Goal: Task Accomplishment & Management: Manage account settings

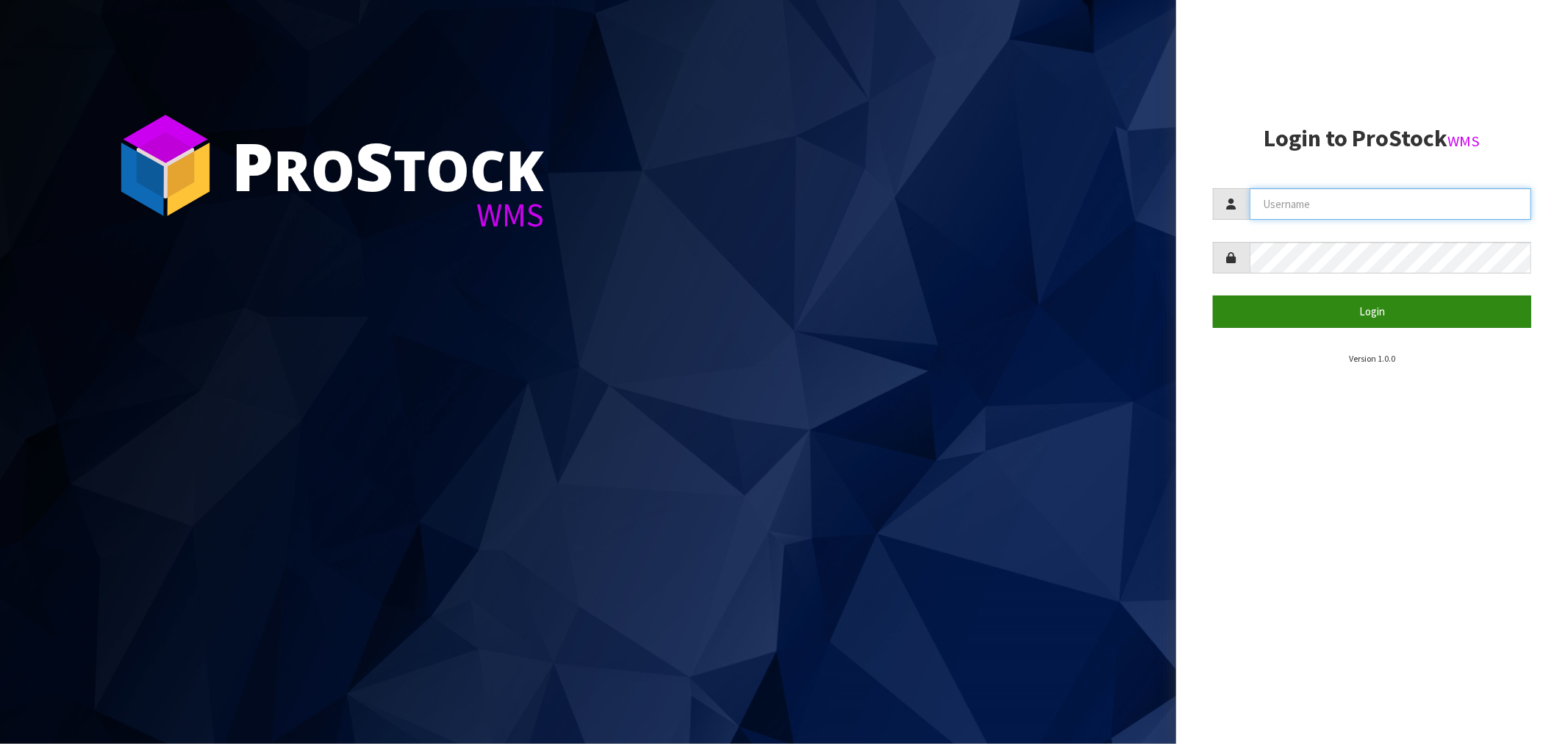
type input "[PERSON_NAME]"
click at [1352, 310] on button "Login" at bounding box center [1371, 311] width 318 height 32
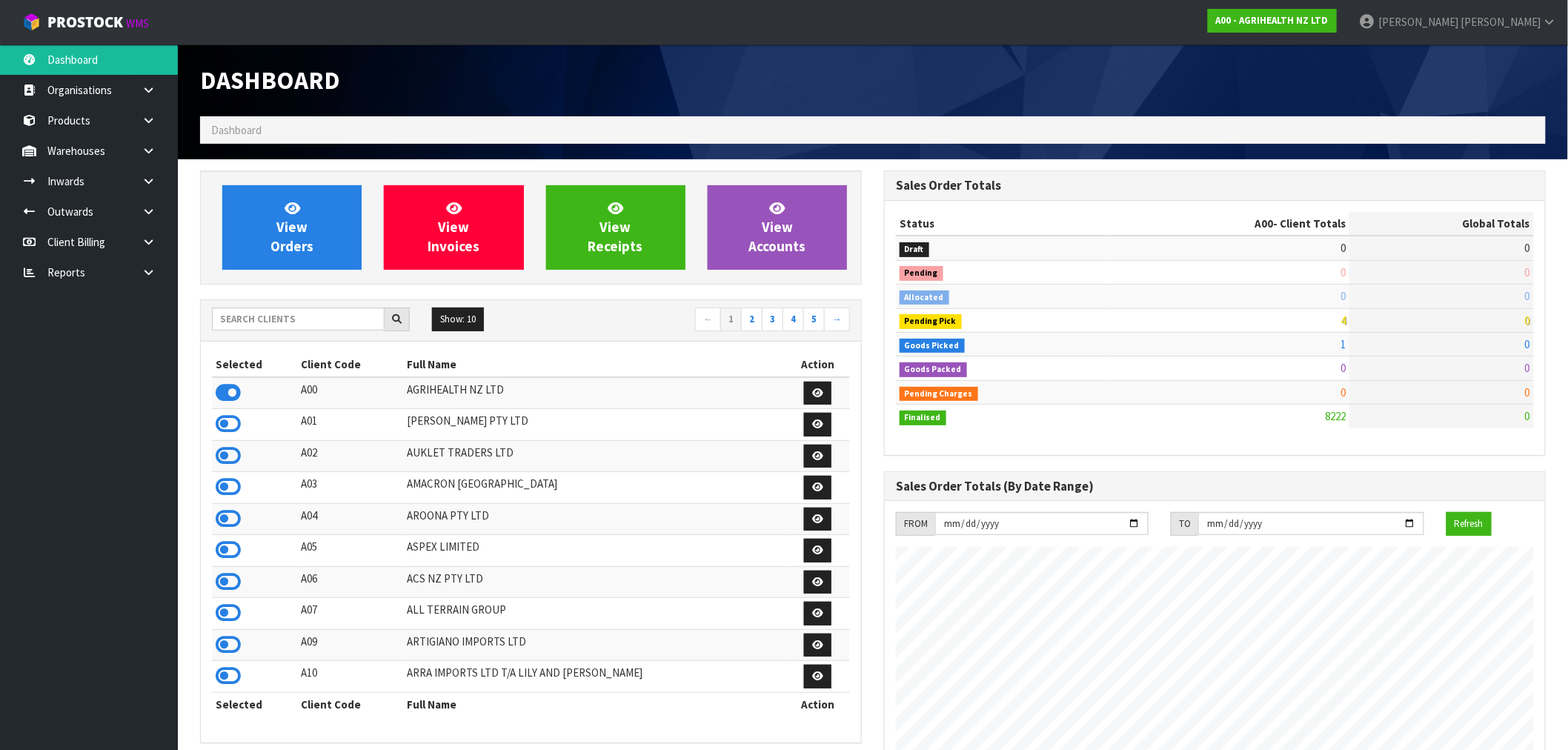
scroll to position [1122, 684]
click at [293, 328] on input "text" at bounding box center [298, 318] width 172 height 23
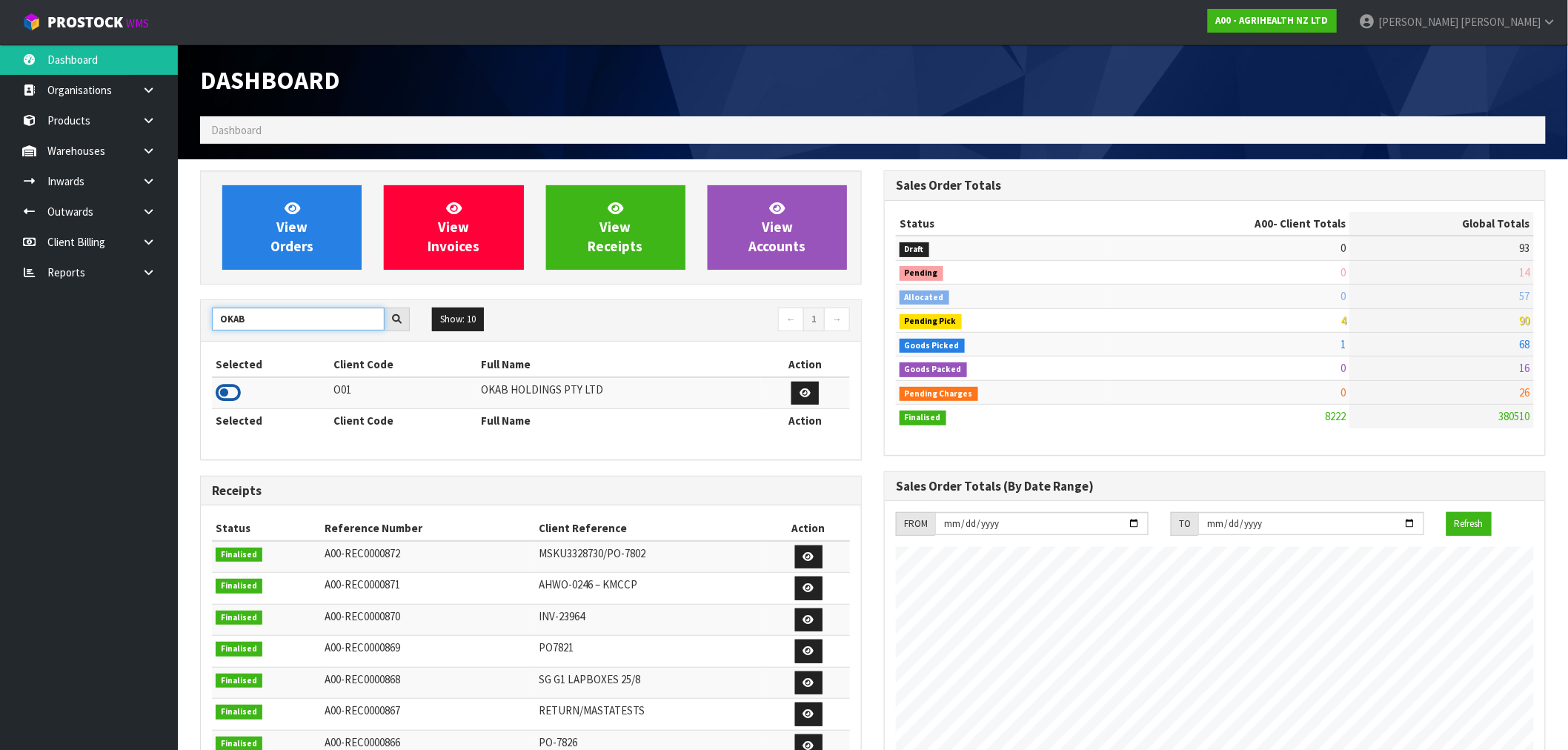
type input "OKAB"
click at [237, 394] on icon at bounding box center [229, 393] width 25 height 23
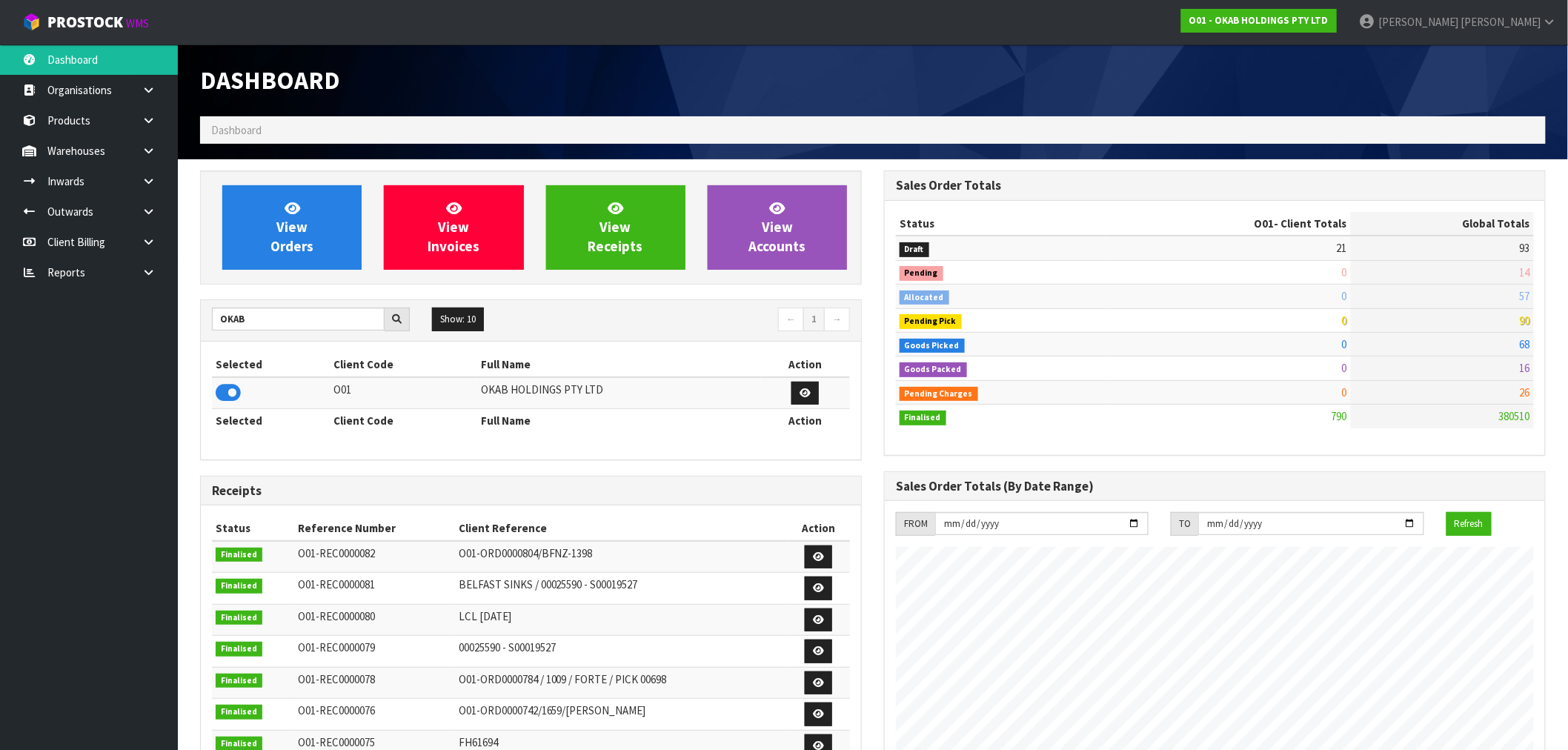
scroll to position [931, 684]
click at [152, 271] on icon at bounding box center [148, 272] width 14 height 11
click at [116, 330] on link "CWL" at bounding box center [89, 334] width 177 height 30
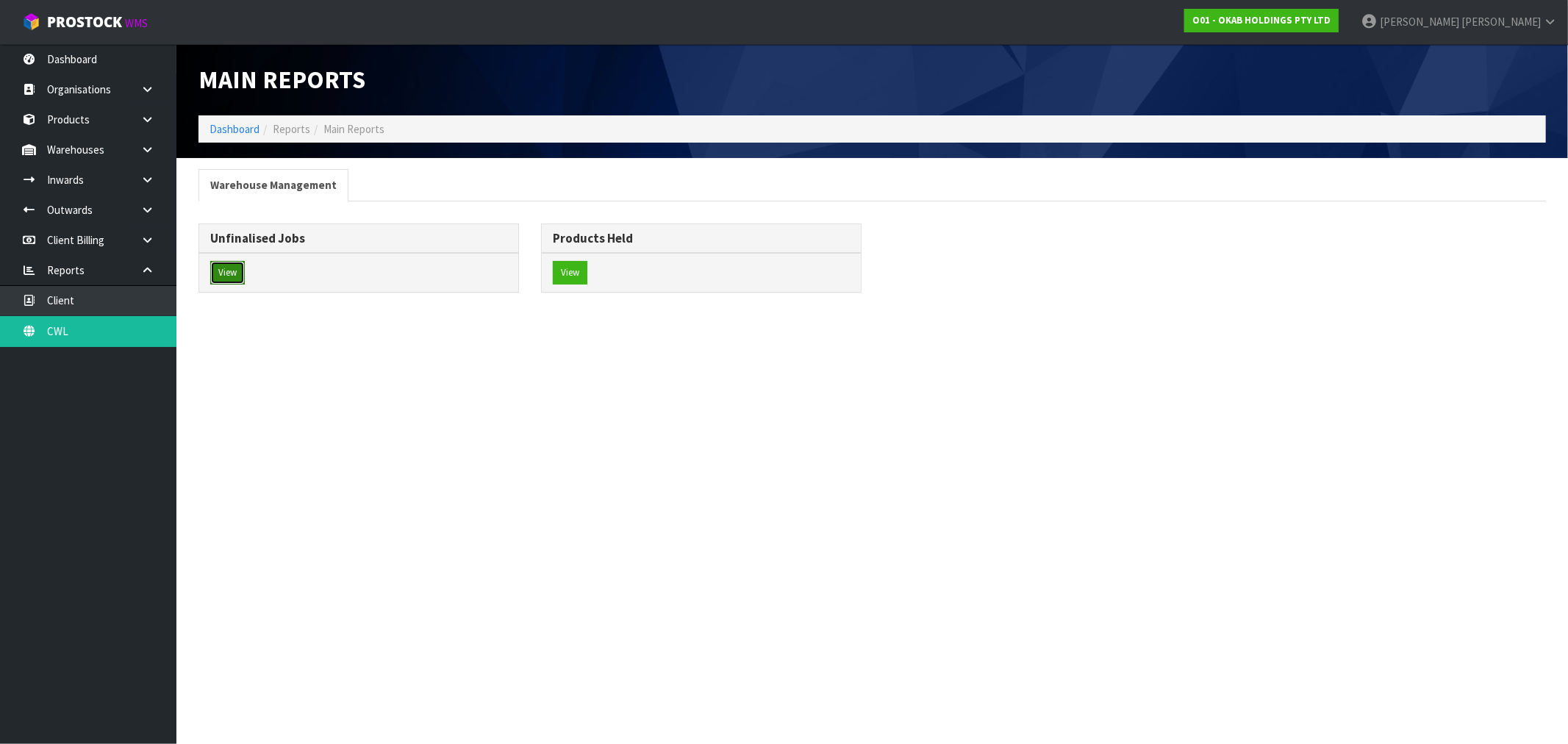
click at [232, 277] on button "View" at bounding box center [228, 272] width 35 height 23
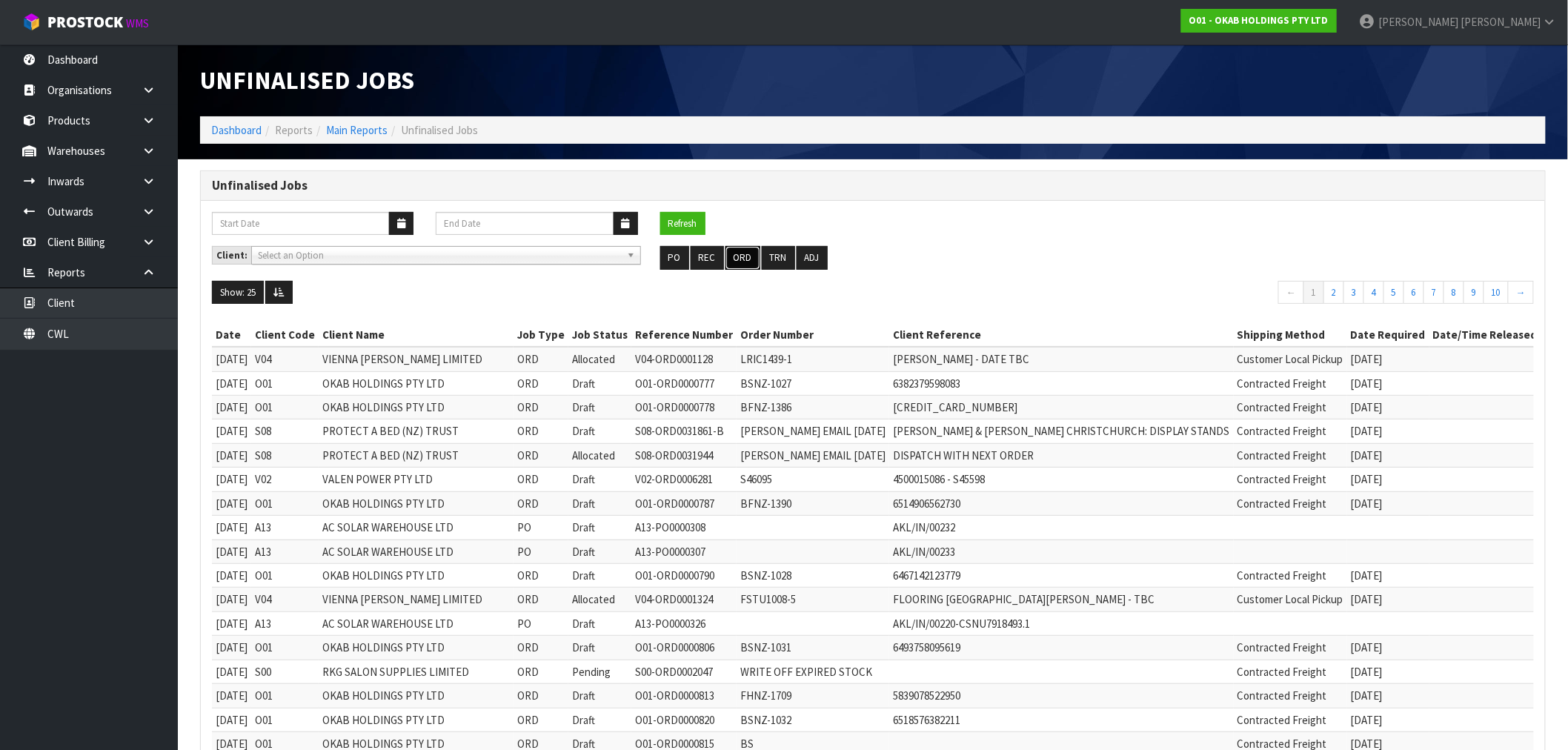
click at [756, 259] on button "ORD" at bounding box center [743, 258] width 35 height 23
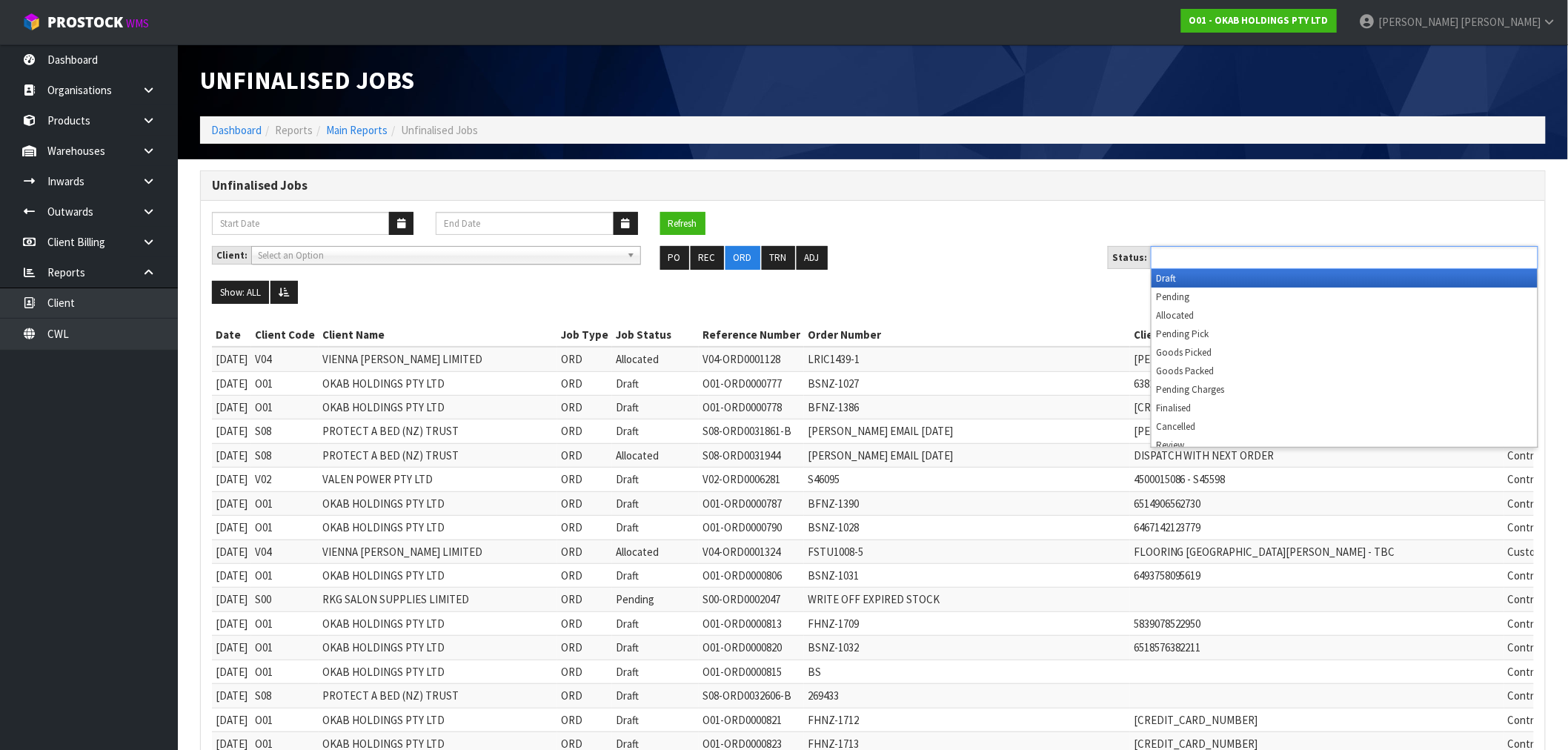
click at [1211, 250] on input "text" at bounding box center [1210, 257] width 109 height 18
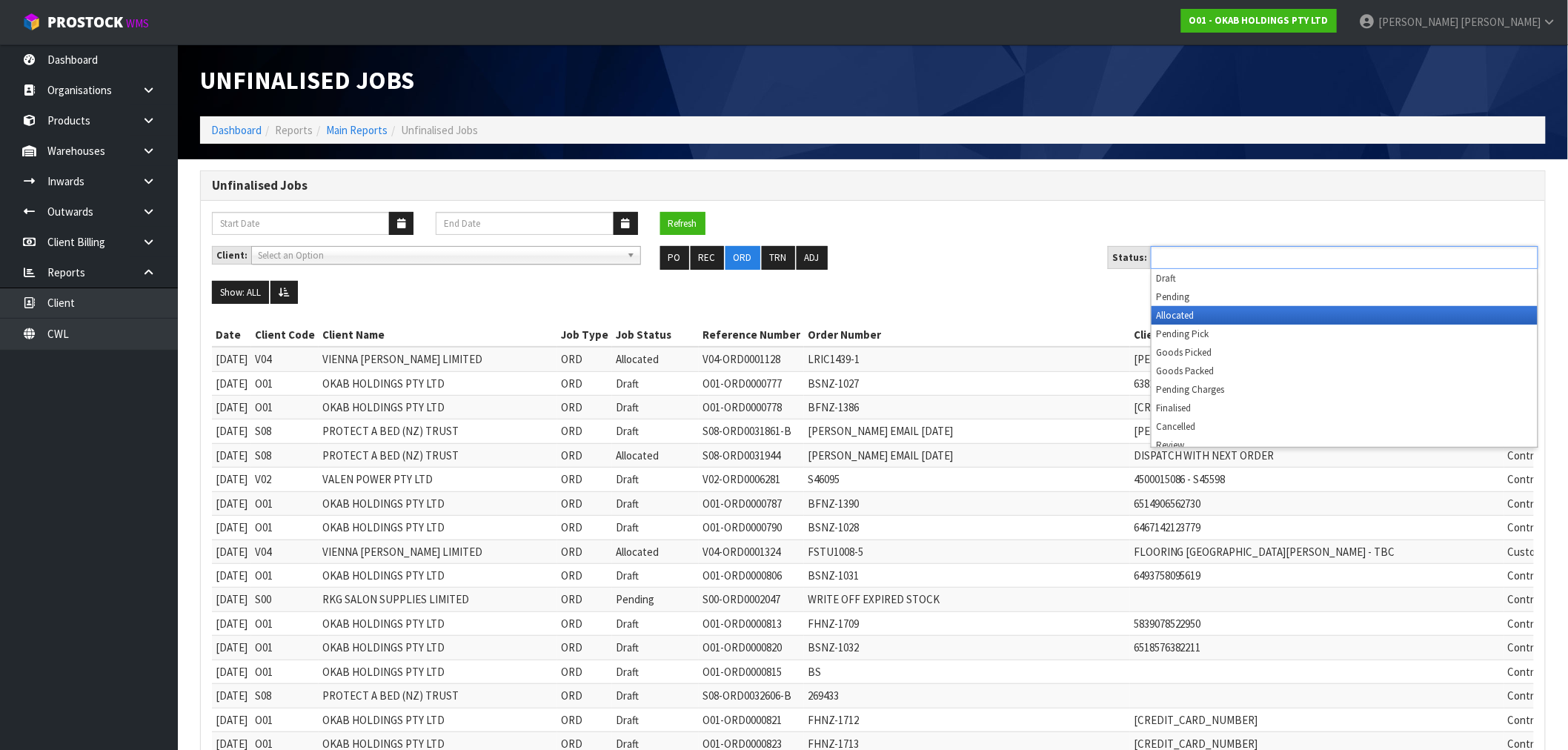
click at [1210, 315] on li "Allocated" at bounding box center [1344, 316] width 386 height 18
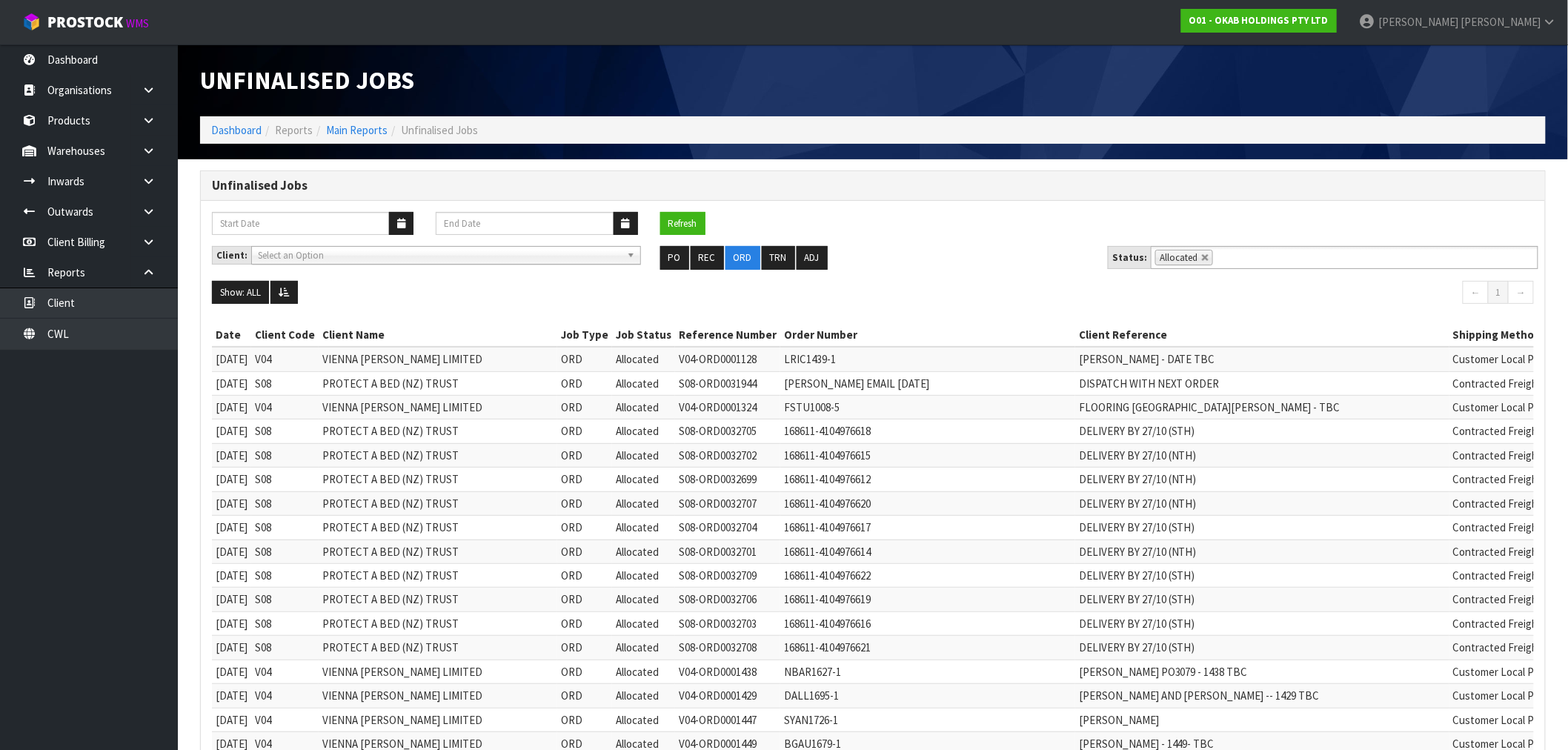
click at [220, 121] on ol "Dashboard Reports Main Reports Unfinalised Jobs" at bounding box center [872, 130] width 1345 height 28
click at [221, 126] on link "Dashboard" at bounding box center [236, 130] width 50 height 14
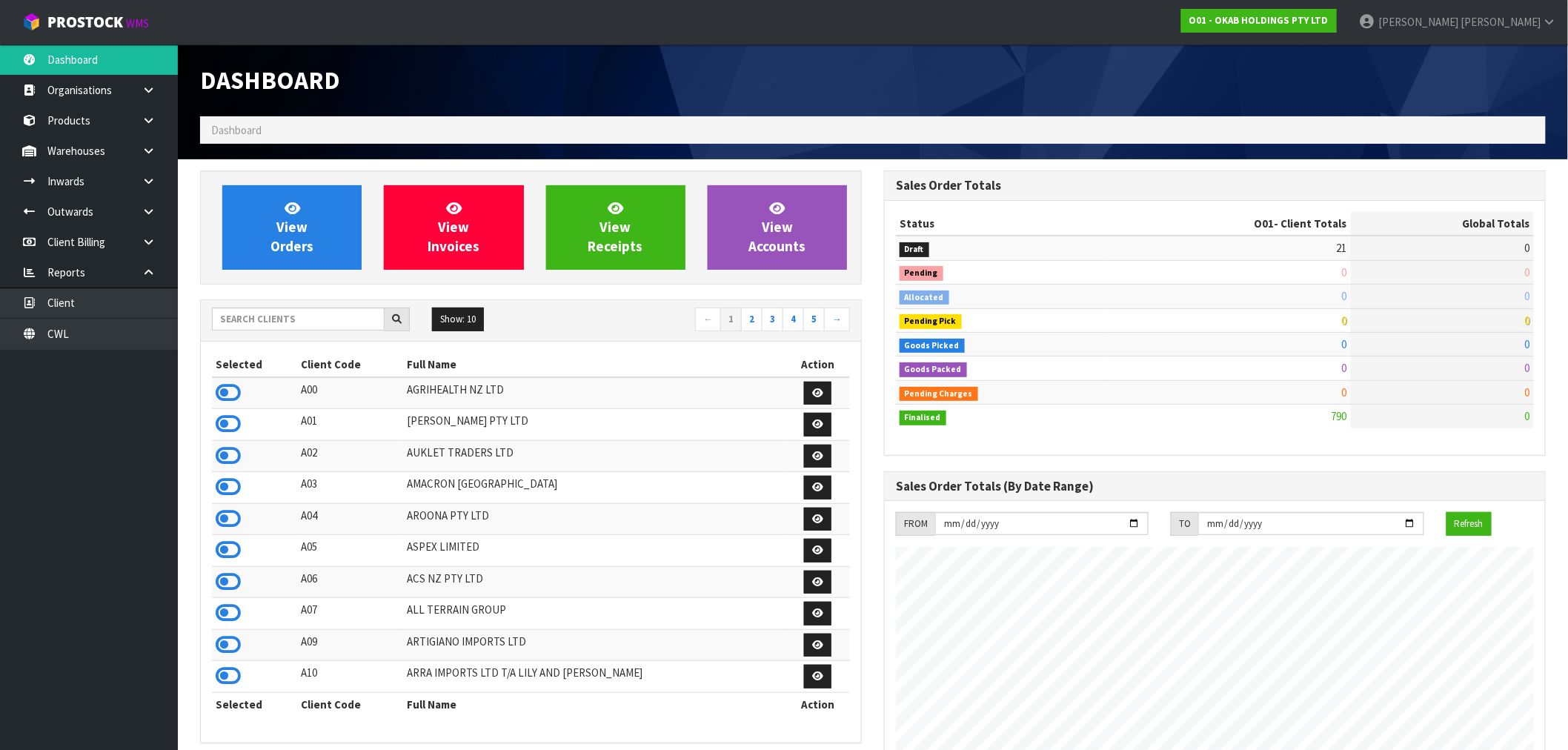
scroll to position [931, 684]
click at [313, 203] on link "View Orders" at bounding box center [292, 227] width 139 height 85
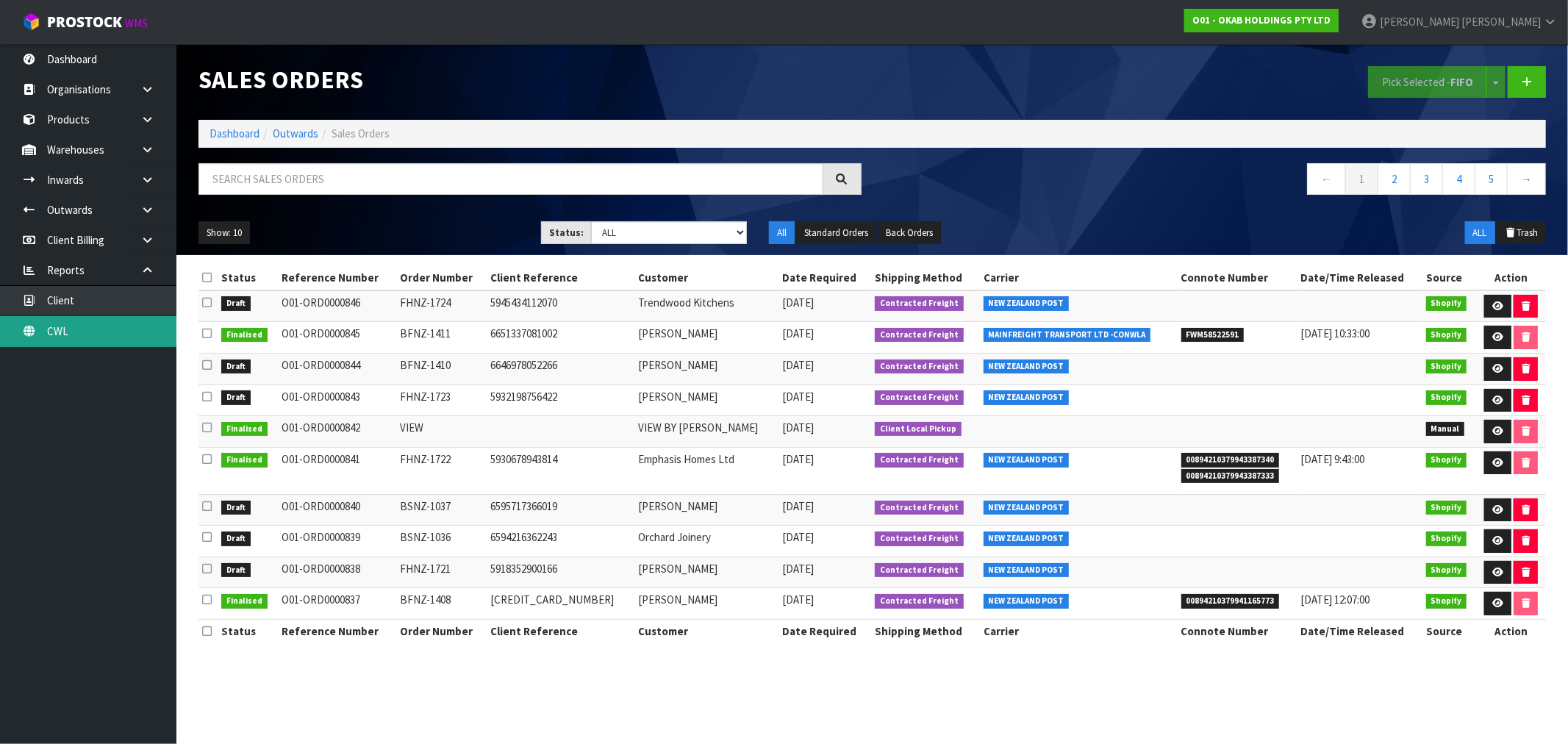
click at [69, 332] on link "CWL" at bounding box center [88, 331] width 176 height 30
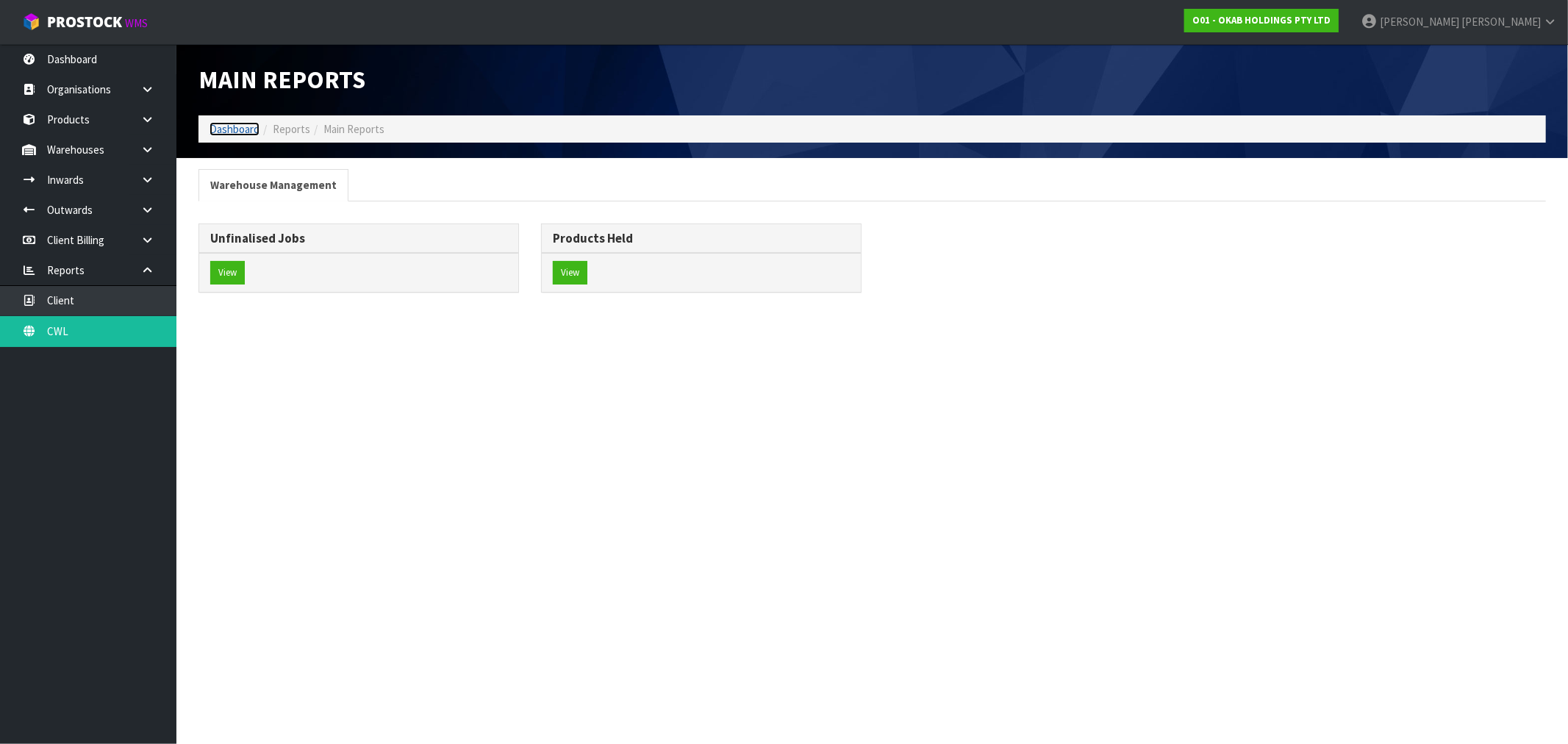
click at [244, 122] on link "Dashboard" at bounding box center [234, 129] width 50 height 14
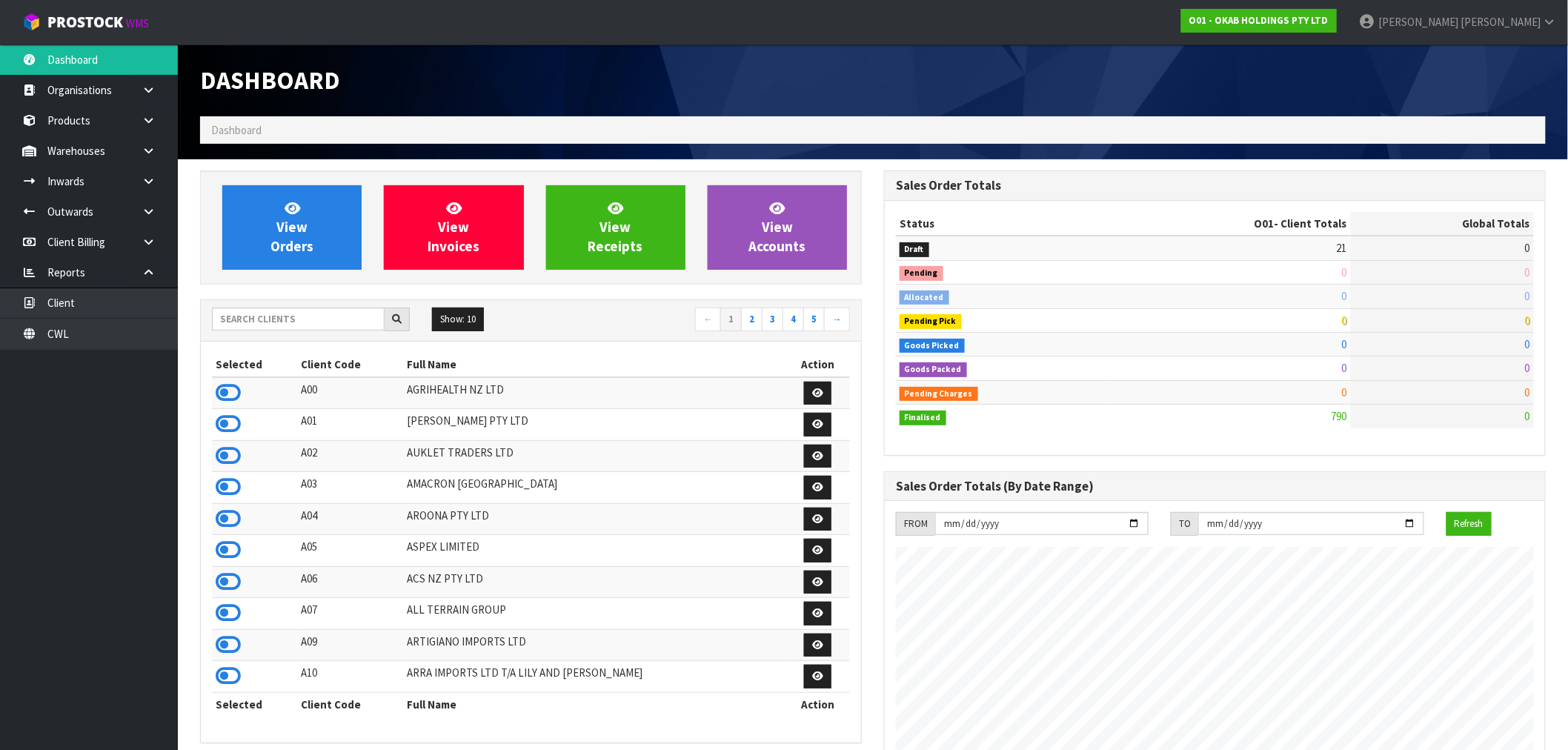
scroll to position [931, 684]
click at [330, 213] on link "View Orders" at bounding box center [292, 227] width 139 height 85
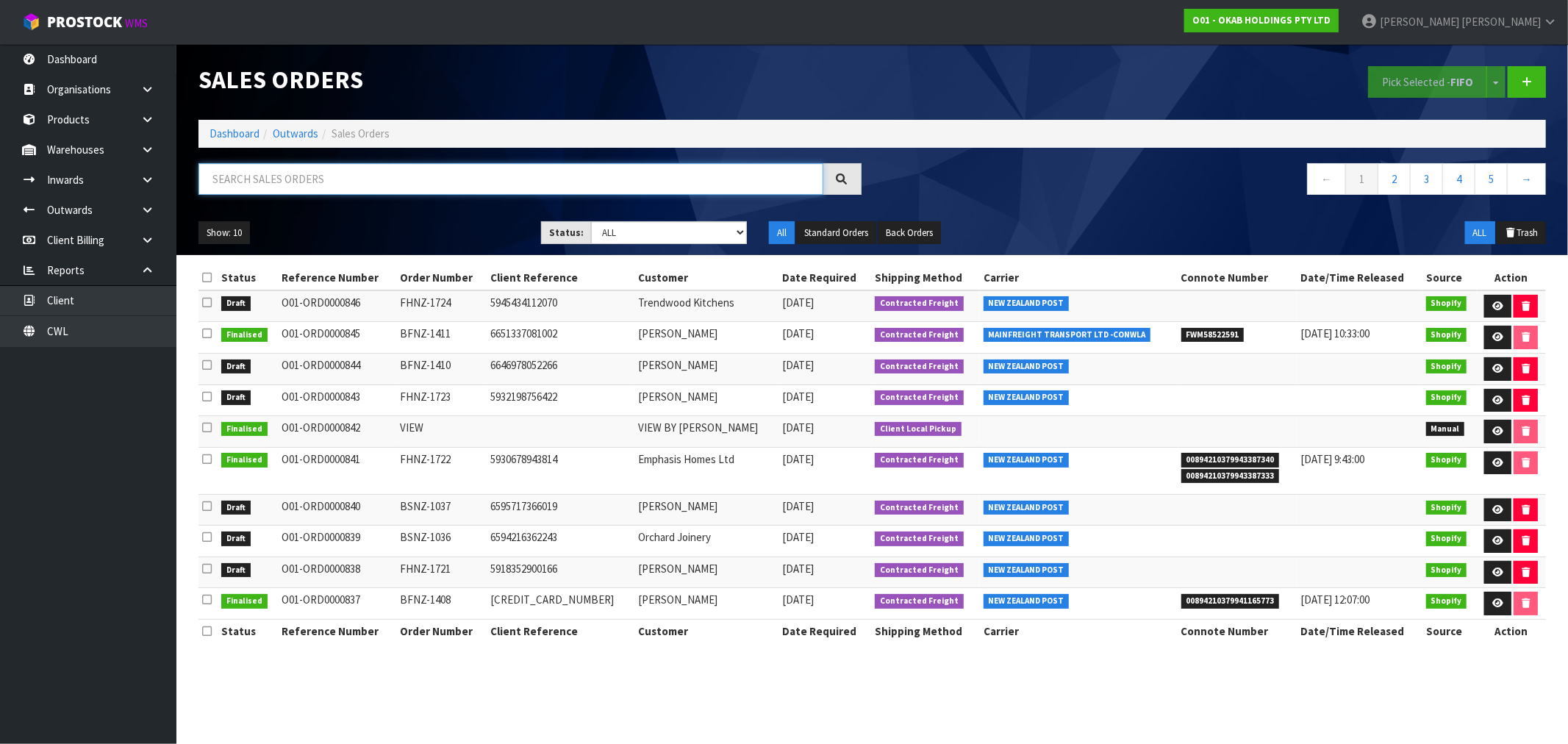
click at [316, 186] on input "text" at bounding box center [511, 179] width 625 height 32
paste input "FHNZ-1724"
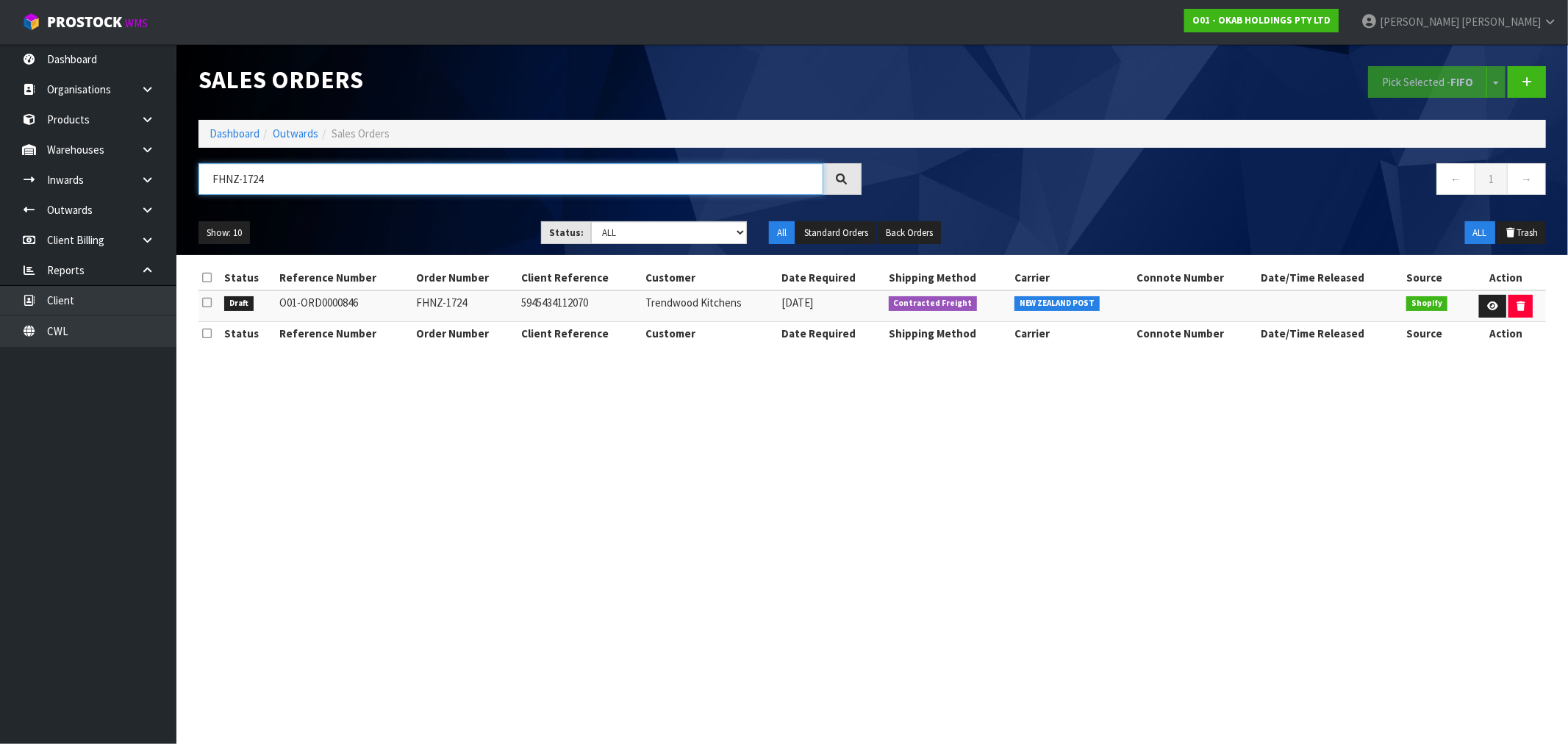
drag, startPoint x: 279, startPoint y: 176, endPoint x: 186, endPoint y: 178, distance: 93.0
click at [186, 178] on header "Sales Orders Pick Selected - FIFO Split button! FIFO - First In First Out FEFO …" at bounding box center [871, 149] width 1391 height 211
paste input "BFNZ-1410"
drag, startPoint x: 294, startPoint y: 176, endPoint x: 136, endPoint y: 163, distance: 158.5
click at [141, 164] on body "Toggle navigation ProStock WMS O01 - OKAB HOLDINGS PTY LTD Rocio Lopez Logout D…" at bounding box center [784, 372] width 1568 height 744
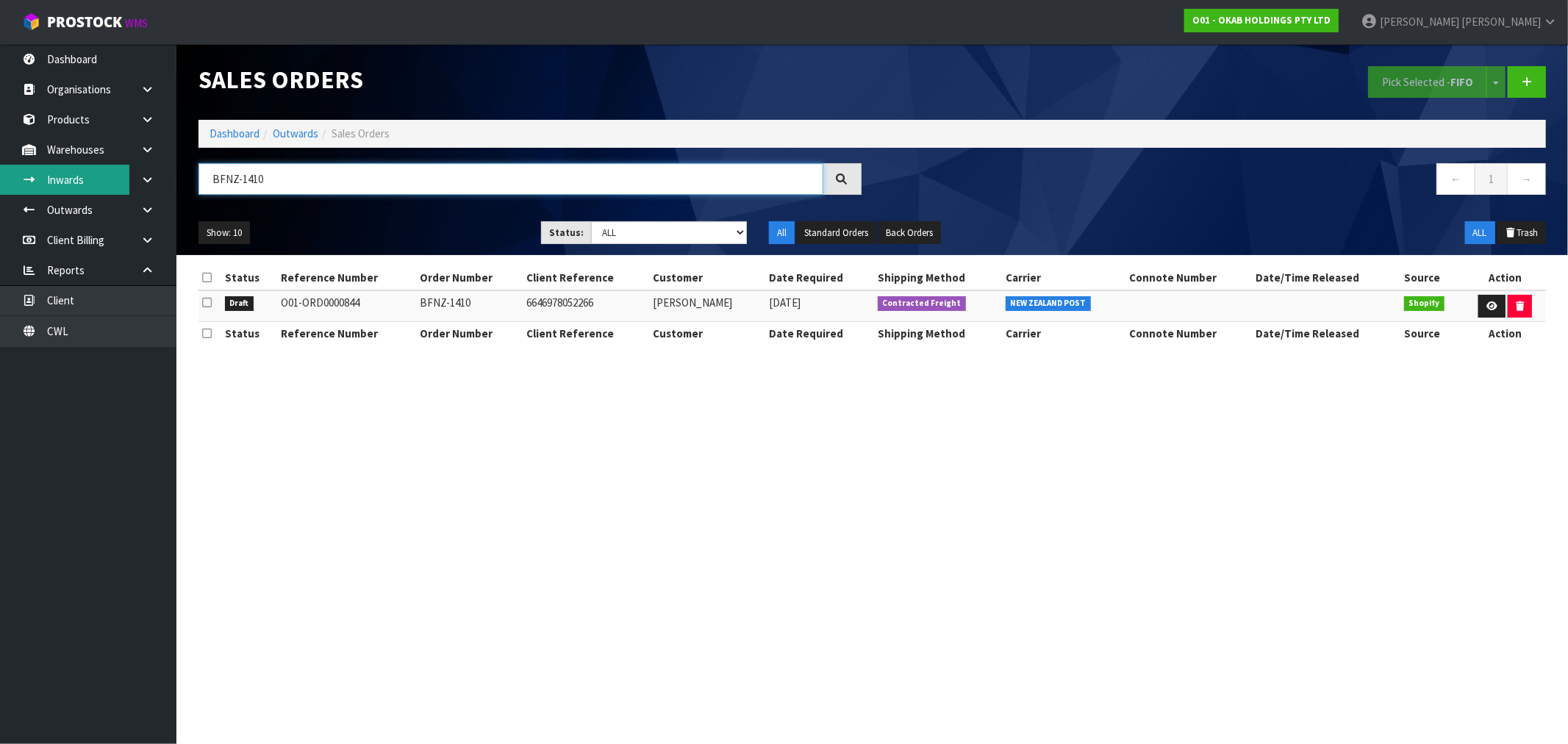
paste input "O01-ORD0000846"
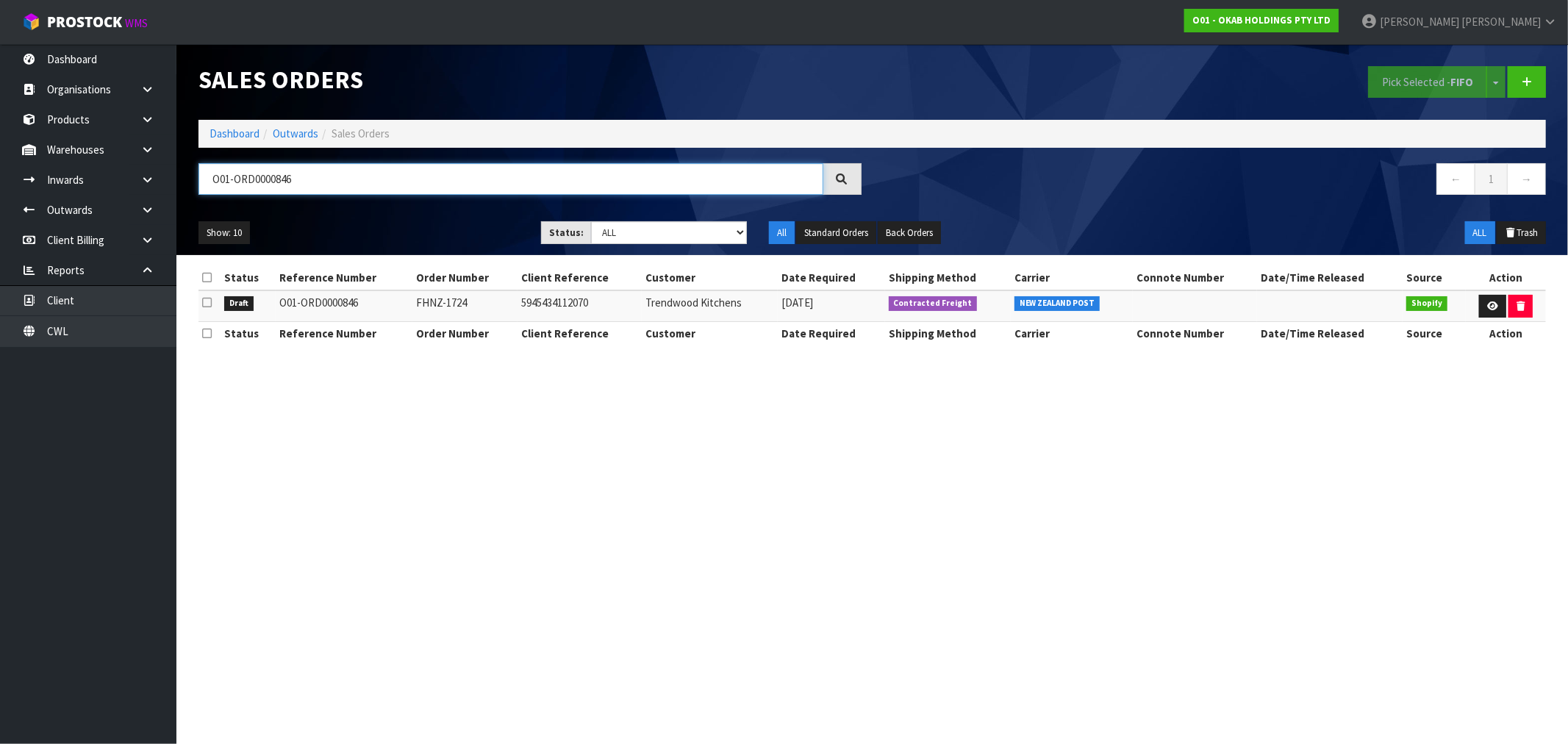
type input "O01-ORD0000846"
click at [1489, 303] on icon at bounding box center [1492, 306] width 11 height 10
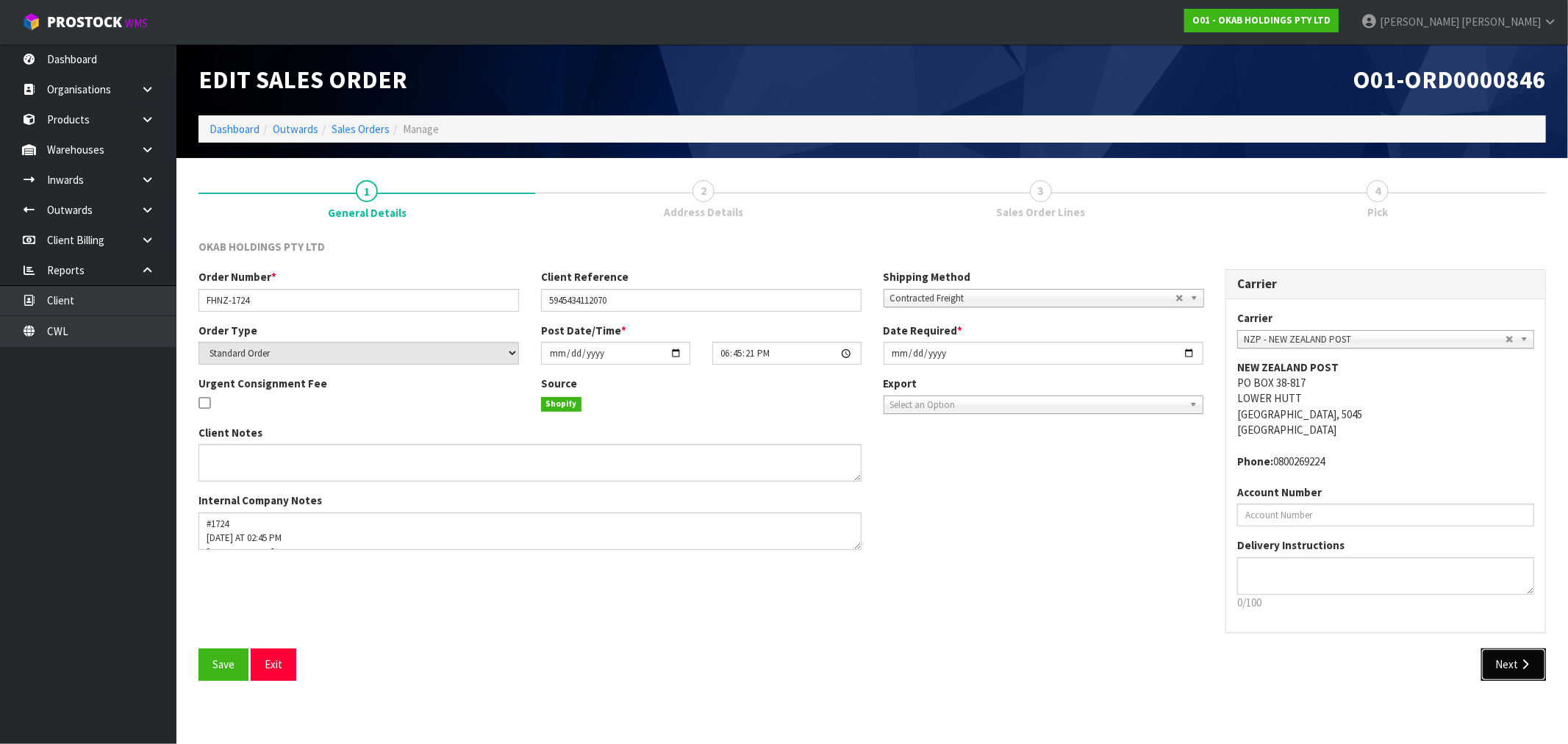
click at [1531, 658] on icon "button" at bounding box center [1525, 663] width 14 height 11
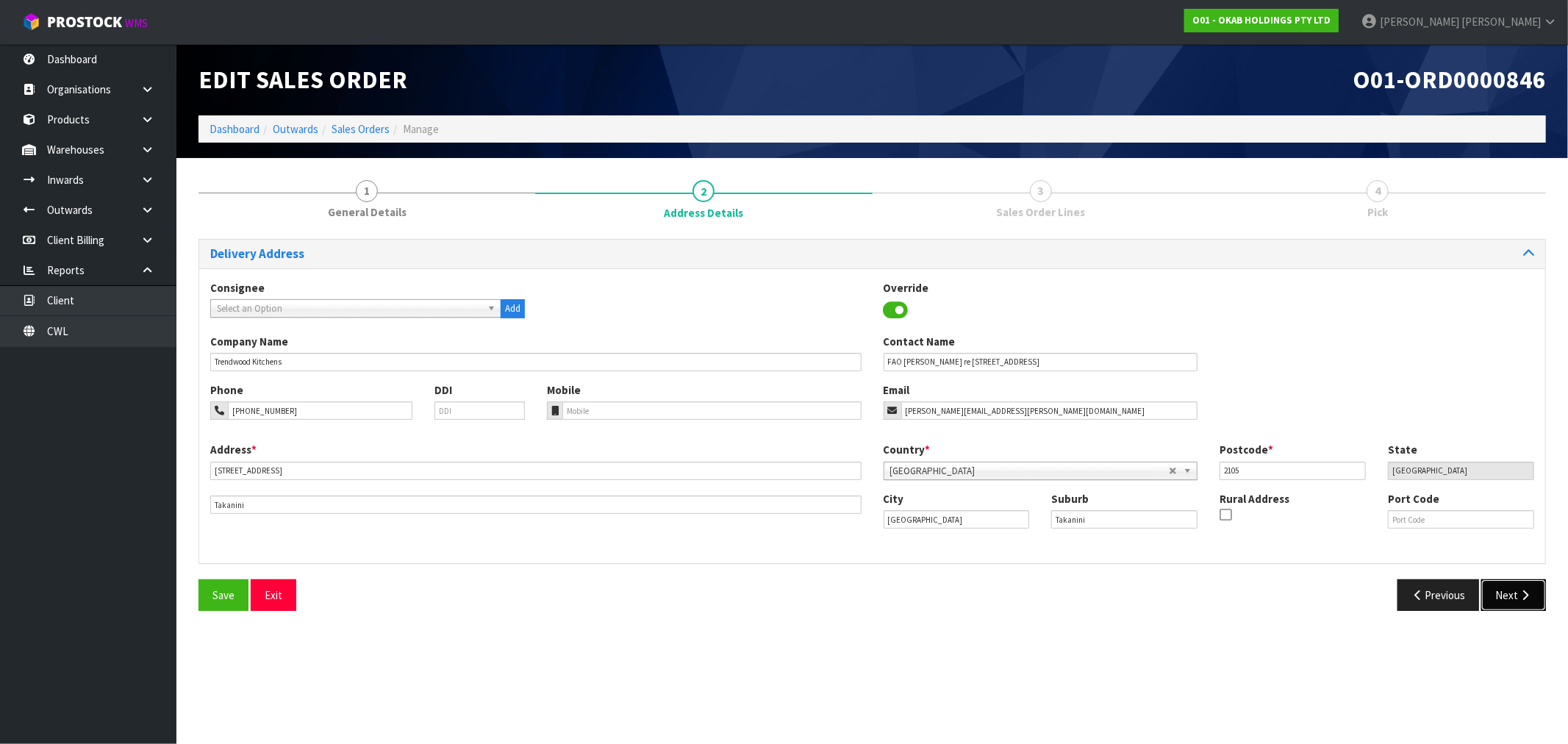
click at [1537, 596] on button "Next" at bounding box center [1513, 595] width 65 height 32
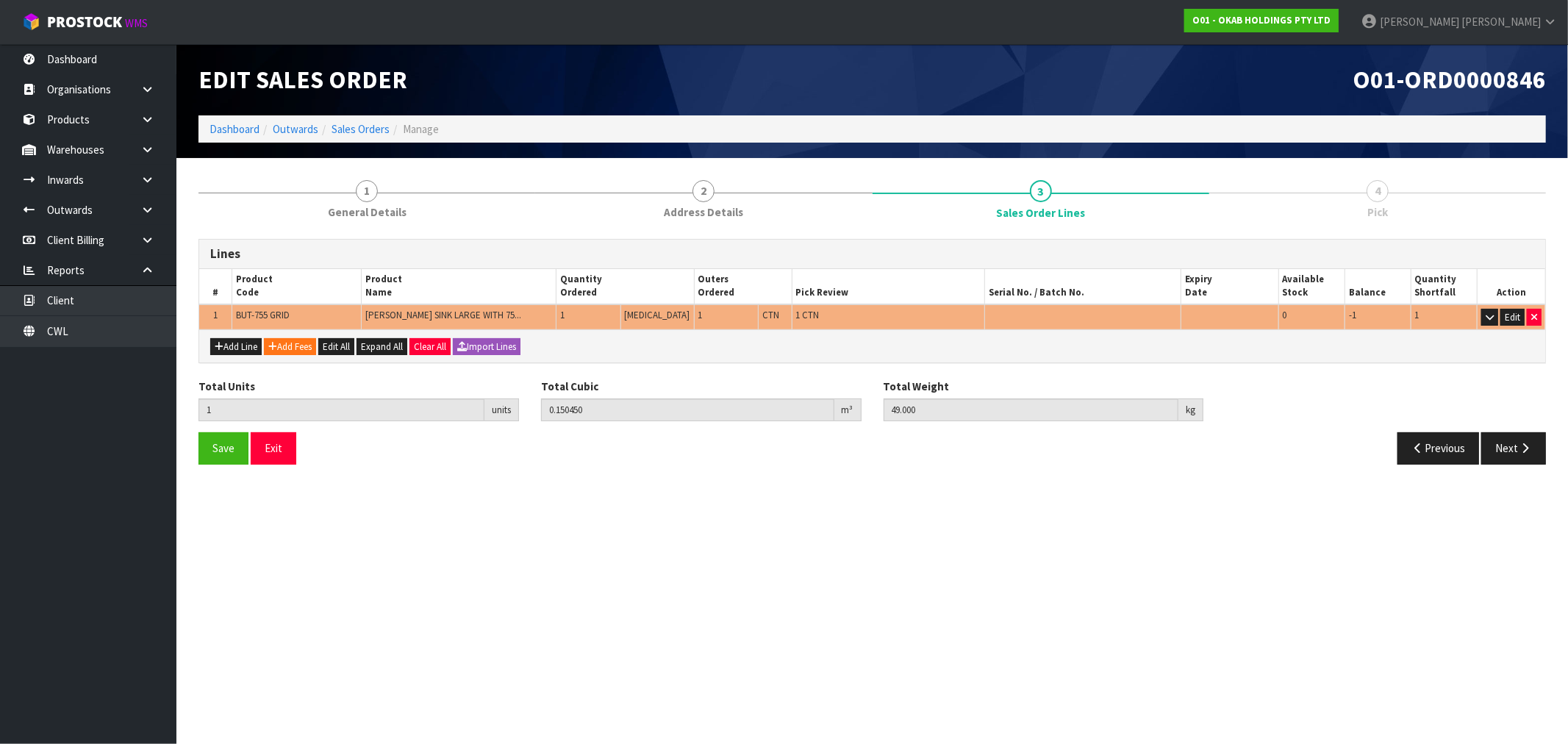
click at [380, 109] on div "Edit Sales Order" at bounding box center [530, 80] width 685 height 71
click at [380, 130] on link "Sales Orders" at bounding box center [360, 129] width 58 height 14
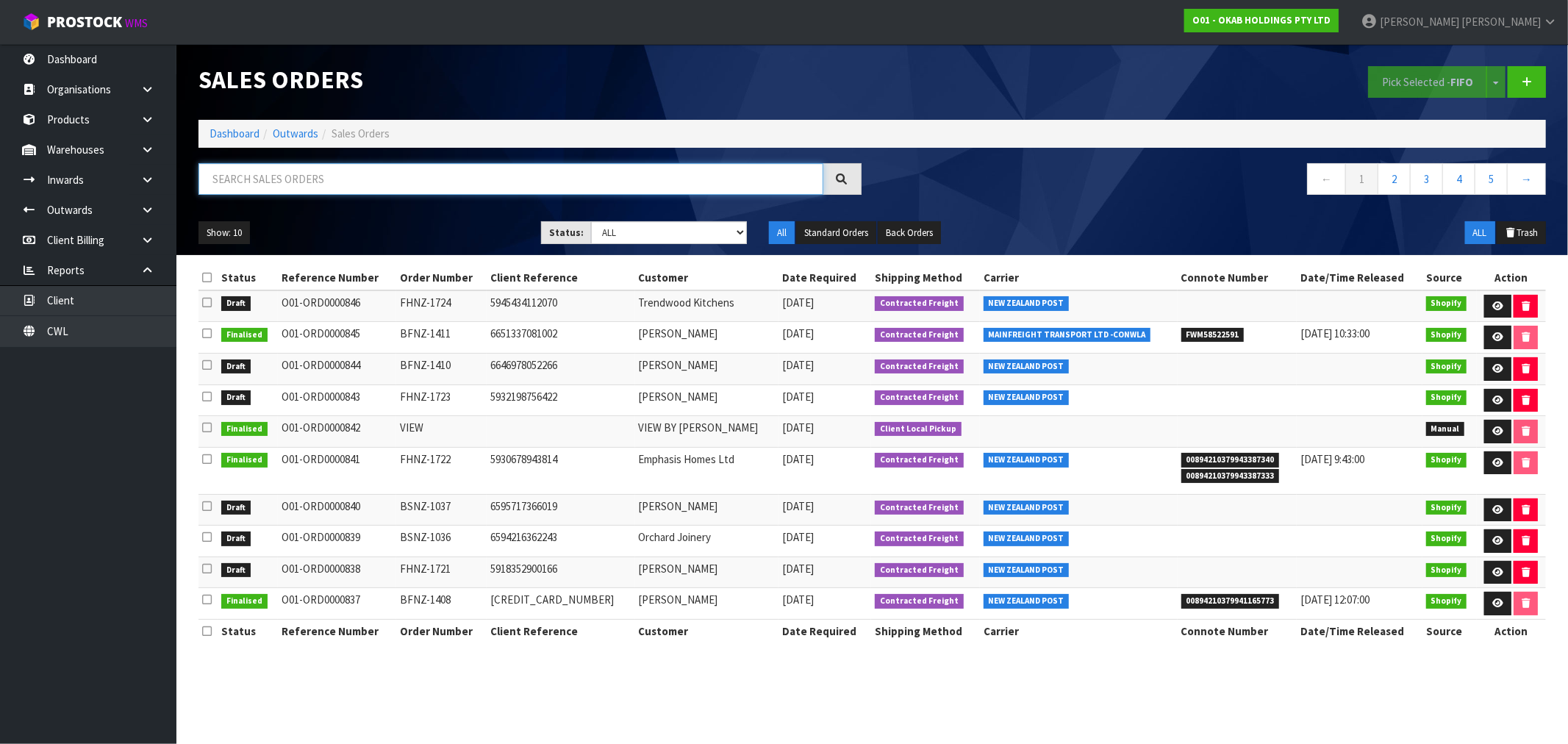
click at [319, 177] on input "text" at bounding box center [511, 179] width 625 height 32
paste input "BFNZ-1410"
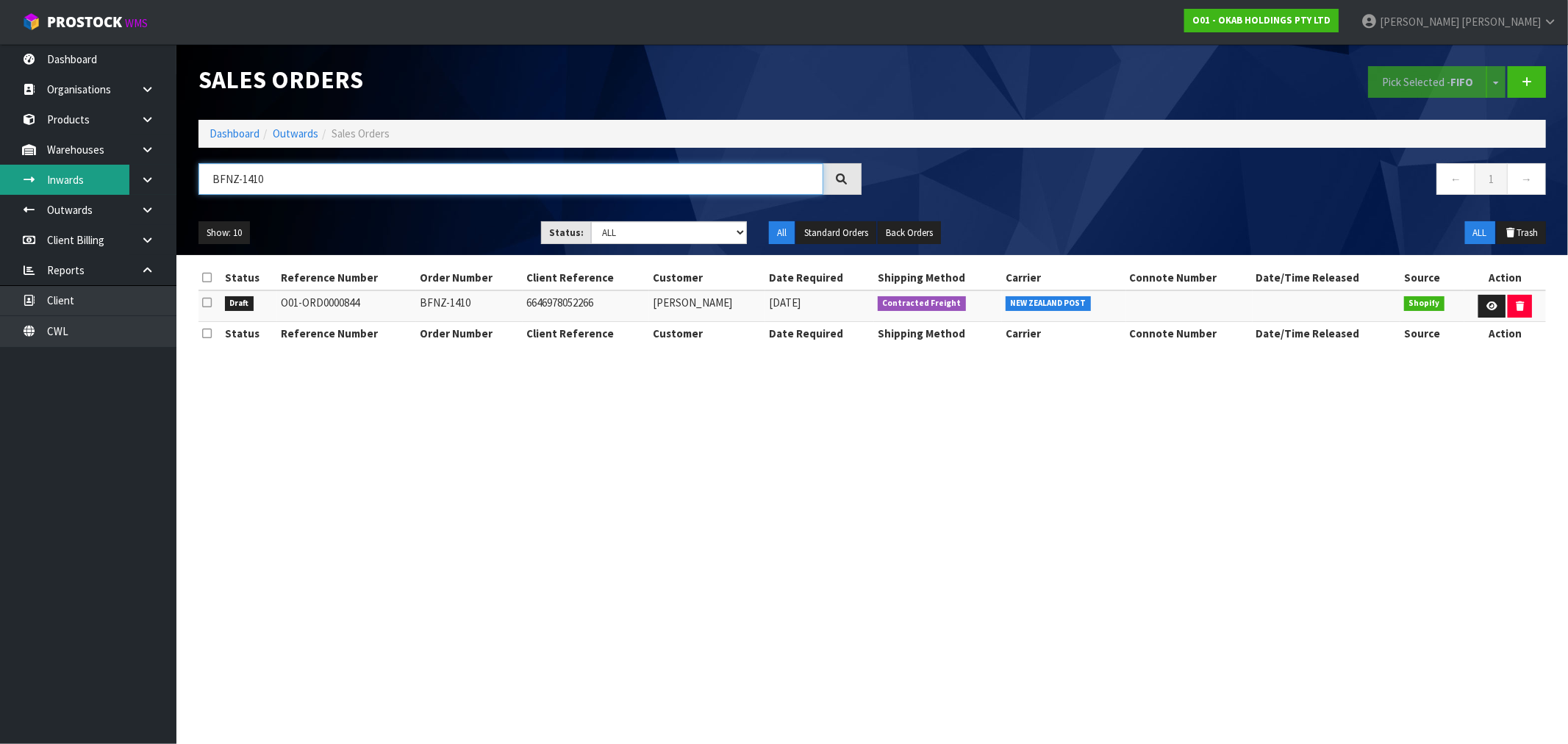
drag, startPoint x: 280, startPoint y: 174, endPoint x: 115, endPoint y: 171, distance: 165.0
click at [116, 171] on body "Toggle navigation ProStock WMS O01 - OKAB HOLDINGS PTY LTD Rocio Lopez Logout D…" at bounding box center [784, 372] width 1568 height 744
paste input "FHNZ-1723"
drag, startPoint x: 301, startPoint y: 177, endPoint x: 100, endPoint y: 185, distance: 201.2
click at [140, 175] on body "Toggle navigation ProStock WMS O01 - OKAB HOLDINGS PTY LTD Rocio Lopez Logout D…" at bounding box center [784, 372] width 1568 height 744
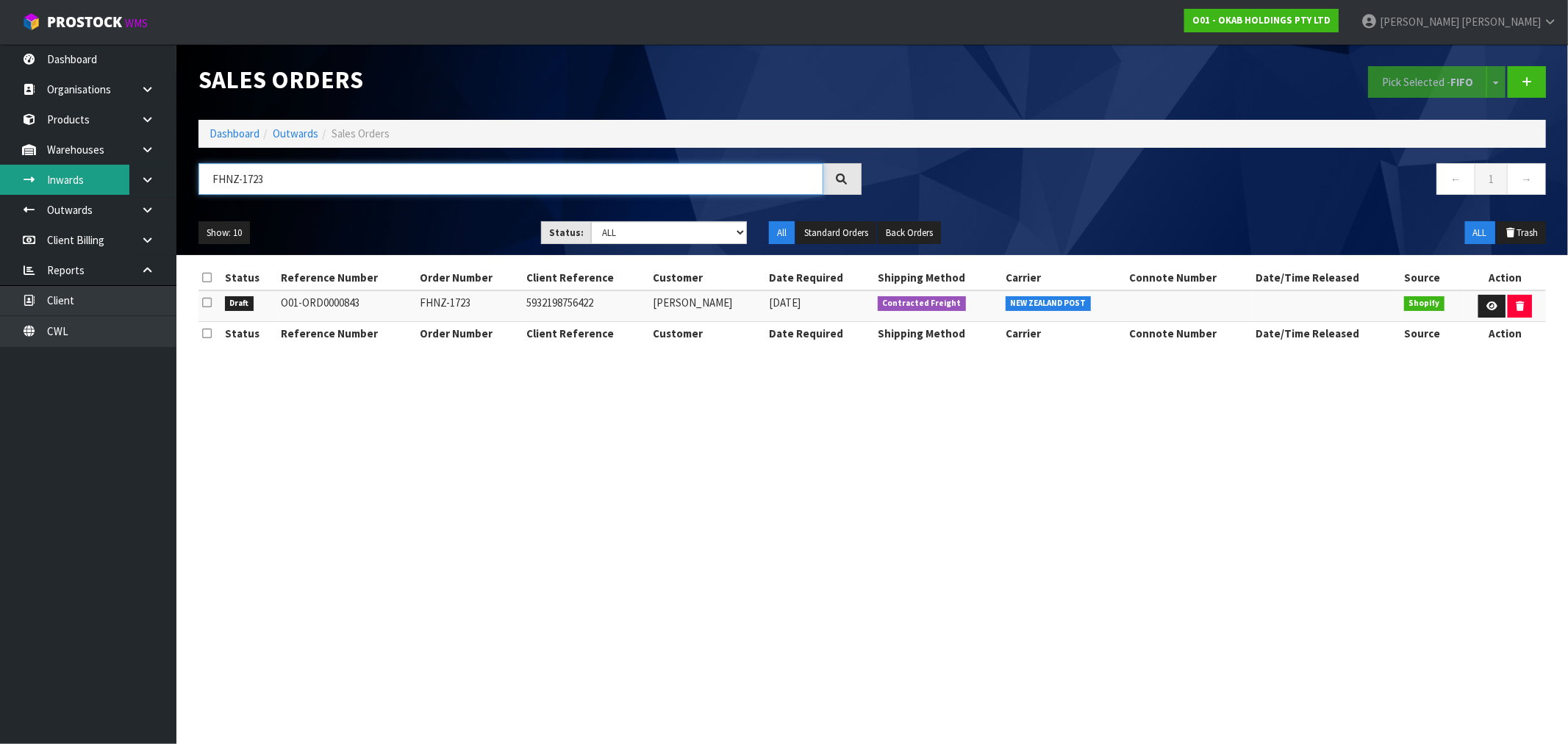
paste input "BSNZ-1037"
drag, startPoint x: 338, startPoint y: 186, endPoint x: 83, endPoint y: 186, distance: 255.0
click at [84, 186] on body "Toggle navigation ProStock WMS O01 - OKAB HOLDINGS PTY LTD Rocio Lopez Logout D…" at bounding box center [784, 372] width 1568 height 744
paste input "6"
click at [315, 163] on input "BSNZ-1036" at bounding box center [511, 179] width 625 height 32
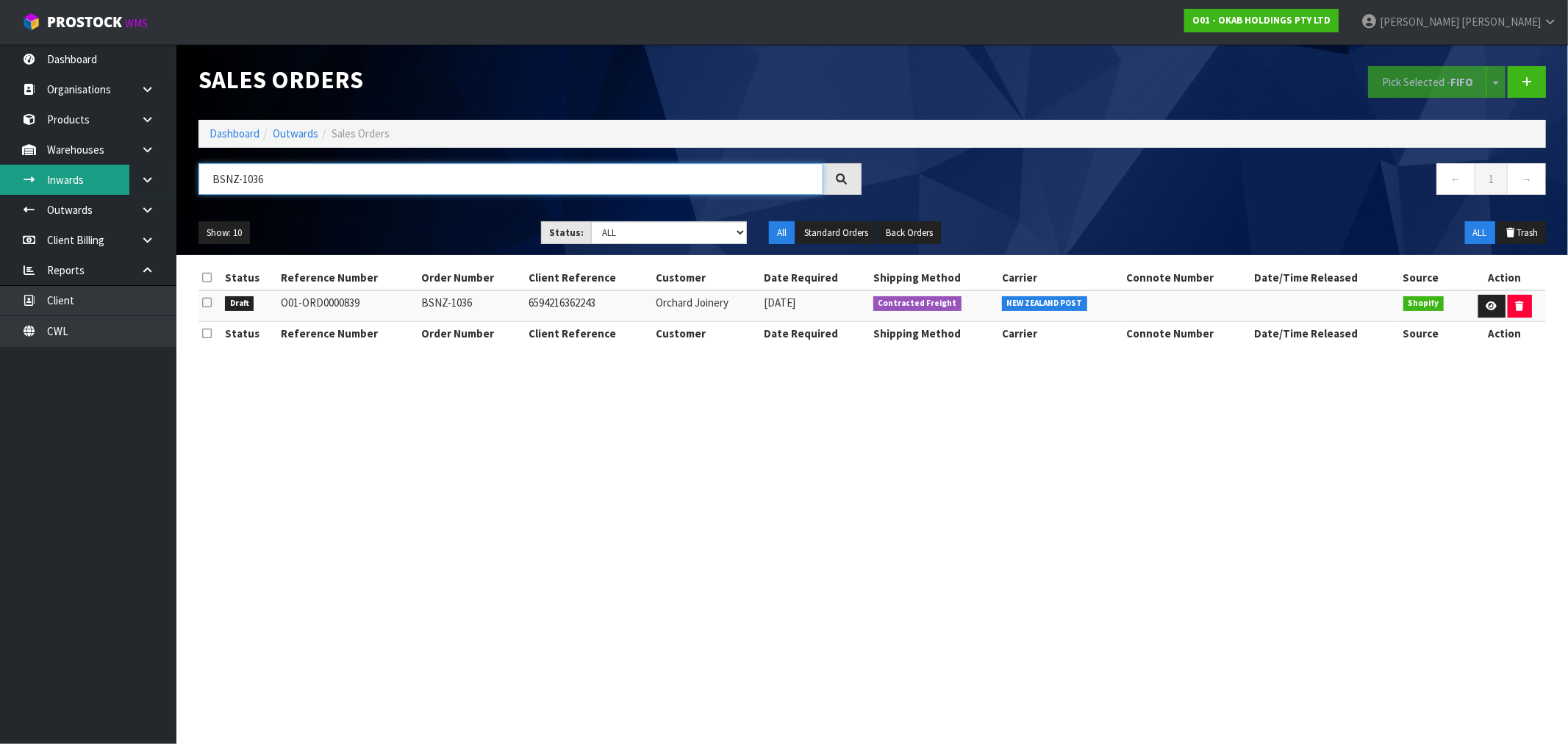
drag, startPoint x: 315, startPoint y: 176, endPoint x: 105, endPoint y: 192, distance: 210.6
click at [113, 188] on body "Toggle navigation ProStock WMS O01 - OKAB HOLDINGS PTY LTD Rocio Lopez Logout D…" at bounding box center [784, 372] width 1568 height 744
paste input "FHNZ-1721"
drag, startPoint x: 275, startPoint y: 177, endPoint x: 138, endPoint y: 203, distance: 139.4
click at [145, 201] on body "Toggle navigation ProStock WMS O01 - OKAB HOLDINGS PTY LTD Rocio Lopez Logout D…" at bounding box center [784, 372] width 1568 height 744
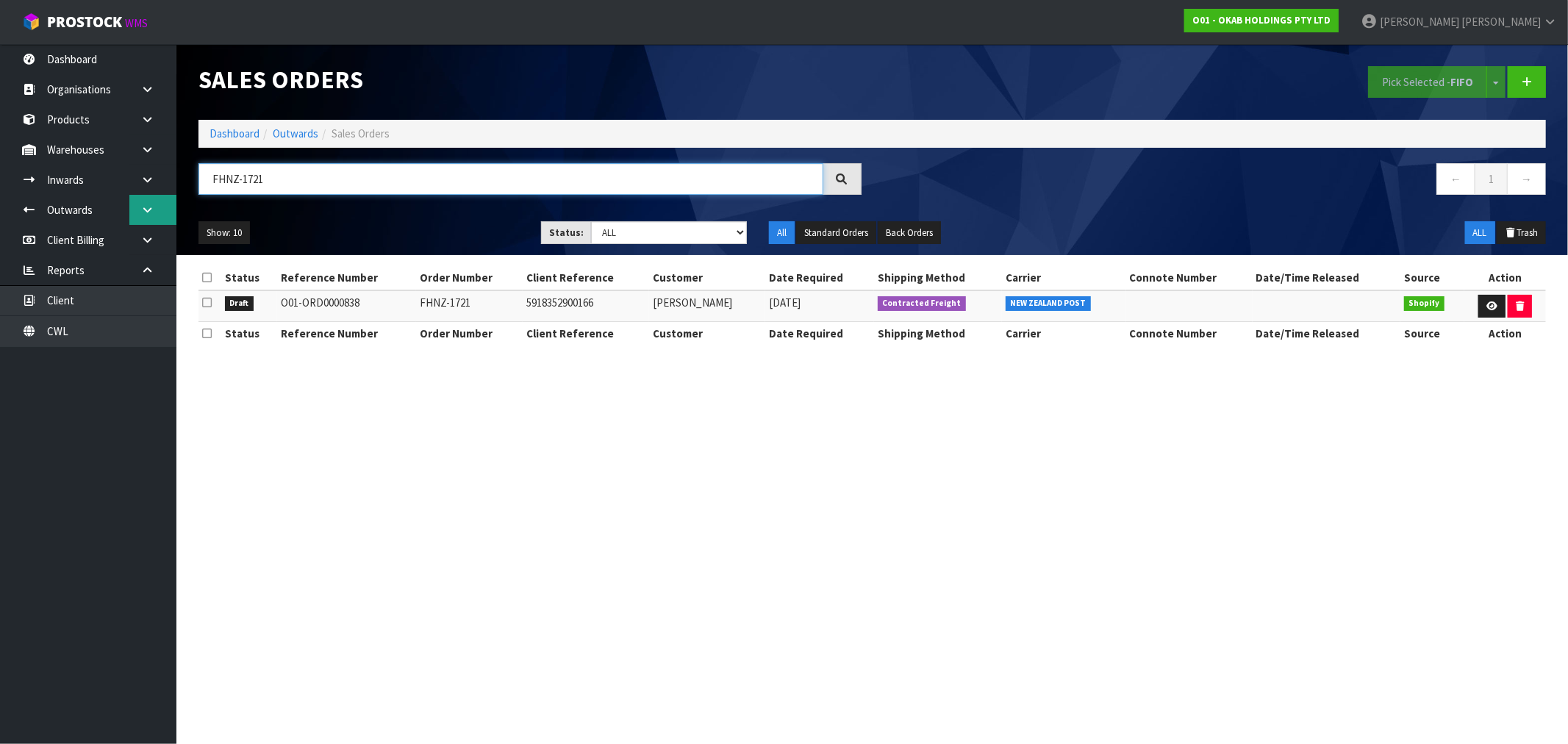
paste input "BSNZ-1035"
drag, startPoint x: 272, startPoint y: 180, endPoint x: 150, endPoint y: 192, distance: 122.6
click at [150, 192] on body "Toggle navigation ProStock WMS O01 - OKAB HOLDINGS PTY LTD Rocio Lopez Logout D…" at bounding box center [784, 372] width 1568 height 744
paste input "4"
drag, startPoint x: 297, startPoint y: 184, endPoint x: 150, endPoint y: 193, distance: 147.3
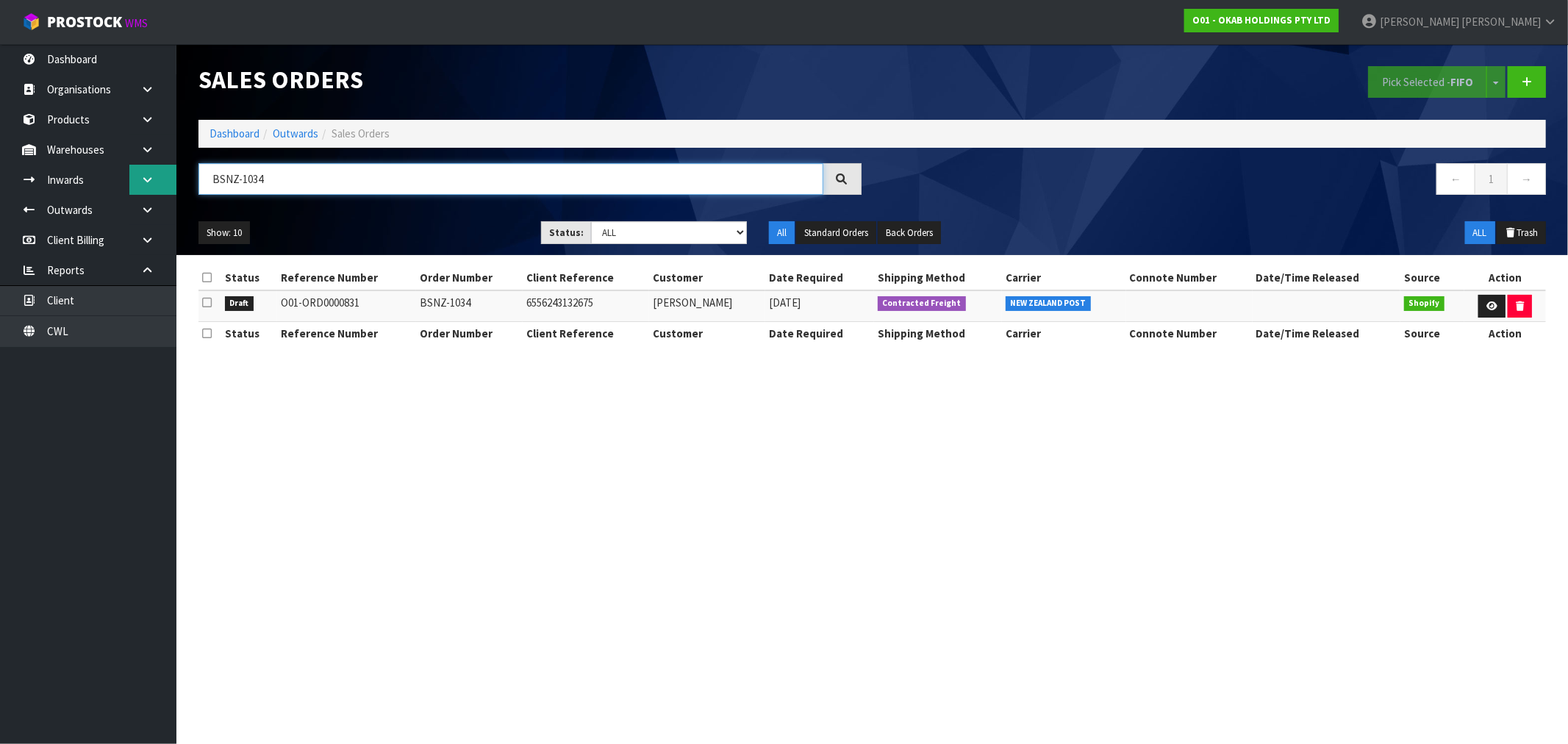
click at [156, 191] on body "Toggle navigation ProStock WMS O01 - OKAB HOLDINGS PTY LTD Rocio Lopez Logout D…" at bounding box center [784, 372] width 1568 height 744
paste input "FHNZ-1716"
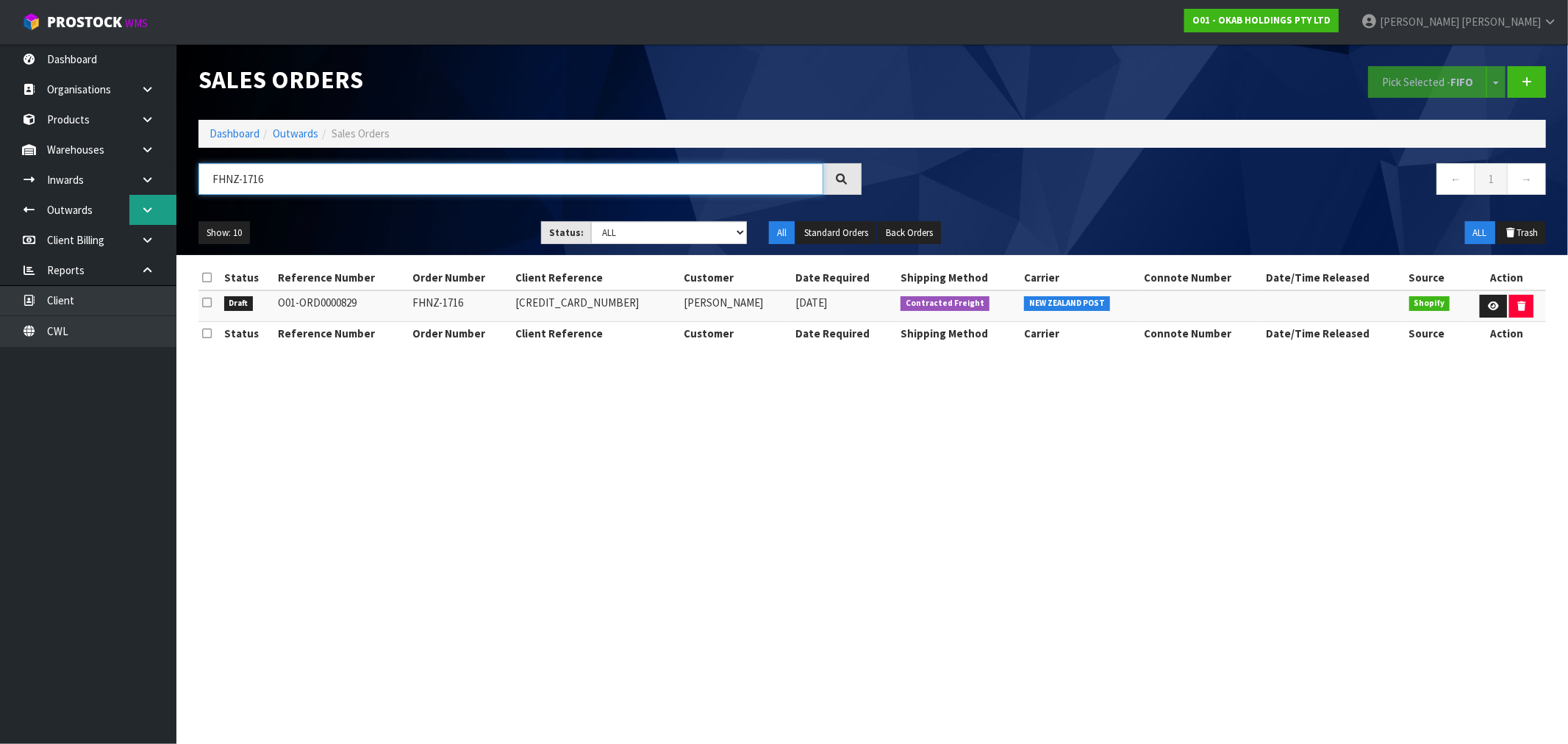
drag, startPoint x: 406, startPoint y: 187, endPoint x: 130, endPoint y: 206, distance: 276.7
click at [130, 206] on body "Toggle navigation ProStock WMS O01 - OKAB HOLDINGS PTY LTD Rocio Lopez Logout D…" at bounding box center [784, 372] width 1568 height 744
paste input "BFNZ-1403"
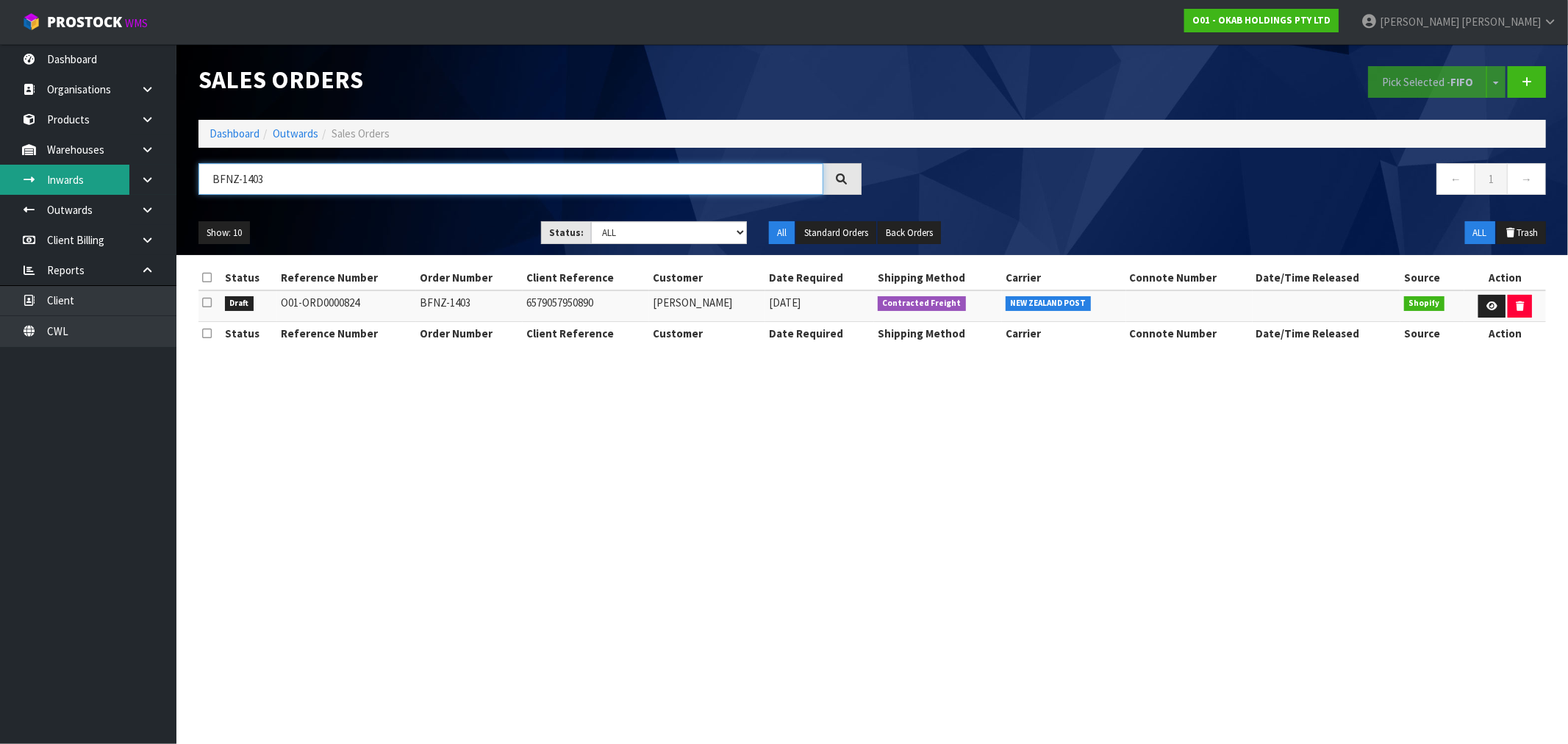
drag, startPoint x: 270, startPoint y: 168, endPoint x: 69, endPoint y: 187, distance: 201.9
click at [89, 184] on body "Toggle navigation ProStock WMS O01 - OKAB HOLDINGS PTY LTD Rocio Lopez Logout D…" at bounding box center [784, 372] width 1568 height 744
paste input "FHNZ-171"
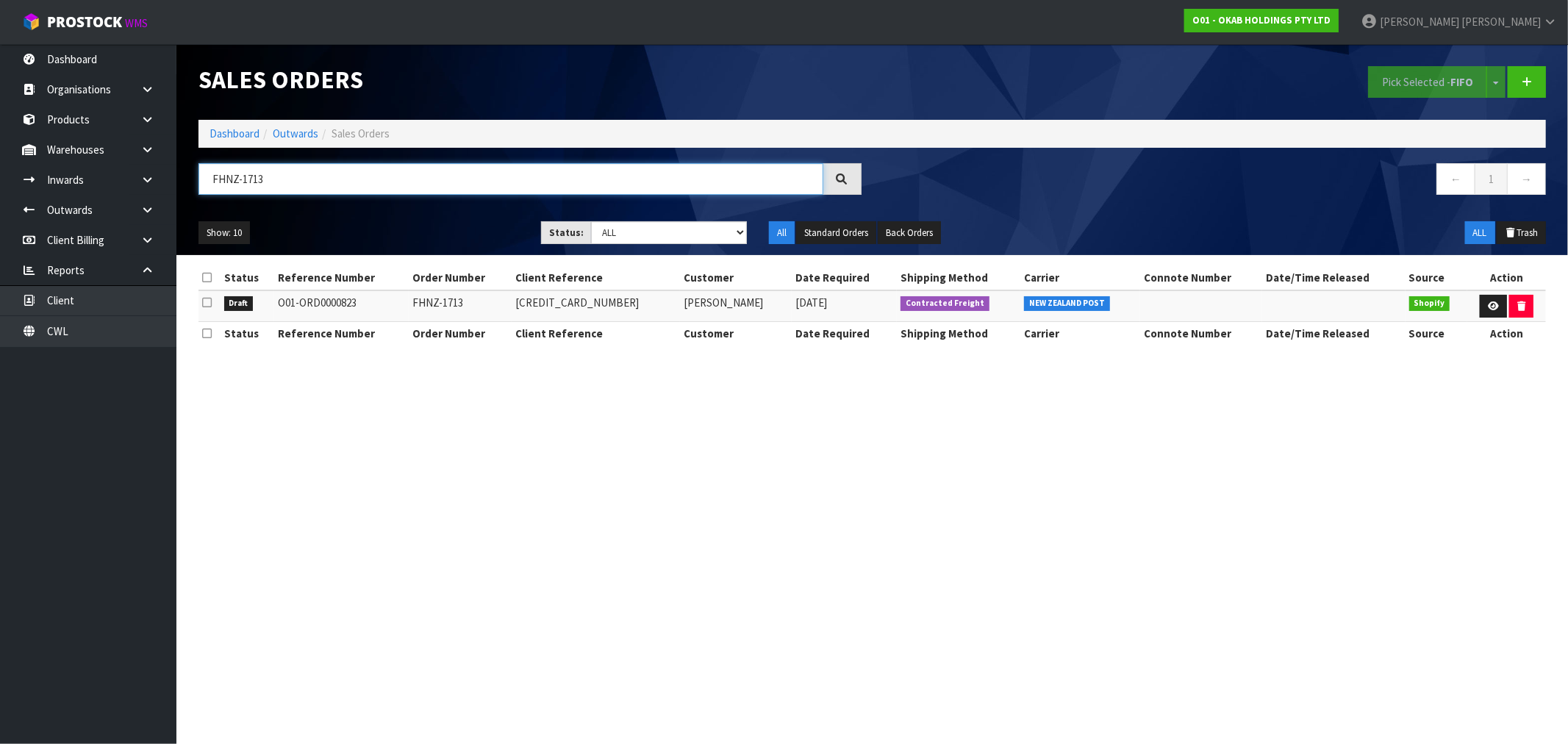
drag, startPoint x: 303, startPoint y: 178, endPoint x: 178, endPoint y: 184, distance: 125.1
click at [180, 184] on header "Sales Orders Pick Selected - FIFO Split button! FIFO - First In First Out FEFO …" at bounding box center [871, 149] width 1391 height 211
paste input "BSNZ-103"
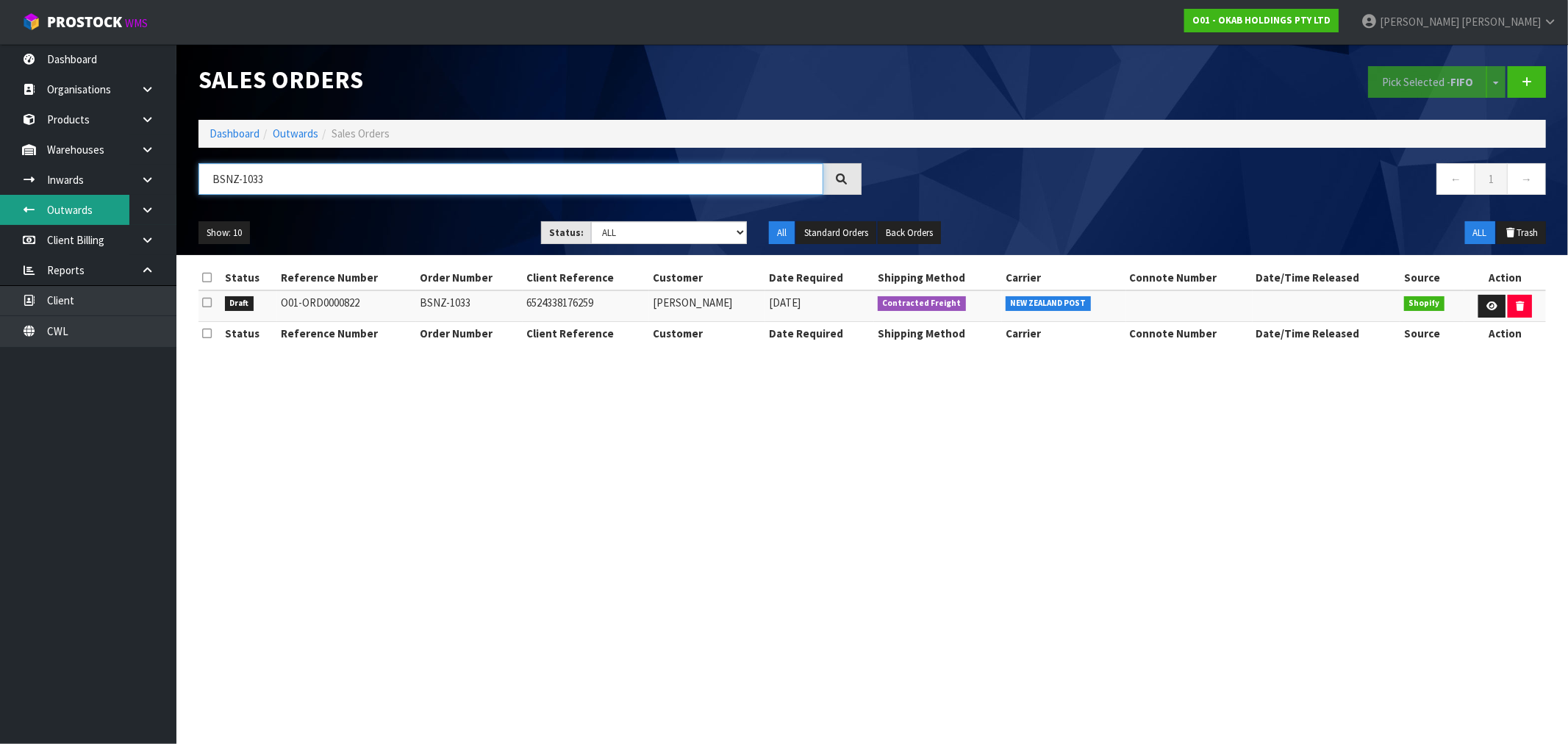
paste input "FHNZ-1712"
drag, startPoint x: 197, startPoint y: 187, endPoint x: 12, endPoint y: 223, distance: 188.5
click at [12, 223] on body "Toggle navigation ProStock WMS O01 - OKAB HOLDINGS PTY LTD Rocio Lopez Logout D…" at bounding box center [784, 372] width 1568 height 744
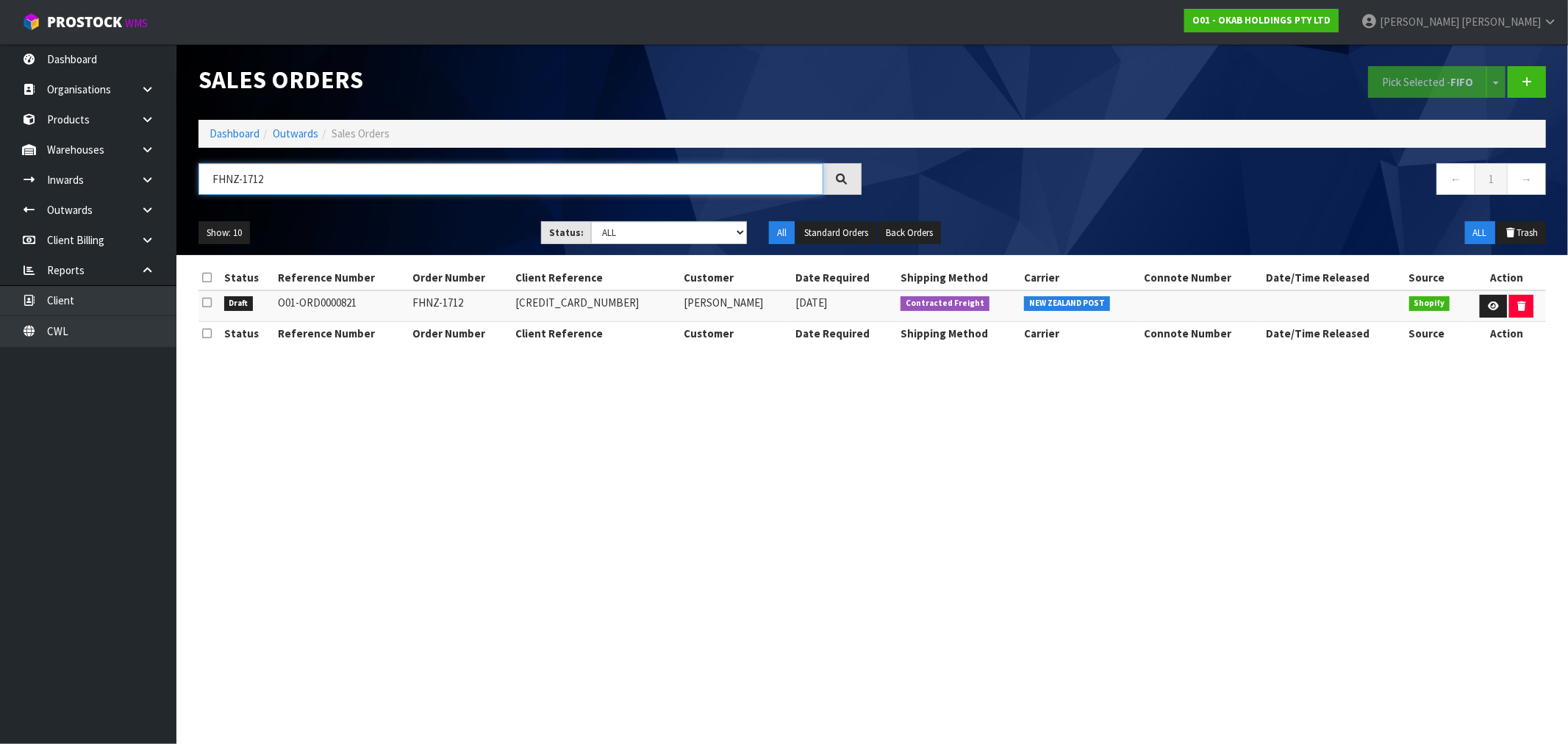
paste input "BSNZ-103"
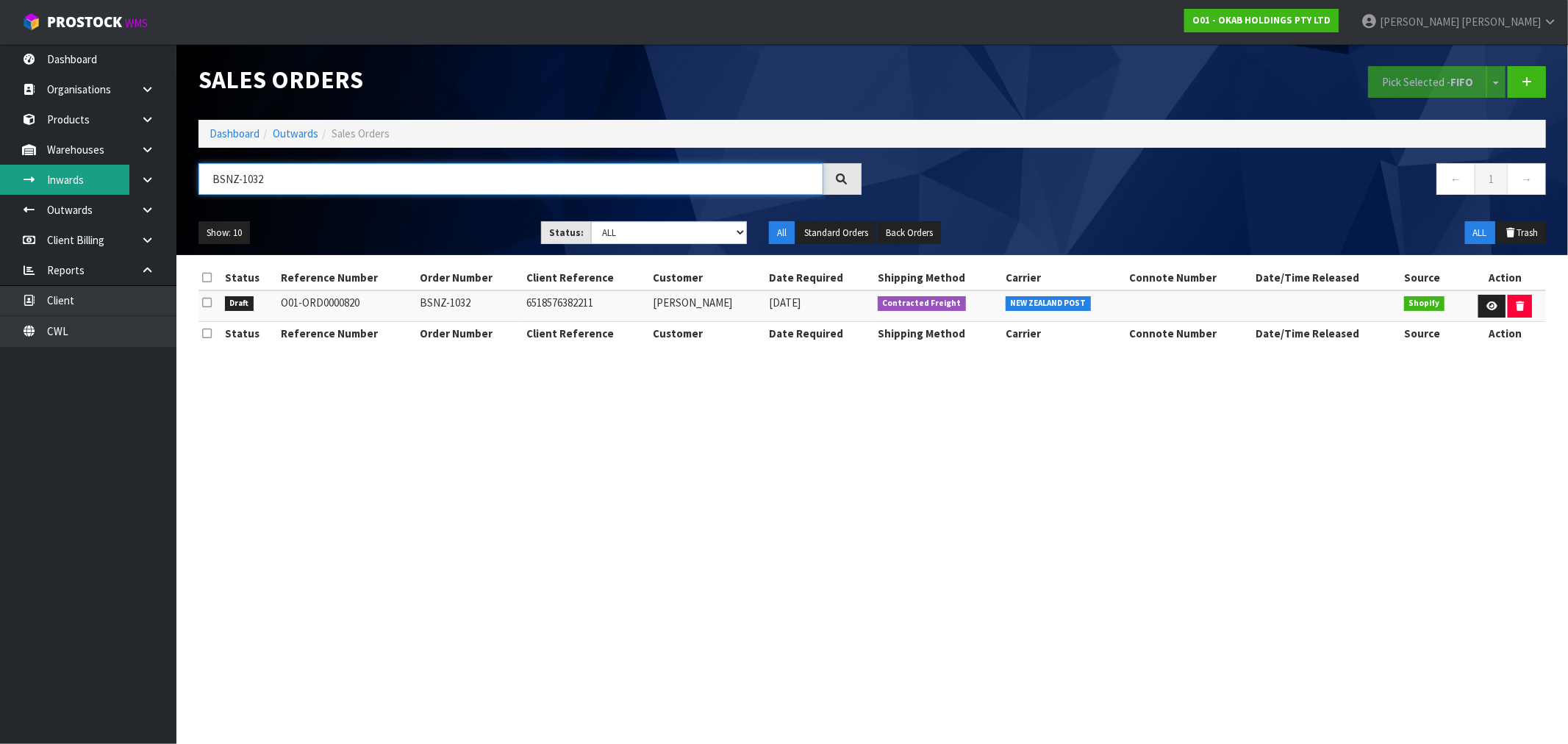
drag, startPoint x: 291, startPoint y: 173, endPoint x: 105, endPoint y: 177, distance: 186.0
click at [123, 176] on body "Toggle navigation ProStock WMS O01 - OKAB HOLDINGS PTY LTD Rocio Lopez Logout D…" at bounding box center [784, 372] width 1568 height 744
paste input "O01-ORD0000815"
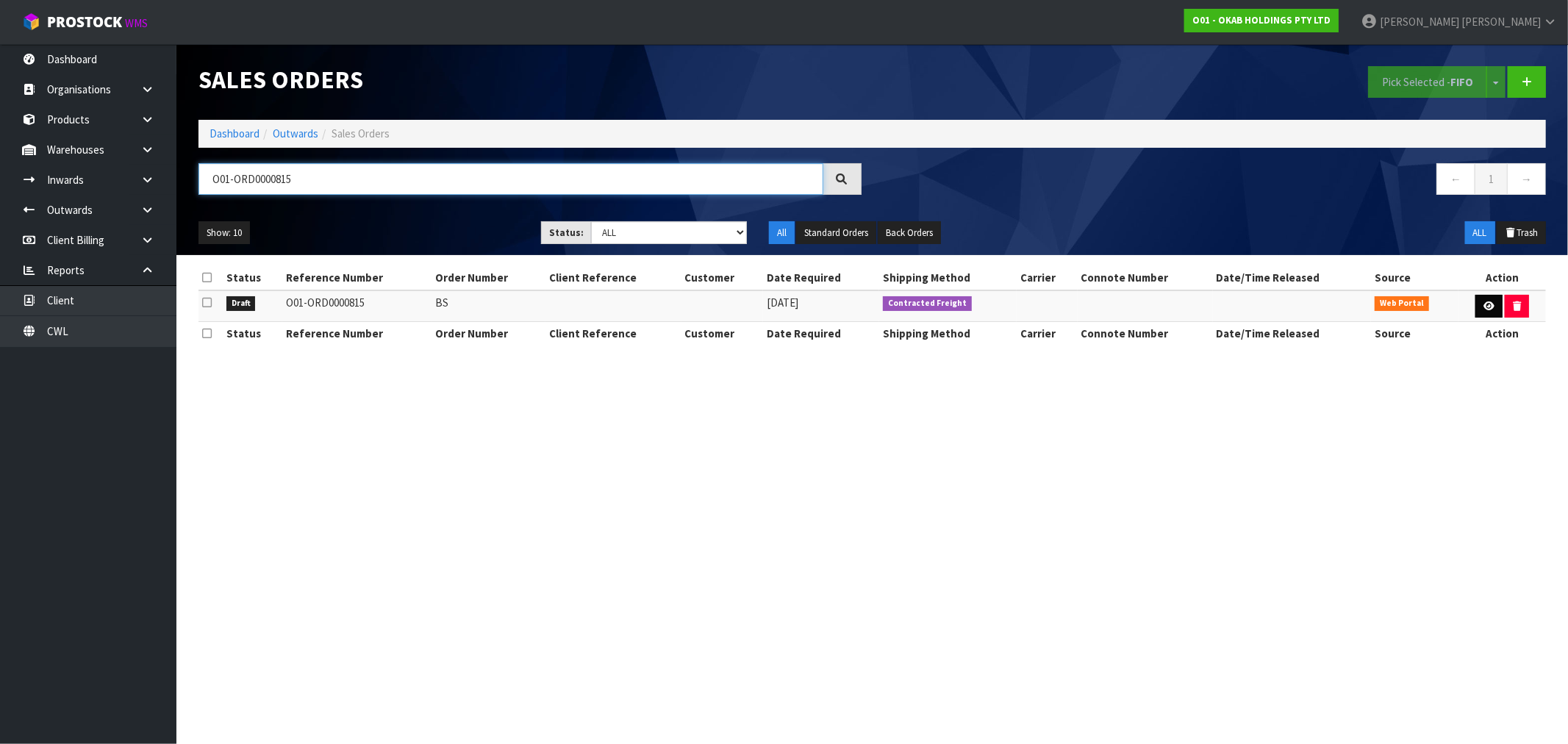
type input "O01-ORD0000815"
click at [1492, 314] on link at bounding box center [1488, 306] width 27 height 23
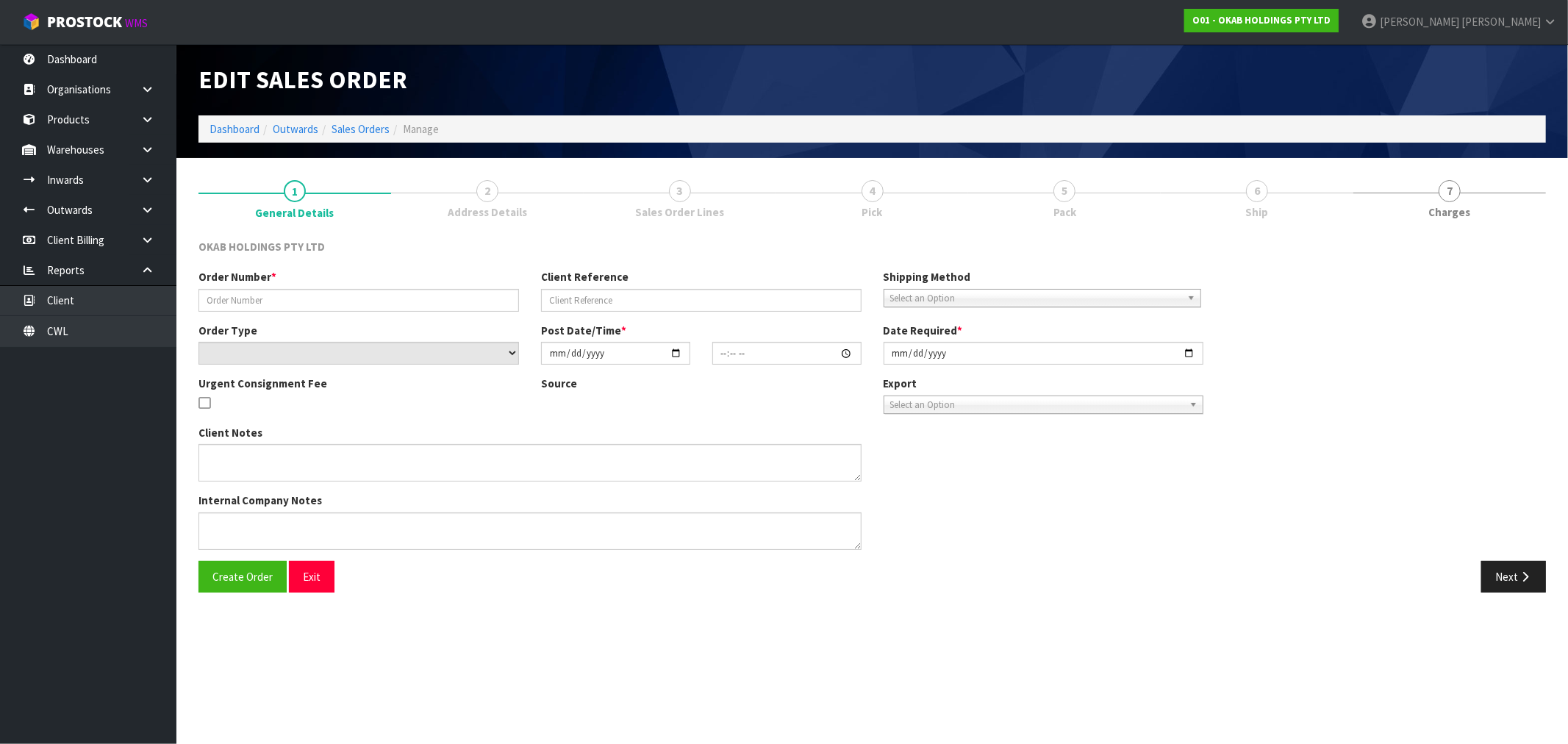
type input "BS"
select select "number:0"
type input "2025-07-10"
type input "17:56:00.000"
type input "[DATE]"
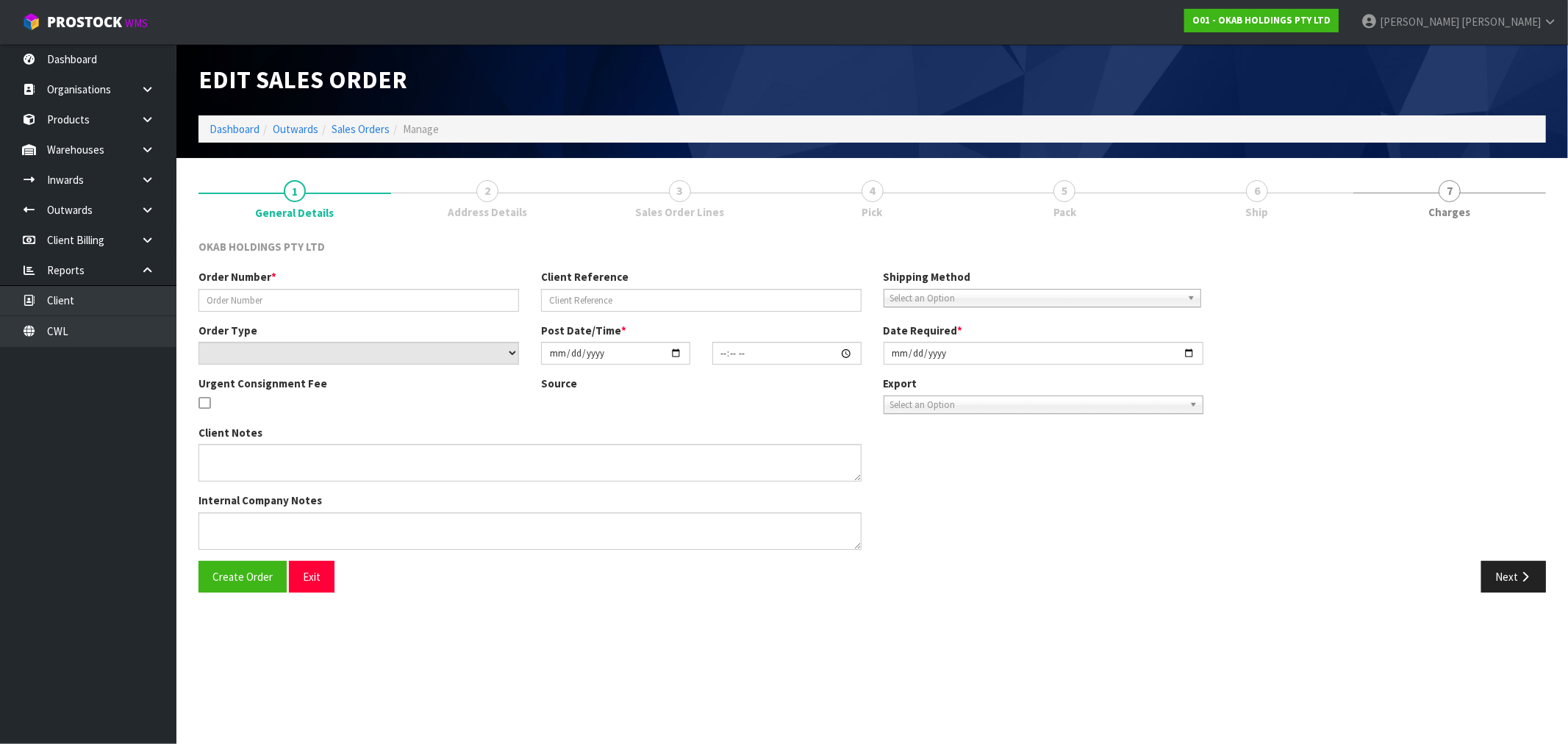
type textarea "O01-ORD0000815 BS 10/07/2025 CONTRACTED FREIGHT ?"
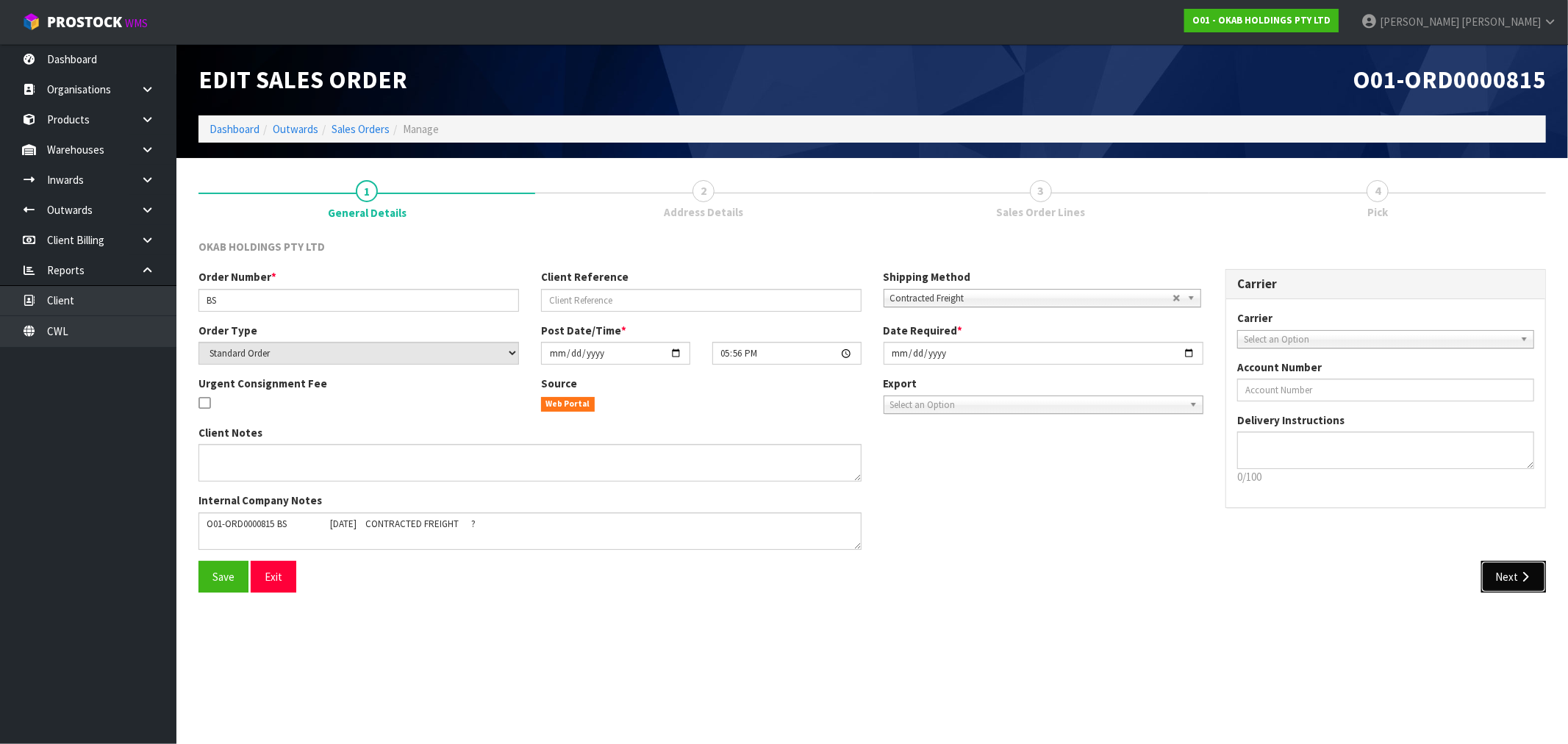
click at [1495, 584] on button "Next" at bounding box center [1513, 576] width 65 height 32
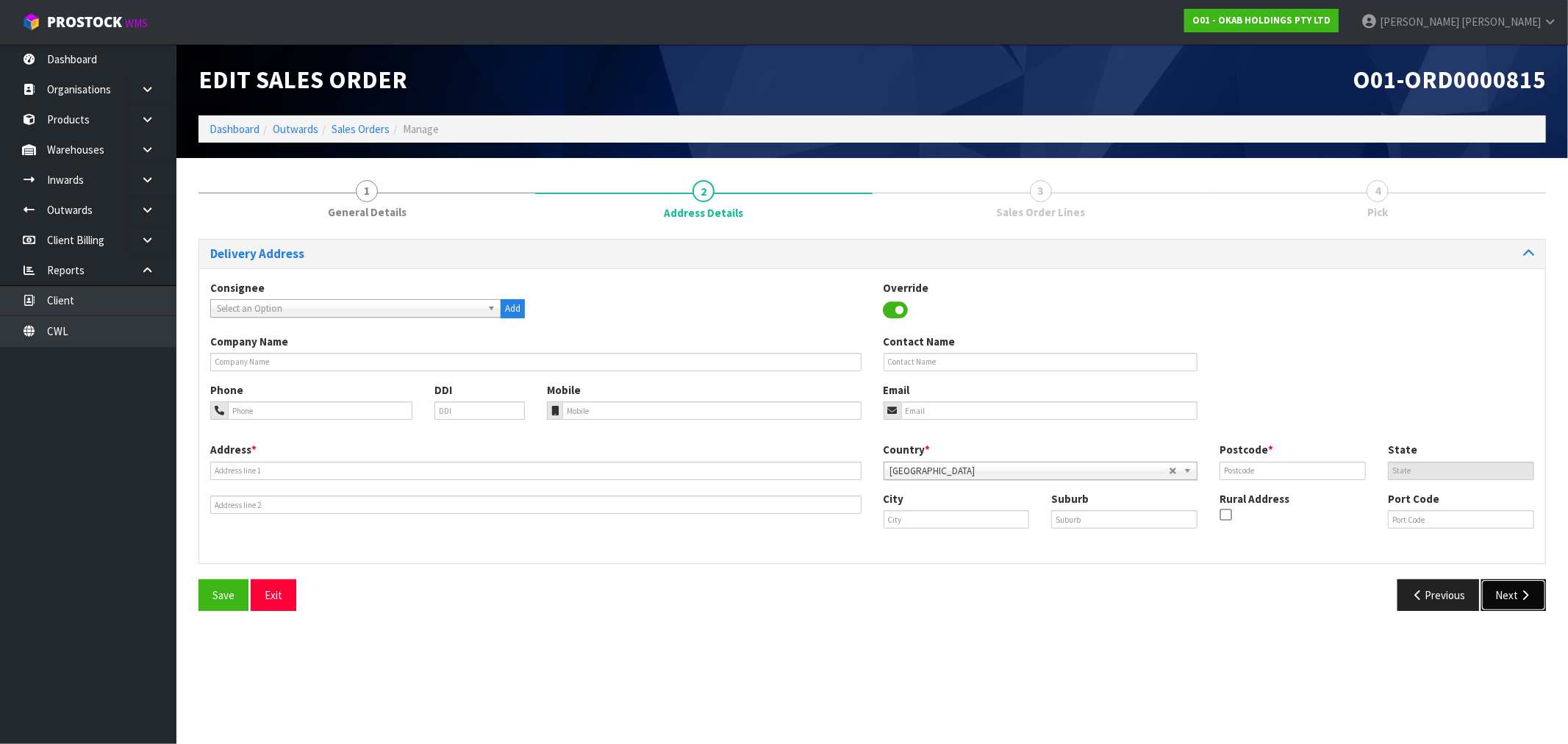
click at [1515, 604] on button "Next" at bounding box center [1513, 595] width 65 height 32
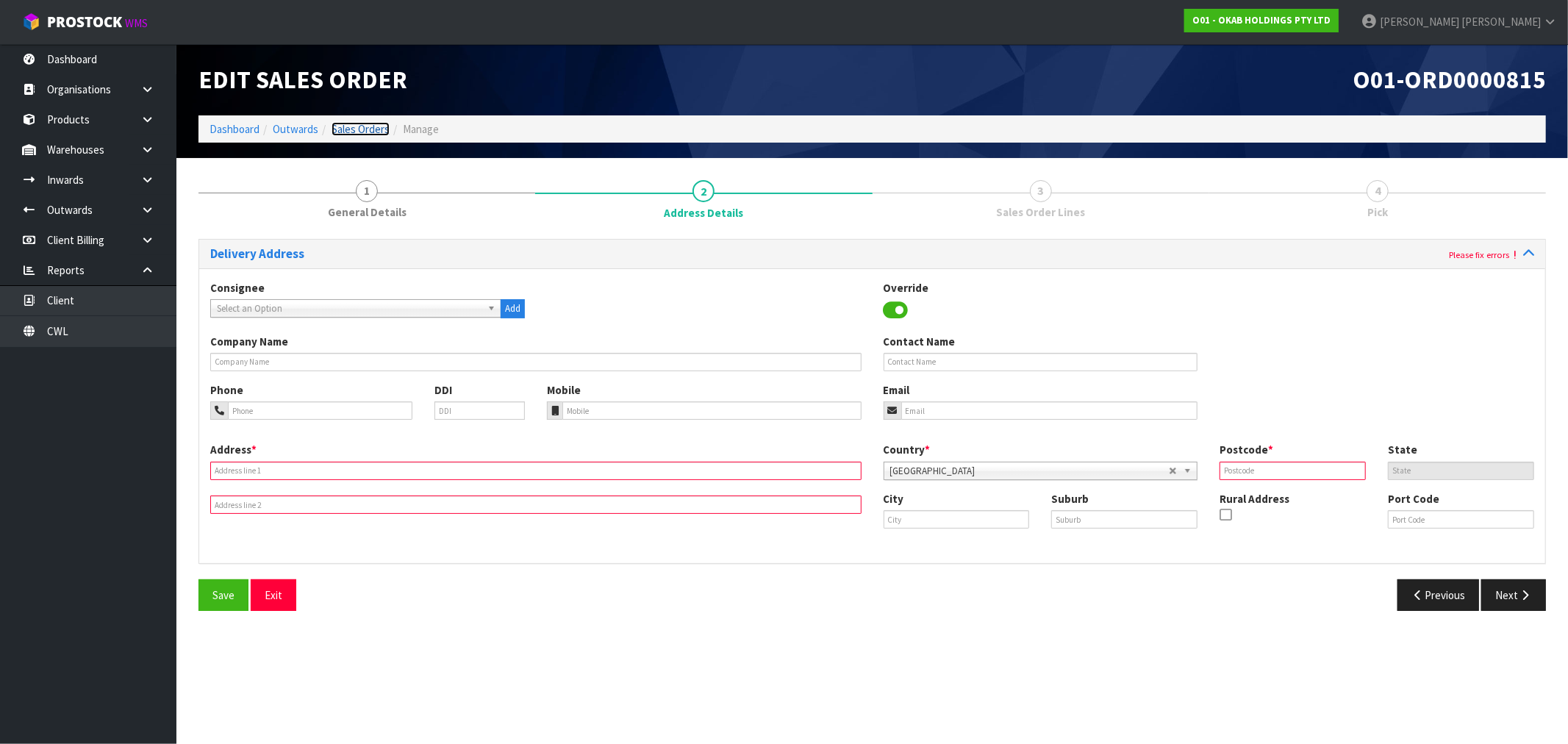
click at [385, 124] on link "Sales Orders" at bounding box center [360, 129] width 58 height 14
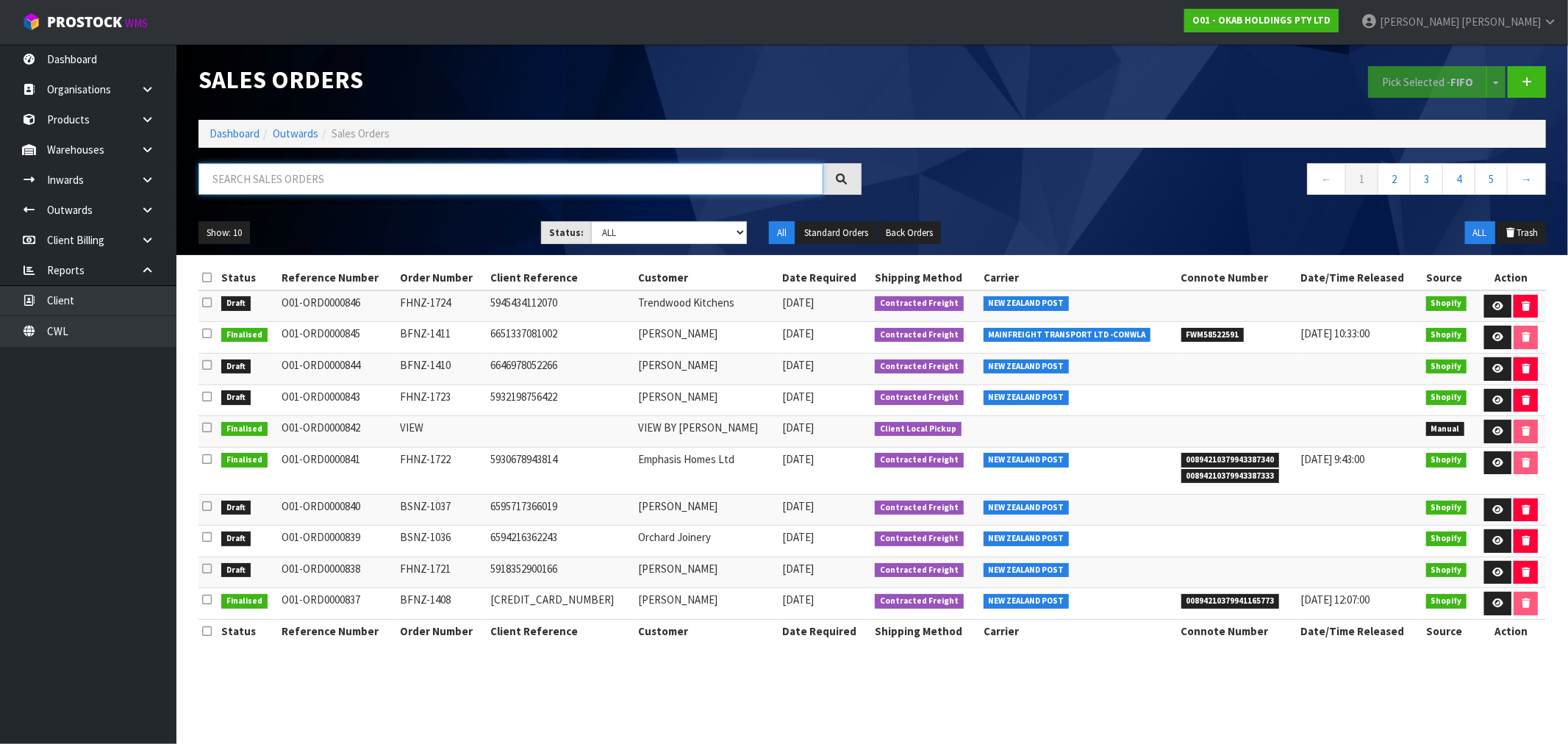
click at [498, 188] on input "text" at bounding box center [511, 179] width 625 height 32
paste input "FHNZ-1713"
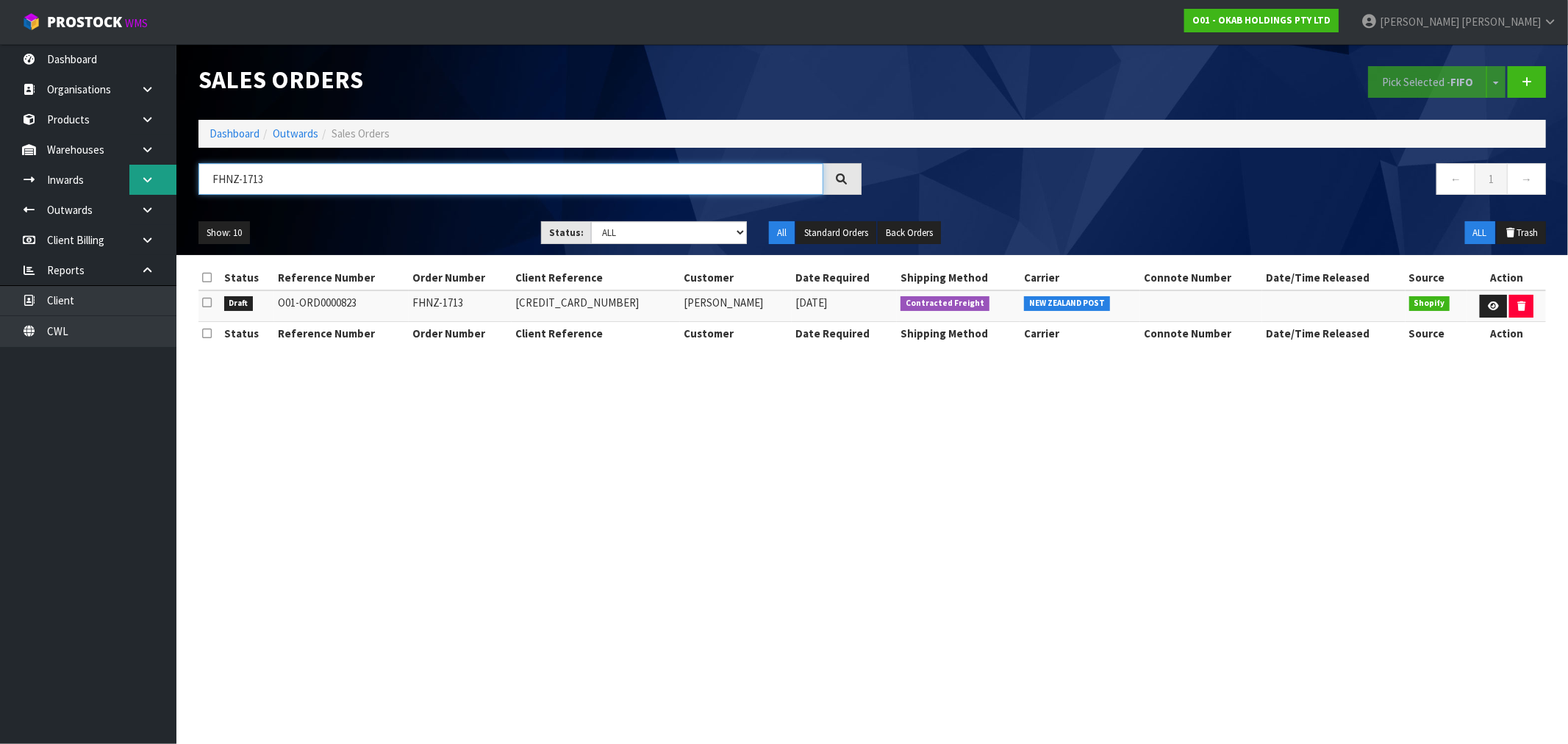
drag, startPoint x: 291, startPoint y: 186, endPoint x: 169, endPoint y: 174, distance: 122.6
click at [173, 174] on body "Toggle navigation ProStock WMS O01 - OKAB HOLDINGS PTY LTD Rocio Lopez Logout D…" at bounding box center [784, 372] width 1568 height 744
paste input "09"
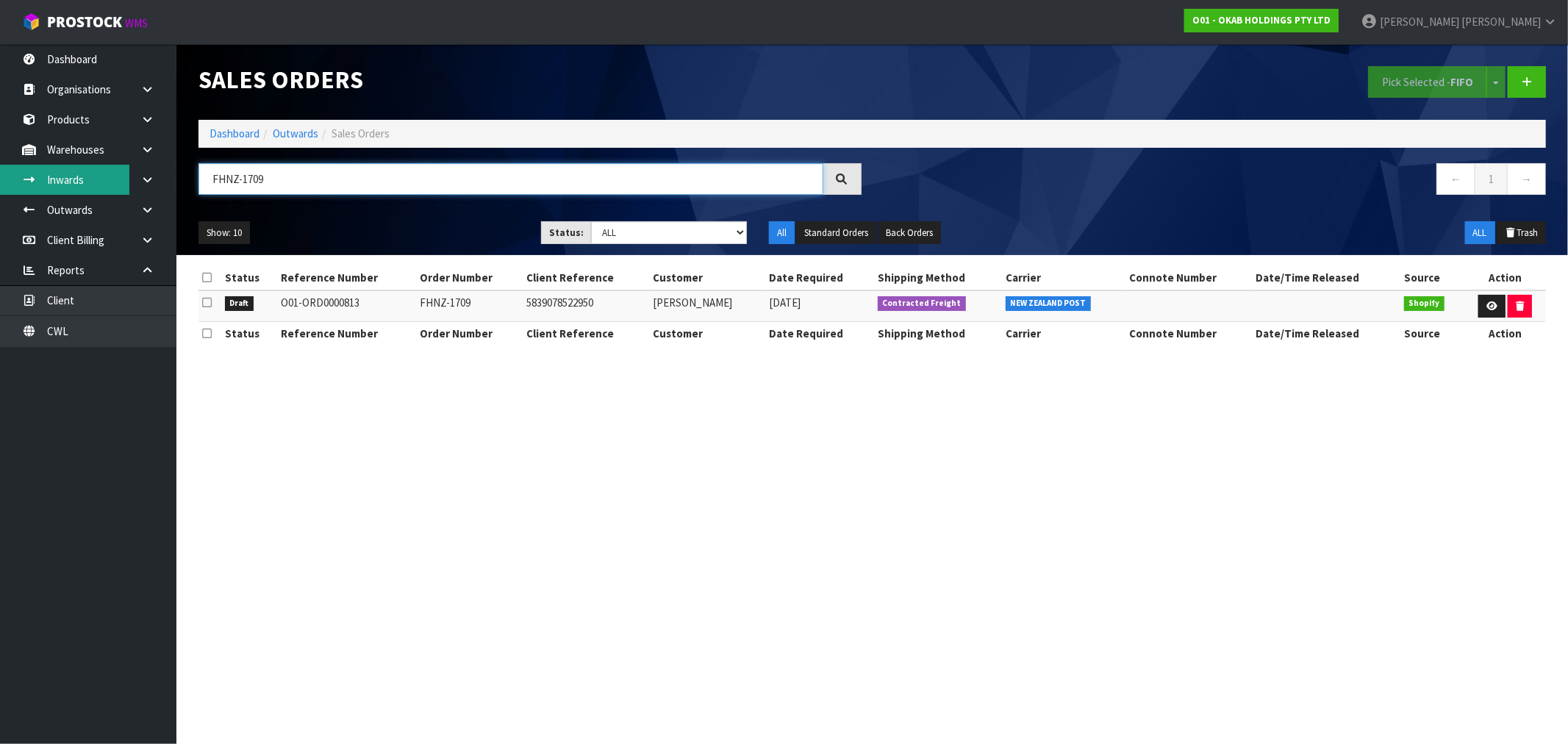
drag, startPoint x: 277, startPoint y: 176, endPoint x: 111, endPoint y: 192, distance: 166.8
click at [111, 192] on body "Toggle navigation ProStock WMS O01 - OKAB HOLDINGS PTY LTD Rocio Lopez Logout D…" at bounding box center [784, 372] width 1568 height 744
paste input "BSNZ-1031"
drag, startPoint x: 287, startPoint y: 182, endPoint x: 142, endPoint y: 208, distance: 147.3
click at [147, 206] on body "Toggle navigation ProStock WMS O01 - OKAB HOLDINGS PTY LTD Rocio Lopez Logout D…" at bounding box center [784, 372] width 1568 height 744
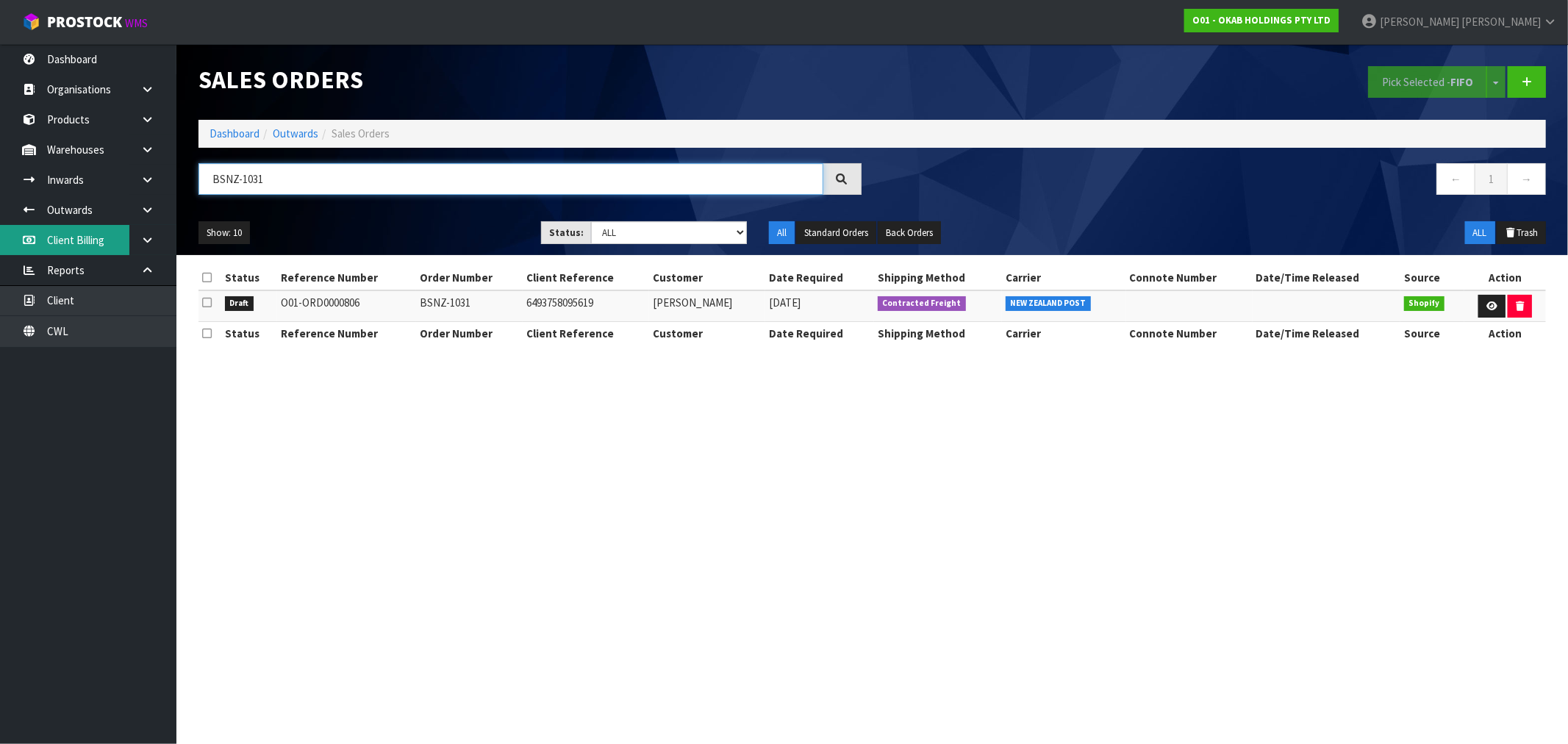
paste input "28"
drag, startPoint x: 267, startPoint y: 181, endPoint x: 181, endPoint y: 178, distance: 86.1
click at [181, 178] on header "Sales Orders Pick Selected - FIFO Split button! FIFO - First In First Out FEFO …" at bounding box center [871, 149] width 1391 height 211
paste input "FNZ-1390"
drag, startPoint x: 282, startPoint y: 177, endPoint x: 174, endPoint y: 182, distance: 108.1
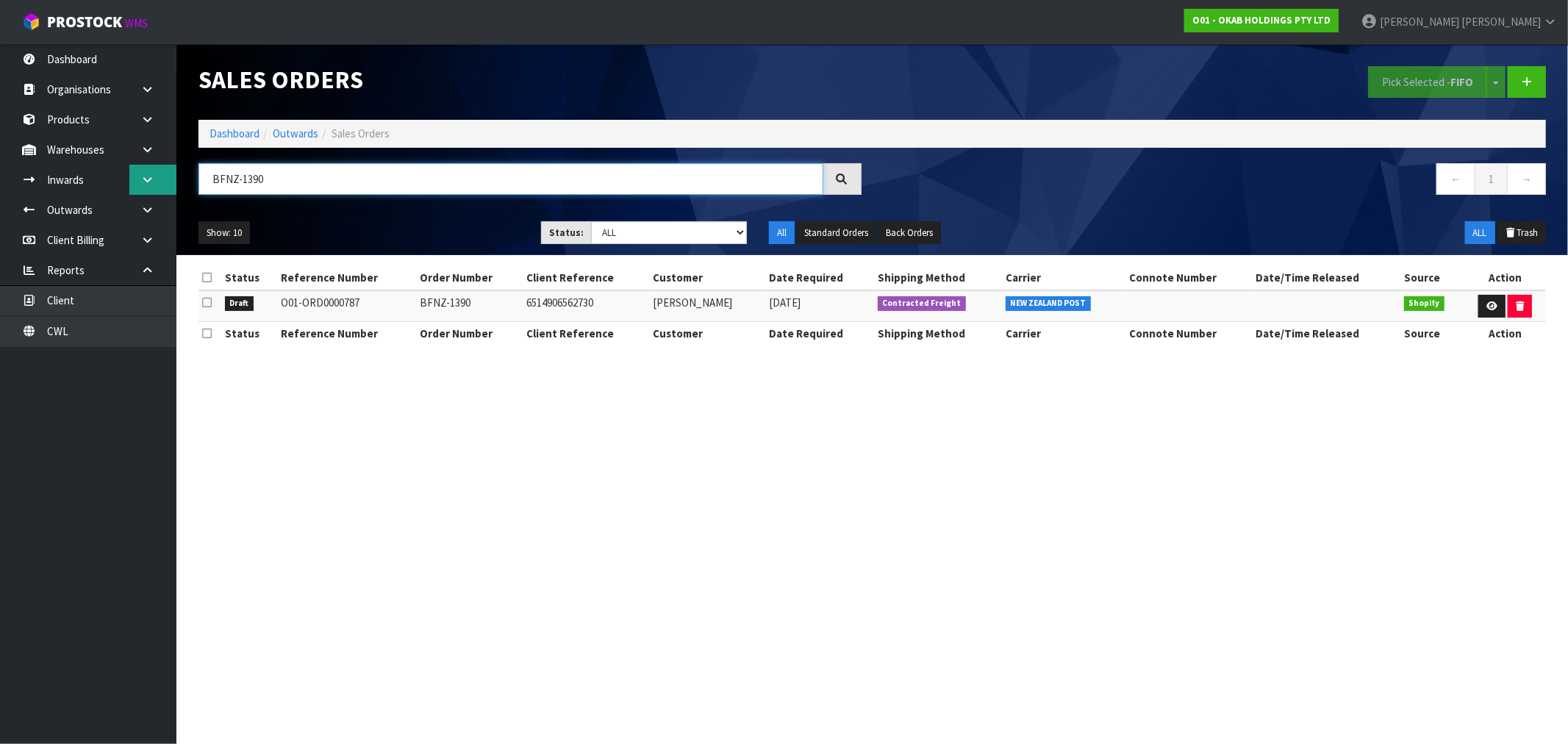
click at [174, 182] on body "Toggle navigation ProStock WMS O01 - OKAB HOLDINGS PTY LTD Rocio Lopez Logout D…" at bounding box center [784, 372] width 1568 height 744
paste input "86"
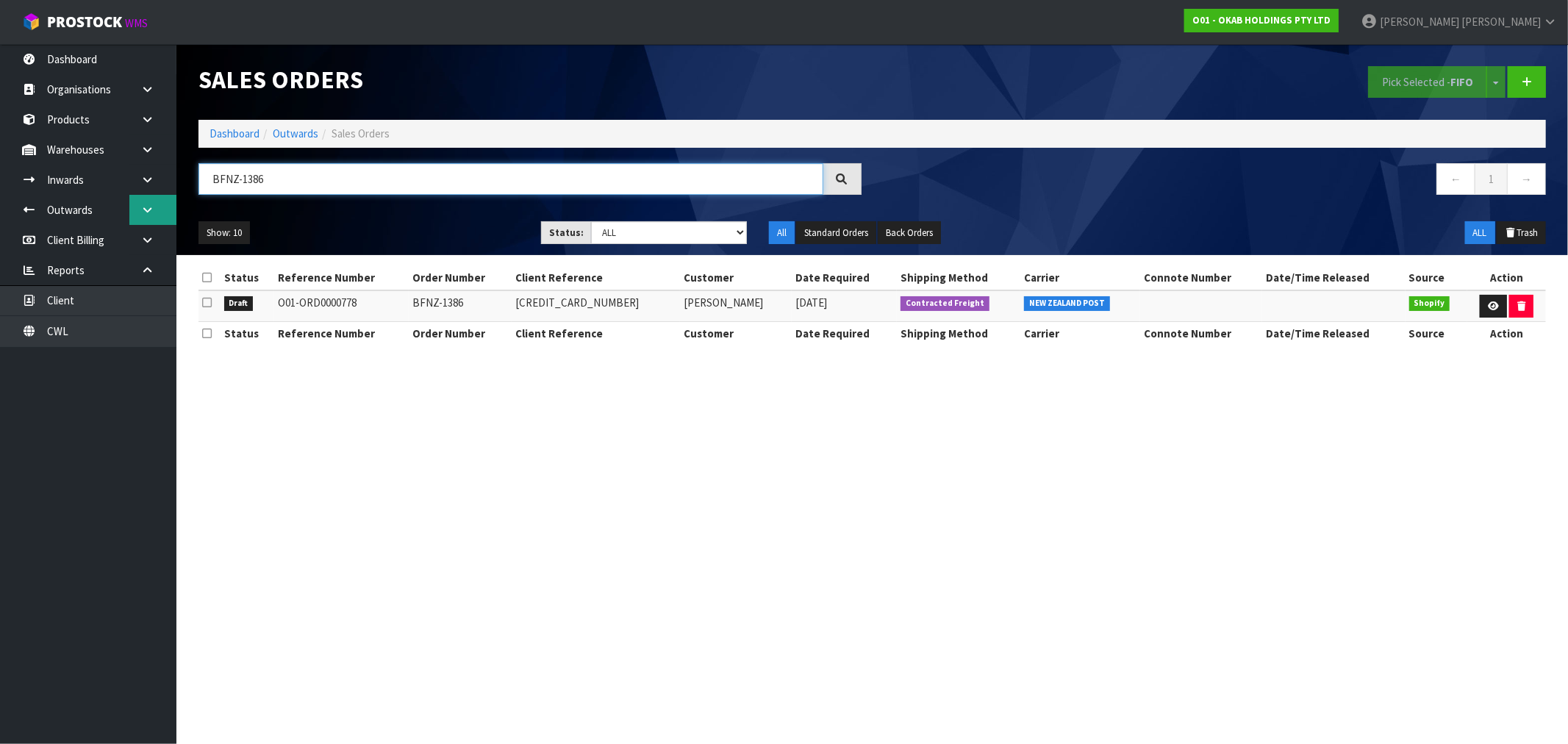
drag, startPoint x: 279, startPoint y: 179, endPoint x: 155, endPoint y: 194, distance: 124.9
click at [160, 194] on body "Toggle navigation ProStock WMS O01 - OKAB HOLDINGS PTY LTD Rocio Lopez Logout D…" at bounding box center [784, 372] width 1568 height 744
paste input "SNZ-1027"
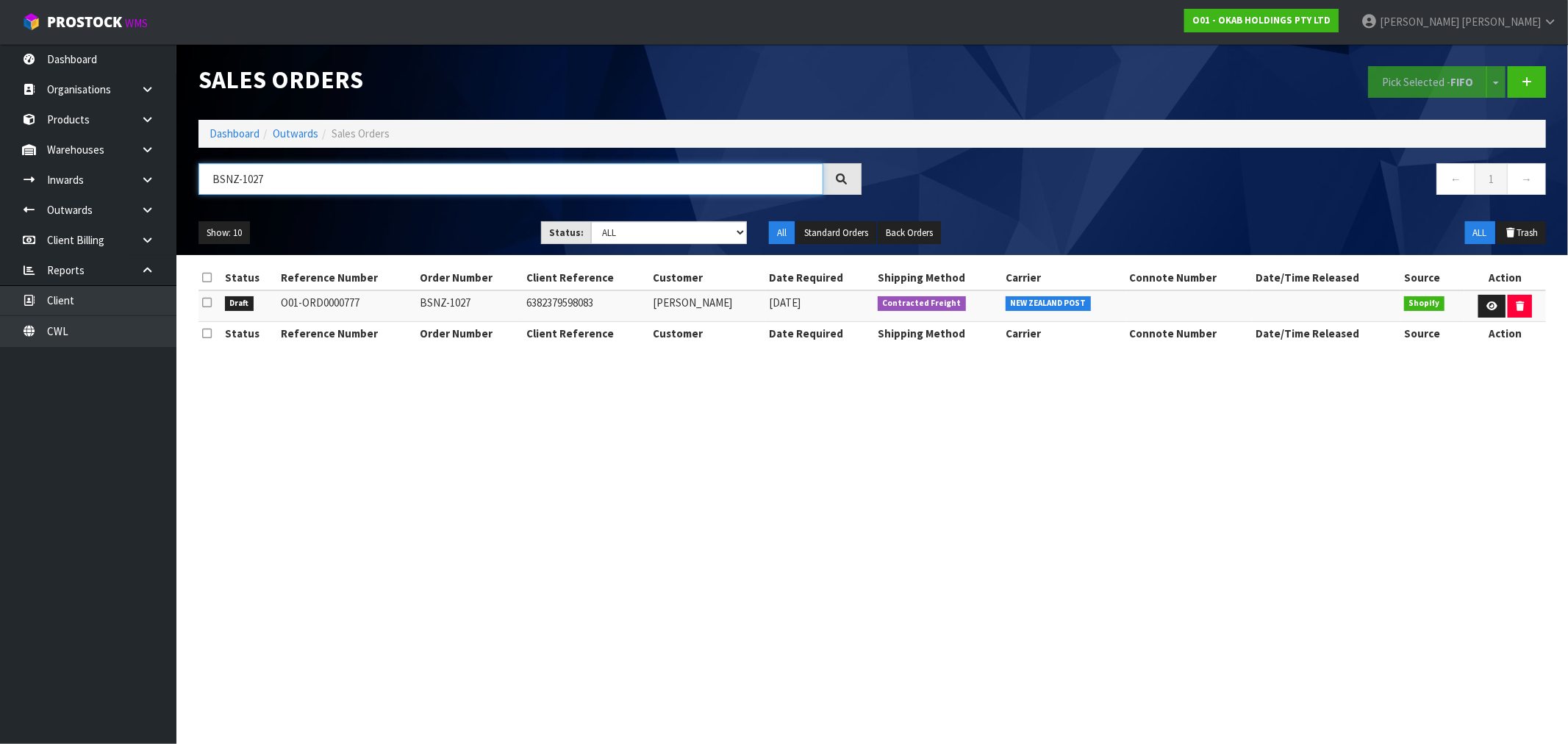
type input "BSNZ-1027"
drag, startPoint x: 216, startPoint y: 145, endPoint x: 216, endPoint y: 136, distance: 9.0
click at [216, 145] on ol "Dashboard Outwards Sales Orders" at bounding box center [872, 133] width 1347 height 27
click at [216, 131] on link "Dashboard" at bounding box center [234, 133] width 50 height 14
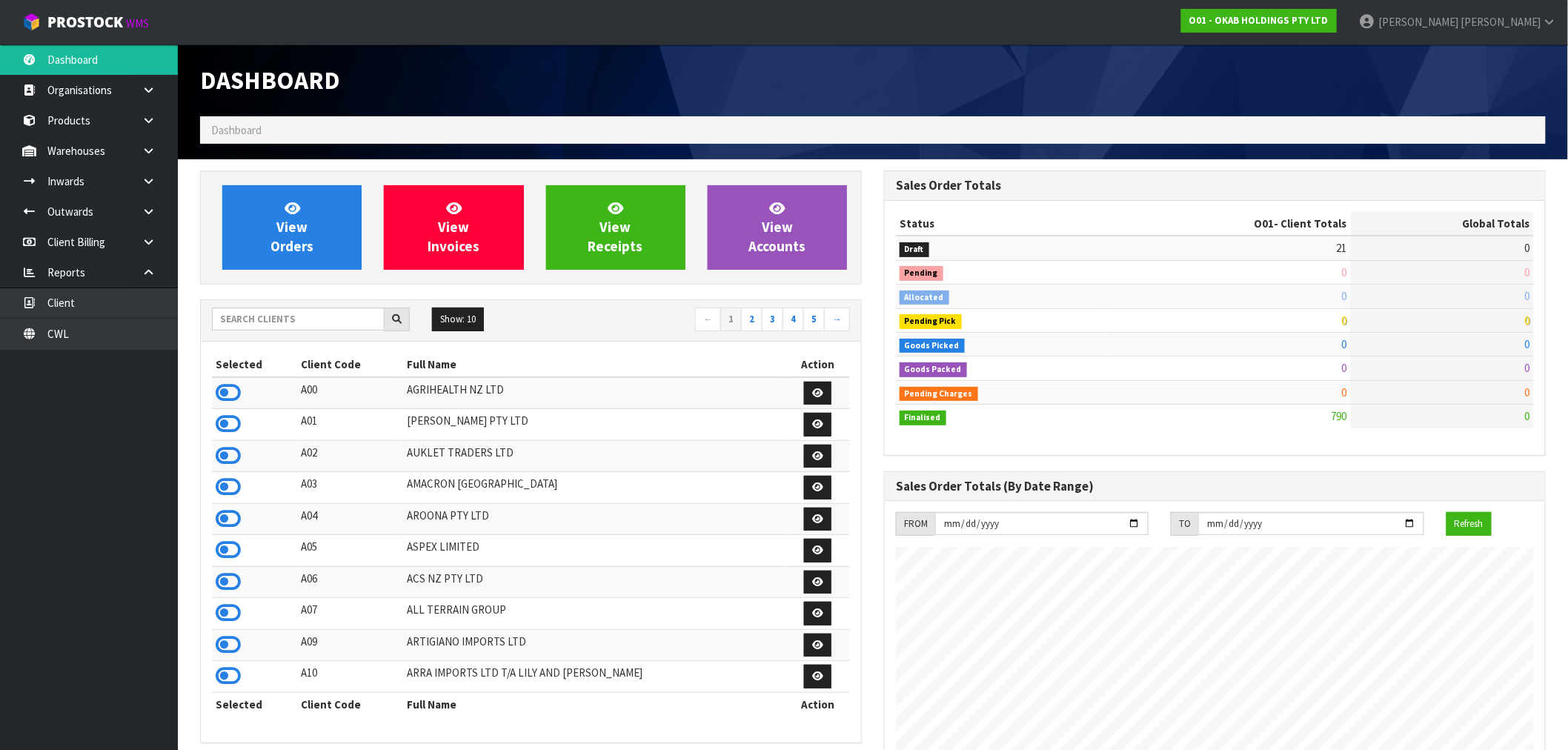
scroll to position [931, 684]
click at [302, 320] on input "text" at bounding box center [298, 318] width 172 height 23
click at [127, 331] on link "CWL" at bounding box center [89, 334] width 177 height 30
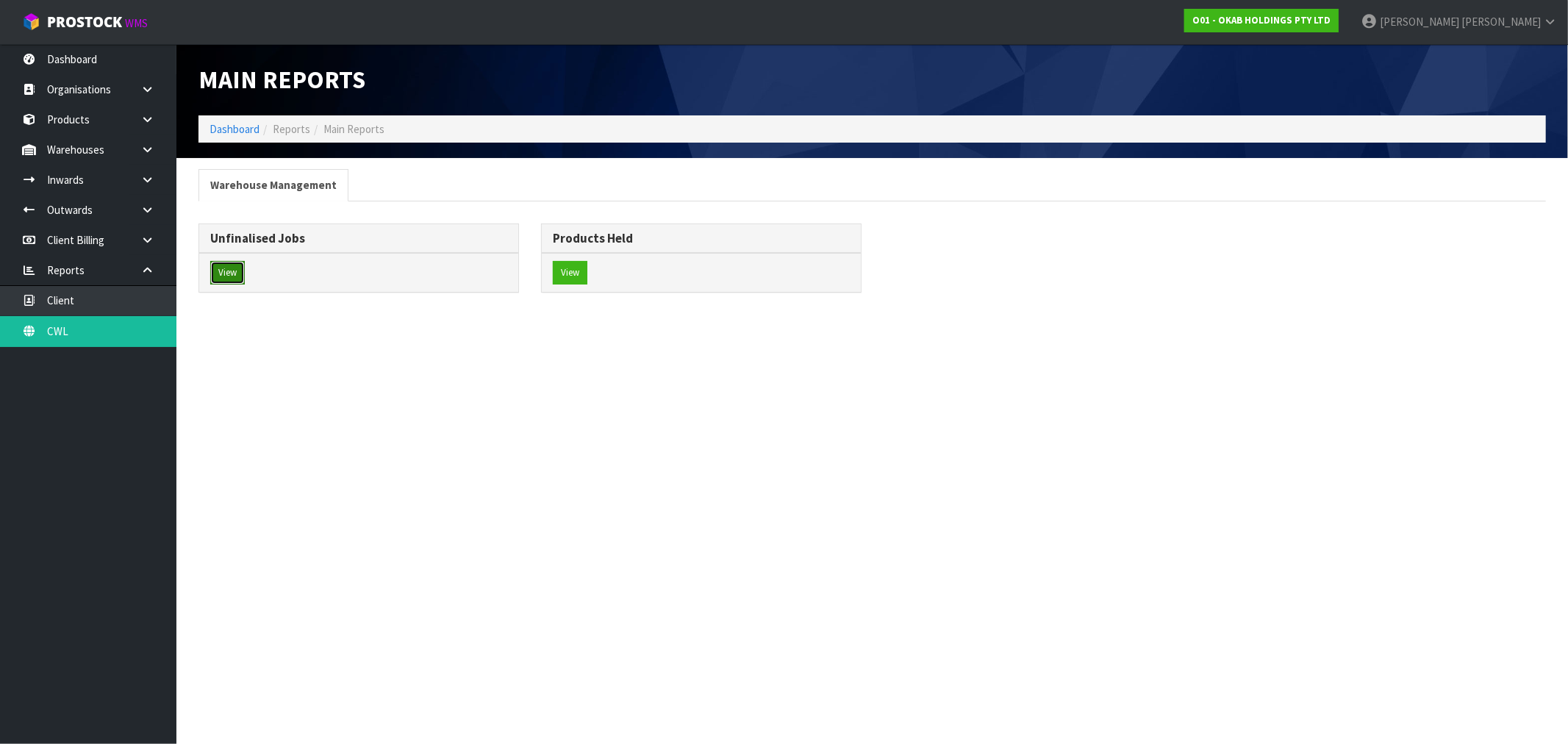
click at [226, 276] on button "View" at bounding box center [228, 272] width 35 height 23
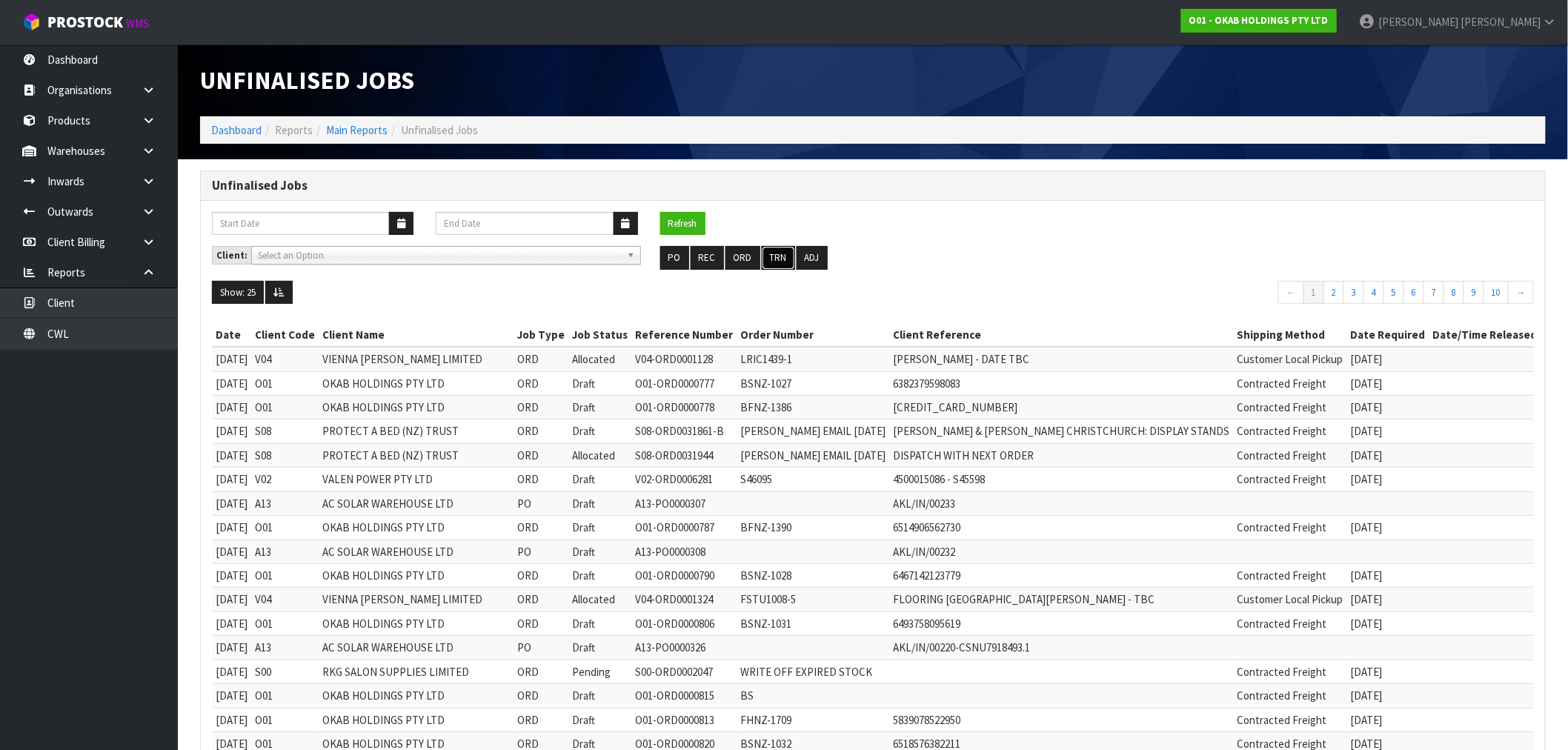
click at [762, 263] on button "TRN" at bounding box center [779, 258] width 33 height 23
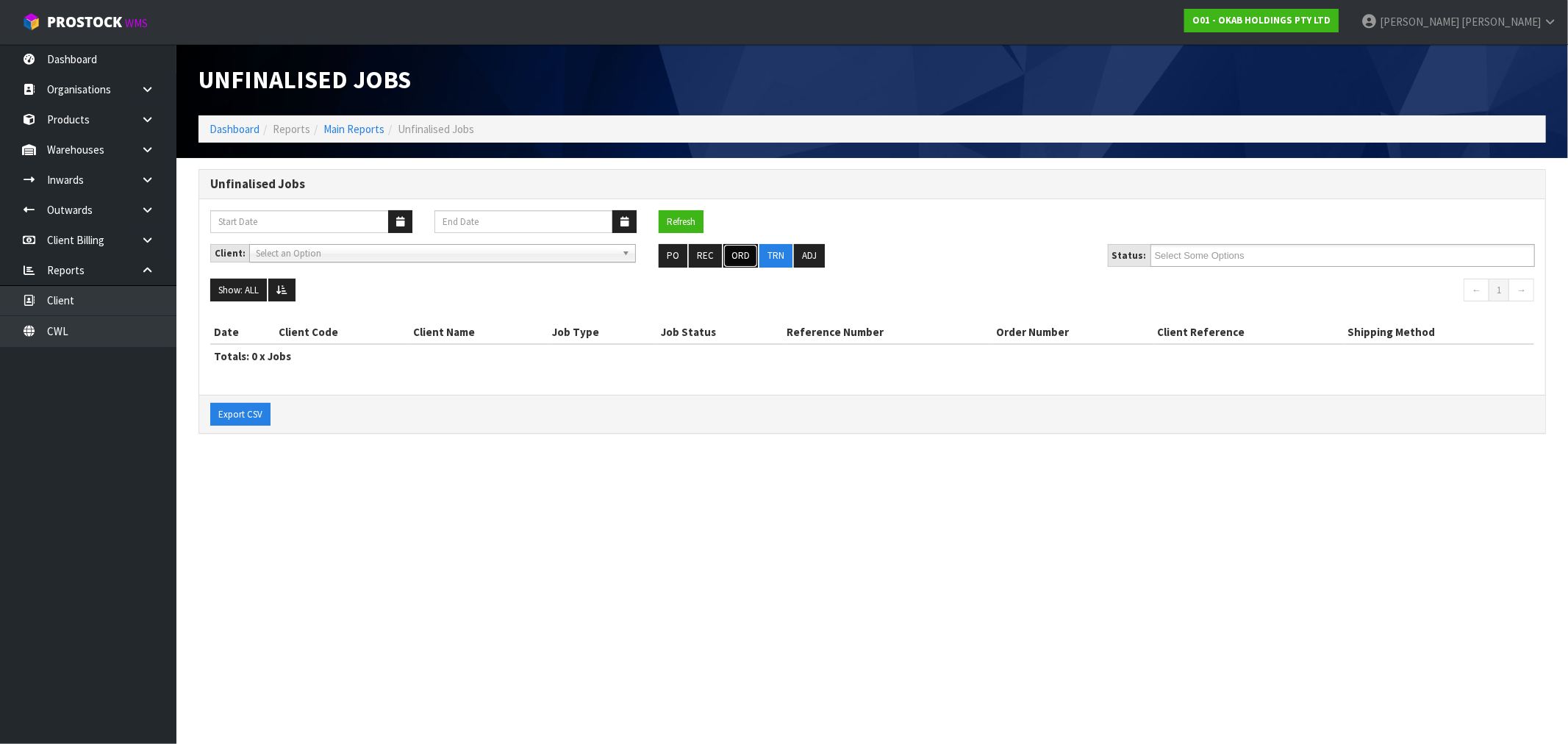
click at [726, 265] on button "ORD" at bounding box center [741, 256] width 35 height 23
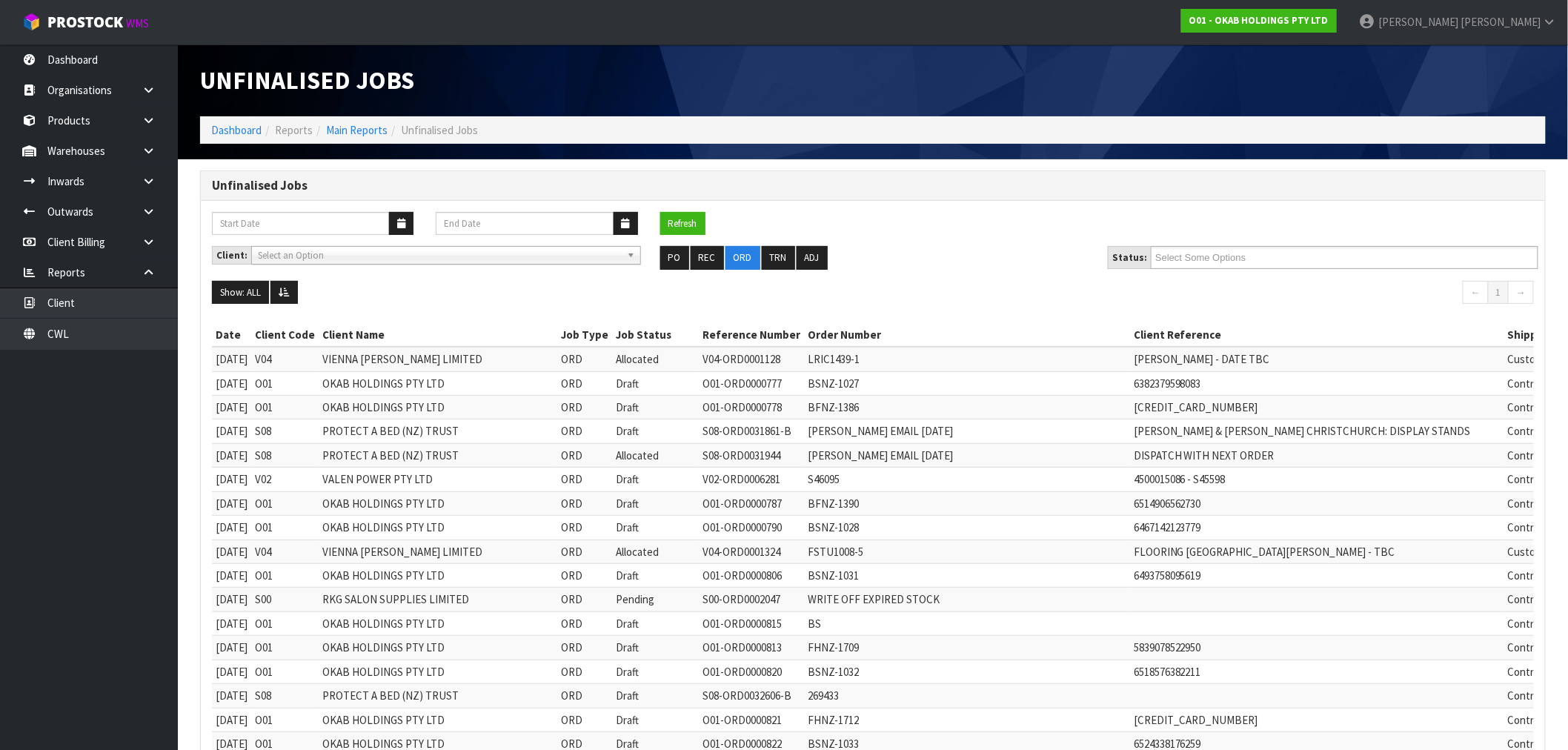
click at [1178, 275] on div "Client: A00 - AGRIHEALTH NZ LTD A01 - AGAIN FASTER PTY LTD A02 - AUKLET TRADERS…" at bounding box center [872, 264] width 1344 height 35
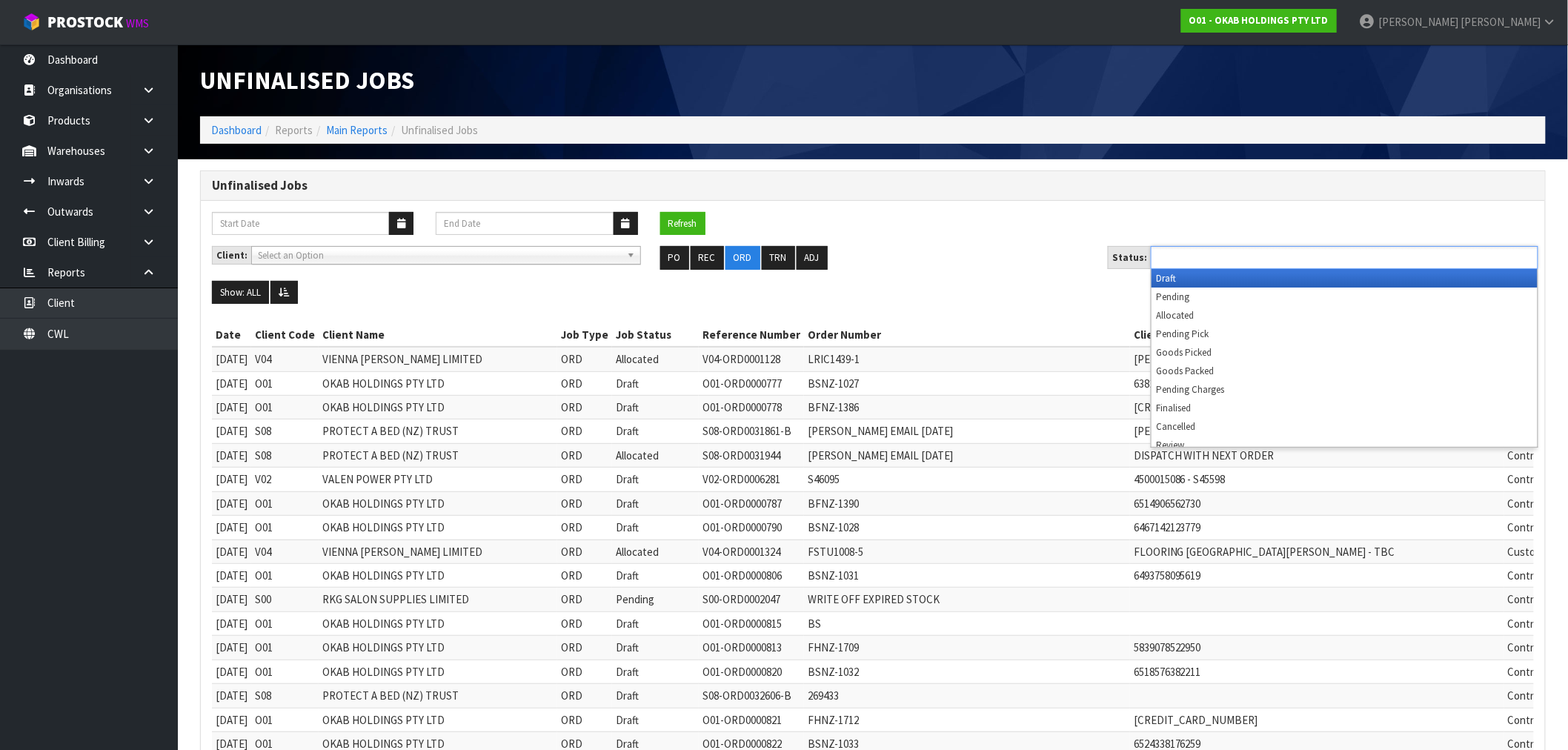
click at [1181, 252] on input "text" at bounding box center [1210, 257] width 109 height 18
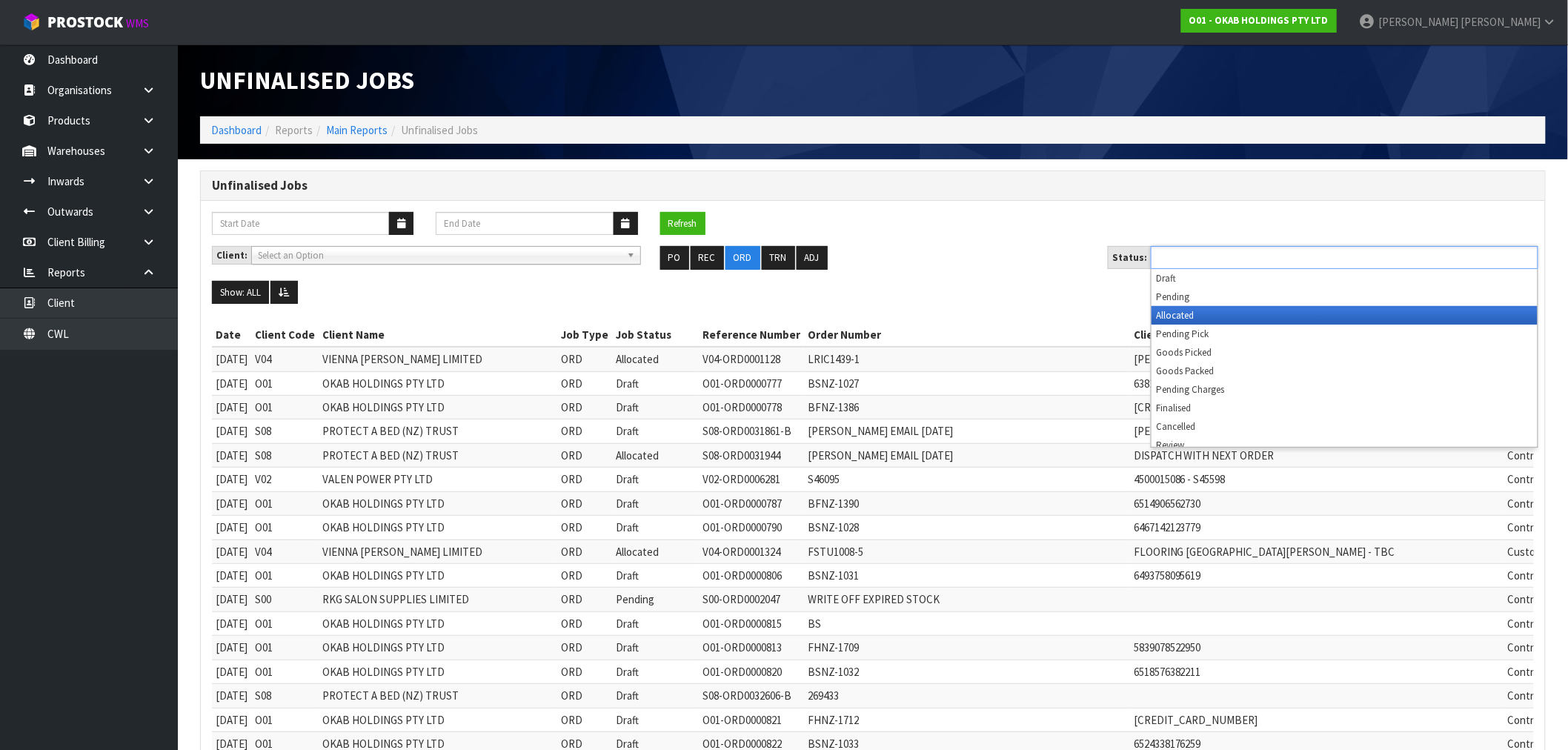
click at [1209, 314] on li "Allocated" at bounding box center [1344, 316] width 386 height 18
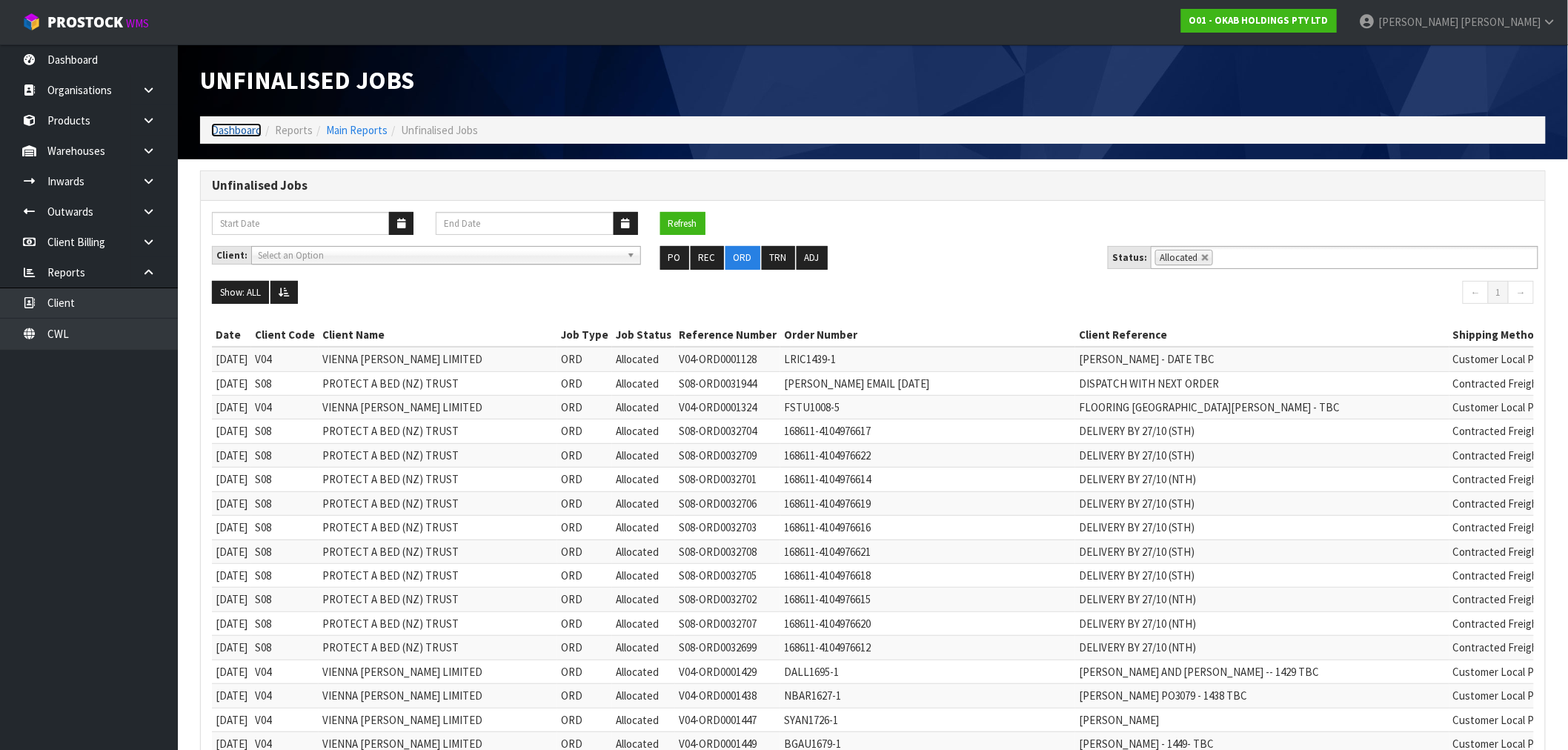
click at [223, 134] on link "Dashboard" at bounding box center [236, 130] width 50 height 14
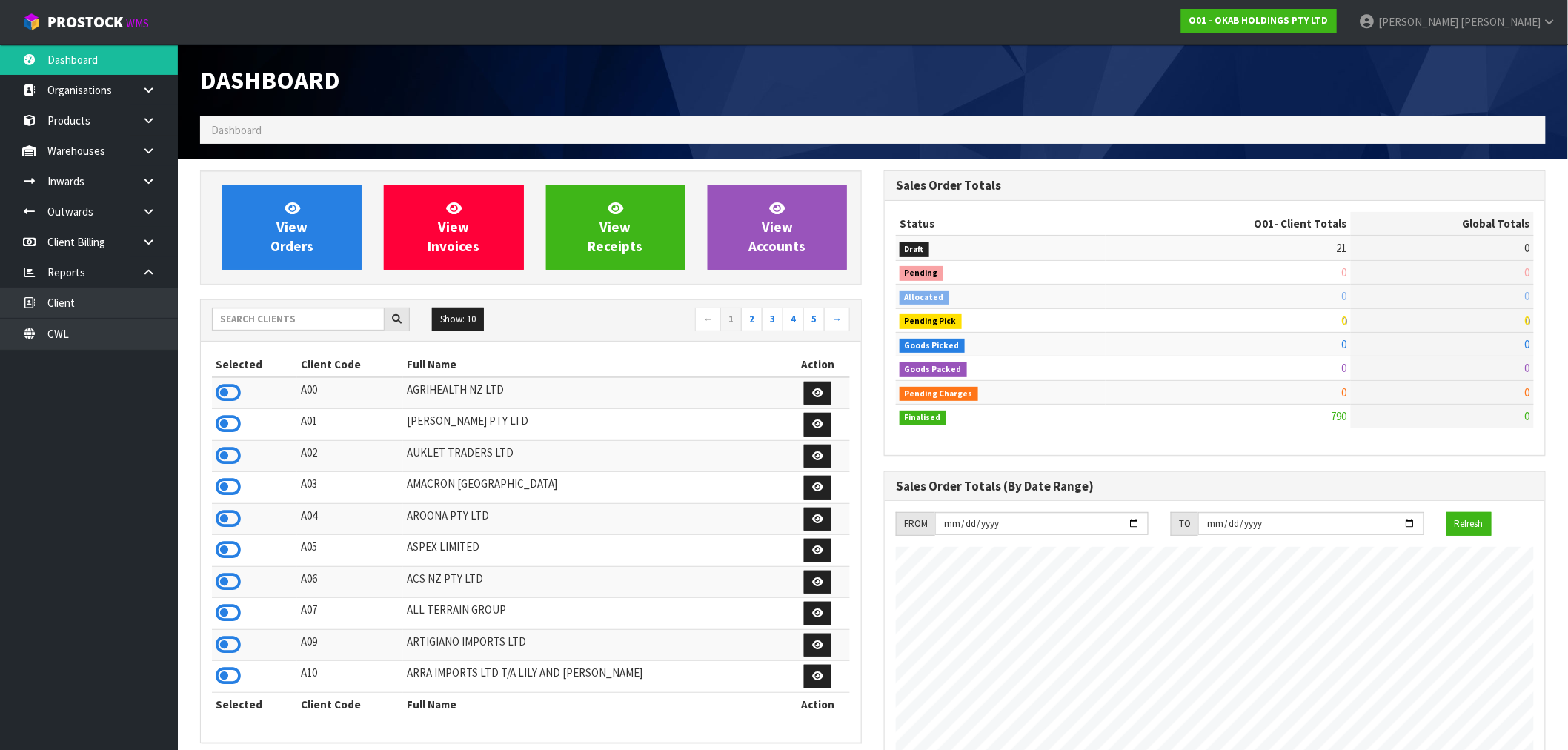
scroll to position [739885, 740225]
click at [228, 393] on icon at bounding box center [229, 393] width 25 height 23
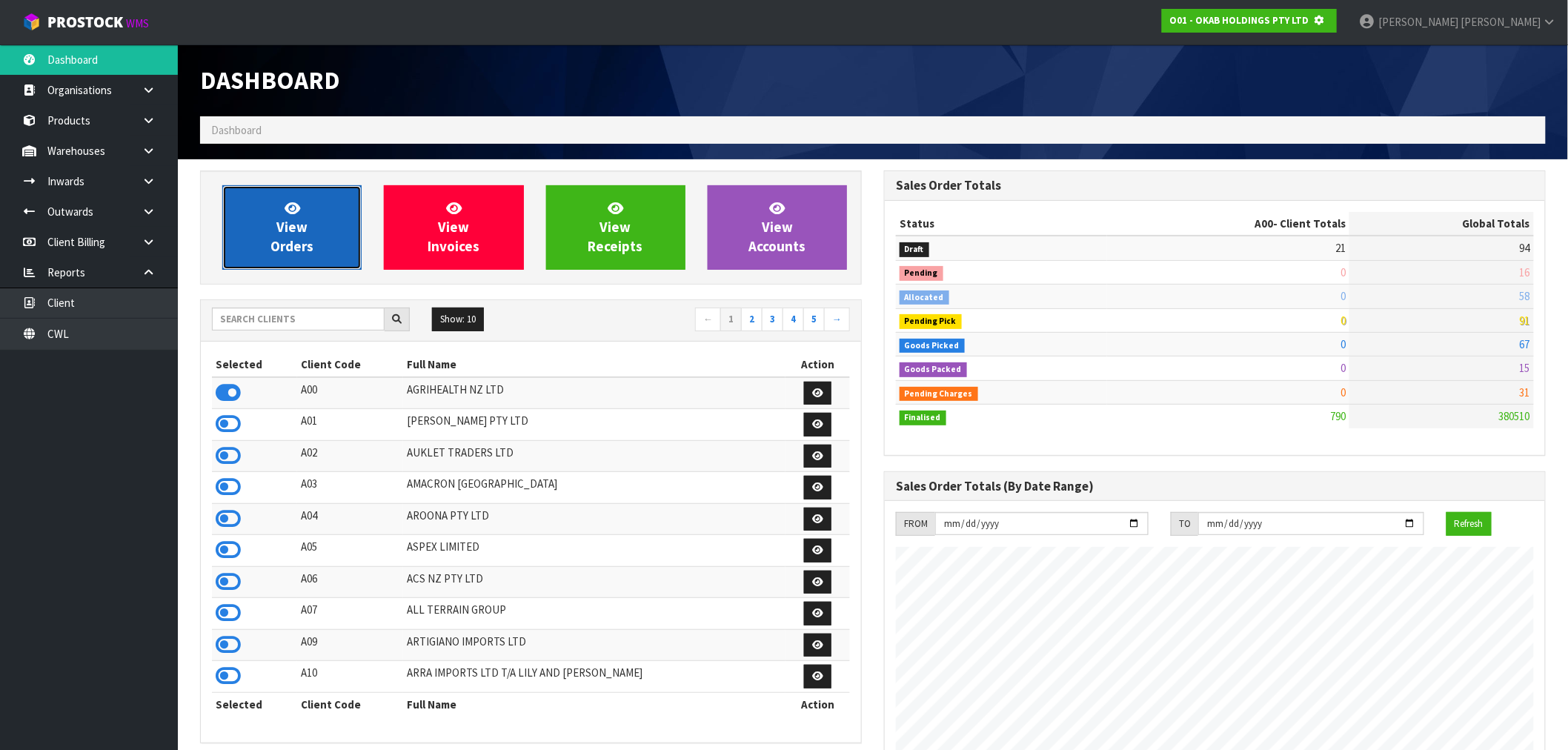
scroll to position [739892, 740225]
click at [301, 189] on link "View Orders" at bounding box center [292, 227] width 139 height 85
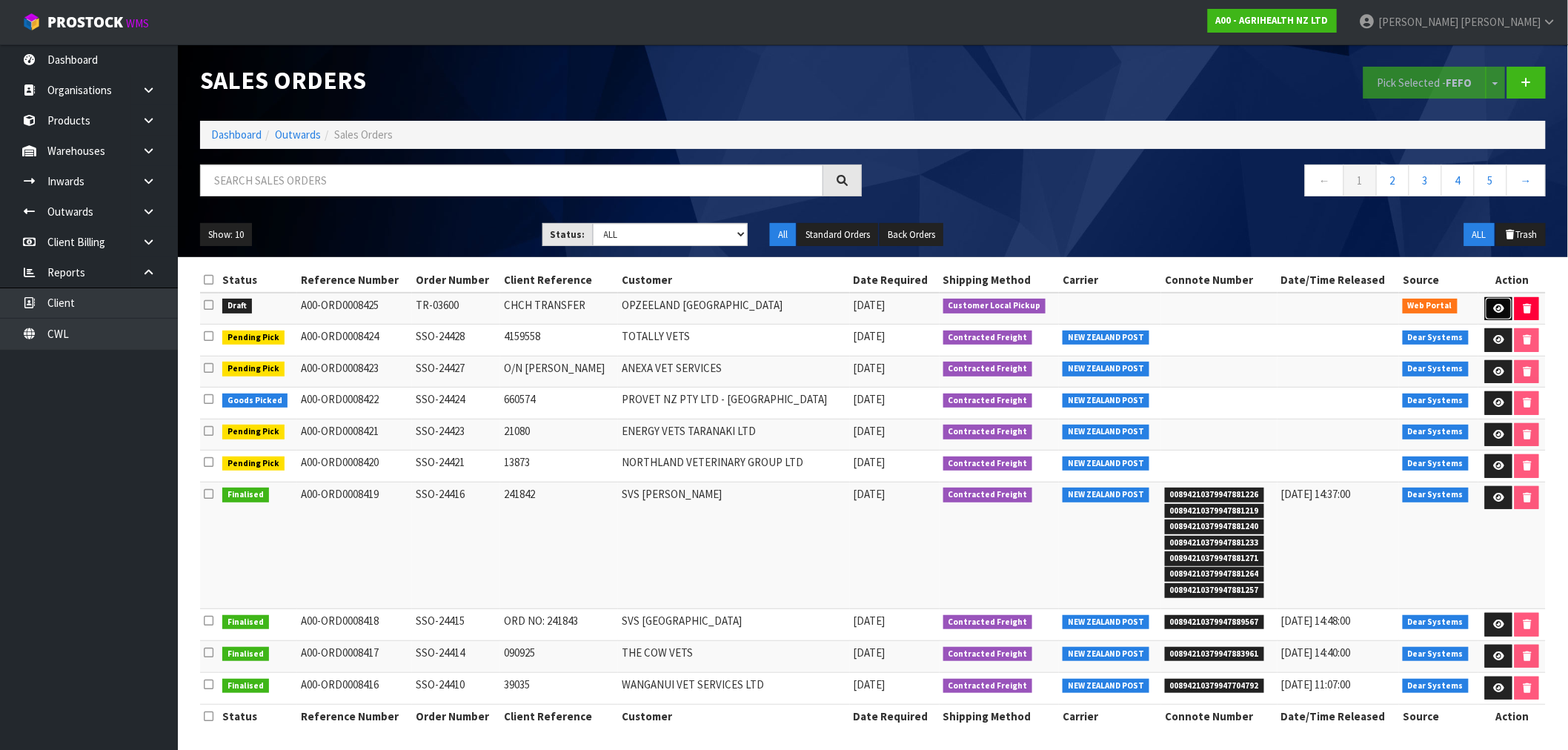
click at [1489, 308] on link at bounding box center [1499, 309] width 28 height 23
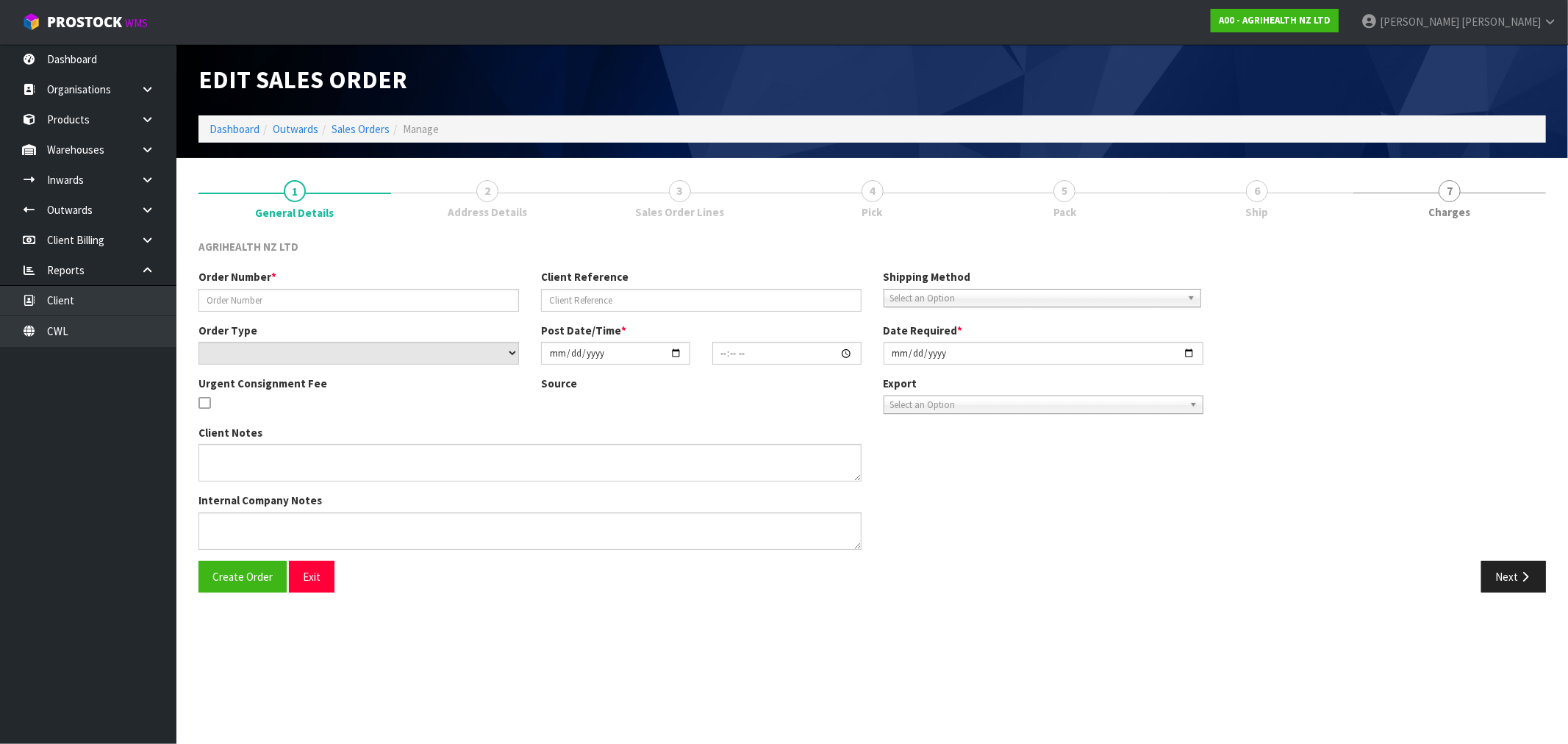
type input "TR-03600"
type input "CHCH TRANSFER"
select select "number:0"
type input "[DATE]"
type input "08:52:00.000"
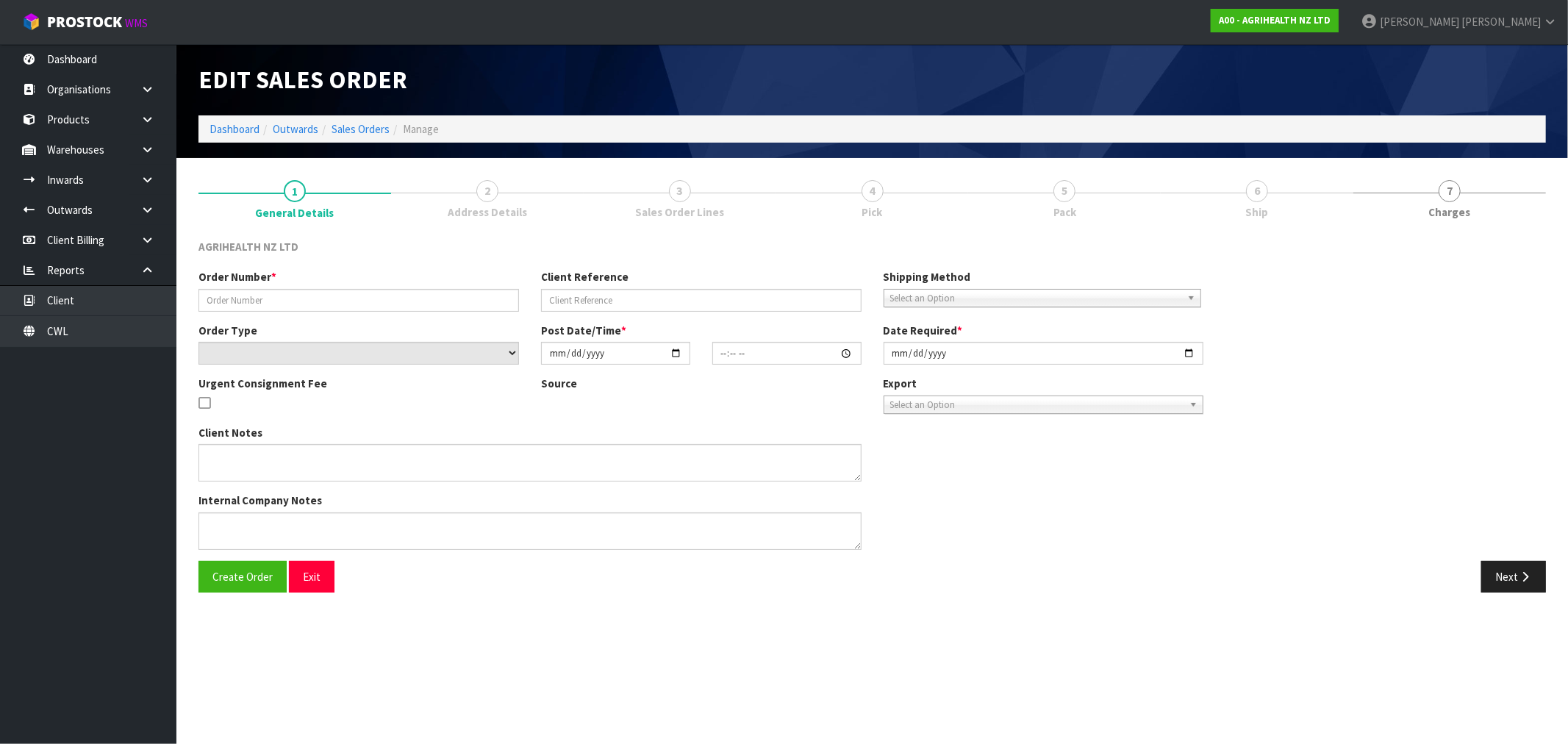
type input "[DATE]"
type textarea "OPZEELAND TO PICK UP"
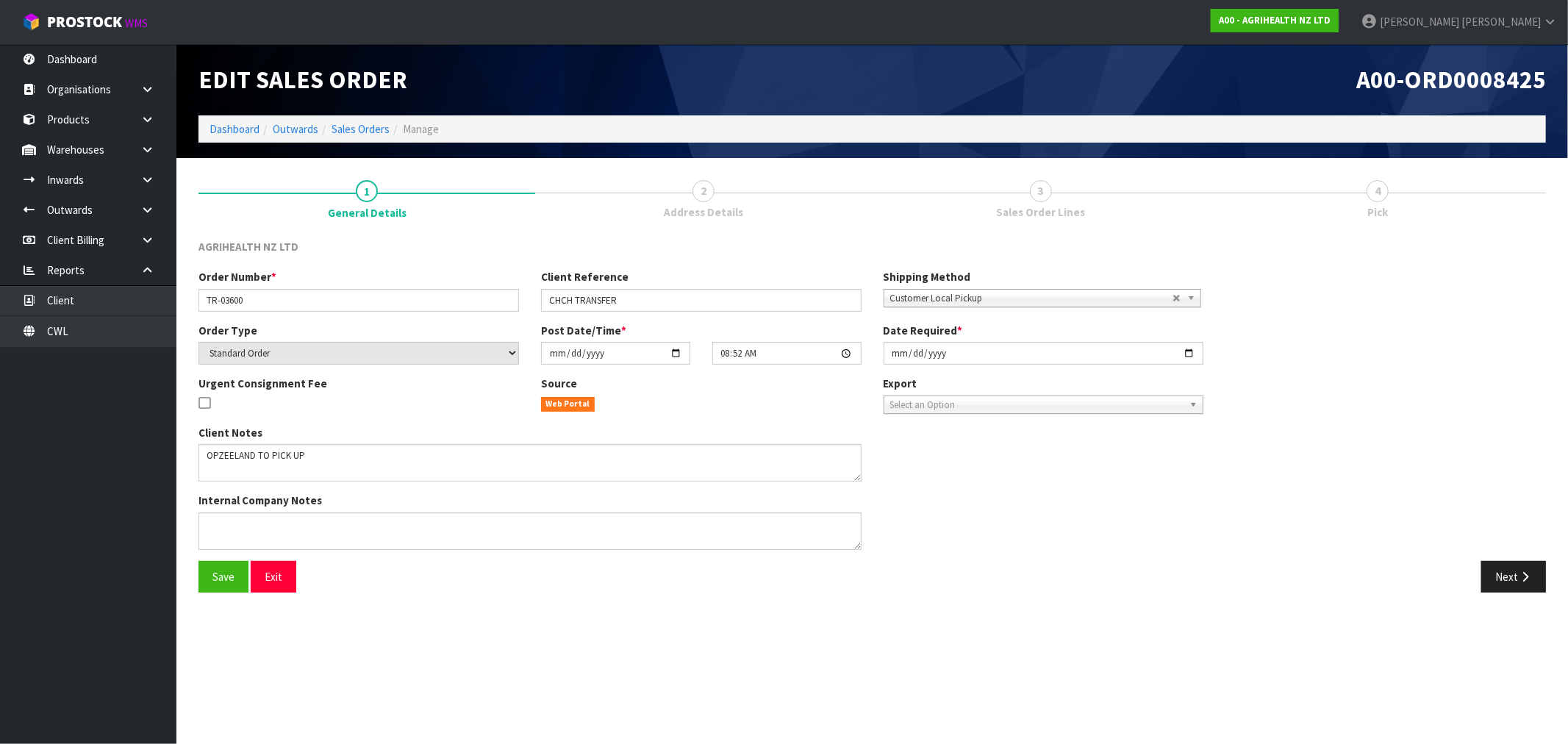
click at [1025, 295] on span "Customer Local Pickup" at bounding box center [1031, 298] width 282 height 17
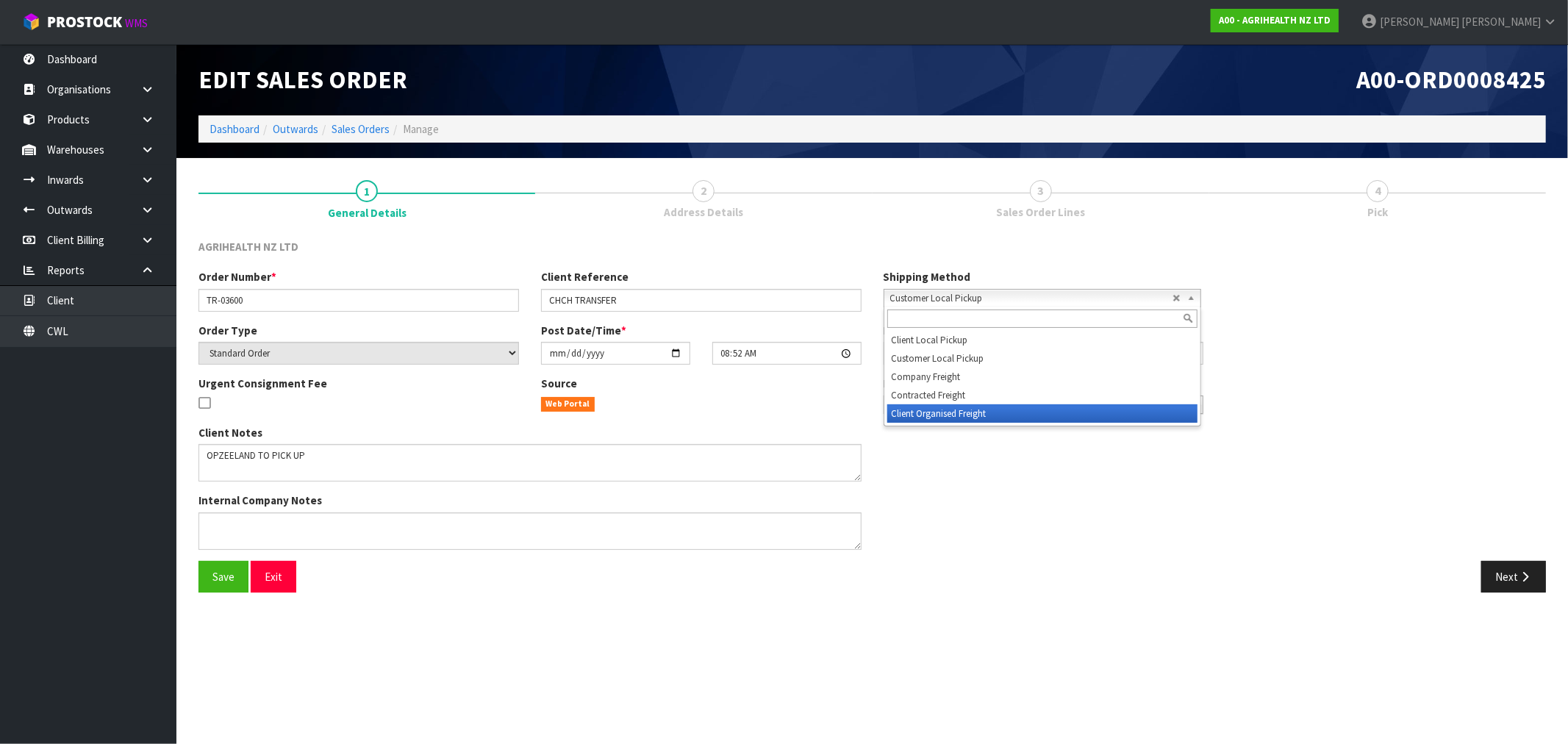
click at [981, 408] on li "Client Organised Freight" at bounding box center [1041, 414] width 310 height 18
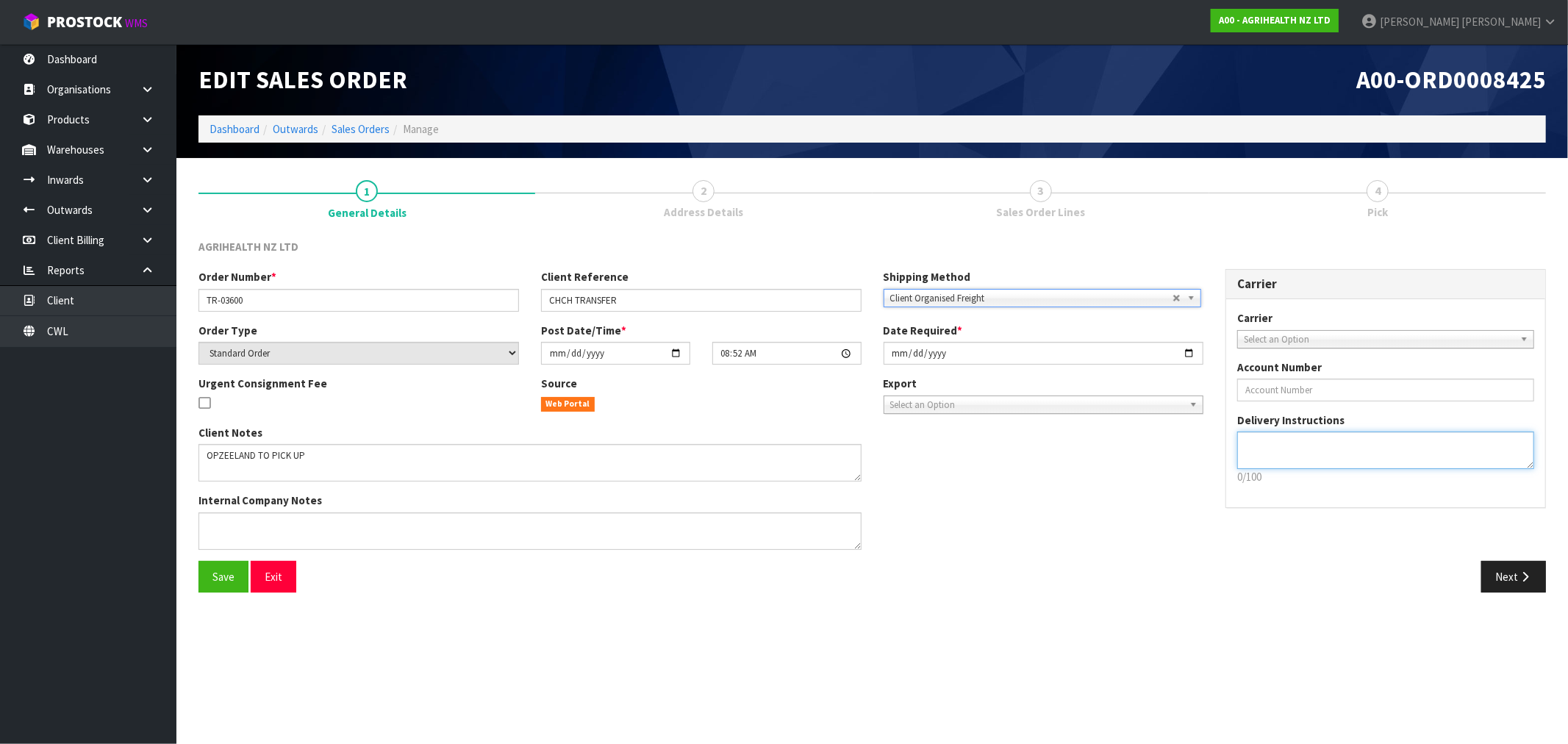
click at [1313, 443] on textarea at bounding box center [1386, 450] width 297 height 37
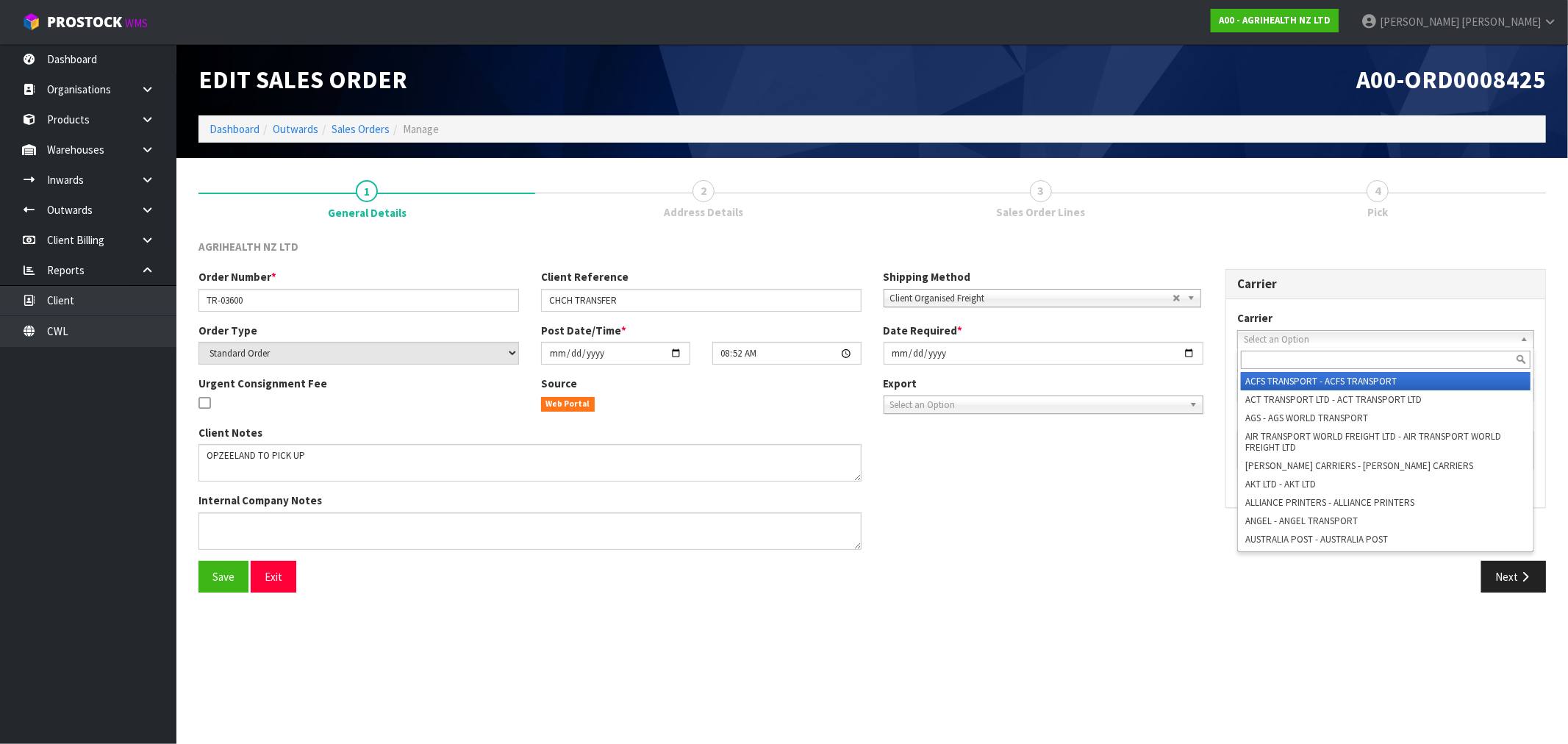
click at [1317, 342] on span "Select an Option" at bounding box center [1379, 339] width 271 height 17
click at [1288, 355] on input "text" at bounding box center [1385, 360] width 290 height 18
type input "p"
click at [209, 584] on button "Save" at bounding box center [223, 576] width 50 height 32
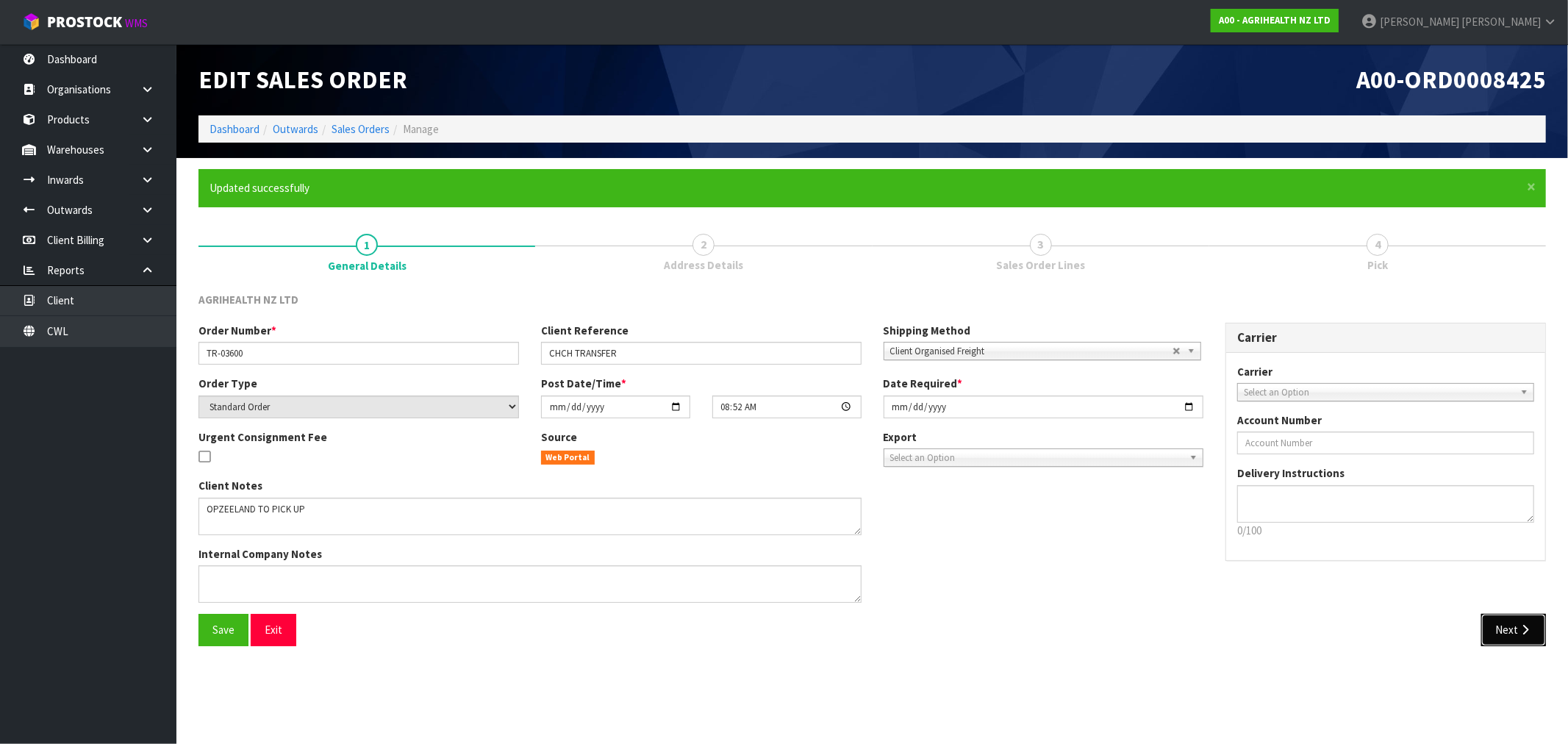
click at [1507, 633] on button "Next" at bounding box center [1513, 629] width 65 height 32
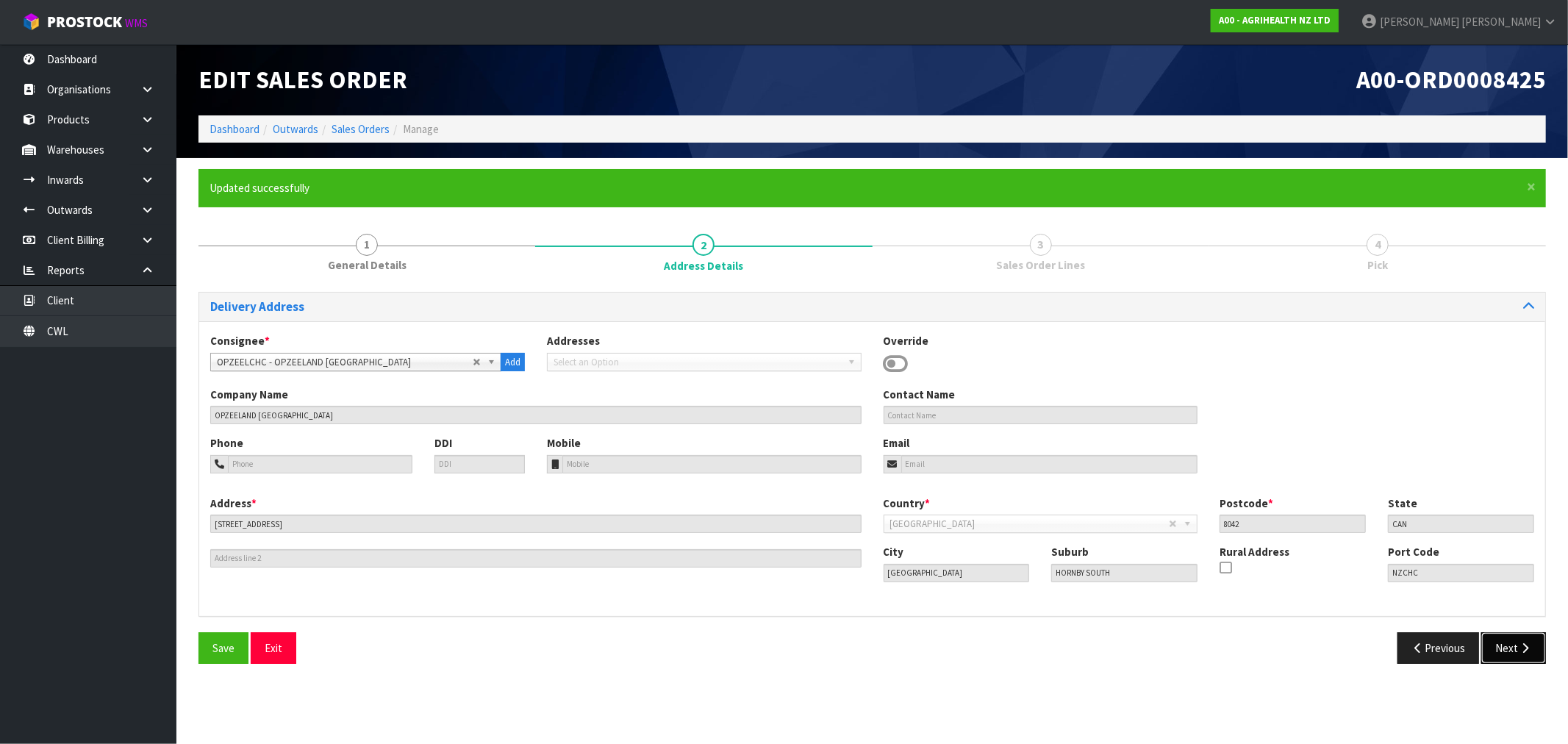
click at [1535, 650] on button "Next" at bounding box center [1513, 648] width 65 height 32
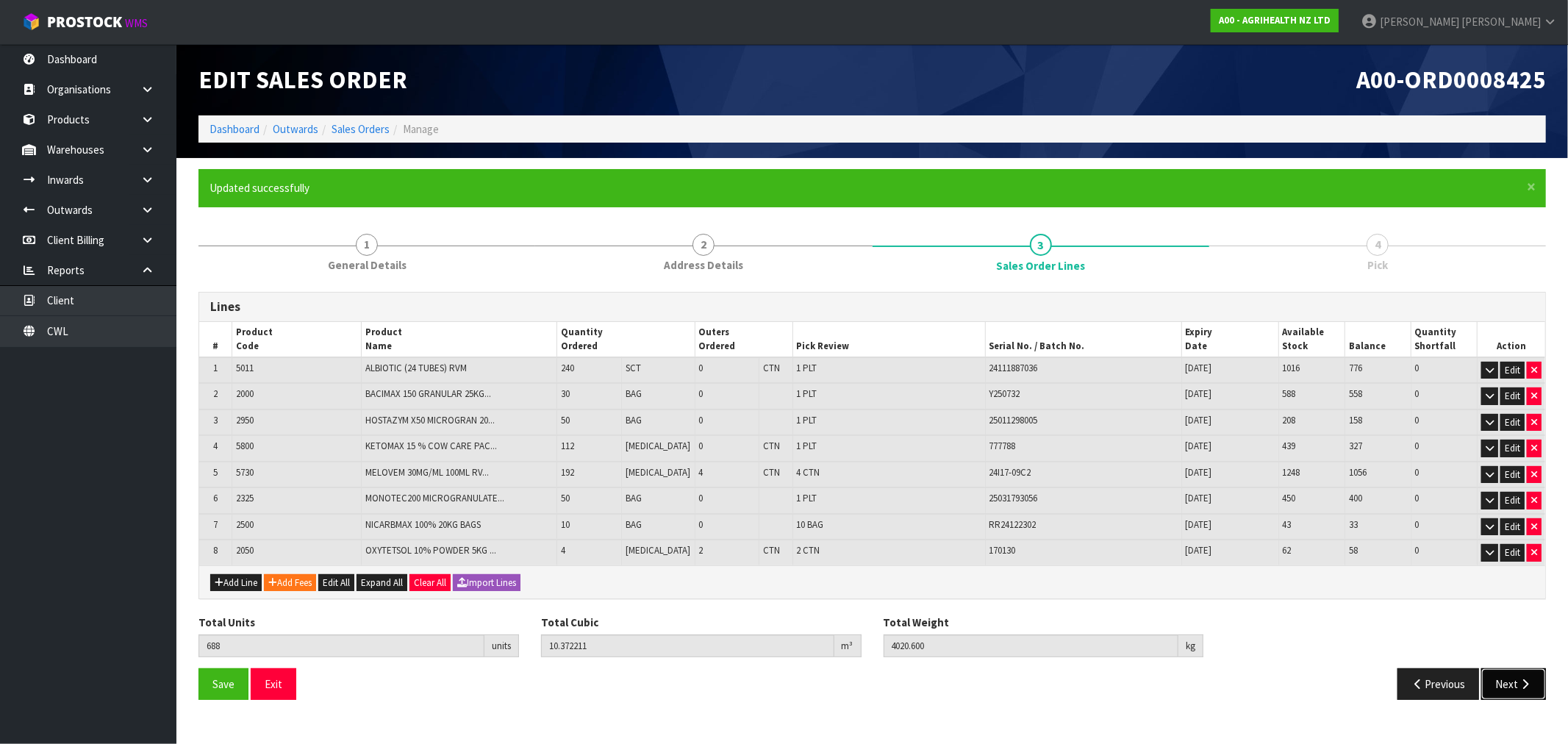
click at [1504, 680] on button "Next" at bounding box center [1513, 683] width 65 height 32
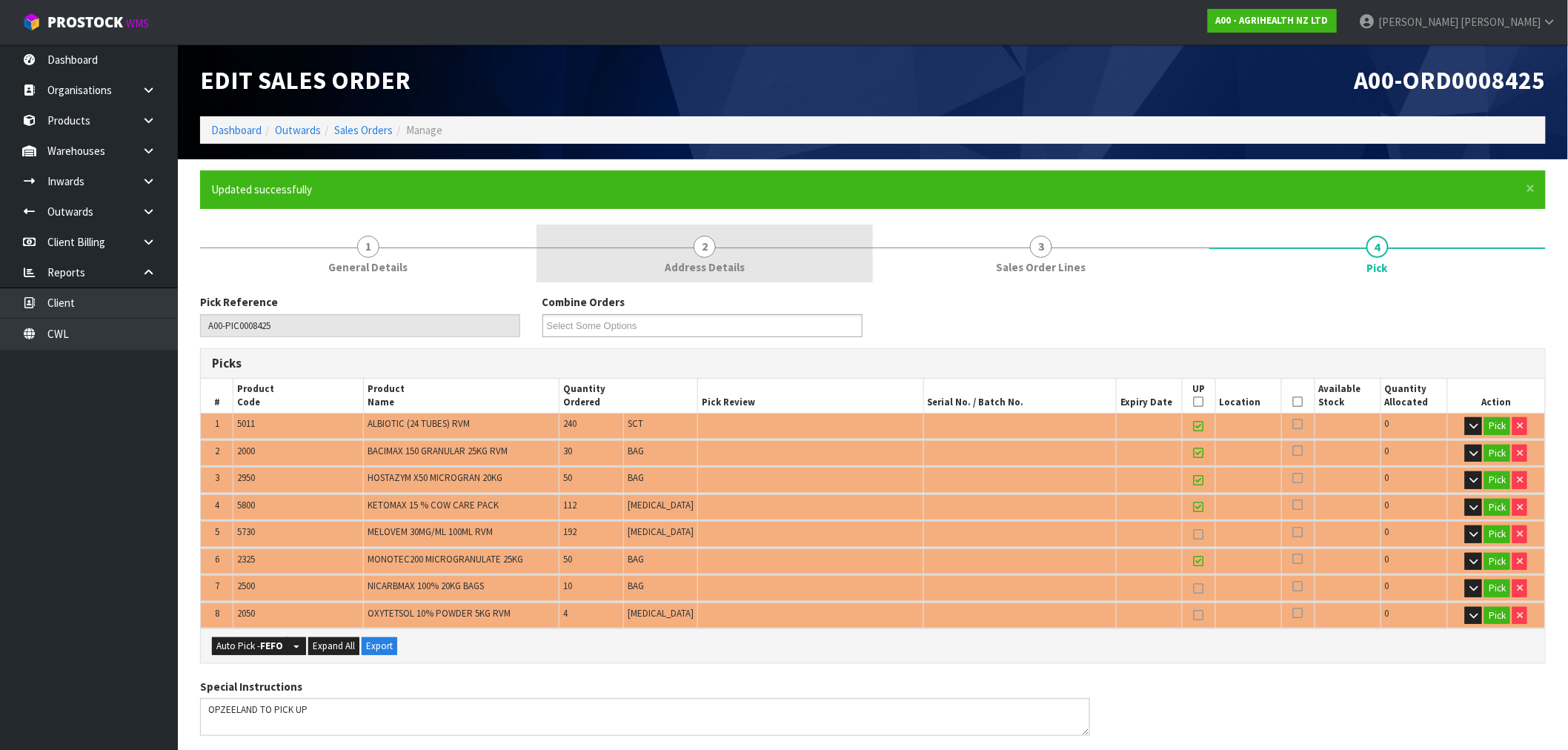
click at [666, 264] on link "2 Address Details" at bounding box center [705, 254] width 337 height 59
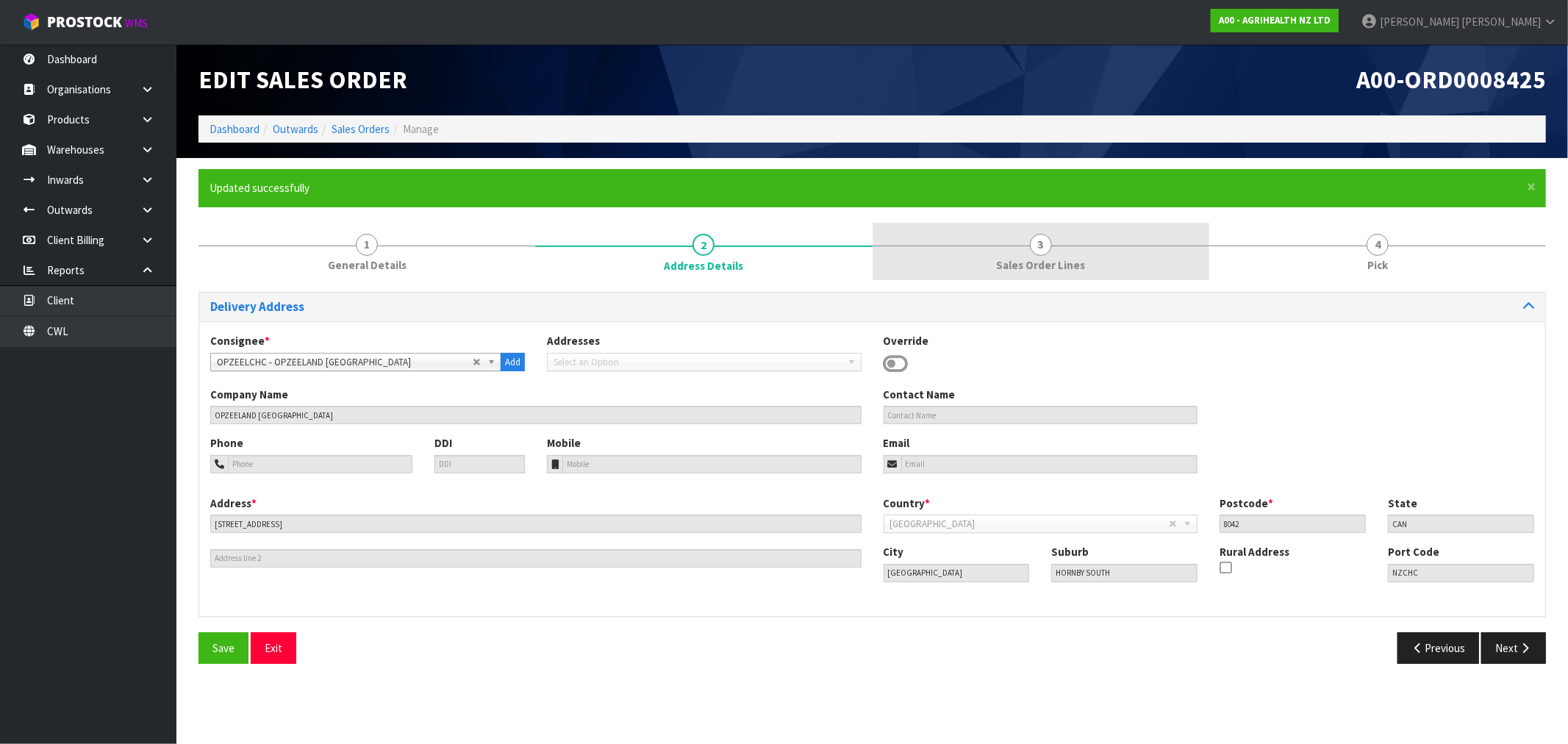
drag, startPoint x: 958, startPoint y: 240, endPoint x: 974, endPoint y: 243, distance: 16.3
click at [958, 240] on link "3 Sales Order Lines" at bounding box center [1041, 252] width 336 height 58
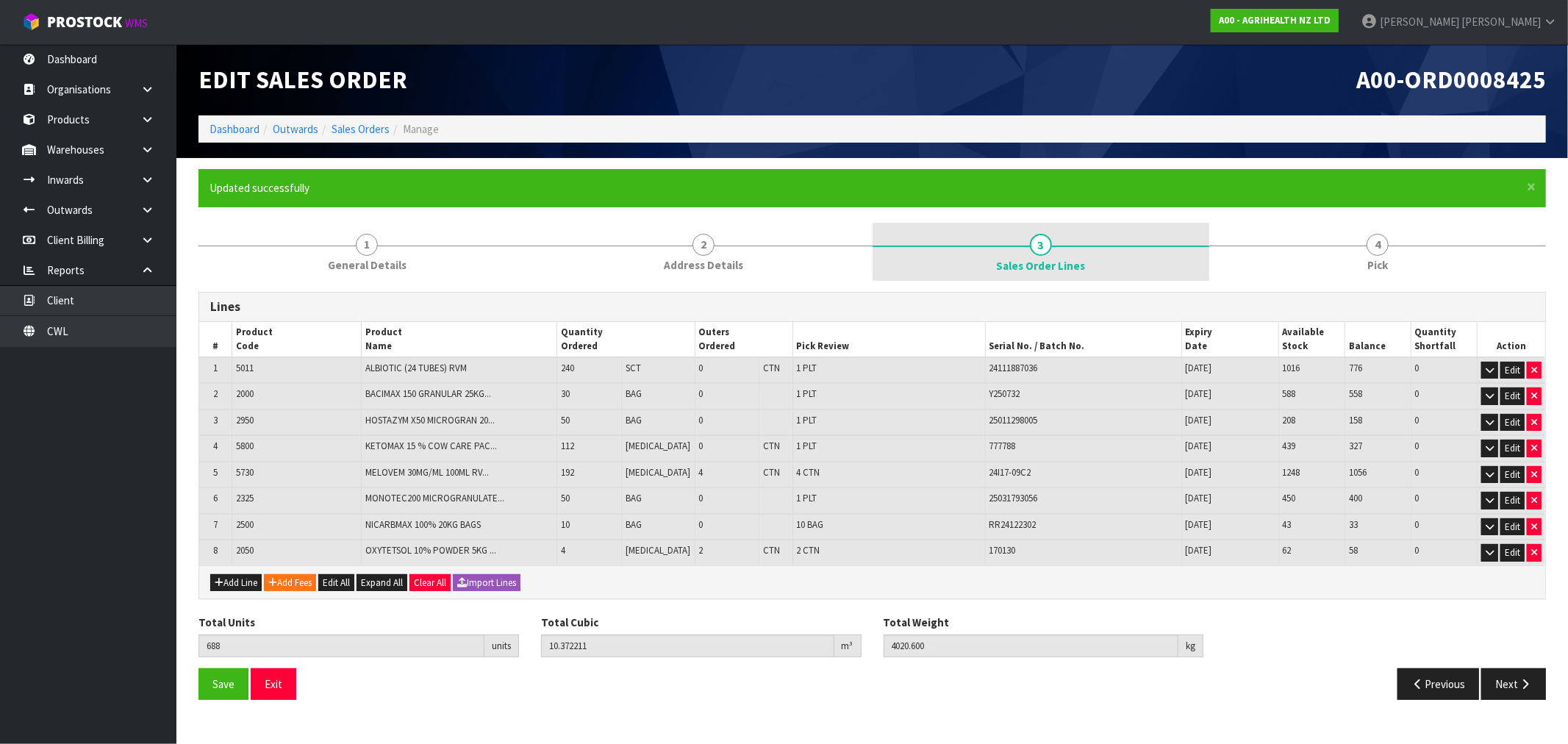
click at [1182, 248] on link "3 Sales Order Lines" at bounding box center [1041, 252] width 336 height 59
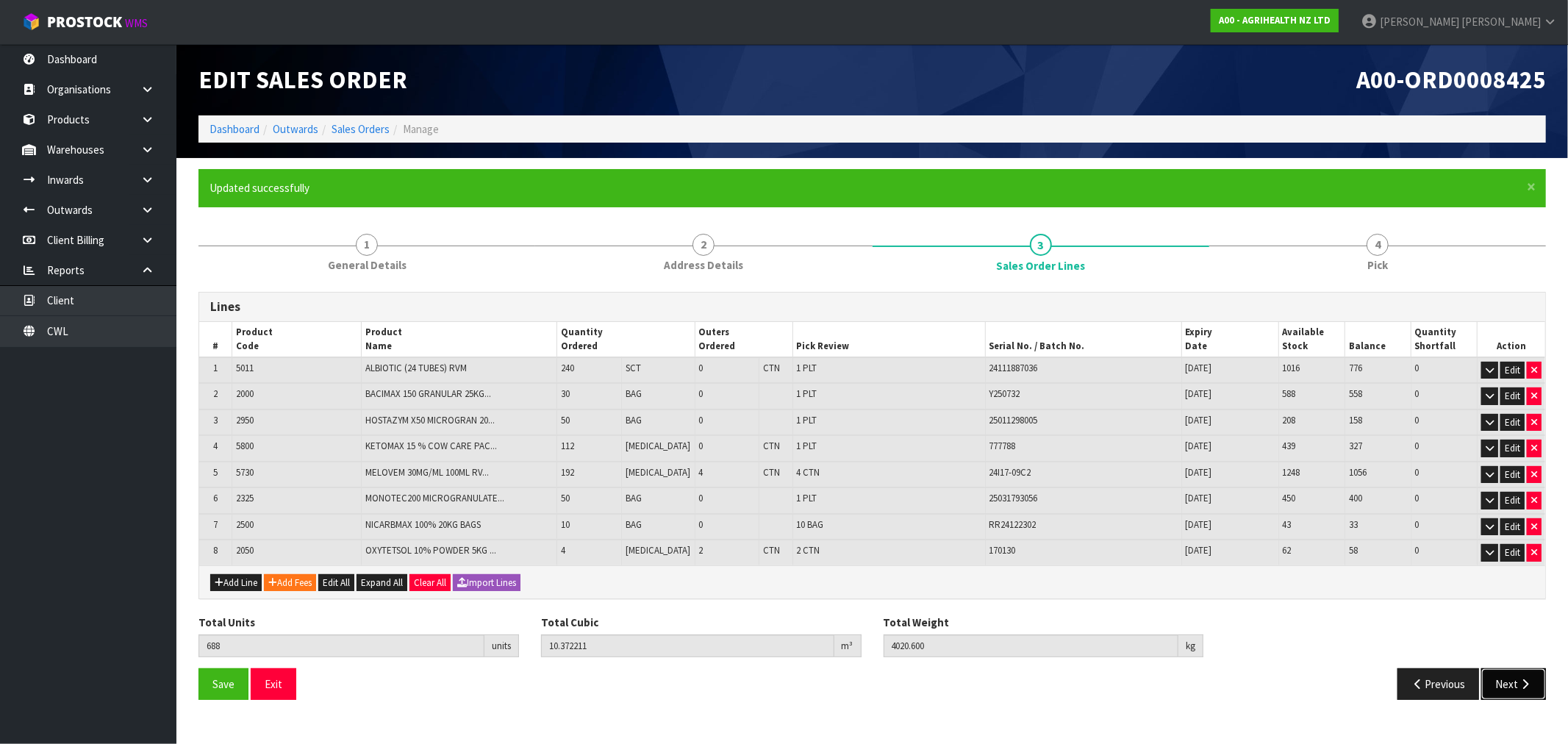
click at [1503, 673] on button "Next" at bounding box center [1513, 683] width 65 height 32
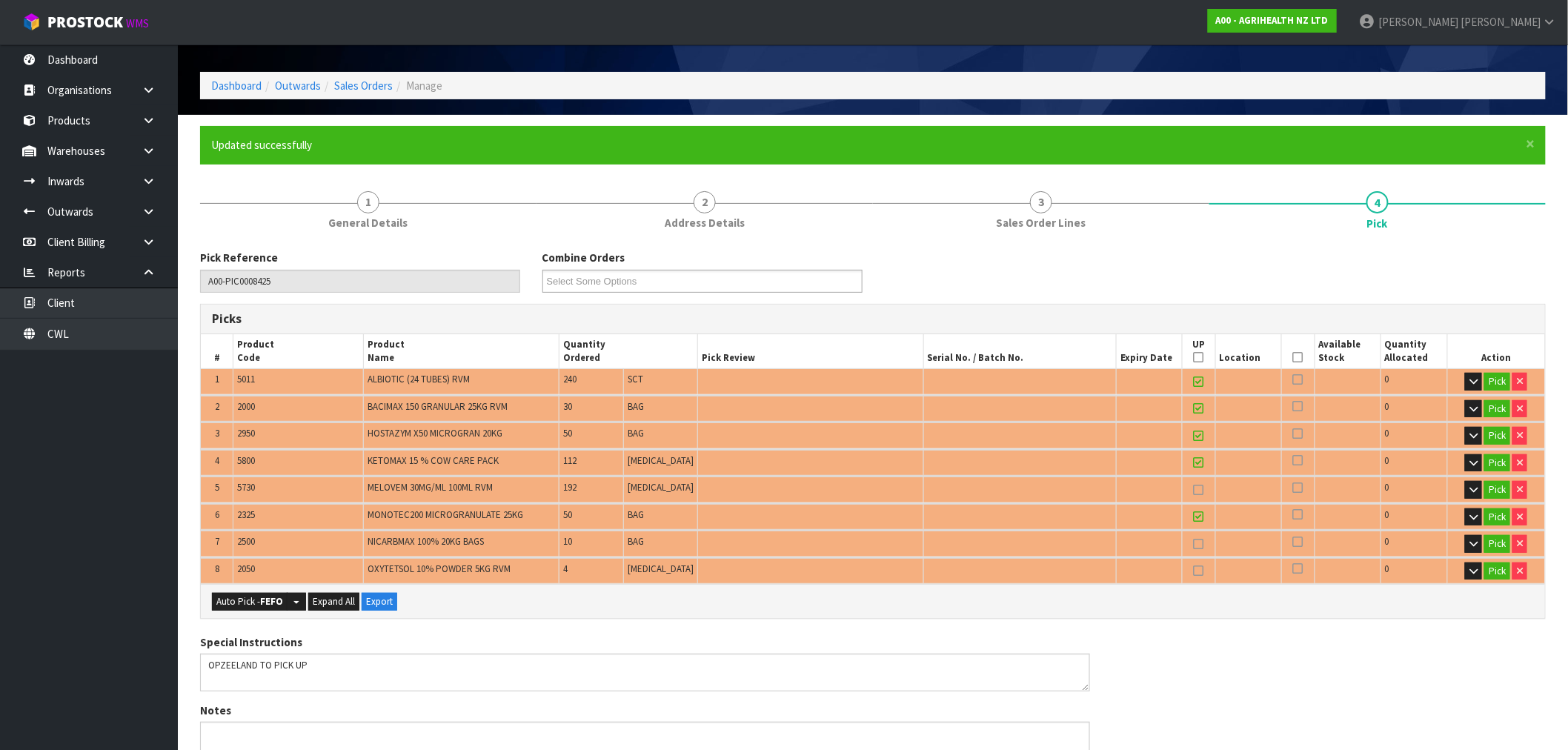
scroll to position [82, 0]
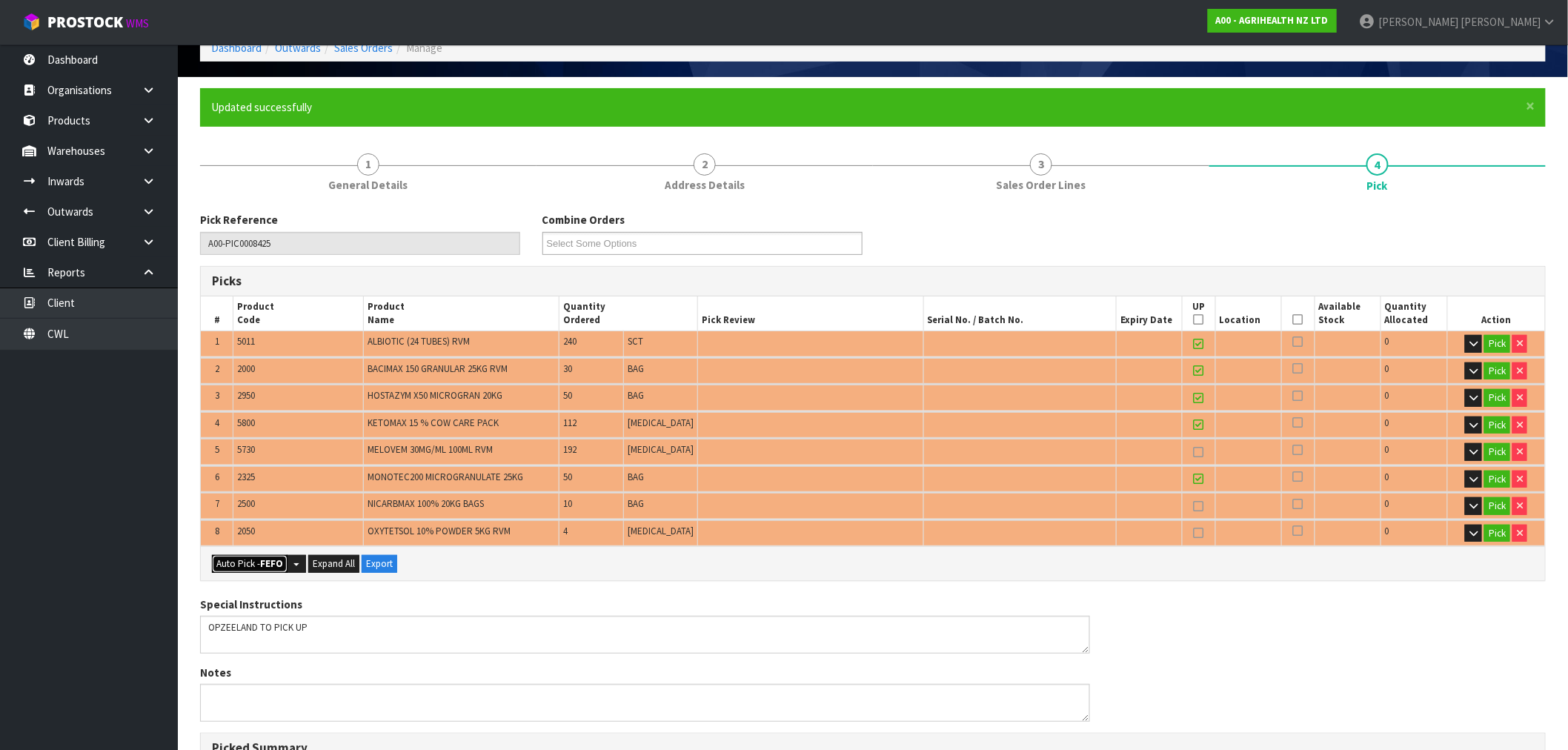
click at [250, 556] on button "Auto Pick - FEFO" at bounding box center [249, 563] width 75 height 18
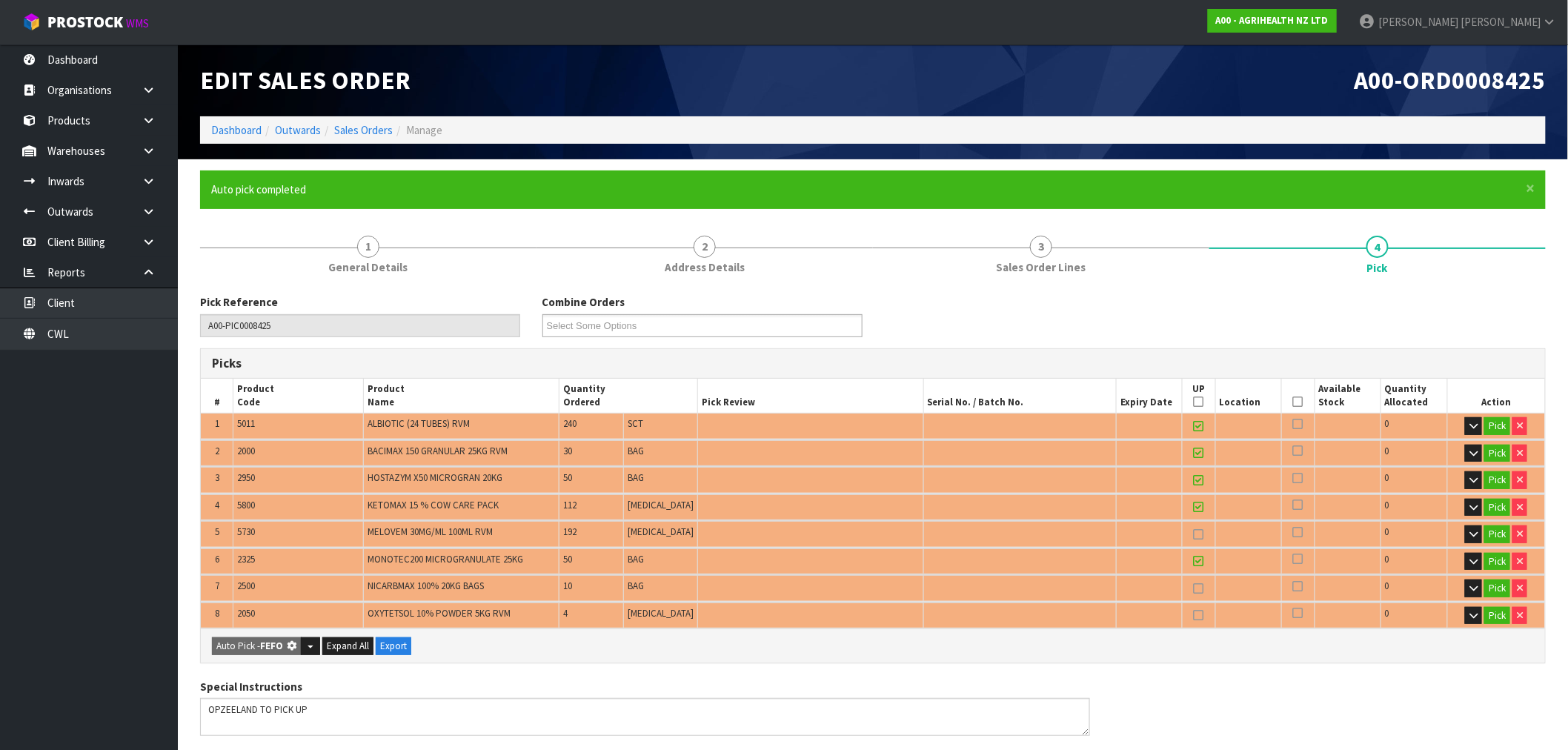
type input "5"
type input "148"
type input "Bag x 10"
type input "688"
type input "9.714374"
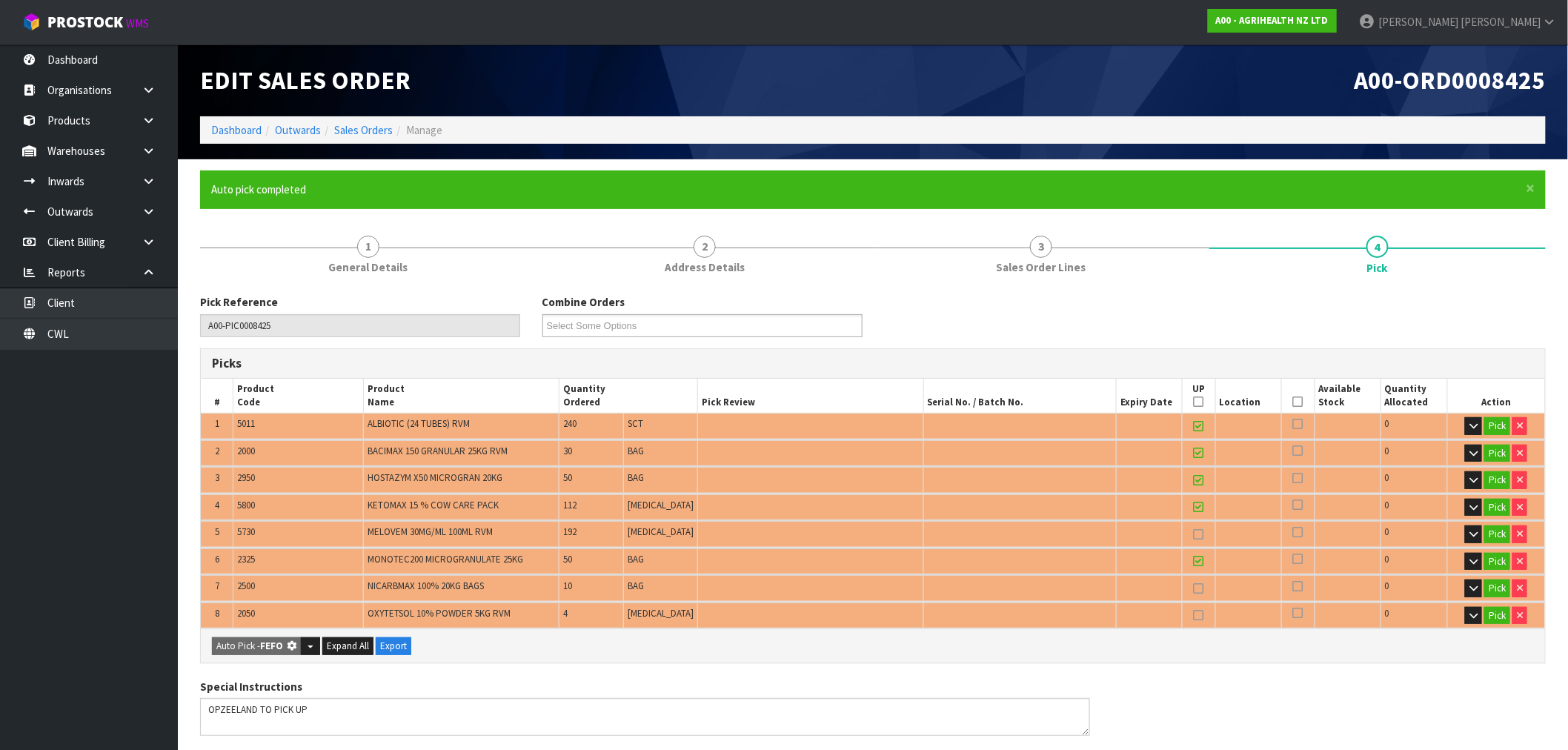
type input "3994.020"
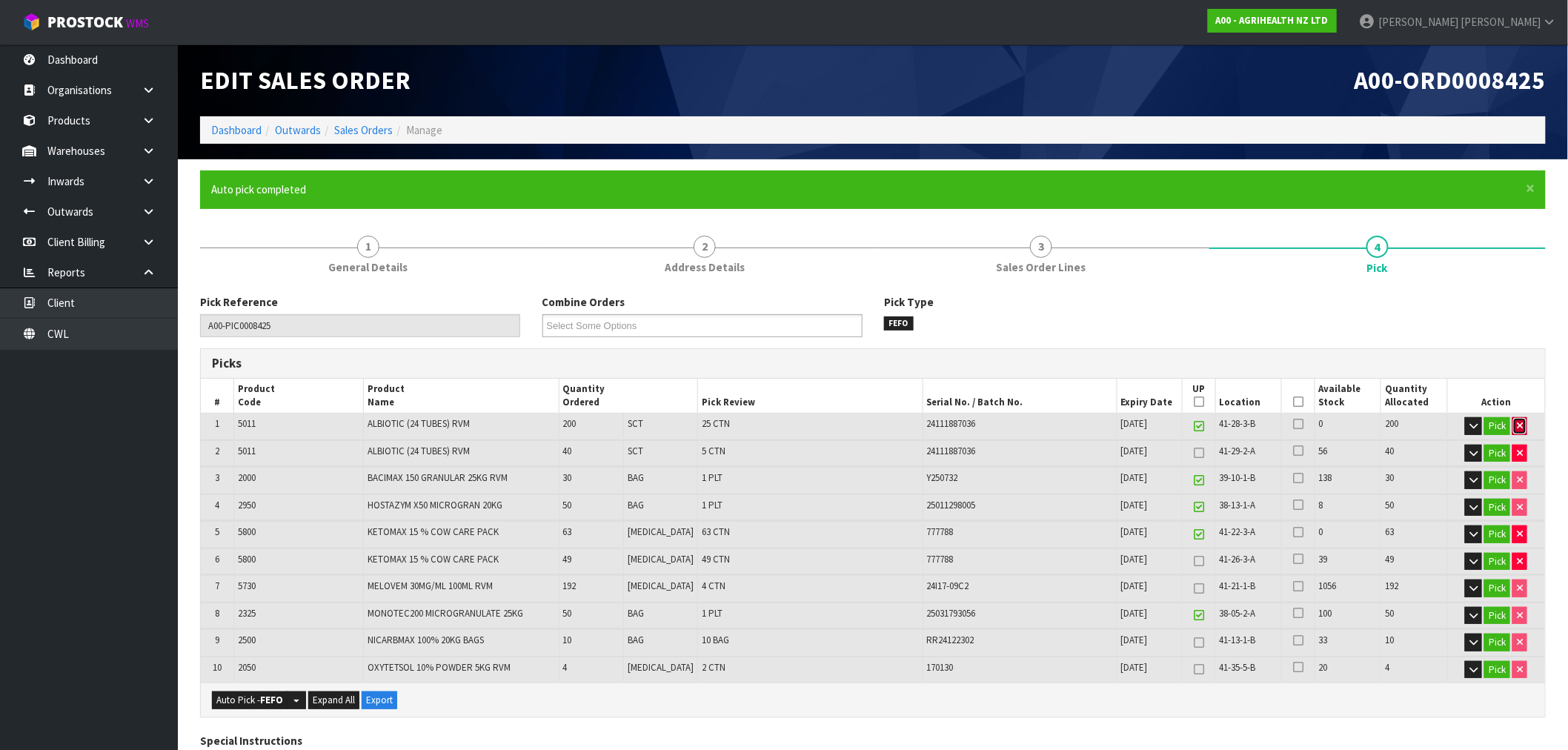
click at [1520, 427] on icon "button" at bounding box center [1519, 426] width 6 height 10
type input "4"
type input "123"
type input "488"
type input "8.796674"
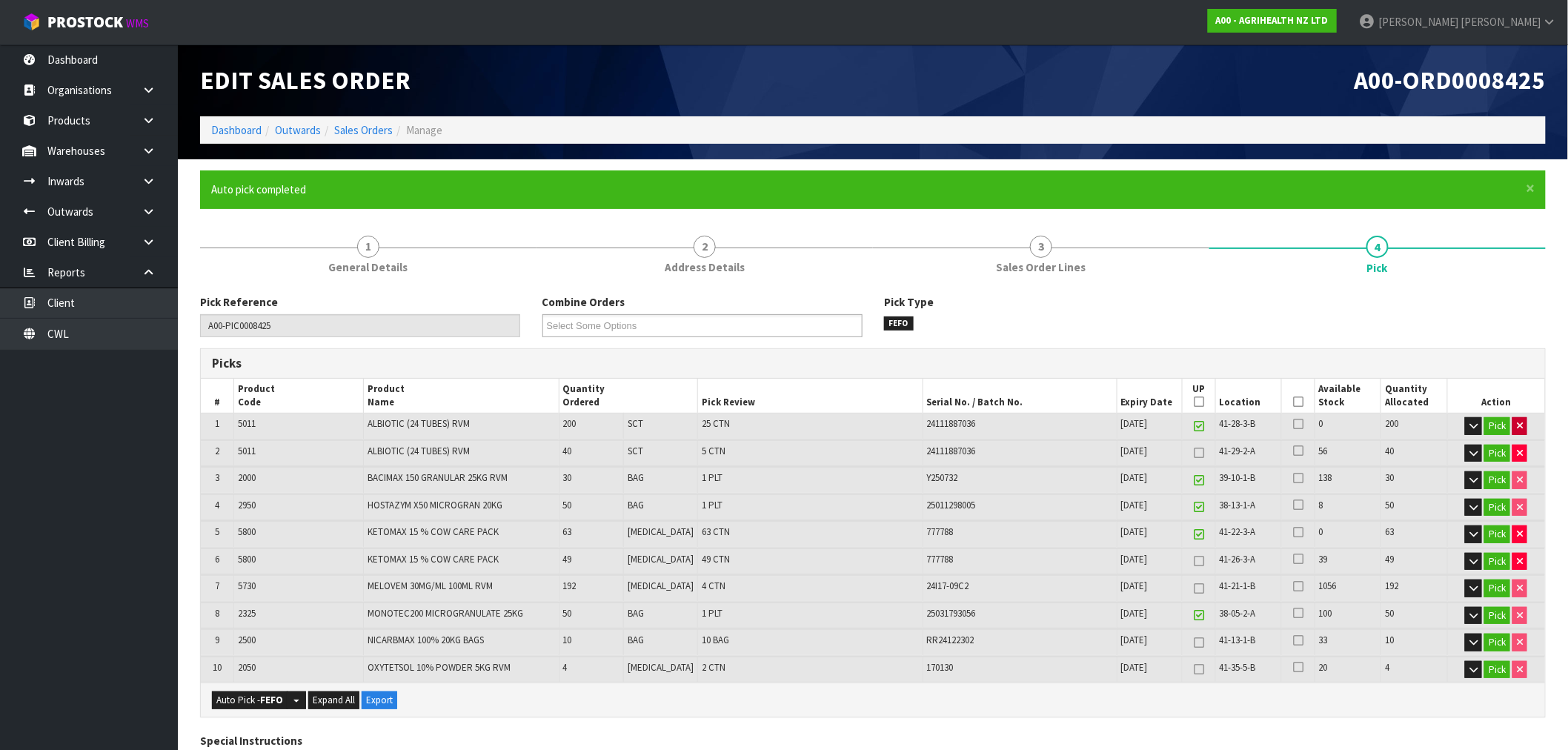
type input "3815.27"
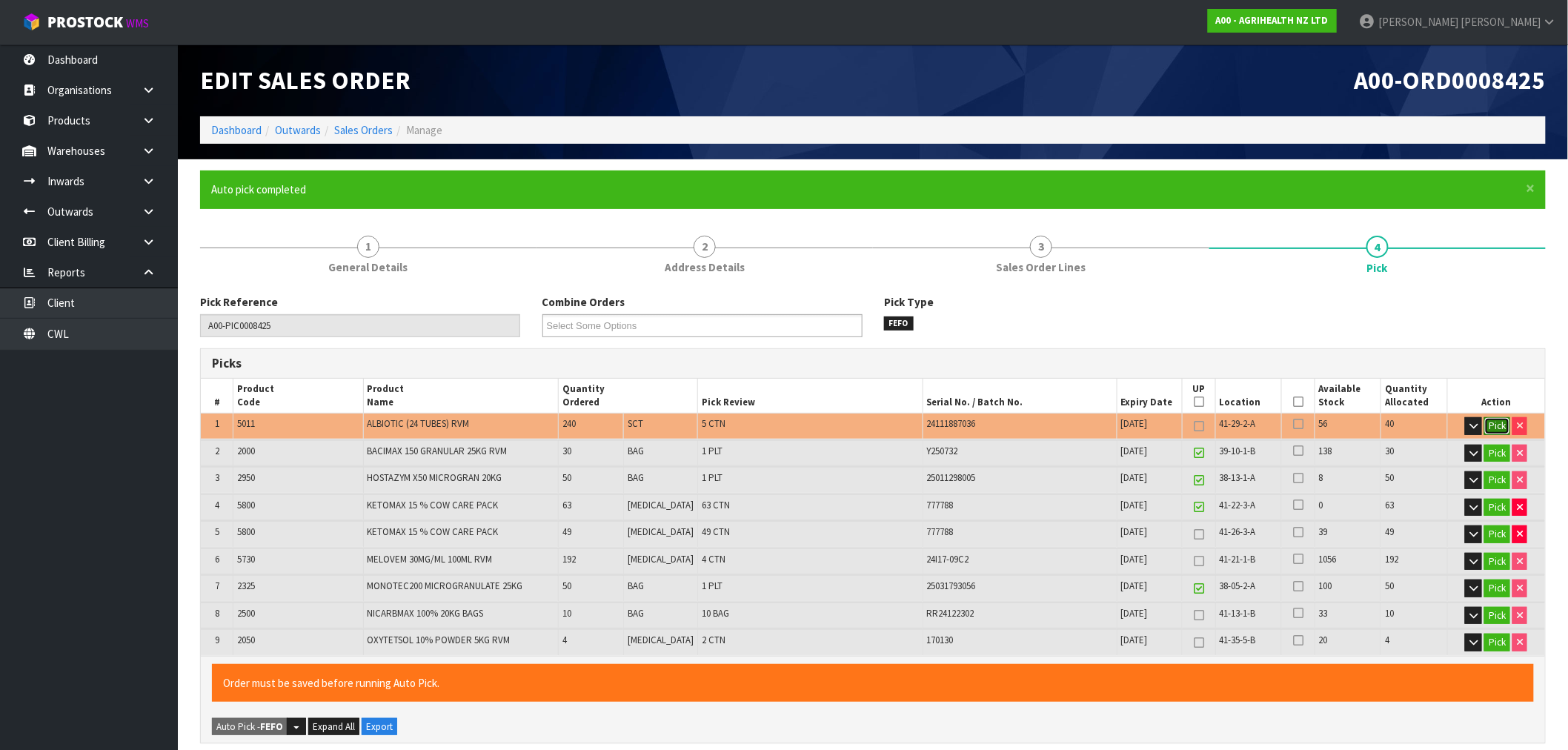
click at [1486, 417] on button "Pick" at bounding box center [1497, 425] width 26 height 18
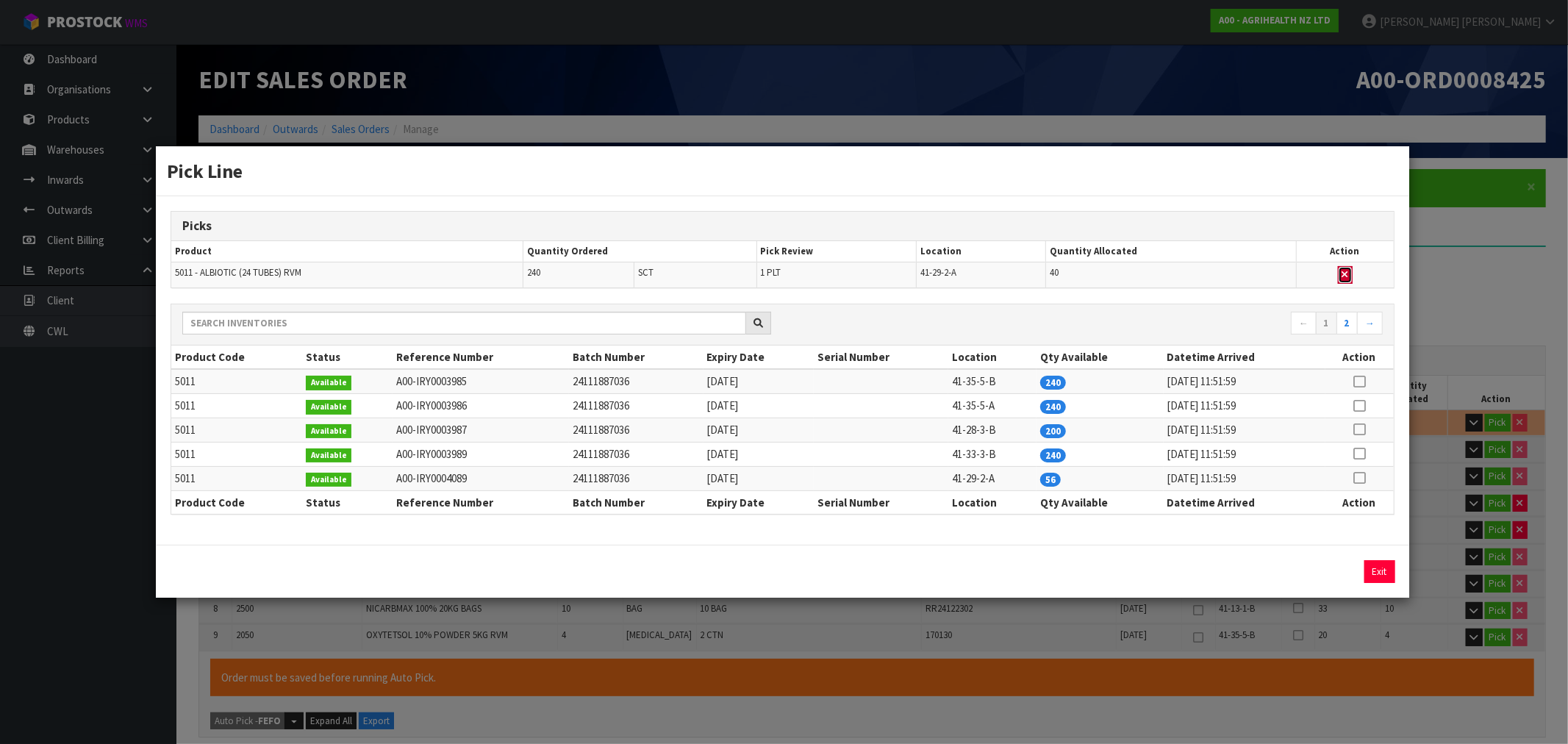
click at [1345, 270] on icon "button" at bounding box center [1345, 275] width 6 height 10
type input "118"
type input "448"
type input "8.613134"
type input "3779.52"
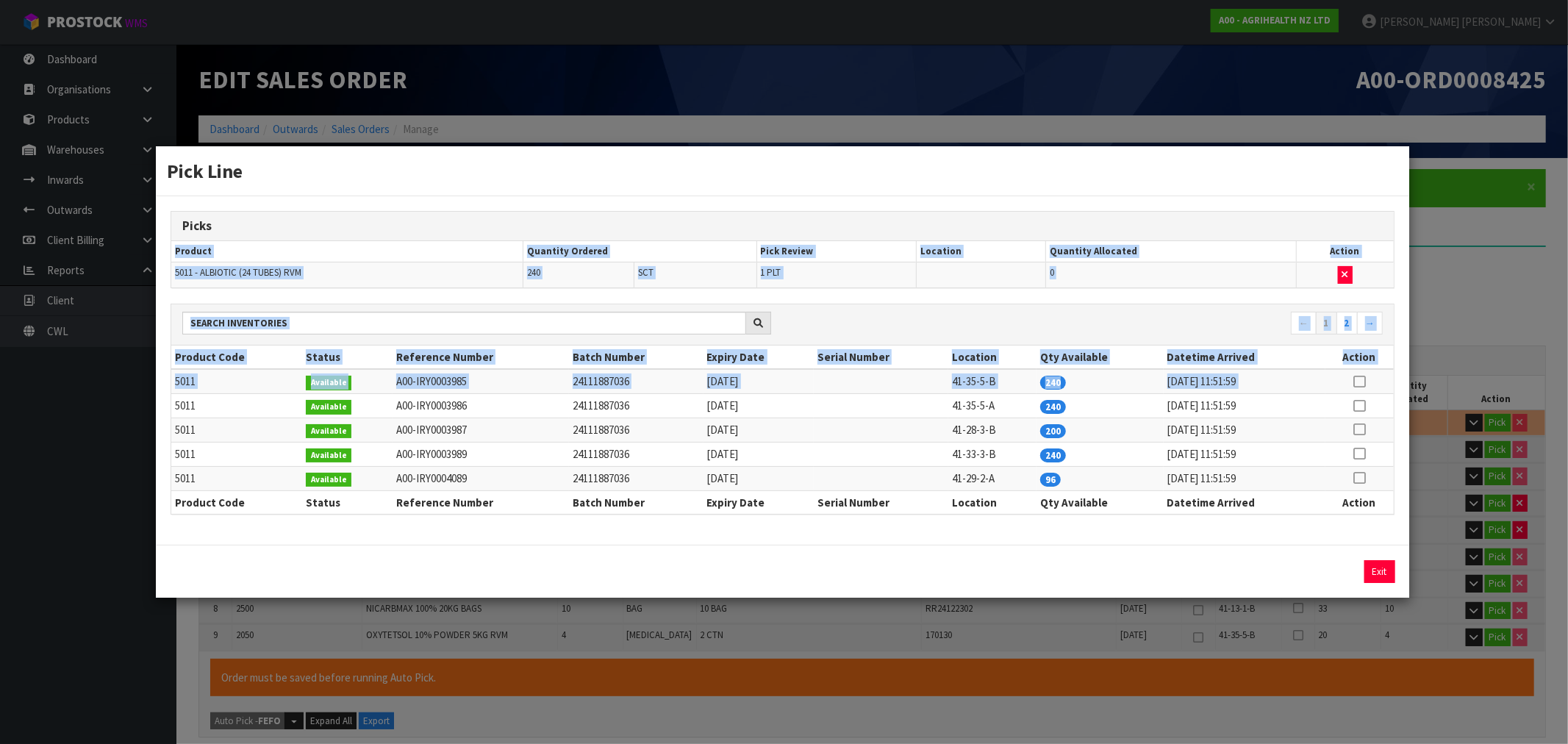
drag, startPoint x: 1360, startPoint y: 380, endPoint x: 1355, endPoint y: 275, distance: 105.1
click at [1355, 275] on div "Picks Product Quantity Ordered Pick Review Location Quantity Allocated Action 5…" at bounding box center [782, 370] width 1252 height 349
click at [1345, 271] on icon "button" at bounding box center [1345, 275] width 6 height 10
drag, startPoint x: 1363, startPoint y: 375, endPoint x: 1358, endPoint y: 389, distance: 14.9
click at [1362, 381] on icon at bounding box center [1359, 381] width 12 height 1
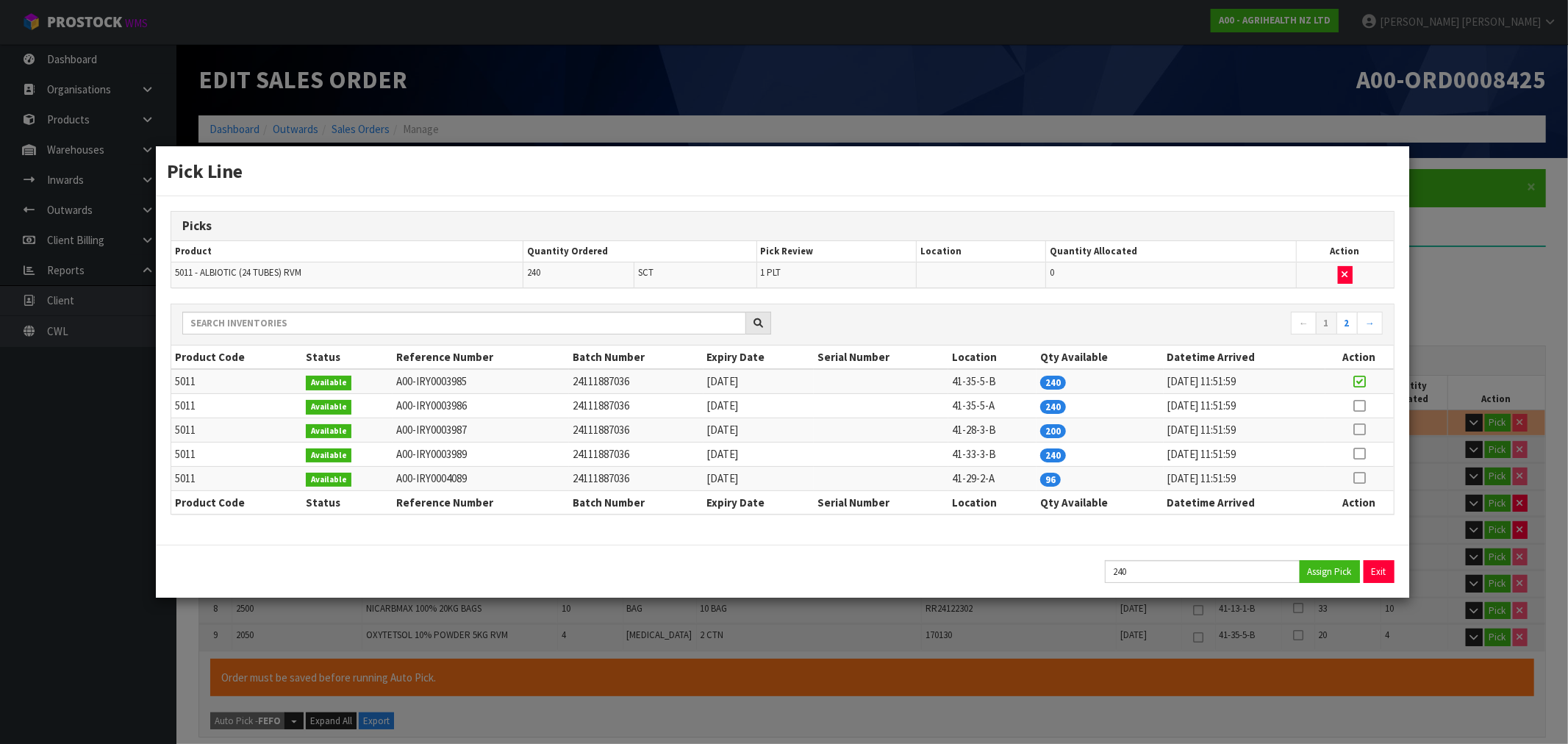
click at [1316, 556] on div "240 Assign Pick Exit" at bounding box center [782, 571] width 1252 height 53
click at [1319, 566] on button "Assign Pick" at bounding box center [1330, 570] width 61 height 22
type input "688"
type input "10.291454"
type input "4006.52"
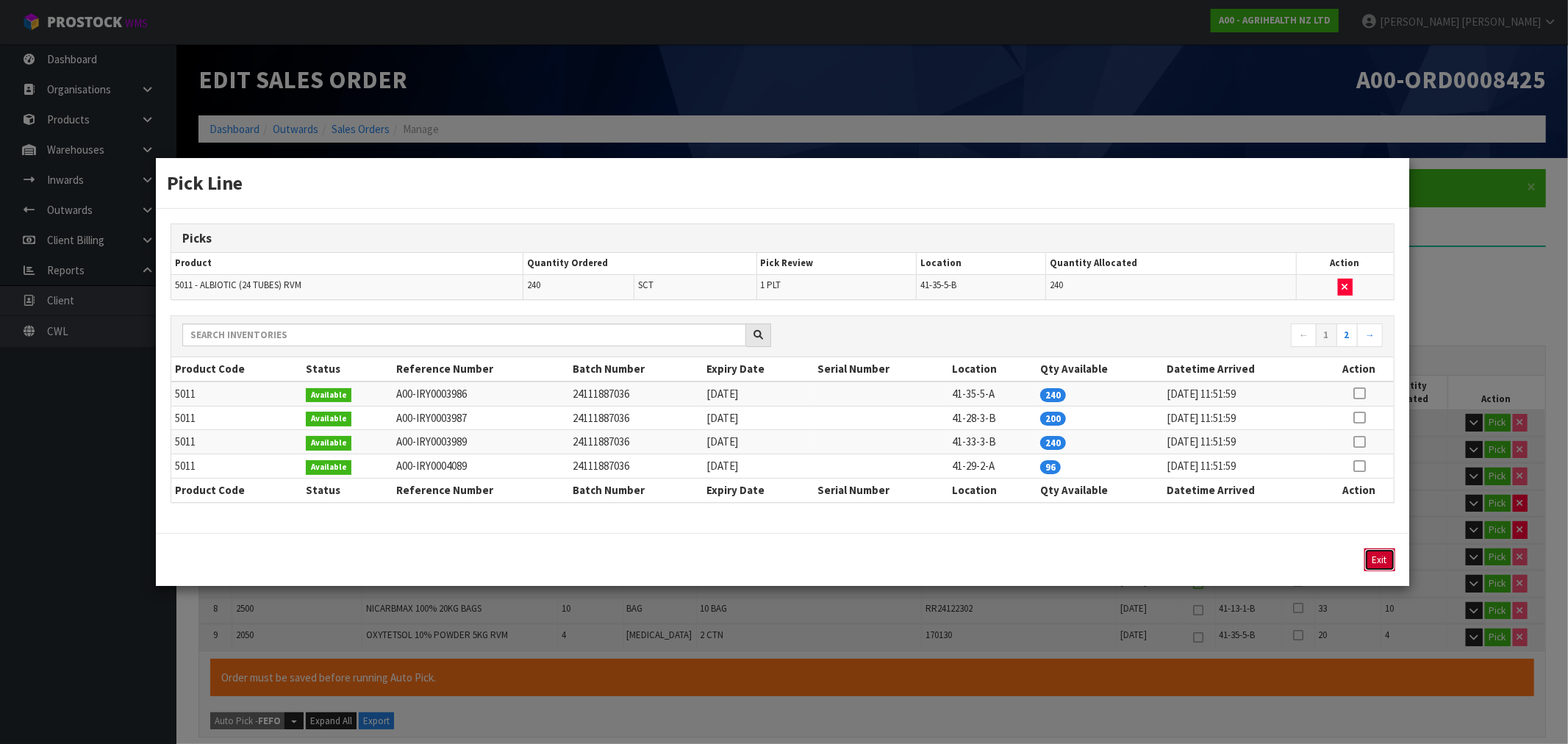
click at [1382, 557] on button "Exit" at bounding box center [1379, 559] width 31 height 22
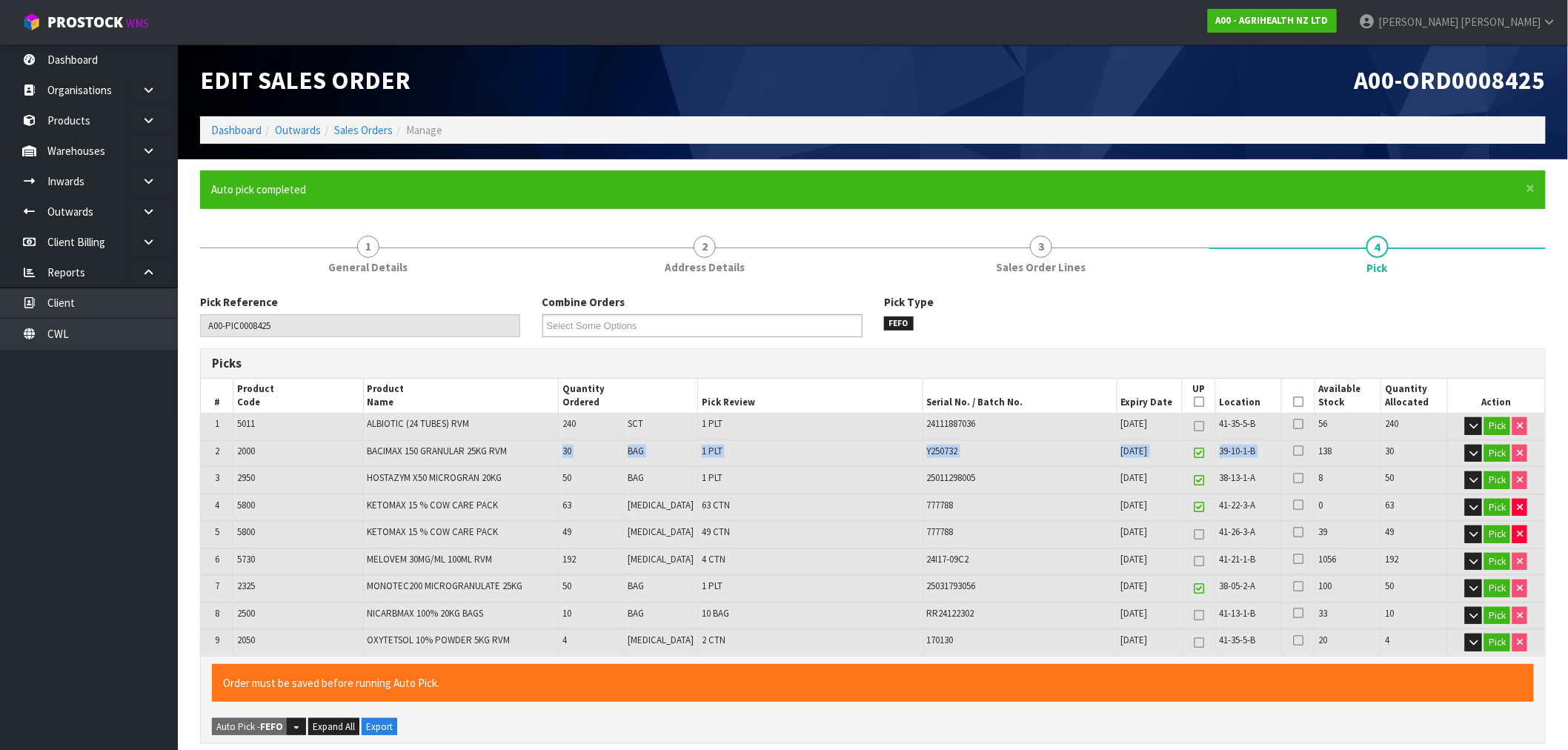
drag, startPoint x: 568, startPoint y: 460, endPoint x: 1306, endPoint y: 448, distance: 738.1
click at [1306, 448] on tr "2 2000 BACIMAX 150 GRANULAR 25KG RVM 30 BAG 1 PLT Y250732 24/07/2027 39-10-1-B …" at bounding box center [872, 453] width 1344 height 26
drag, startPoint x: 572, startPoint y: 483, endPoint x: 1283, endPoint y: 480, distance: 711.0
click at [1283, 480] on tr "3 2950 HOSTAZYM X50 MICROGRAN 20KG 50 BAG 1 PLT 25011298005 31/01/2027 38-13-1-…" at bounding box center [872, 480] width 1344 height 26
click at [1194, 426] on icon at bounding box center [1199, 426] width 10 height 1
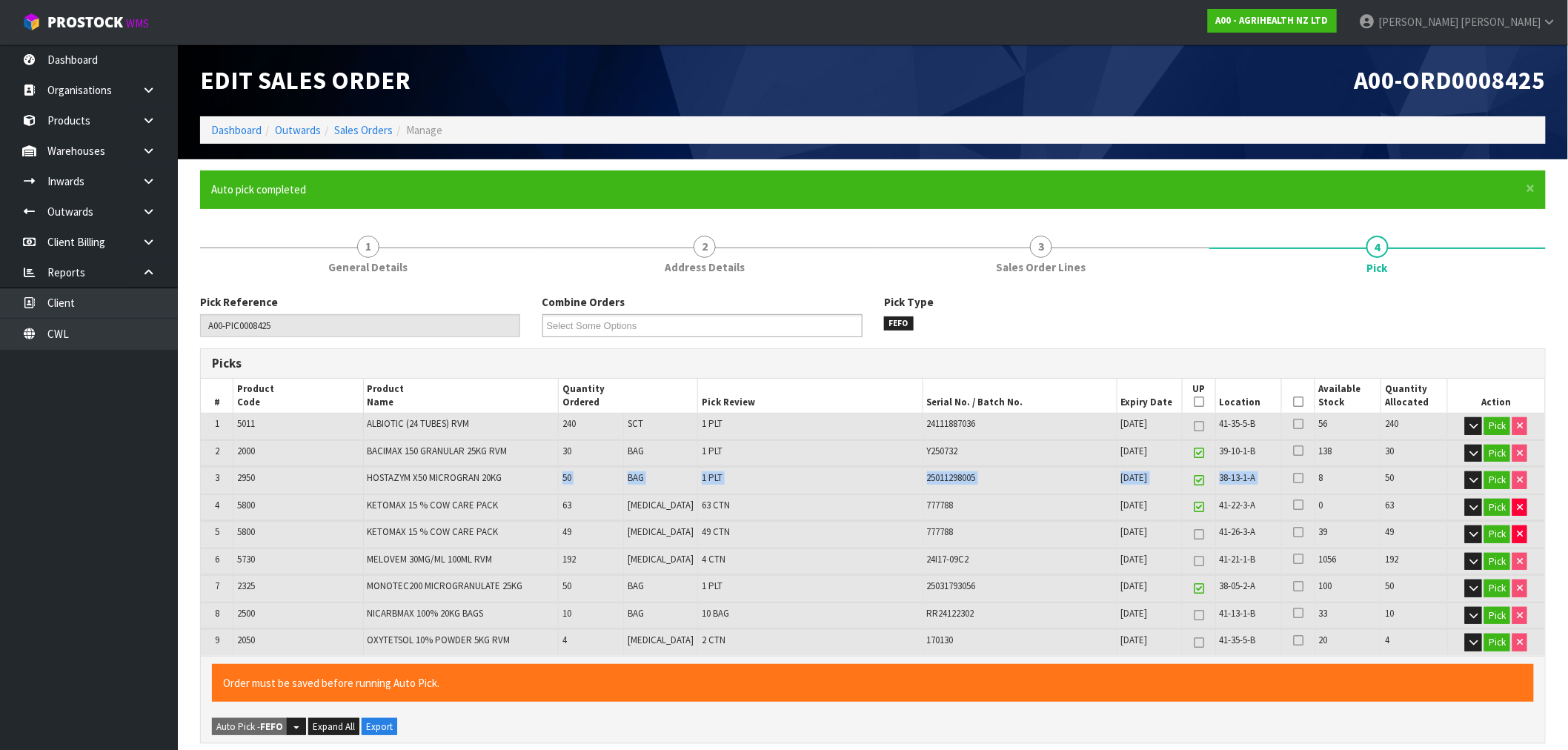
click at [1194, 426] on icon at bounding box center [1199, 426] width 10 height 1
click at [1194, 427] on icon at bounding box center [1199, 426] width 10 height 1
click at [1084, 530] on div "777788" at bounding box center [1020, 532] width 186 height 13
click at [1194, 426] on icon at bounding box center [1199, 426] width 10 height 1
drag, startPoint x: 1193, startPoint y: 426, endPoint x: 1198, endPoint y: 403, distance: 23.5
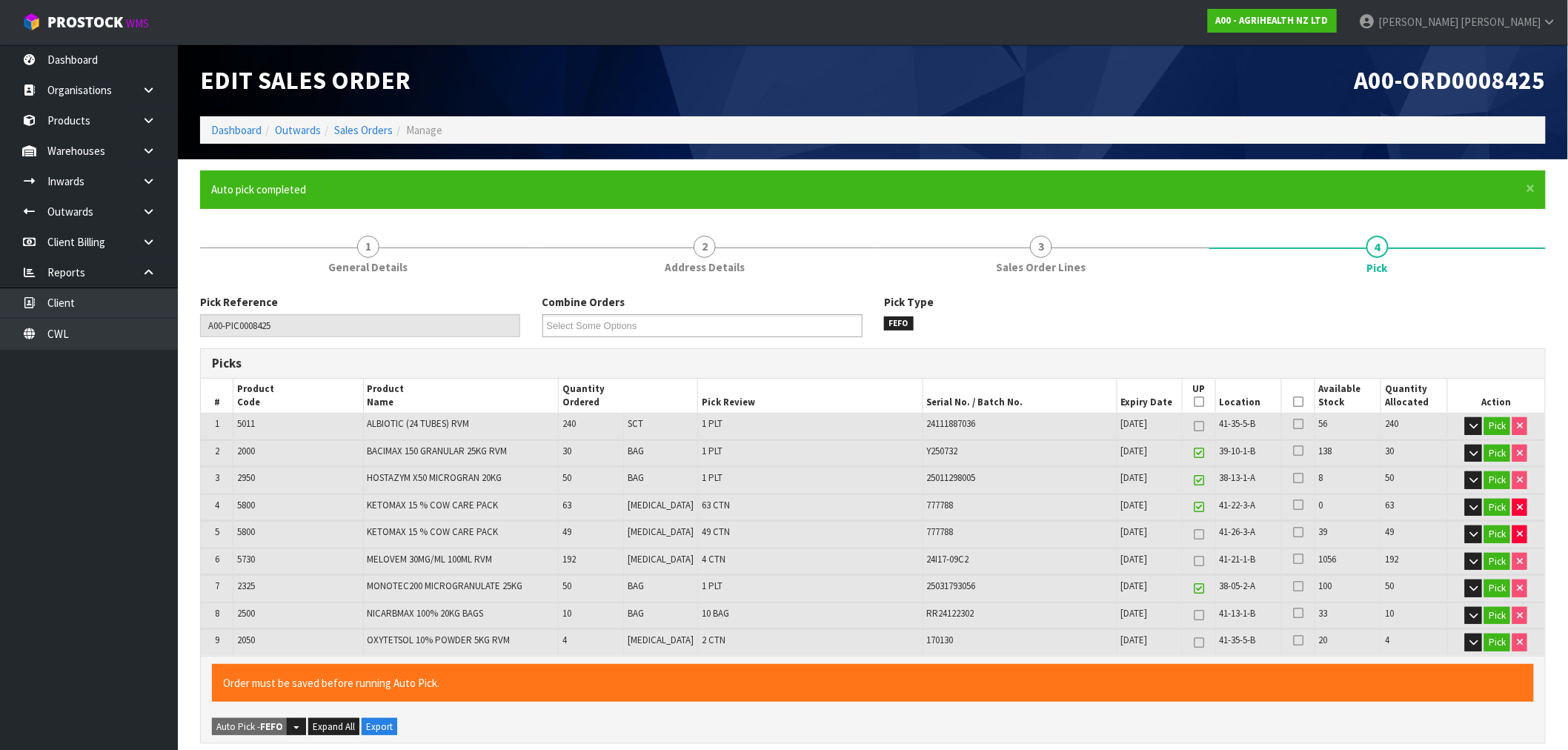
click at [1194, 426] on icon at bounding box center [1199, 426] width 10 height 1
click at [501, 505] on td "KETOMAX 15 % COW CARE PACK" at bounding box center [461, 506] width 196 height 26
click at [1524, 501] on button "button" at bounding box center [1519, 507] width 15 height 18
type input "3"
type input "55"
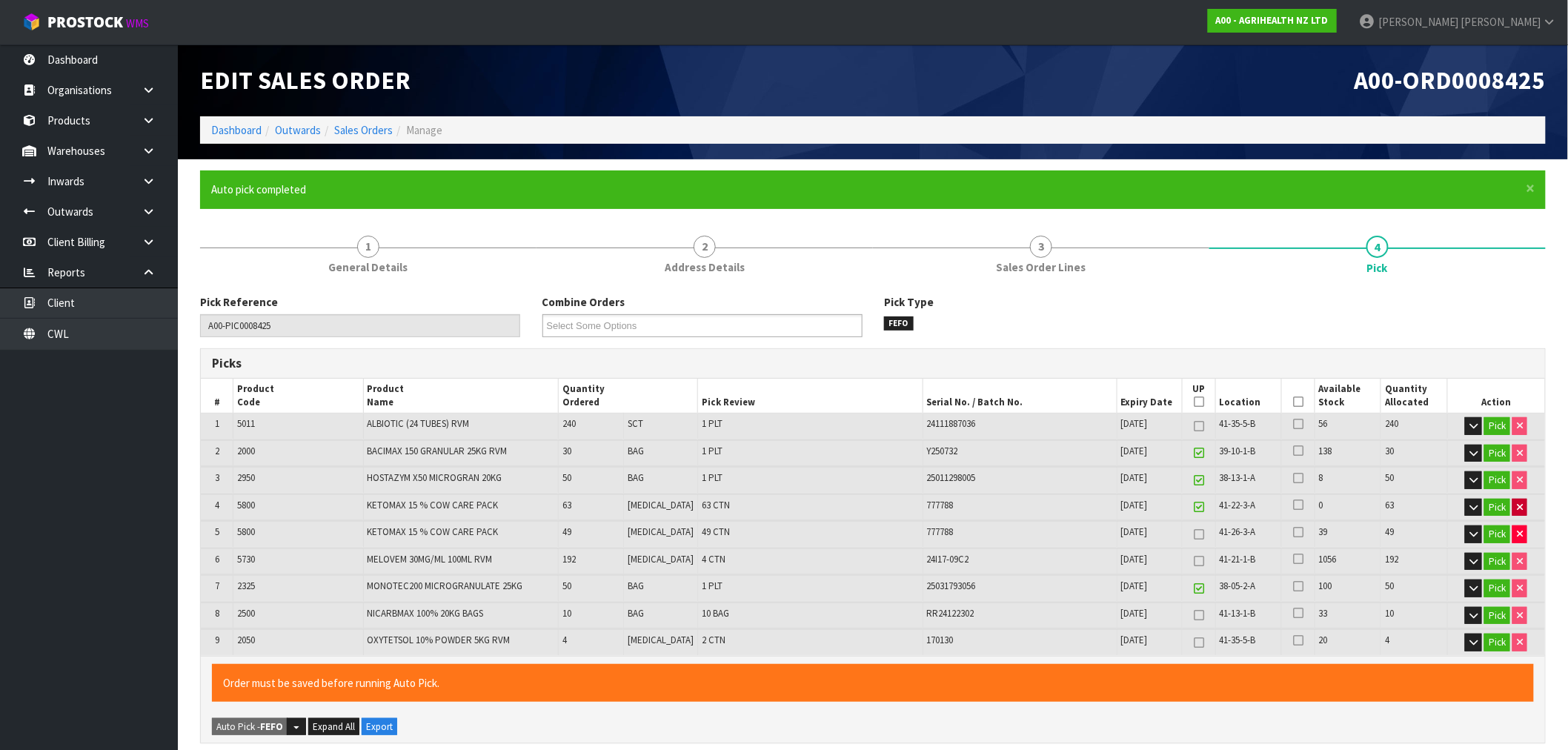
type input "625"
type input "9.572372"
type input "3807.44"
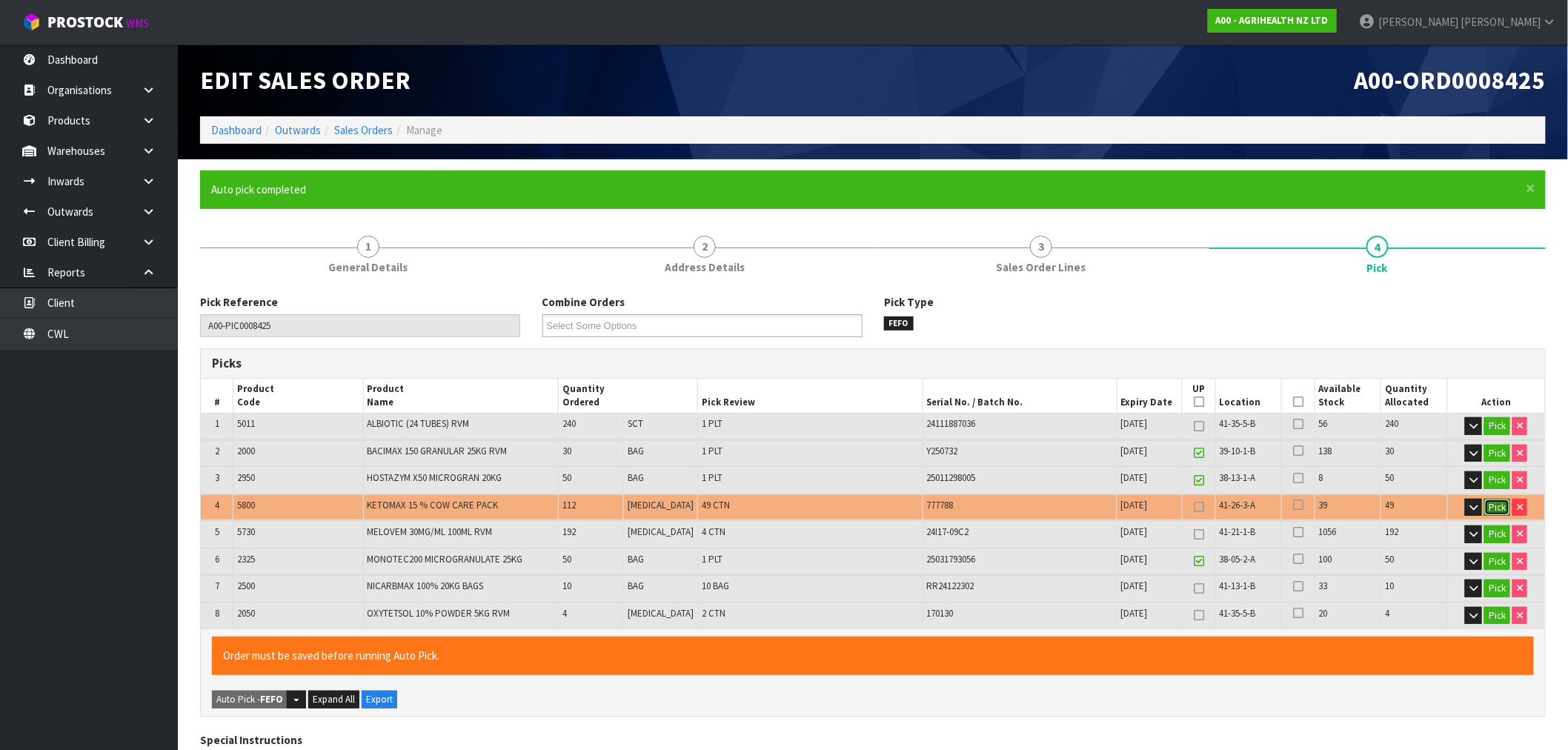
click at [1500, 506] on button "Pick" at bounding box center [1497, 507] width 26 height 18
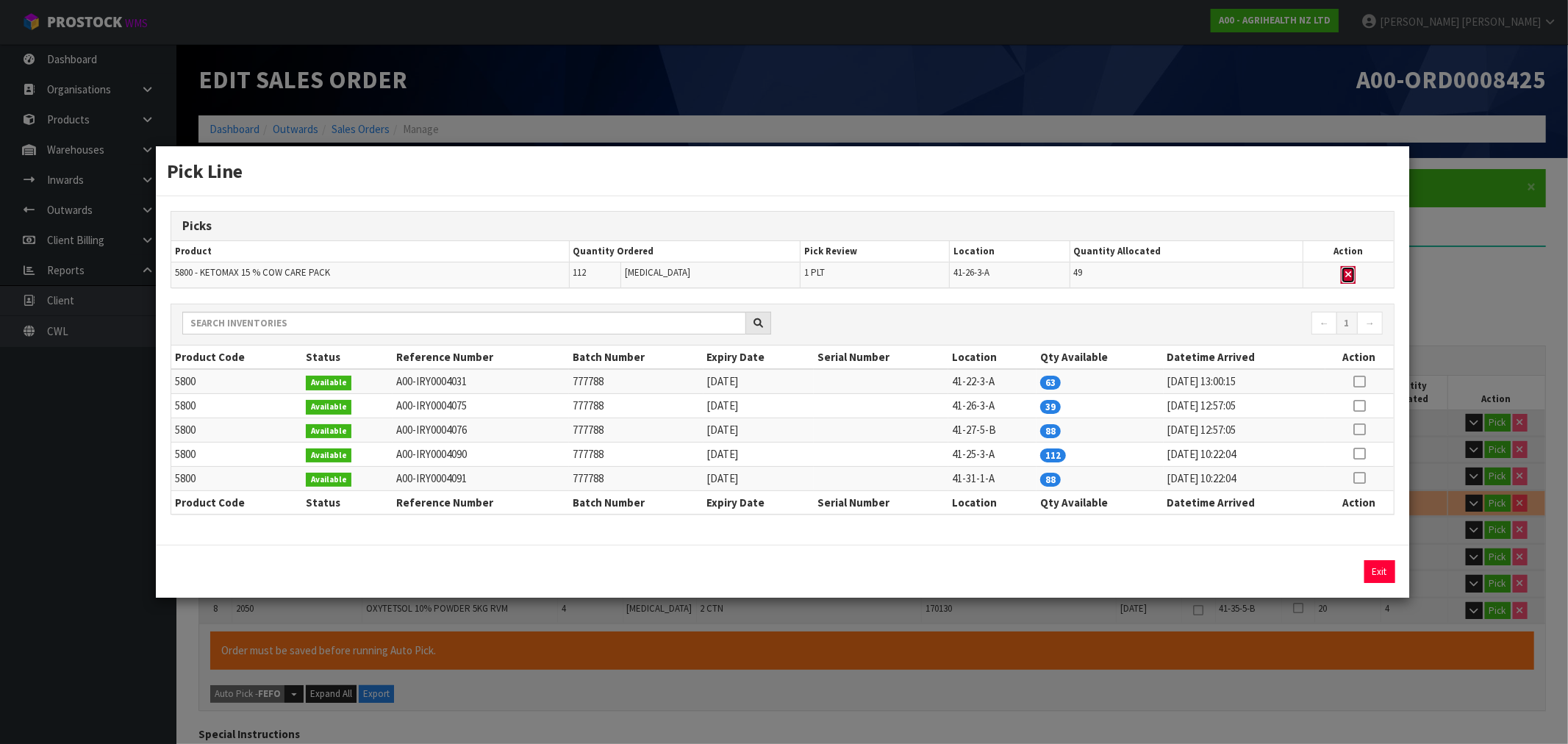
click at [1347, 272] on icon "button" at bounding box center [1348, 275] width 6 height 10
type input "6"
type input "576"
type input "9.013086"
type input "3652.6"
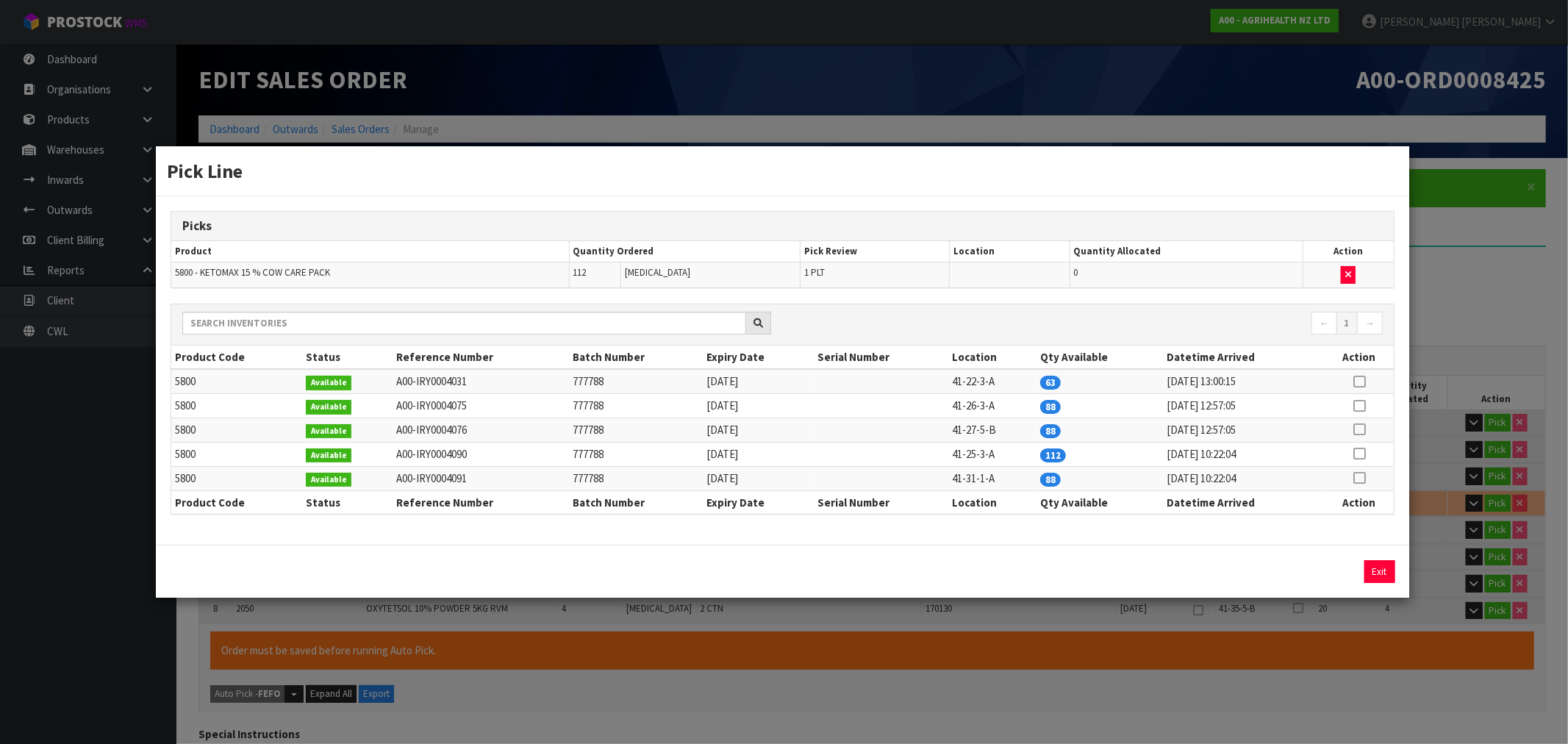
click at [1356, 461] on td at bounding box center [1360, 453] width 68 height 24
click at [1357, 453] on icon at bounding box center [1359, 453] width 12 height 1
drag, startPoint x: 1325, startPoint y: 553, endPoint x: 1333, endPoint y: 568, distance: 17.0
click at [1325, 553] on div "112 Assign Pick Exit" at bounding box center [782, 571] width 1252 height 53
click at [1333, 568] on button "Assign Pick" at bounding box center [1330, 570] width 61 height 22
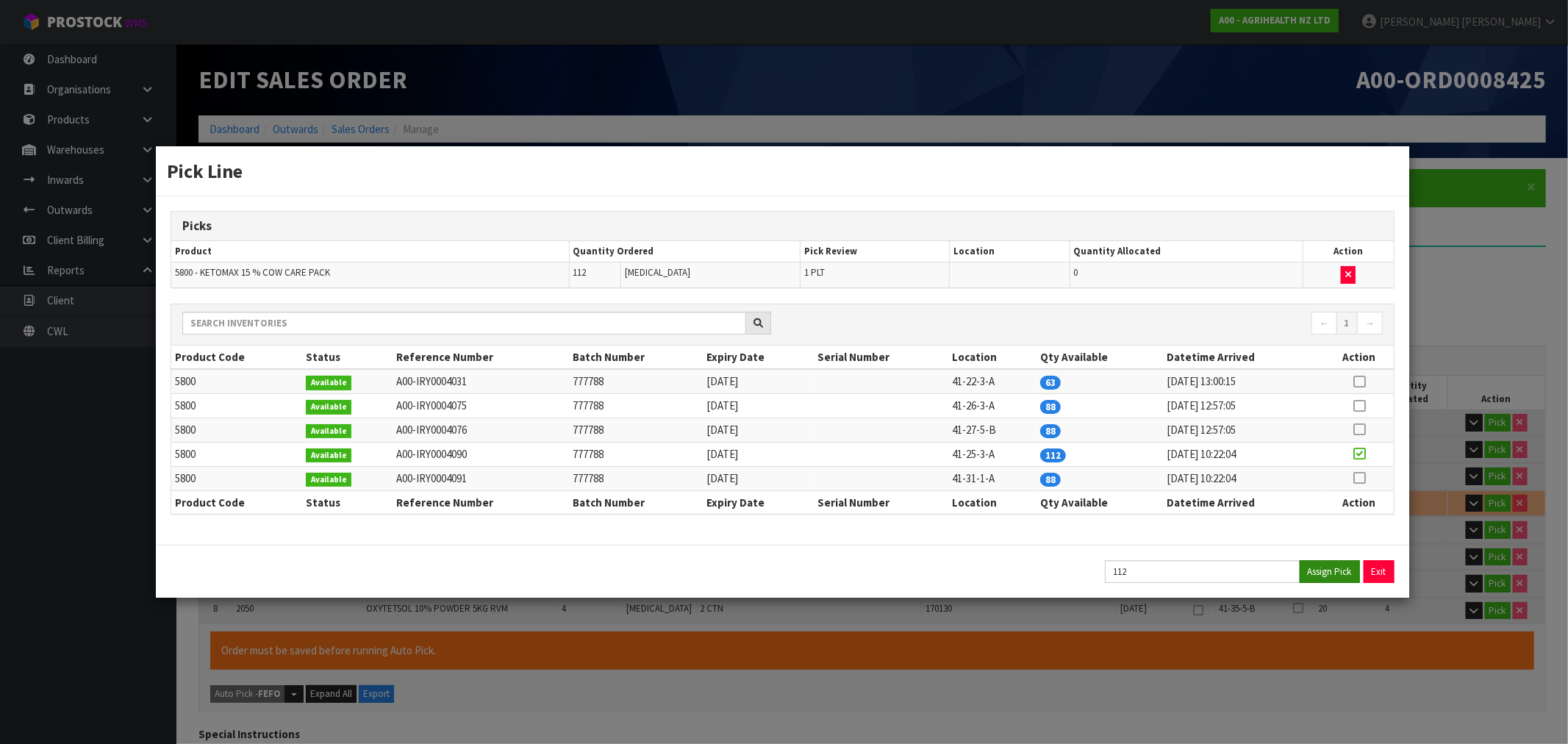
type input "688"
type input "10.372211"
type input "4020.6"
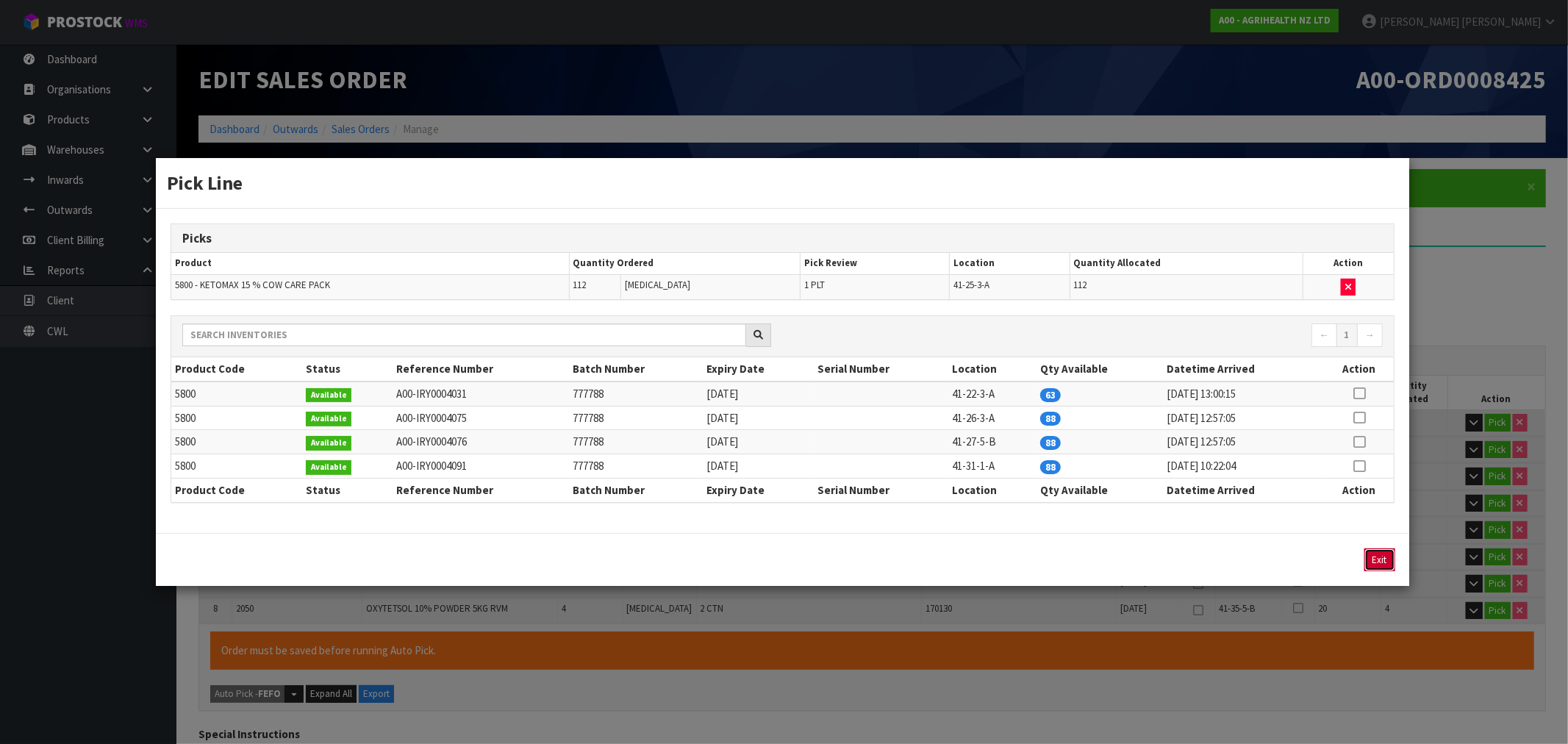
click at [1379, 556] on button "Exit" at bounding box center [1379, 559] width 31 height 22
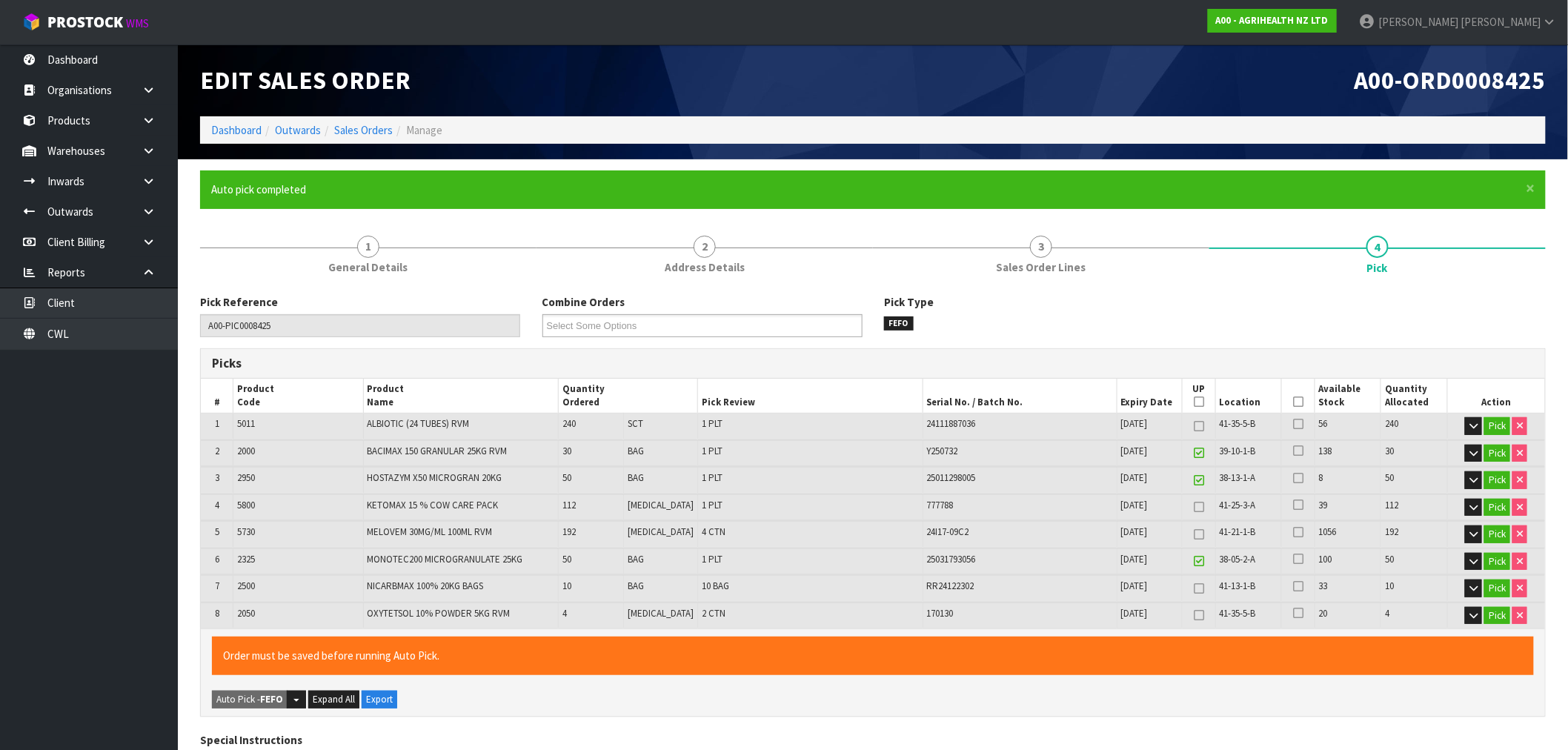
click at [1194, 534] on icon at bounding box center [1199, 534] width 10 height 1
click at [1195, 534] on icon at bounding box center [1199, 534] width 10 height 1
type input "3"
click at [1194, 506] on icon at bounding box center [1199, 506] width 10 height 1
drag, startPoint x: 429, startPoint y: 545, endPoint x: 677, endPoint y: 552, distance: 248.1
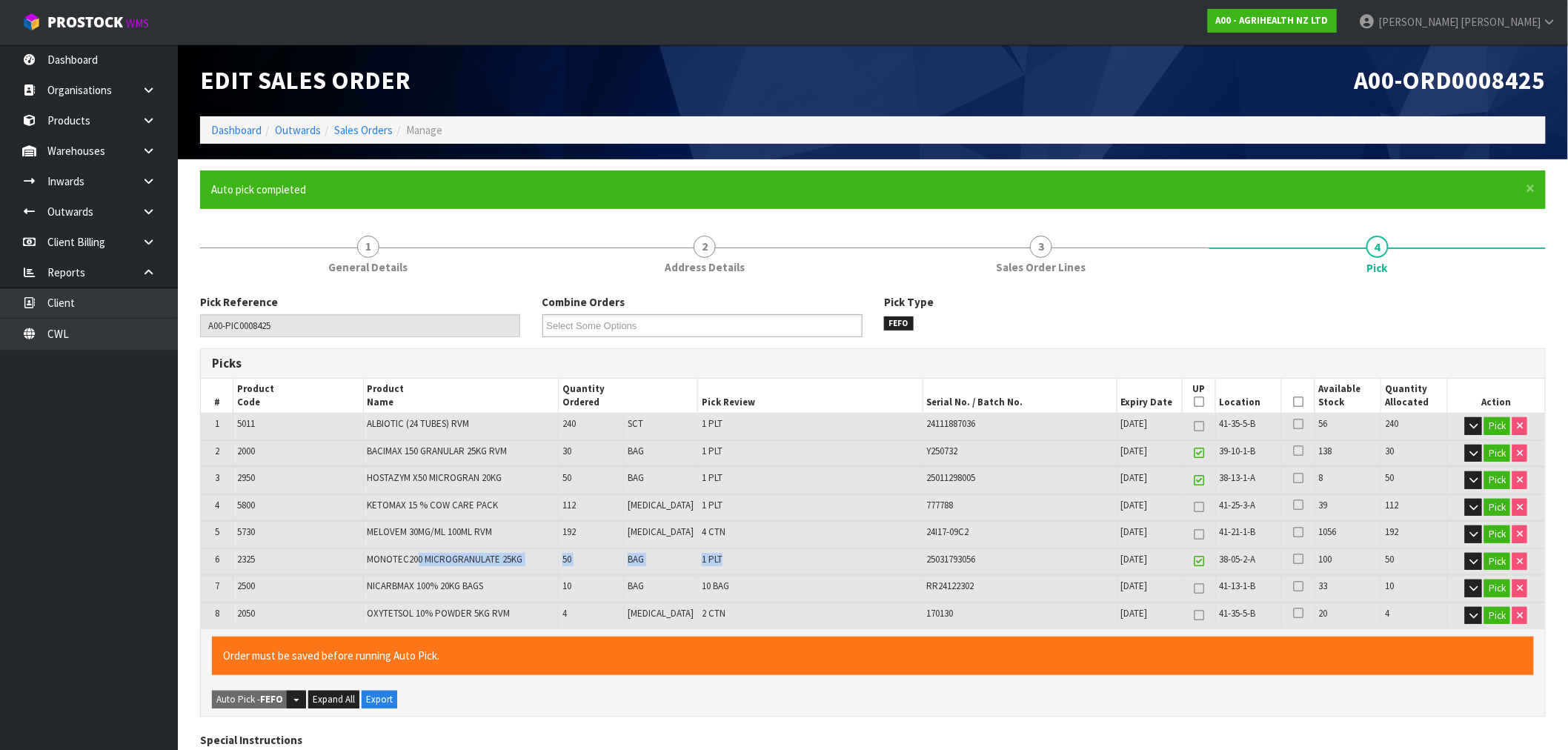
click at [743, 557] on tr "6 2325 MONOTEC200 MICROGRANULATE 25KG 50 BAG 1 PLT 25031793056 31/05/2028 38-05…" at bounding box center [872, 561] width 1344 height 26
drag, startPoint x: 386, startPoint y: 526, endPoint x: 1349, endPoint y: 527, distance: 963.0
click at [1349, 527] on tr "5 5730 MELOVEM 30MG/ML 100ML RVM 192 PCE 4 CTN 24I17-09C2 30/09/2029 41-21-1-B …" at bounding box center [872, 533] width 1344 height 26
drag, startPoint x: 273, startPoint y: 564, endPoint x: 1137, endPoint y: 559, distance: 864.0
click at [1137, 559] on tr "6 2325 MONOTEC200 MICROGRANULATE 25KG 50 BAG 1 PLT 25031793056 31/05/2028 38-05…" at bounding box center [872, 561] width 1344 height 26
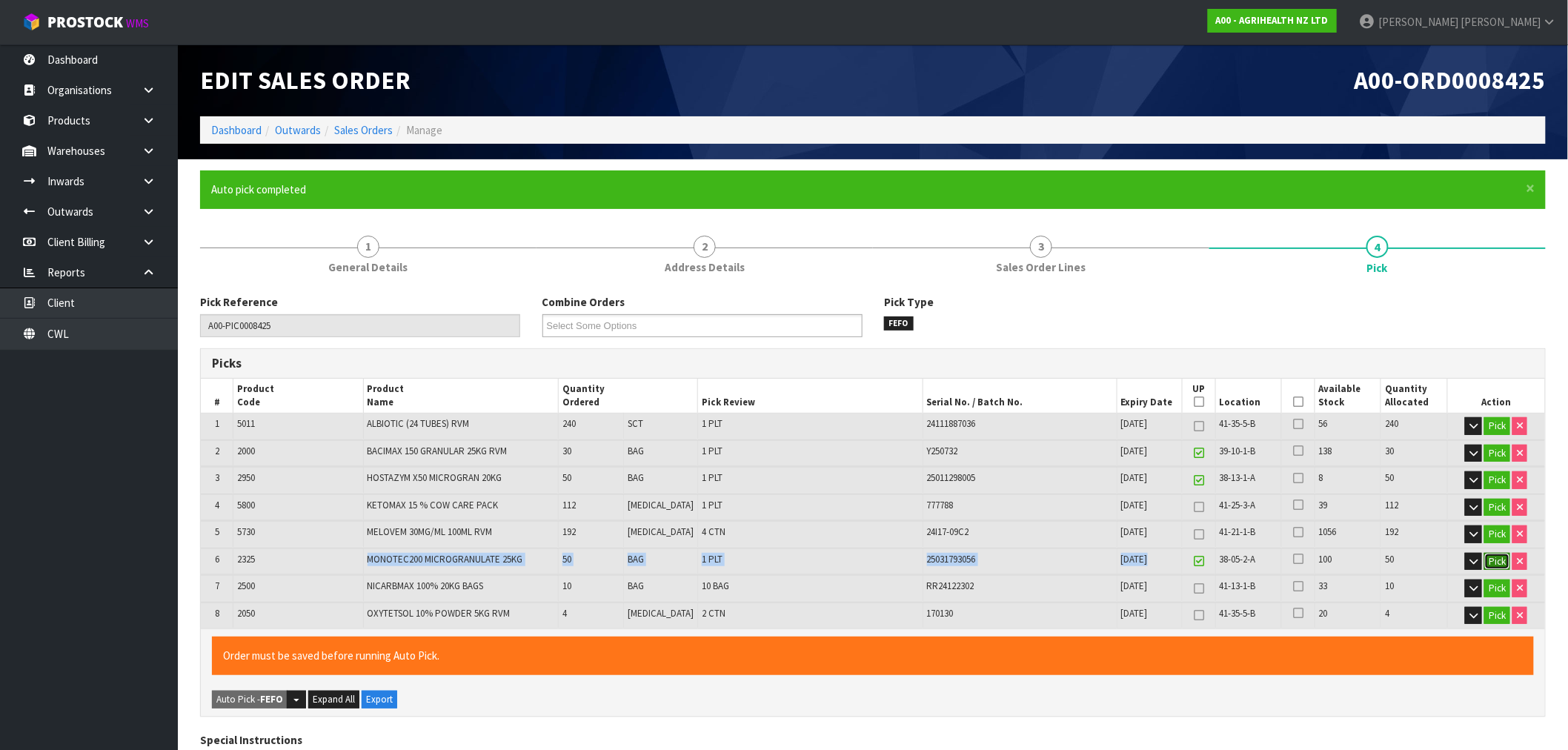
click at [1494, 560] on button "Pick" at bounding box center [1497, 561] width 26 height 18
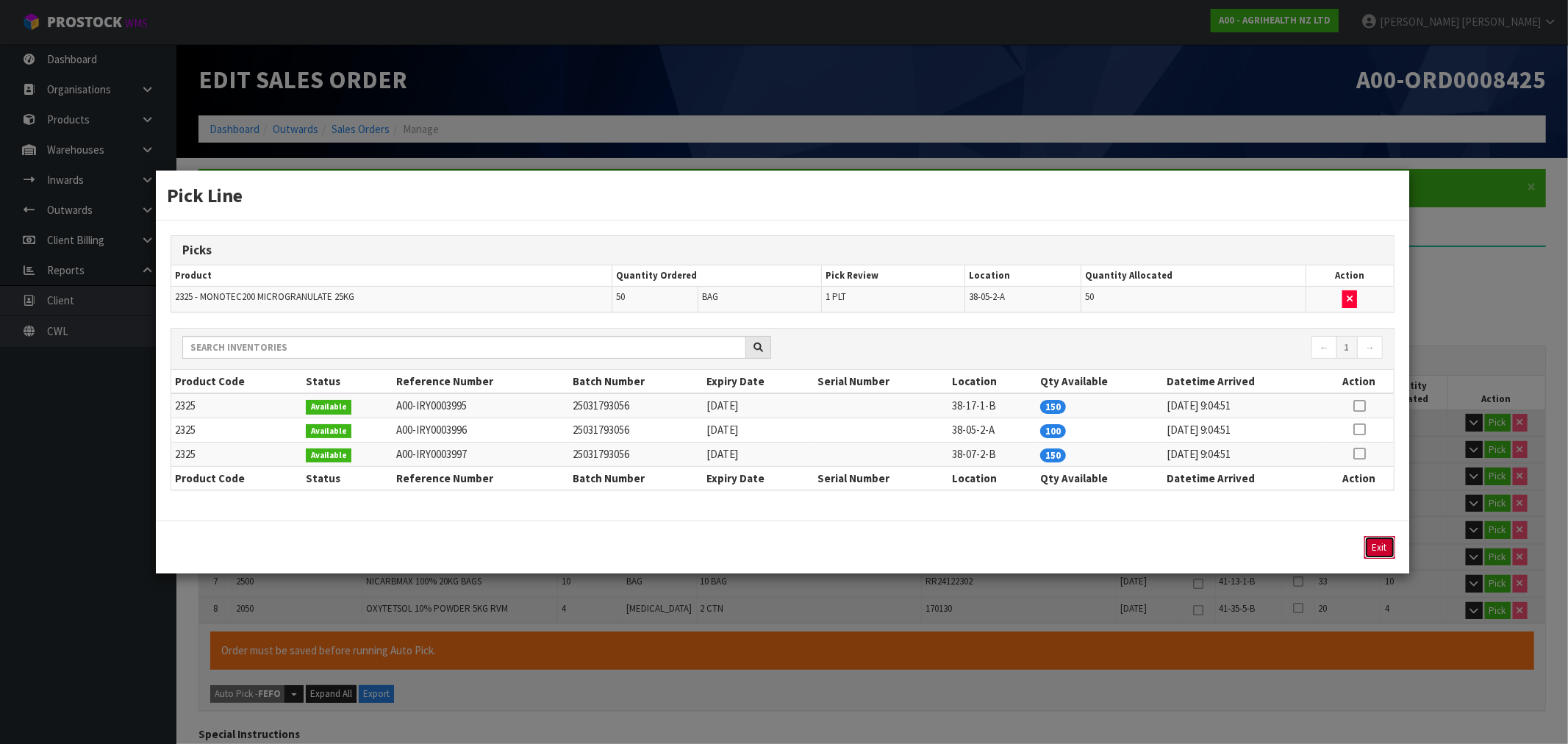
click at [1377, 550] on button "Exit" at bounding box center [1379, 546] width 31 height 22
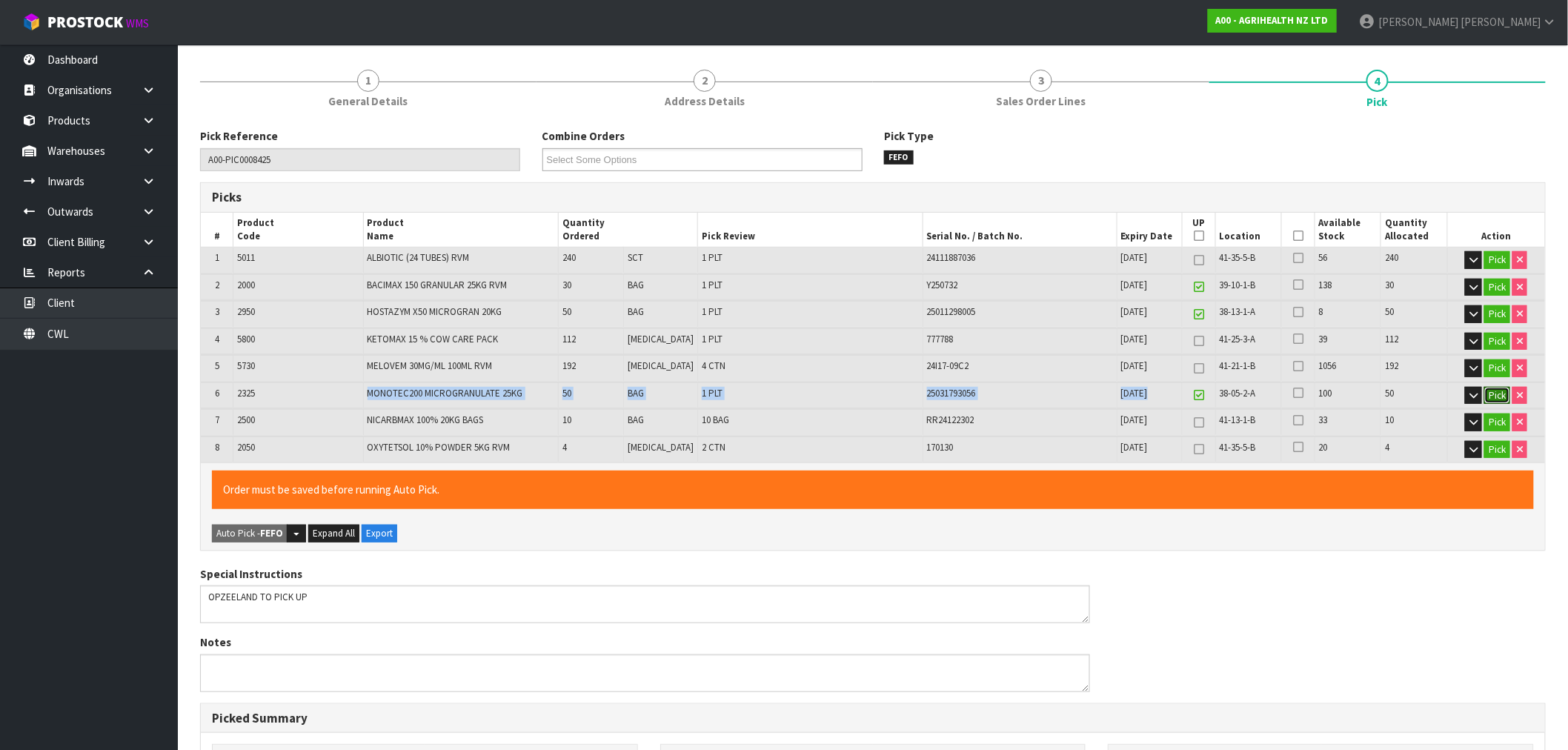
scroll to position [164, 0]
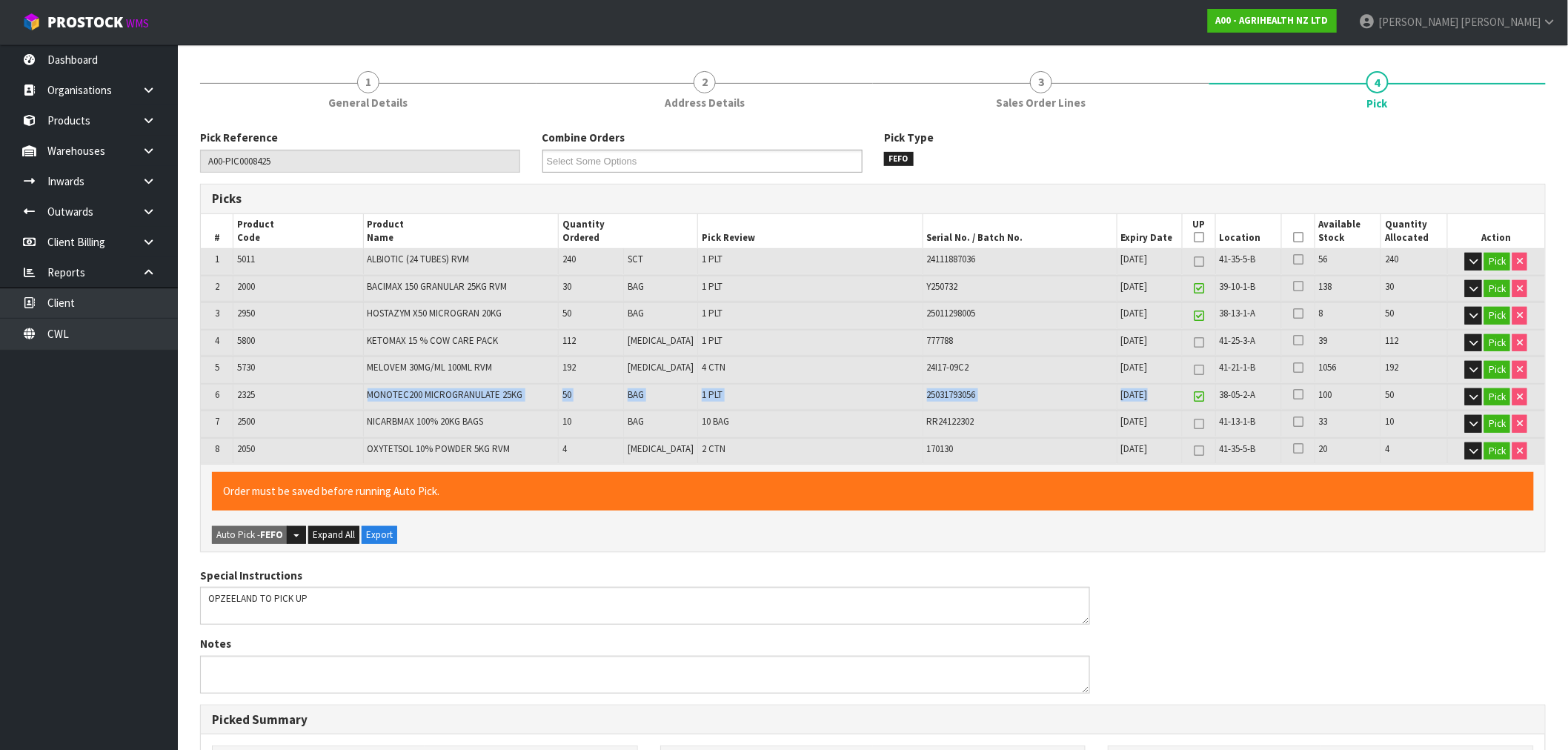
click at [495, 402] on td "MONOTEC200 MICROGRANULATE 25KG" at bounding box center [461, 396] width 196 height 26
click at [1060, 415] on div "RR24122302" at bounding box center [1020, 422] width 186 height 13
drag, startPoint x: 1160, startPoint y: 395, endPoint x: 1108, endPoint y: 393, distance: 52.0
click at [1117, 393] on td "31/05/2028" at bounding box center [1149, 396] width 65 height 26
copy span "31/05/2028"
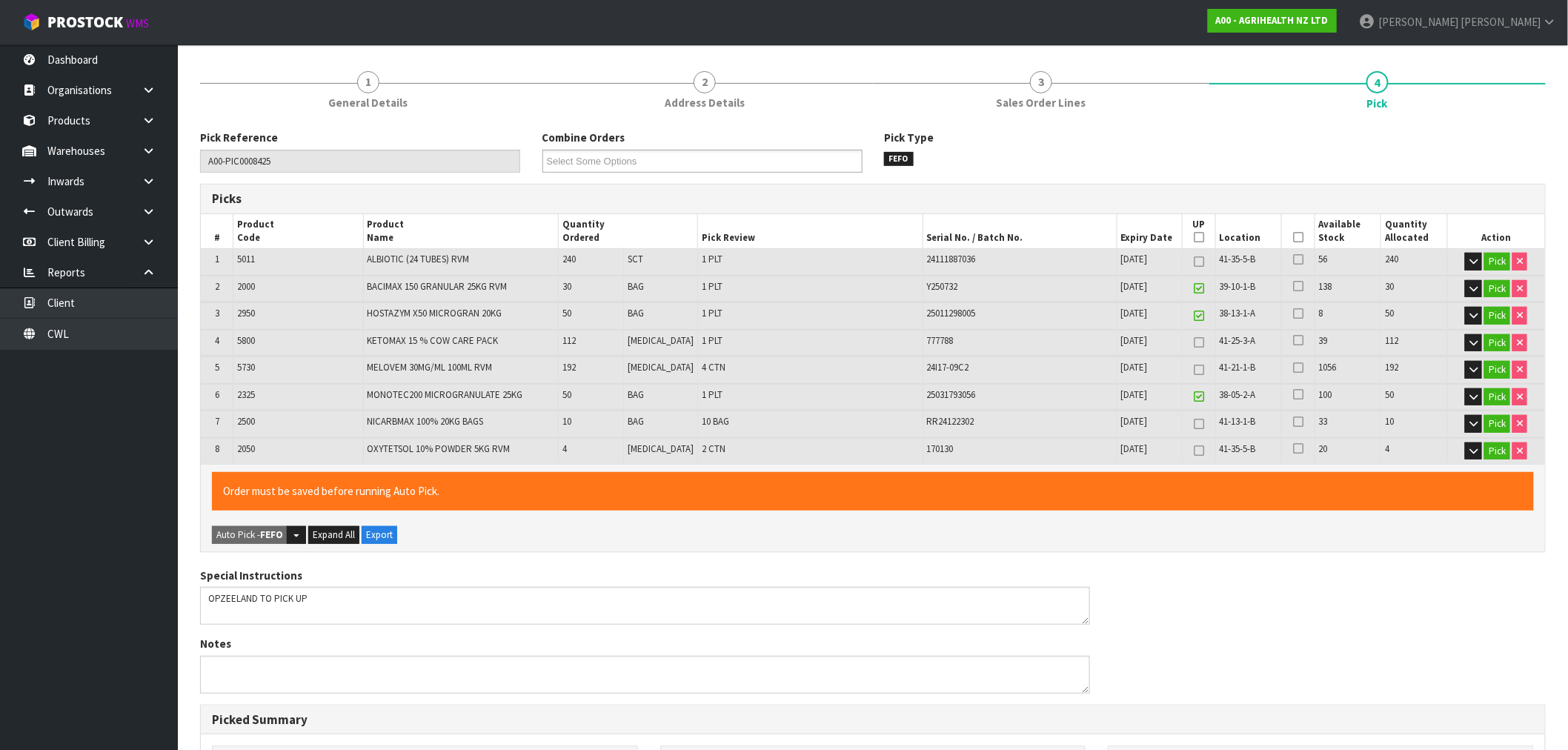
click at [247, 396] on span "2325" at bounding box center [245, 394] width 18 height 13
copy span "2325"
click at [292, 680] on textarea at bounding box center [645, 674] width 890 height 38
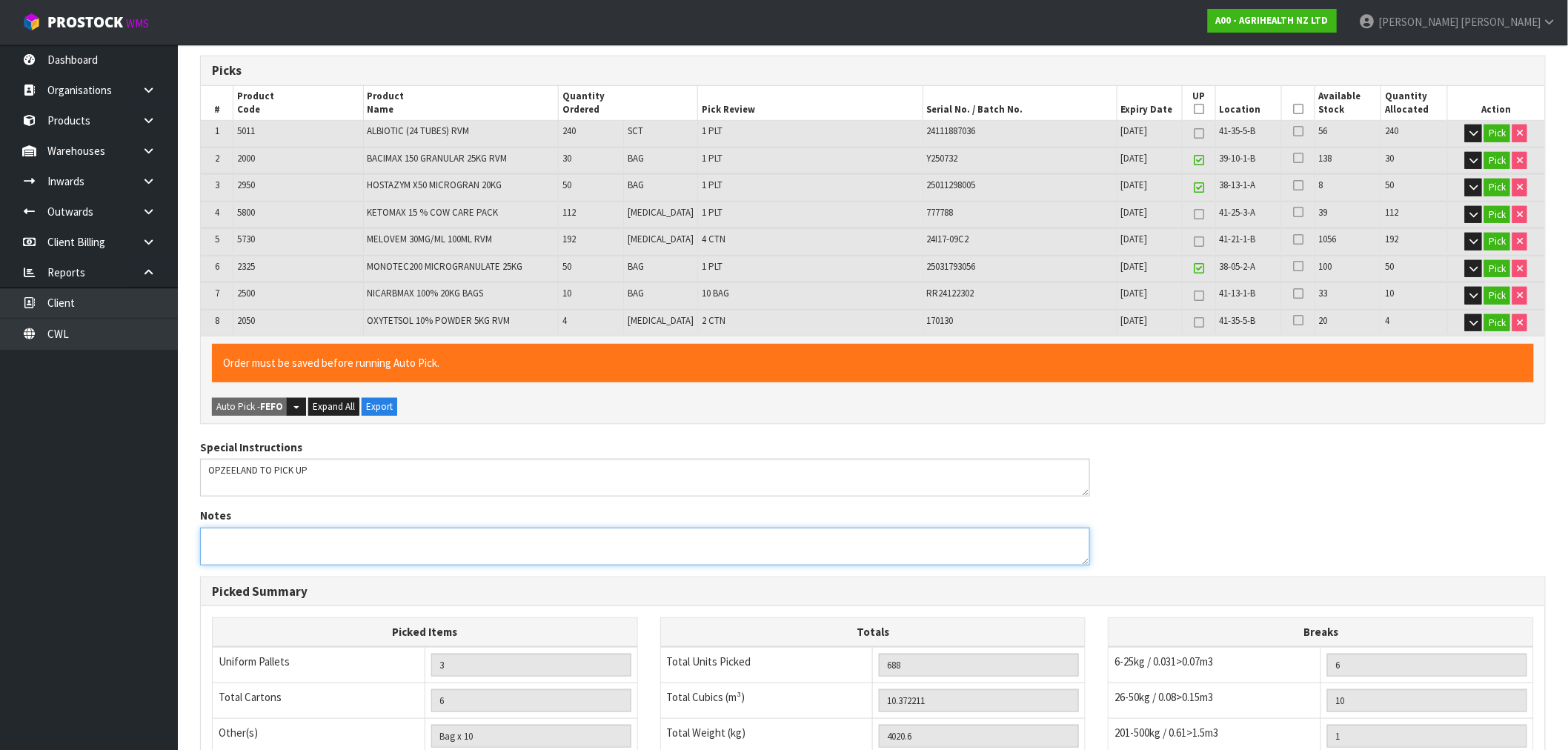
scroll to position [329, 0]
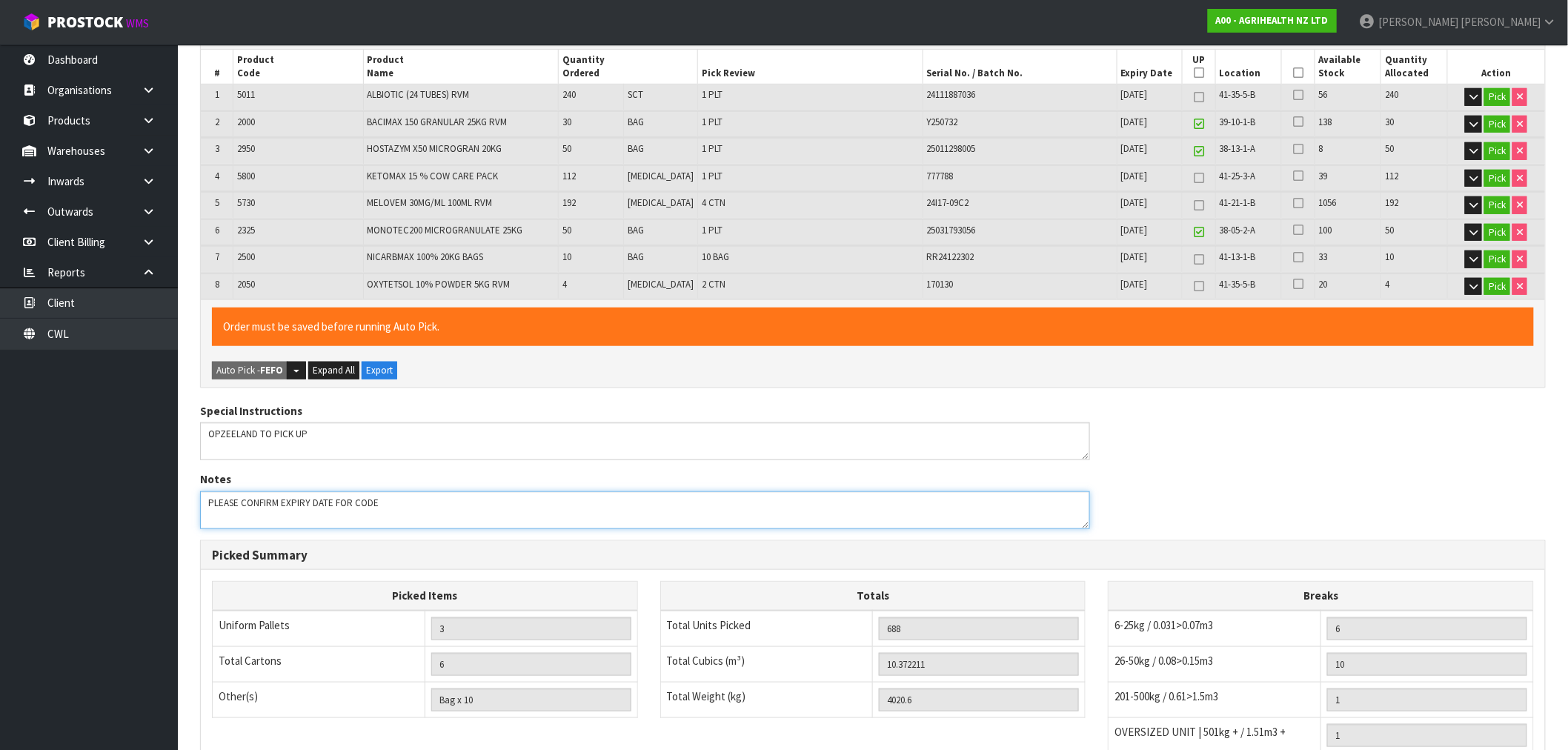
paste textarea "2325"
click at [531, 499] on textarea at bounding box center [645, 510] width 890 height 38
type textarea "PLEASE CONFIRM EXPIRY DATE FOR CODE 2325: 31/05/2025 OR 31/05"
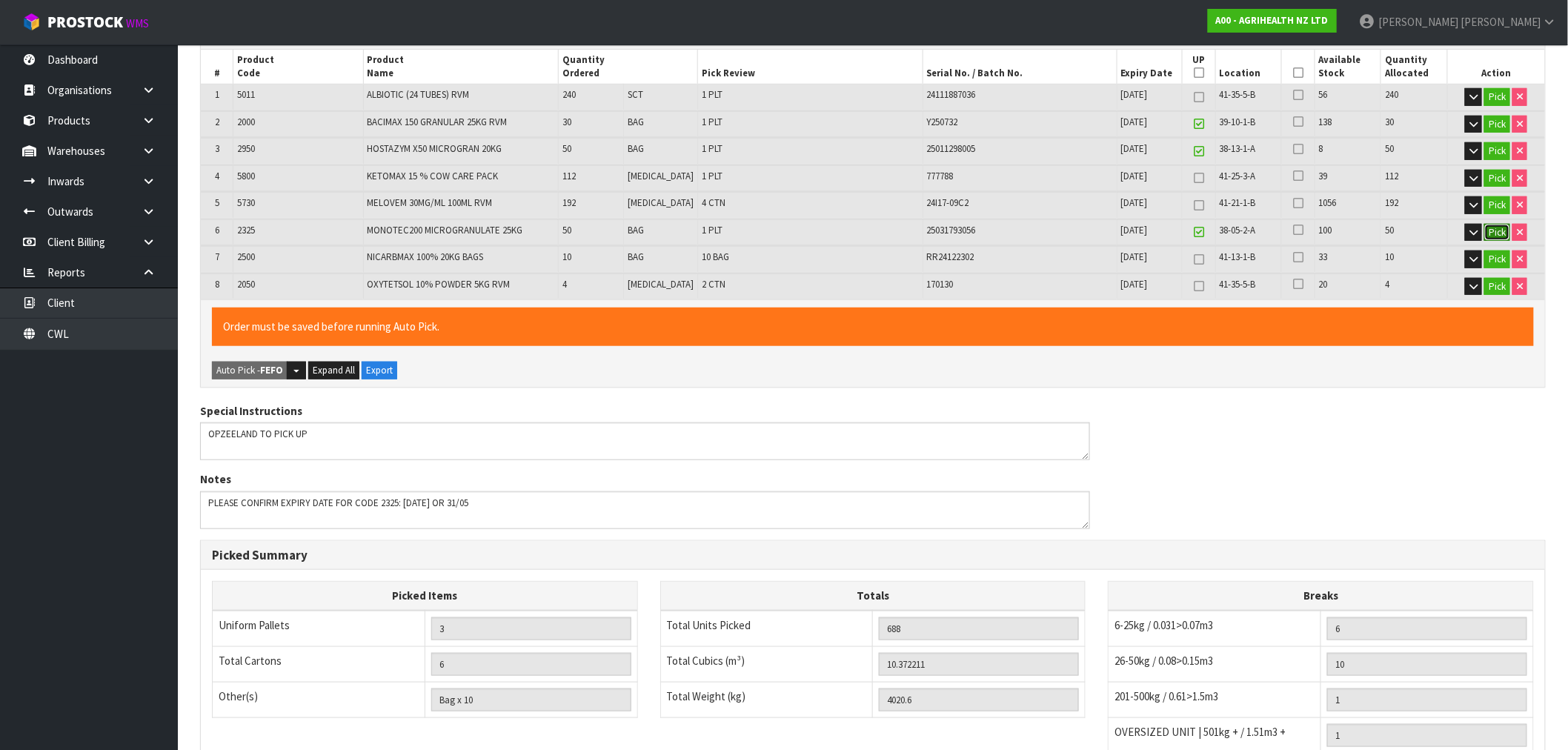
click at [1493, 233] on button "Pick" at bounding box center [1497, 232] width 26 height 18
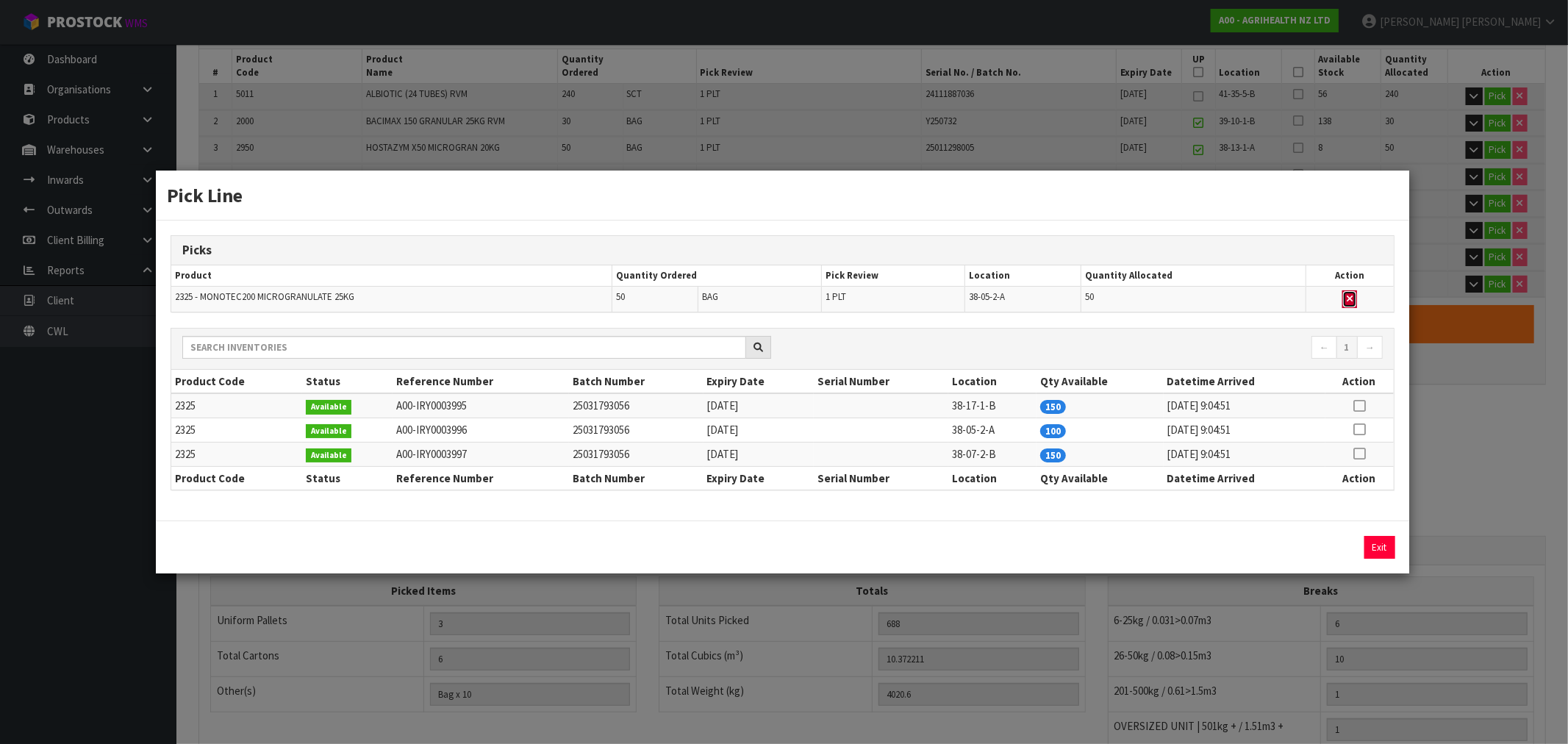
click at [1352, 296] on icon "button" at bounding box center [1349, 299] width 6 height 10
type input "2"
type input "638"
type input "8.047211"
type input "2726.6"
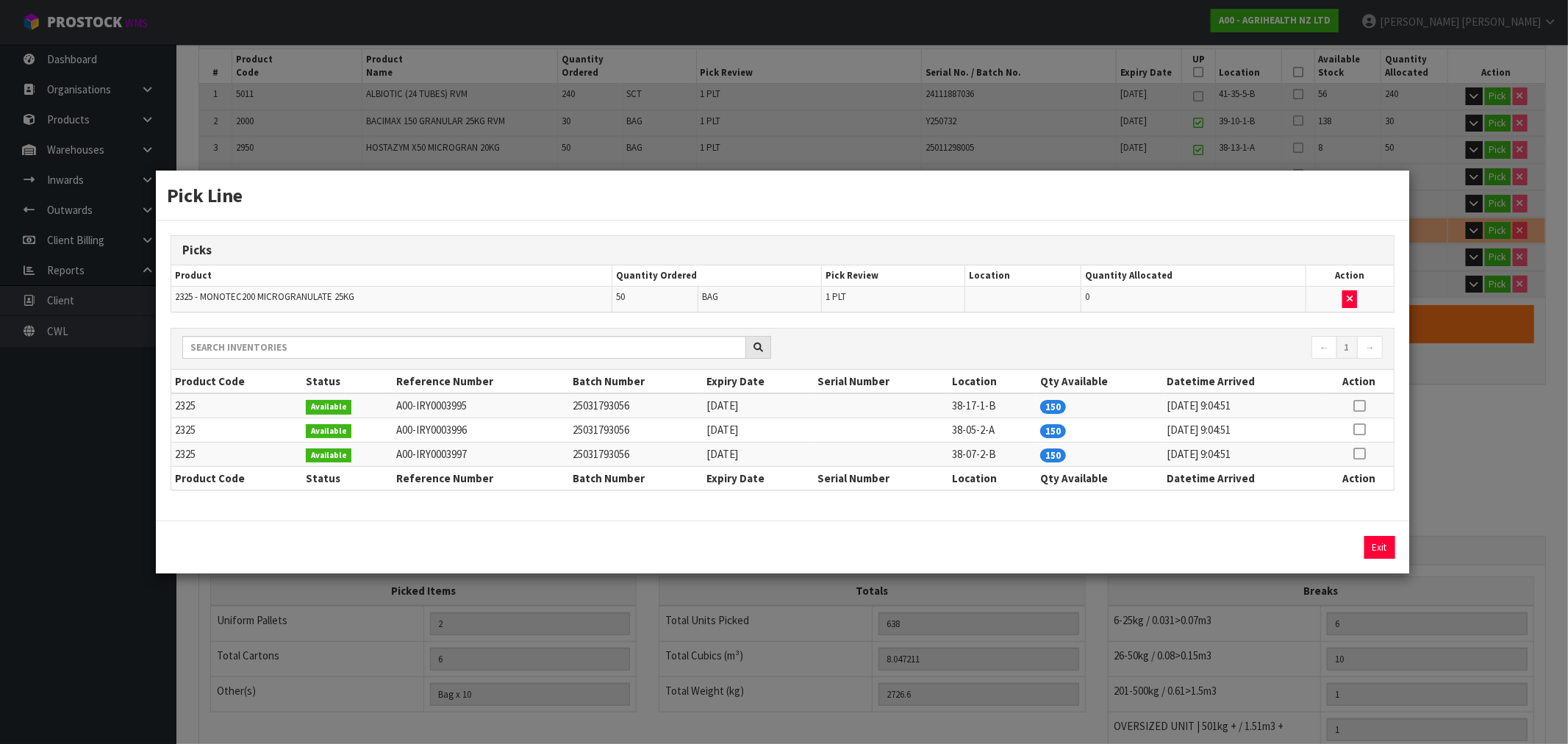
click at [1356, 406] on icon at bounding box center [1359, 406] width 12 height 1
click at [1311, 540] on button "Assign Pick" at bounding box center [1330, 546] width 61 height 22
type input "3"
type input "688"
type input "10.372211"
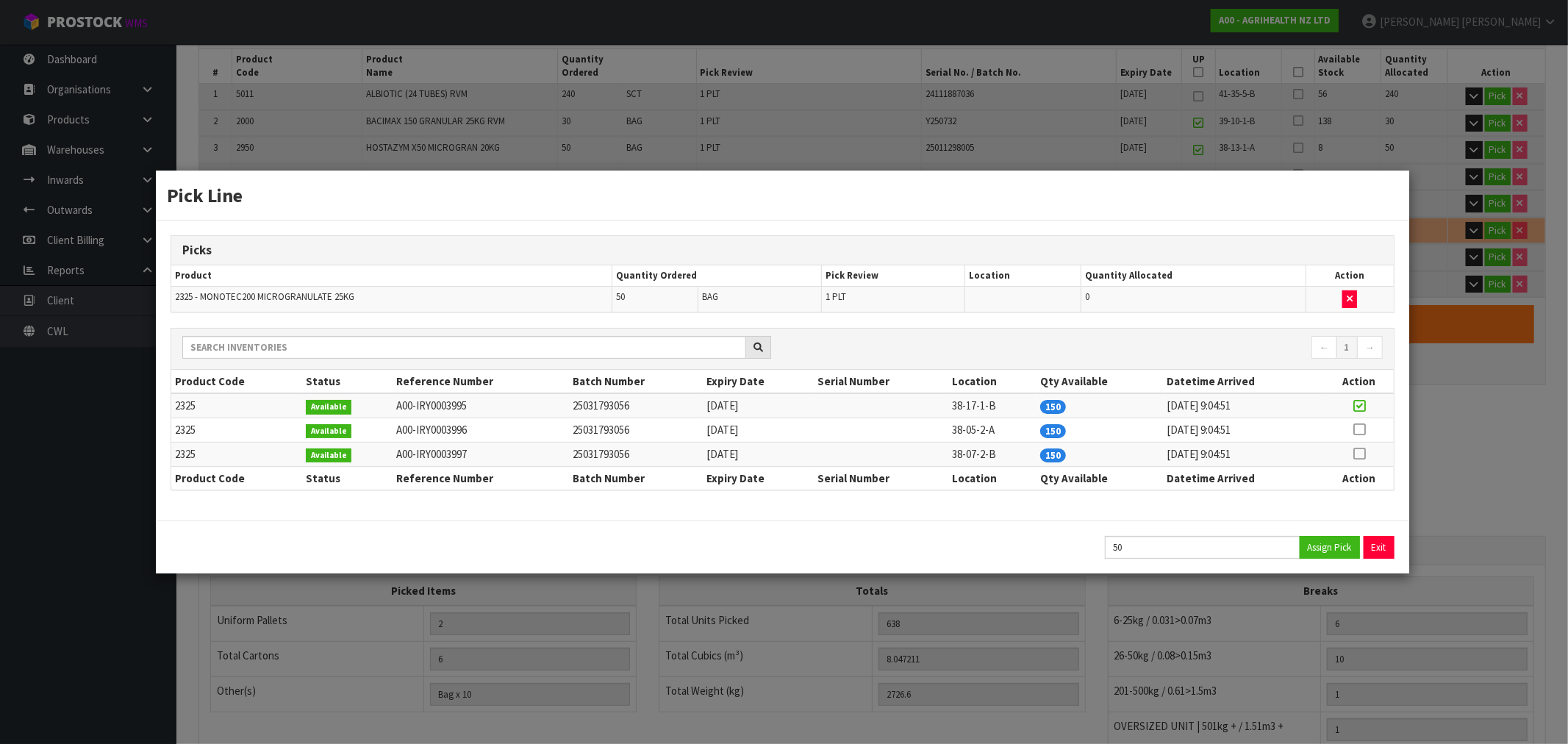
type input "4020.6"
click at [1385, 541] on button "Exit" at bounding box center [1379, 546] width 31 height 22
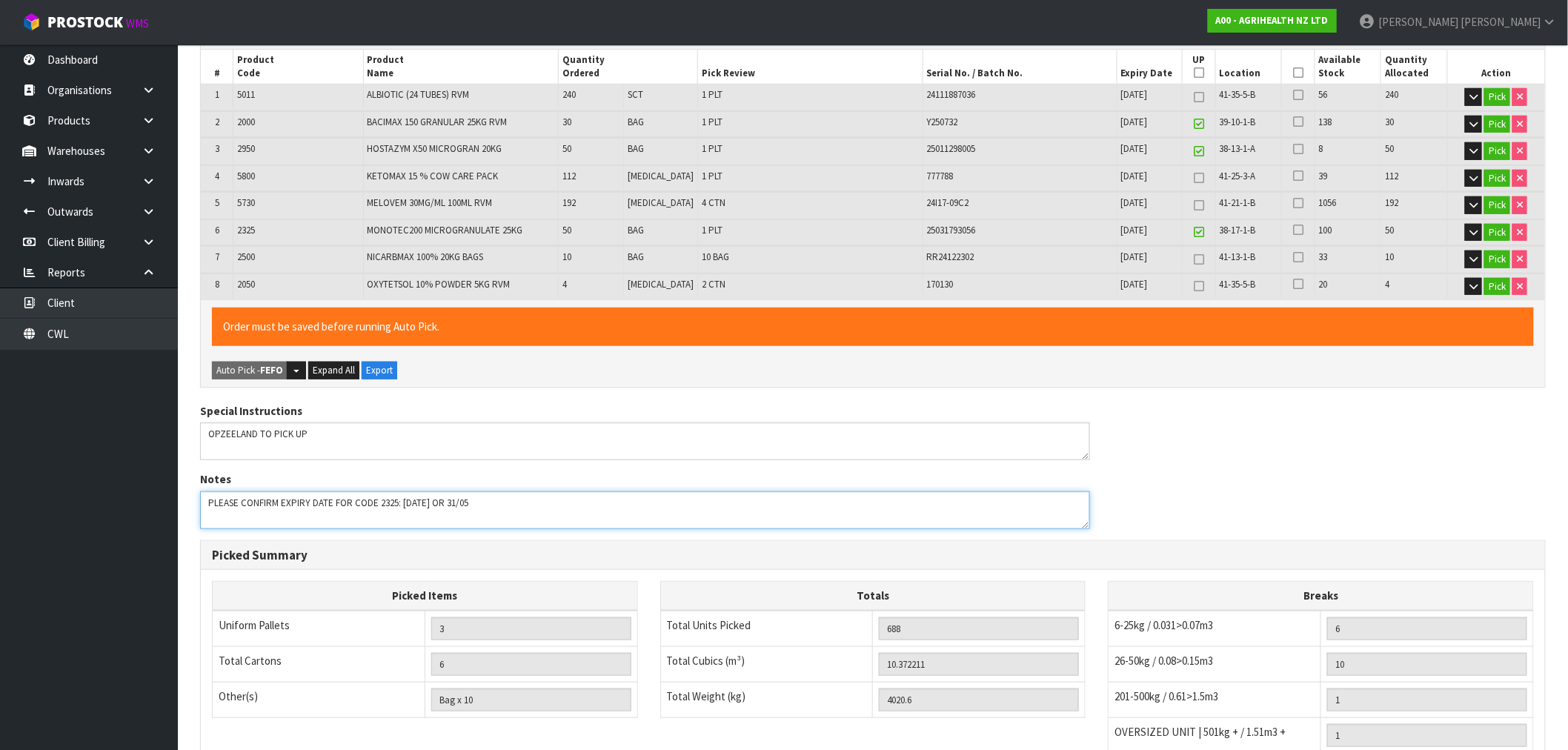
click at [502, 501] on textarea at bounding box center [645, 510] width 890 height 38
type textarea "PLEASE CONFIRM EXPIRY DATE FOR CODE 2325: 31/05/2025 OR 31/03"
drag, startPoint x: 509, startPoint y: 504, endPoint x: 181, endPoint y: 515, distance: 328.2
click at [180, 519] on section "× Close Auto pick completed 1 General Details 2 Address Details 3 Sales Order L…" at bounding box center [872, 407] width 1390 height 1153
paste textarea "PLEASE CONFIRM EXPIRY DATE FOR CODE 2325: 31/05/2025 OR 31/03"
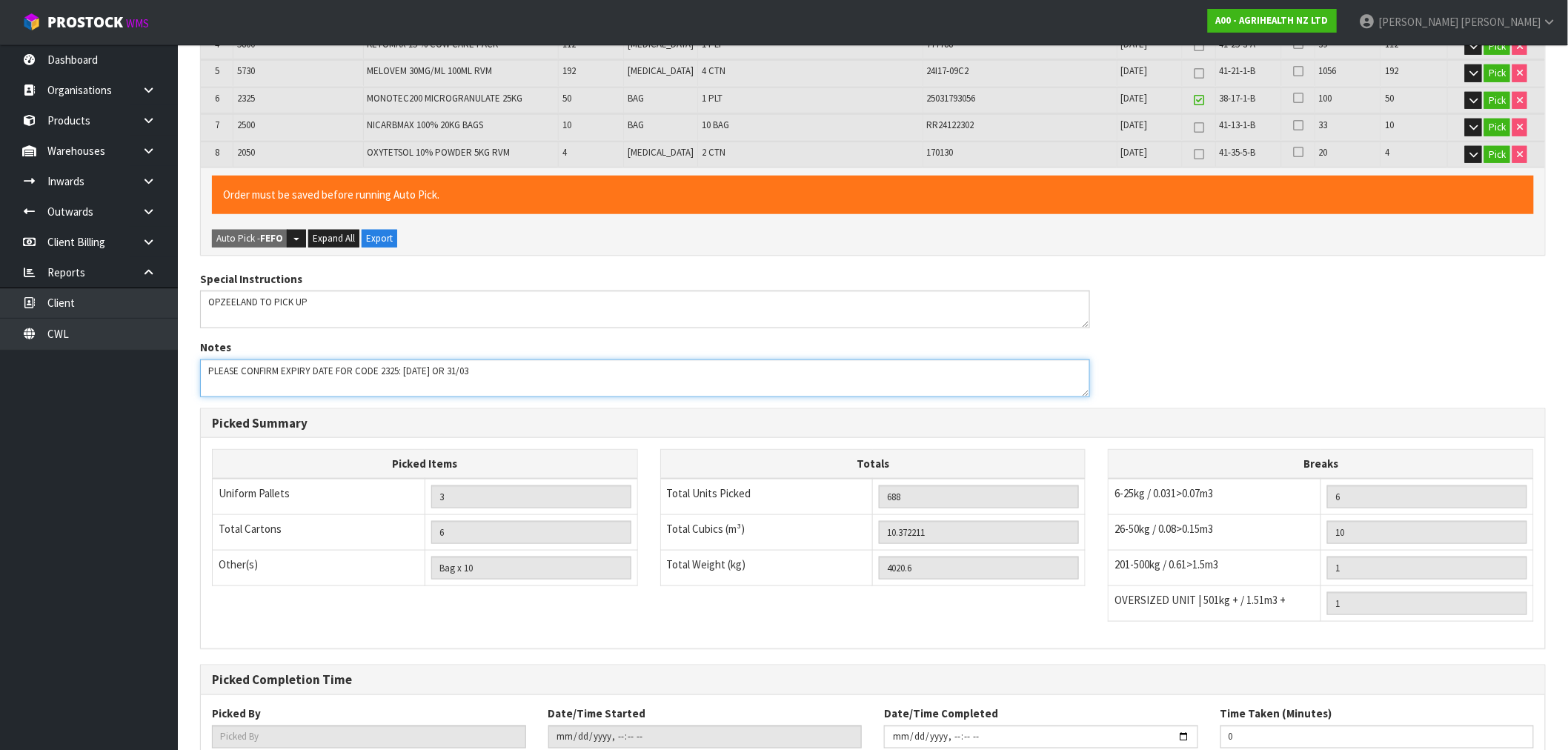
scroll to position [560, 0]
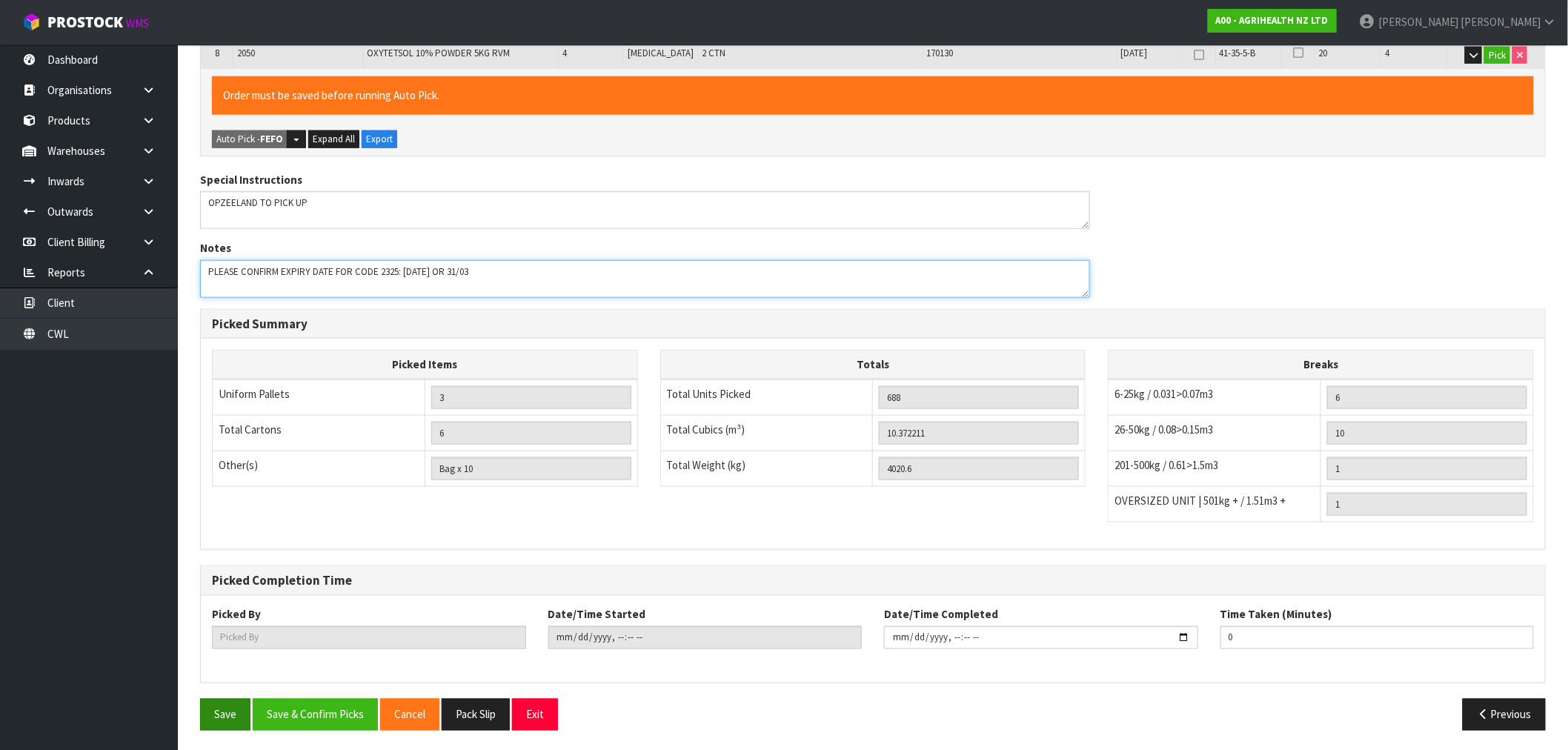
type textarea "PLEASE CONFIRM EXPIRY DATE FOR CODE 2325: 31/05/2025 OR 31/03"
click at [216, 720] on button "Save" at bounding box center [225, 715] width 50 height 32
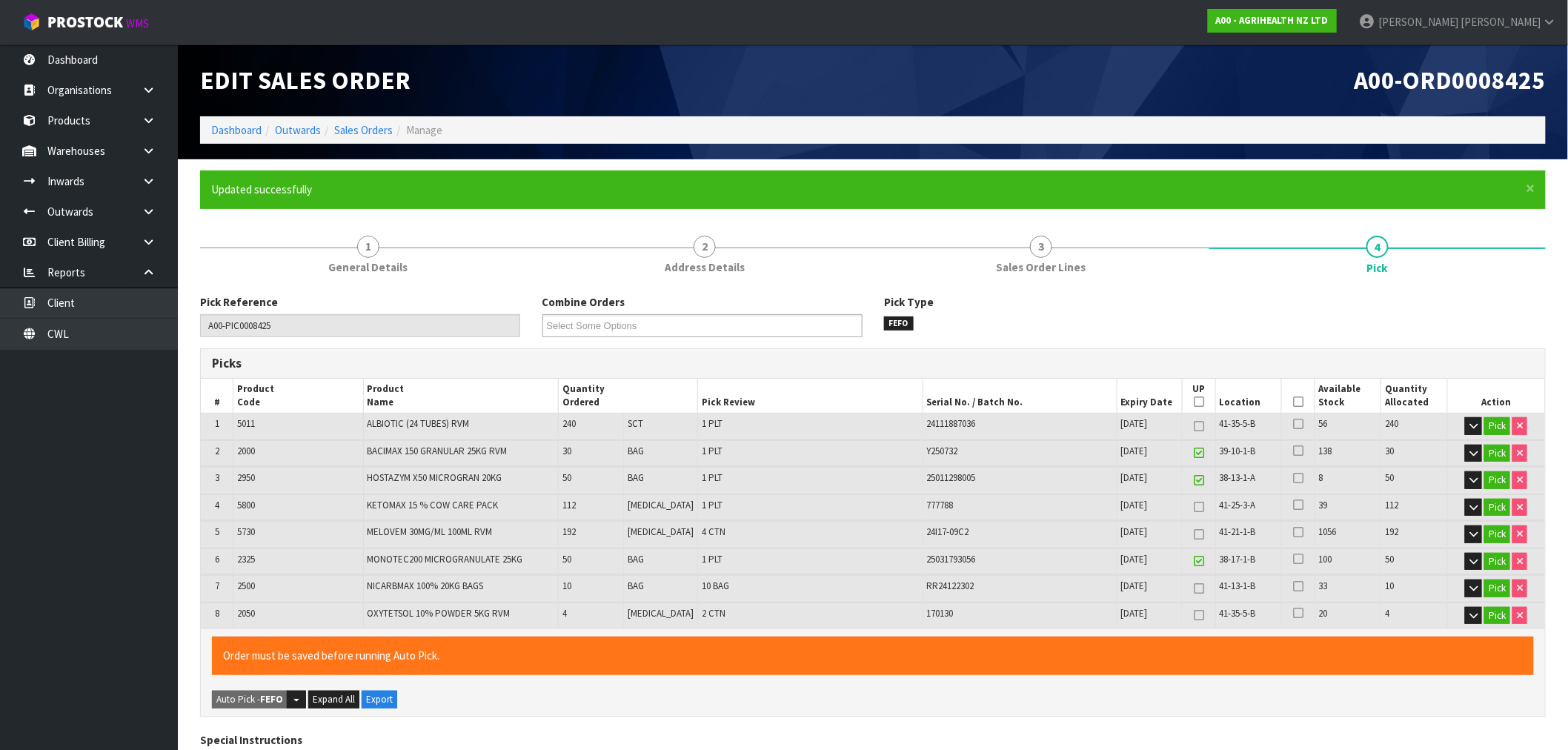
scroll to position [82, 0]
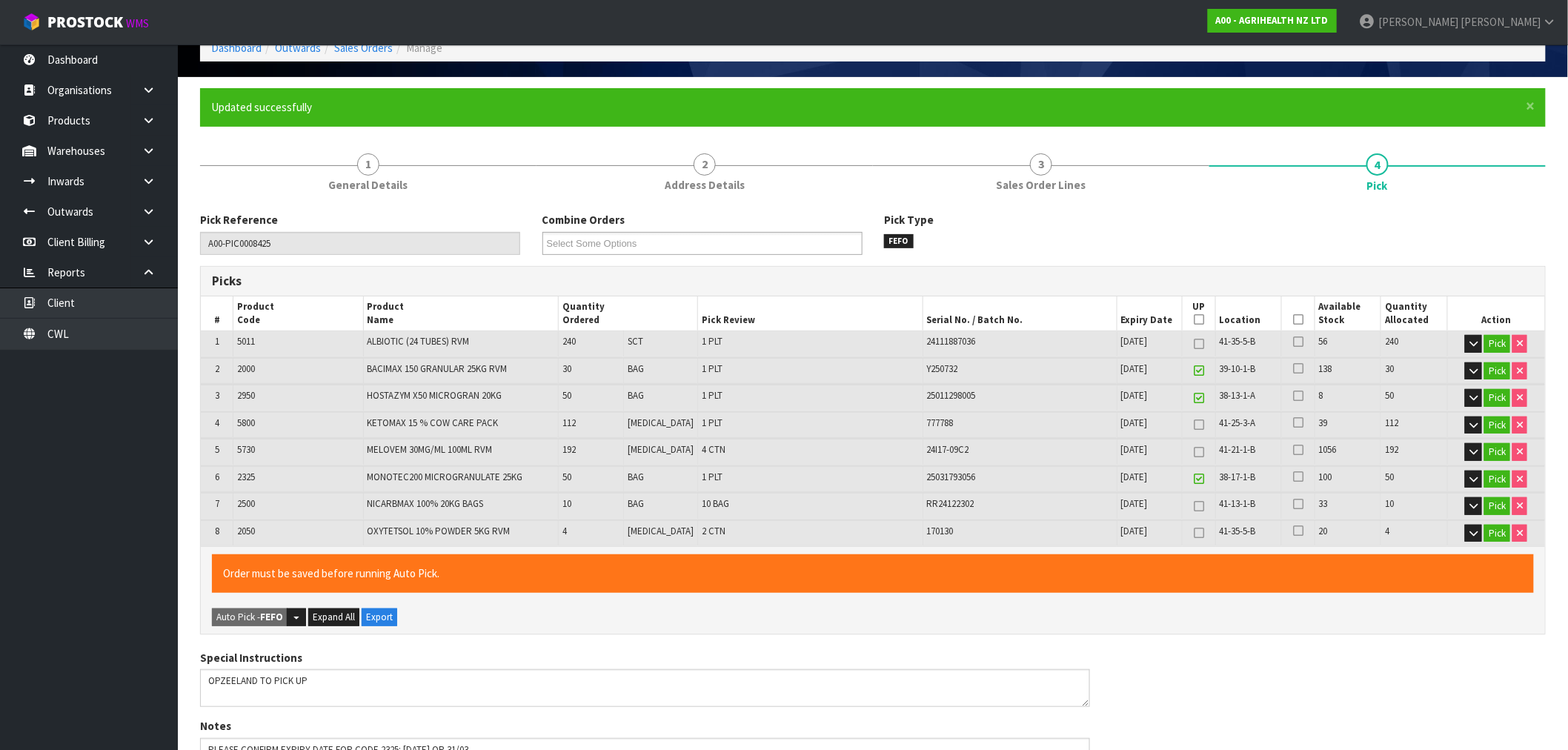
type input "5"
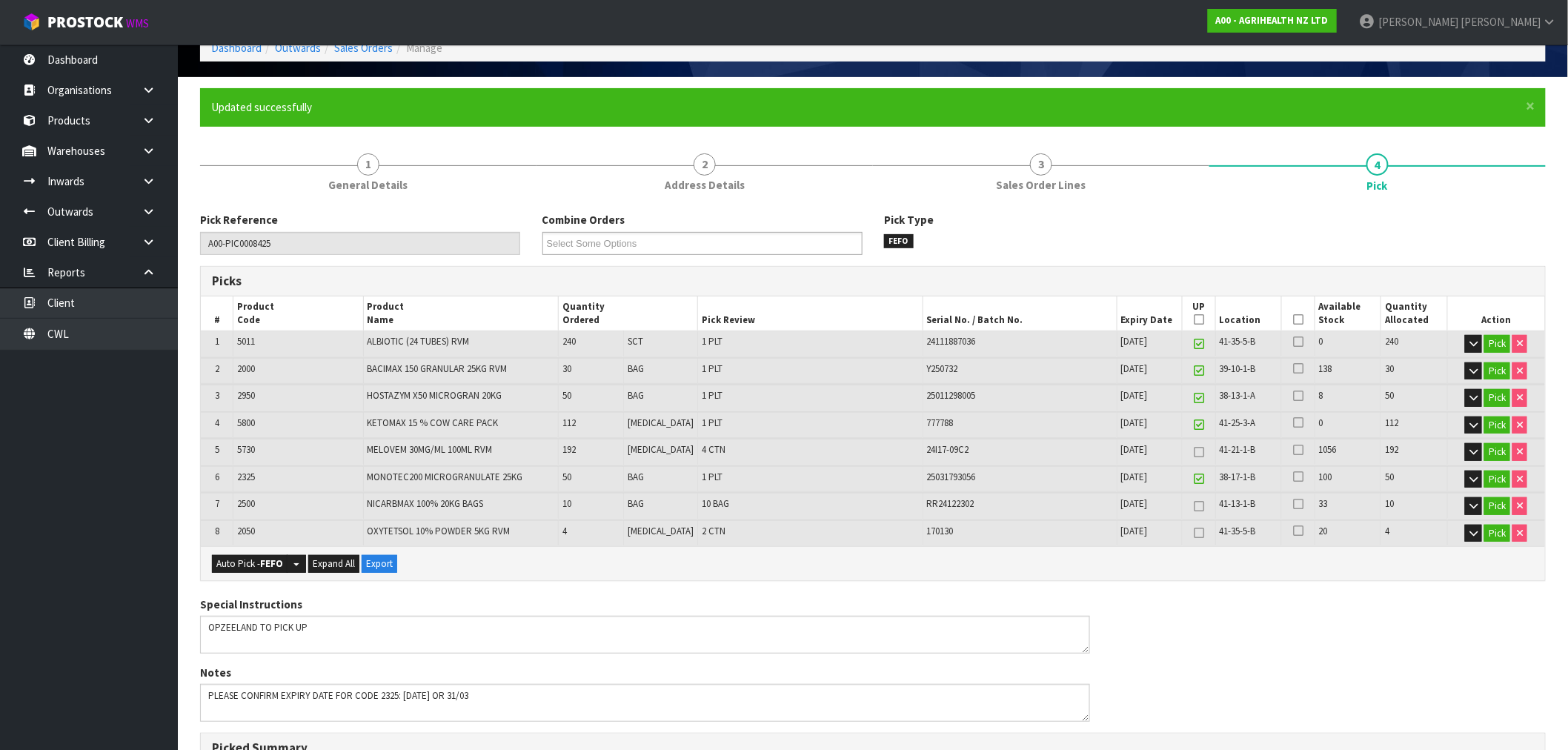
click at [582, 532] on td "4" at bounding box center [590, 532] width 64 height 26
click at [247, 531] on span "2050" at bounding box center [245, 531] width 18 height 13
click at [246, 530] on span "2050" at bounding box center [245, 531] width 18 height 13
copy span "2050"
click at [244, 475] on span "2325" at bounding box center [245, 476] width 18 height 13
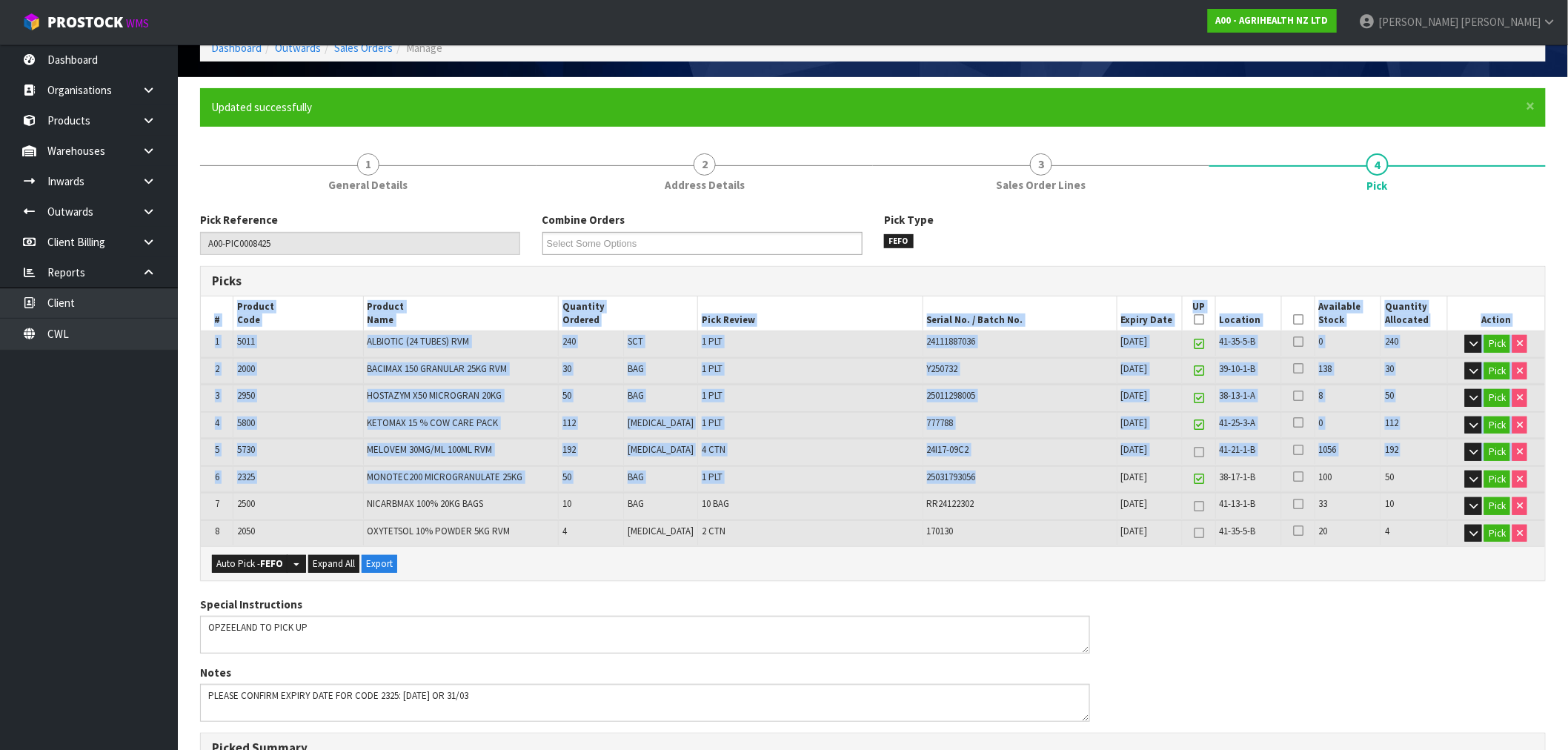
drag, startPoint x: 966, startPoint y: 480, endPoint x: 183, endPoint y: 482, distance: 783.0
click at [183, 482] on section "× Close Updated successfully 1 General Details 2 Address Details 3 Sales Order …" at bounding box center [872, 609] width 1390 height 1065
click at [246, 480] on span "2325" at bounding box center [245, 476] width 18 height 13
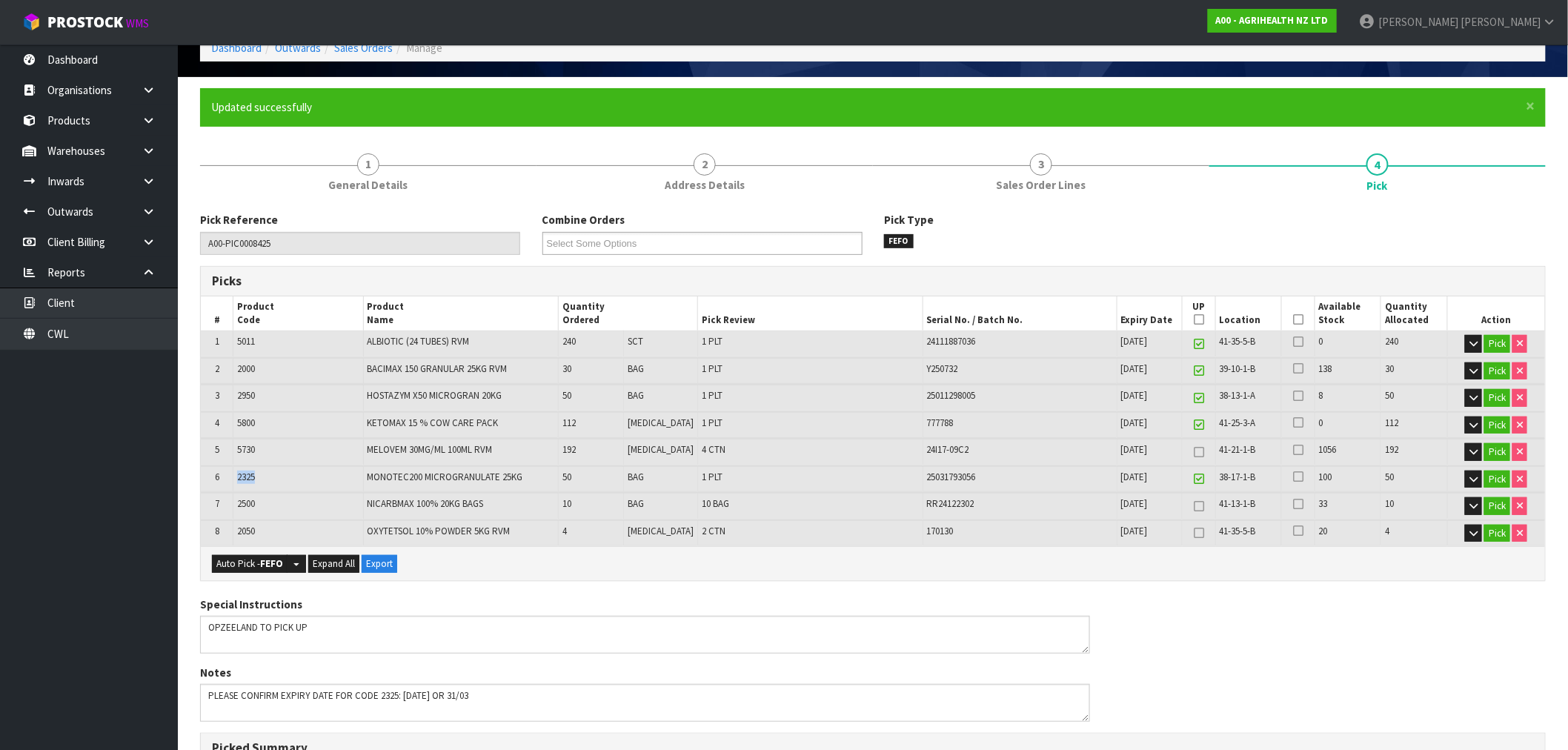
click at [246, 480] on span "2325" at bounding box center [245, 476] width 18 height 13
click at [760, 615] on textarea at bounding box center [645, 634] width 890 height 38
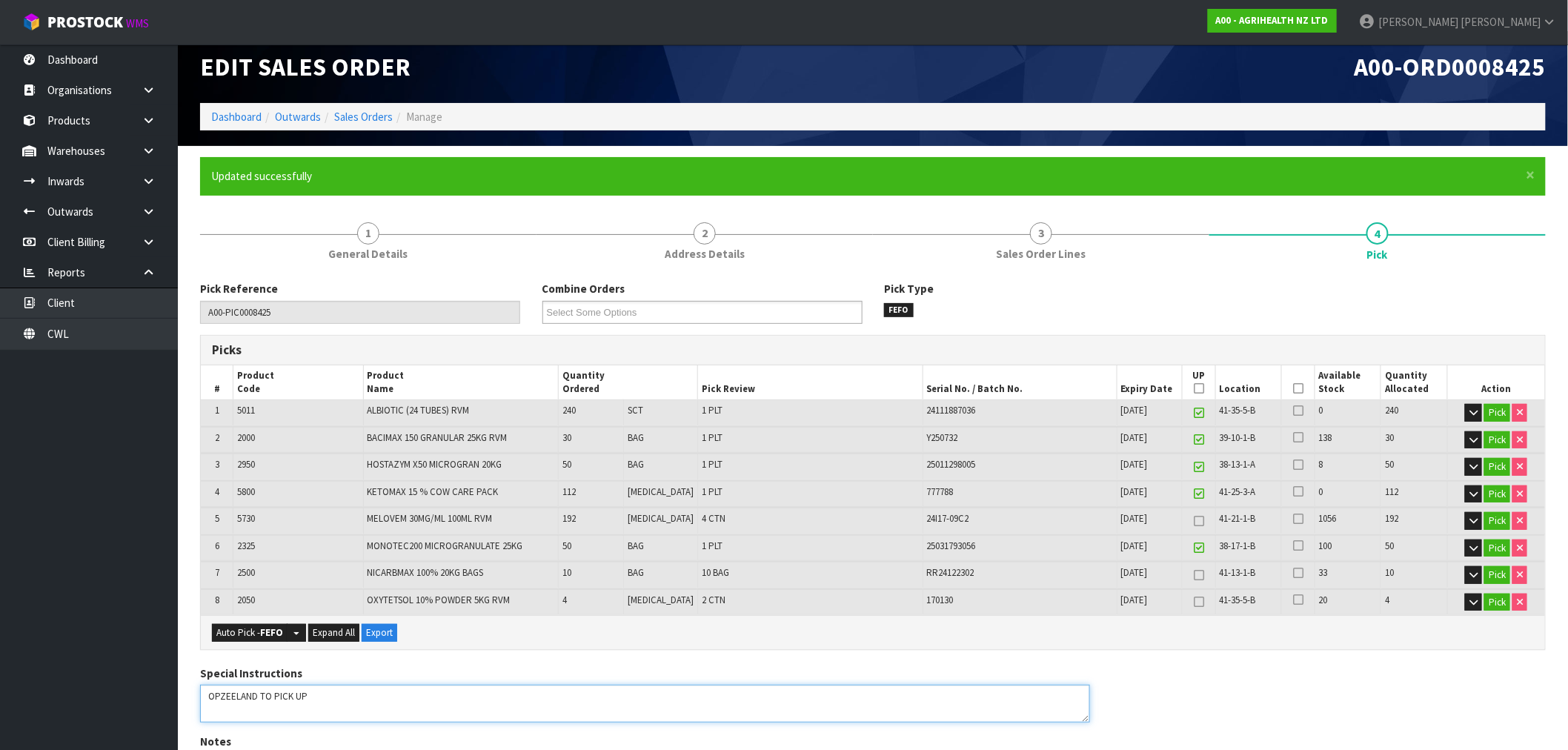
scroll to position [0, 0]
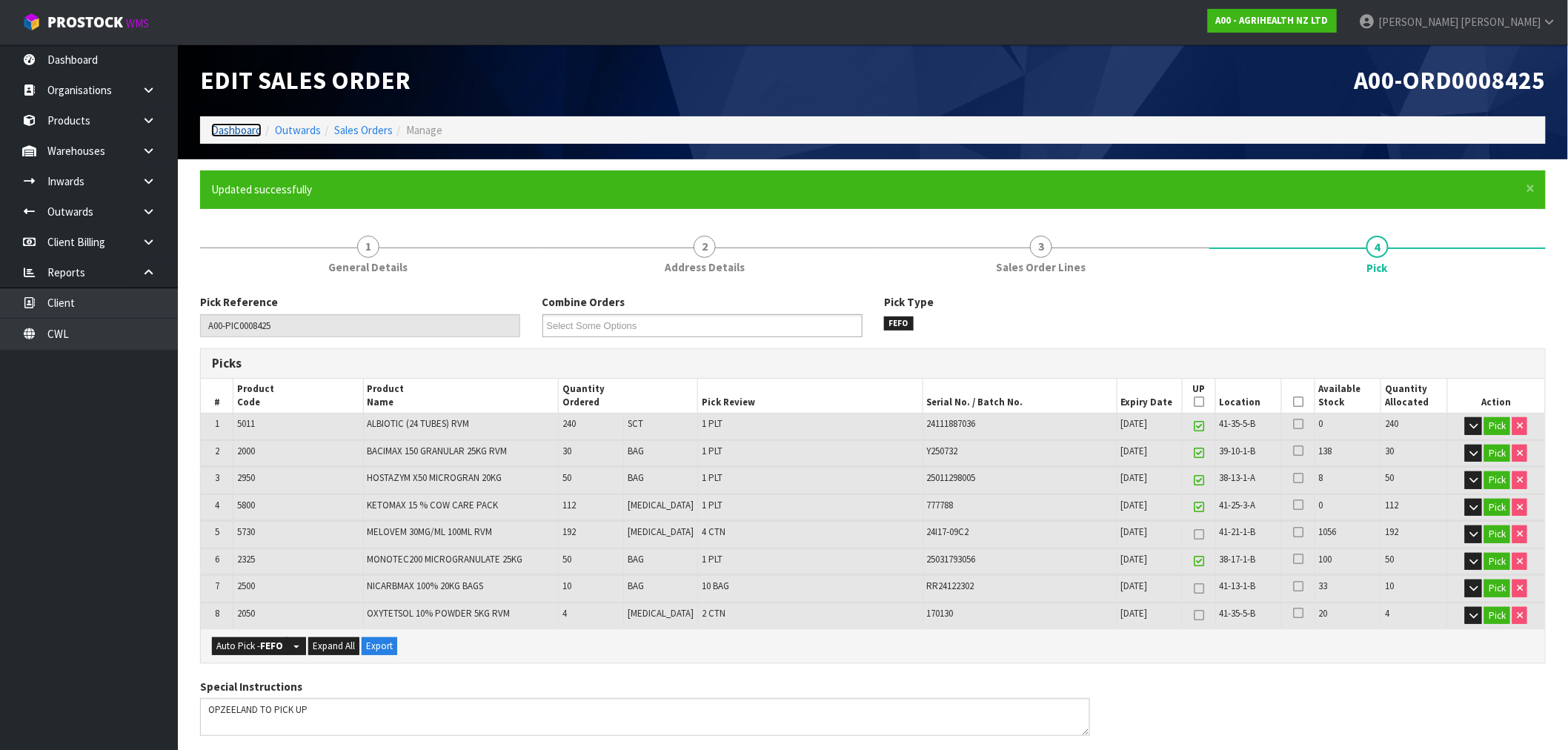
click at [254, 136] on link "Dashboard" at bounding box center [236, 130] width 50 height 14
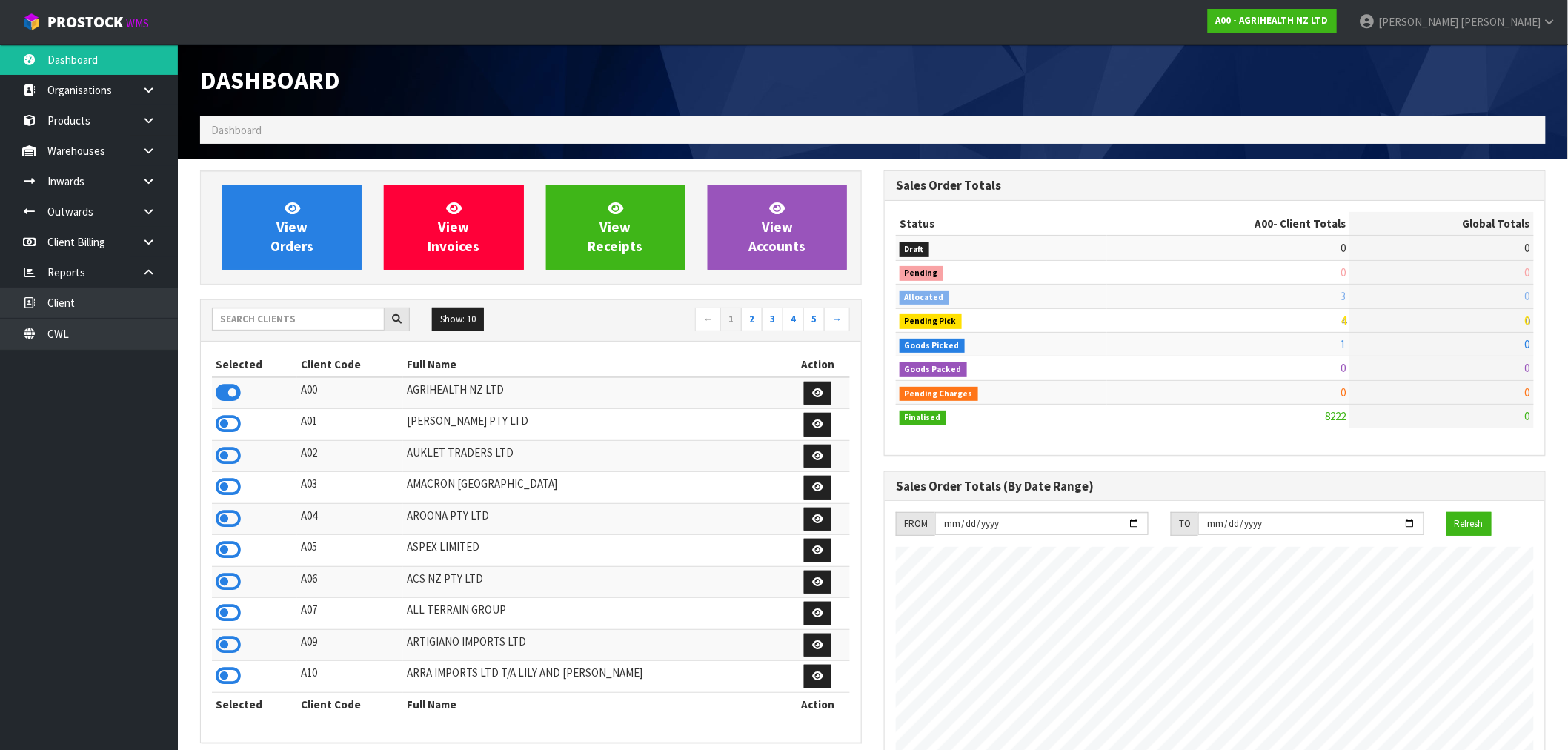
scroll to position [1122, 684]
click at [319, 315] on input "text" at bounding box center [298, 318] width 172 height 23
click at [84, 326] on link "CWL" at bounding box center [89, 334] width 177 height 30
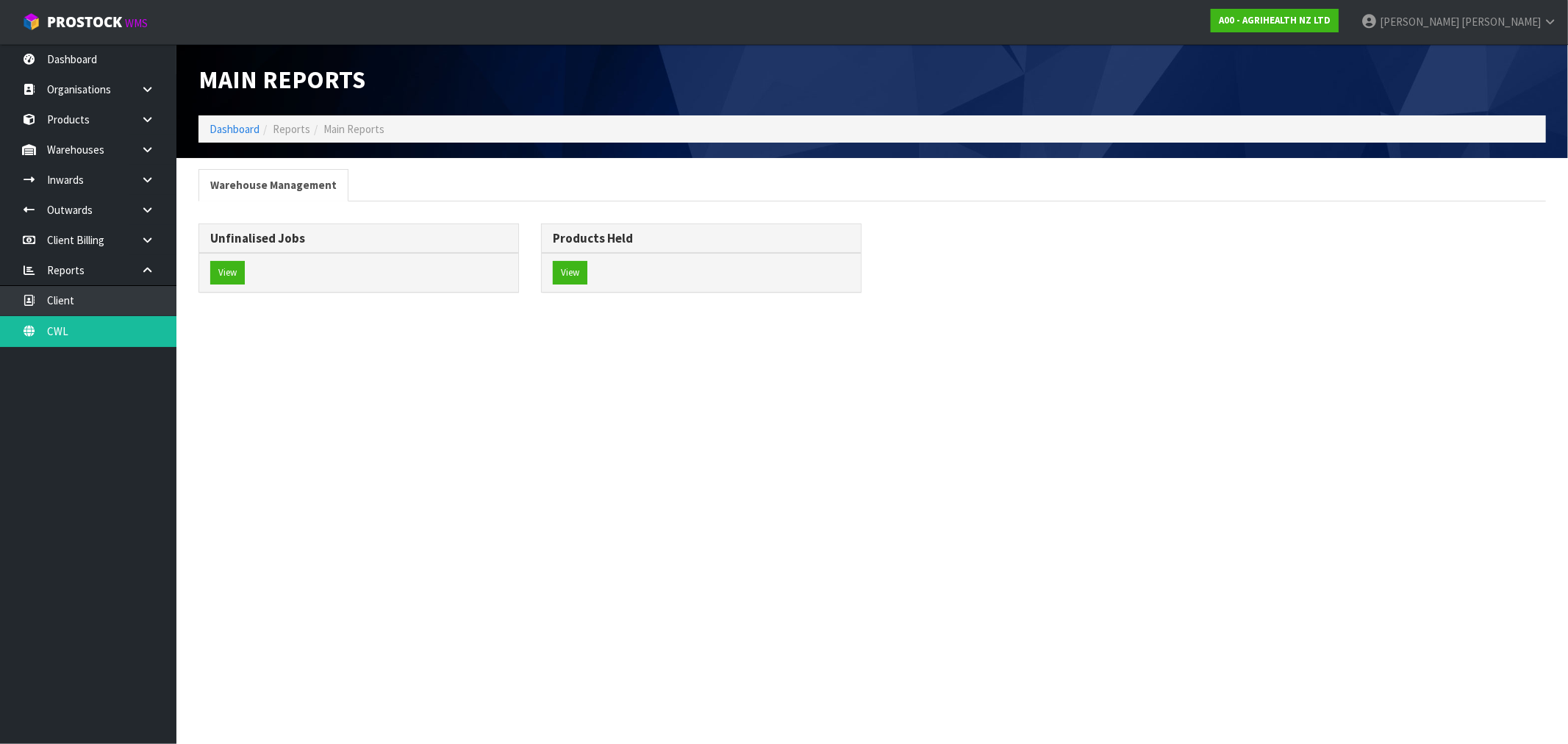
click at [256, 266] on div "View" at bounding box center [359, 272] width 319 height 39
click at [243, 270] on button "View" at bounding box center [228, 272] width 35 height 23
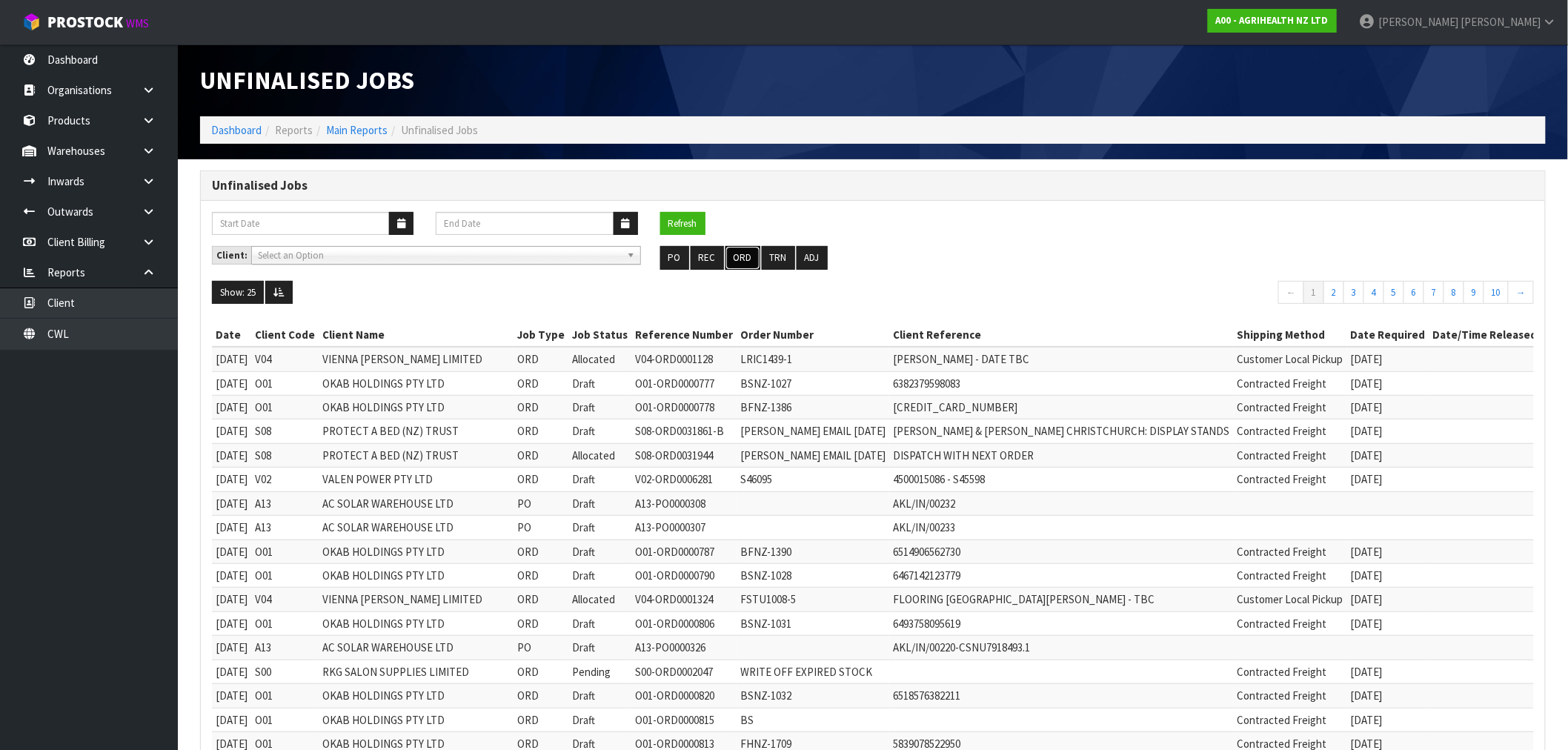
drag, startPoint x: 745, startPoint y: 262, endPoint x: 1098, endPoint y: 265, distance: 353.0
click at [748, 262] on button "ORD" at bounding box center [743, 258] width 35 height 23
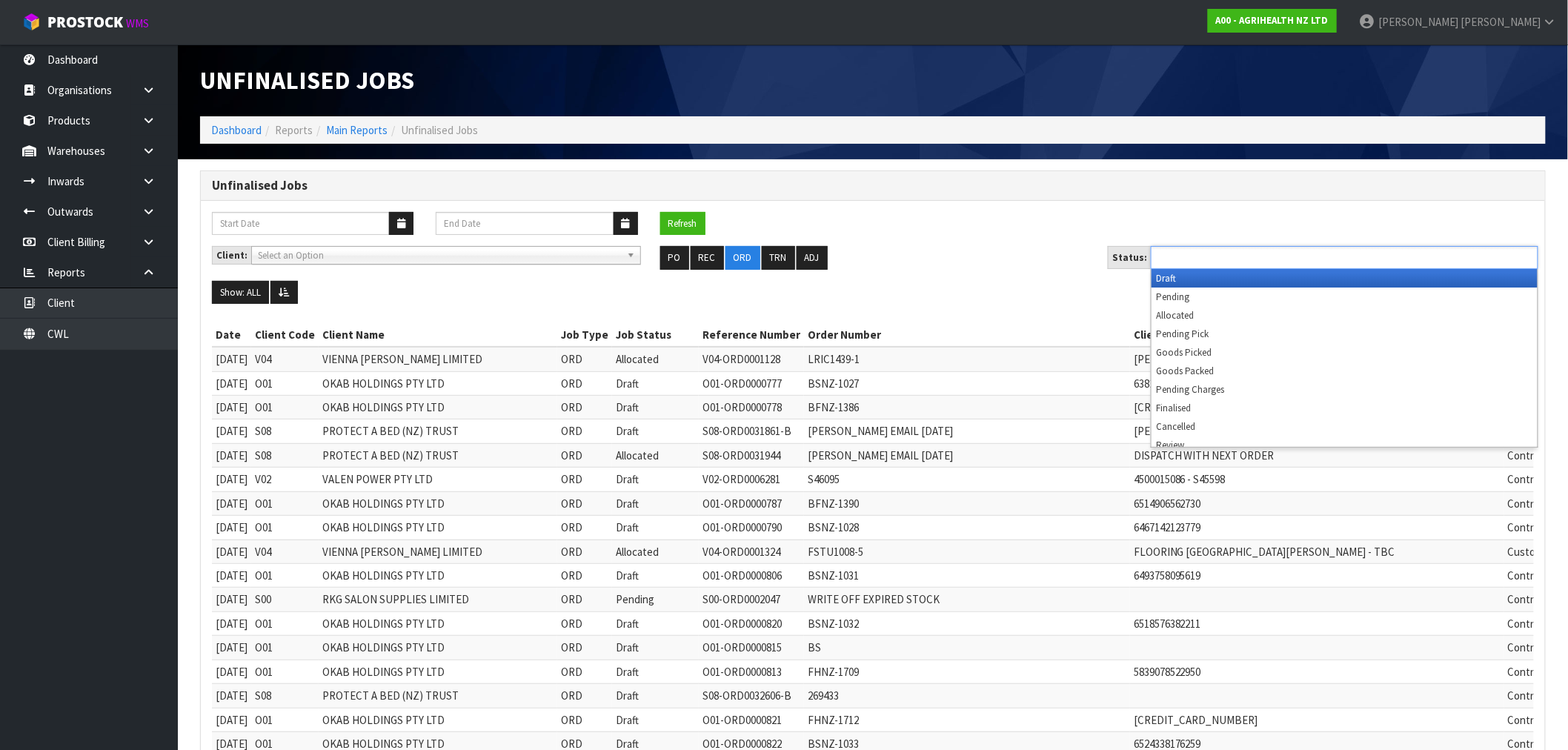
drag, startPoint x: 1283, startPoint y: 248, endPoint x: 1282, endPoint y: 263, distance: 15.0
click at [1283, 249] on ul at bounding box center [1344, 257] width 388 height 23
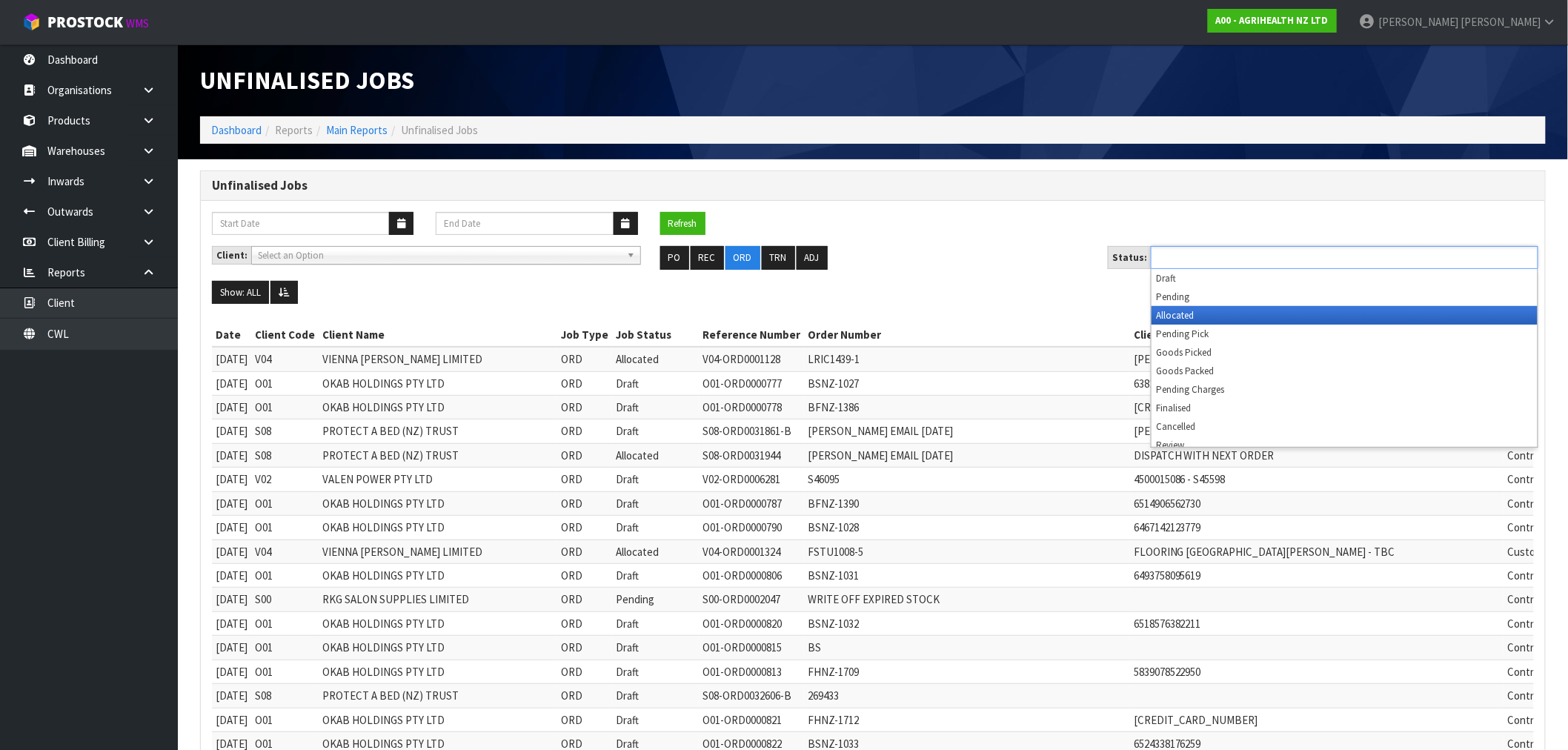
click at [1266, 309] on li "Allocated" at bounding box center [1344, 316] width 386 height 18
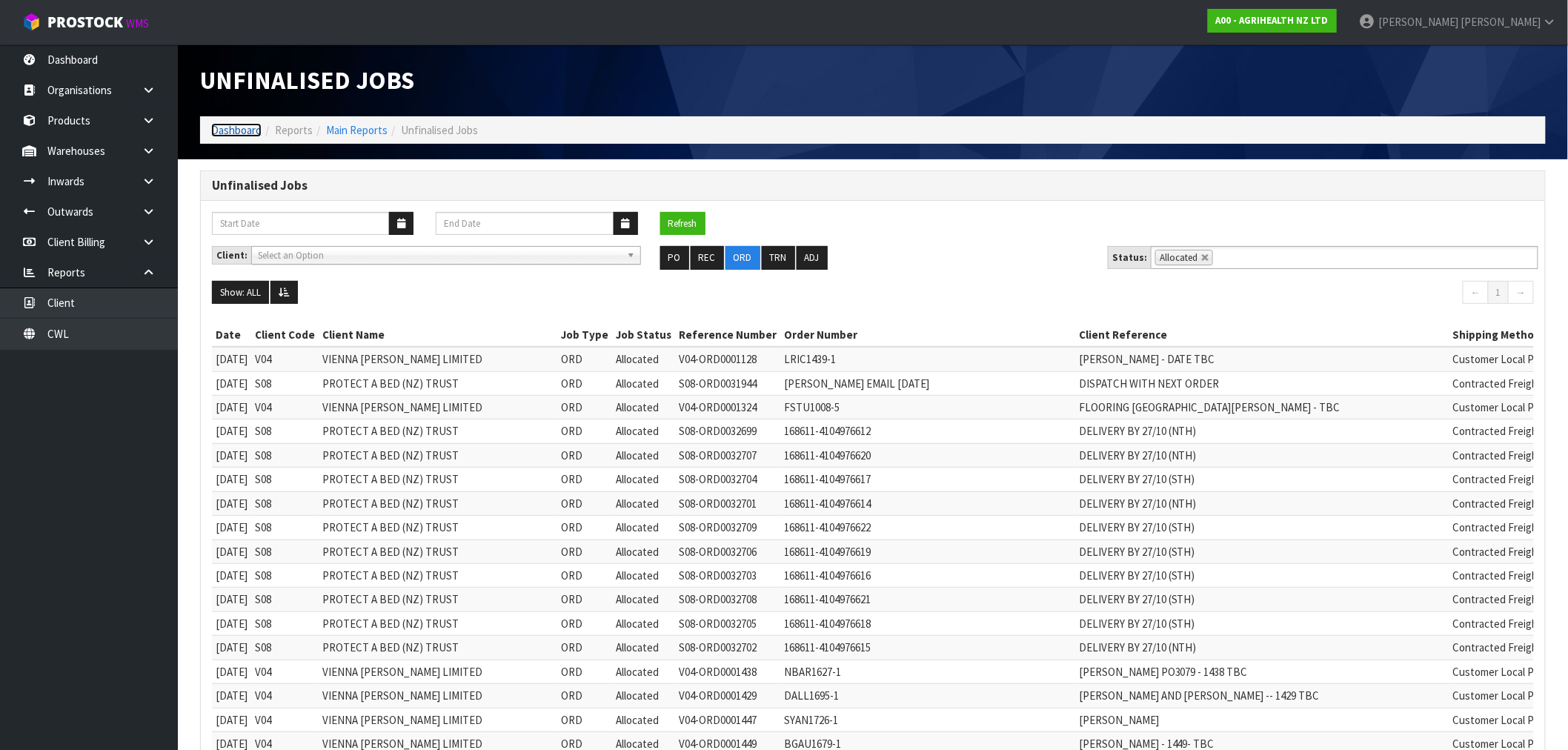
click at [246, 123] on link "Dashboard" at bounding box center [236, 130] width 50 height 14
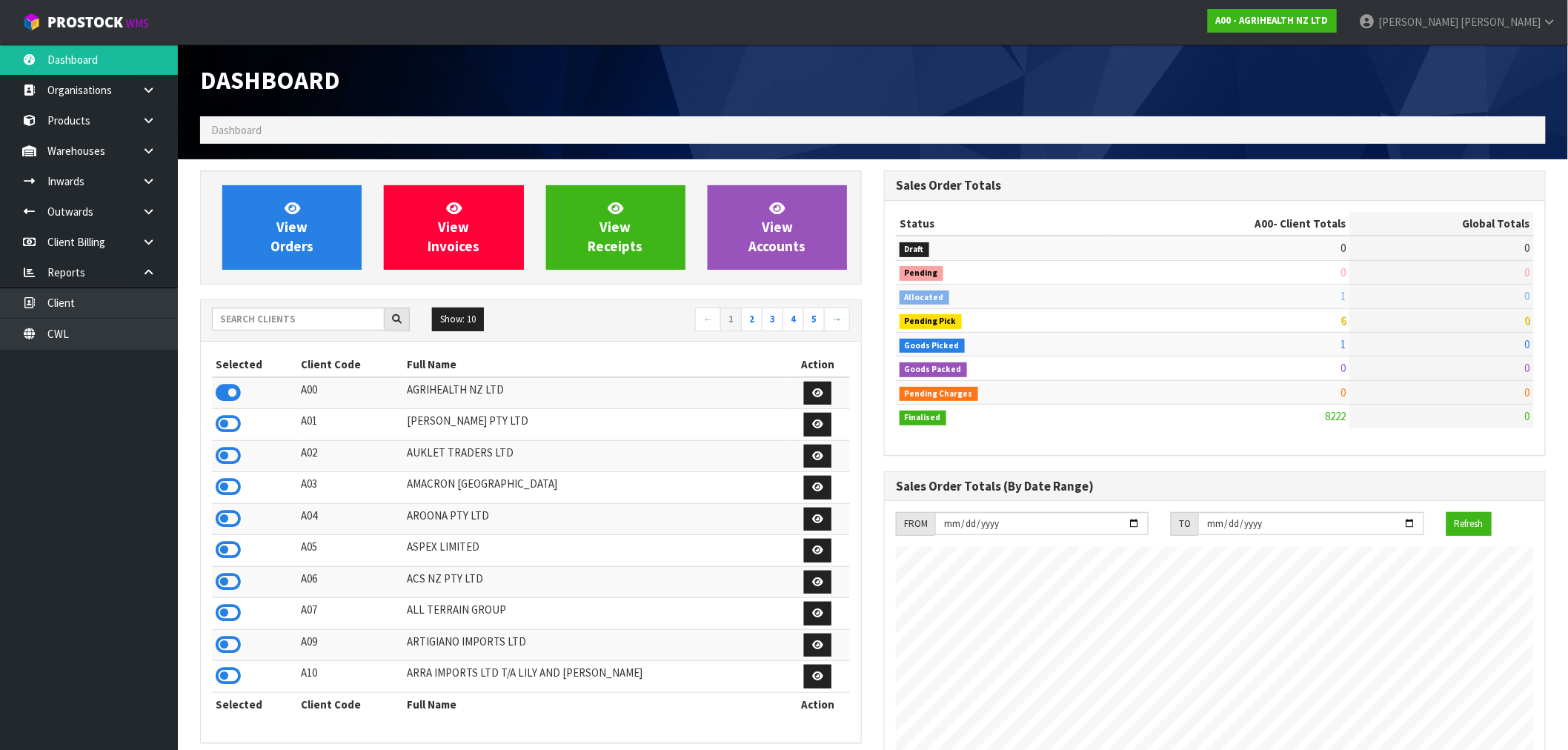
scroll to position [1122, 684]
click at [265, 235] on link "View Orders" at bounding box center [292, 227] width 139 height 85
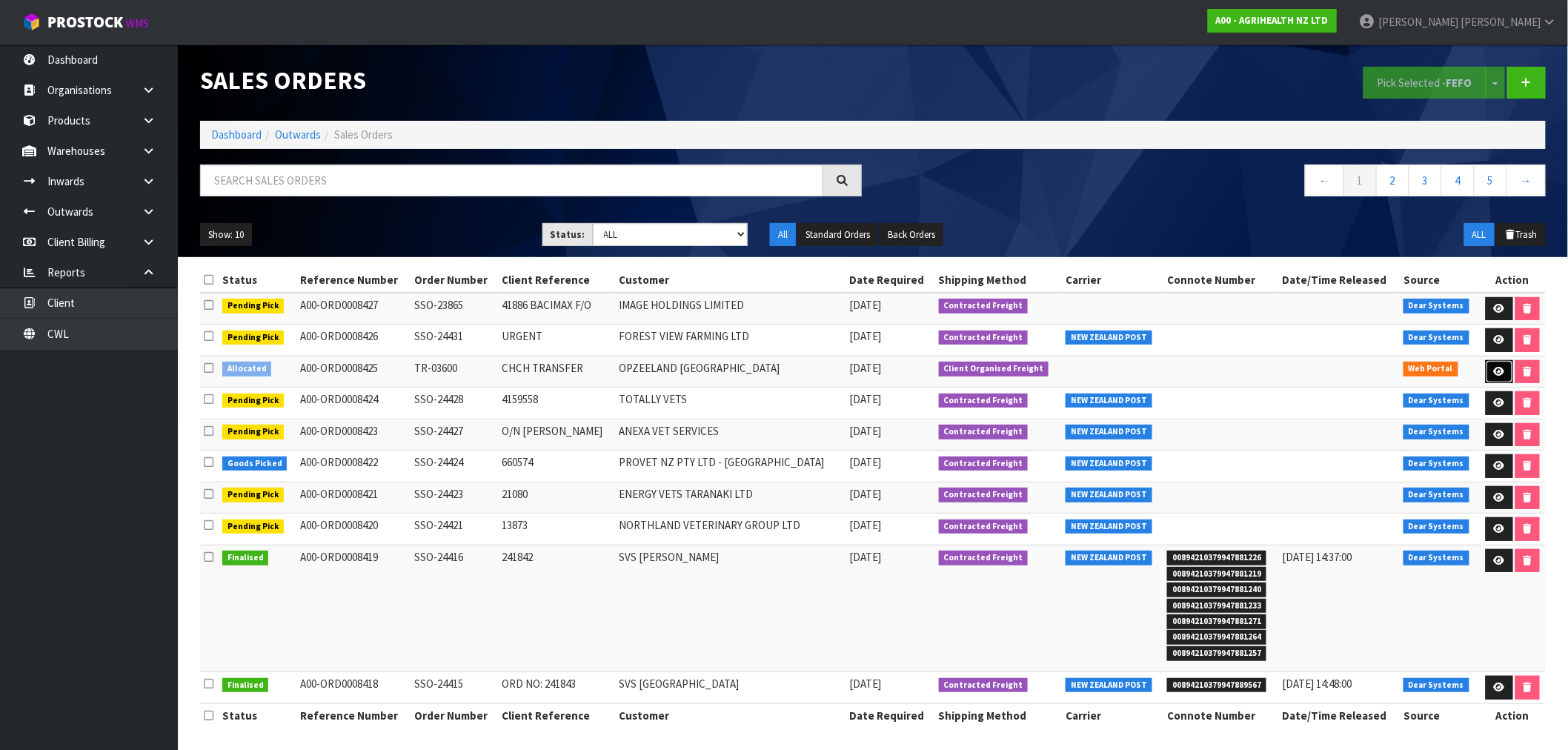
click at [1497, 369] on icon at bounding box center [1499, 372] width 11 height 10
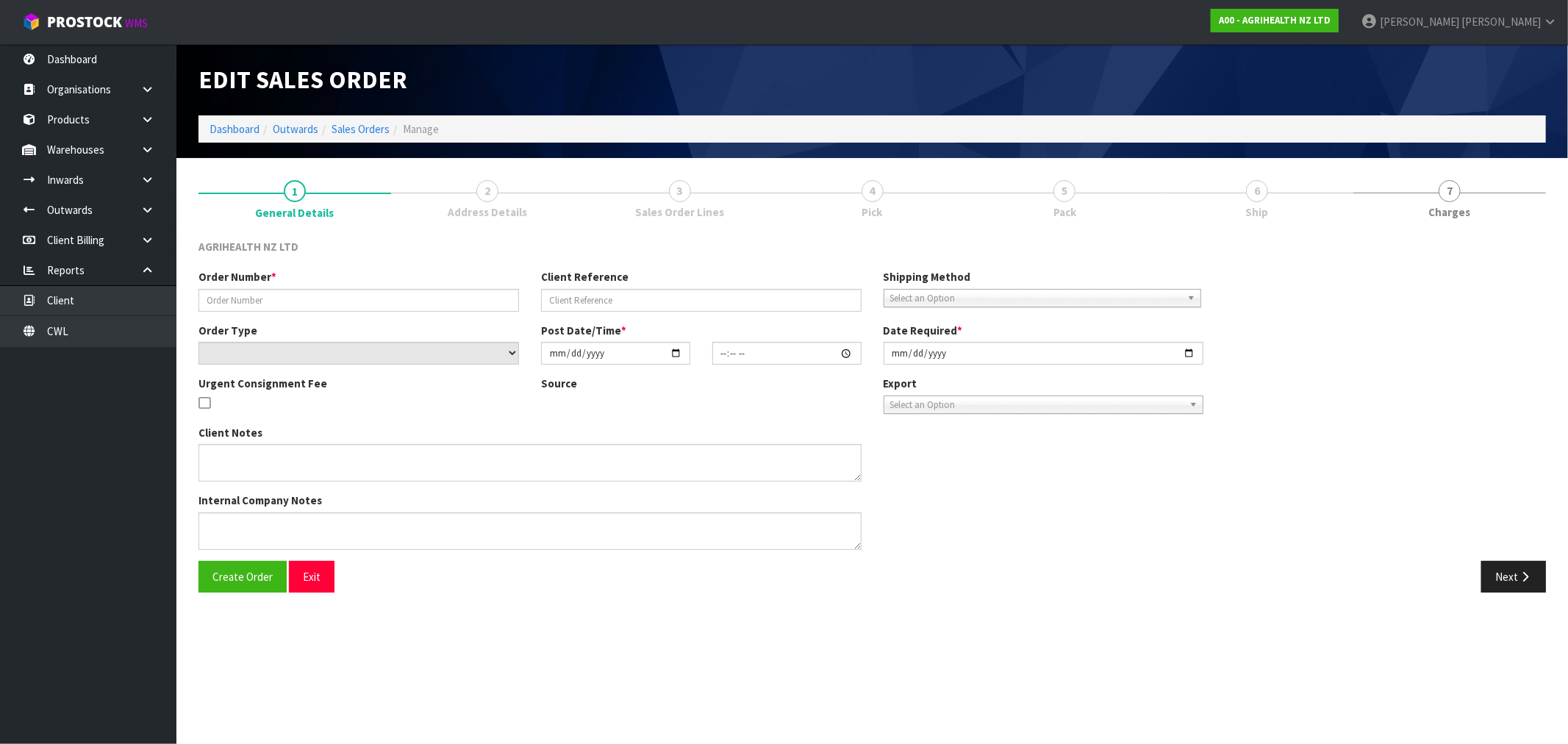
type input "TR-03600"
type input "CHCH TRANSFER"
select select "number:0"
type input "[DATE]"
type input "08:52:00.000"
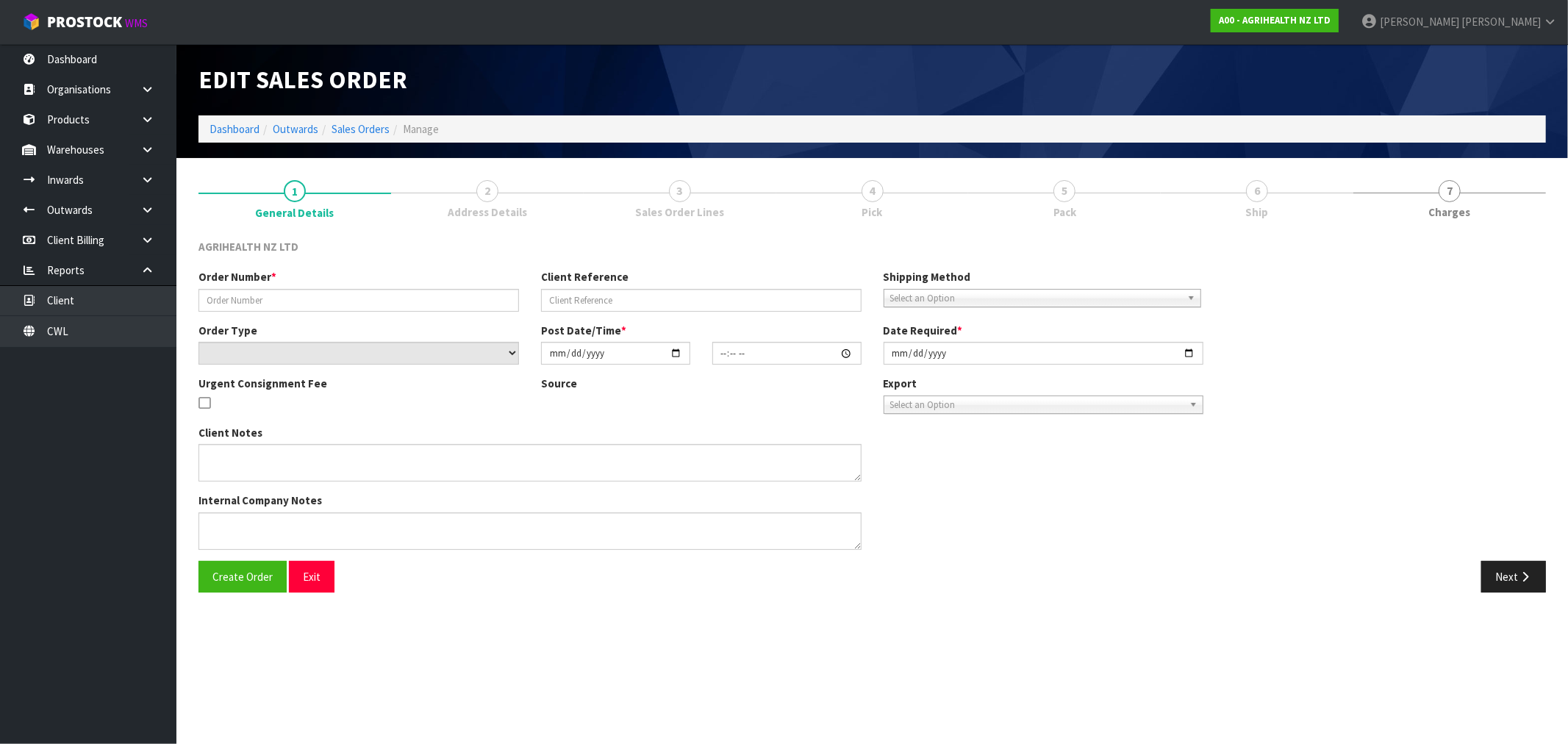
type input "[DATE]"
type textarea "OPZEELAND TO PICK UP"
type textarea "PLEASE CONFIRM EXPIRY DATE FOR CODE 2325: 31/05/2025 OR 31/03"
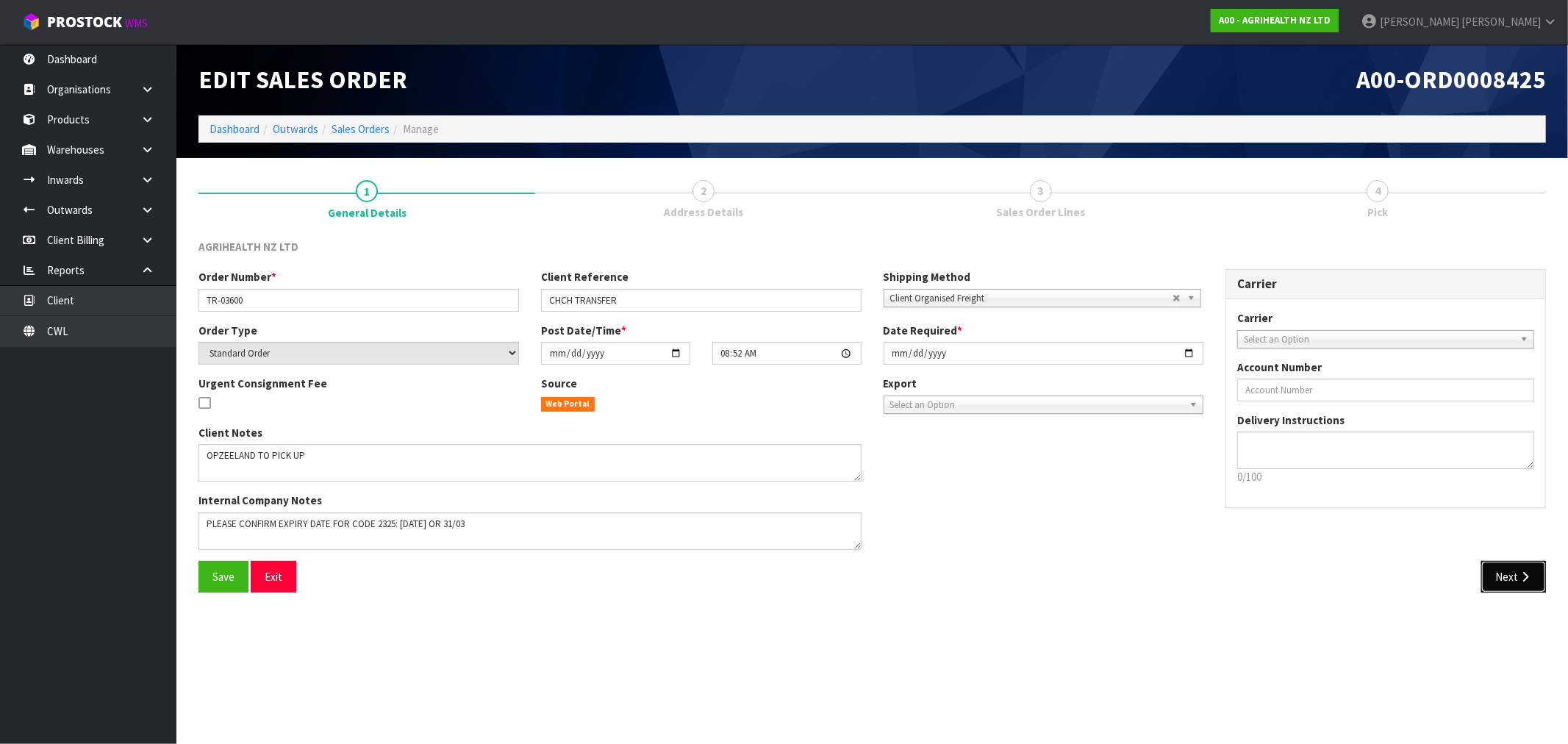
click at [1510, 583] on button "Next" at bounding box center [1513, 576] width 65 height 32
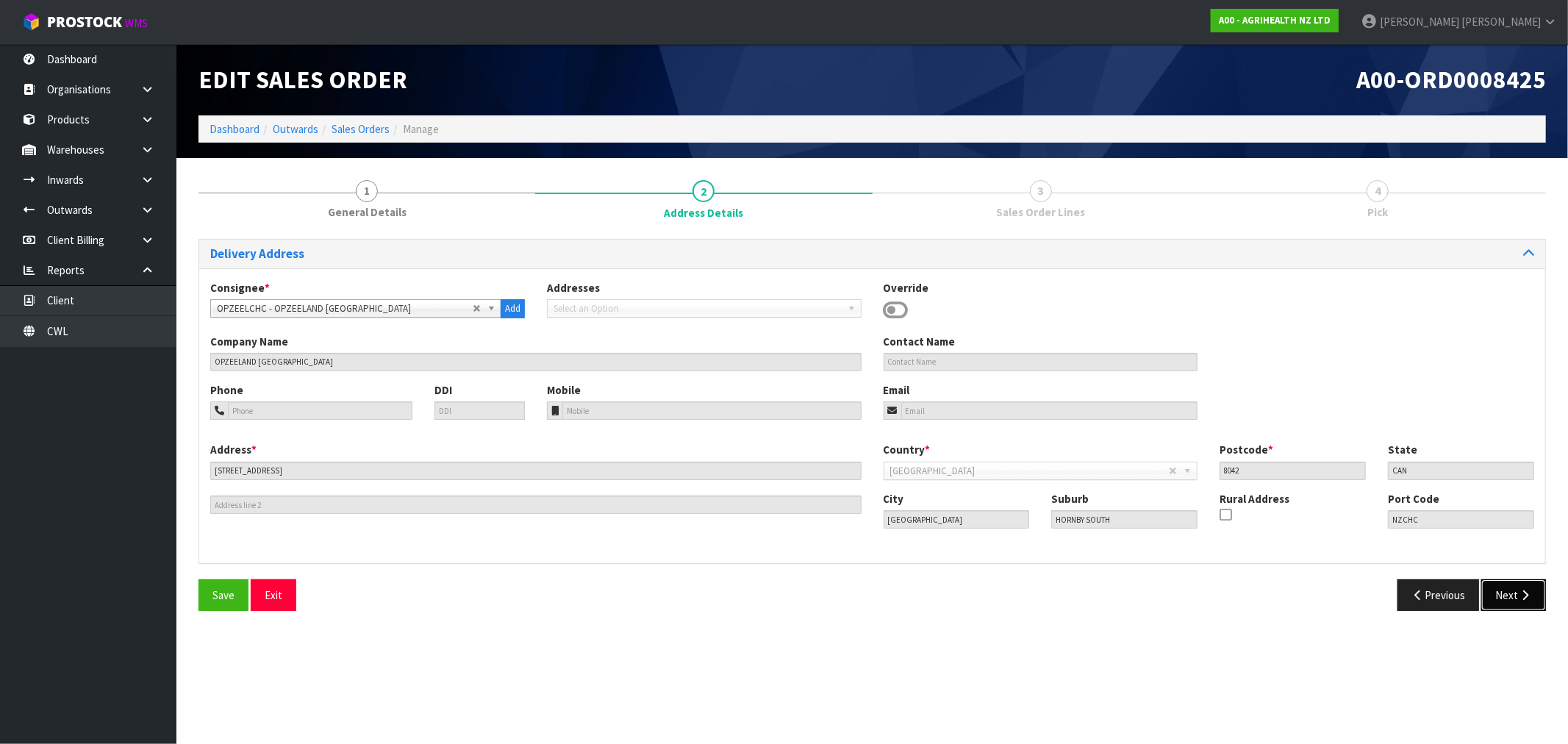
click at [1517, 593] on button "Next" at bounding box center [1513, 595] width 65 height 32
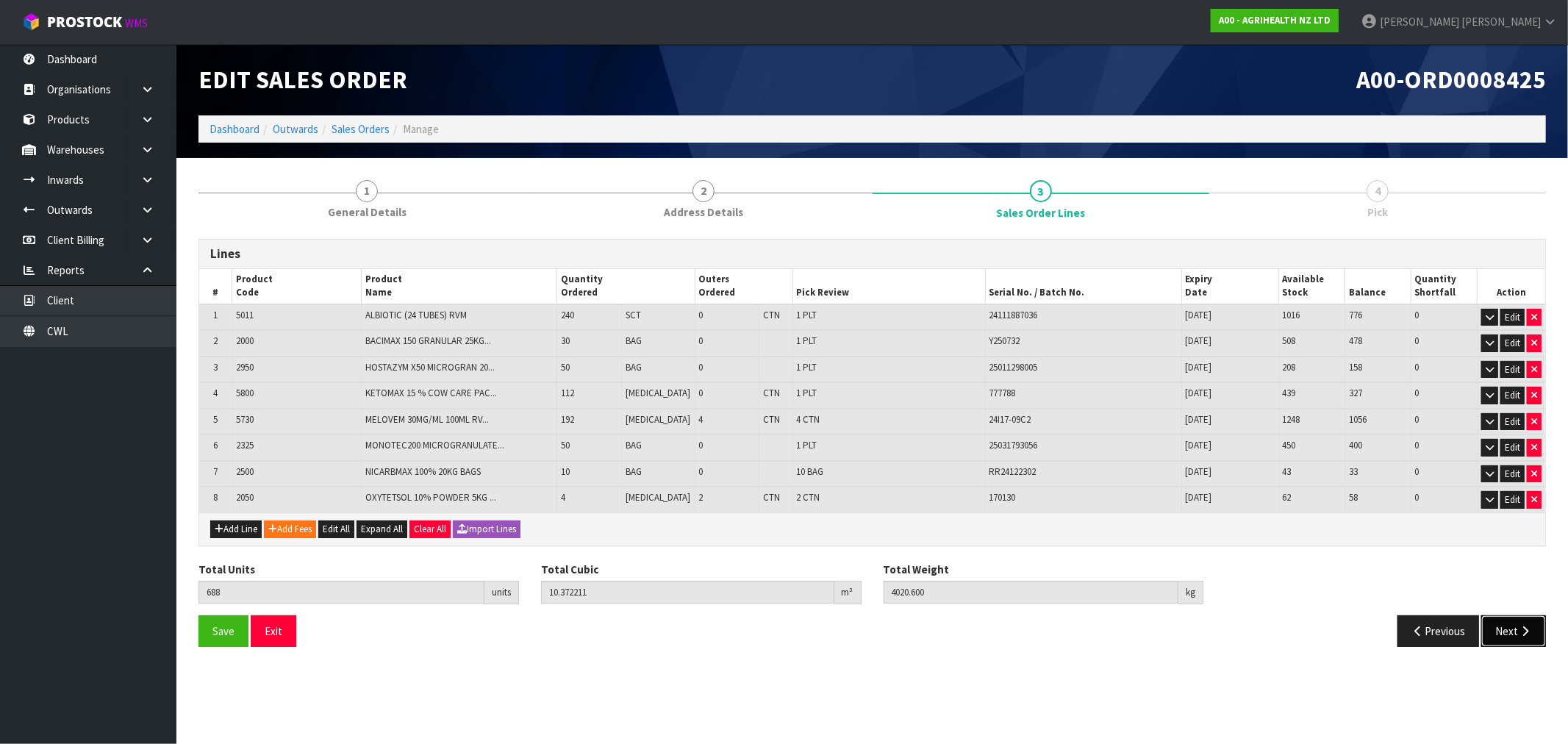
click at [1523, 619] on button "Next" at bounding box center [1513, 631] width 65 height 32
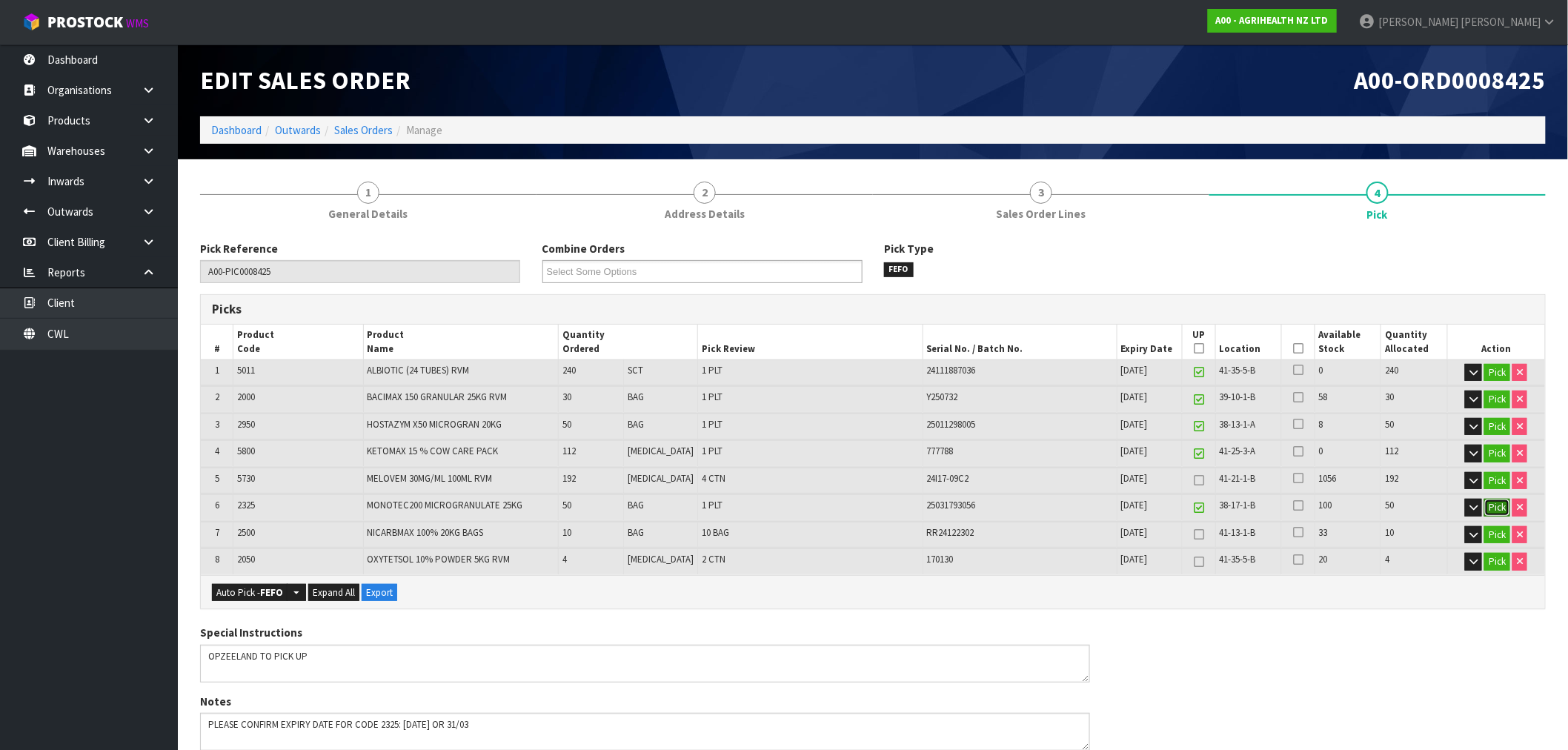
click at [1499, 506] on button "Pick" at bounding box center [1497, 507] width 26 height 18
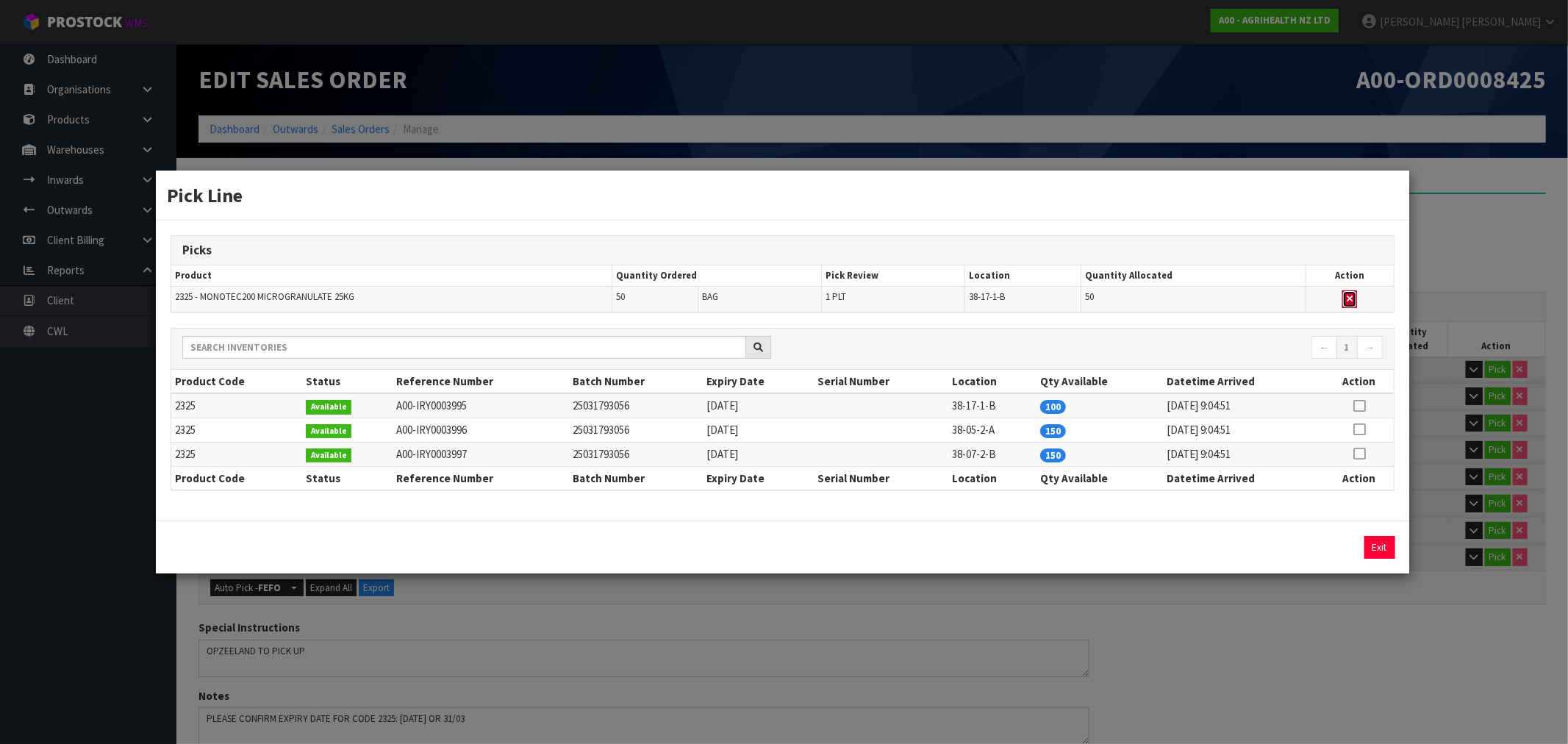
click at [1355, 296] on button "button" at bounding box center [1350, 299] width 15 height 17
type input "4"
type input "638"
type input "8.047211"
type input "2726.6"
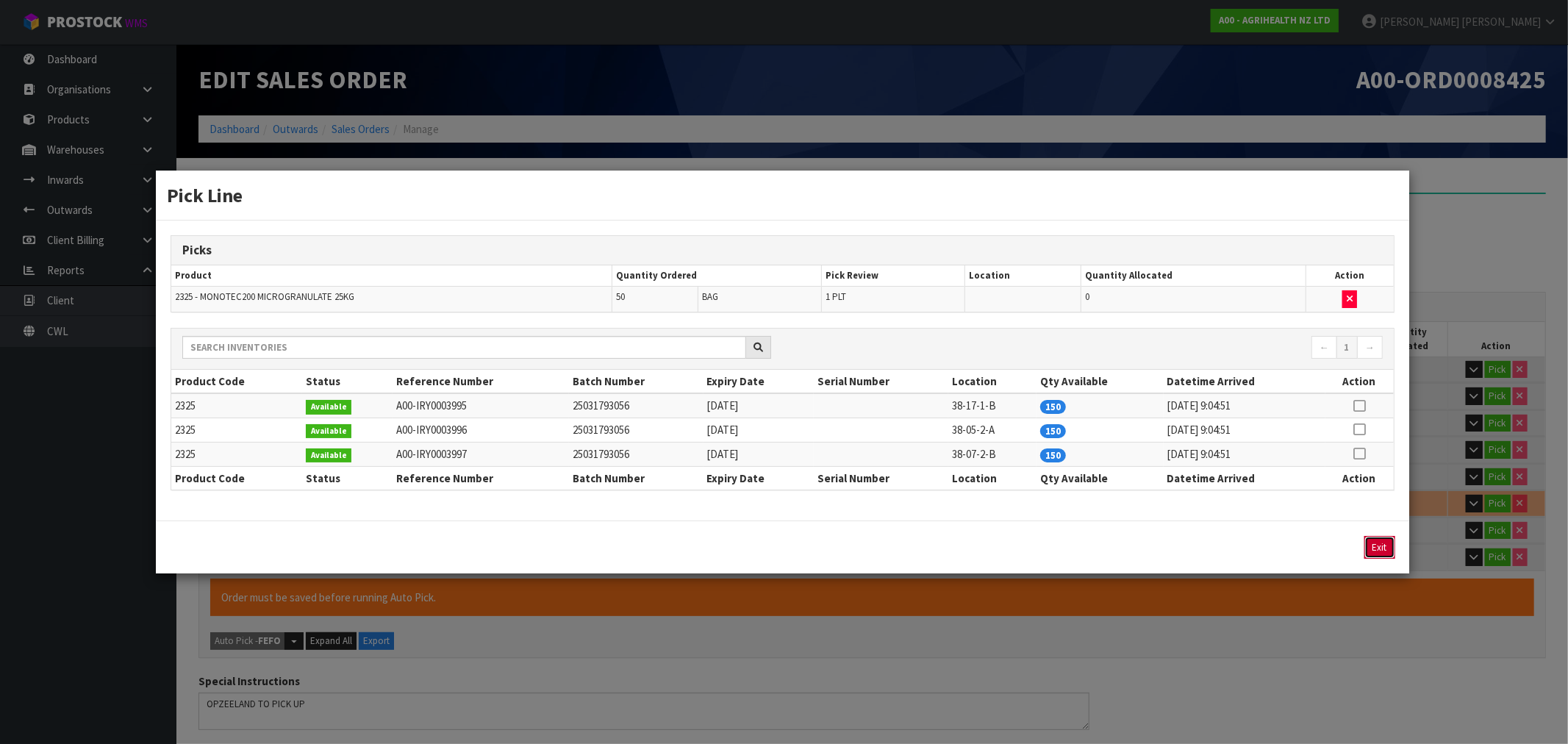
click at [1375, 557] on button "Exit" at bounding box center [1379, 546] width 31 height 22
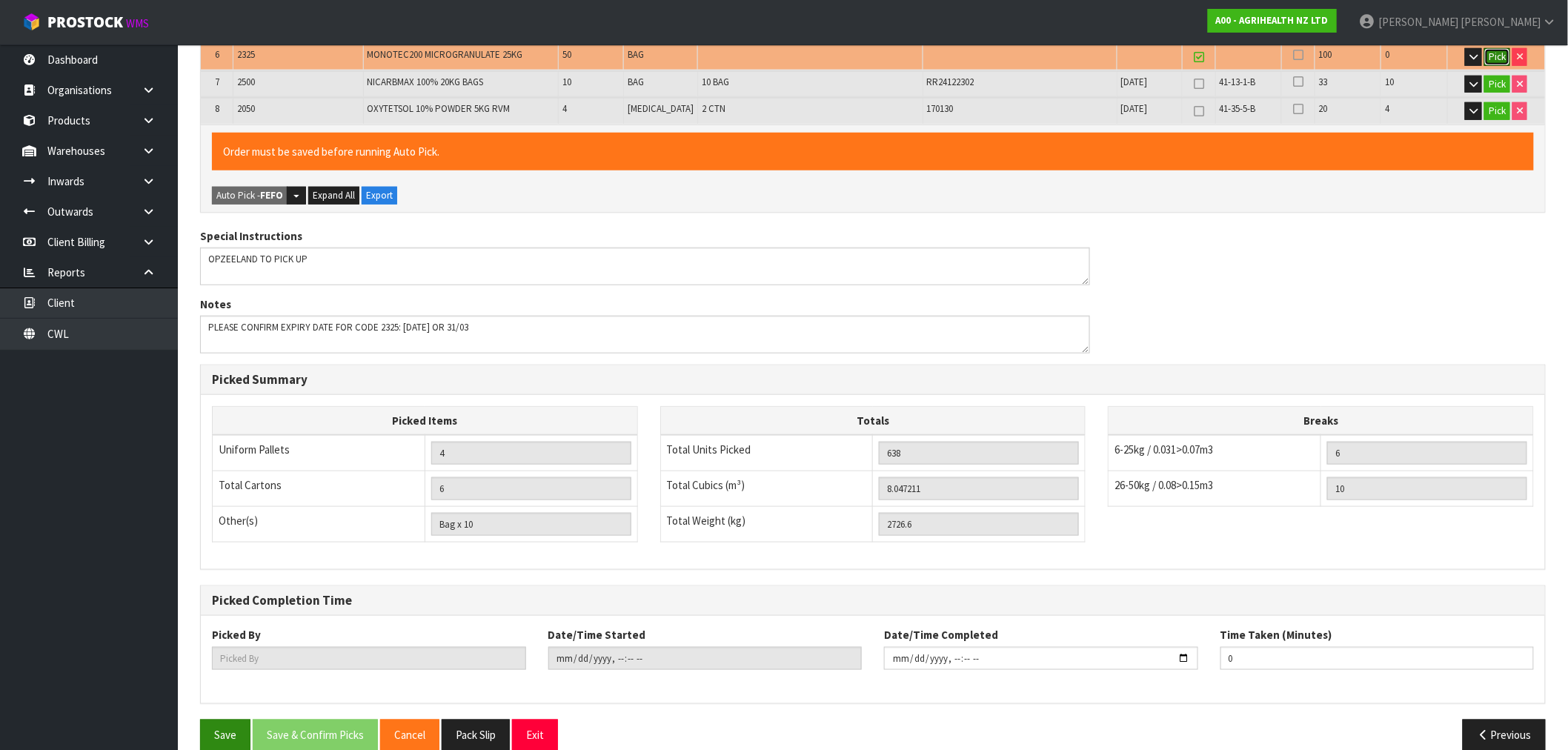
scroll to position [470, 0]
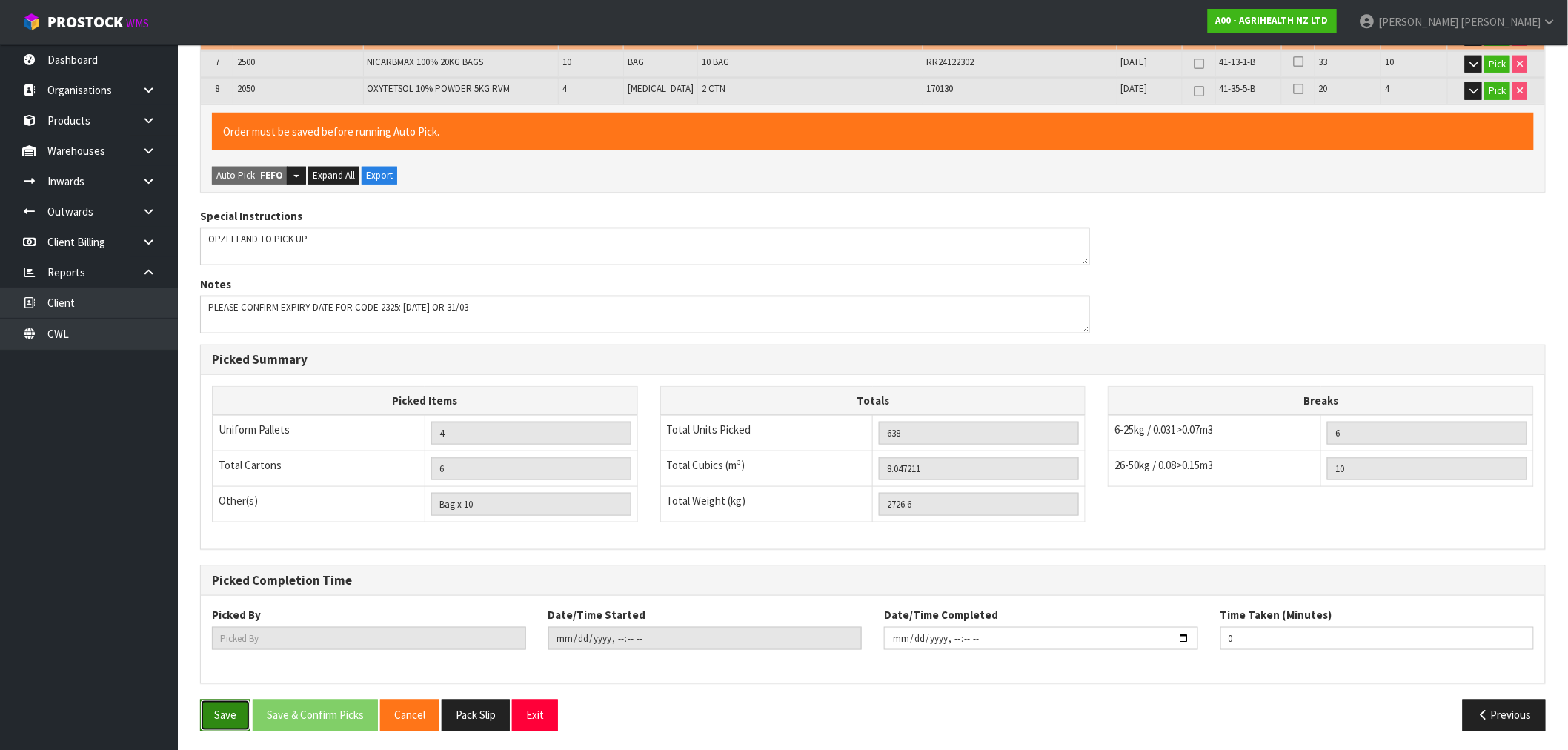
click at [241, 712] on button "Save" at bounding box center [225, 715] width 50 height 32
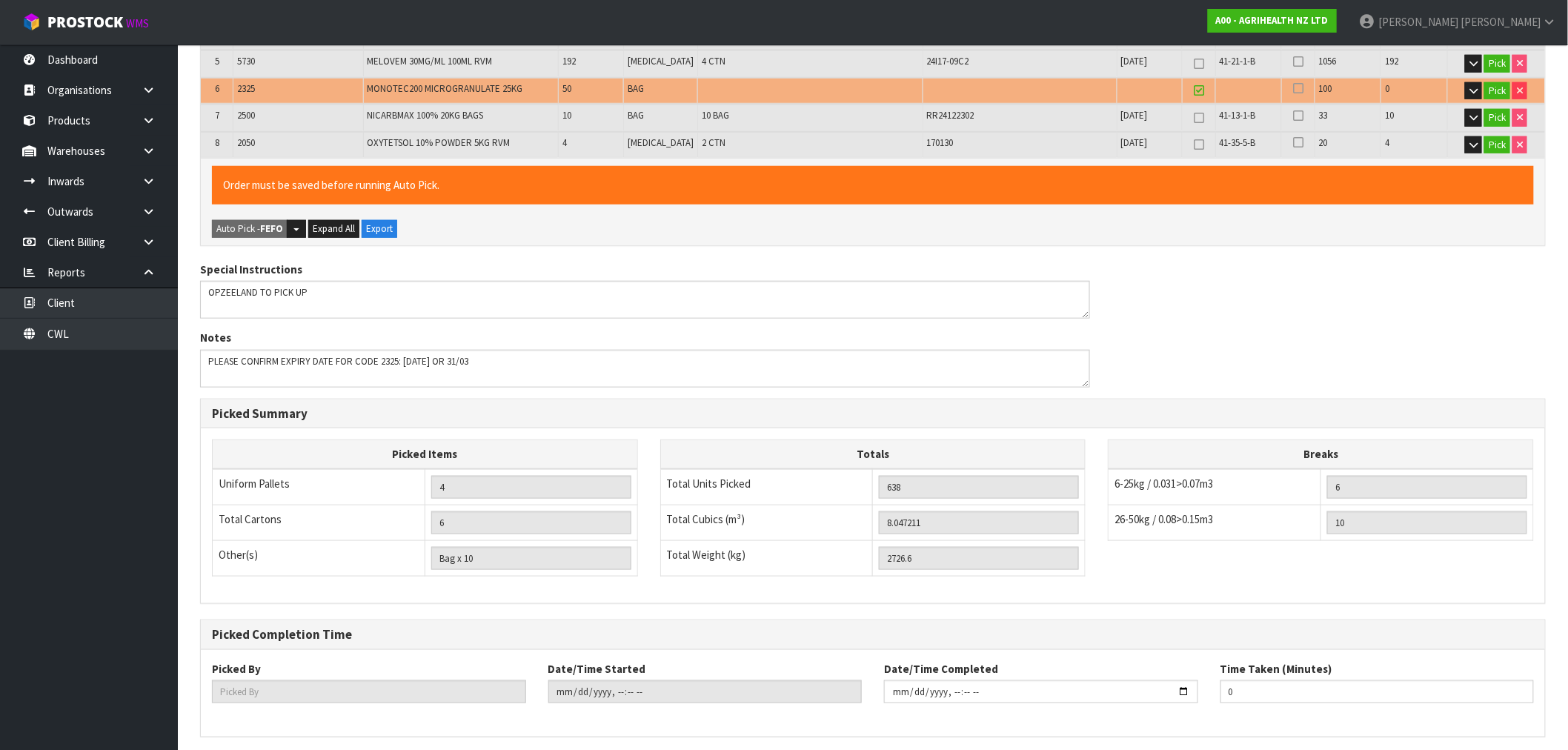
scroll to position [0, 0]
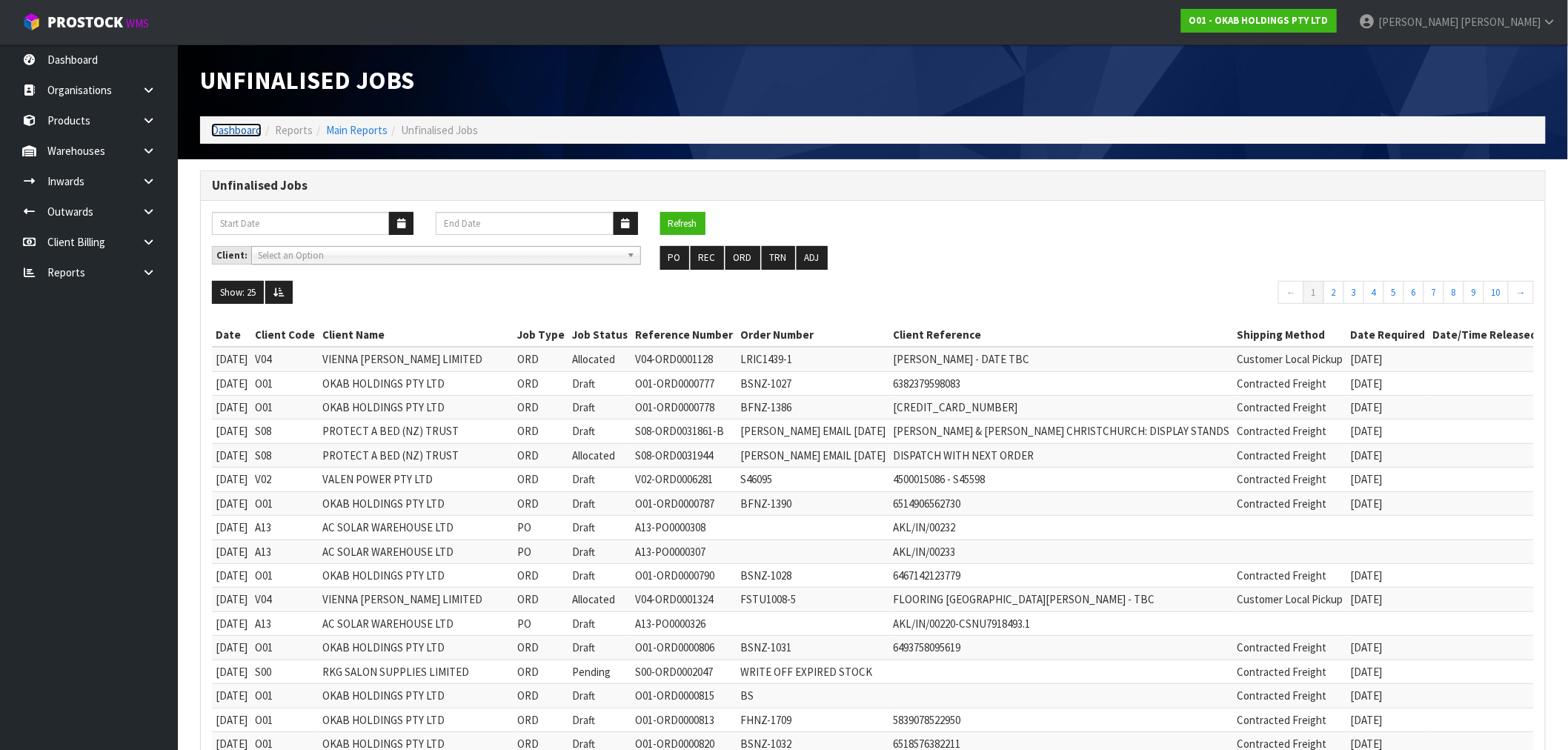
click at [234, 125] on link "Dashboard" at bounding box center [236, 130] width 50 height 14
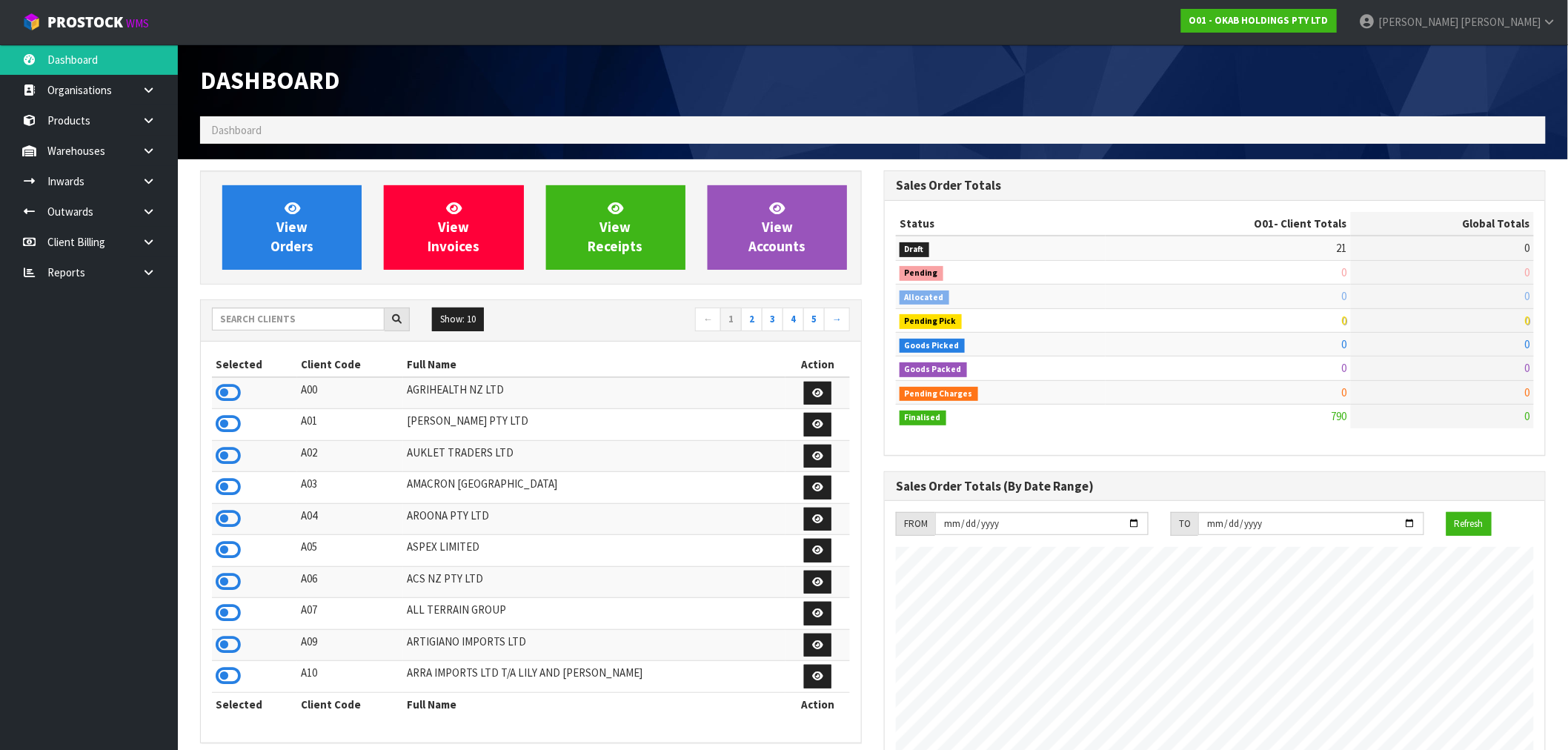
scroll to position [931, 684]
click at [262, 321] on input "text" at bounding box center [298, 318] width 172 height 23
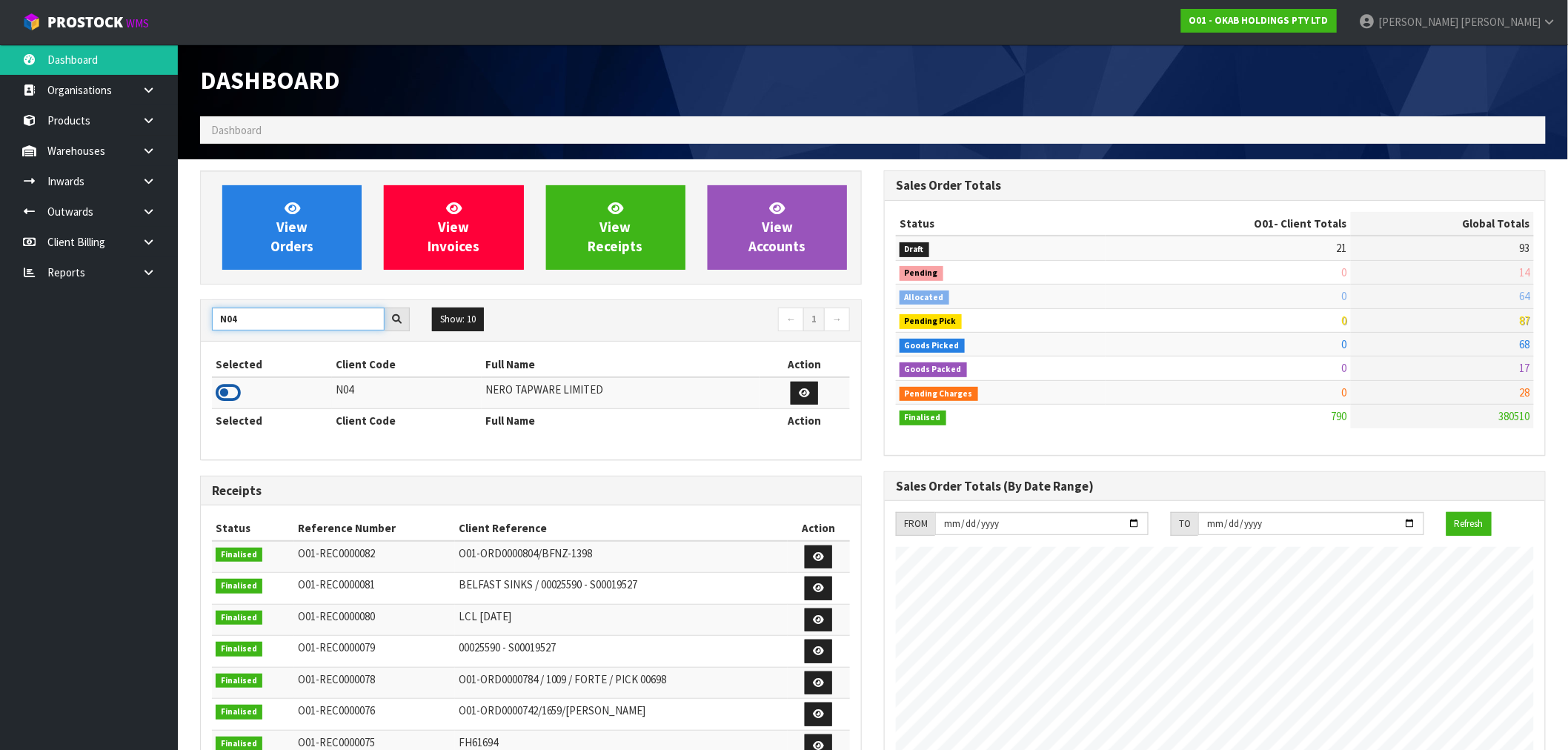
type input "N04"
click at [226, 395] on icon at bounding box center [229, 393] width 25 height 23
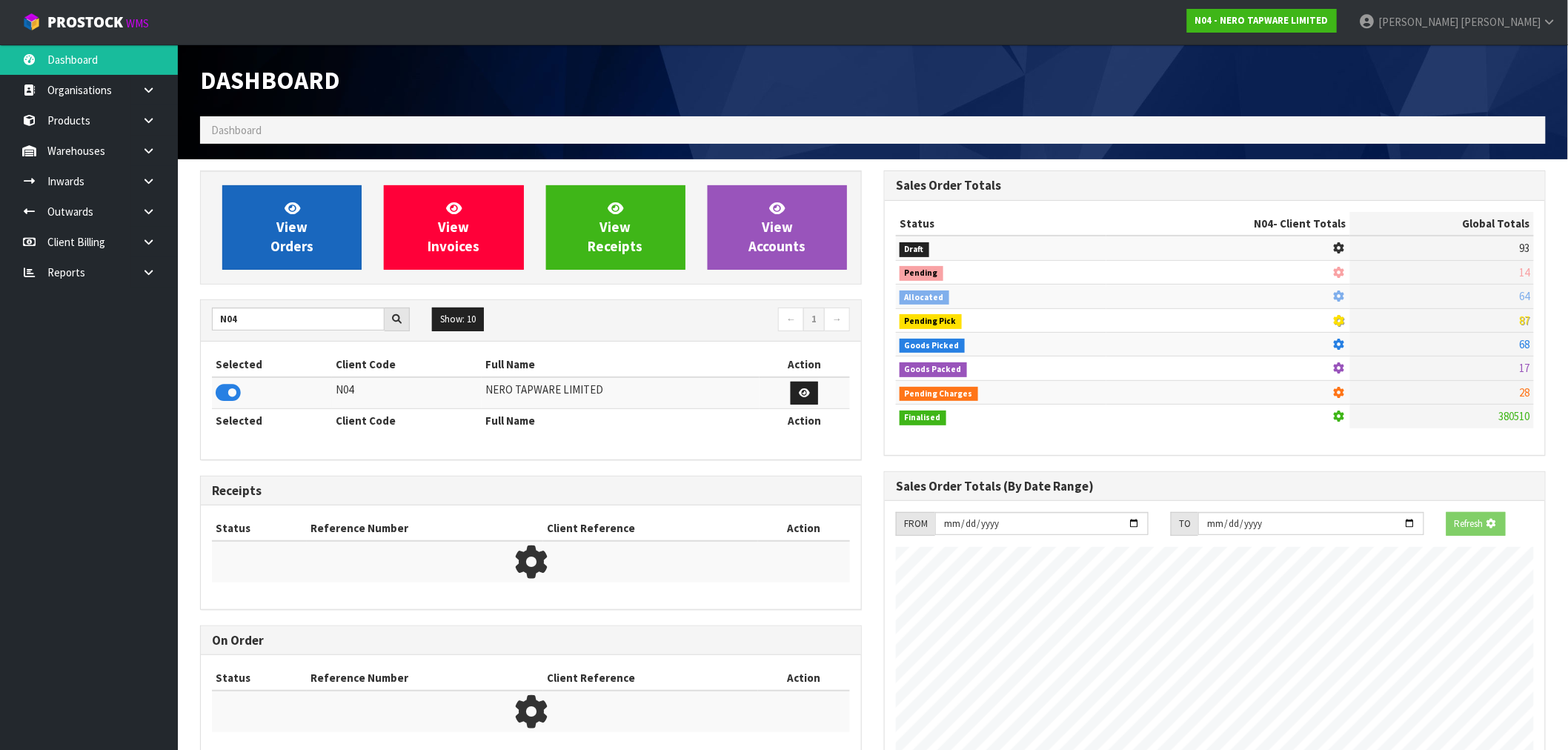
scroll to position [924, 684]
click at [248, 216] on link "View Orders" at bounding box center [292, 227] width 139 height 85
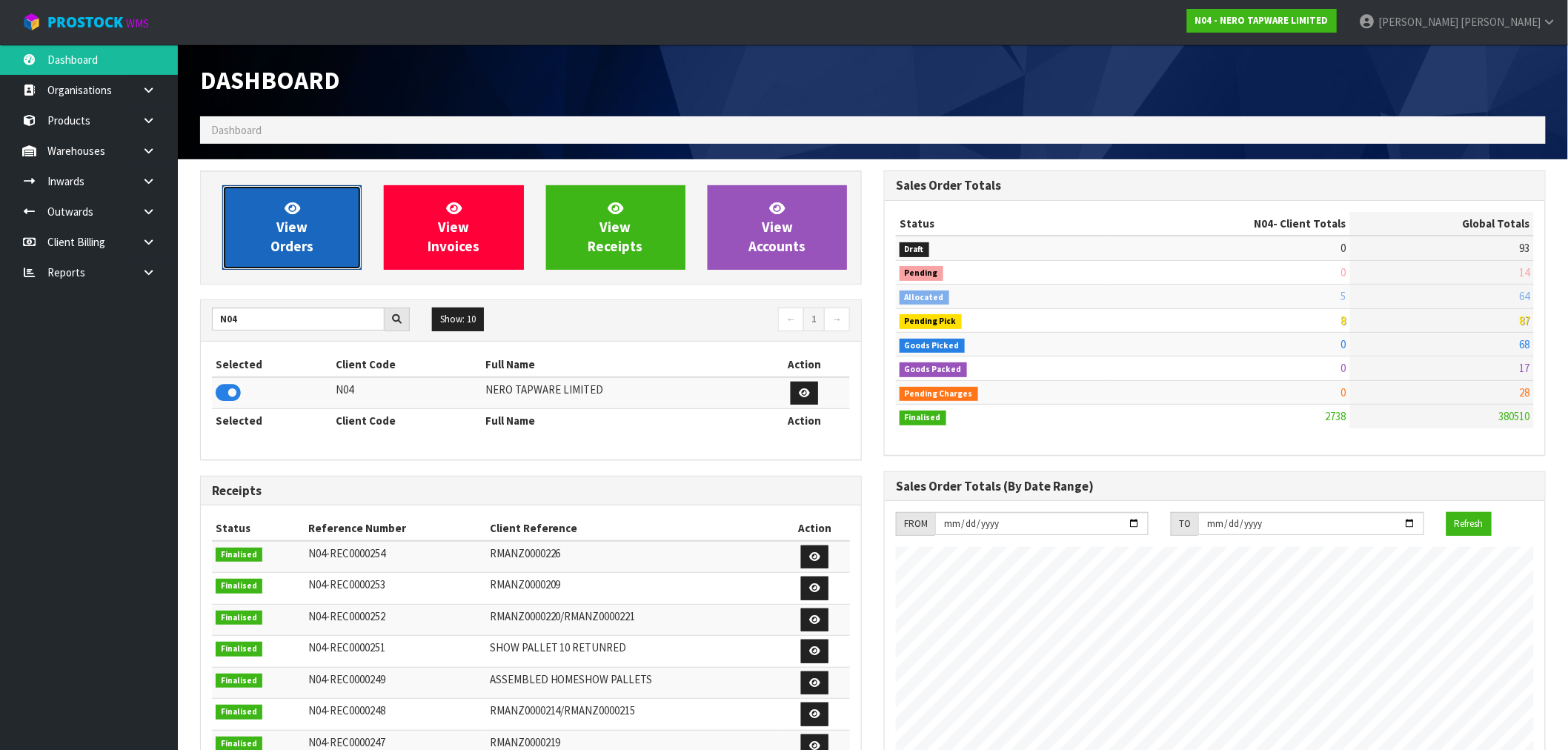
scroll to position [1154, 684]
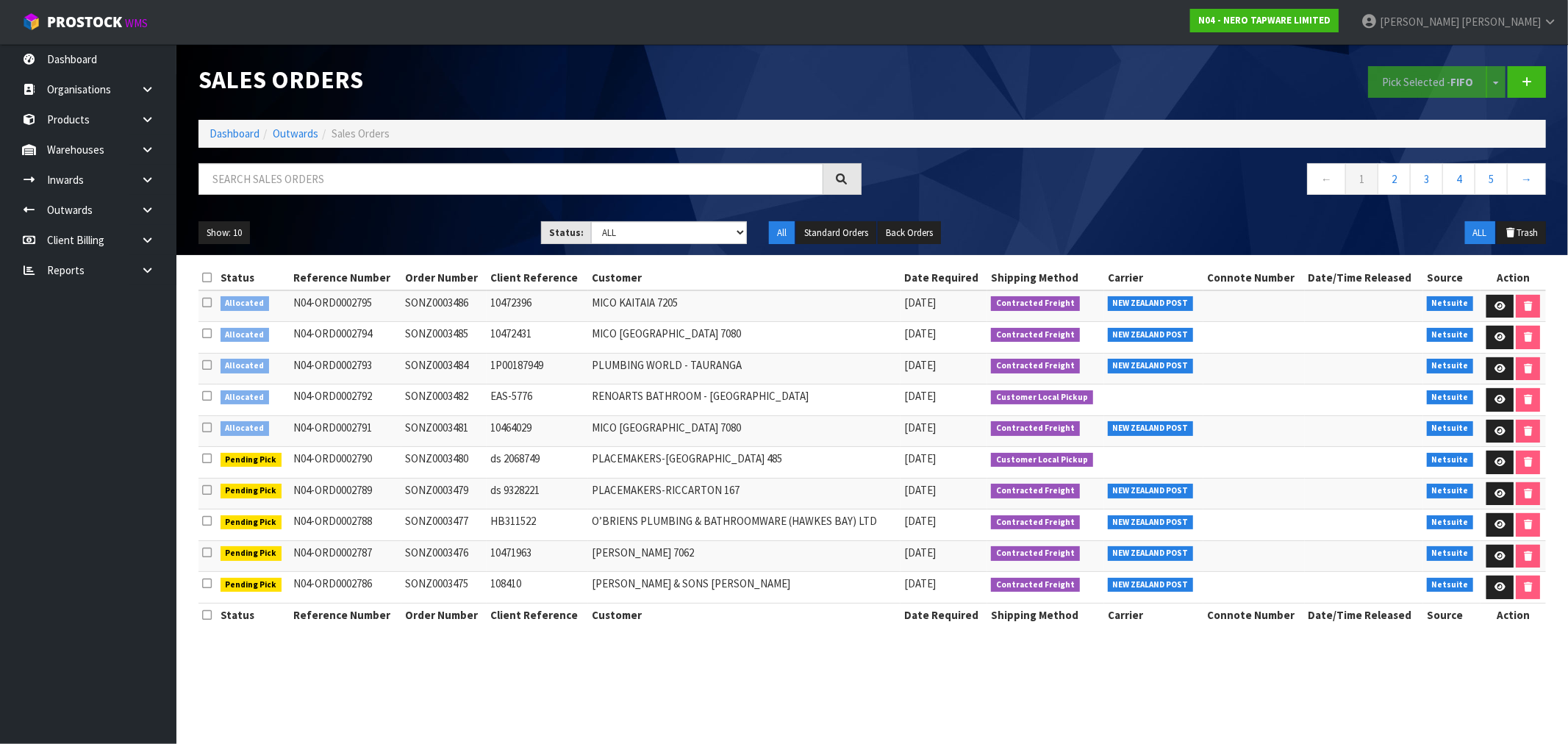
click at [208, 422] on icon at bounding box center [207, 427] width 10 height 11
click at [0, 0] on input "checkbox" at bounding box center [0, 0] width 0 height 0
click at [1409, 85] on button "Pick Selected - FIFO" at bounding box center [1427, 82] width 119 height 32
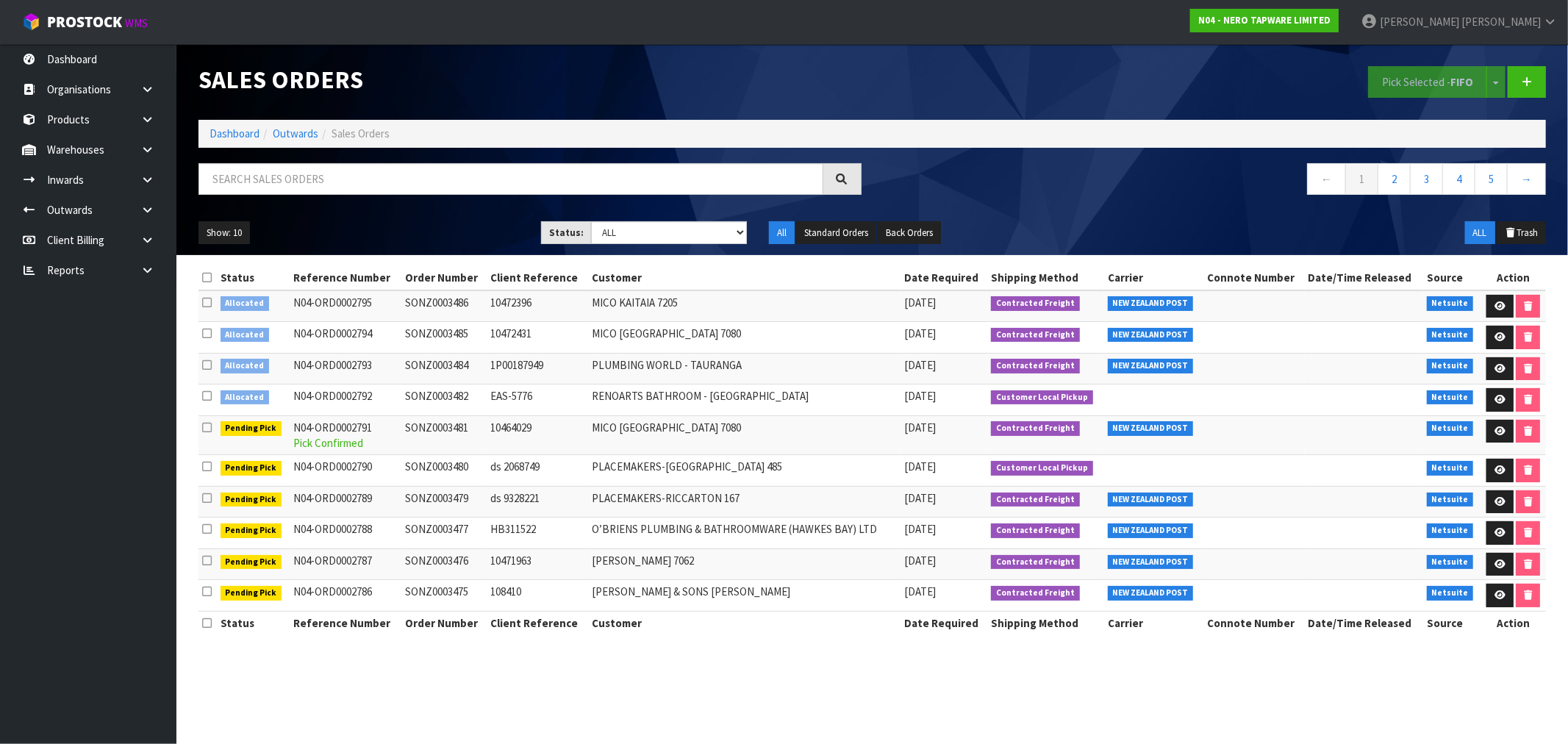
click at [208, 335] on icon at bounding box center [207, 333] width 10 height 11
click at [0, 0] on input "checkbox" at bounding box center [0, 0] width 0 height 0
click at [1453, 81] on strong "FIFO" at bounding box center [1461, 81] width 22 height 14
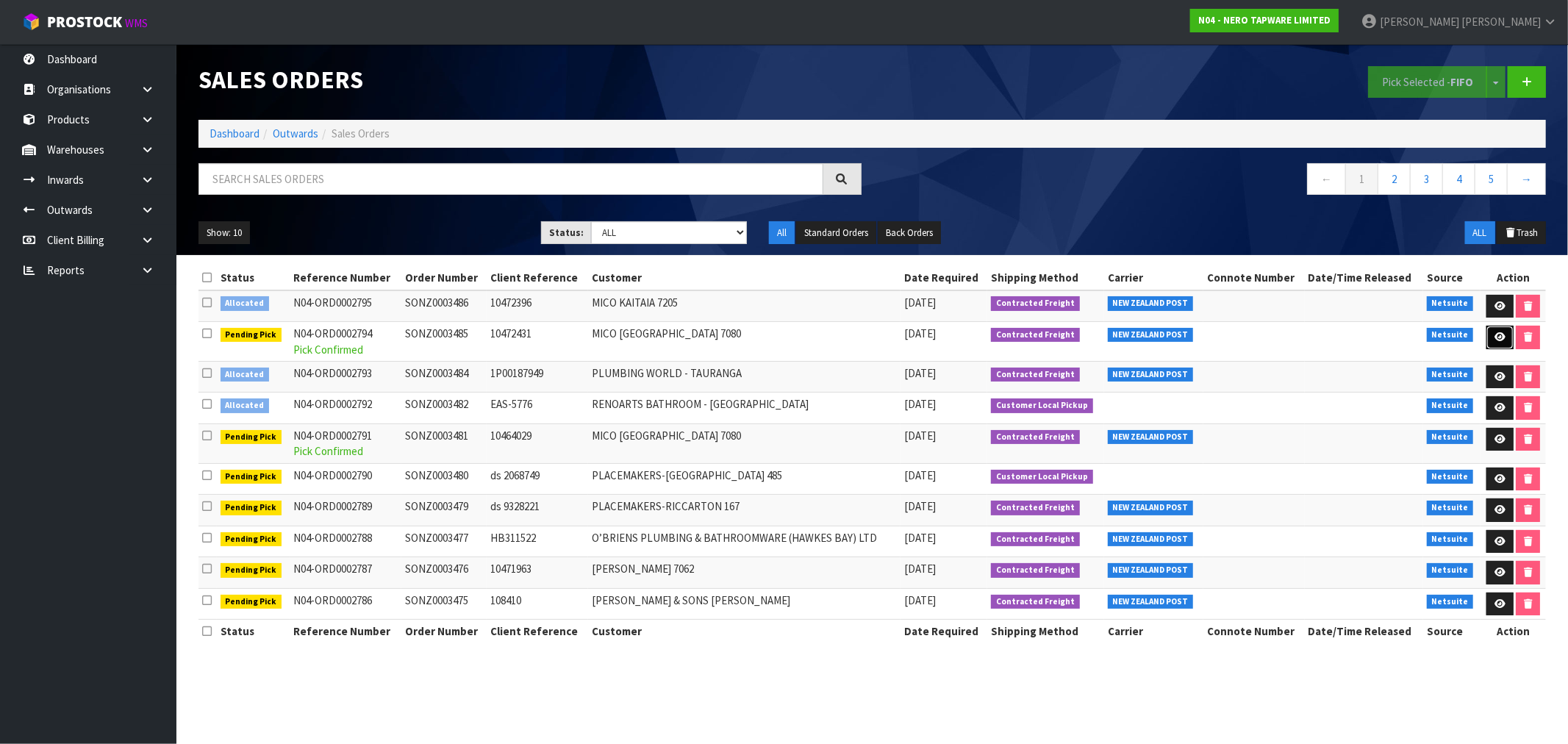
click at [1489, 335] on link at bounding box center [1500, 337] width 27 height 23
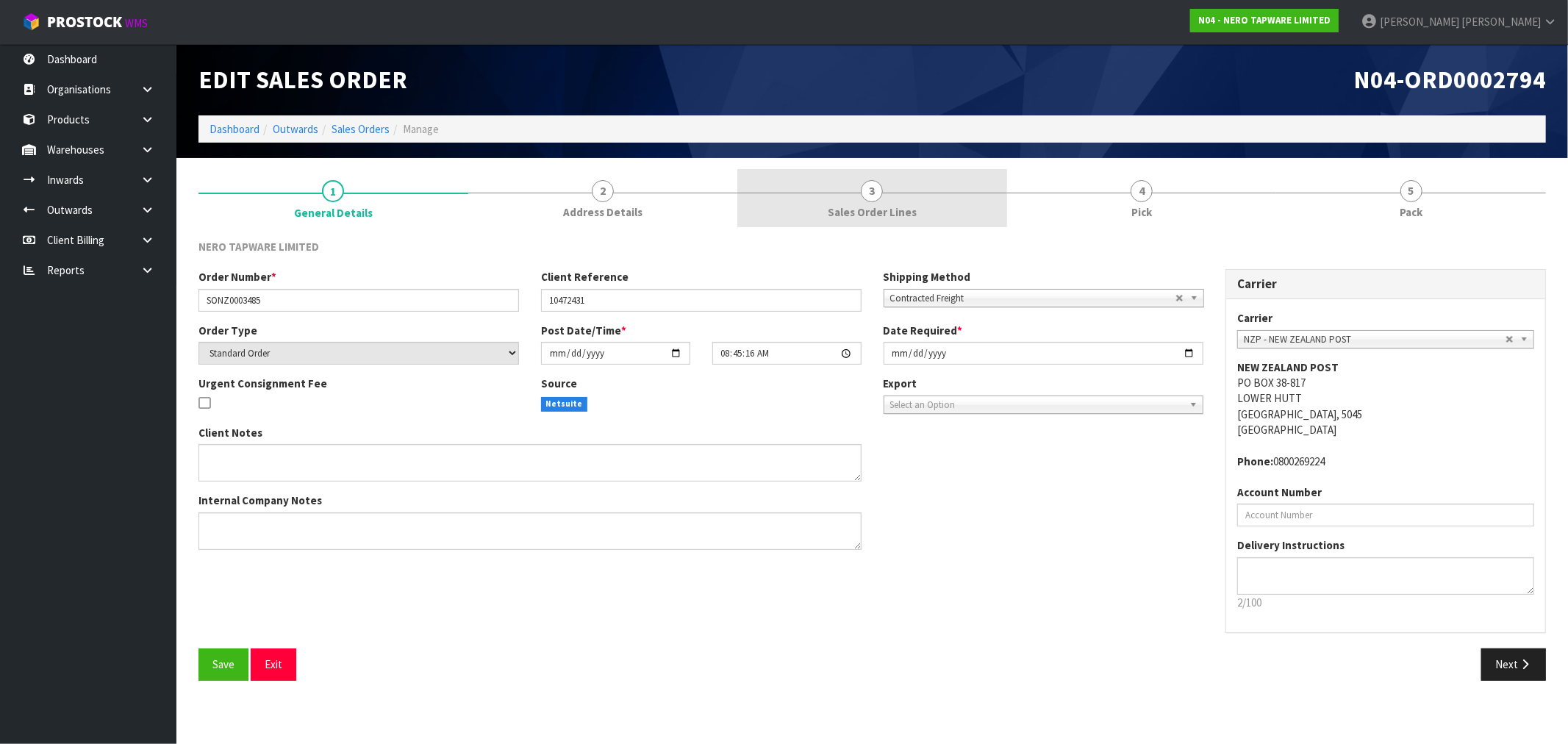
click at [835, 187] on link "3 Sales Order Lines" at bounding box center [872, 198] width 270 height 58
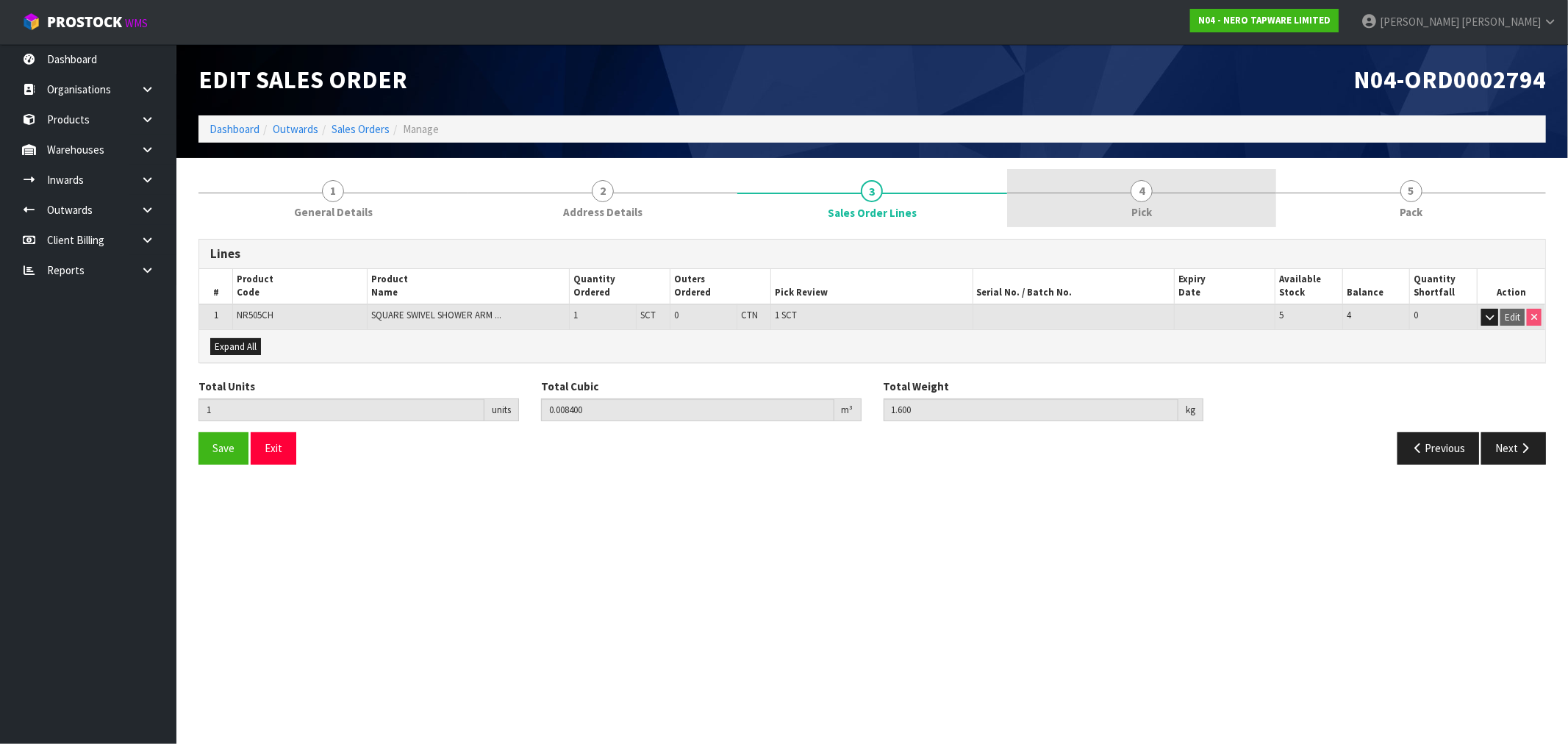
click at [1153, 213] on link "4 Pick" at bounding box center [1141, 198] width 270 height 58
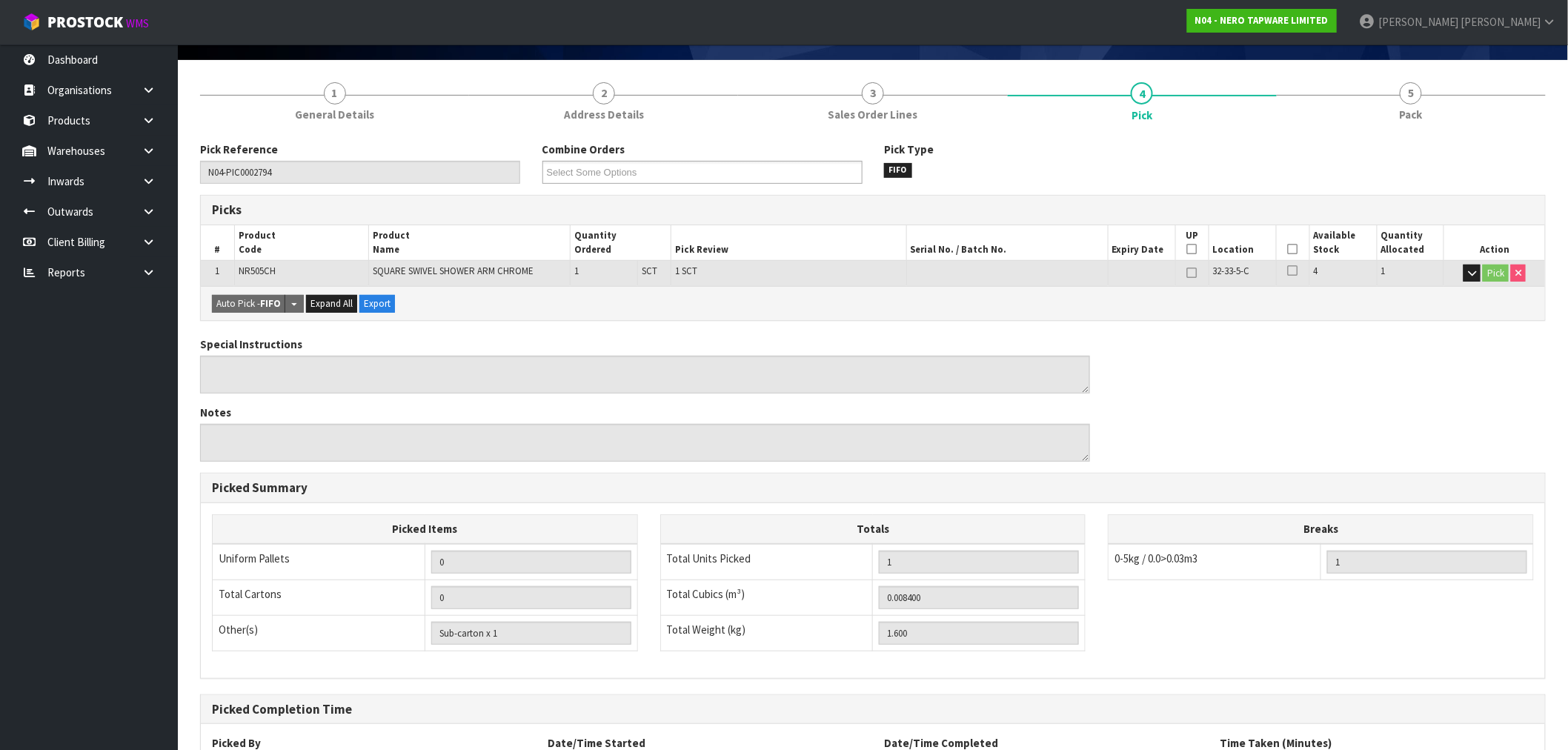
scroll to position [231, 0]
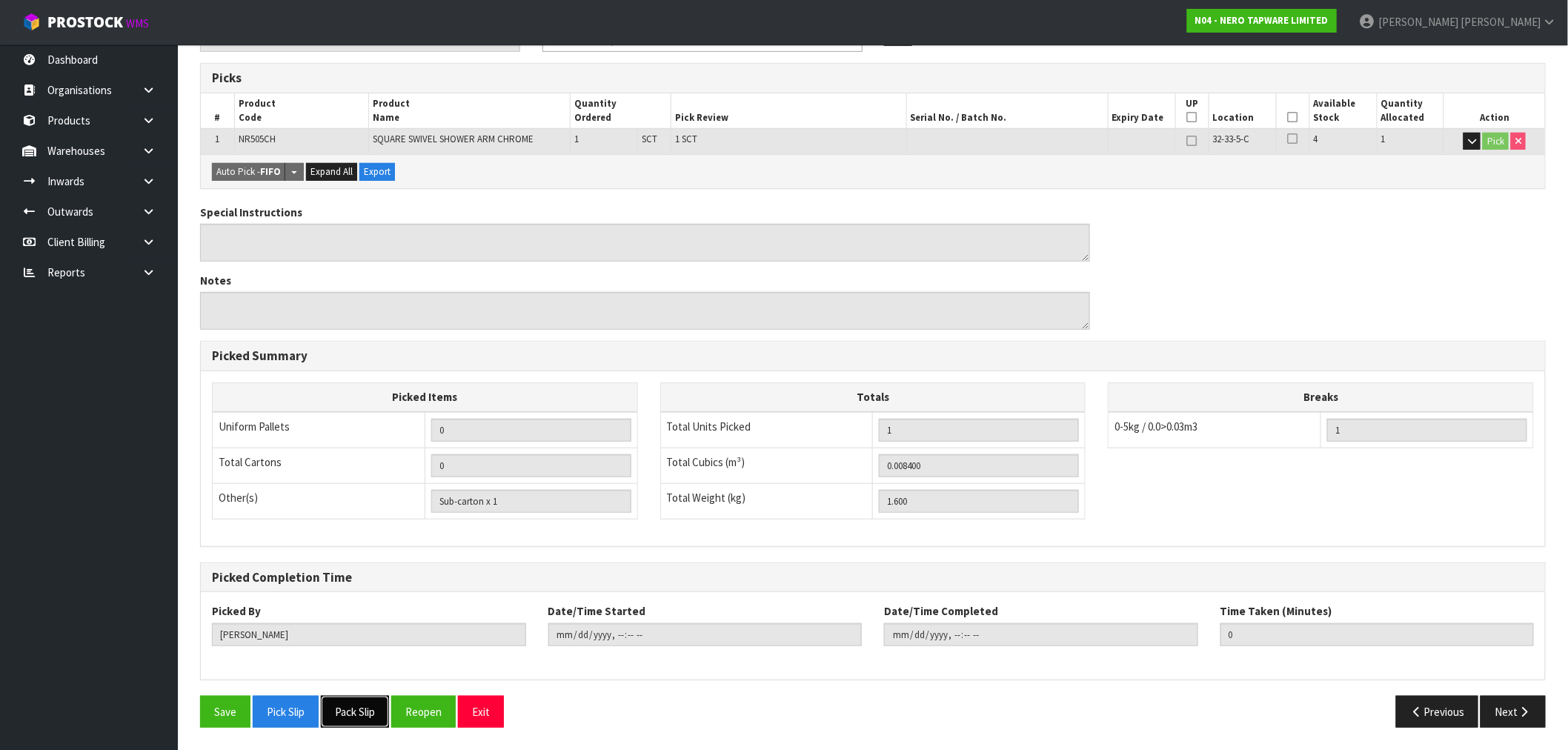
click at [332, 720] on button "Pack Slip" at bounding box center [354, 711] width 68 height 32
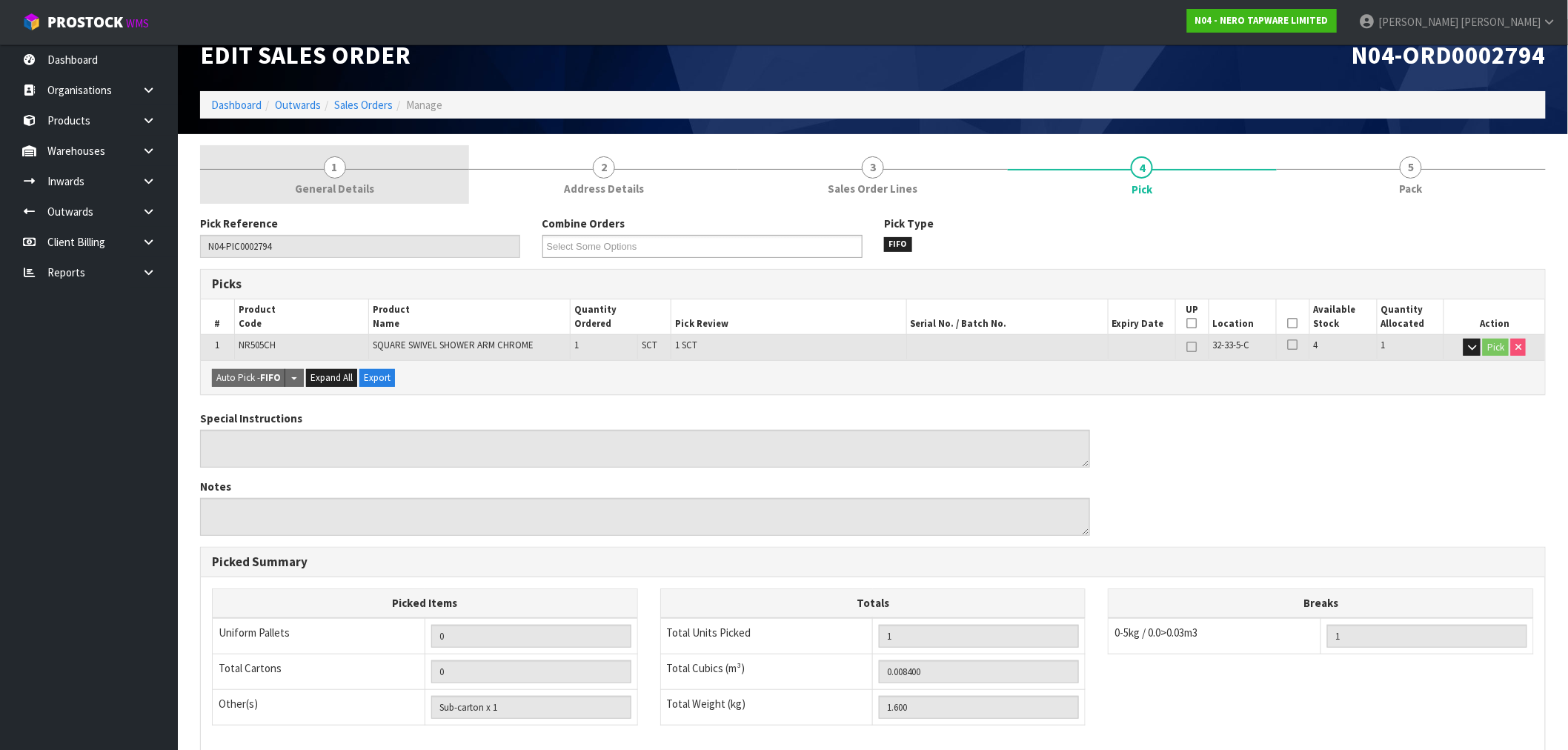
scroll to position [0, 0]
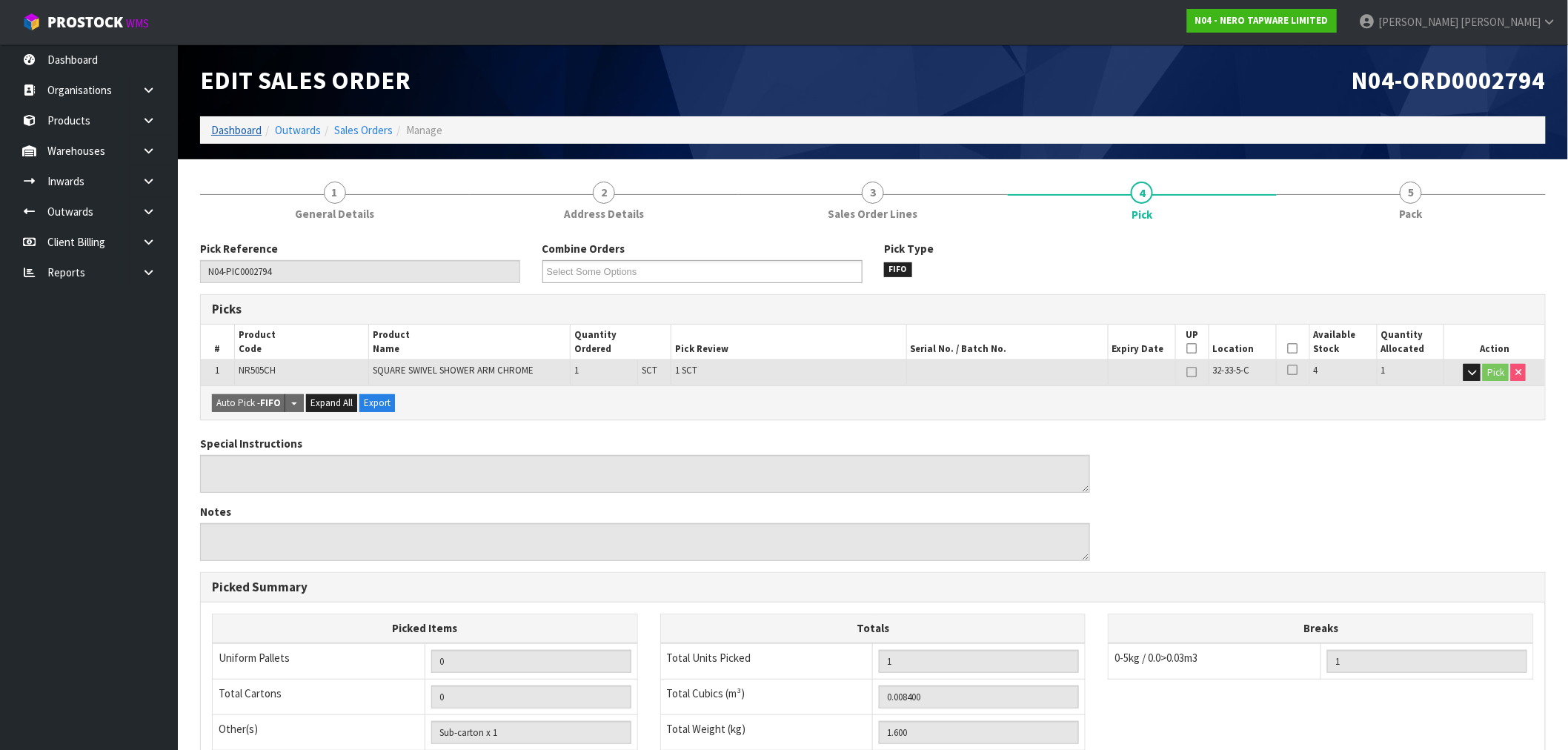
click at [242, 123] on link "Dashboard" at bounding box center [236, 130] width 50 height 14
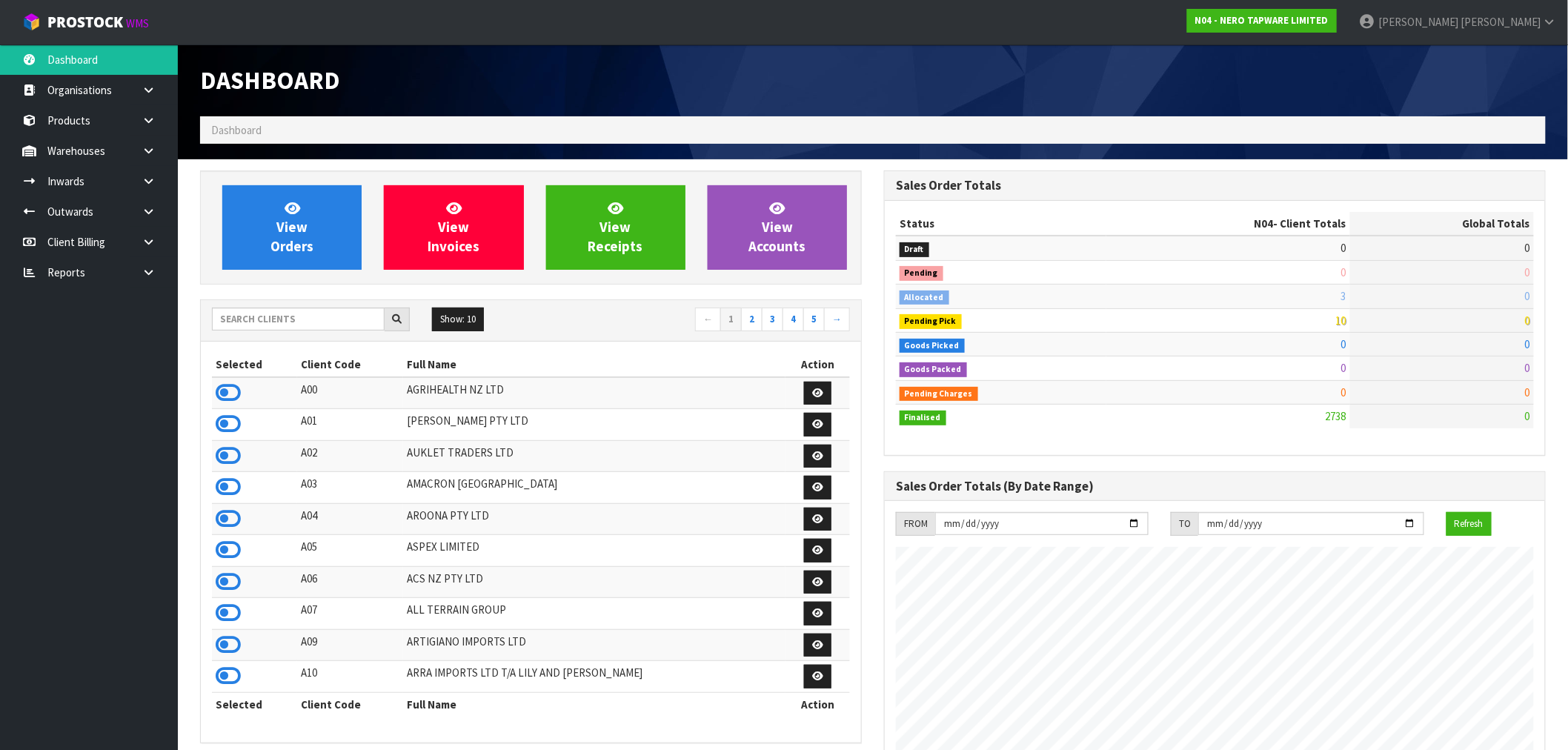
scroll to position [1122, 684]
click at [325, 250] on link "View Orders" at bounding box center [292, 227] width 139 height 85
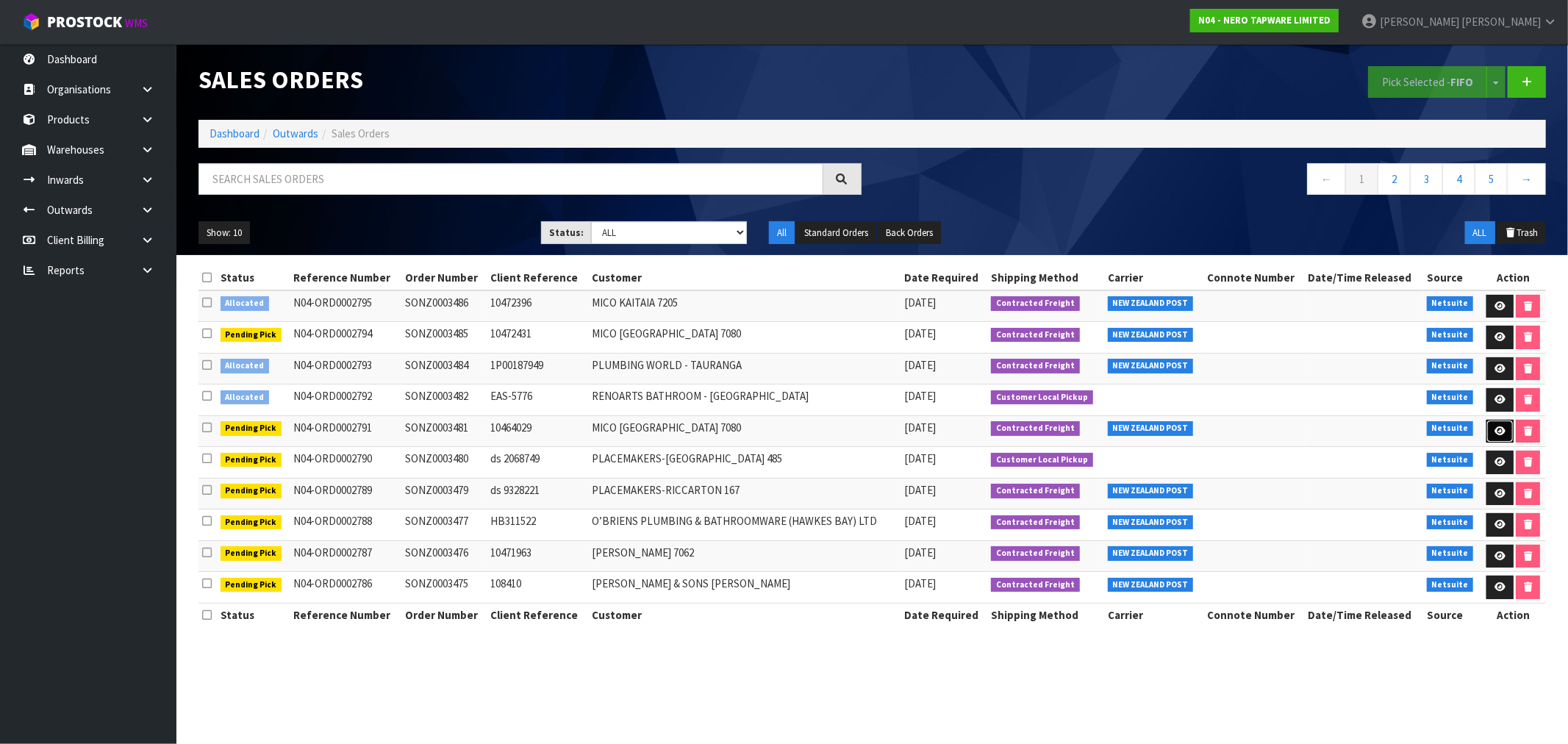
click at [1494, 432] on icon at bounding box center [1499, 431] width 11 height 10
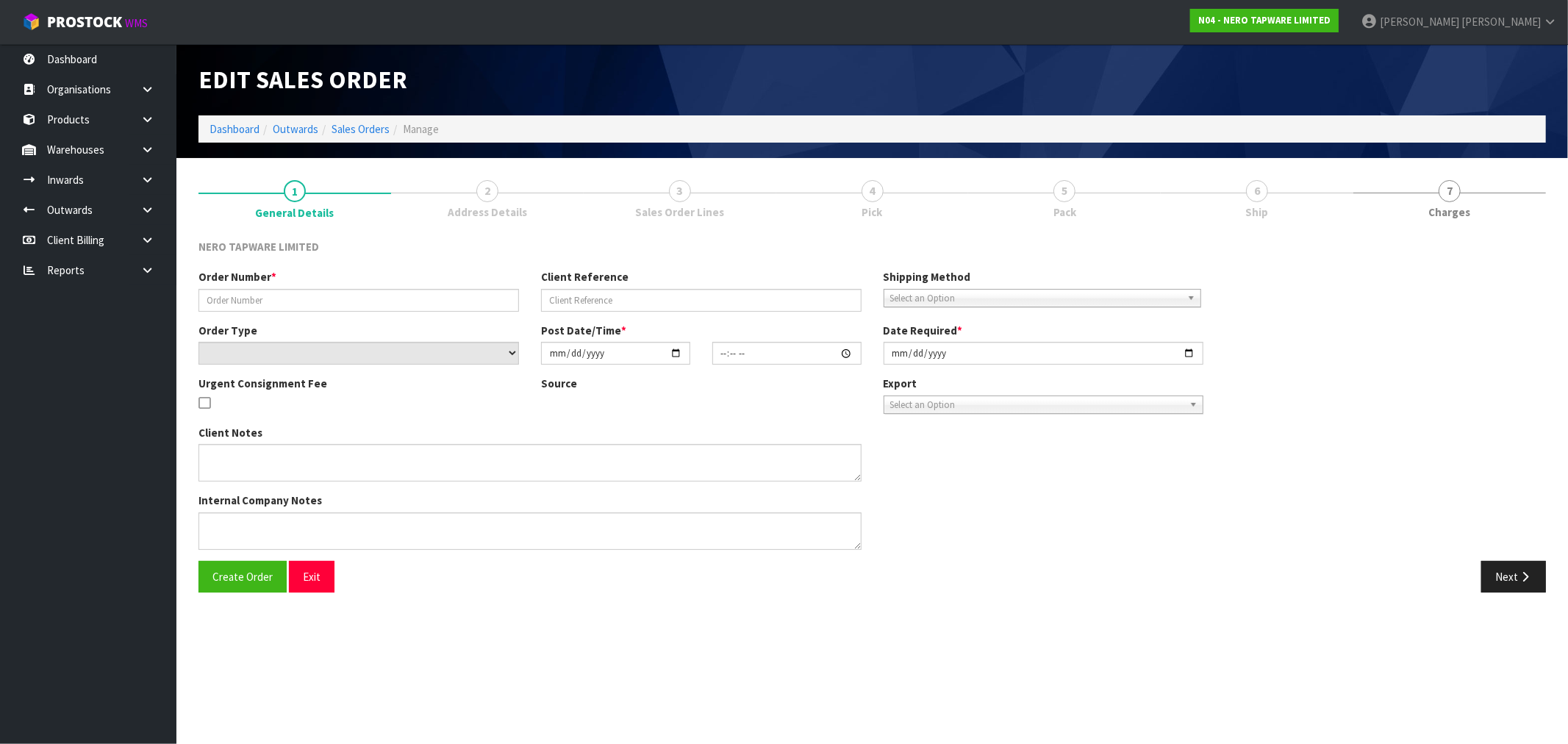
type input "SONZ0003481"
type input "10464029"
select select "number:0"
type input "[DATE]"
type input "08:45:09.000"
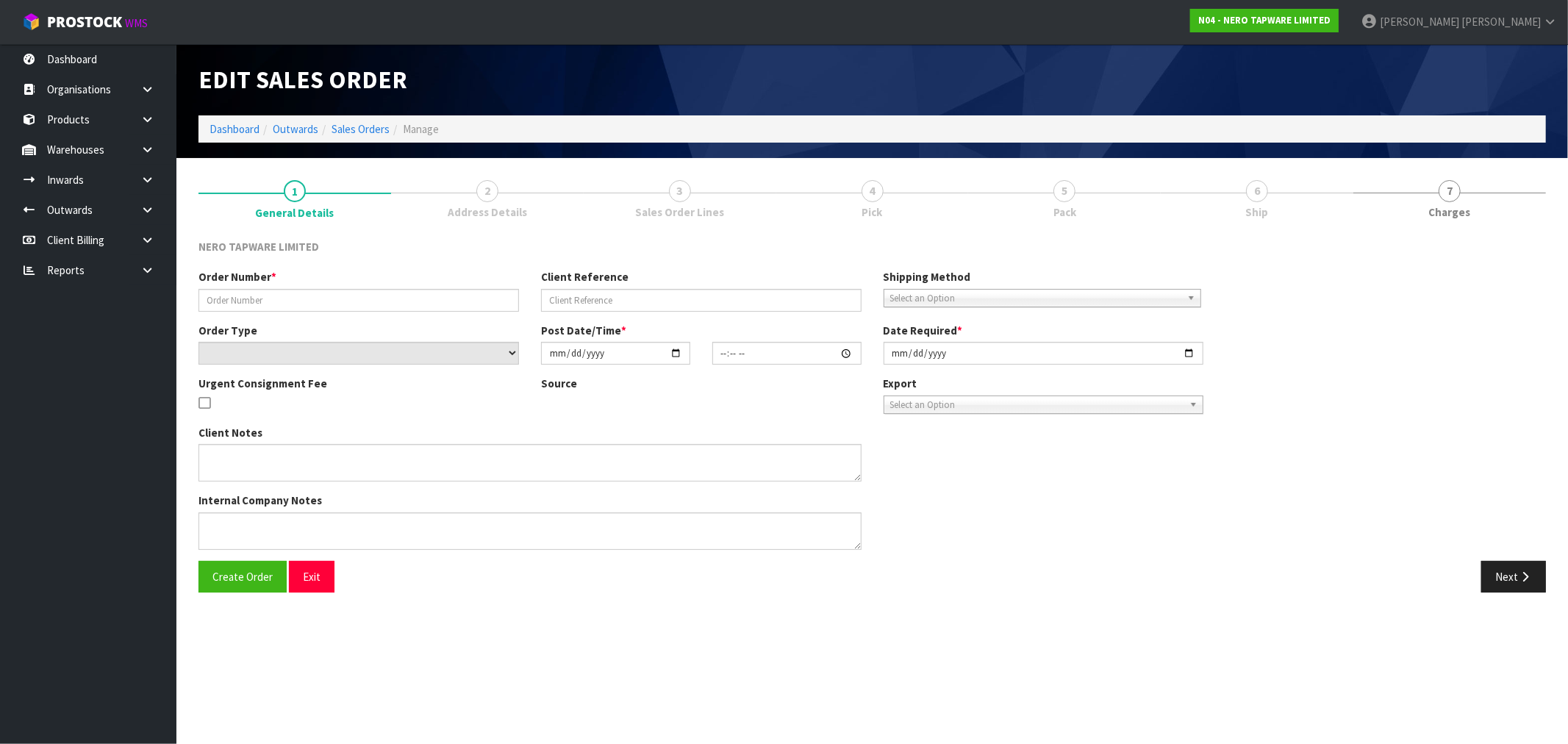
type input "[DATE]"
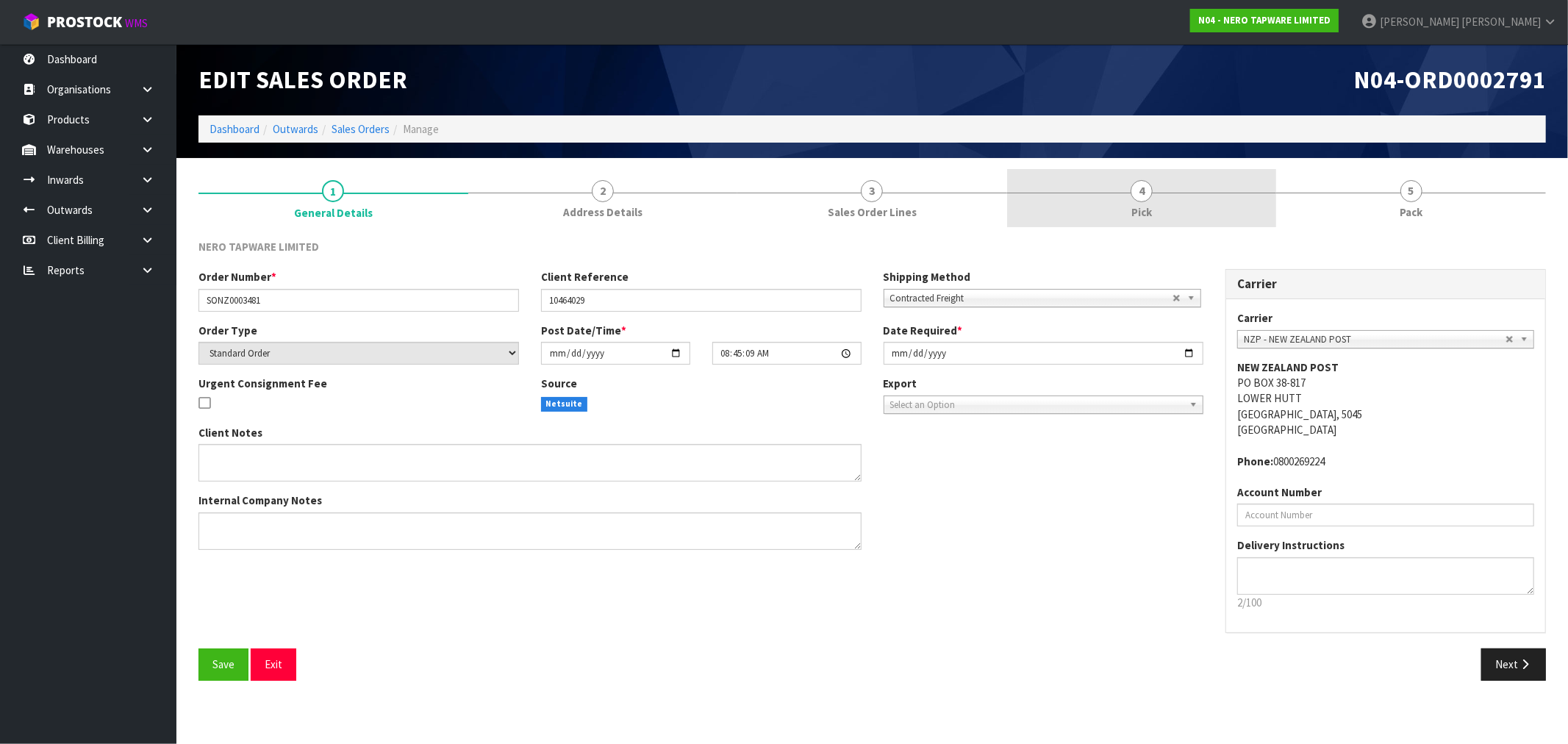
click at [1155, 218] on link "4 Pick" at bounding box center [1141, 198] width 270 height 58
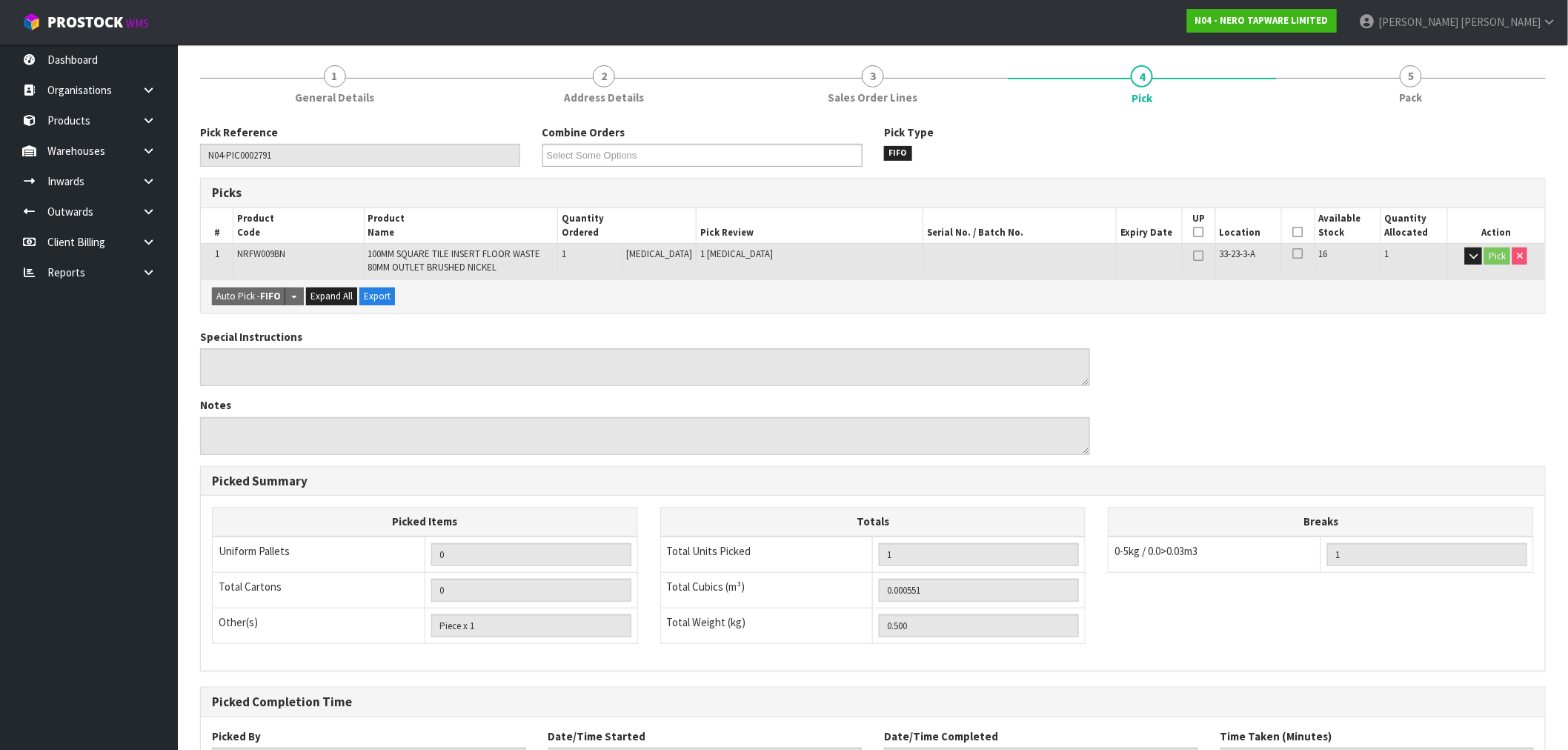
scroll to position [241, 0]
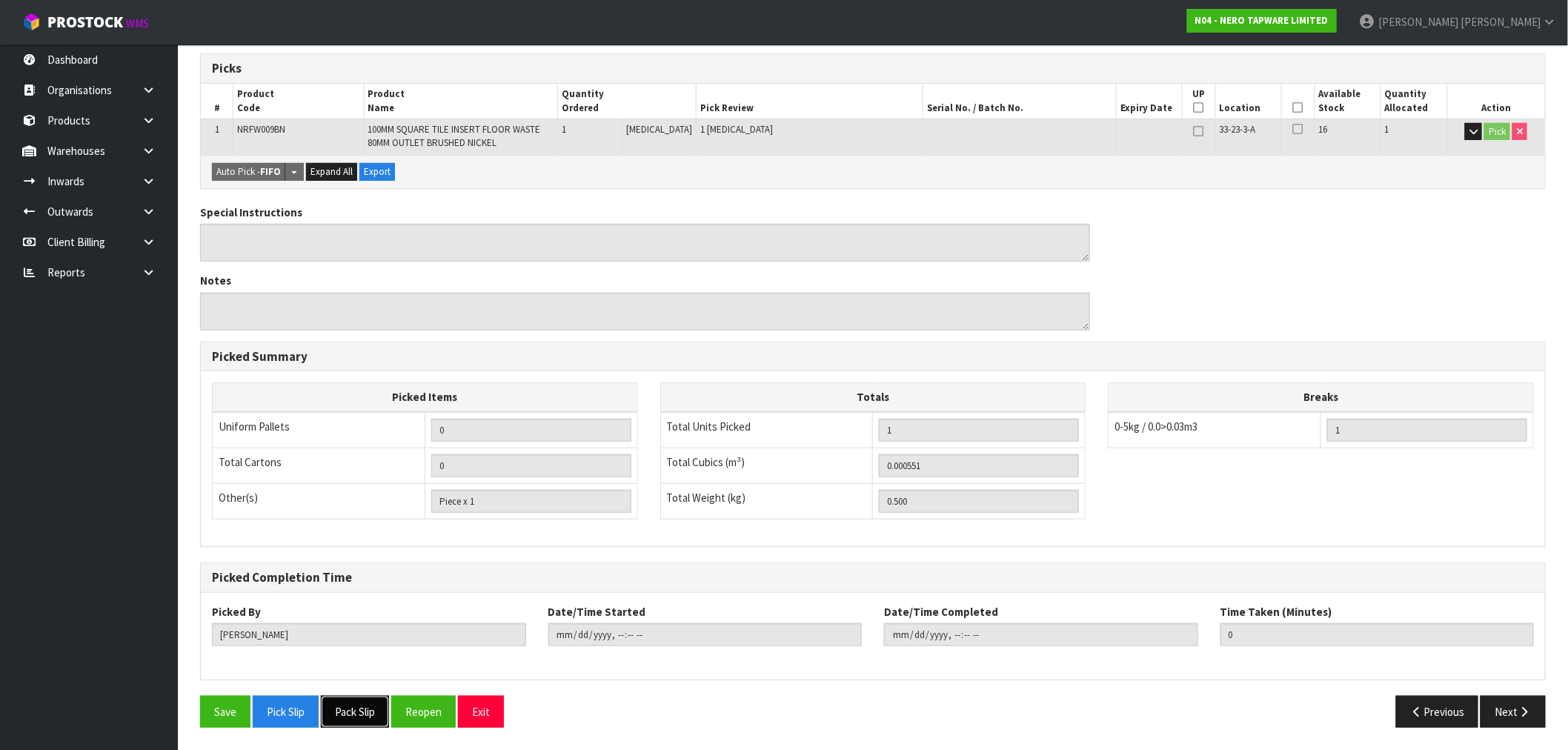
click at [346, 710] on button "Pack Slip" at bounding box center [354, 711] width 68 height 32
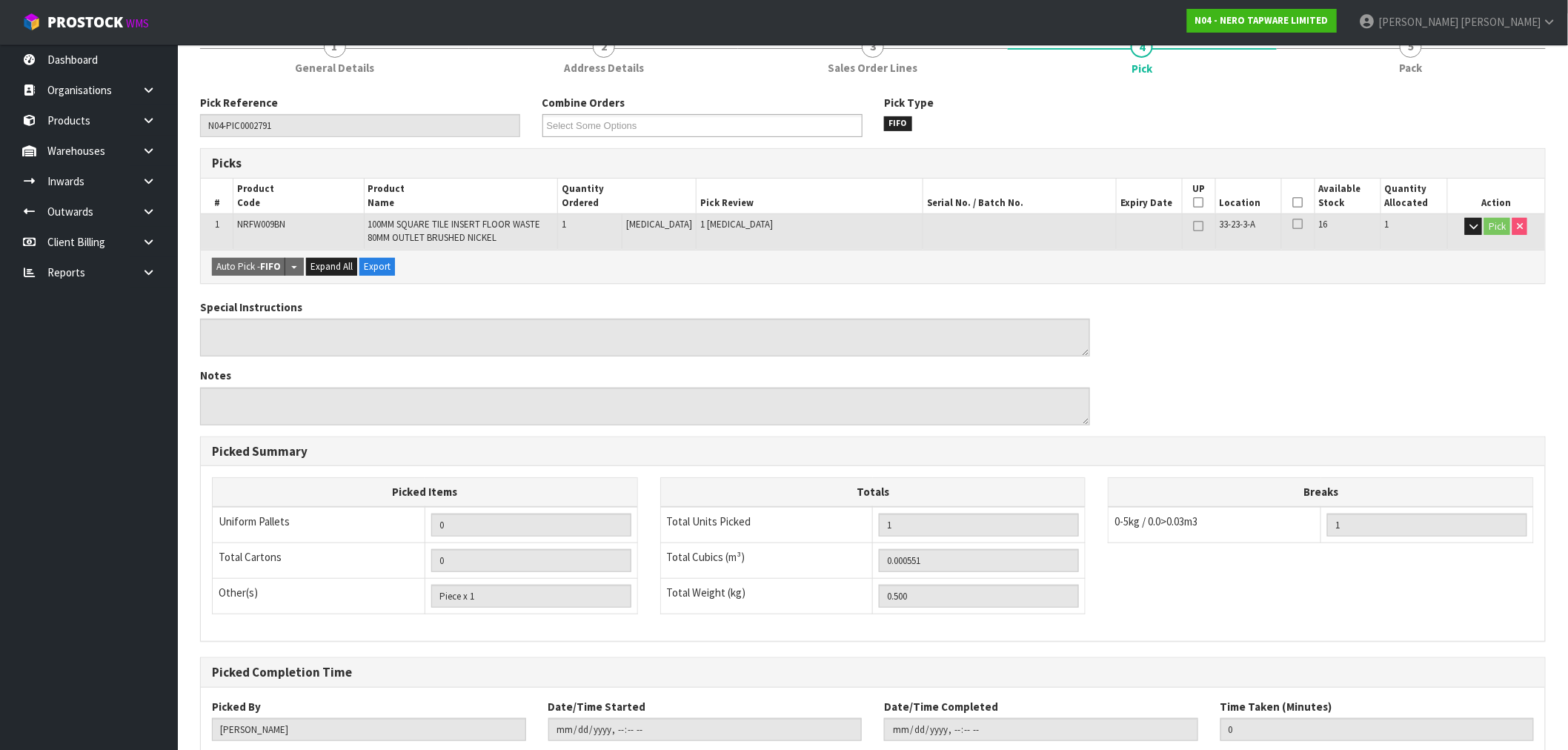
scroll to position [0, 0]
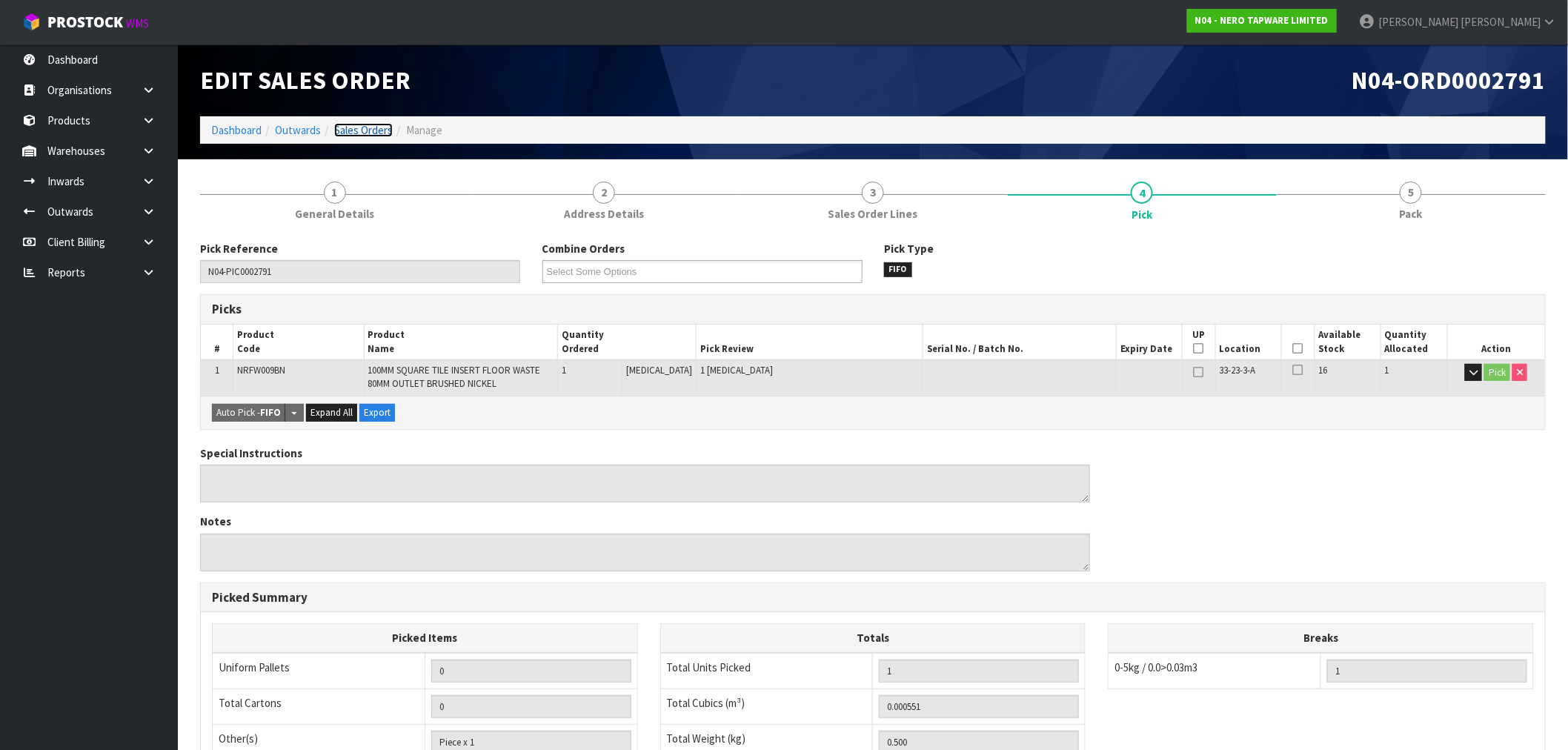
click at [362, 134] on link "Sales Orders" at bounding box center [363, 130] width 59 height 14
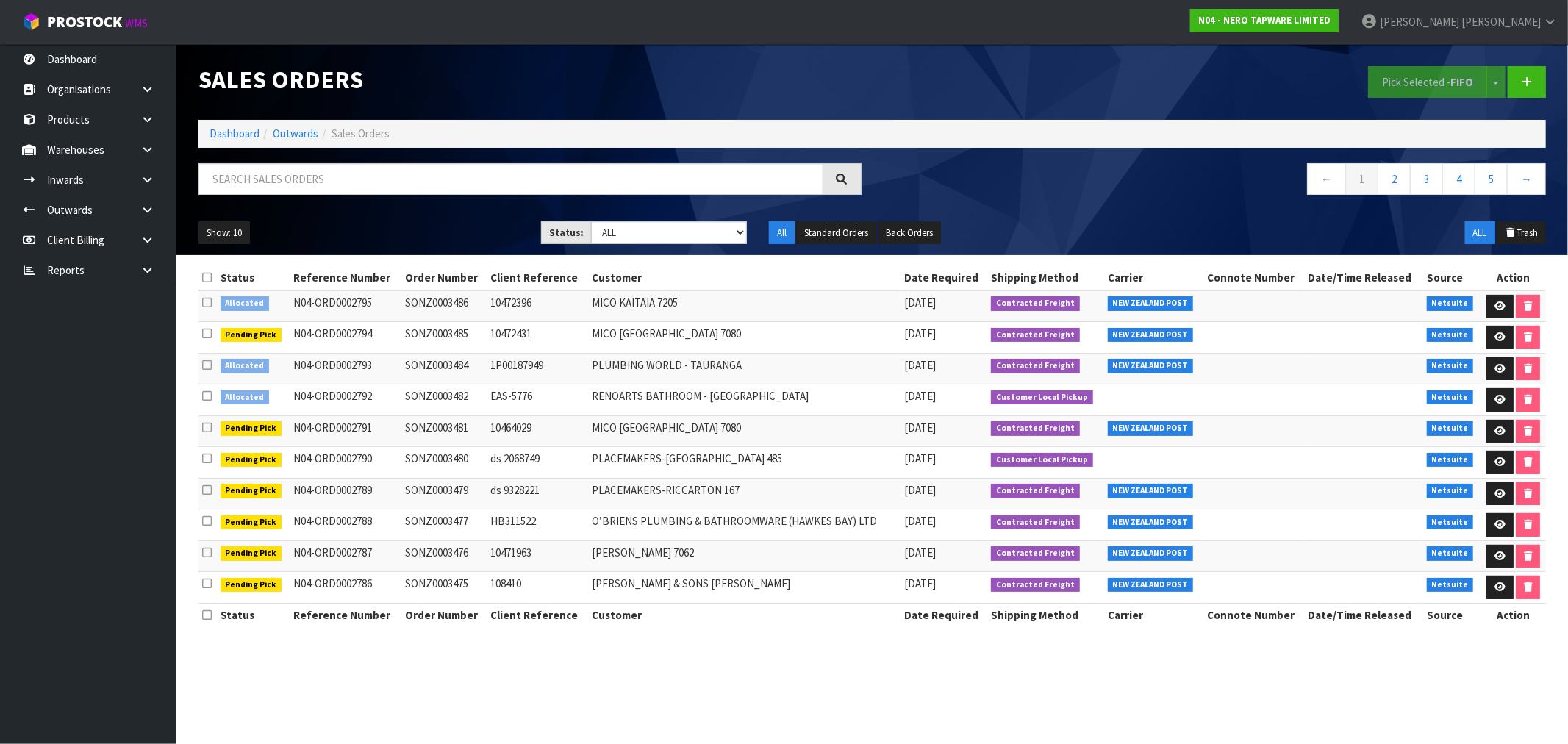
click at [206, 395] on icon at bounding box center [207, 395] width 10 height 11
click at [0, 0] on input "checkbox" at bounding box center [0, 0] width 0 height 0
click at [1428, 82] on button "Pick Selected - FIFO" at bounding box center [1427, 82] width 119 height 32
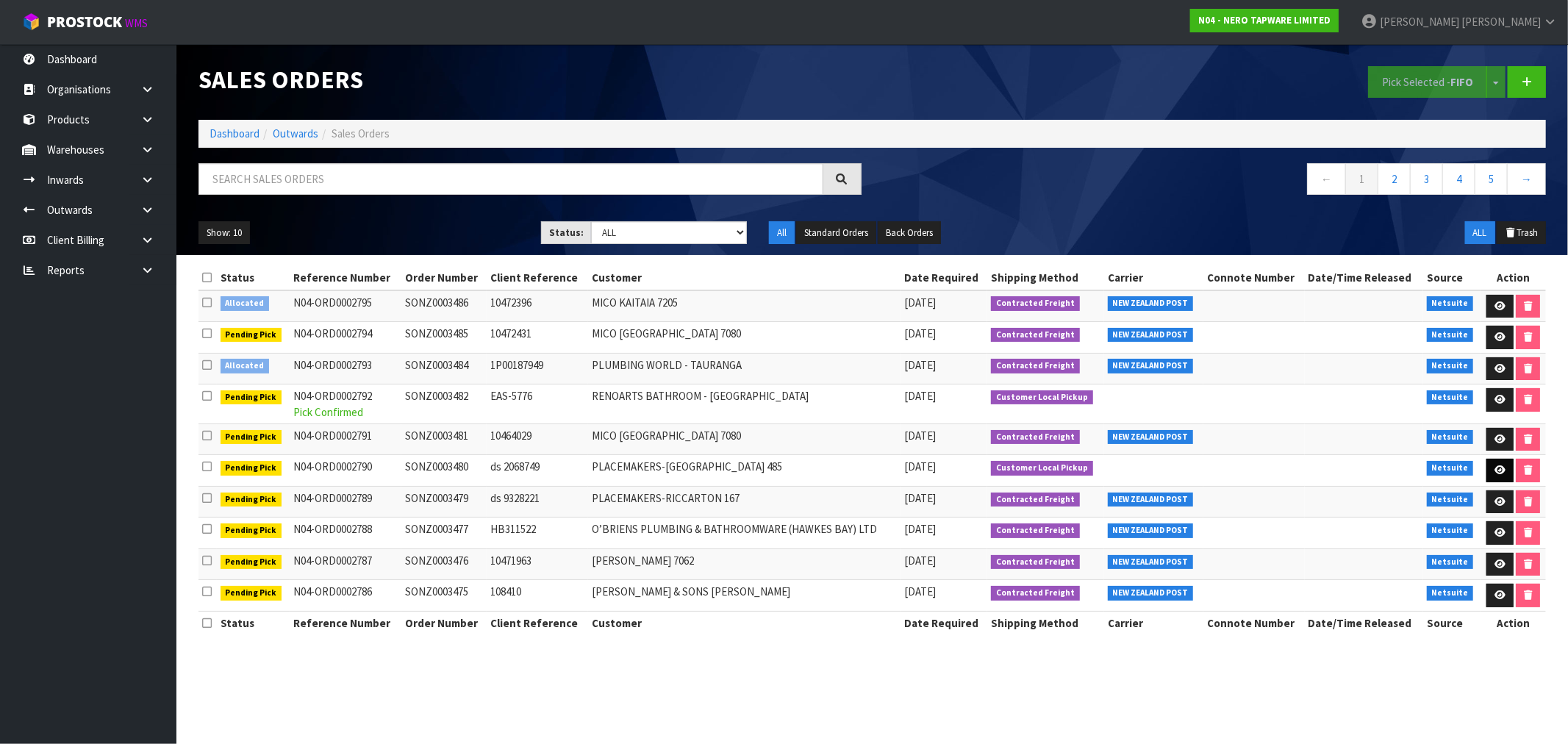
click at [1501, 469] on icon at bounding box center [1499, 470] width 11 height 10
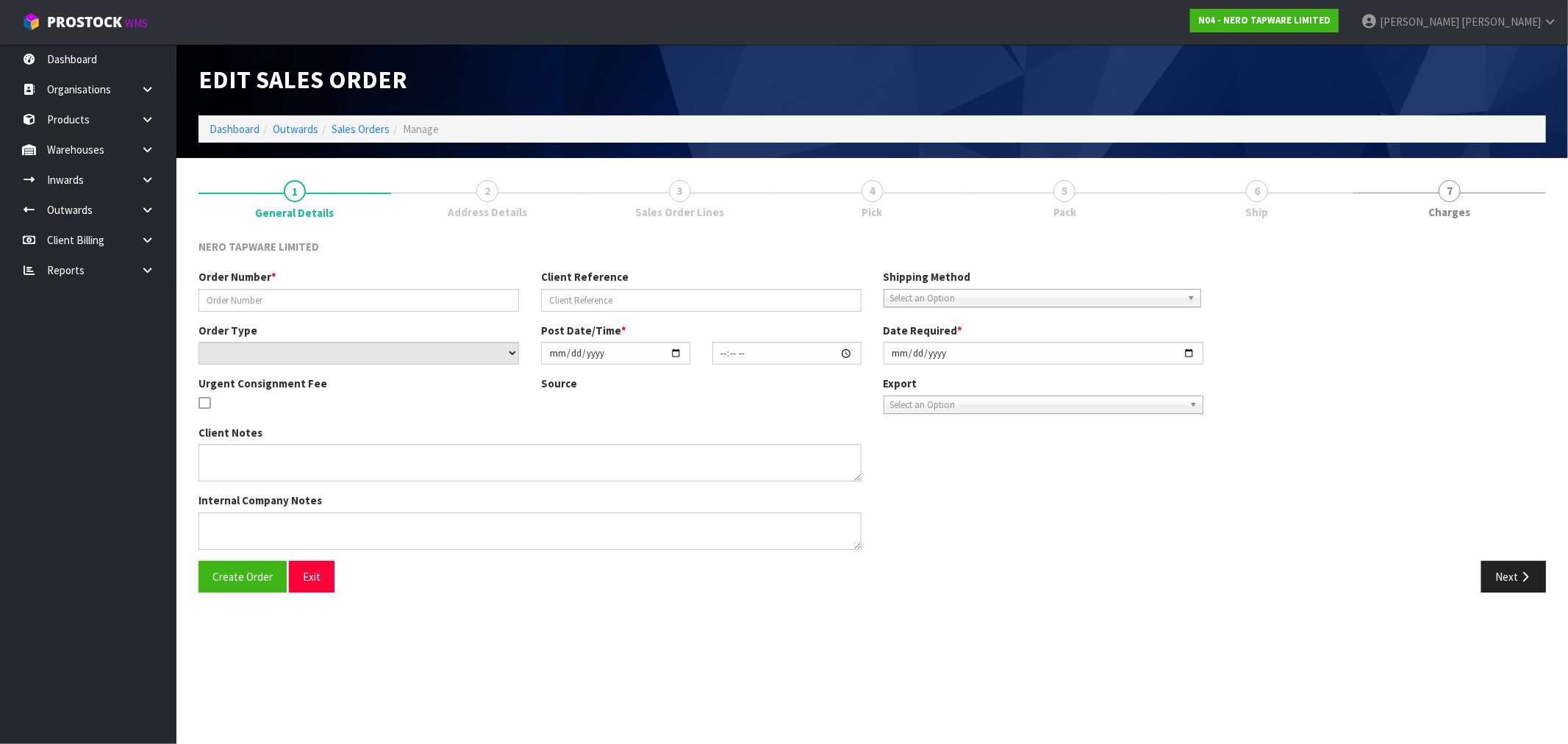
type input "SONZ0003480"
type input "ds 2068749"
select select "number:0"
type input "2025-09-09"
type input "16:45:13.000"
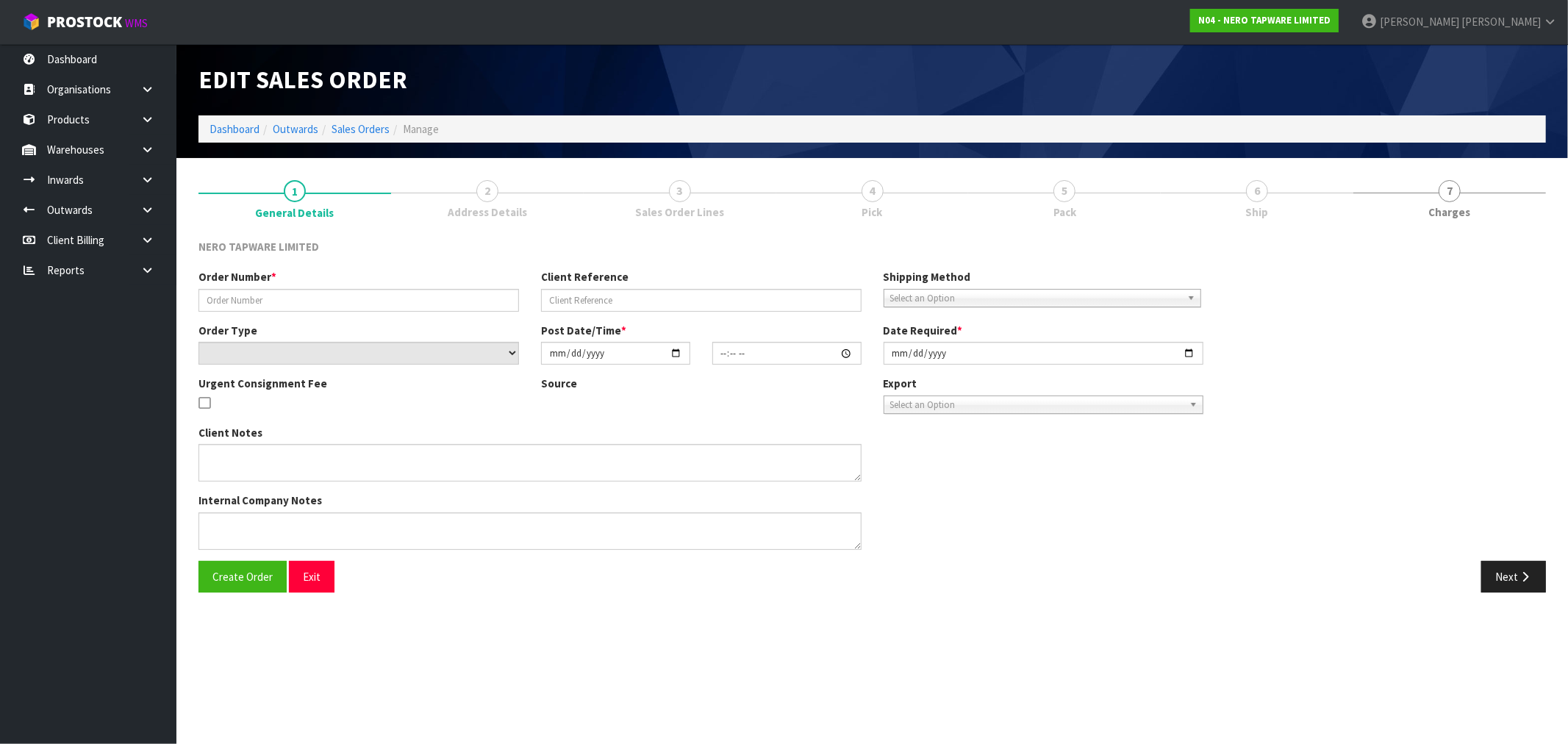
type input "[DATE]"
type textarea "customer pick up"
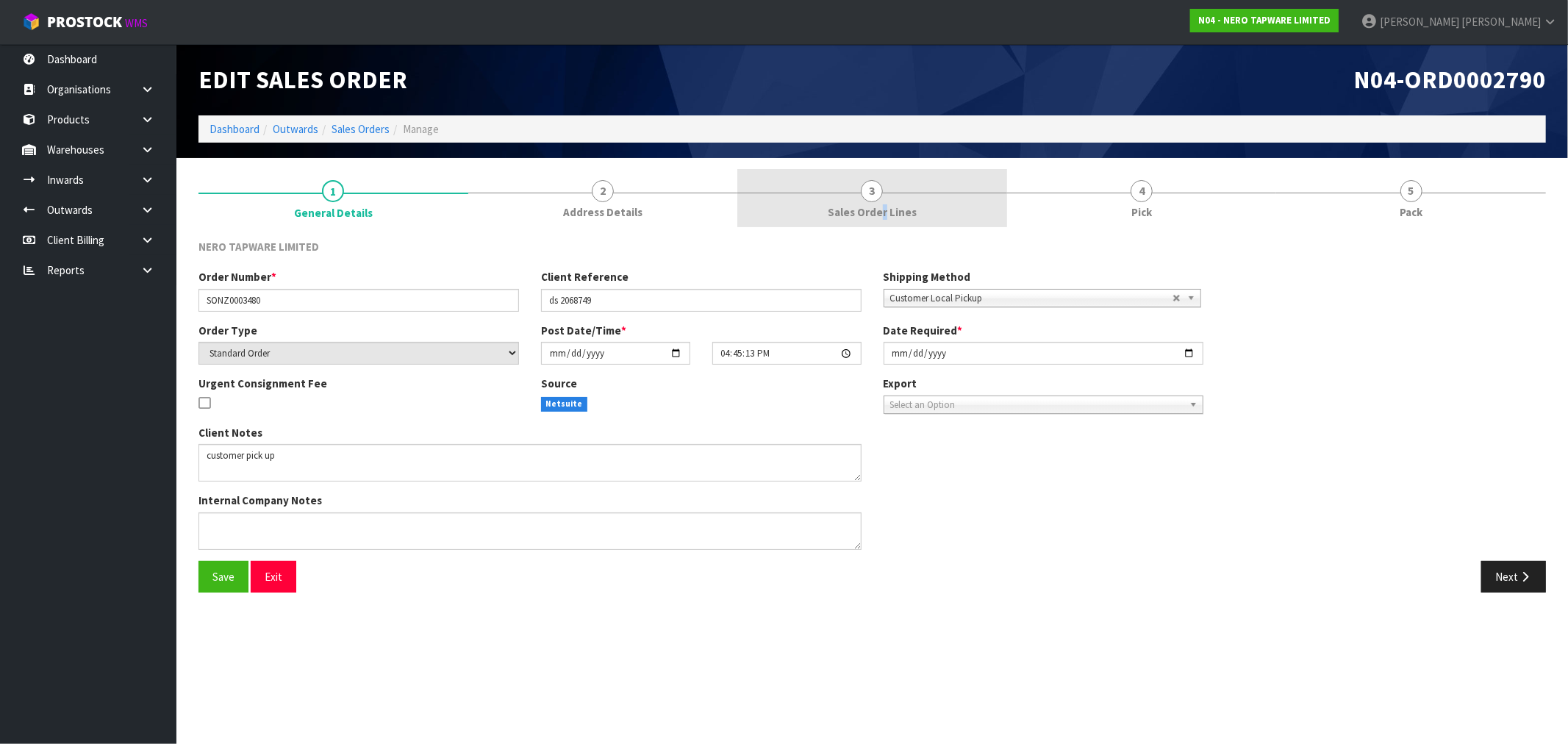
click at [885, 211] on span "Sales Order Lines" at bounding box center [872, 212] width 89 height 16
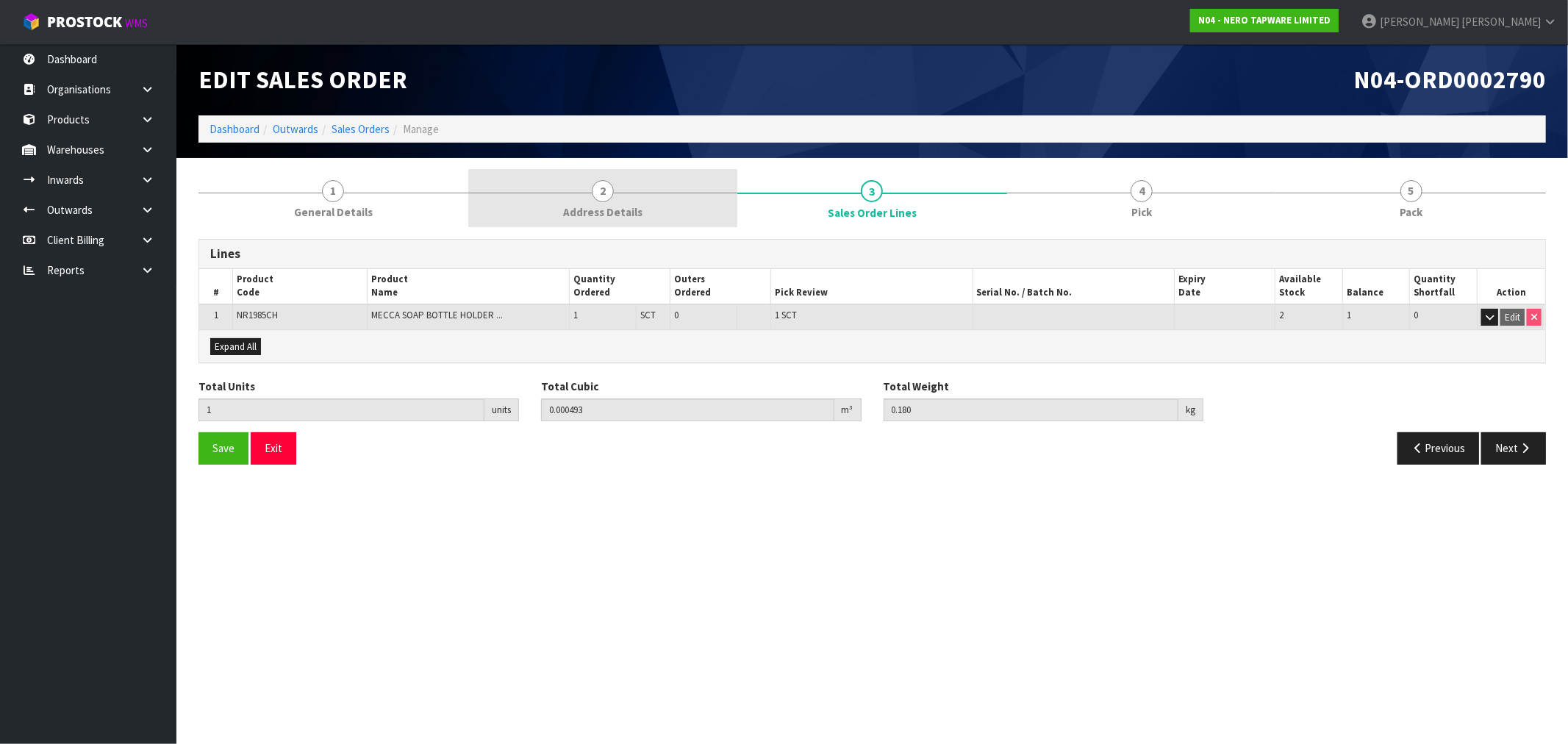
click at [601, 214] on span "Address Details" at bounding box center [603, 212] width 80 height 16
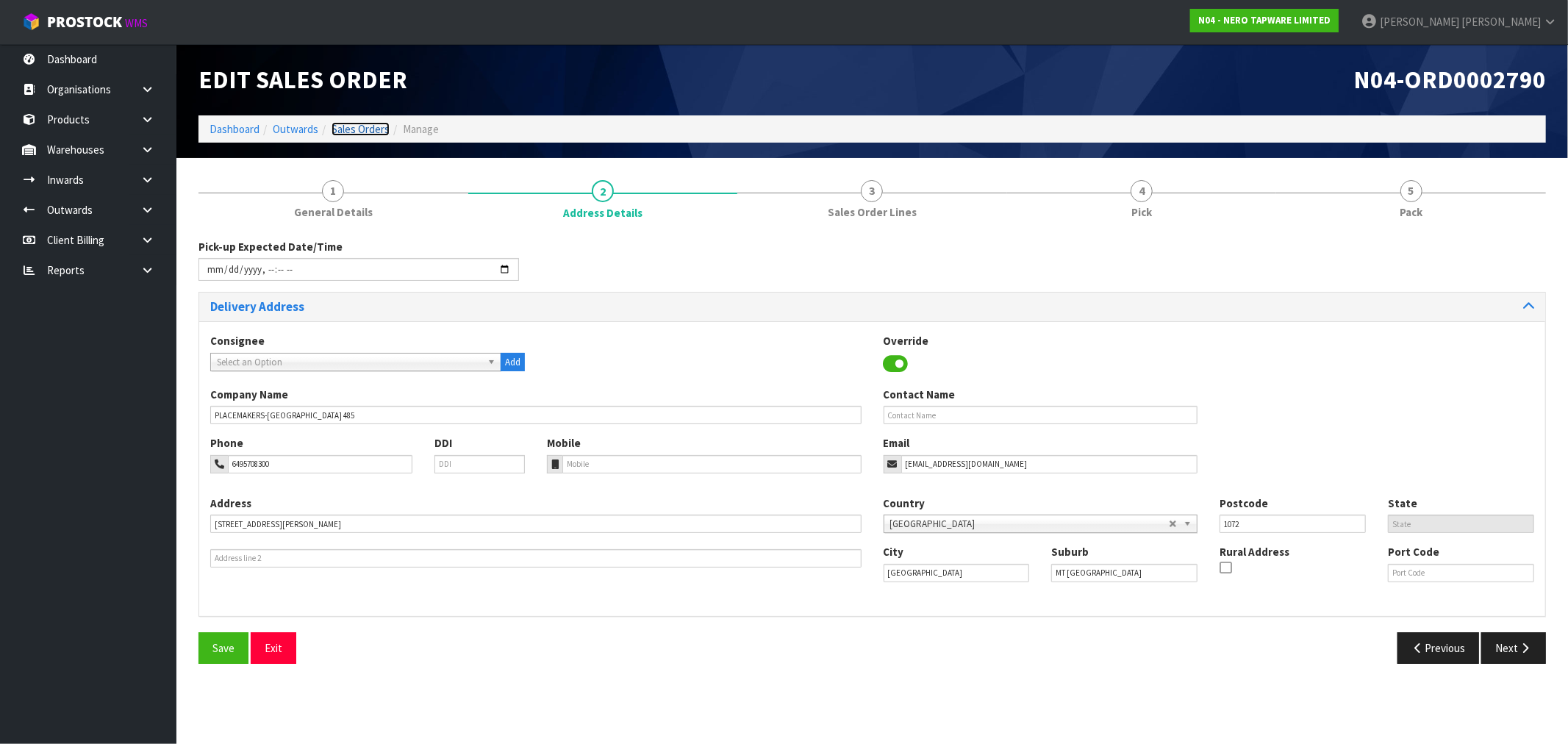
click at [361, 125] on link "Sales Orders" at bounding box center [360, 129] width 58 height 14
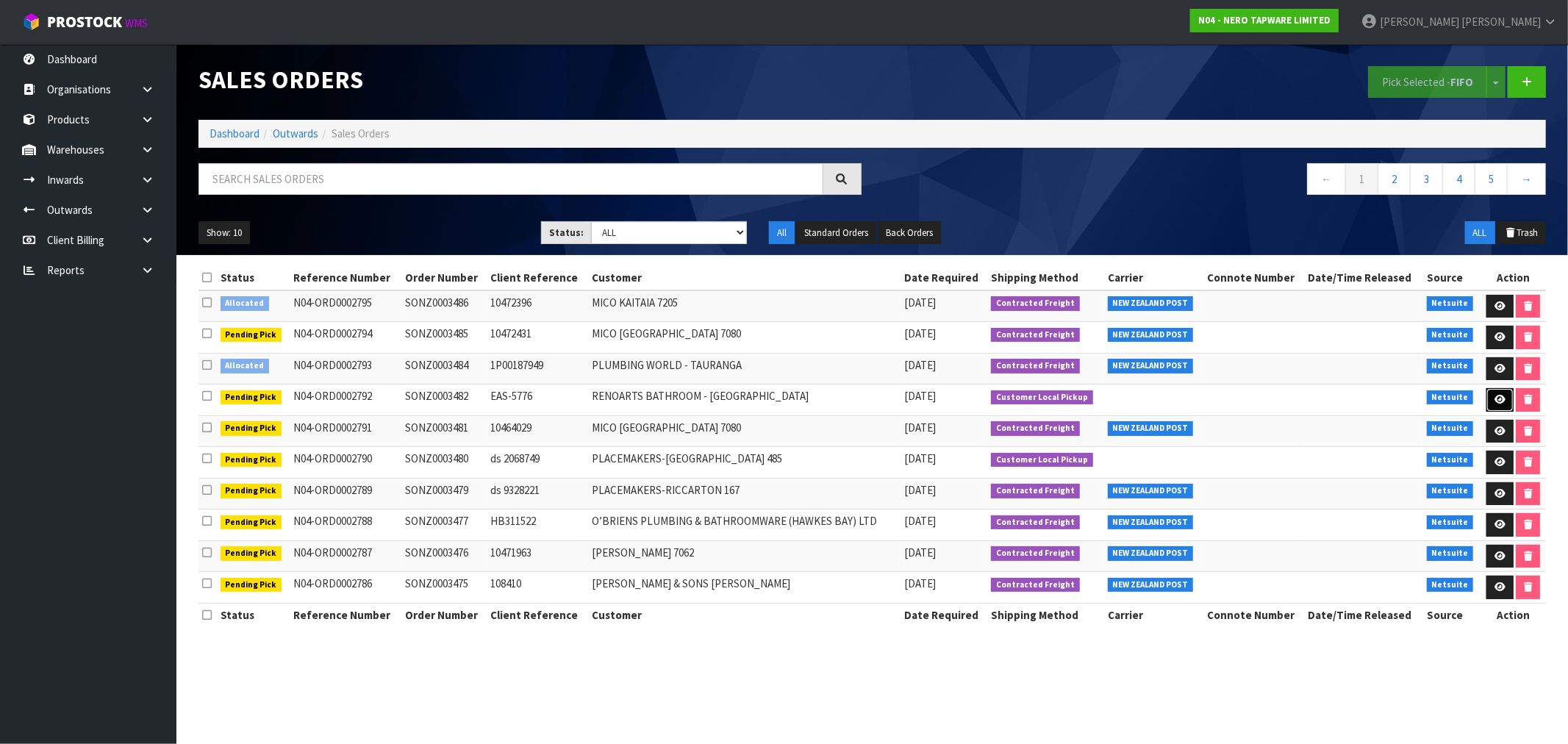
click at [1498, 399] on icon at bounding box center [1499, 399] width 11 height 10
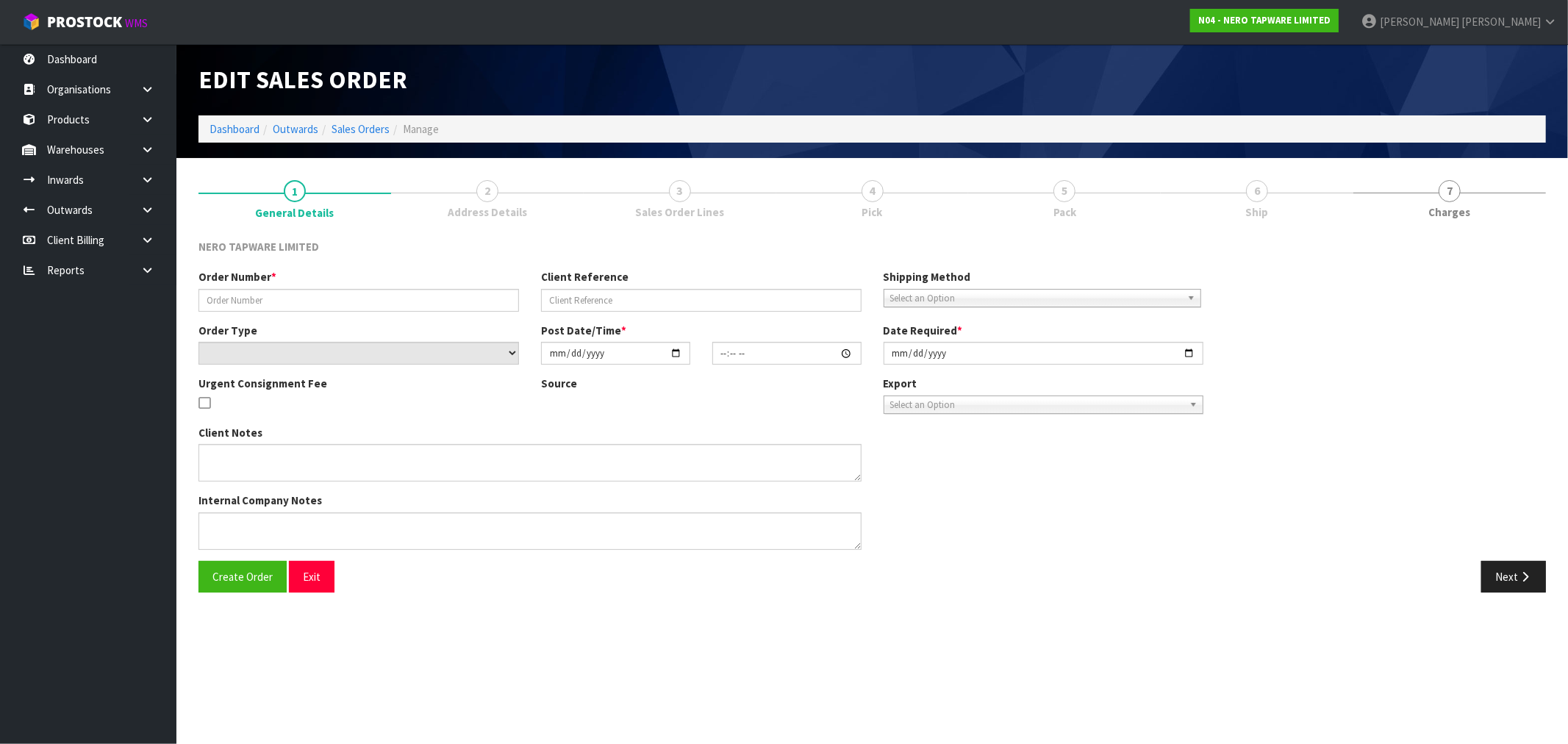
type input "SONZ0003482"
type input "EAS-5776"
select select "number:0"
type input "[DATE]"
type input "08:45:11.000"
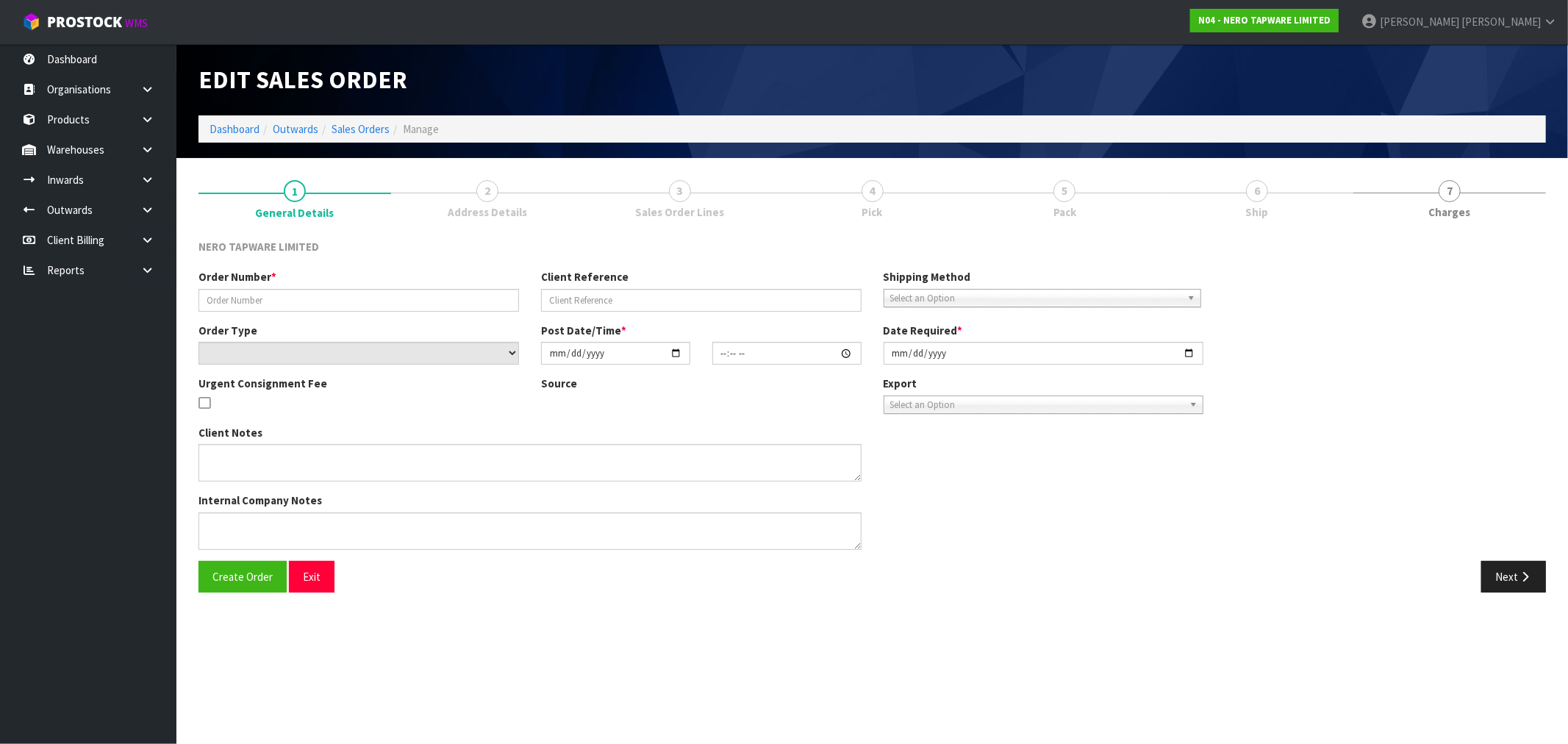
type input "[DATE]"
type textarea "customer pick up 10/09"
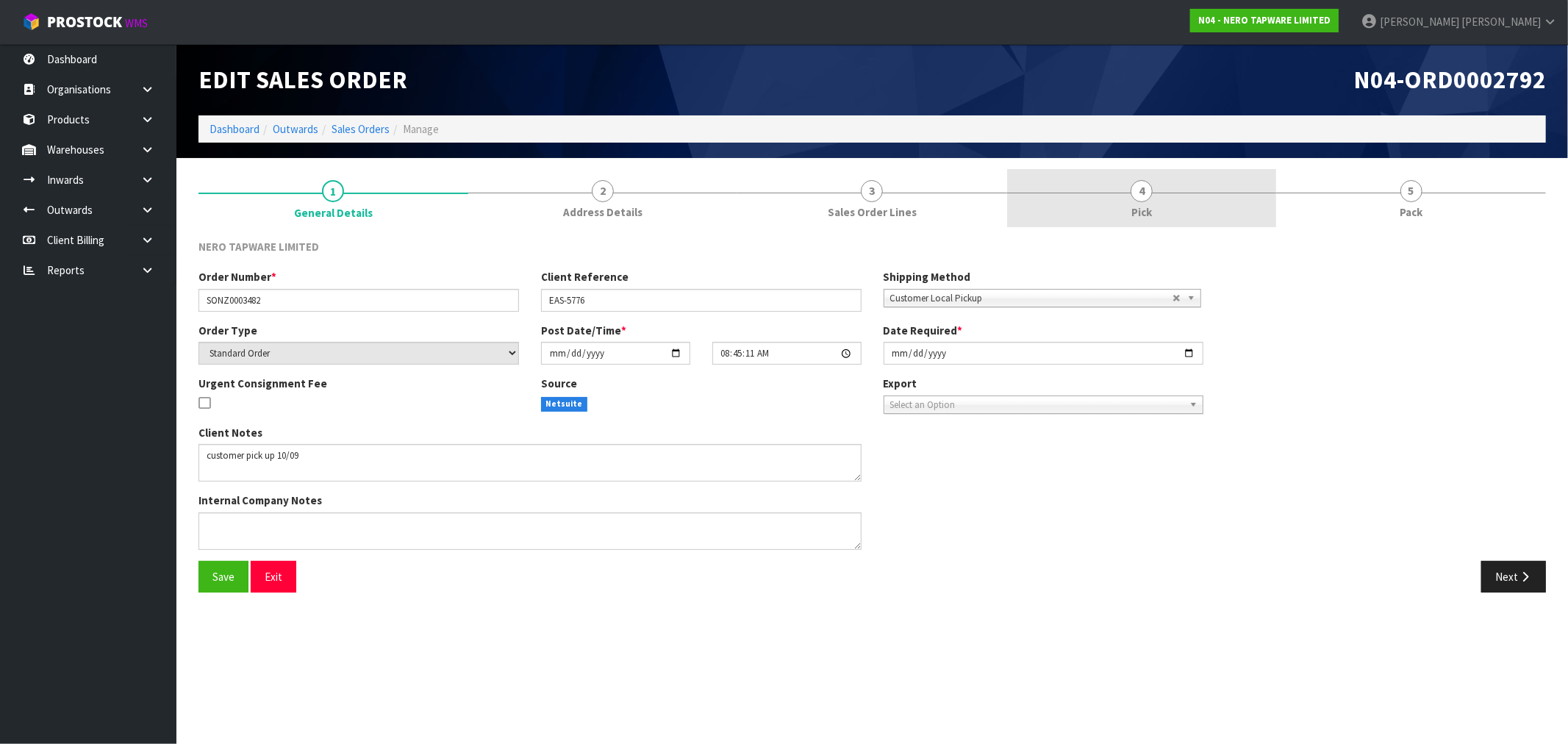
click at [1091, 193] on div at bounding box center [1141, 193] width 270 height 1
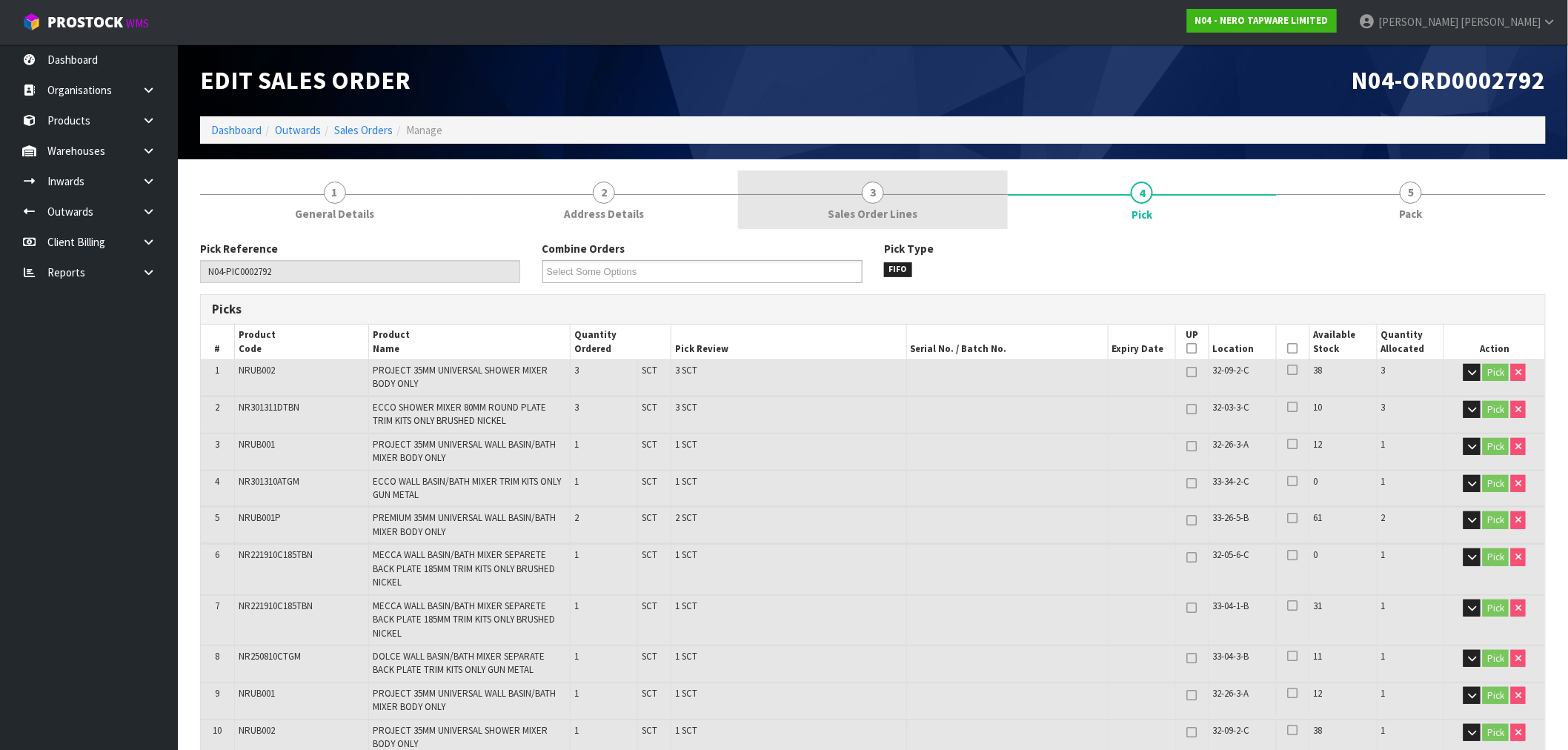
click at [928, 203] on link "3 Sales Order Lines" at bounding box center [871, 200] width 269 height 59
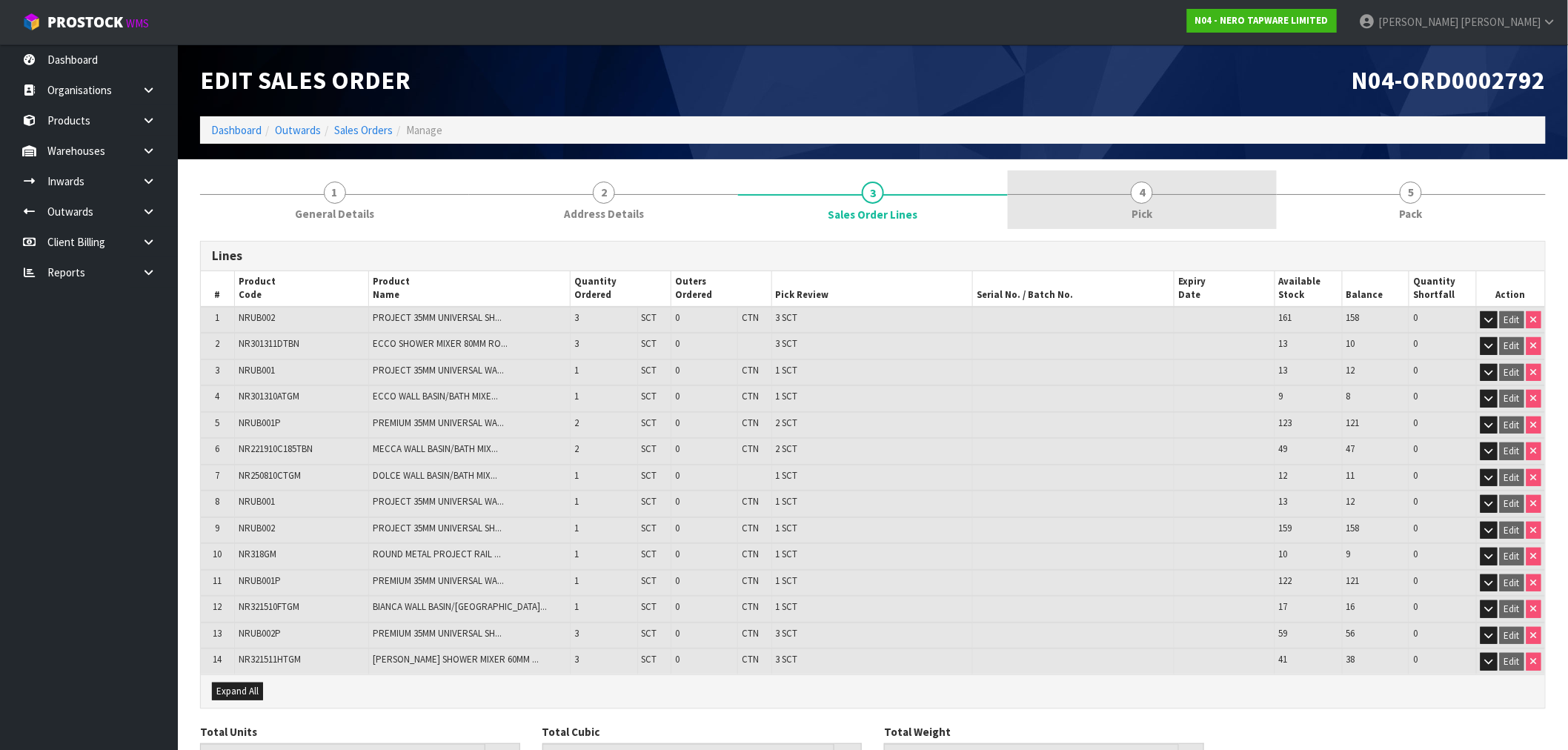
click at [1137, 213] on span "Pick" at bounding box center [1141, 213] width 21 height 16
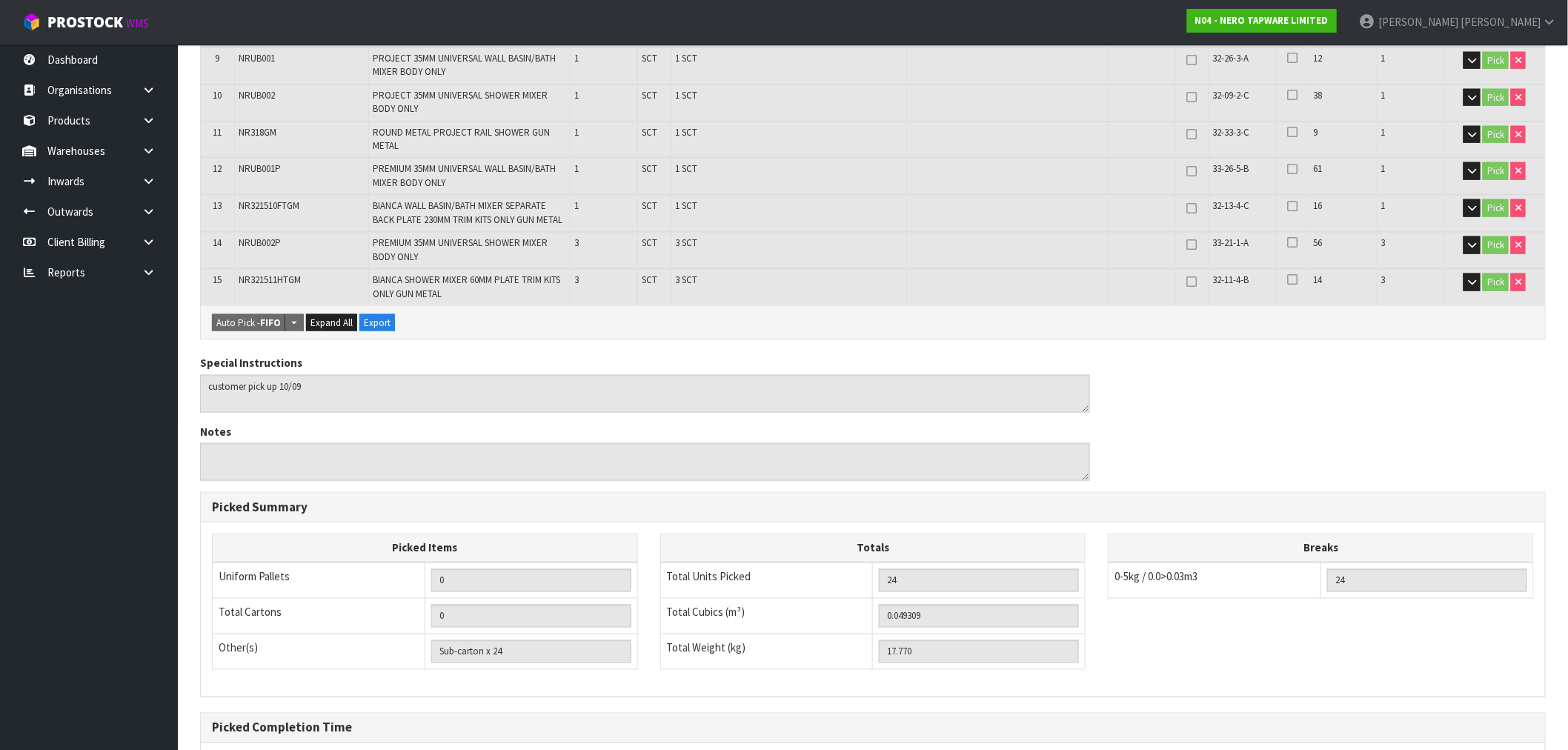
scroll to position [777, 0]
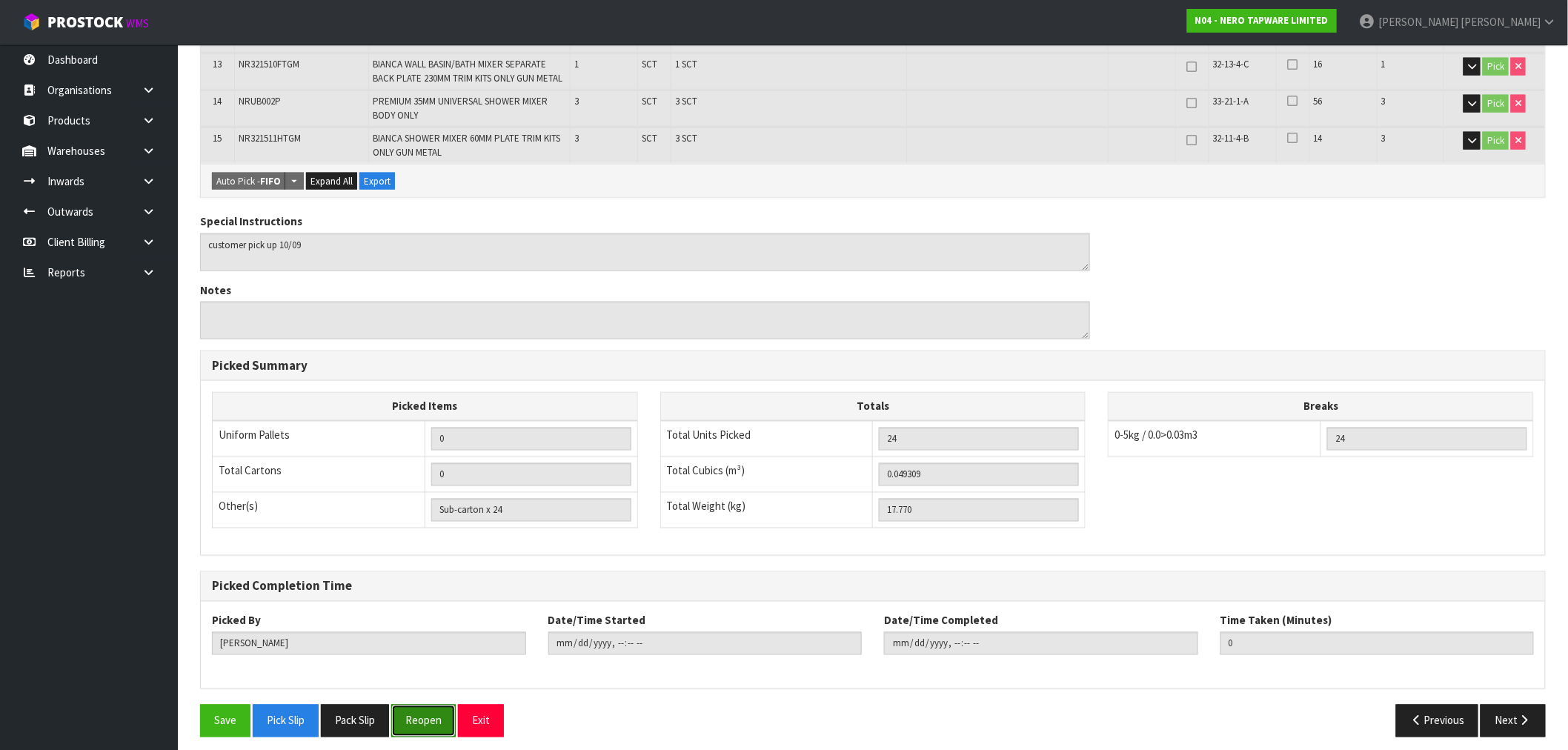
click at [405, 714] on button "Reopen" at bounding box center [423, 721] width 64 height 32
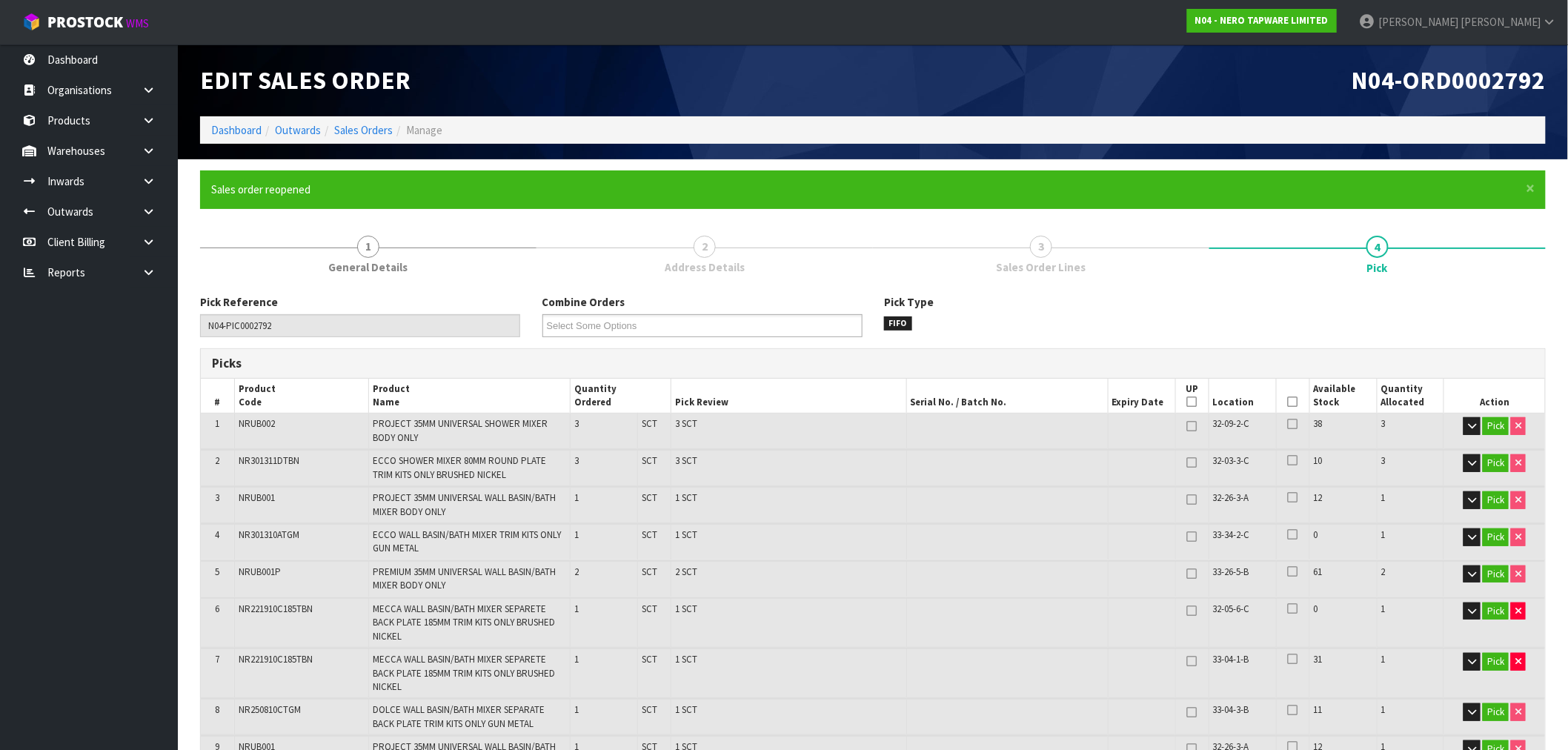
scroll to position [329, 0]
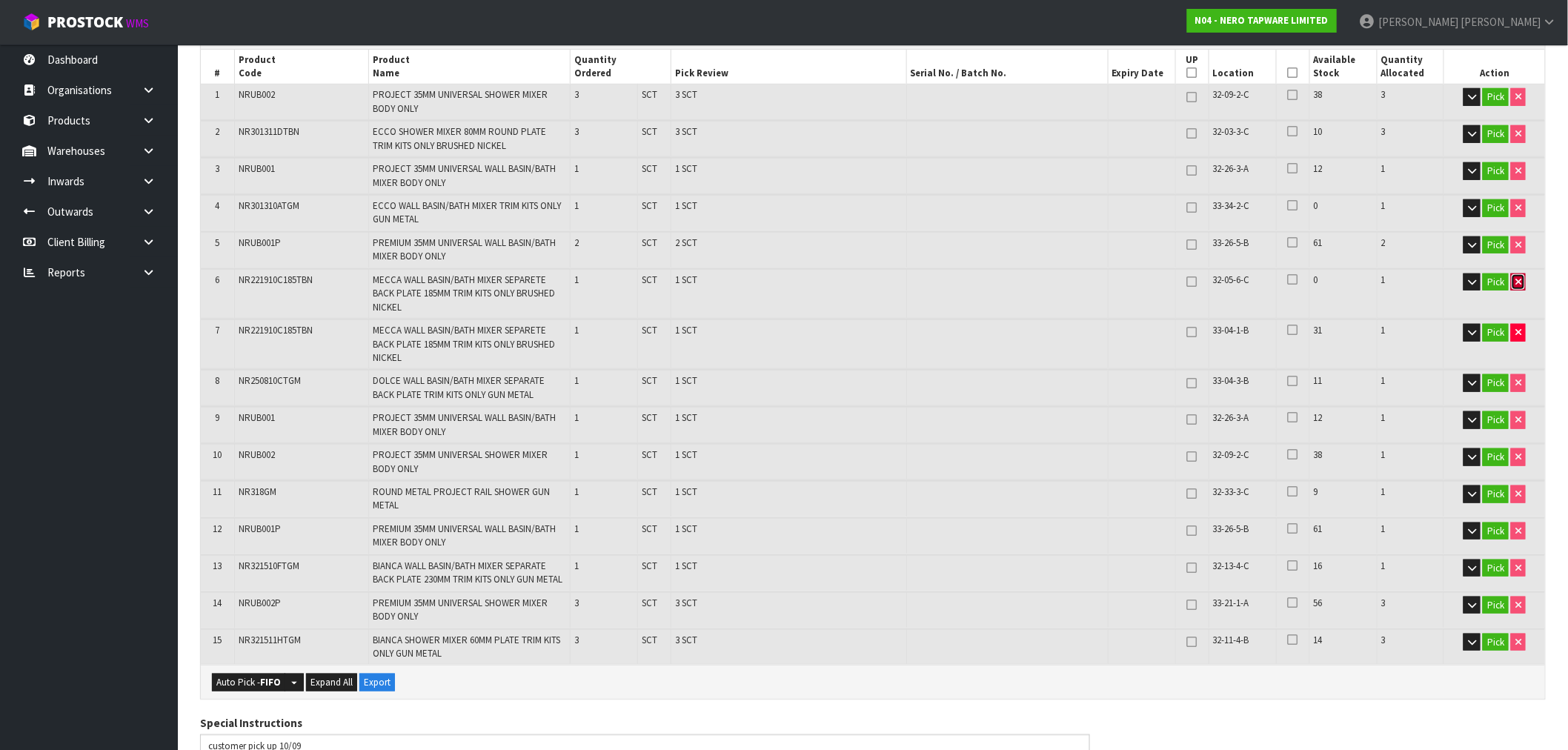
click at [1521, 280] on icon "button" at bounding box center [1518, 282] width 6 height 10
type input "23"
type input "0.046061"
type input "17.15"
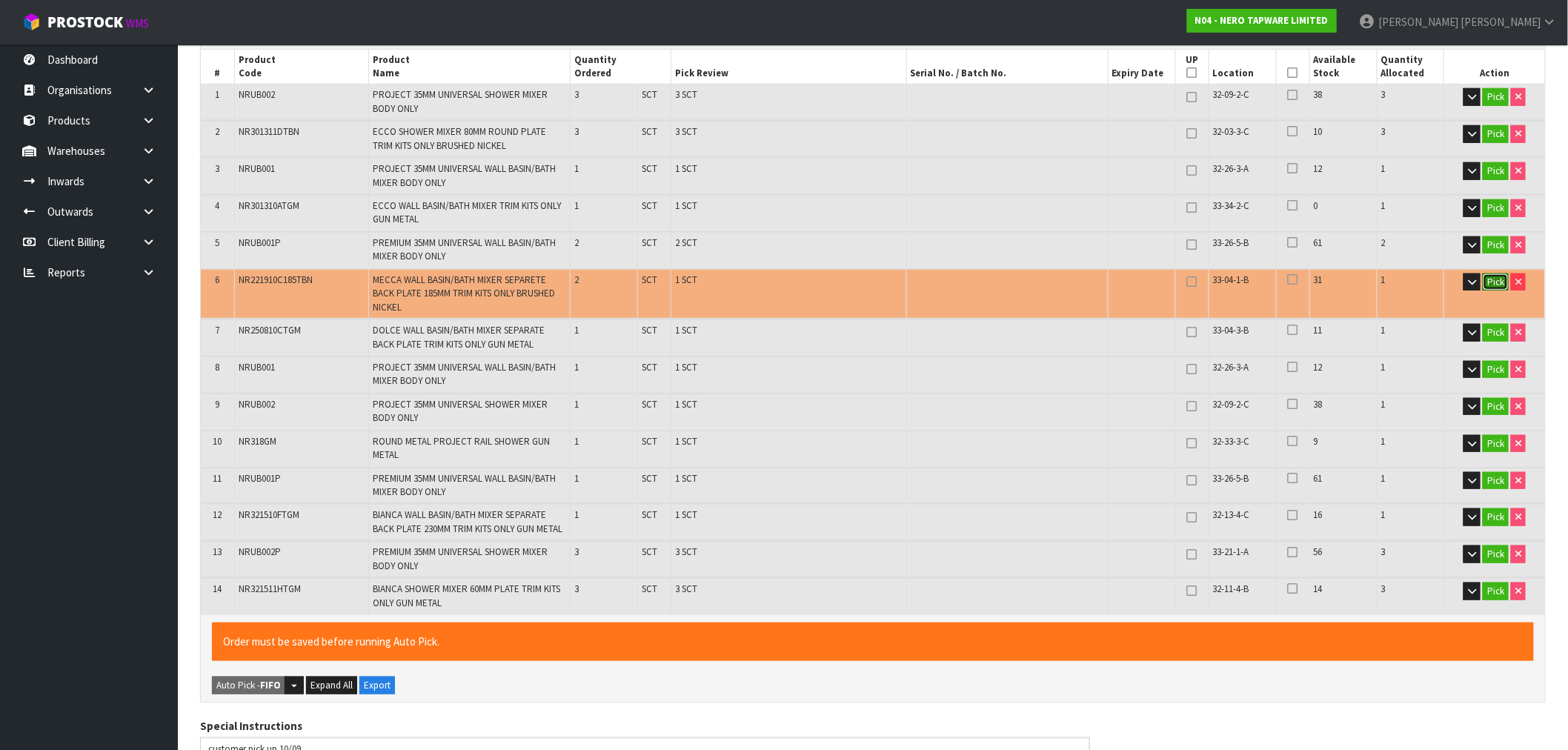
click at [1492, 280] on button "Pick" at bounding box center [1495, 282] width 26 height 18
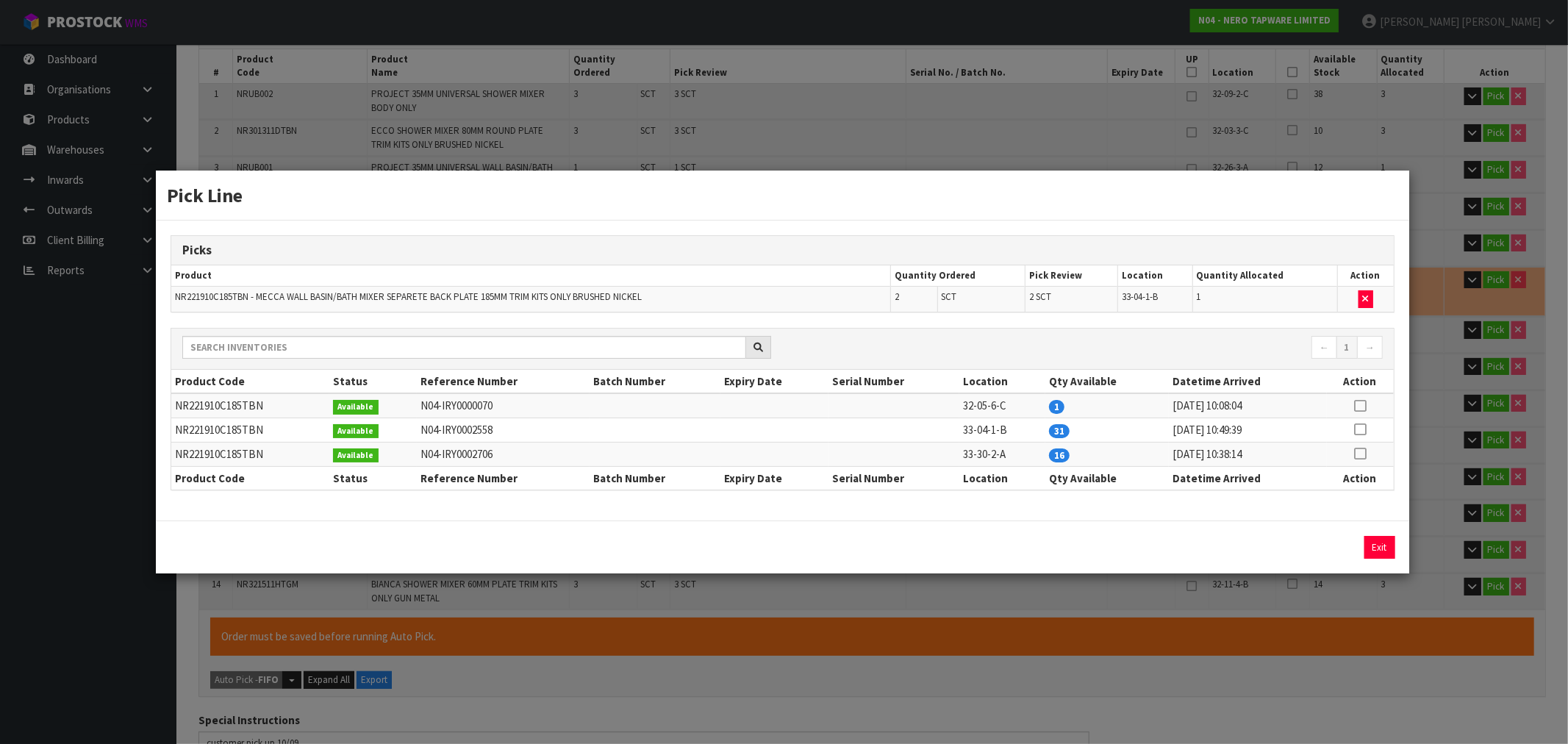
click at [1365, 406] on icon at bounding box center [1360, 406] width 12 height 1
click at [1335, 546] on button "Assign Pick" at bounding box center [1330, 546] width 61 height 22
type input "24"
type input "0.049309"
type input "17.77"
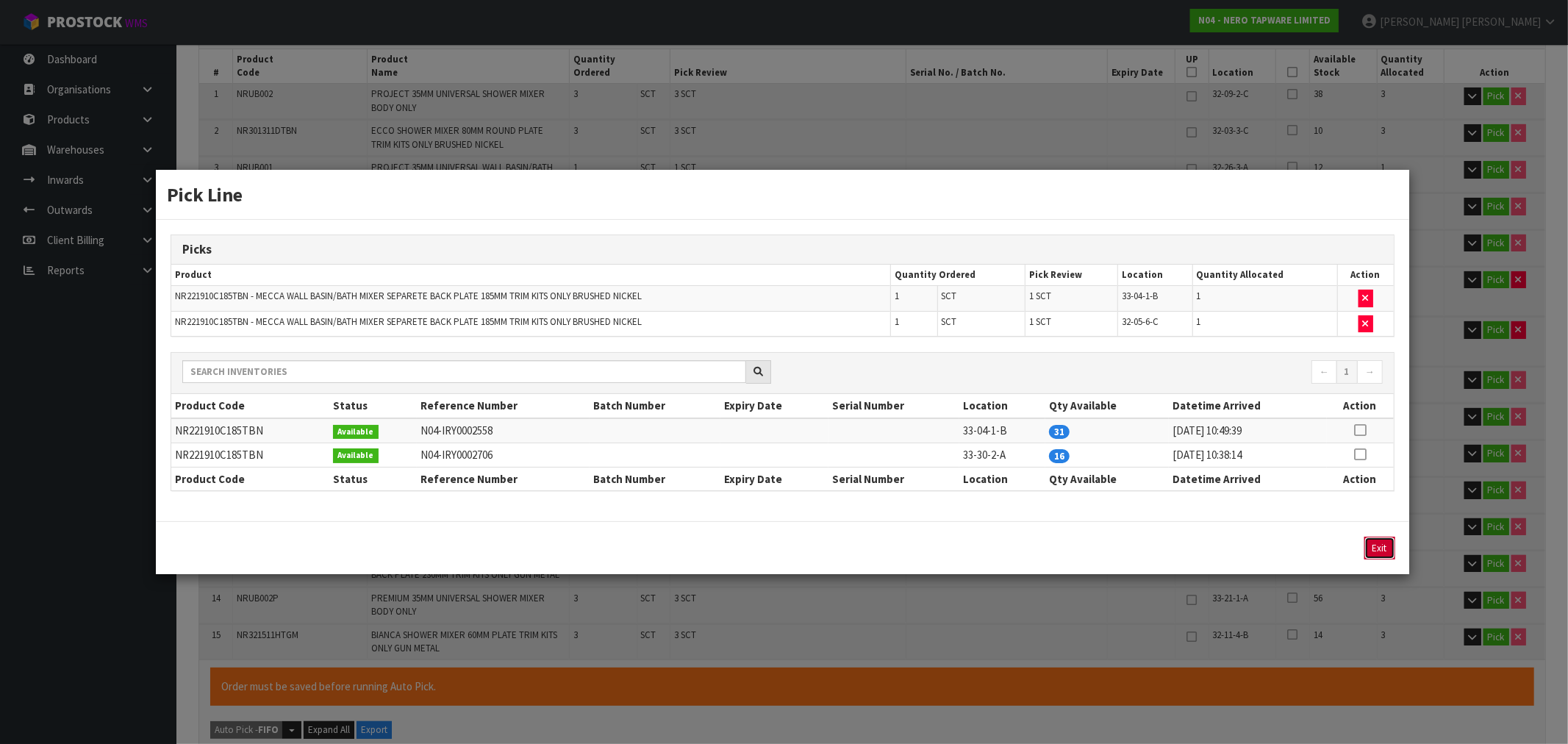
click at [1370, 536] on button "Exit" at bounding box center [1379, 547] width 31 height 22
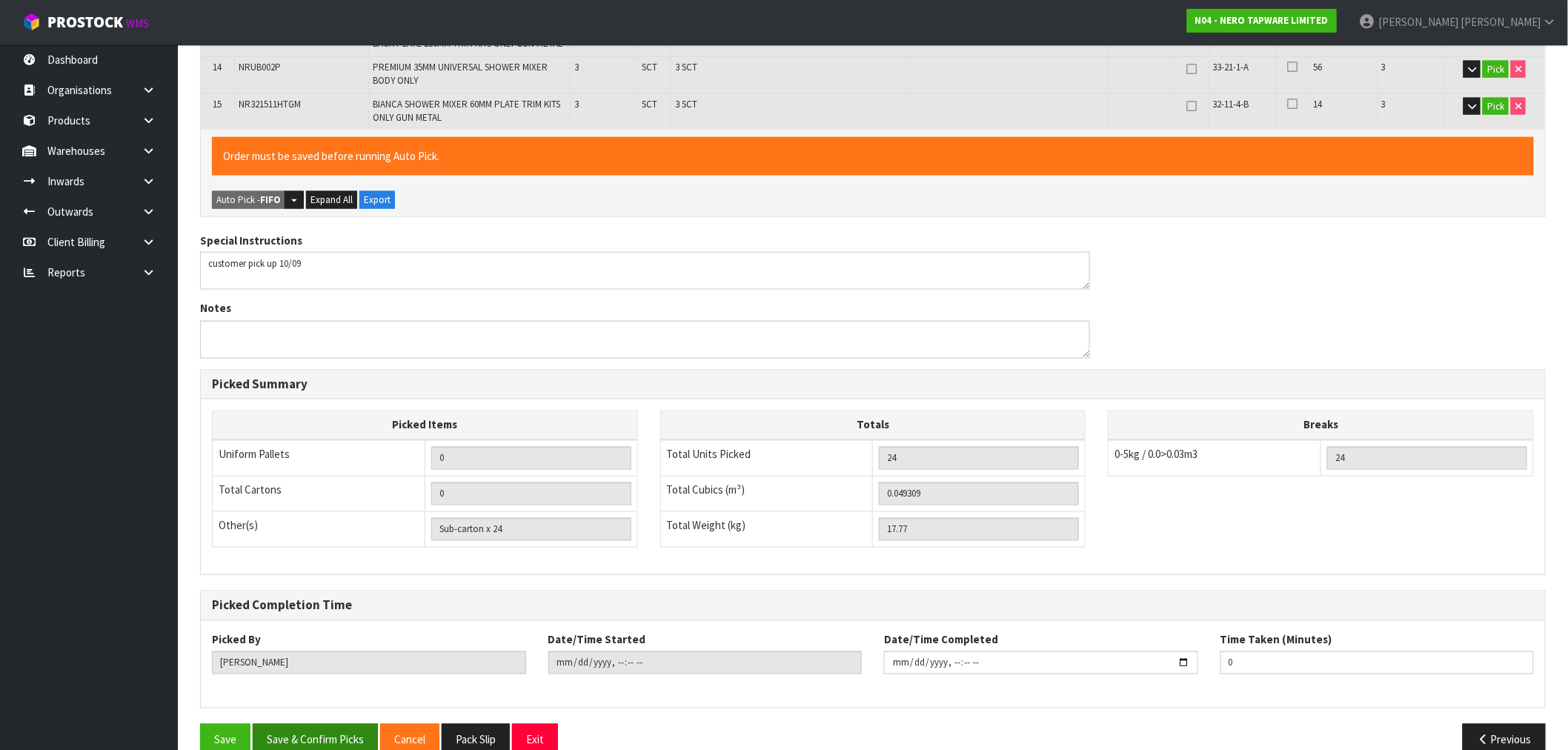
scroll to position [884, 0]
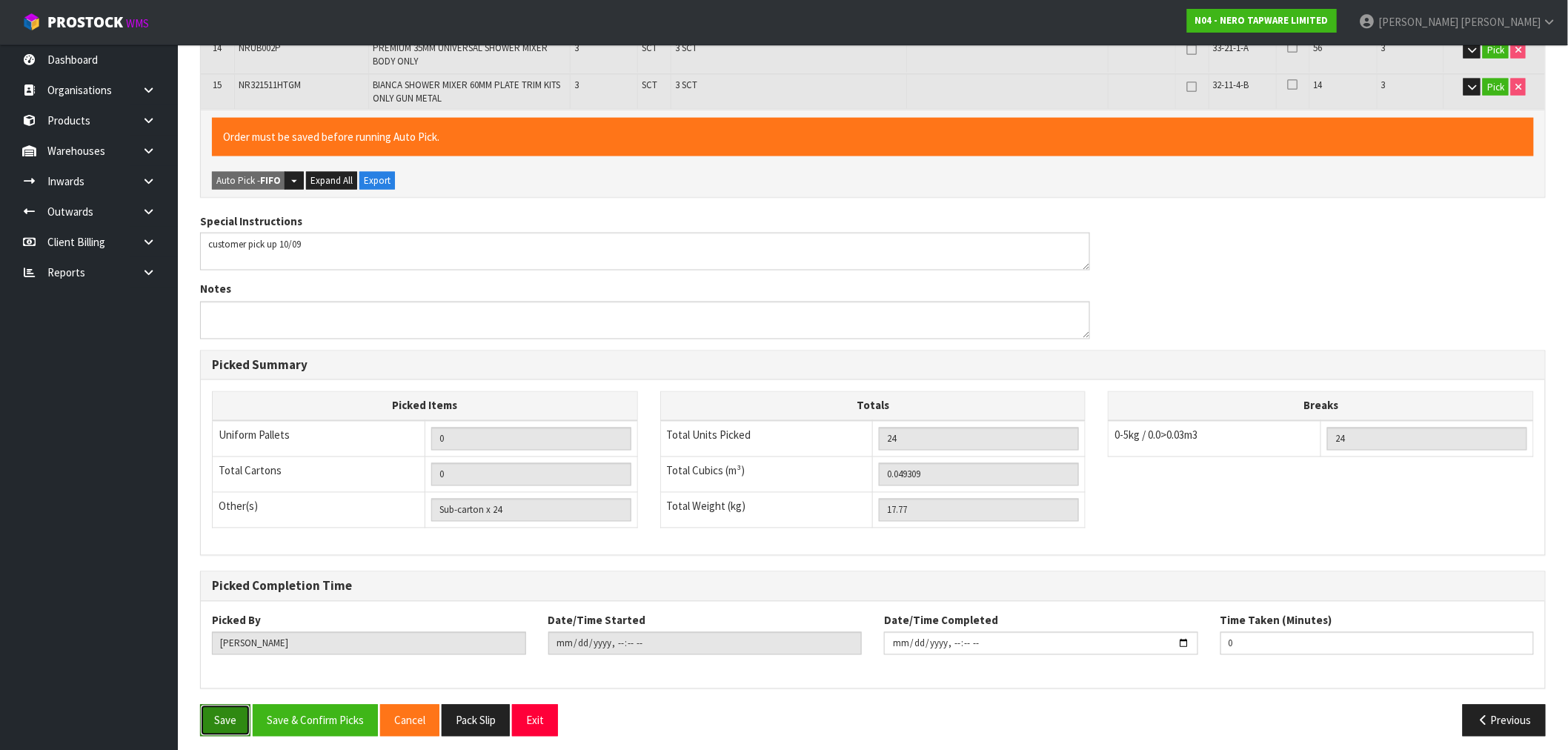
click at [237, 712] on button "Save" at bounding box center [225, 721] width 50 height 32
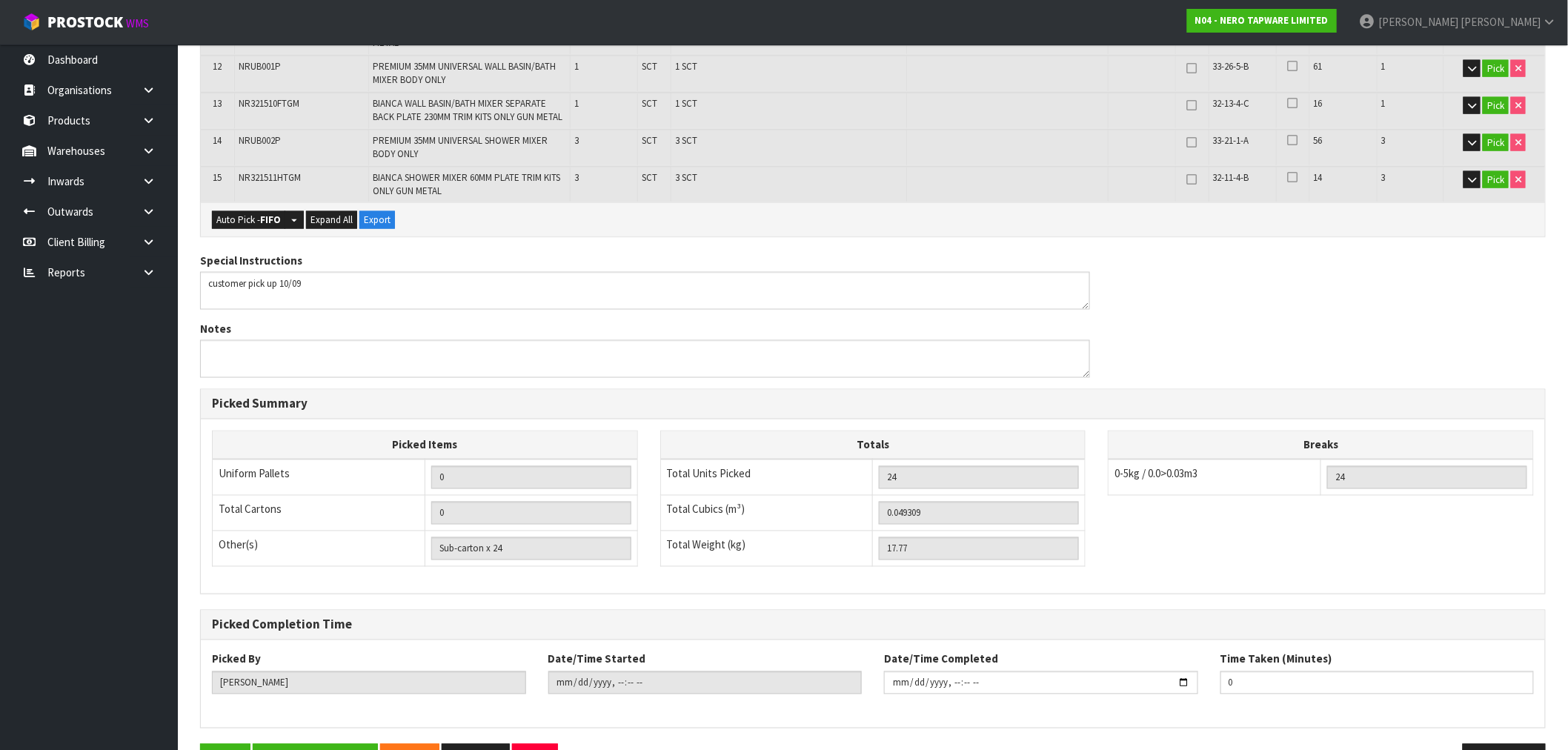
scroll to position [830, 0]
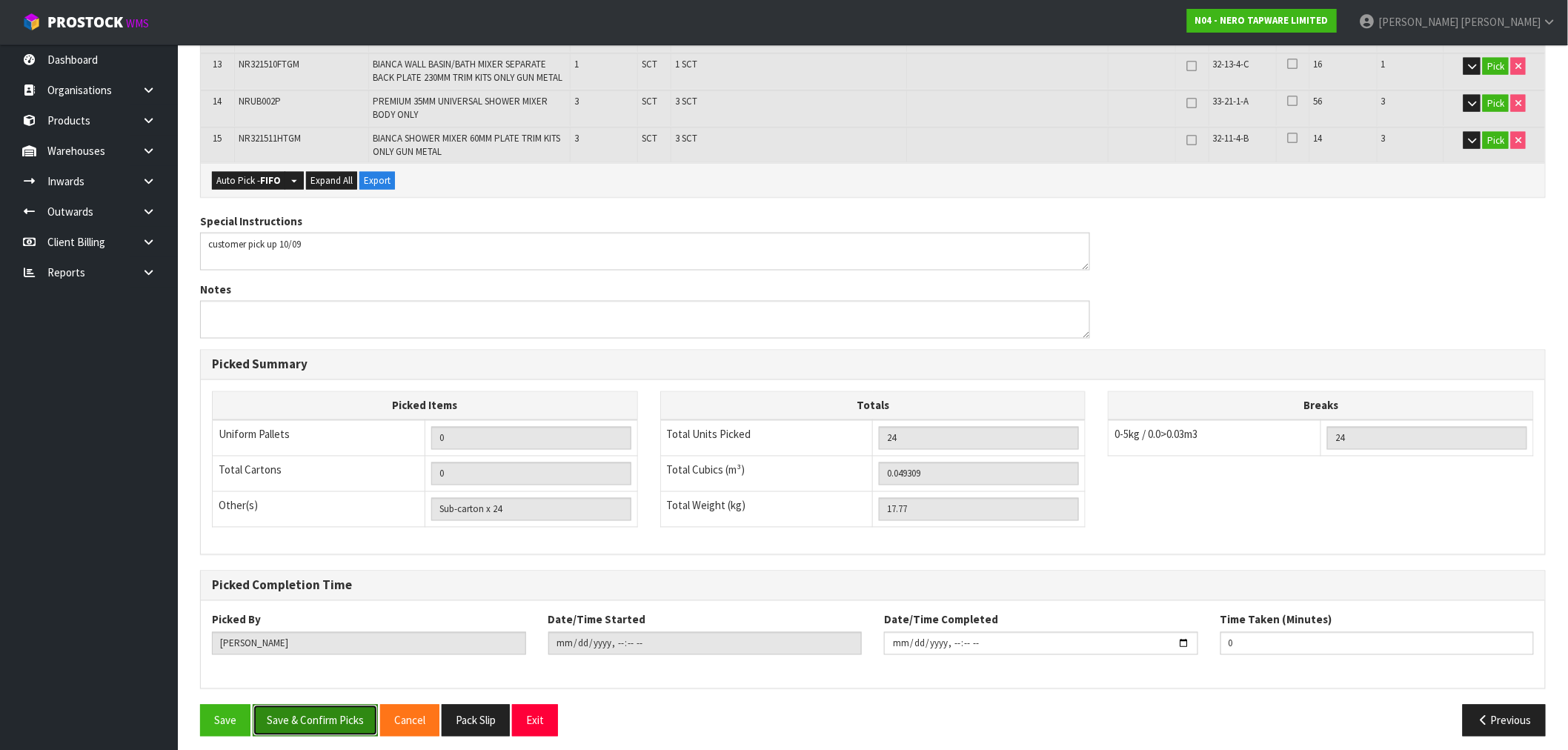
click at [338, 712] on button "Save & Confirm Picks" at bounding box center [316, 721] width 126 height 32
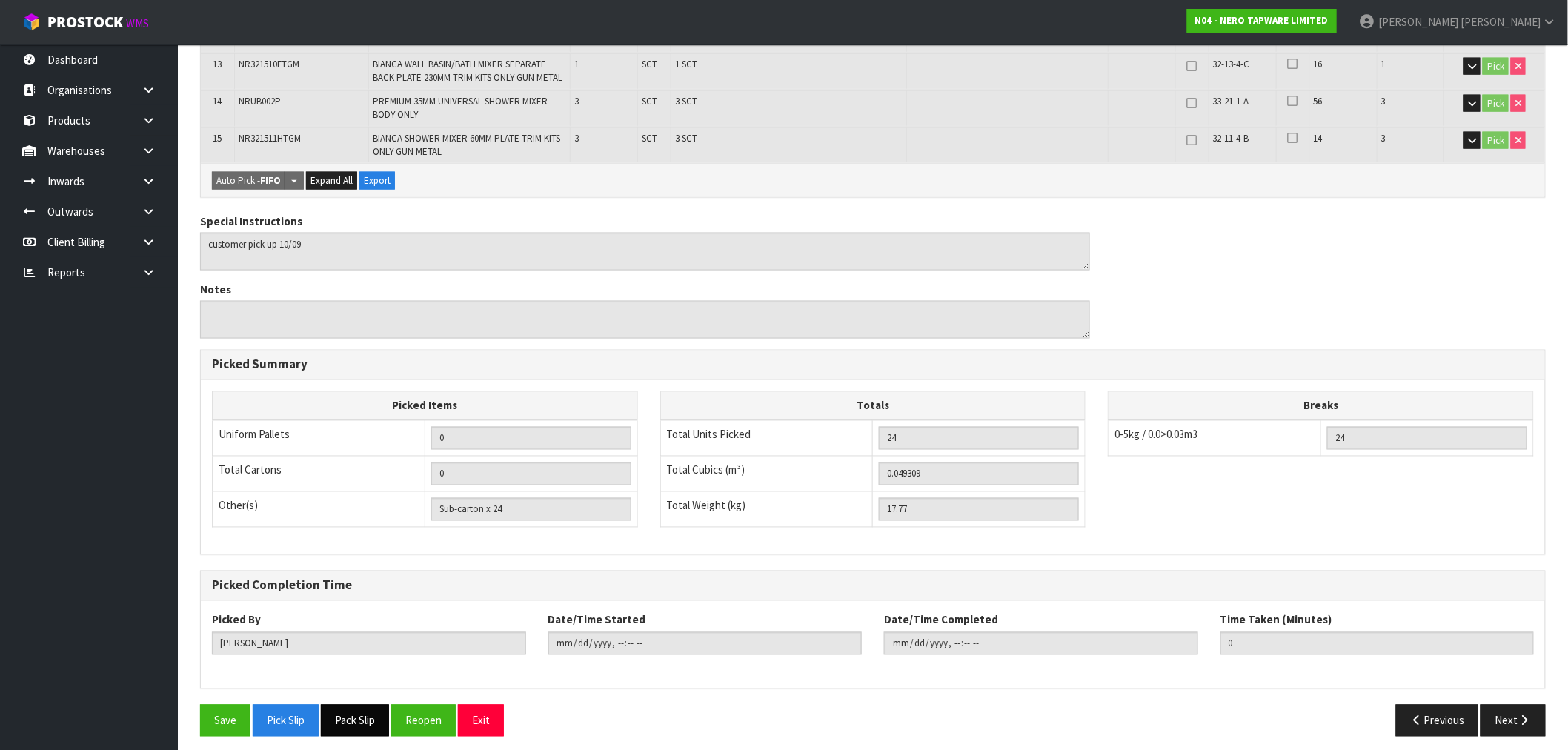
click at [359, 710] on button "Pack Slip" at bounding box center [354, 721] width 68 height 32
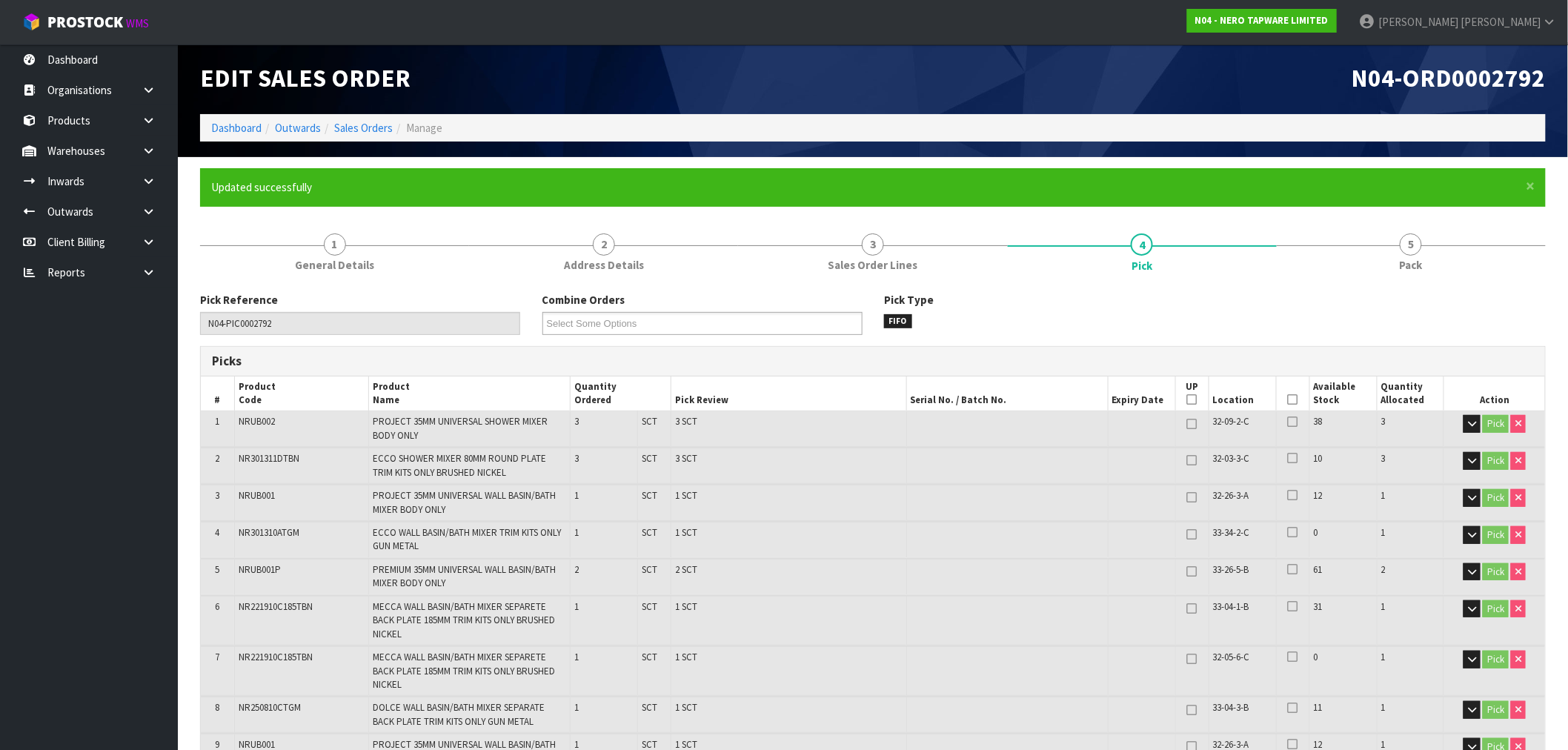
scroll to position [0, 0]
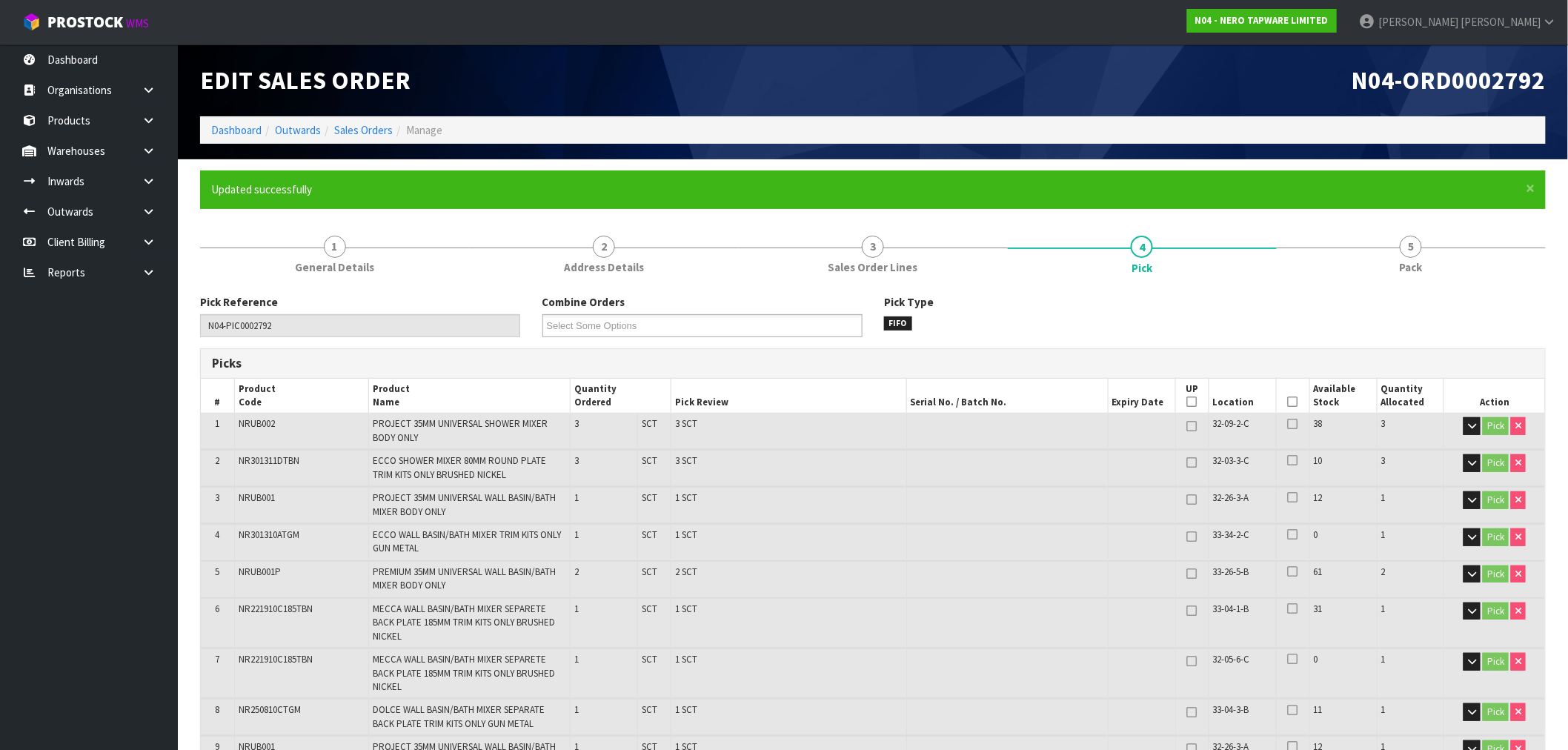
click at [364, 137] on li "Sales Orders" at bounding box center [357, 130] width 72 height 16
drag, startPoint x: 366, startPoint y: 128, endPoint x: 394, endPoint y: 133, distance: 28.4
click at [366, 128] on link "Sales Orders" at bounding box center [363, 130] width 59 height 14
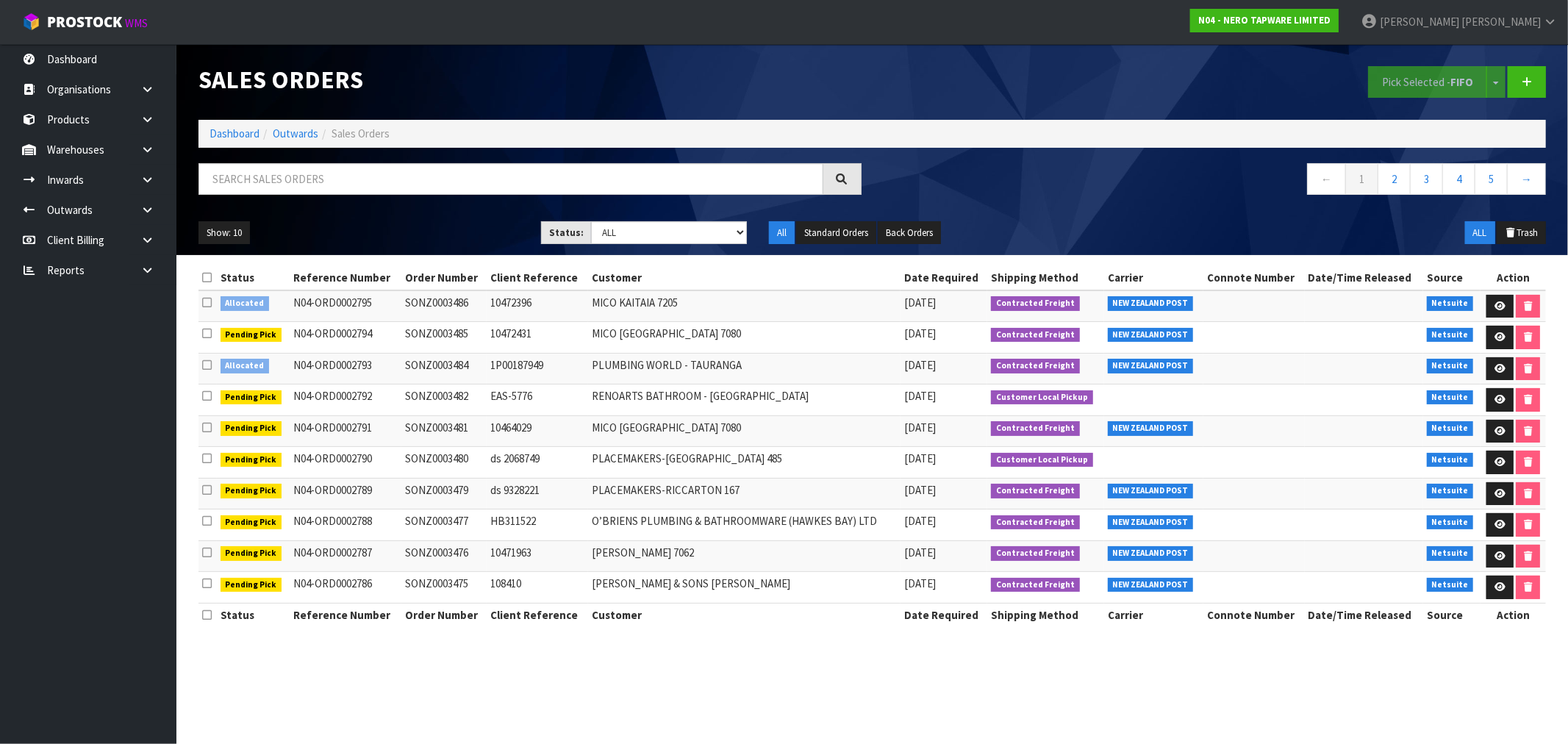
click at [202, 365] on icon at bounding box center [207, 365] width 10 height 11
click at [0, 0] on input "checkbox" at bounding box center [0, 0] width 0 height 0
click at [1448, 86] on button "Pick Selected - FIFO" at bounding box center [1427, 82] width 119 height 32
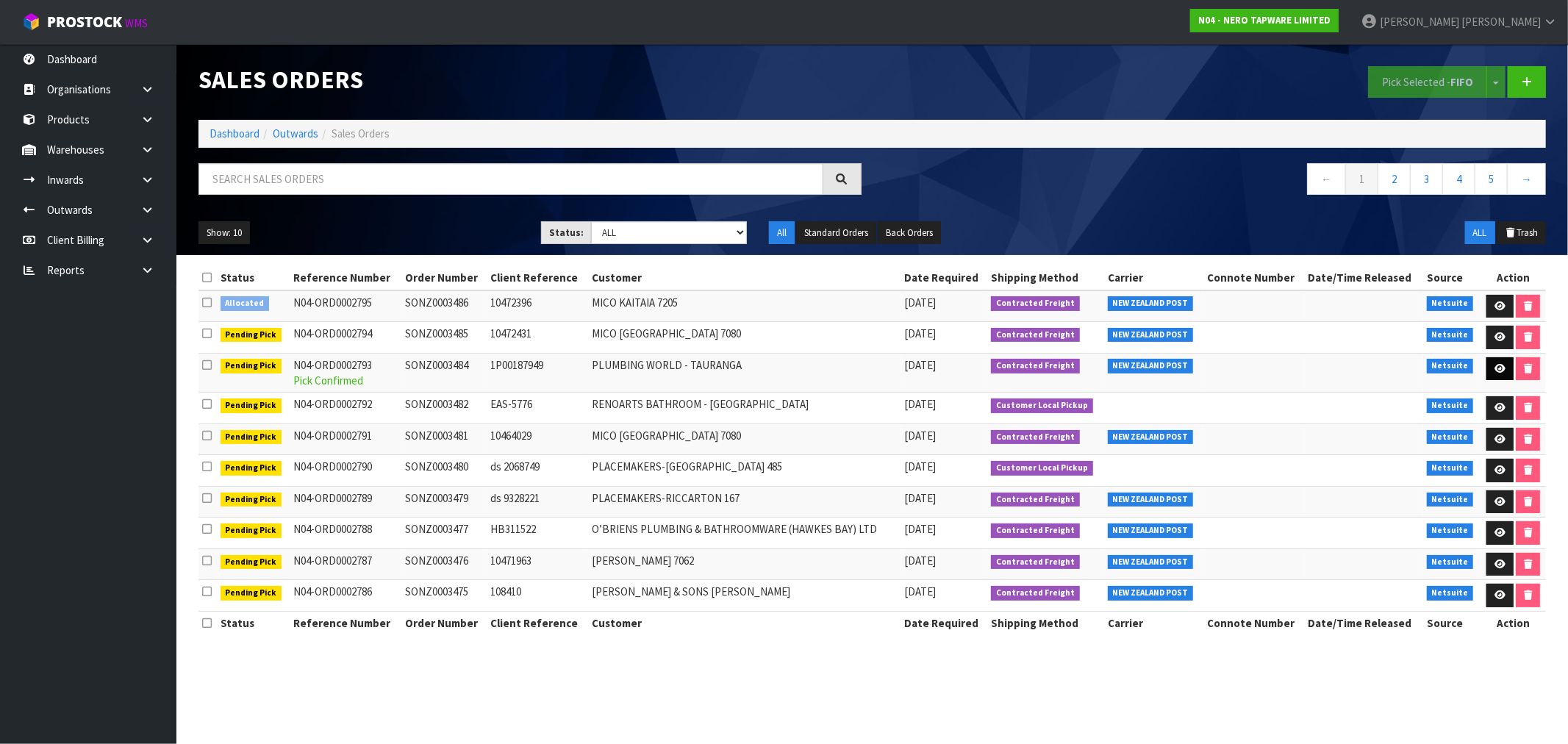
click at [1497, 368] on icon at bounding box center [1499, 369] width 11 height 10
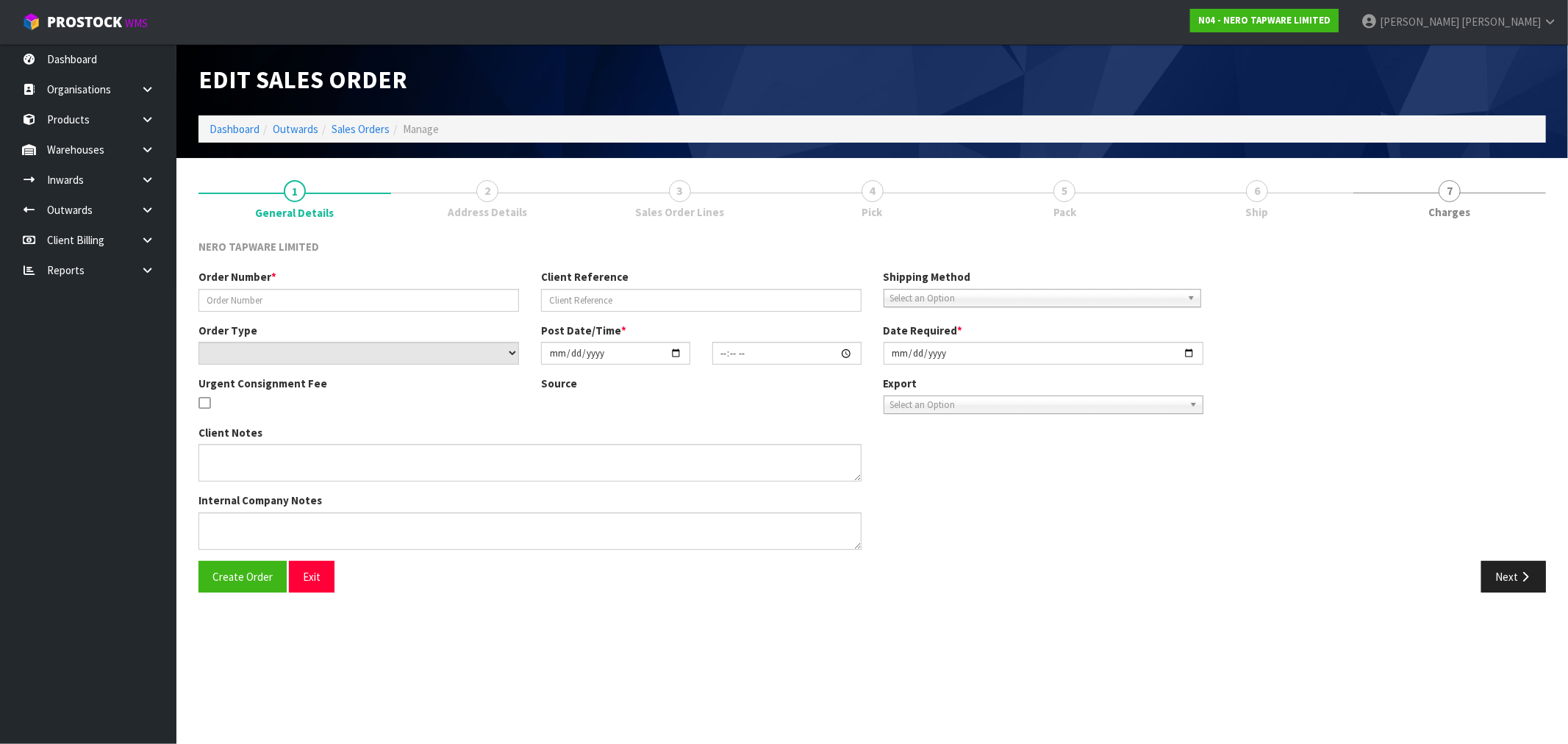
type input "SONZ0003484"
type input "1P00187949"
select select "number:0"
type input "[DATE]"
type input "08:45:15.000"
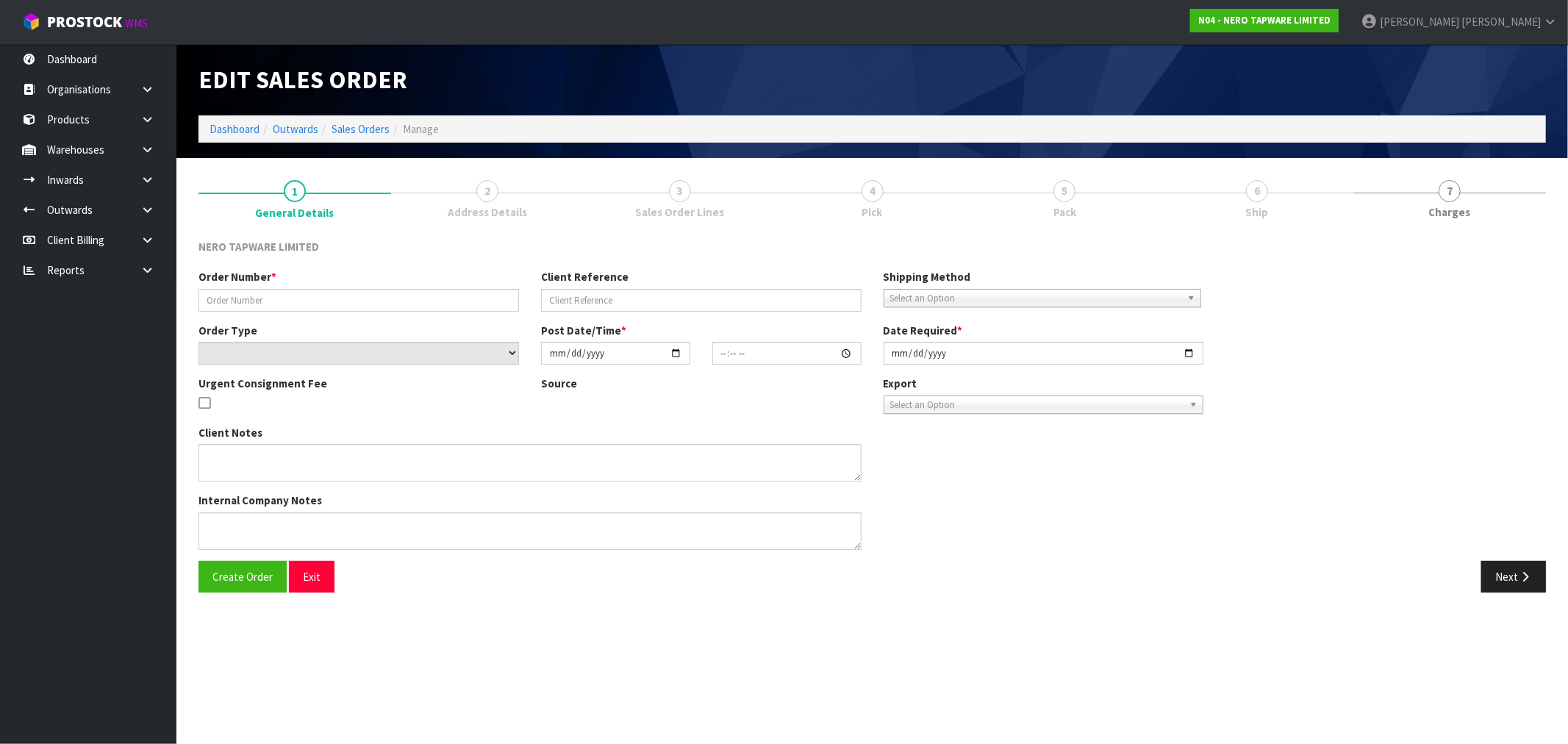
type input "[DATE]"
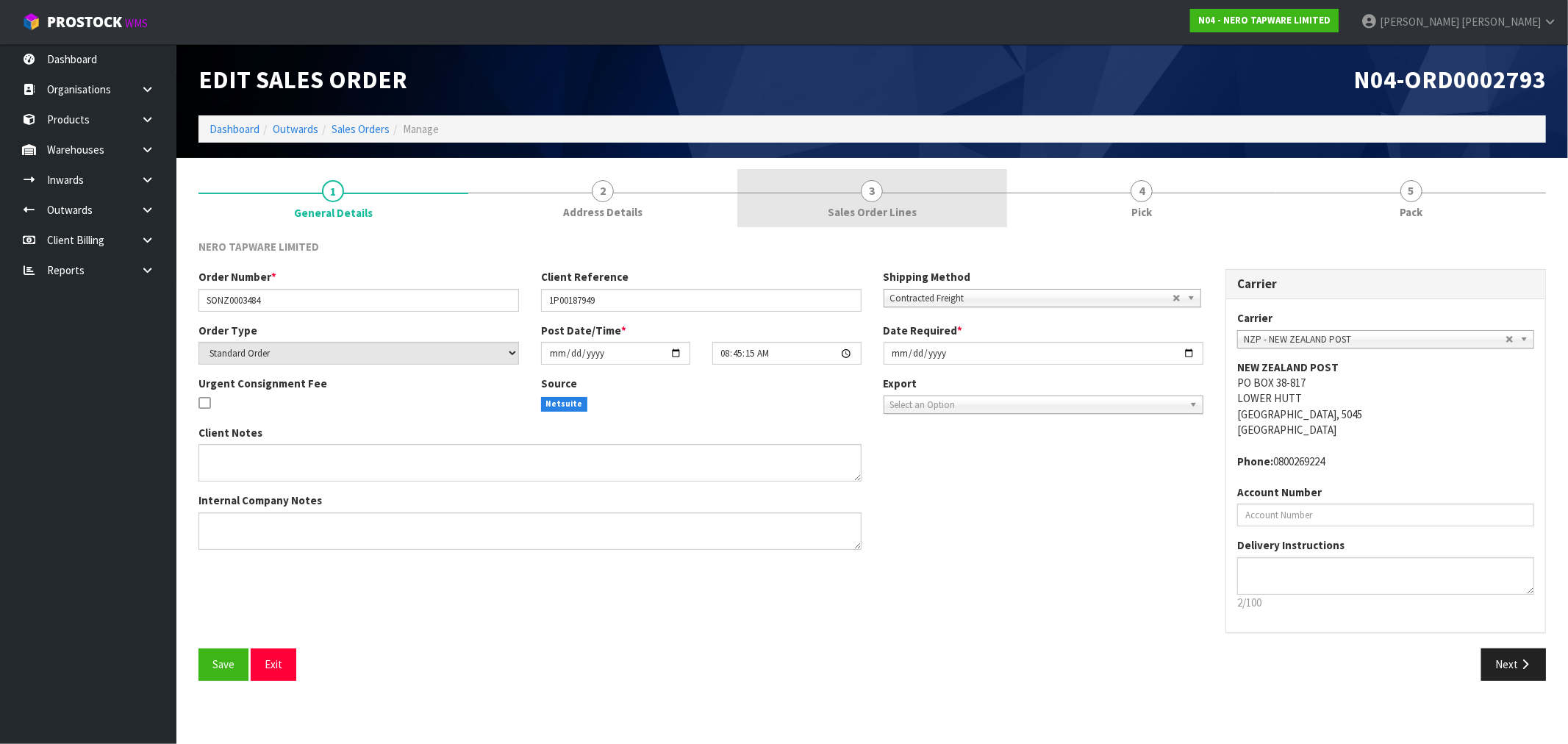
click at [776, 193] on div at bounding box center [872, 193] width 270 height 1
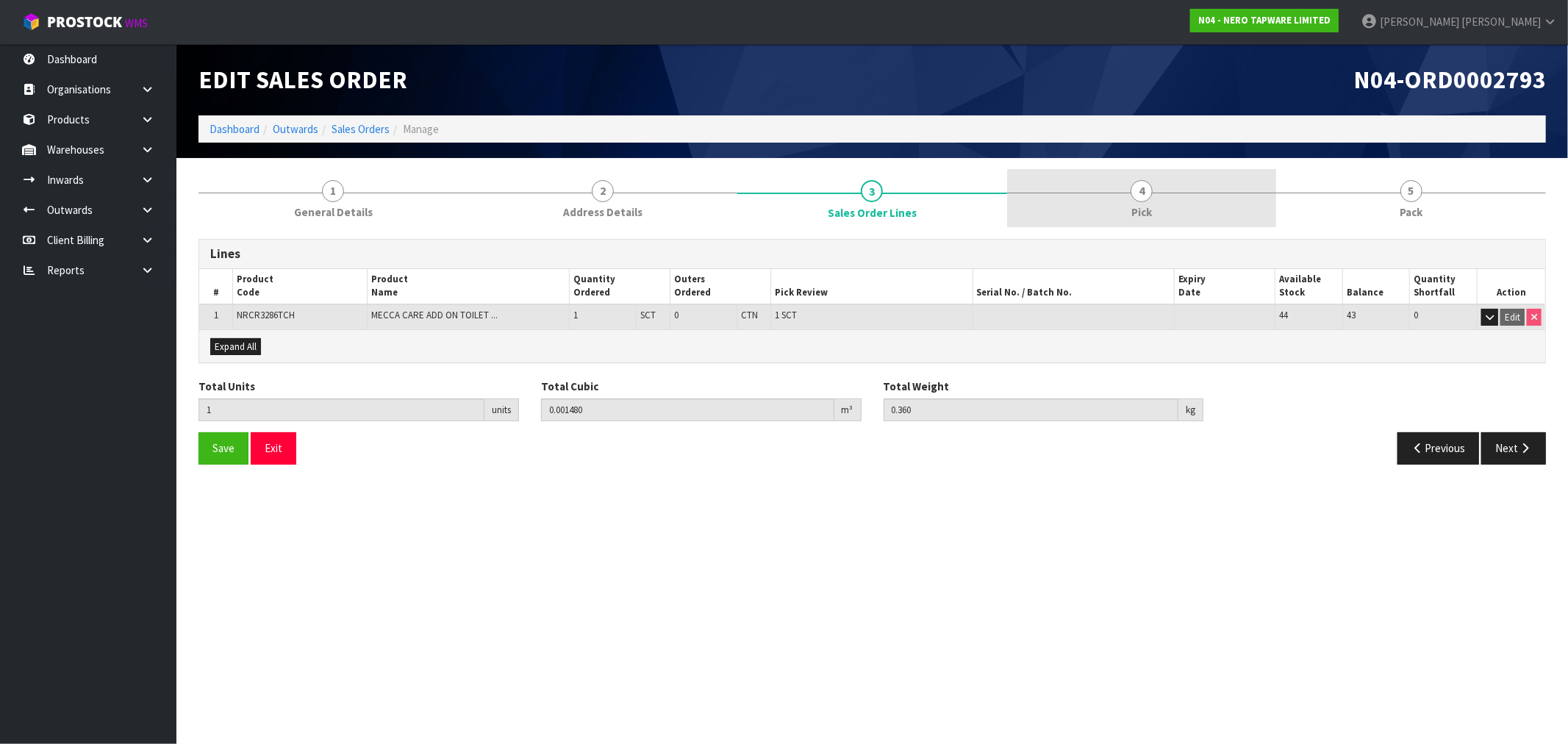
click at [1119, 217] on link "4 Pick" at bounding box center [1141, 198] width 270 height 58
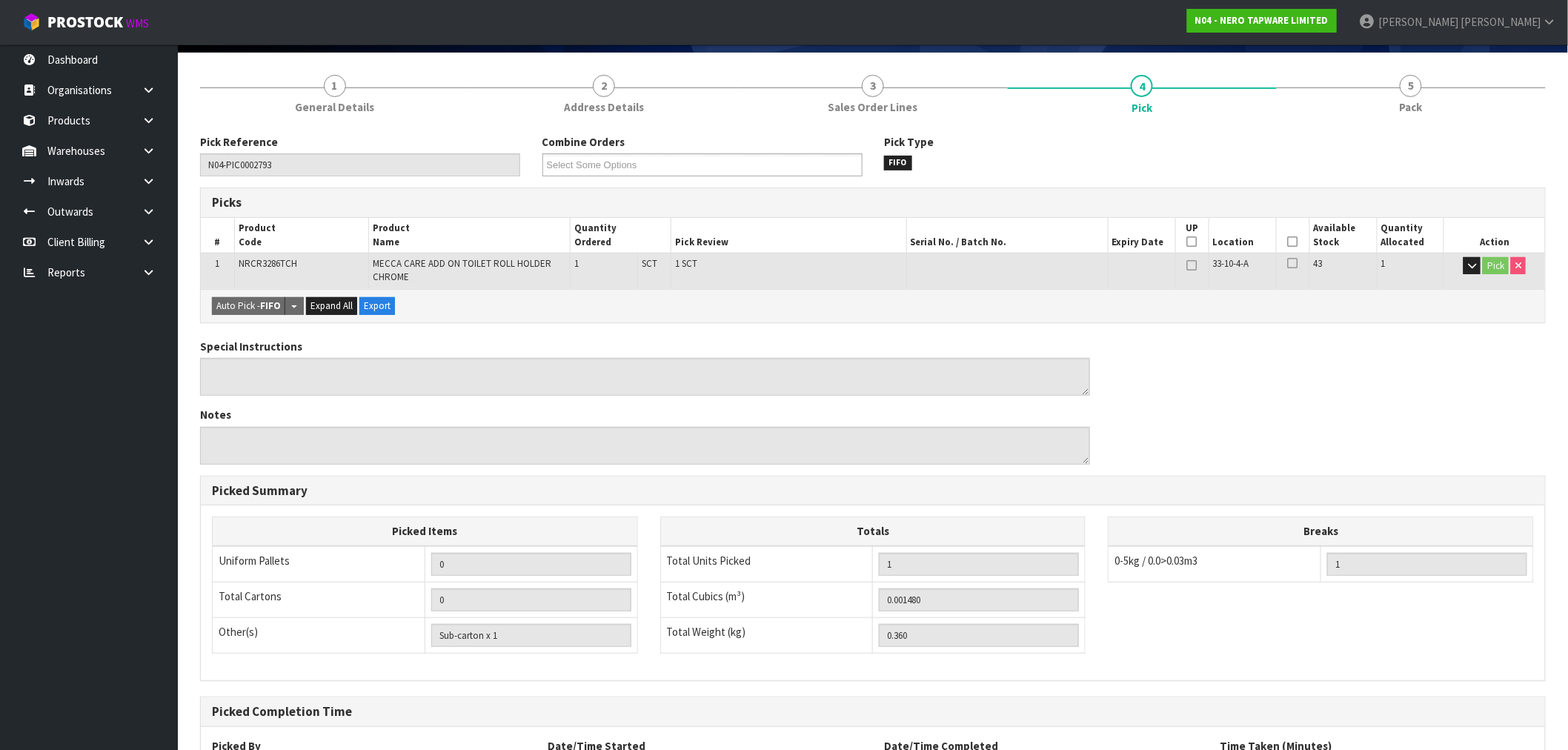
scroll to position [241, 0]
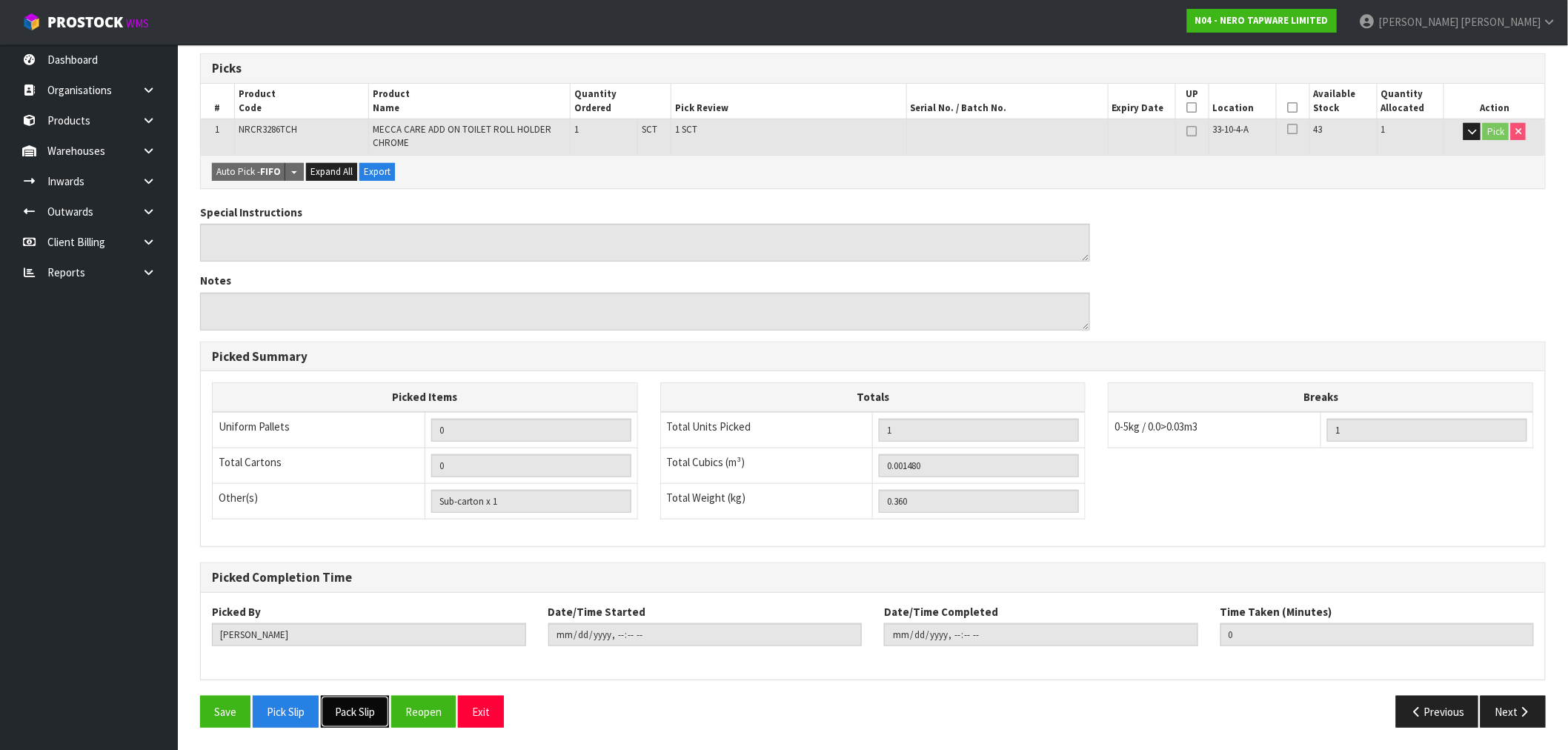
click at [354, 715] on button "Pack Slip" at bounding box center [354, 711] width 68 height 32
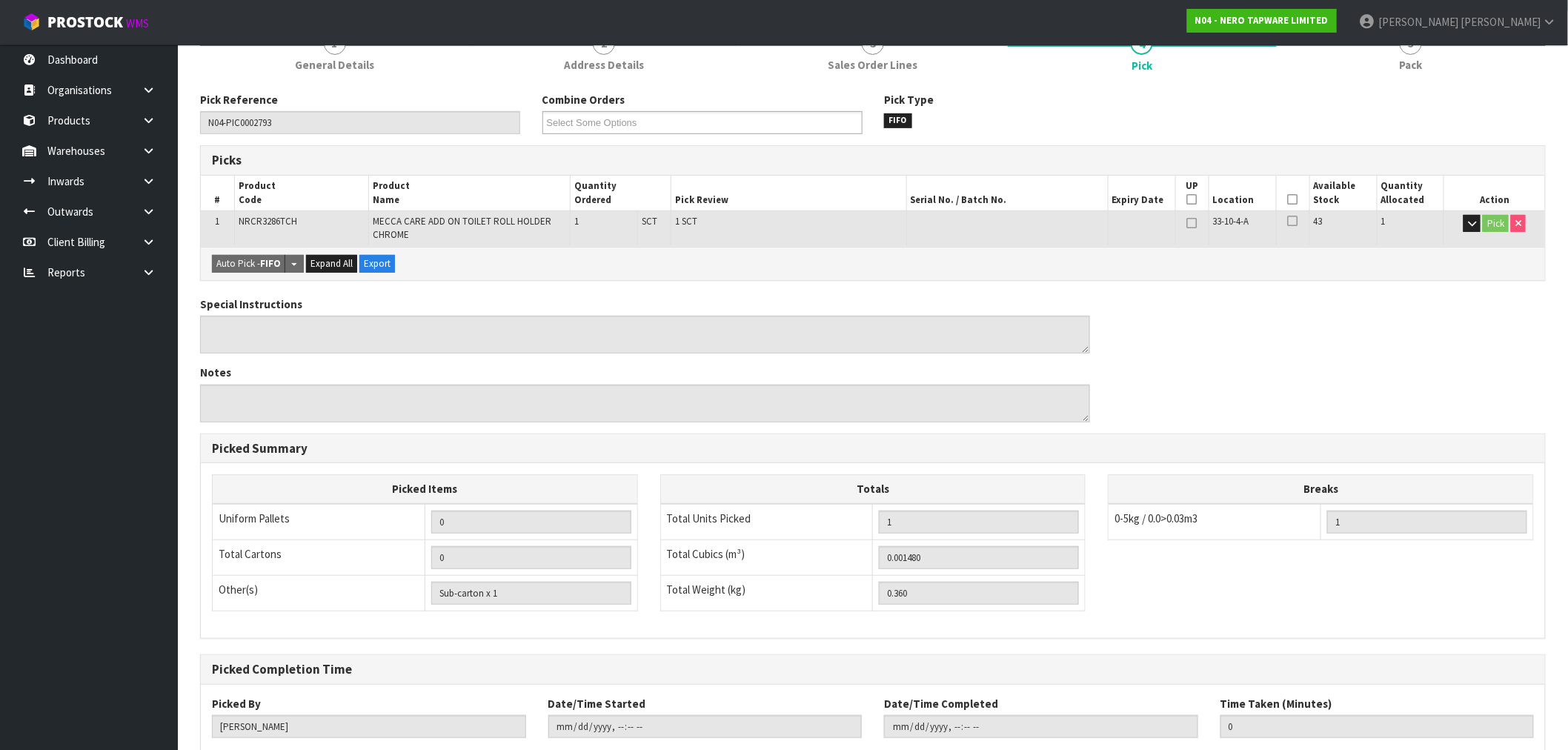
scroll to position [0, 0]
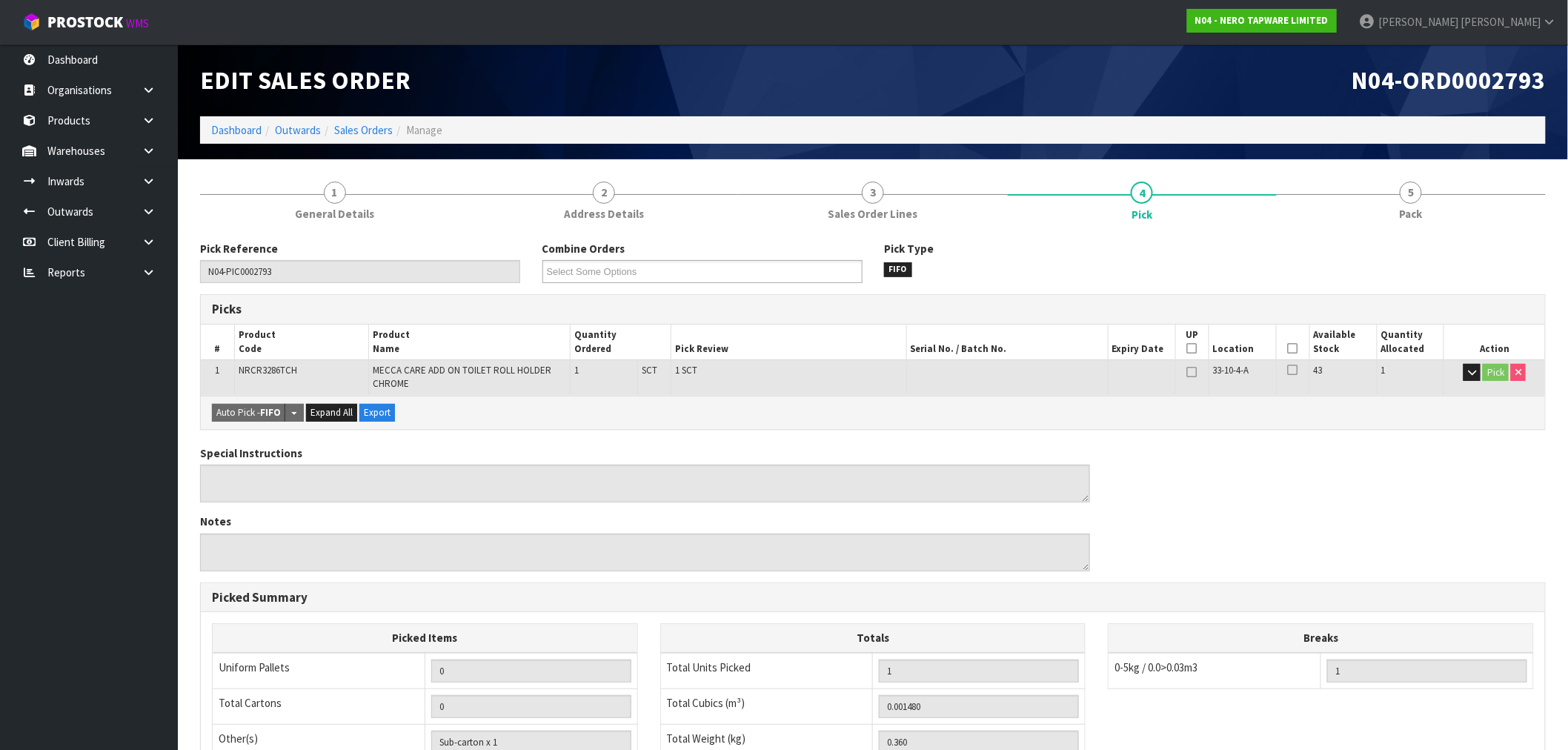
click at [375, 119] on ol "Dashboard Outwards Sales Orders Manage" at bounding box center [872, 130] width 1345 height 28
click at [343, 127] on link "Sales Orders" at bounding box center [363, 130] width 59 height 14
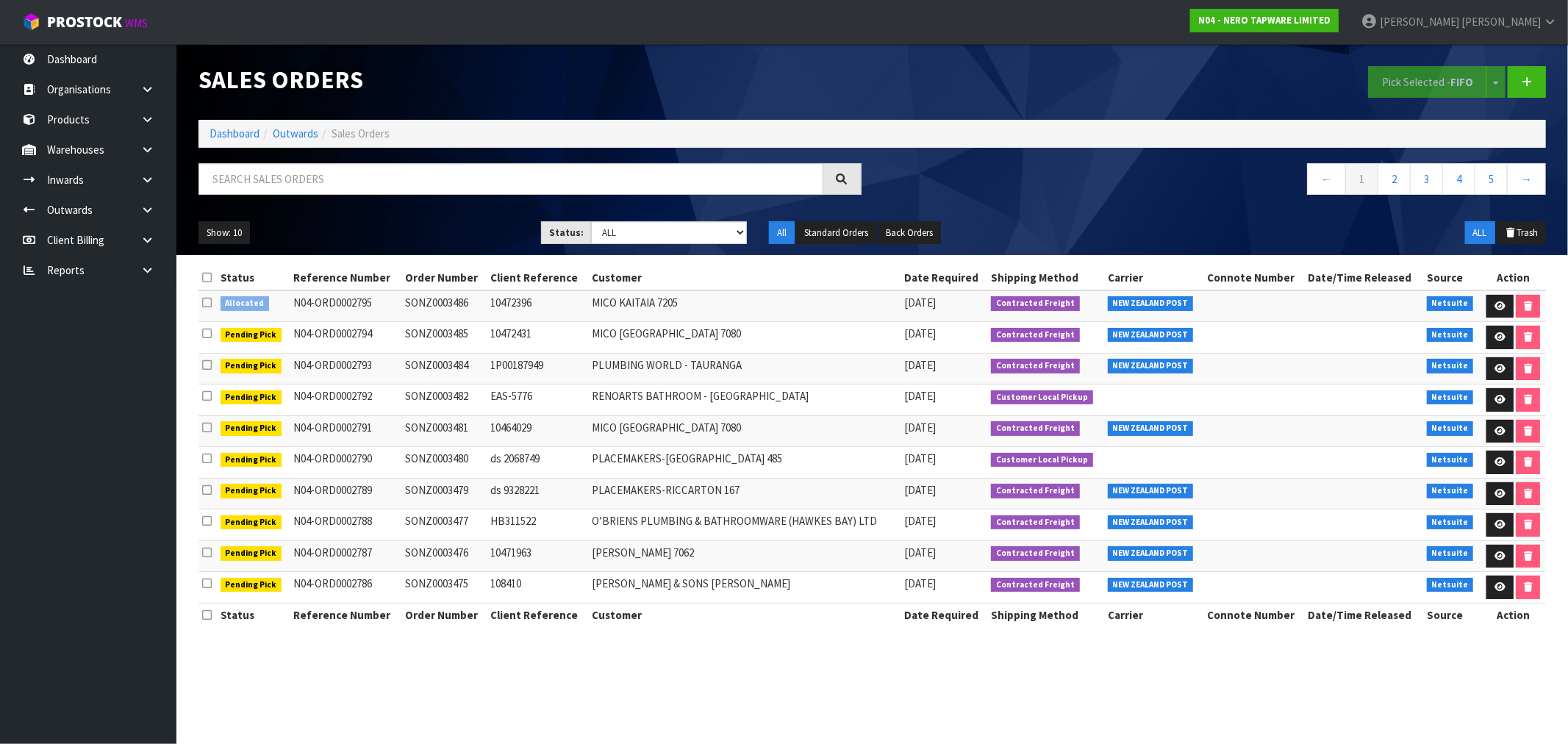
click at [208, 296] on label at bounding box center [207, 302] width 10 height 16
click at [0, 0] on input "checkbox" at bounding box center [0, 0] width 0 height 0
click at [1444, 97] on button "Pick Selected - FIFO" at bounding box center [1427, 82] width 119 height 32
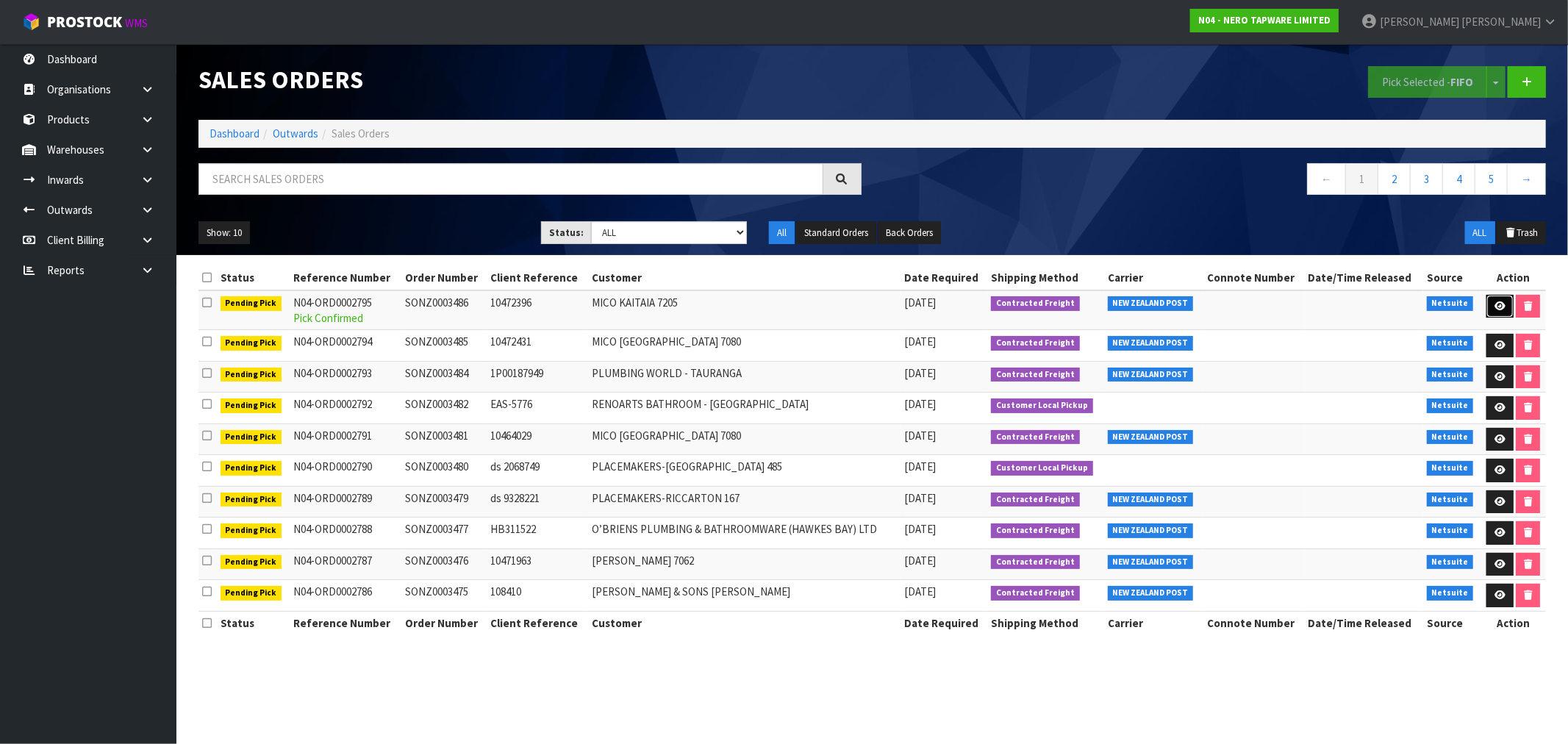
click at [1497, 298] on link at bounding box center [1500, 306] width 27 height 23
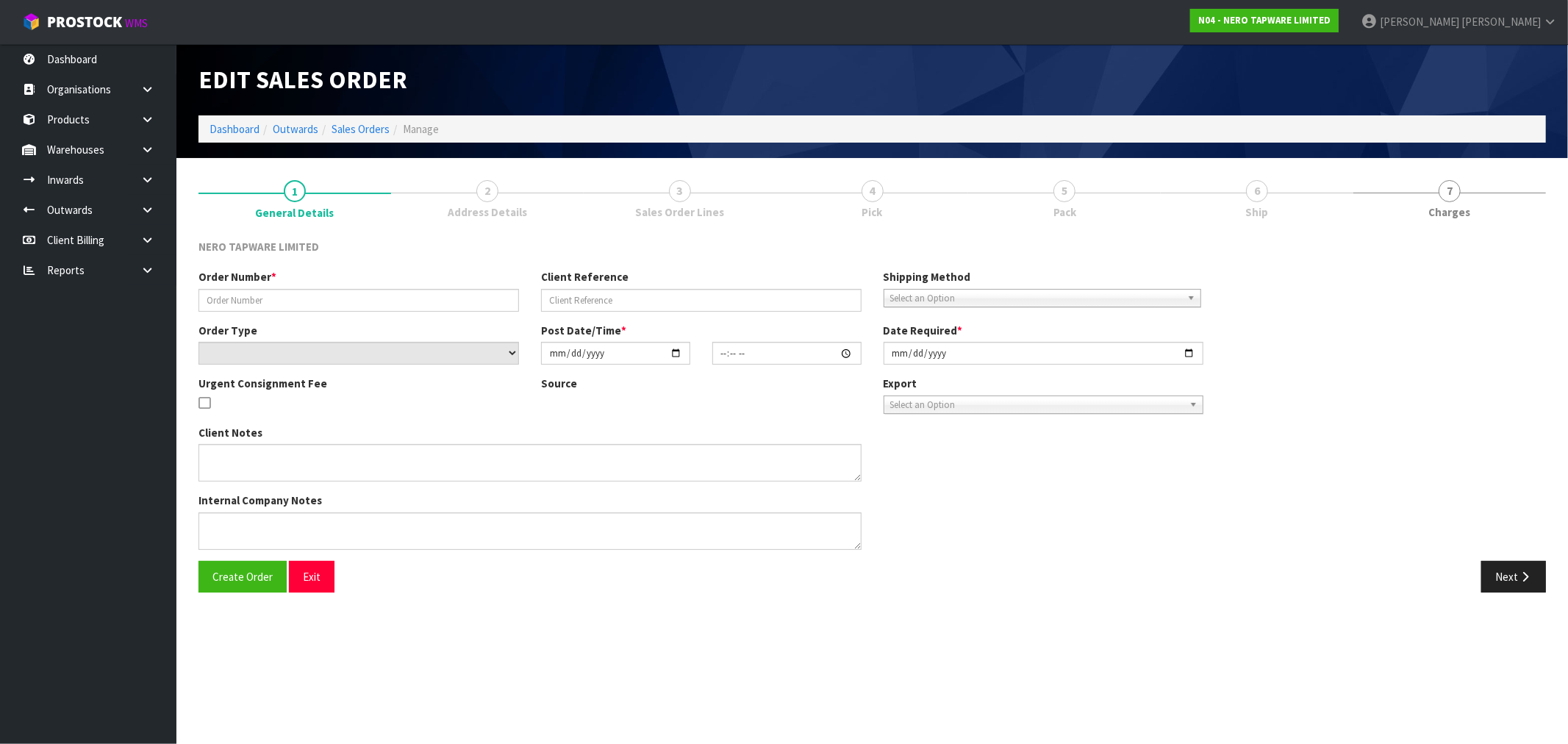
type input "SONZ0003486"
type input "10472396"
select select "number:0"
type input "[DATE]"
type input "08:45:17.000"
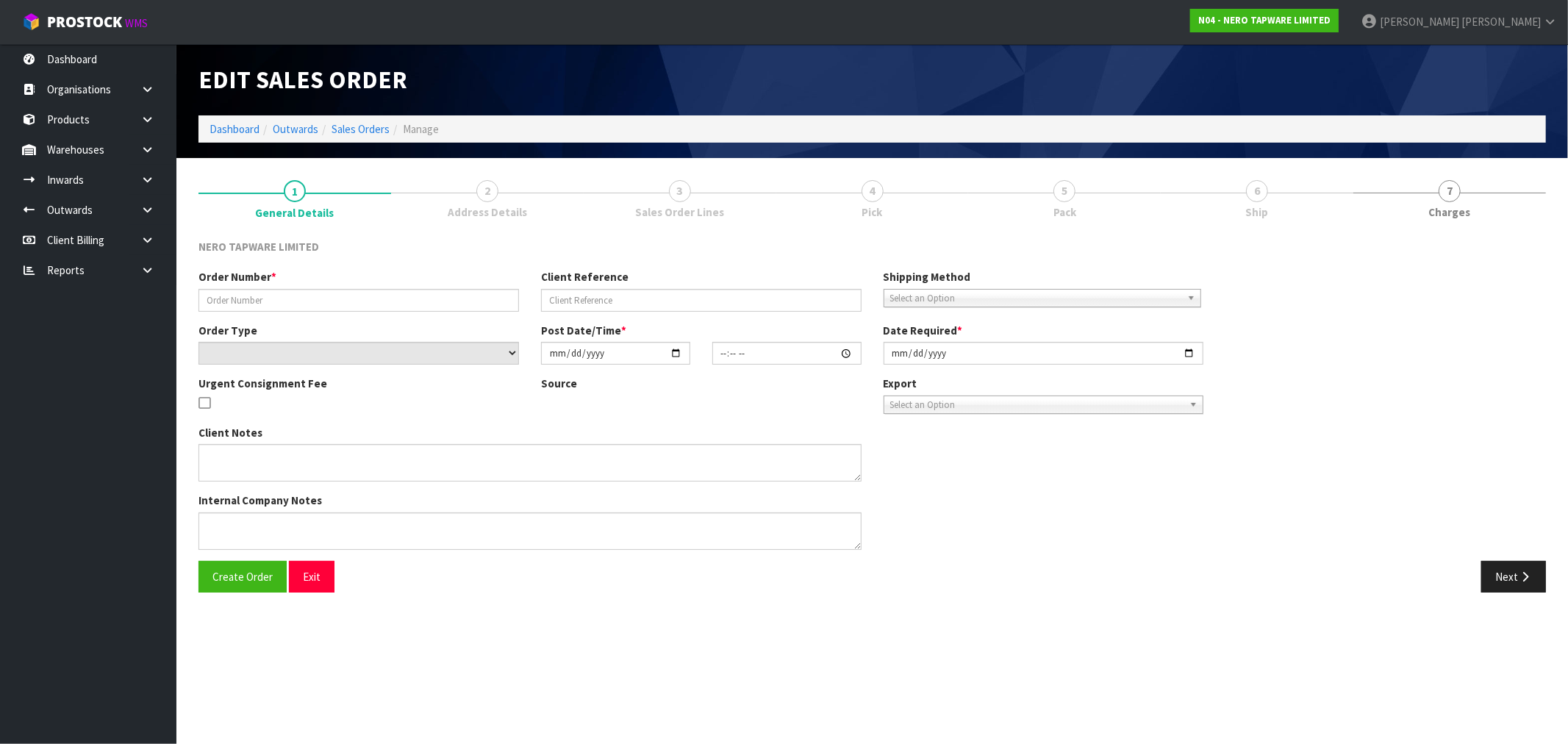
type input "[DATE]"
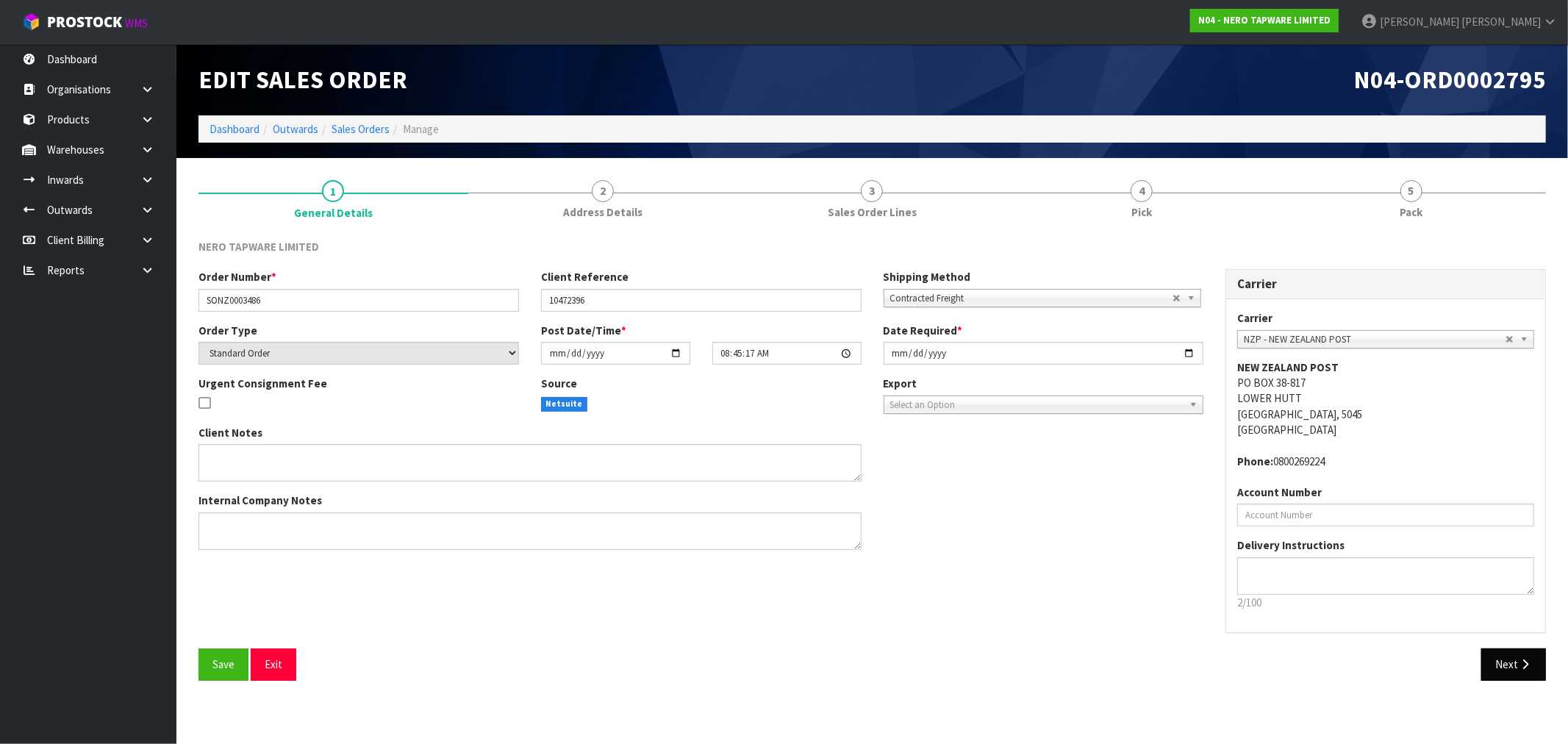
click at [1529, 657] on button "Next" at bounding box center [1513, 664] width 65 height 32
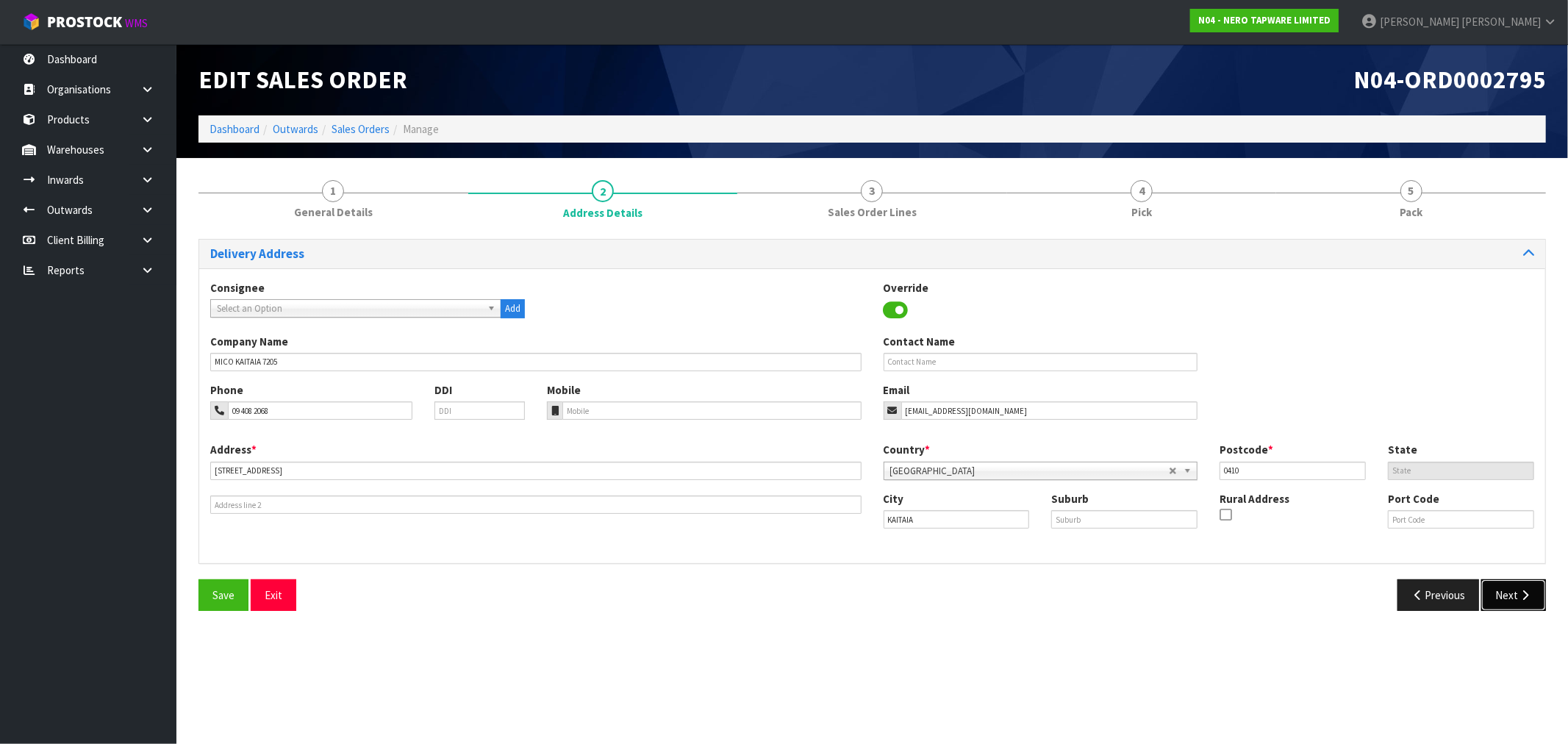
click at [1508, 591] on button "Next" at bounding box center [1513, 595] width 65 height 32
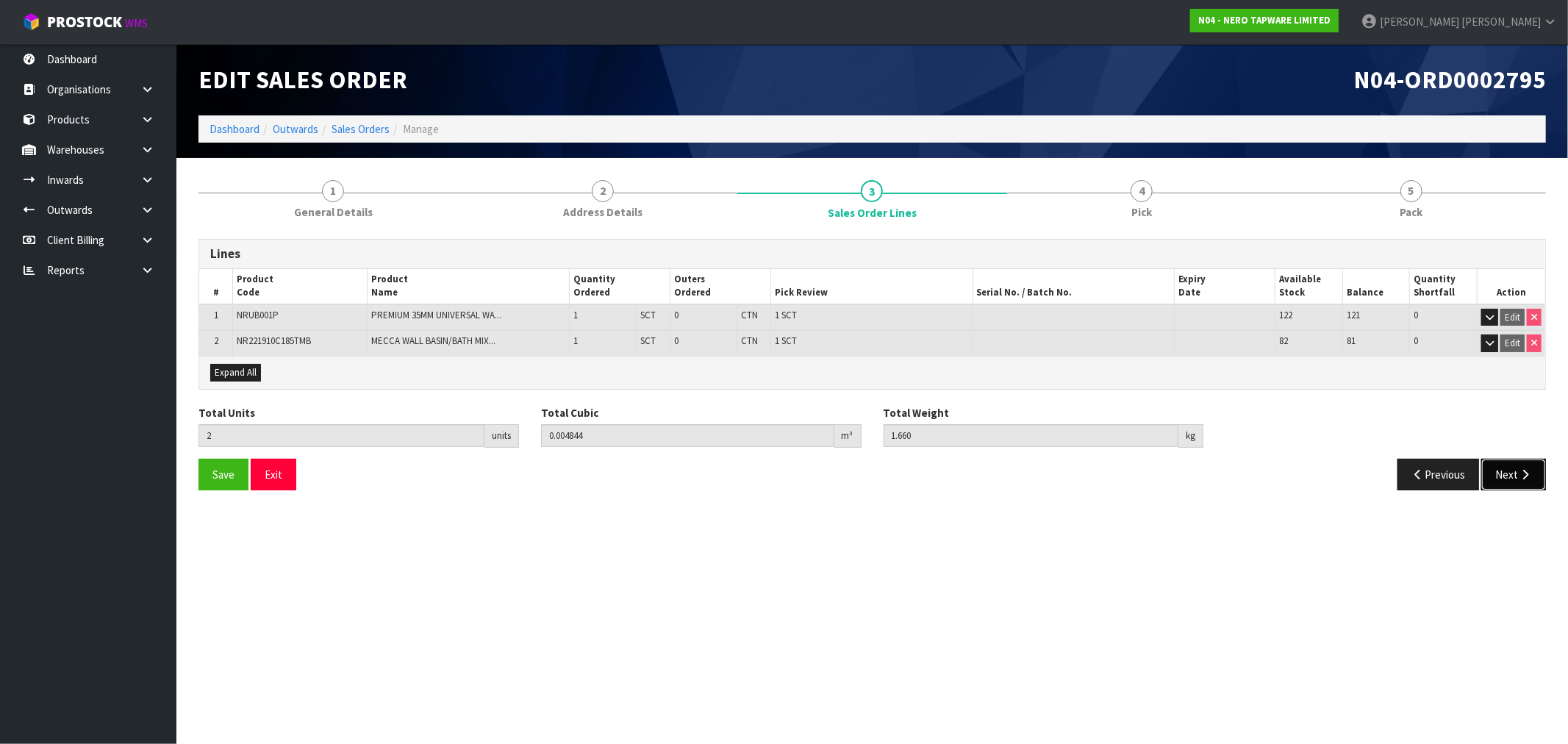
click at [1507, 478] on button "Next" at bounding box center [1513, 474] width 65 height 32
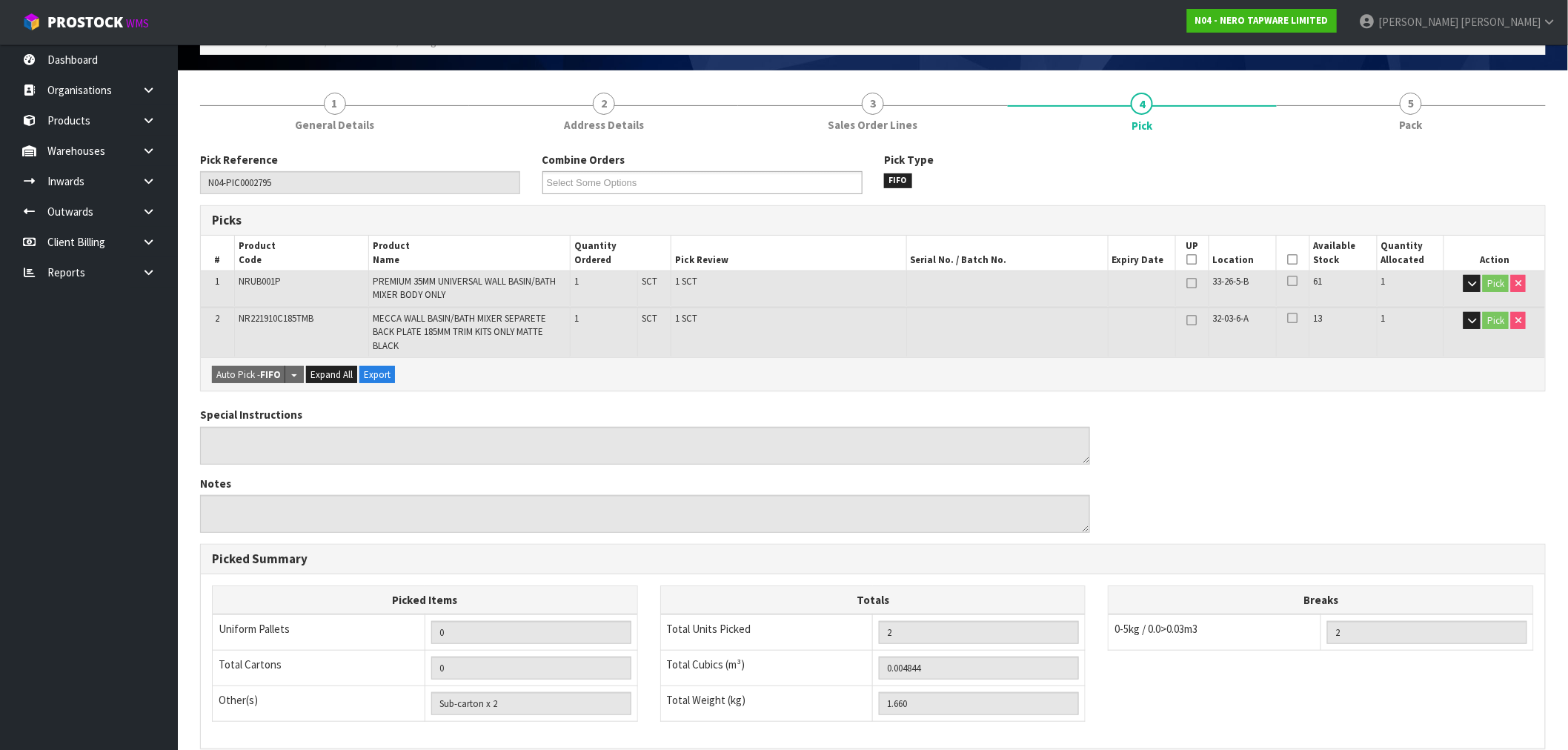
scroll to position [291, 0]
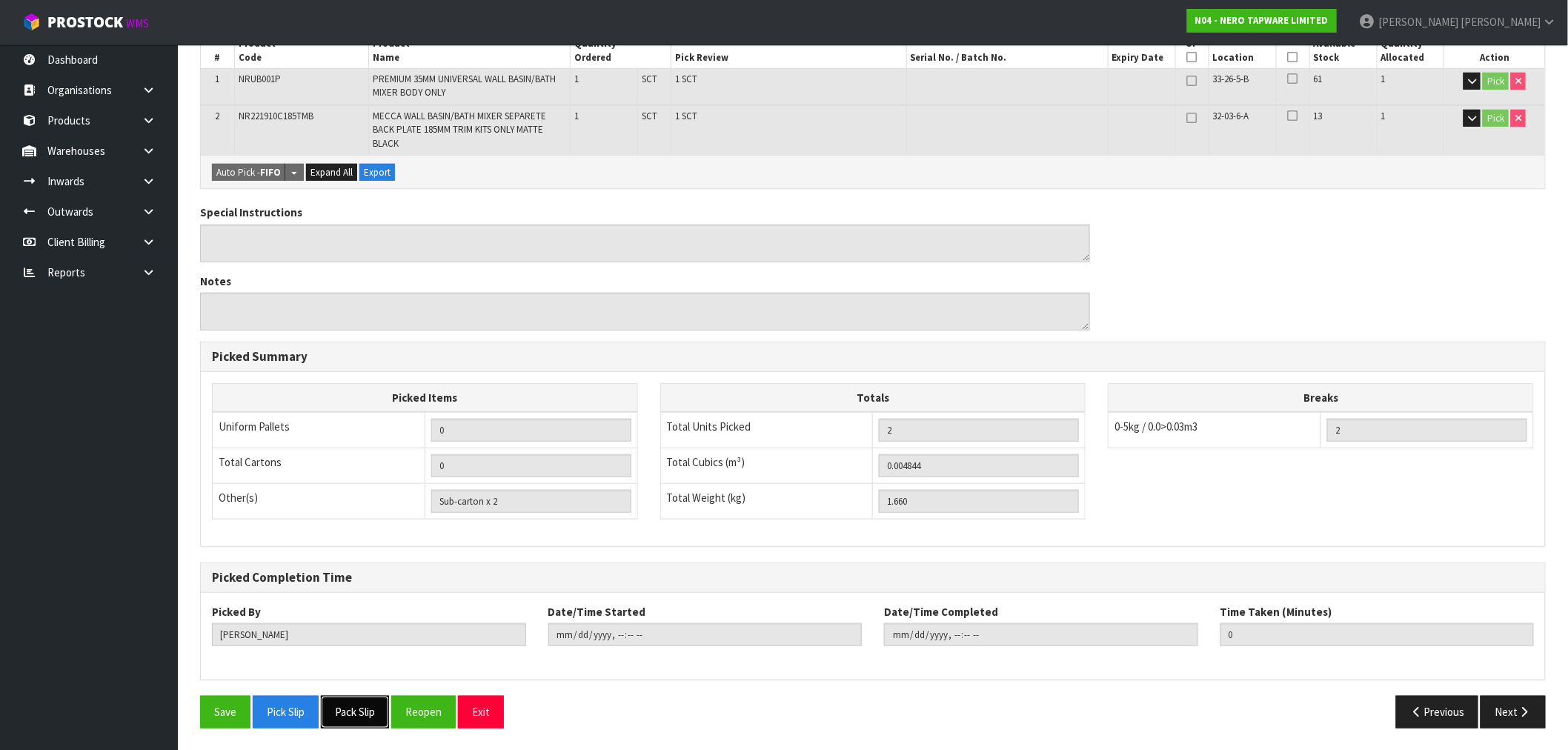
click at [345, 704] on button "Pack Slip" at bounding box center [354, 711] width 68 height 32
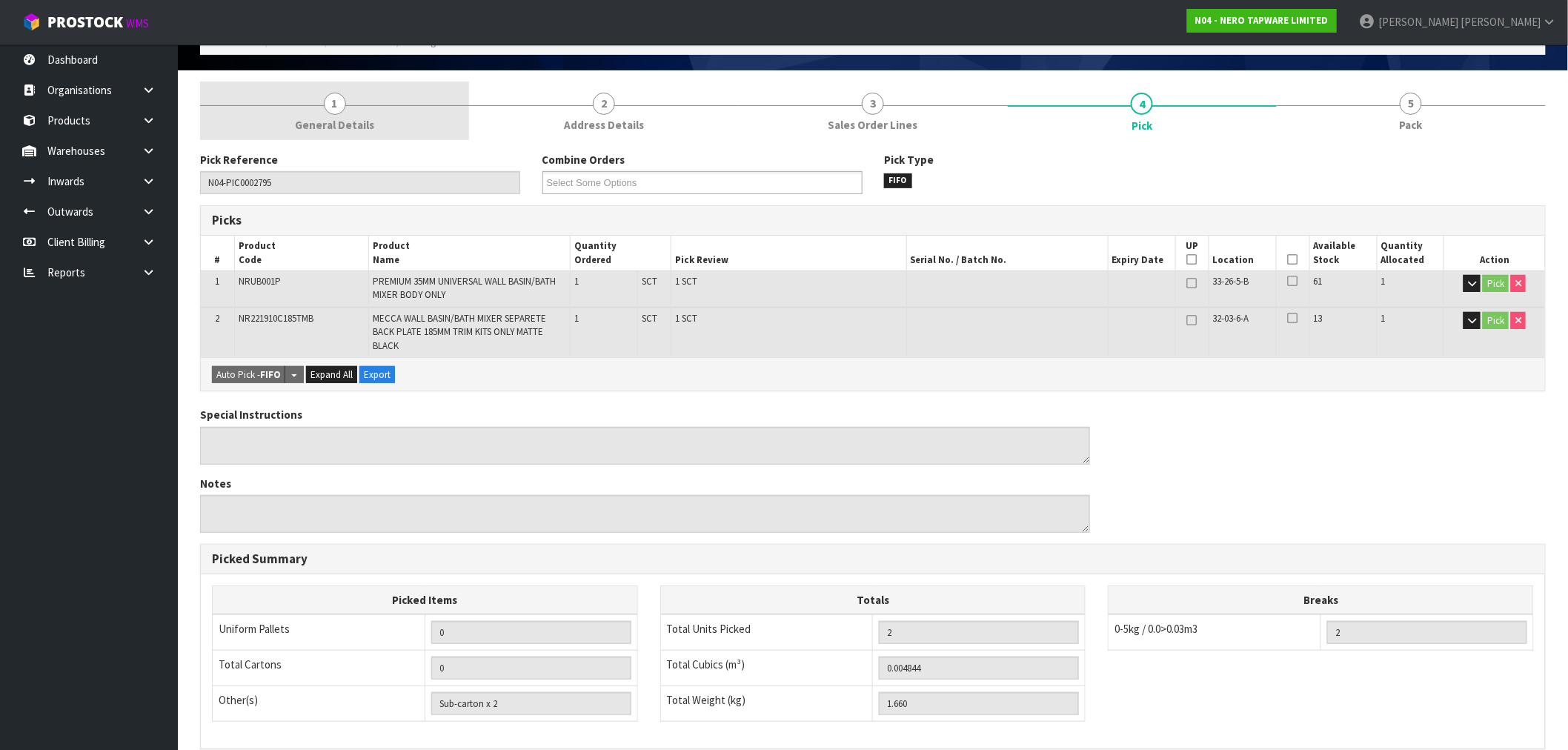
scroll to position [0, 0]
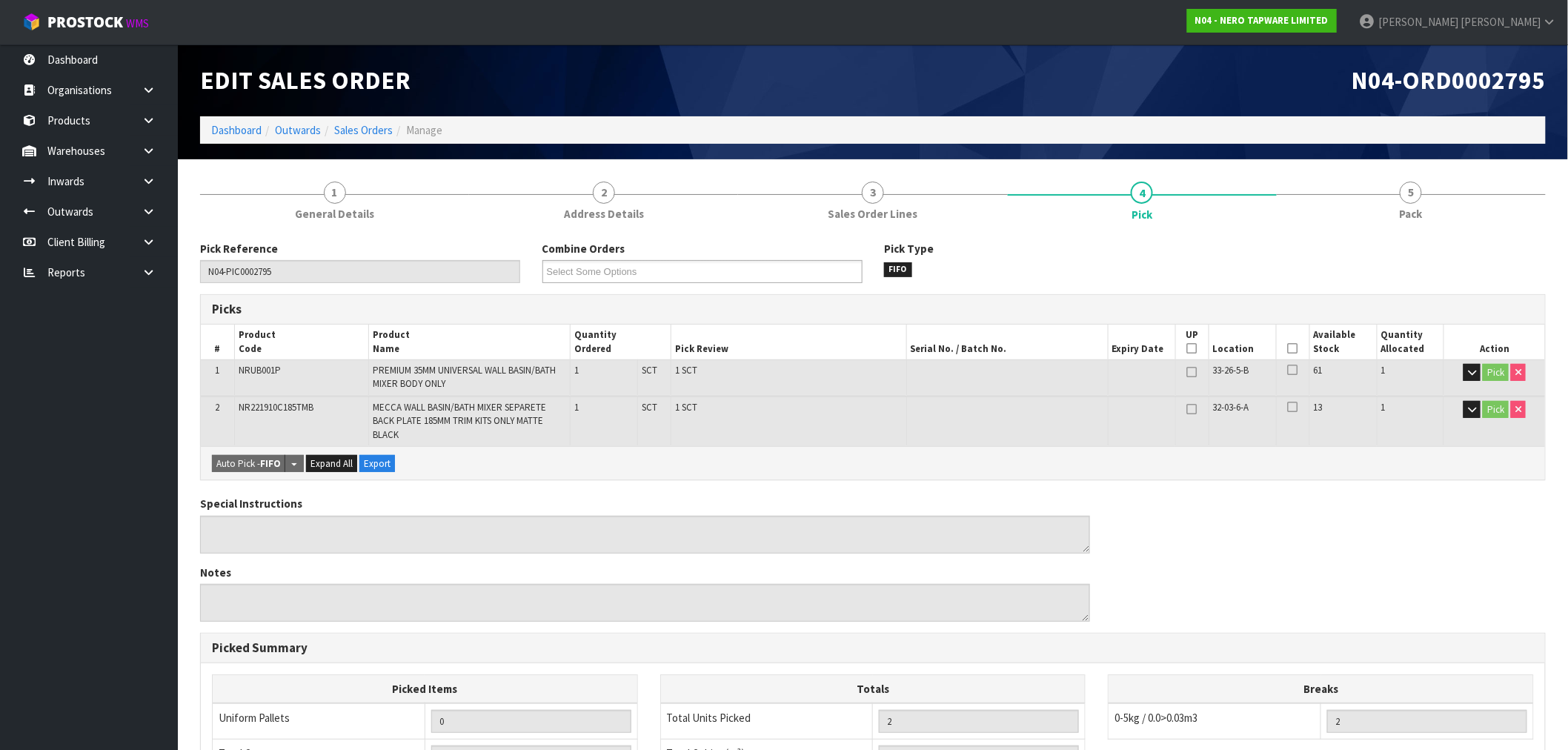
click at [246, 137] on li "Dashboard" at bounding box center [236, 130] width 50 height 16
click at [248, 131] on link "Dashboard" at bounding box center [236, 130] width 50 height 14
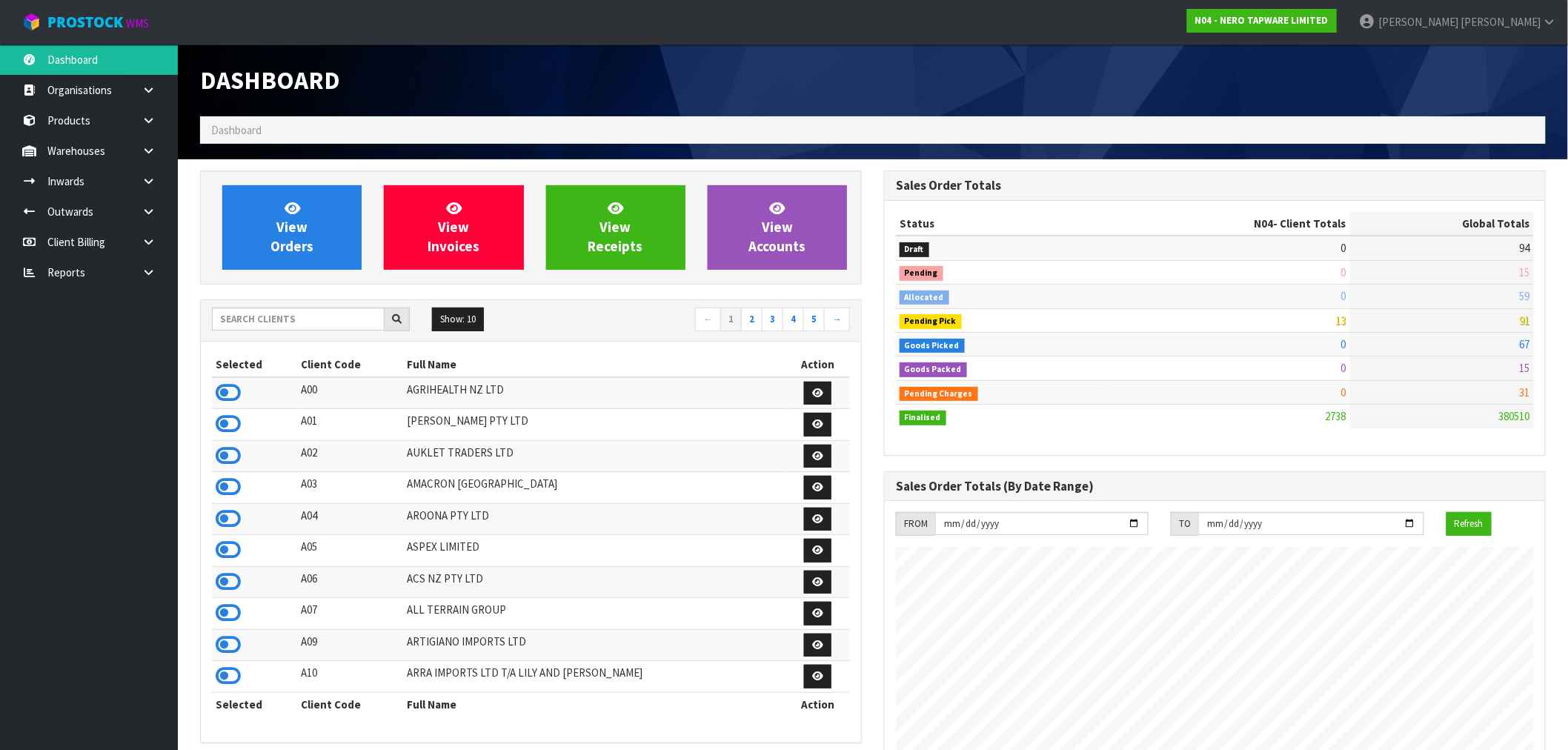
scroll to position [1122, 684]
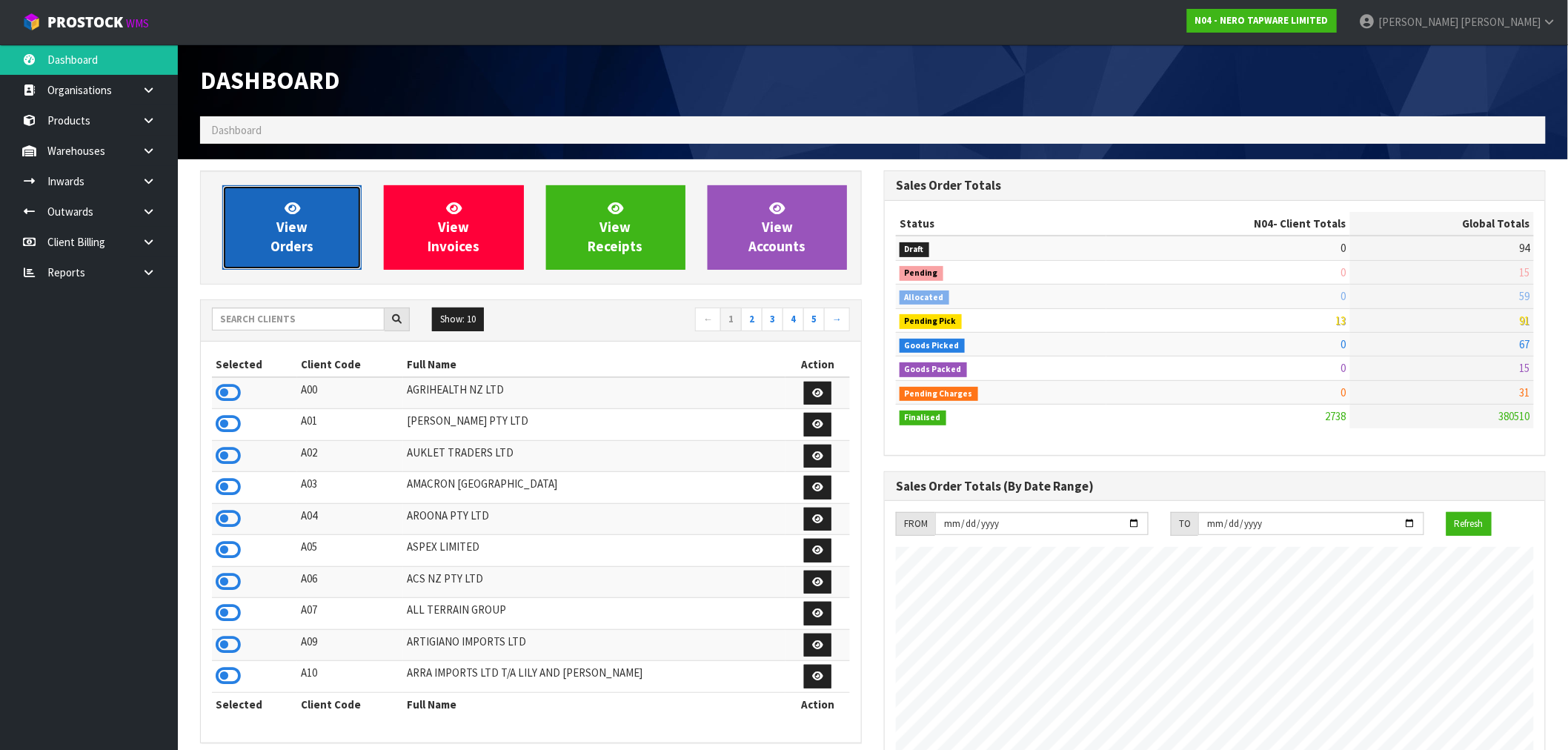
click at [280, 254] on span "View Orders" at bounding box center [291, 227] width 43 height 55
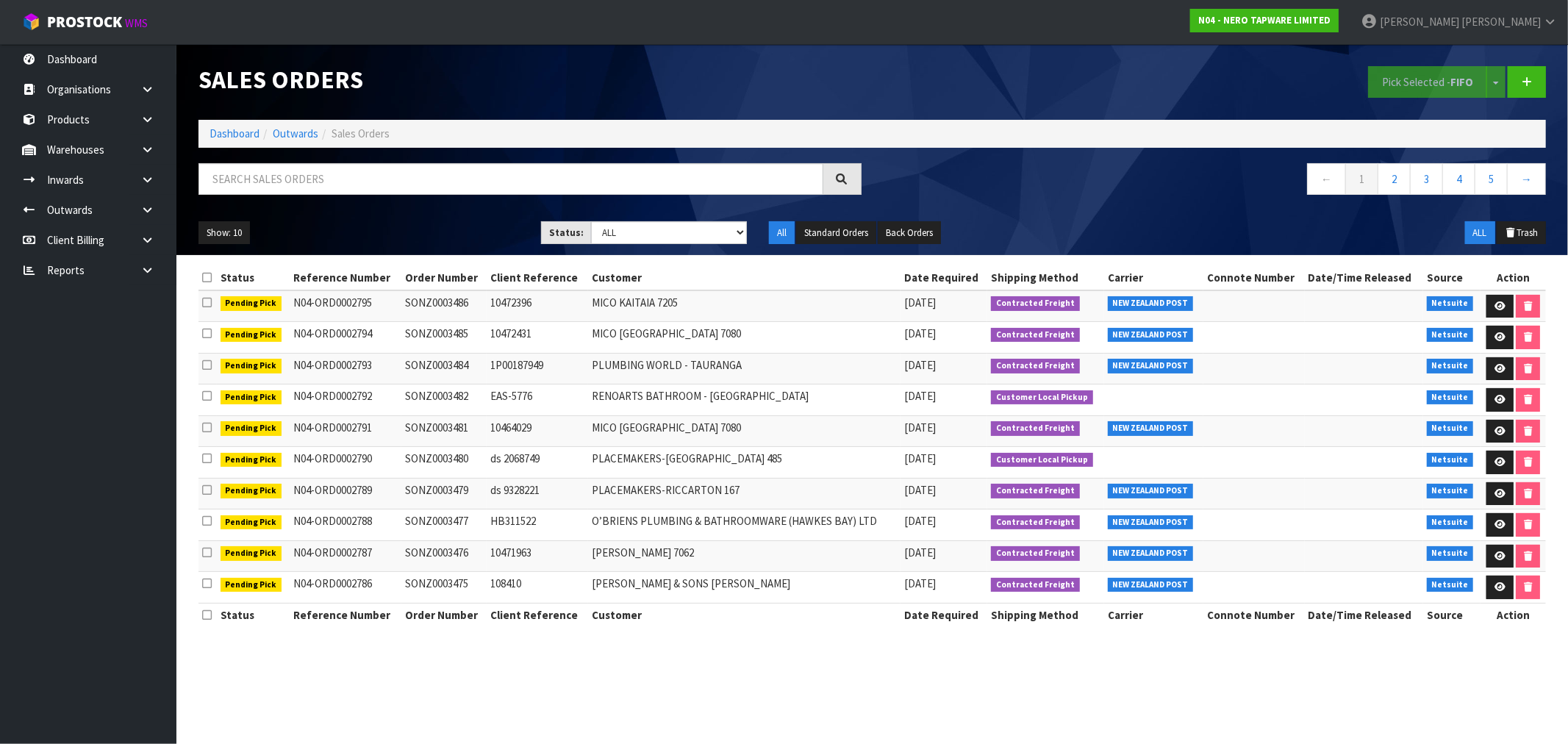
drag, startPoint x: 335, startPoint y: 453, endPoint x: 1012, endPoint y: 468, distance: 677.2
click at [1012, 468] on tr "Pending Pick N04-ORD0002790 SONZ0003480 ds 2068749 PLACEMAKERS-MT WELLINGTON 48…" at bounding box center [872, 463] width 1347 height 32
click at [1491, 461] on link at bounding box center [1500, 463] width 27 height 23
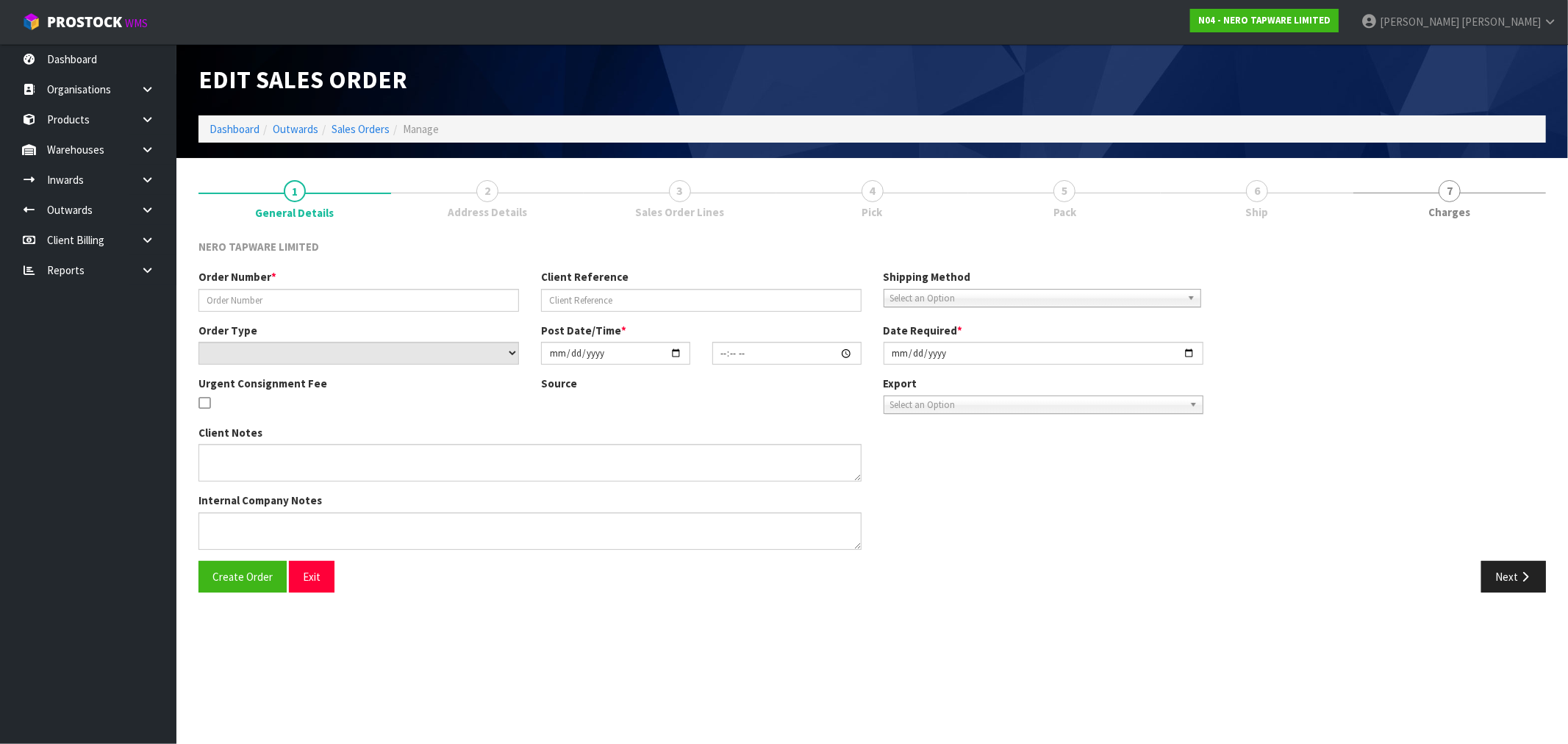
type input "SONZ0003480"
type input "ds 2068749"
select select "number:0"
type input "2025-09-09"
type input "16:45:13.000"
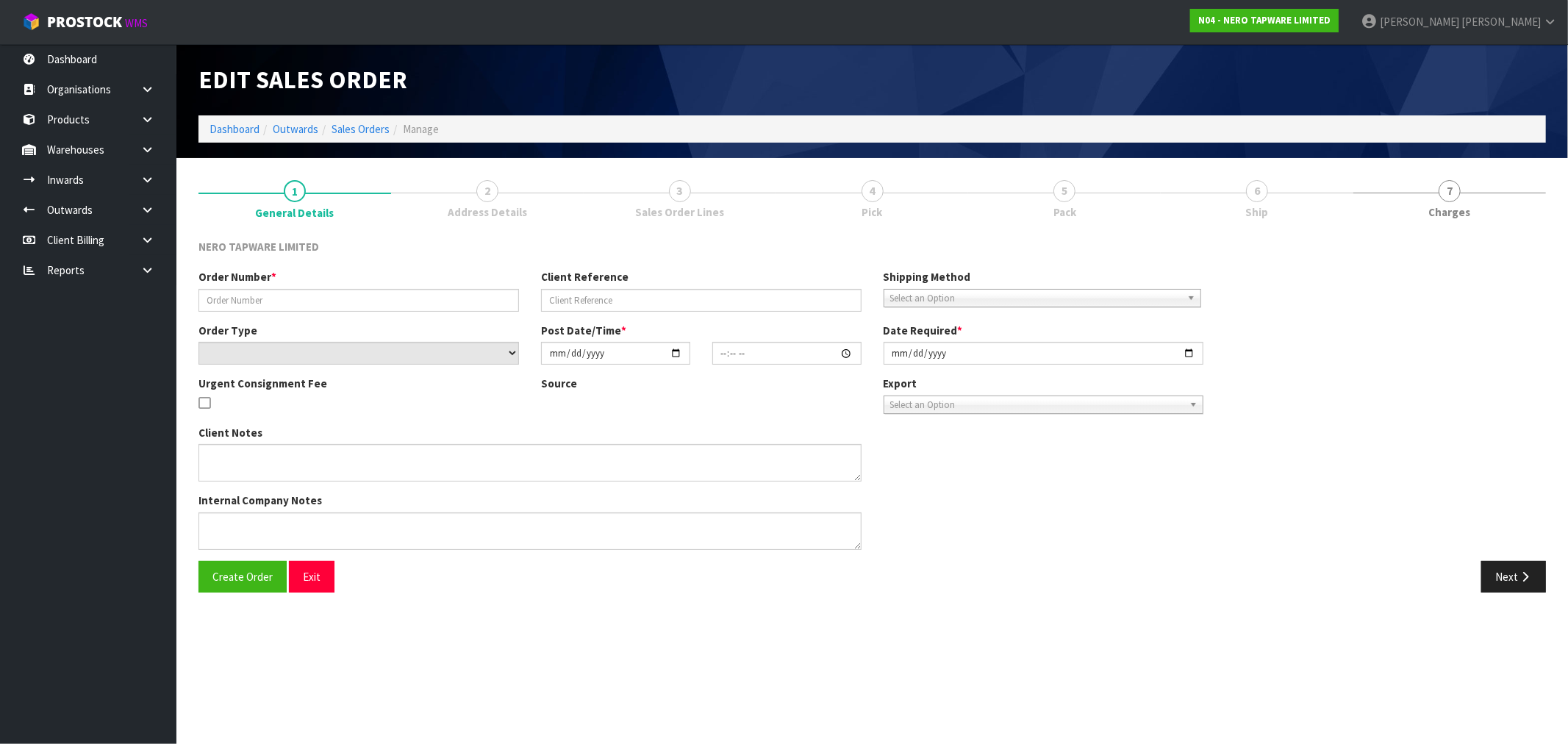
type input "[DATE]"
type textarea "customer pick up"
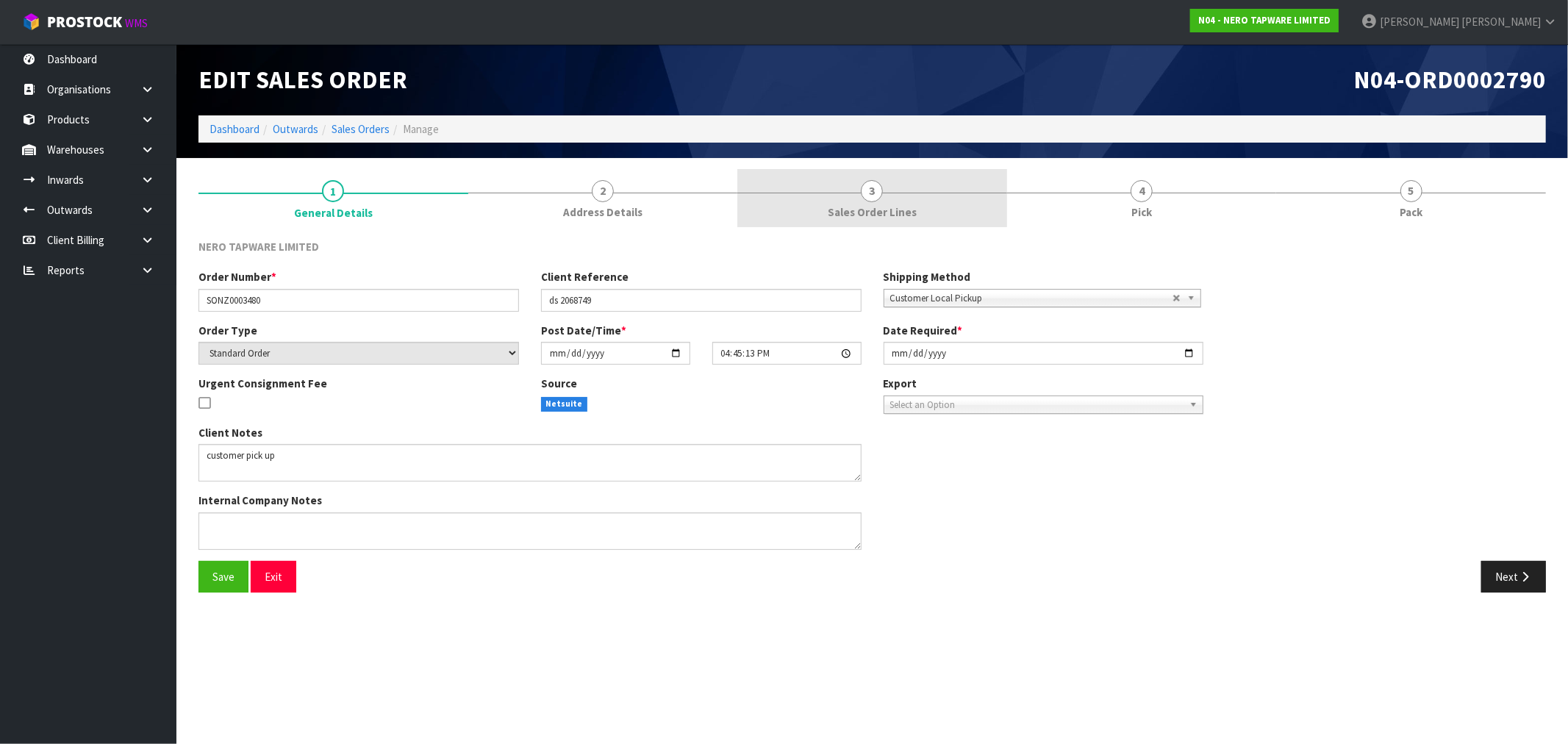
click at [839, 194] on link "3 Sales Order Lines" at bounding box center [872, 198] width 270 height 58
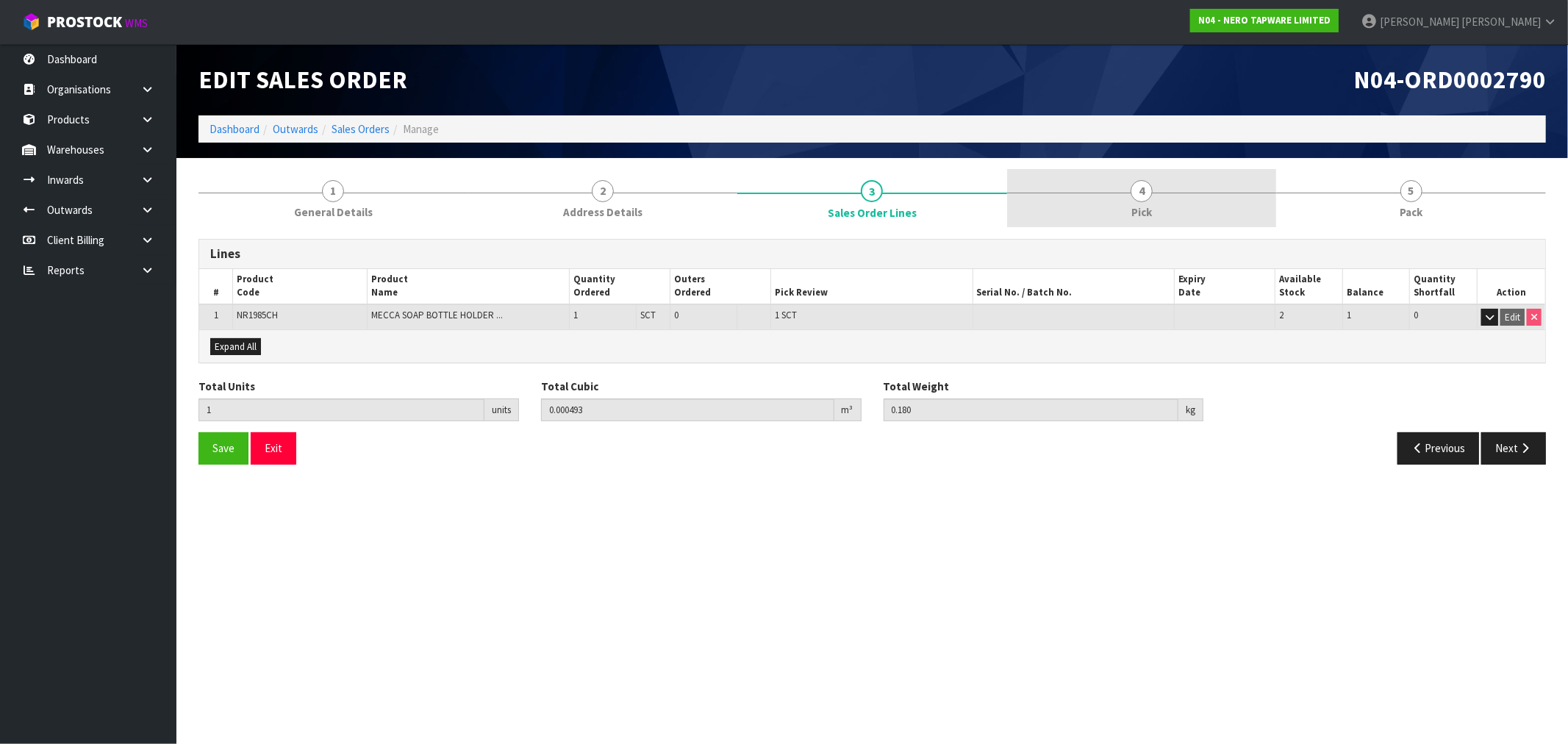
click at [1130, 195] on link "4 Pick" at bounding box center [1141, 198] width 270 height 58
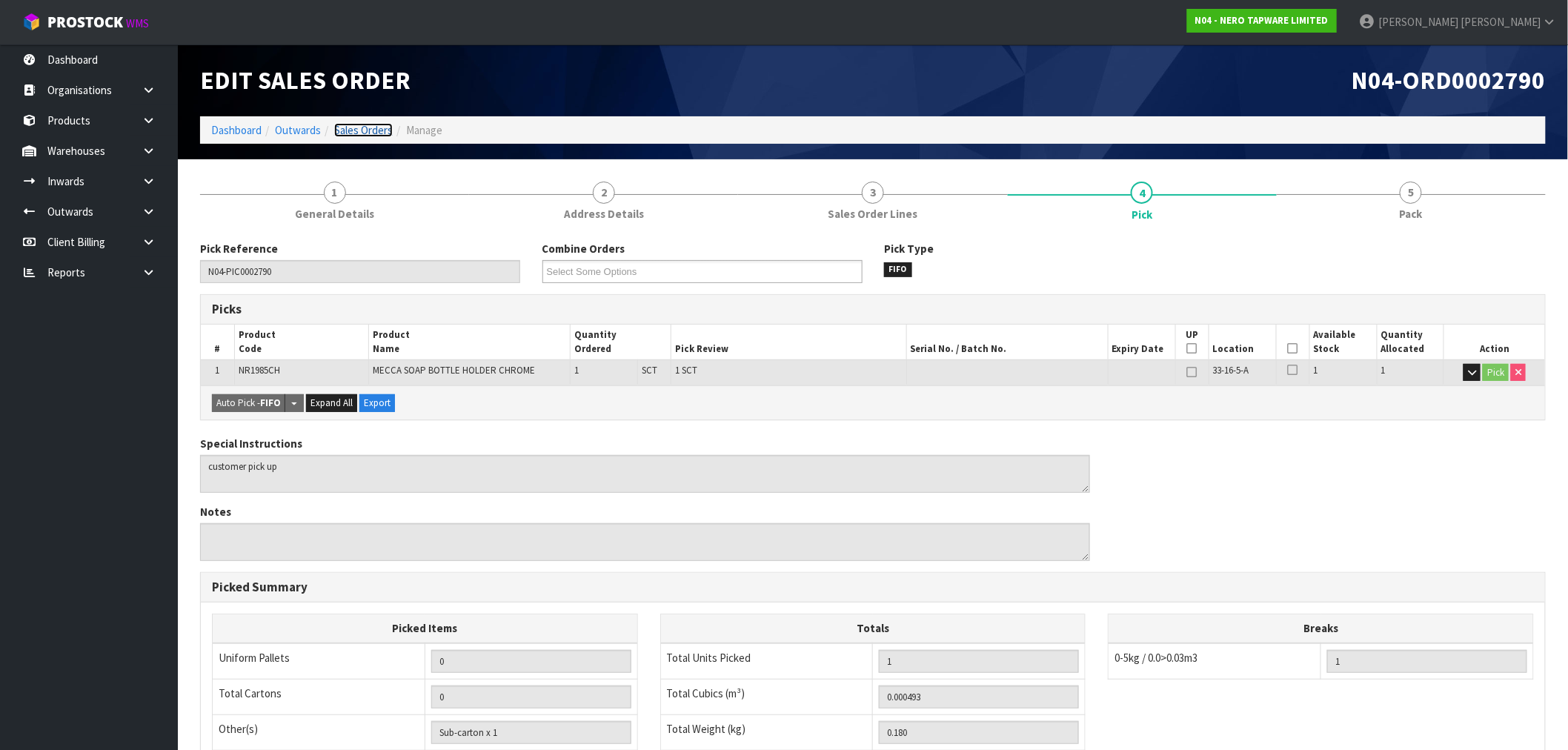
click at [378, 132] on link "Sales Orders" at bounding box center [363, 130] width 59 height 14
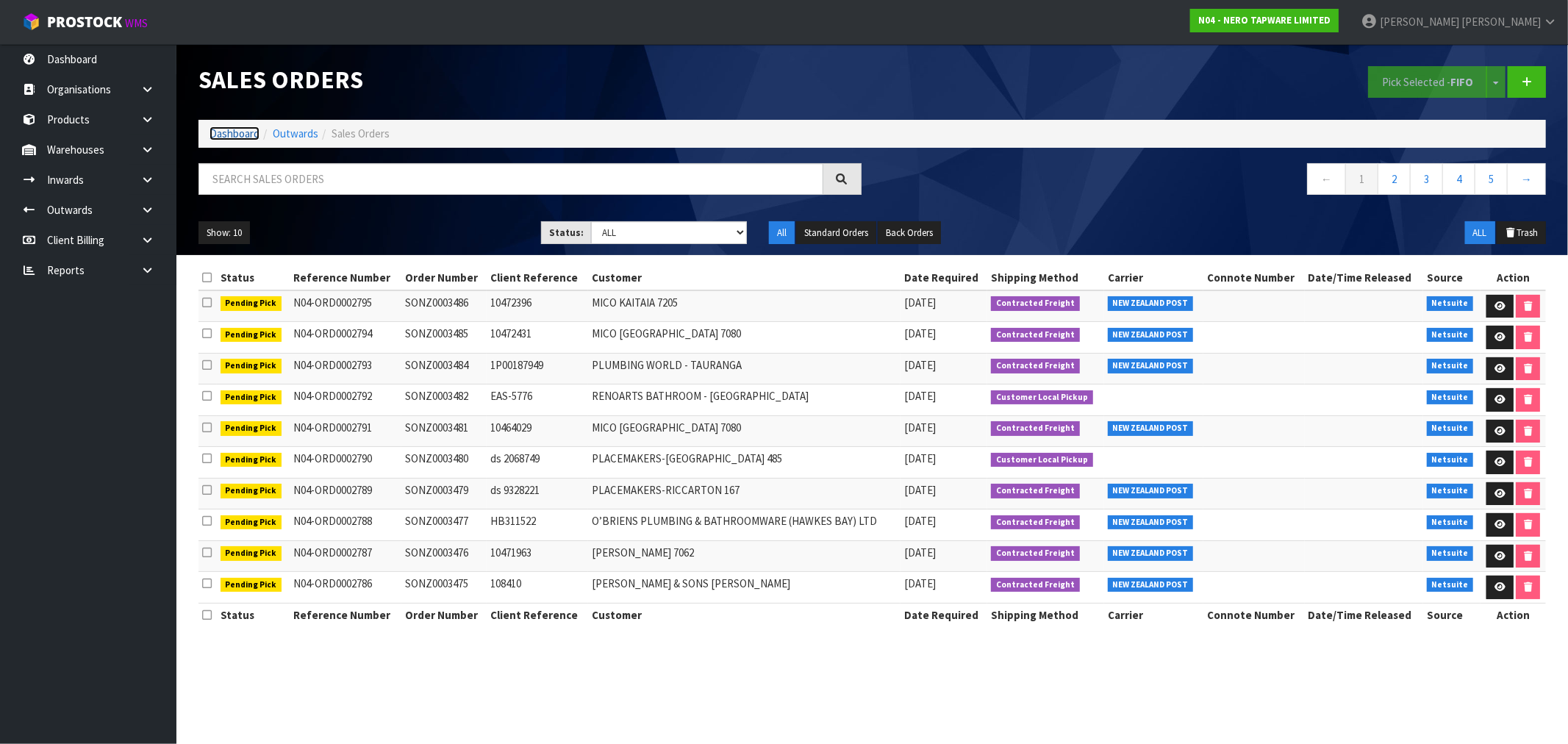
drag, startPoint x: 228, startPoint y: 136, endPoint x: 246, endPoint y: 154, distance: 25.5
click at [229, 135] on link "Dashboard" at bounding box center [234, 133] width 50 height 14
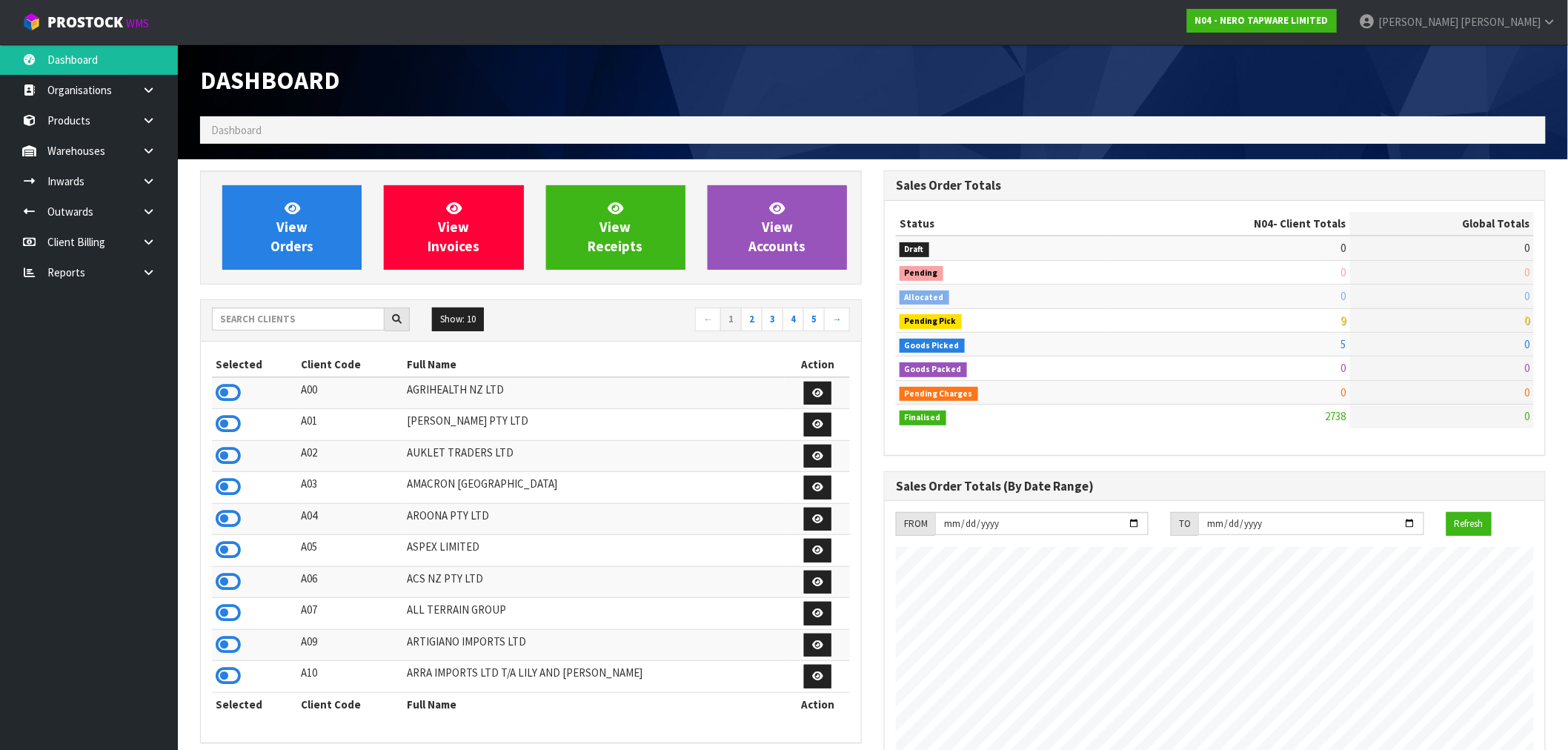
scroll to position [1122, 684]
click at [300, 315] on input "text" at bounding box center [298, 318] width 172 height 23
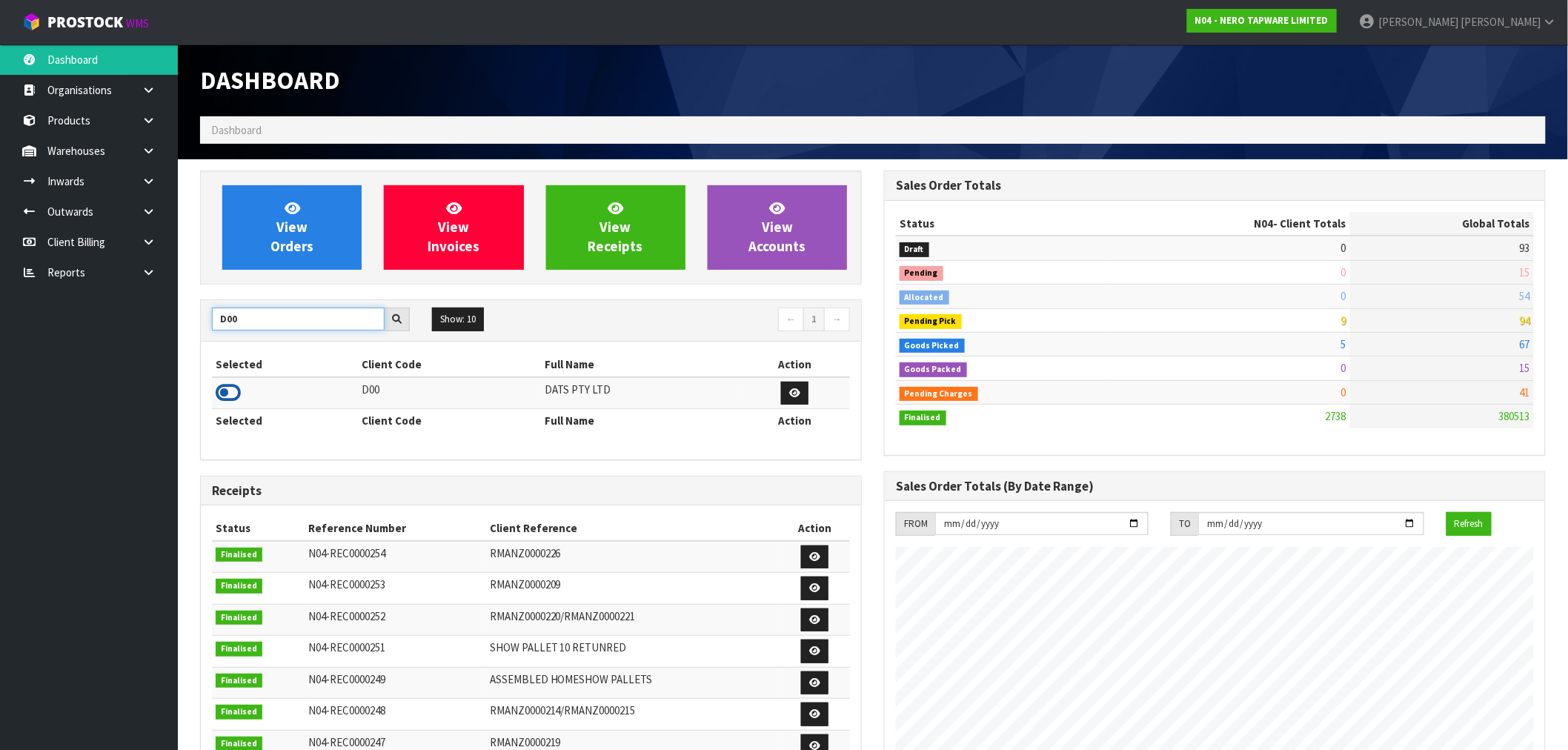
type input "D00"
click at [230, 390] on icon at bounding box center [229, 393] width 25 height 23
click at [289, 300] on div "D00 Show: 10 5 10 25 50 ← 1 → Selected Client Code Full Name Action D00 DATS PT…" at bounding box center [531, 380] width 661 height 161
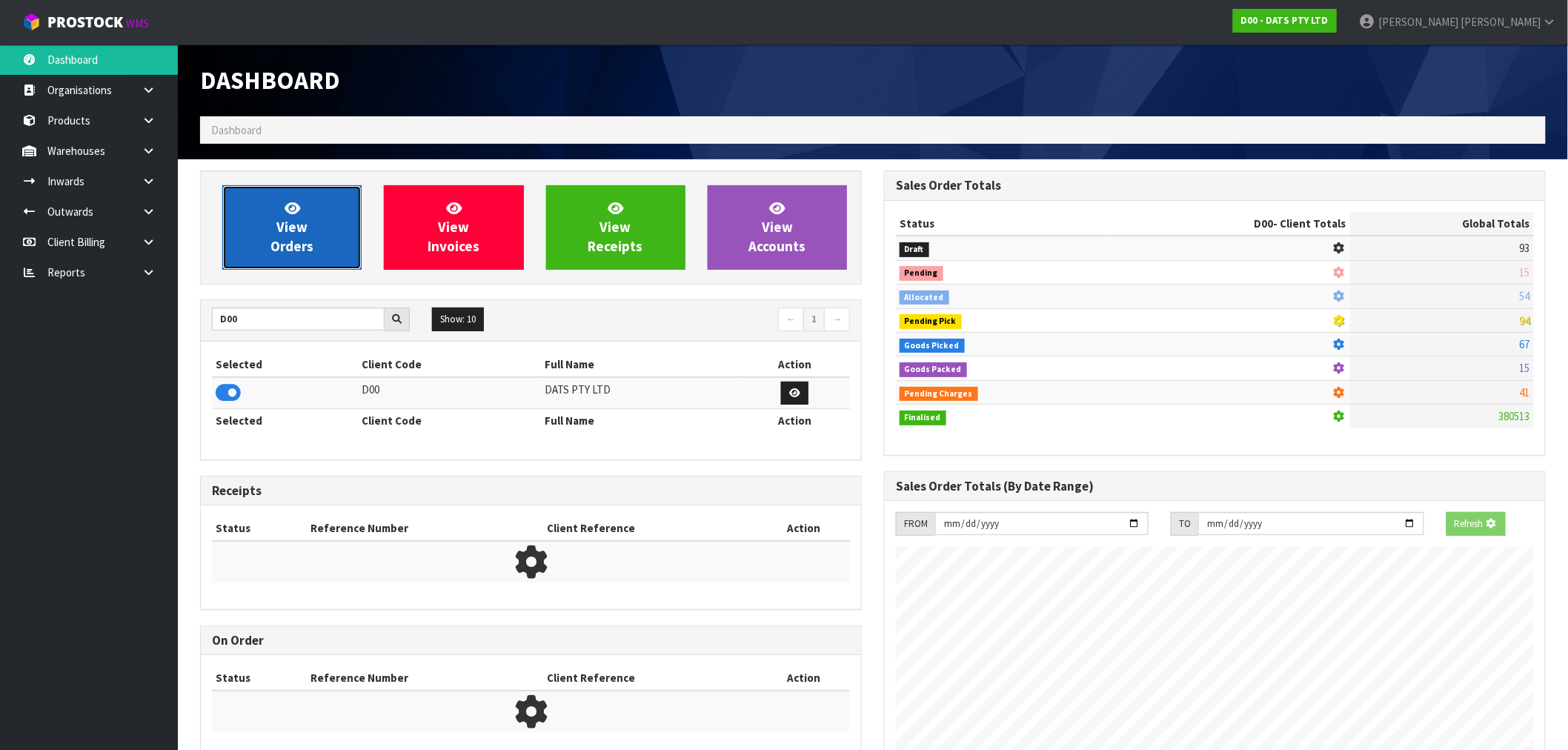
click at [297, 226] on span "View Orders" at bounding box center [291, 227] width 43 height 55
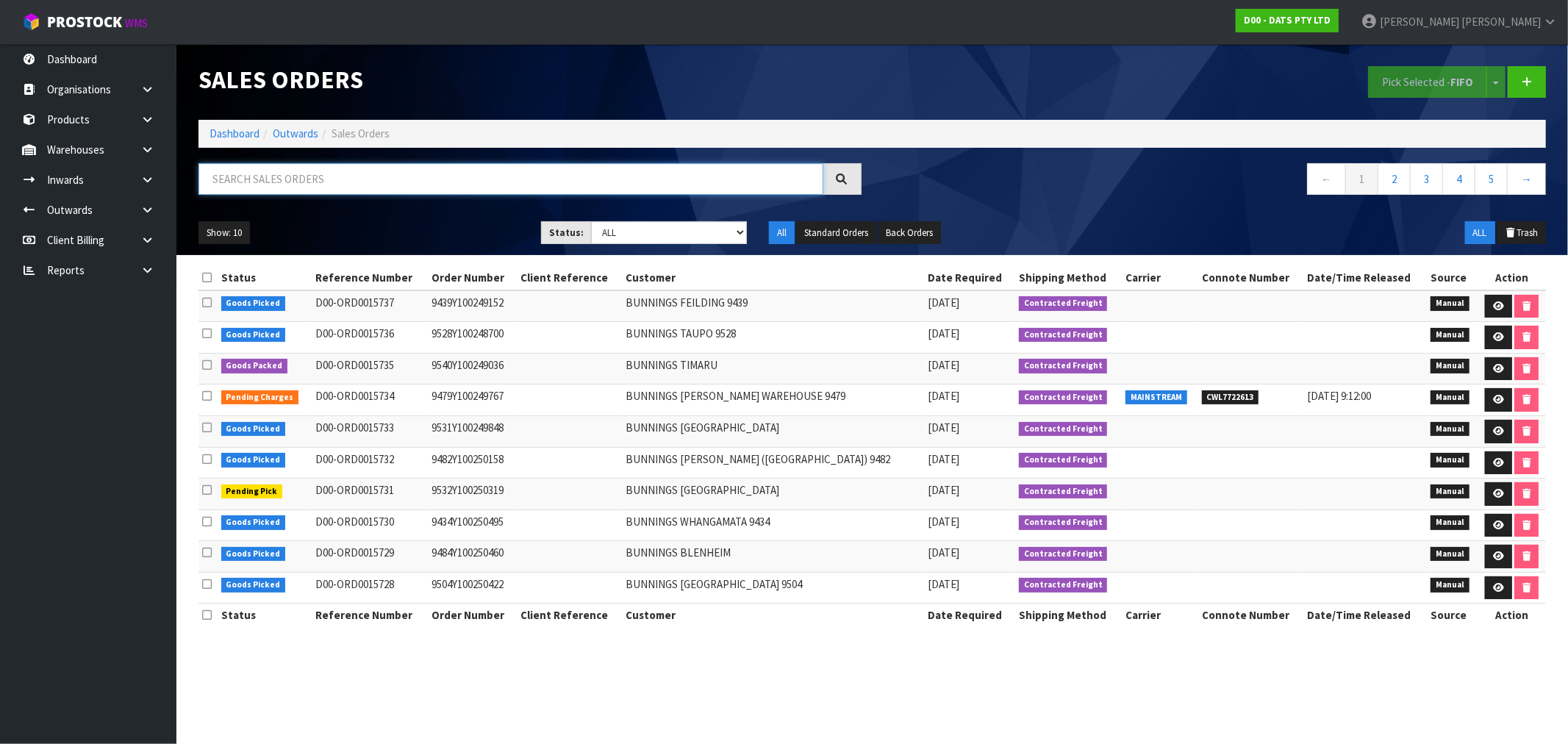
click at [310, 188] on input "text" at bounding box center [511, 179] width 625 height 32
type input "15721"
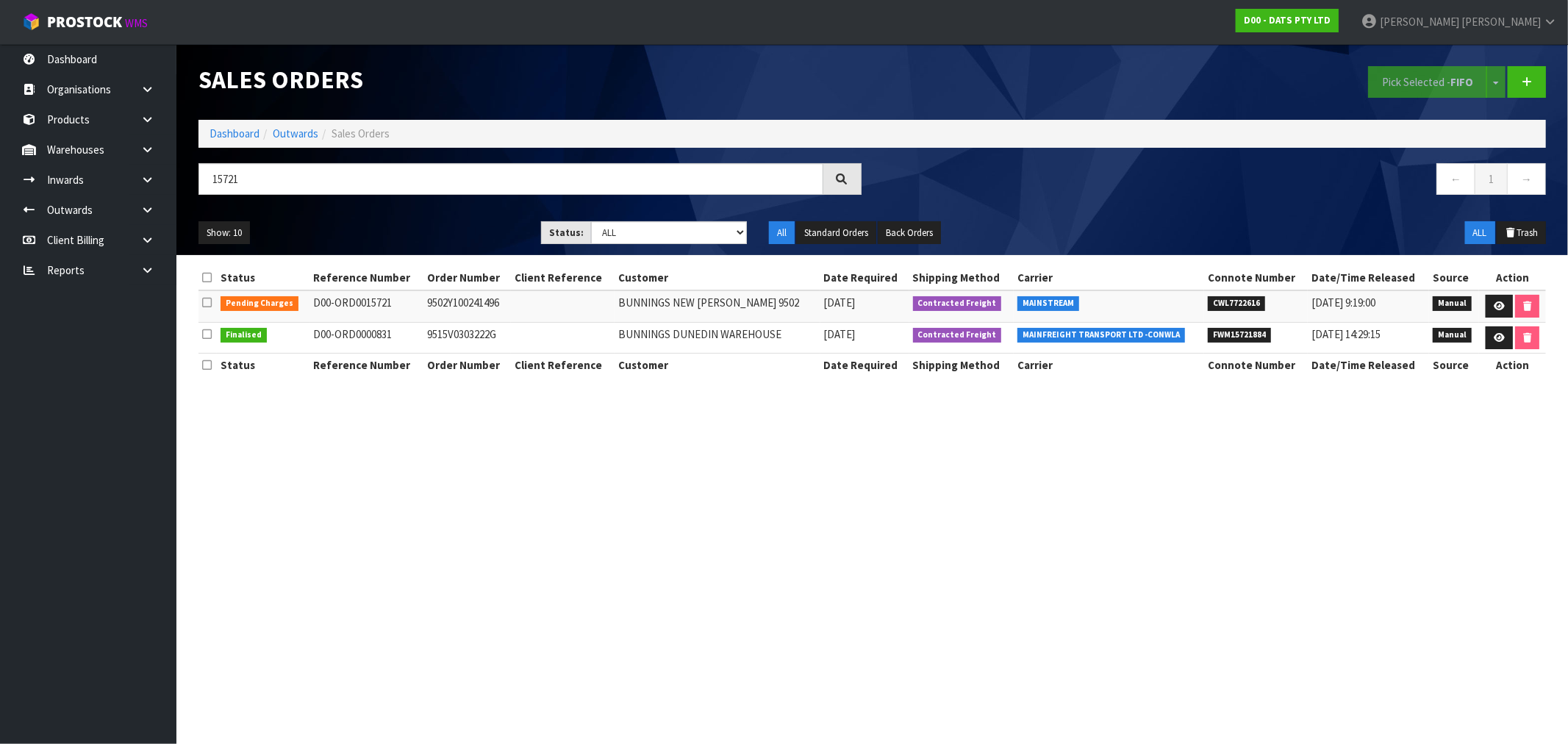
click at [443, 303] on td "9502Y100241496" at bounding box center [467, 306] width 87 height 32
copy td "9502Y100241496"
click at [1496, 307] on icon at bounding box center [1498, 306] width 11 height 10
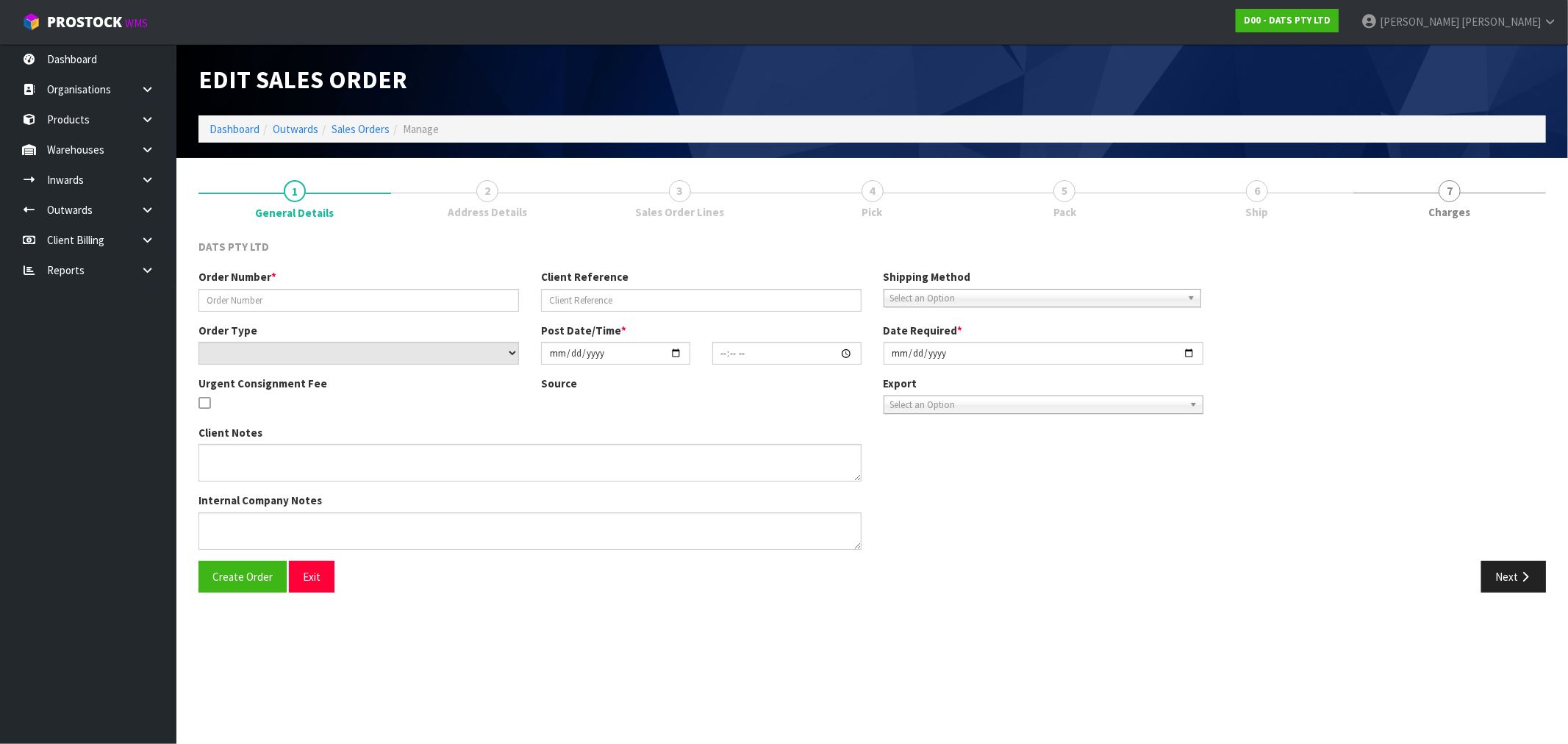
type input "9502Y100241496"
select select "number:0"
type input "2025-09-05"
type input "08:56:00.000"
type input "2025-09-05"
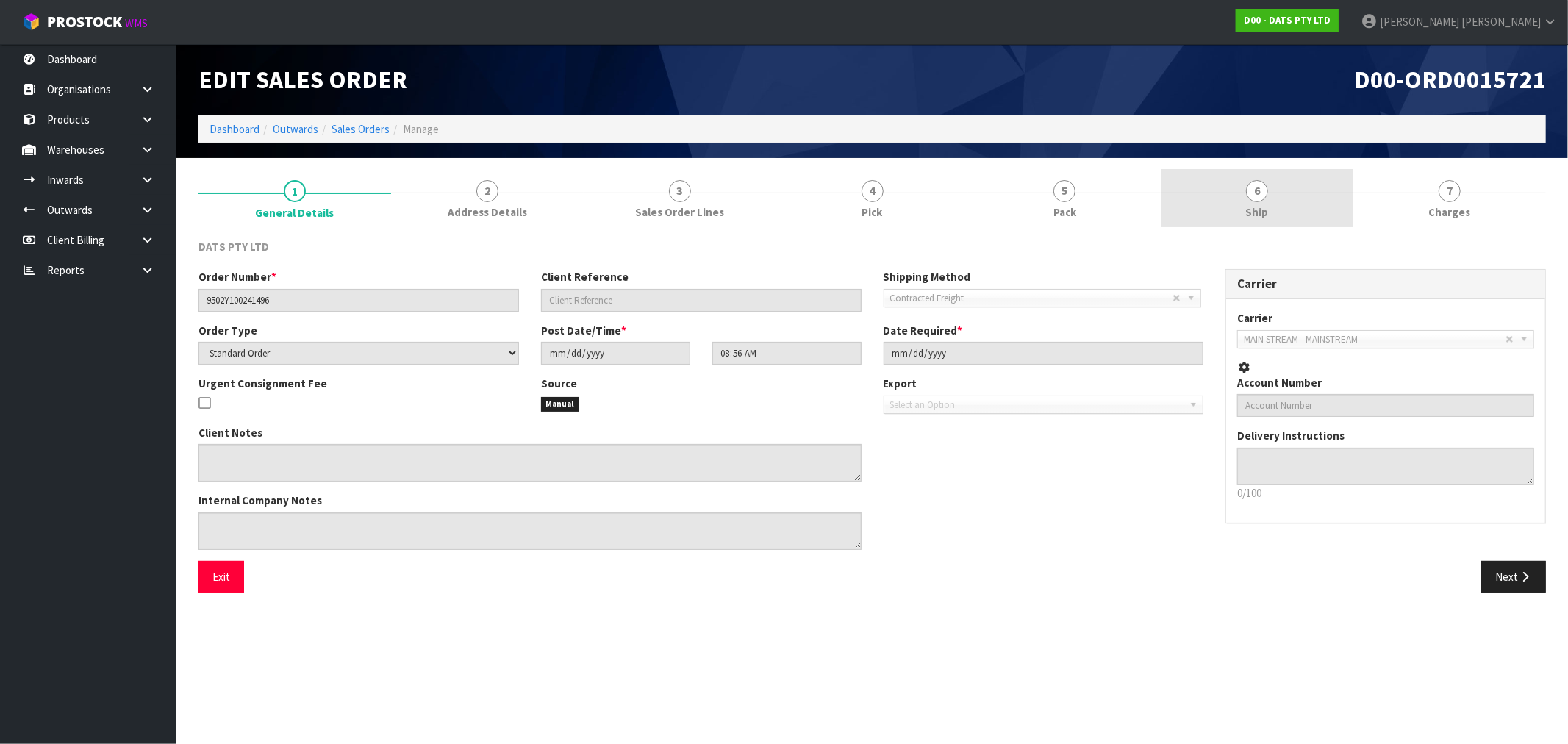
click at [1238, 191] on link "6 Ship" at bounding box center [1257, 198] width 193 height 58
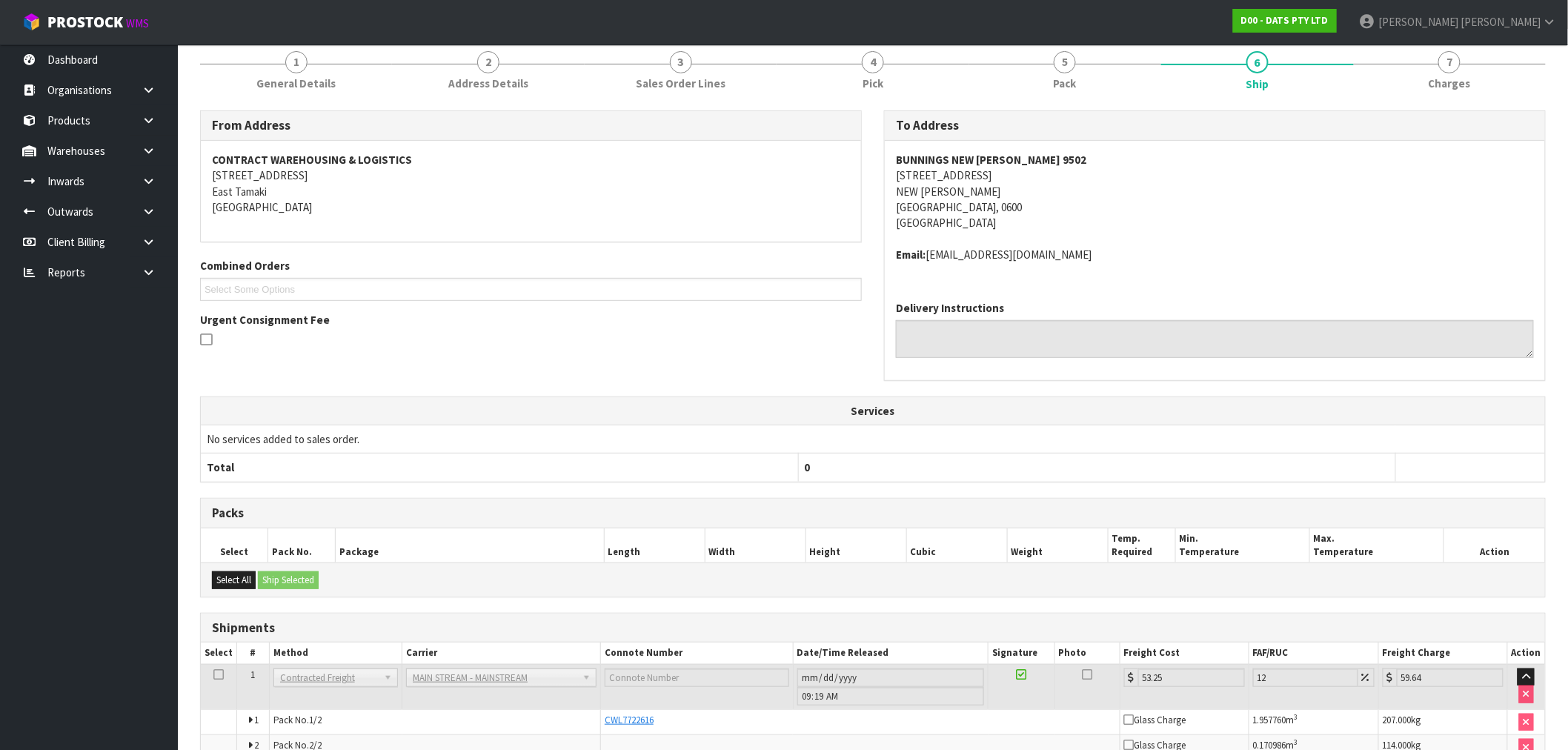
scroll to position [212, 0]
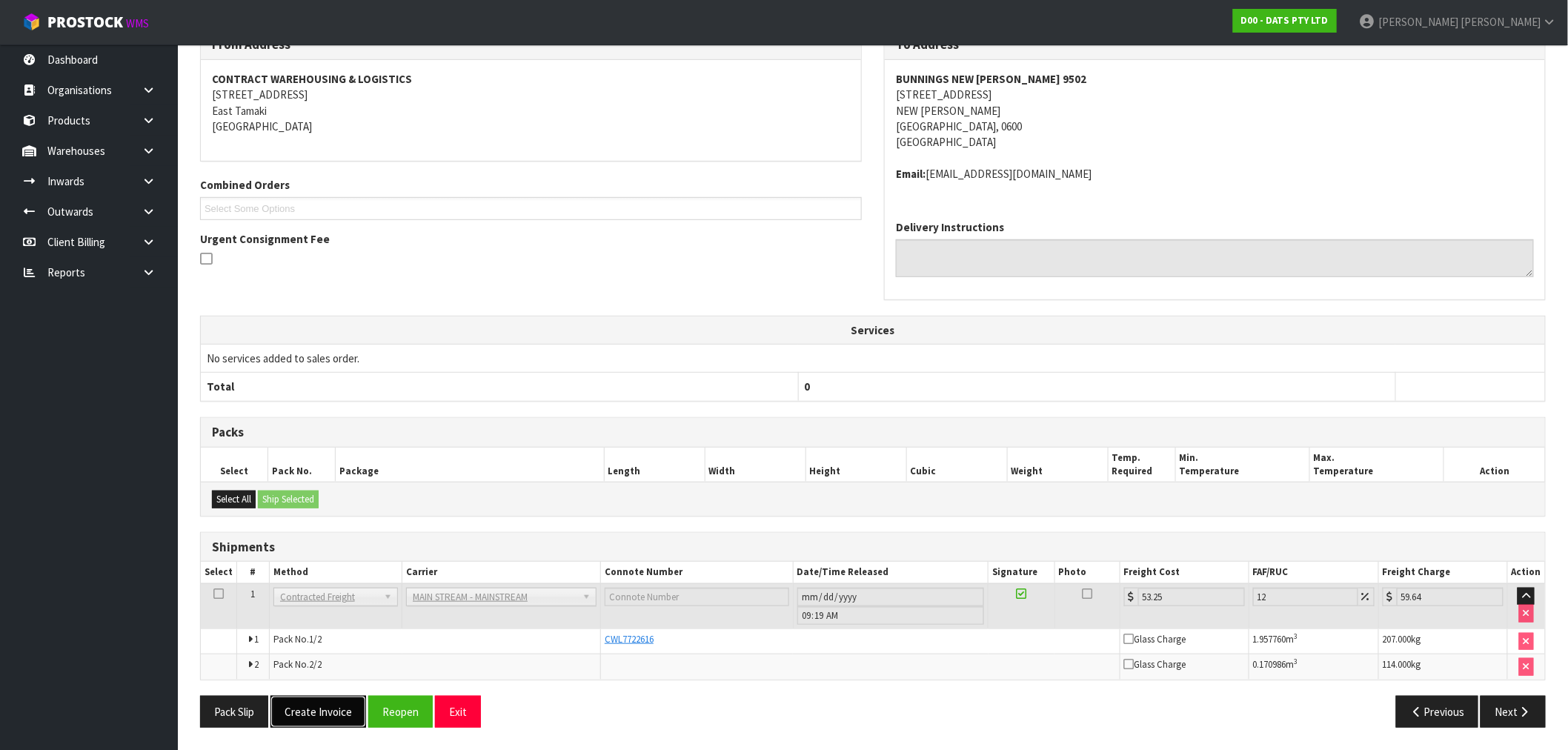
click at [324, 709] on button "Create Invoice" at bounding box center [318, 711] width 95 height 32
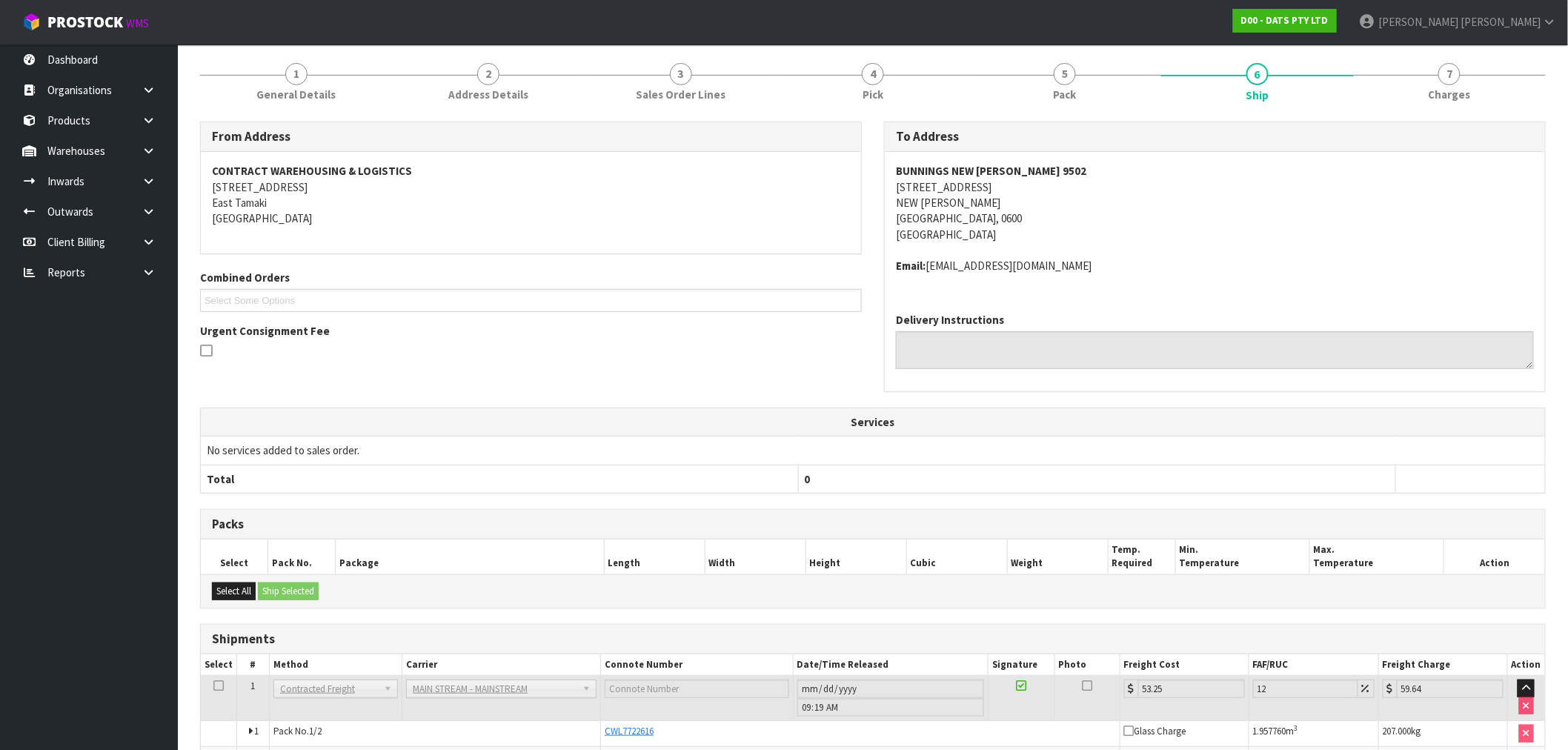
scroll to position [265, 0]
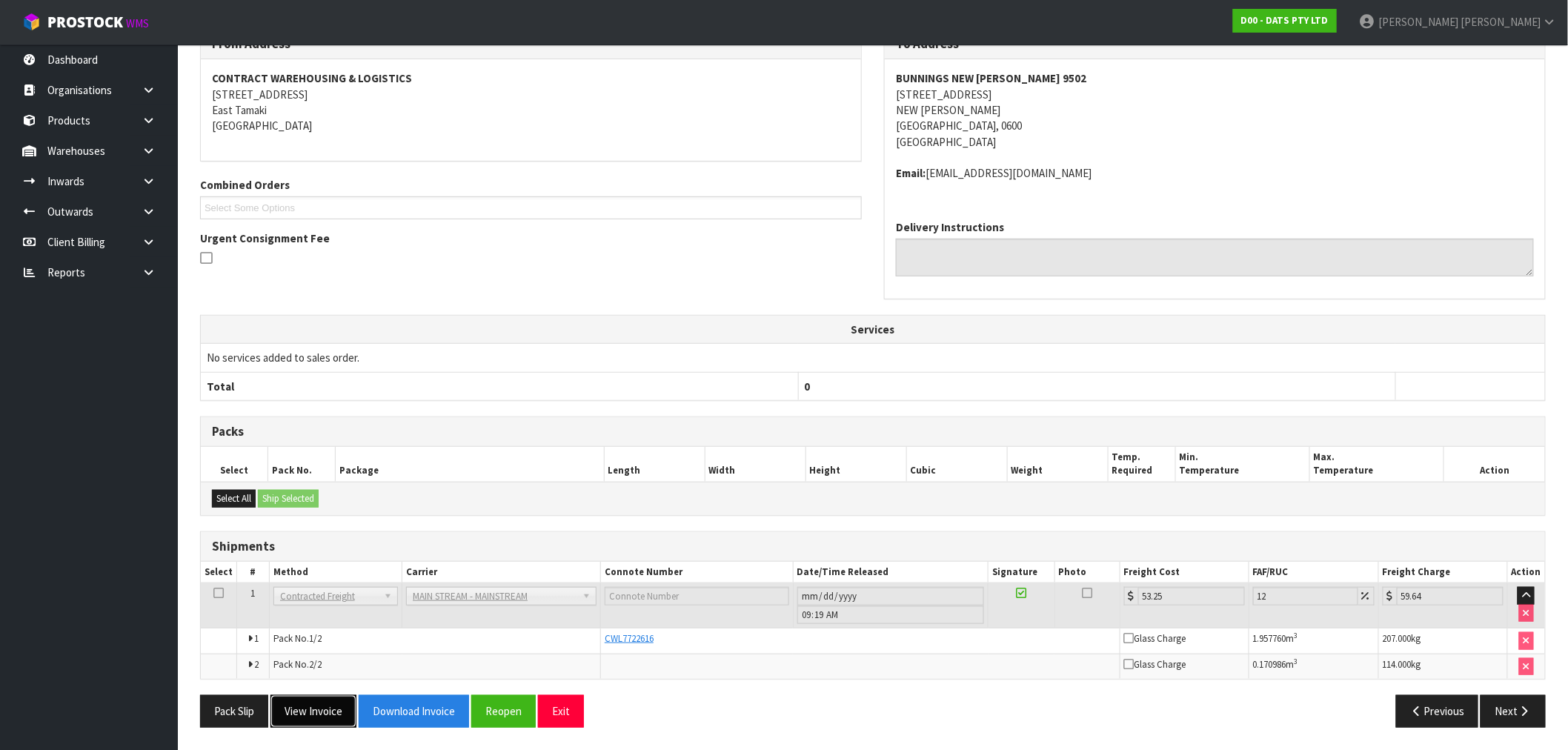
click at [335, 700] on button "View Invoice" at bounding box center [313, 711] width 86 height 32
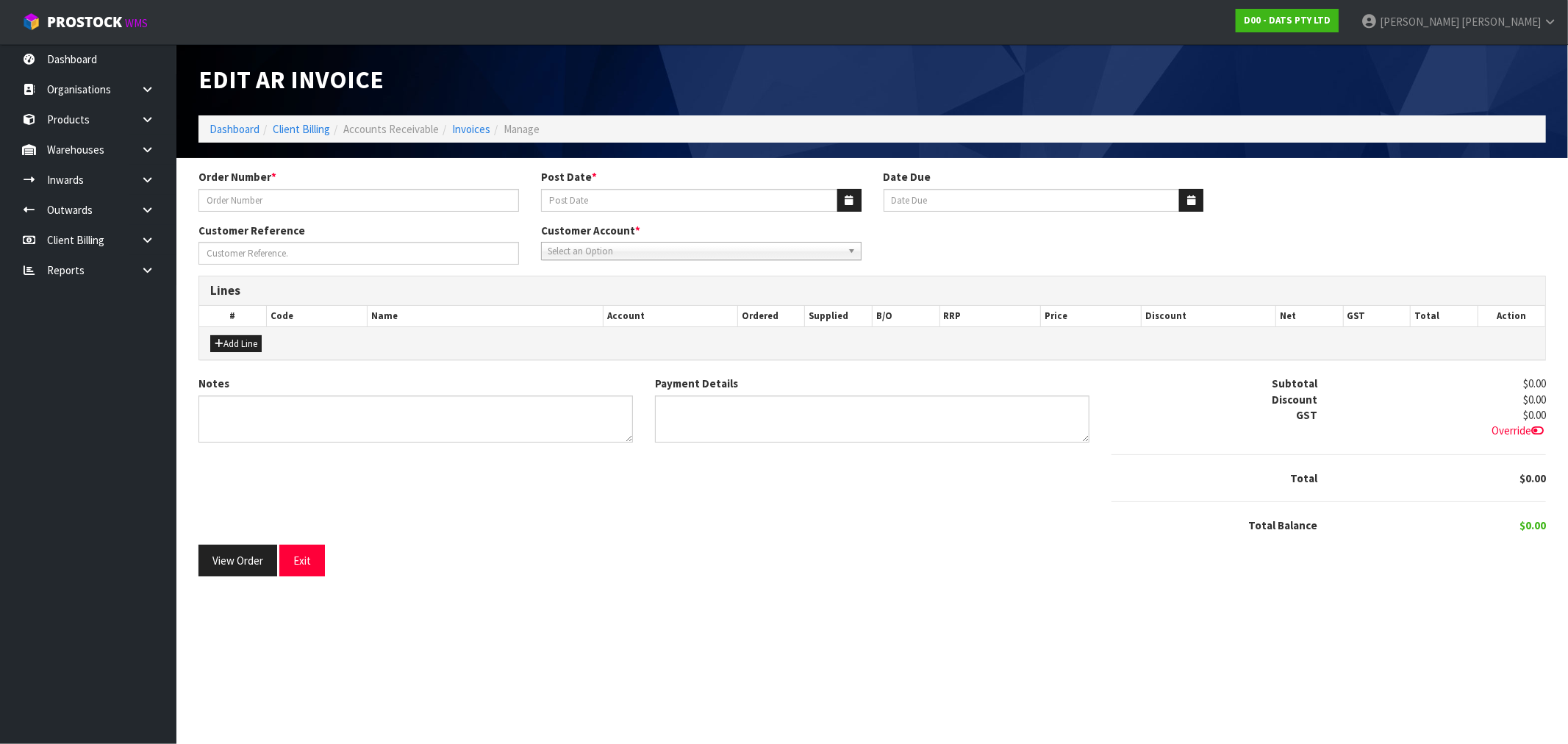
type input "9502Y100241496"
type input "[DATE]"
type input "20/10/2025"
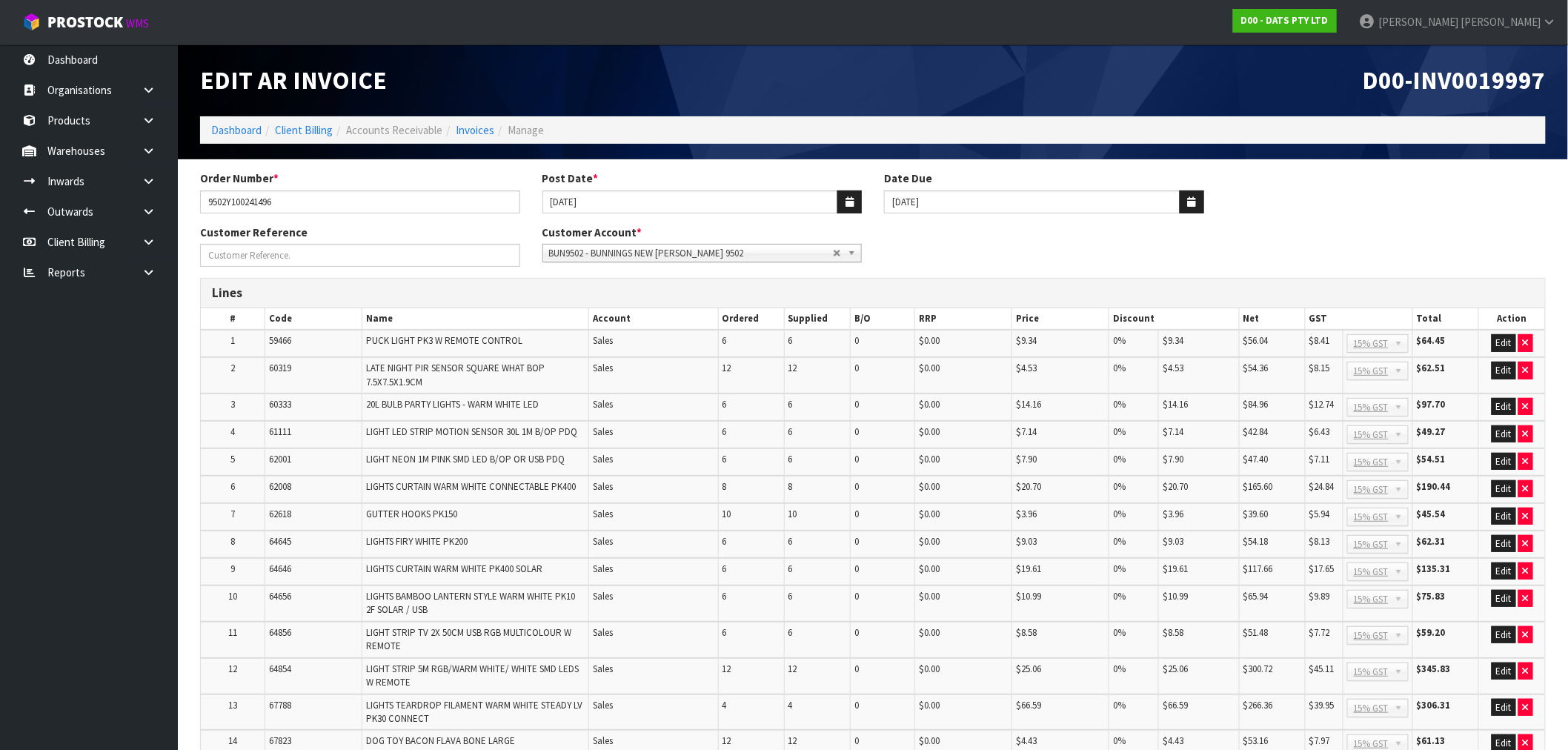
click at [1455, 75] on span "D00-INV0019997" at bounding box center [1454, 80] width 183 height 31
copy span "INV0019997"
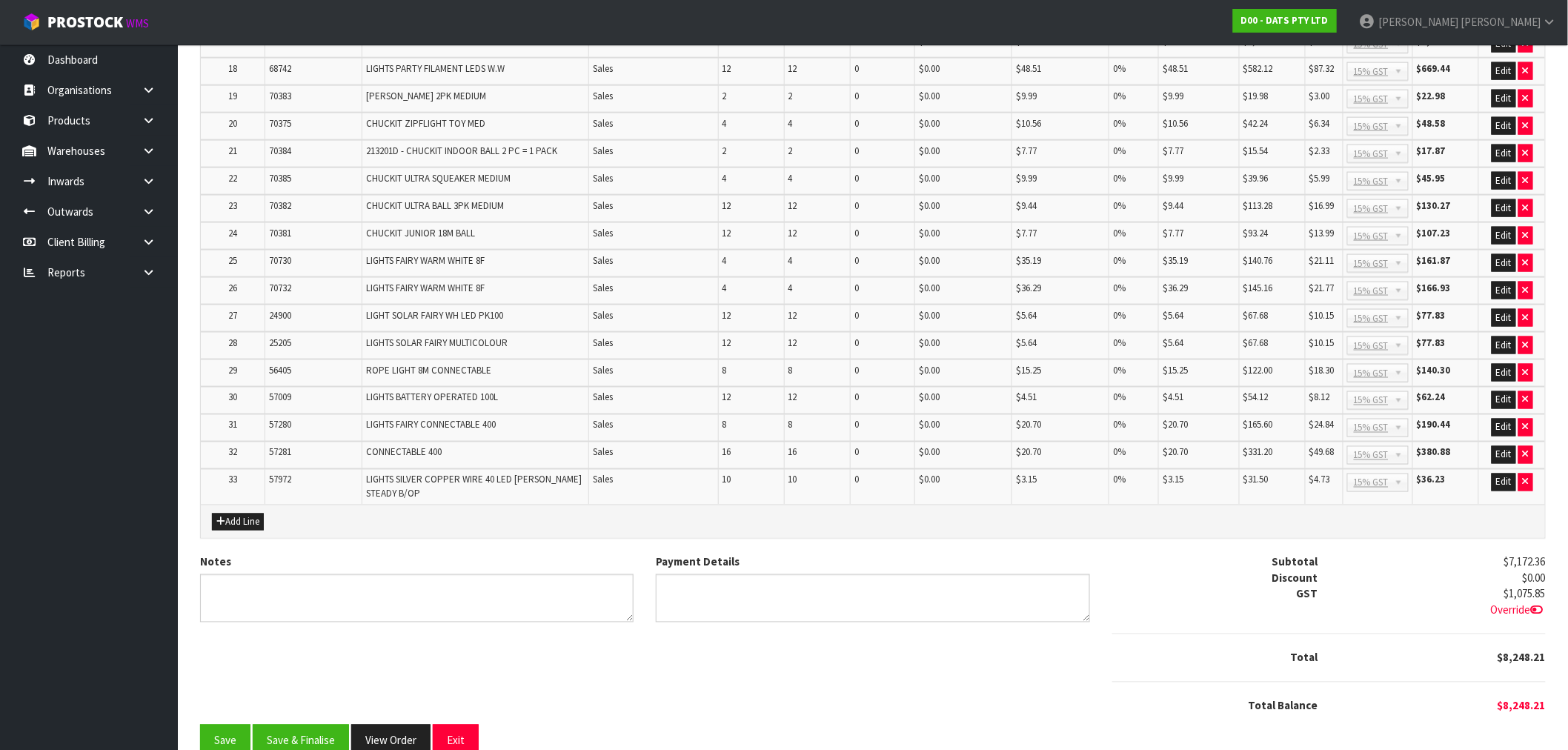
scroll to position [789, 0]
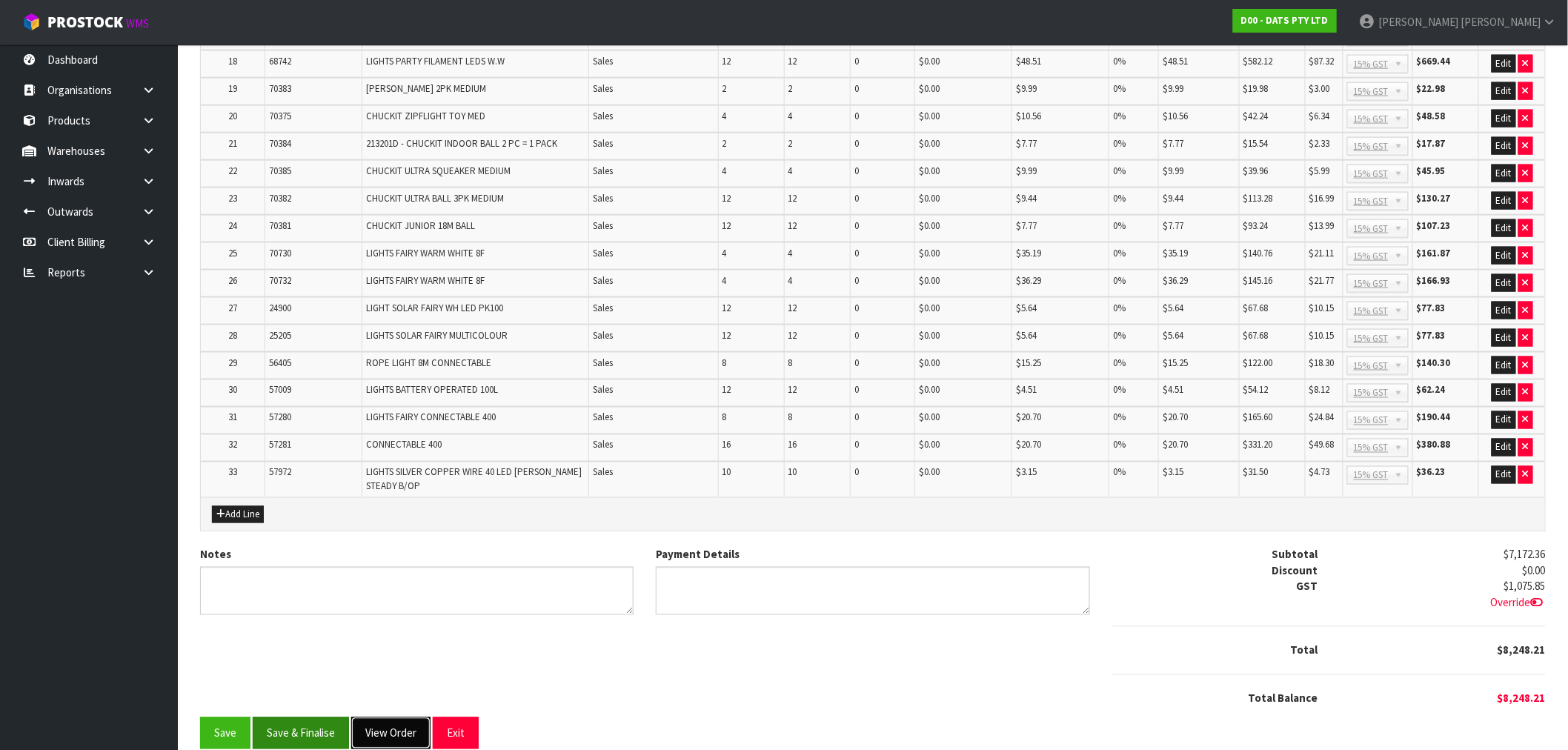
drag, startPoint x: 346, startPoint y: 718, endPoint x: 329, endPoint y: 716, distance: 17.1
click at [331, 719] on div "Save Save & Finalise View Order Exit" at bounding box center [872, 733] width 1345 height 32
click at [329, 717] on button "Save & Finalise" at bounding box center [301, 733] width 96 height 32
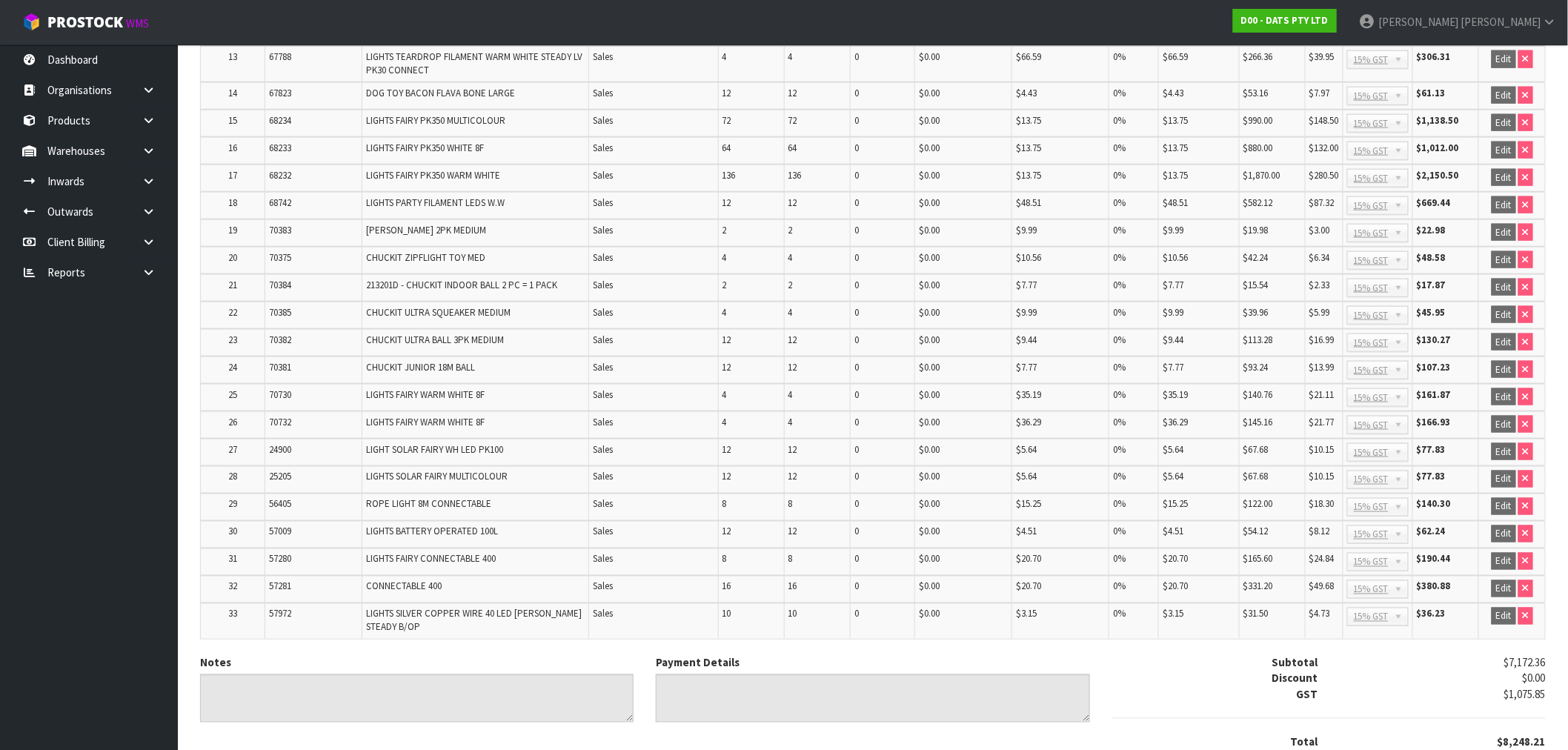
scroll to position [794, 0]
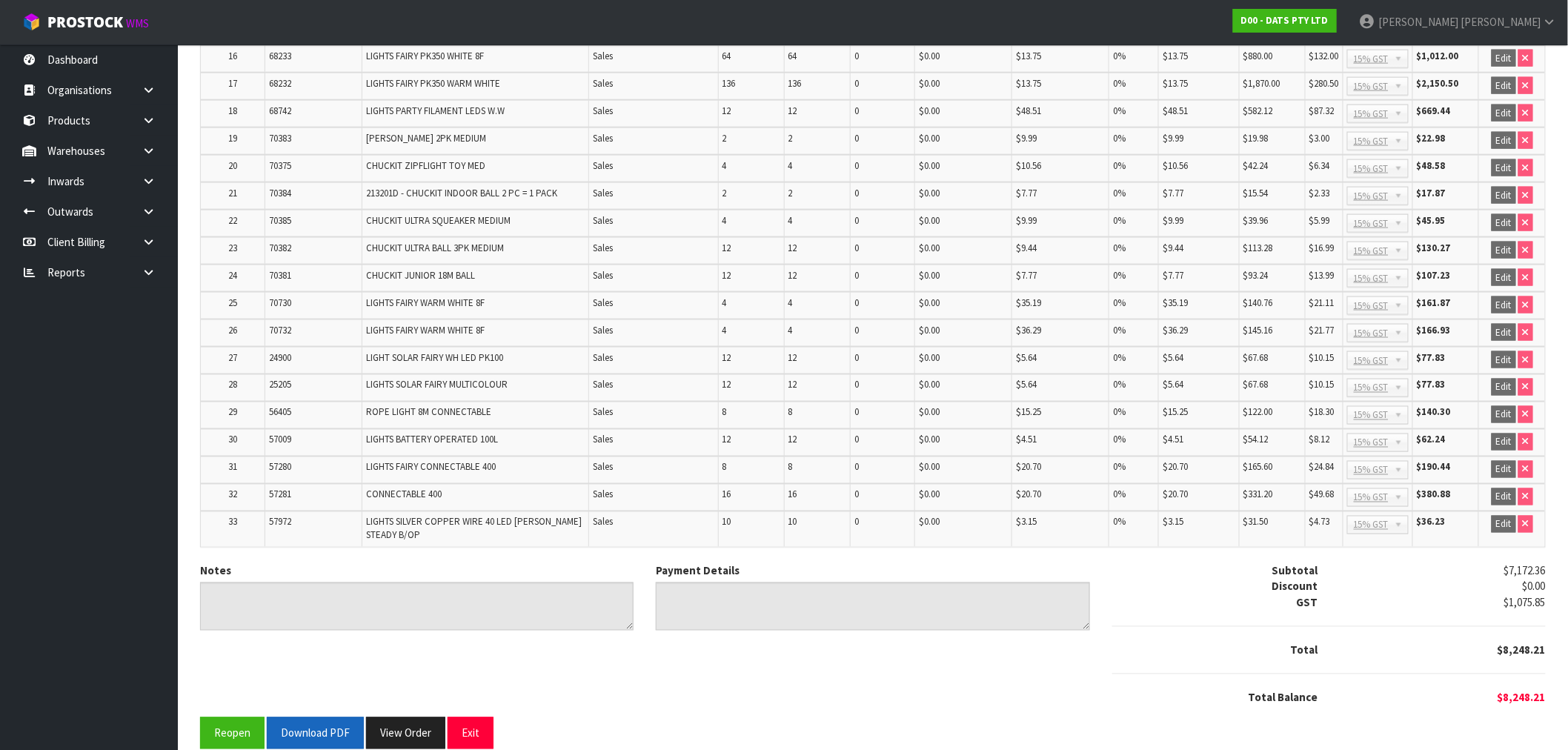
drag, startPoint x: 312, startPoint y: 685, endPoint x: 328, endPoint y: 710, distance: 29.7
click at [326, 707] on form "× Close Update successful Order Number * 9502Y100241496 Post Date * 10/09/2025 …" at bounding box center [872, 63] width 1345 height 1372
click at [328, 717] on button "Download PDF" at bounding box center [316, 733] width 97 height 32
click at [437, 717] on button "View Order" at bounding box center [422, 733] width 80 height 32
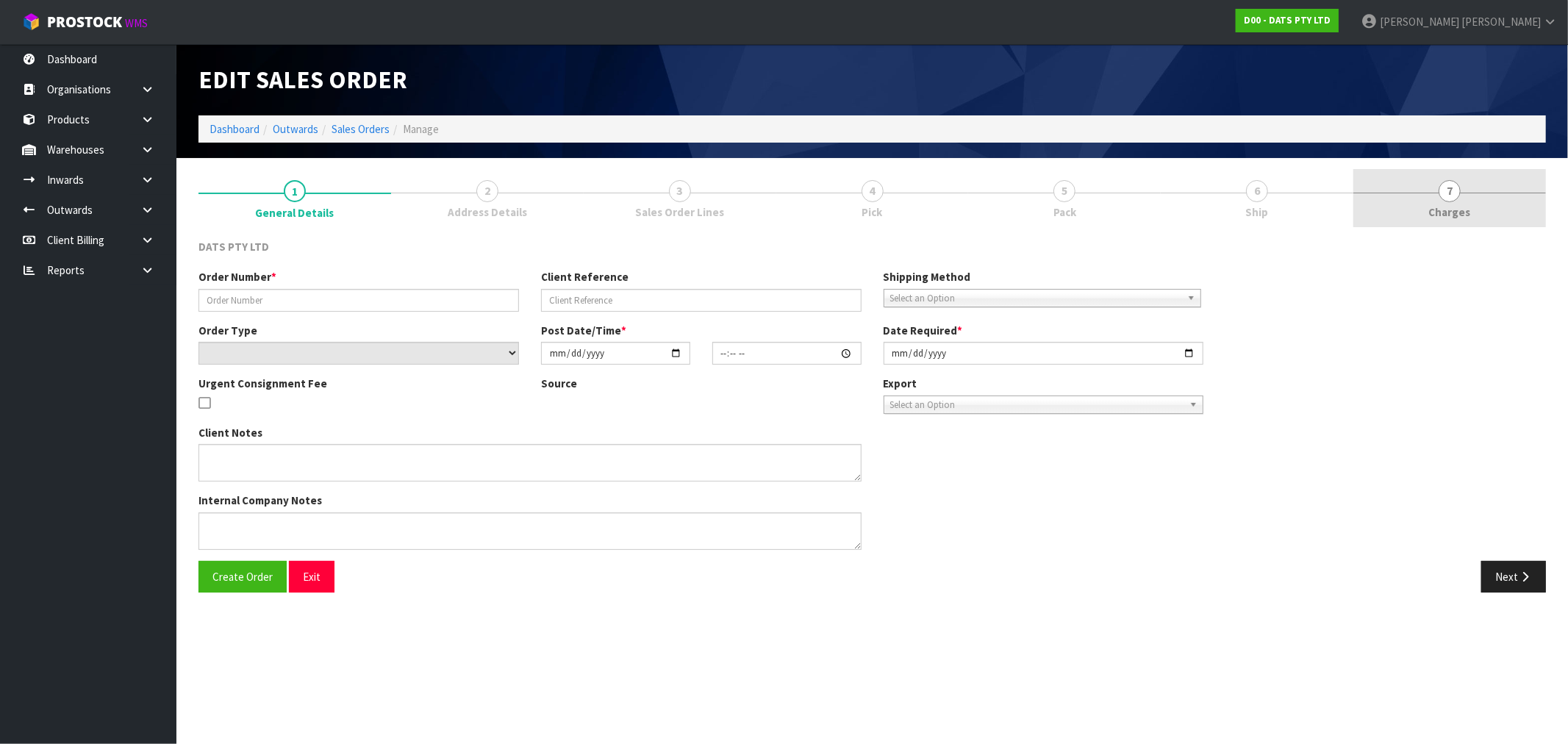
type input "9502Y100241496"
select select "number:0"
type input "2025-09-05"
type input "08:56:00.000"
type input "2025-09-05"
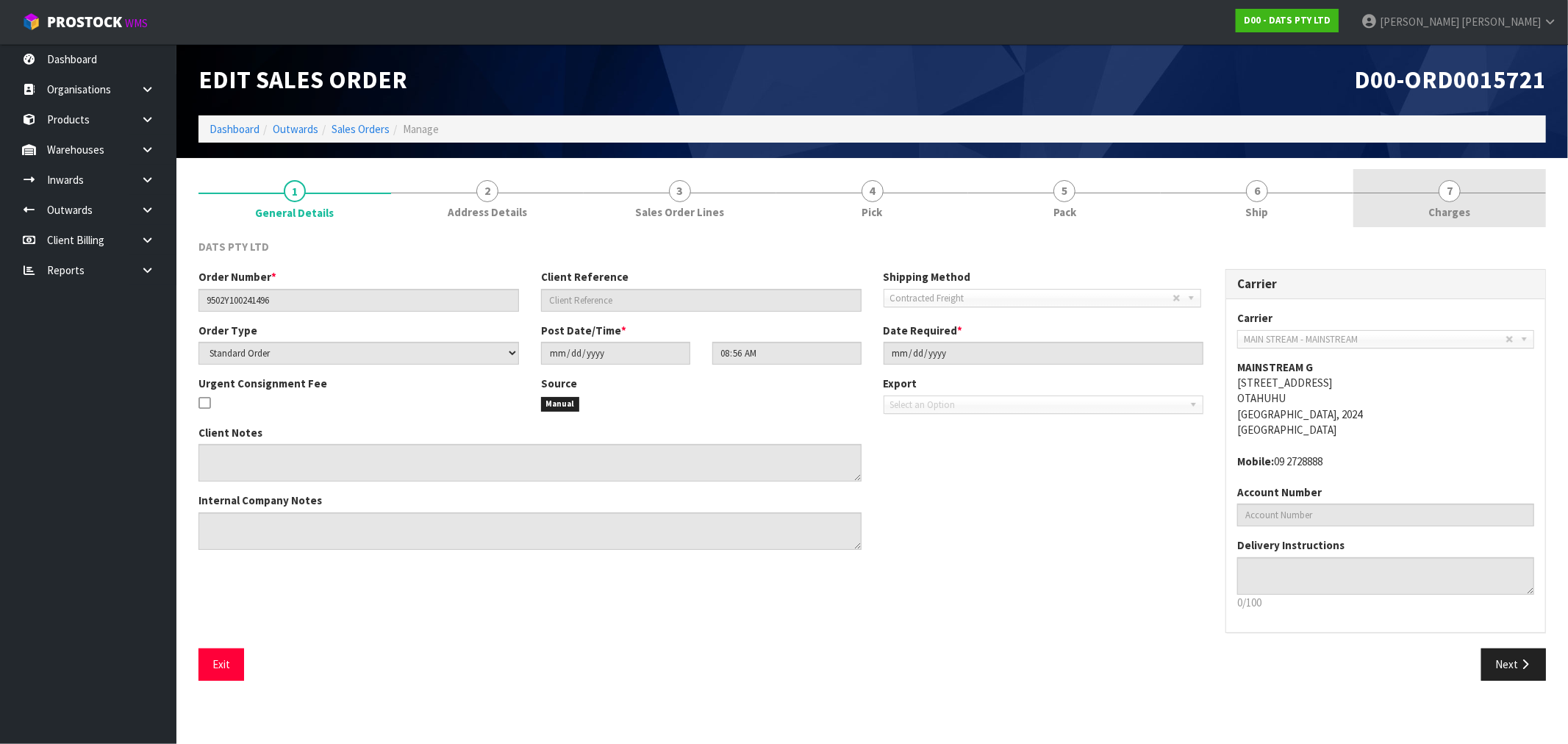
click at [1504, 202] on link "7 Charges" at bounding box center [1449, 198] width 193 height 58
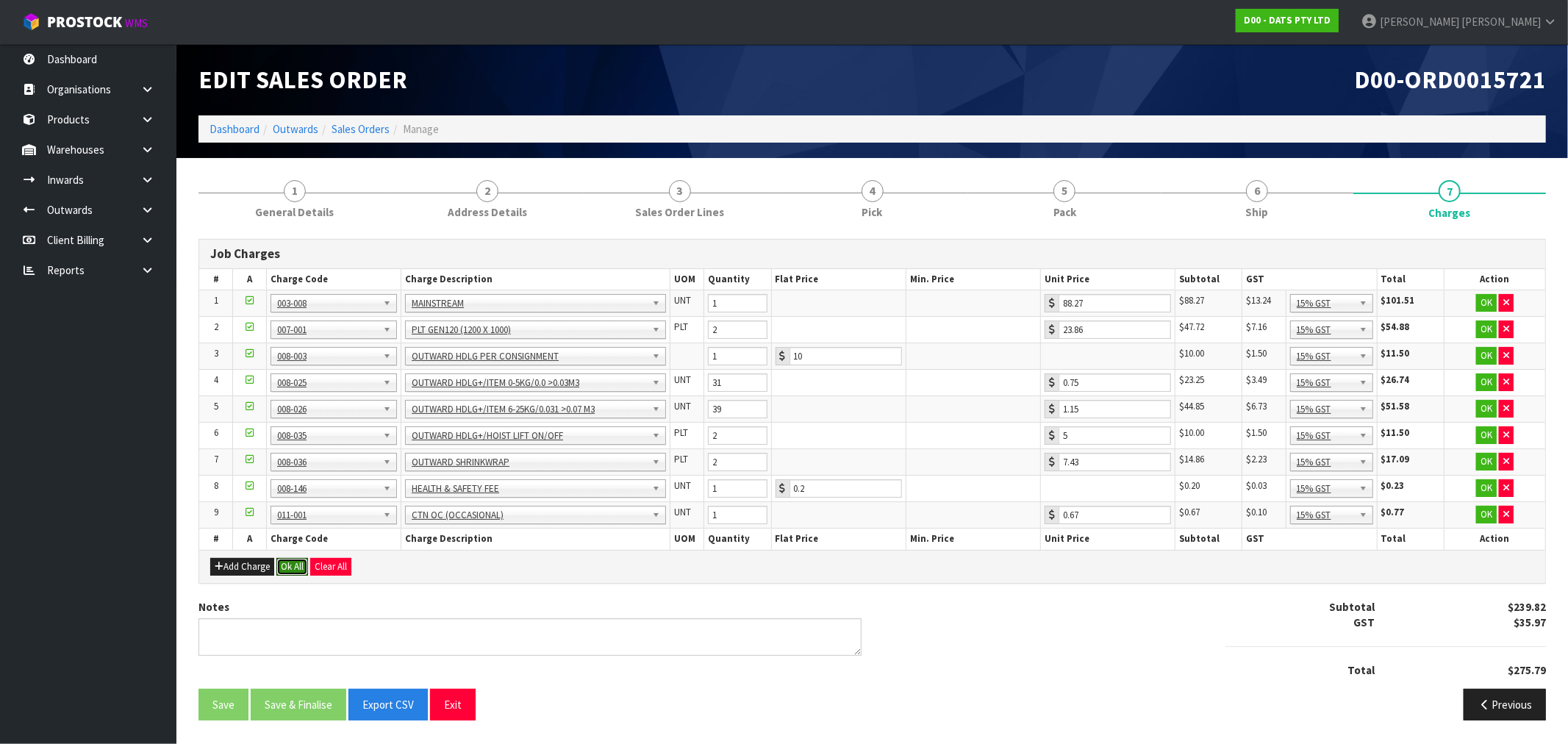
drag, startPoint x: 300, startPoint y: 572, endPoint x: 307, endPoint y: 575, distance: 7.6
click at [300, 573] on button "Ok All" at bounding box center [292, 566] width 32 height 17
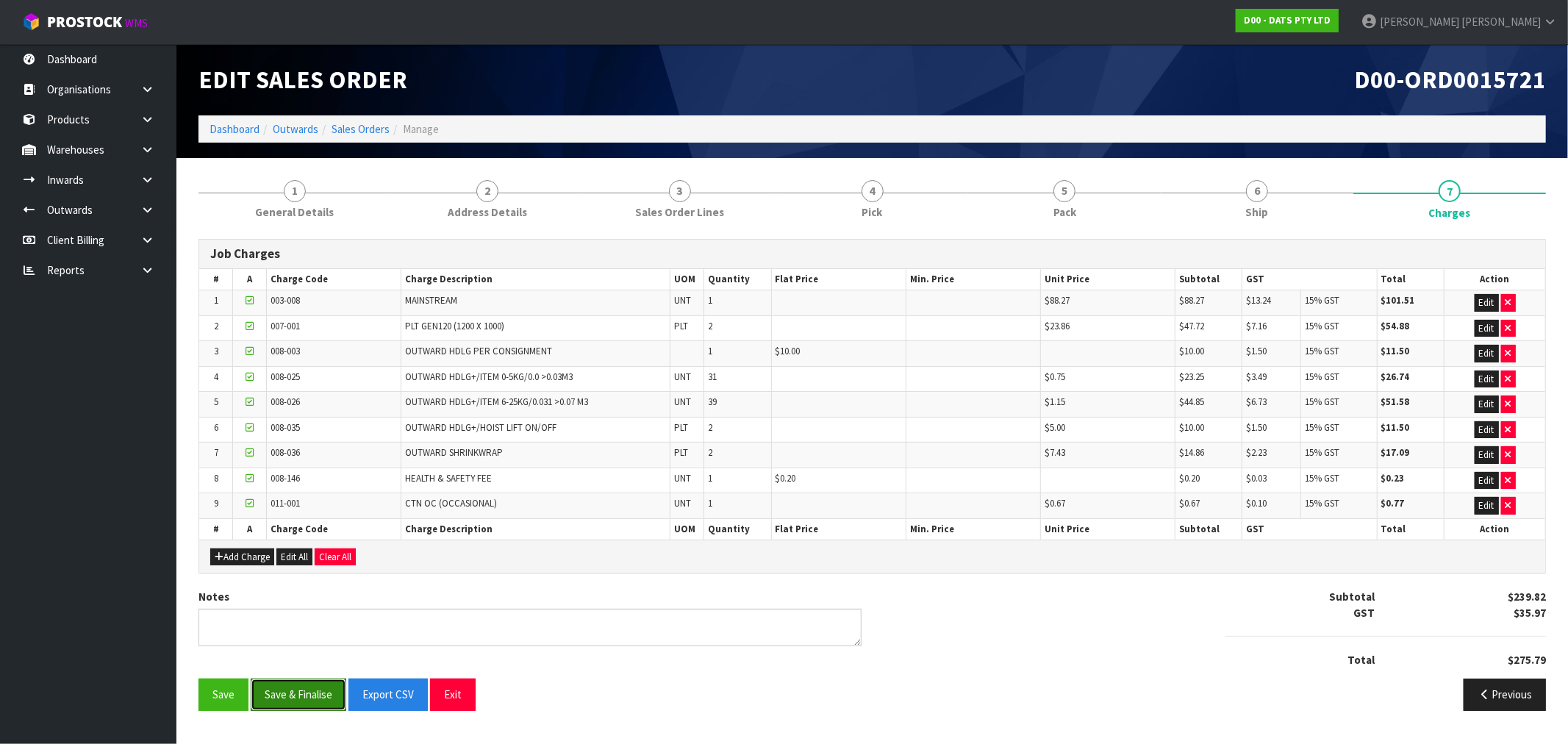
click at [310, 688] on button "Save & Finalise" at bounding box center [298, 694] width 96 height 32
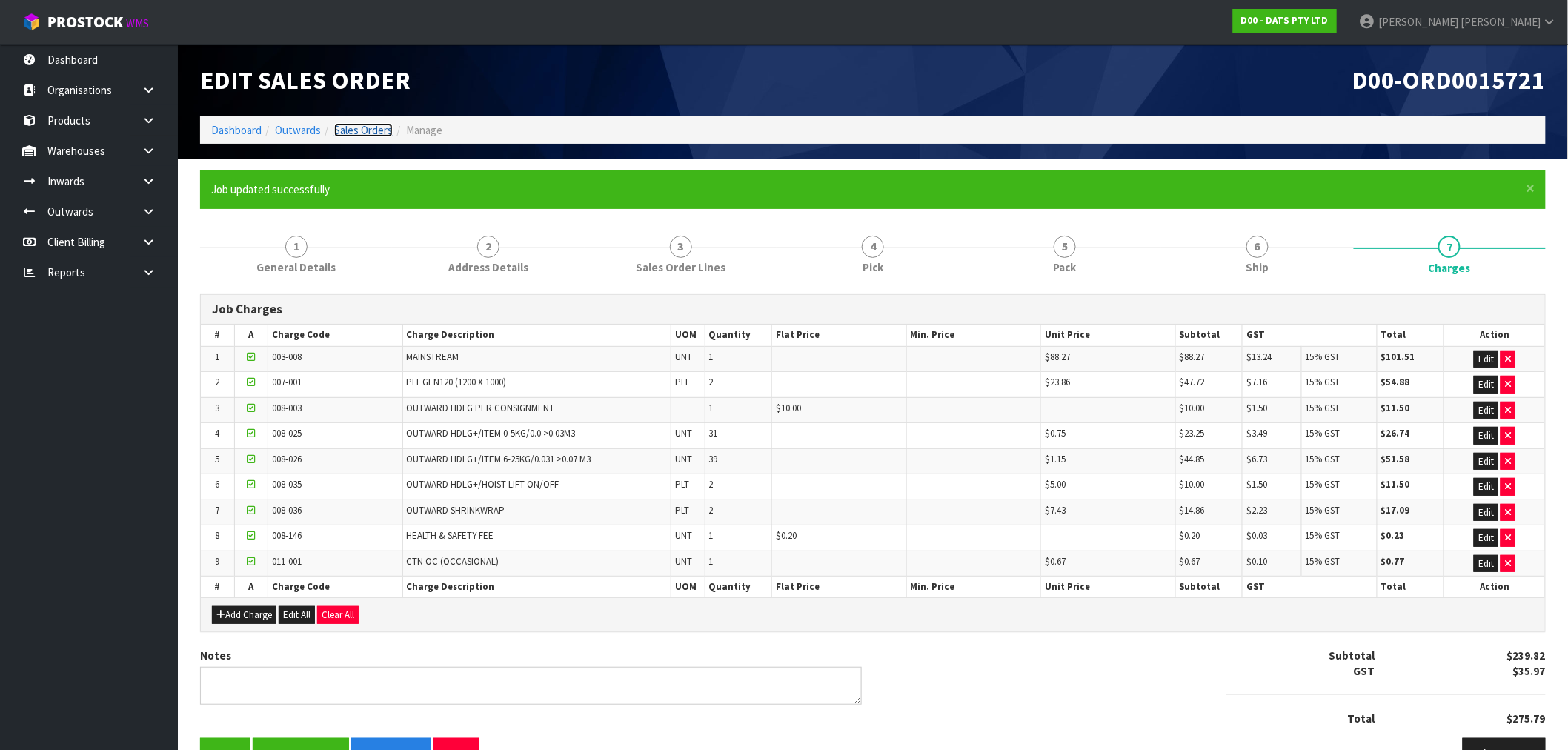
click at [361, 130] on link "Sales Orders" at bounding box center [363, 130] width 59 height 14
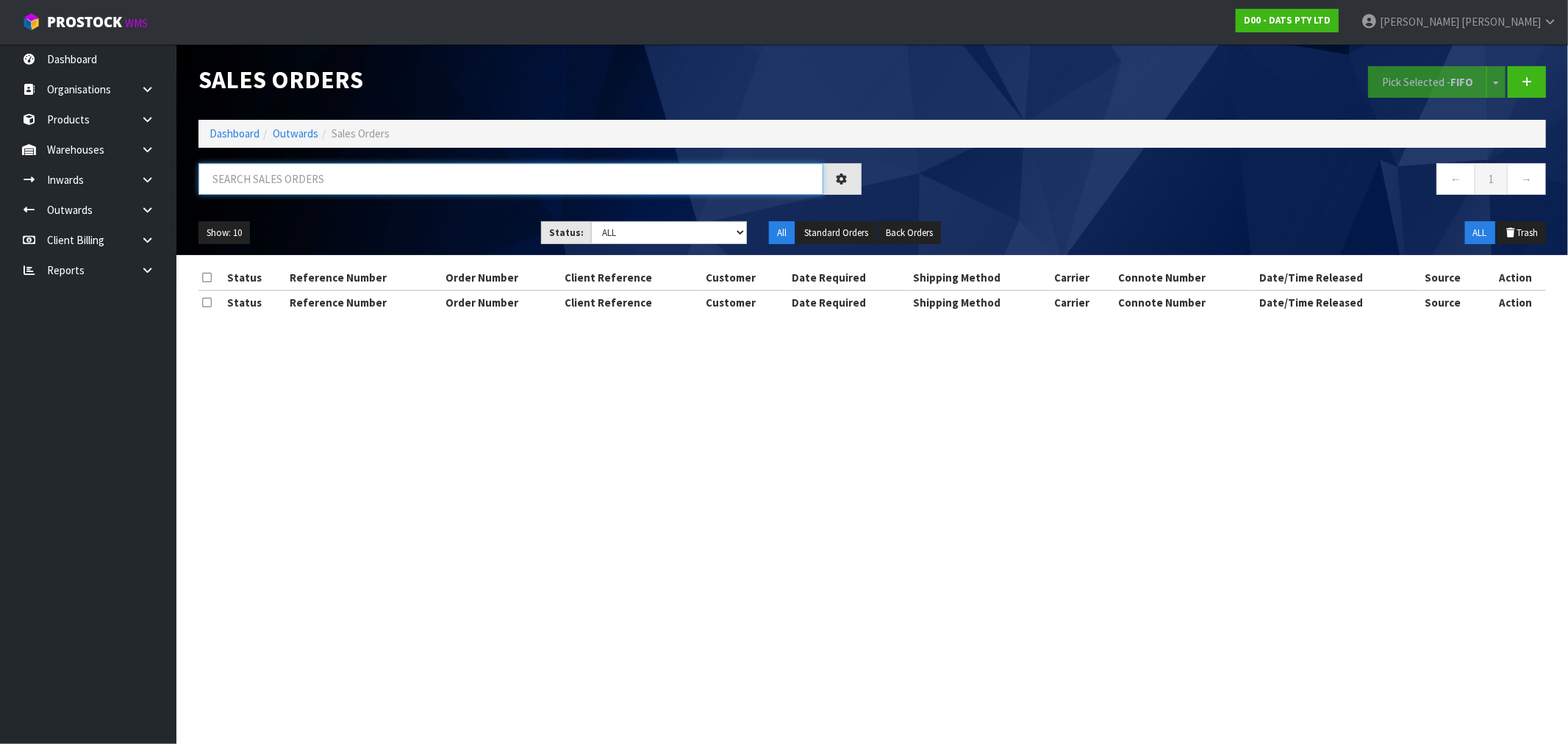
click at [418, 169] on input "text" at bounding box center [511, 179] width 625 height 32
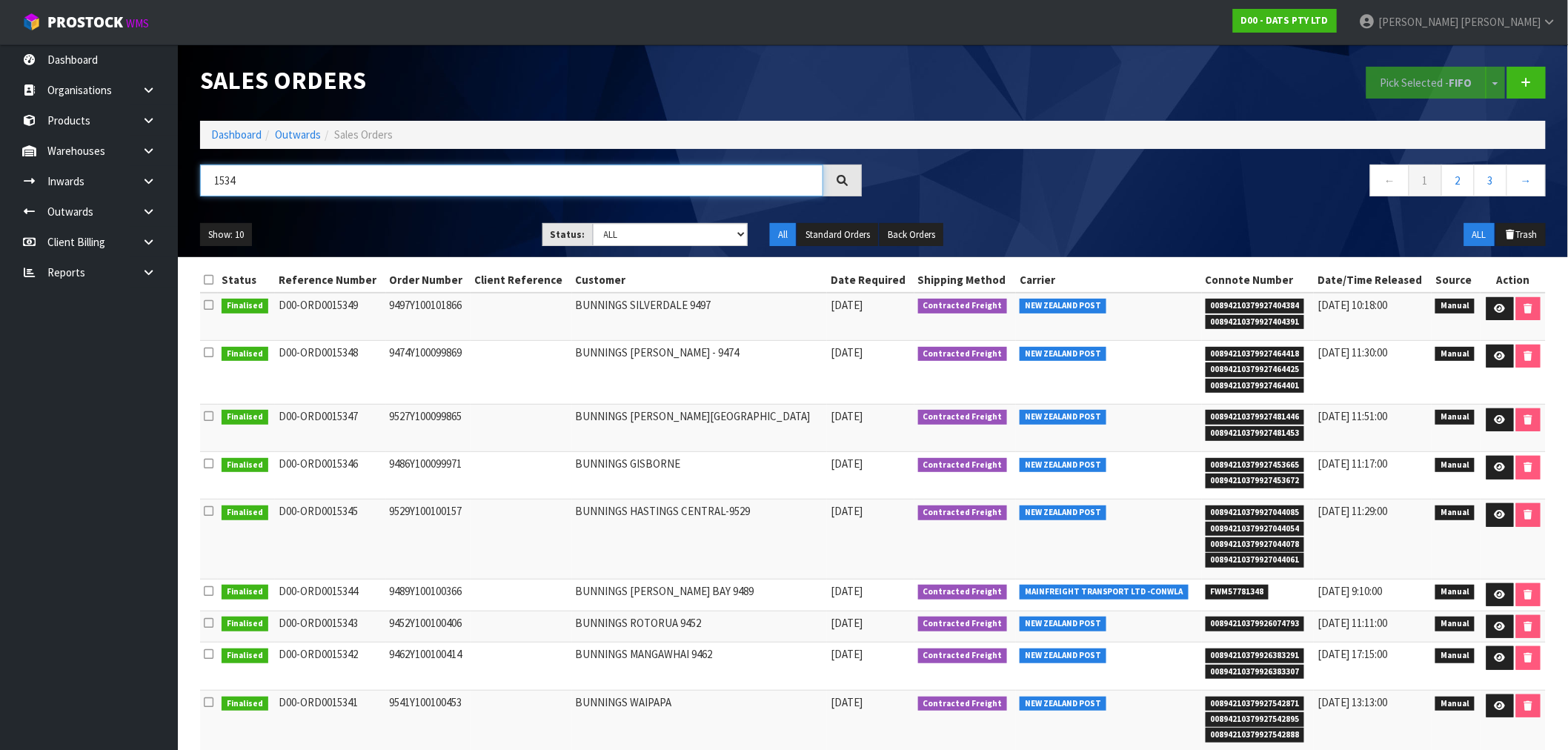
click at [224, 183] on input "1534" at bounding box center [512, 180] width 623 height 32
type input "15734"
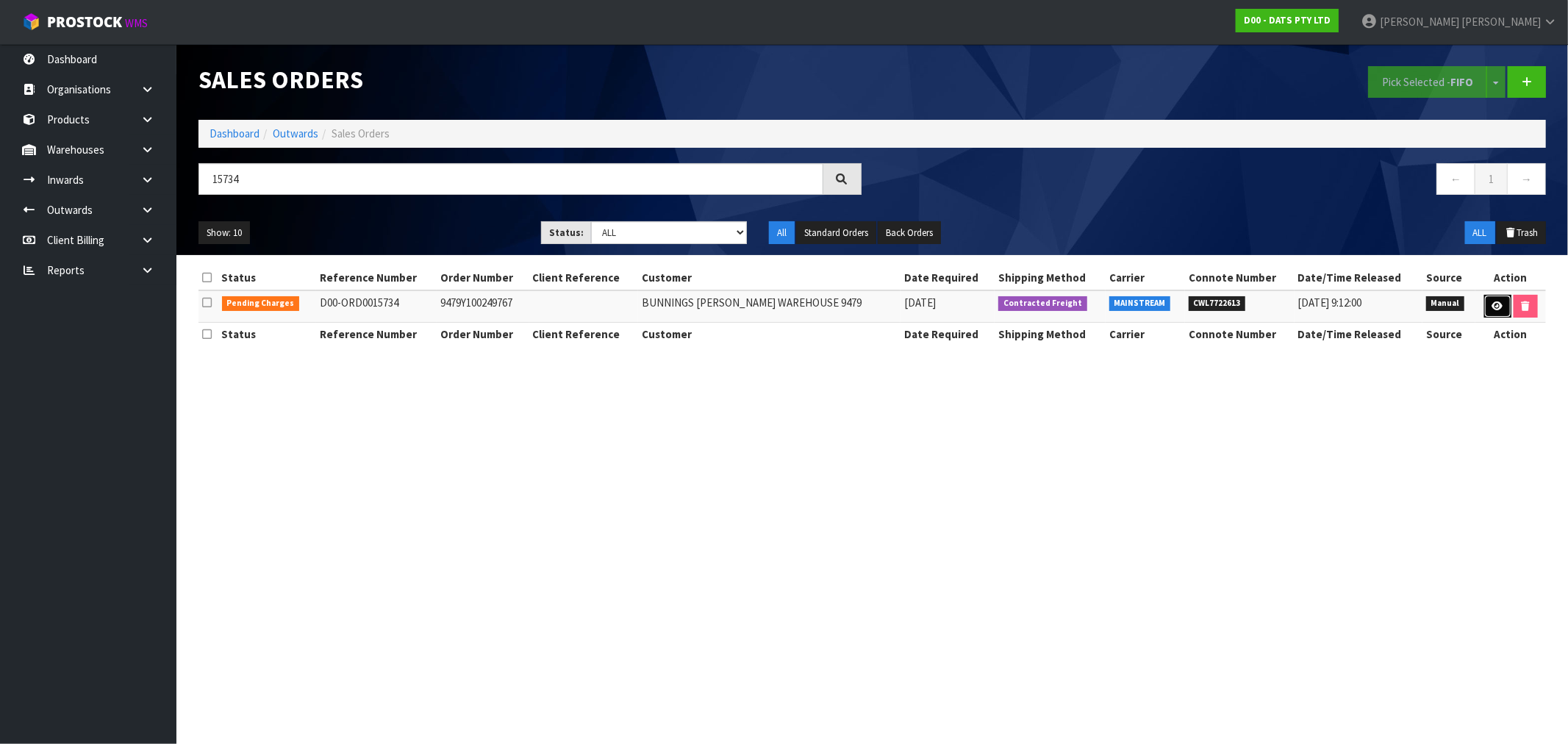
click at [1496, 304] on icon at bounding box center [1497, 306] width 11 height 10
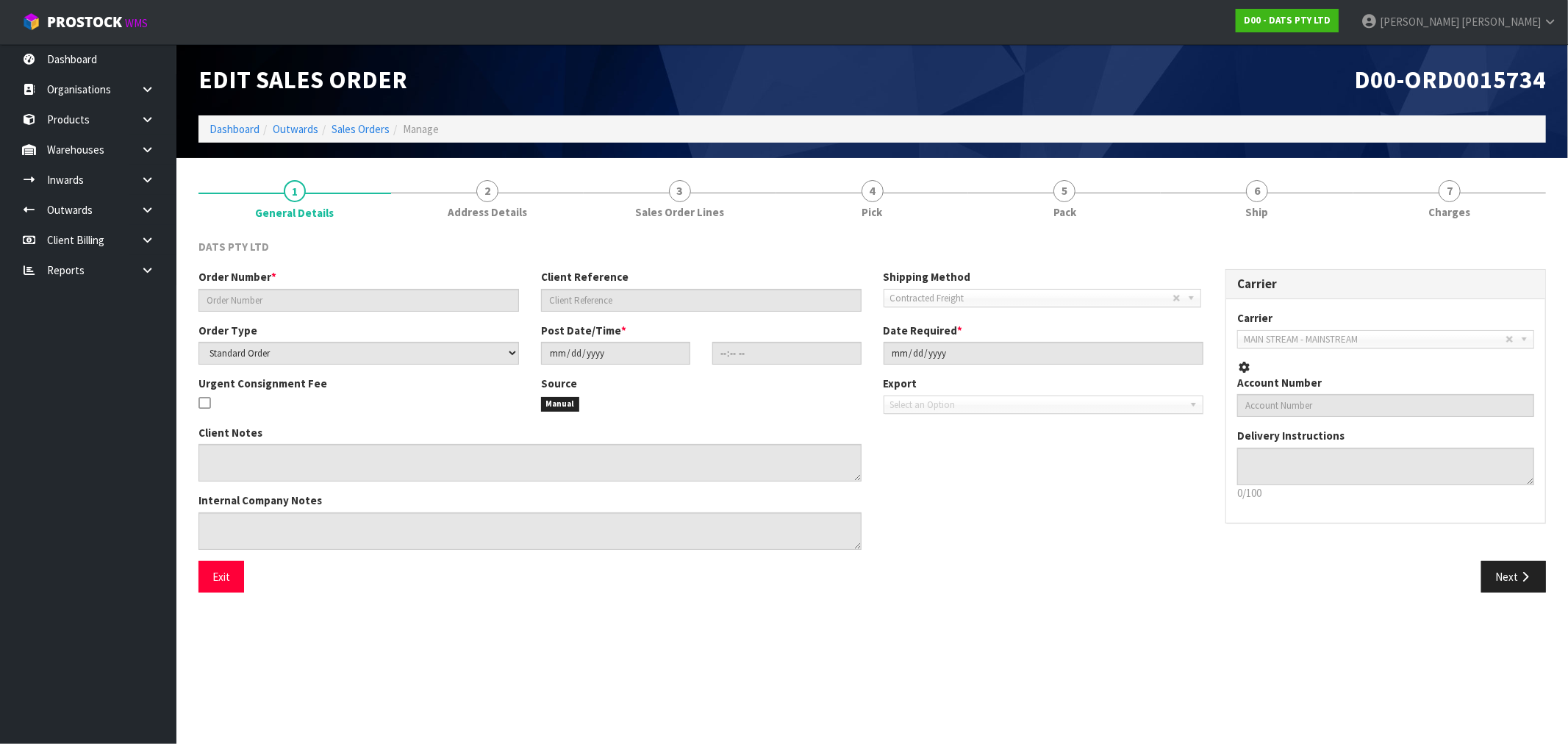
type input "9479Y100249767"
select select "number:0"
type input "2025-09-09"
type input "08:59:00.000"
type input "2025-09-09"
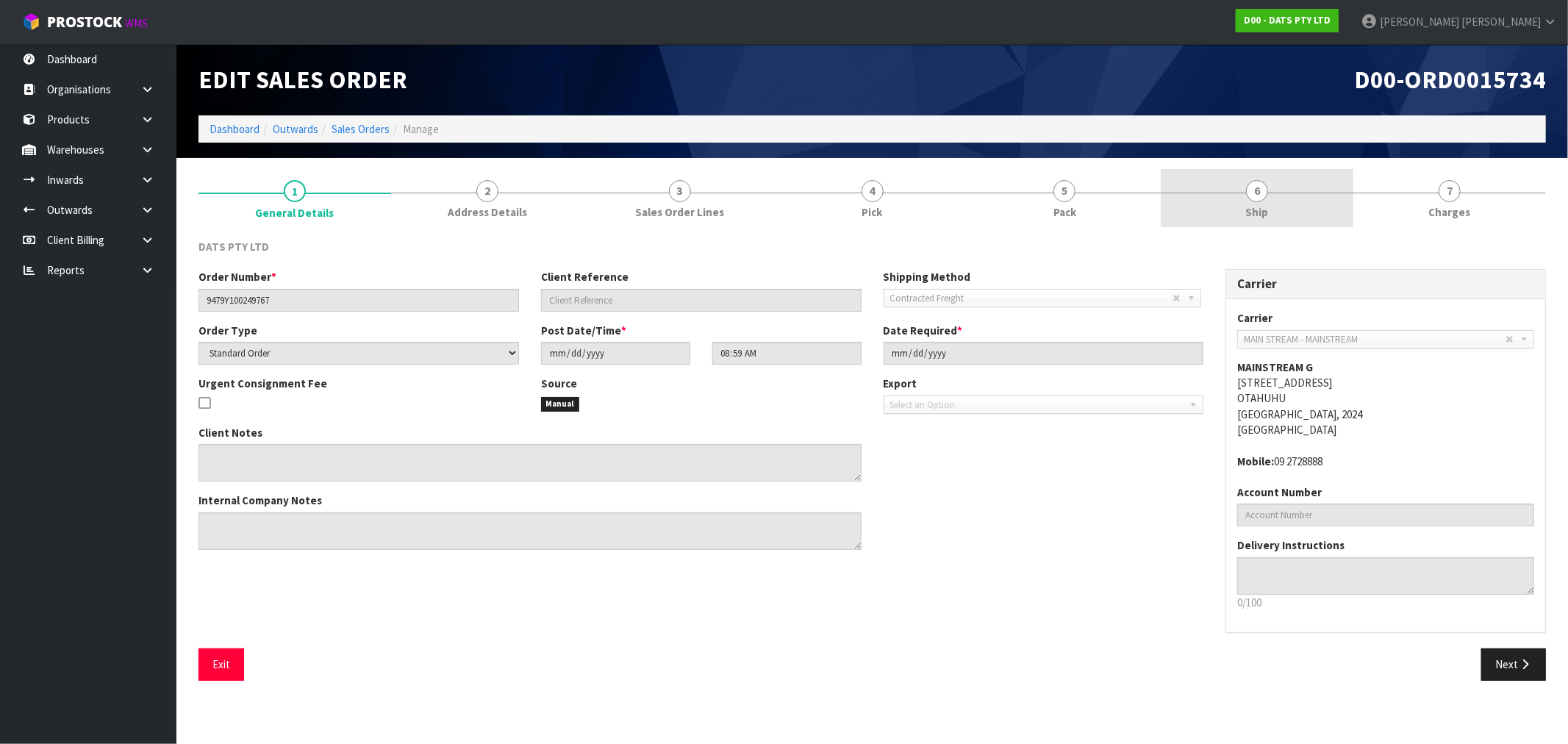
click at [1191, 195] on link "6 Ship" at bounding box center [1257, 198] width 193 height 58
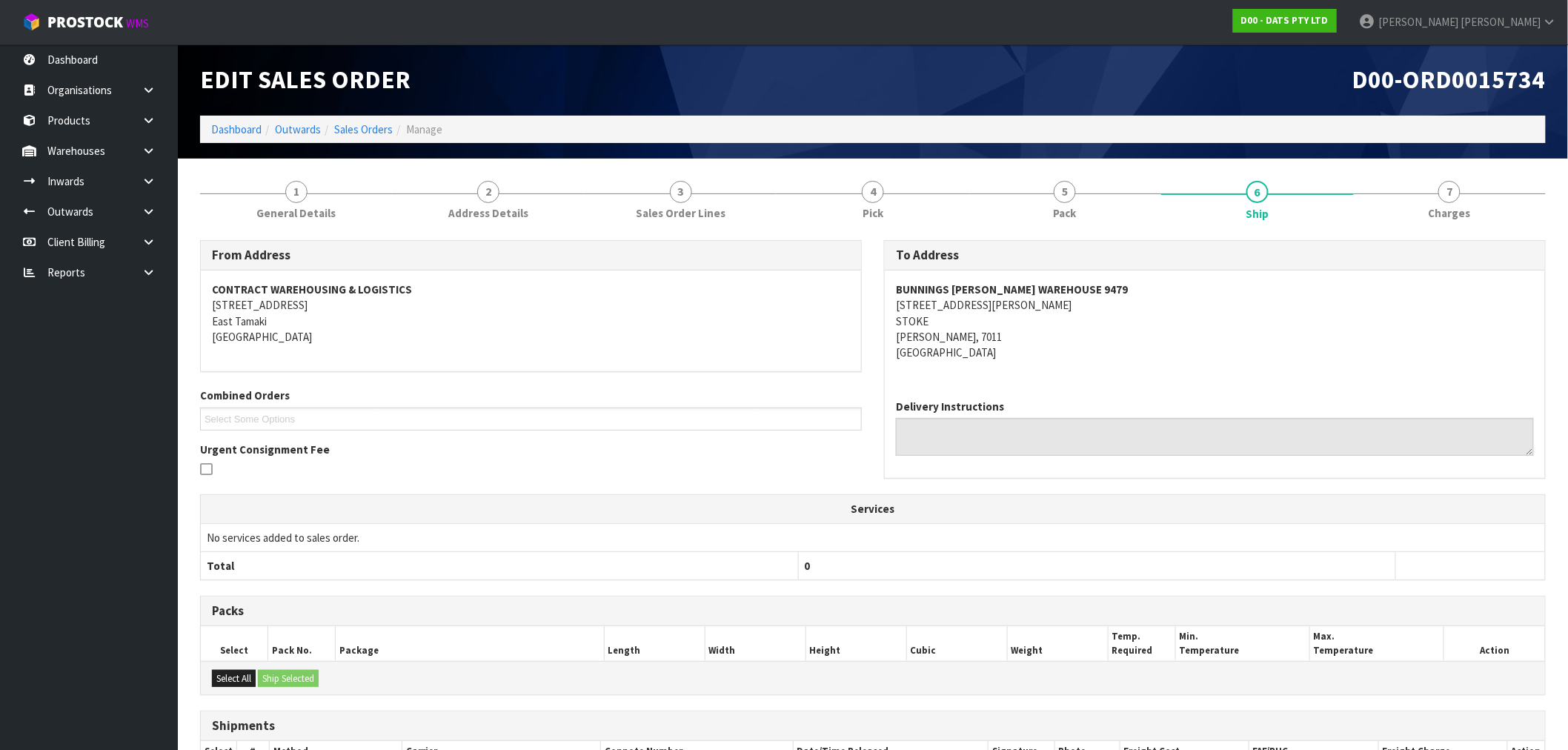
scroll to position [154, 0]
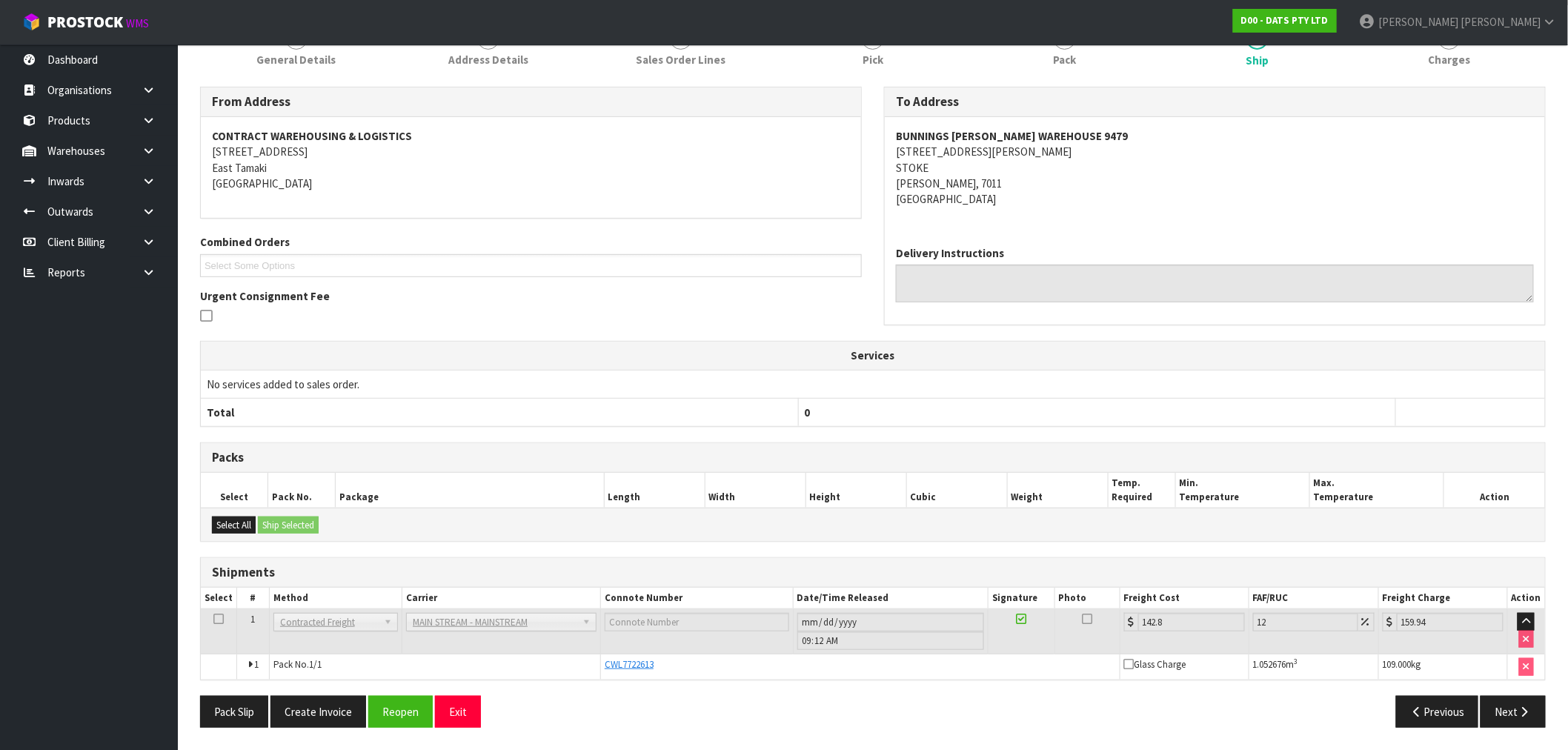
click at [335, 735] on div "Pack Slip Create Invoice Reopen Exit Previous Next" at bounding box center [873, 717] width 1368 height 43
click at [332, 717] on button "Create Invoice" at bounding box center [318, 711] width 95 height 32
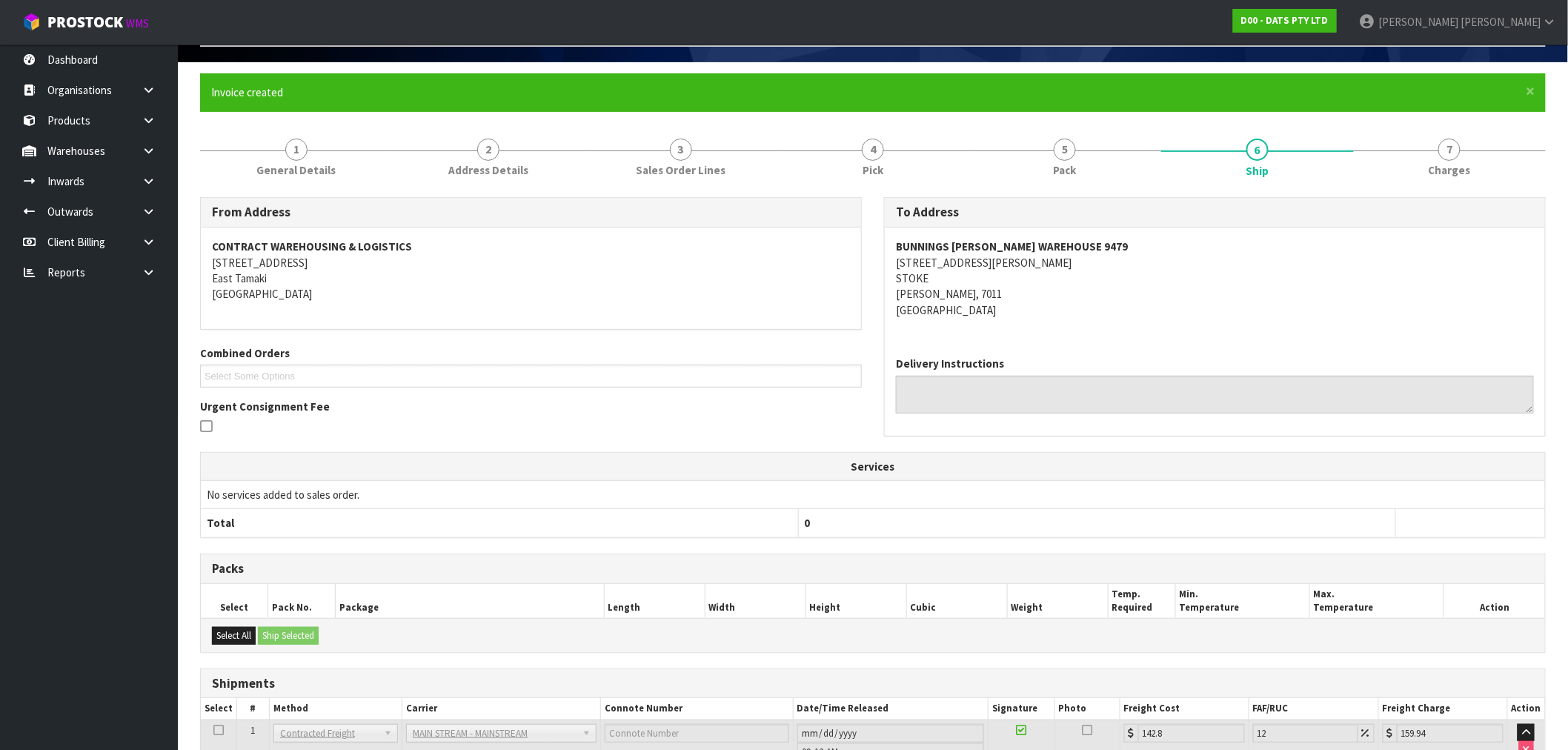
scroll to position [208, 0]
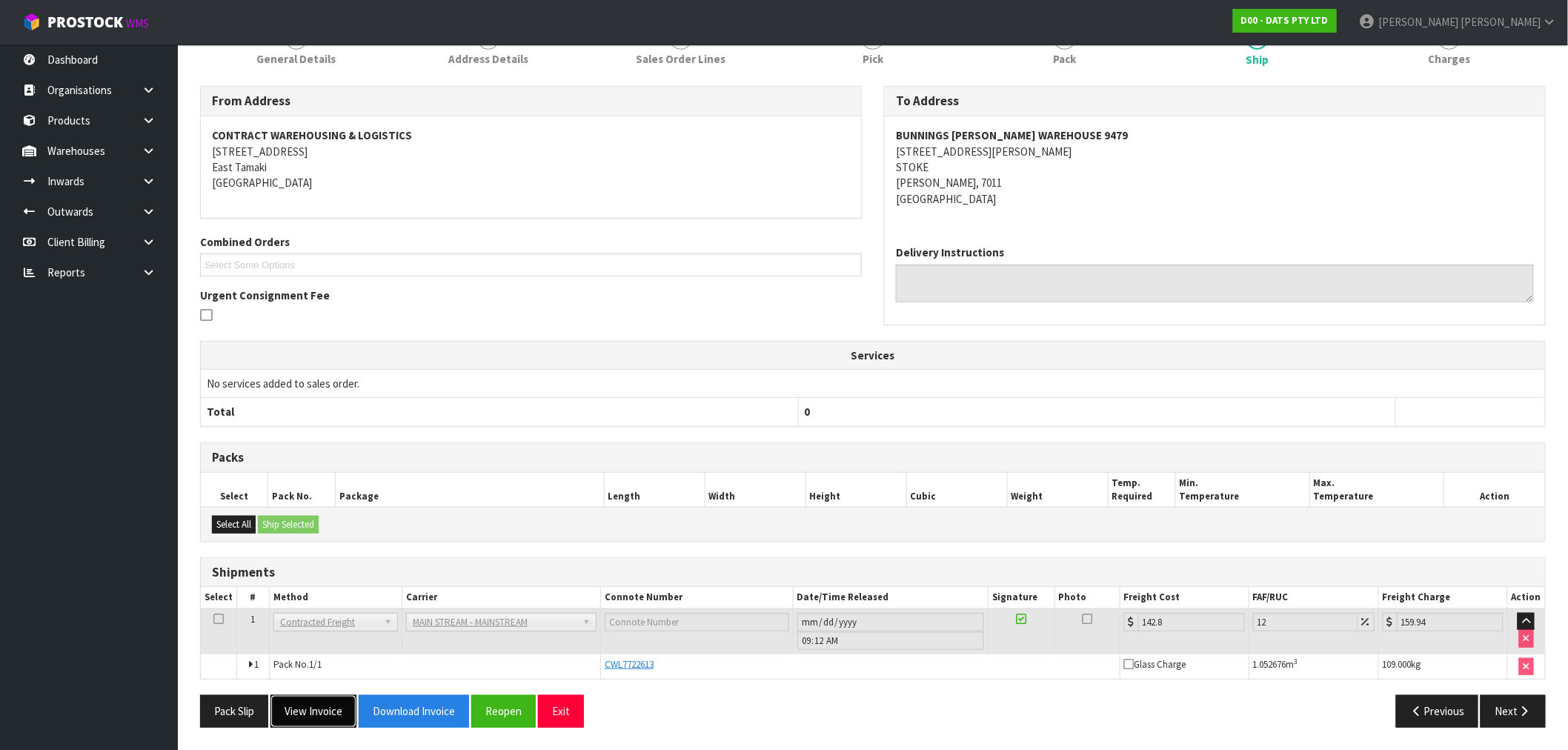
click at [326, 705] on button "View Invoice" at bounding box center [313, 711] width 86 height 32
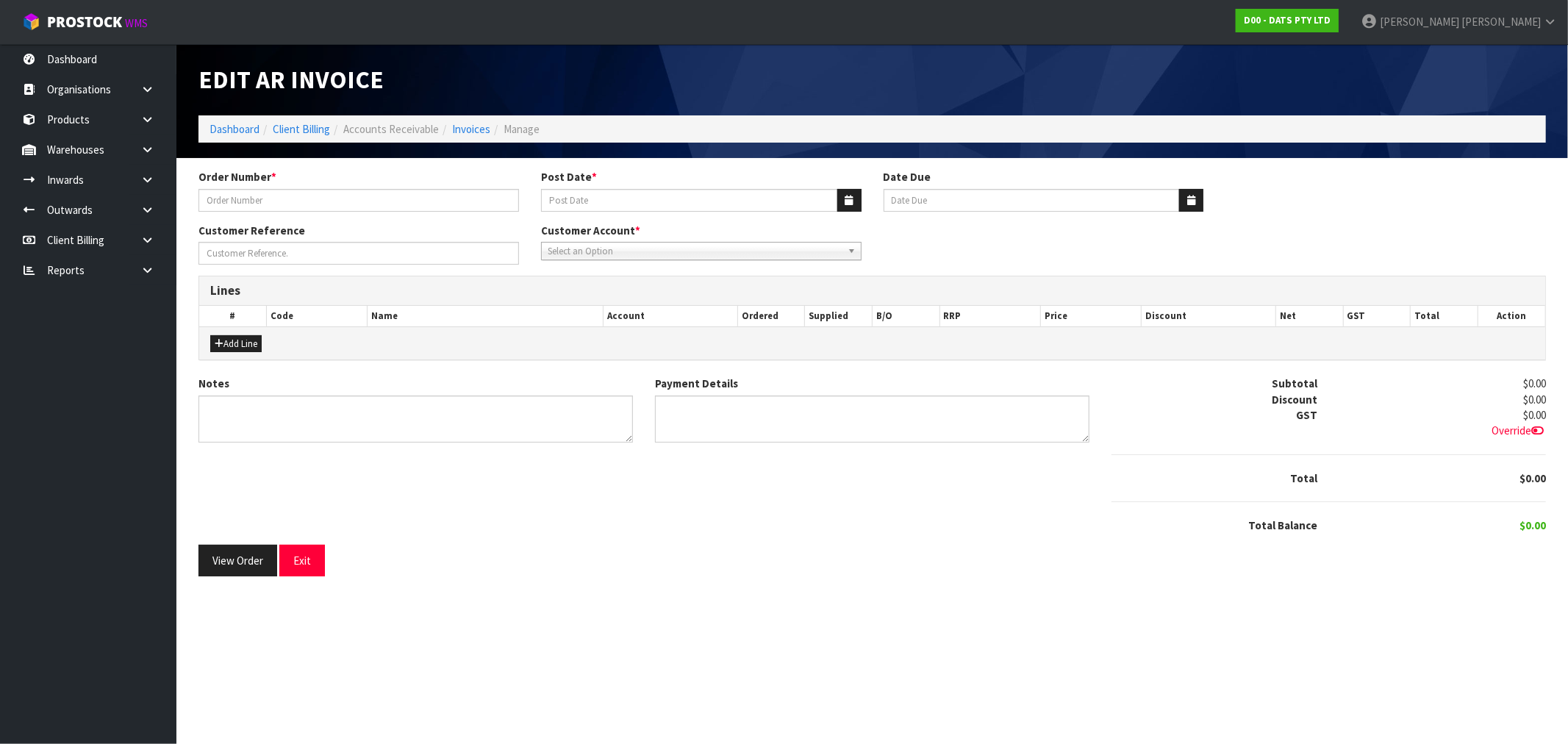
type input "9479Y100249767"
type input "[DATE]"
type input "20/10/2025"
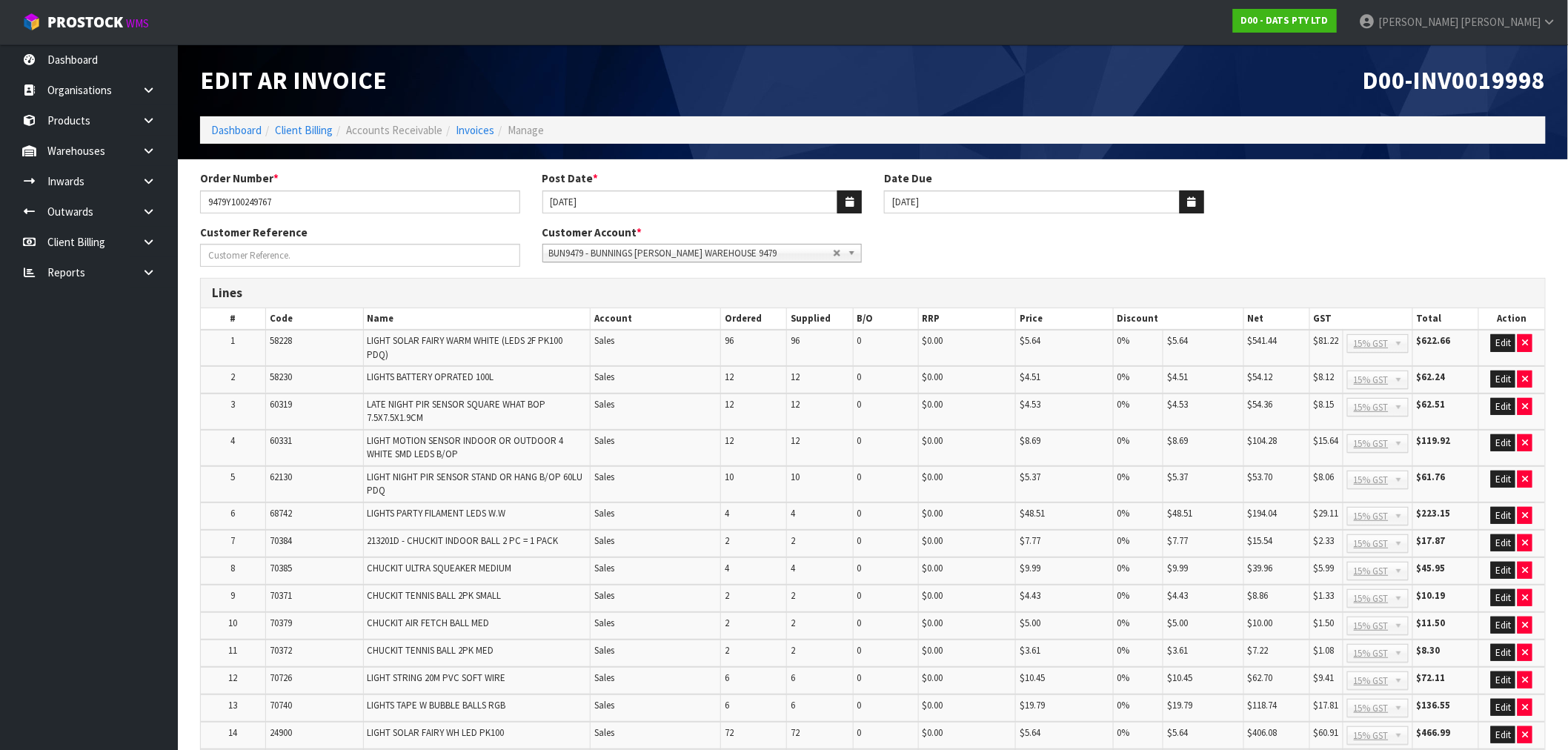
click at [1488, 73] on span "D00-INV0019998" at bounding box center [1454, 80] width 183 height 31
copy span "INV0019998"
drag, startPoint x: 269, startPoint y: 198, endPoint x: 202, endPoint y: 198, distance: 67.0
click at [202, 198] on input "9479Y100249767" at bounding box center [360, 201] width 320 height 23
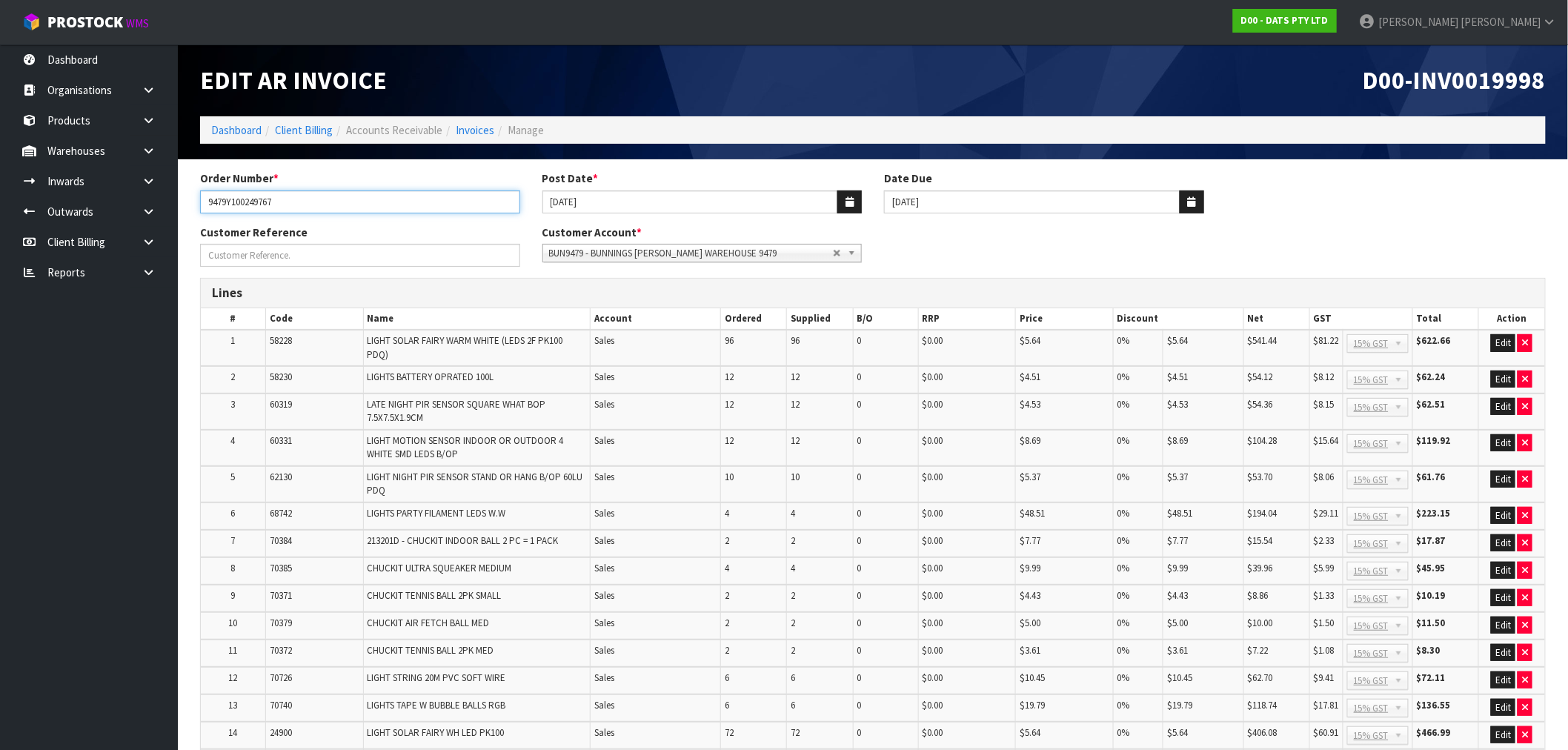
click at [329, 203] on input "9479Y100249767" at bounding box center [360, 201] width 320 height 23
click at [1433, 80] on span "D00-INV0019998" at bounding box center [1454, 80] width 183 height 31
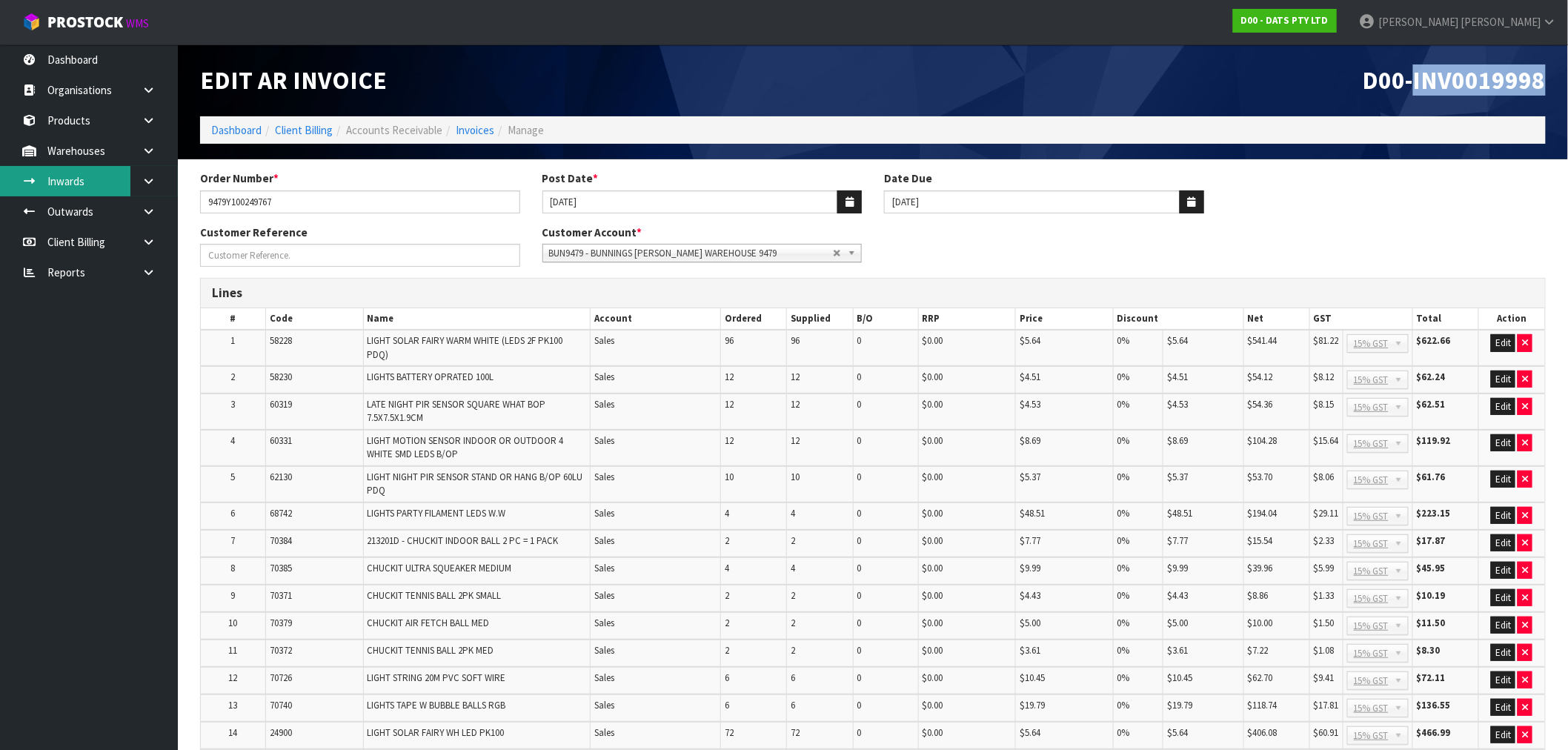
copy span "INV0019998"
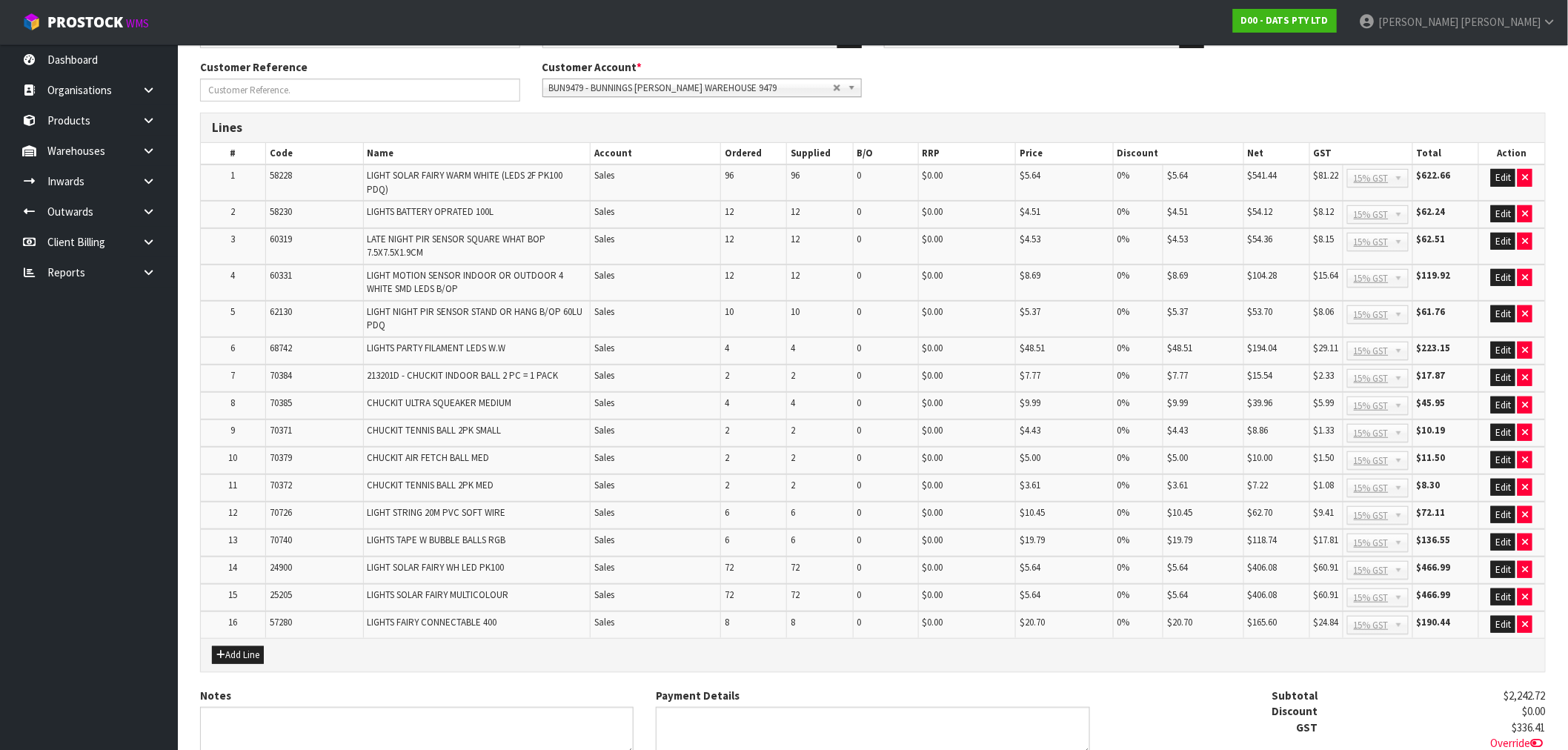
scroll to position [316, 0]
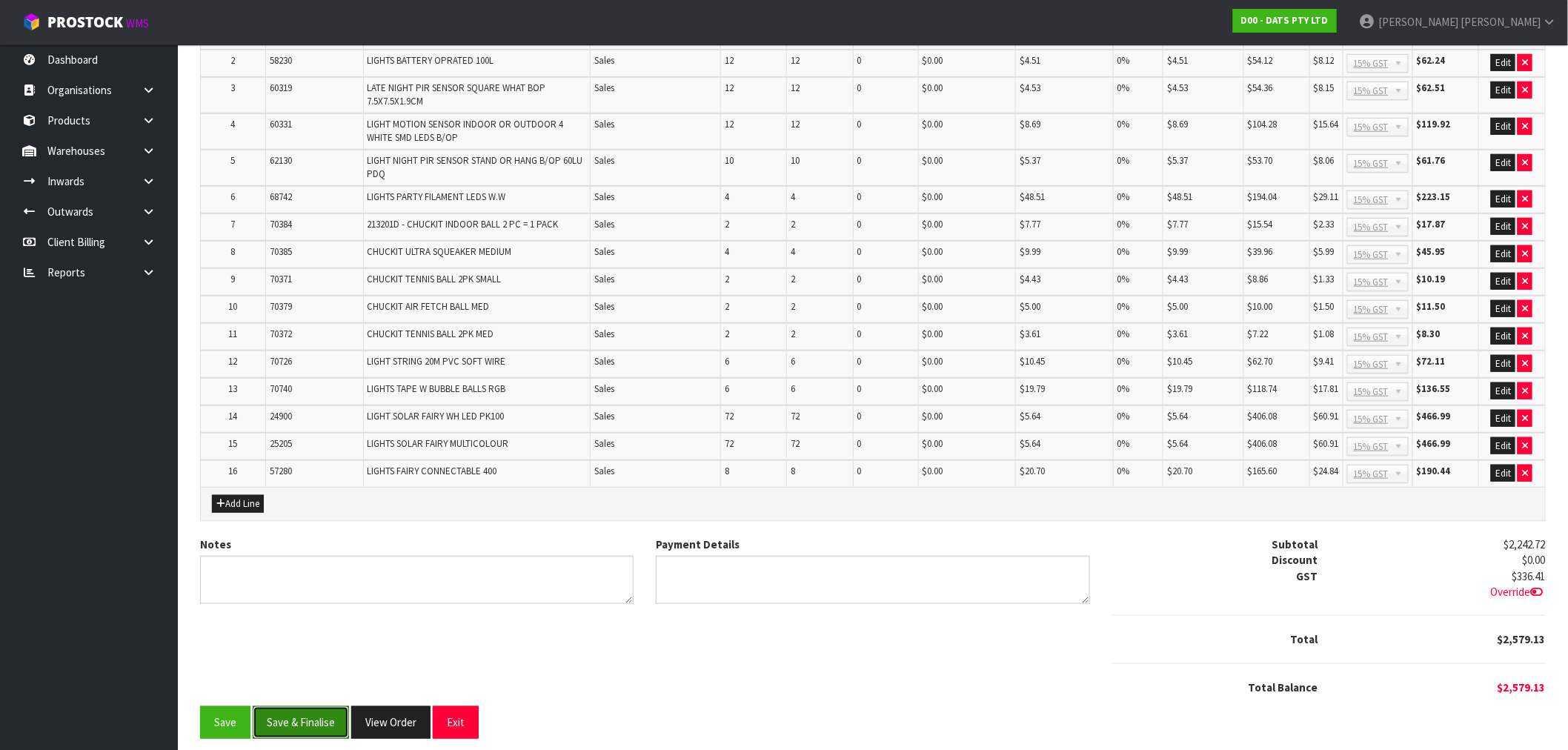
click at [299, 706] on button "Save & Finalise" at bounding box center [301, 722] width 96 height 32
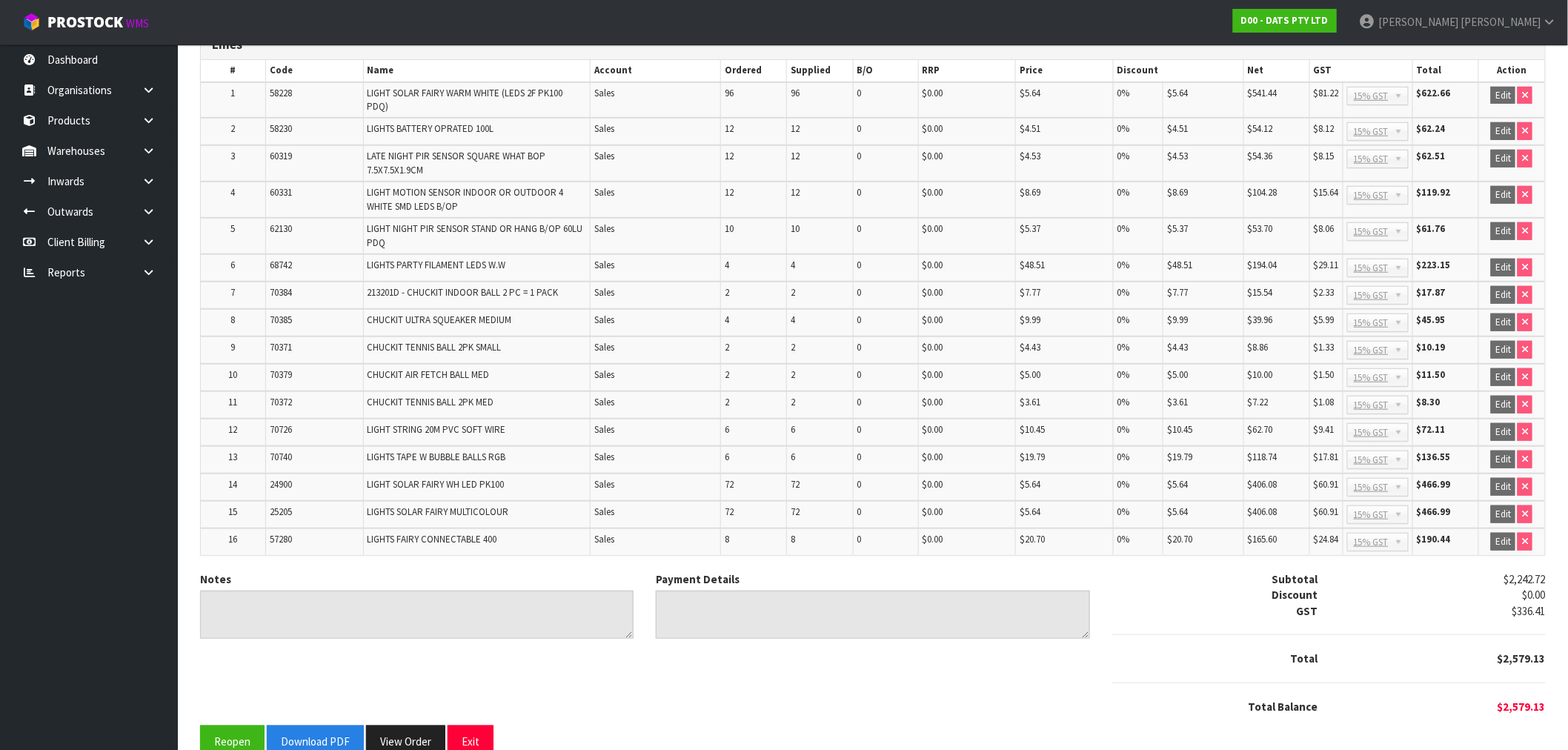
scroll to position [321, 0]
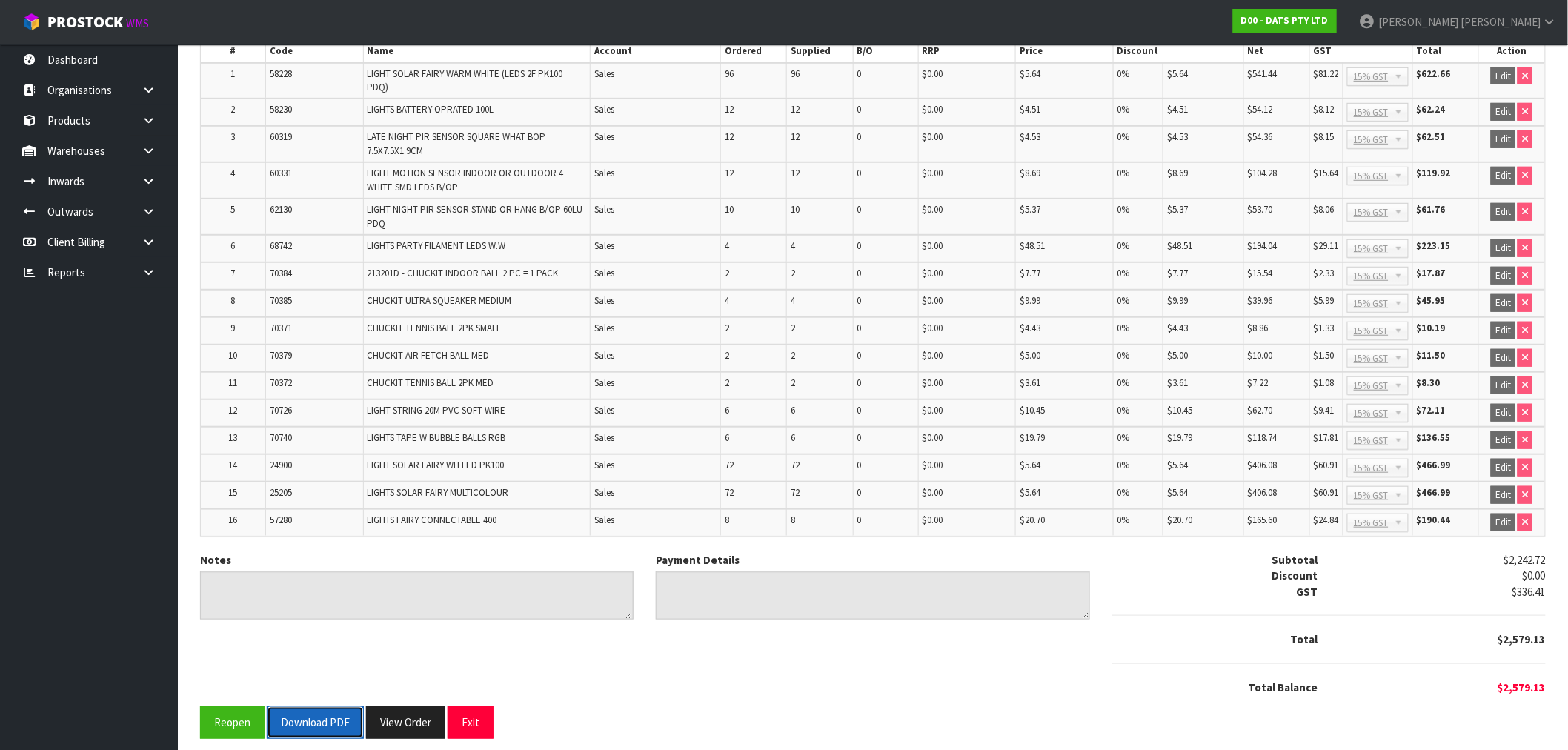
click at [306, 711] on button "Download PDF" at bounding box center [316, 722] width 97 height 32
click at [409, 714] on button "View Order" at bounding box center [405, 722] width 80 height 32
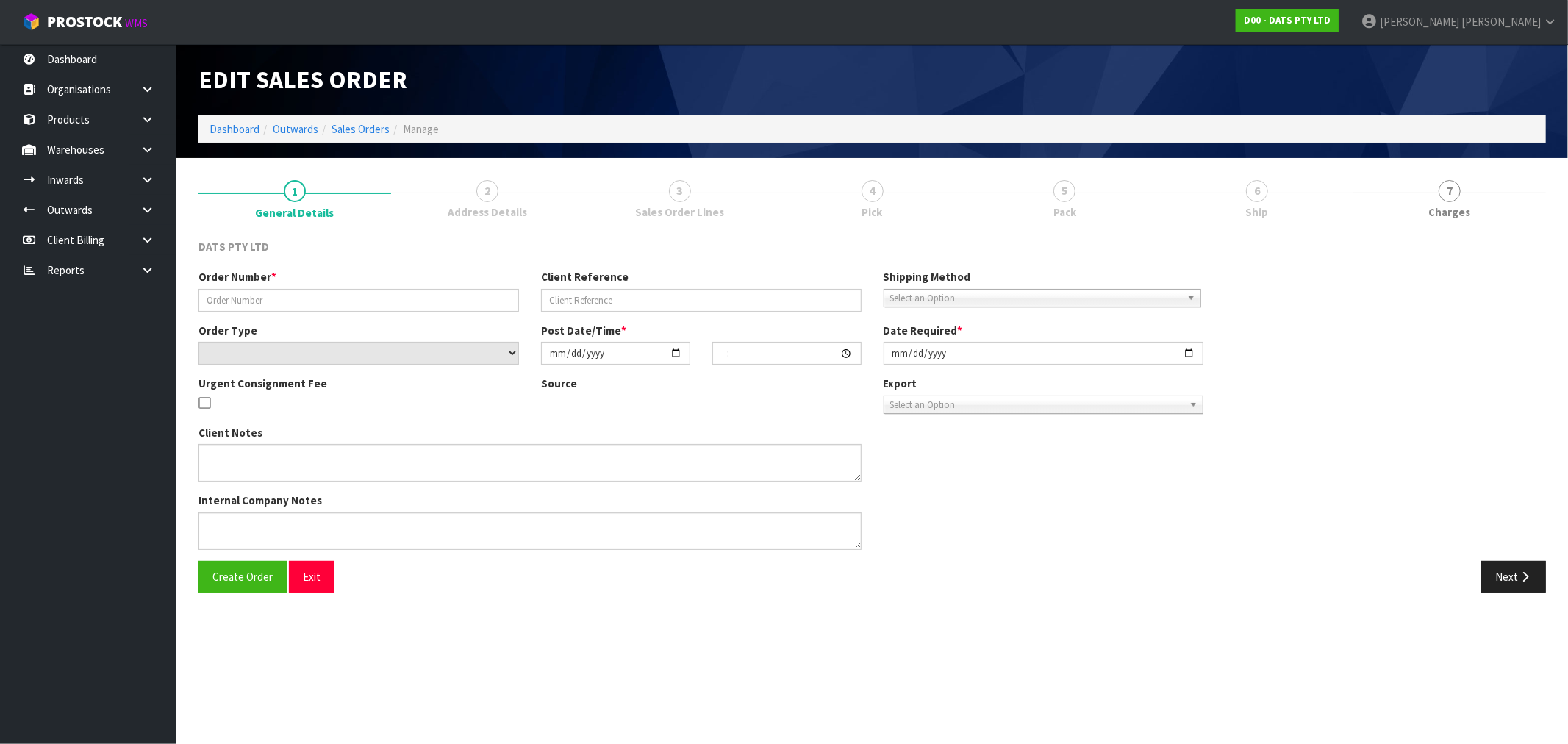
type input "9479Y100249767"
select select "number:0"
type input "2025-09-09"
type input "08:59:00.000"
type input "2025-09-09"
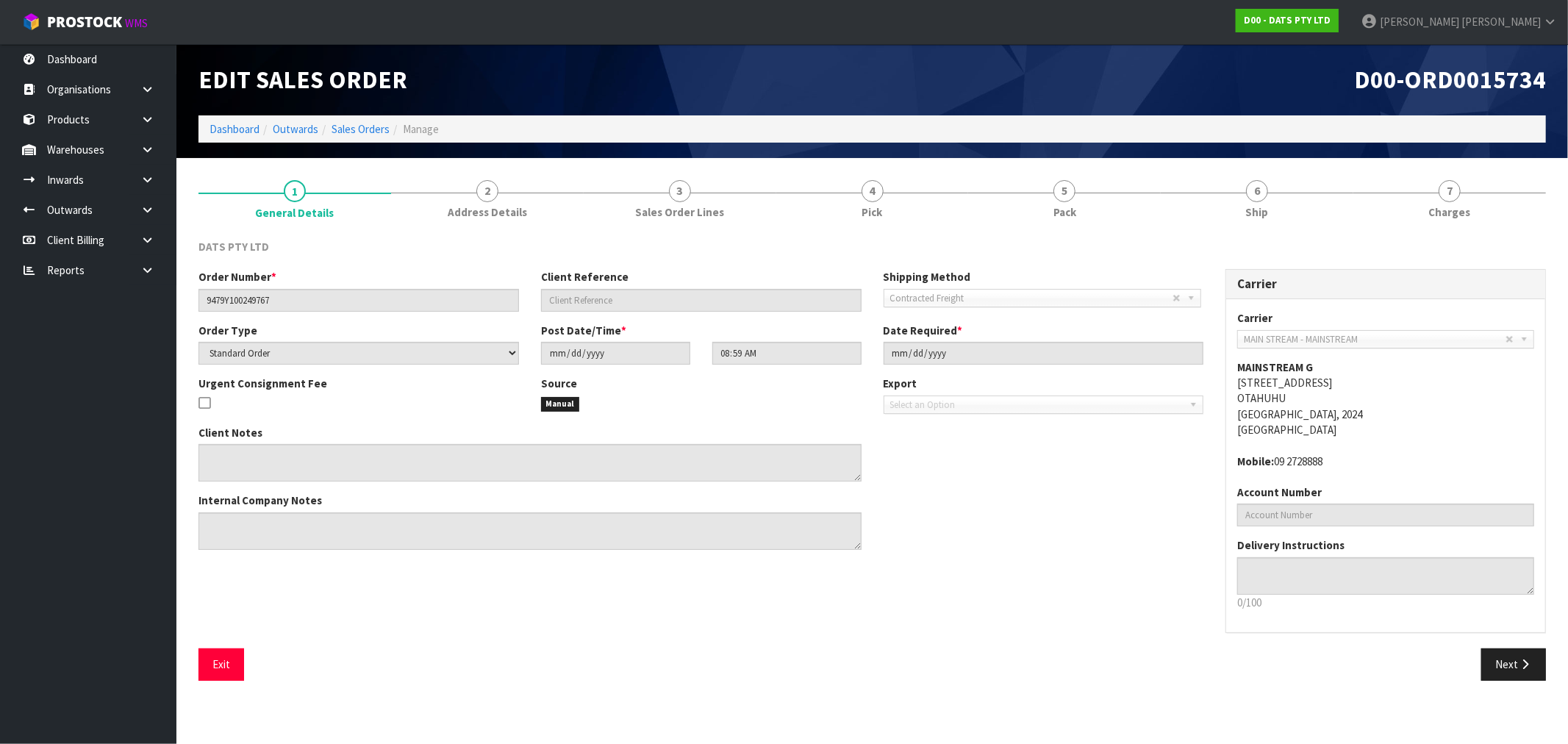
drag, startPoint x: 1414, startPoint y: 210, endPoint x: 1070, endPoint y: 312, distance: 358.8
click at [1413, 211] on link "7 Charges" at bounding box center [1449, 198] width 193 height 58
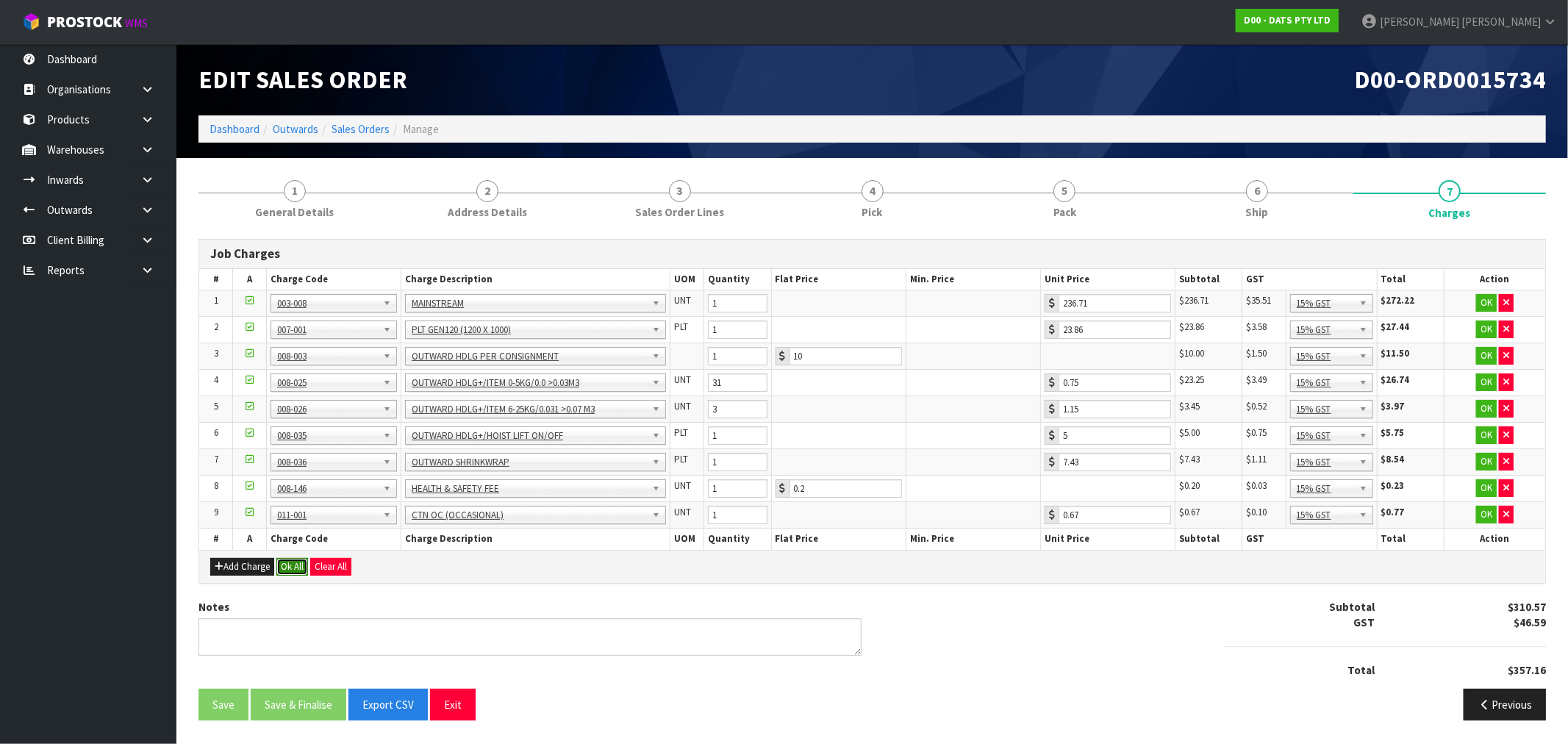
click at [294, 569] on button "Ok All" at bounding box center [292, 566] width 32 height 17
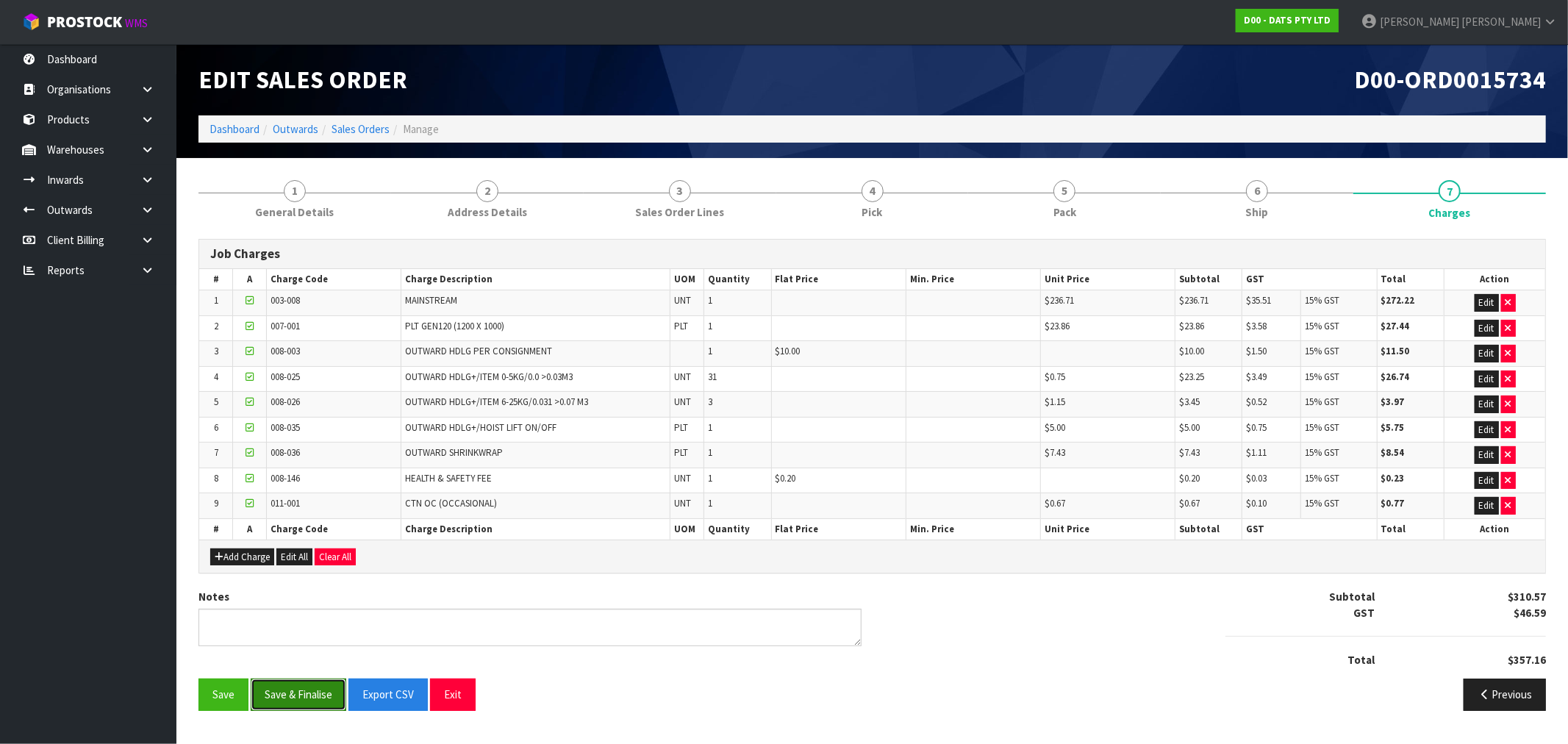
click at [324, 695] on button "Save & Finalise" at bounding box center [298, 694] width 96 height 32
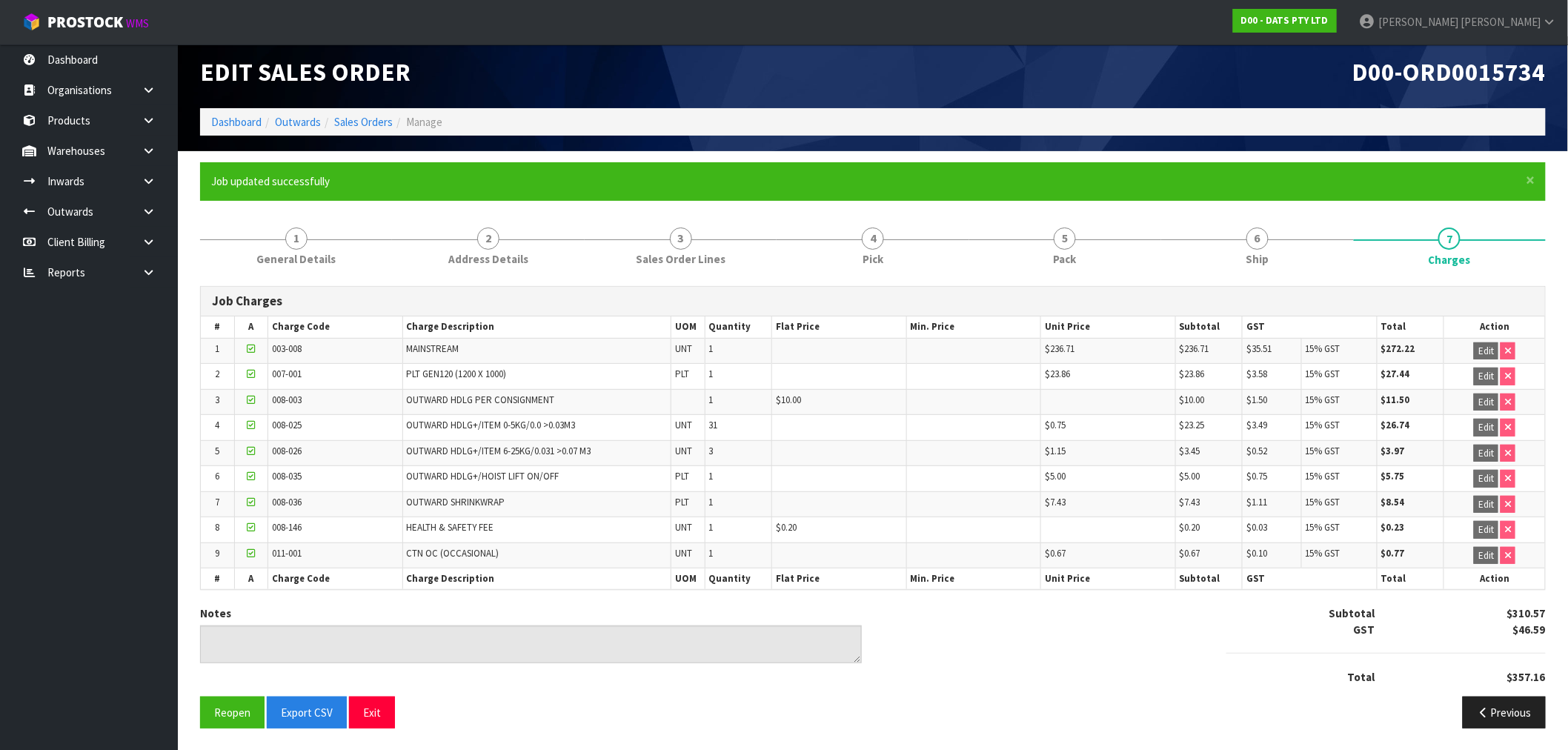
scroll to position [10, 0]
click at [368, 119] on link "Sales Orders" at bounding box center [363, 121] width 59 height 14
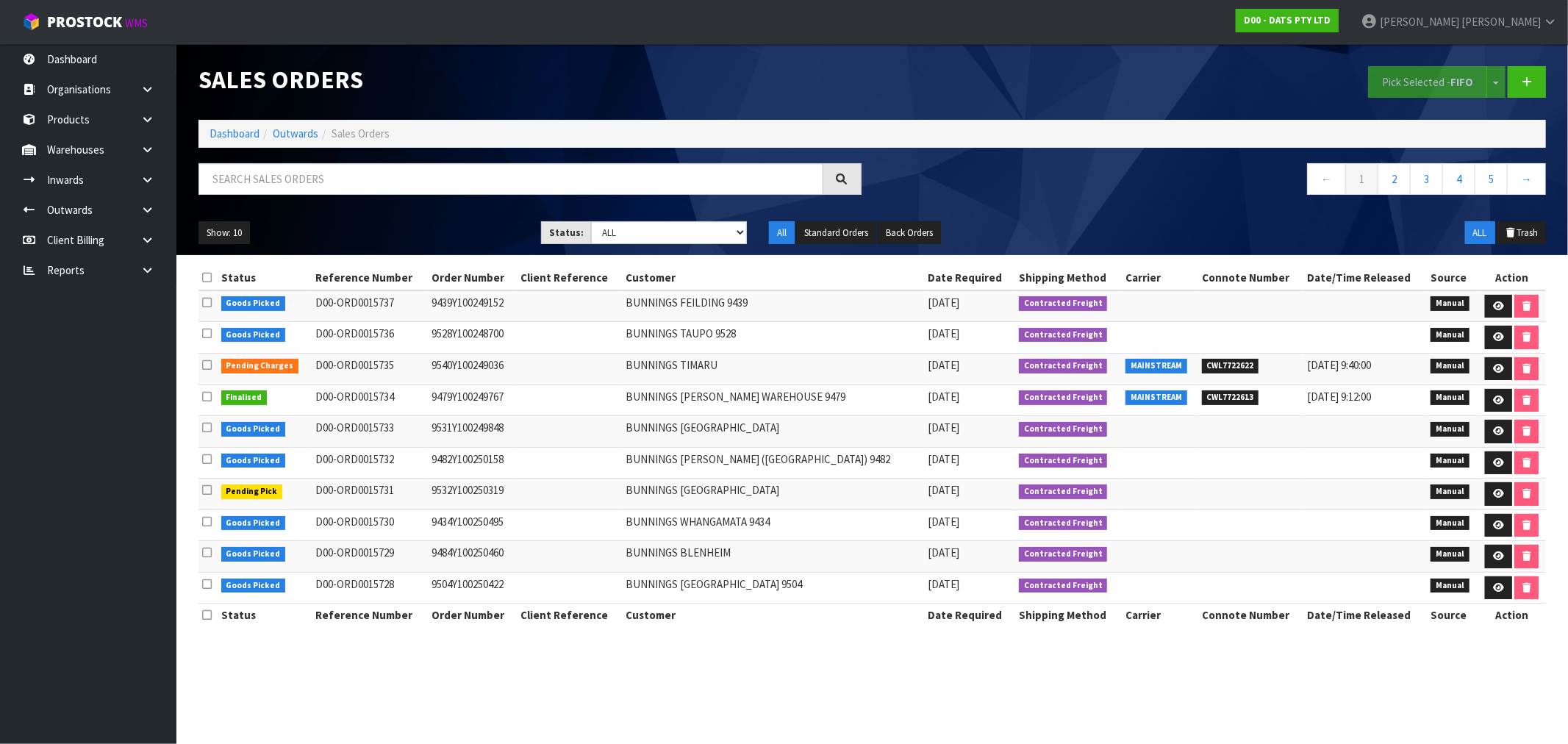
click at [427, 196] on div at bounding box center [530, 184] width 685 height 42
click at [409, 172] on input "text" at bounding box center [511, 179] width 625 height 32
type input "15735"
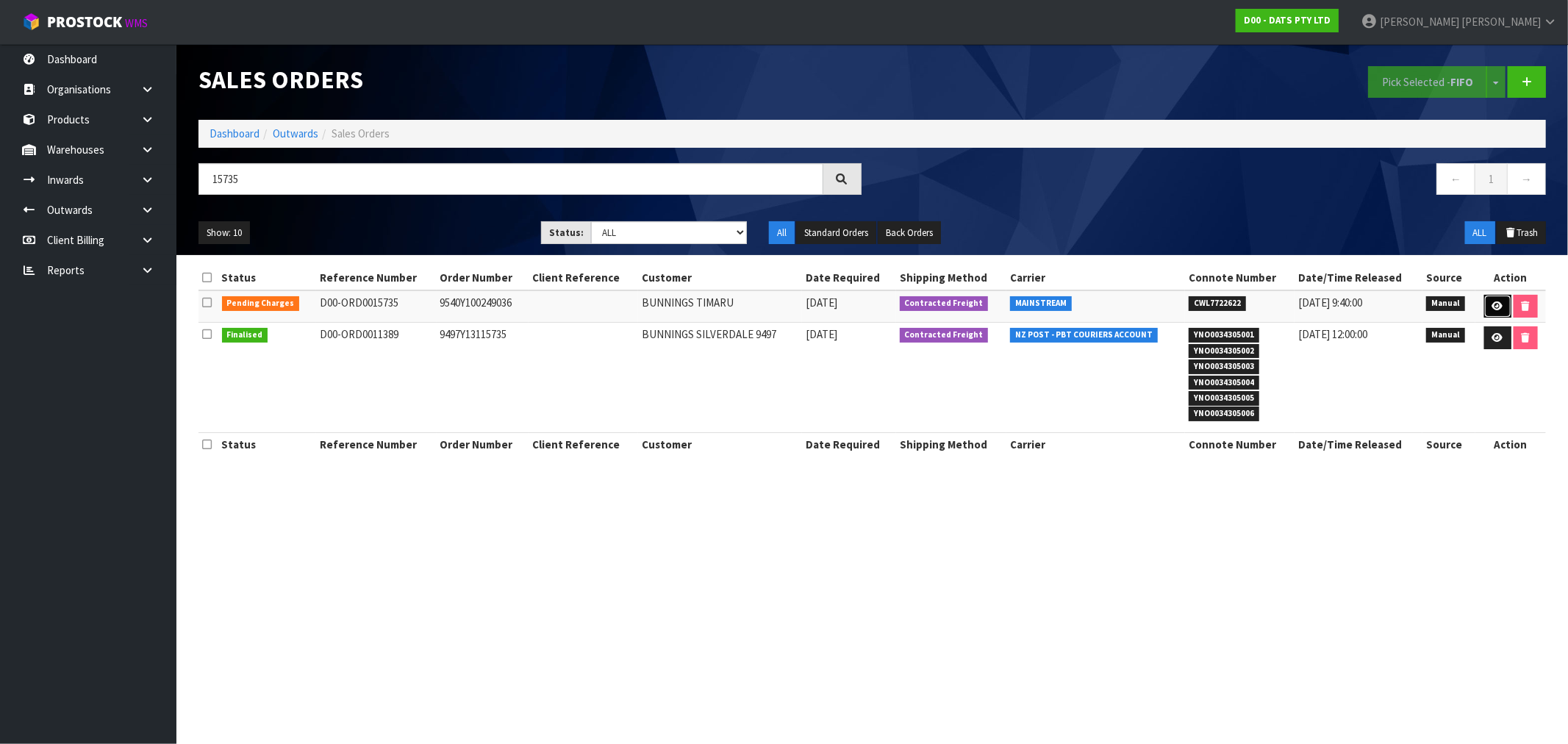
click at [1504, 311] on link at bounding box center [1497, 306] width 27 height 23
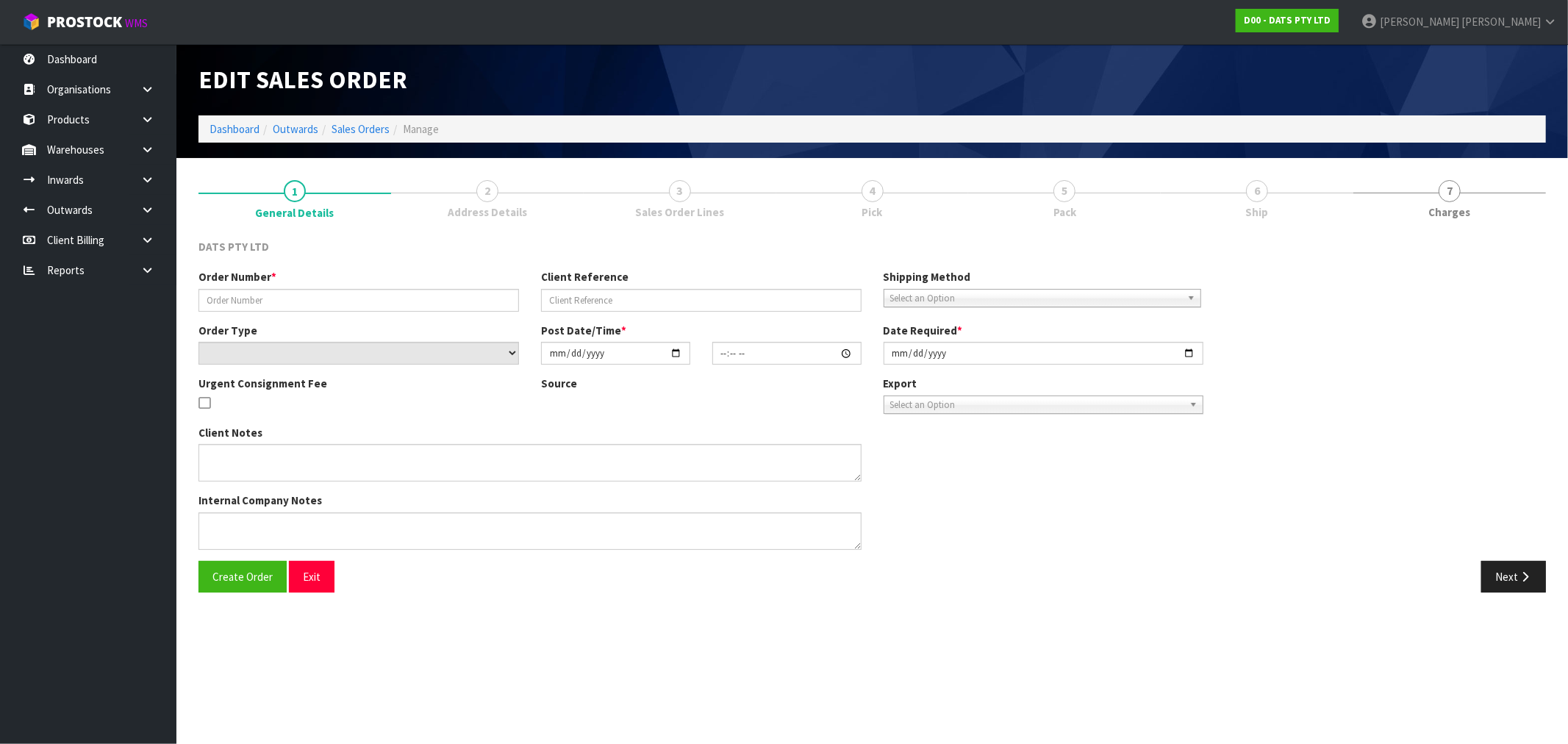
type input "9540Y100249036"
select select "number:0"
type input "2025-09-09"
type input "09:00:00.000"
type input "2025-09-09"
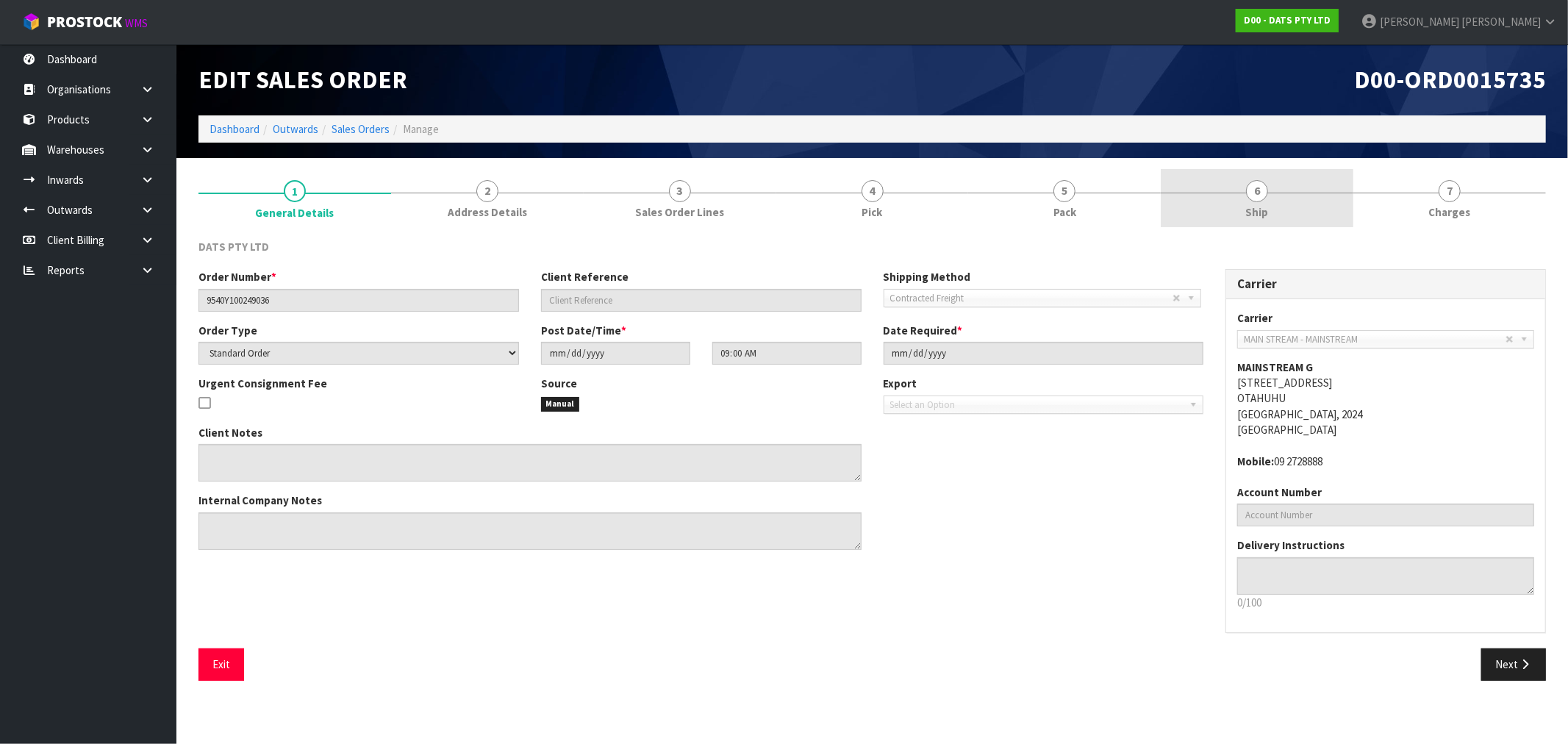
click at [1254, 216] on span "Ship" at bounding box center [1257, 212] width 22 height 16
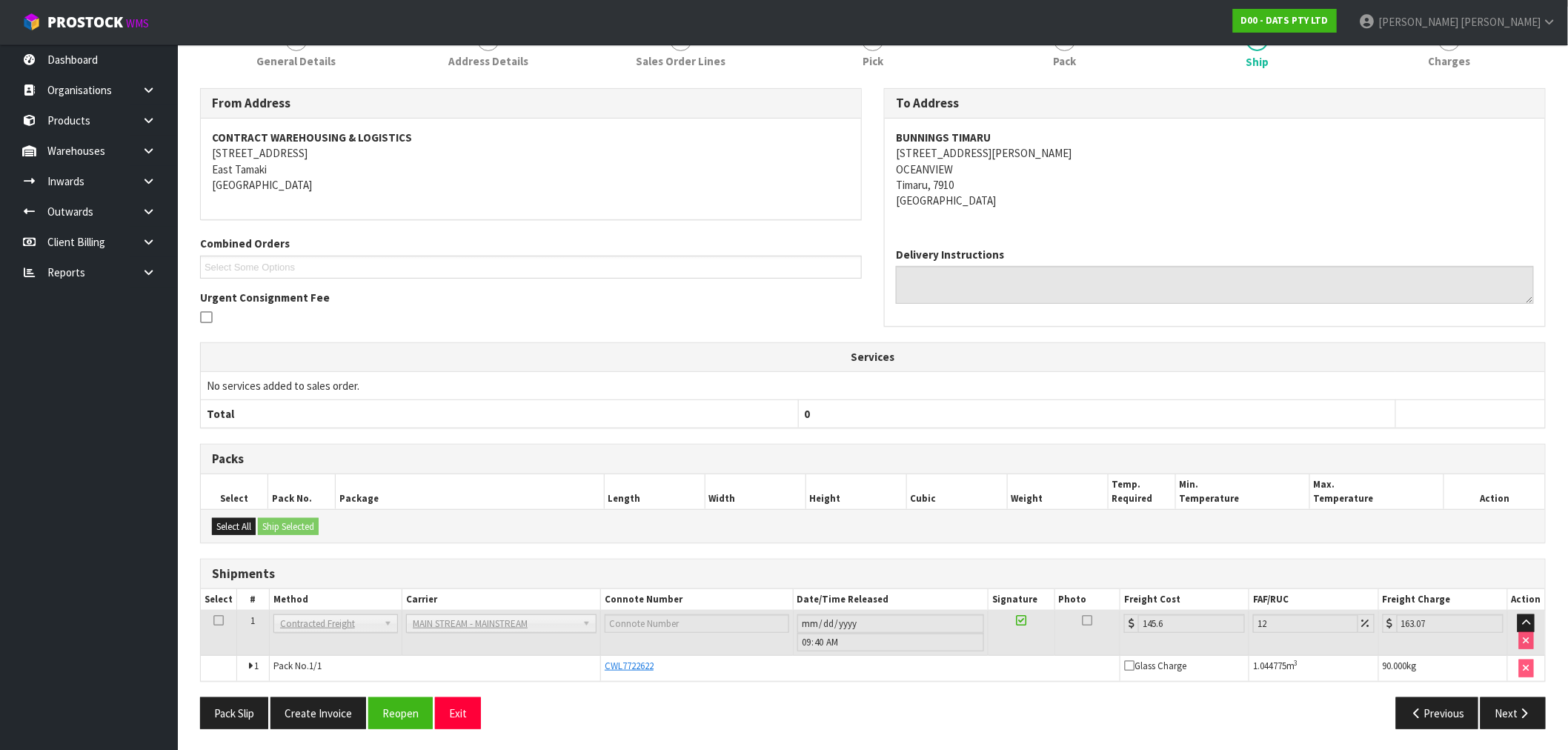
scroll to position [154, 0]
click at [317, 707] on button "Create Invoice" at bounding box center [318, 711] width 95 height 32
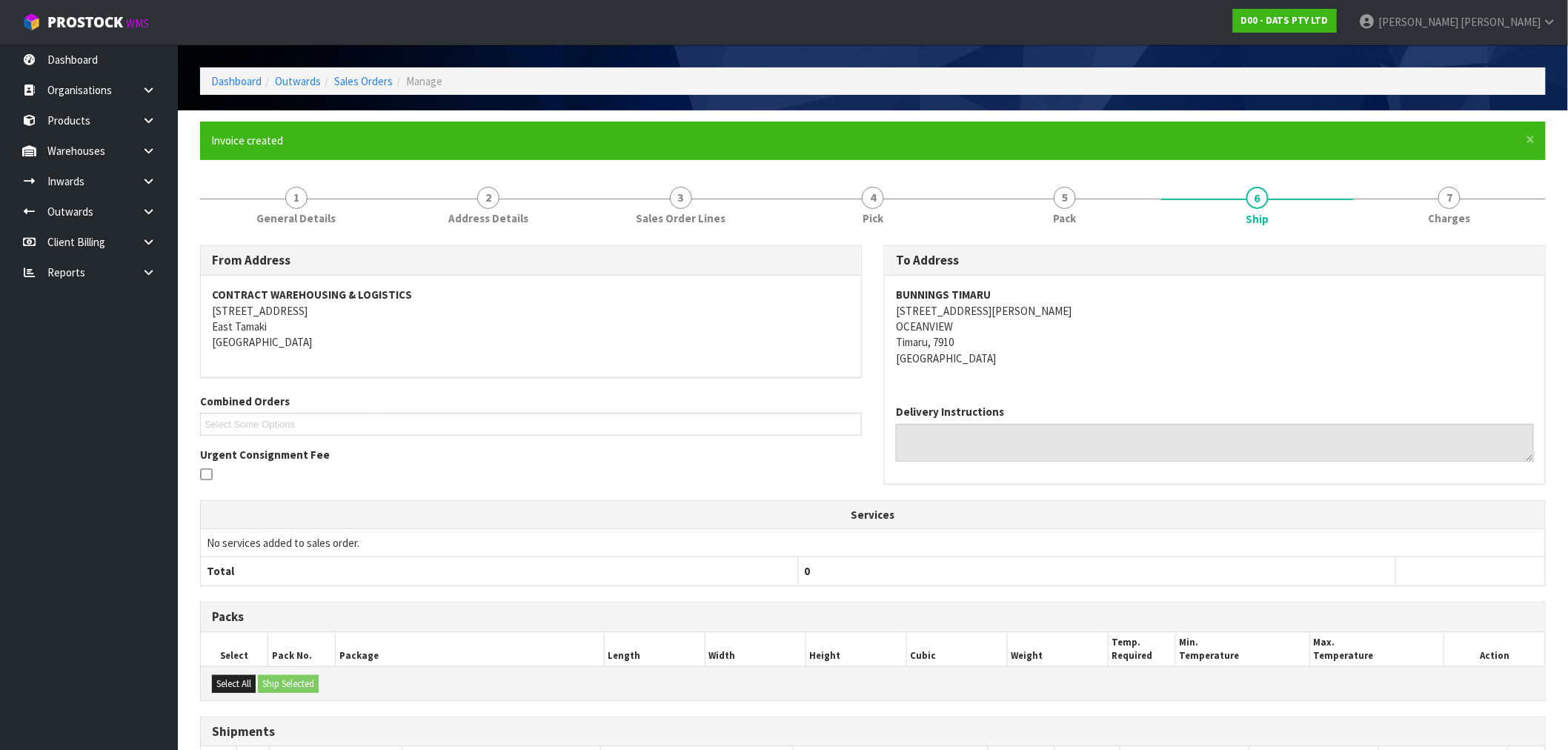
scroll to position [208, 0]
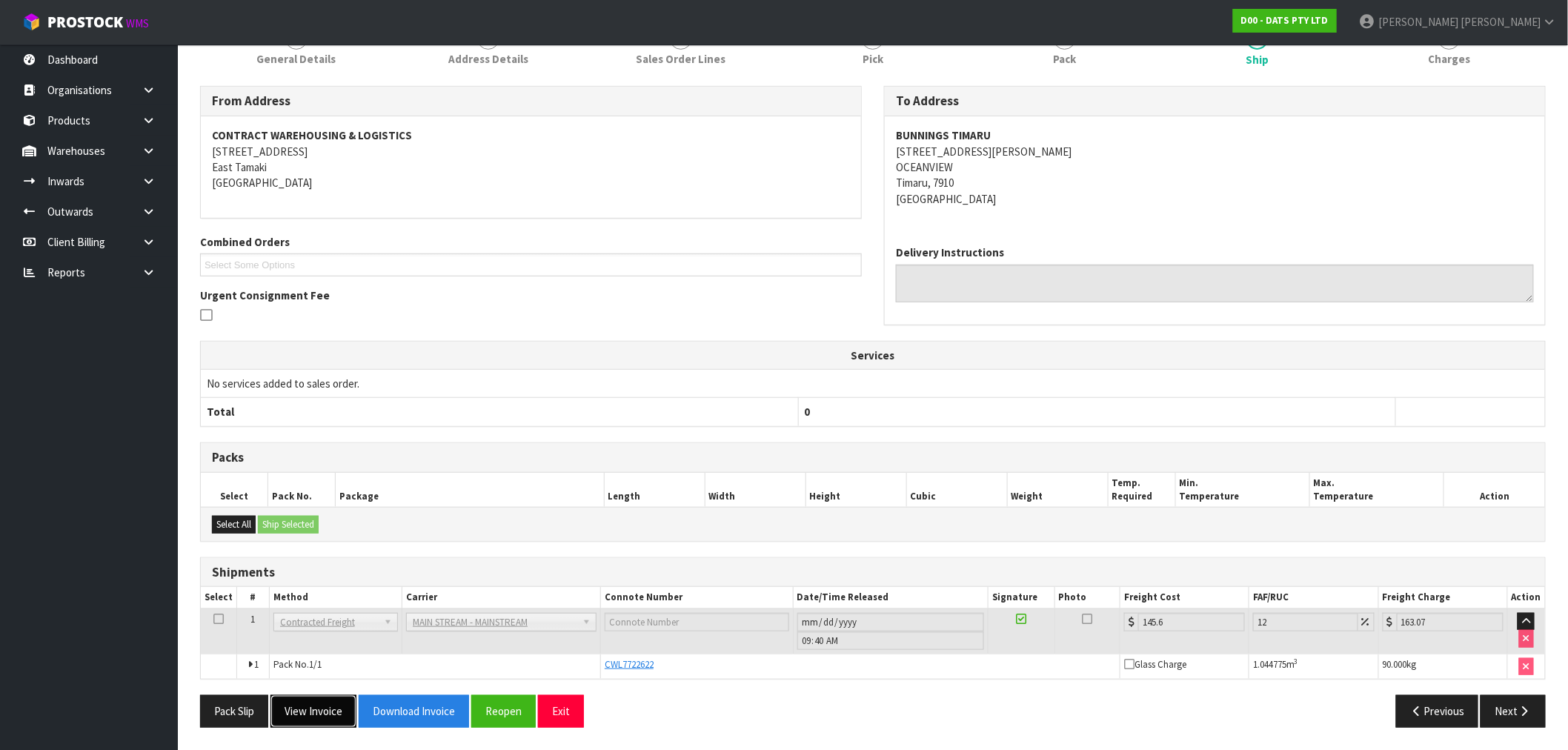
click at [325, 712] on button "View Invoice" at bounding box center [313, 711] width 86 height 32
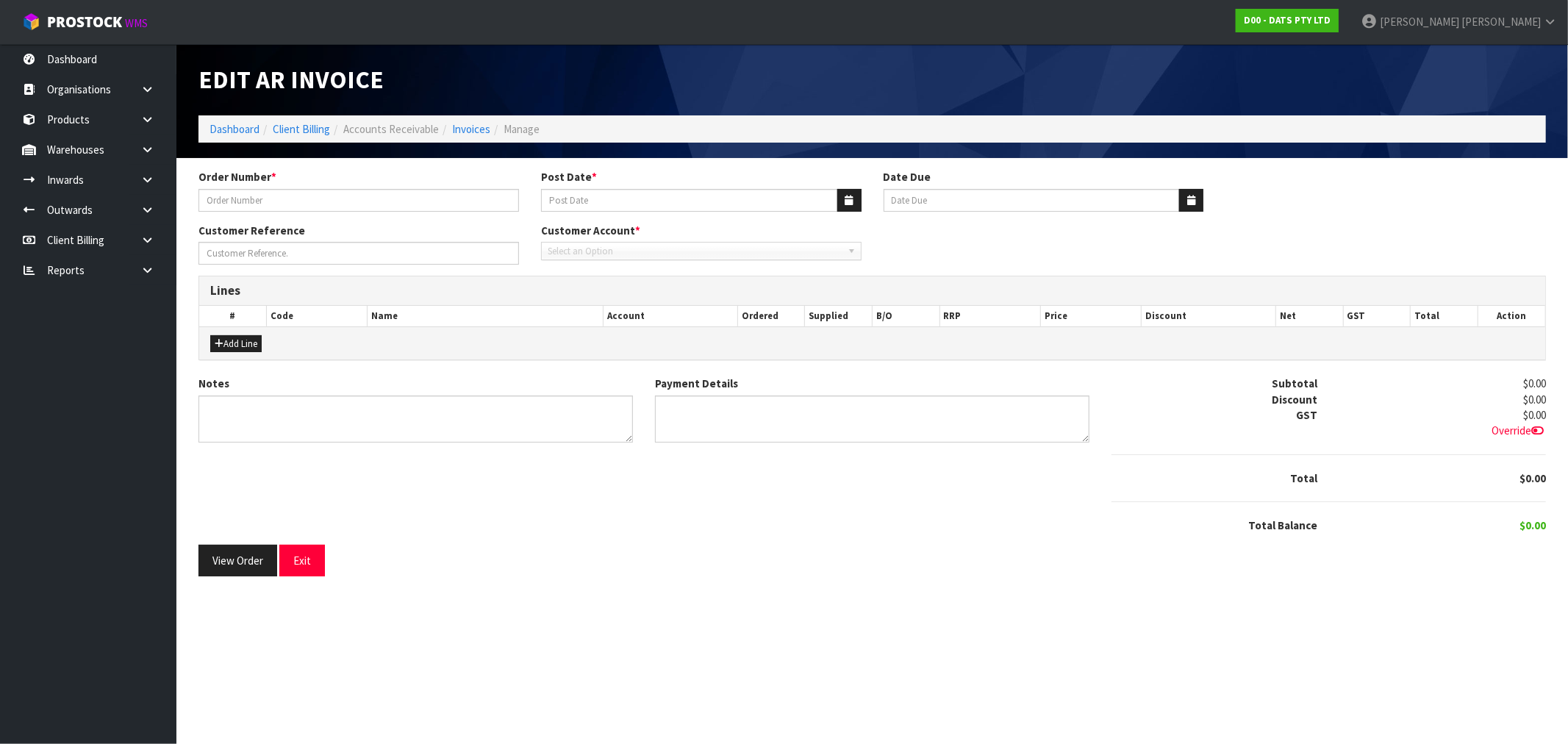
type input "9540Y100249036"
type input "[DATE]"
type input "20/10/2025"
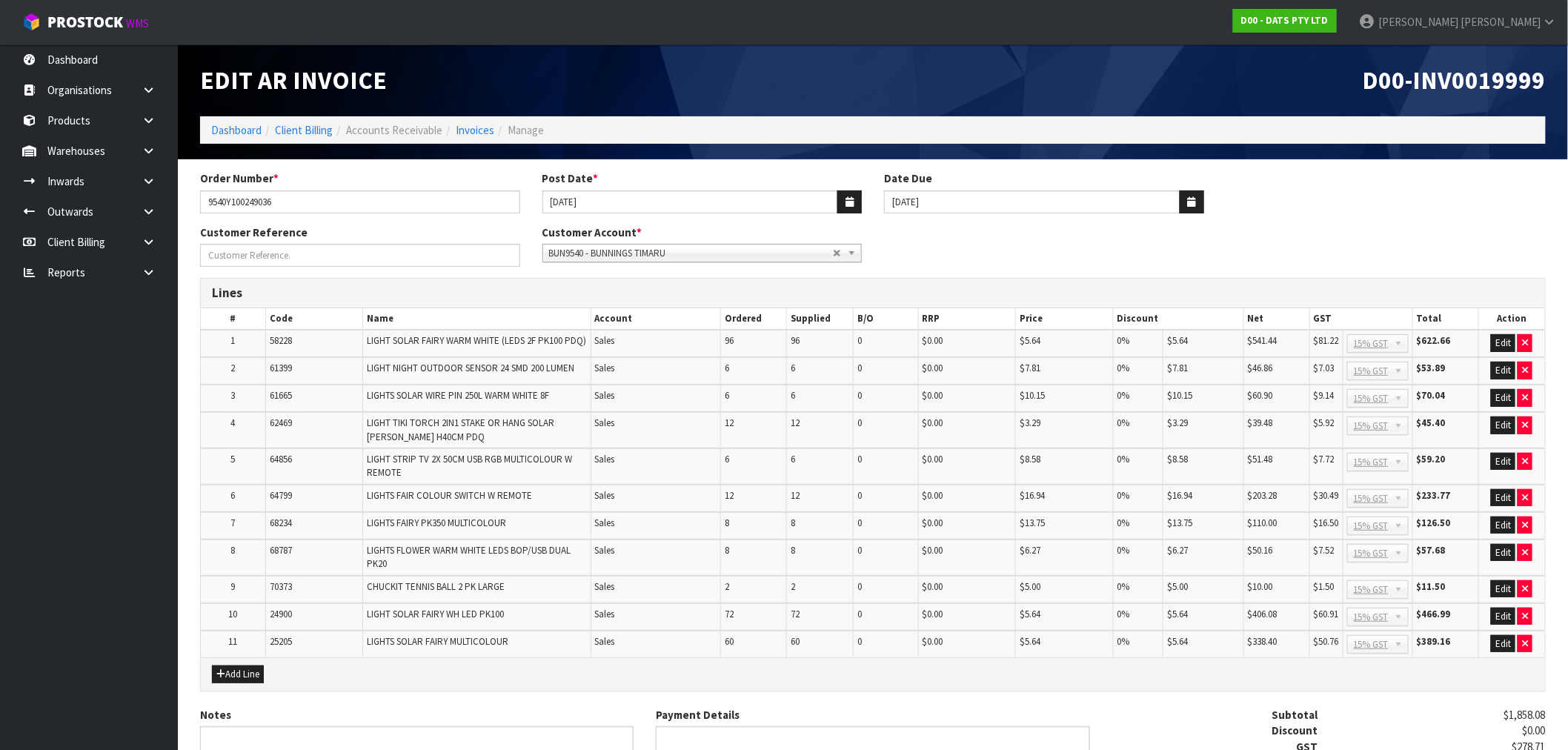
click at [1520, 87] on span "D00-INV0019999" at bounding box center [1454, 80] width 183 height 31
click at [1519, 87] on span "D00-INV0019999" at bounding box center [1454, 80] width 183 height 31
copy span "INV0019999"
drag, startPoint x: 320, startPoint y: 195, endPoint x: 21, endPoint y: 235, distance: 301.7
click at [86, 225] on body "Toggle navigation ProStock WMS D00 - DATS PTY LTD Rocio Lopez Logout Dashboard …" at bounding box center [784, 375] width 1568 height 750
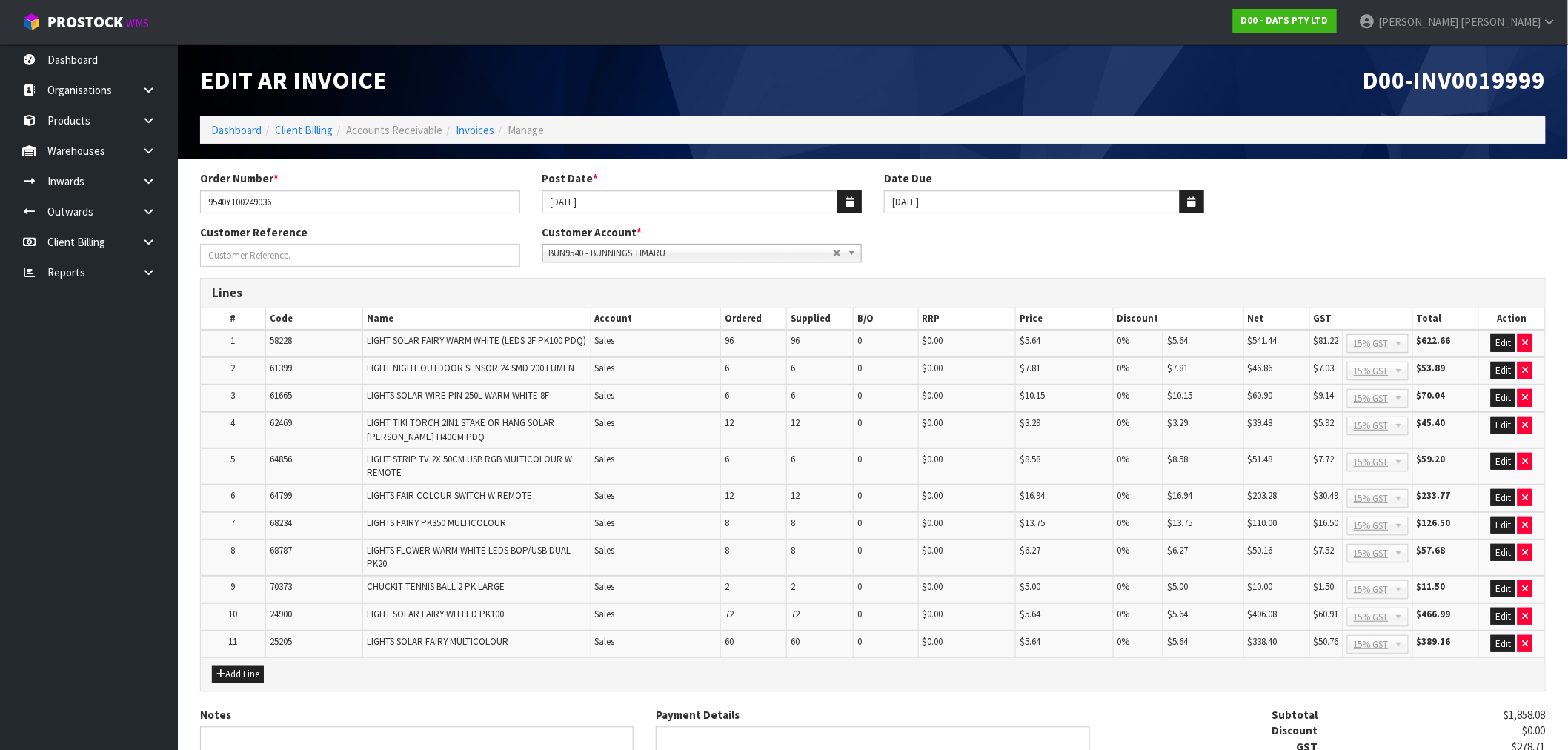
click at [1495, 74] on span "D00-INV0019999" at bounding box center [1454, 80] width 183 height 31
copy span "INV0019999"
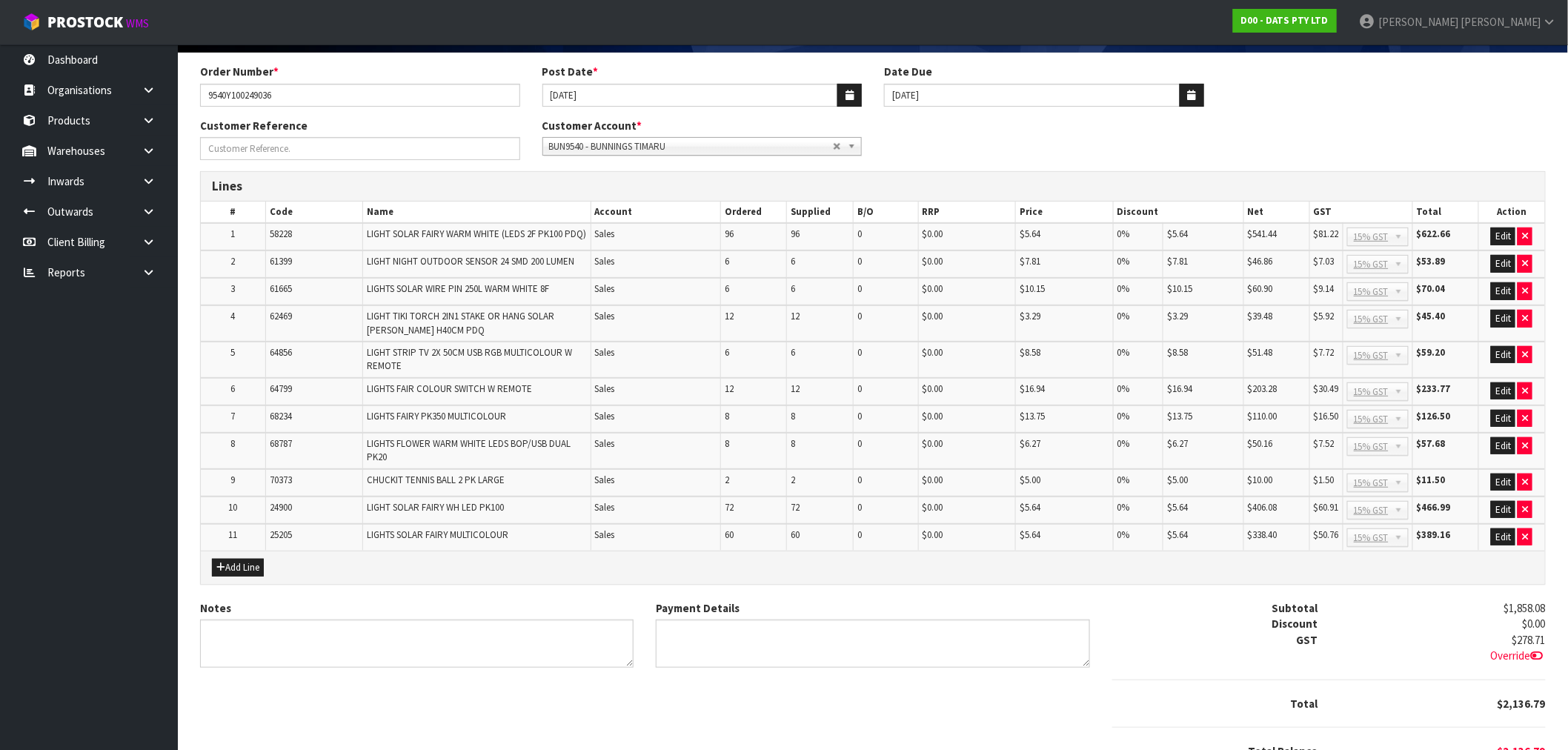
scroll to position [182, 0]
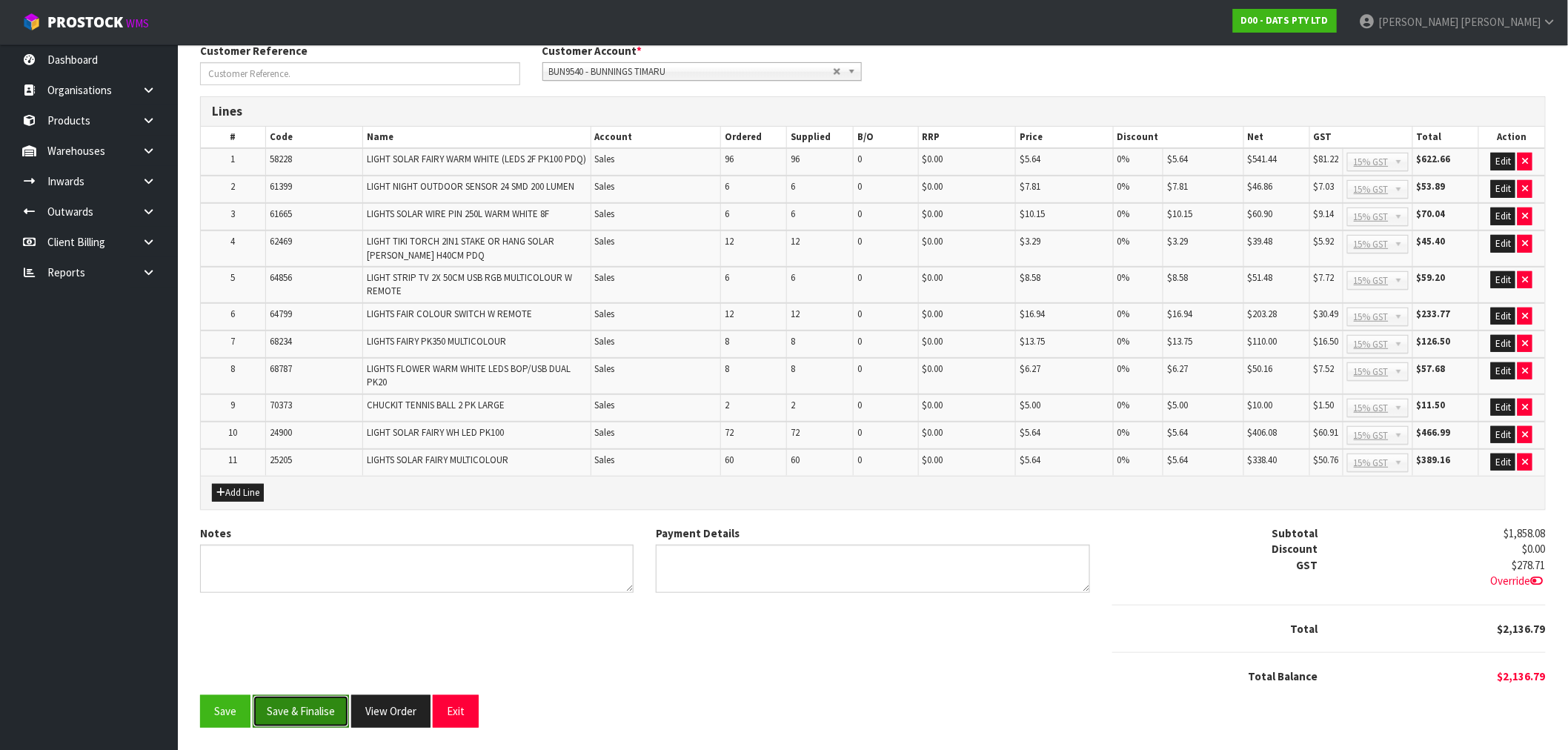
click at [305, 706] on button "Save & Finalise" at bounding box center [301, 711] width 96 height 32
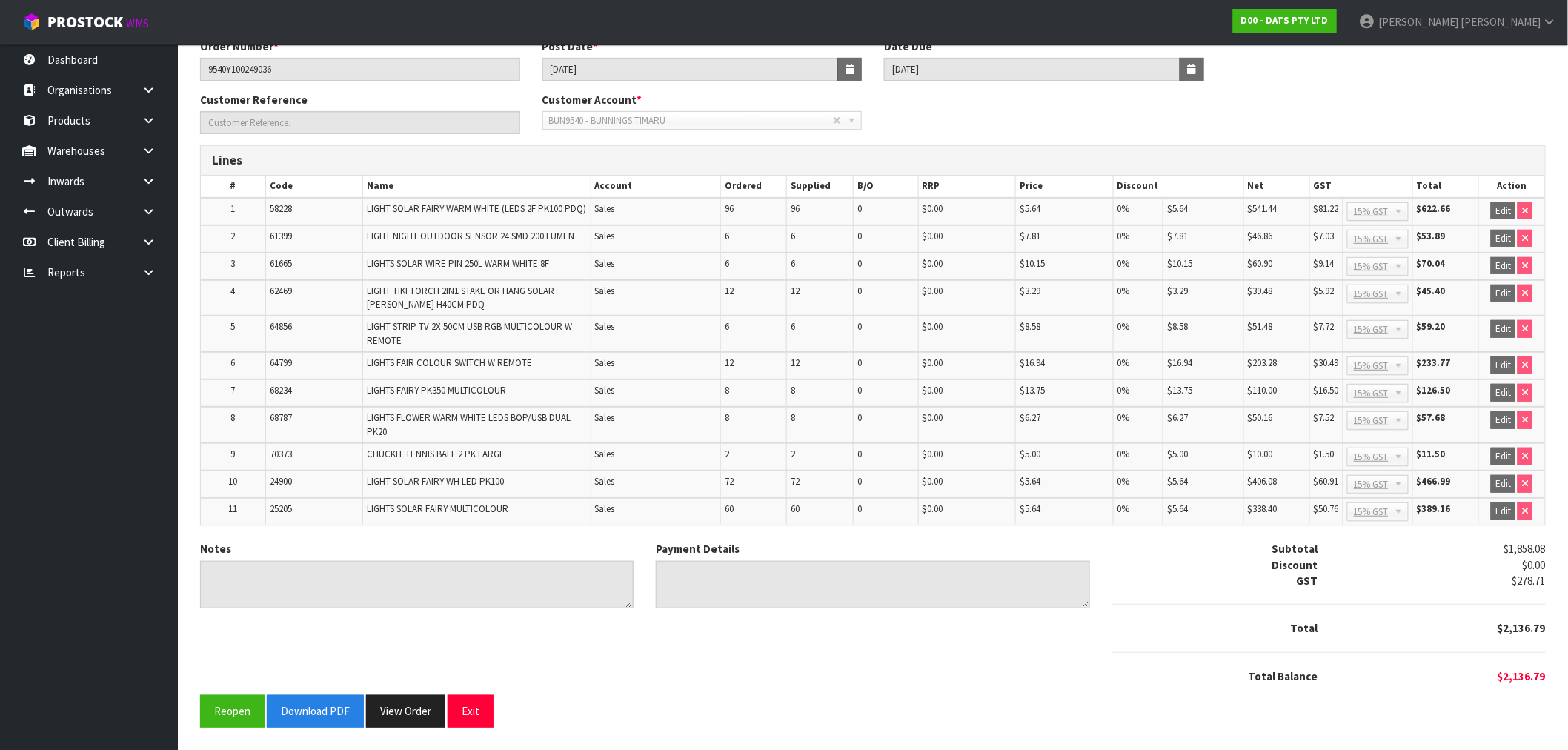
scroll to position [188, 0]
click at [308, 722] on button "Download PDF" at bounding box center [316, 711] width 97 height 32
drag, startPoint x: 411, startPoint y: 706, endPoint x: 558, endPoint y: 674, distance: 150.4
click at [413, 706] on button "View Order" at bounding box center [405, 711] width 80 height 32
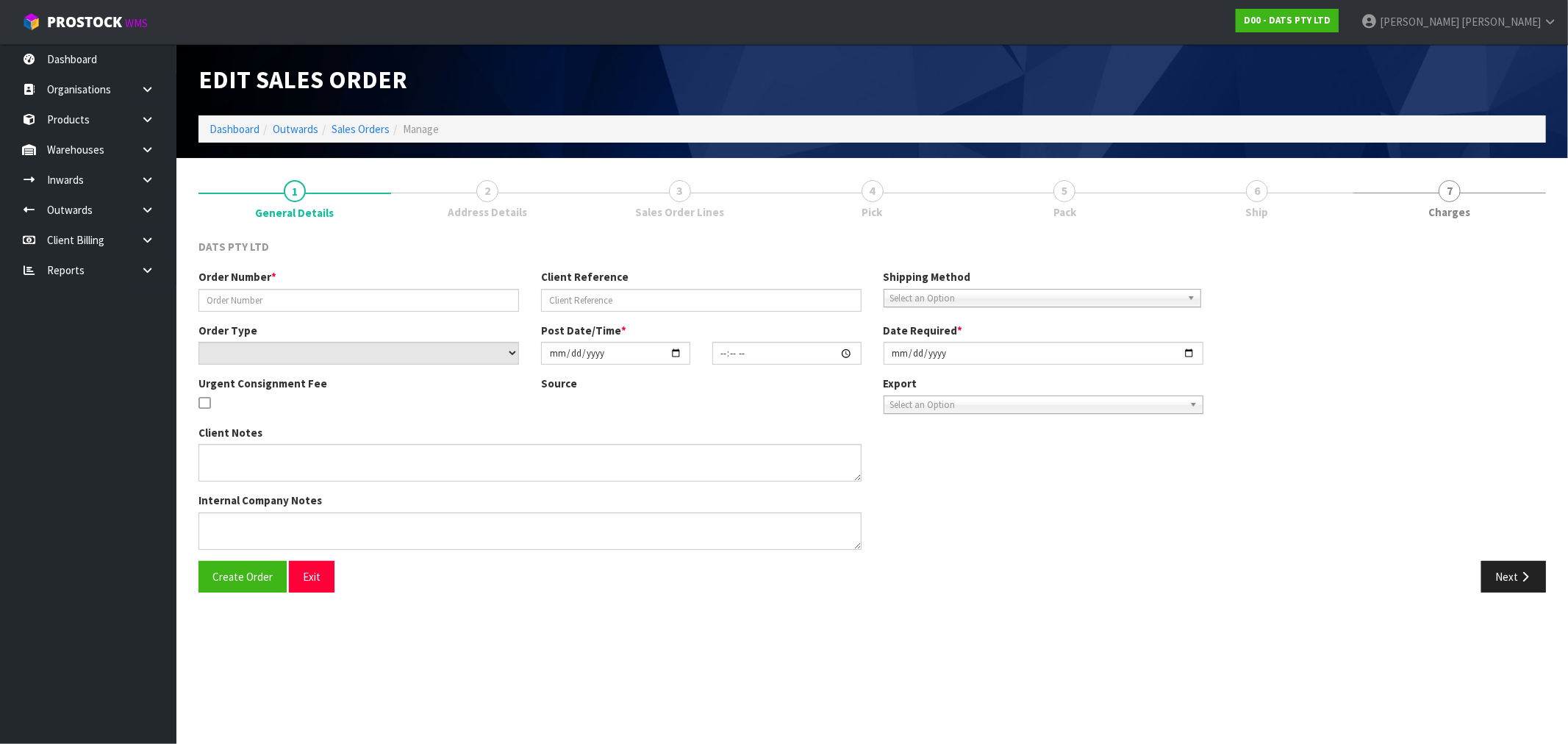
type input "9540Y100249036"
select select "number:0"
type input "2025-09-09"
type input "09:00:00.000"
type input "2025-09-09"
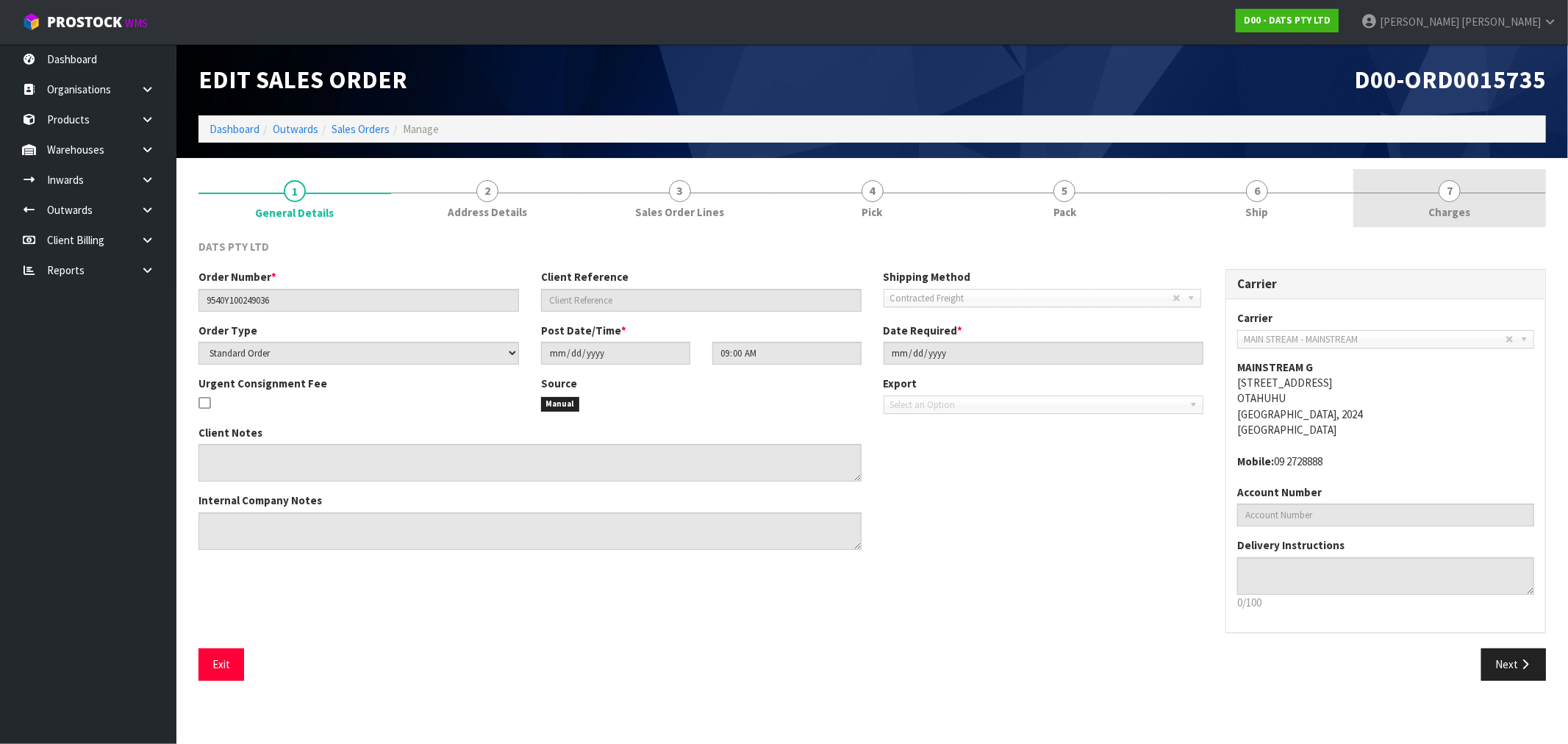
click at [1520, 193] on link "7 Charges" at bounding box center [1449, 198] width 193 height 58
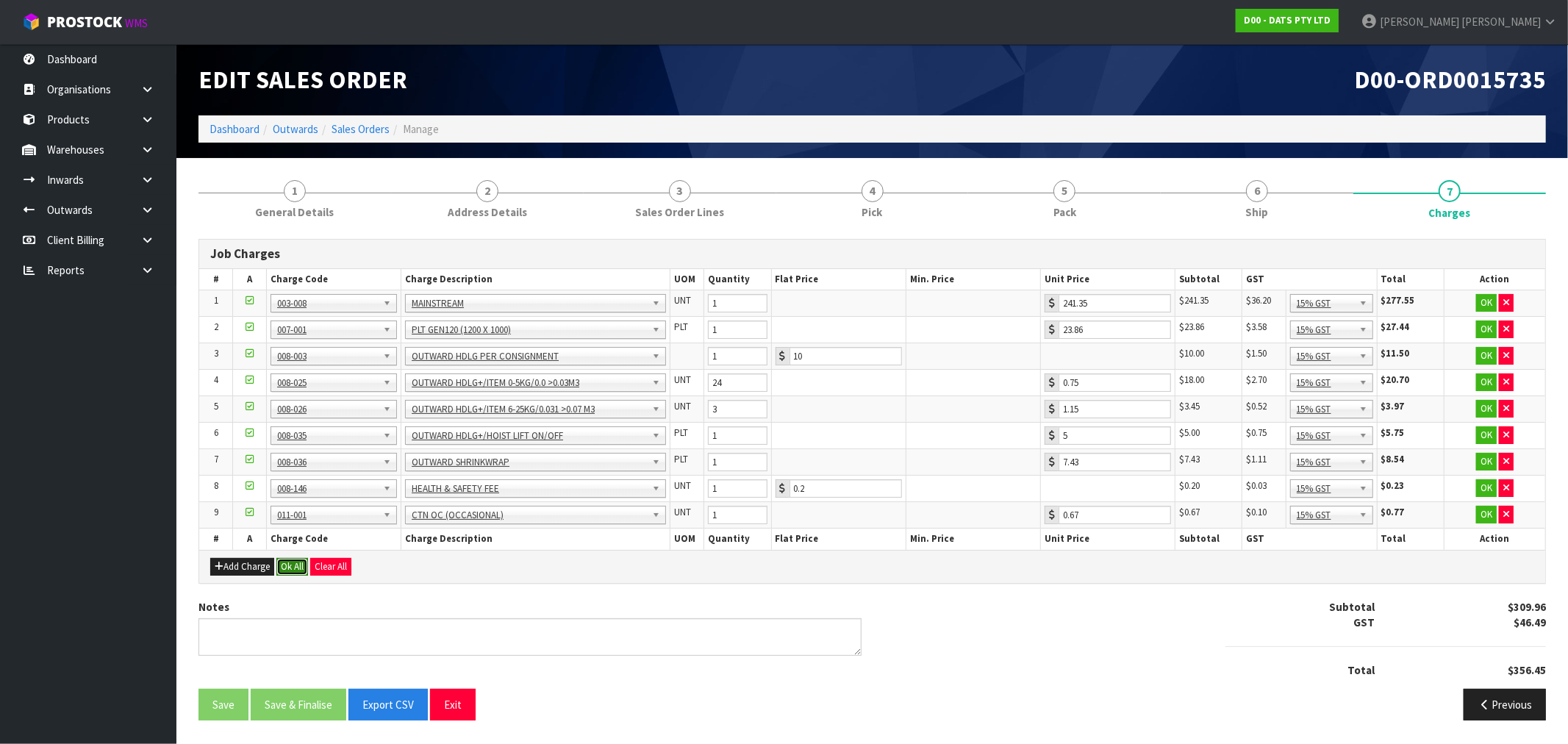
click at [285, 570] on button "Ok All" at bounding box center [292, 566] width 32 height 17
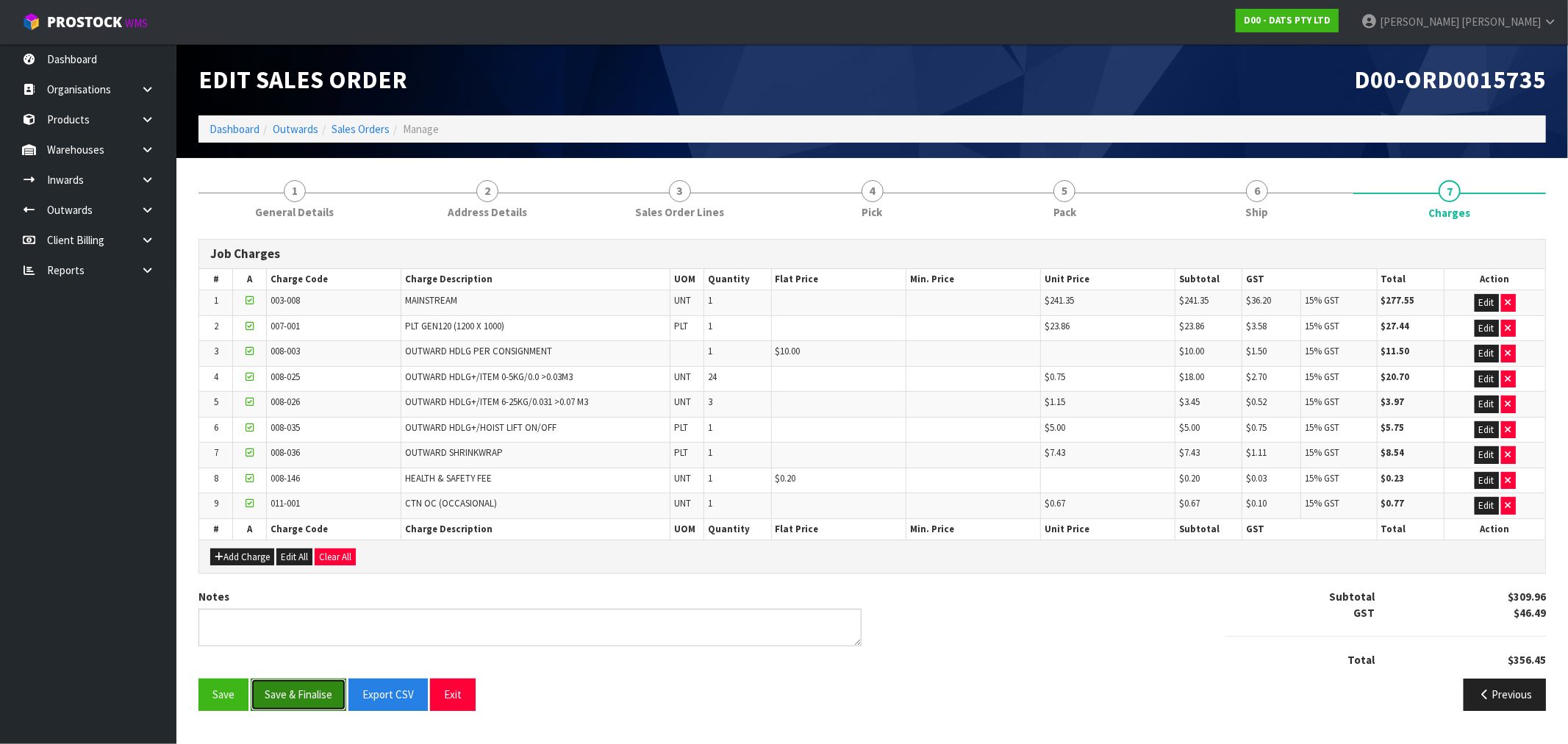
click at [283, 694] on button "Save & Finalise" at bounding box center [298, 694] width 96 height 32
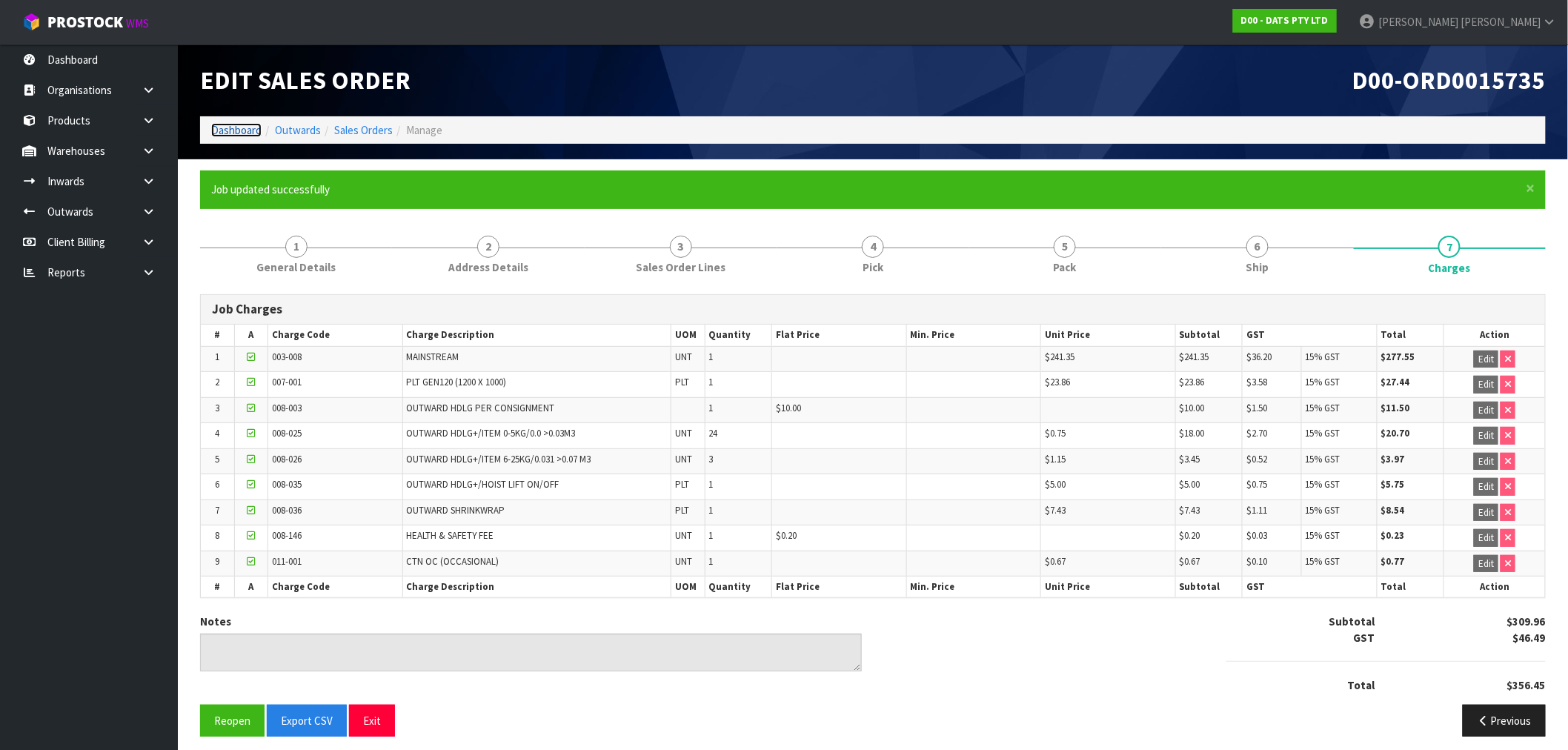
click at [243, 131] on link "Dashboard" at bounding box center [236, 130] width 50 height 14
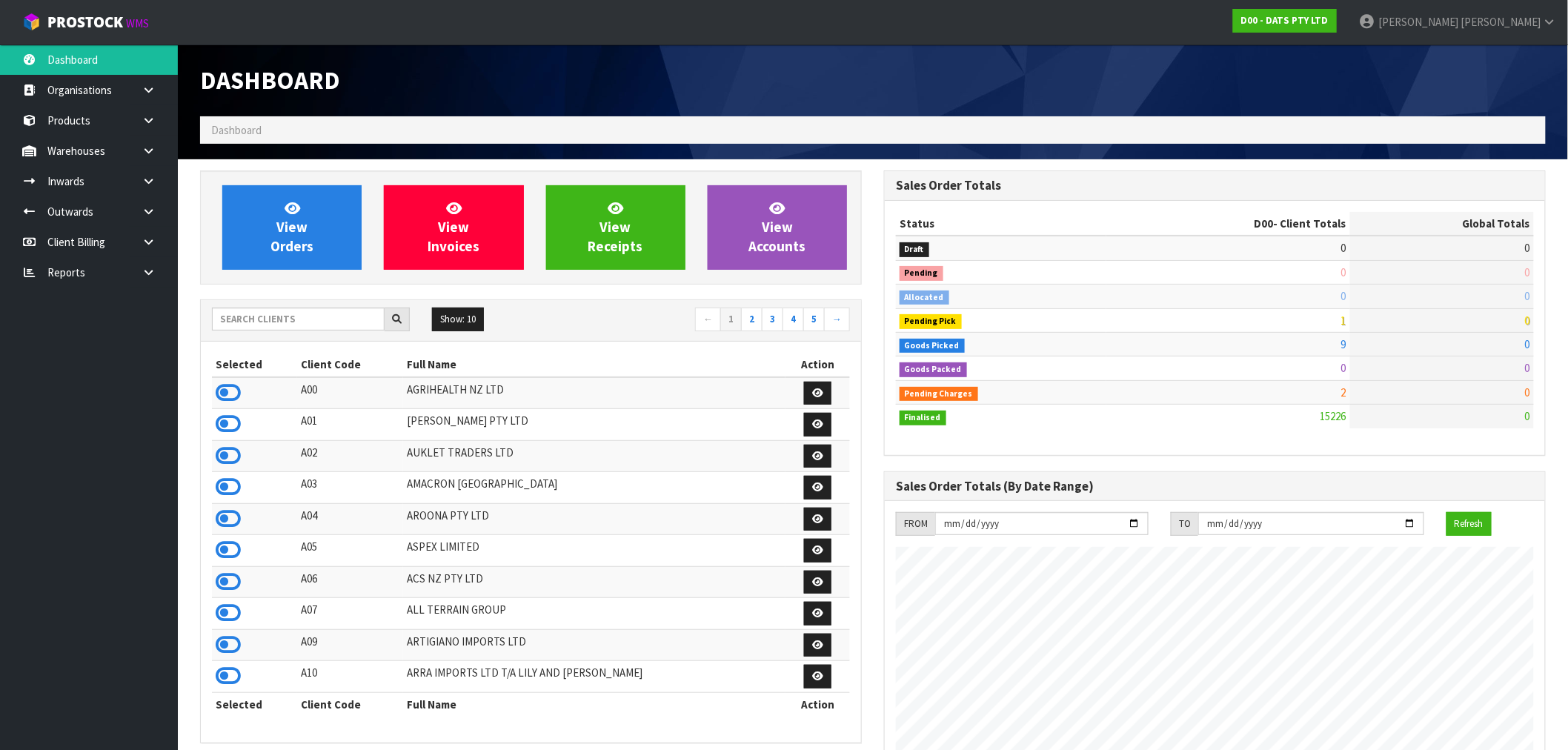
scroll to position [1122, 684]
click at [275, 317] on input "text" at bounding box center [298, 318] width 172 height 23
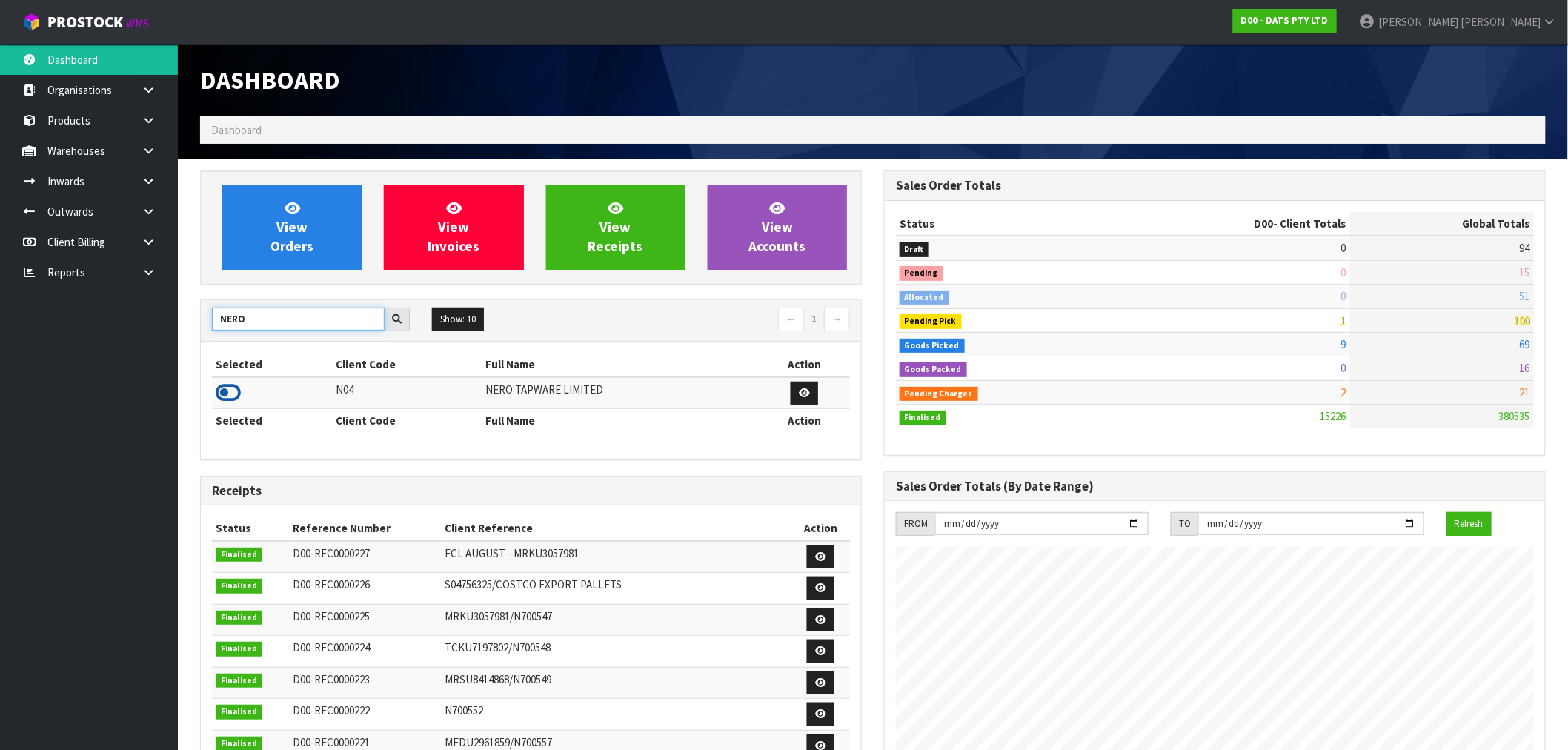
type input "NERO"
click at [235, 396] on icon at bounding box center [229, 393] width 25 height 23
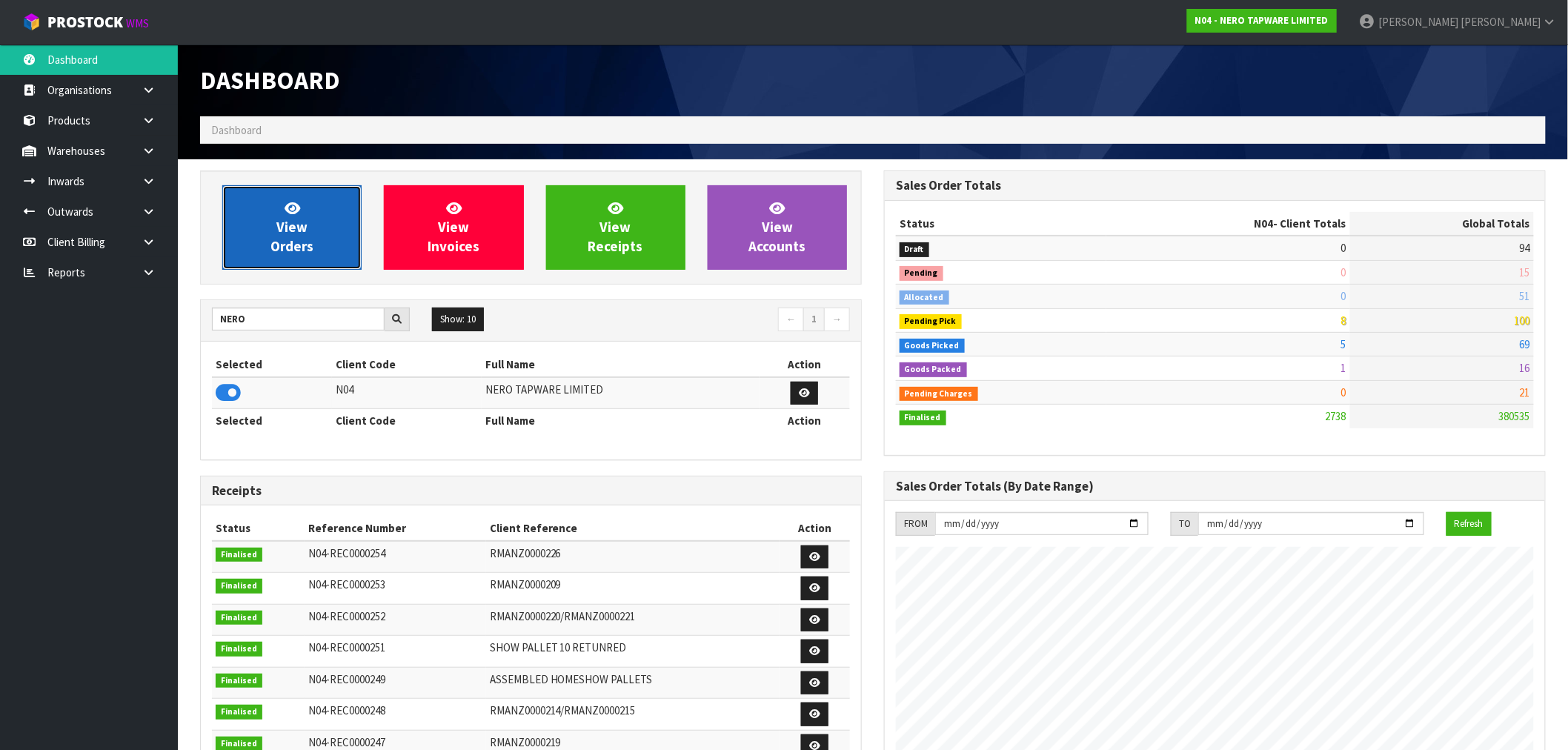
click at [273, 248] on span "View Orders" at bounding box center [291, 227] width 43 height 55
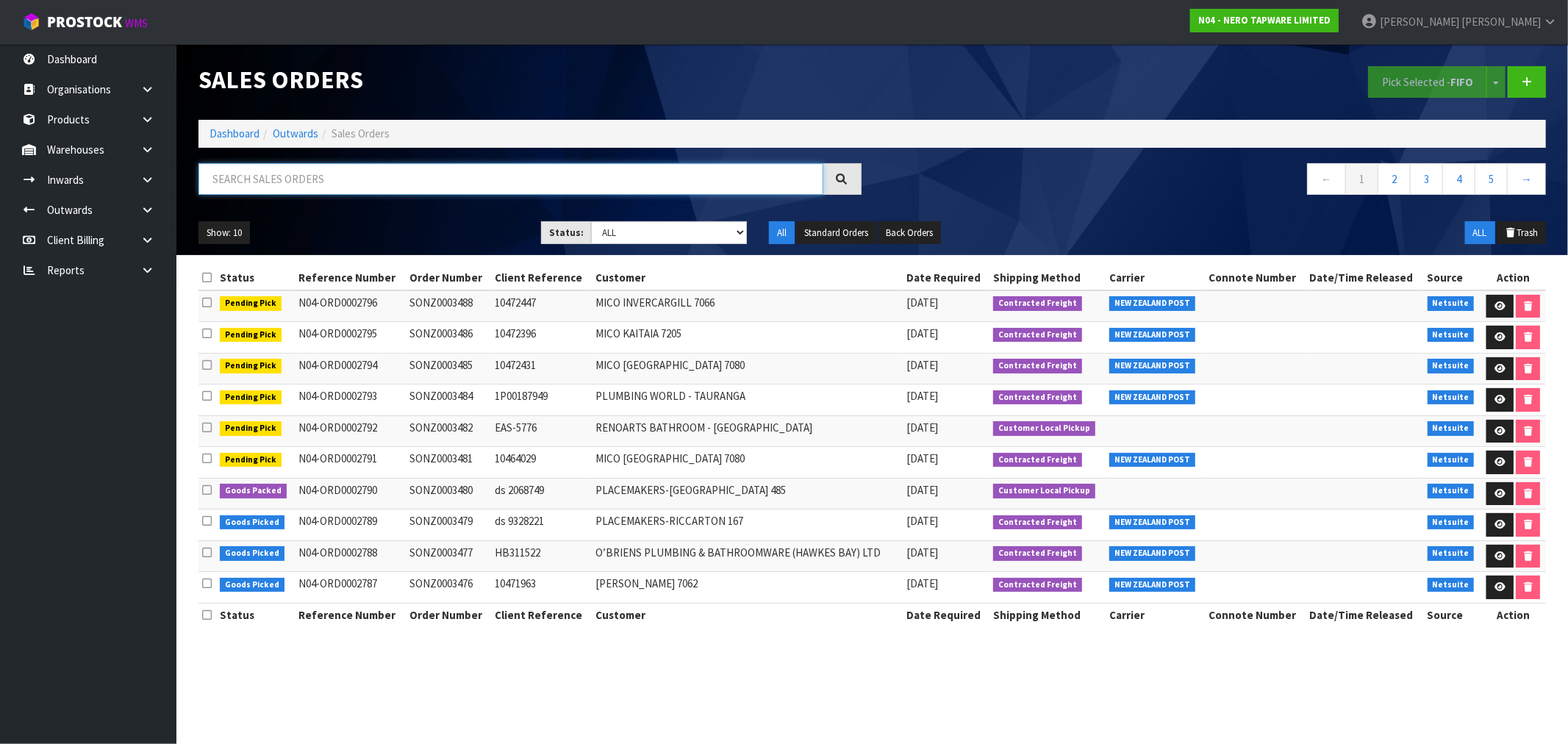
click at [353, 181] on input "text" at bounding box center [511, 179] width 625 height 32
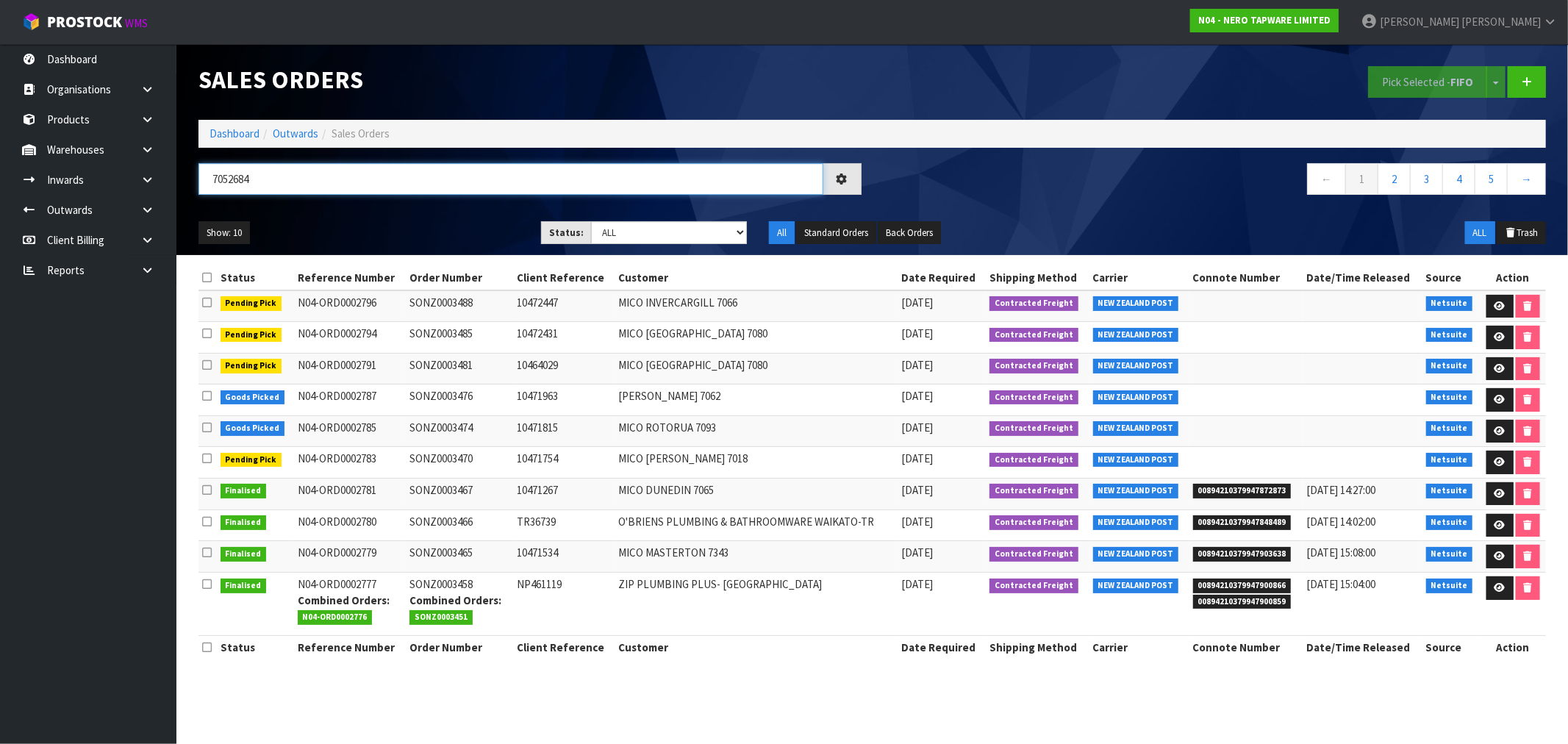
type input "7052684"
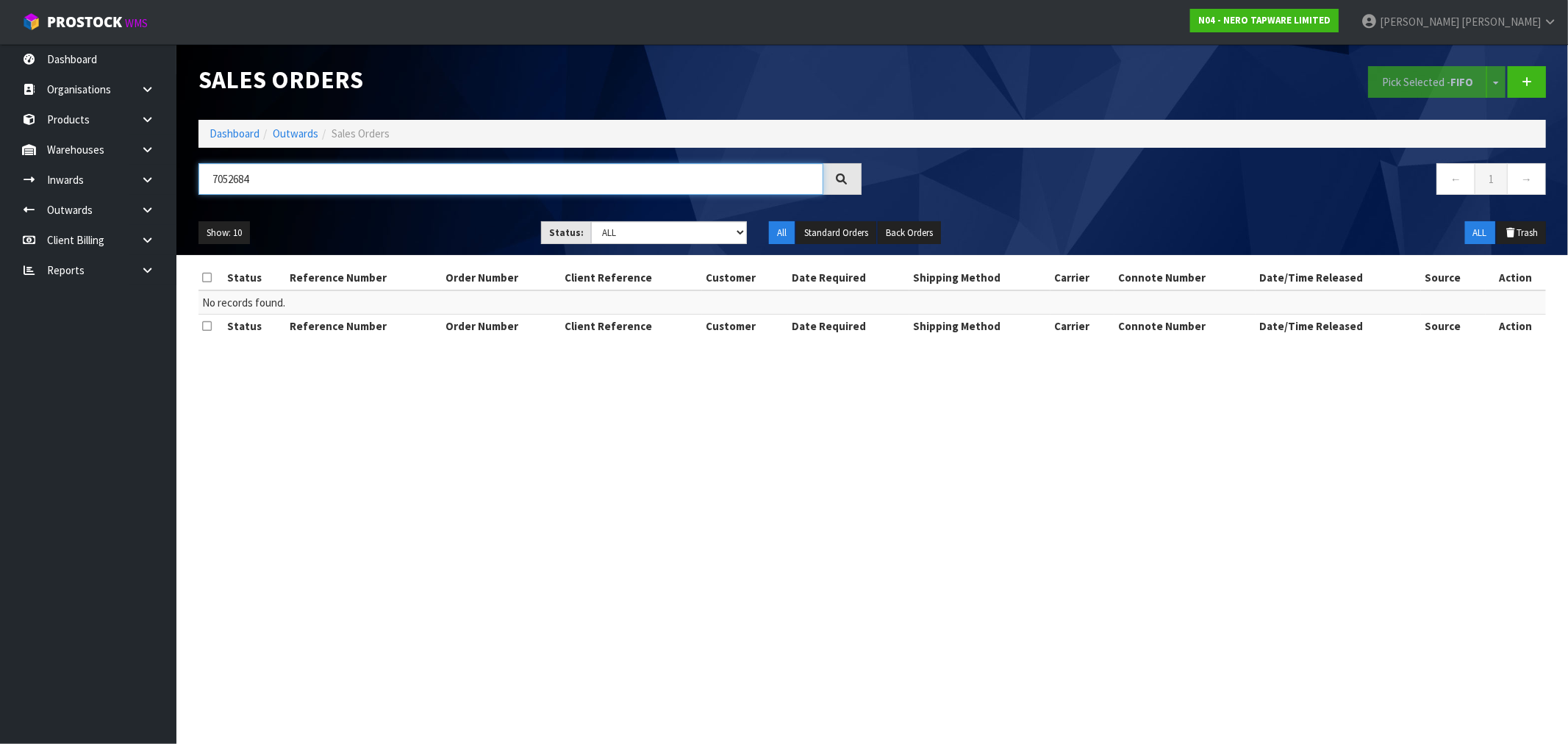
drag, startPoint x: 251, startPoint y: 172, endPoint x: 199, endPoint y: 175, distance: 52.1
click at [199, 174] on input "7052684" at bounding box center [511, 179] width 625 height 32
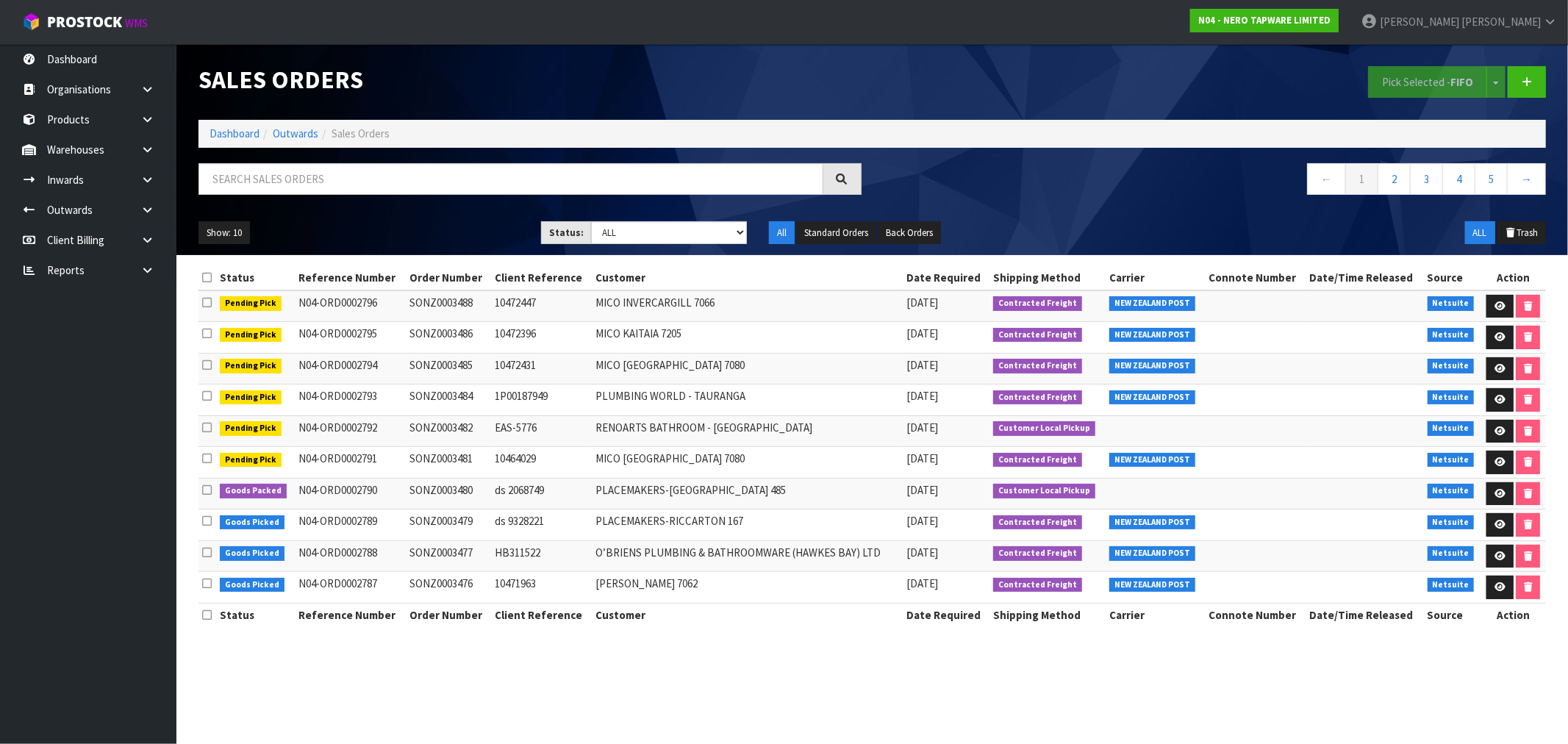
drag, startPoint x: 773, startPoint y: 495, endPoint x: 471, endPoint y: 492, distance: 302.0
click at [471, 492] on tr "Goods Packed N04-ORD0002790 SONZ0003480 ds 2068749 PLACEMAKERS-MT WELLINGTON 48…" at bounding box center [872, 493] width 1347 height 32
click at [241, 130] on link "Dashboard" at bounding box center [234, 133] width 50 height 14
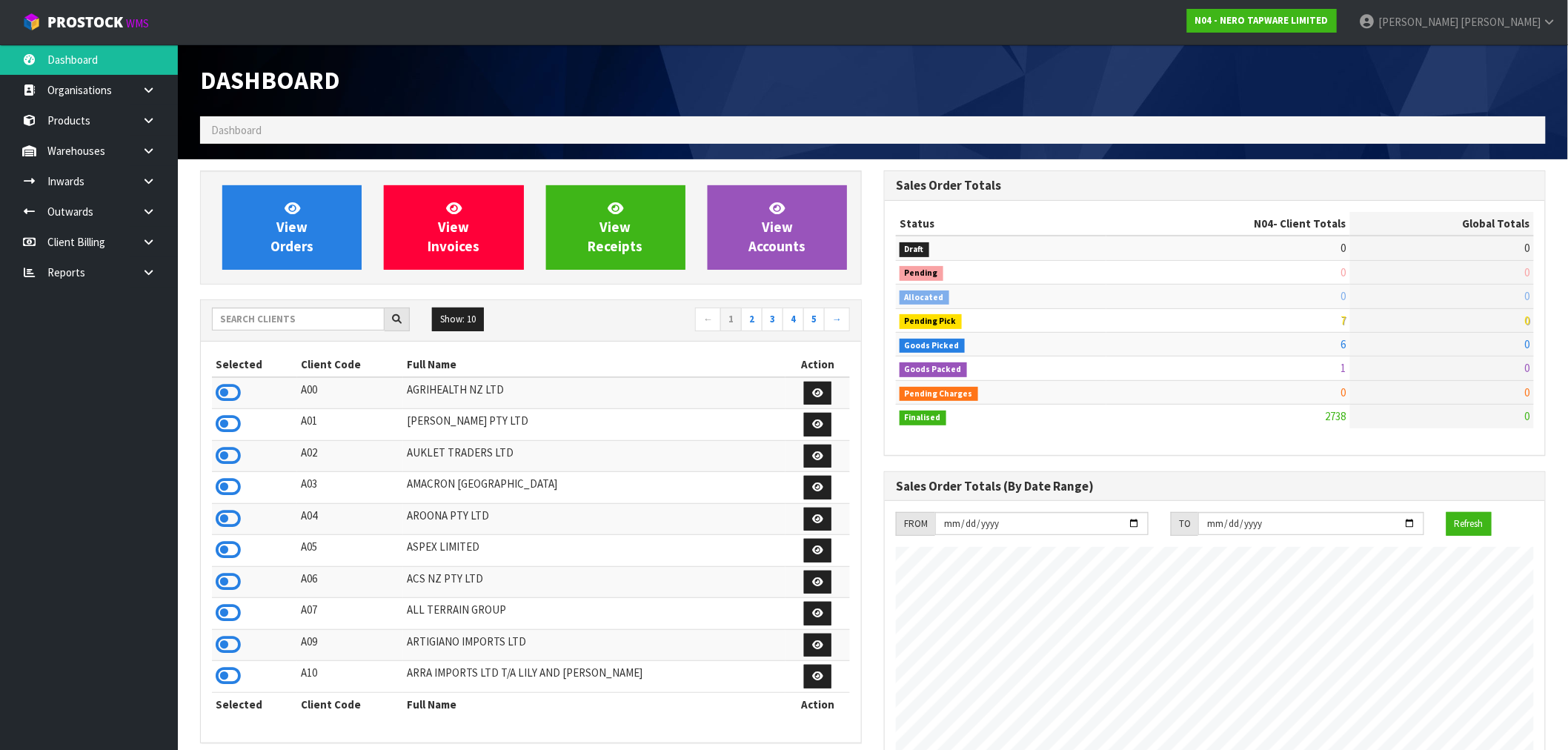
scroll to position [1154, 684]
click at [245, 325] on input "text" at bounding box center [298, 318] width 172 height 23
type input "S02"
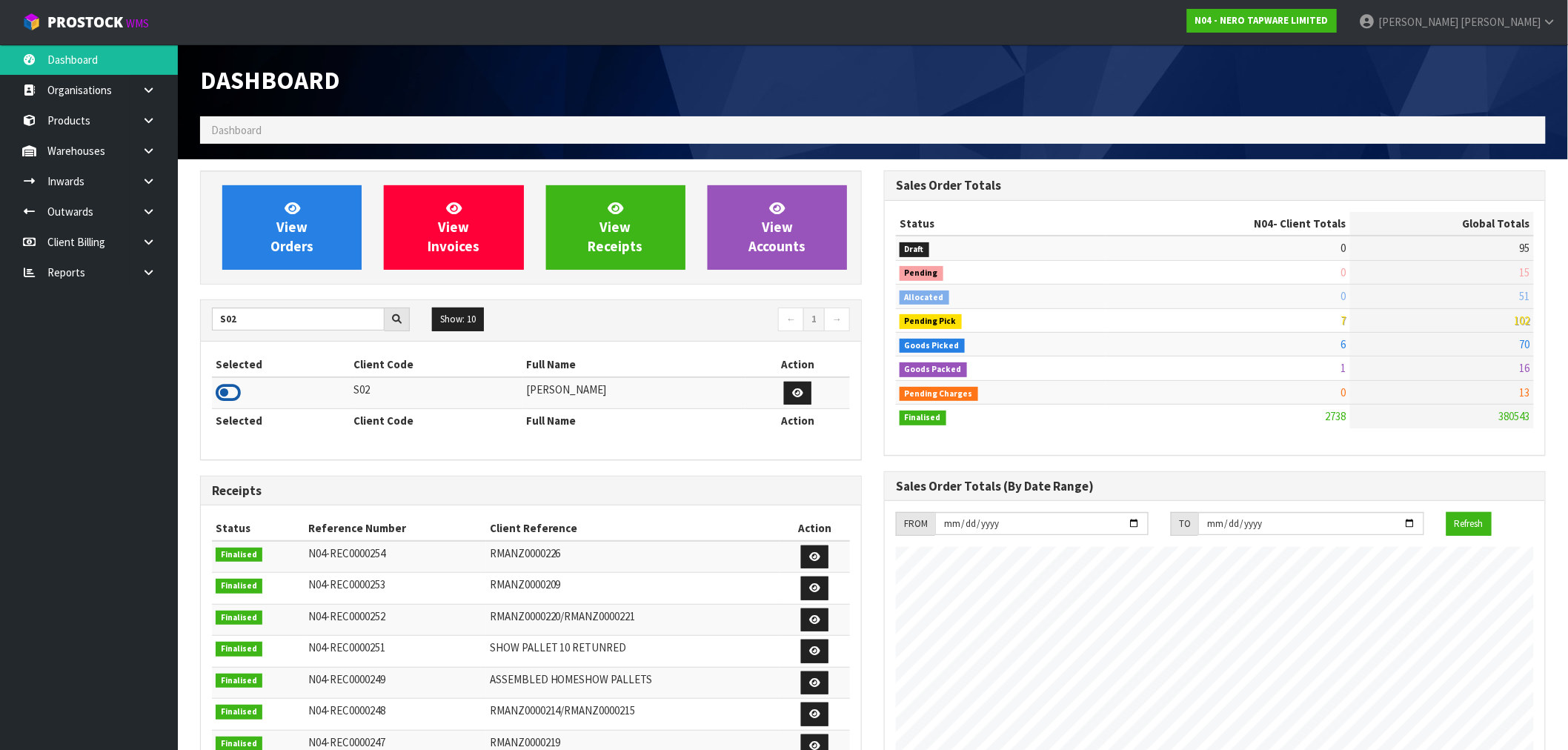
click at [220, 383] on icon at bounding box center [229, 393] width 25 height 23
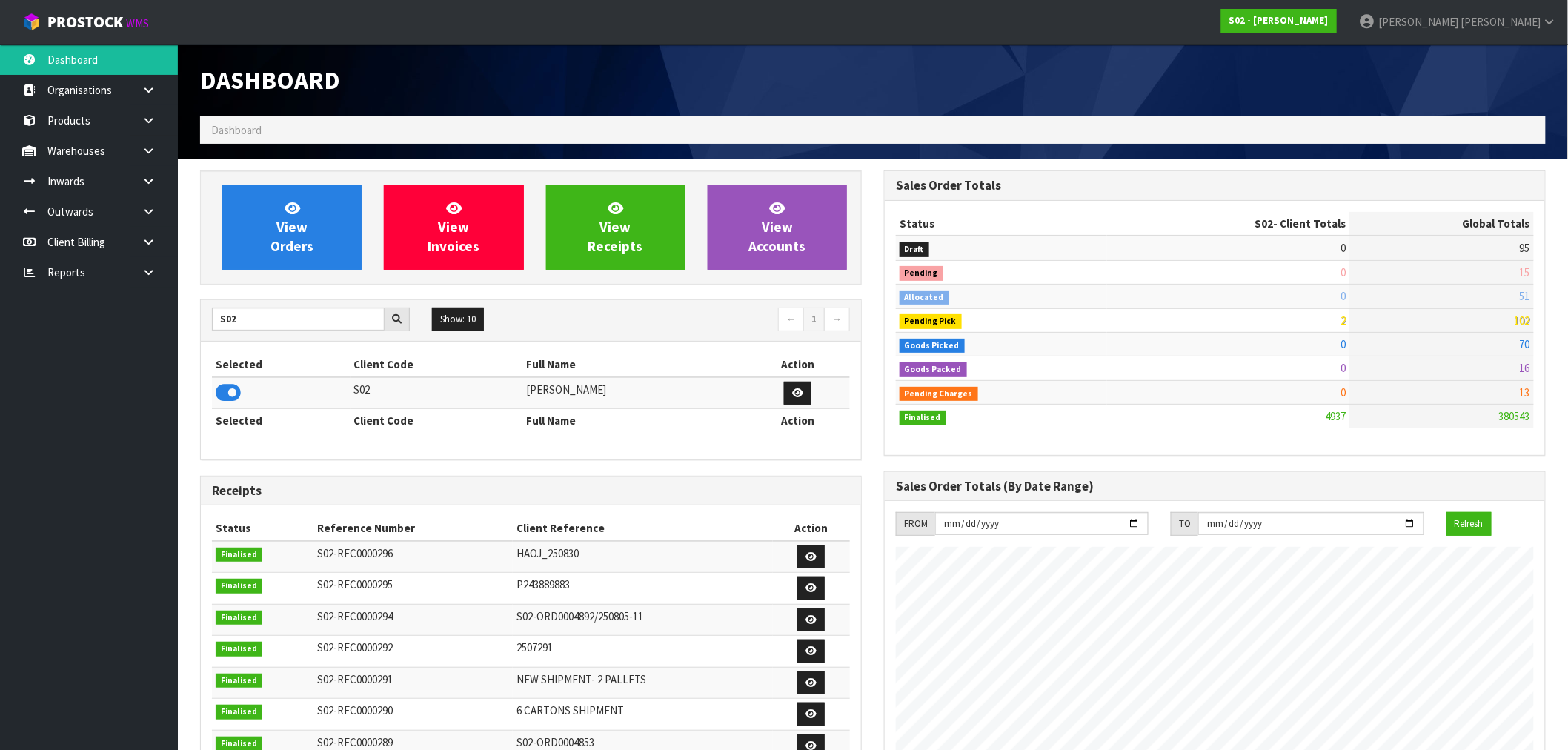
scroll to position [1027, 684]
click at [344, 211] on link "View Orders" at bounding box center [292, 227] width 139 height 85
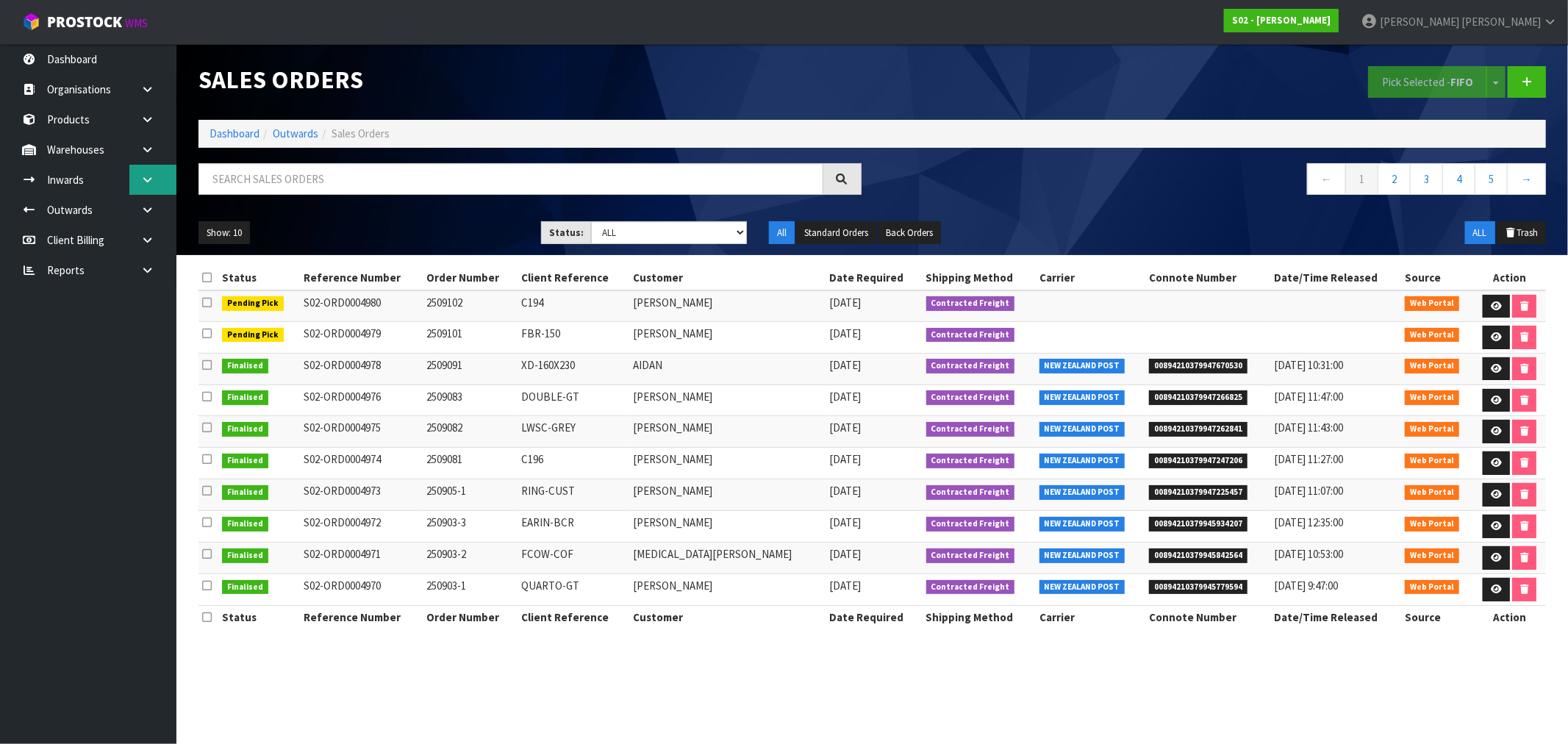
click at [149, 189] on link at bounding box center [153, 179] width 47 height 30
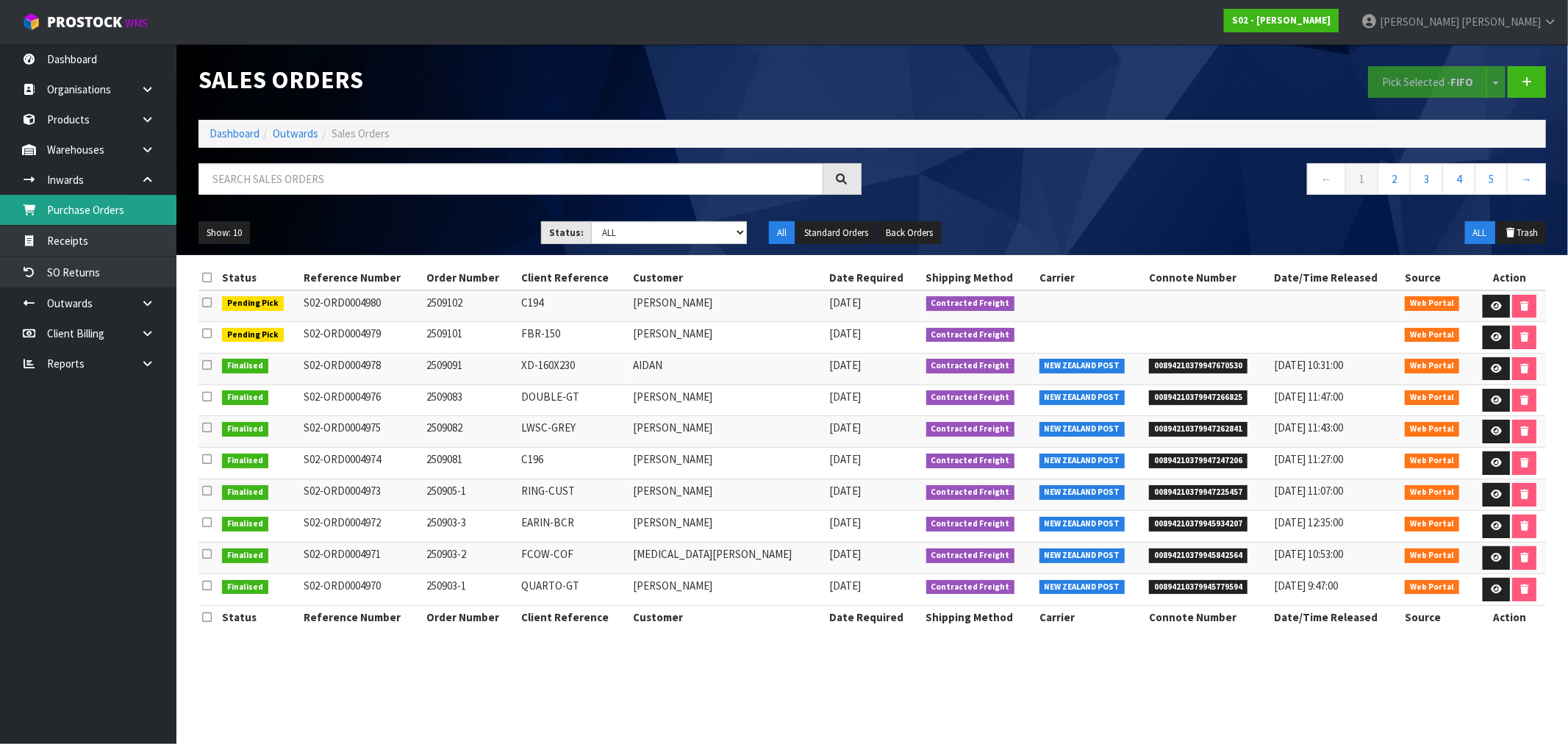
click at [120, 216] on link "Purchase Orders" at bounding box center [88, 210] width 176 height 30
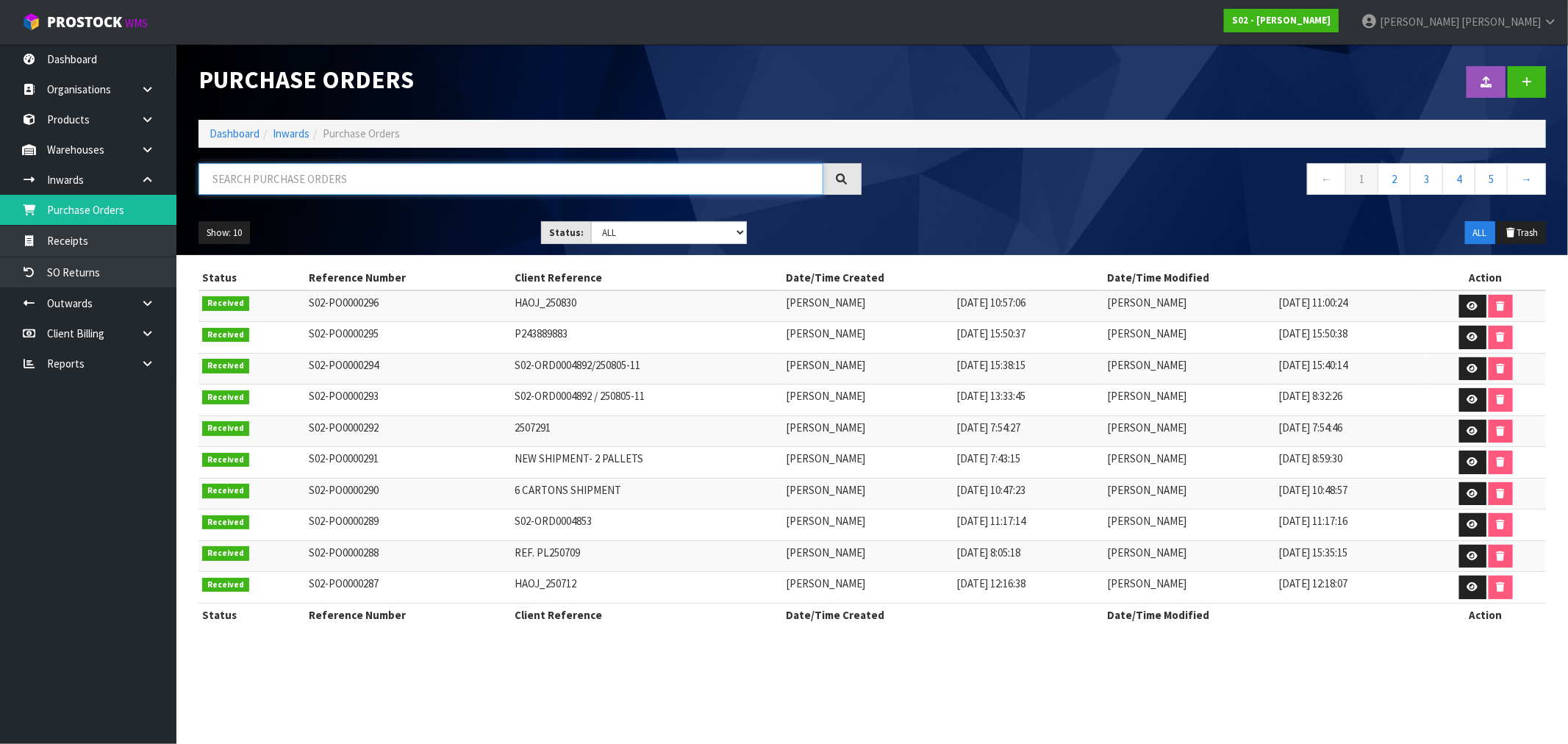
click at [304, 174] on input "text" at bounding box center [511, 179] width 625 height 32
type input "4892"
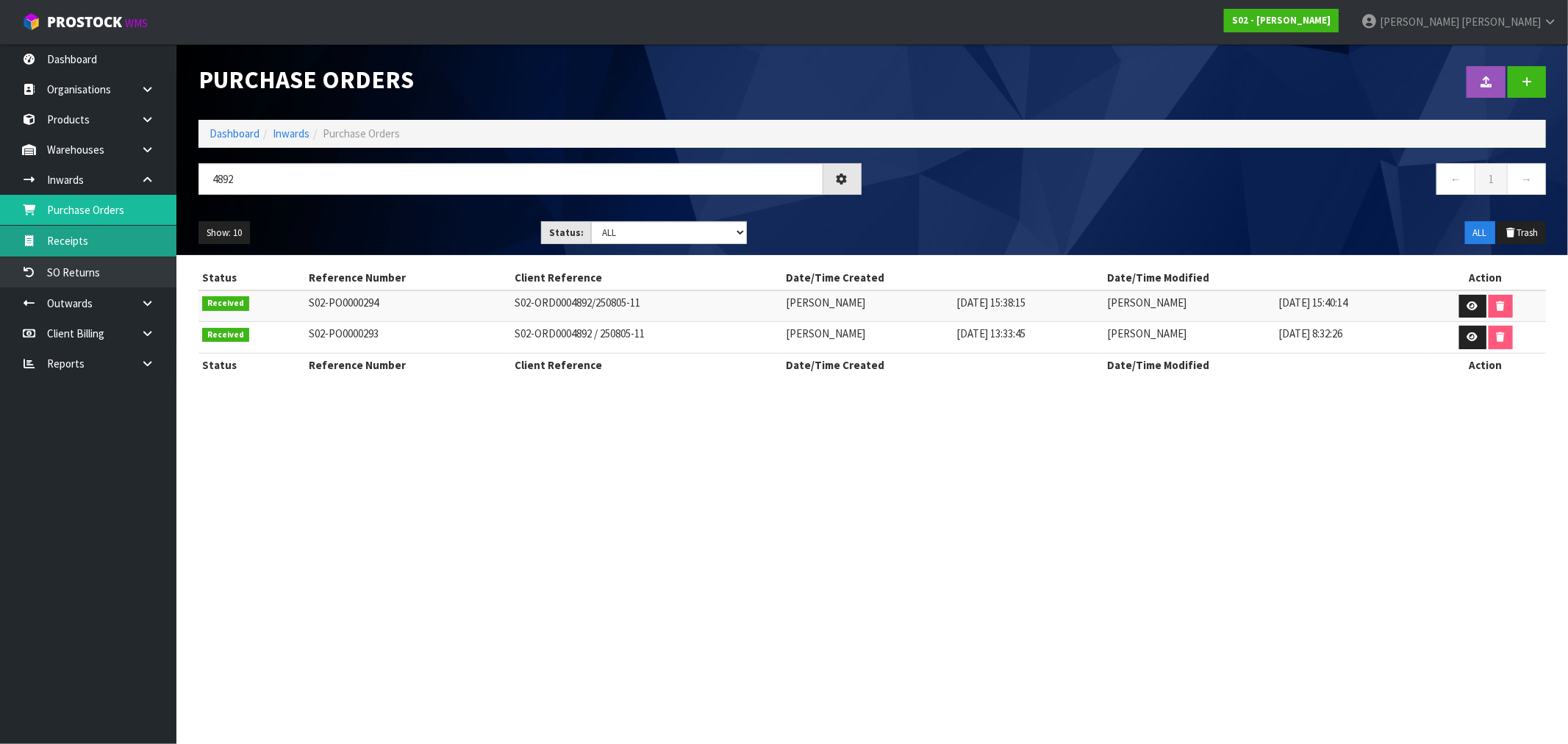
click at [88, 244] on link "Receipts" at bounding box center [88, 241] width 176 height 30
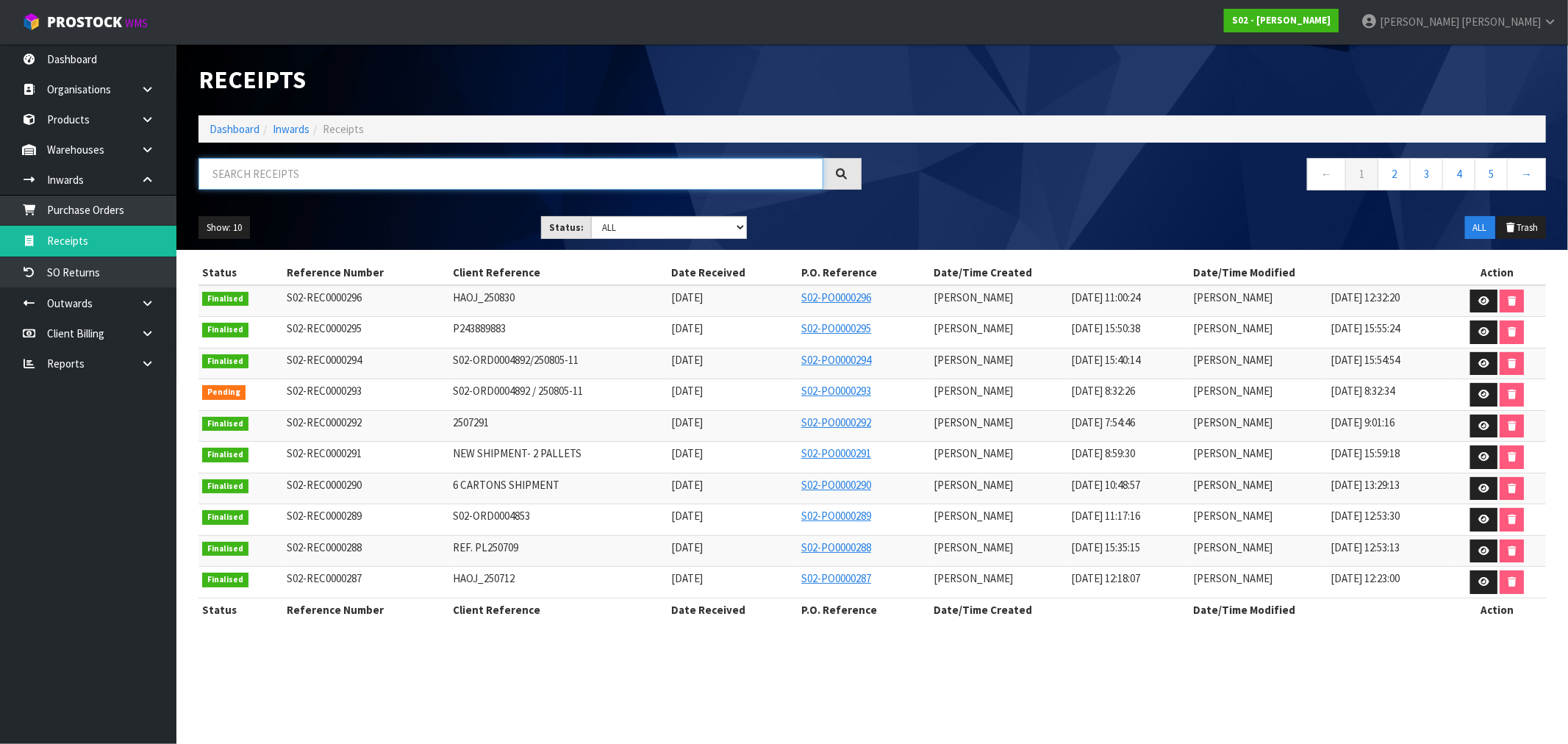
click at [328, 170] on input "text" at bounding box center [511, 174] width 625 height 32
type input "4"
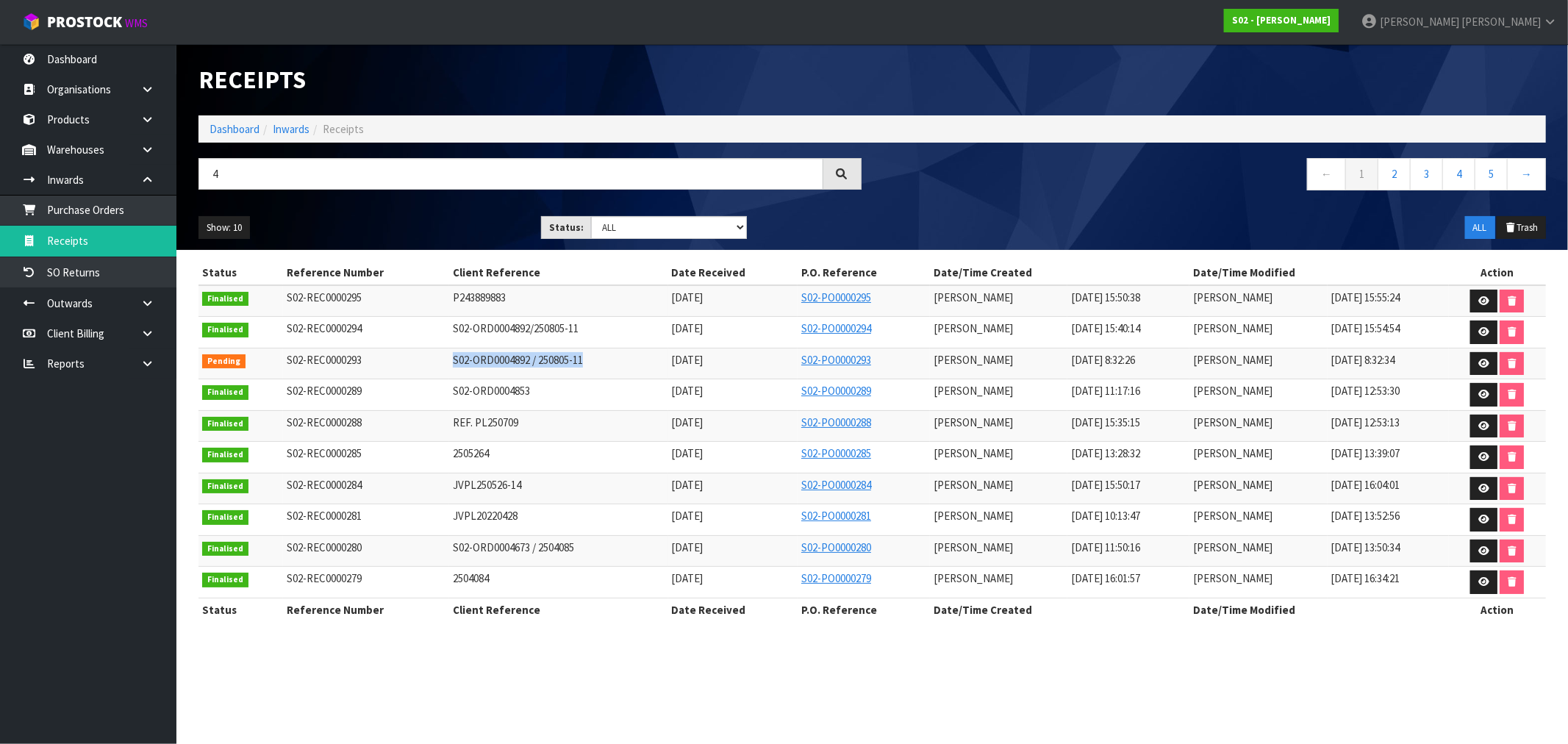
drag, startPoint x: 566, startPoint y: 359, endPoint x: 432, endPoint y: 361, distance: 134.0
click at [449, 361] on td "S02-ORD0004892 / 250805-11" at bounding box center [558, 364] width 218 height 32
copy span "S02-ORD0004892 / 250805-11"
click at [93, 203] on link "Purchase Orders" at bounding box center [88, 210] width 176 height 30
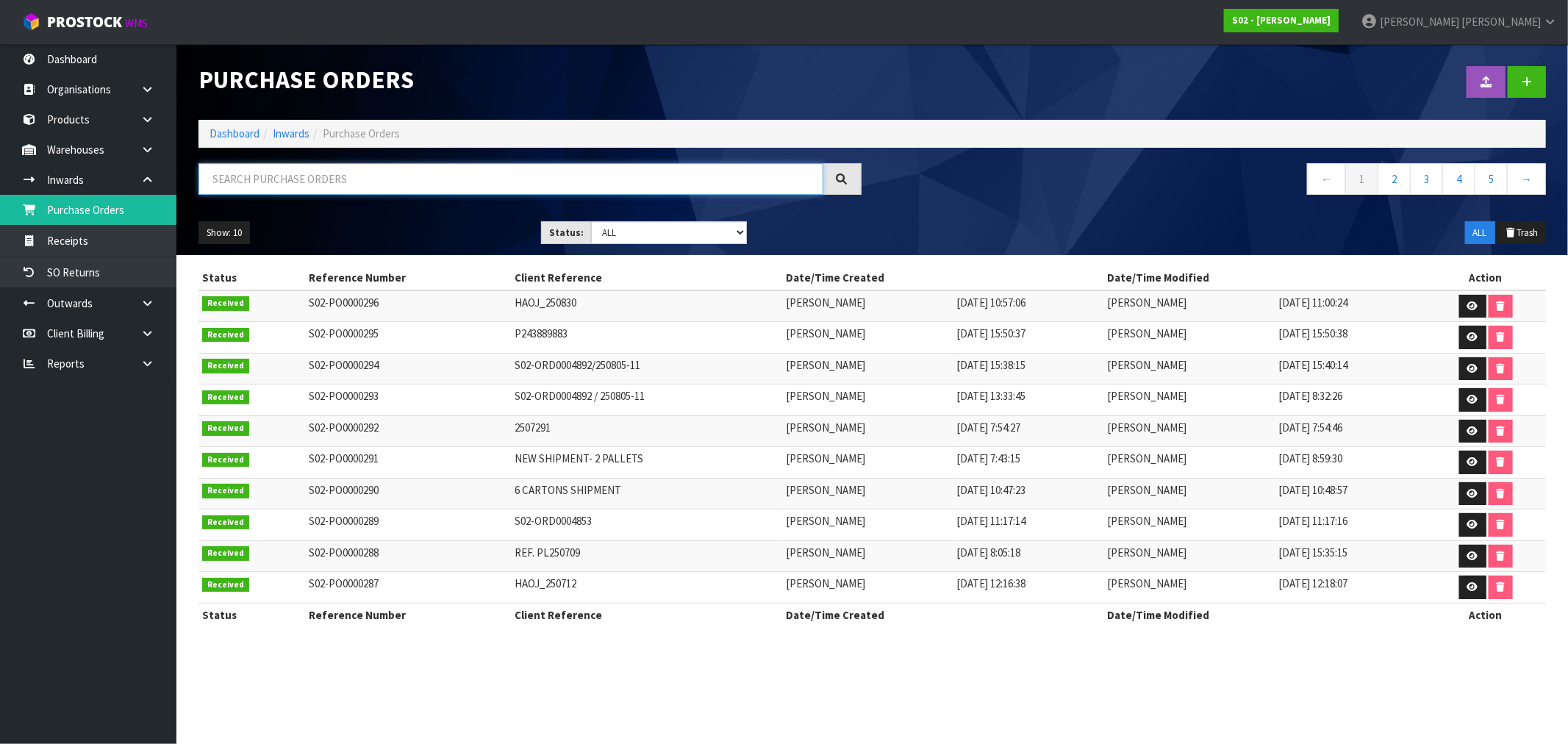
click at [287, 186] on input "text" at bounding box center [511, 179] width 625 height 32
paste input "S02-ORD0004892 / 250805-11"
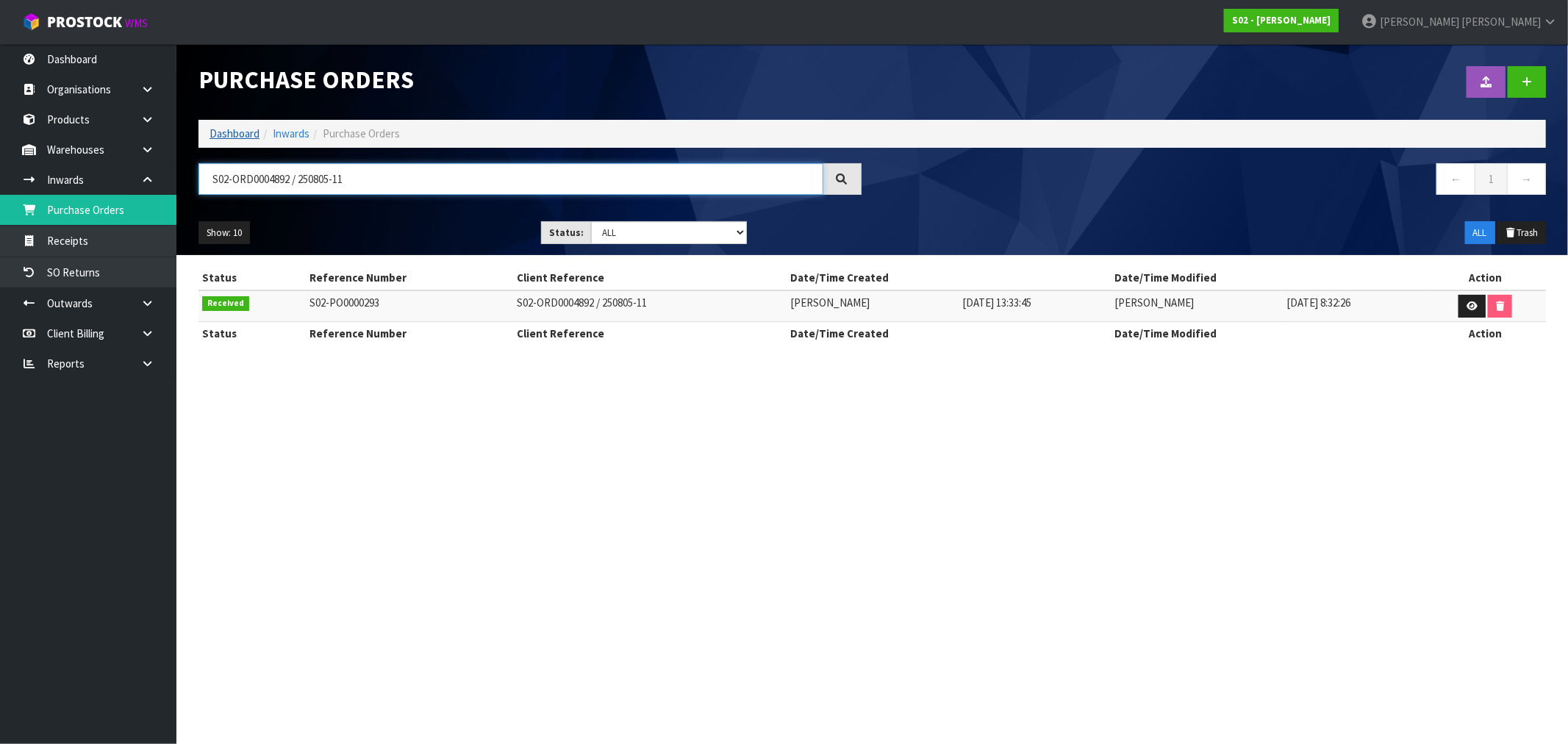
type input "S02-ORD0004892 / 250805-11"
click at [246, 129] on link "Dashboard" at bounding box center [234, 133] width 50 height 14
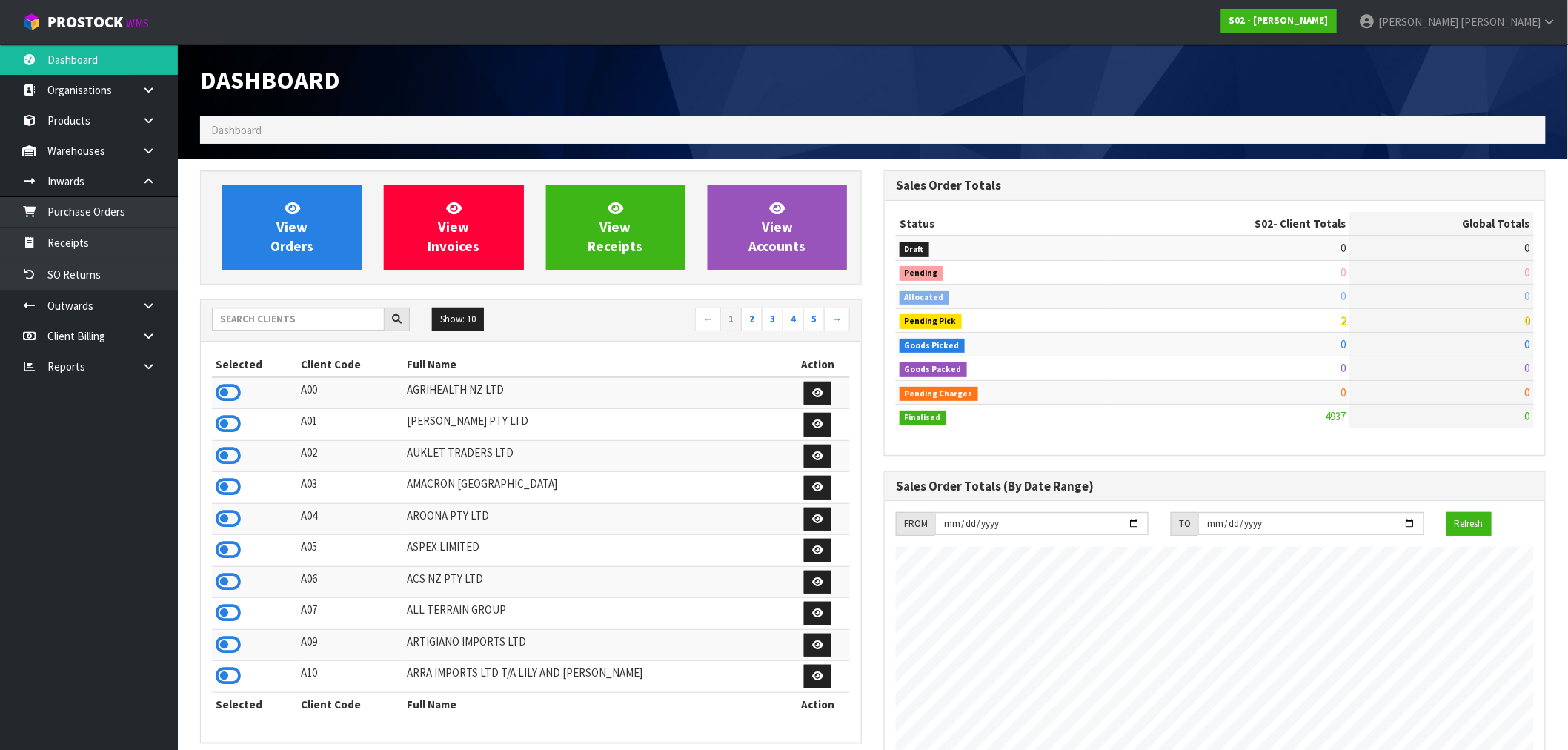
scroll to position [1027, 684]
click at [148, 300] on icon at bounding box center [148, 305] width 14 height 11
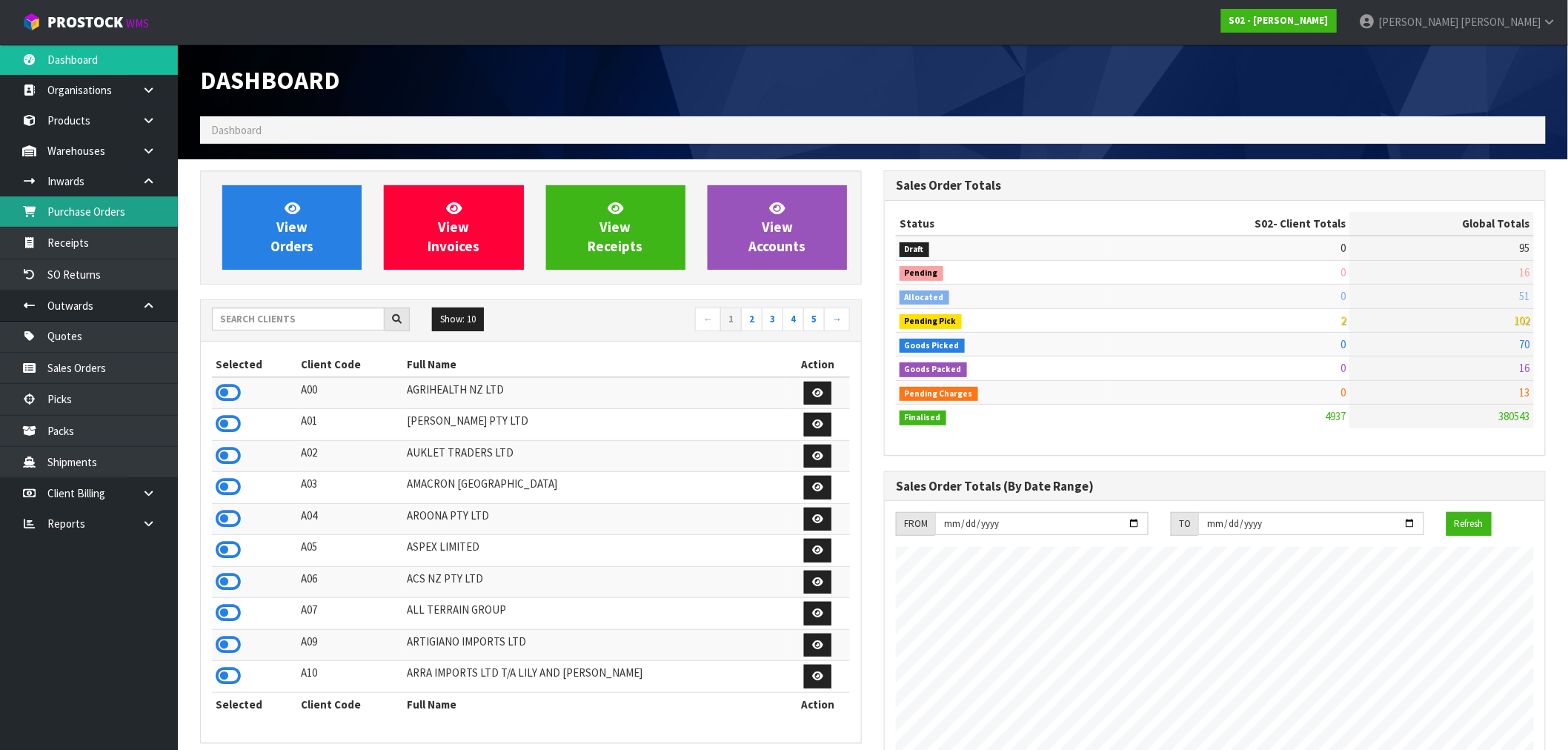
click at [108, 213] on link "Purchase Orders" at bounding box center [89, 212] width 177 height 30
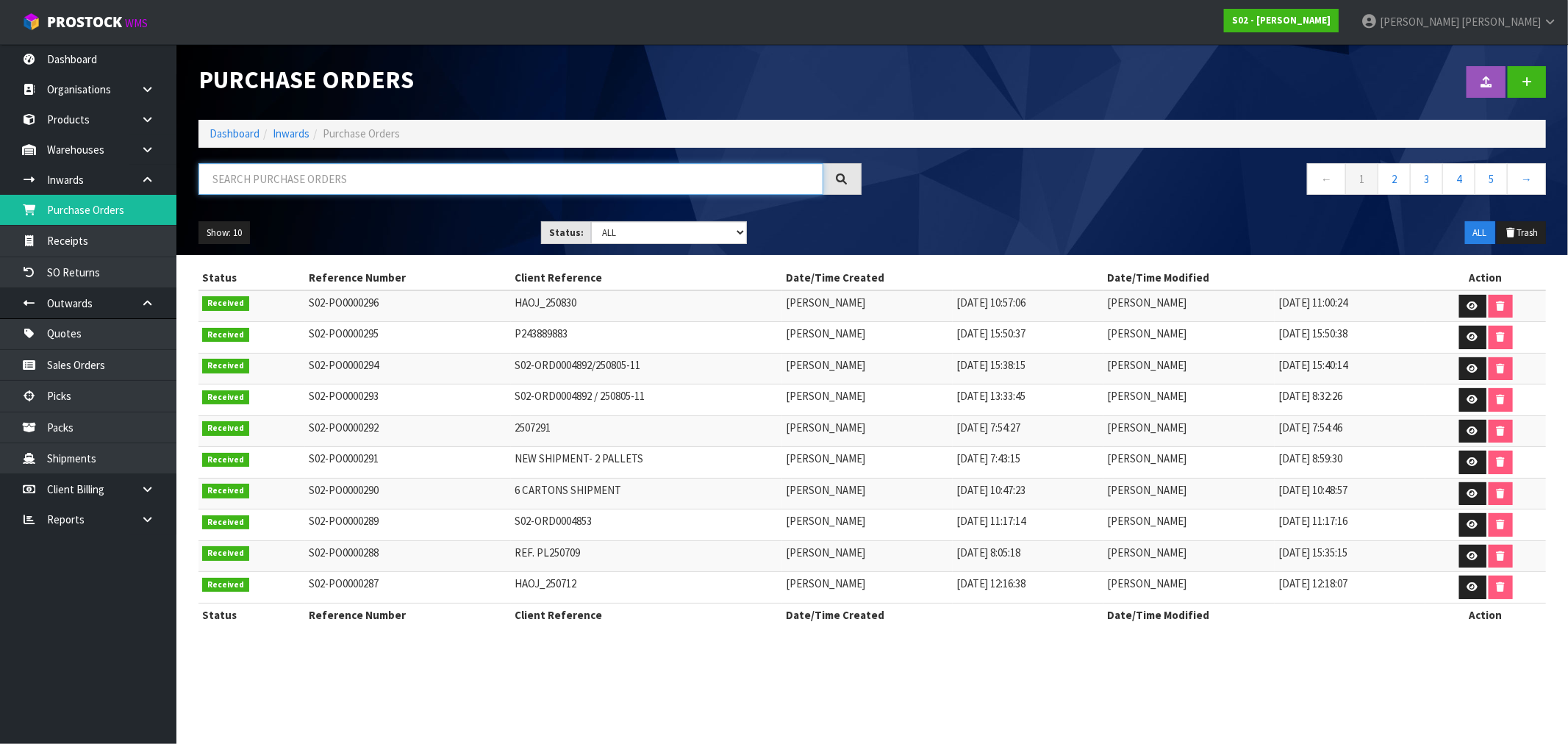
click at [347, 172] on input "text" at bounding box center [511, 179] width 625 height 32
paste input "S02-ORD0004892 / 250805-11"
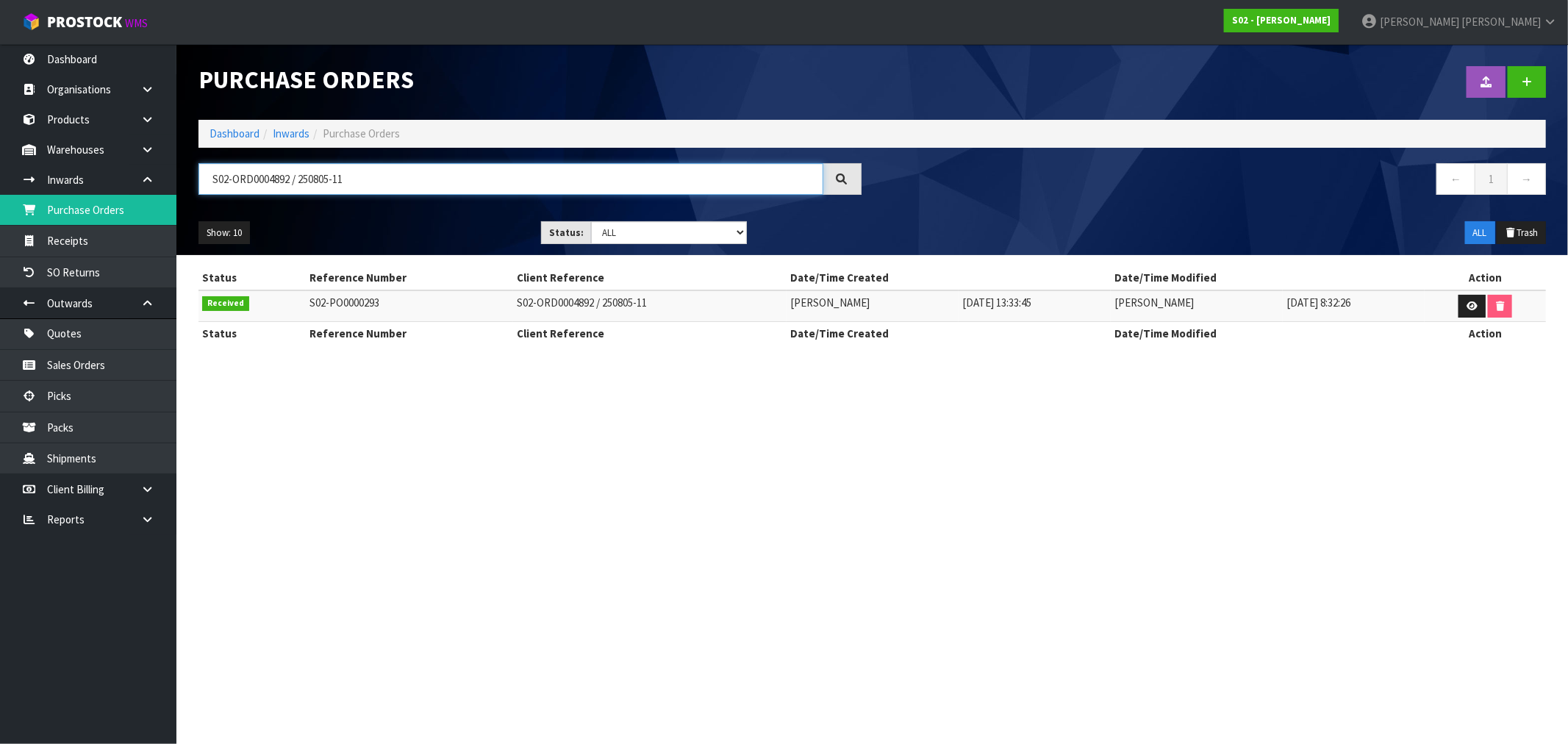
drag, startPoint x: 292, startPoint y: 179, endPoint x: 385, endPoint y: 188, distance: 93.4
click at [385, 188] on input "S02-ORD0004892 / 250805-11" at bounding box center [511, 179] width 625 height 32
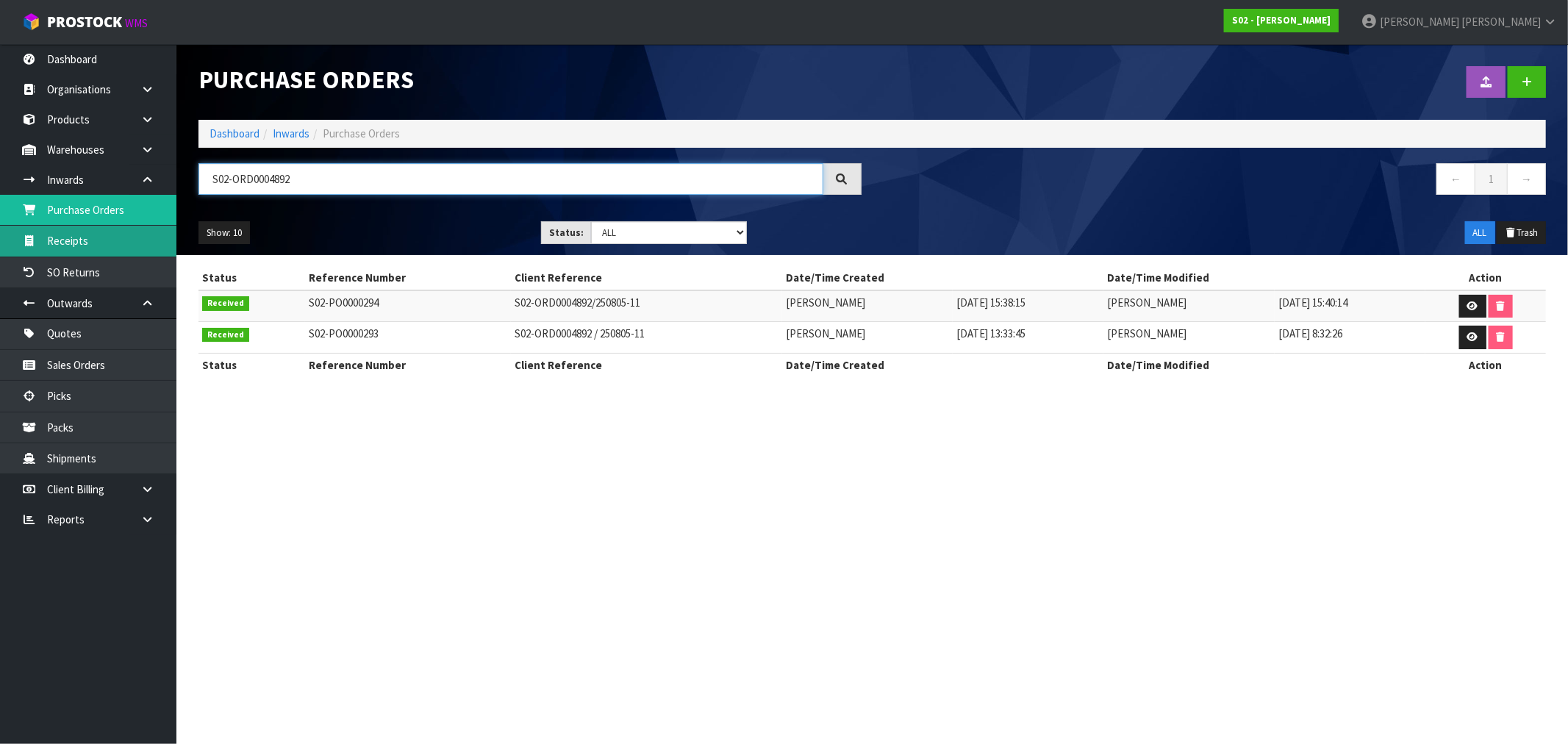
type input "S02-ORD0004892"
click at [216, 135] on link "Dashboard" at bounding box center [234, 133] width 50 height 14
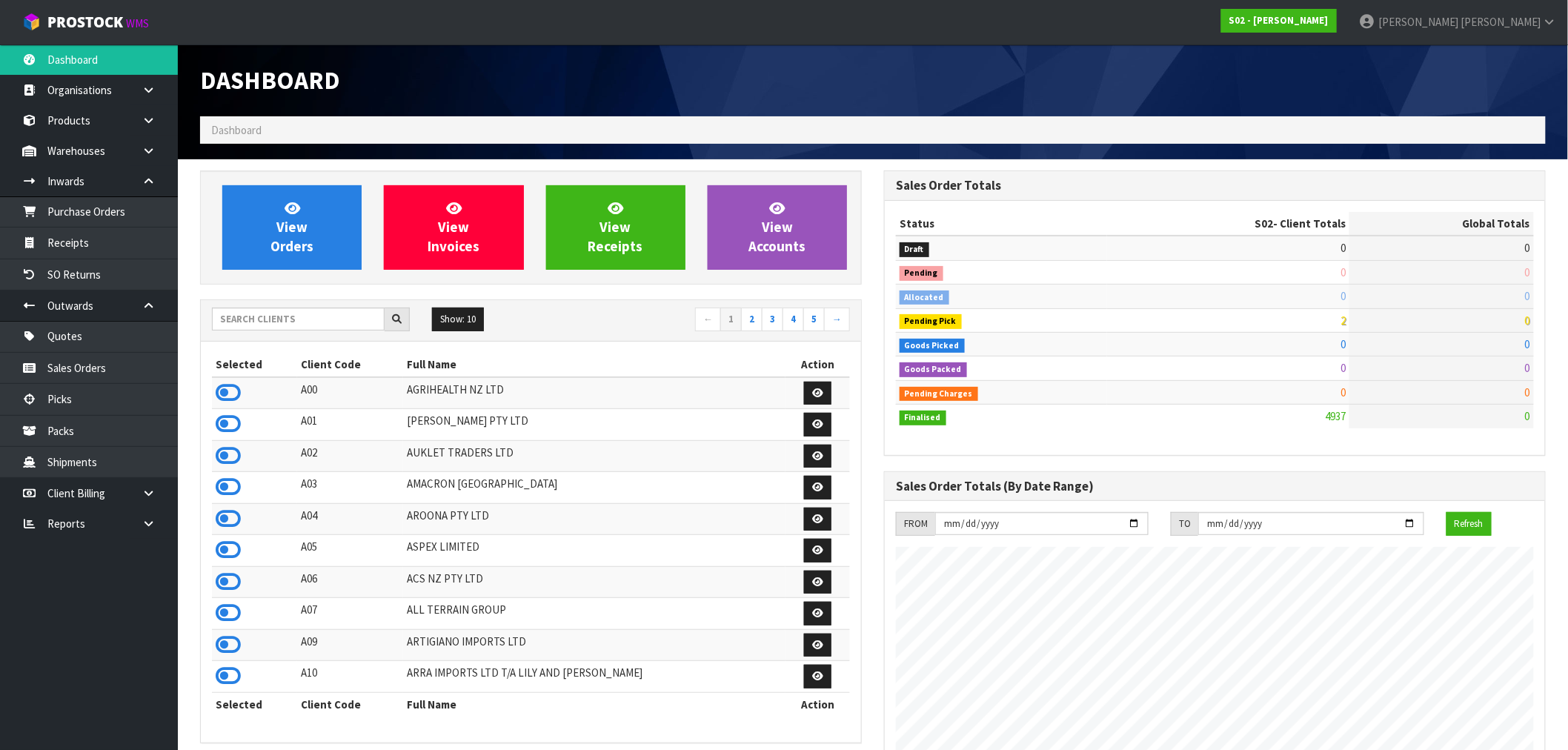
scroll to position [1027, 684]
click at [310, 325] on input "text" at bounding box center [298, 318] width 172 height 23
type input "S01"
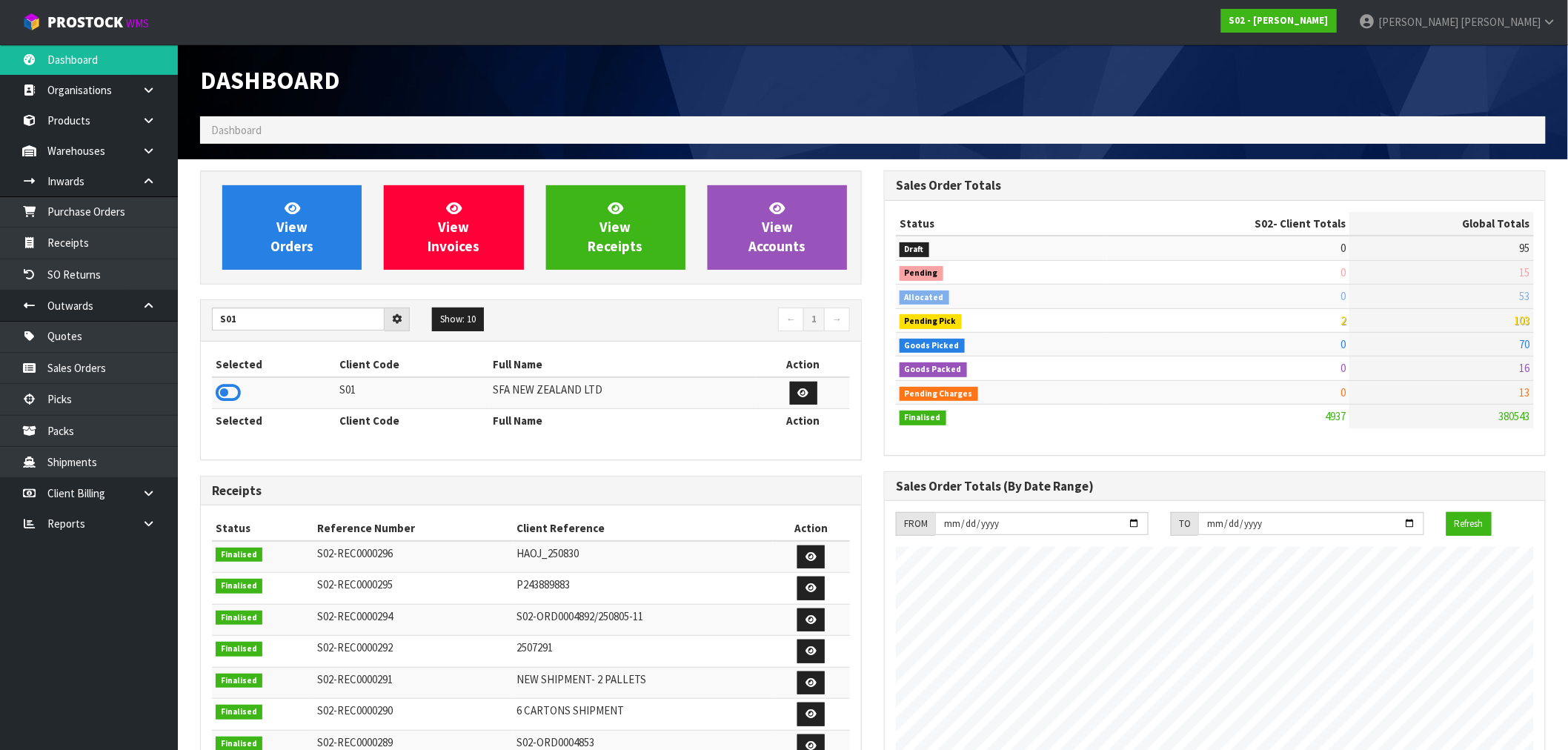
click at [219, 406] on td at bounding box center [274, 393] width 124 height 32
click at [224, 390] on icon at bounding box center [229, 393] width 25 height 23
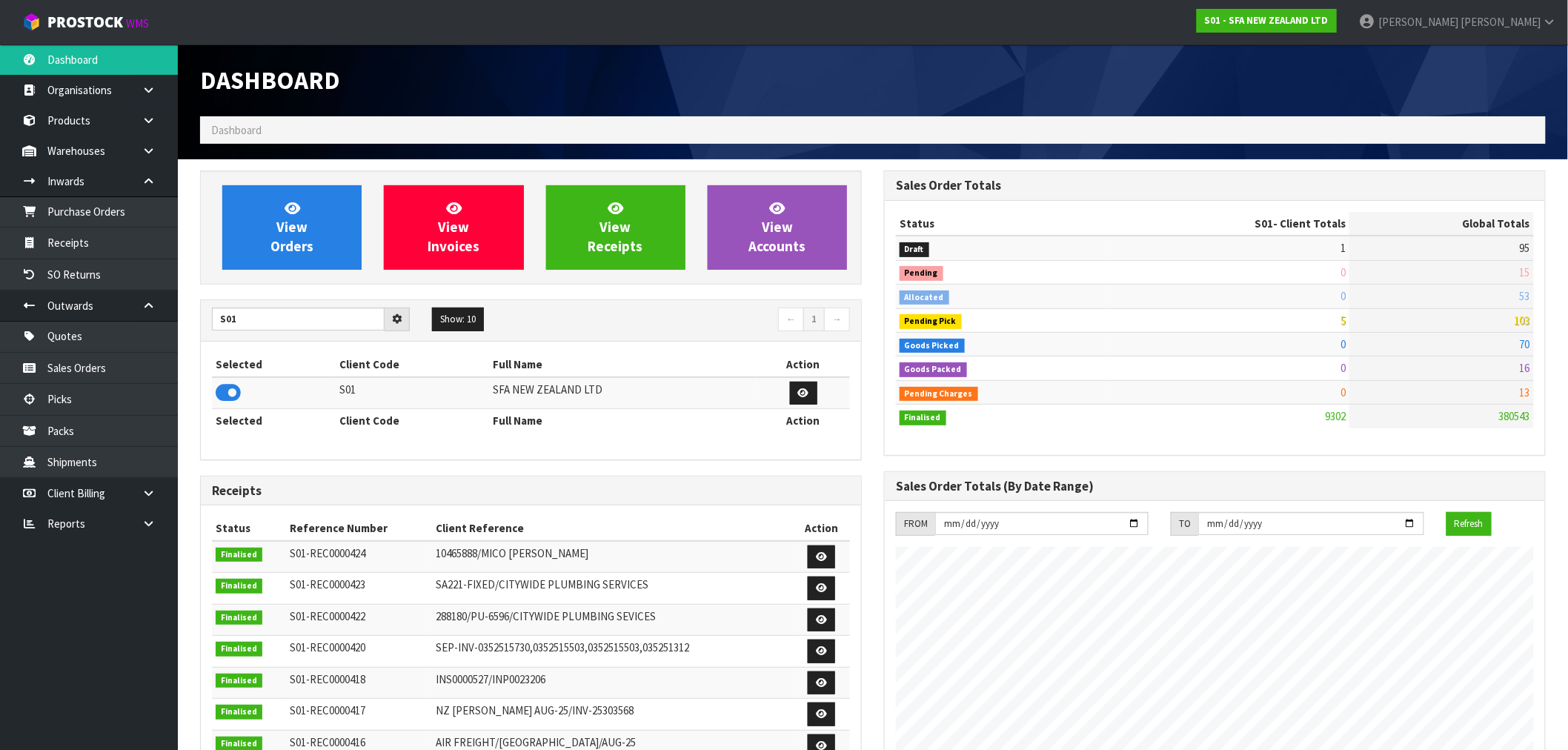
scroll to position [1122, 684]
click at [281, 249] on span "View Orders" at bounding box center [291, 227] width 43 height 55
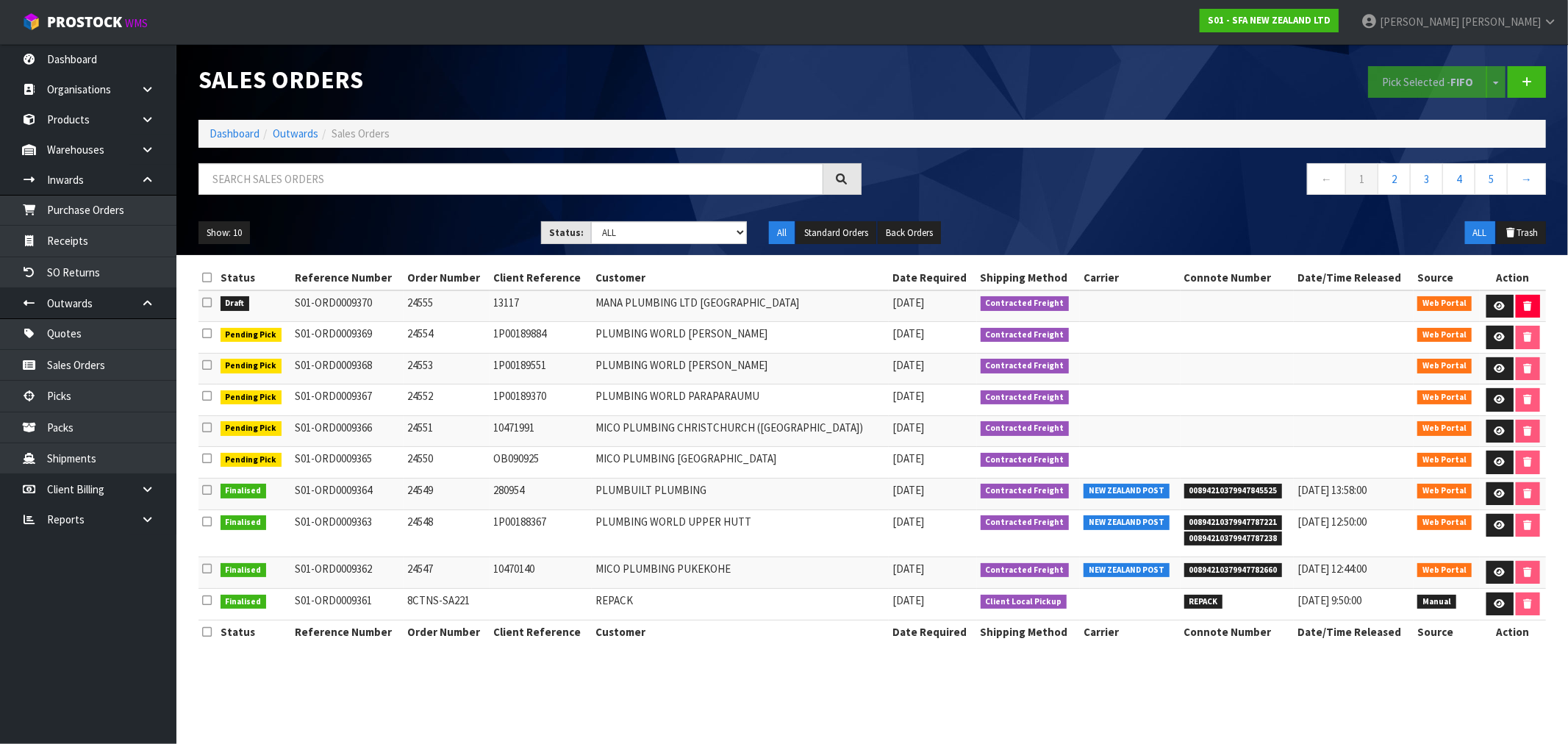
click at [213, 305] on td at bounding box center [208, 306] width 18 height 32
click at [208, 302] on icon at bounding box center [207, 302] width 10 height 11
click at [0, 0] on input "checkbox" at bounding box center [0, 0] width 0 height 0
click at [1411, 80] on button "Pick Selected - FIFO" at bounding box center [1427, 82] width 119 height 32
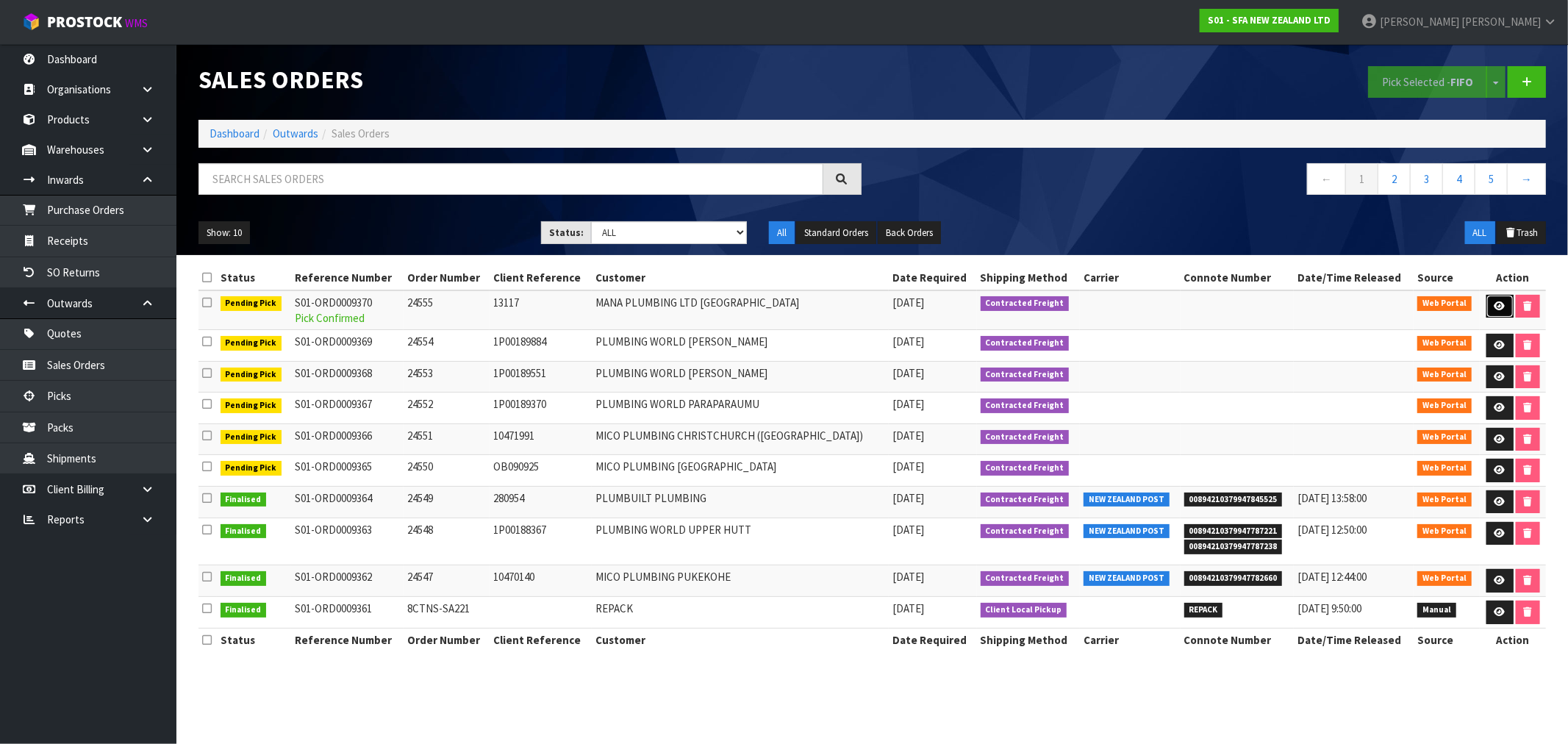
click at [1501, 305] on icon at bounding box center [1499, 306] width 11 height 10
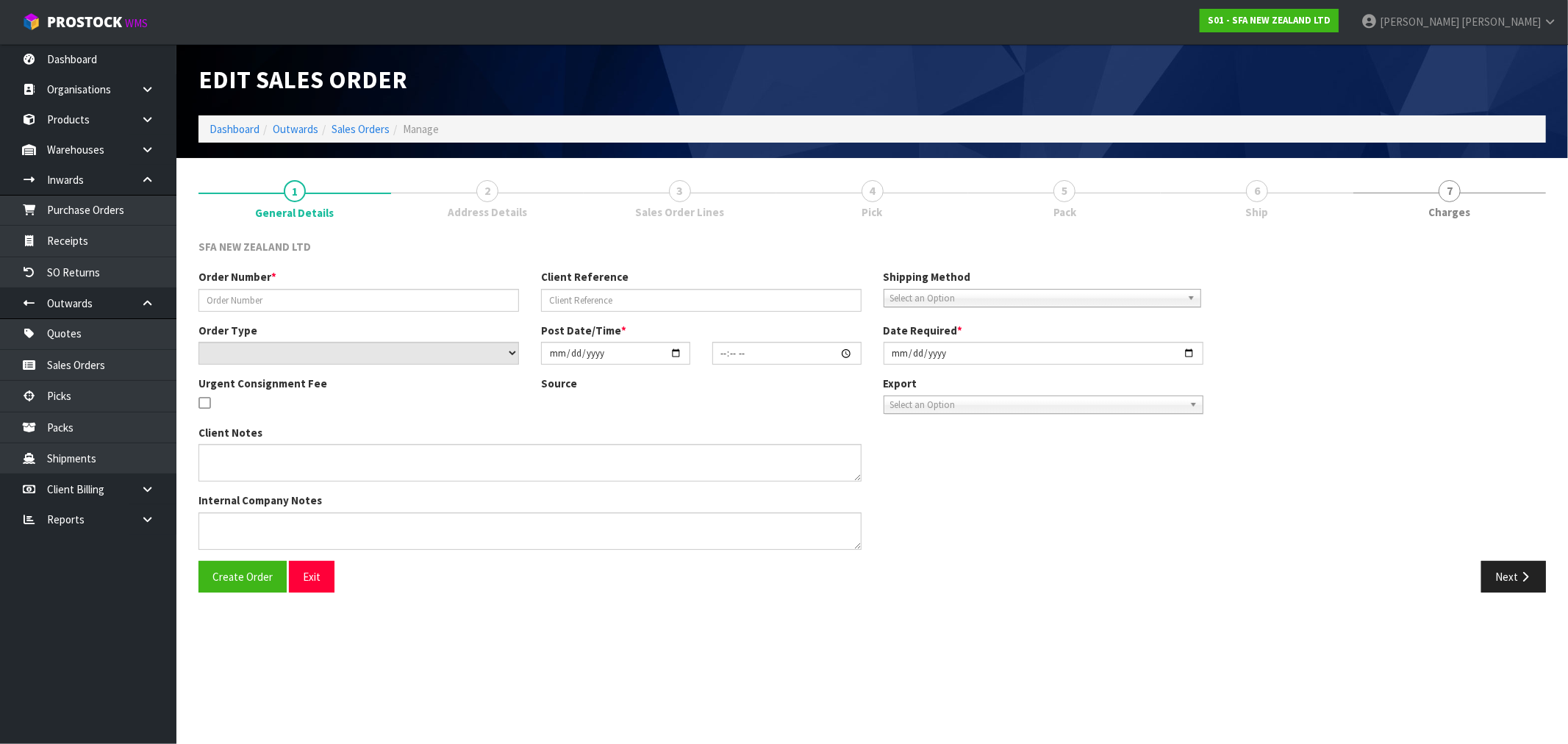
type input "24555"
type input "13117"
select select "number:0"
type input "[DATE]"
type input "10:02:00.000"
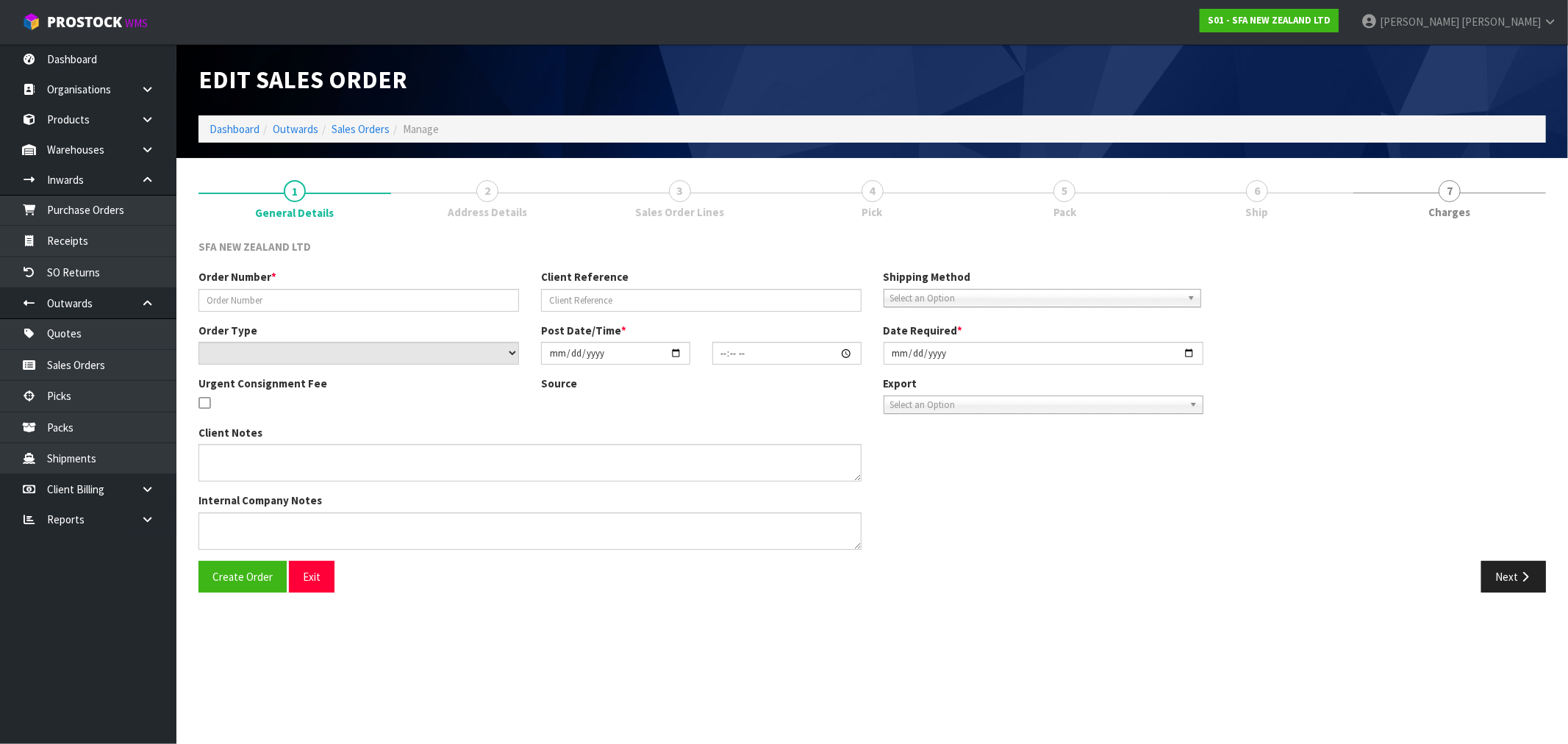
type input "[DATE]"
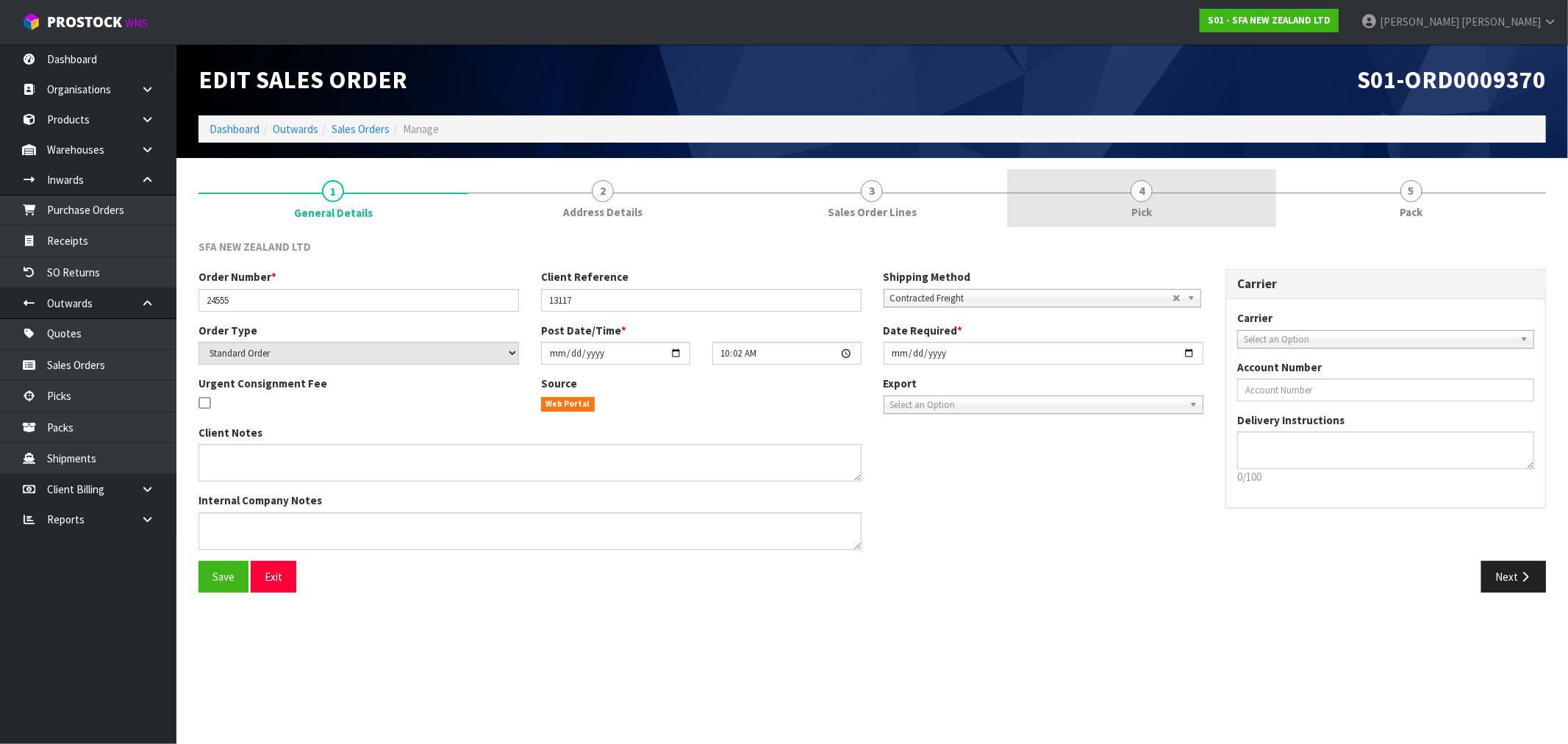
click at [1218, 194] on link "4 Pick" at bounding box center [1141, 198] width 270 height 58
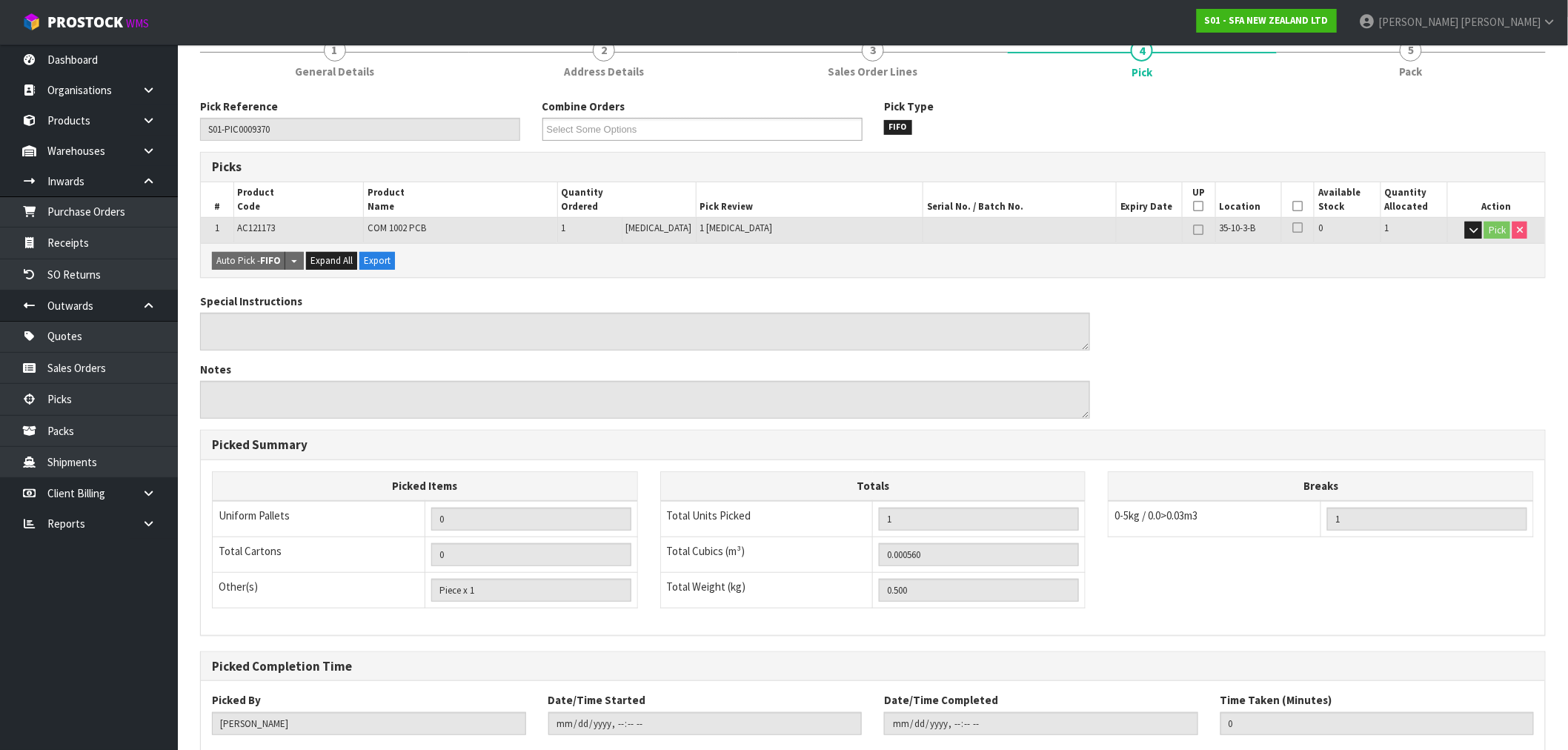
scroll to position [231, 0]
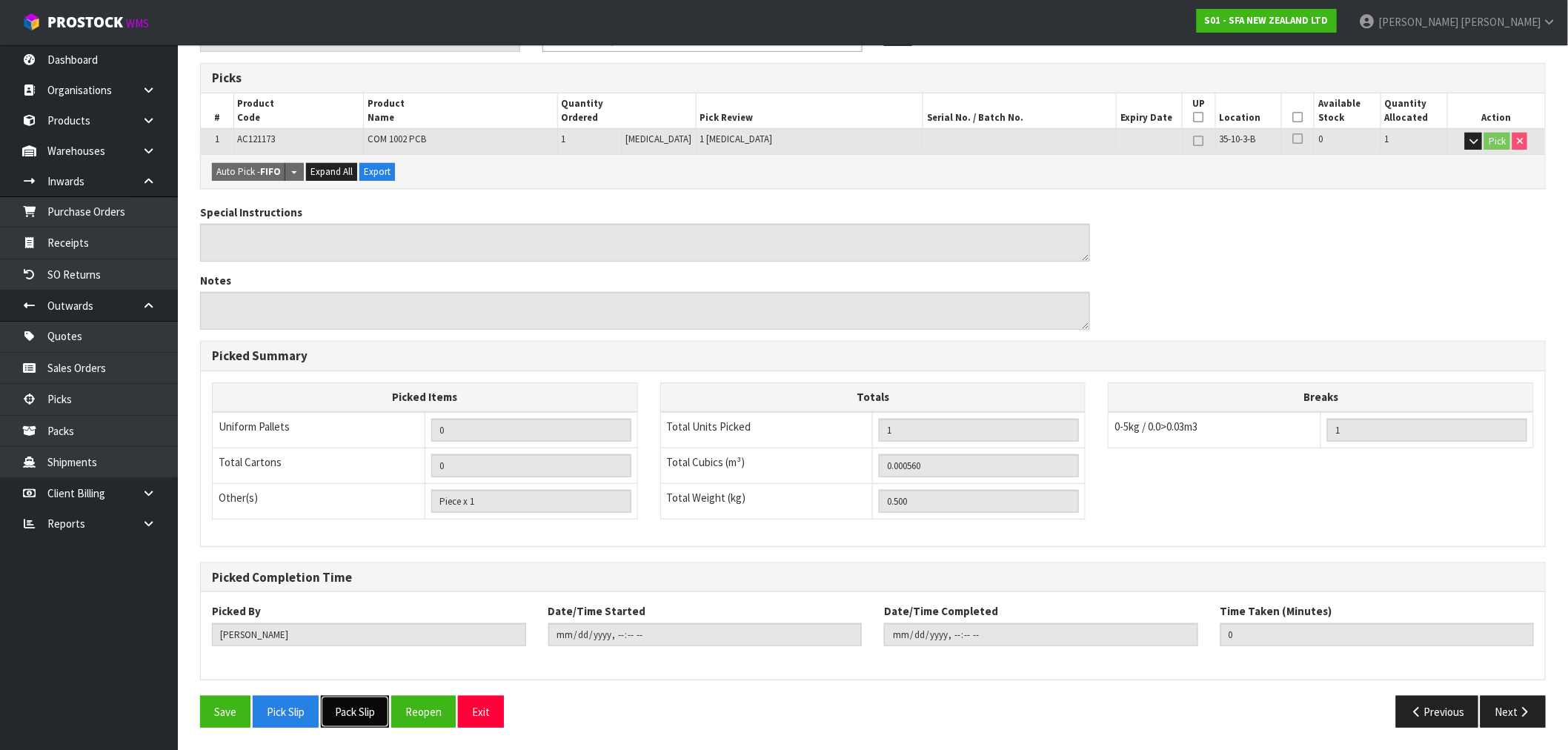
click at [381, 713] on button "Pack Slip" at bounding box center [354, 711] width 68 height 32
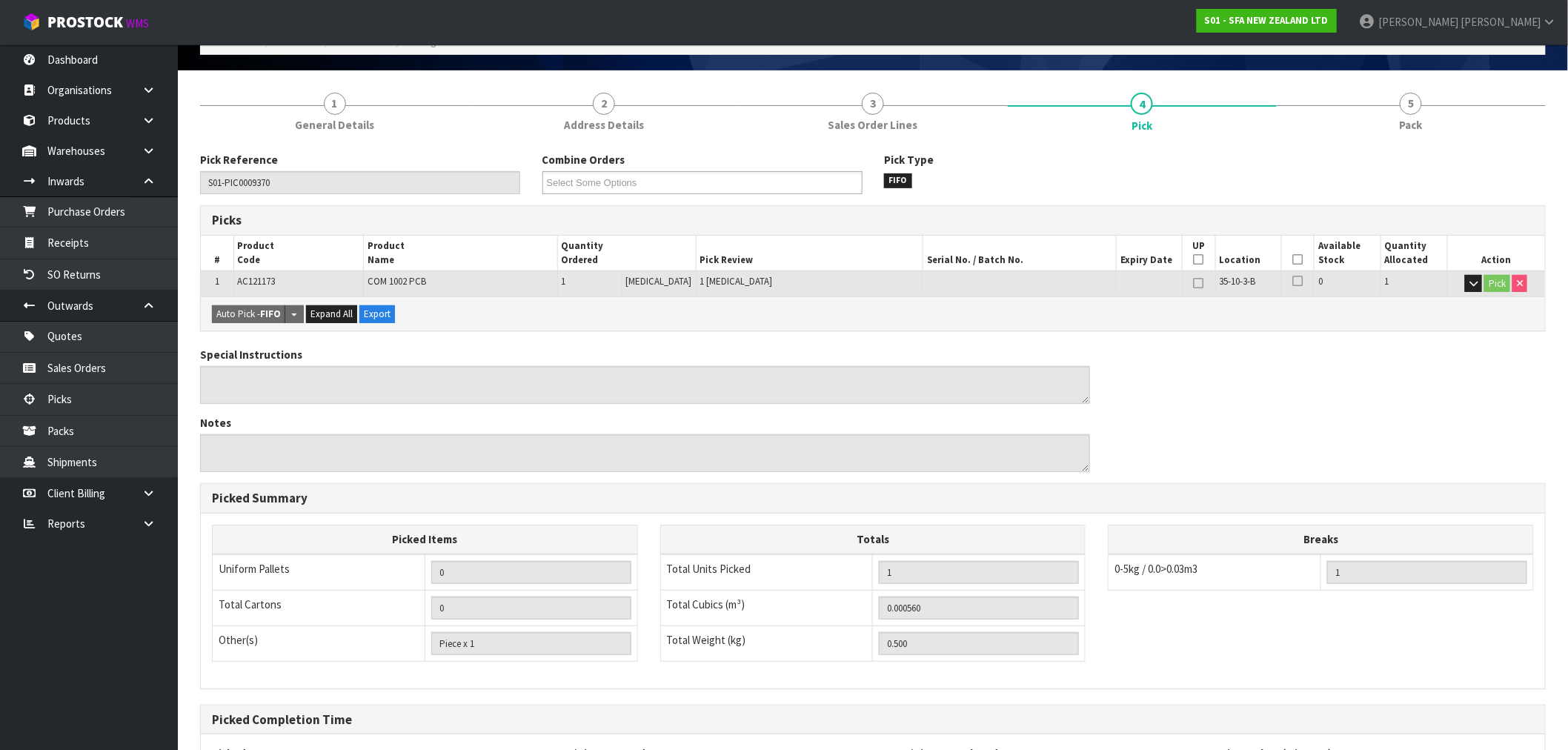
scroll to position [0, 0]
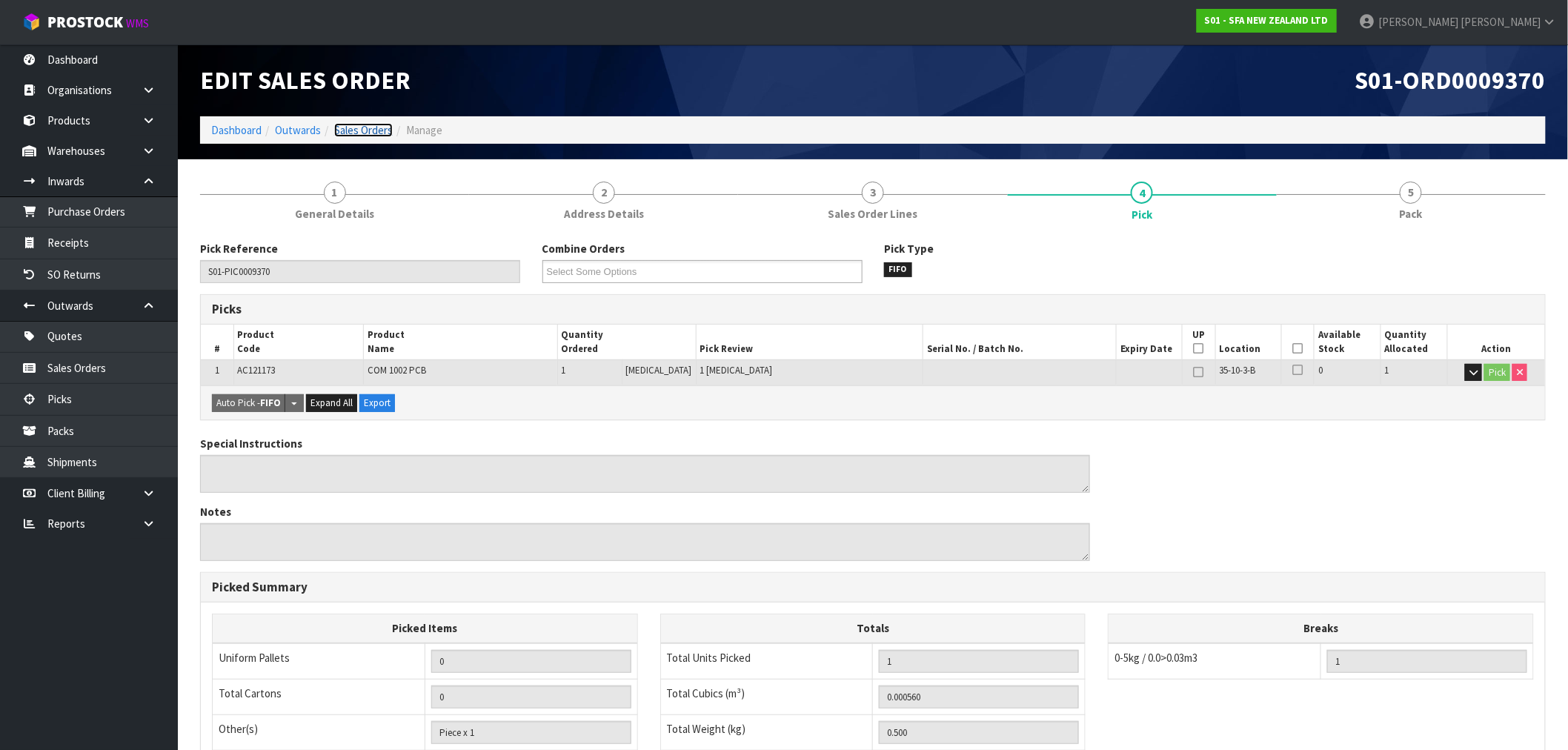
click at [375, 124] on link "Sales Orders" at bounding box center [363, 130] width 59 height 14
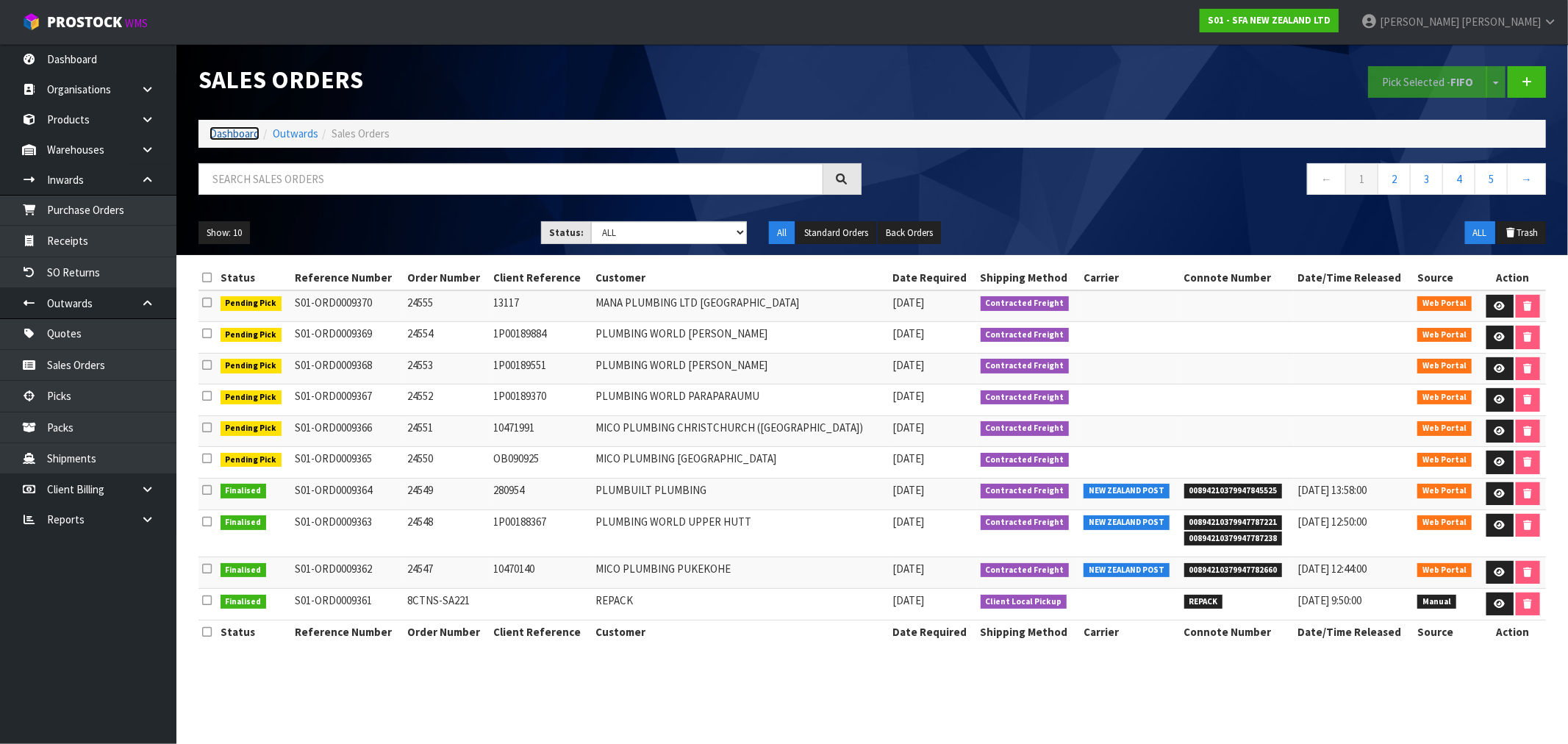
click at [230, 130] on link "Dashboard" at bounding box center [234, 133] width 50 height 14
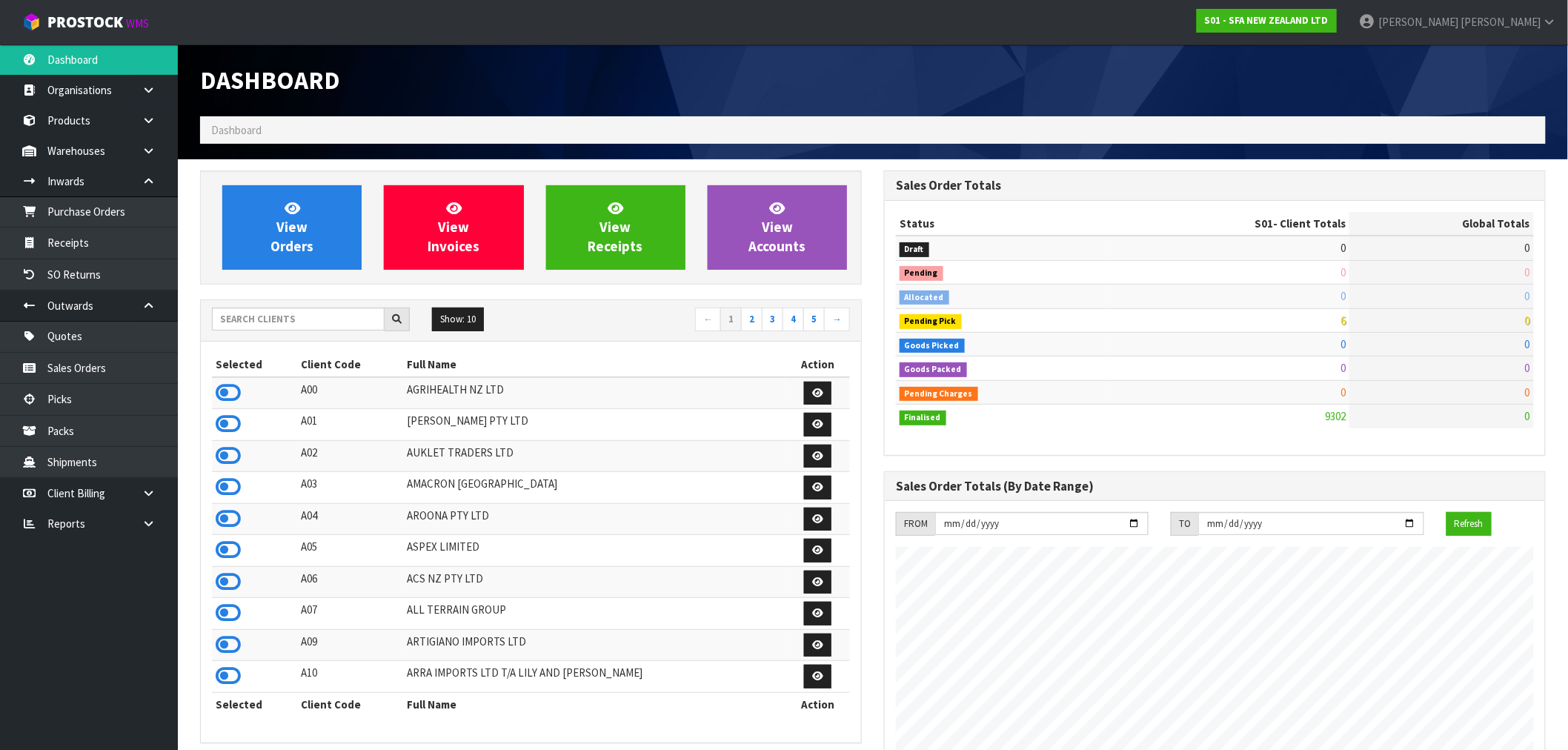
scroll to position [1122, 684]
click at [312, 326] on input "text" at bounding box center [298, 318] width 172 height 23
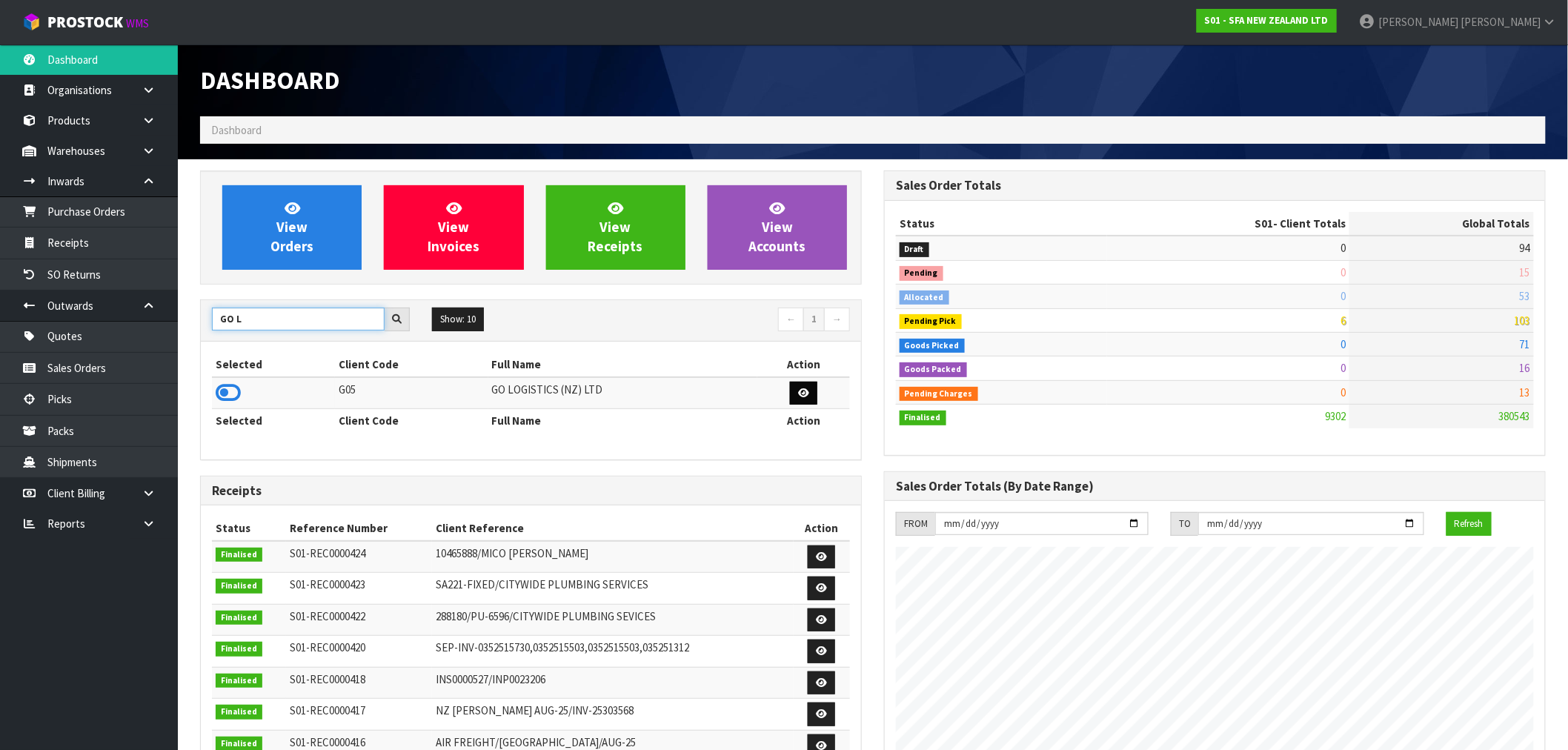
type input "GO L"
click at [809, 390] on icon at bounding box center [803, 393] width 11 height 10
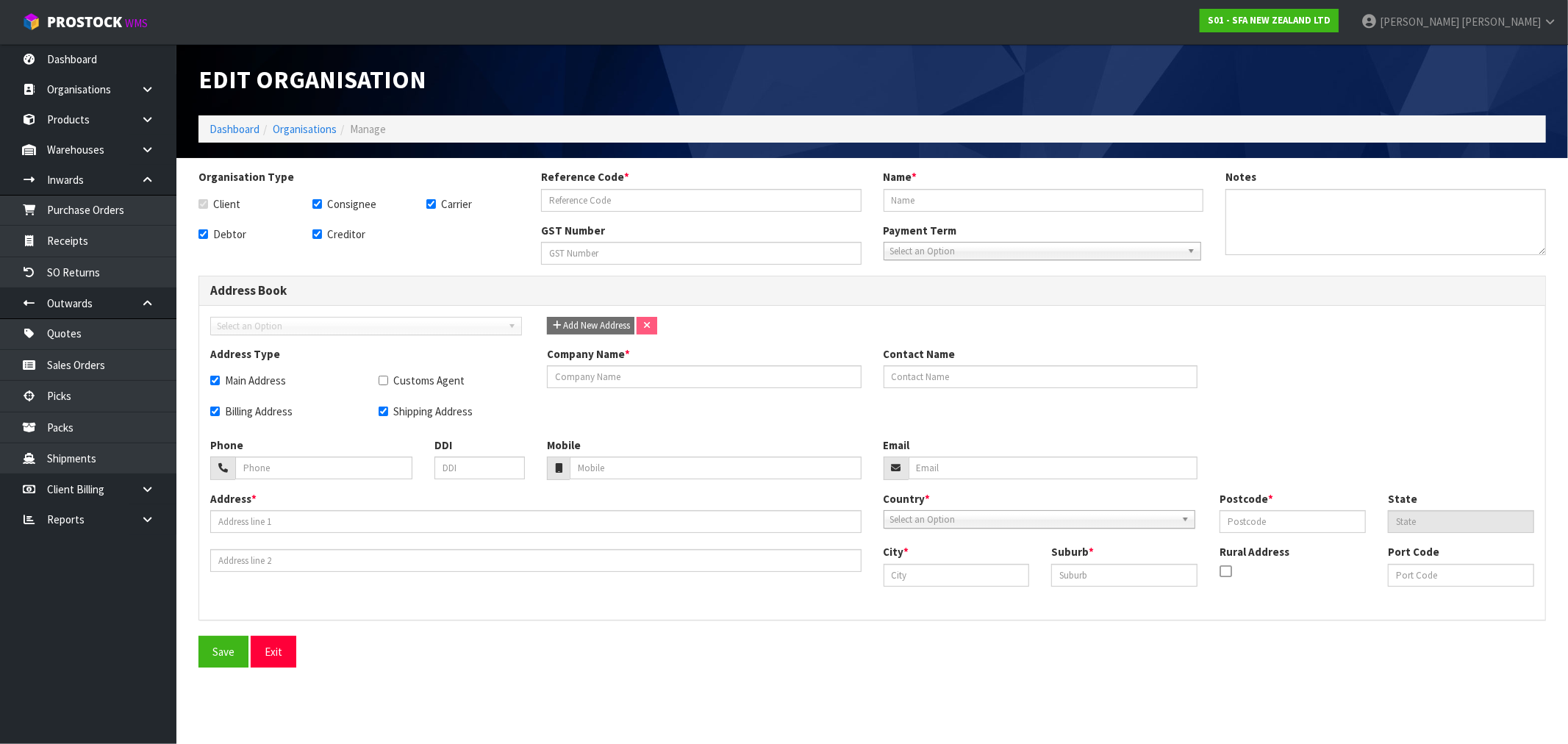
checkbox input "true"
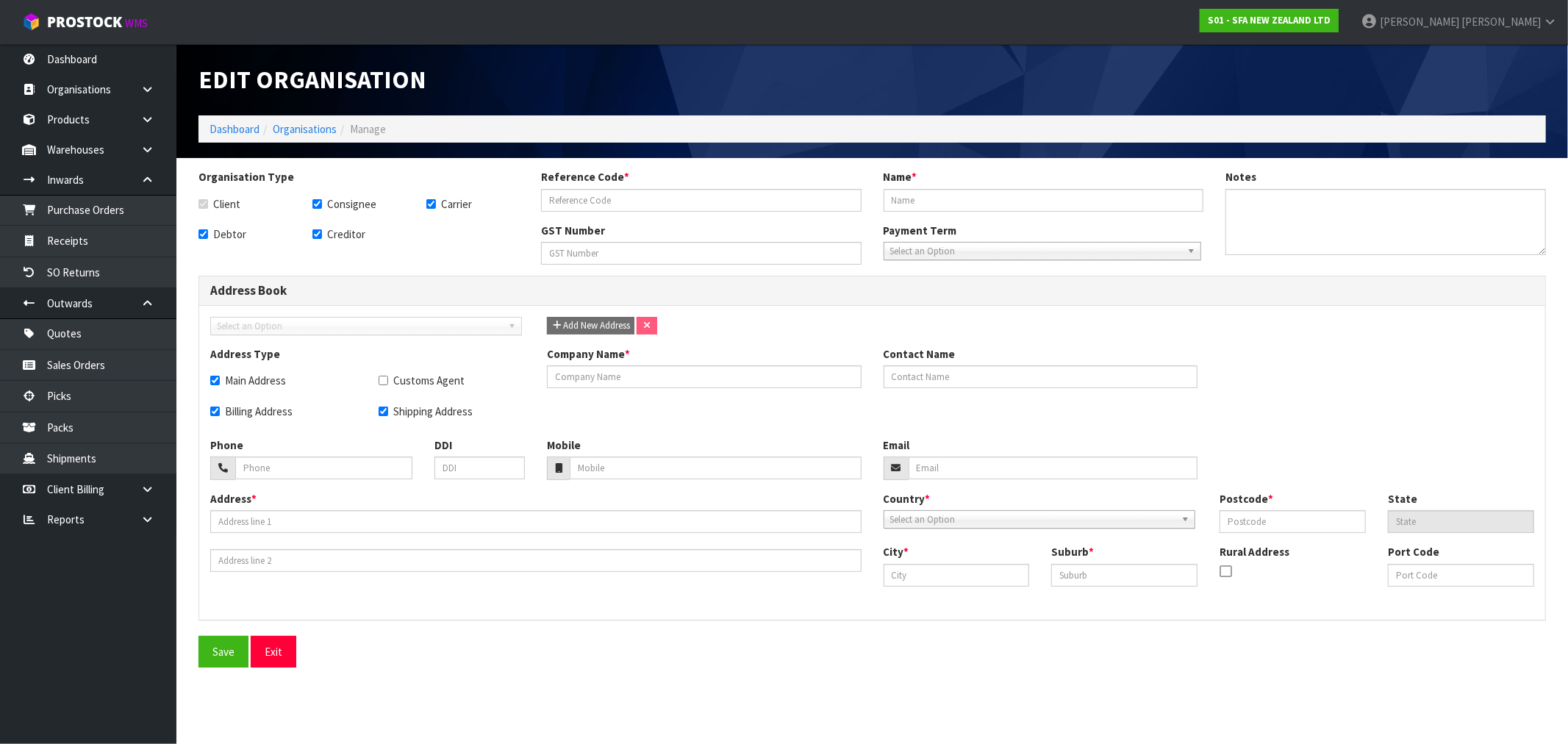
type input "G05"
type input "GO LOGISTICS (NZ) LTD"
type input "089-854-407"
checkbox input "true"
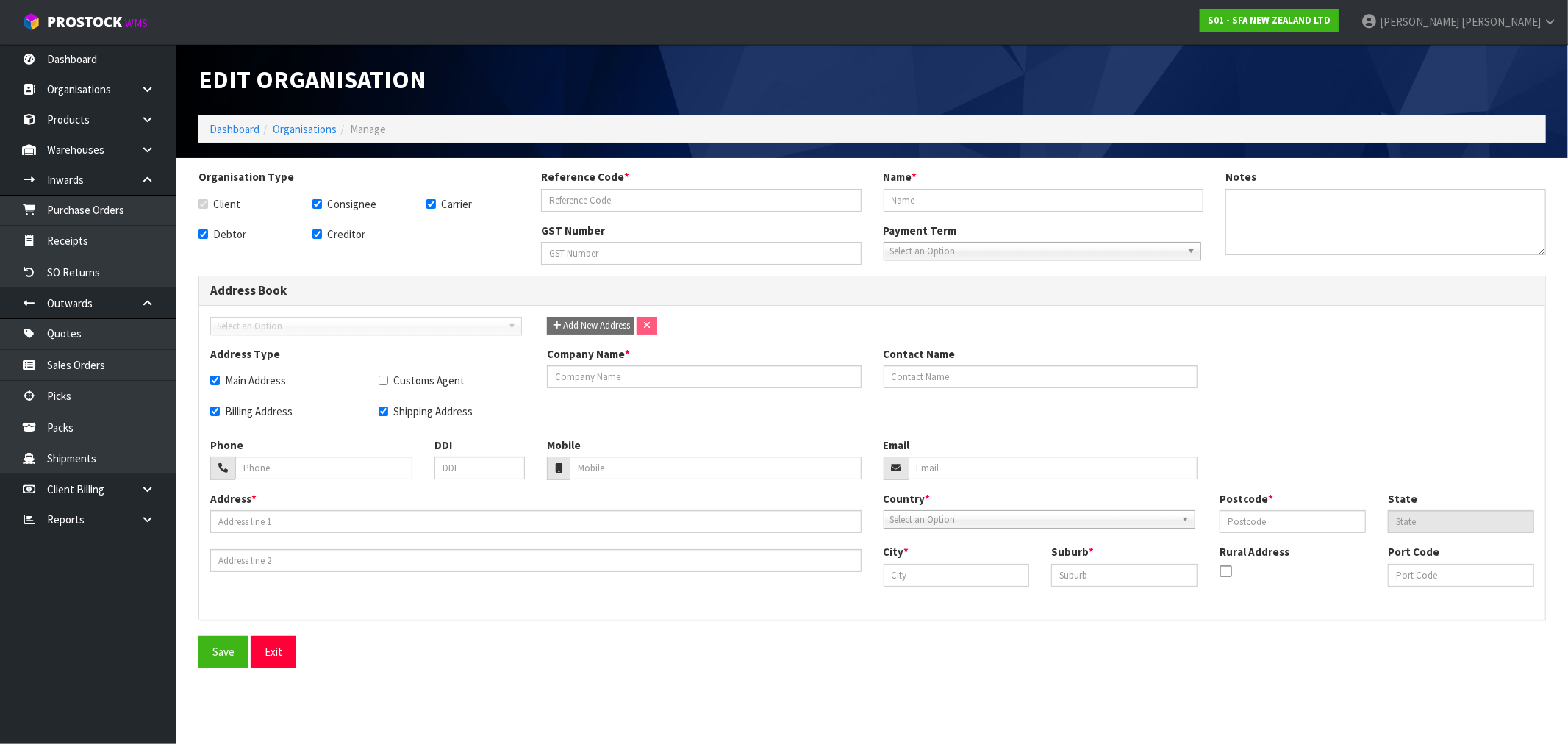
checkbox input "true"
type input "GO LOGISTICS (NZ) LTD"
type input "RACHEL HORNING"
type input "0800-465-644"
type input "rachel.horning@goairlandsea.com"
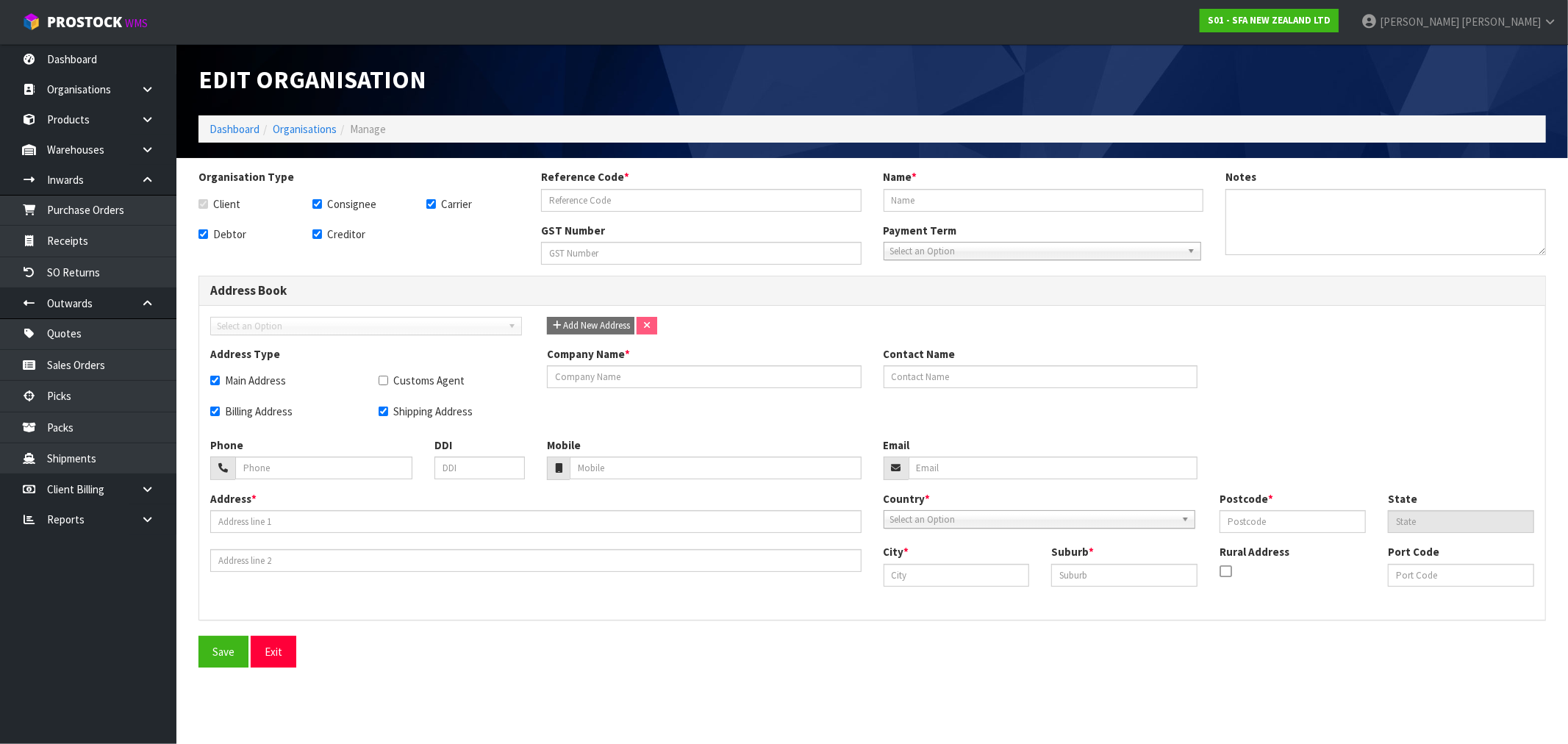
type input "84 MCLAUGHLINS RD"
type input "2104"
type input "AUCKLAND"
type input "WIRI"
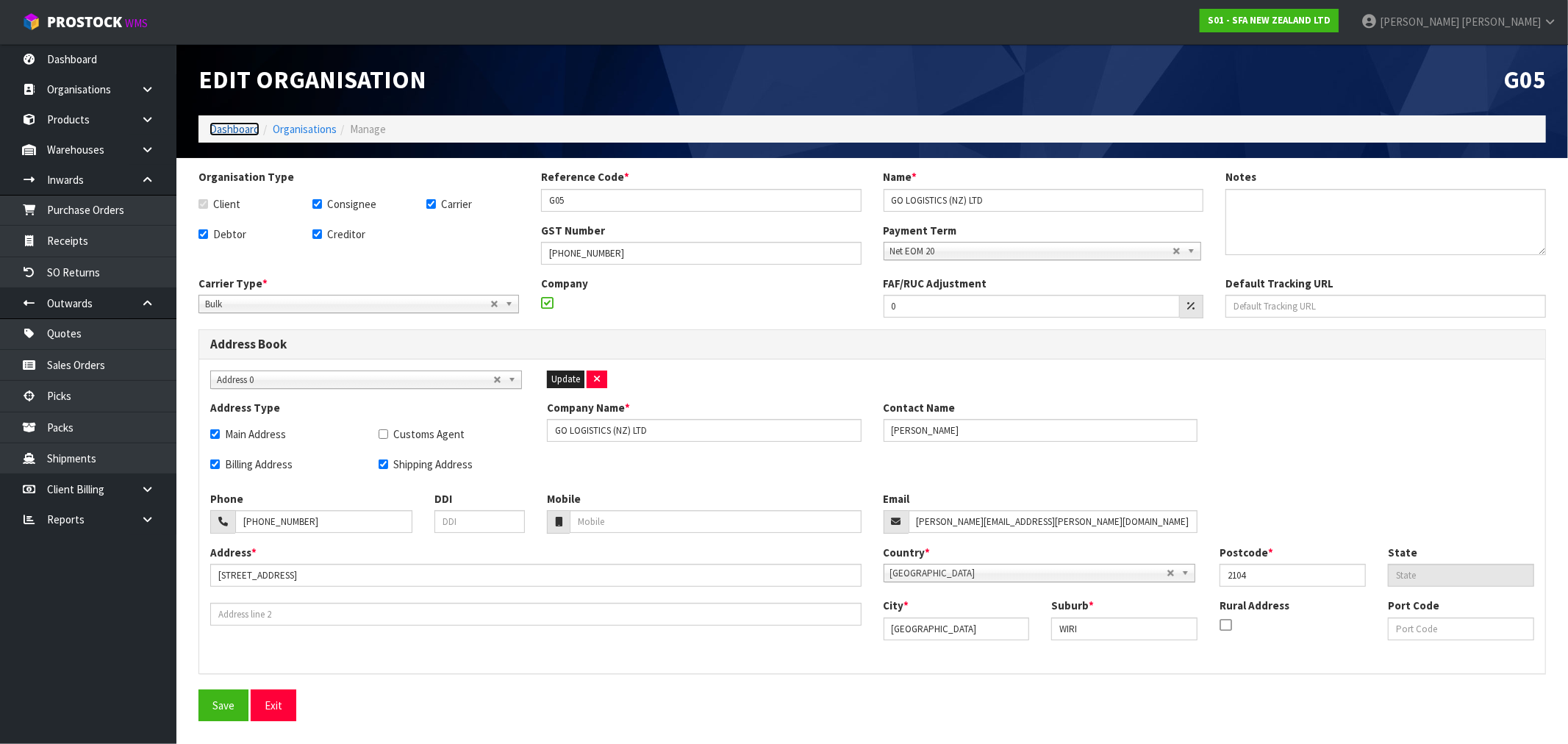
click at [252, 126] on link "Dashboard" at bounding box center [234, 129] width 50 height 14
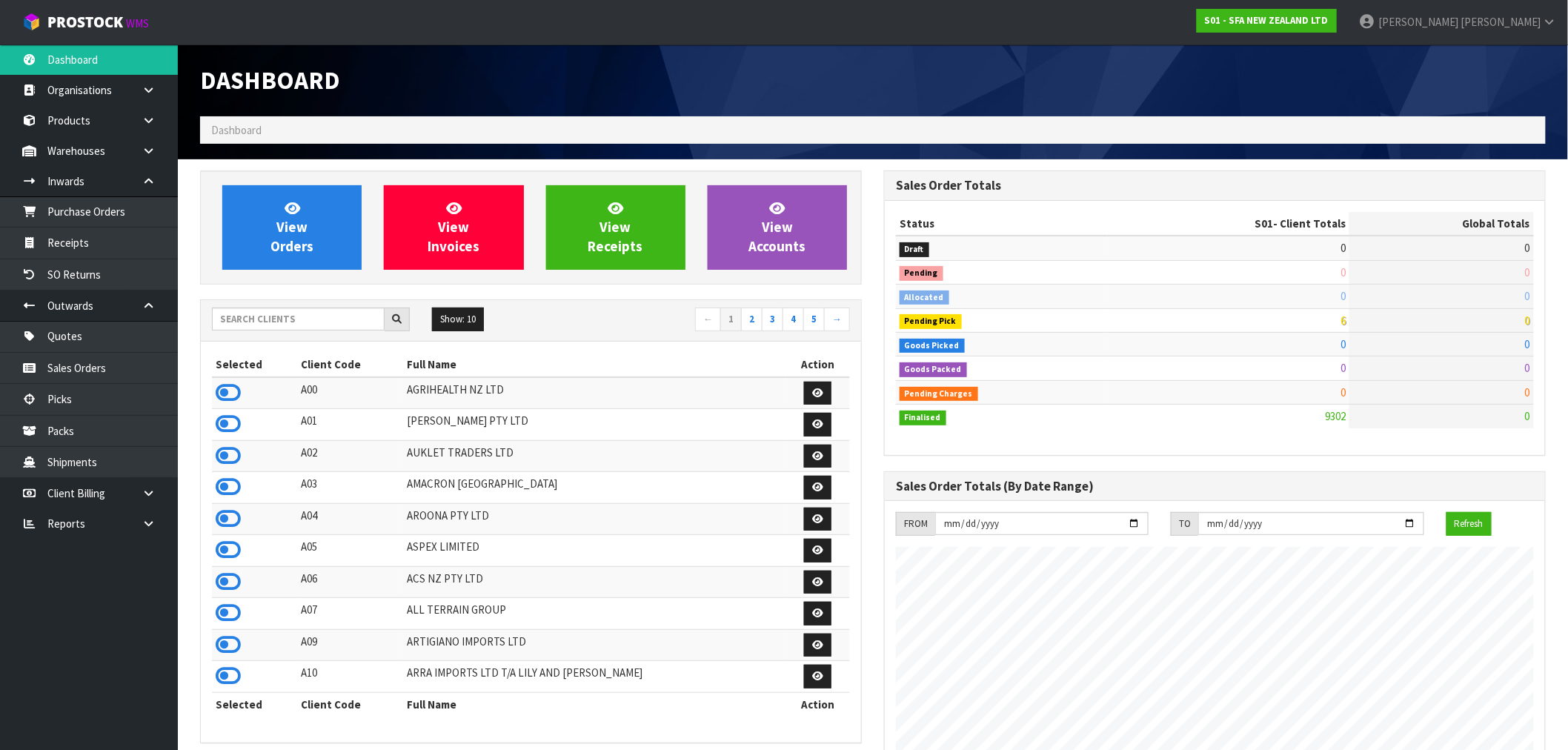
scroll to position [1122, 684]
click at [310, 312] on input "text" at bounding box center [298, 318] width 172 height 23
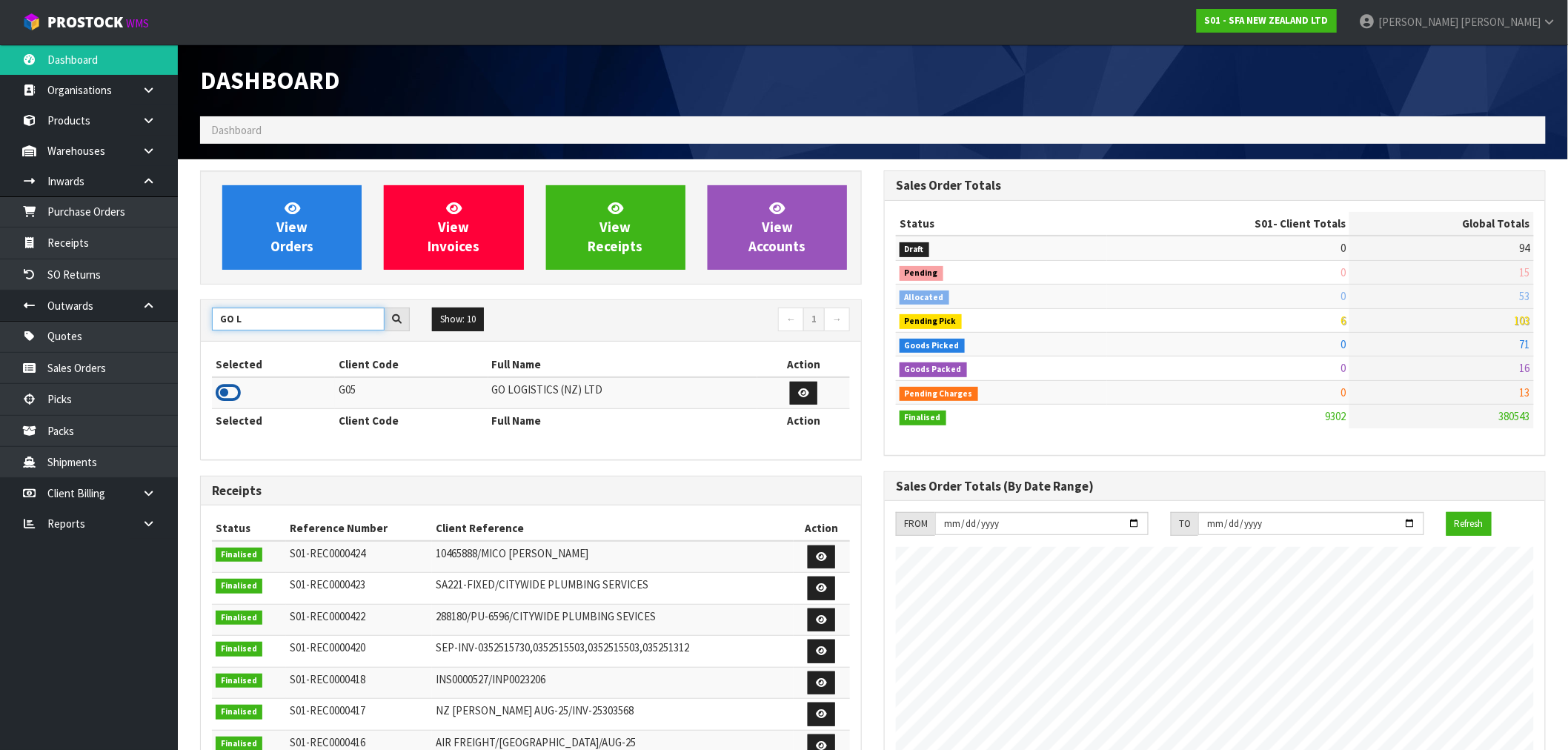
type input "GO L"
click at [231, 398] on icon at bounding box center [229, 393] width 25 height 23
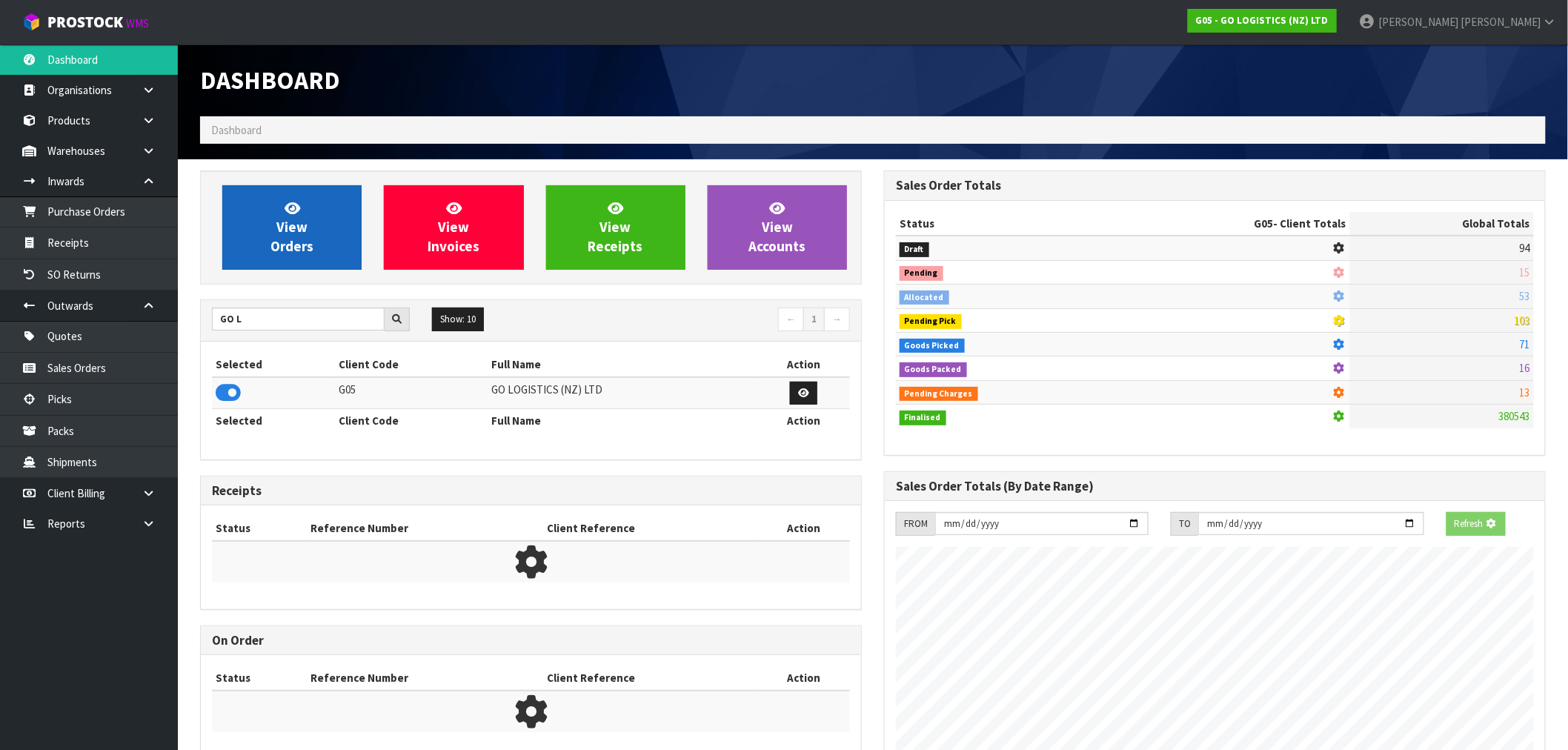
scroll to position [739908, 740225]
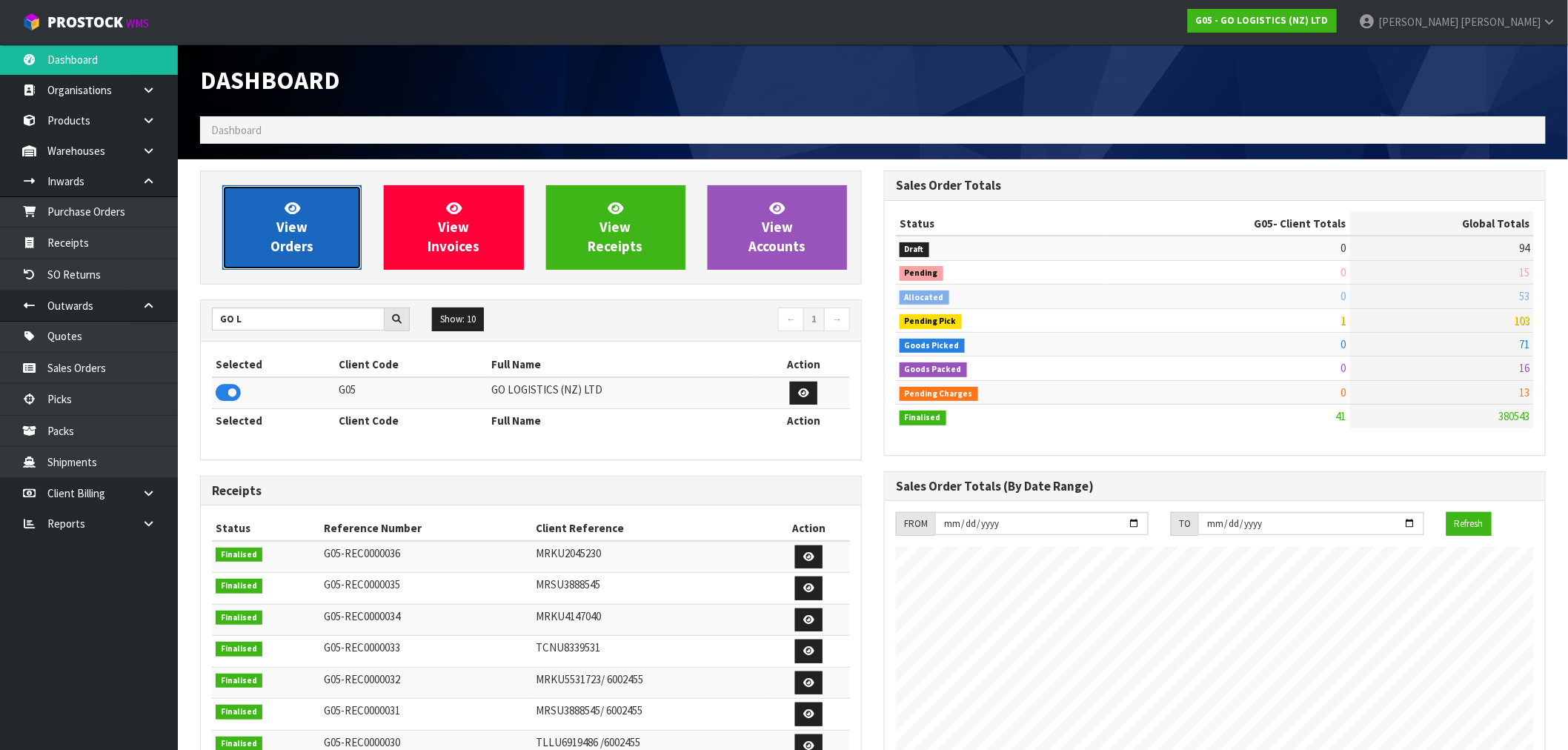
click at [267, 263] on link "View Orders" at bounding box center [292, 227] width 139 height 85
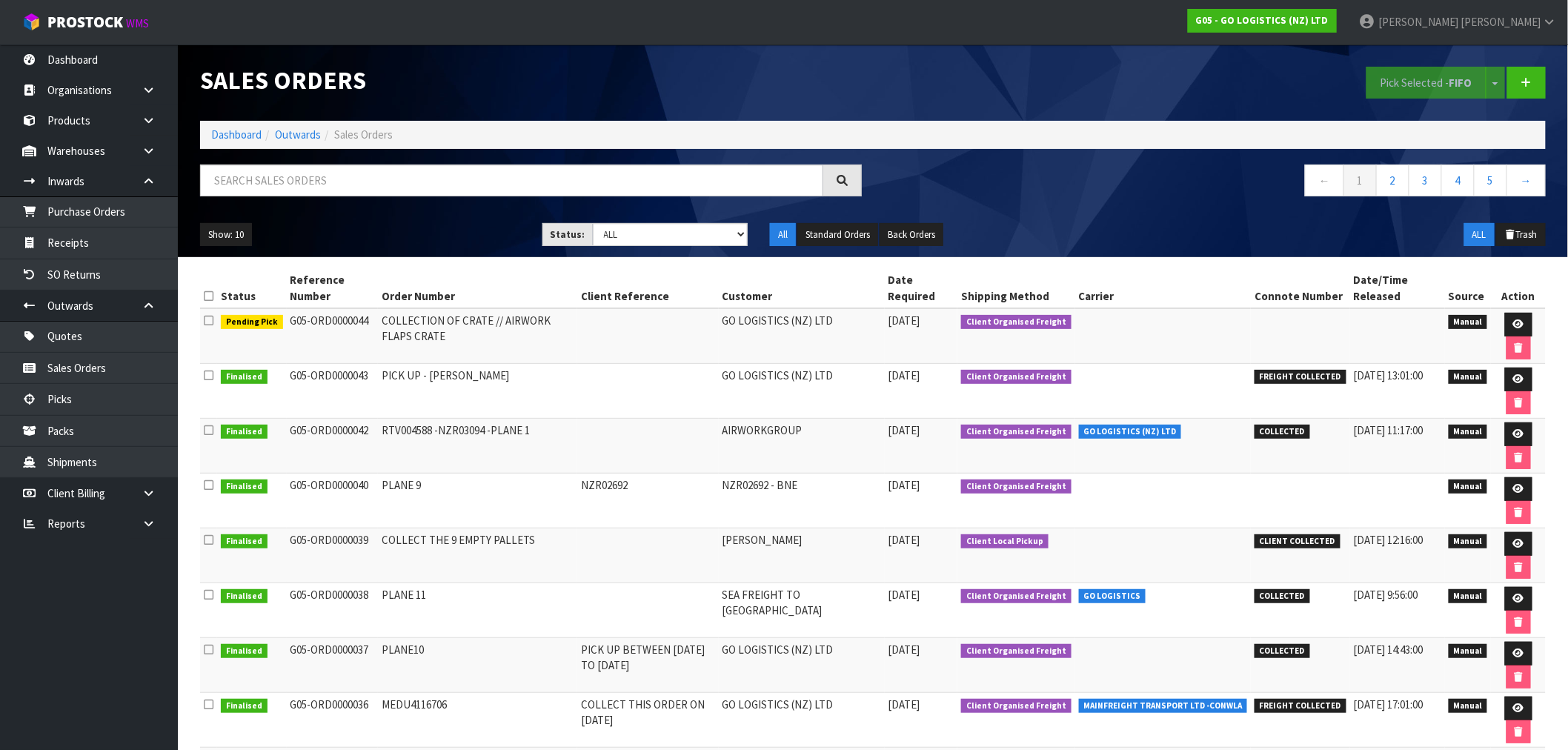
click at [205, 141] on ol "Dashboard Outwards Sales Orders" at bounding box center [872, 134] width 1345 height 28
click at [211, 136] on link "Dashboard" at bounding box center [236, 134] width 50 height 14
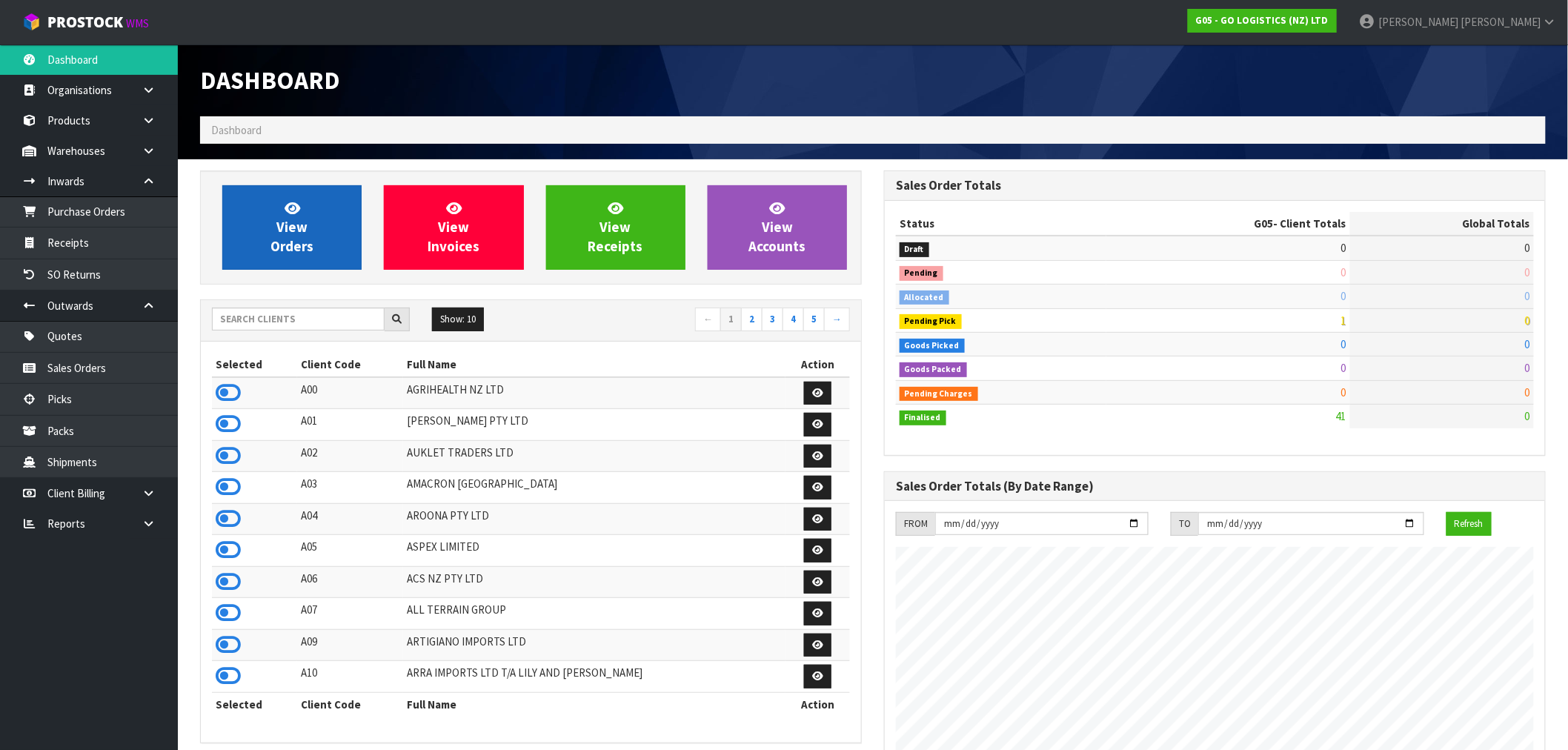
scroll to position [906, 684]
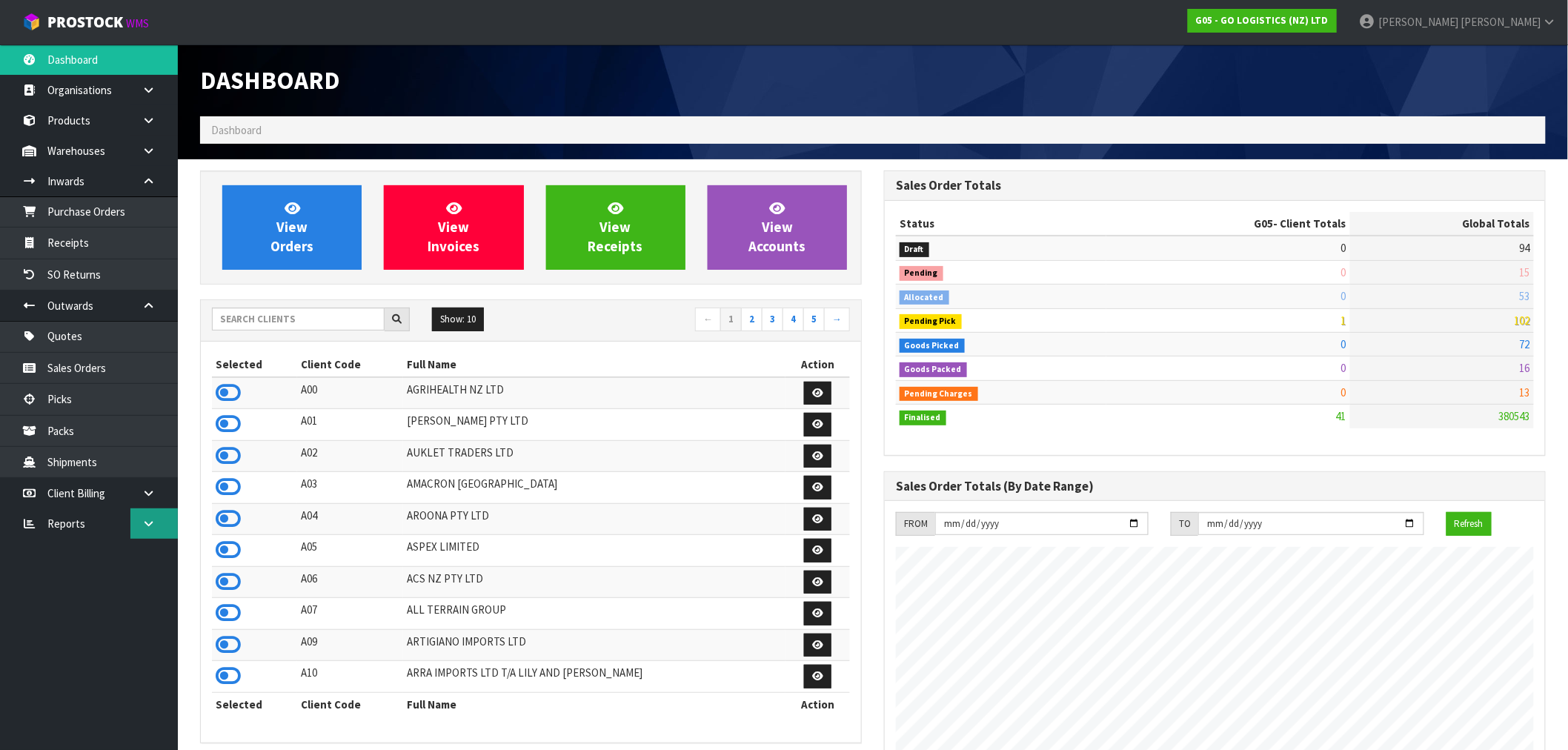
click at [132, 524] on link at bounding box center [154, 523] width 48 height 30
click at [71, 564] on link "Client" at bounding box center [89, 553] width 177 height 30
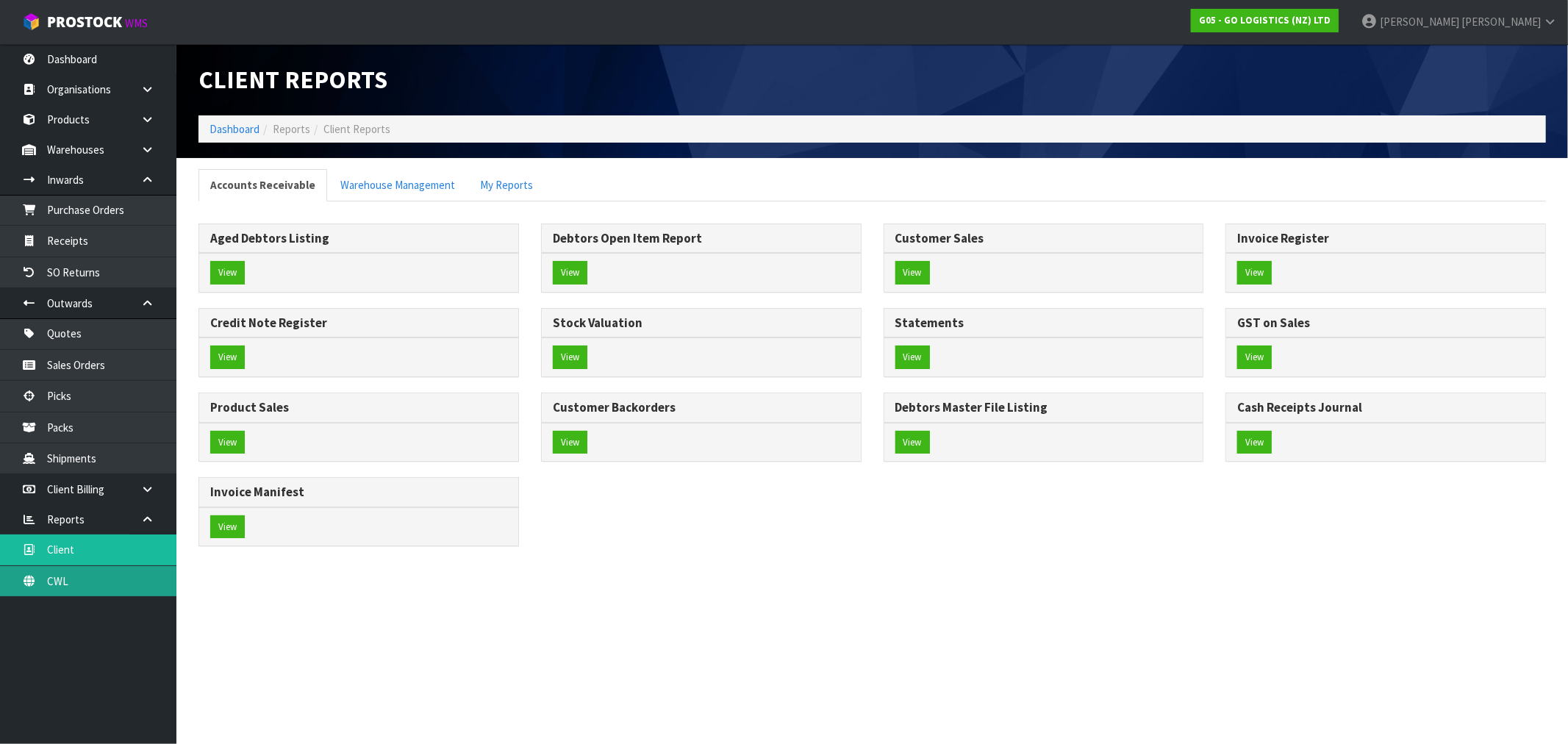
click at [88, 582] on link "CWL" at bounding box center [88, 580] width 176 height 30
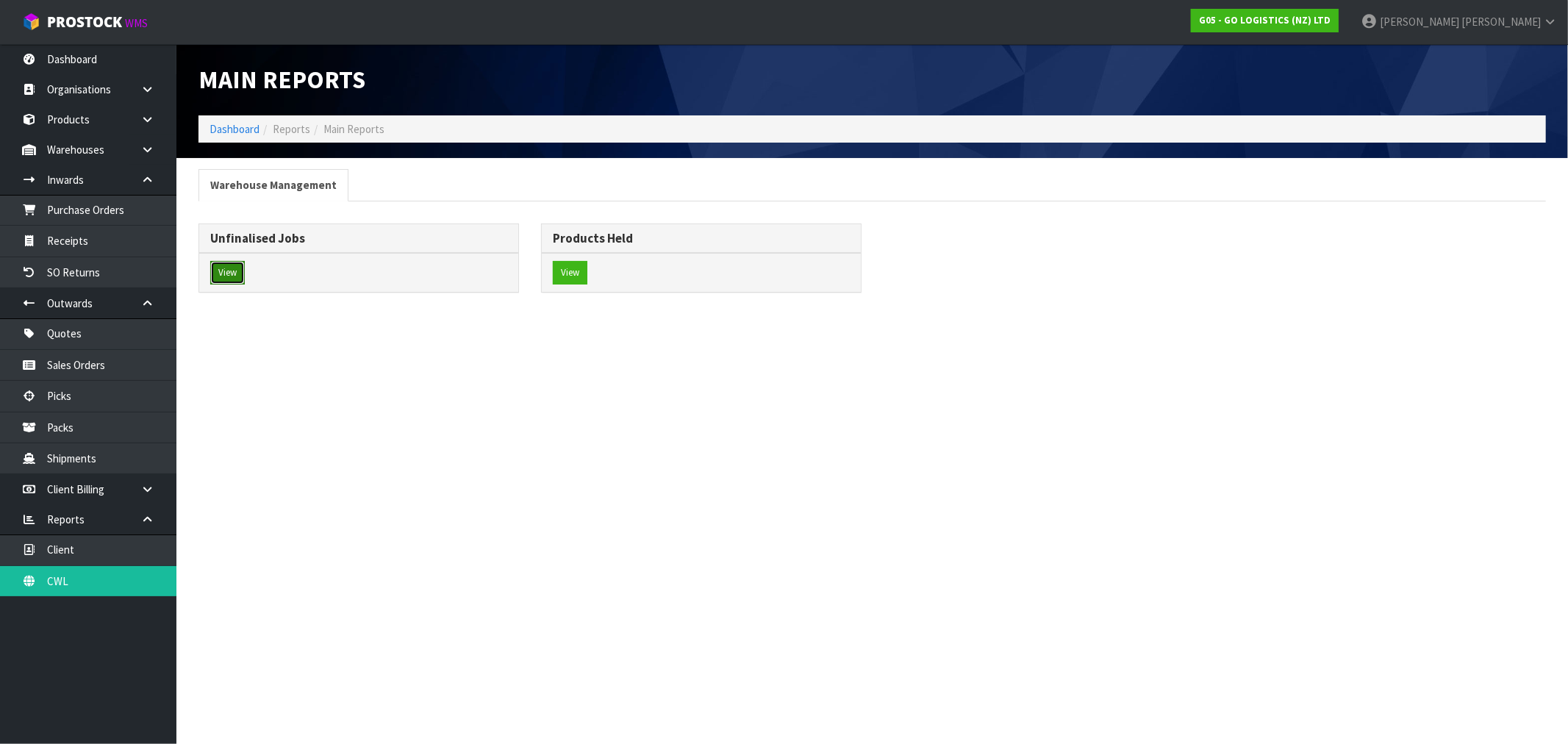
click at [216, 277] on button "View" at bounding box center [228, 272] width 35 height 23
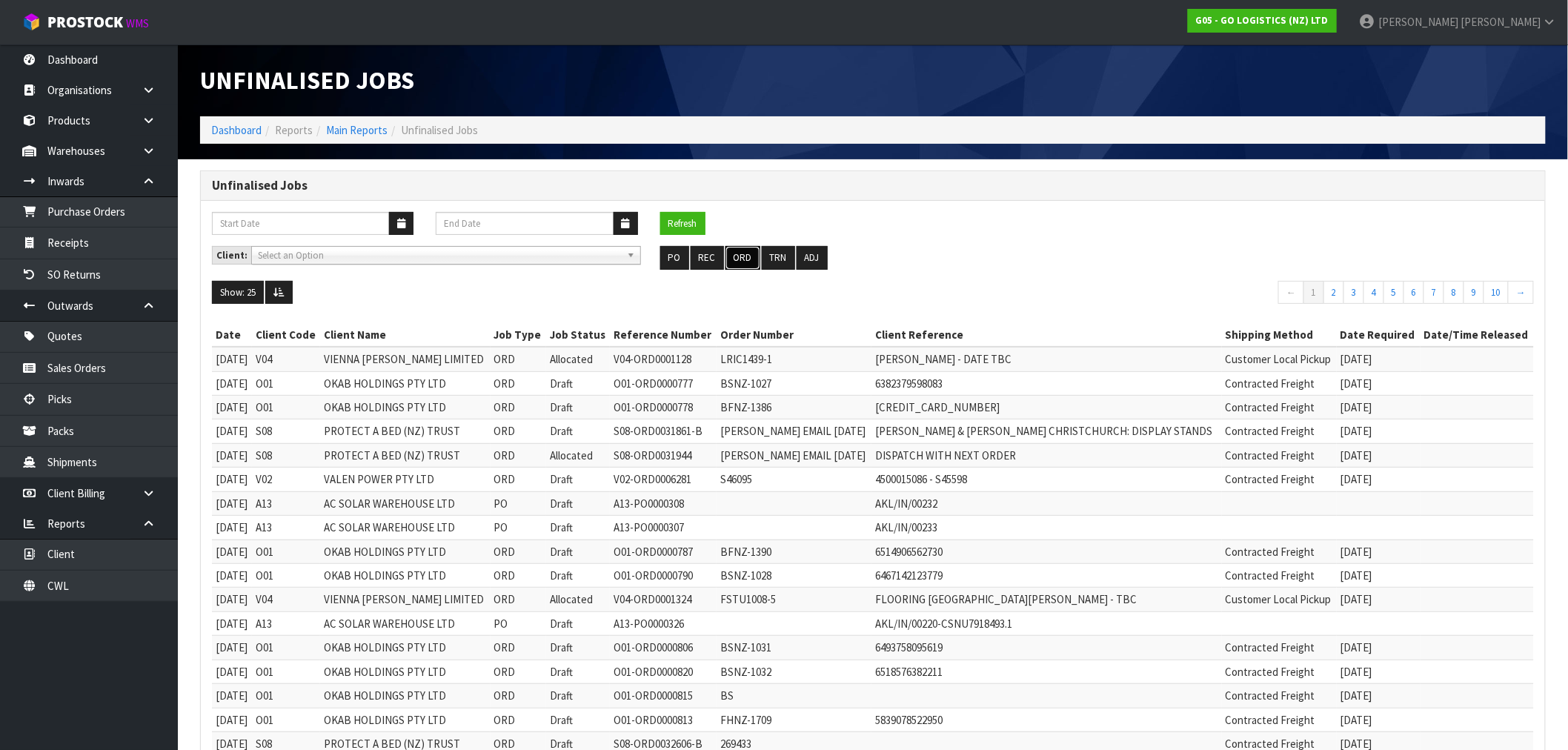
click at [741, 263] on button "ORD" at bounding box center [743, 258] width 35 height 23
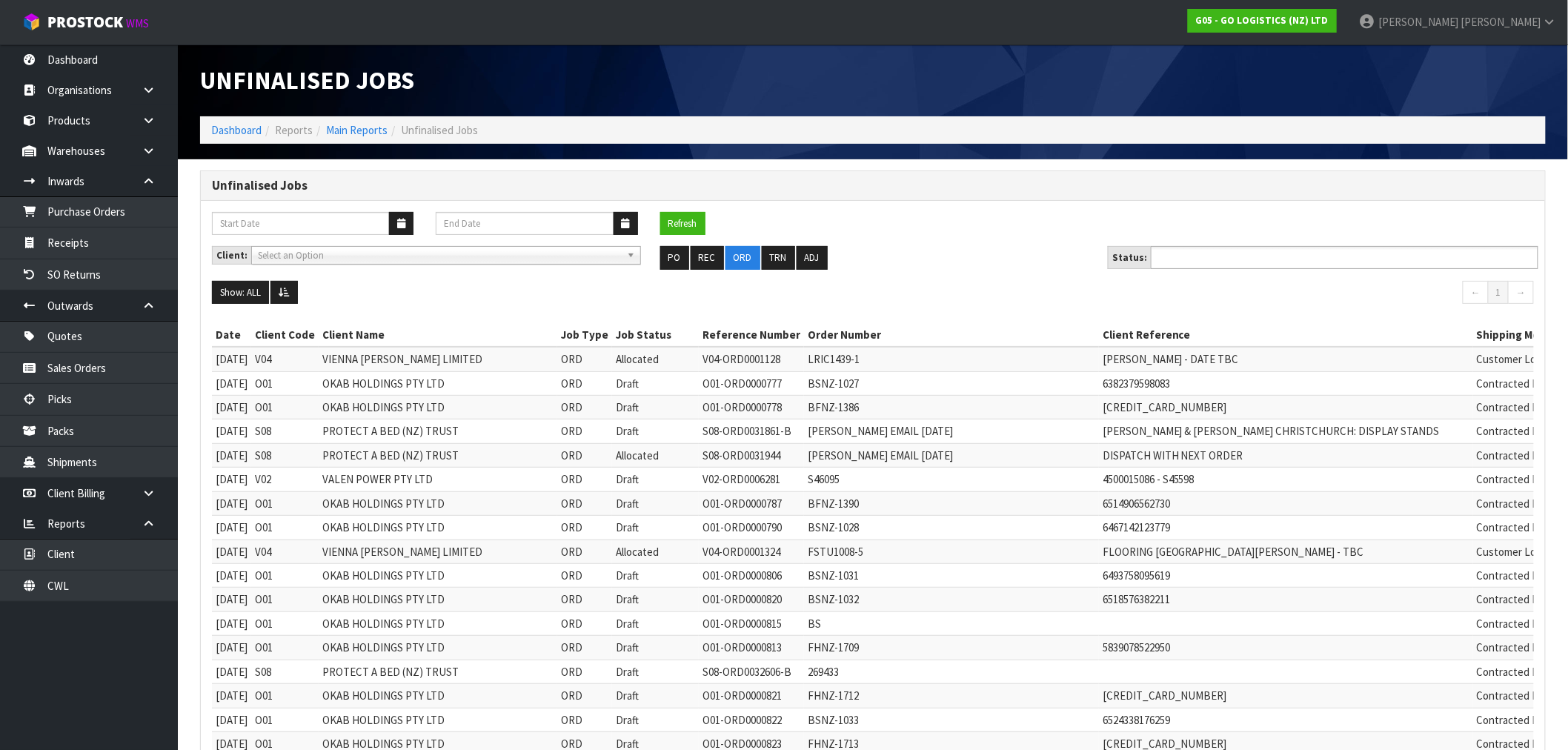
click at [1432, 260] on ul at bounding box center [1344, 257] width 388 height 23
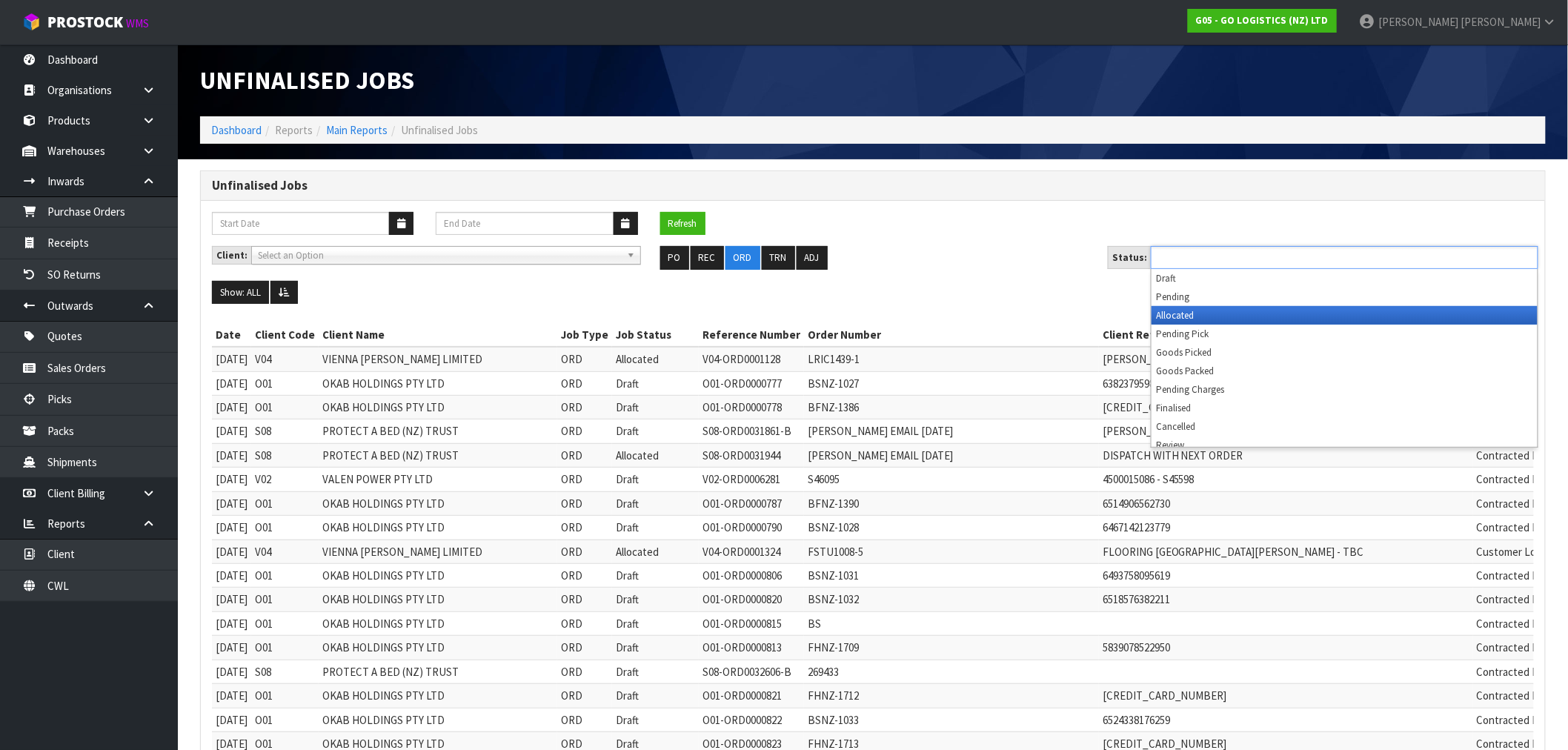
click at [1343, 322] on li "Allocated" at bounding box center [1344, 316] width 386 height 18
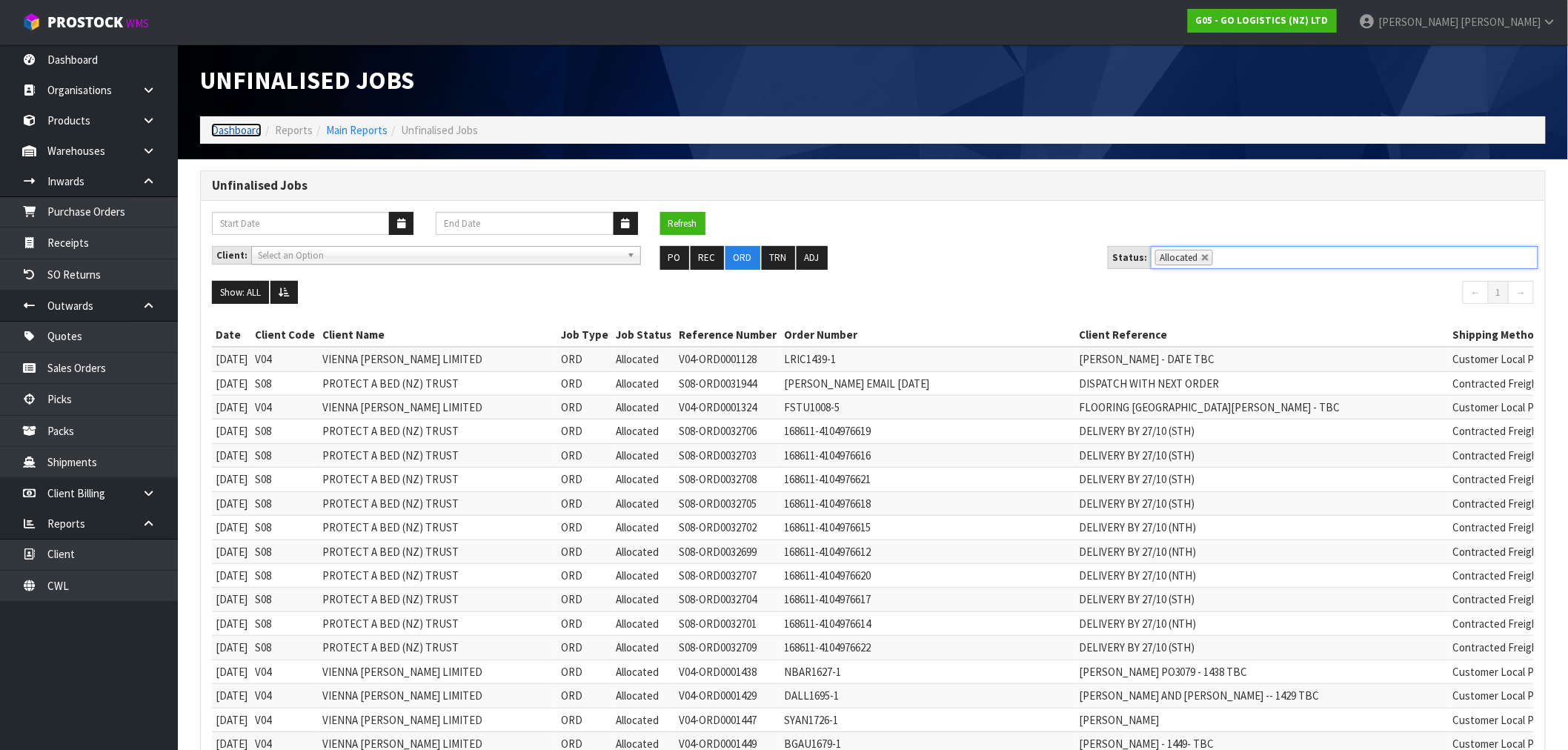
click at [233, 126] on link "Dashboard" at bounding box center [236, 130] width 50 height 14
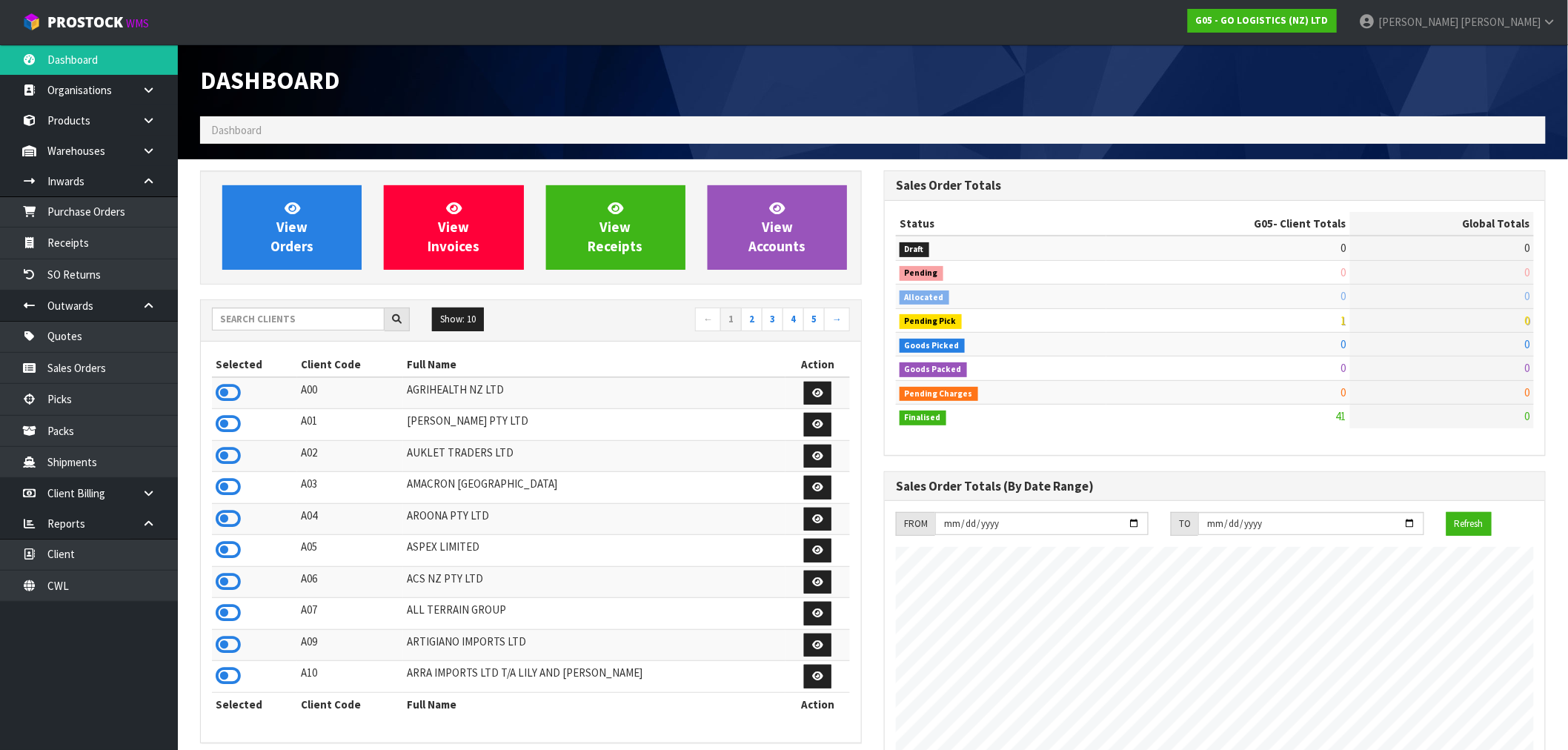
scroll to position [906, 684]
click at [283, 322] on input "text" at bounding box center [298, 318] width 172 height 23
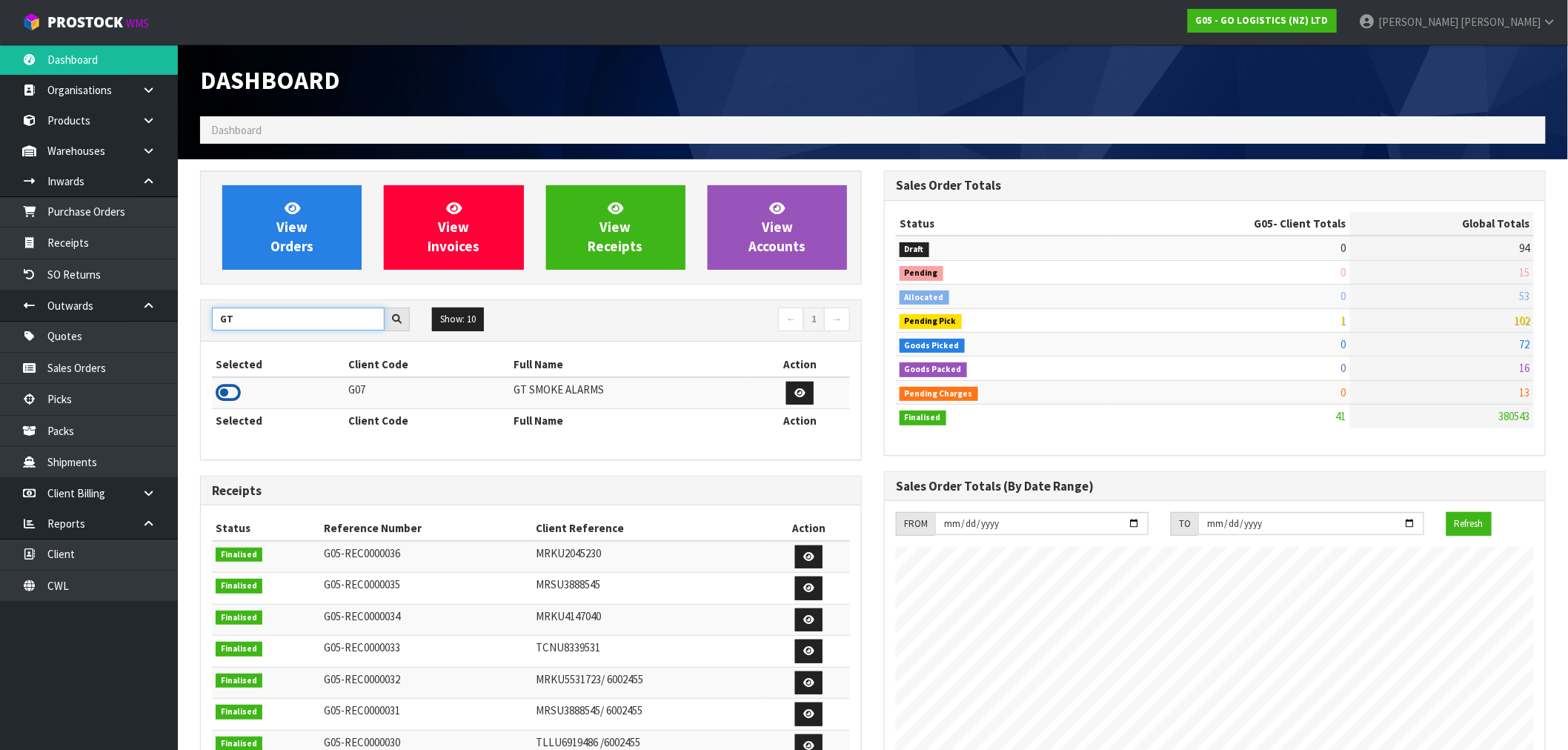
type input "GT"
click at [234, 391] on icon at bounding box center [229, 393] width 25 height 23
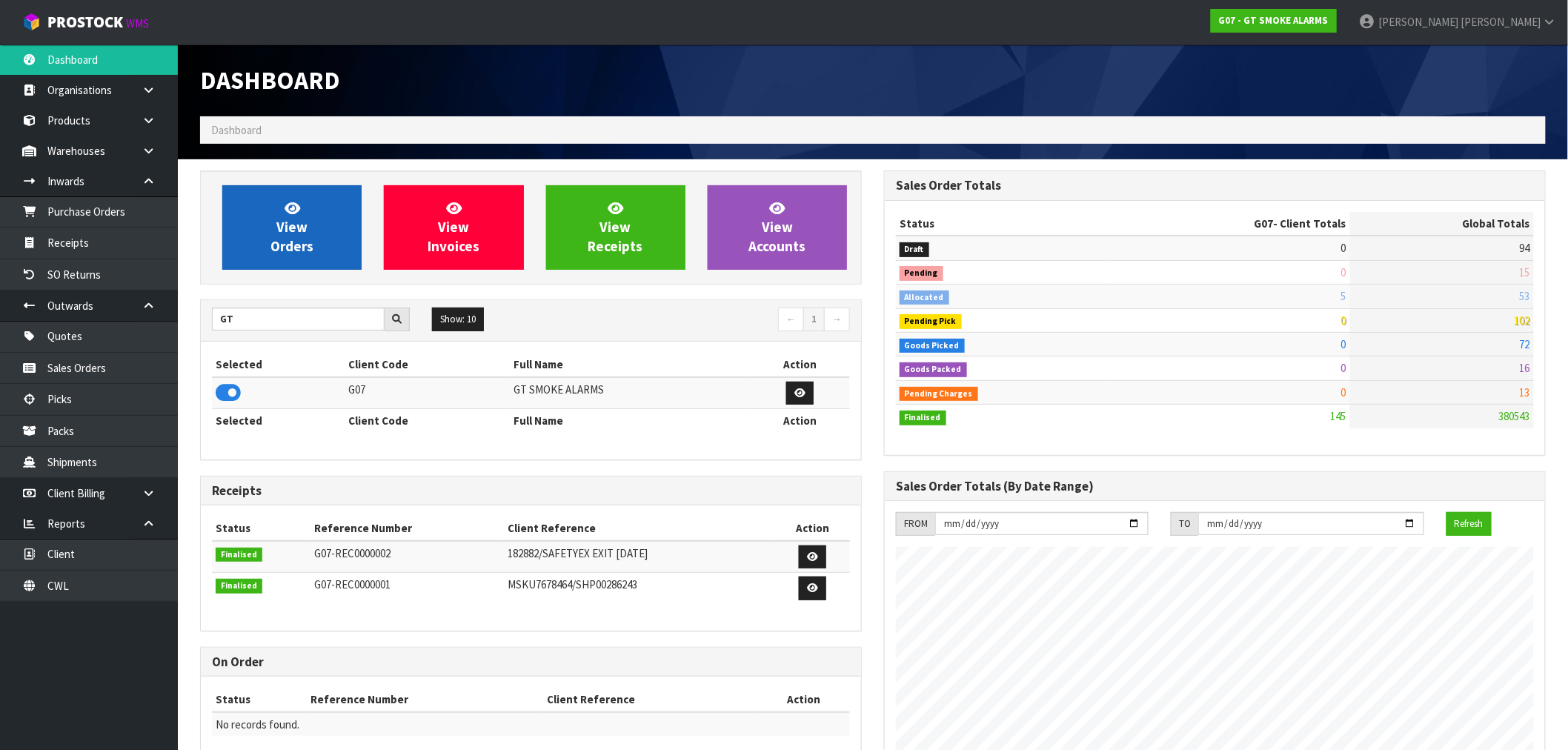
scroll to position [739908, 740225]
click at [309, 219] on link "View Orders" at bounding box center [292, 227] width 139 height 85
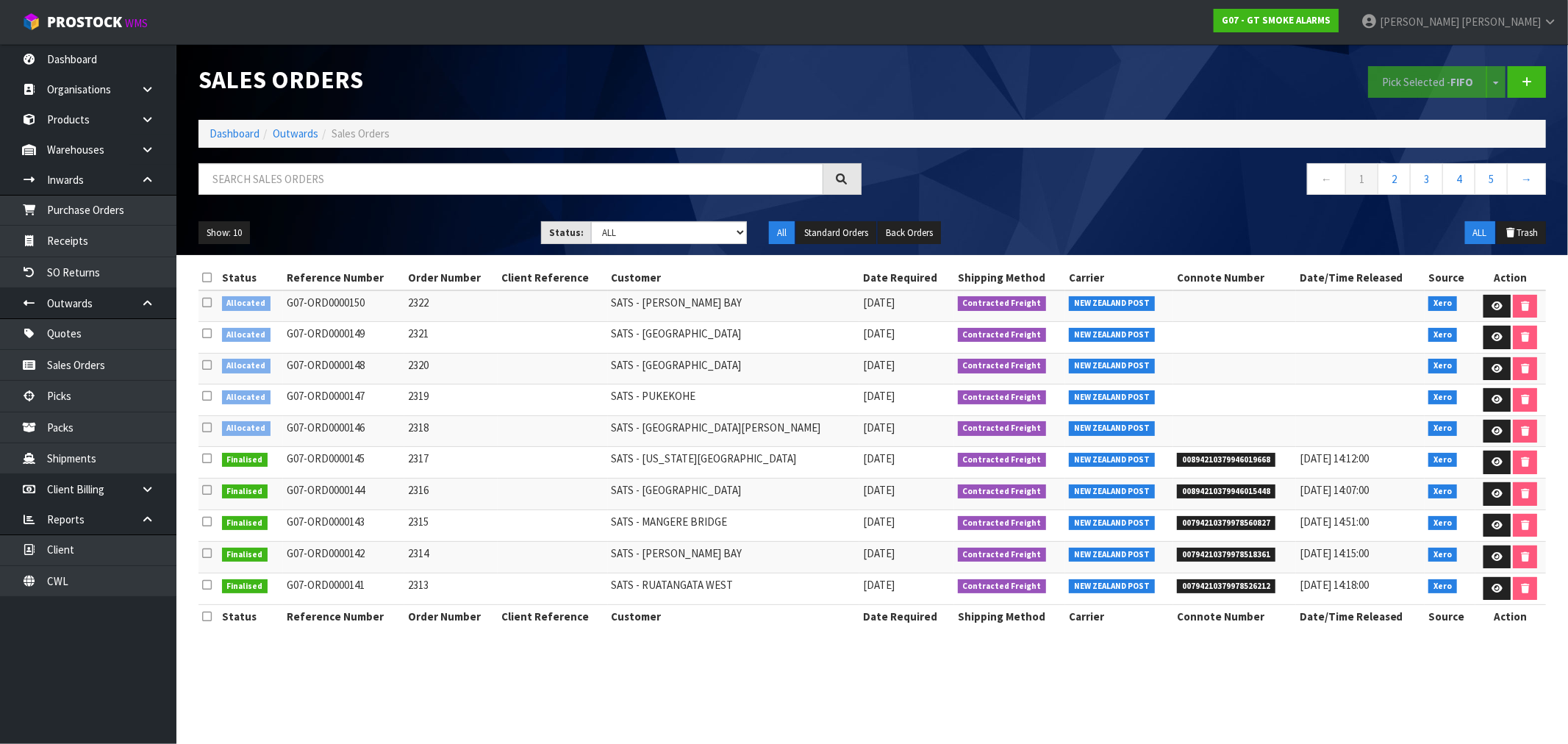
click at [203, 429] on icon at bounding box center [207, 427] width 10 height 11
click at [0, 0] on input "checkbox" at bounding box center [0, 0] width 0 height 0
click at [1493, 426] on link at bounding box center [1497, 431] width 27 height 23
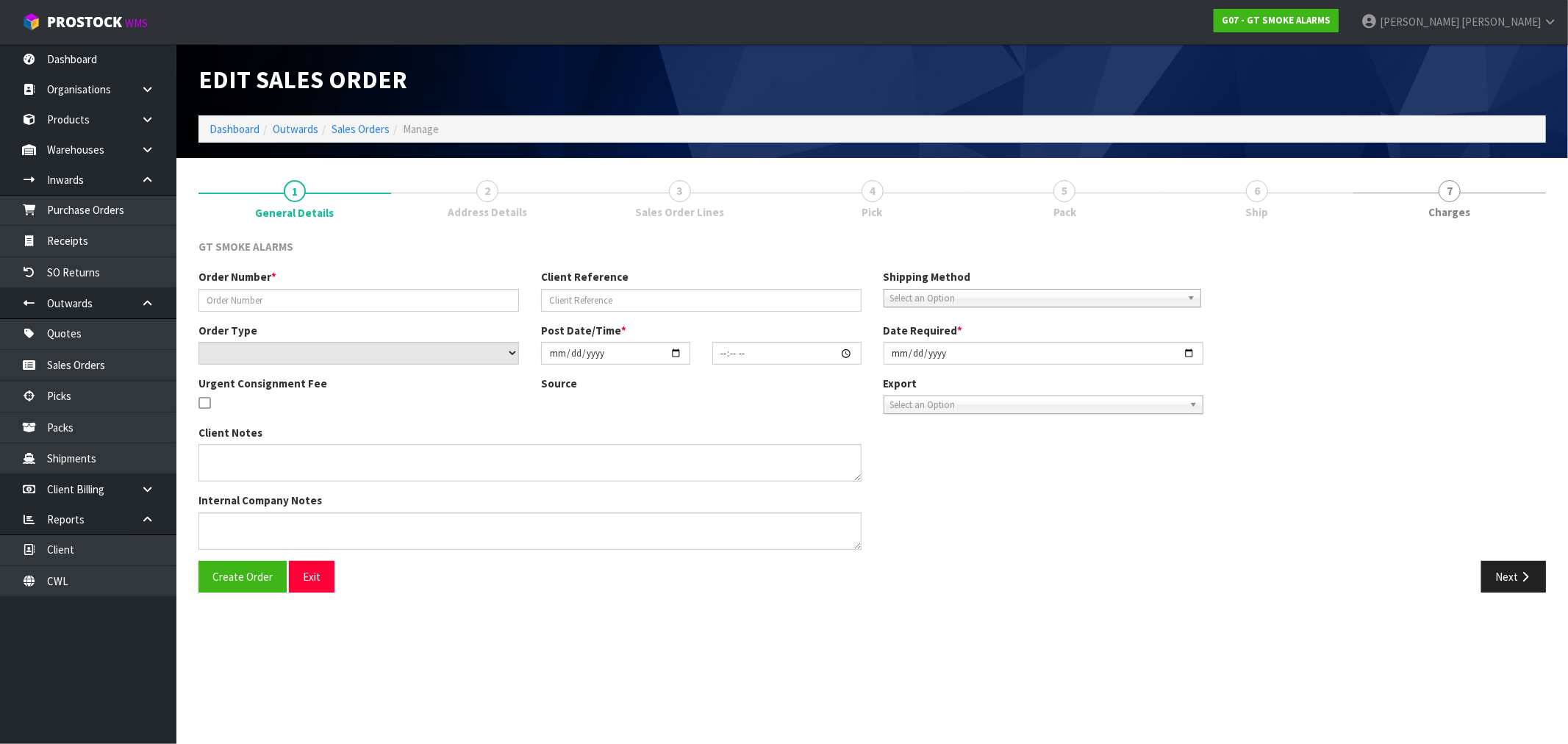
type input "2318"
select select "number:0"
type input "[DATE]"
type input "10:00:04.000"
type input "[DATE]"
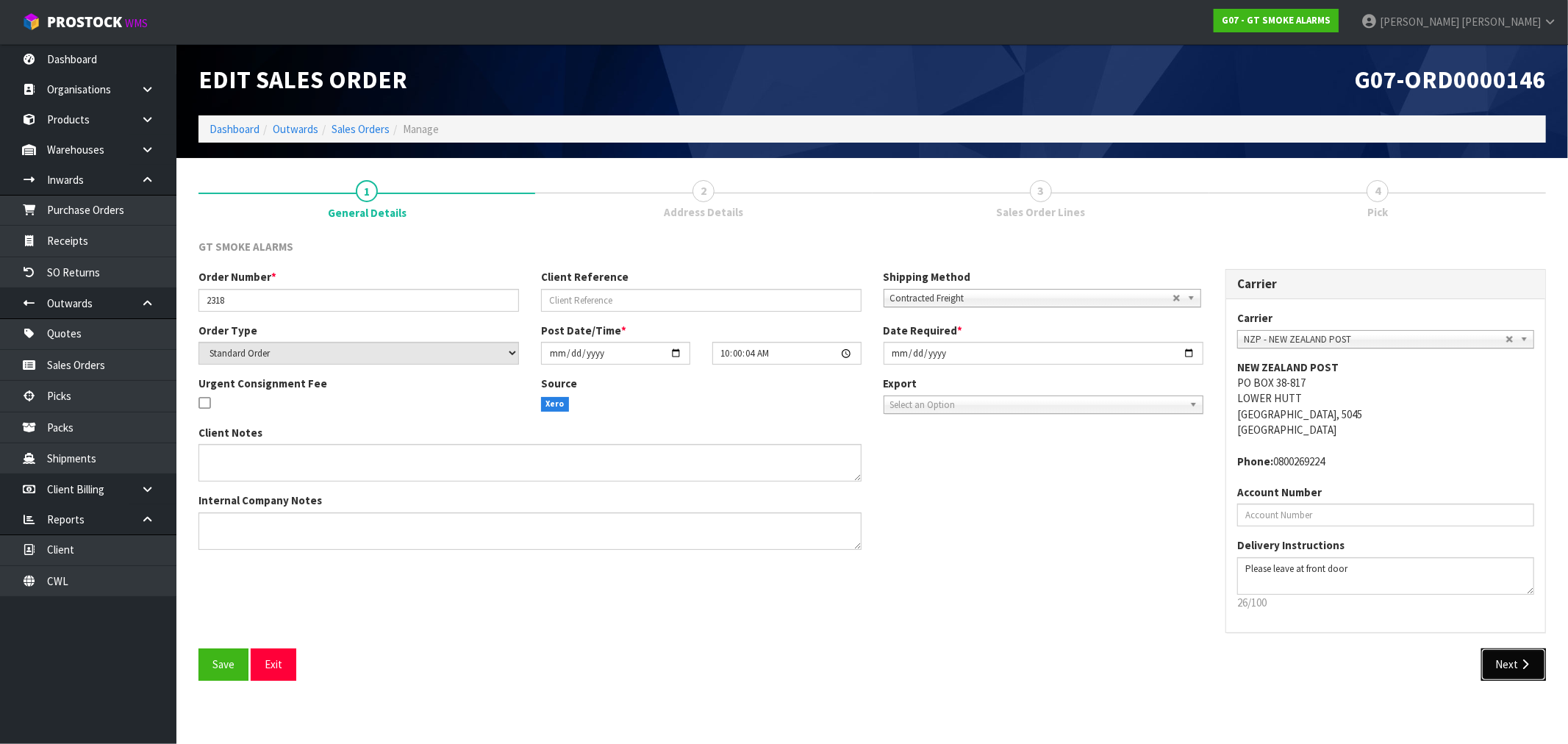
click at [1500, 654] on button "Next" at bounding box center [1513, 664] width 65 height 32
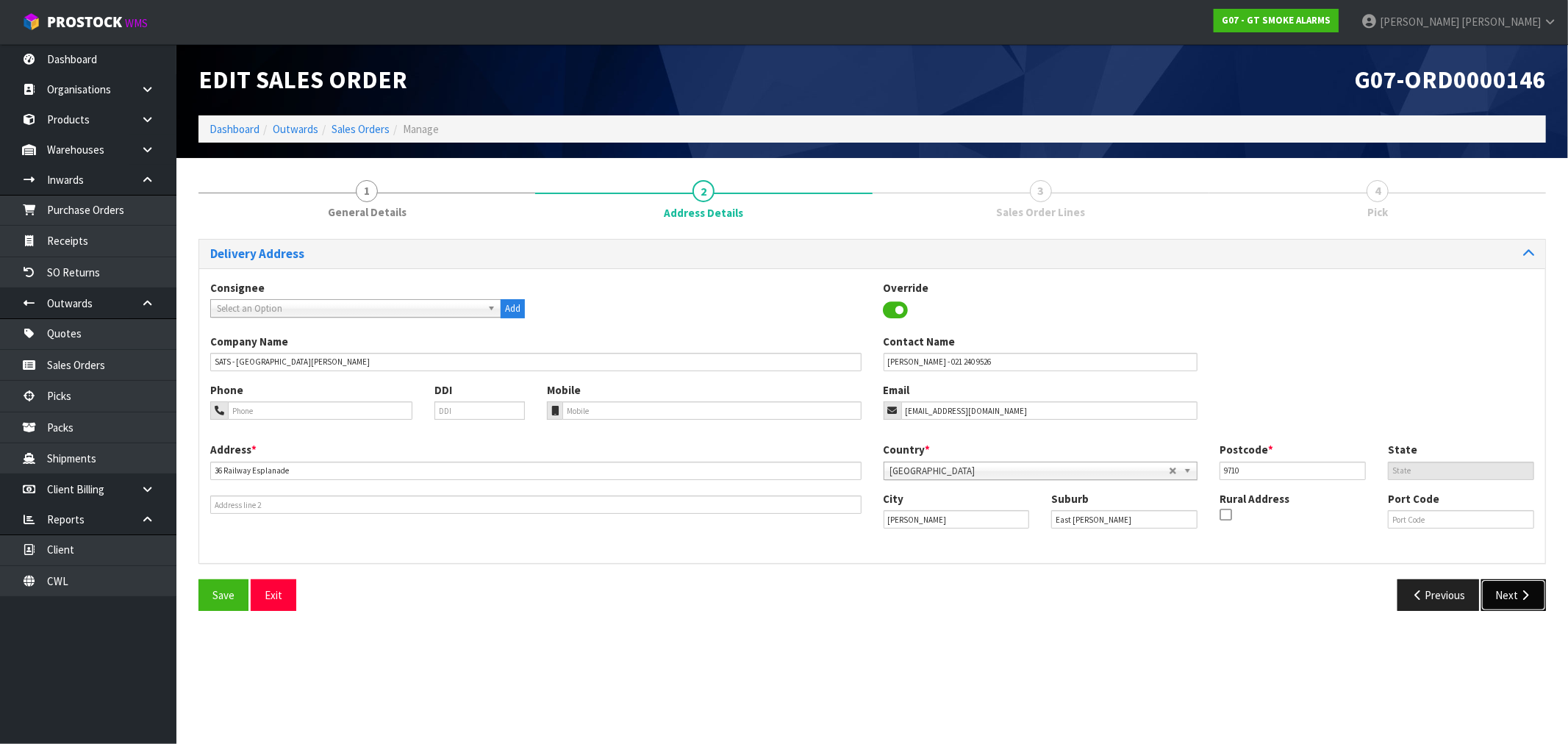
click at [1512, 585] on button "Next" at bounding box center [1513, 595] width 65 height 32
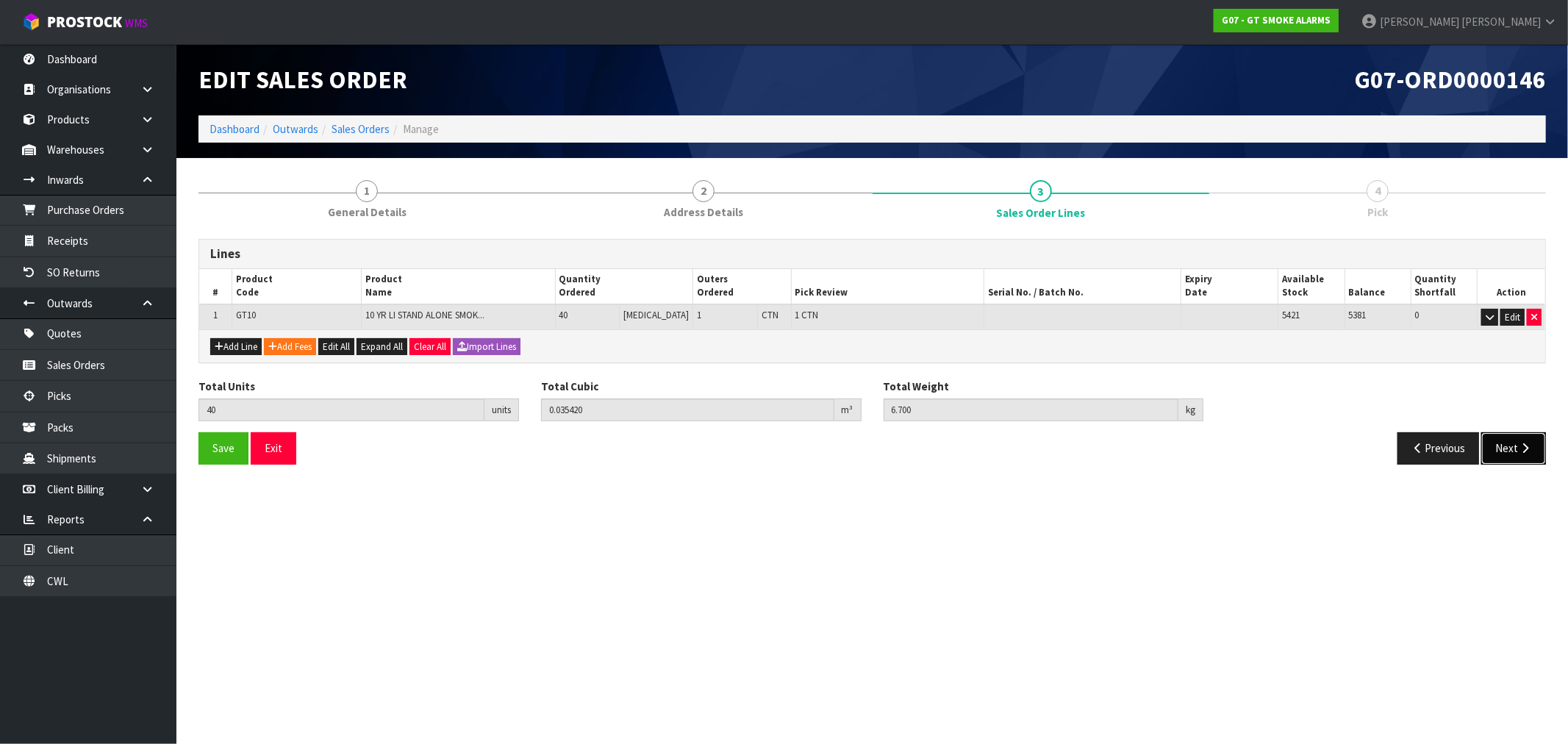
click at [1504, 442] on button "Next" at bounding box center [1513, 448] width 65 height 32
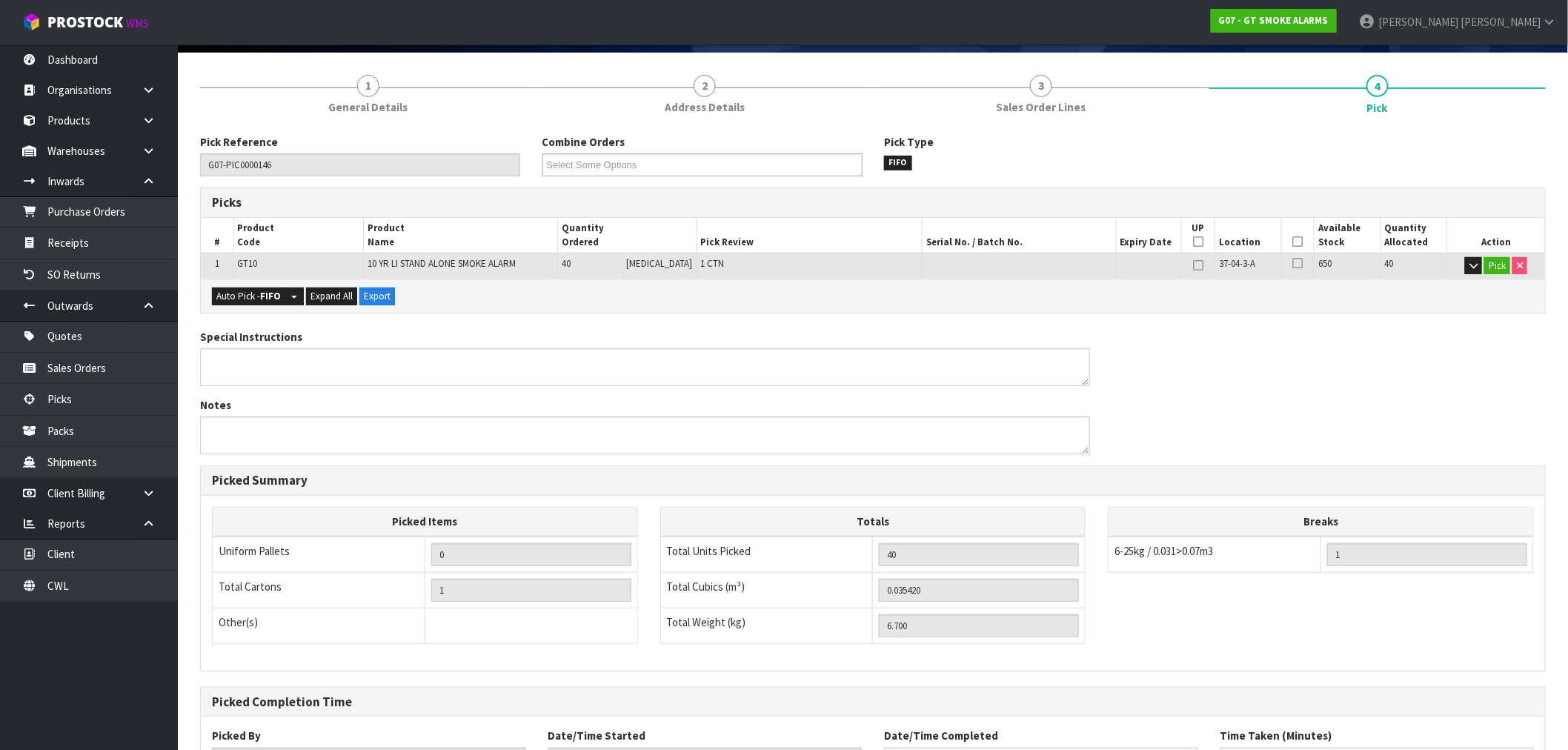
scroll to position [231, 0]
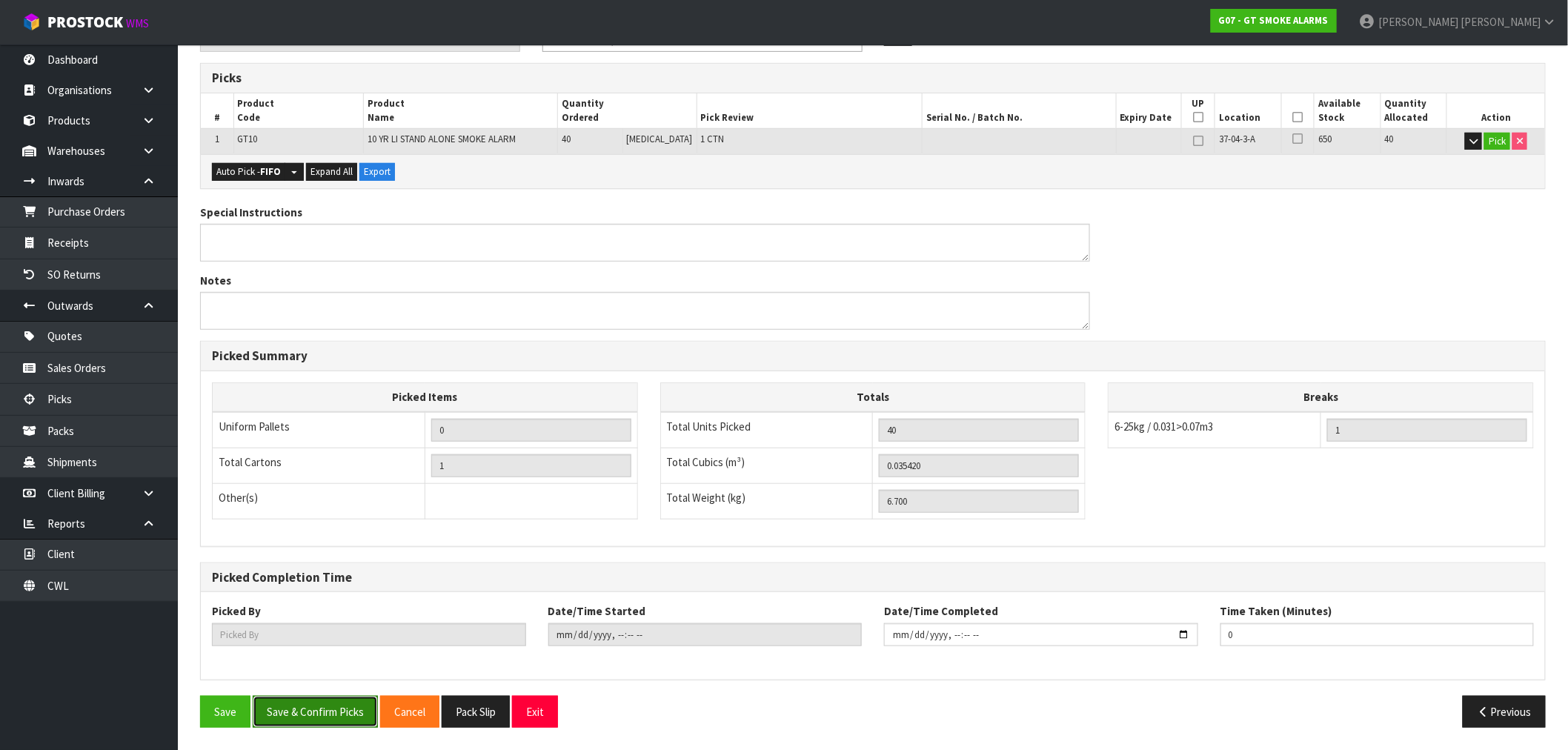
drag, startPoint x: 326, startPoint y: 708, endPoint x: 417, endPoint y: 693, distance: 92.2
click at [326, 708] on button "Save & Confirm Picks" at bounding box center [316, 711] width 126 height 32
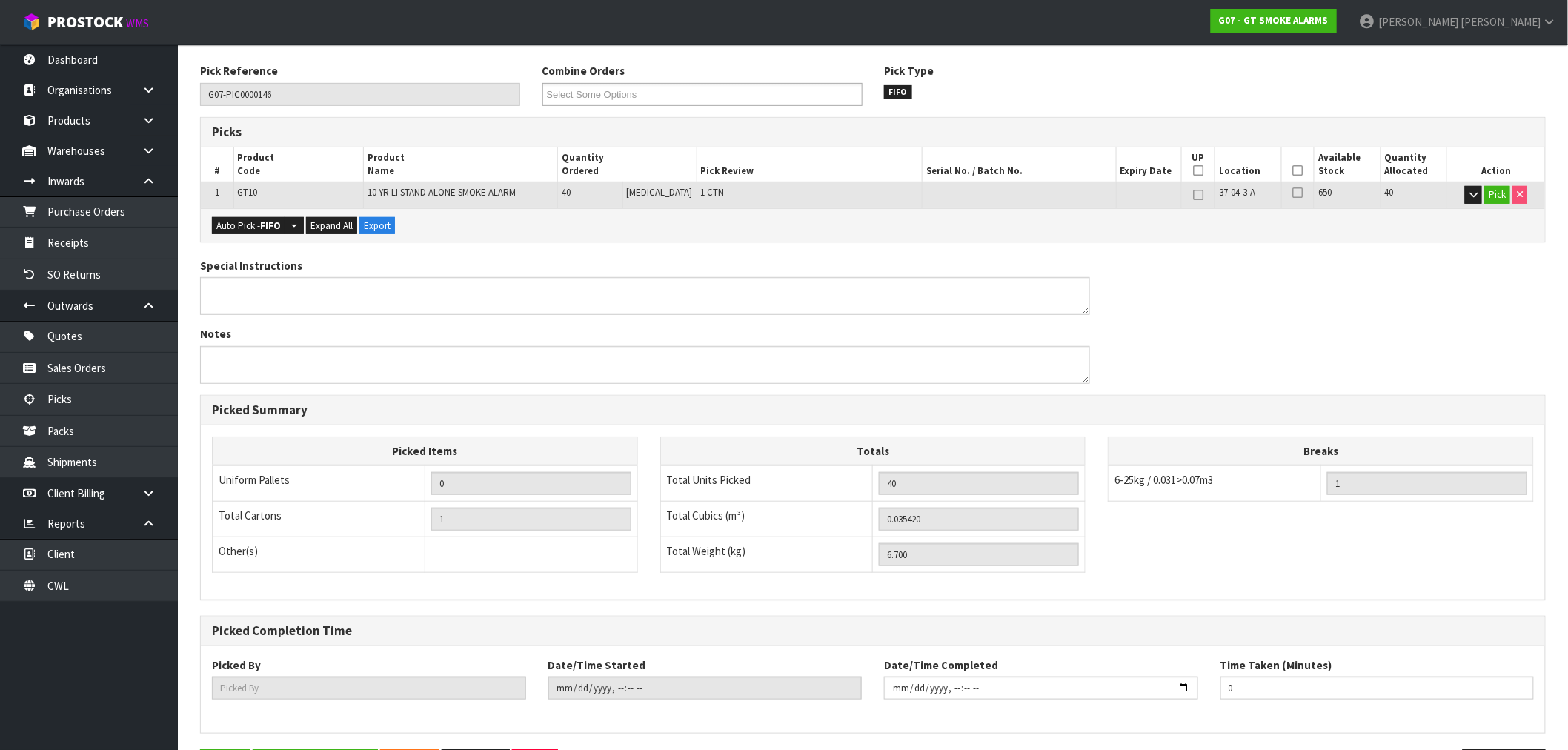
scroll to position [0, 0]
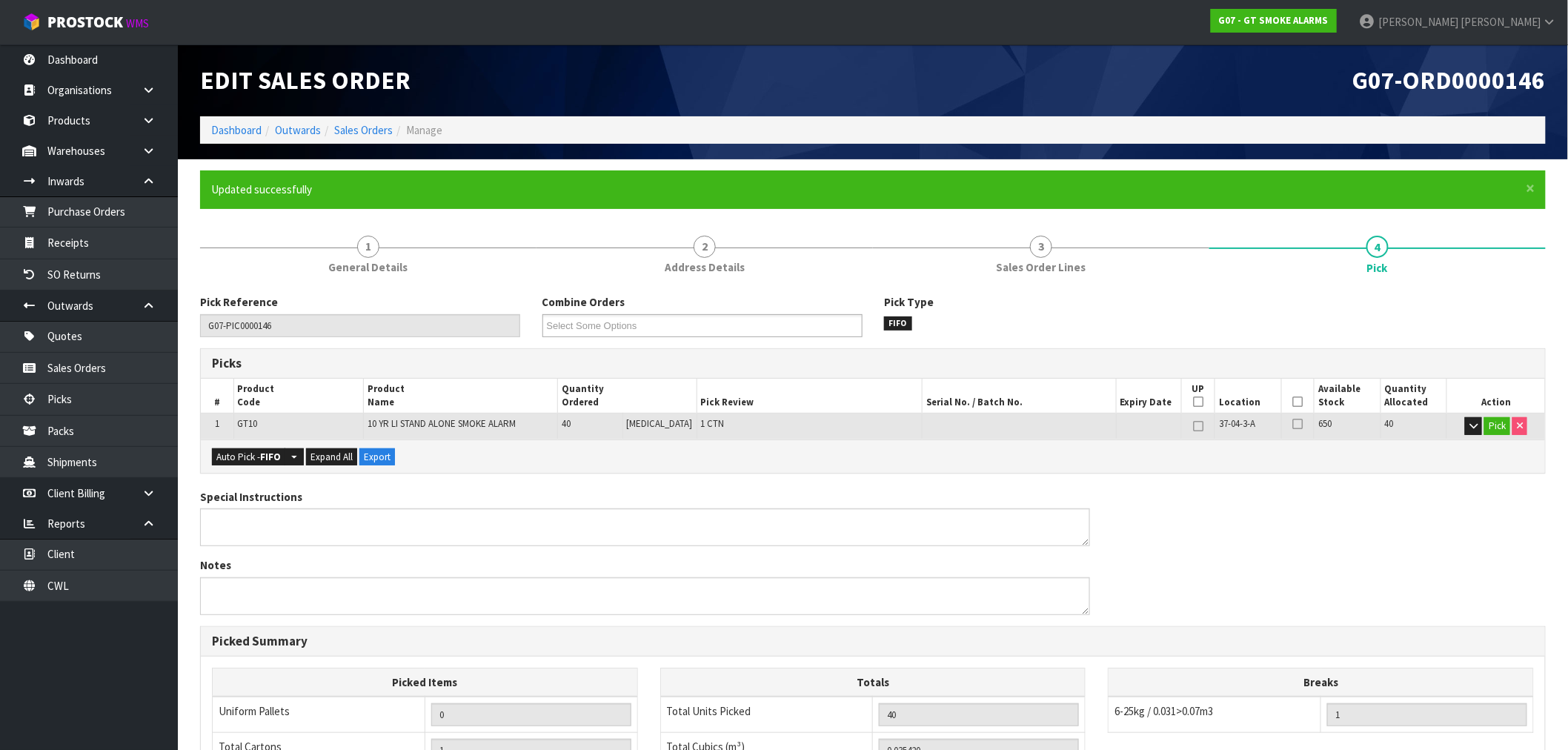
type input "[PERSON_NAME]"
type input "2025-09-10T10:07:49"
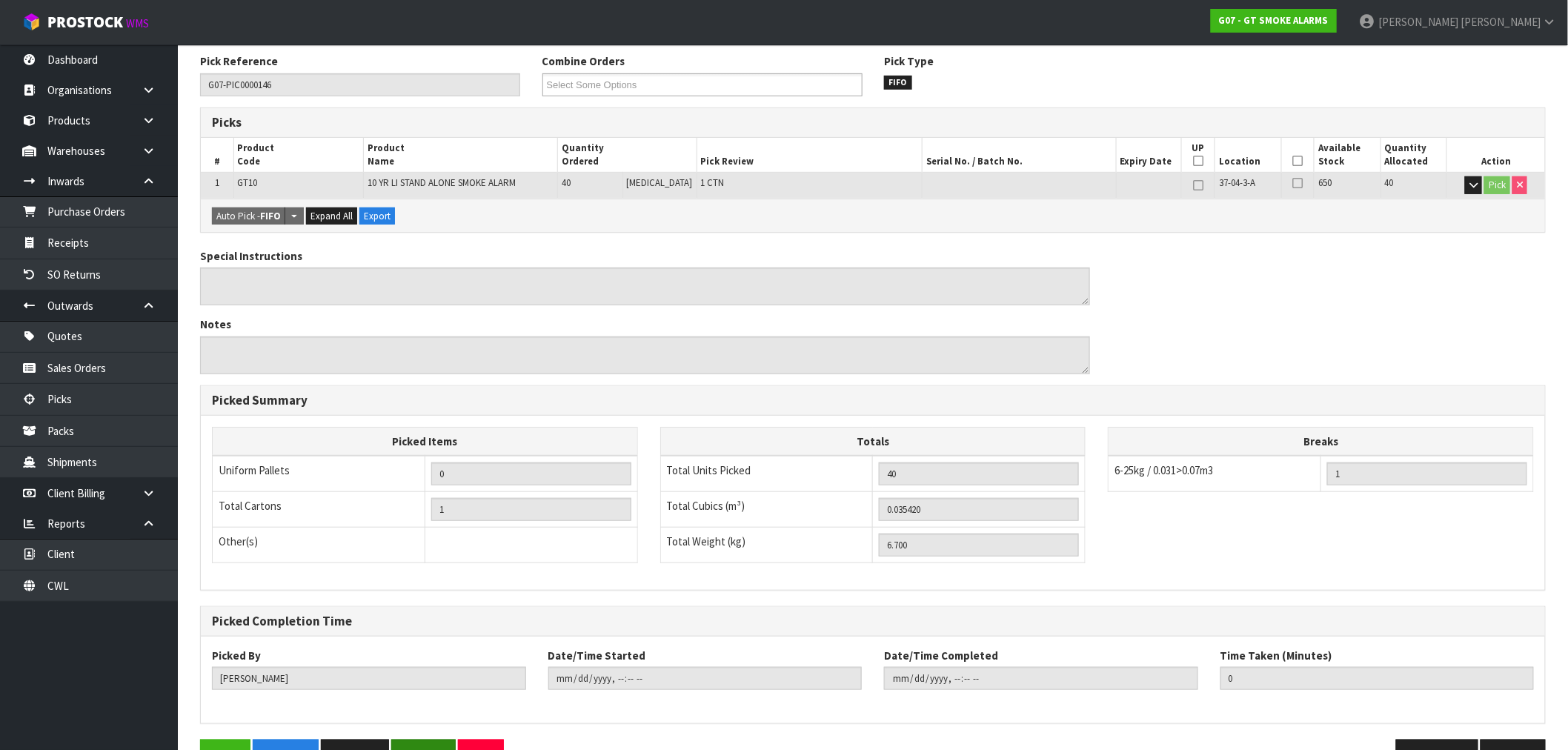
scroll to position [285, 0]
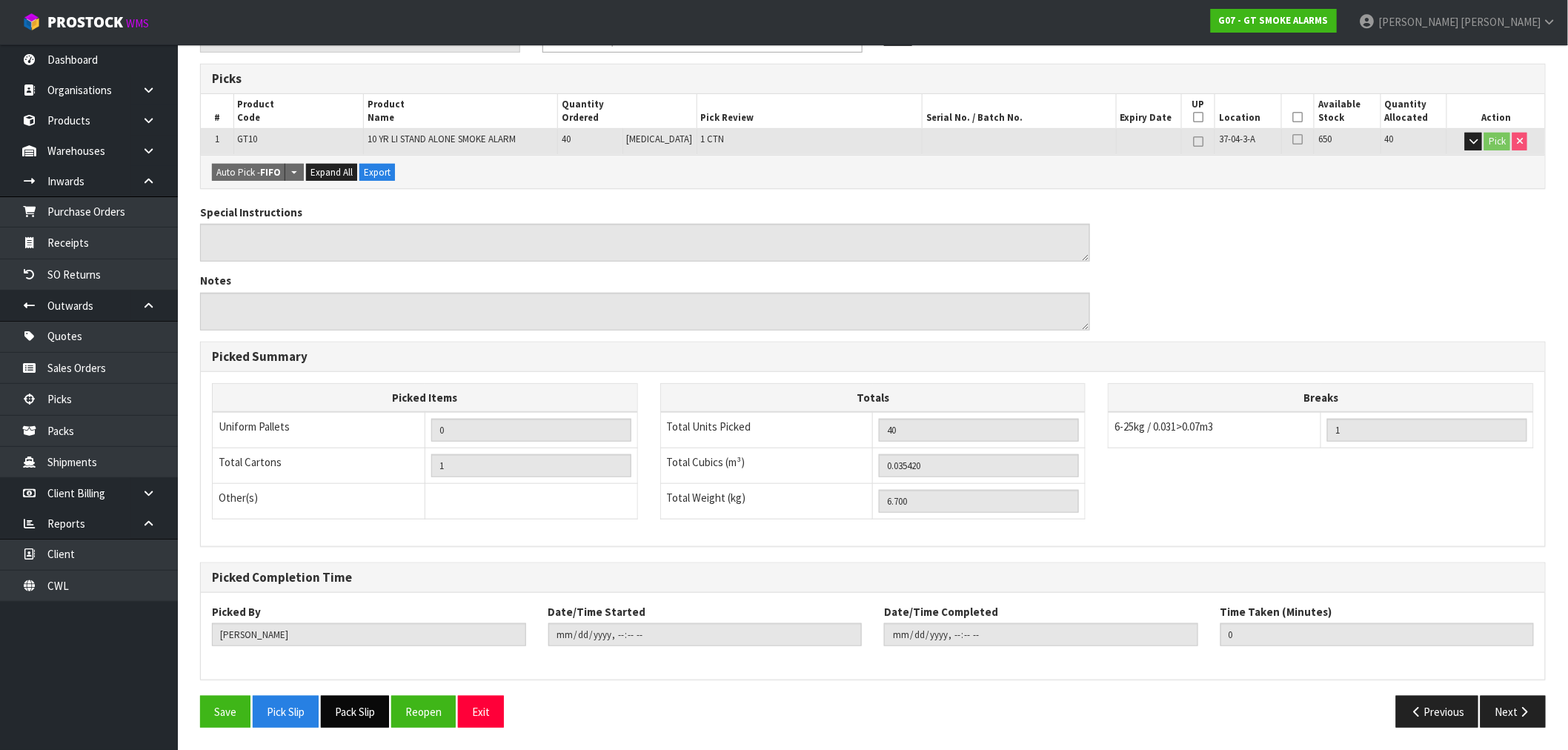
click at [373, 706] on button "Pack Slip" at bounding box center [354, 711] width 68 height 32
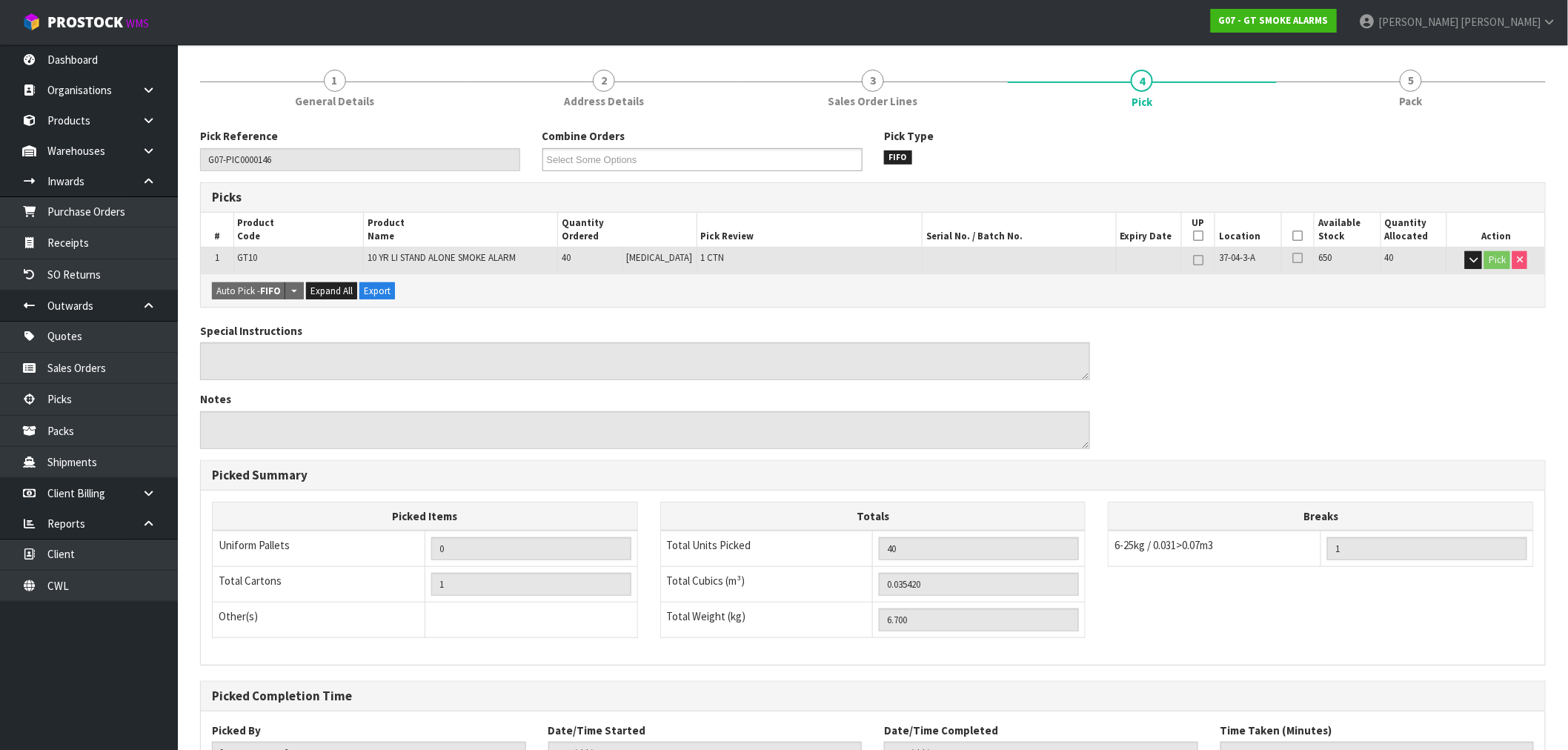
scroll to position [0, 0]
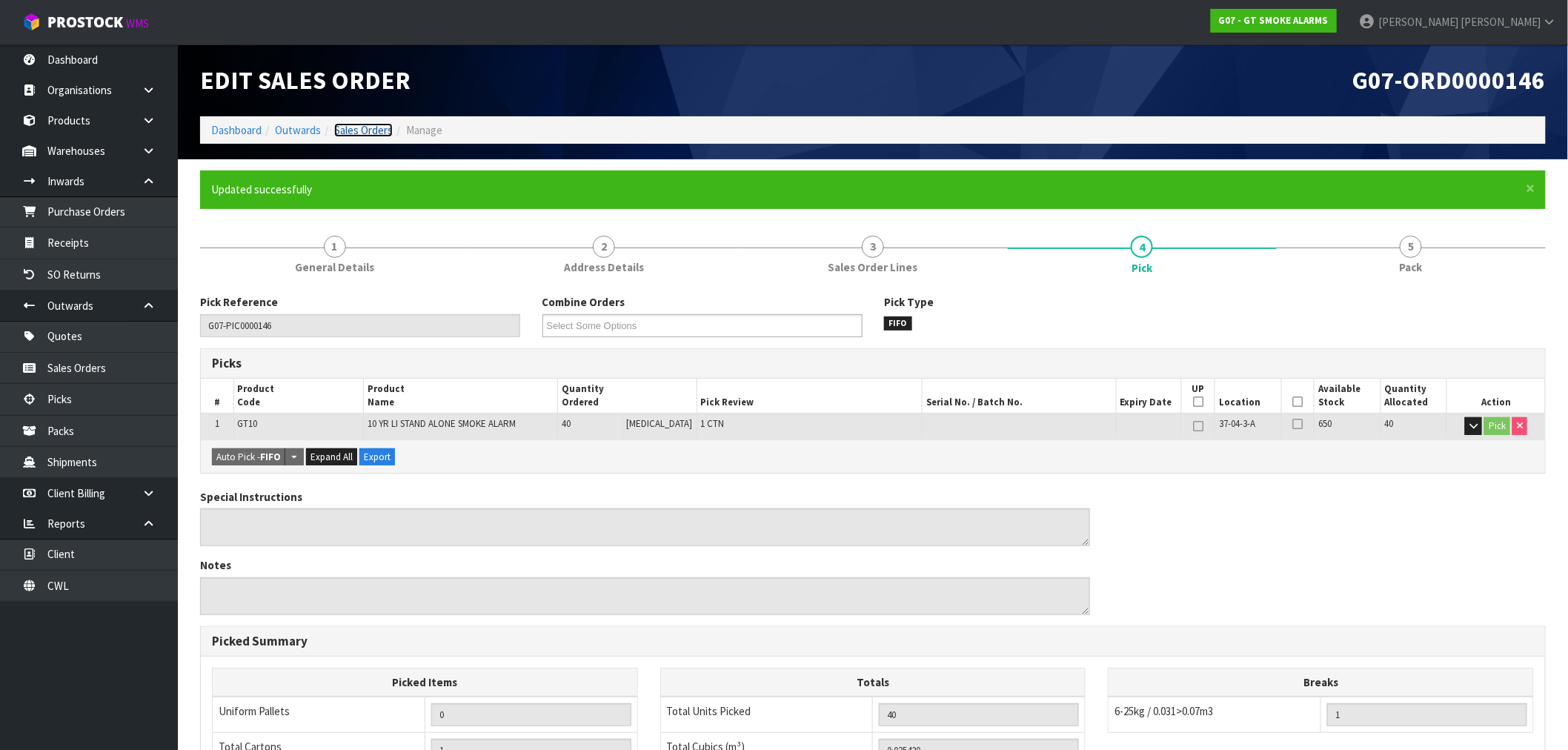
click at [371, 127] on link "Sales Orders" at bounding box center [363, 130] width 59 height 14
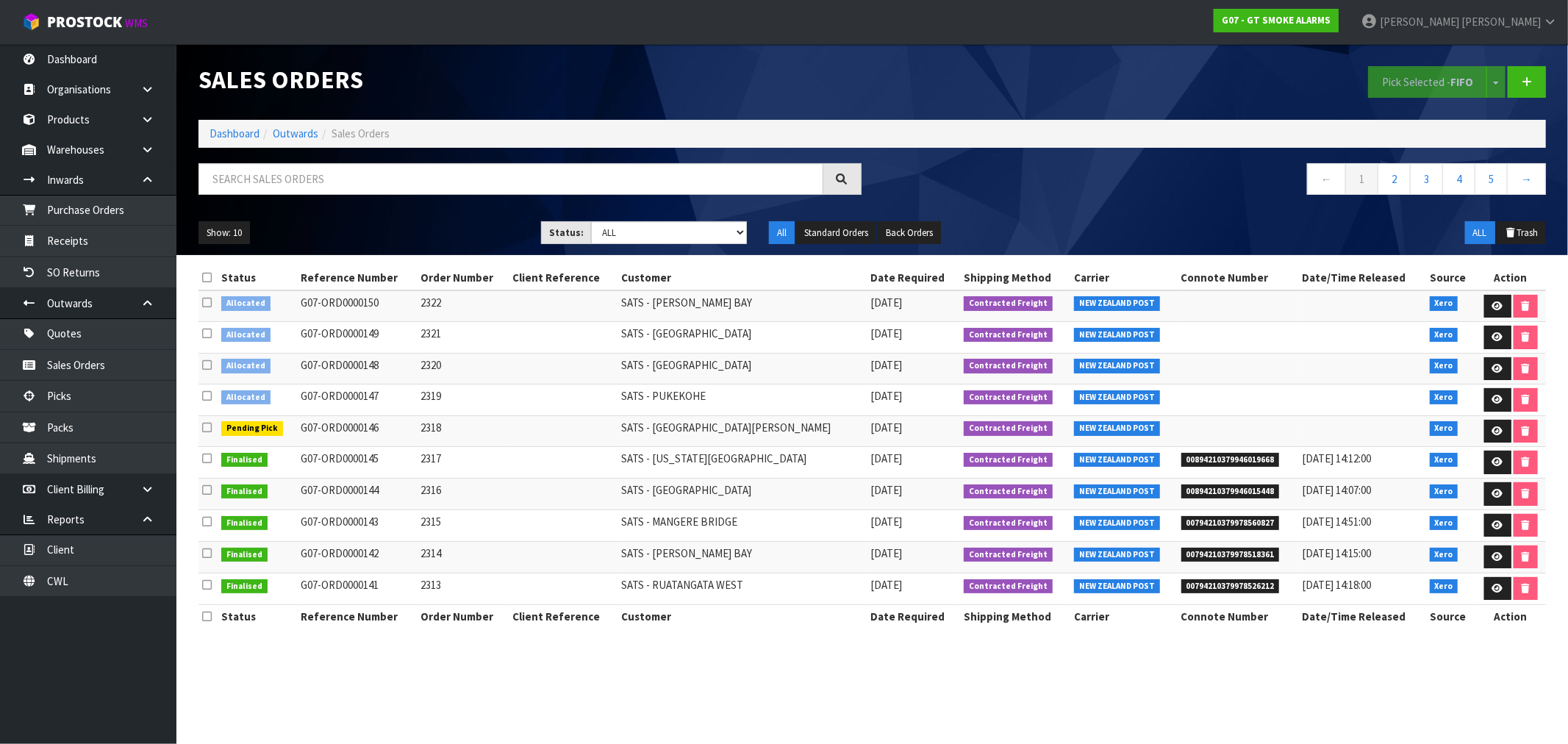
click at [207, 398] on icon at bounding box center [207, 395] width 10 height 11
click at [0, 0] on input "checkbox" at bounding box center [0, 0] width 0 height 0
click at [1412, 76] on button "Pick Selected - FIFO" at bounding box center [1427, 82] width 119 height 32
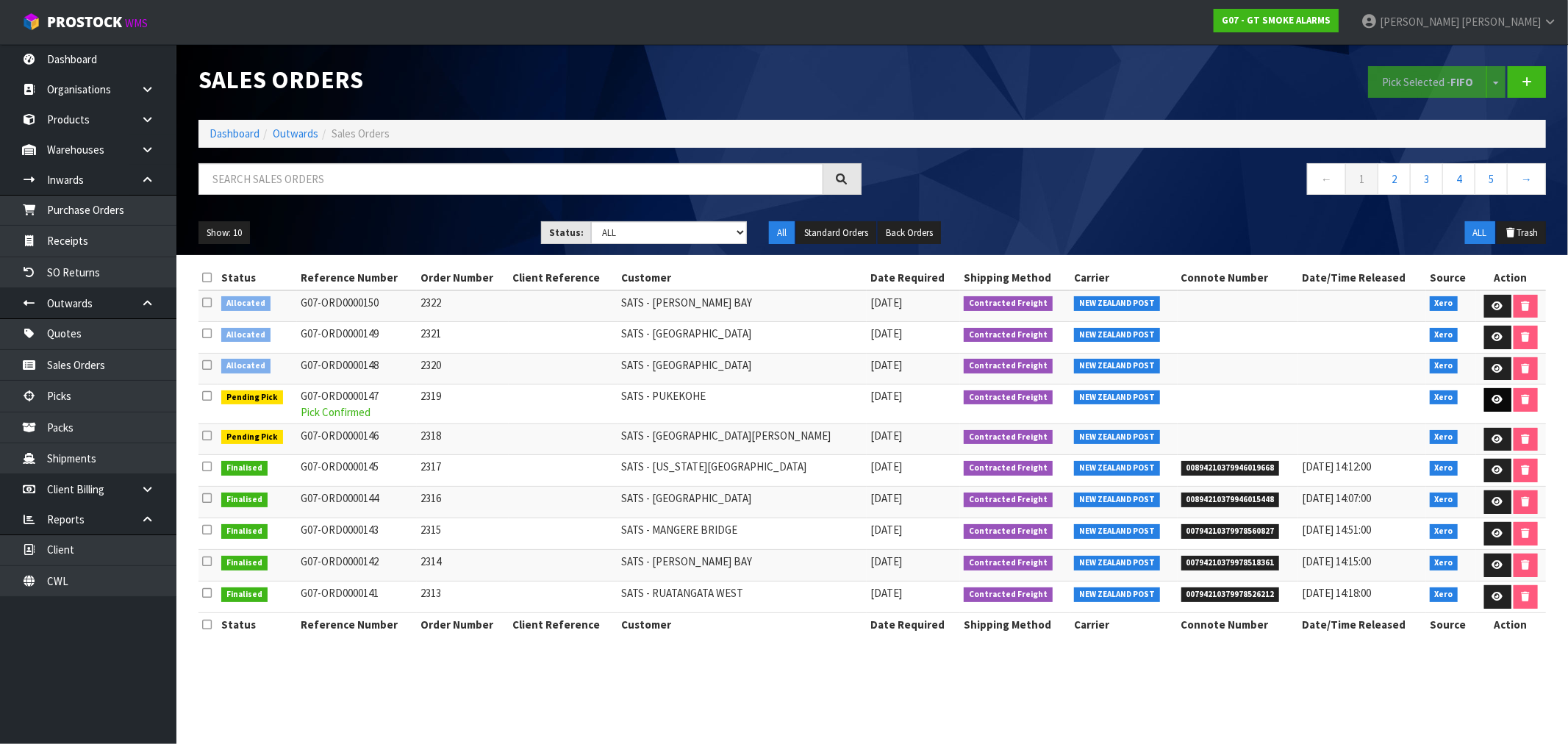
click at [1492, 403] on icon at bounding box center [1497, 399] width 11 height 10
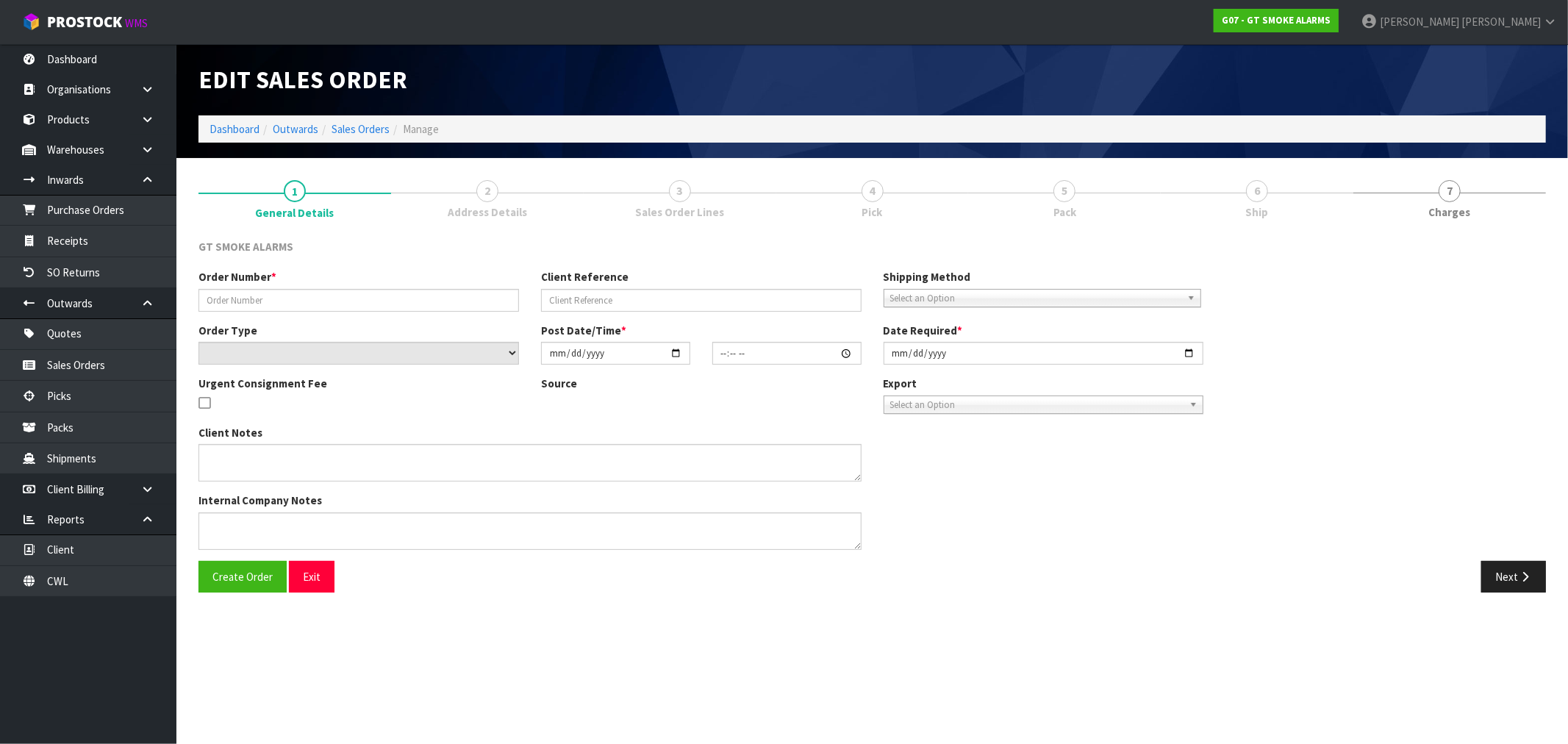
type input "2319"
select select "number:0"
type input "[DATE]"
type input "10:00:11.000"
type input "[DATE]"
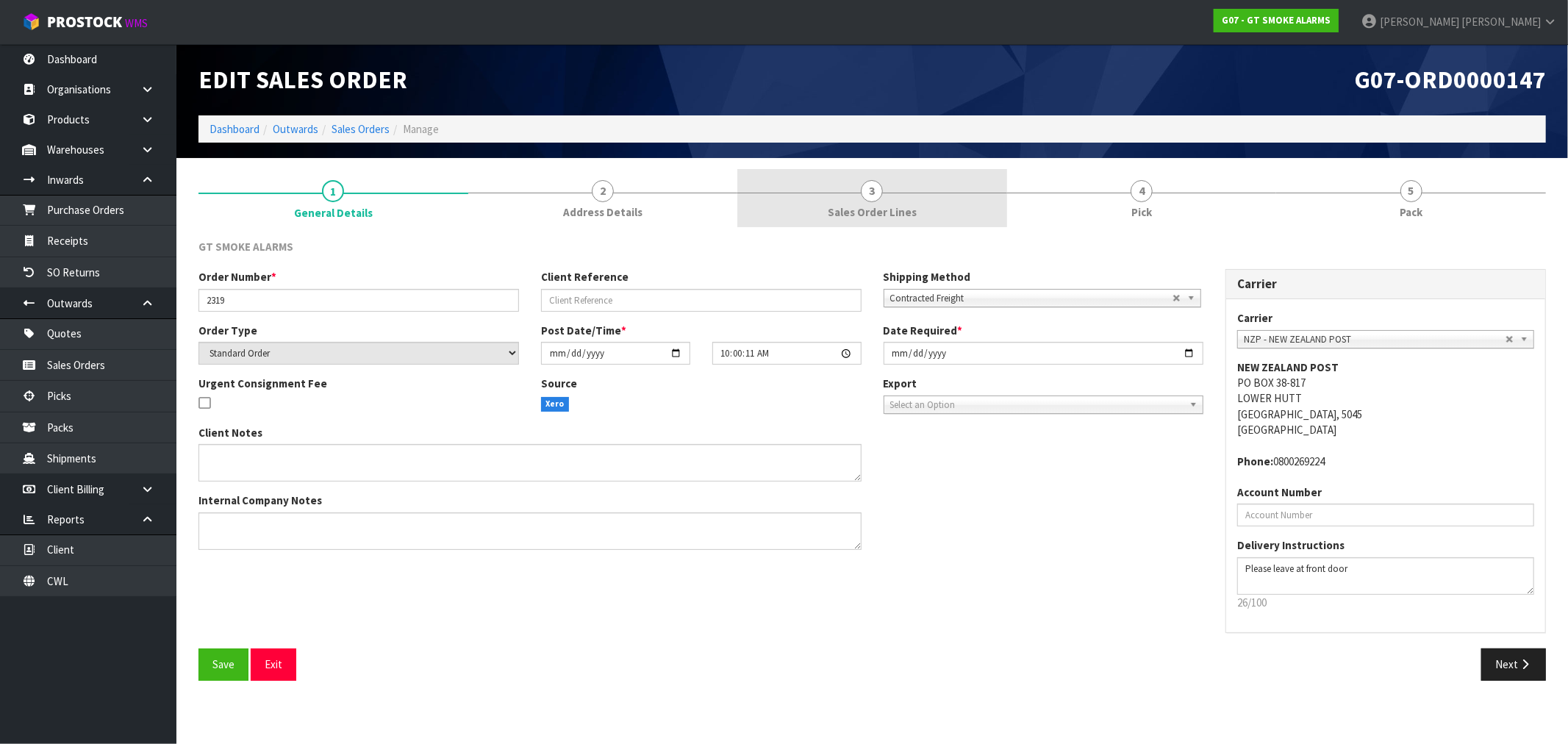
click at [885, 213] on span "Sales Order Lines" at bounding box center [872, 212] width 89 height 16
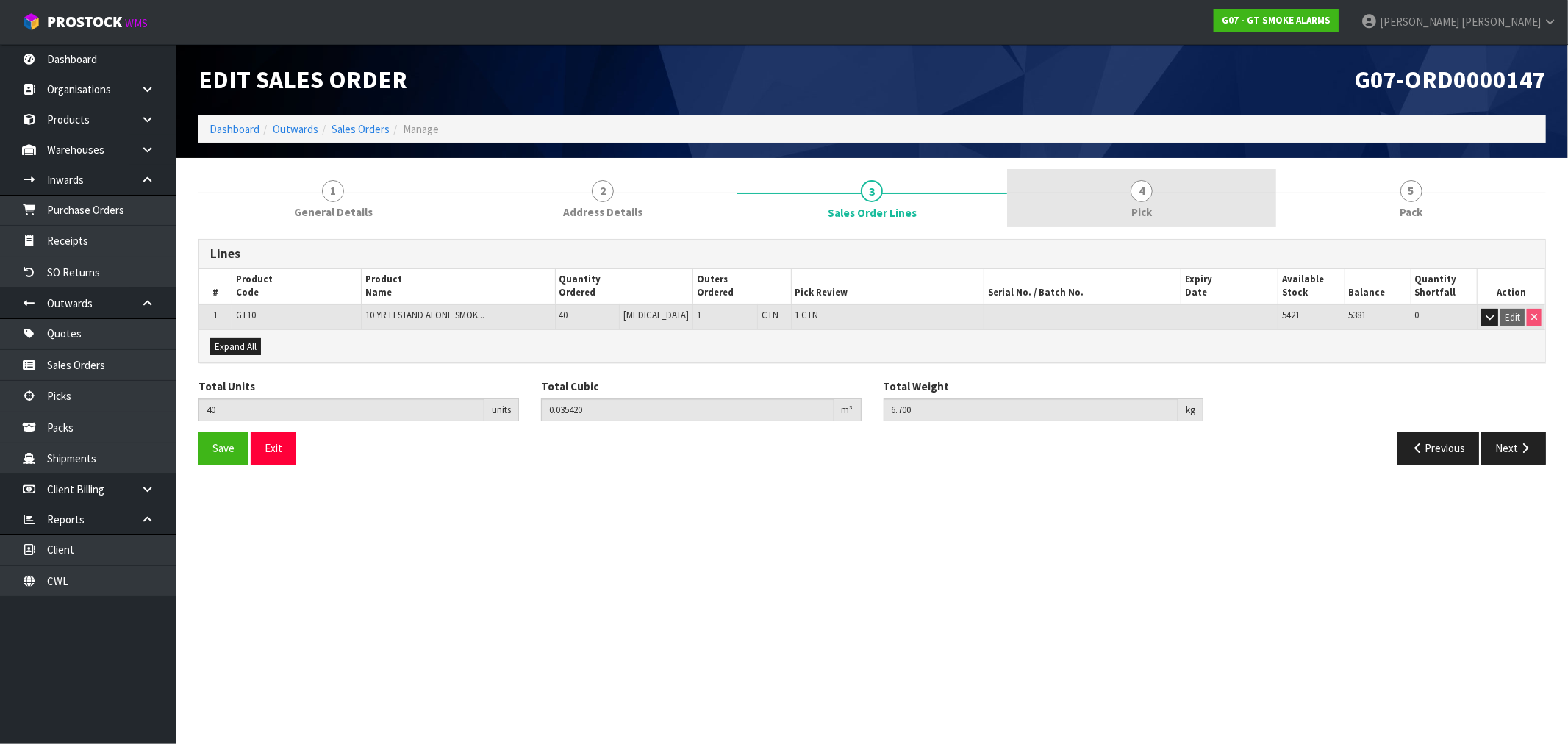
click at [1111, 180] on link "4 Pick" at bounding box center [1141, 198] width 270 height 58
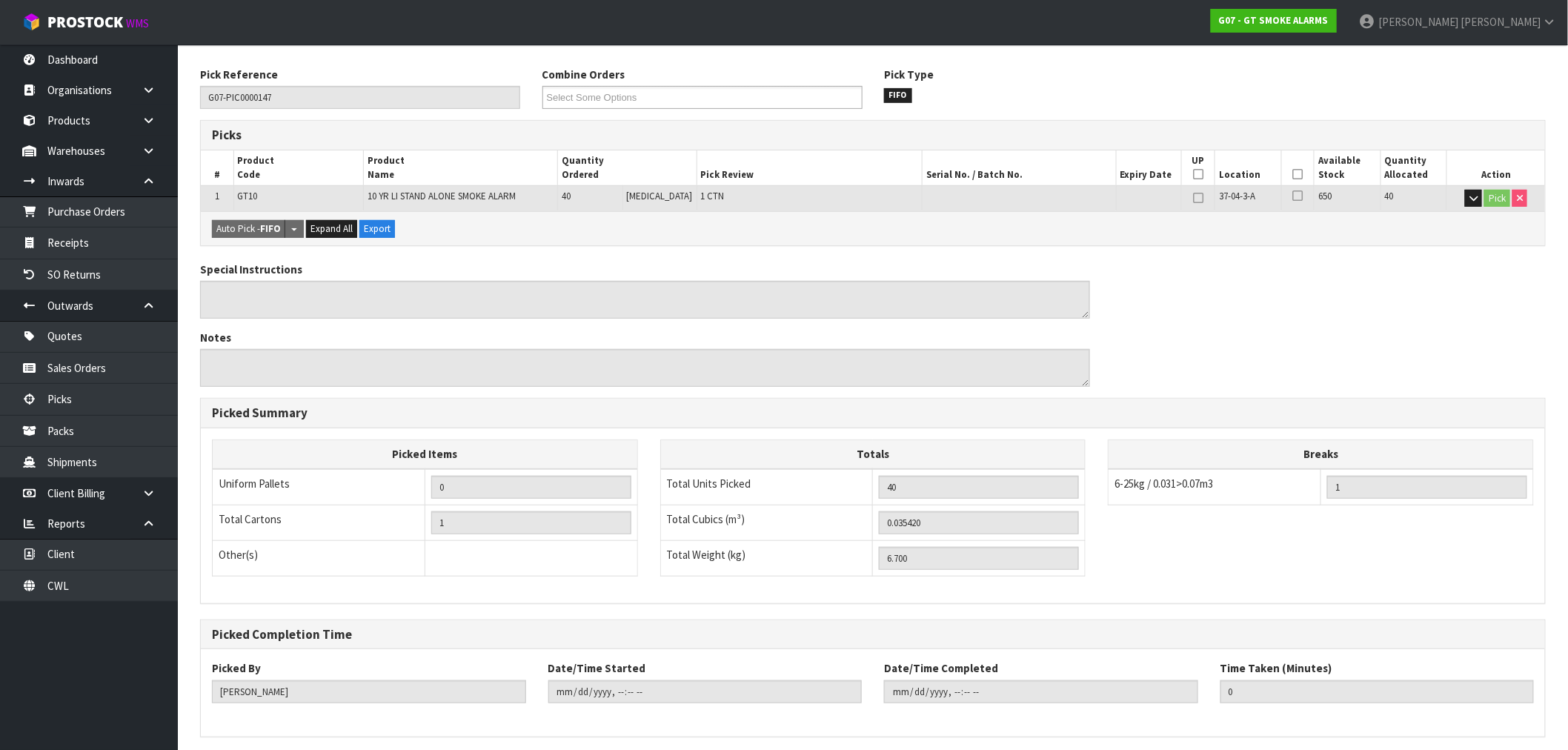
scroll to position [231, 0]
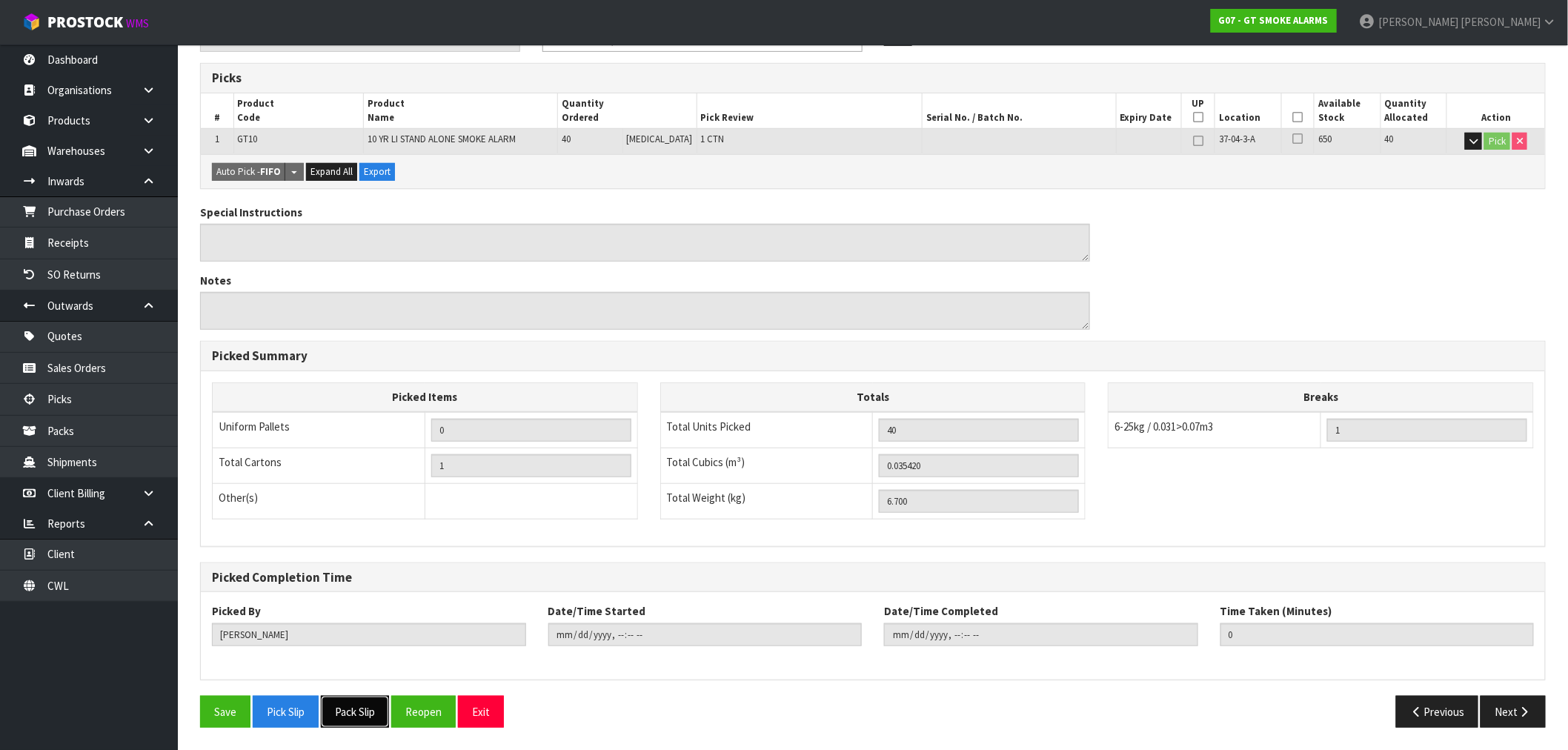
click at [364, 706] on button "Pack Slip" at bounding box center [354, 711] width 68 height 32
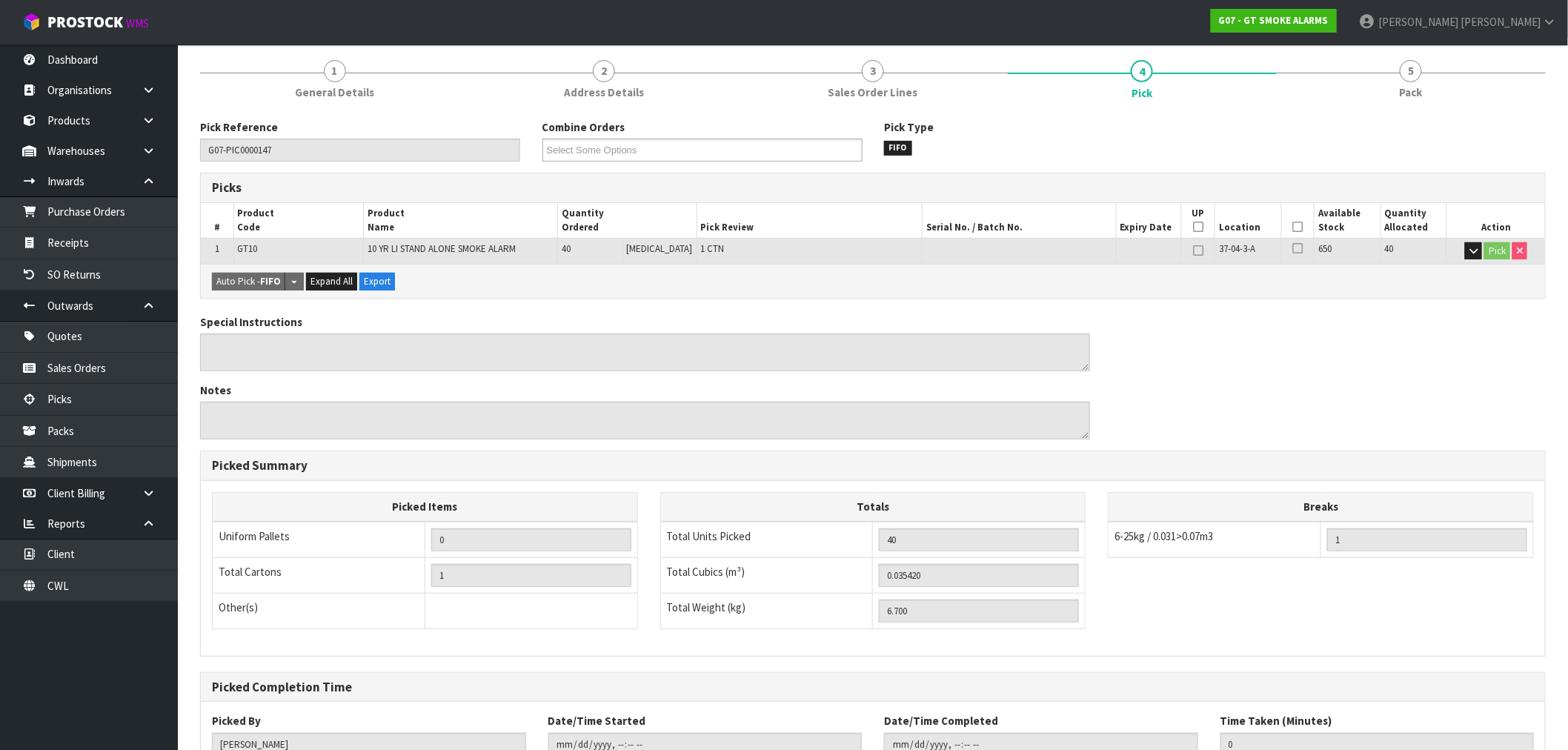
scroll to position [0, 0]
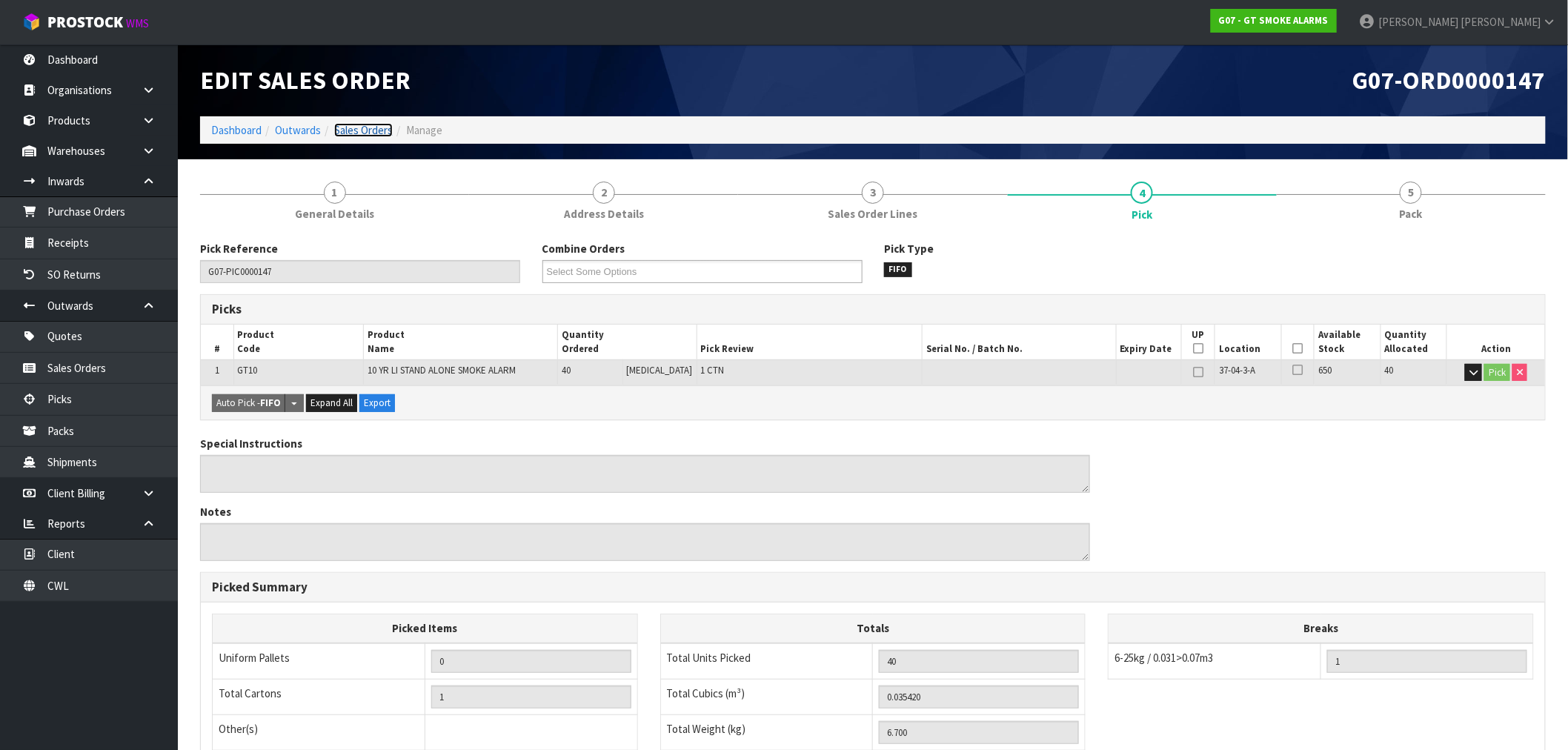
drag, startPoint x: 383, startPoint y: 133, endPoint x: 374, endPoint y: 131, distance: 9.2
click at [383, 133] on link "Sales Orders" at bounding box center [363, 130] width 59 height 14
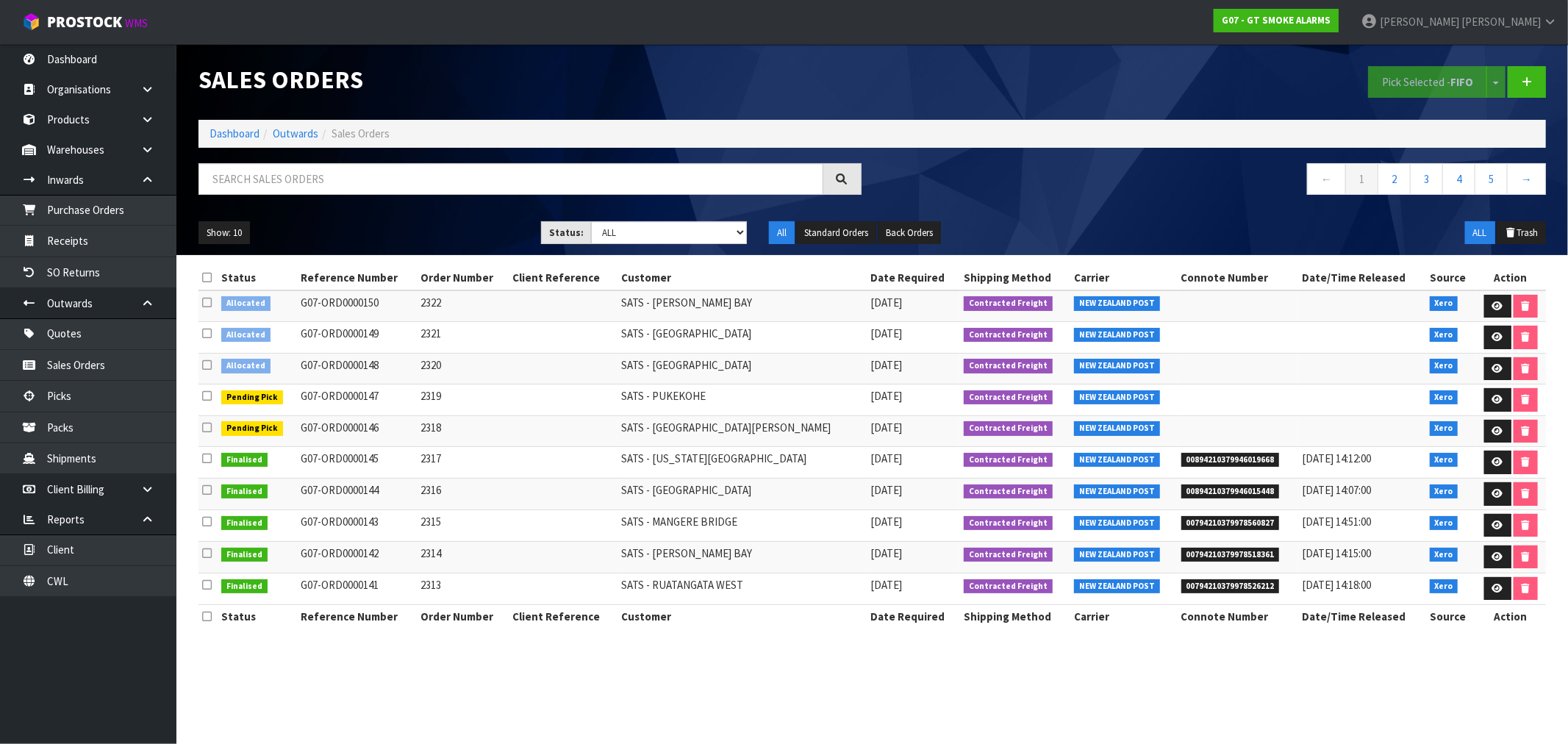
click at [207, 370] on icon at bounding box center [207, 365] width 10 height 11
click at [0, 0] on input "checkbox" at bounding box center [0, 0] width 0 height 0
click at [1458, 84] on strong "FIFO" at bounding box center [1461, 81] width 22 height 14
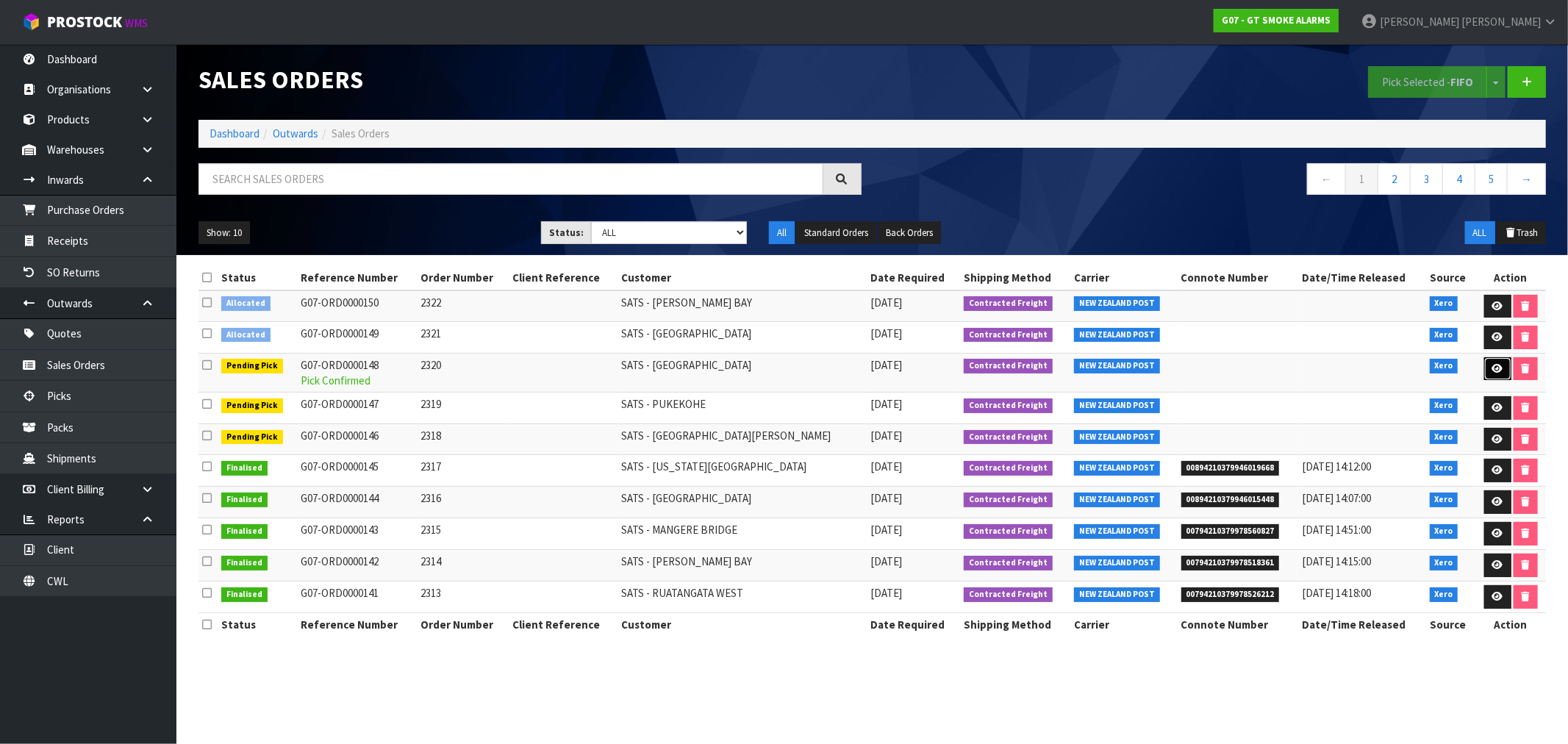
click at [1492, 366] on icon at bounding box center [1497, 369] width 11 height 10
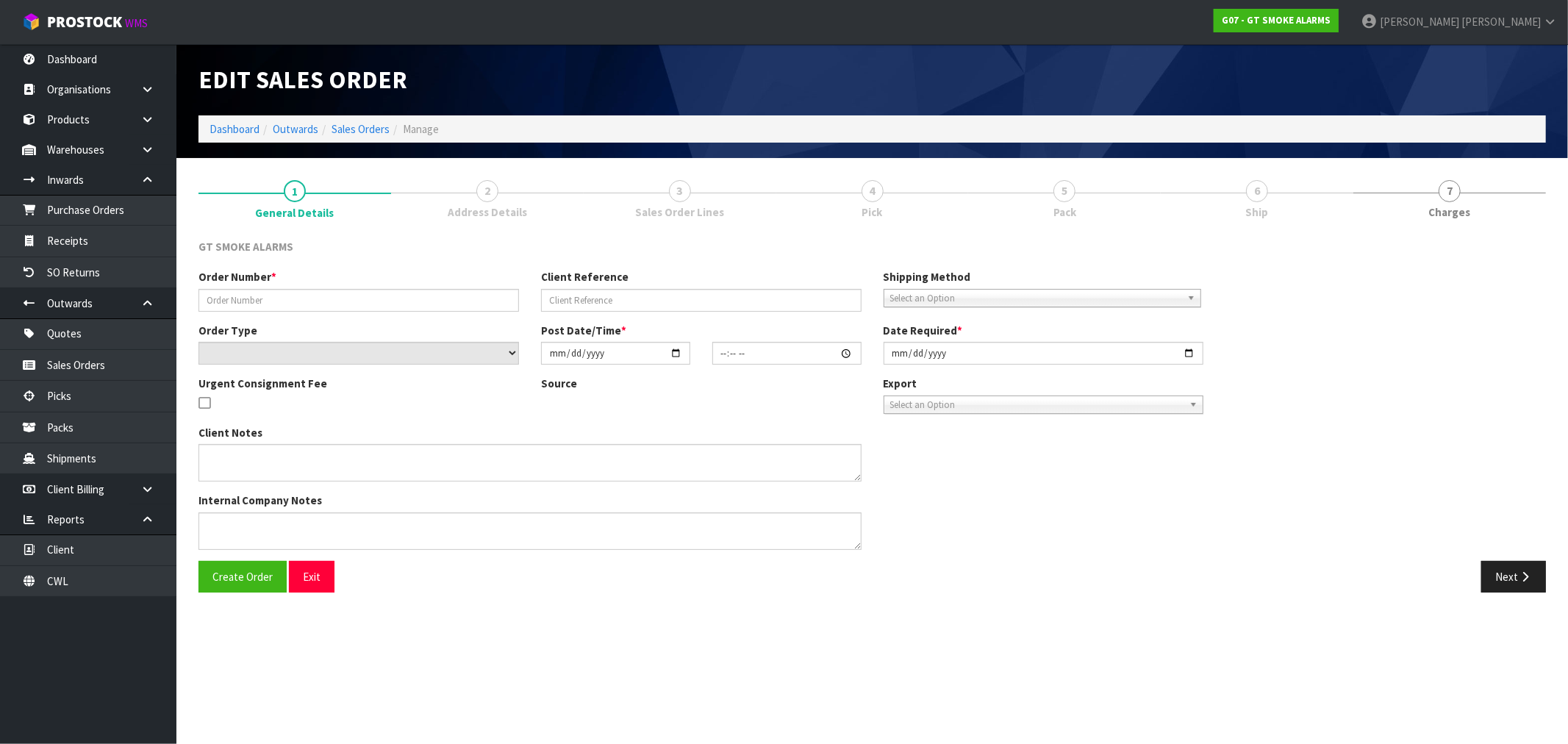
type input "2320"
select select "number:0"
type input "[DATE]"
type input "10:05:02.000"
type input "[DATE]"
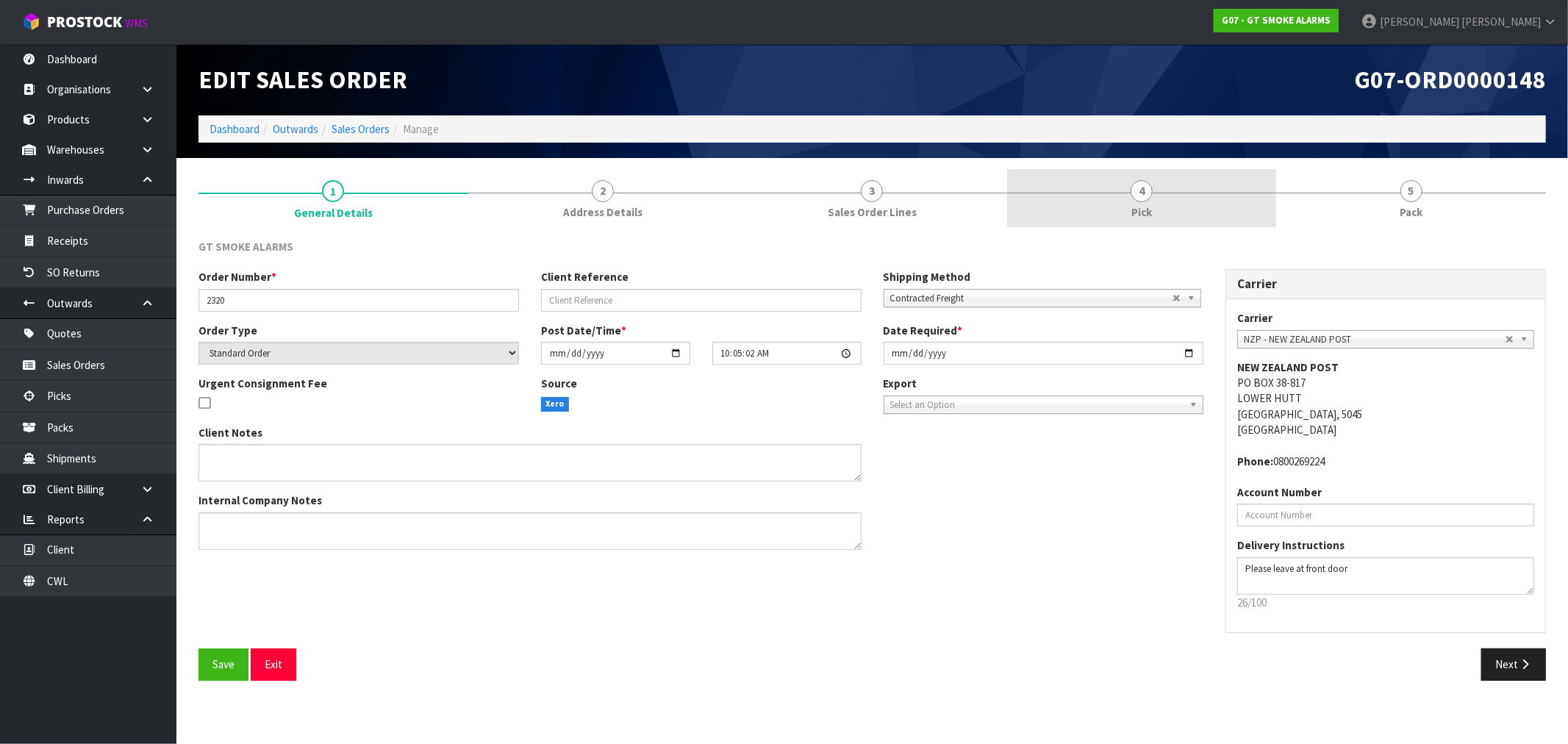
click at [1149, 188] on span "4" at bounding box center [1141, 191] width 22 height 22
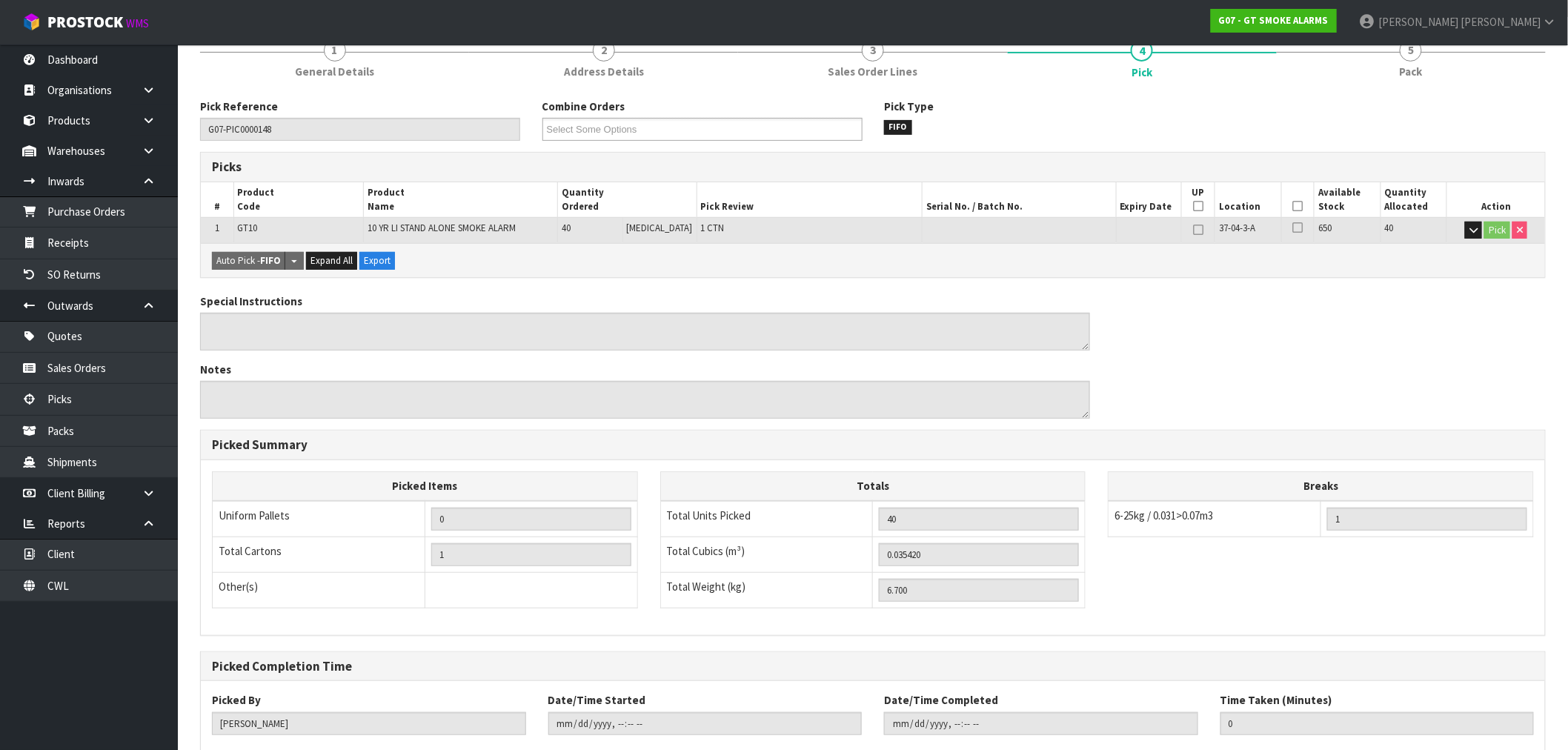
scroll to position [231, 0]
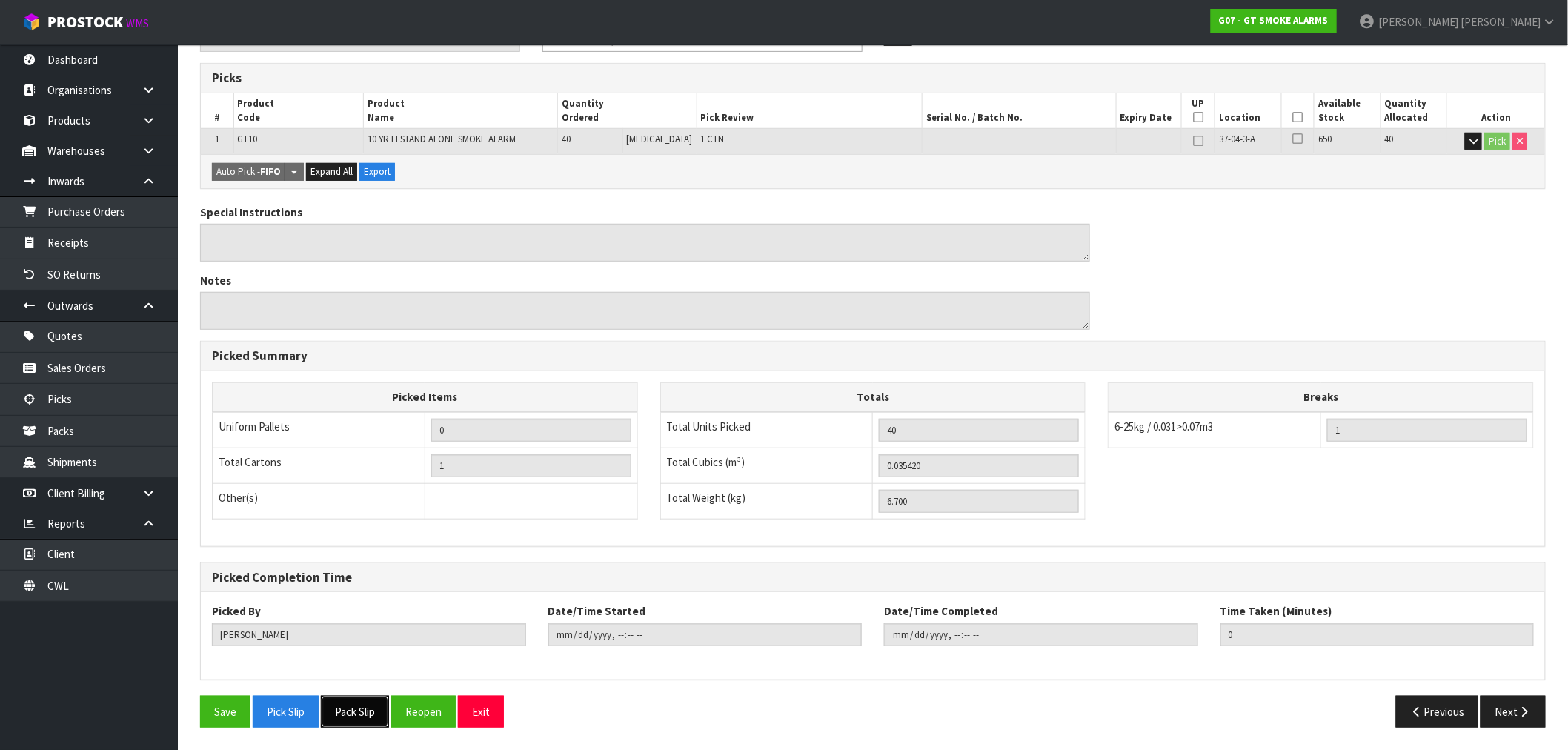
drag, startPoint x: 375, startPoint y: 708, endPoint x: 380, endPoint y: 702, distance: 7.8
click at [375, 711] on button "Pack Slip" at bounding box center [354, 711] width 68 height 32
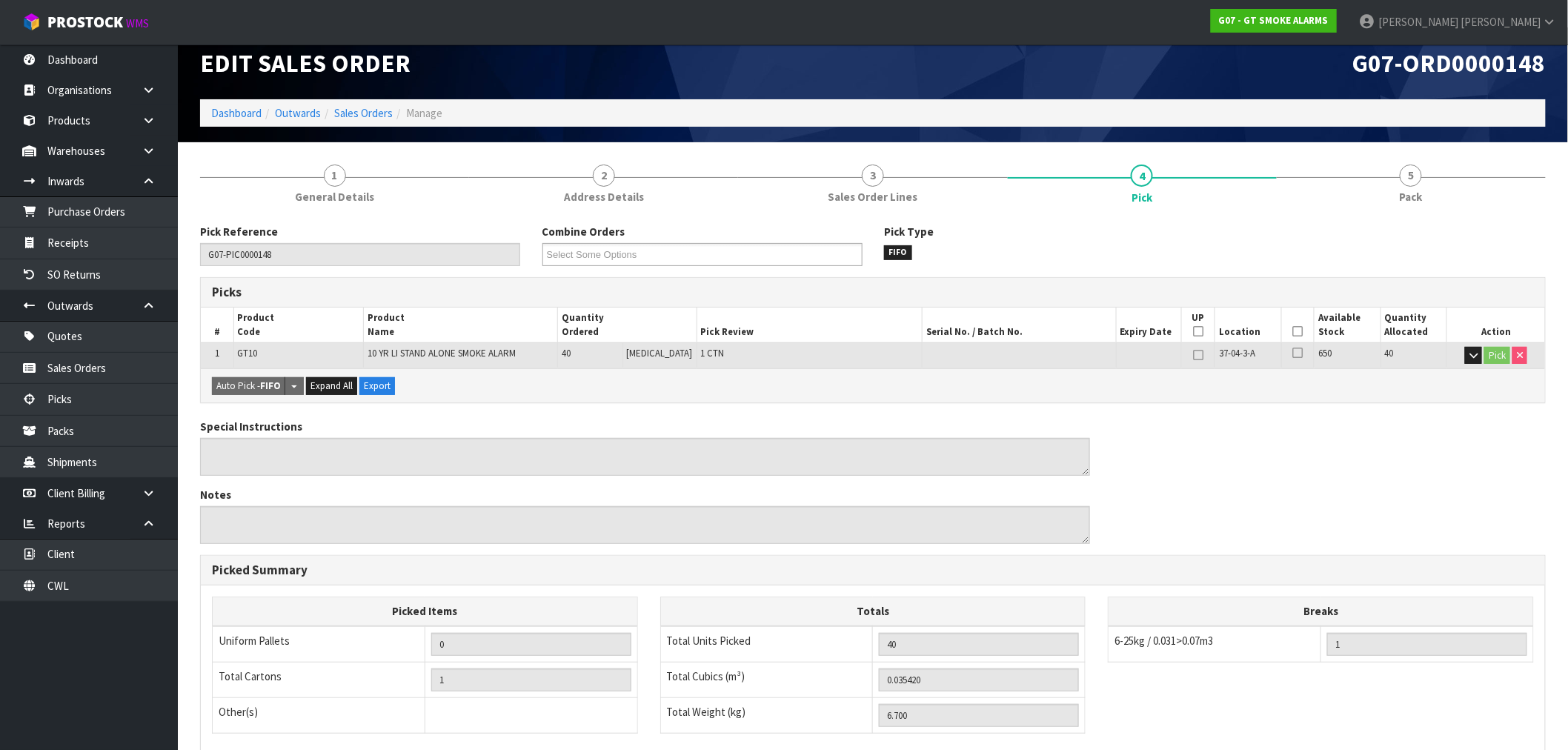
scroll to position [0, 0]
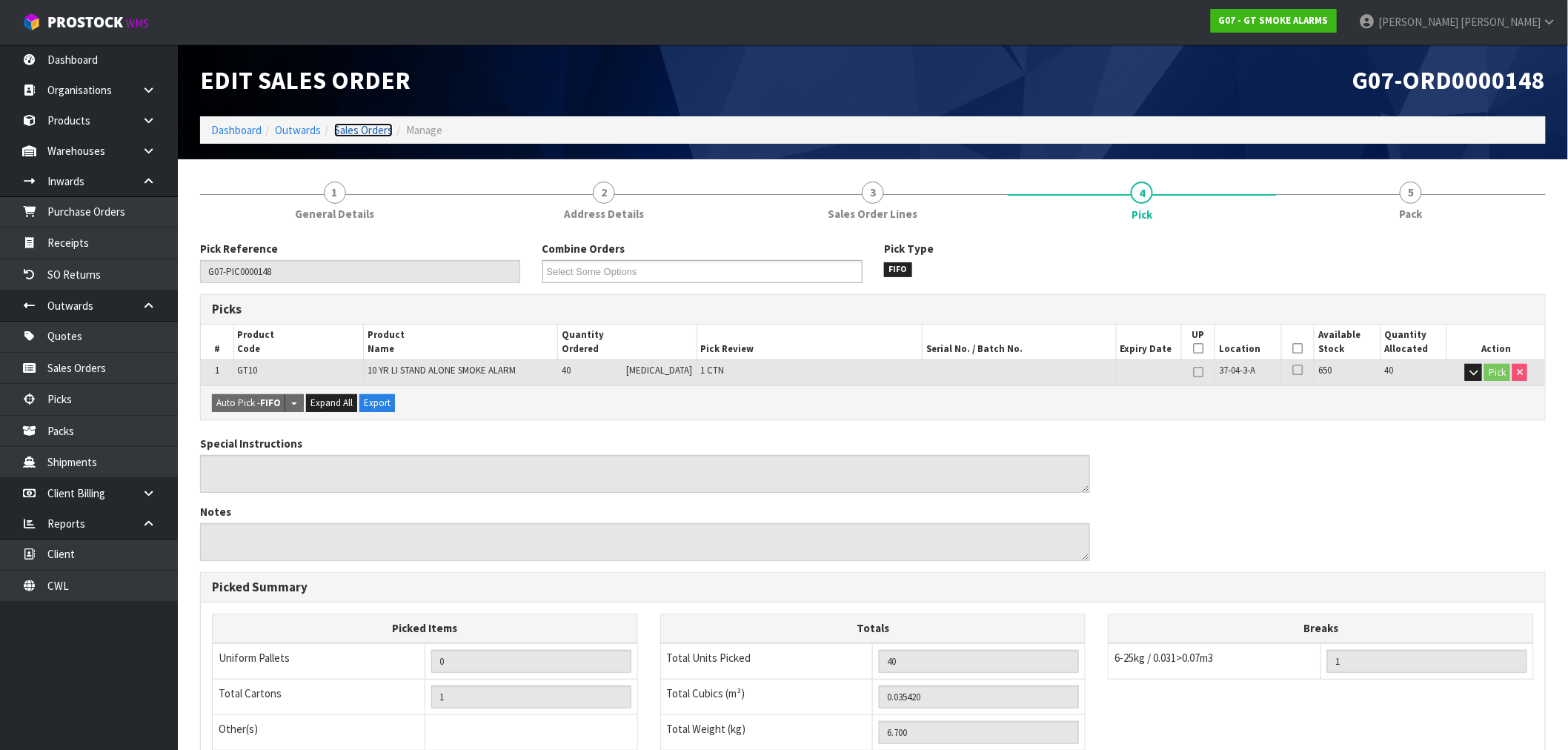
drag, startPoint x: 350, startPoint y: 126, endPoint x: 357, endPoint y: 126, distance: 7.0
click at [352, 126] on link "Sales Orders" at bounding box center [363, 130] width 59 height 14
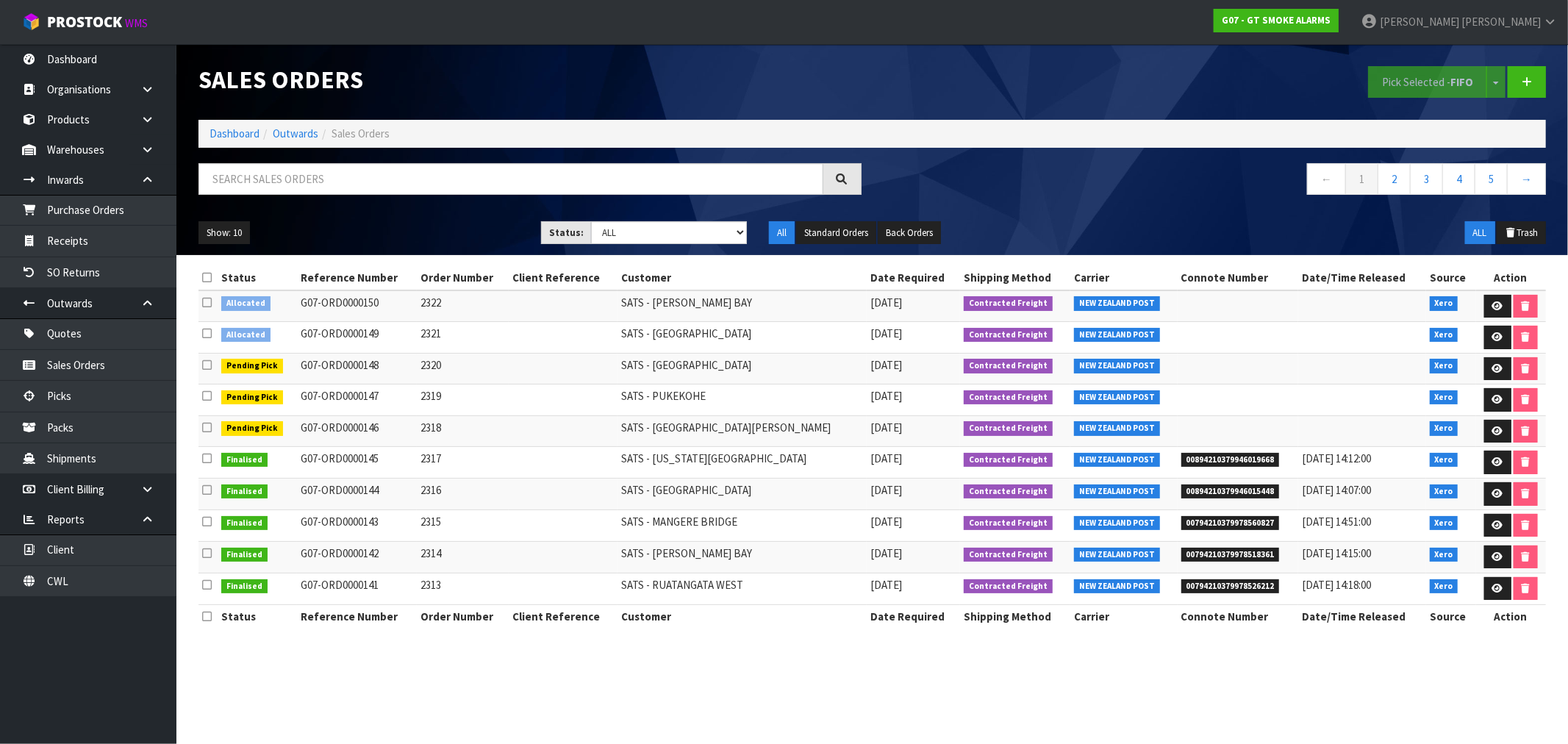
click at [208, 333] on icon at bounding box center [207, 333] width 10 height 11
click at [0, 0] on input "checkbox" at bounding box center [0, 0] width 0 height 0
click at [1432, 72] on button "Pick Selected - FIFO" at bounding box center [1427, 82] width 119 height 32
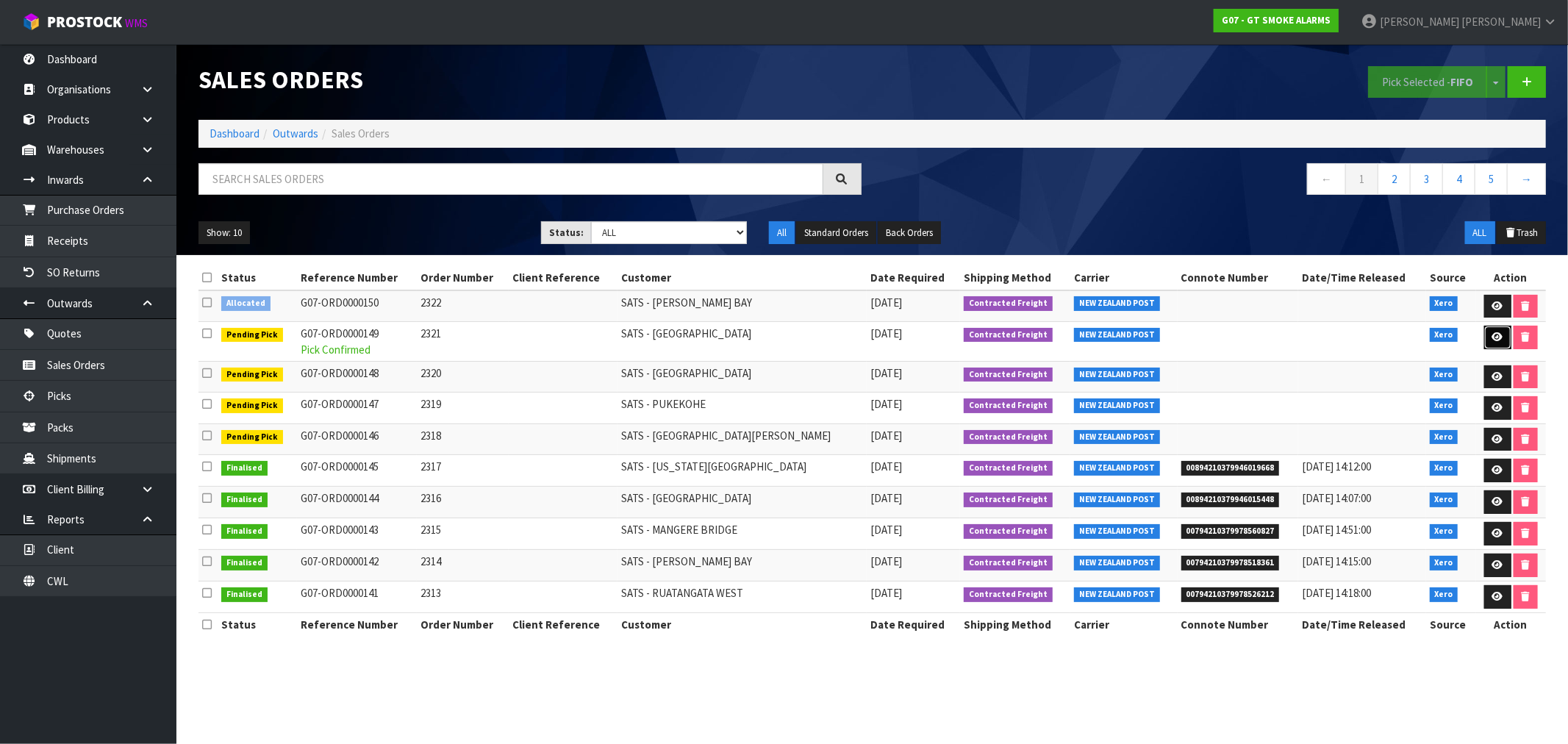
click at [1498, 334] on link at bounding box center [1497, 337] width 27 height 23
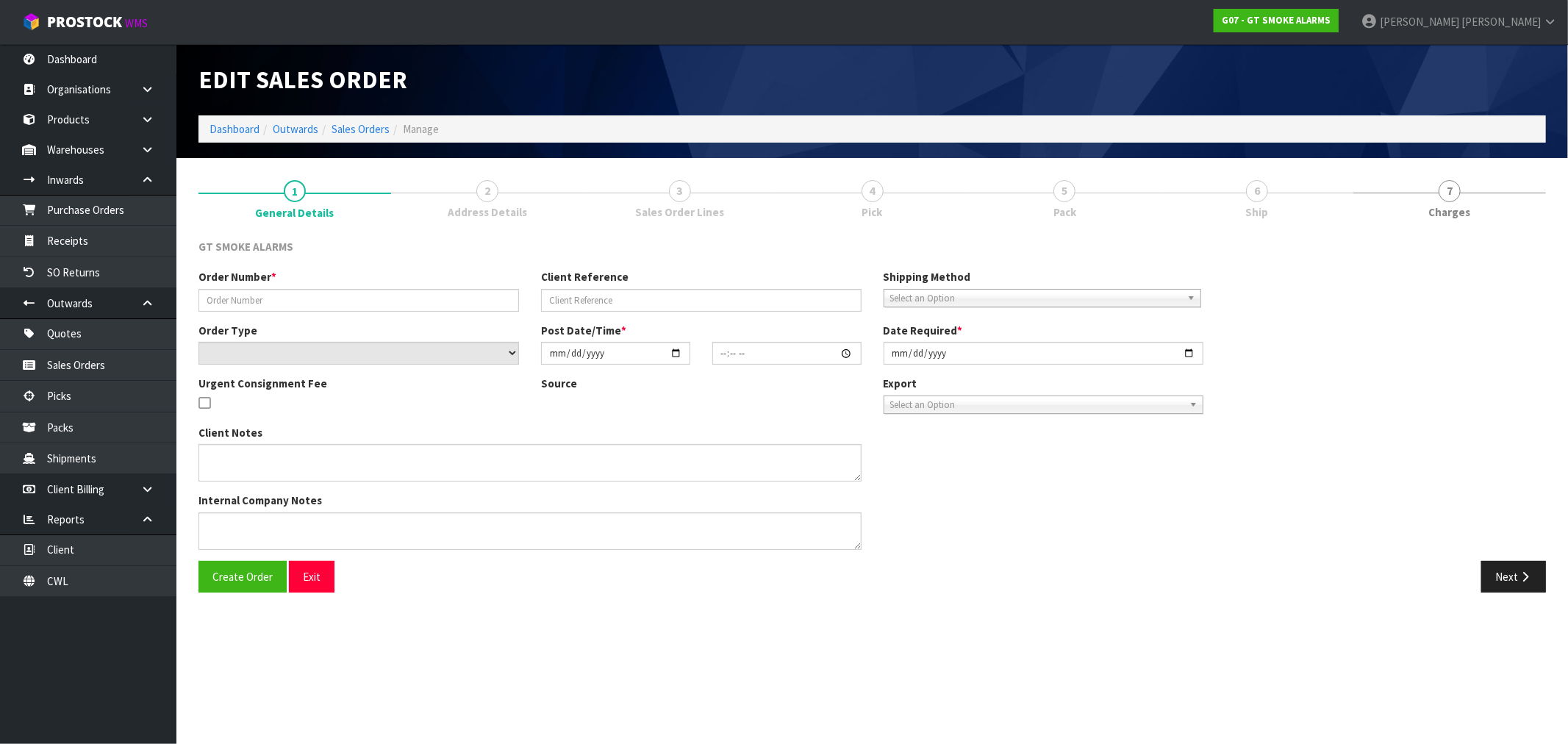
type input "2321"
select select "number:0"
type input "[DATE]"
type input "10:05:06.000"
type input "[DATE]"
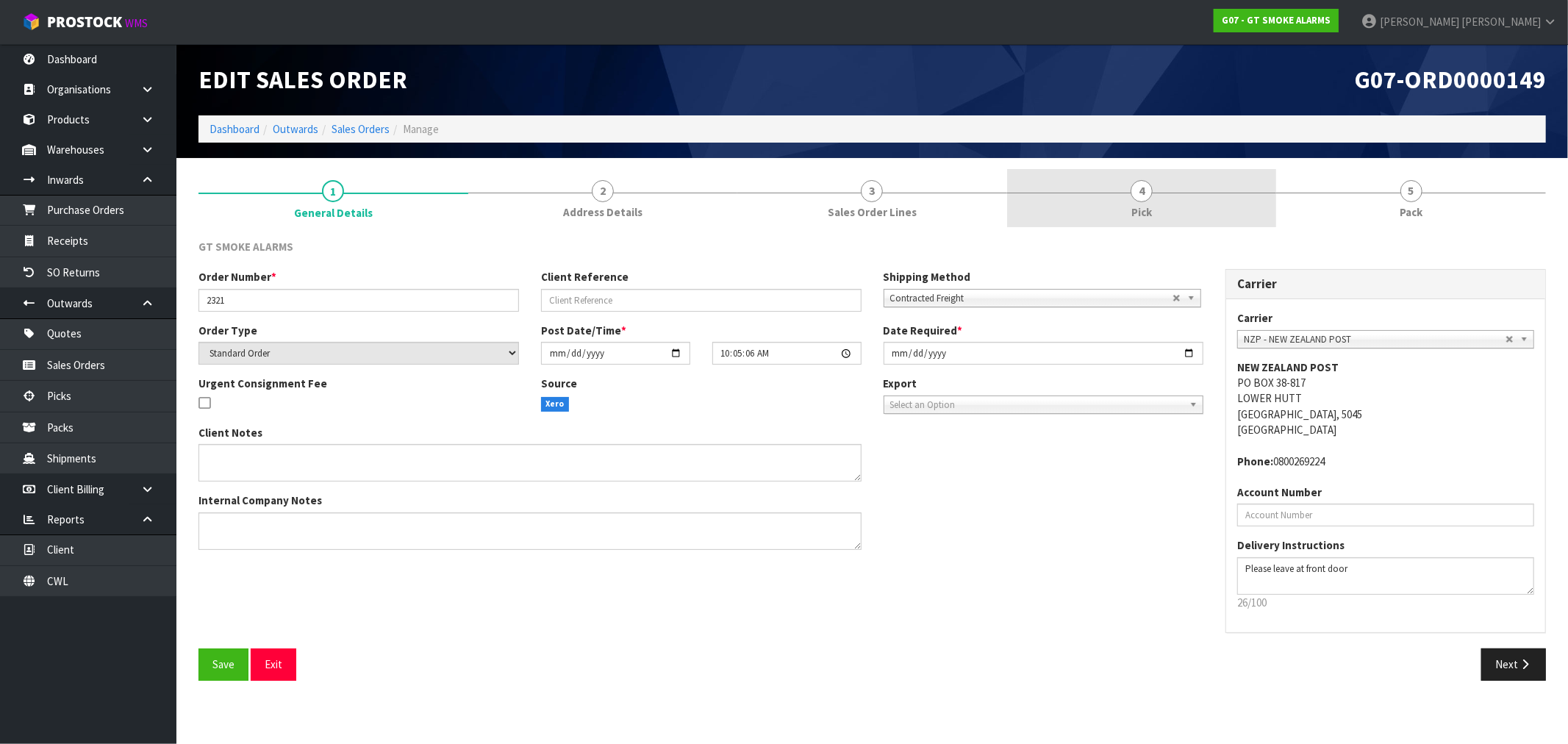
click at [1158, 207] on link "4 Pick" at bounding box center [1141, 198] width 270 height 58
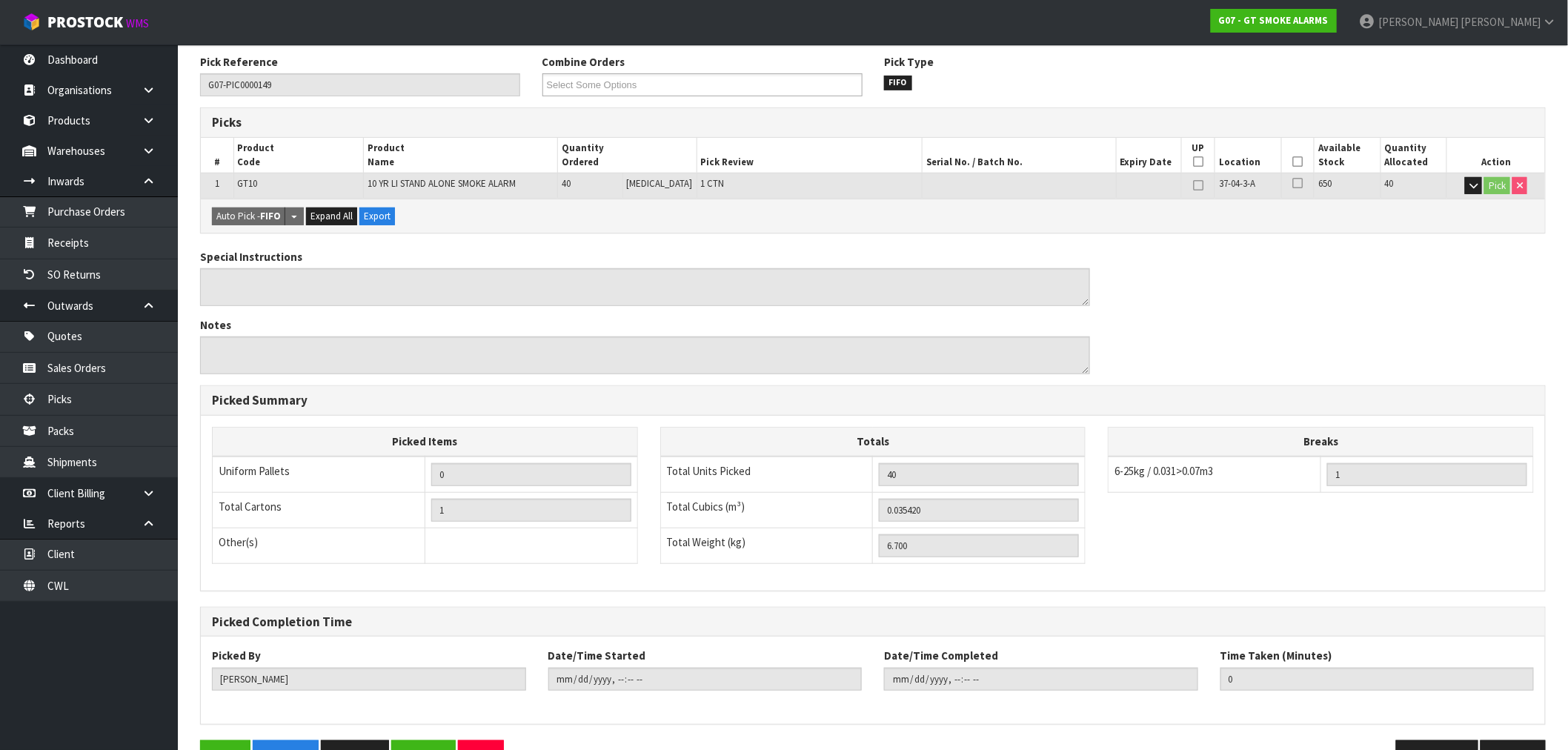
scroll to position [231, 0]
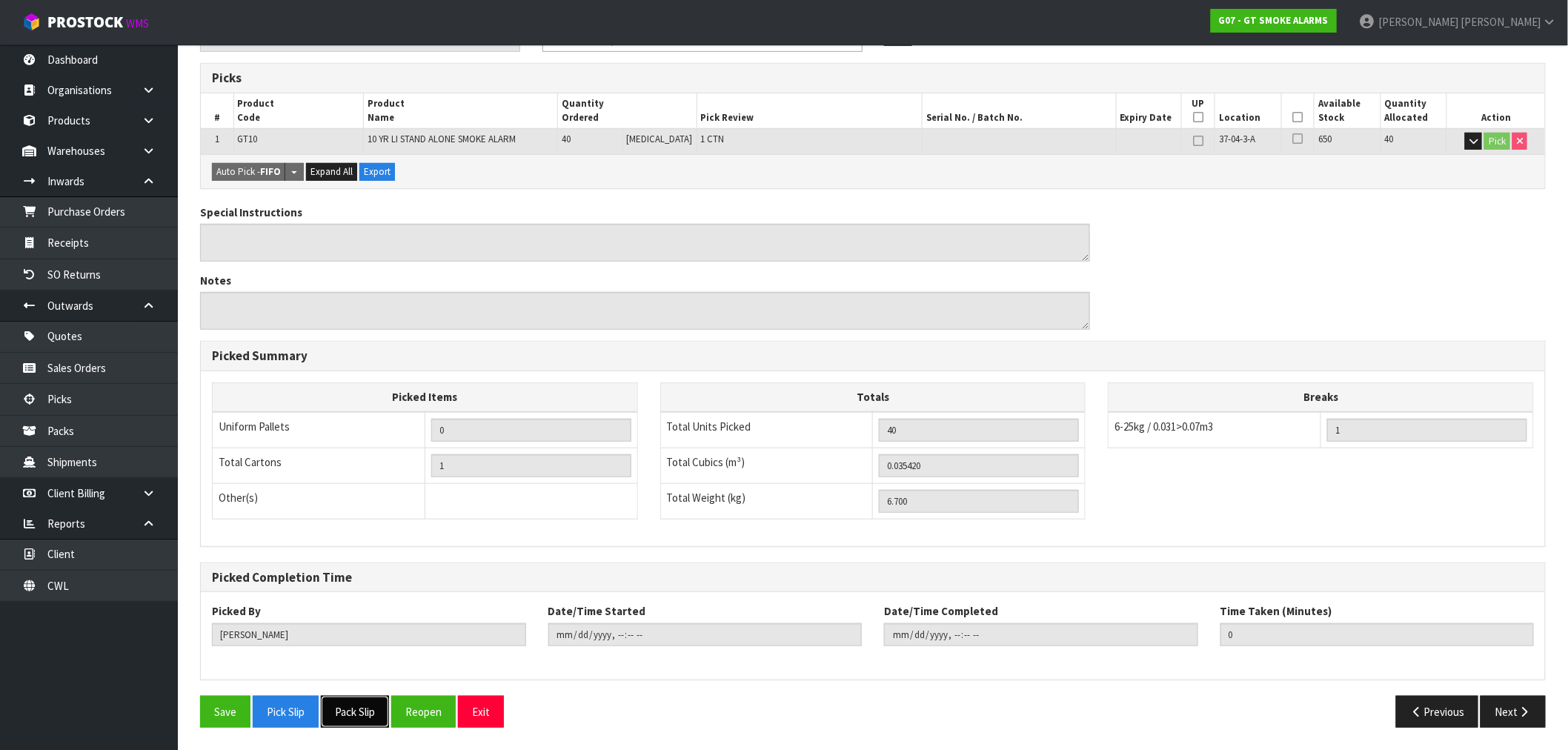
click at [334, 712] on button "Pack Slip" at bounding box center [354, 711] width 68 height 32
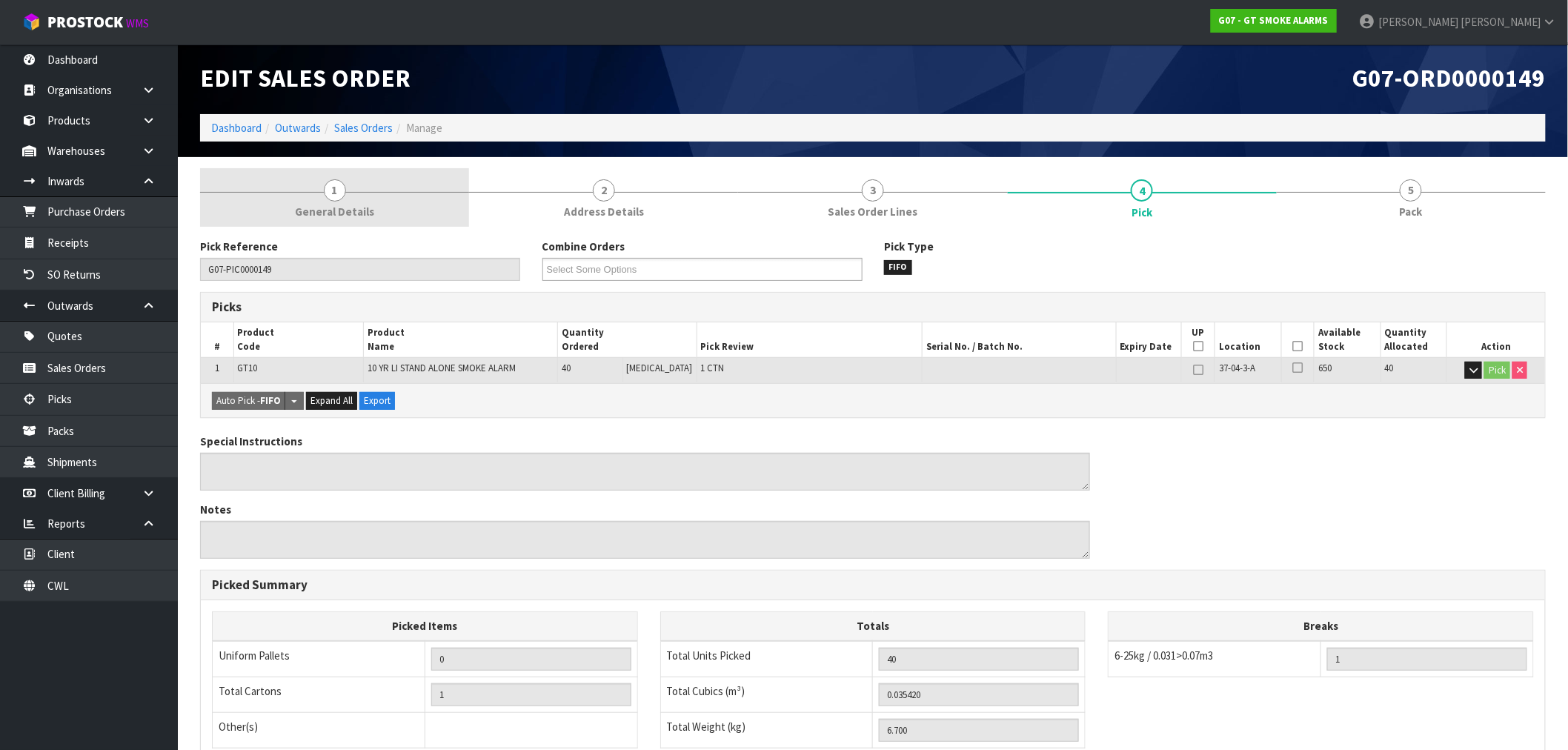
scroll to position [0, 0]
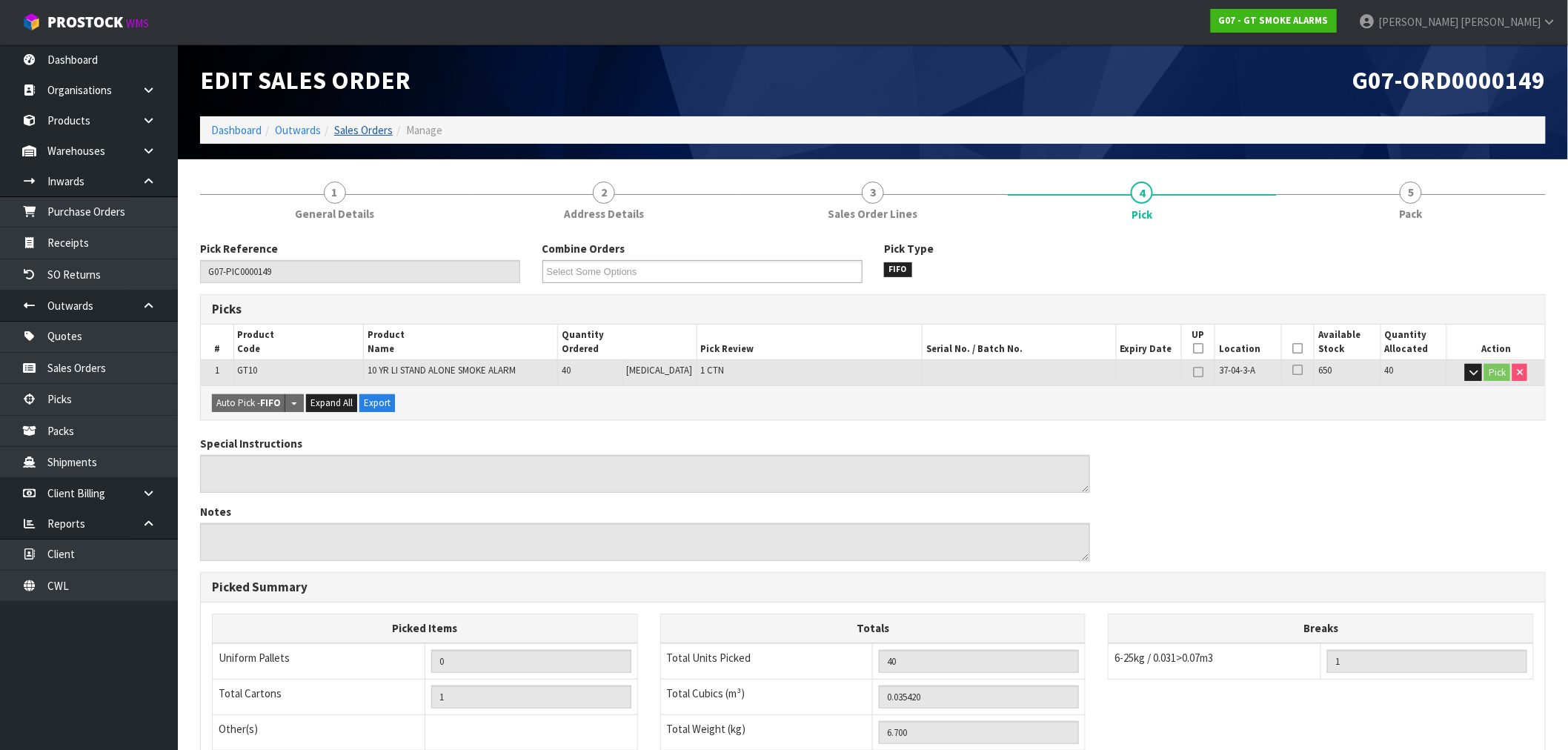
click at [362, 136] on link "Sales Orders" at bounding box center [363, 130] width 59 height 14
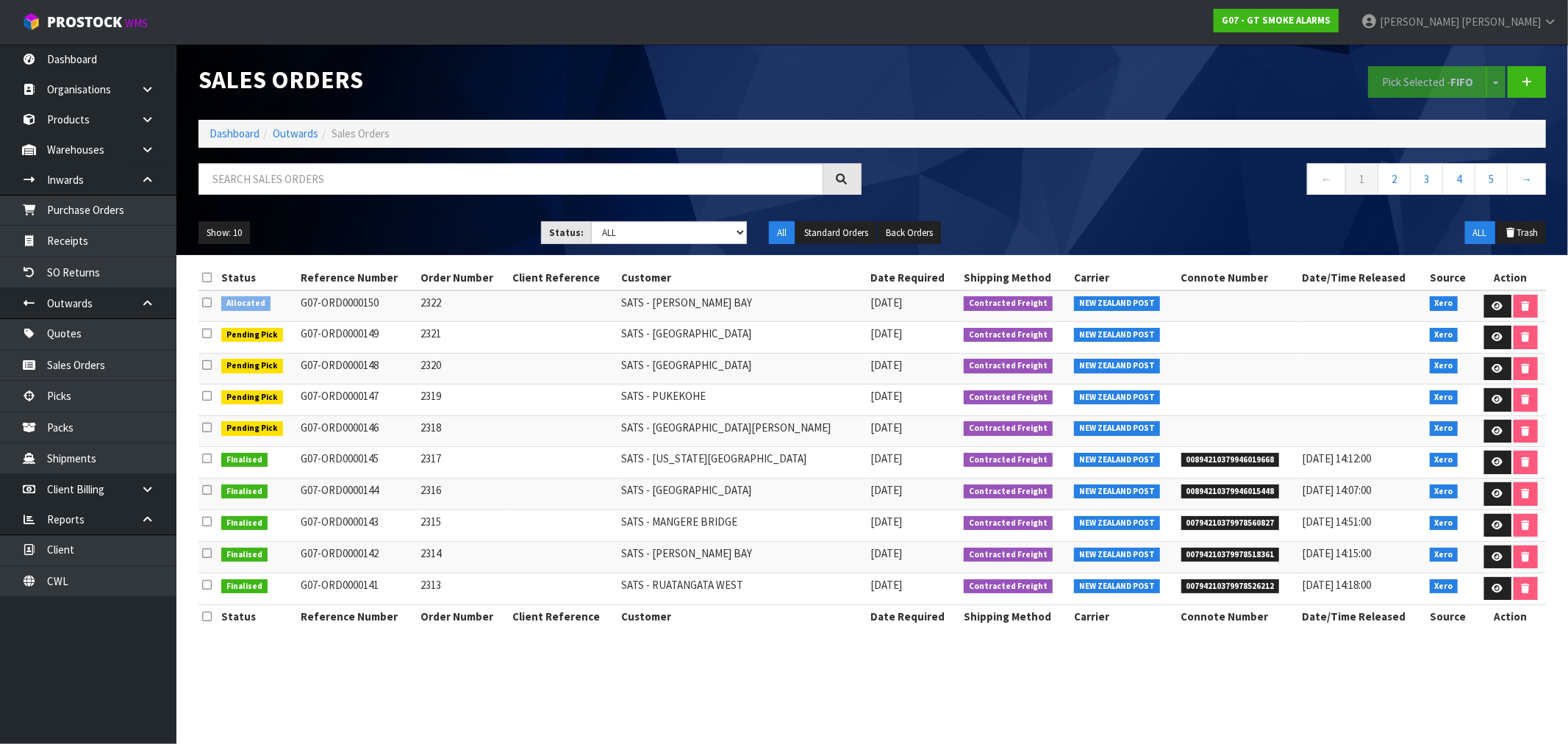
click at [204, 301] on icon at bounding box center [207, 302] width 10 height 11
click at [0, 0] on input "checkbox" at bounding box center [0, 0] width 0 height 0
click at [1439, 70] on button "Pick Selected - FIFO" at bounding box center [1427, 82] width 119 height 32
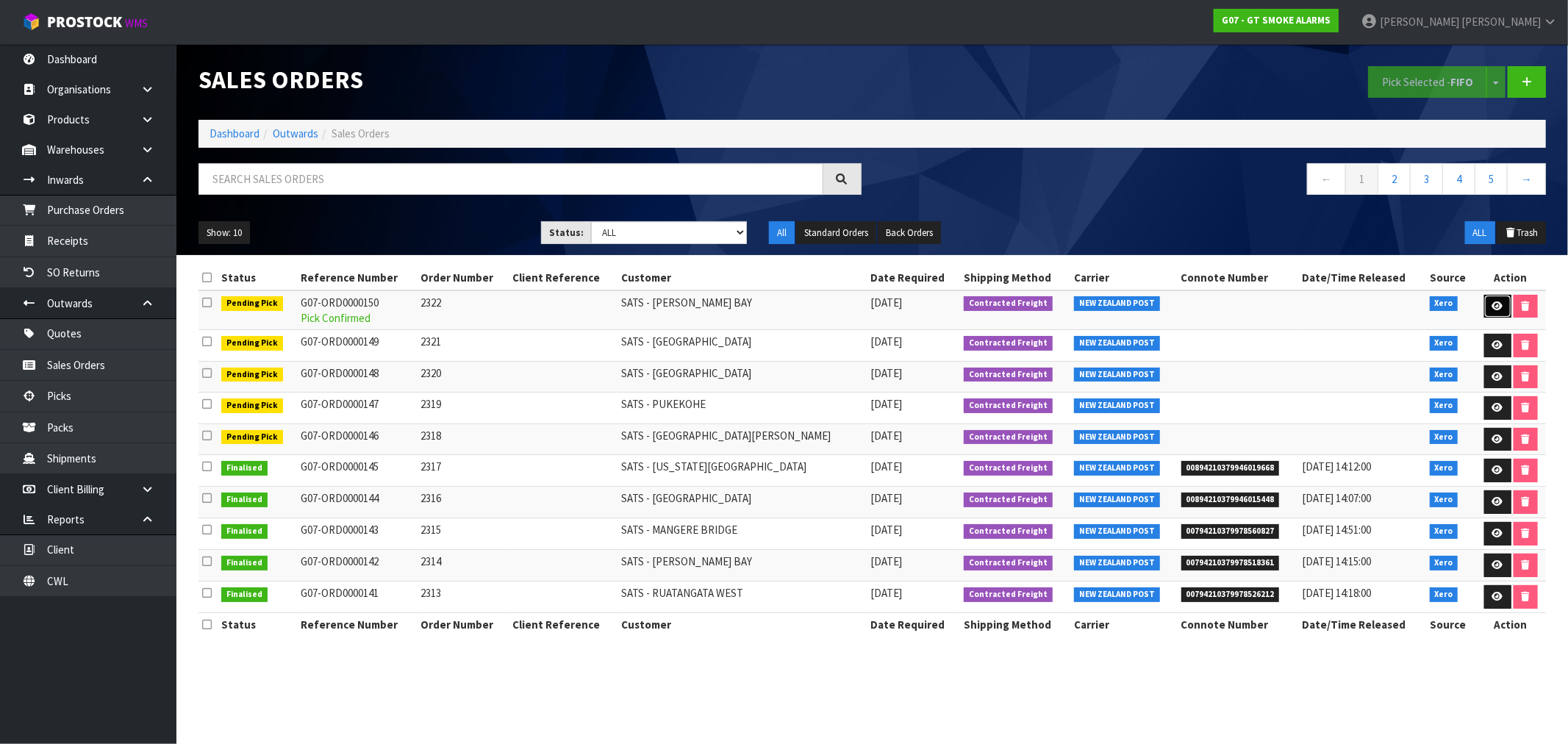
click at [1497, 302] on icon at bounding box center [1497, 306] width 11 height 10
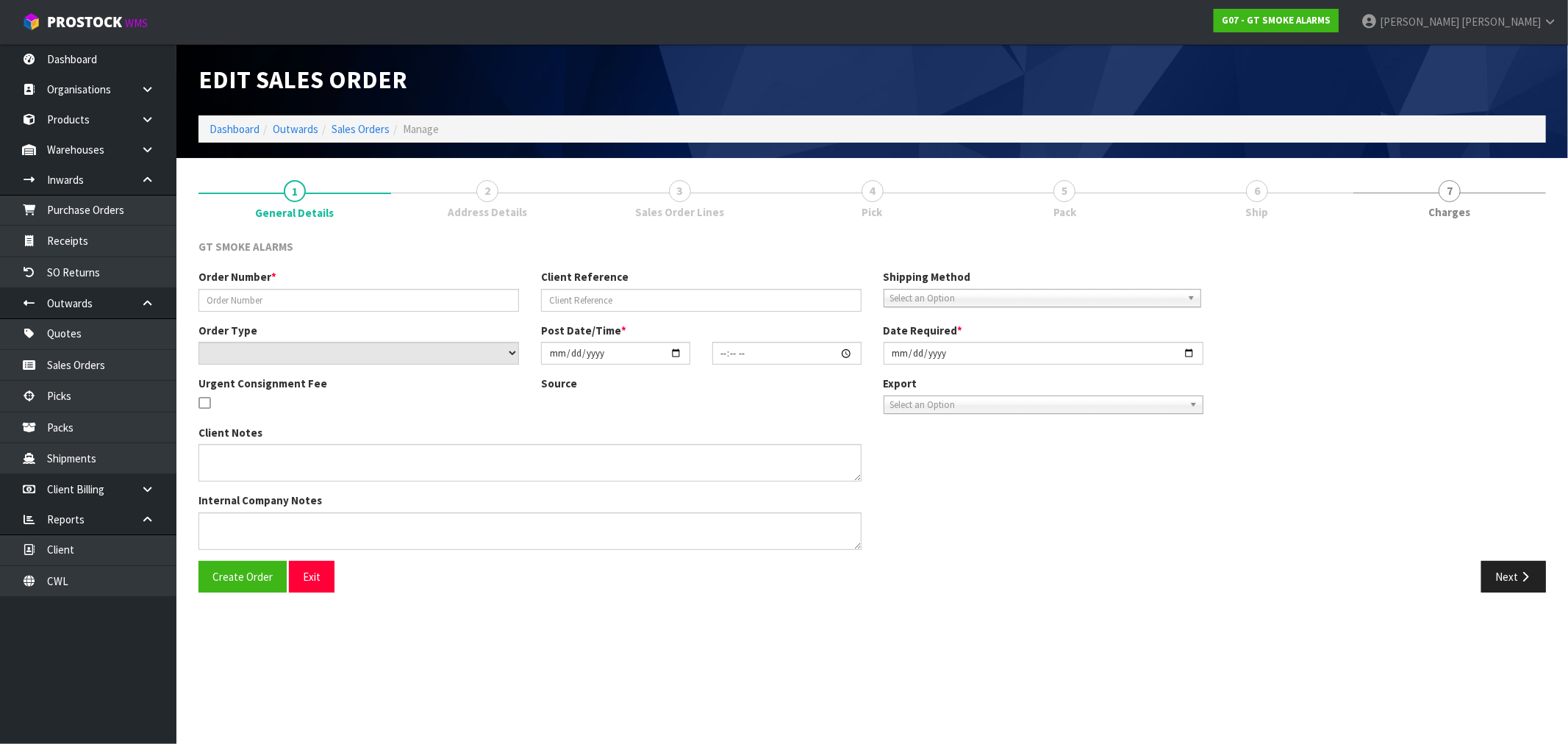
type input "2322"
select select "number:0"
type input "[DATE]"
type input "10:05:12.000"
type input "[DATE]"
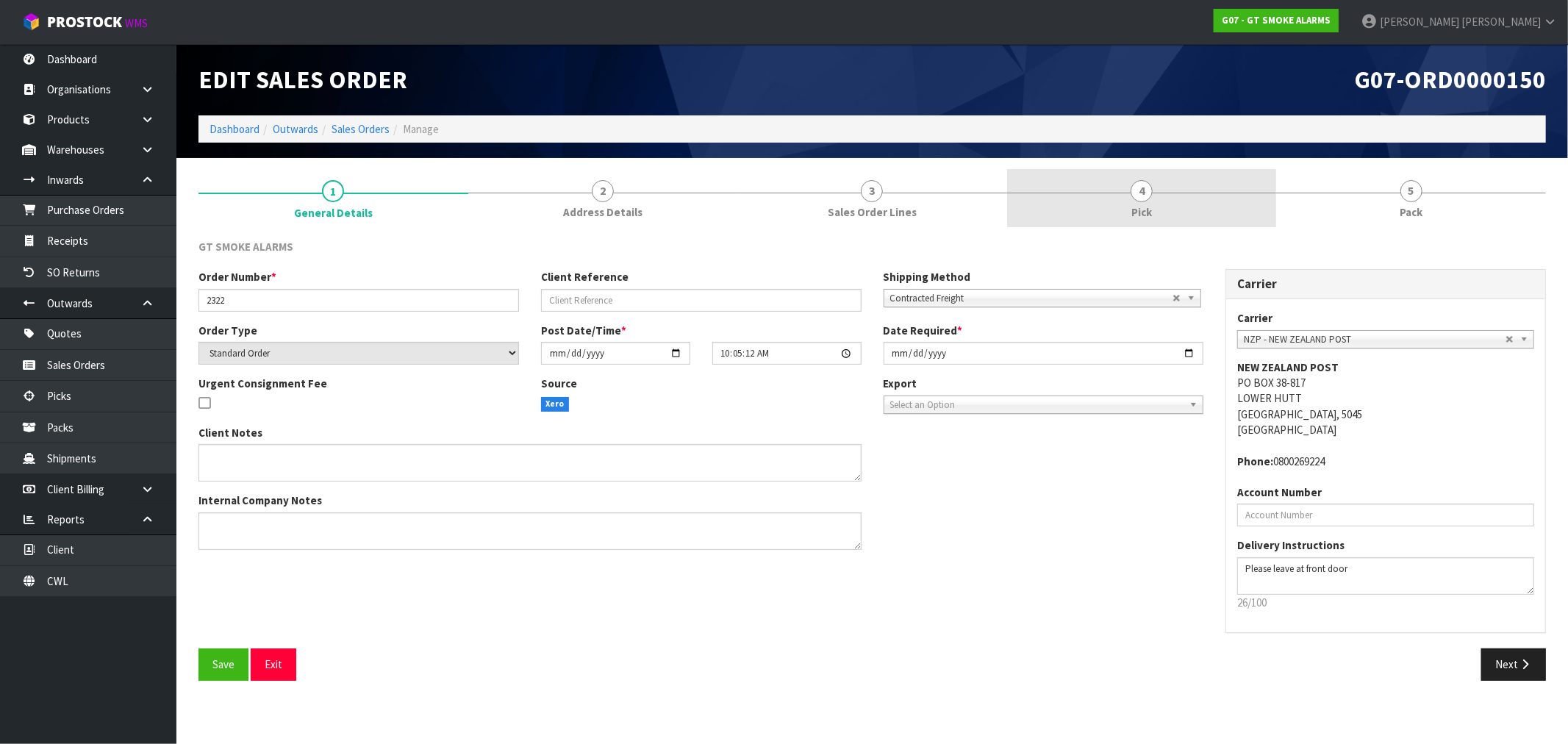
click at [1149, 197] on link "4 Pick" at bounding box center [1141, 198] width 270 height 58
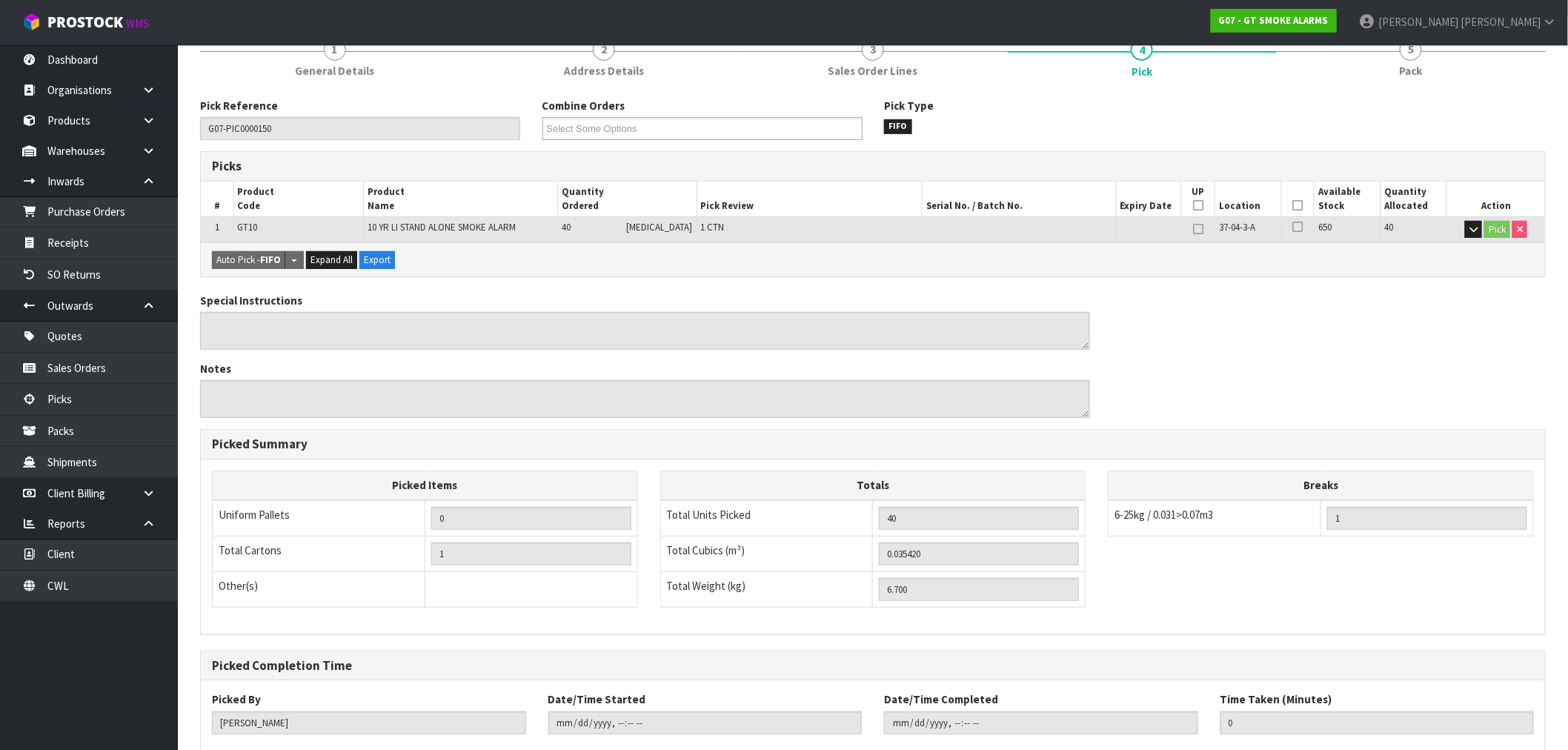
scroll to position [231, 0]
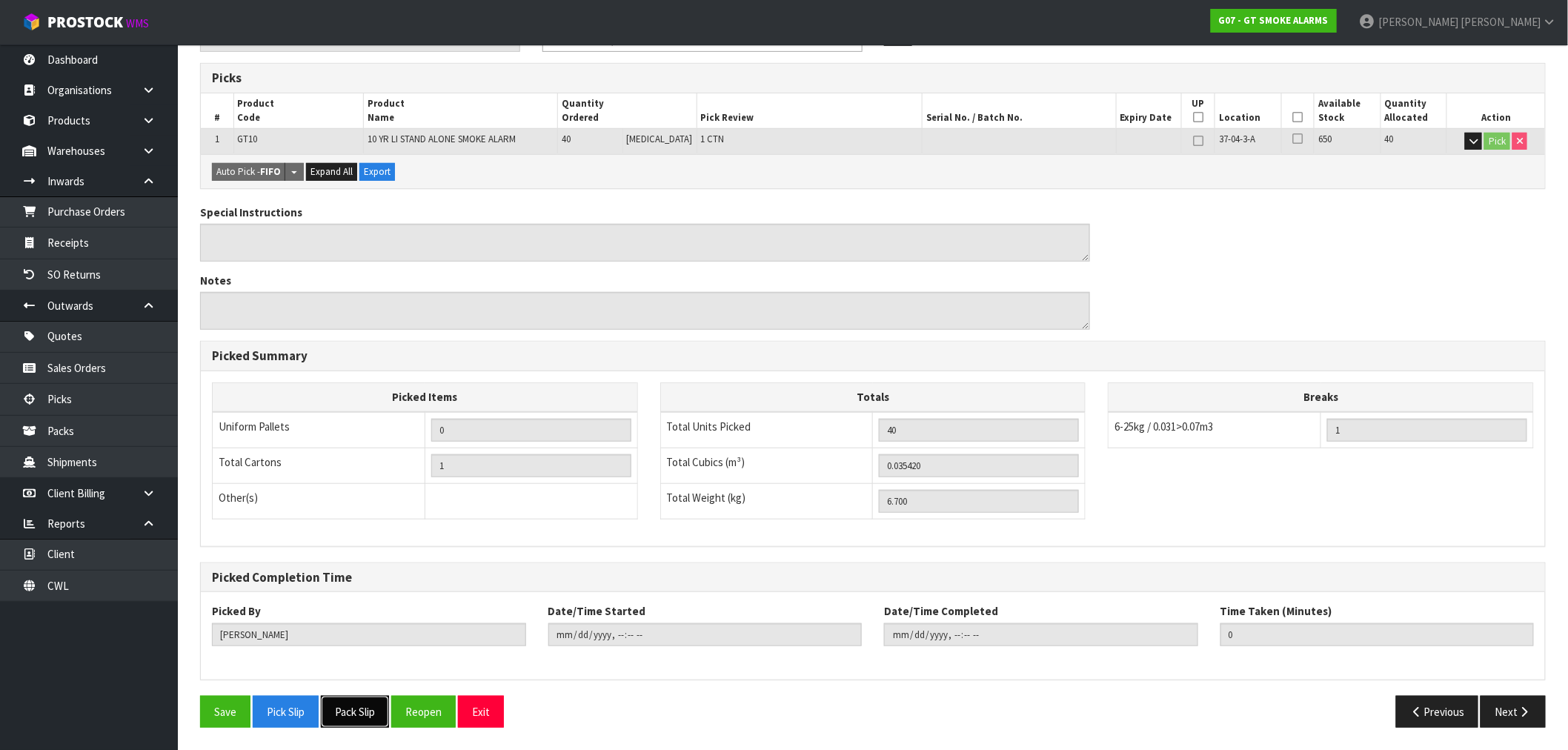
click at [346, 708] on button "Pack Slip" at bounding box center [354, 711] width 68 height 32
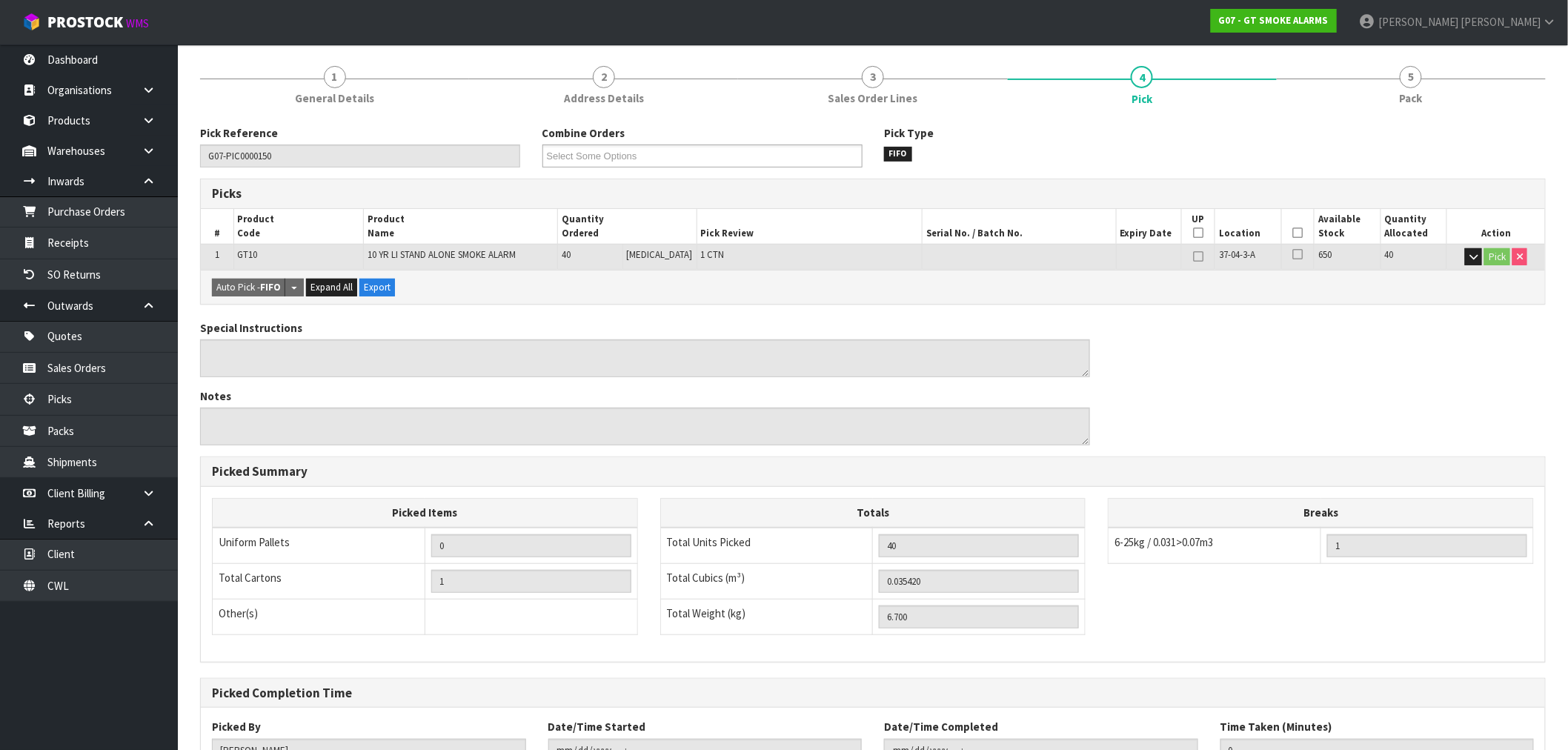
scroll to position [0, 0]
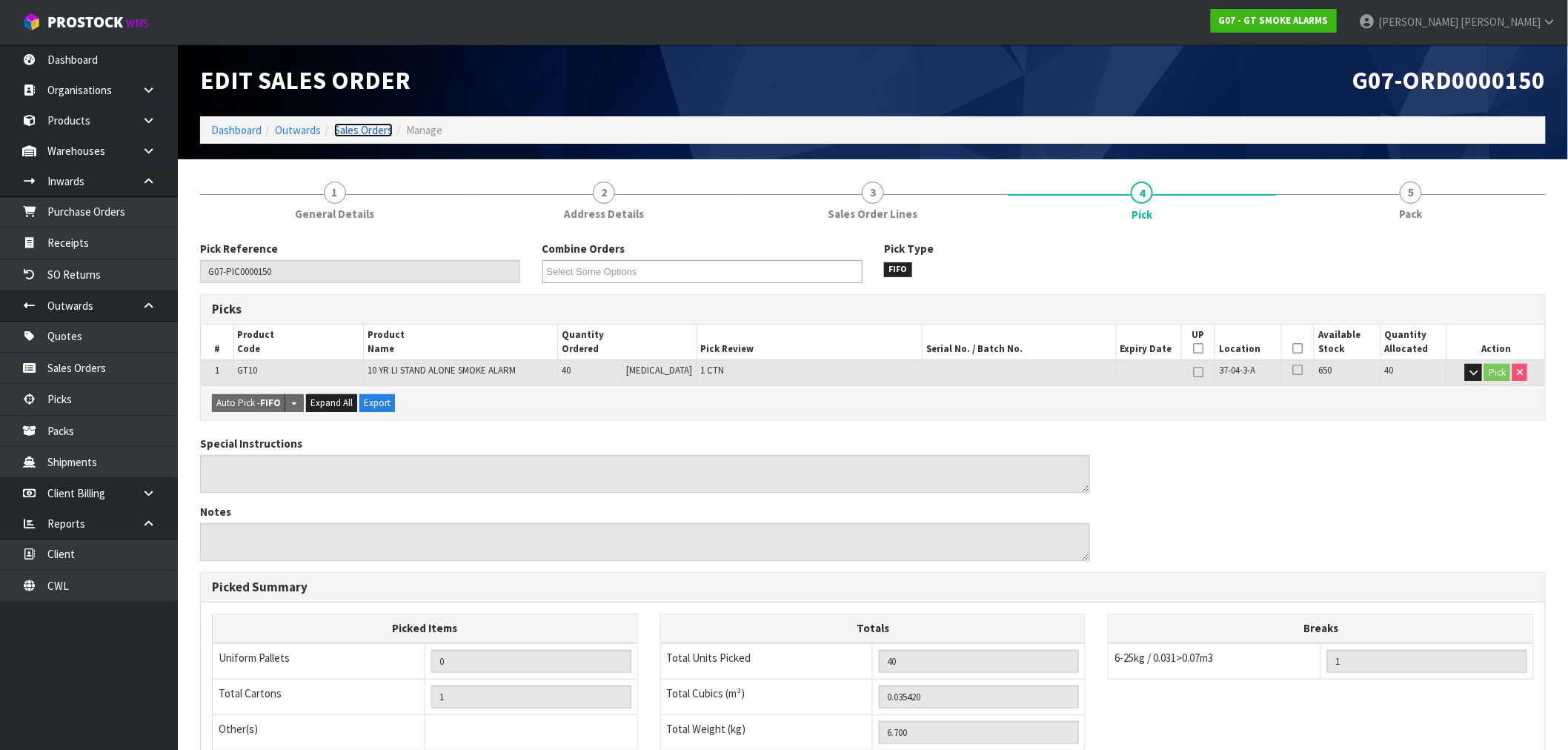
click at [374, 129] on link "Sales Orders" at bounding box center [363, 130] width 59 height 14
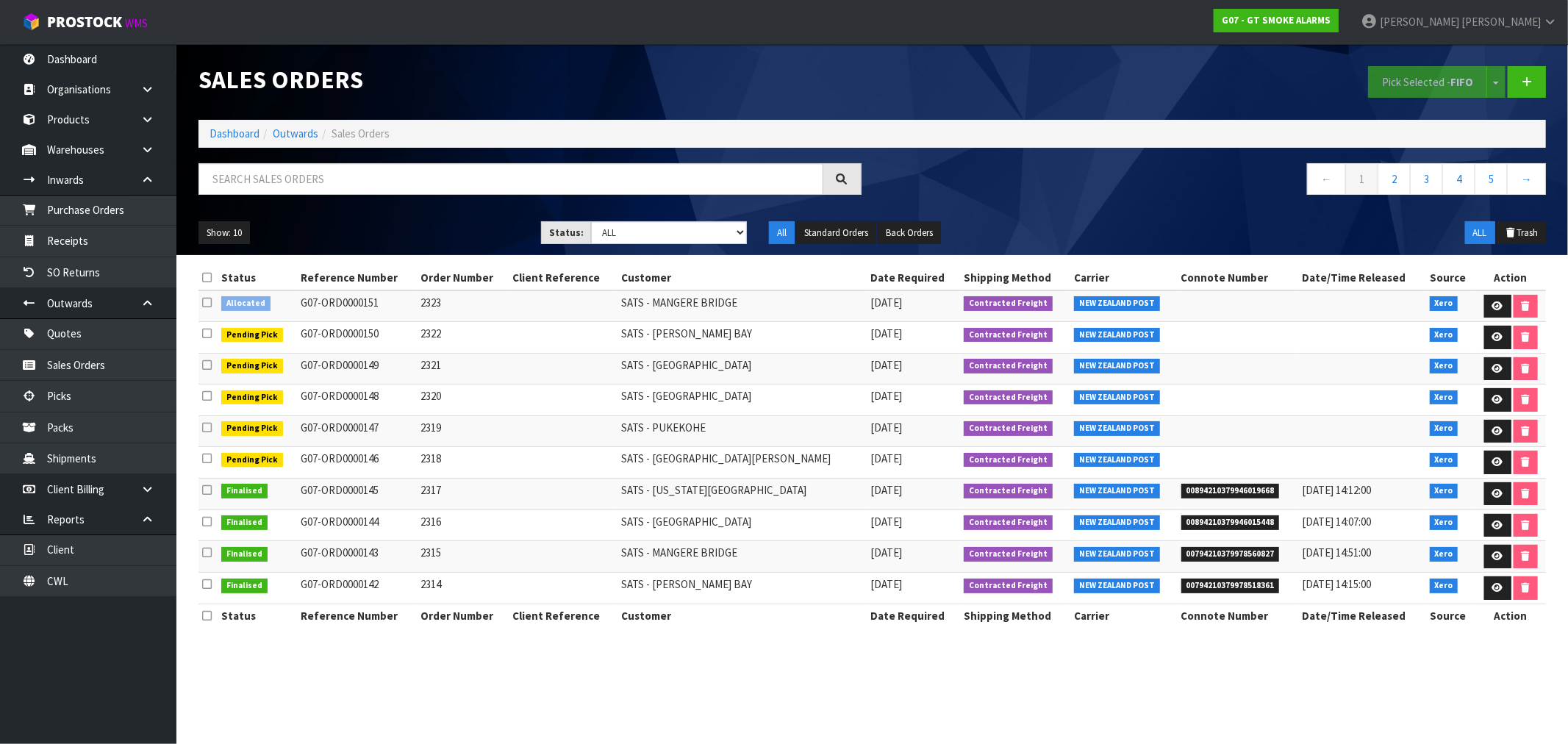
click at [498, 318] on td "2323" at bounding box center [463, 306] width 92 height 32
click at [245, 136] on link "Dashboard" at bounding box center [234, 133] width 50 height 14
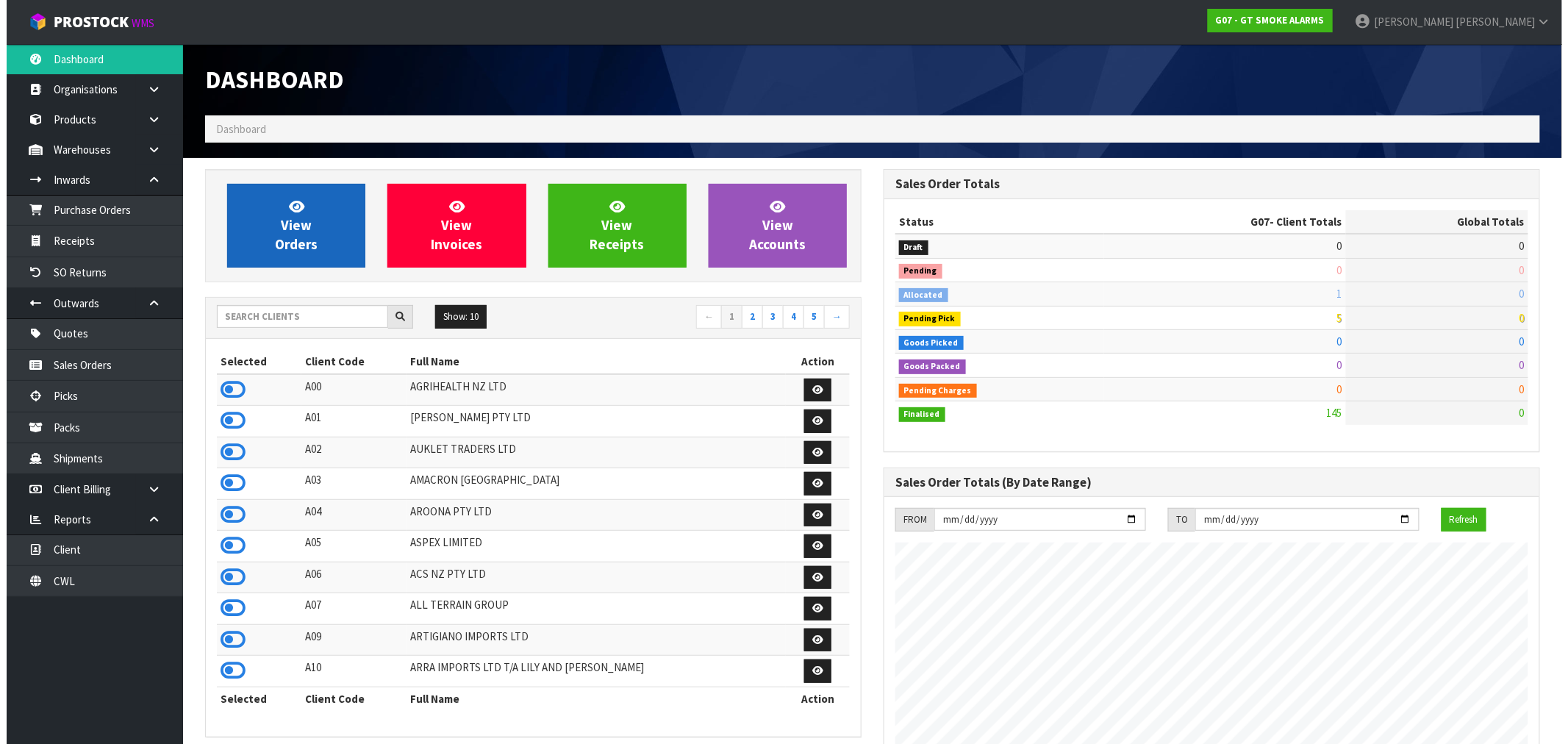
scroll to position [898, 679]
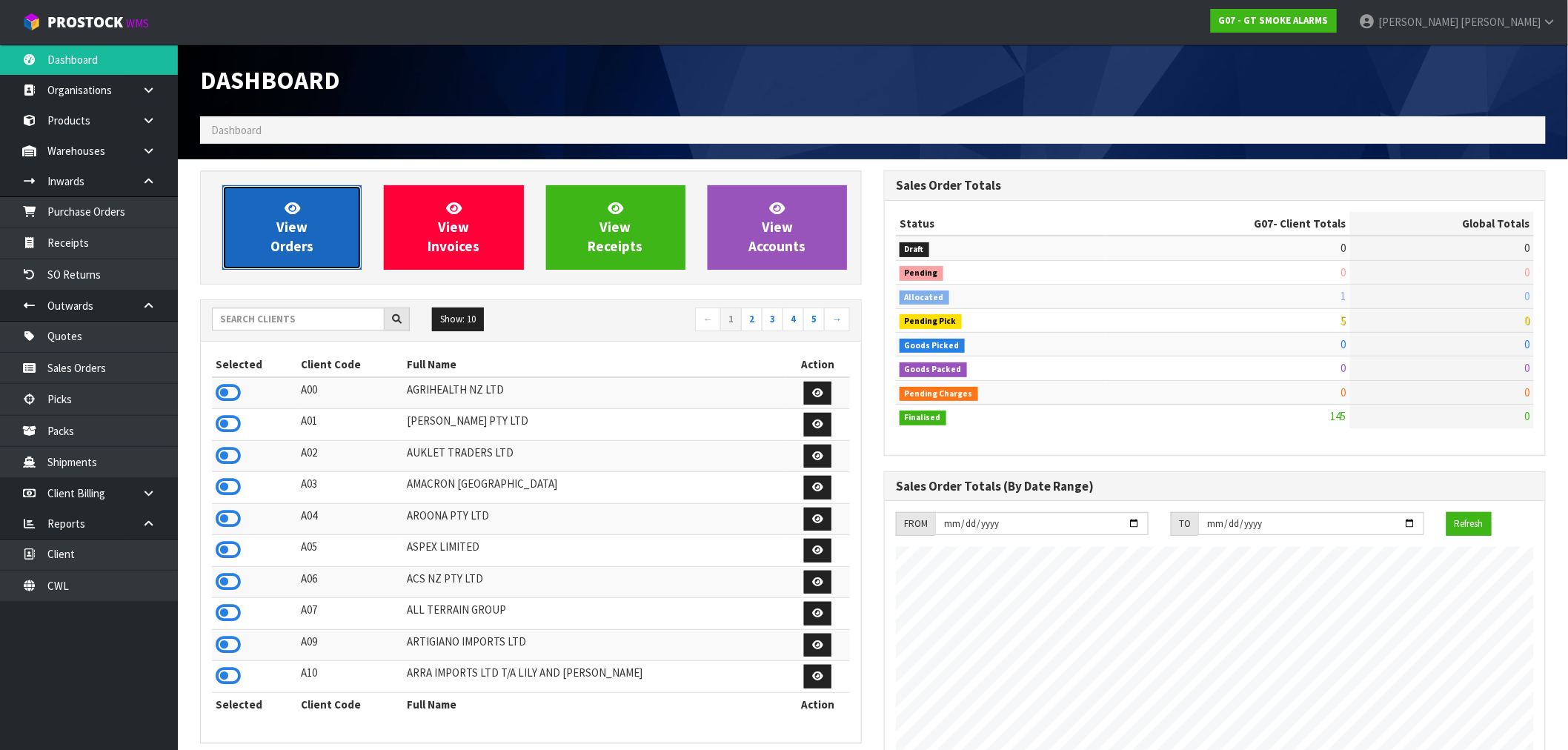
click at [338, 228] on link "View Orders" at bounding box center [292, 227] width 139 height 85
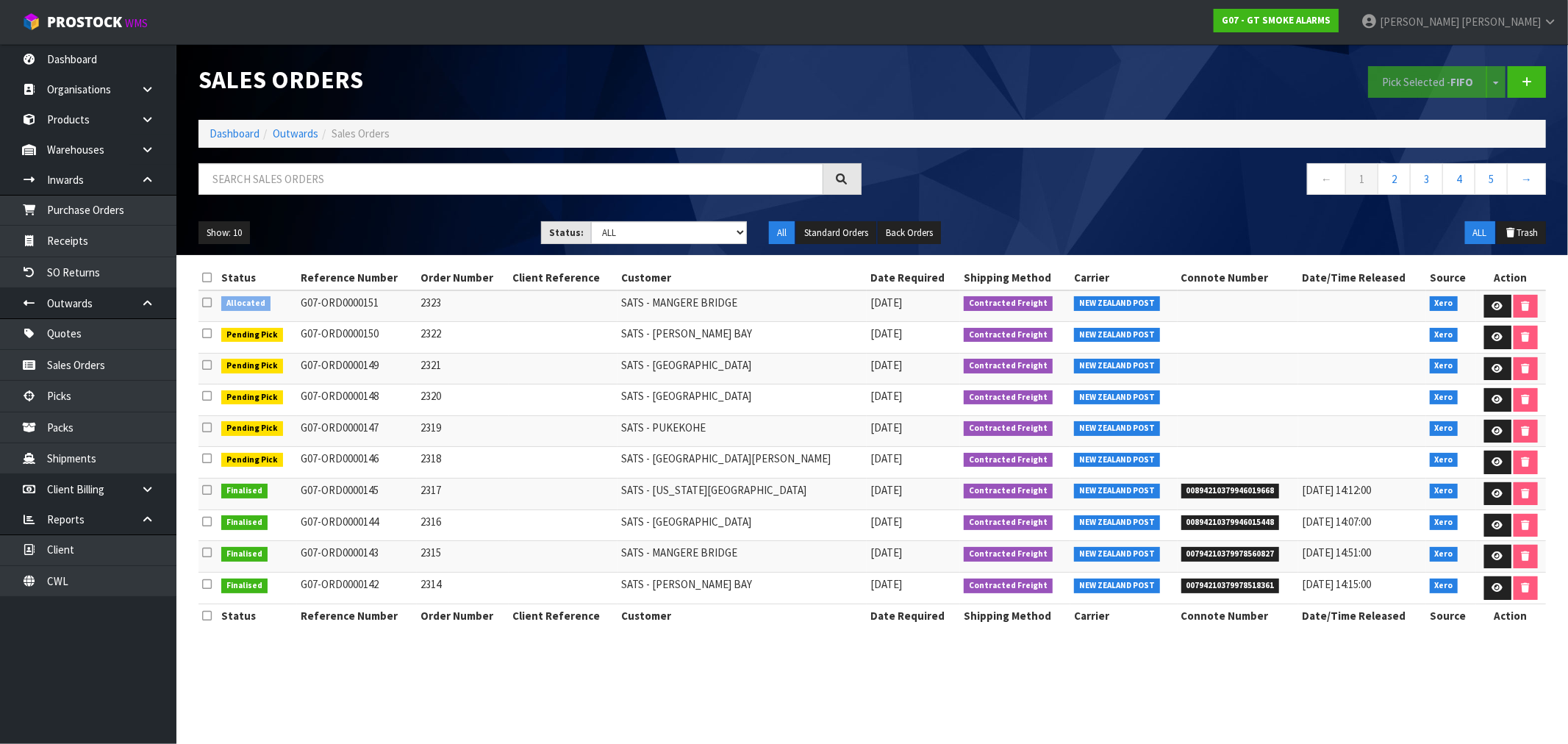
click at [207, 304] on icon at bounding box center [207, 302] width 10 height 11
click at [0, 0] on input "checkbox" at bounding box center [0, 0] width 0 height 0
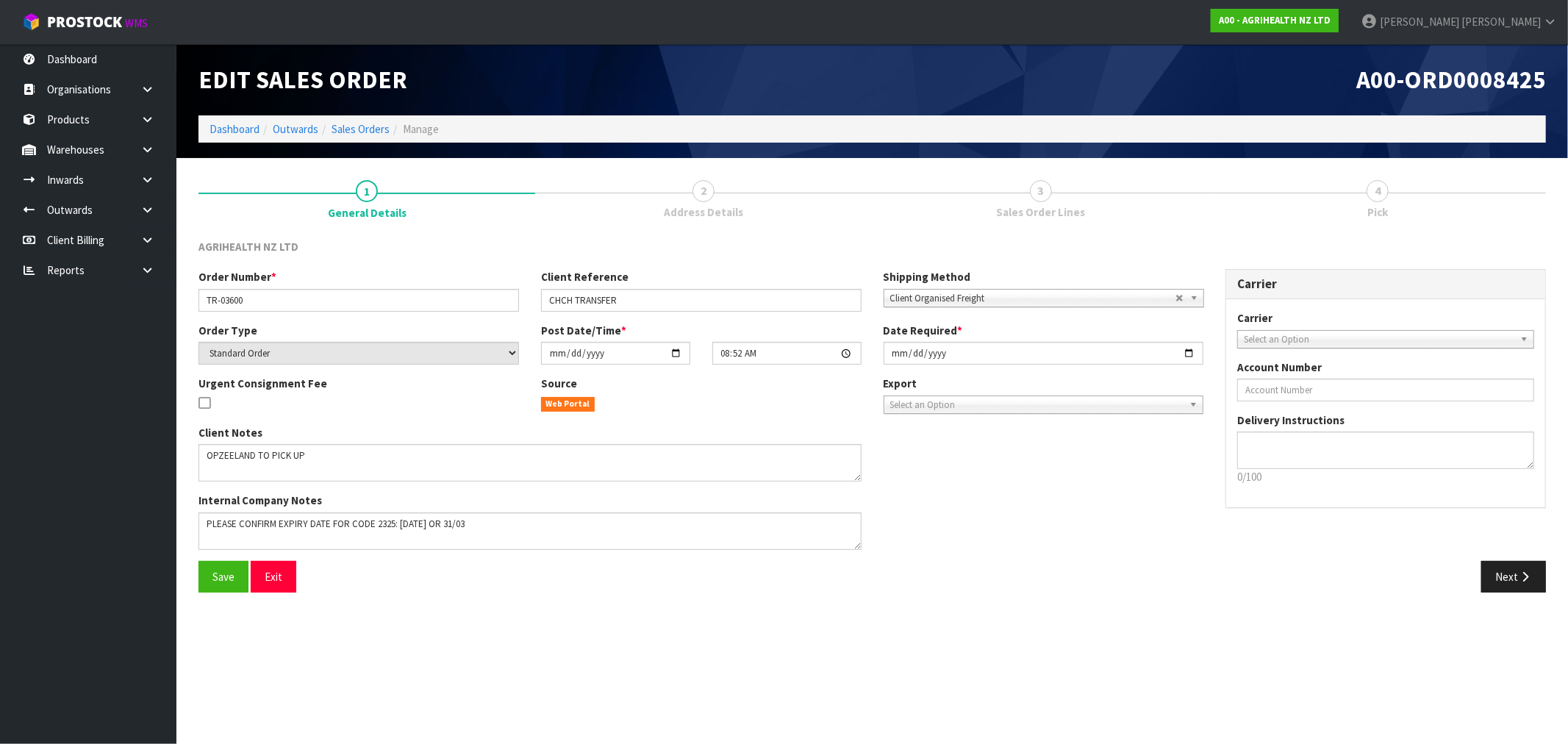
click at [1492, 592] on div "Save Exit Next" at bounding box center [872, 581] width 1370 height 42
click at [1499, 575] on button "Next" at bounding box center [1513, 576] width 65 height 32
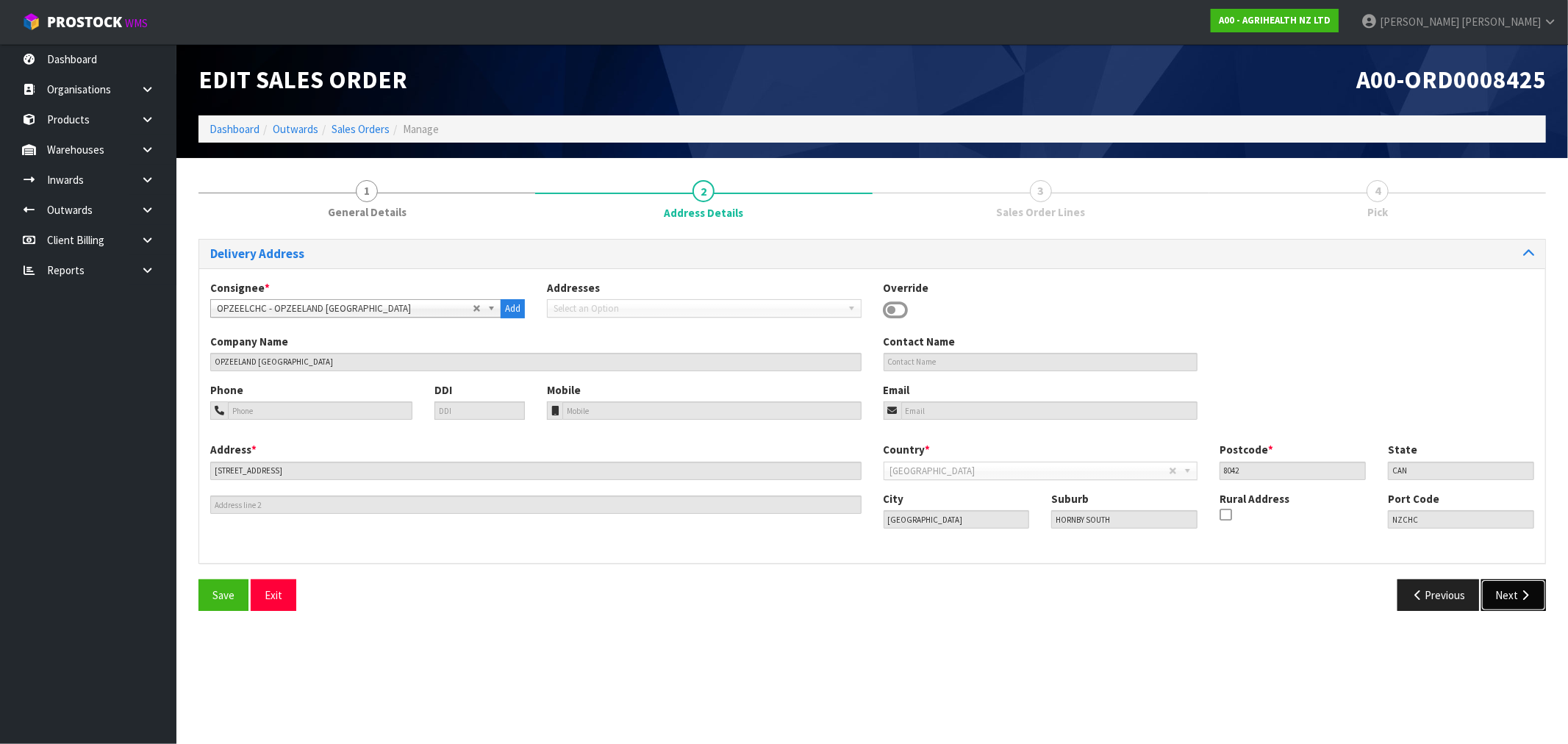
click at [1518, 603] on button "Next" at bounding box center [1513, 595] width 65 height 32
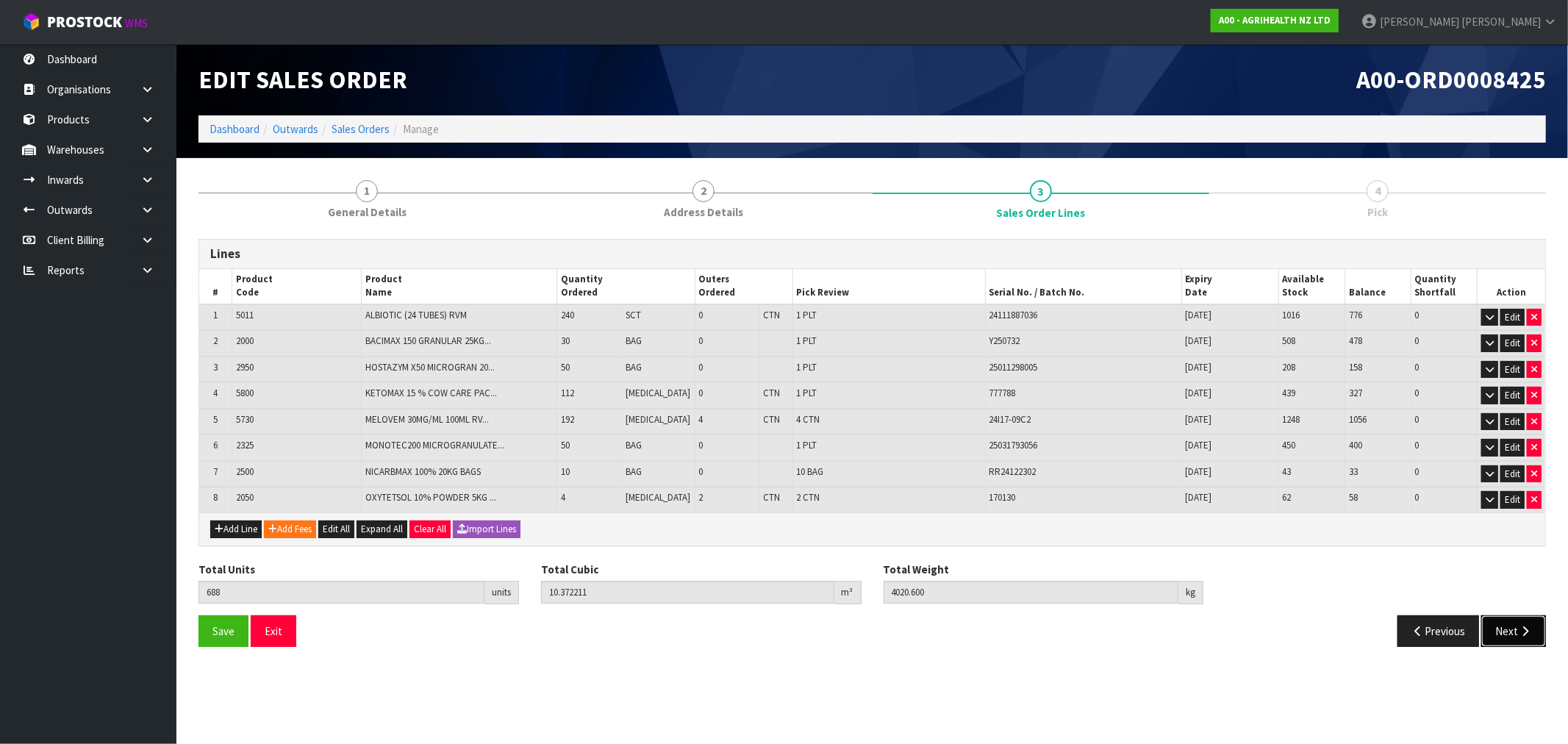
click at [1515, 617] on button "Next" at bounding box center [1513, 631] width 65 height 32
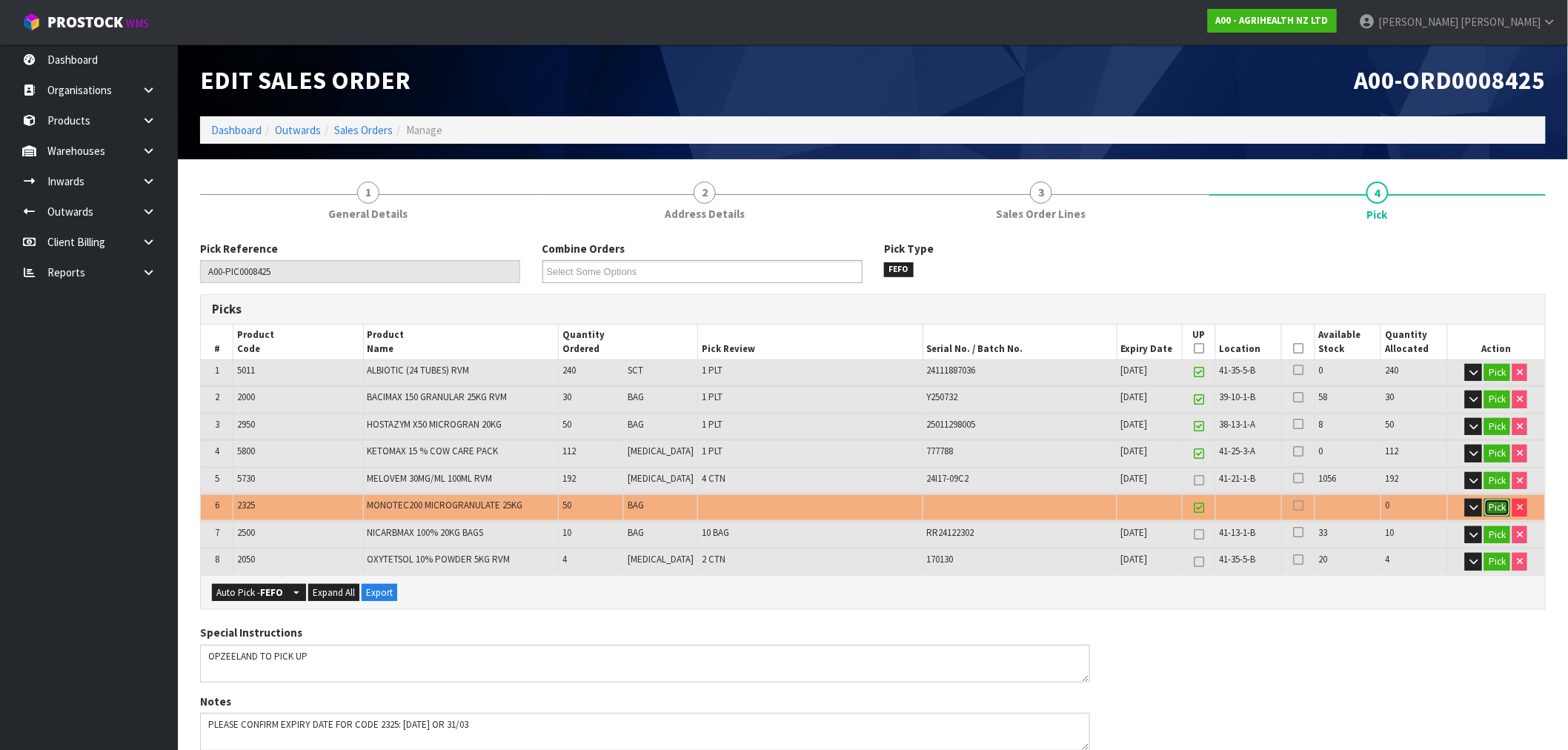
click at [1500, 506] on button "Pick" at bounding box center [1497, 507] width 26 height 18
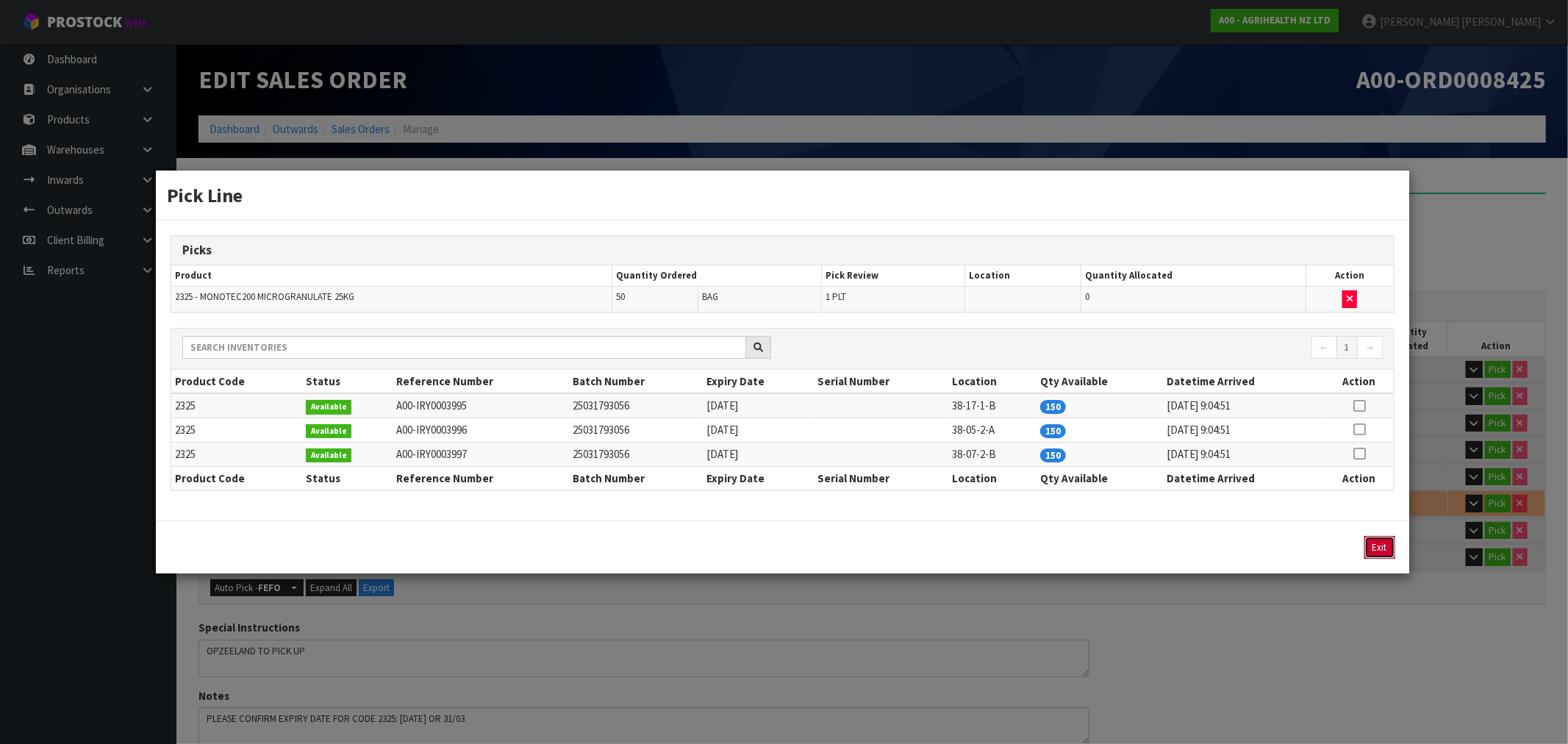
click at [1385, 553] on button "Exit" at bounding box center [1379, 546] width 31 height 22
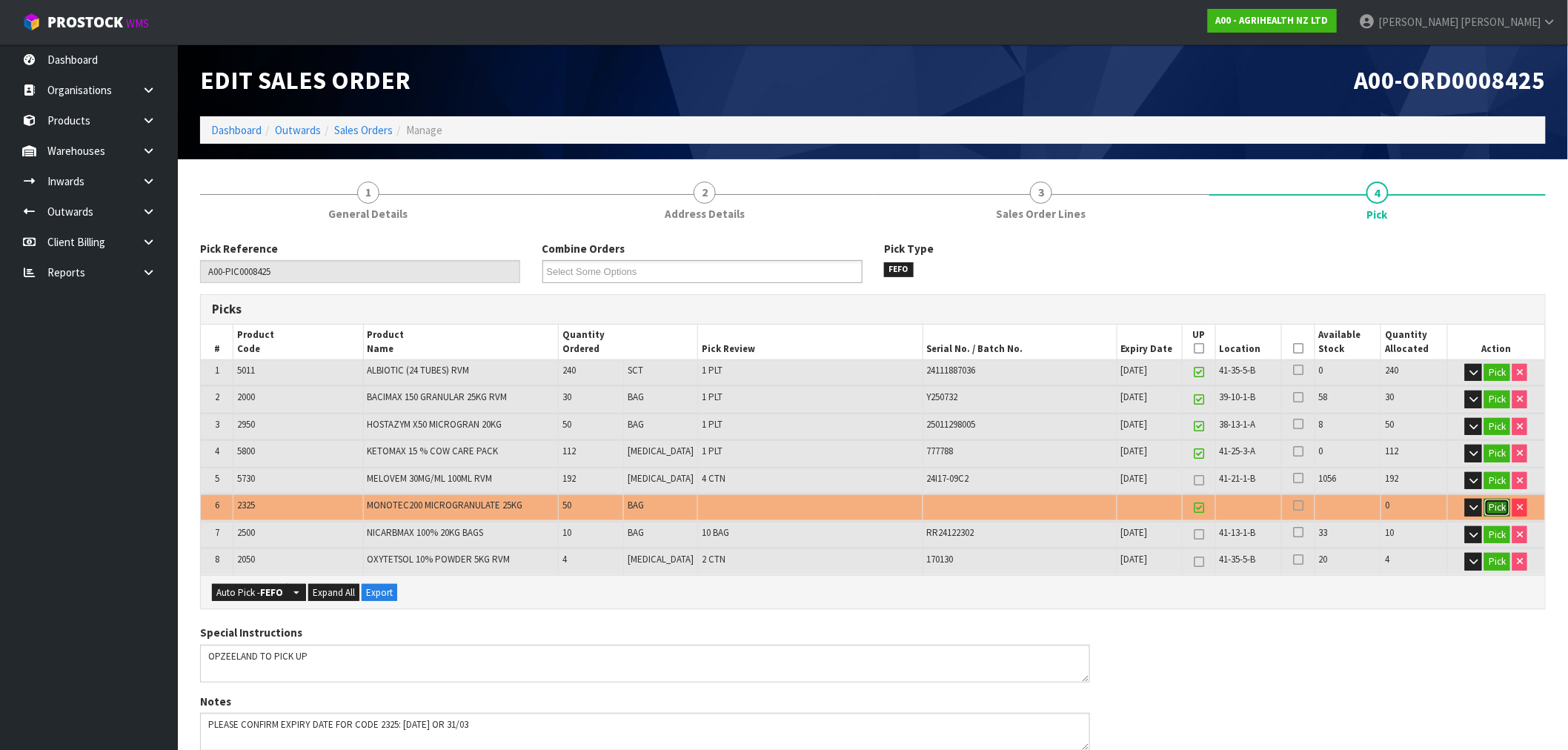
click at [1501, 501] on button "Pick" at bounding box center [1497, 507] width 26 height 18
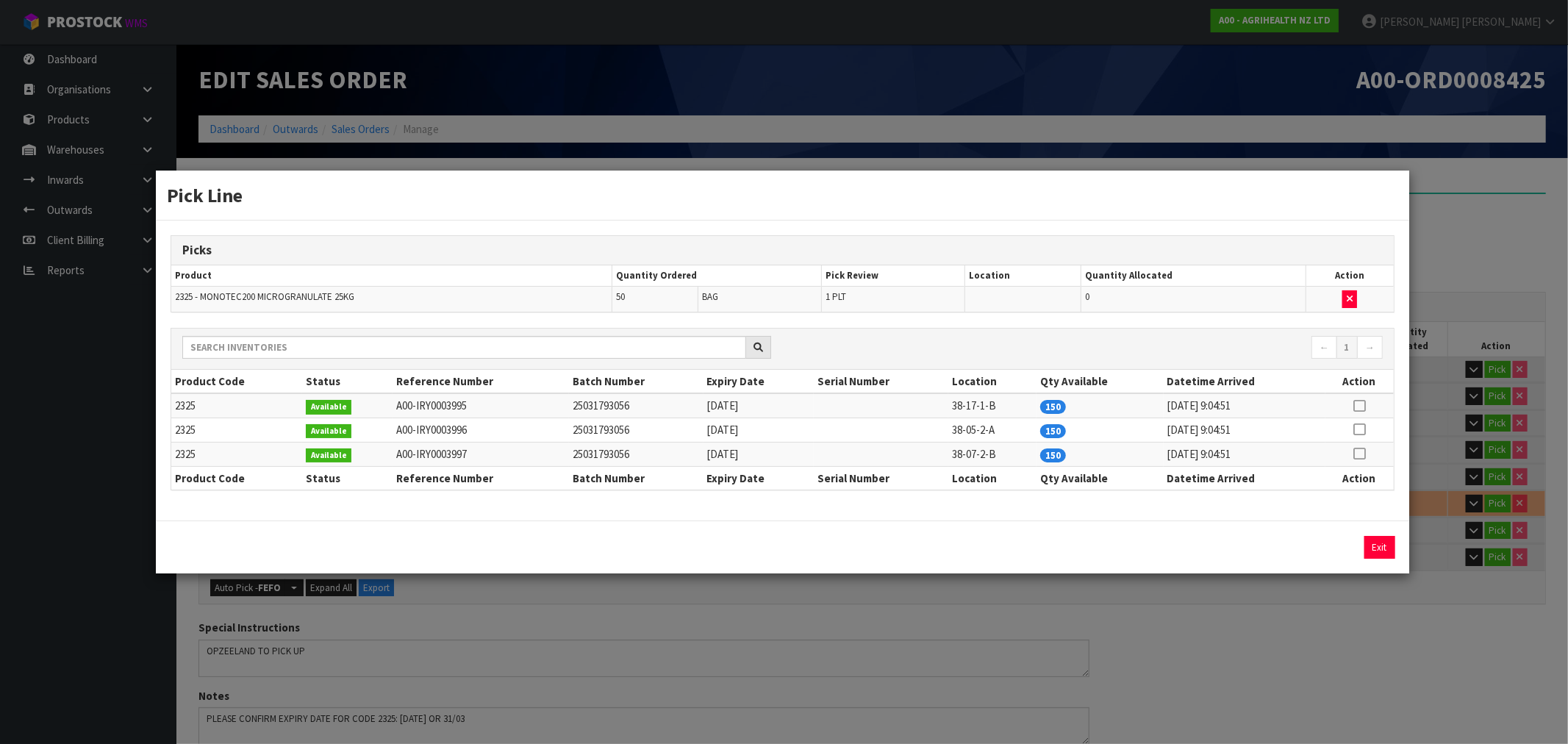
drag, startPoint x: 1224, startPoint y: 663, endPoint x: 1250, endPoint y: 663, distance: 26.0
click at [1225, 664] on div "Pick Line Picks Product Quantity Ordered Pick Review Location Quantity Allocate…" at bounding box center [784, 372] width 1568 height 744
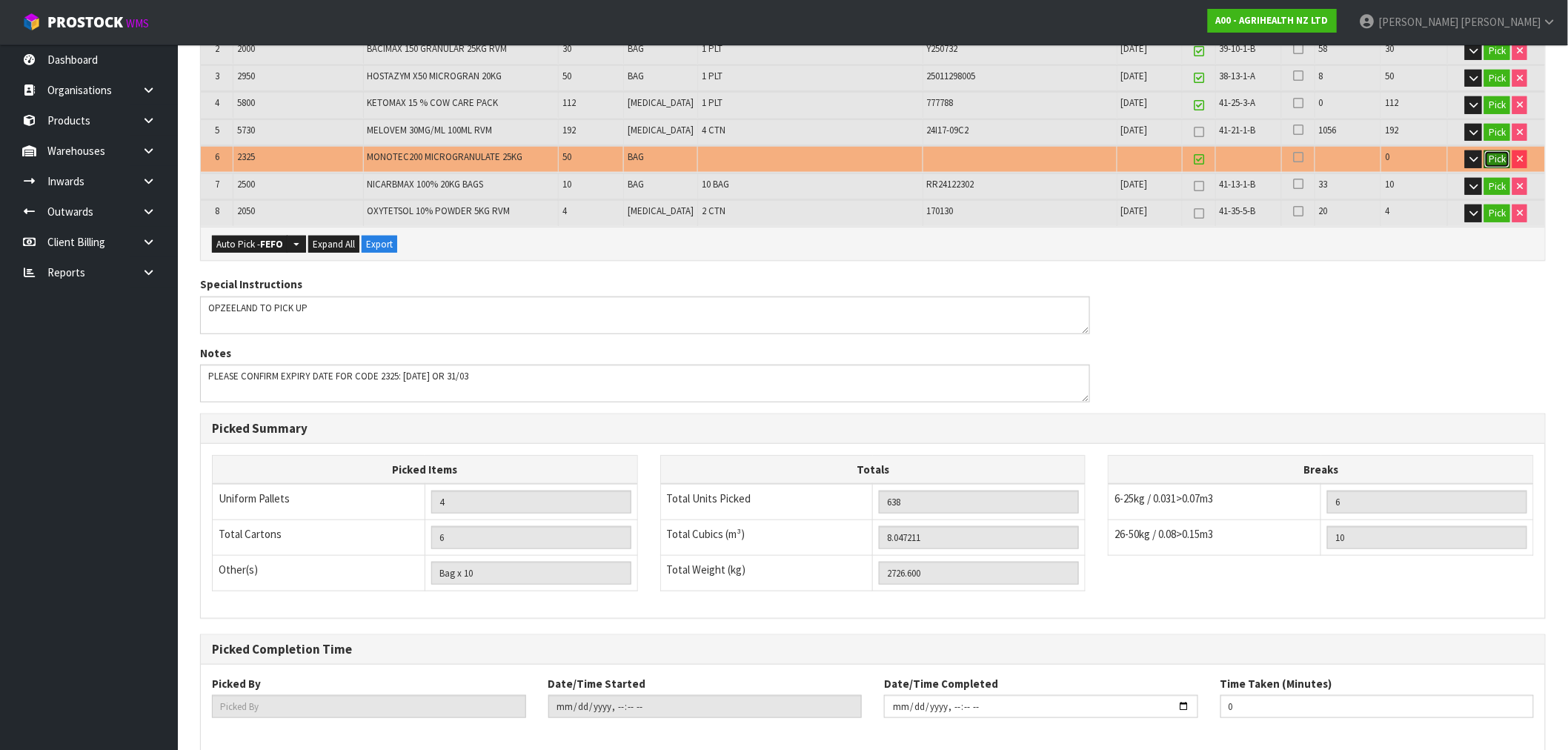
scroll to position [417, 0]
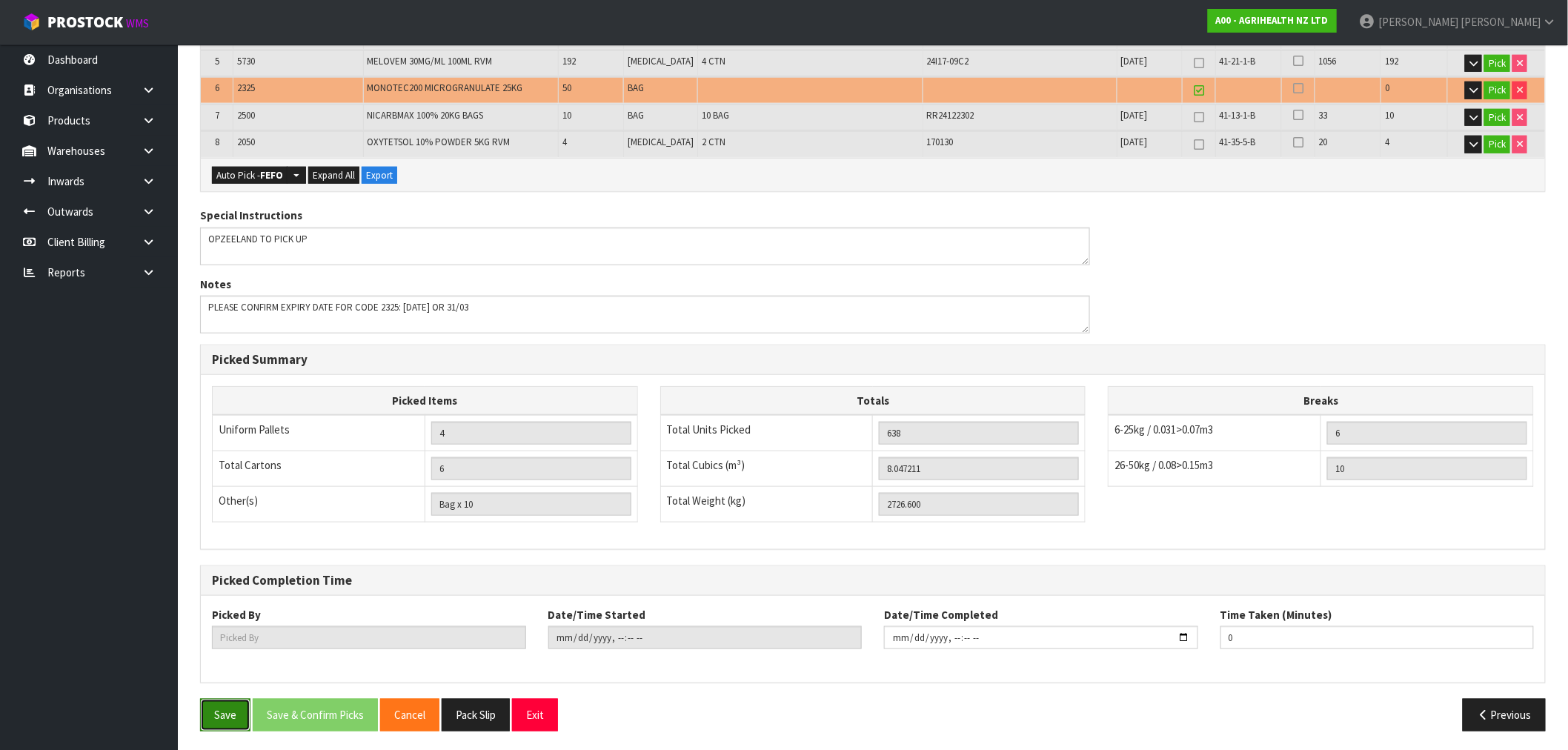
click at [229, 706] on button "Save" at bounding box center [225, 715] width 50 height 32
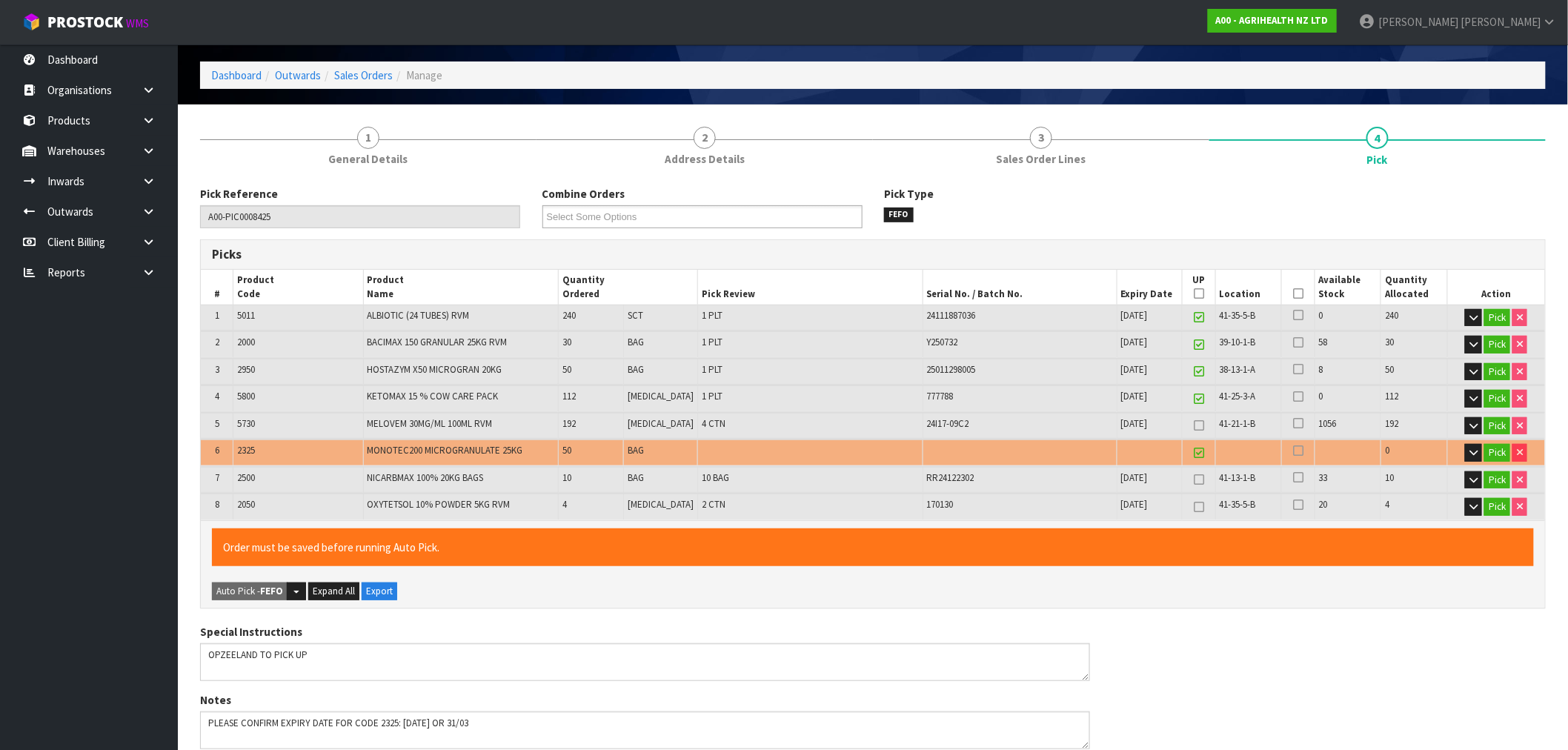
scroll to position [0, 0]
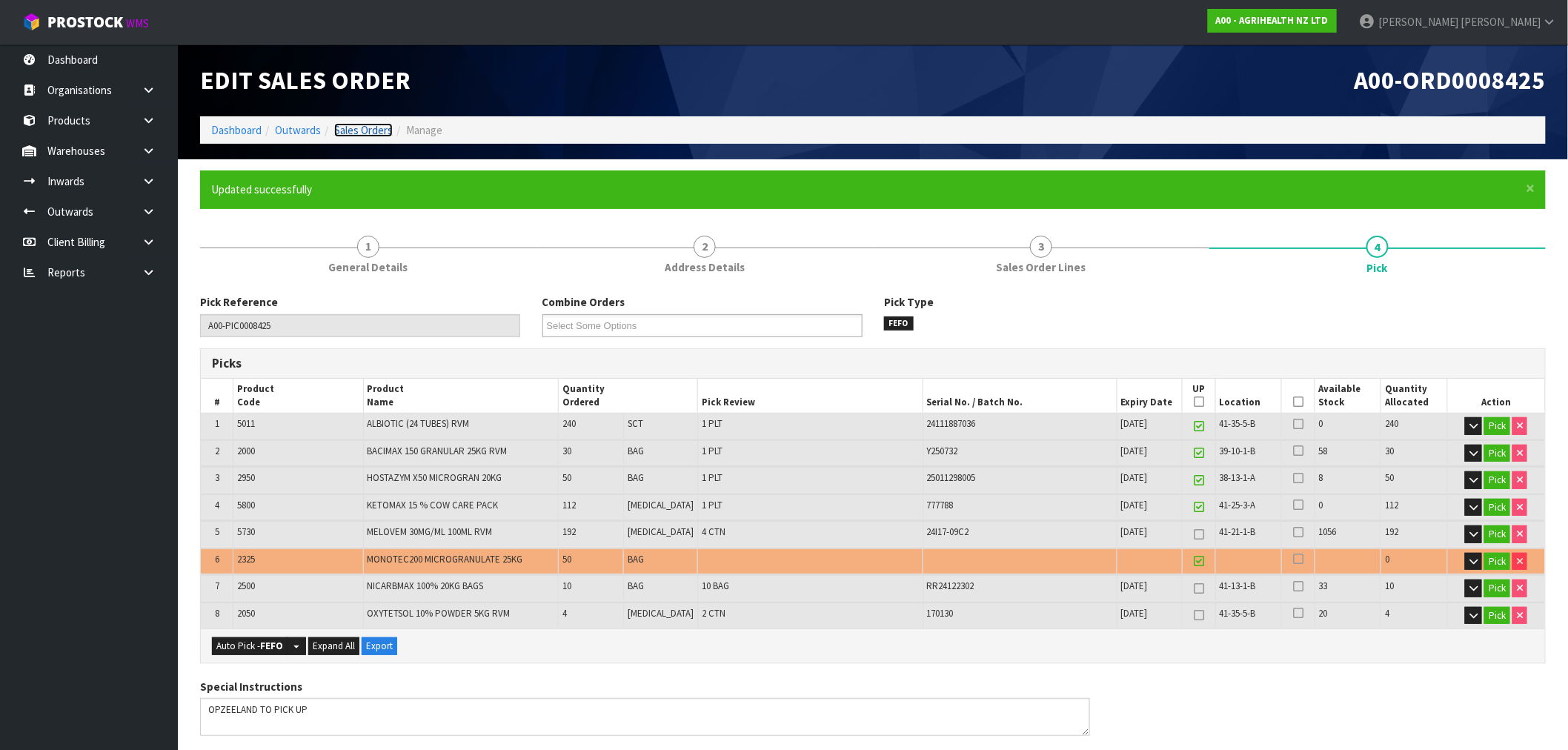
click at [350, 131] on link "Sales Orders" at bounding box center [363, 130] width 59 height 14
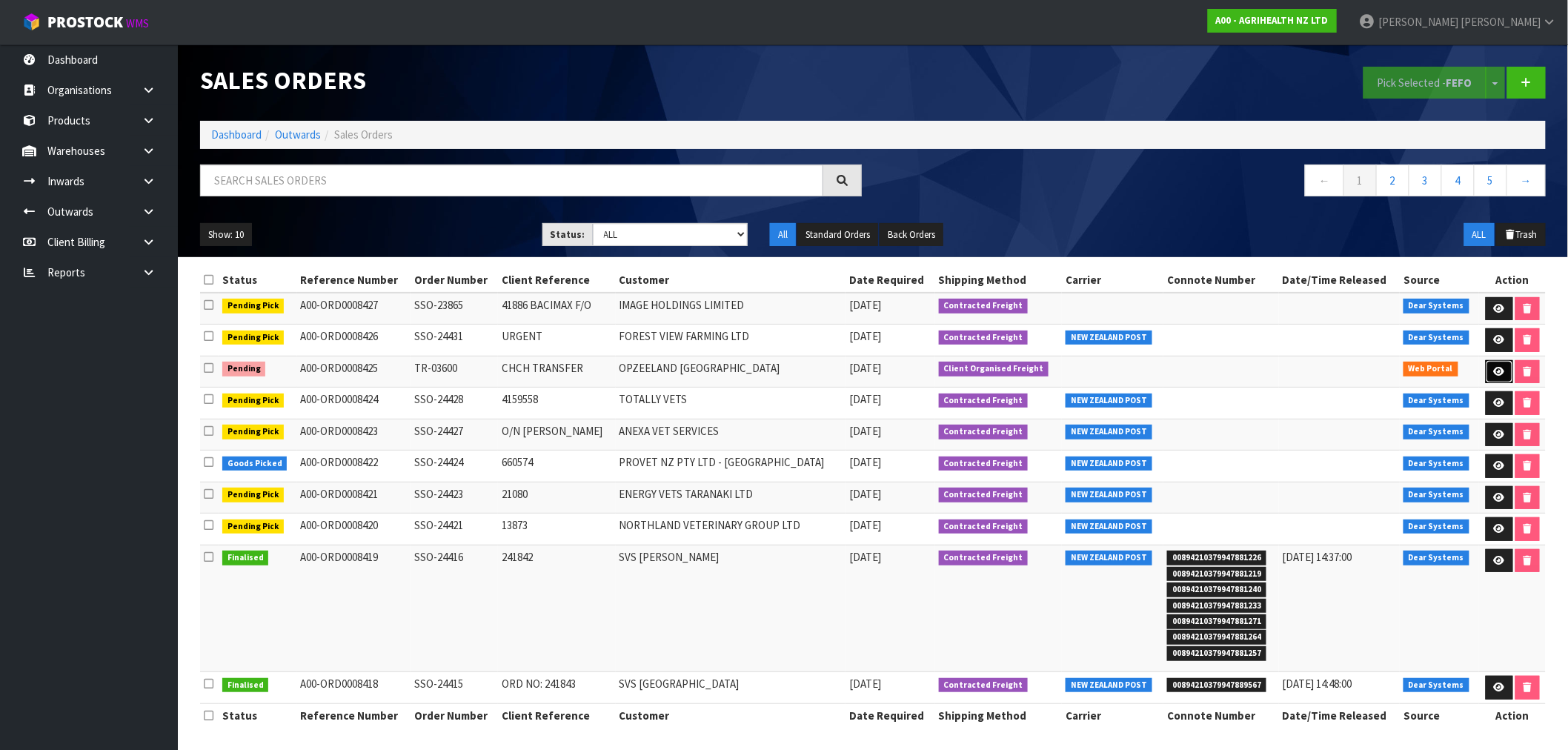
click at [1499, 372] on icon at bounding box center [1499, 372] width 11 height 10
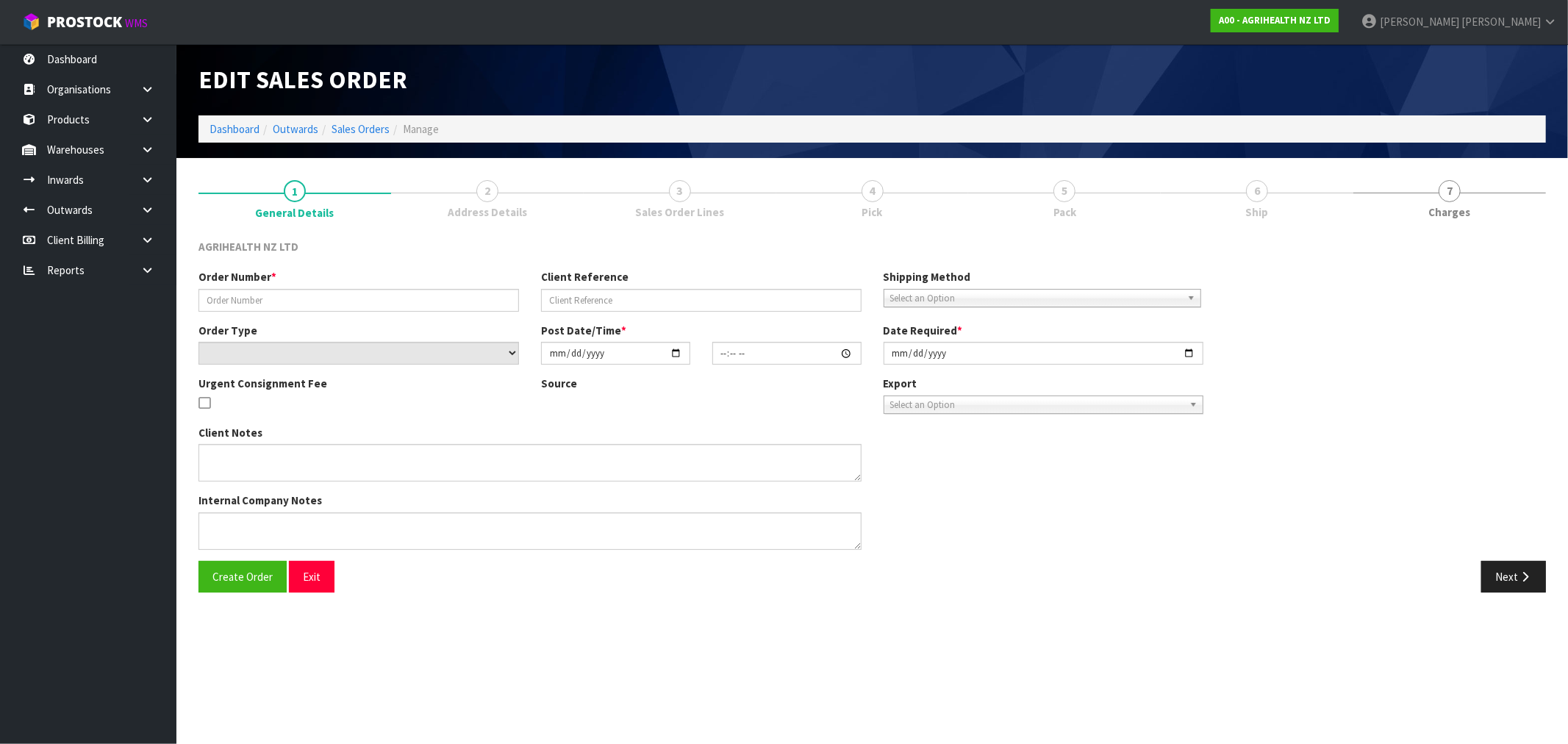
type input "TR-03600"
type input "CHCH TRANSFER"
select select "number:0"
type input "[DATE]"
type input "08:52:00.000"
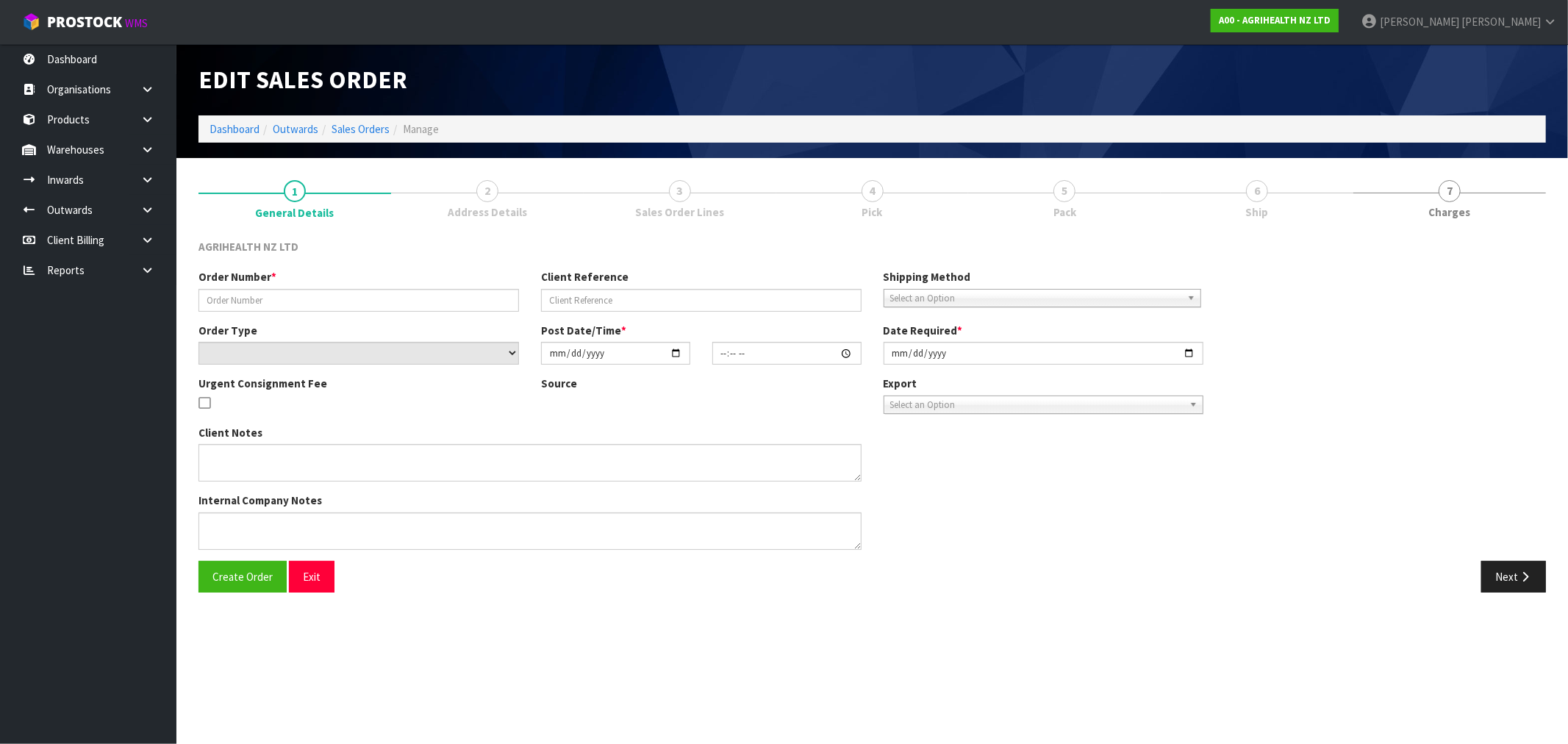
type input "[DATE]"
type textarea "OPZEELAND TO PICK UP"
type textarea "PLEASE CONFIRM EXPIRY DATE FOR CODE 2325: 31/05/2025 OR 31/03"
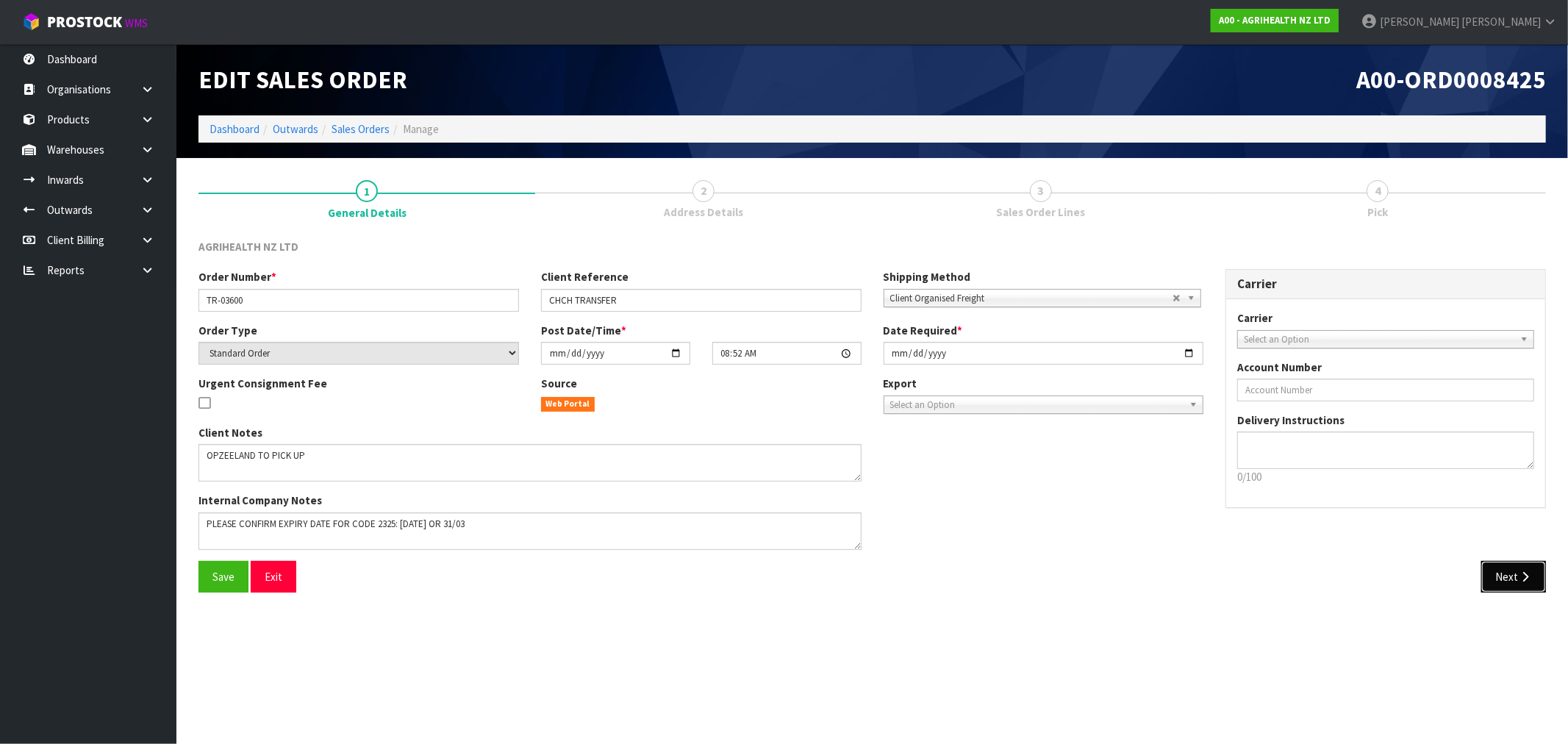
click at [1506, 578] on button "Next" at bounding box center [1513, 576] width 65 height 32
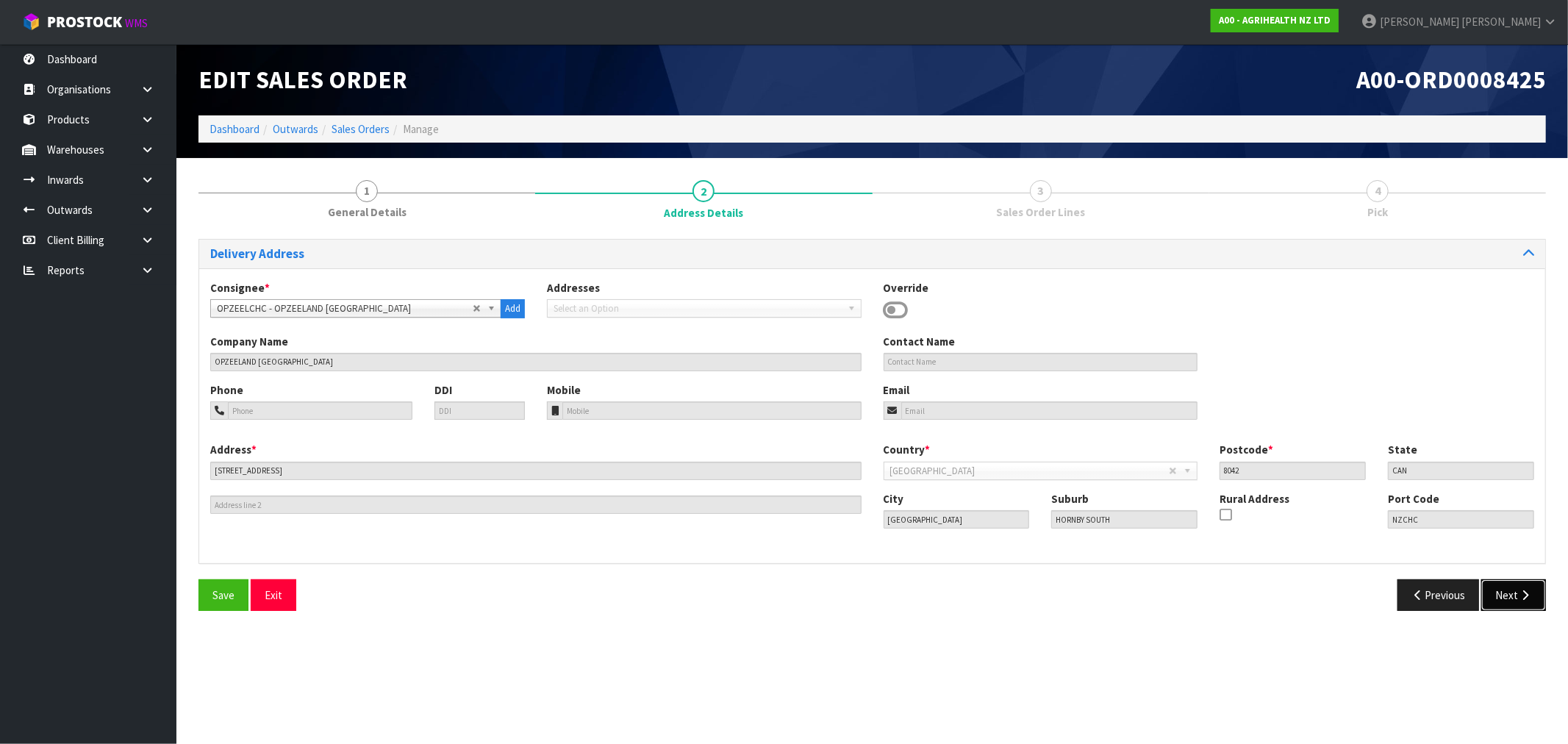
click at [1512, 592] on button "Next" at bounding box center [1513, 595] width 65 height 32
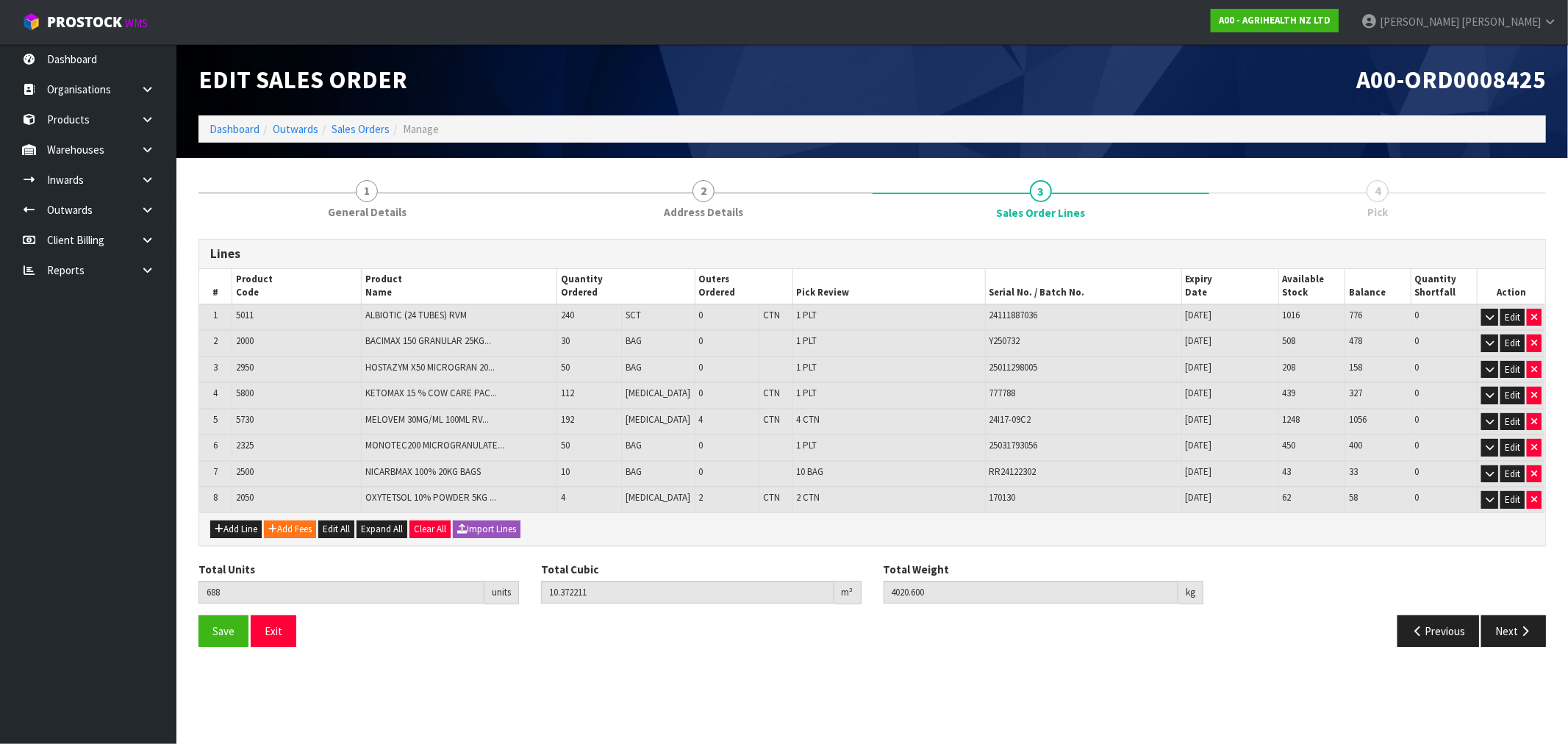
click at [1518, 504] on td "Edit" at bounding box center [1511, 499] width 68 height 26
click at [1512, 491] on button "Edit" at bounding box center [1512, 499] width 24 height 17
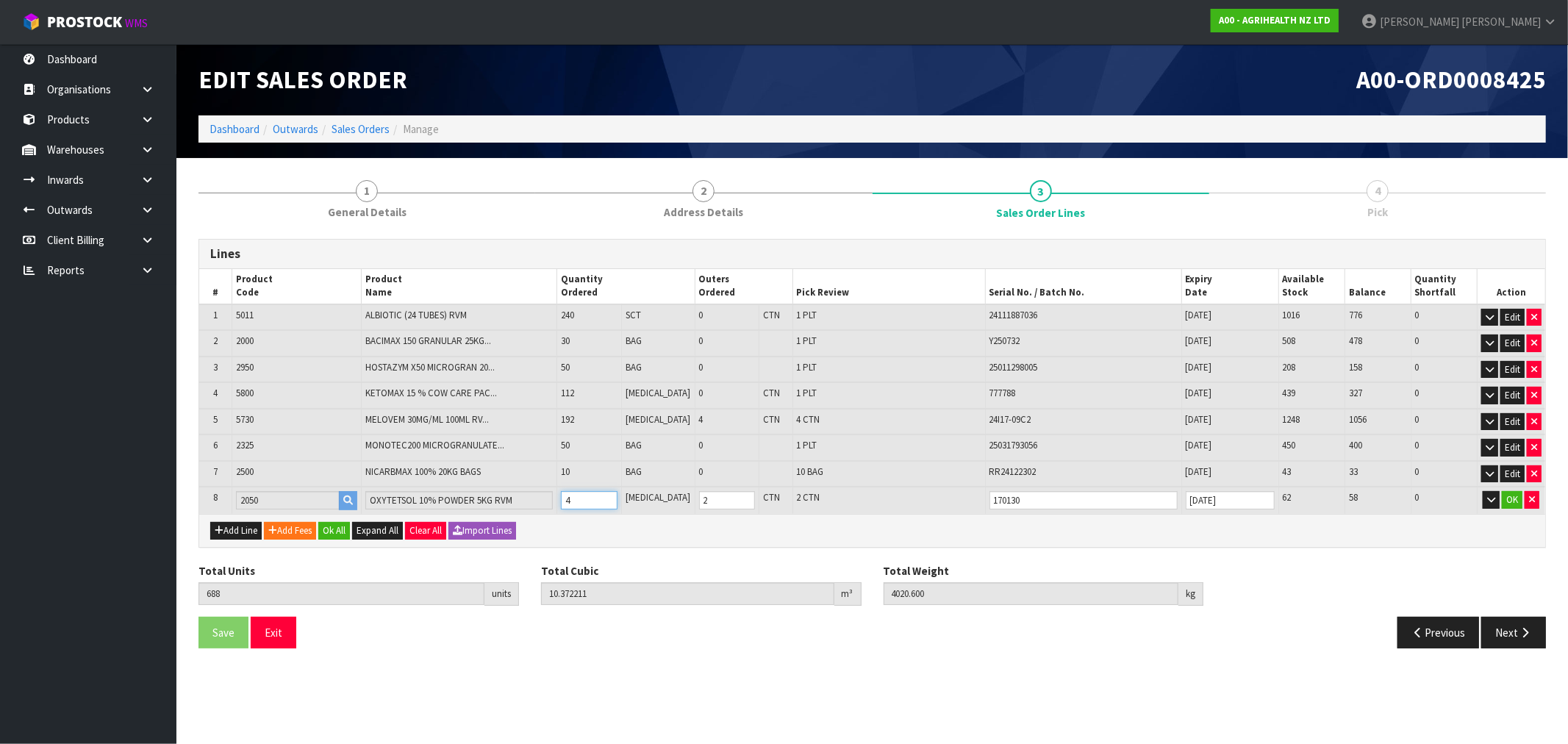
drag, startPoint x: 586, startPoint y: 501, endPoint x: 566, endPoint y: 496, distance: 20.6
click at [566, 496] on tr "8 2050 OXYTETSOL 10% POWDER 5KG RVM 4 PCE 2 CTN 2 CTN 170130 30/04/2027 62 58 0…" at bounding box center [872, 500] width 1345 height 27
type input "692"
type input "10.503155"
type input "4040.6"
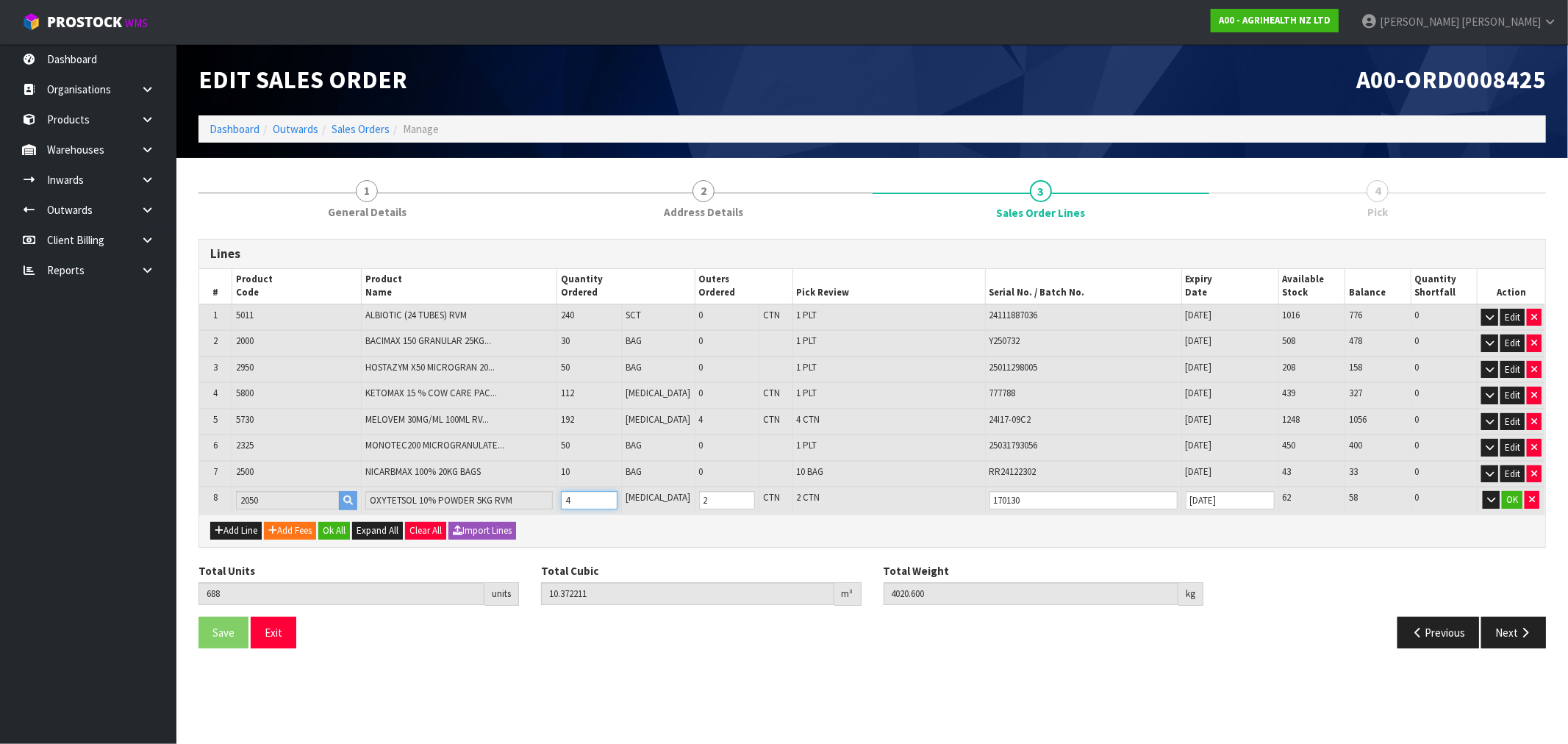
type input "8"
type input "4"
type input "8"
click at [1512, 496] on button "OK" at bounding box center [1512, 499] width 21 height 17
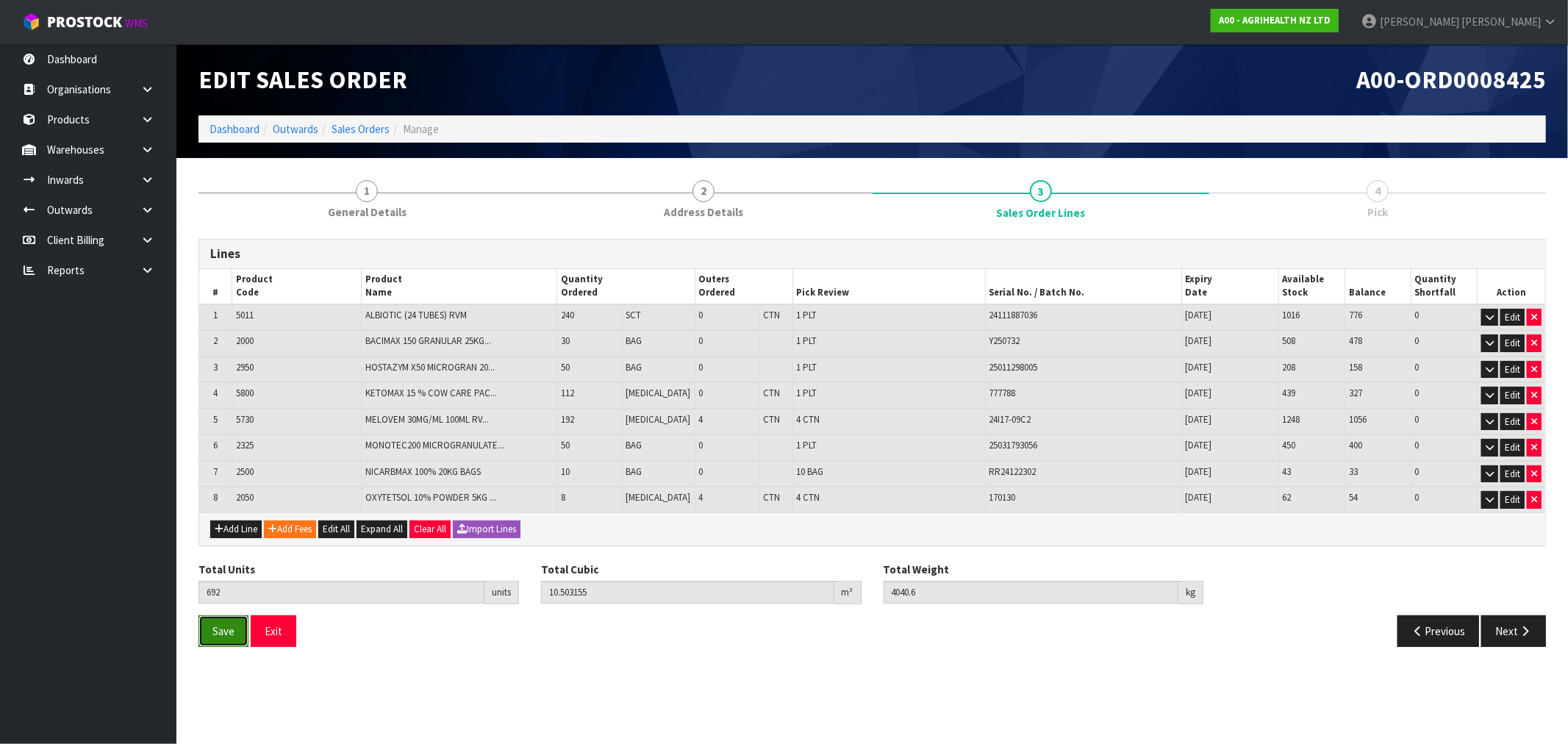
click at [214, 626] on span "Save" at bounding box center [223, 630] width 22 height 14
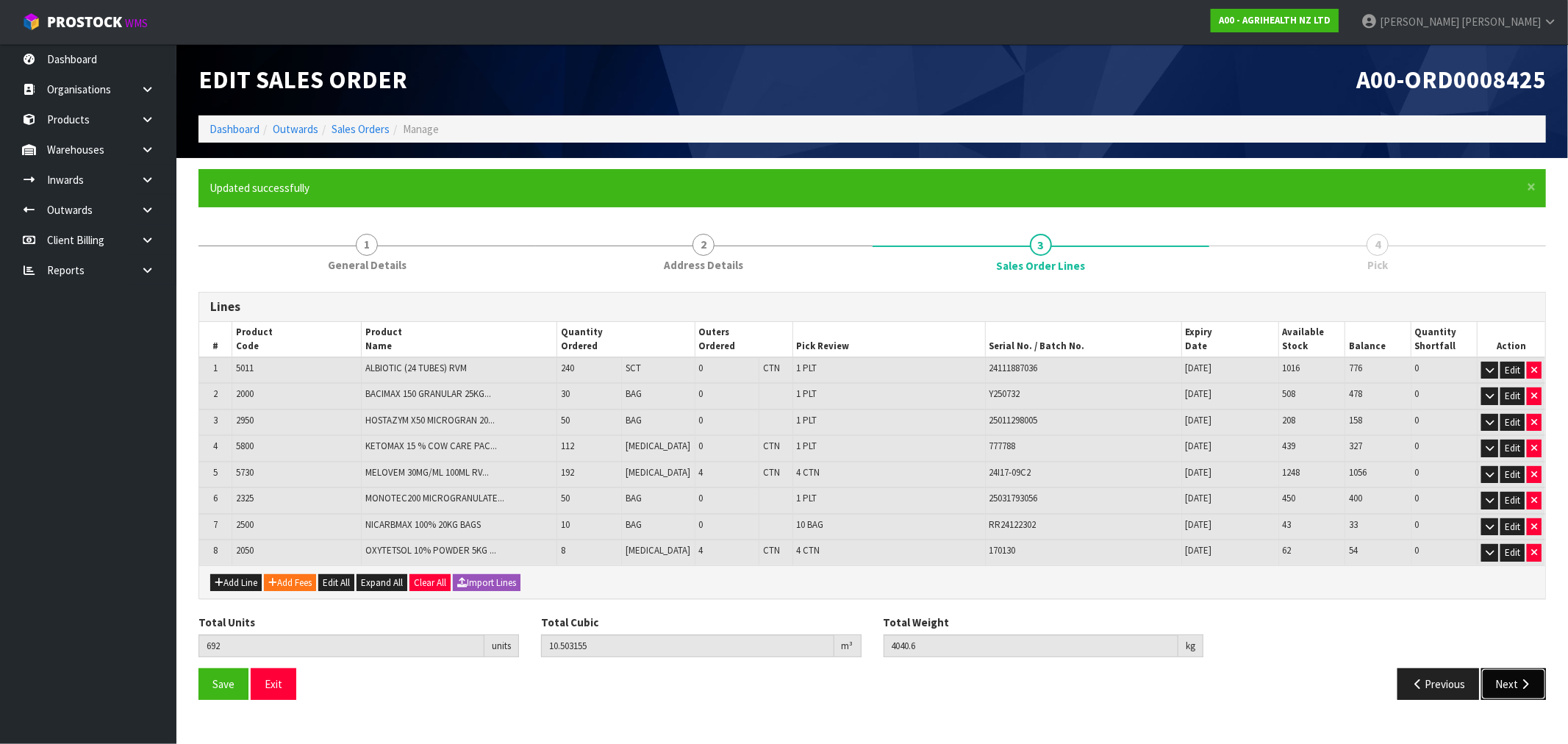
click at [1518, 678] on icon "button" at bounding box center [1525, 683] width 14 height 11
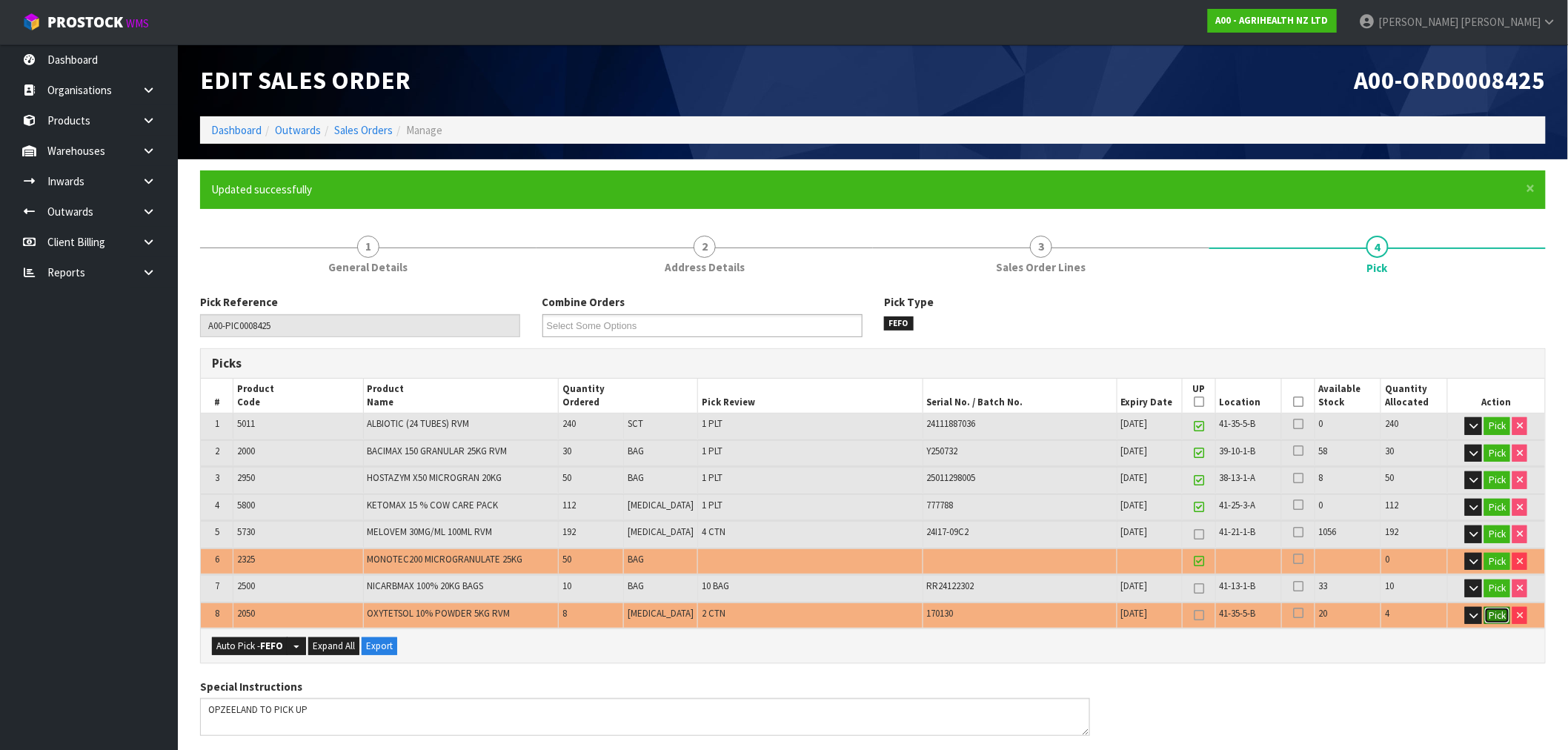
click at [1492, 614] on button "Pick" at bounding box center [1497, 615] width 26 height 18
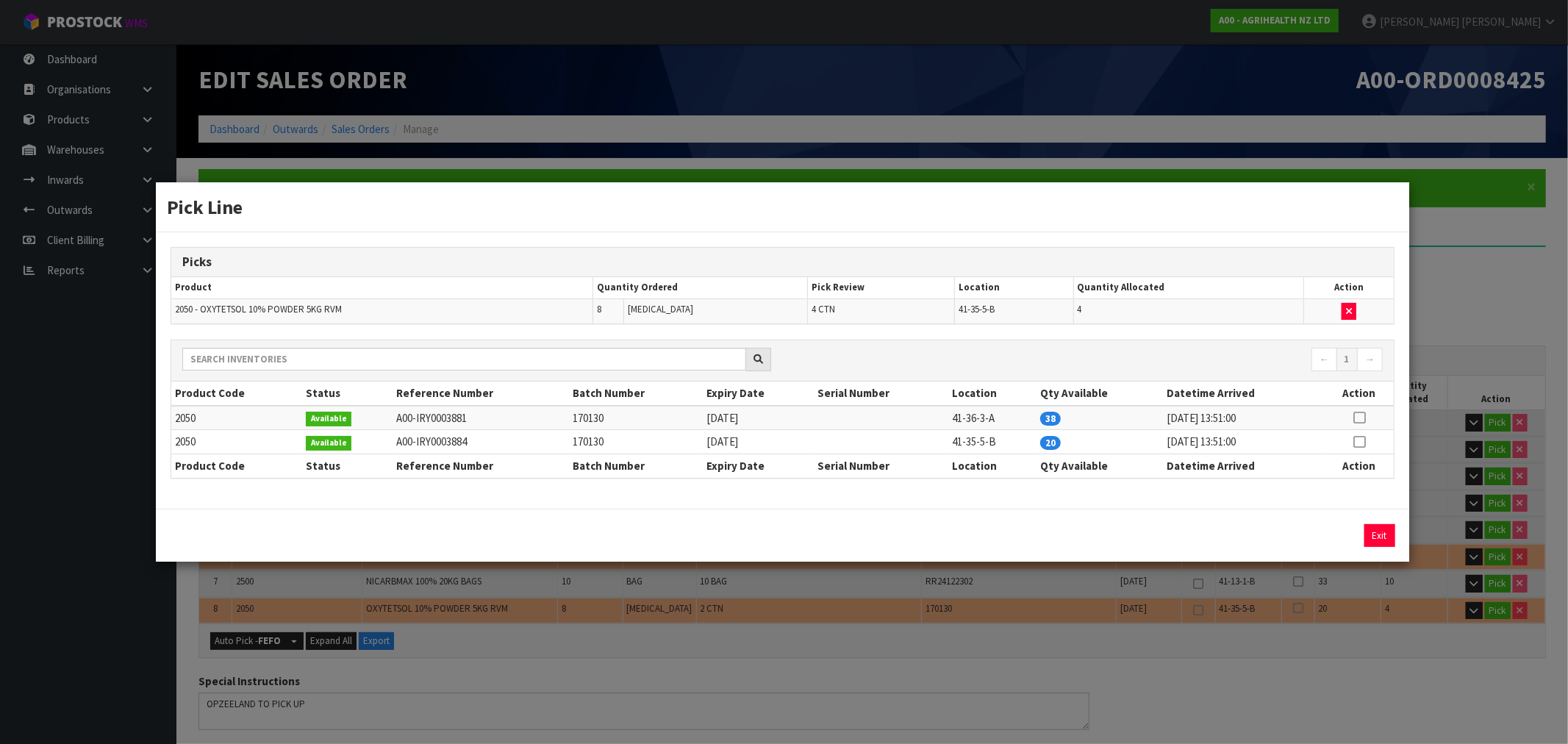
click at [1365, 443] on icon at bounding box center [1359, 442] width 12 height 1
click at [1325, 539] on button "Assign Pick" at bounding box center [1330, 535] width 61 height 22
type input "8"
type input "642"
type input "8.178155"
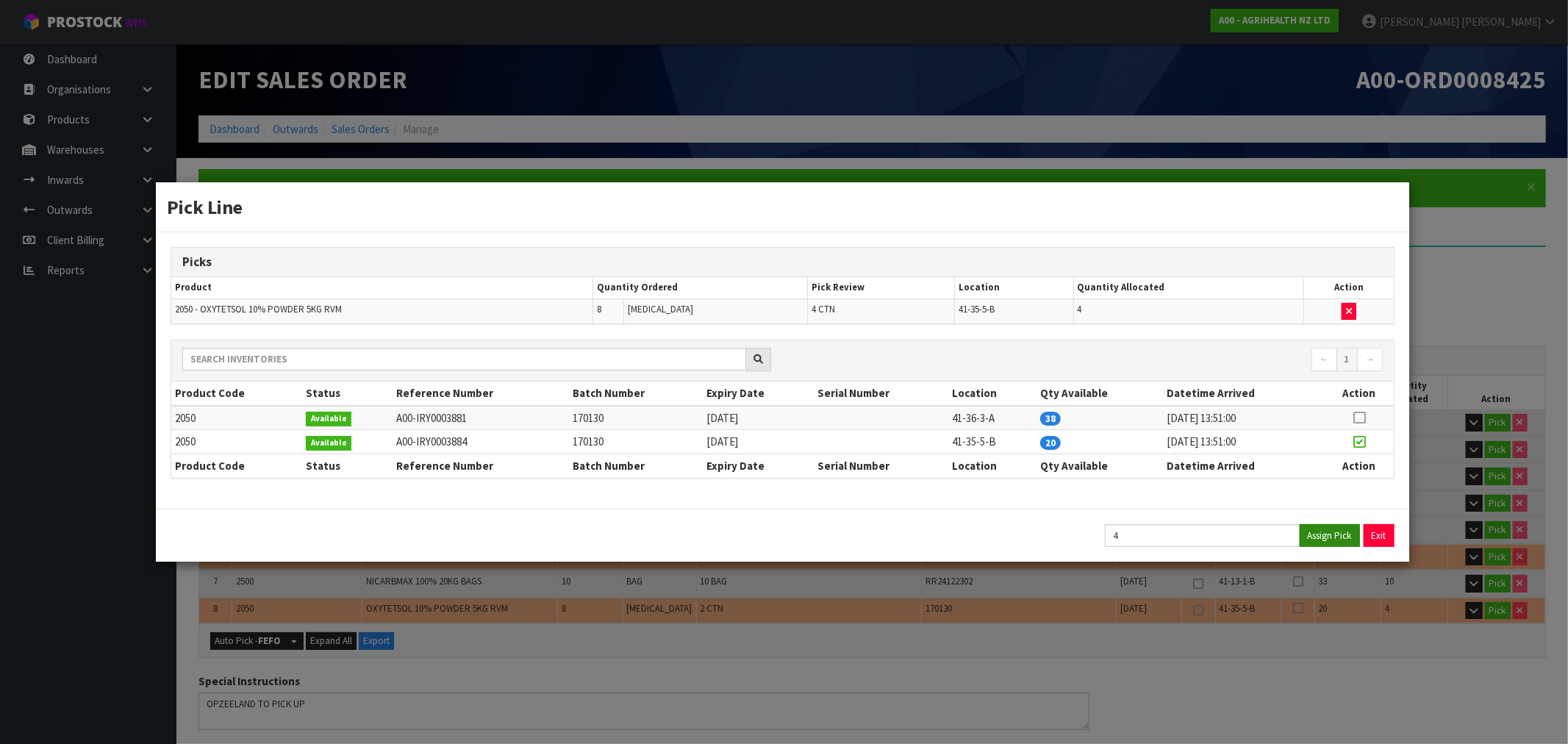
type input "2746.6"
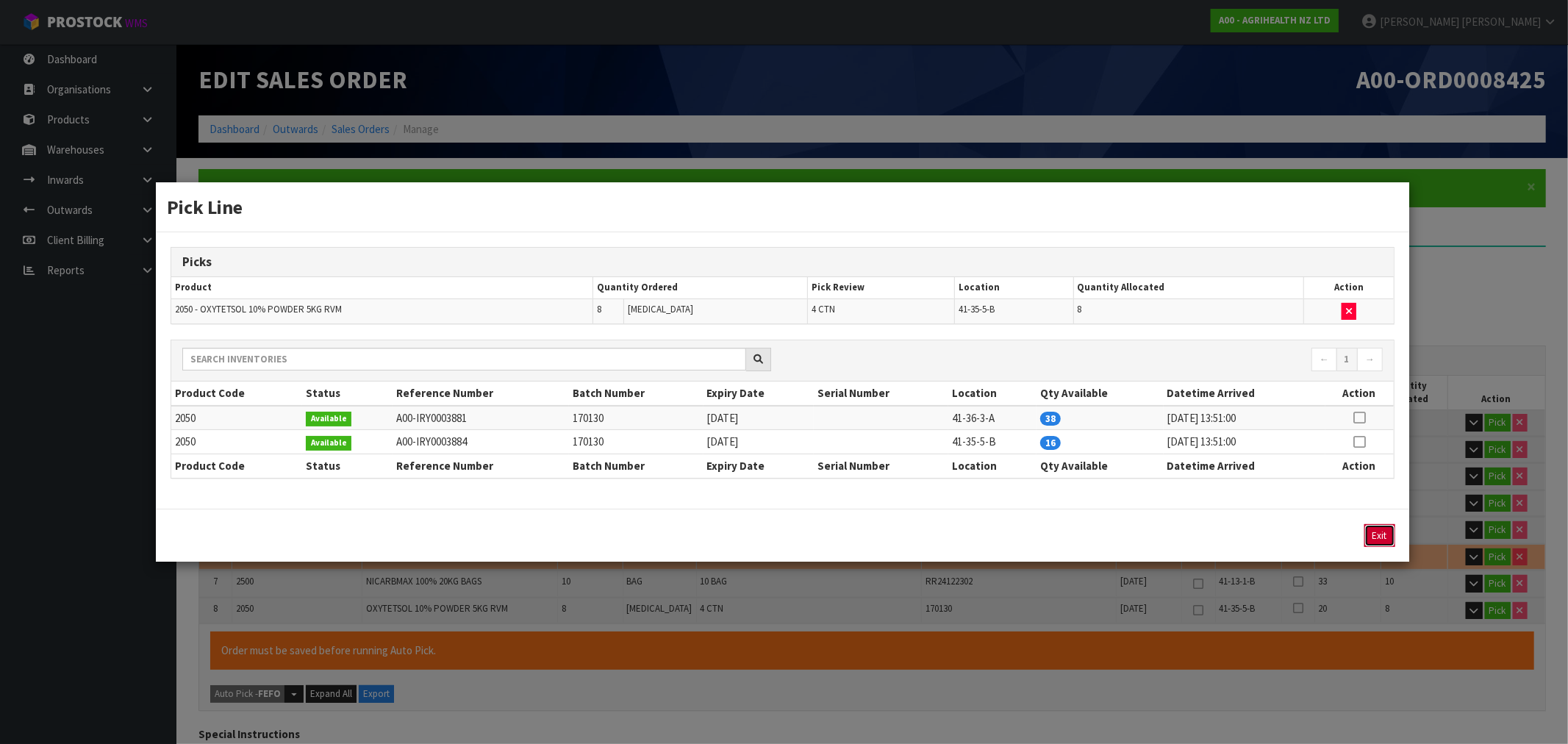
click at [1376, 527] on button "Exit" at bounding box center [1379, 535] width 31 height 22
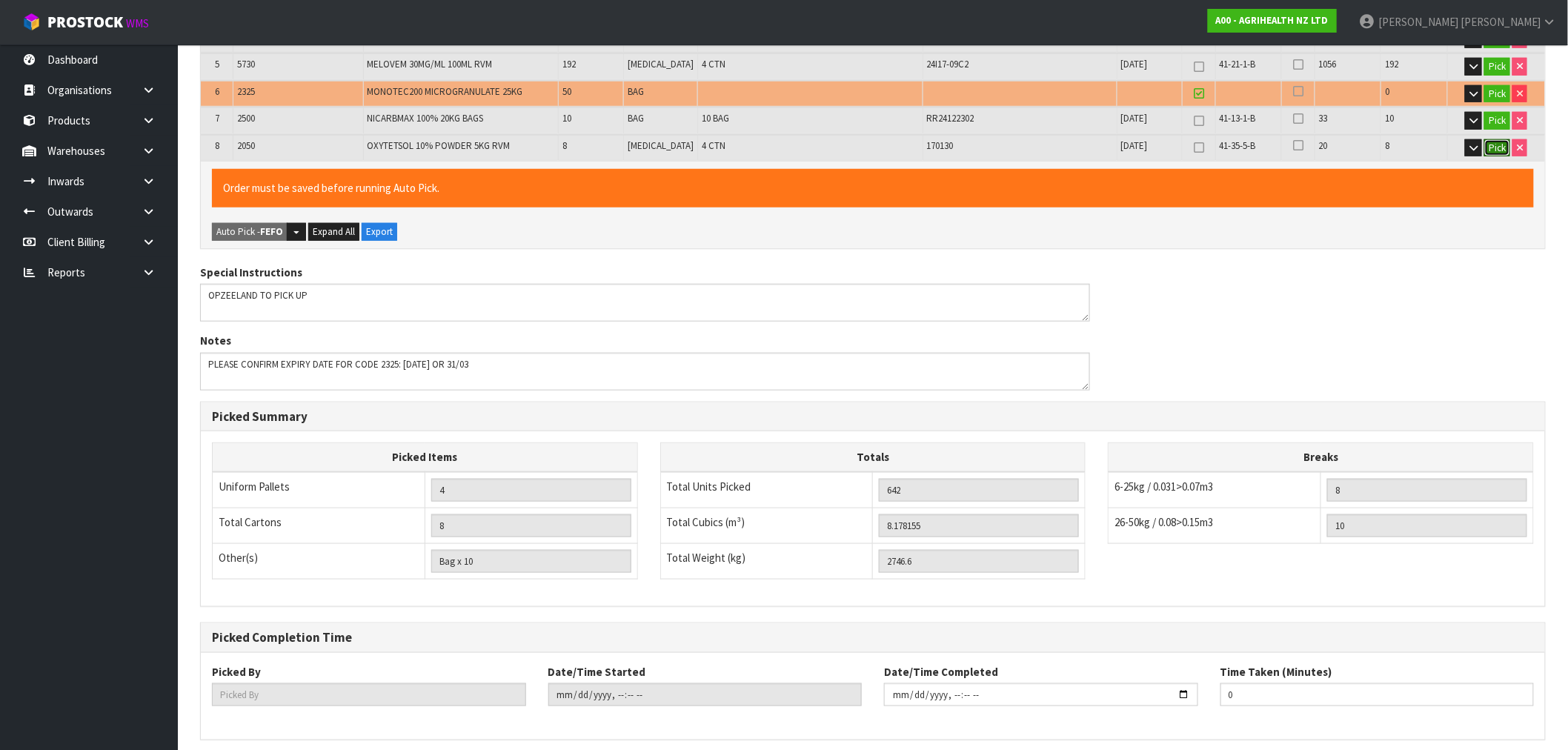
scroll to position [525, 0]
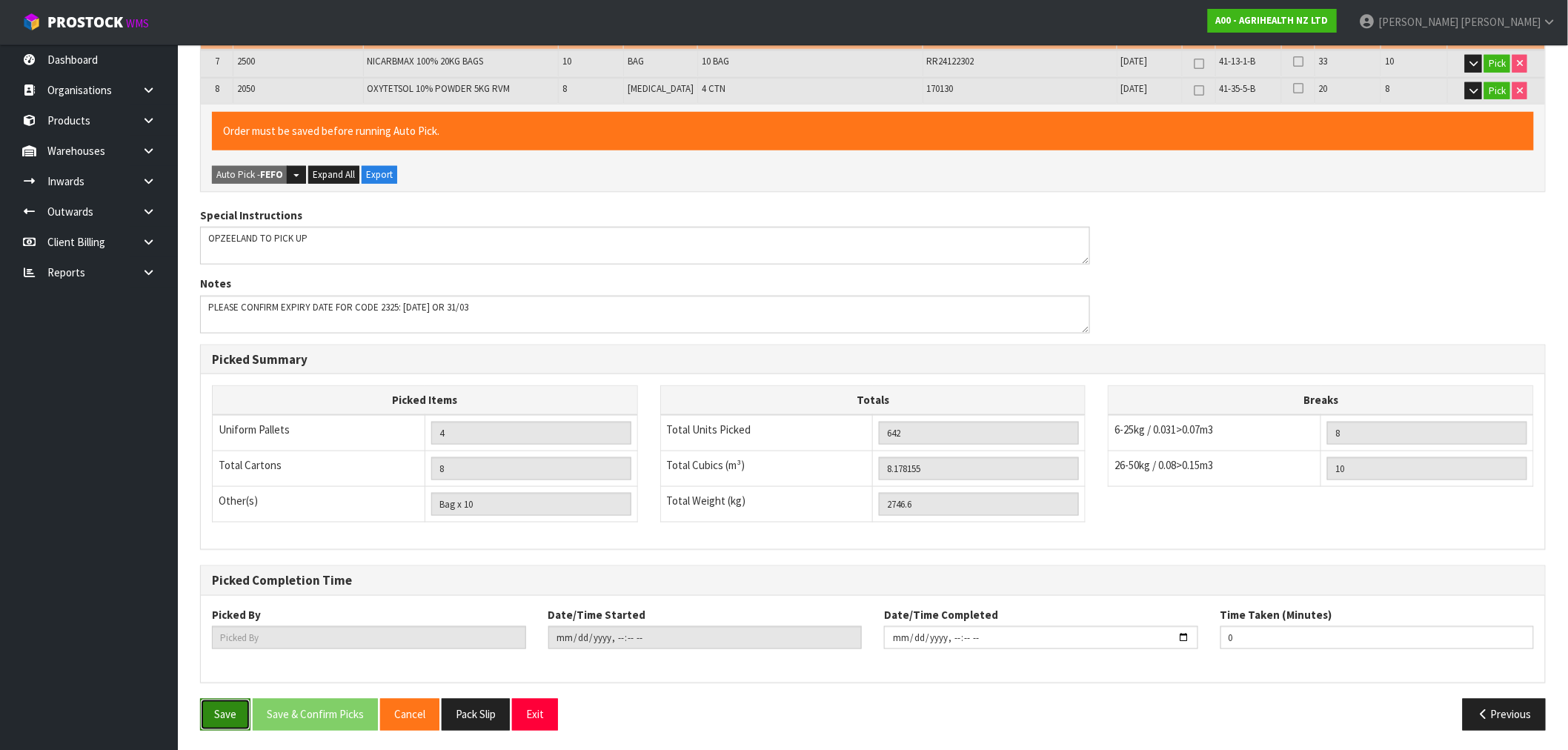
click at [239, 701] on button "Save" at bounding box center [225, 715] width 50 height 32
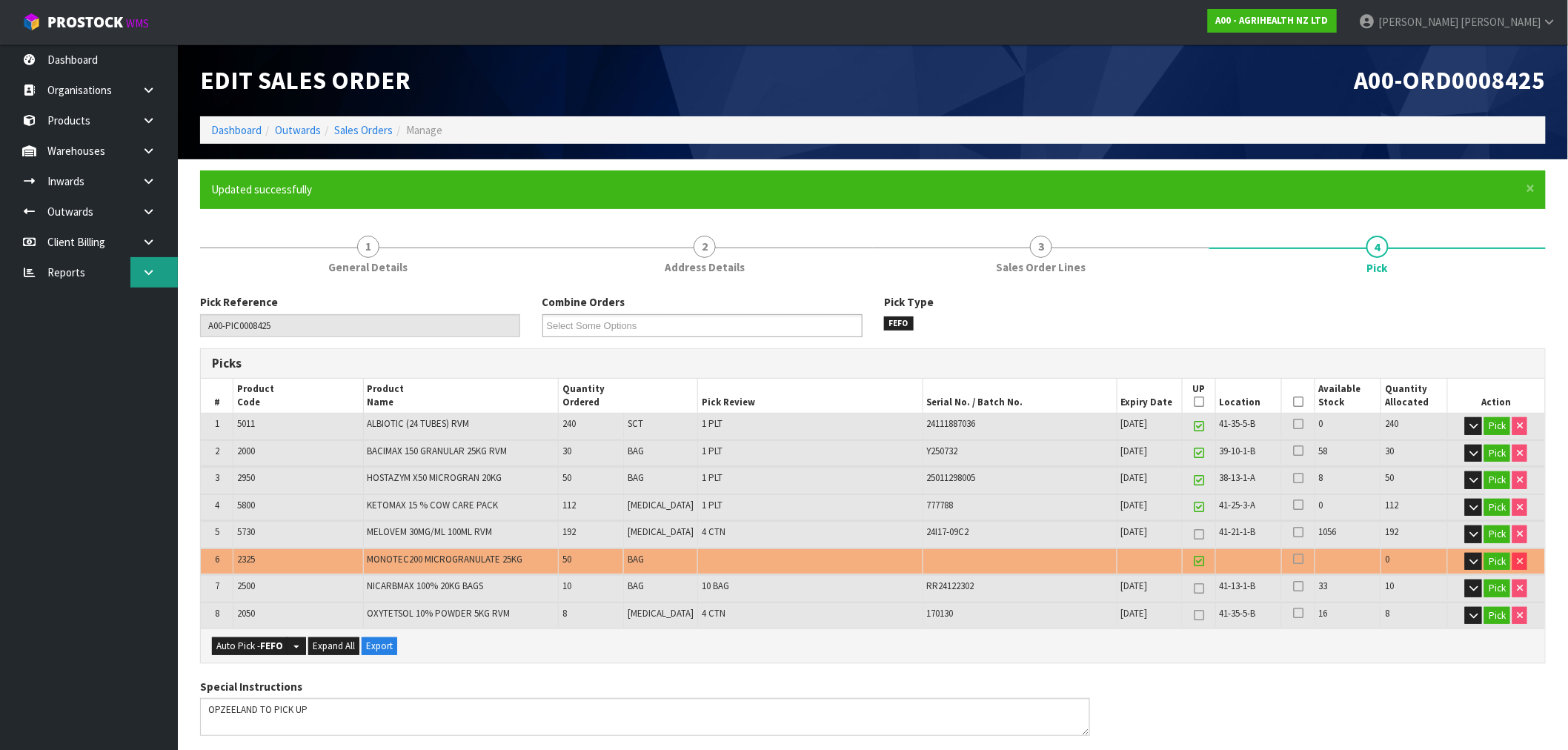
click at [131, 267] on link at bounding box center [154, 272] width 48 height 30
click at [61, 345] on link "CWL" at bounding box center [89, 334] width 177 height 30
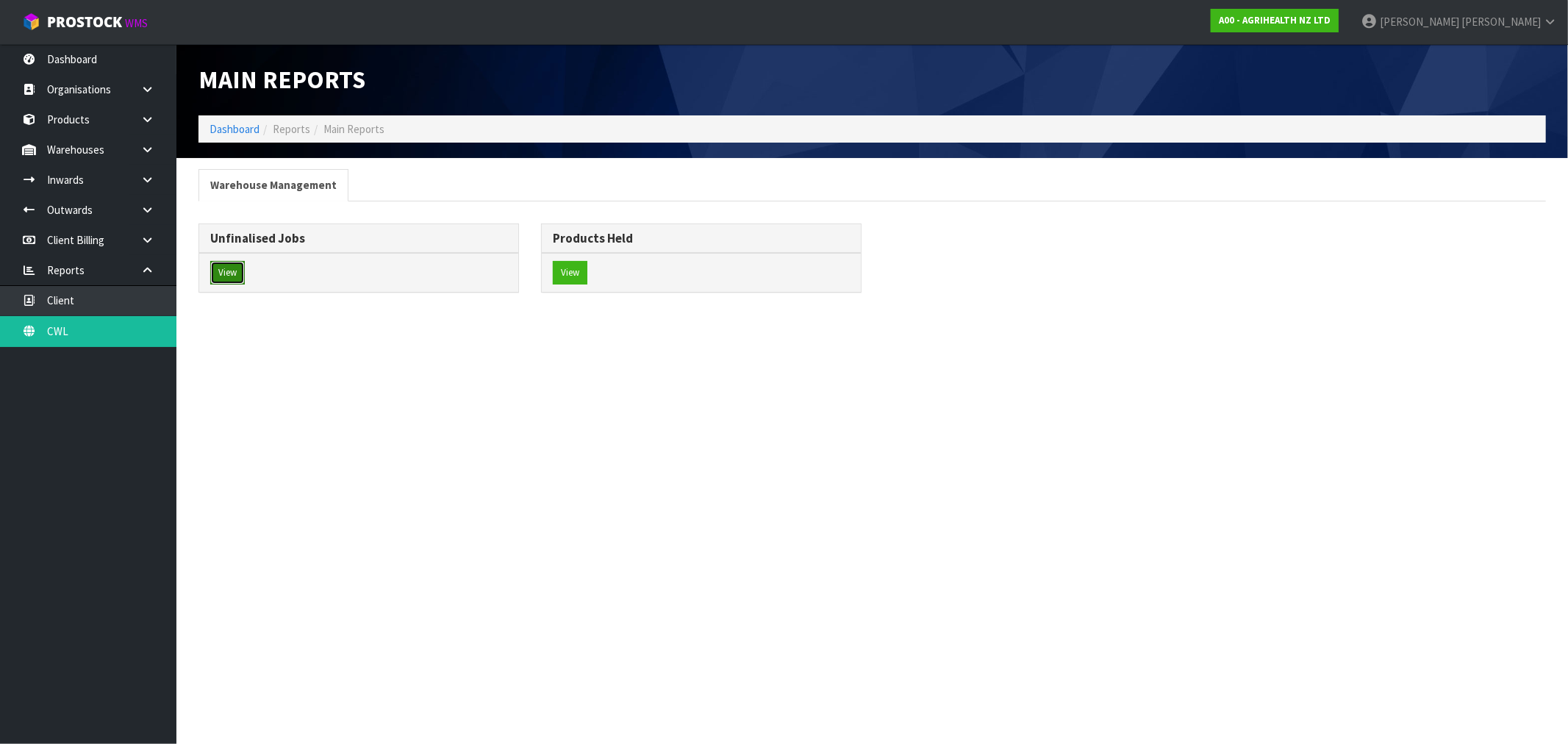
drag, startPoint x: 229, startPoint y: 271, endPoint x: 502, endPoint y: 304, distance: 275.0
click at [230, 271] on button "View" at bounding box center [228, 272] width 35 height 23
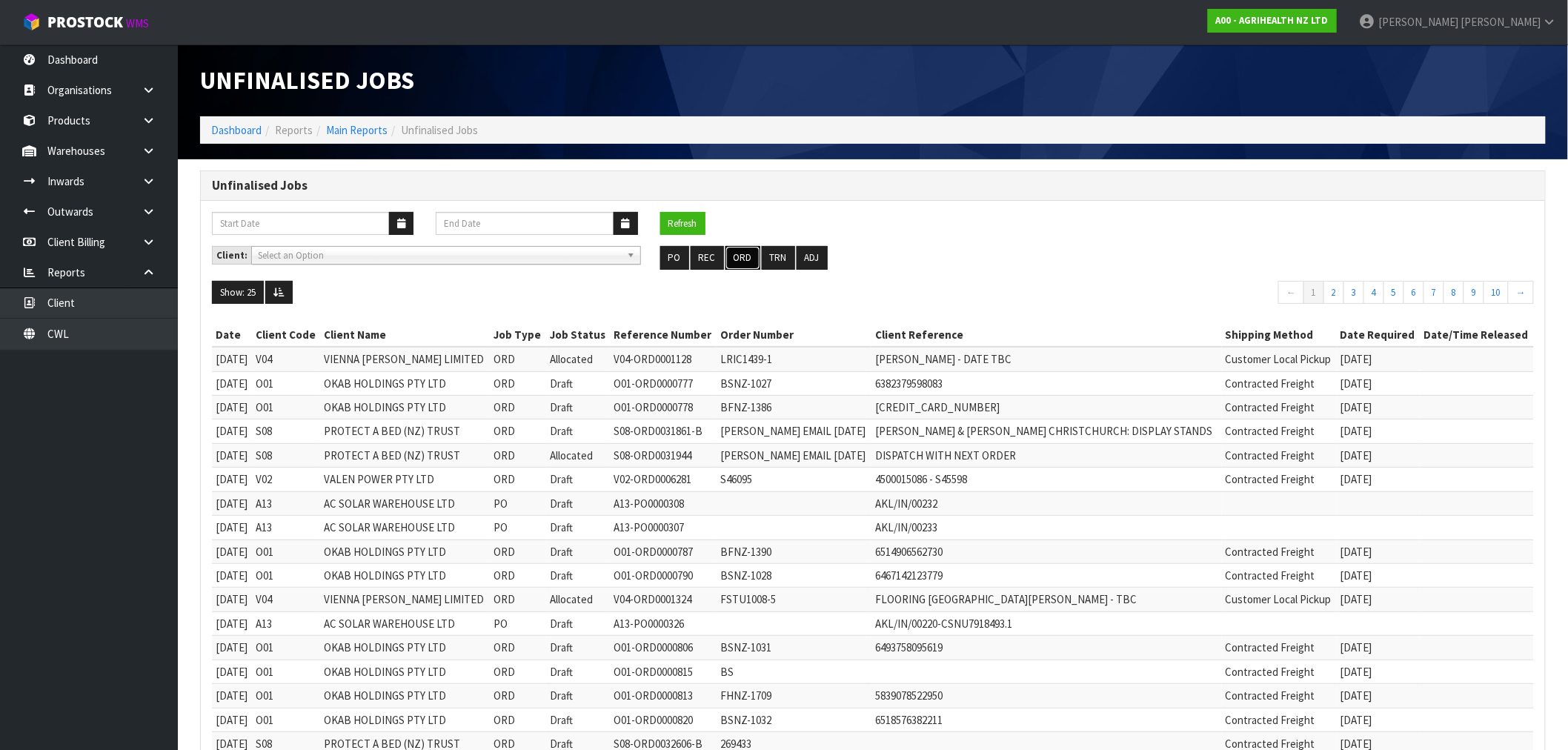
click at [738, 261] on button "ORD" at bounding box center [743, 258] width 35 height 23
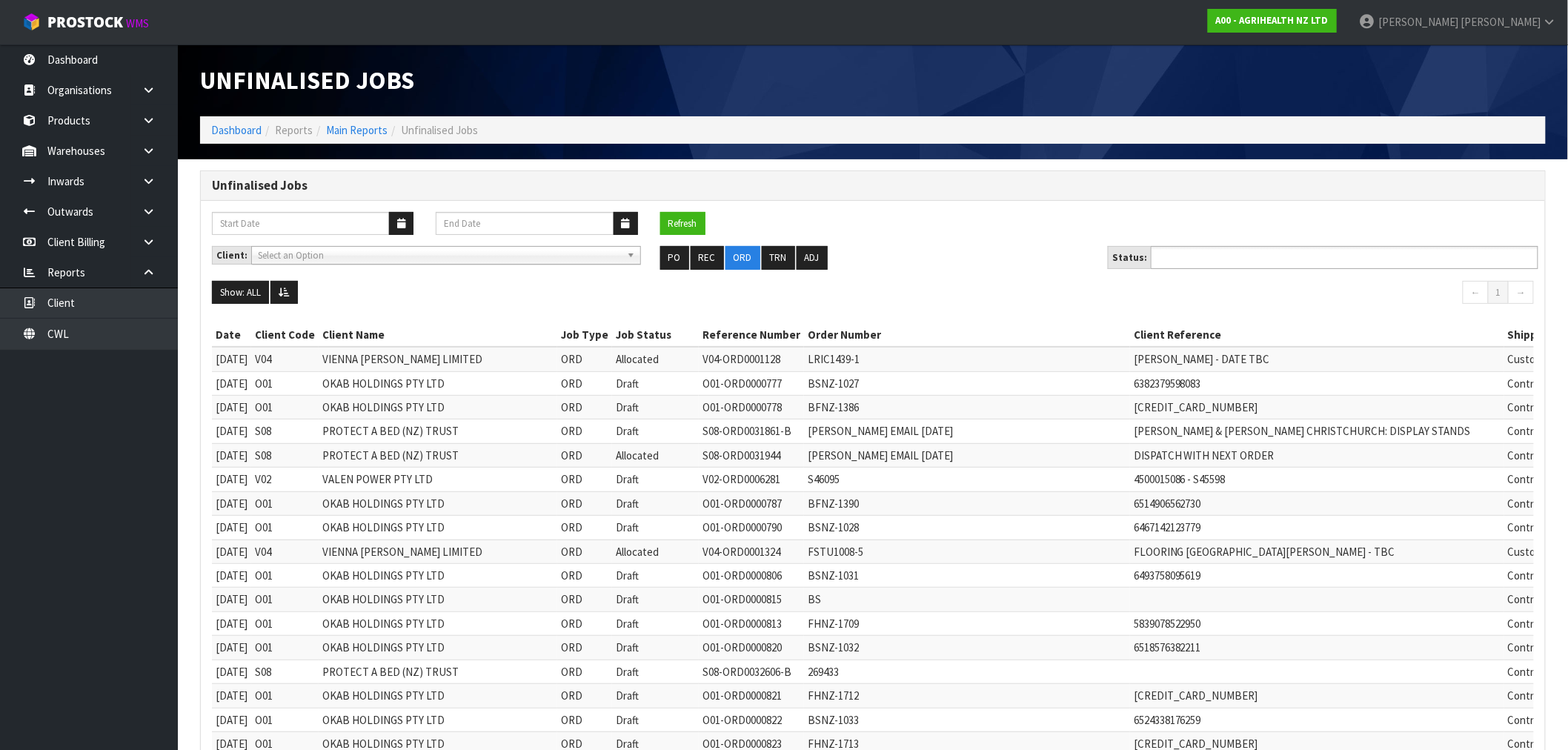
click at [1201, 267] on input "text" at bounding box center [1210, 257] width 109 height 18
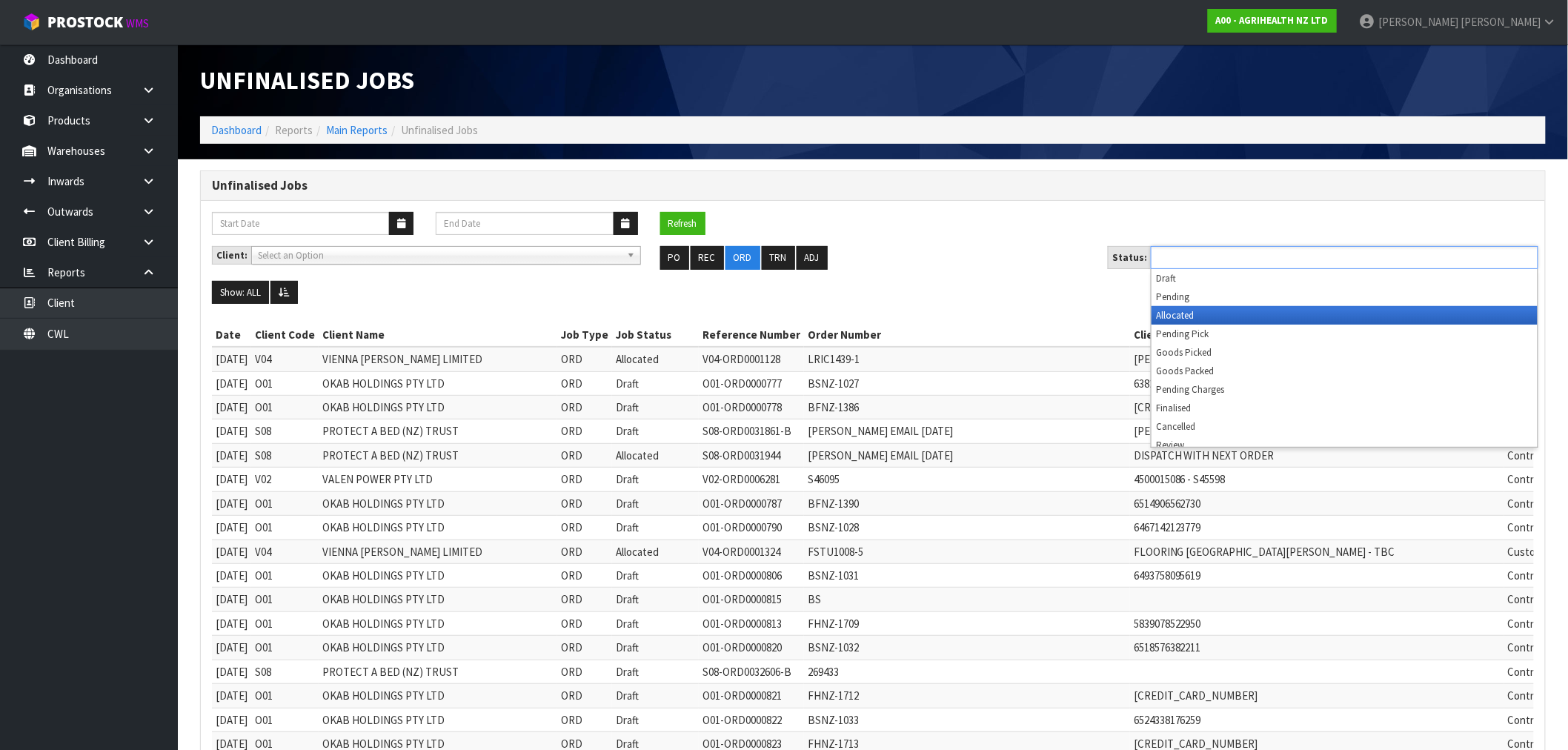
click at [1198, 316] on li "Allocated" at bounding box center [1344, 316] width 386 height 18
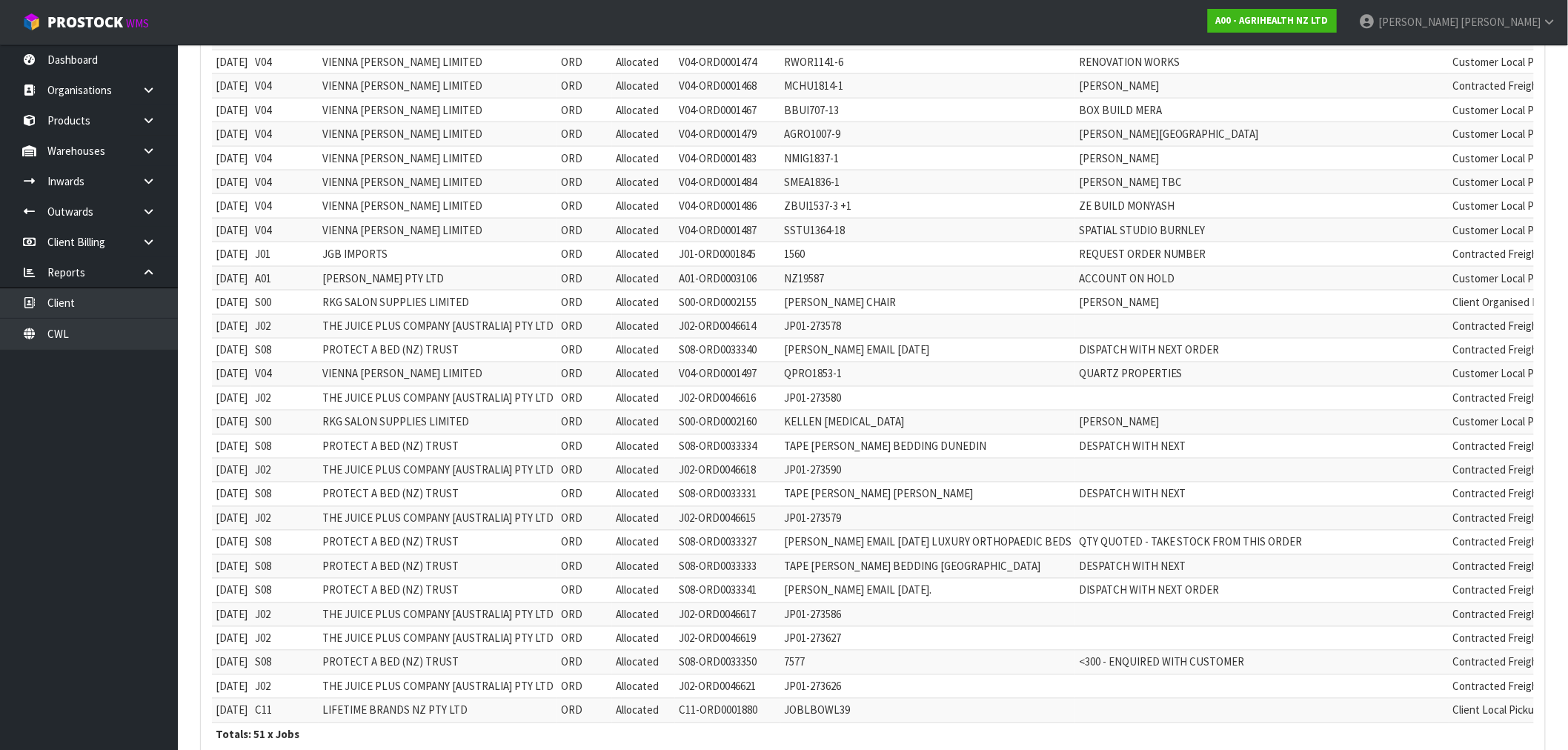
scroll to position [957, 0]
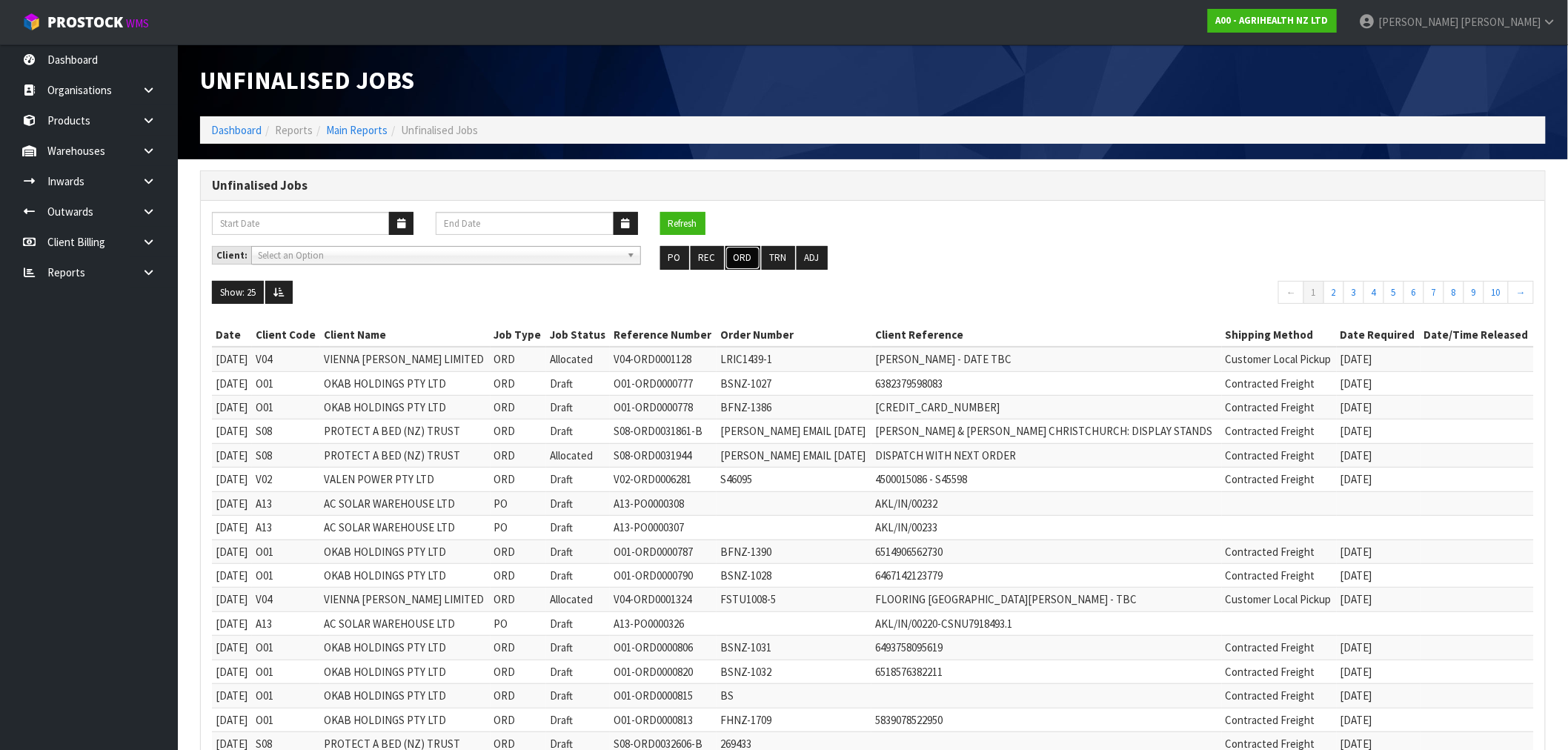
click at [738, 261] on button "ORD" at bounding box center [743, 258] width 35 height 23
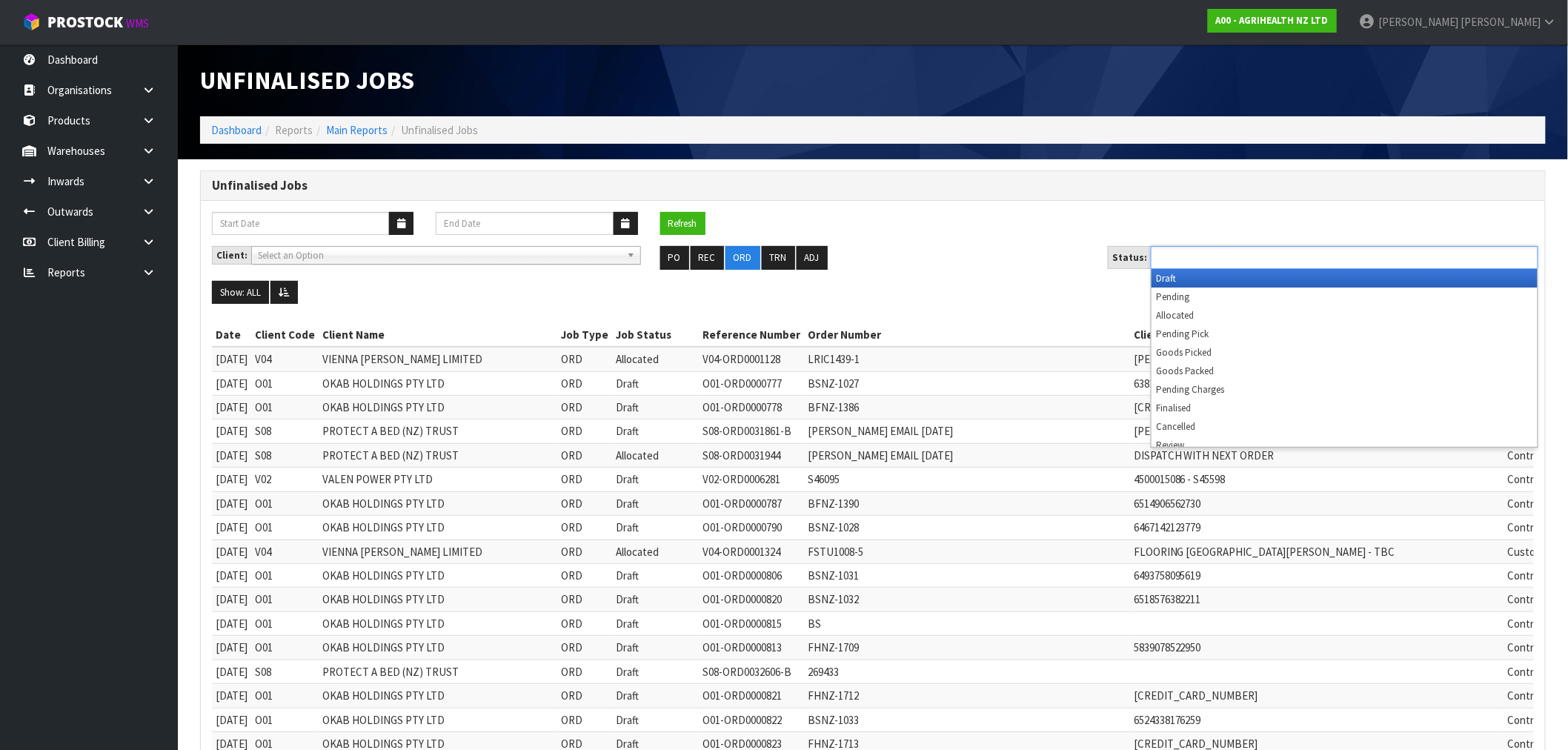
click at [1317, 248] on ul at bounding box center [1344, 257] width 388 height 23
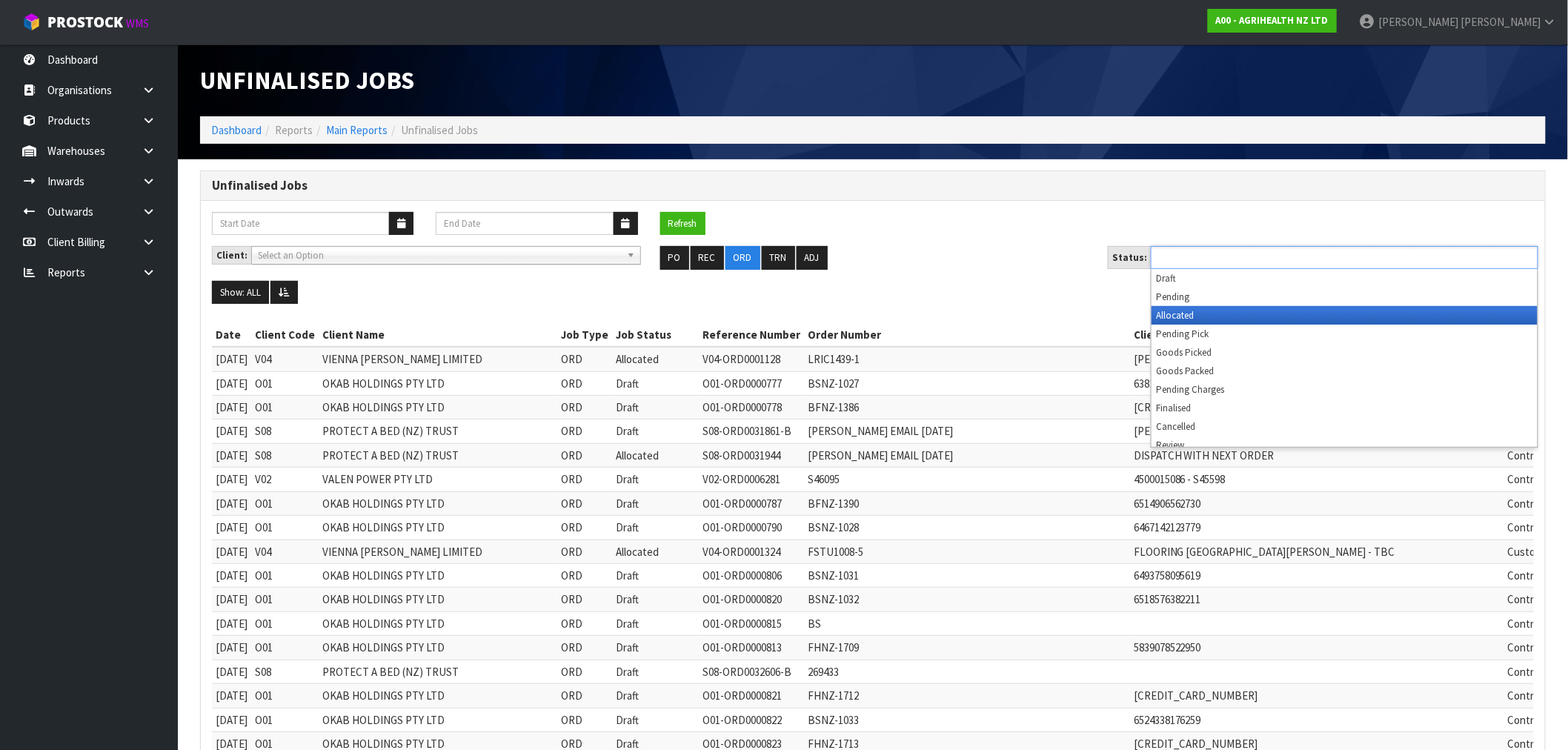
click at [1248, 321] on li "Allocated" at bounding box center [1344, 316] width 386 height 18
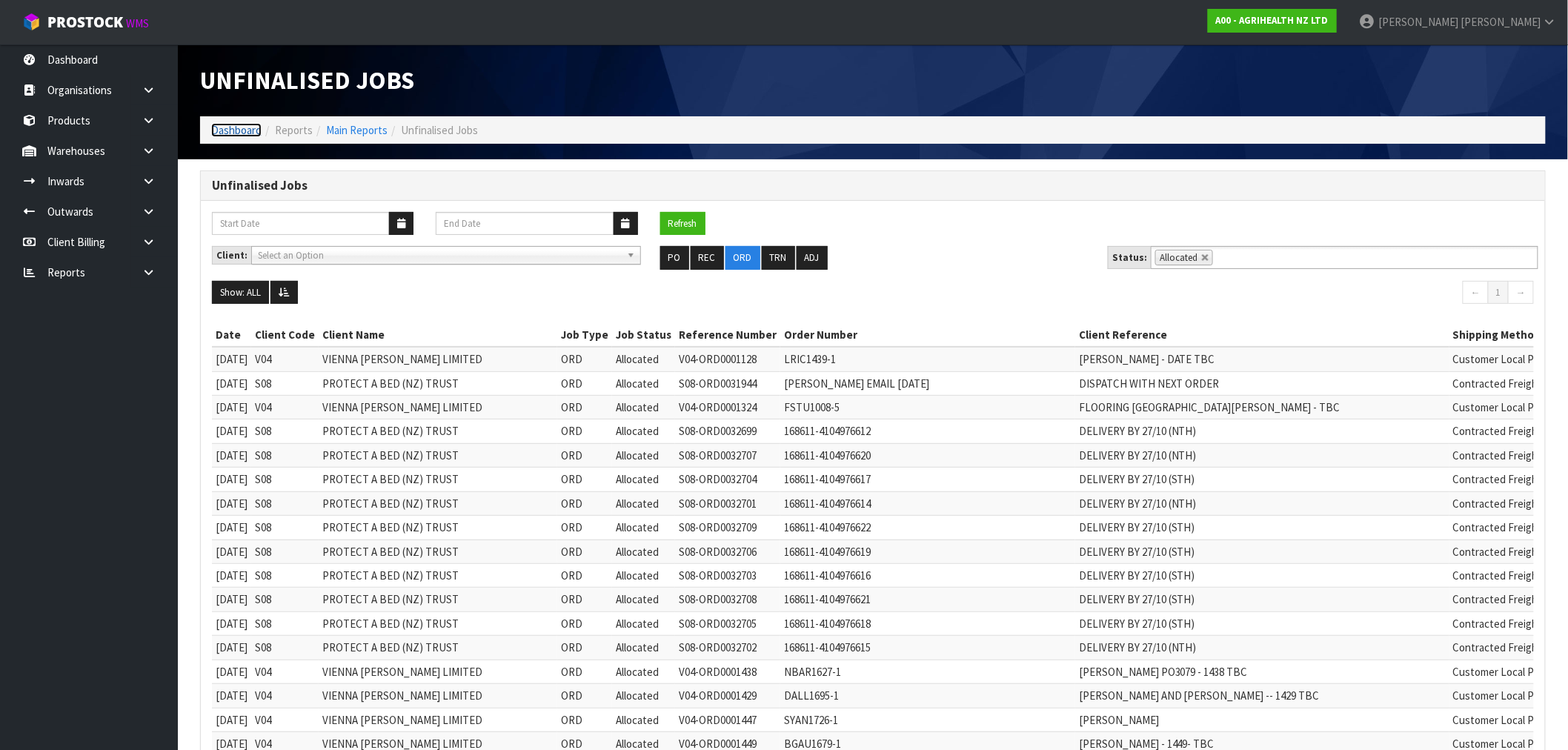
click at [235, 125] on link "Dashboard" at bounding box center [236, 130] width 50 height 14
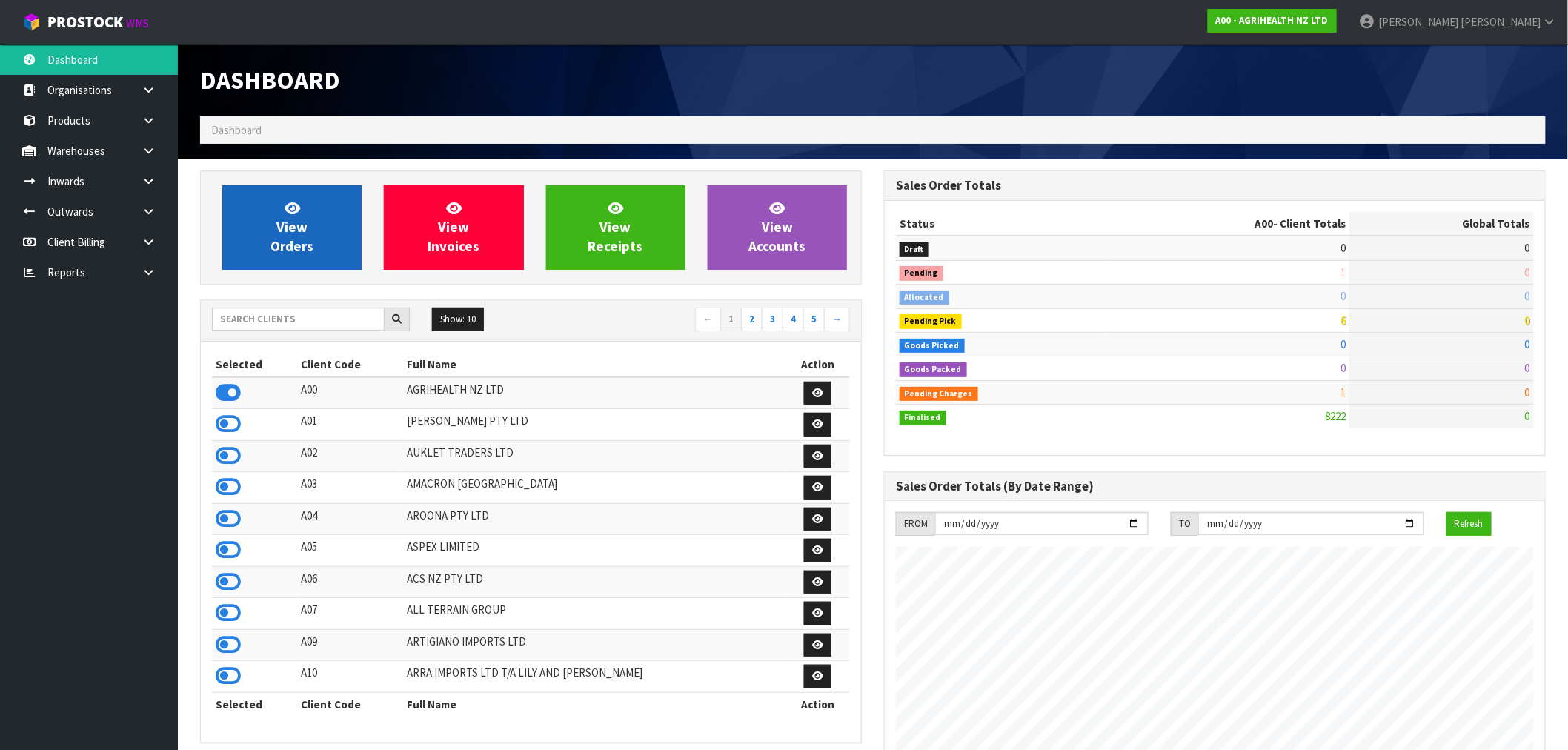
scroll to position [1122, 684]
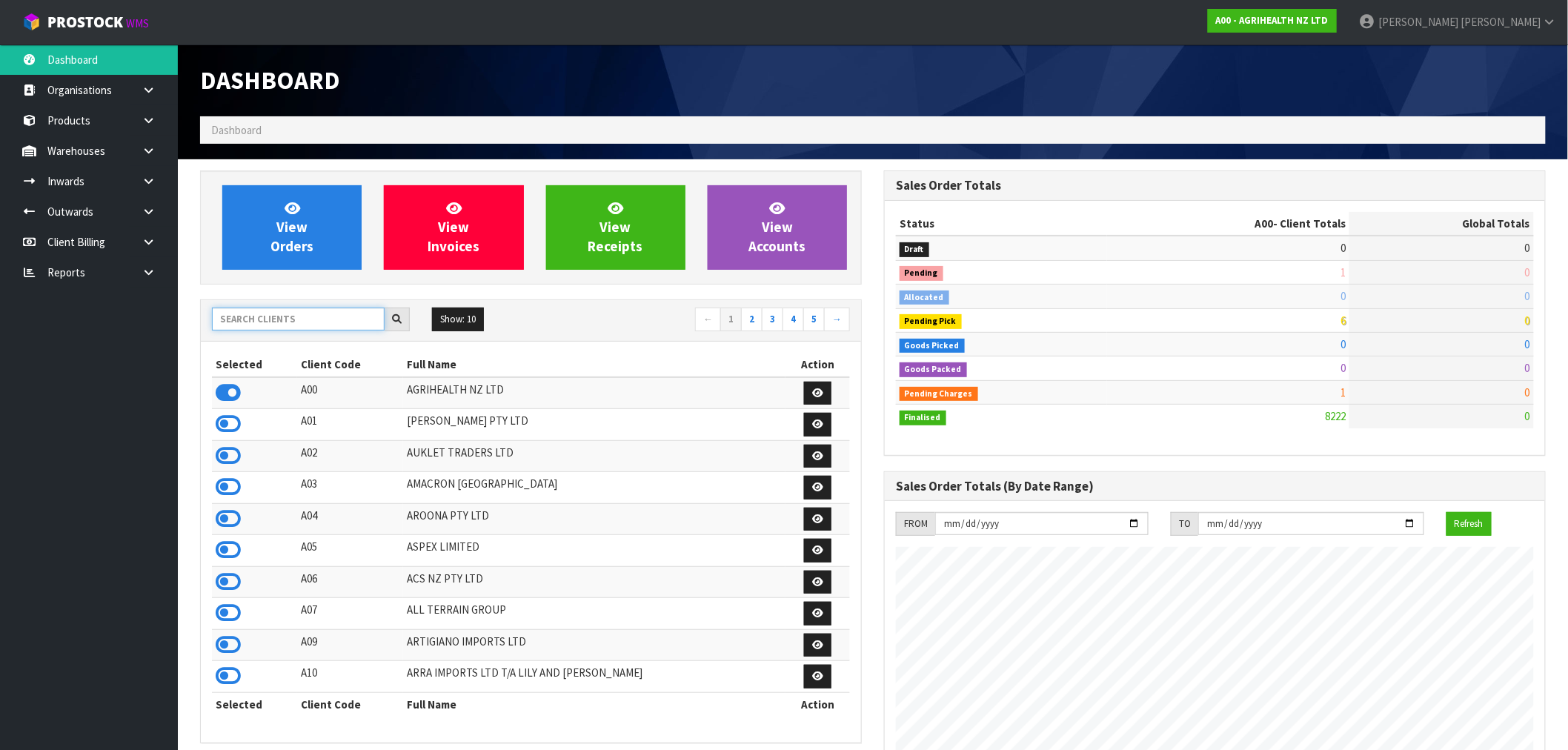
click at [306, 321] on input "text" at bounding box center [298, 318] width 172 height 23
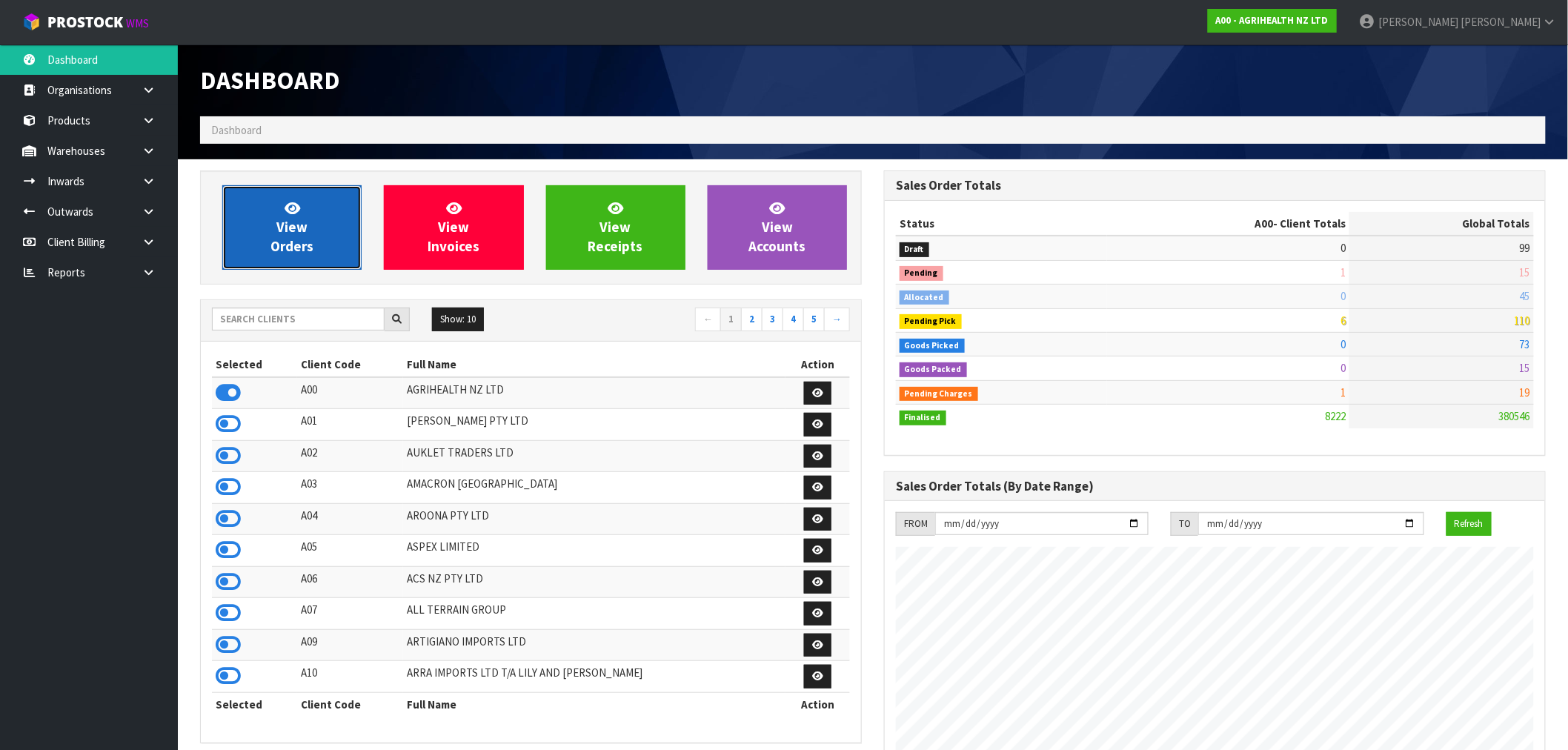
click at [314, 248] on link "View Orders" at bounding box center [292, 227] width 139 height 85
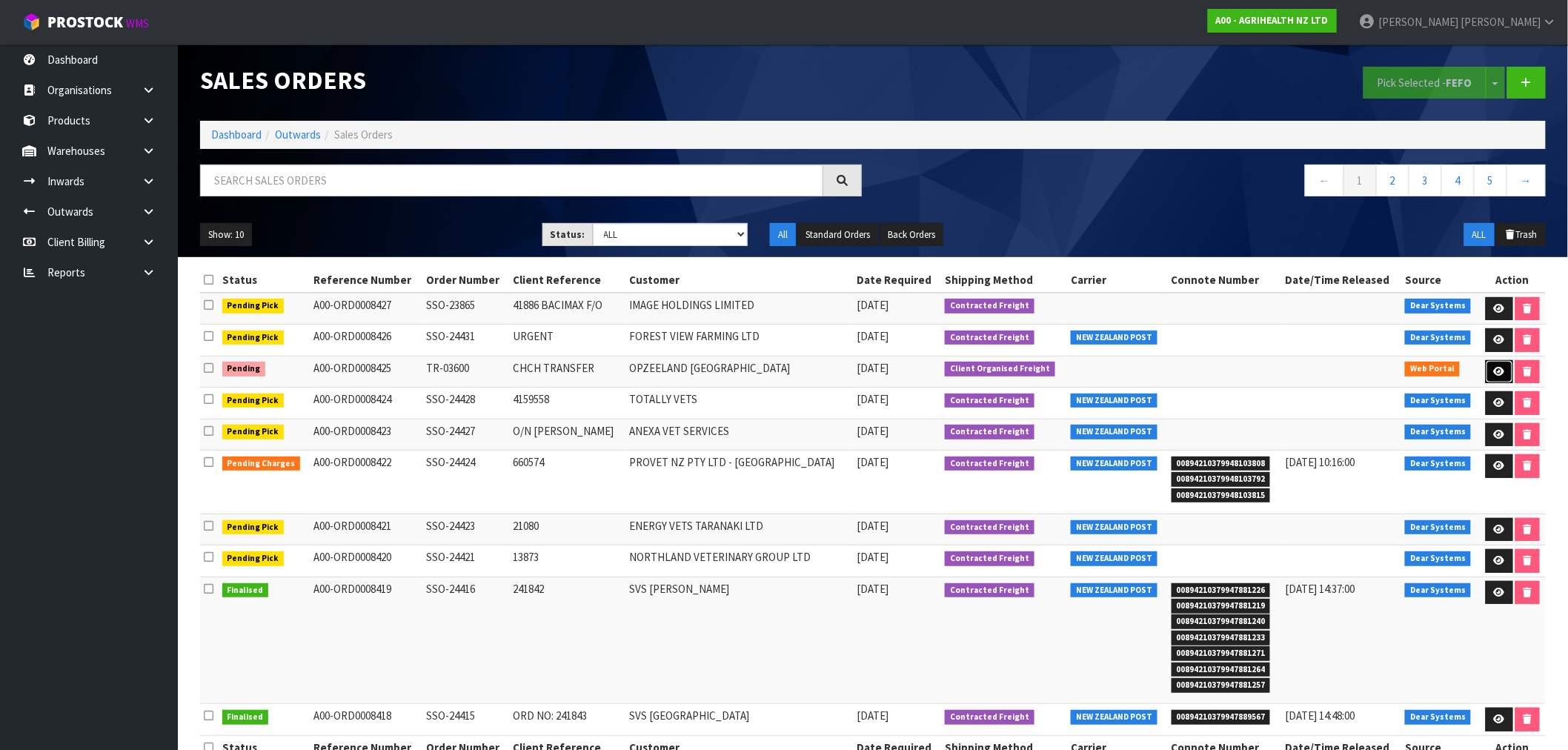
click at [1499, 367] on icon at bounding box center [1499, 372] width 11 height 10
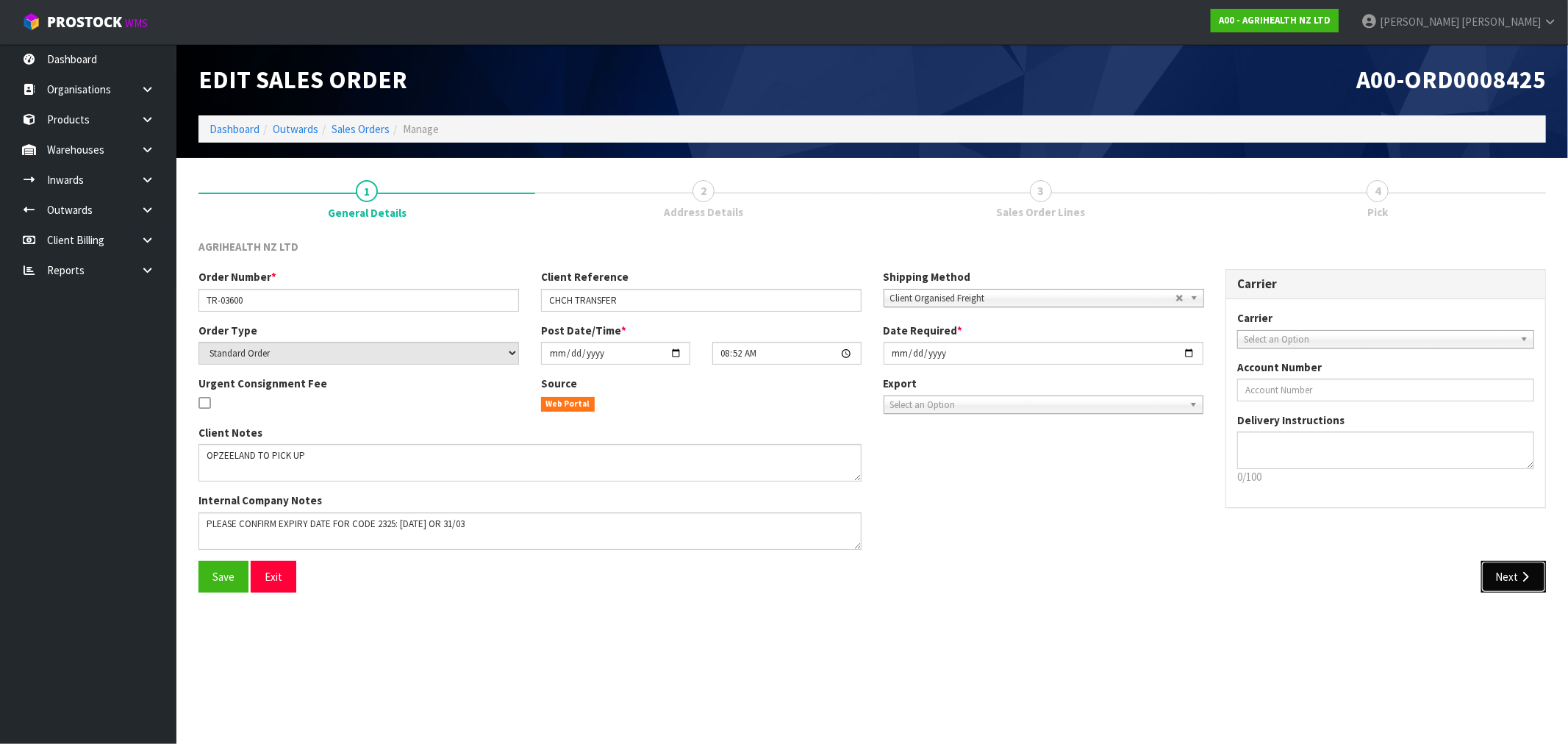
click at [1531, 579] on button "Next" at bounding box center [1513, 576] width 65 height 32
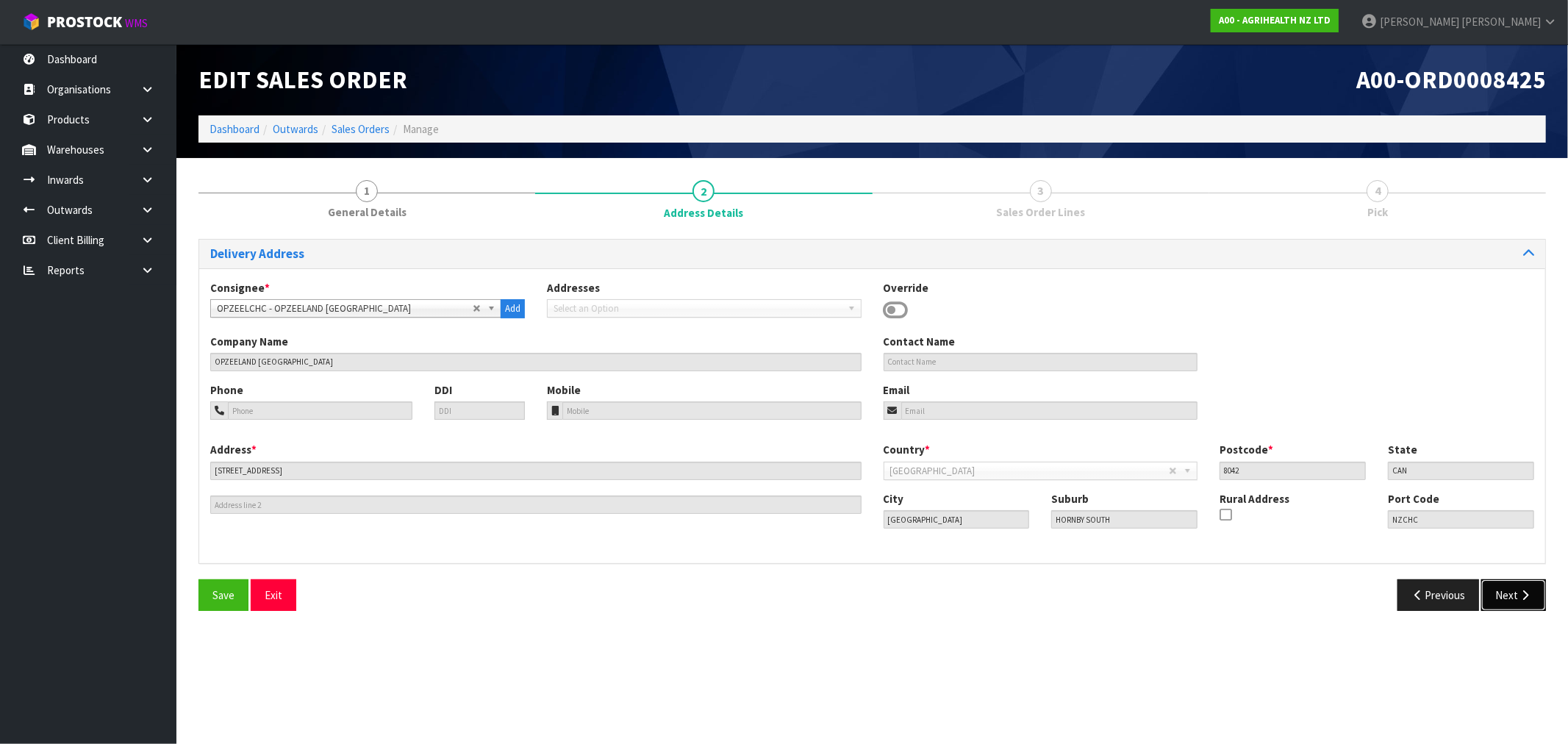
click at [1496, 589] on button "Next" at bounding box center [1513, 595] width 65 height 32
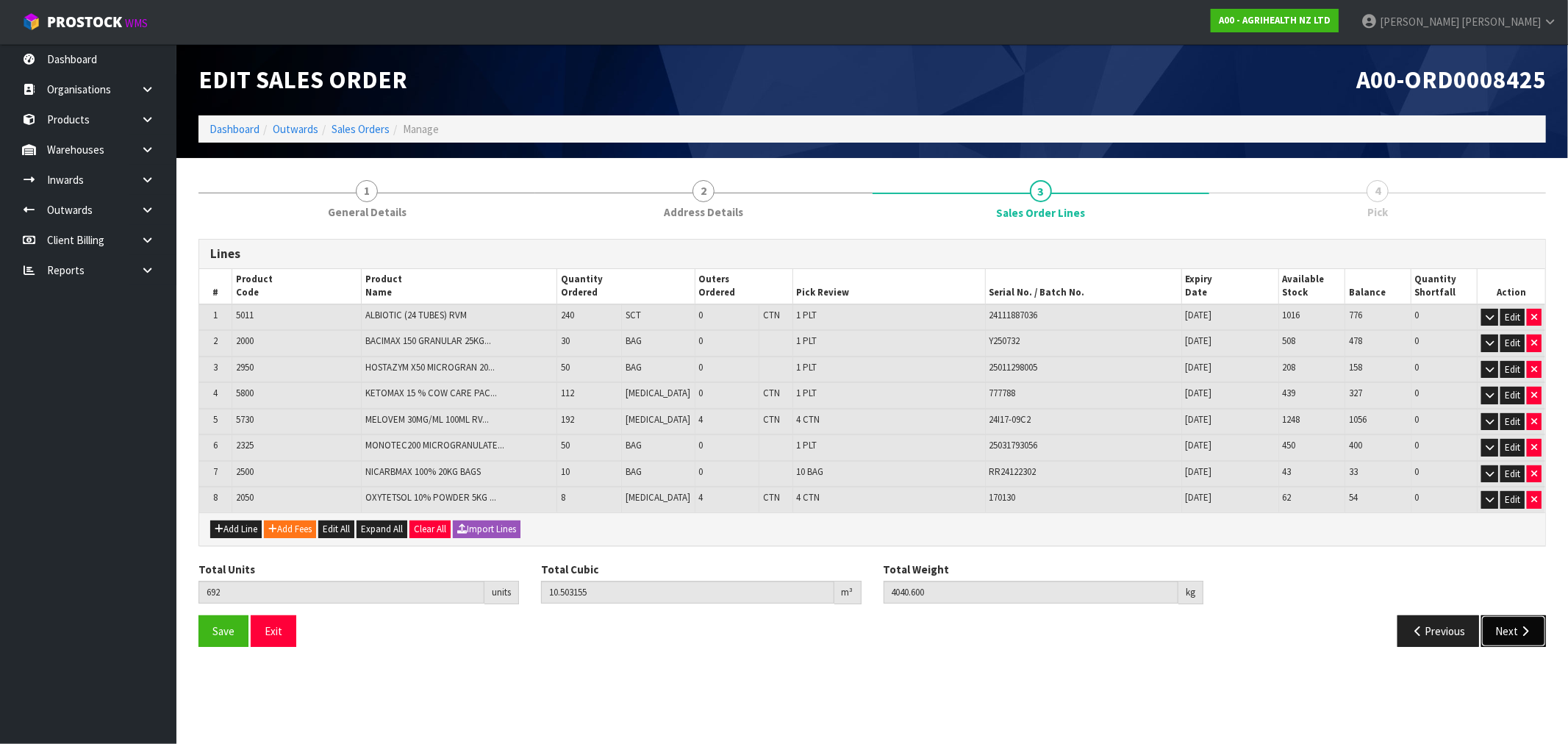
click at [1531, 625] on icon "button" at bounding box center [1525, 630] width 14 height 11
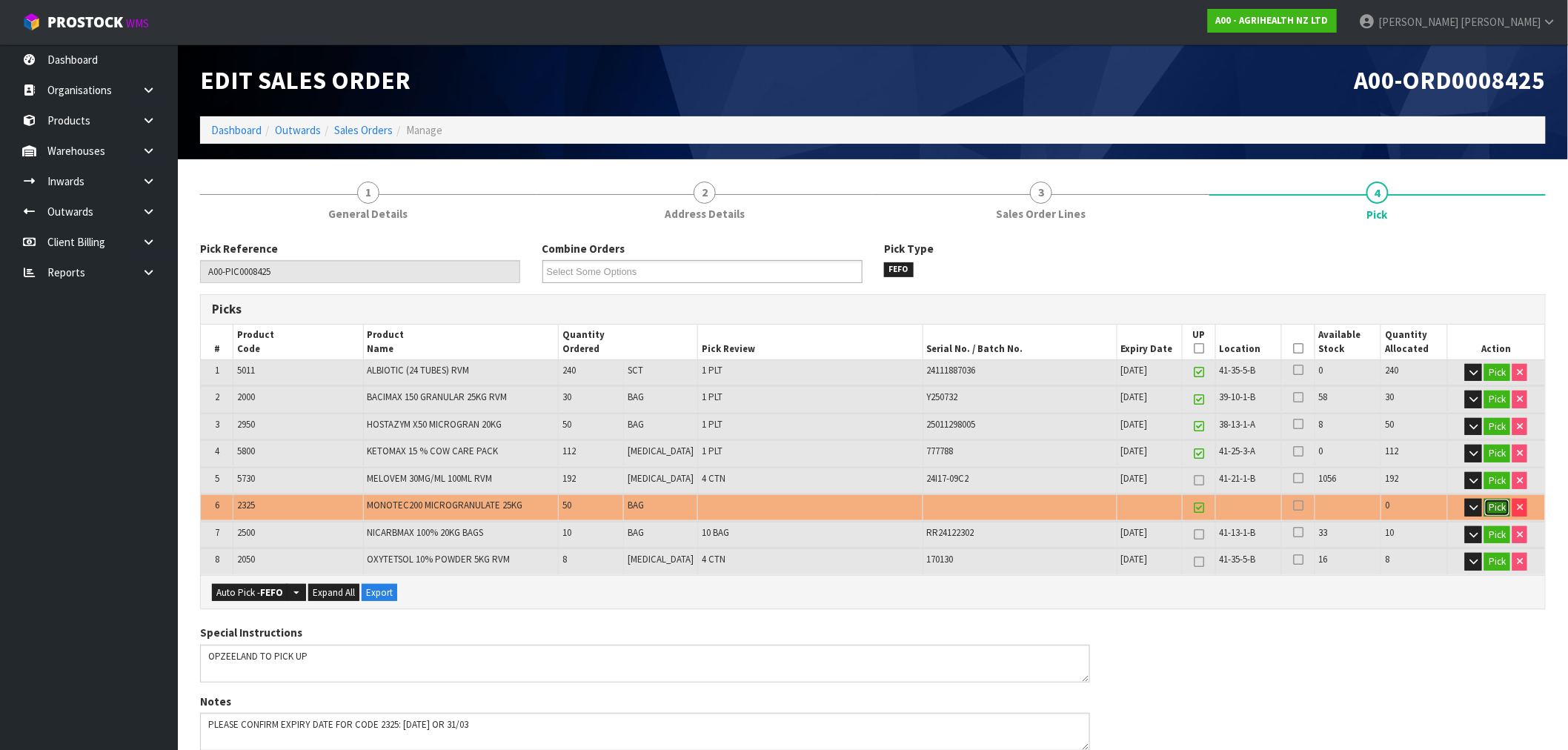
click at [1499, 506] on button "Pick" at bounding box center [1497, 507] width 26 height 18
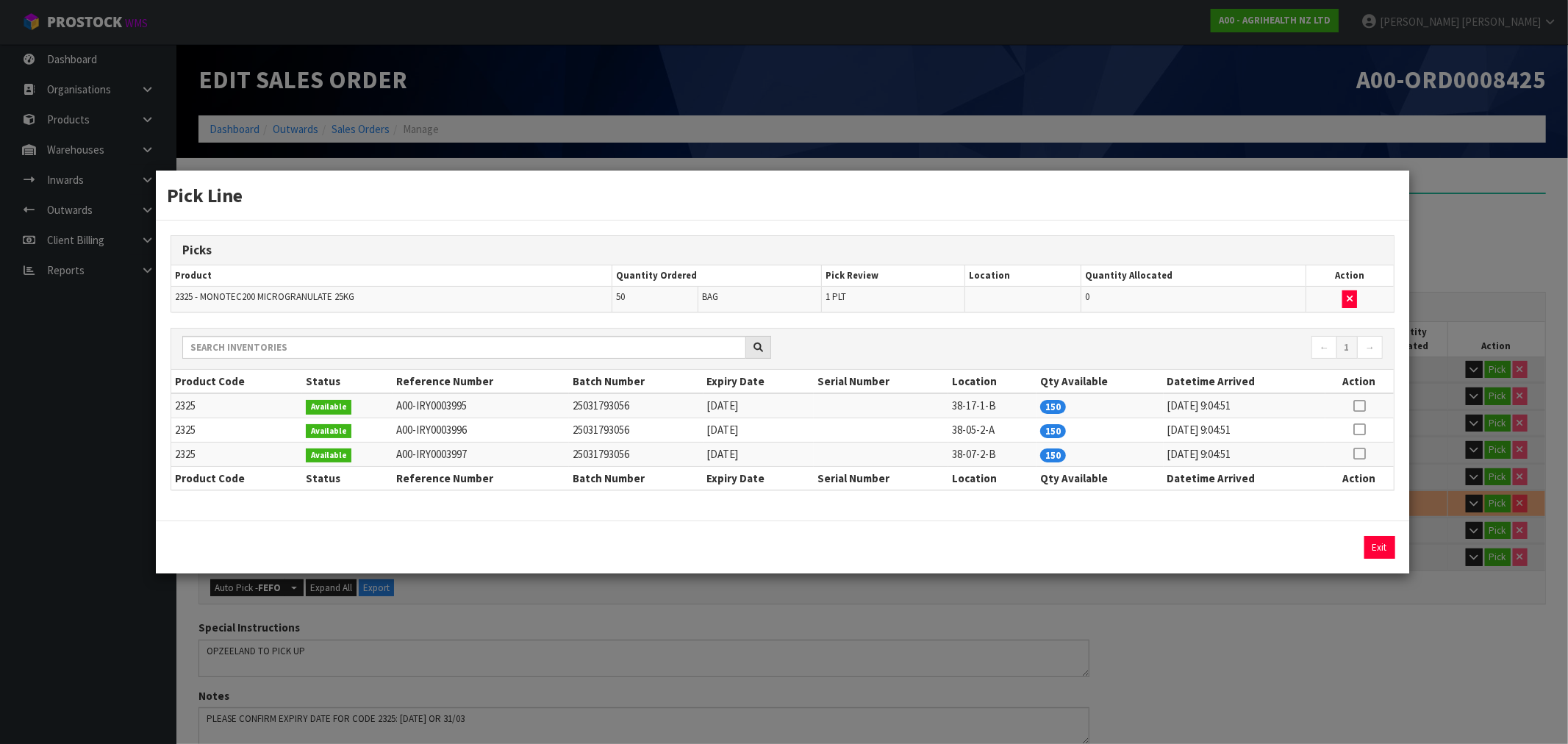
click at [1358, 406] on icon at bounding box center [1359, 406] width 12 height 1
click at [1338, 548] on button "Assign Pick" at bounding box center [1330, 546] width 61 height 22
type input "5"
type input "692"
type input "10.503155"
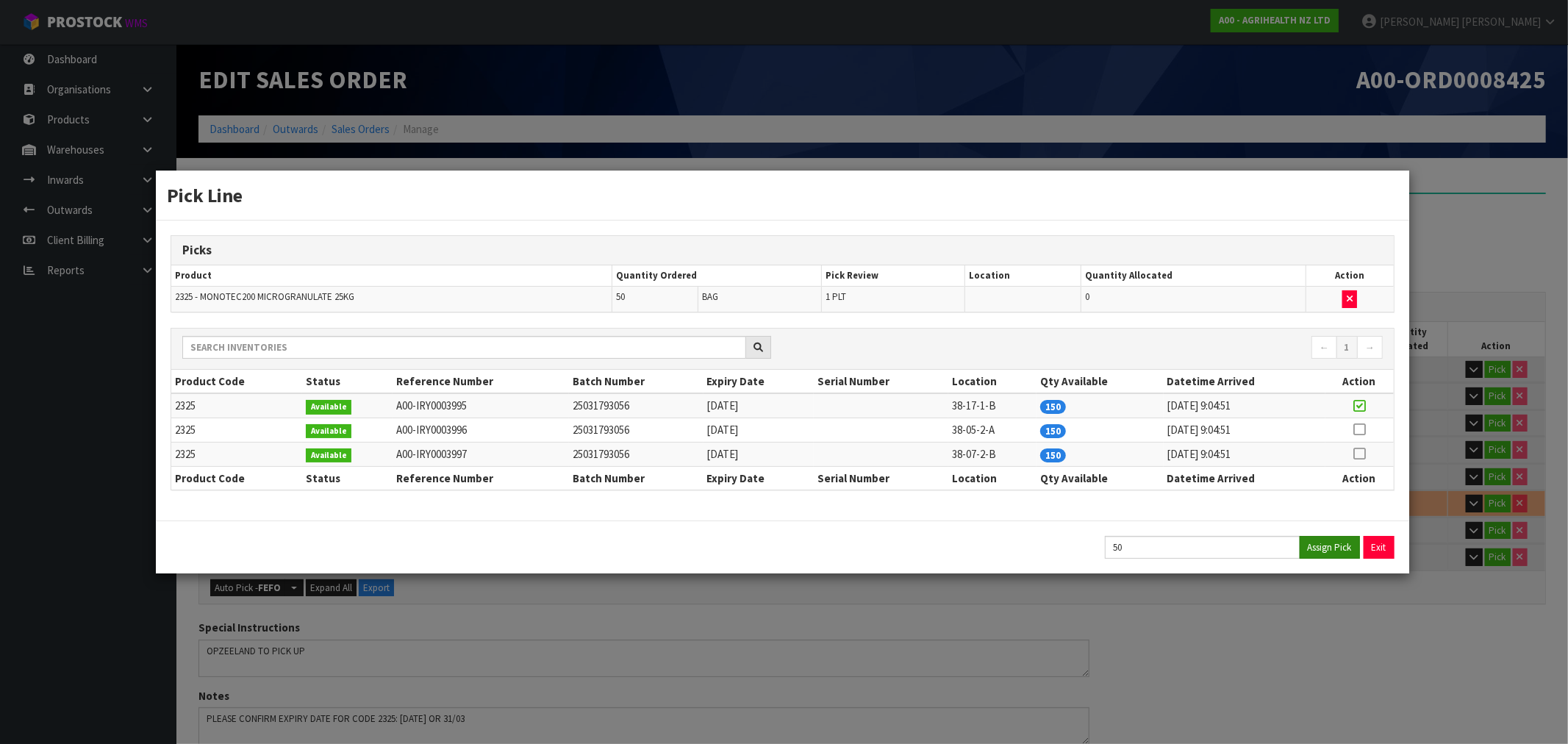
type input "4040.6"
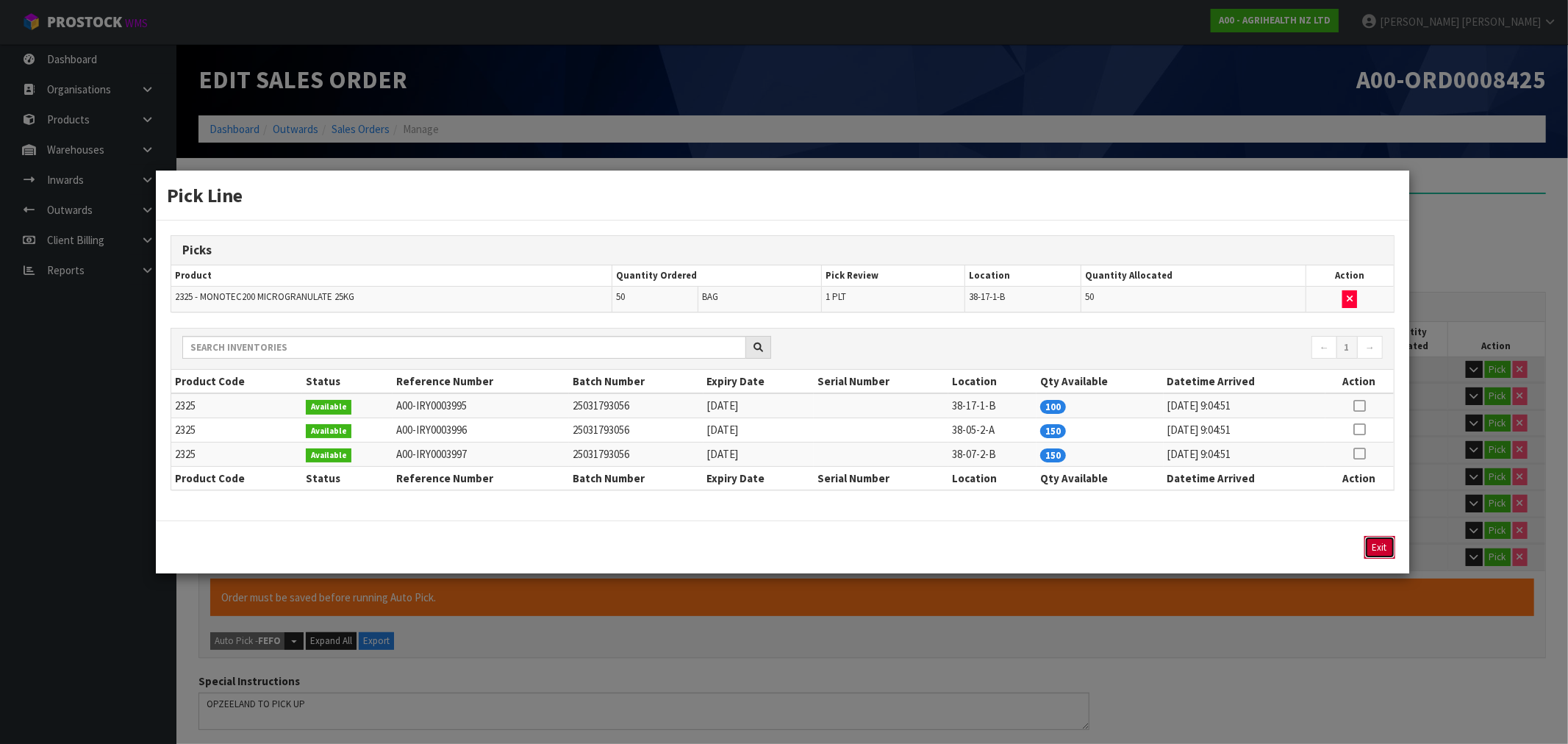
click at [1382, 548] on button "Exit" at bounding box center [1379, 546] width 31 height 22
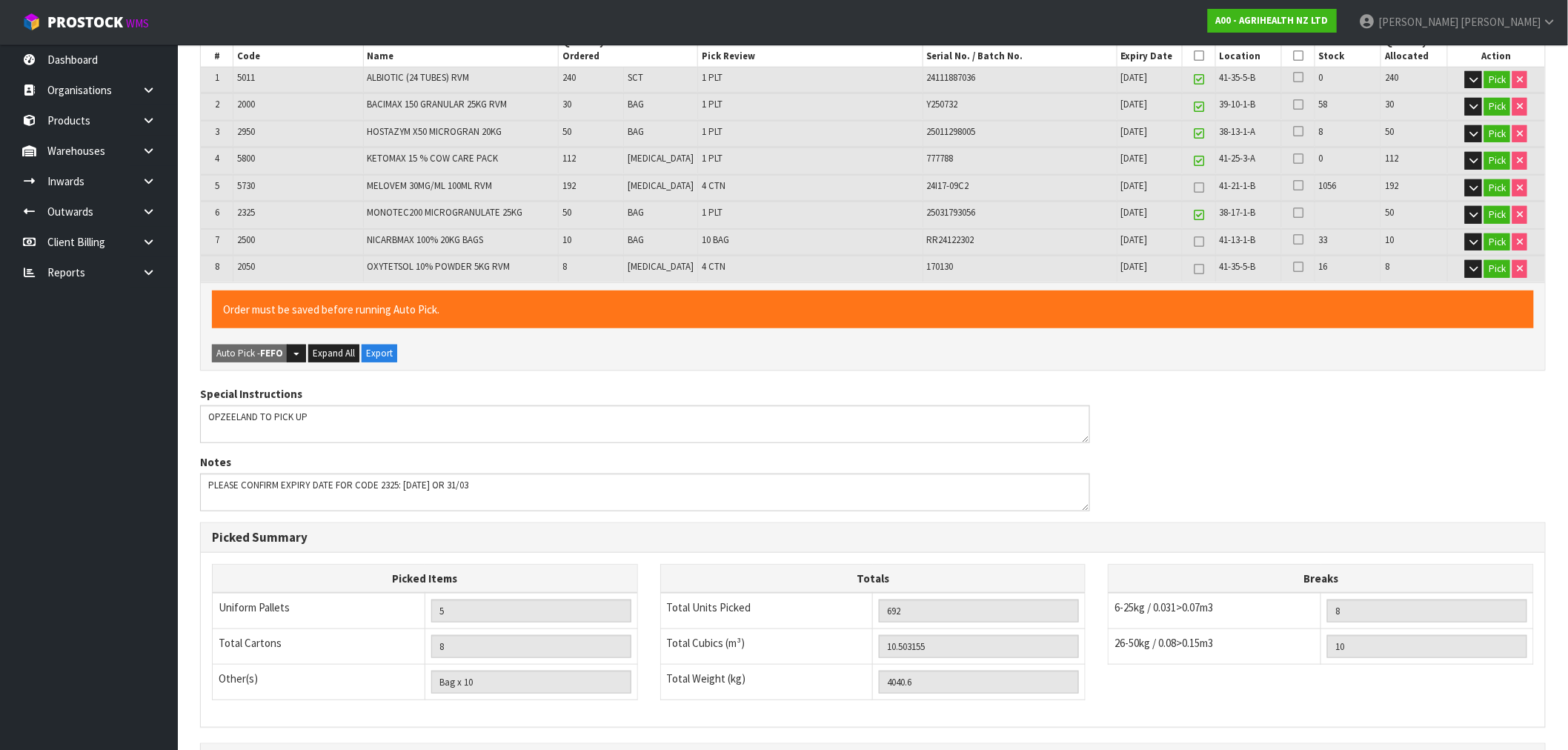
scroll to position [470, 0]
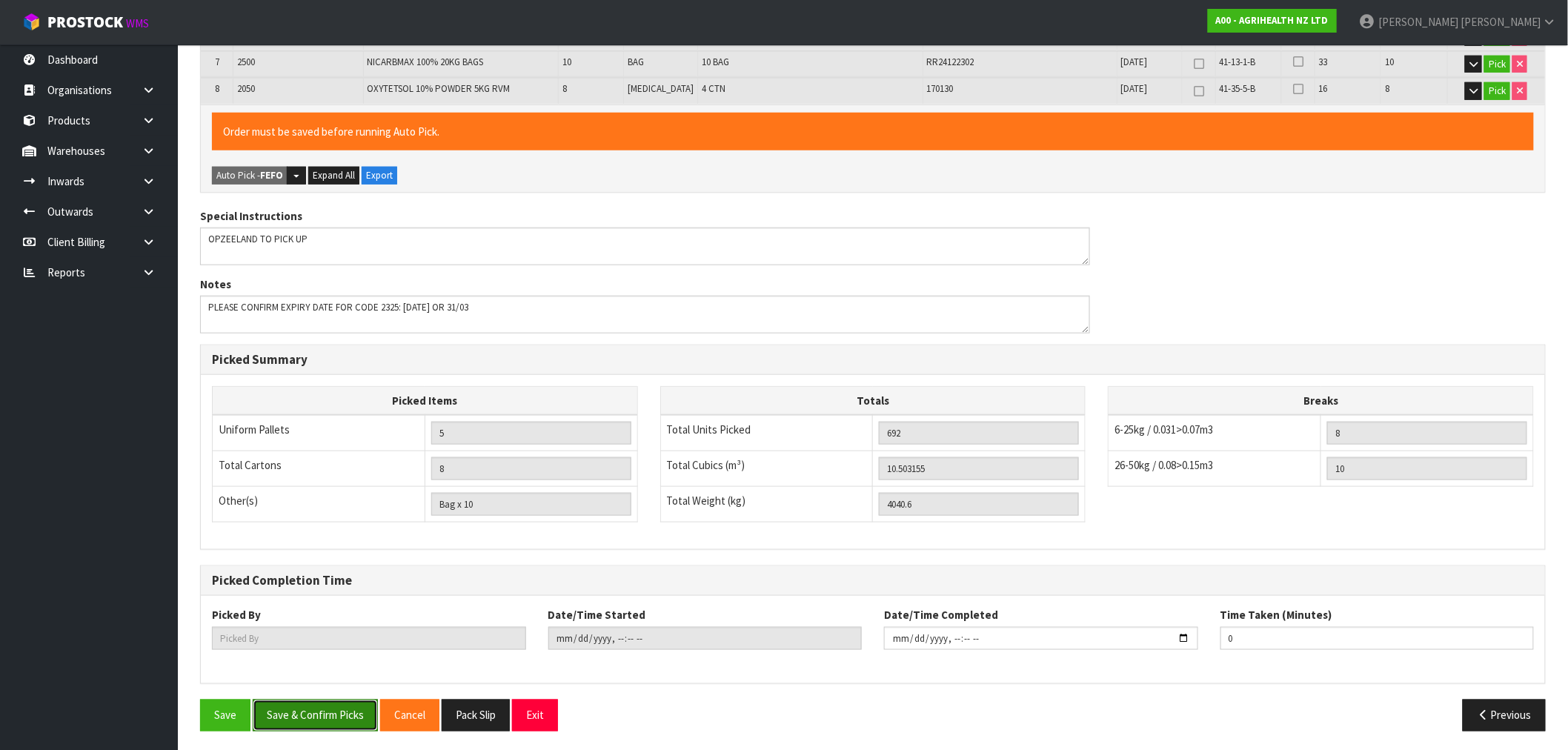
click at [327, 707] on button "Save & Confirm Picks" at bounding box center [316, 715] width 126 height 32
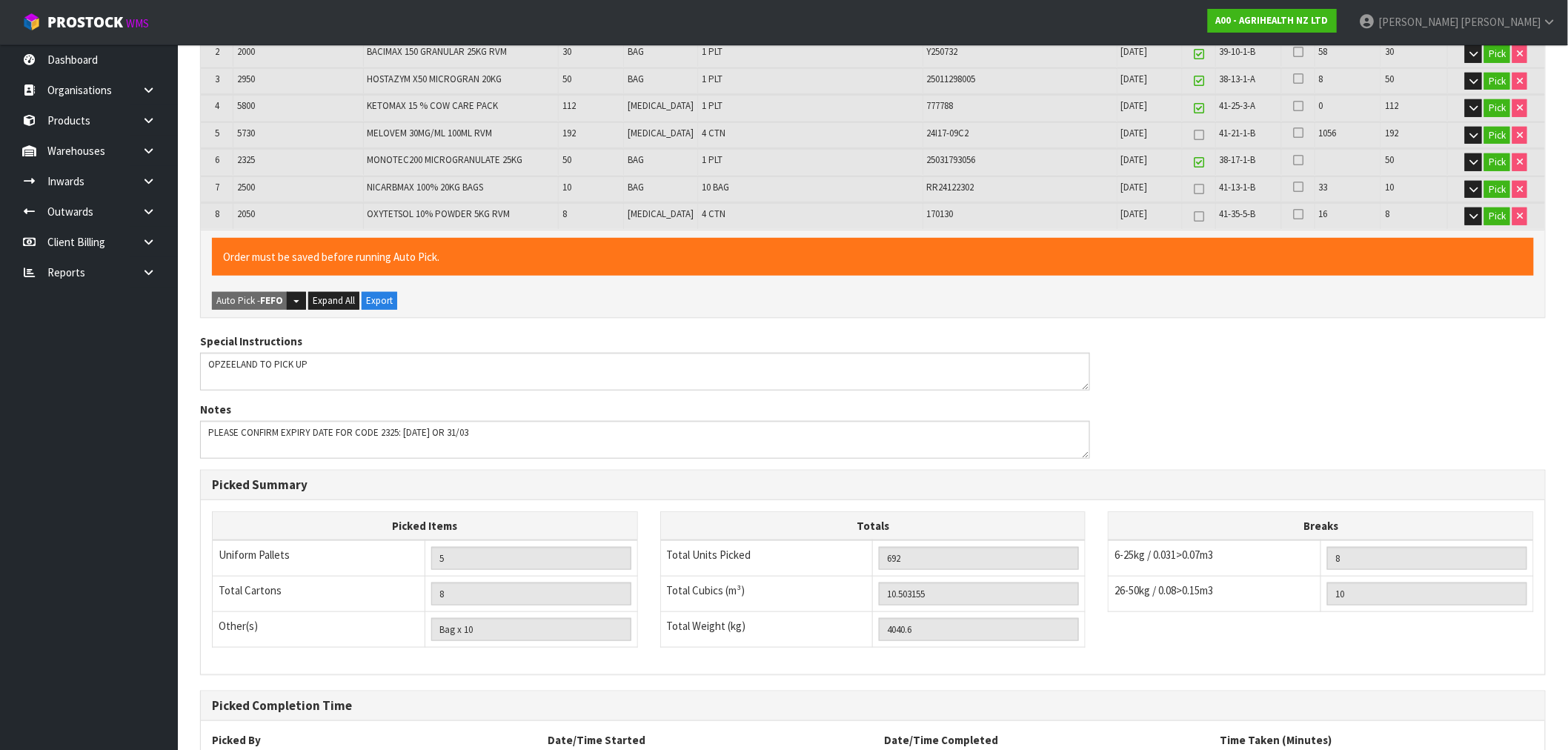
scroll to position [306, 0]
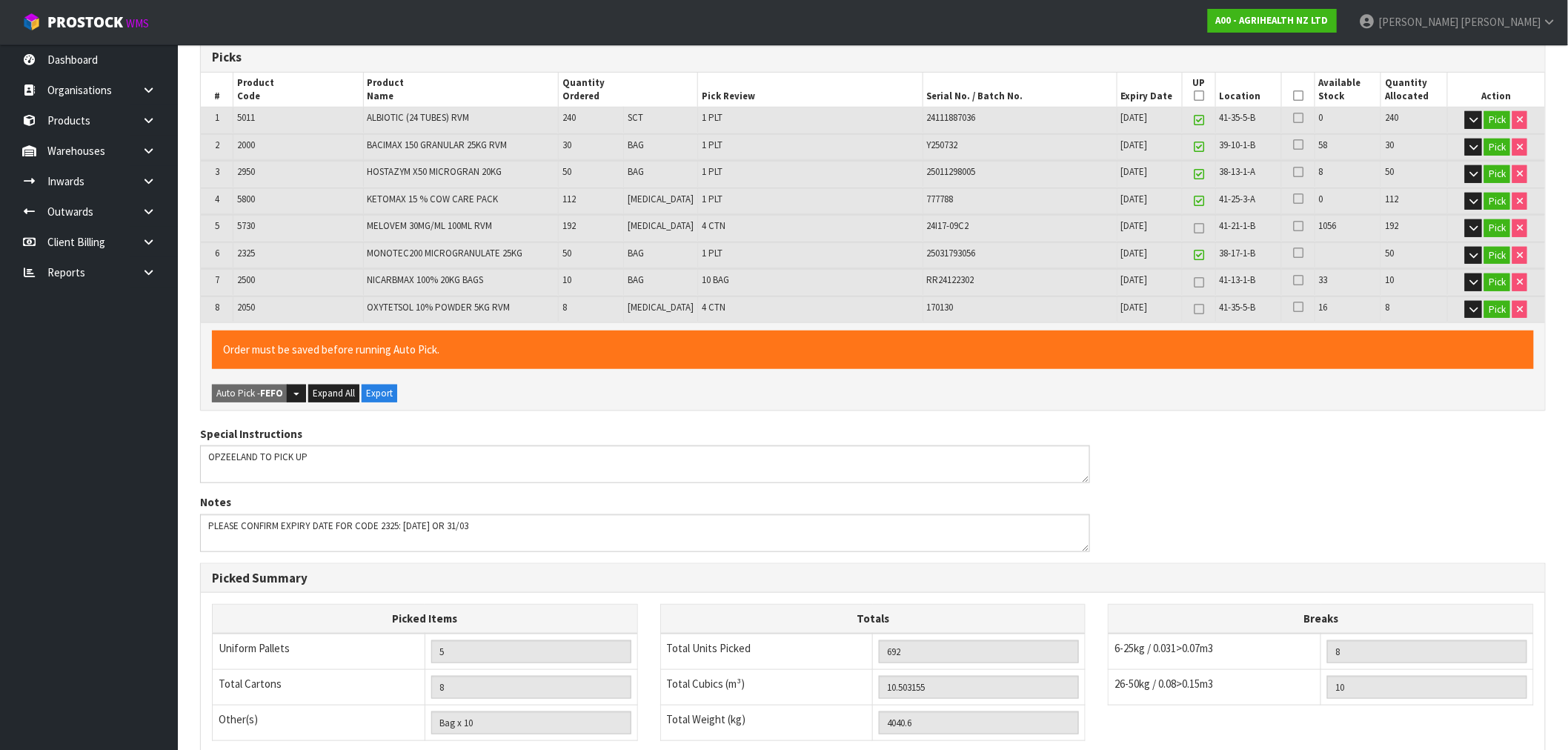
type input "Rocio Lopez"
type input "2025-09-10T10:26:33"
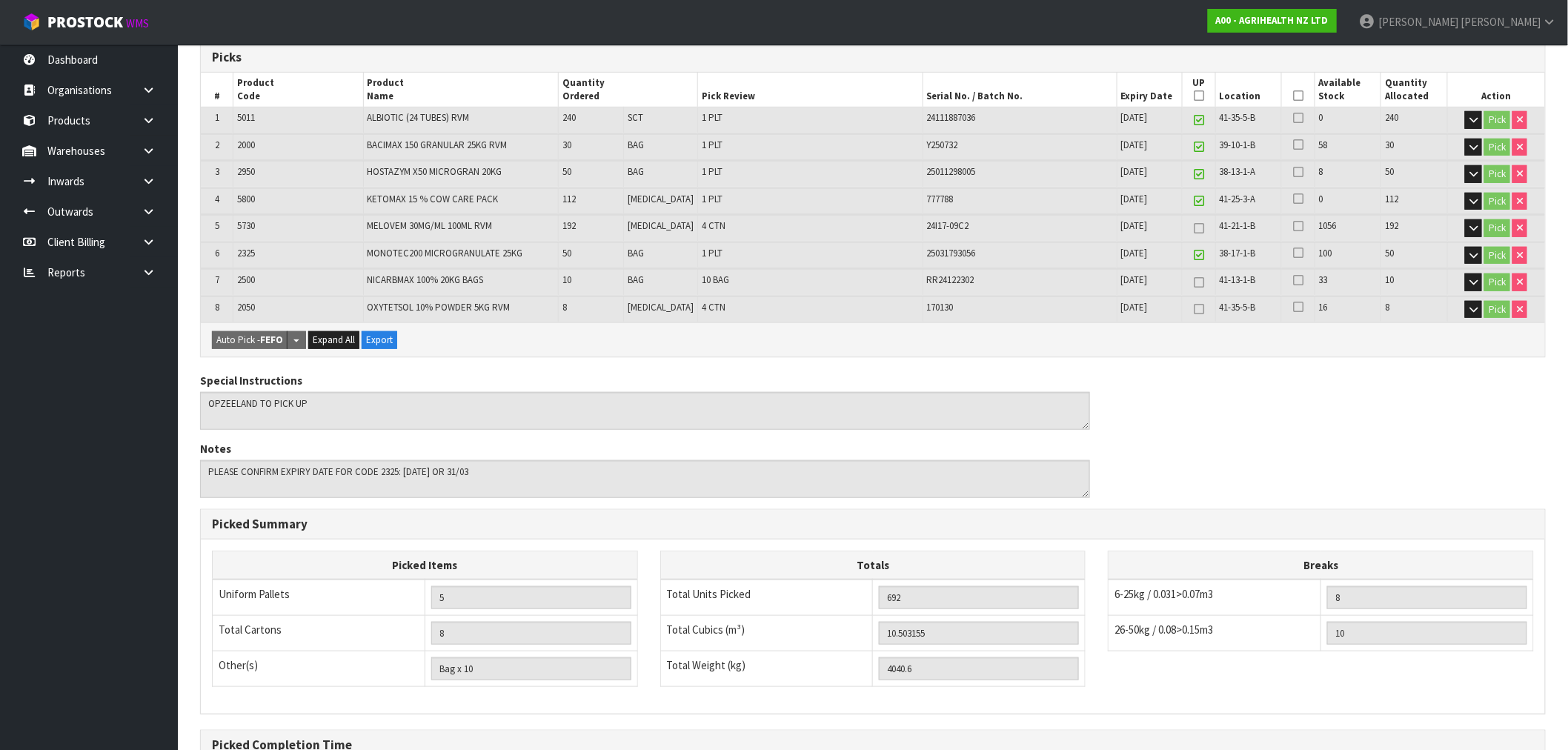
scroll to position [0, 0]
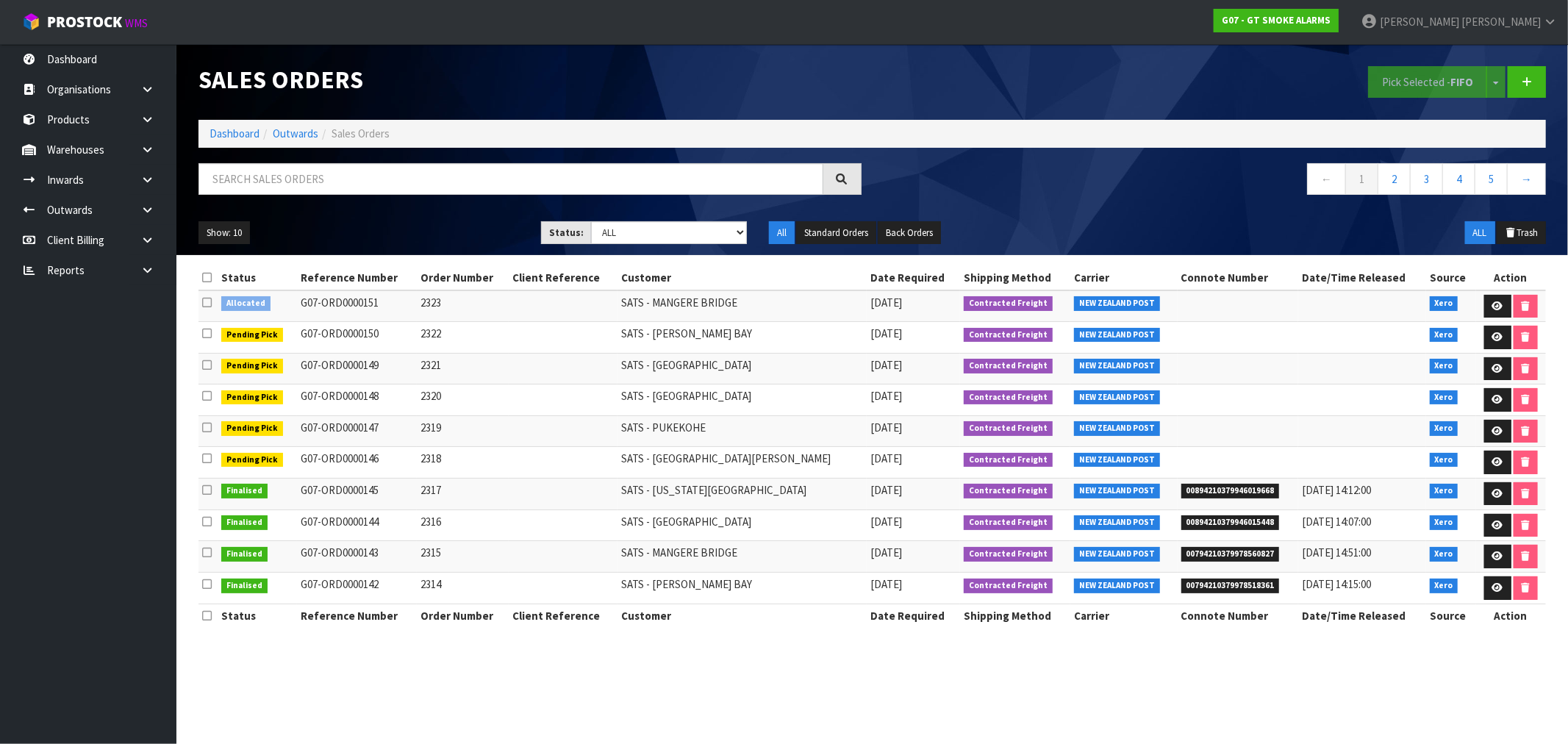
click at [209, 304] on icon at bounding box center [207, 302] width 10 height 11
click at [0, 0] on input "checkbox" at bounding box center [0, 0] width 0 height 0
click at [1445, 66] on button "Pick Selected - FIFO" at bounding box center [1427, 82] width 119 height 32
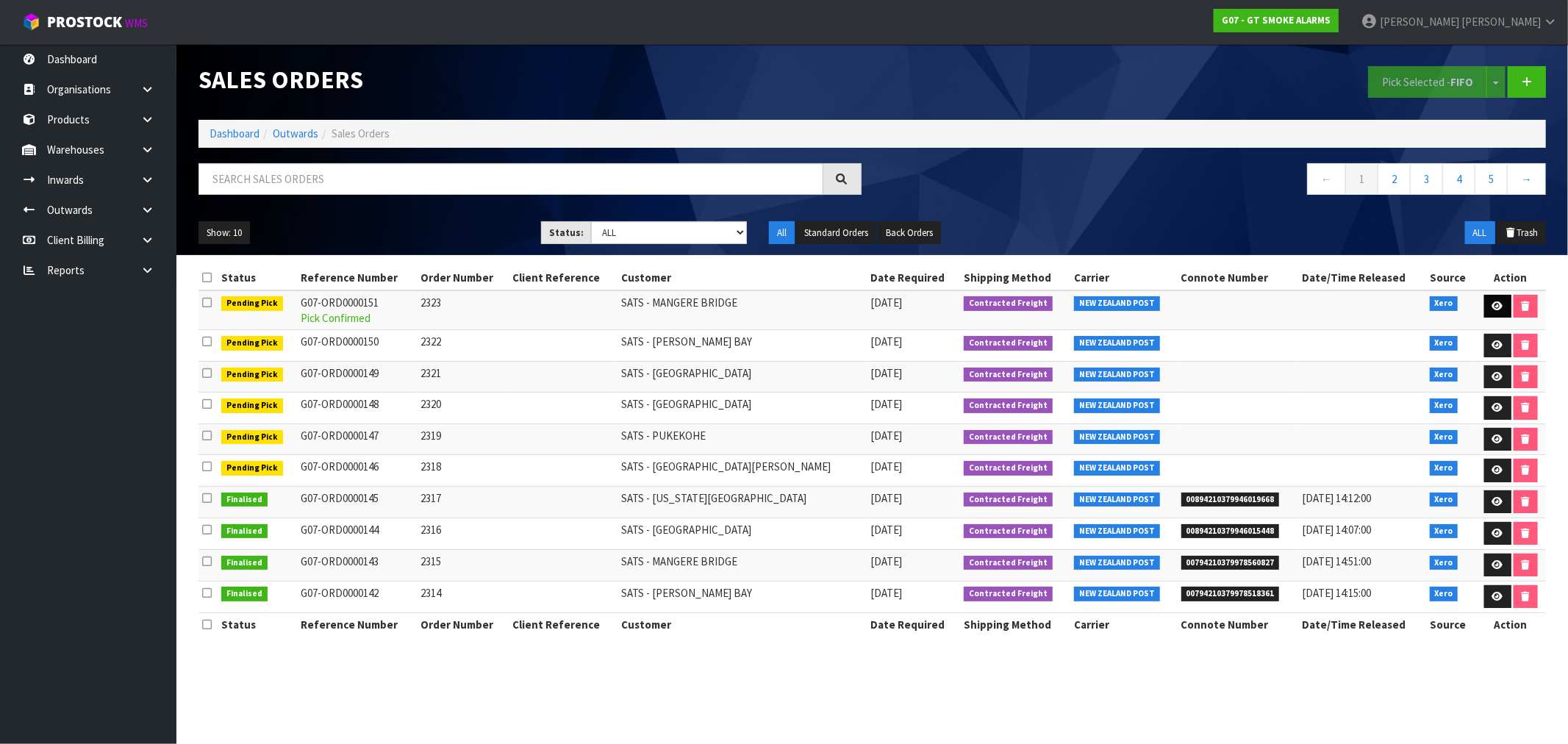
click at [1499, 305] on link at bounding box center [1497, 306] width 27 height 23
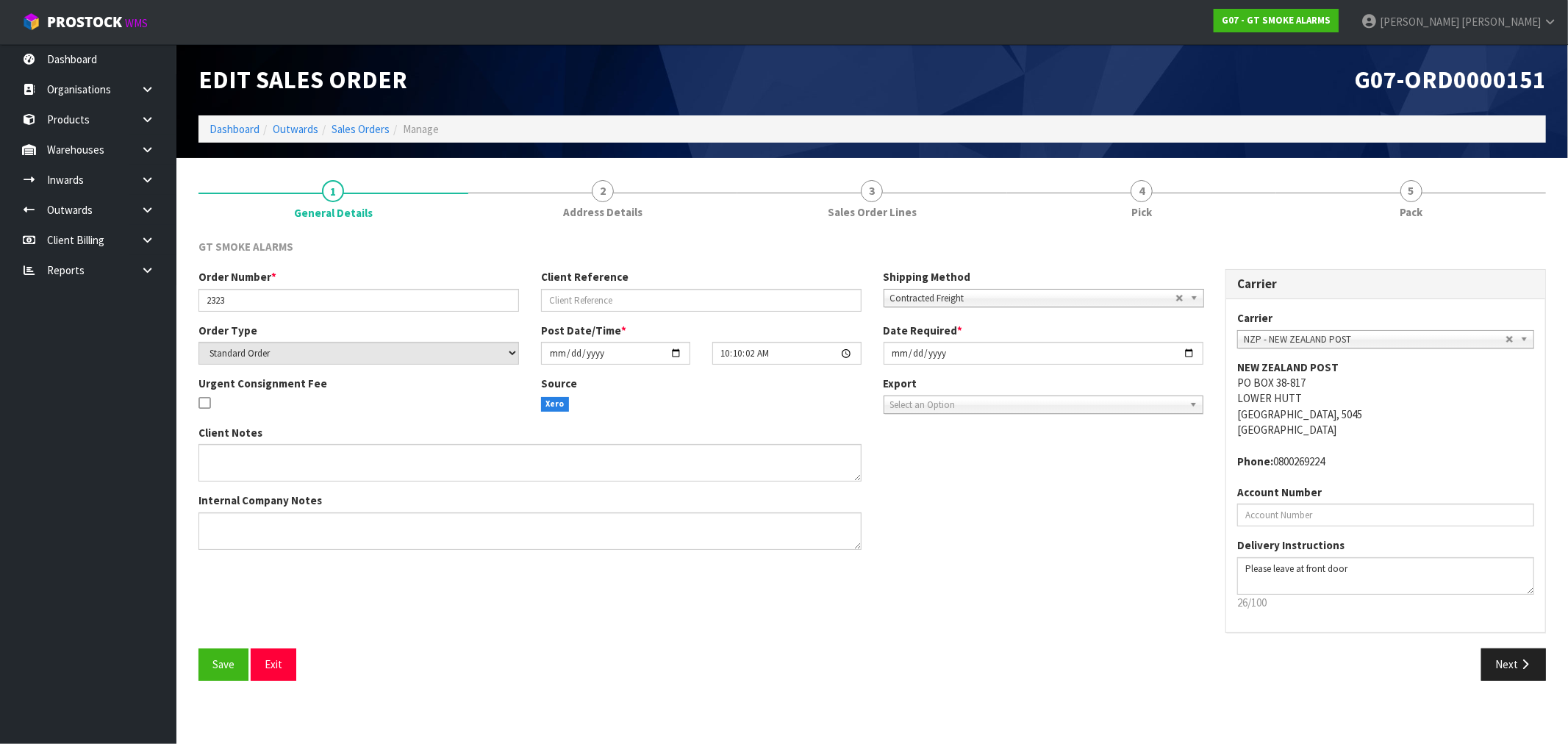
drag, startPoint x: 1091, startPoint y: 195, endPoint x: 1020, endPoint y: 273, distance: 105.5
click at [1091, 195] on link "4 Pick" at bounding box center [1141, 198] width 270 height 58
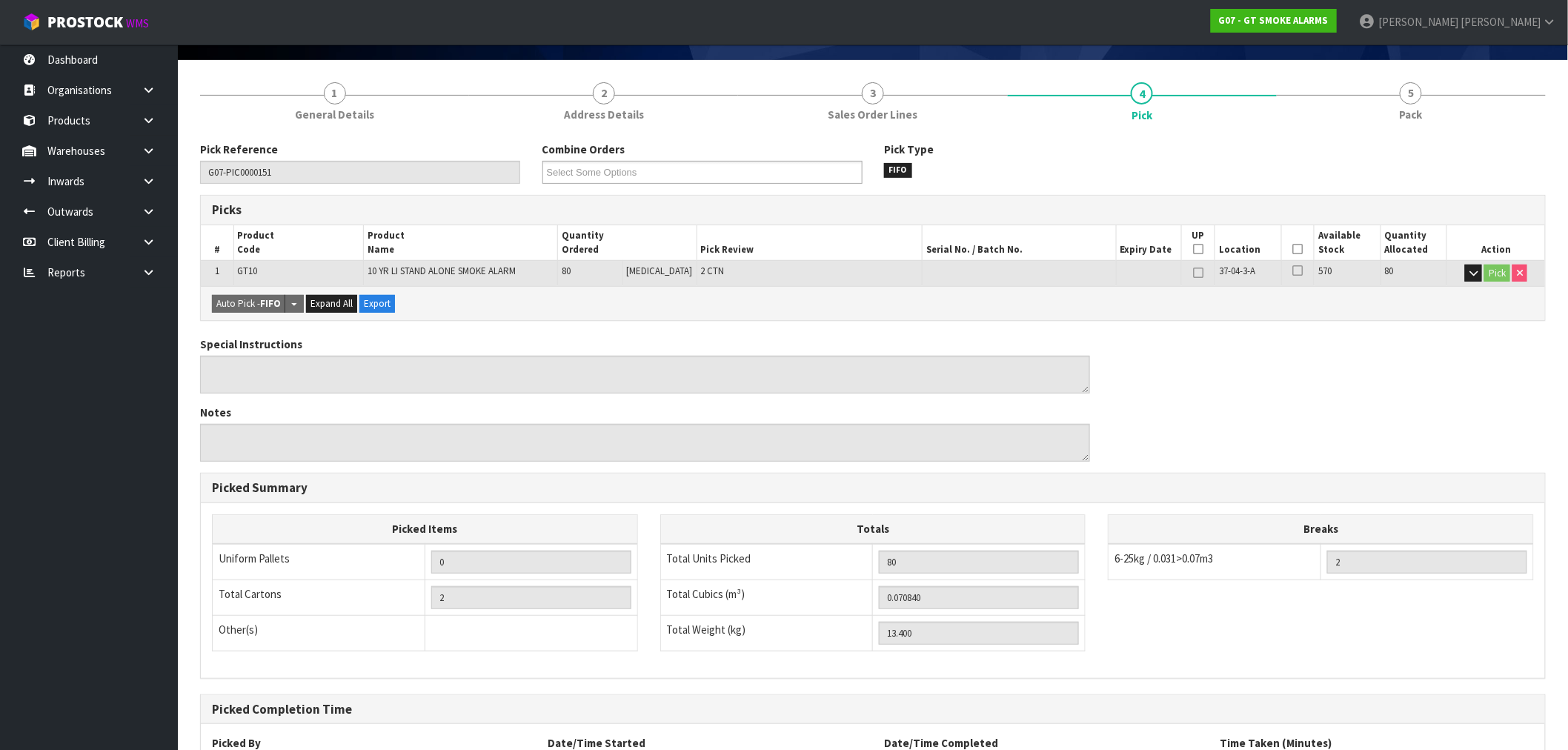
scroll to position [231, 0]
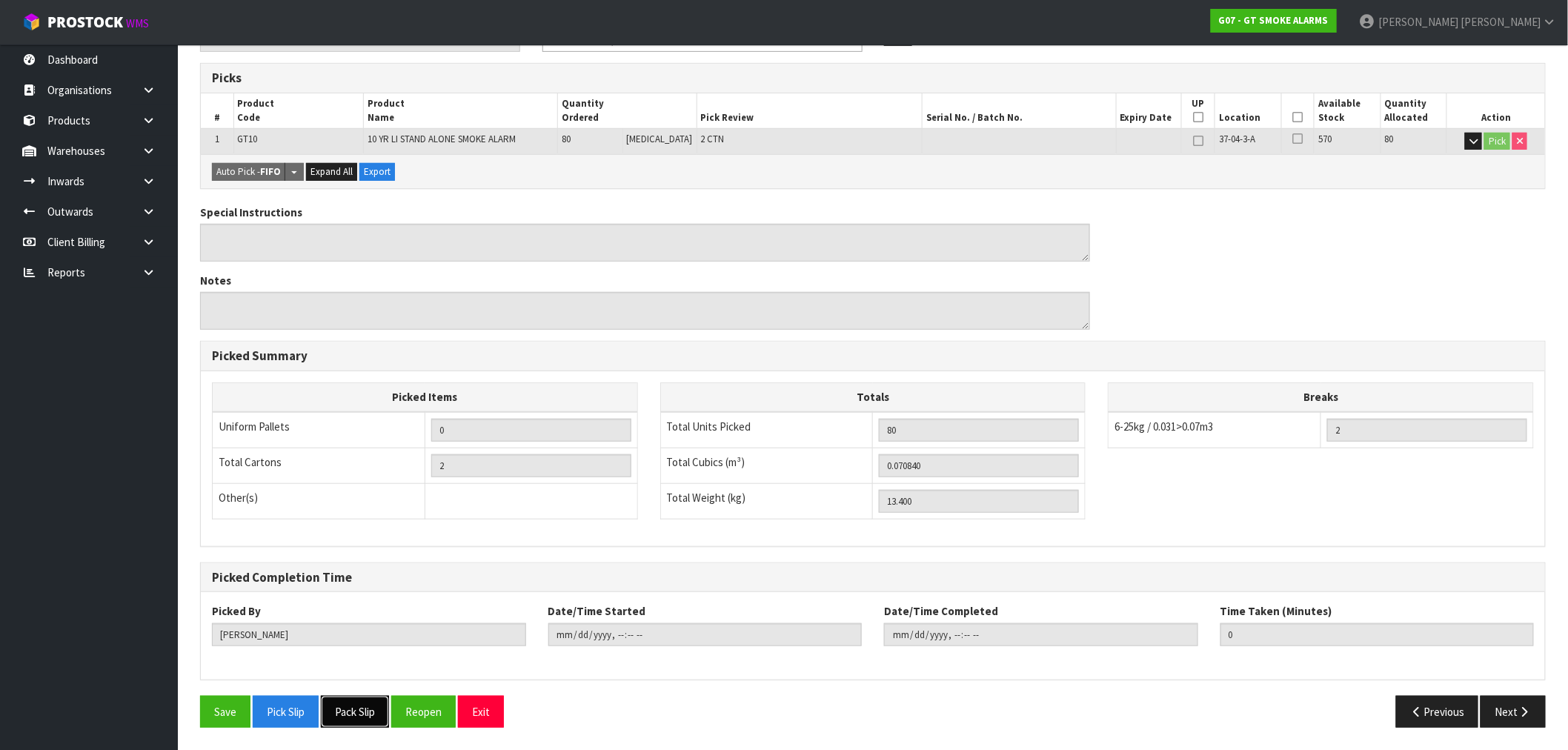
click at [356, 714] on button "Pack Slip" at bounding box center [354, 711] width 68 height 32
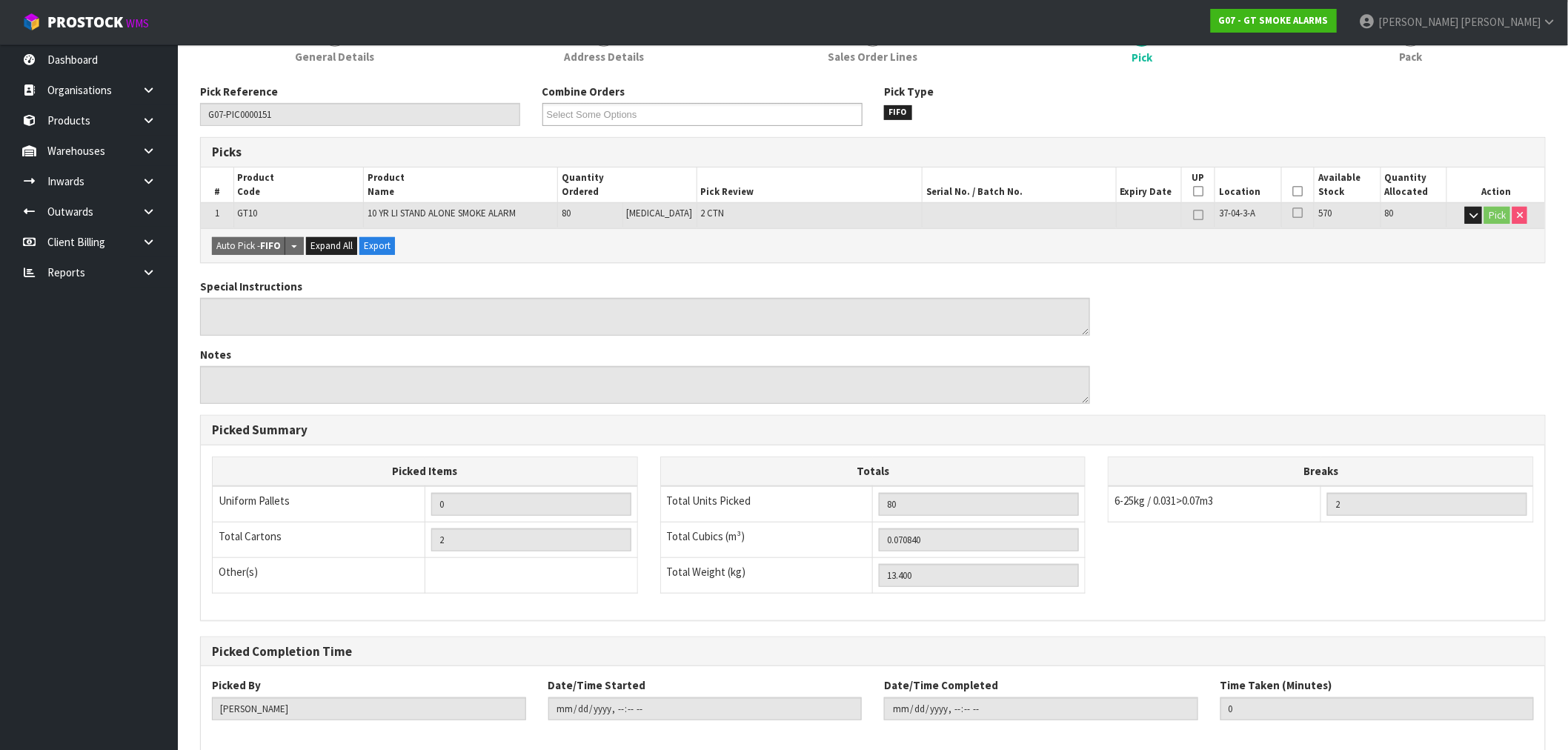
scroll to position [0, 0]
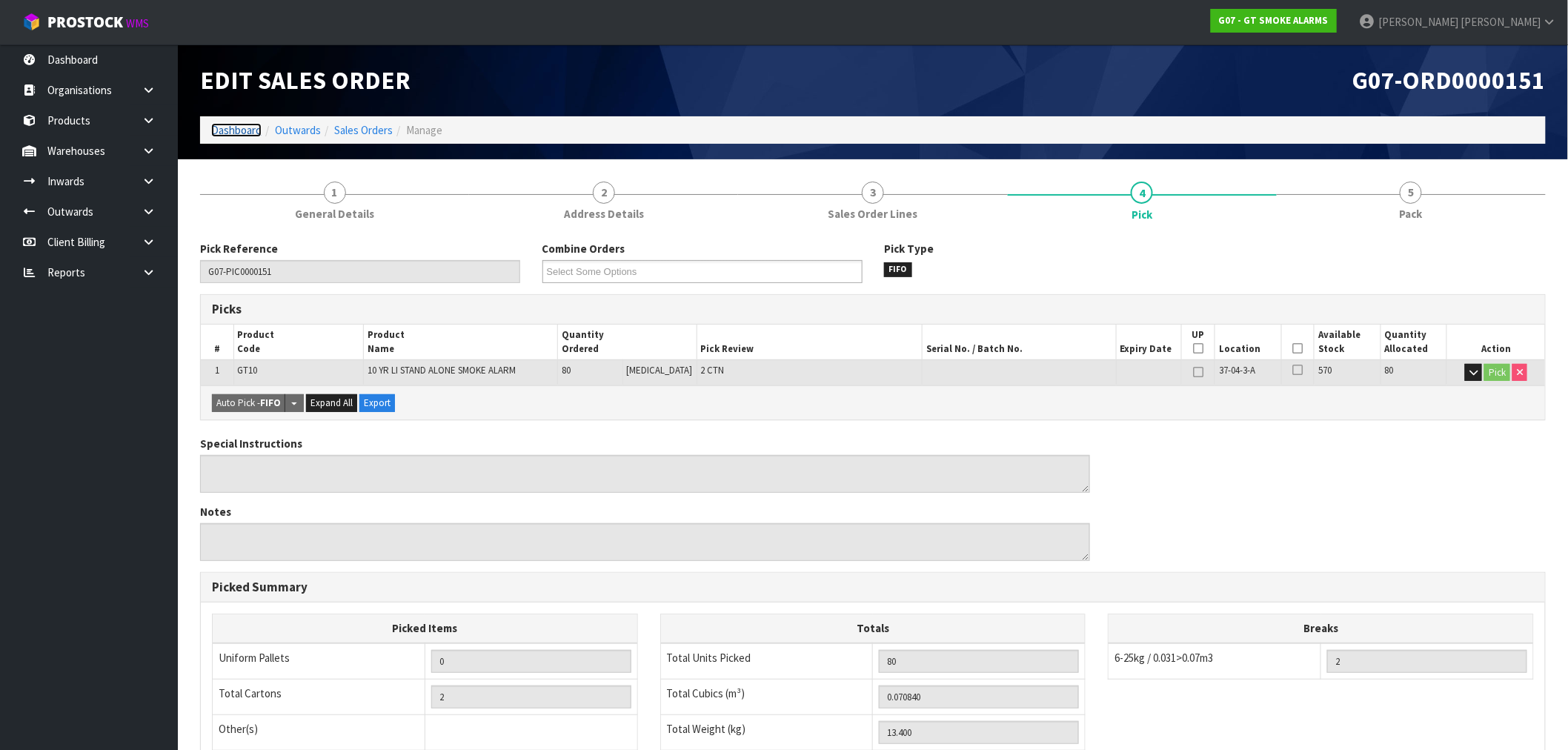
click at [237, 126] on link "Dashboard" at bounding box center [236, 130] width 50 height 14
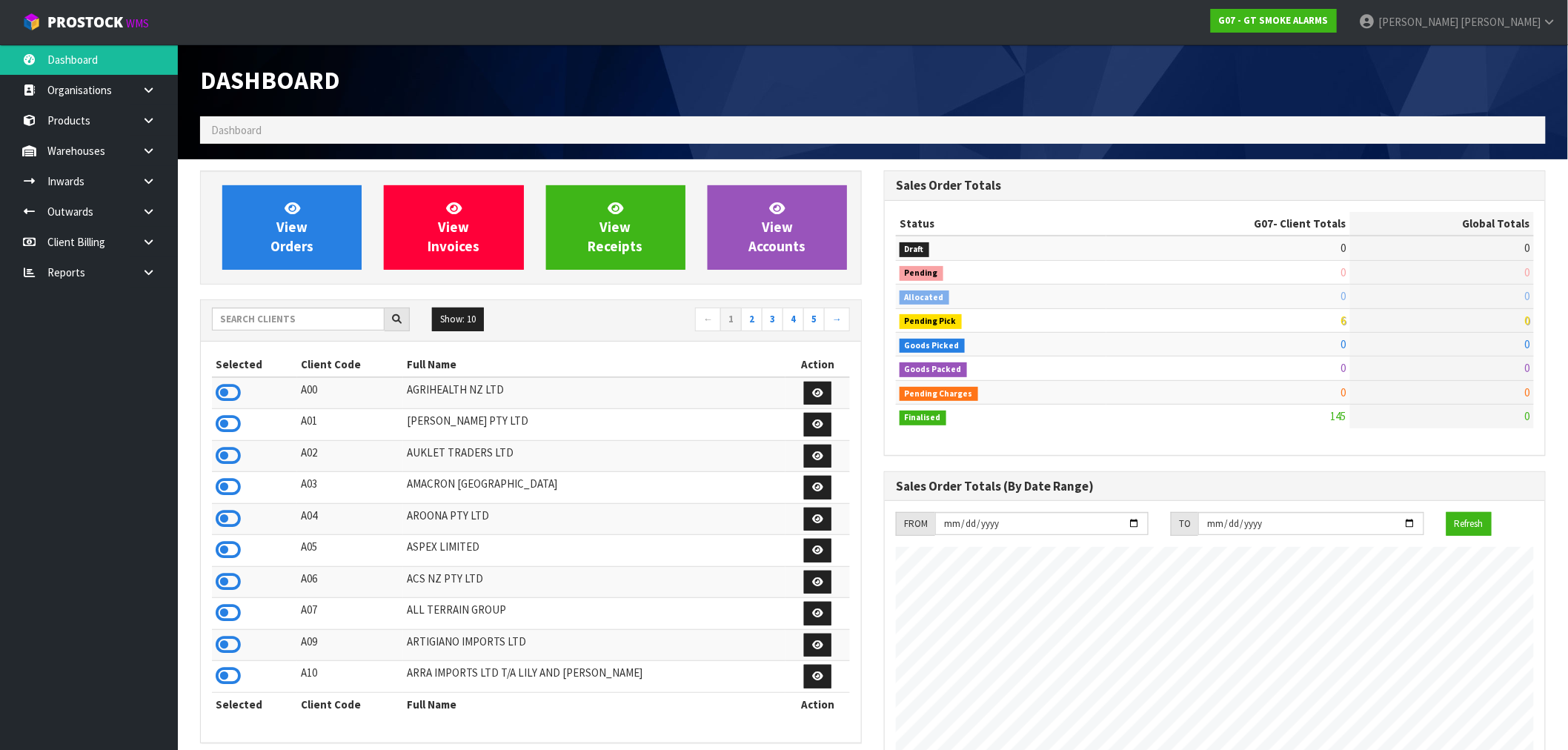
scroll to position [906, 684]
click at [248, 326] on input "text" at bounding box center [298, 318] width 172 height 23
type input "S01"
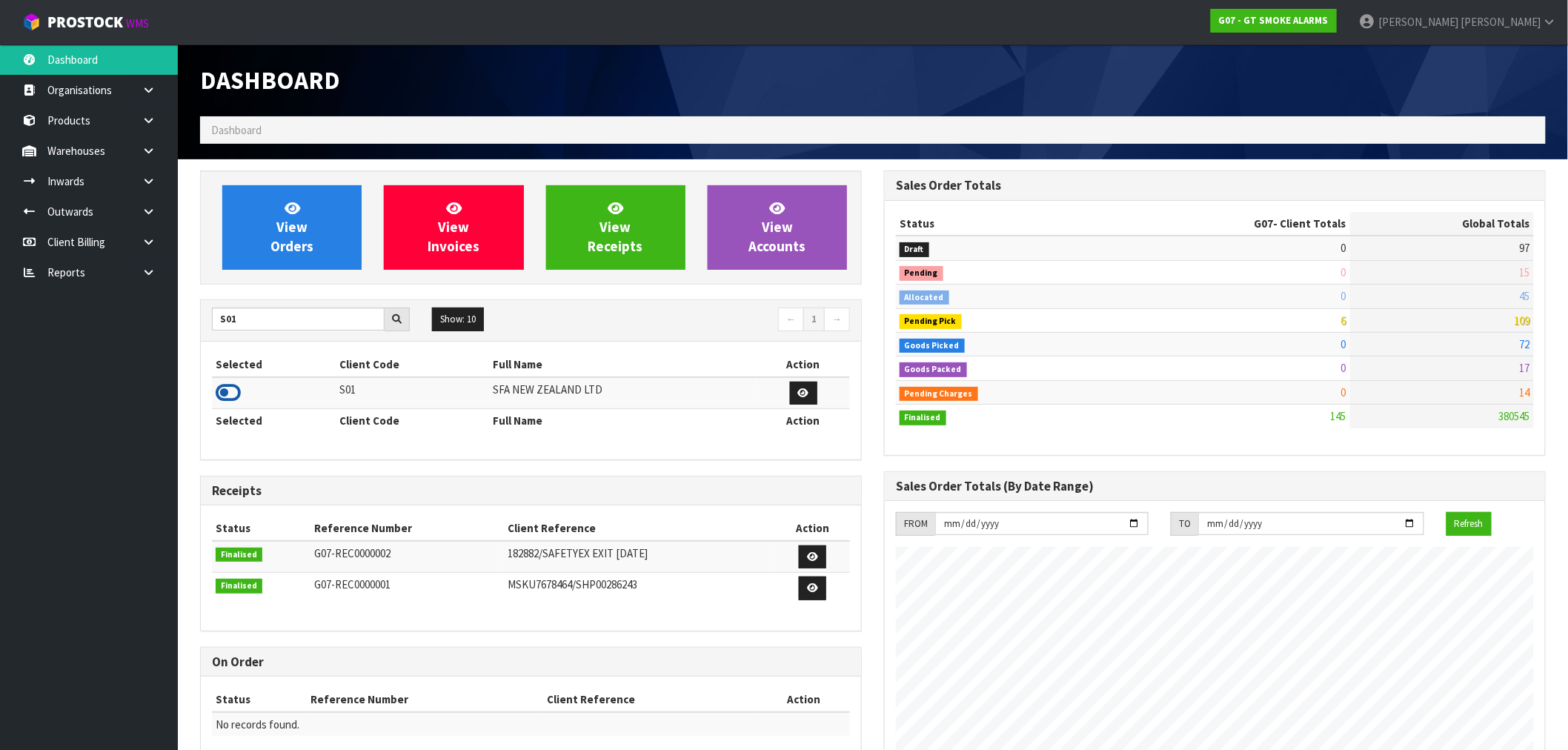
click at [226, 401] on icon at bounding box center [229, 393] width 25 height 23
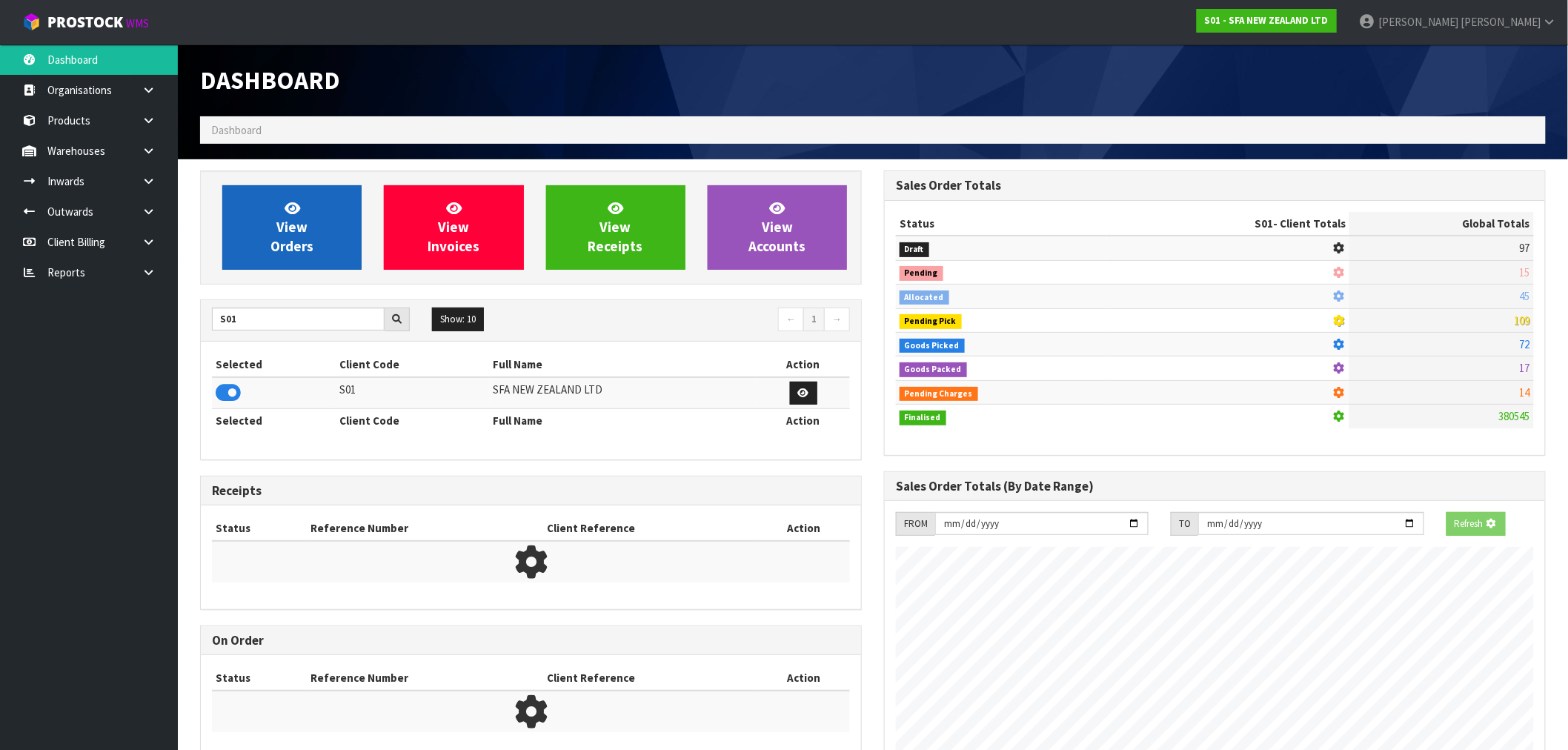
scroll to position [924, 684]
click at [271, 234] on link "View Orders" at bounding box center [292, 227] width 139 height 85
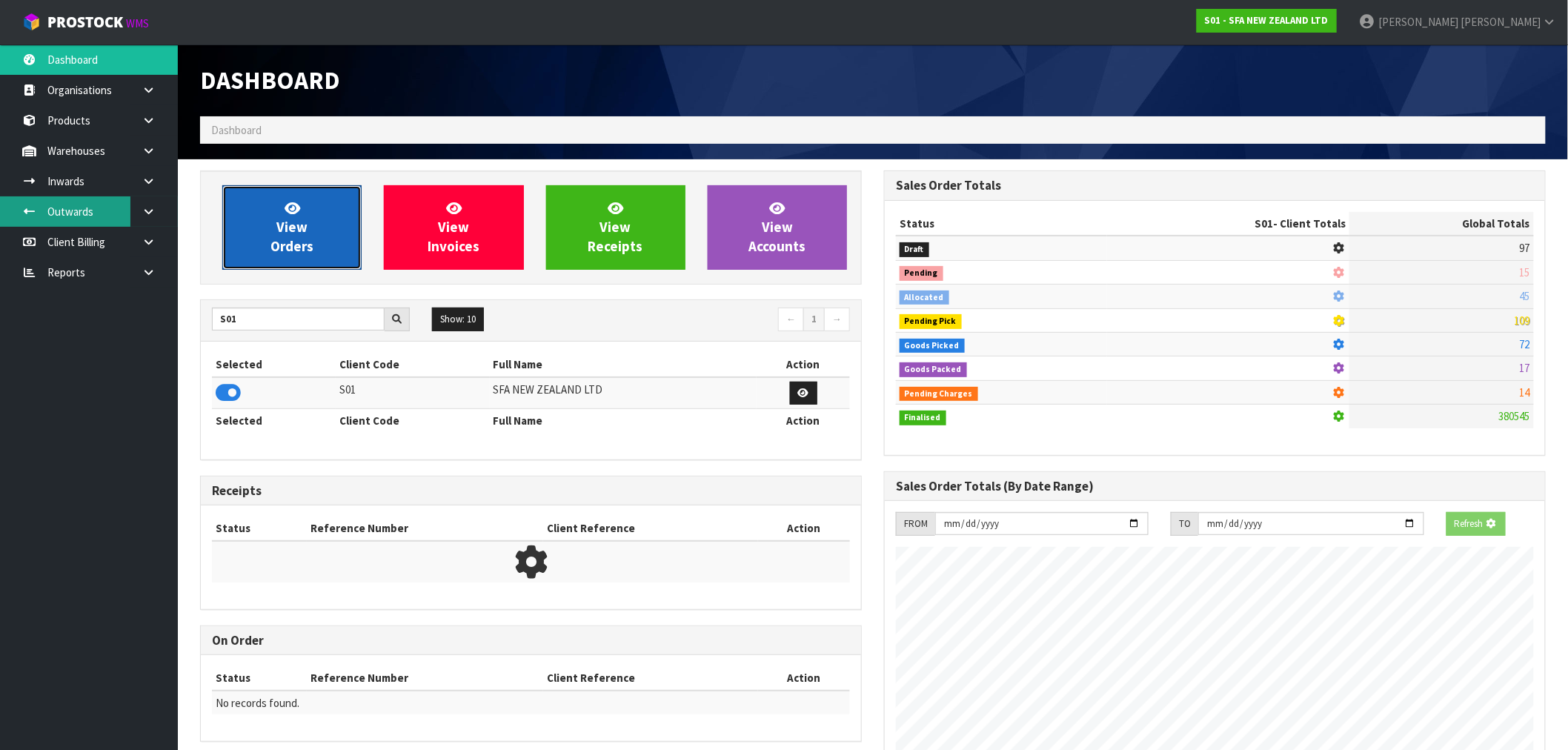
scroll to position [1122, 684]
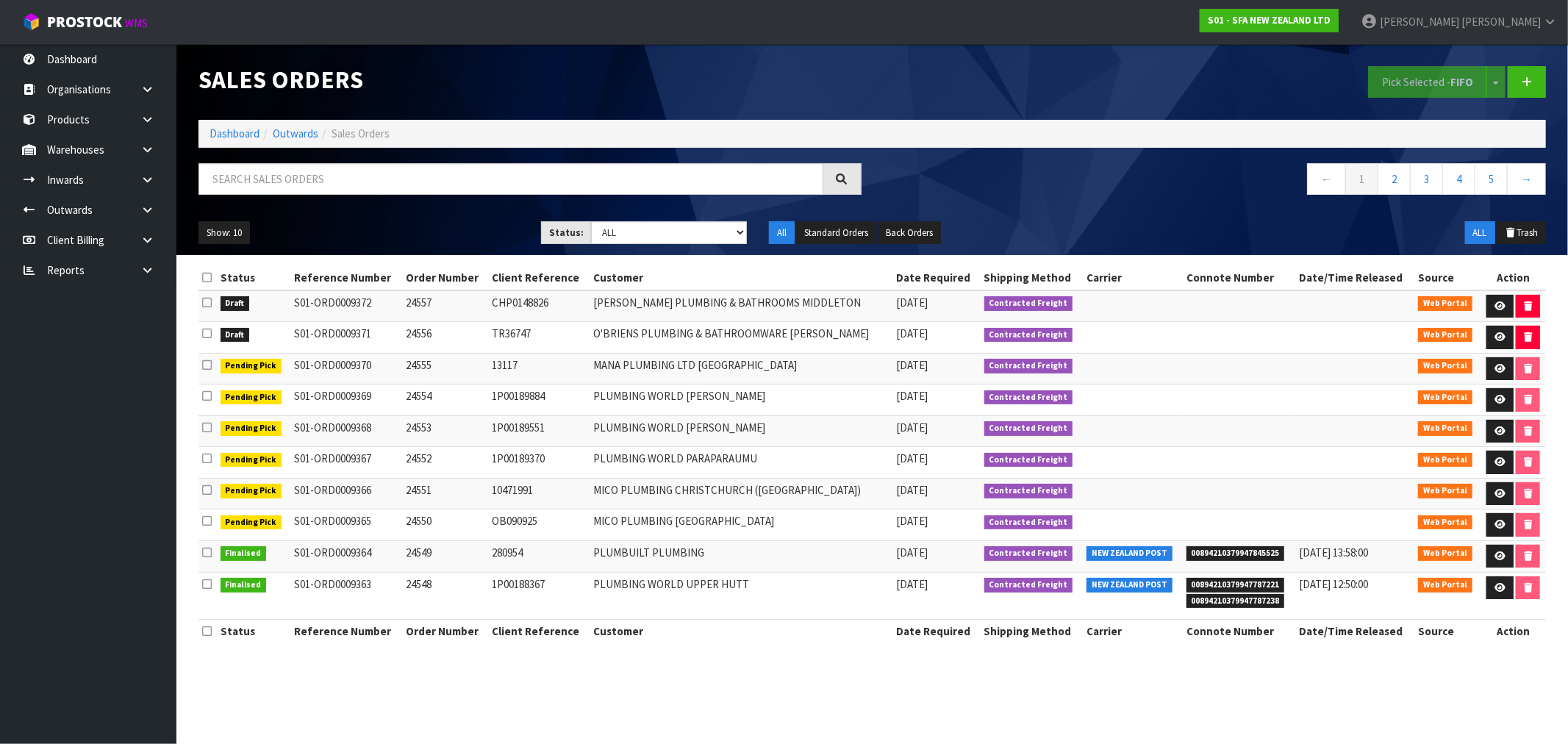
click at [208, 335] on icon at bounding box center [207, 333] width 10 height 11
click at [0, 0] on input "checkbox" at bounding box center [0, 0] width 0 height 0
click at [1455, 70] on button "Pick Selected - FIFO" at bounding box center [1427, 82] width 119 height 32
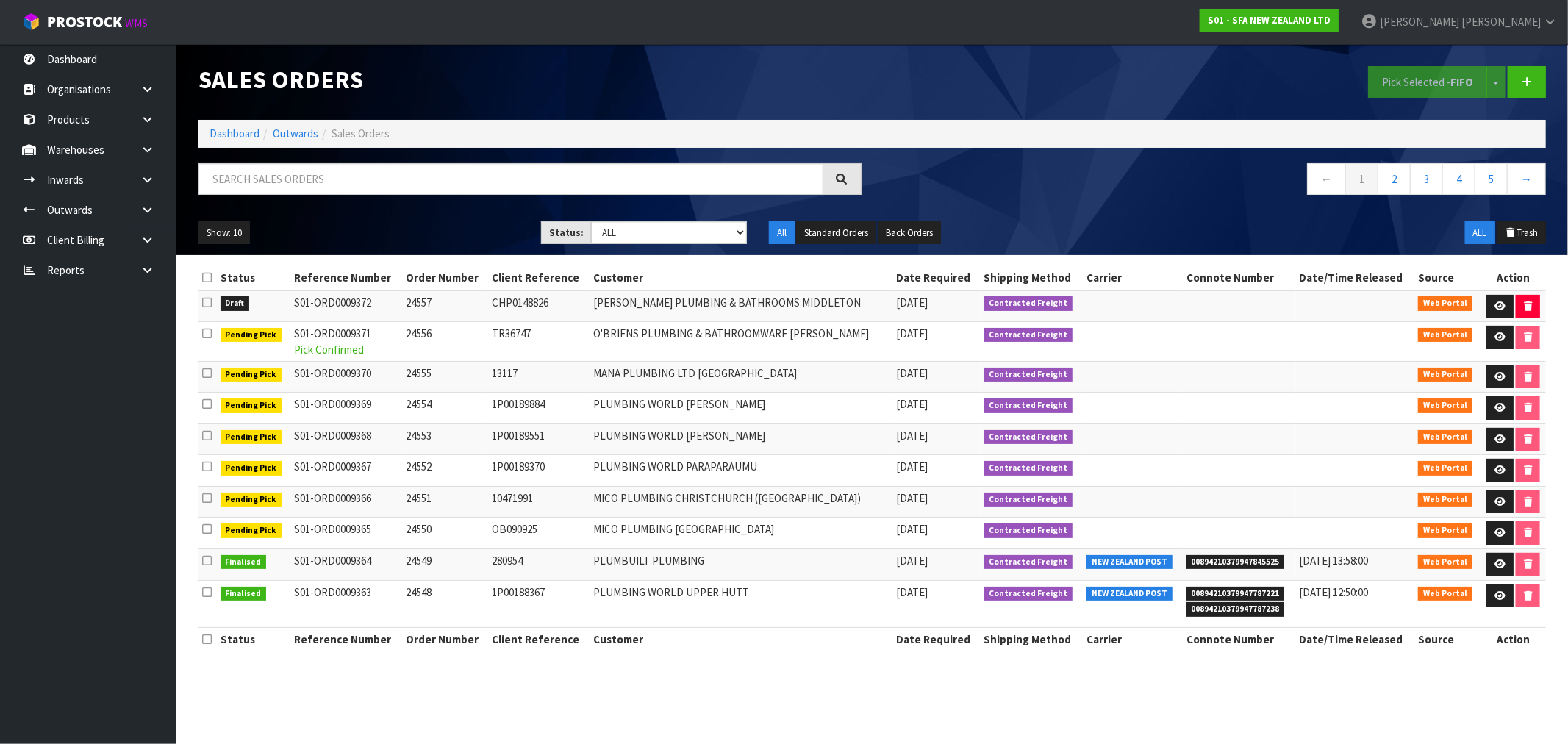
click at [203, 309] on label at bounding box center [207, 302] width 10 height 16
click at [0, 0] on input "checkbox" at bounding box center [0, 0] width 0 height 0
click at [1412, 81] on button "Pick Selected - FIFO" at bounding box center [1427, 82] width 119 height 32
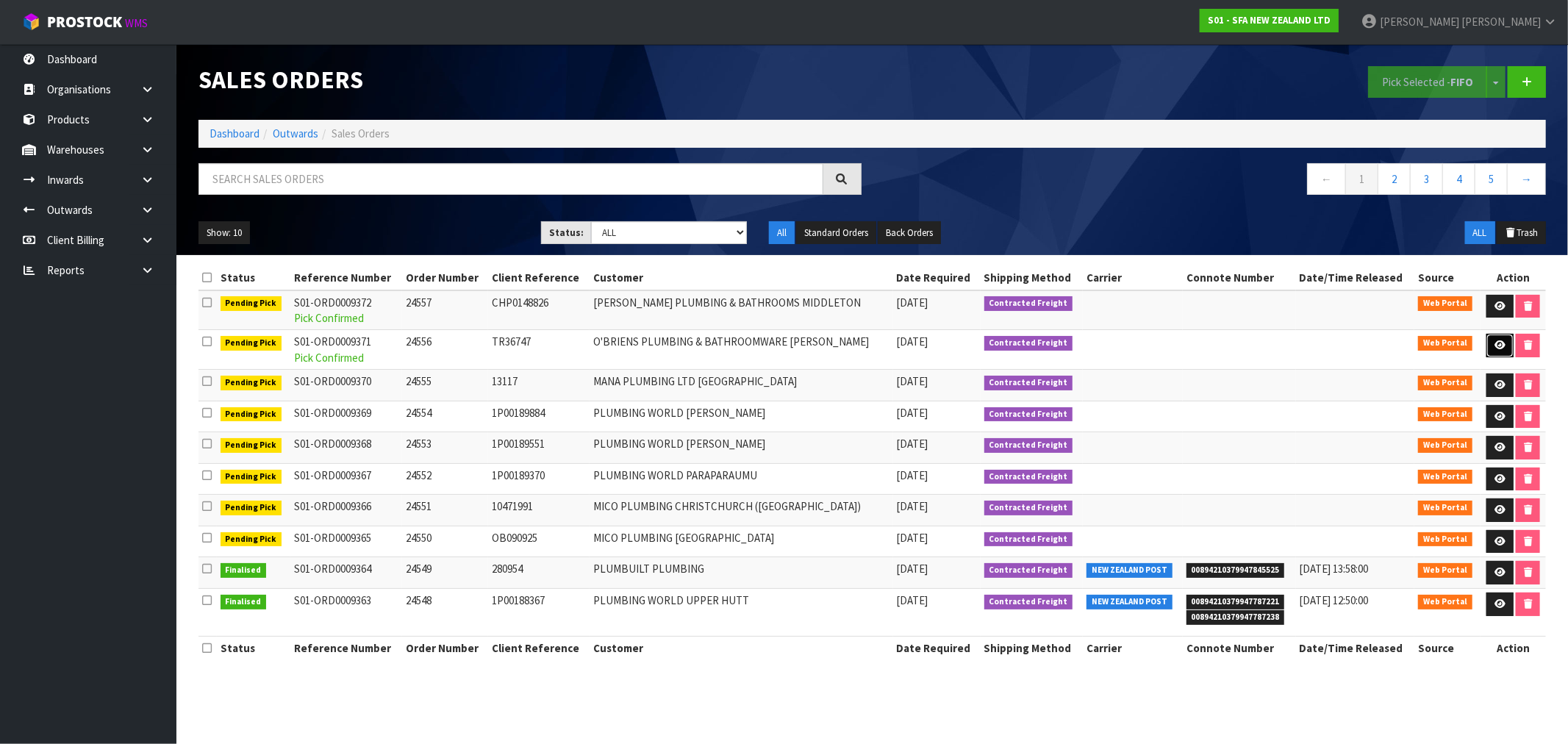
click at [1499, 349] on icon at bounding box center [1499, 345] width 11 height 10
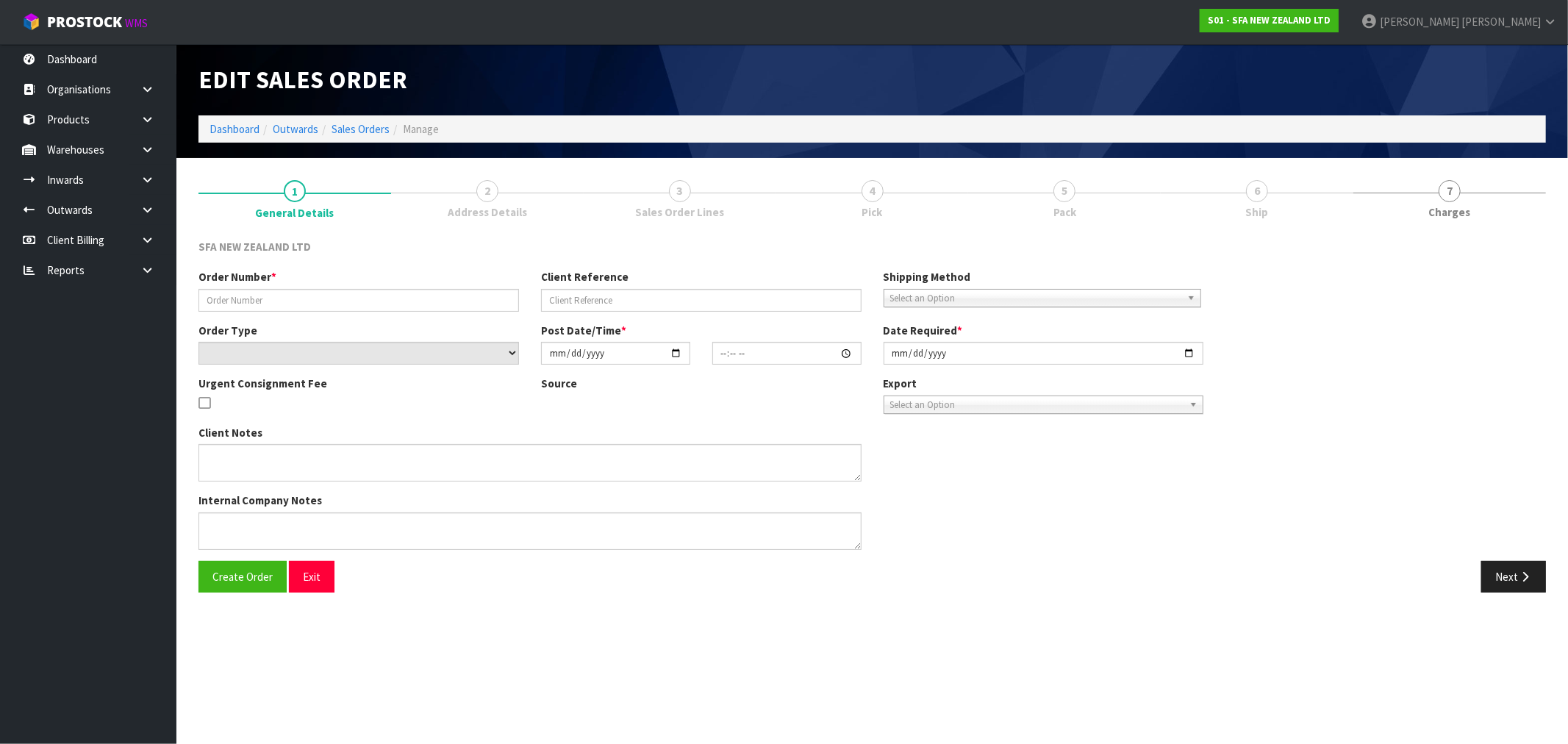
type input "24556"
type input "TR36747"
select select "number:0"
type input "[DATE]"
type input "10:13:00.000"
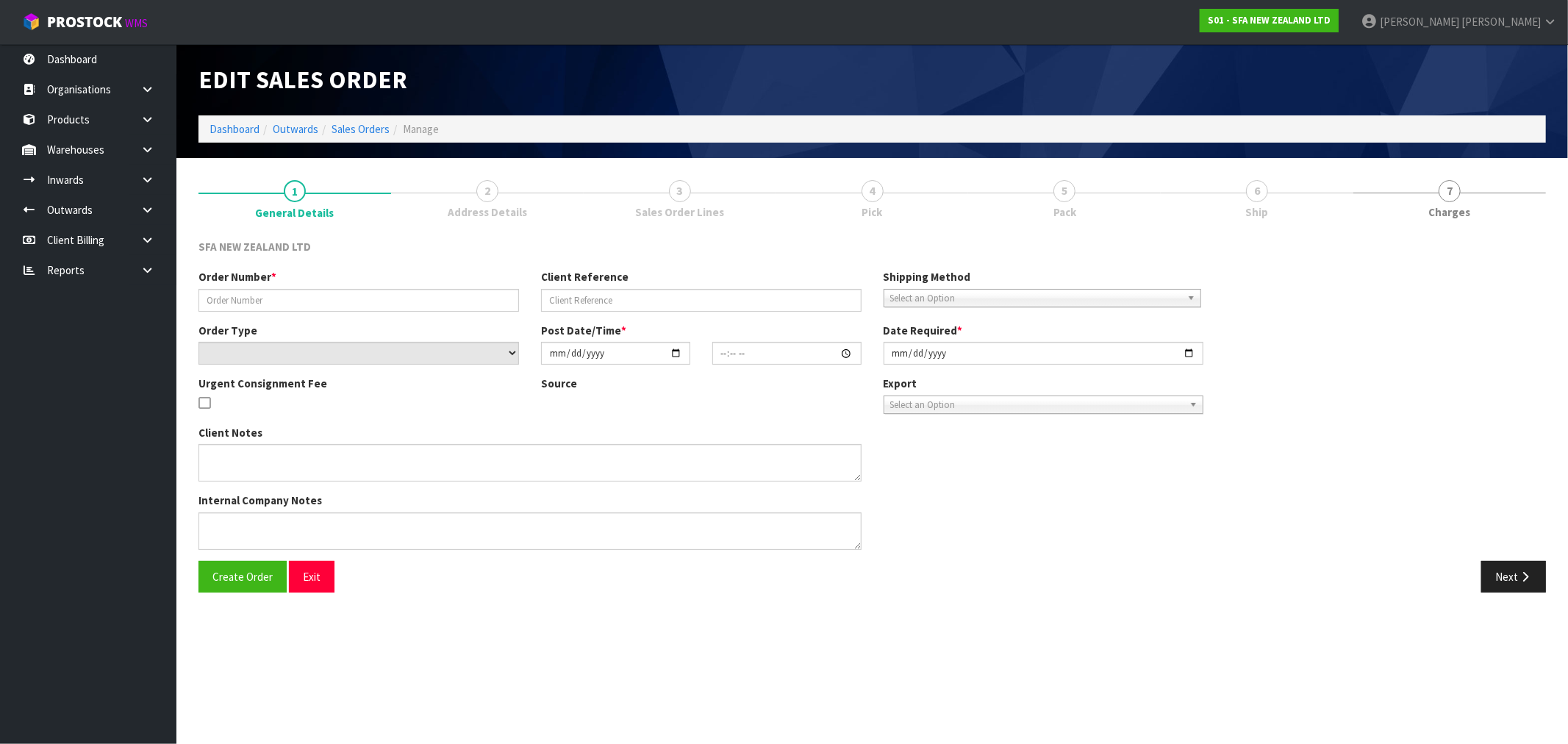
type input "[DATE]"
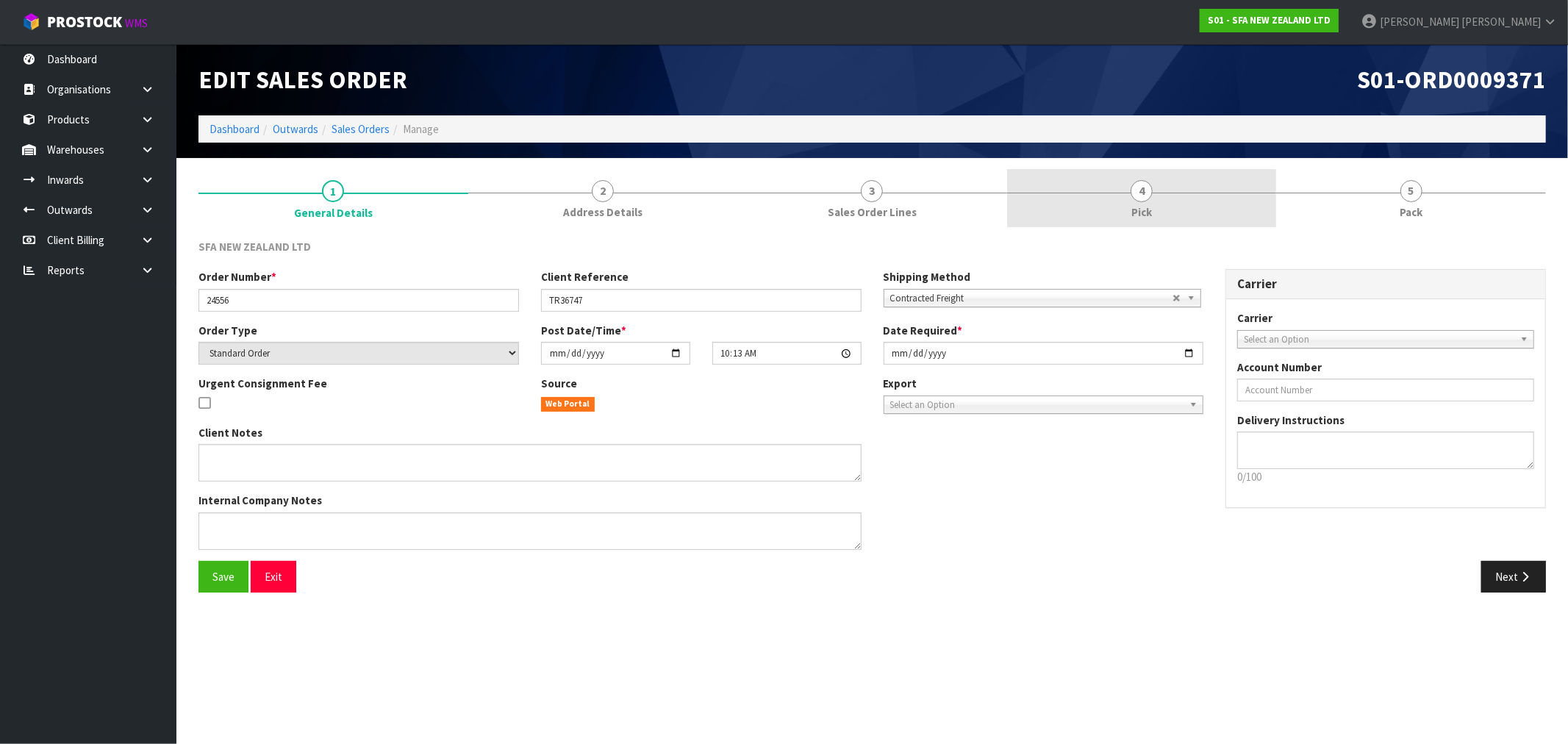
click at [1193, 203] on link "4 Pick" at bounding box center [1141, 198] width 270 height 58
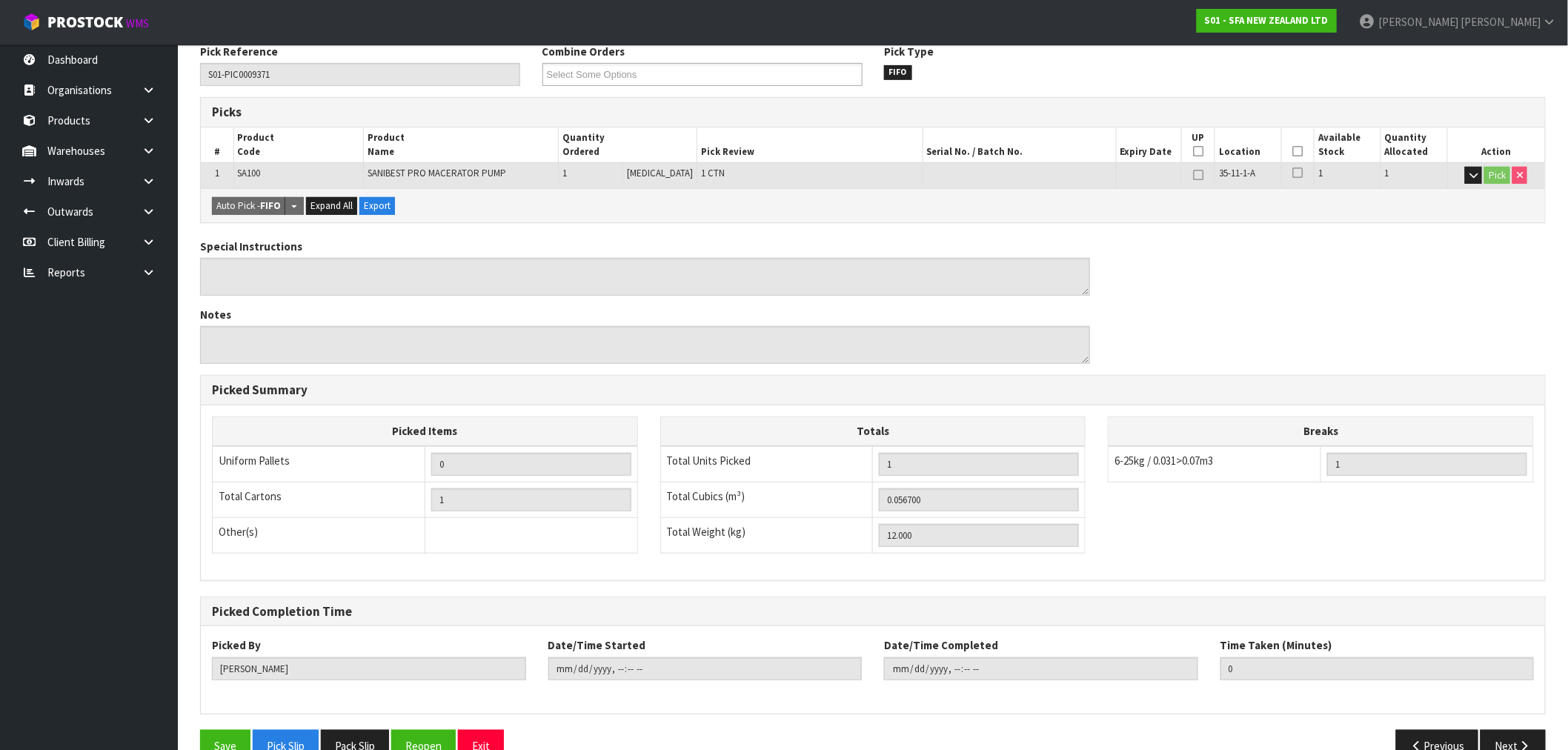
scroll to position [231, 0]
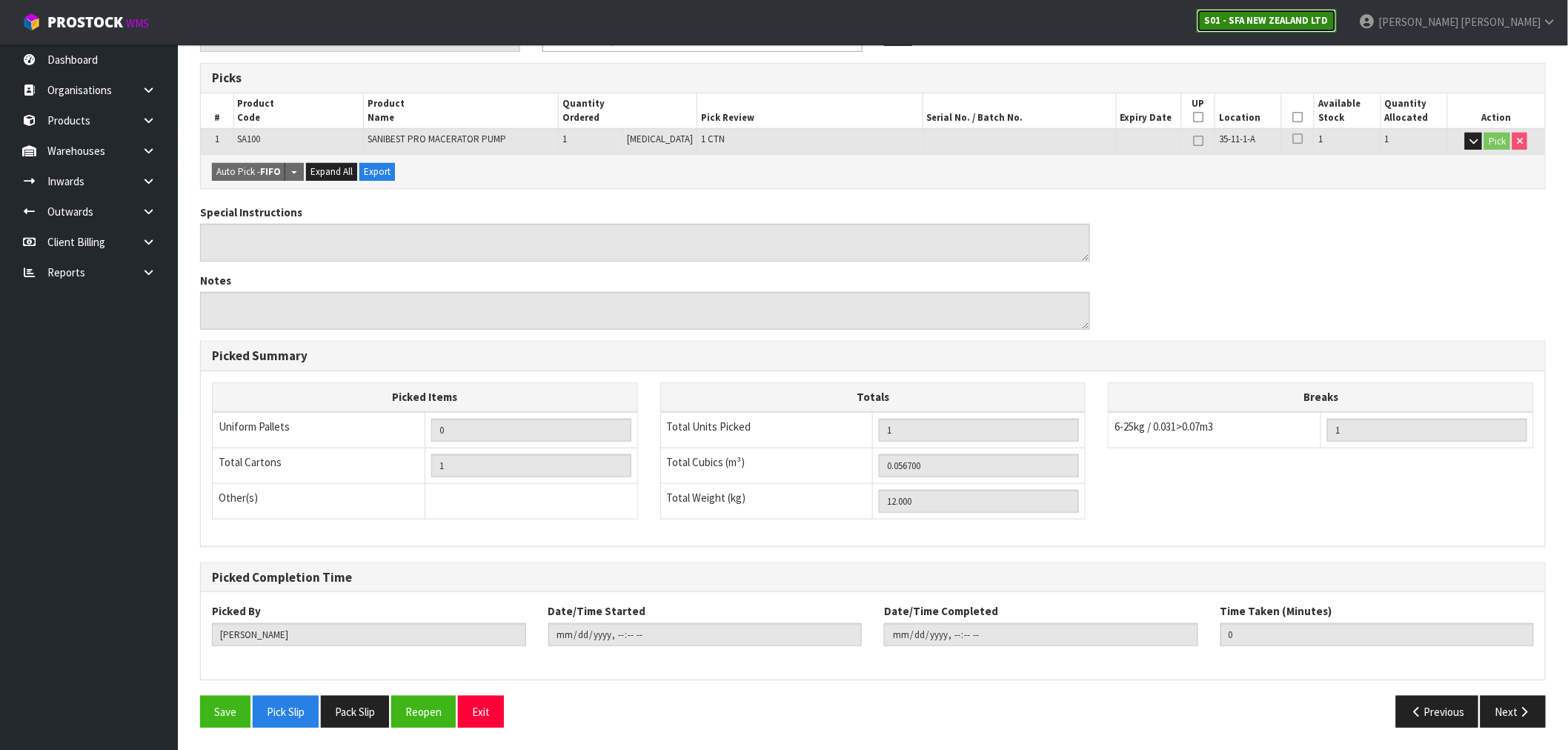
click at [1329, 18] on strong "S01 - SFA NEW ZEALAND LTD" at bounding box center [1267, 20] width 124 height 13
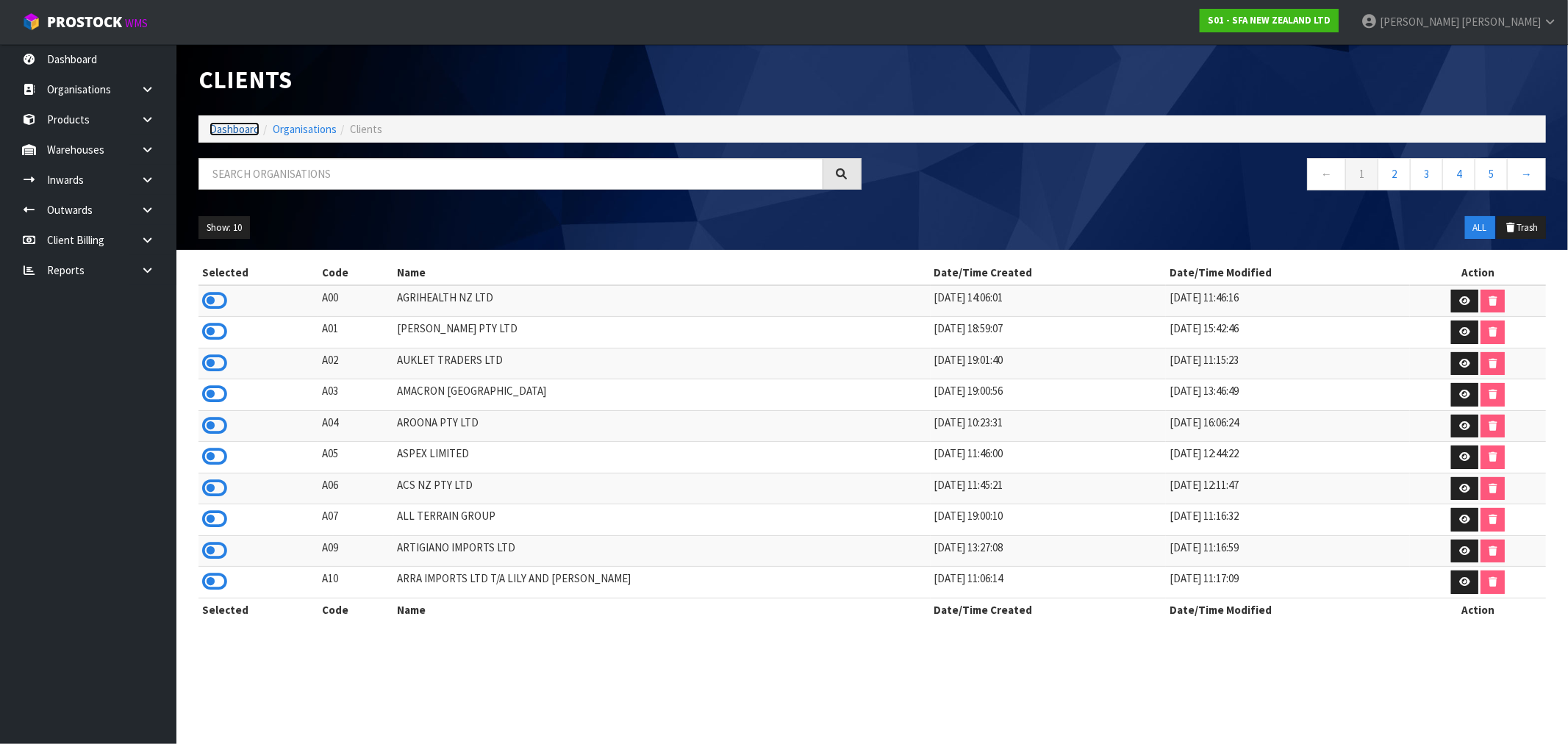
click at [231, 129] on link "Dashboard" at bounding box center [234, 129] width 50 height 14
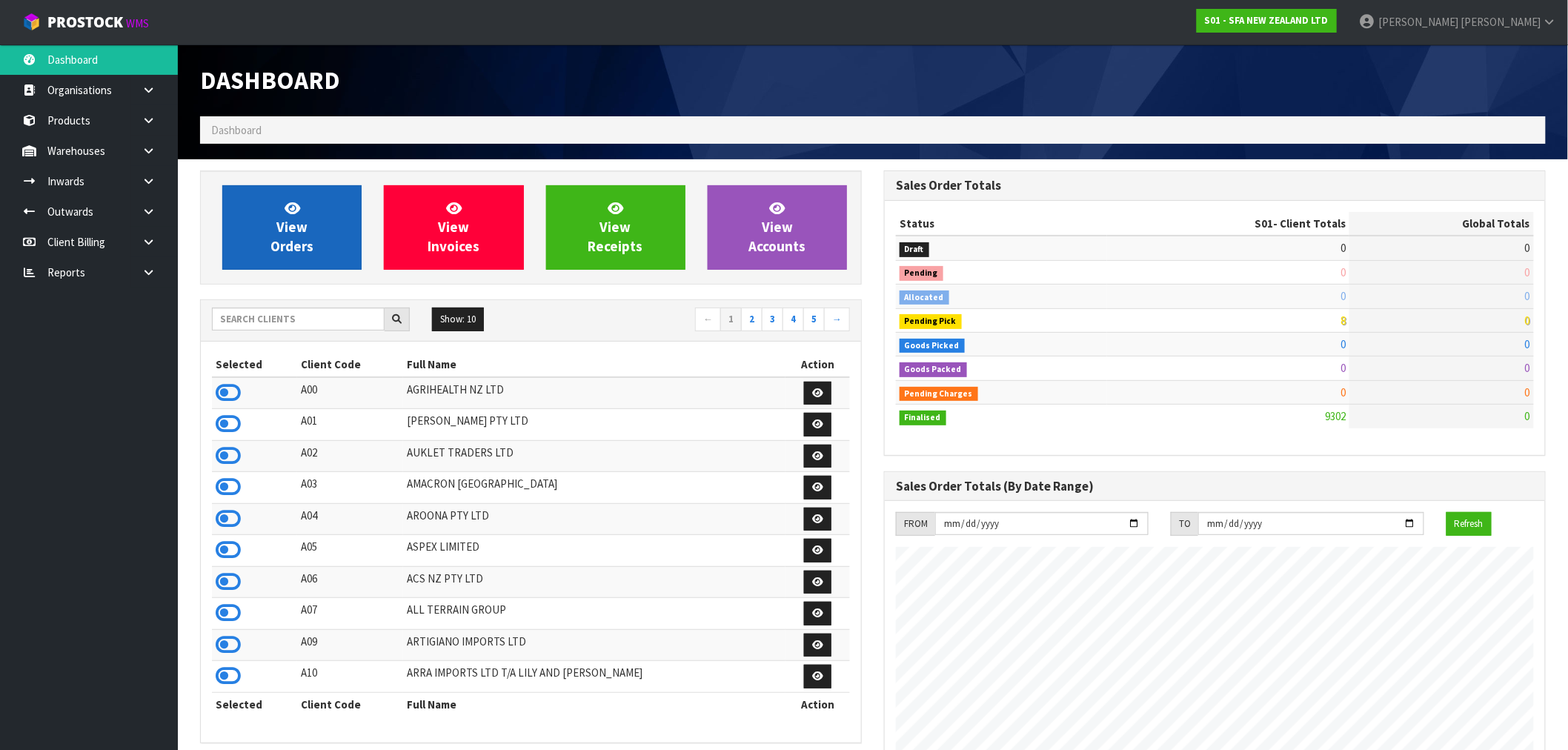
scroll to position [1122, 684]
click at [329, 233] on link "View Orders" at bounding box center [292, 227] width 139 height 85
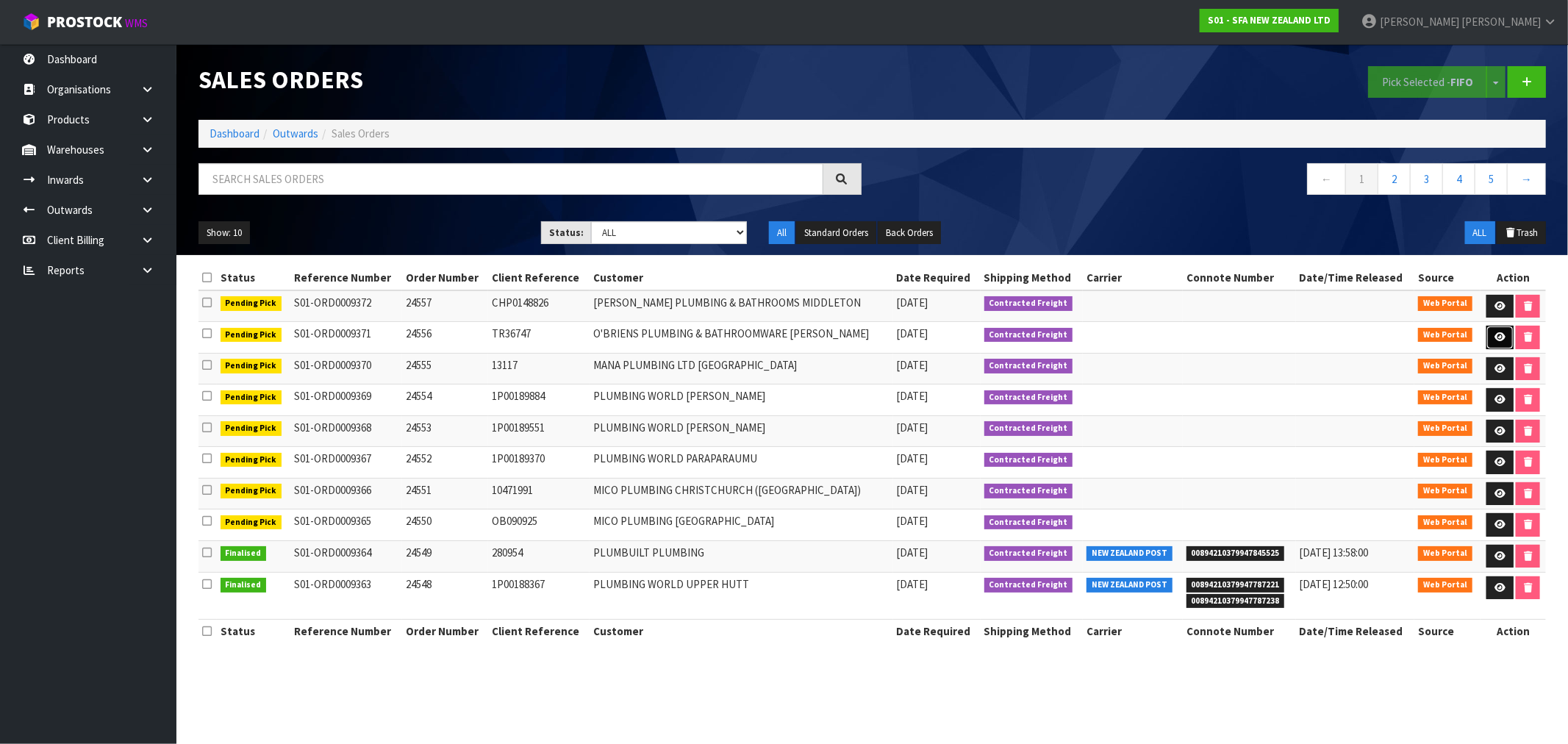
click at [1501, 334] on icon at bounding box center [1499, 337] width 11 height 10
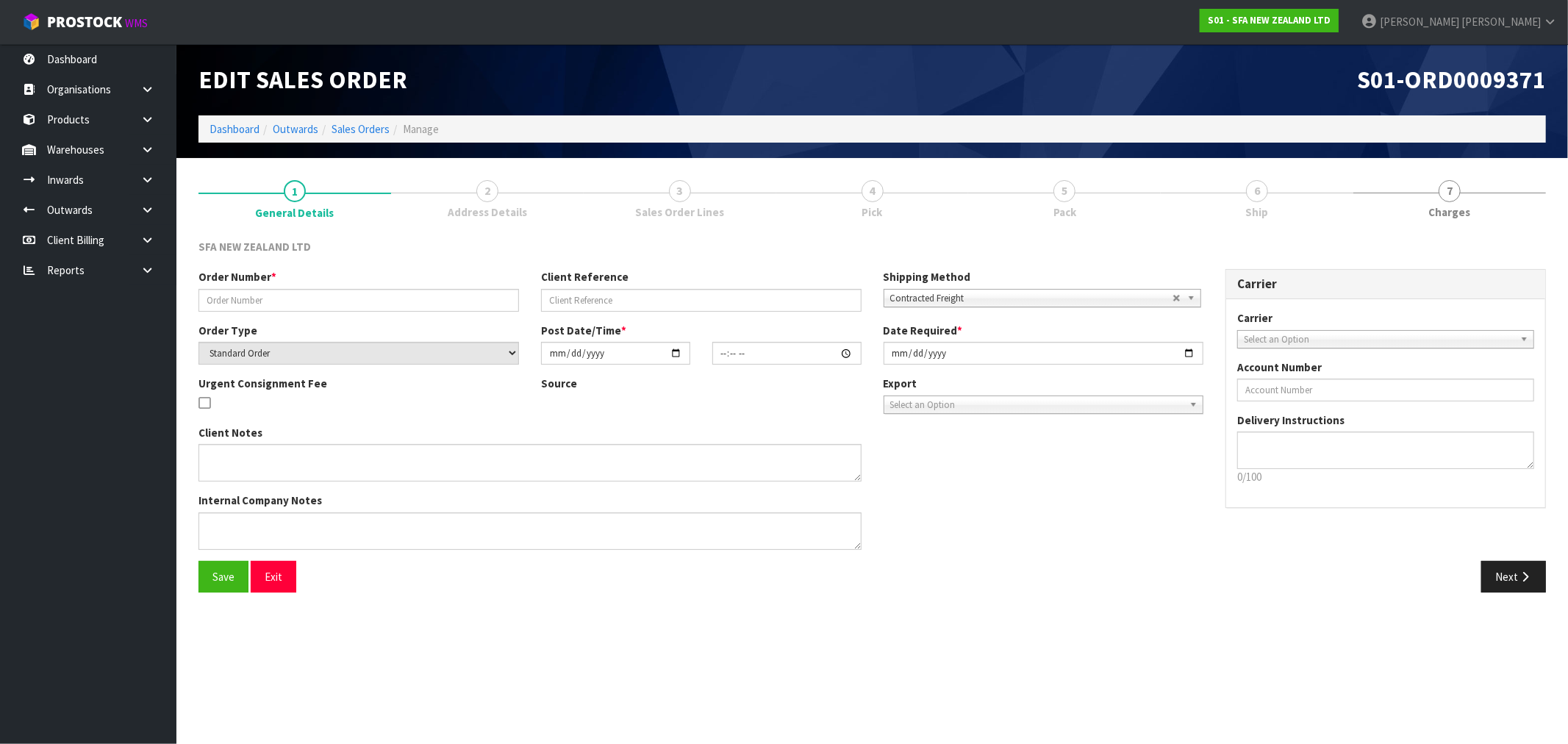
type input "24556"
type input "TR36747"
select select "number:0"
type input "[DATE]"
type input "10:13:00.000"
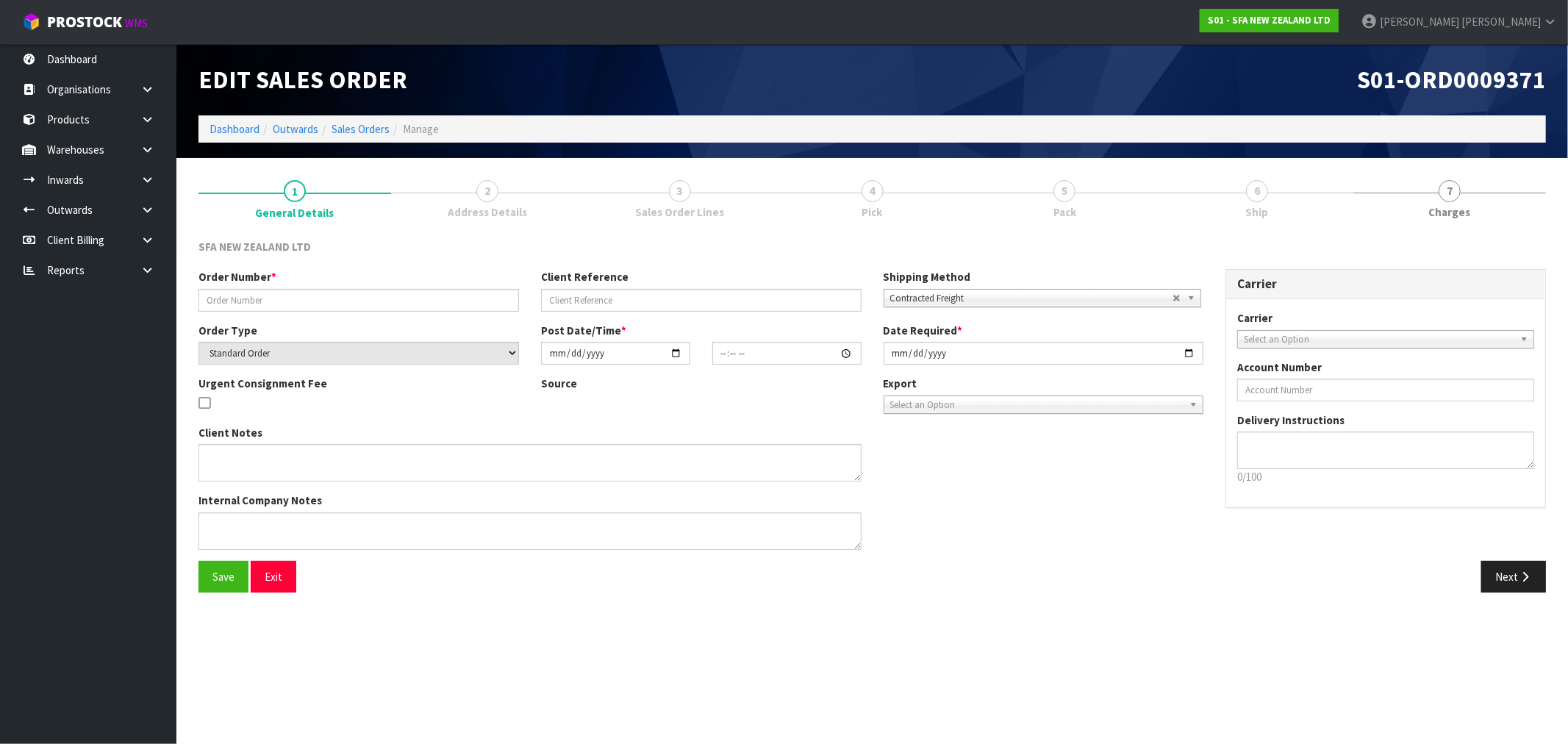
type input "[DATE]"
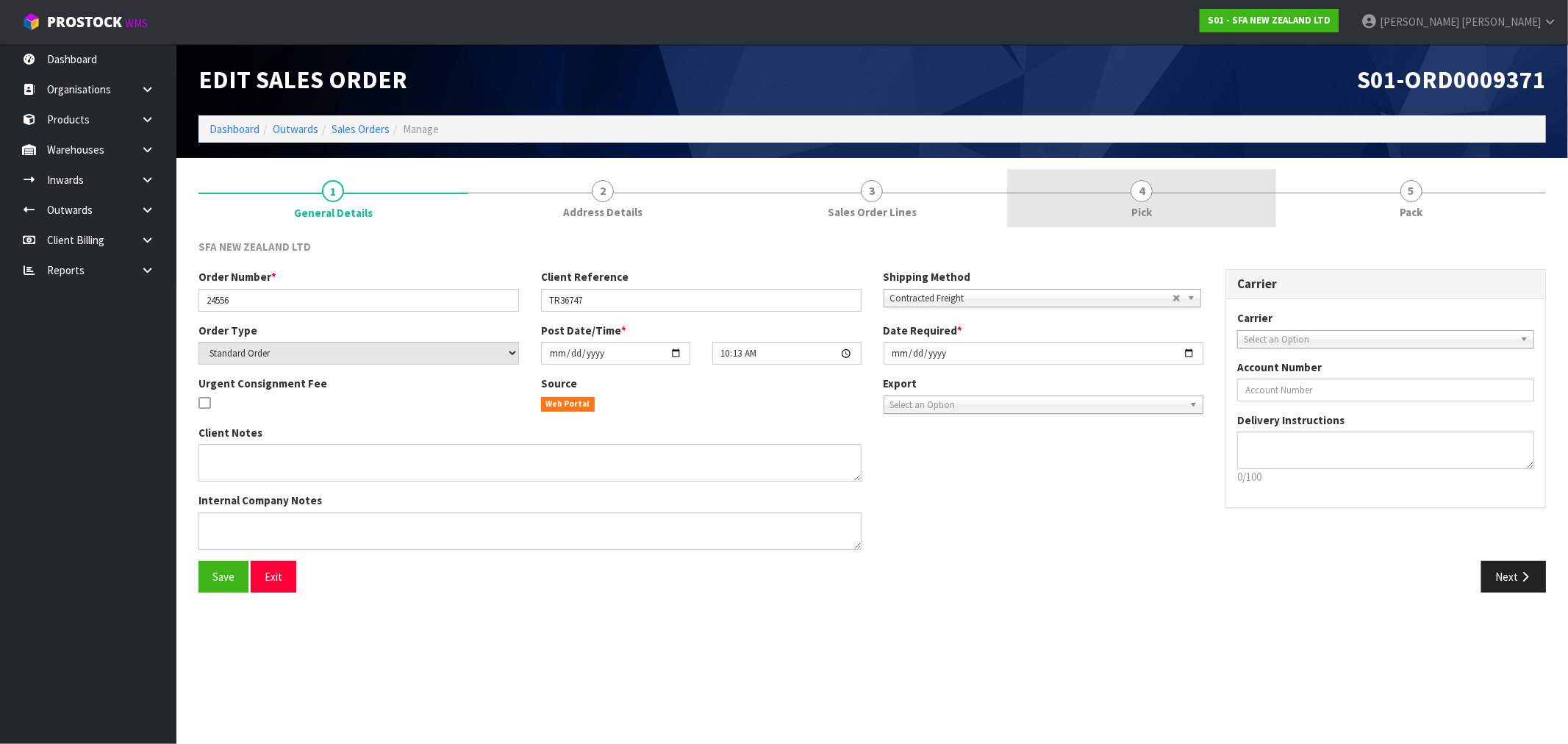
click at [1186, 206] on link "4 Pick" at bounding box center [1141, 198] width 270 height 58
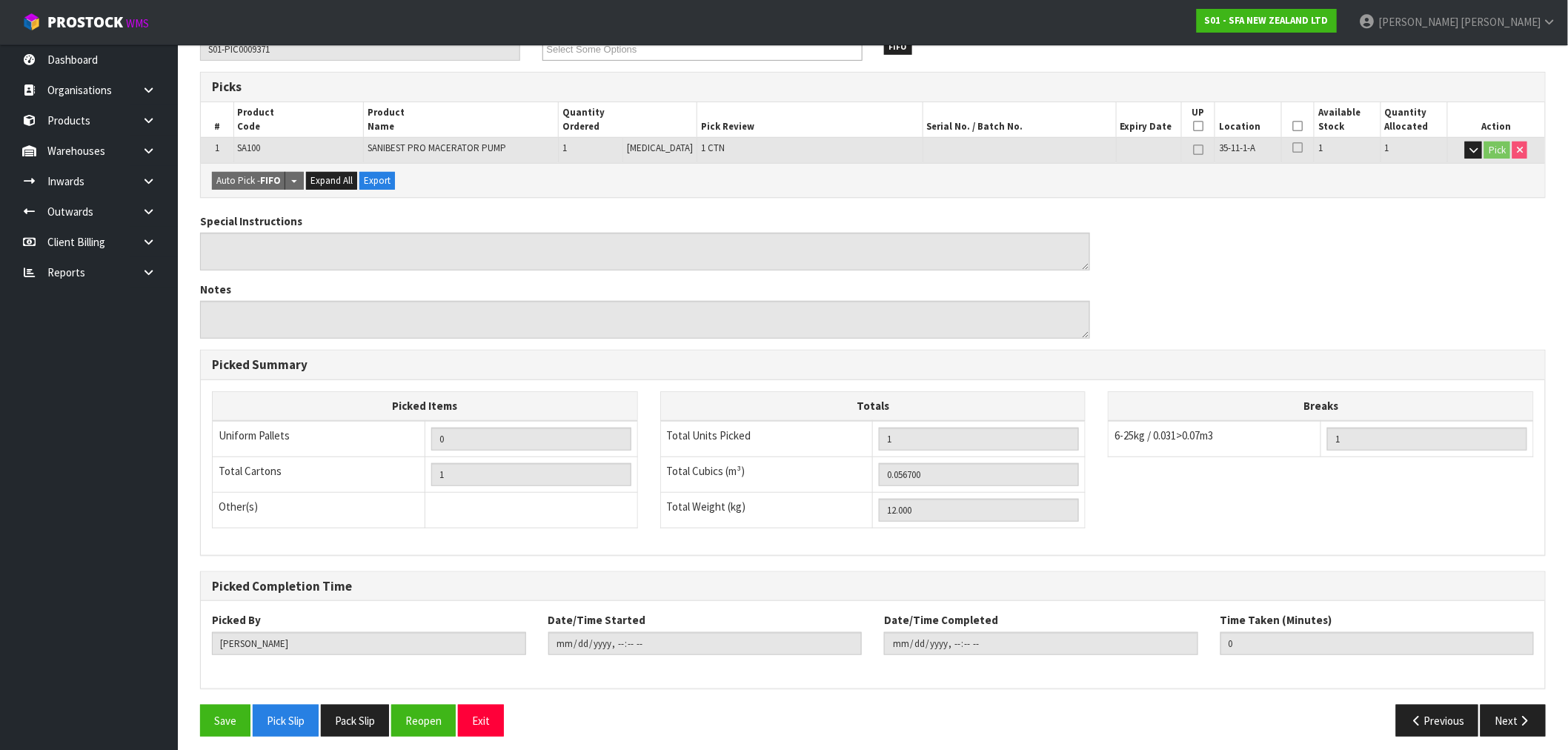
scroll to position [231, 0]
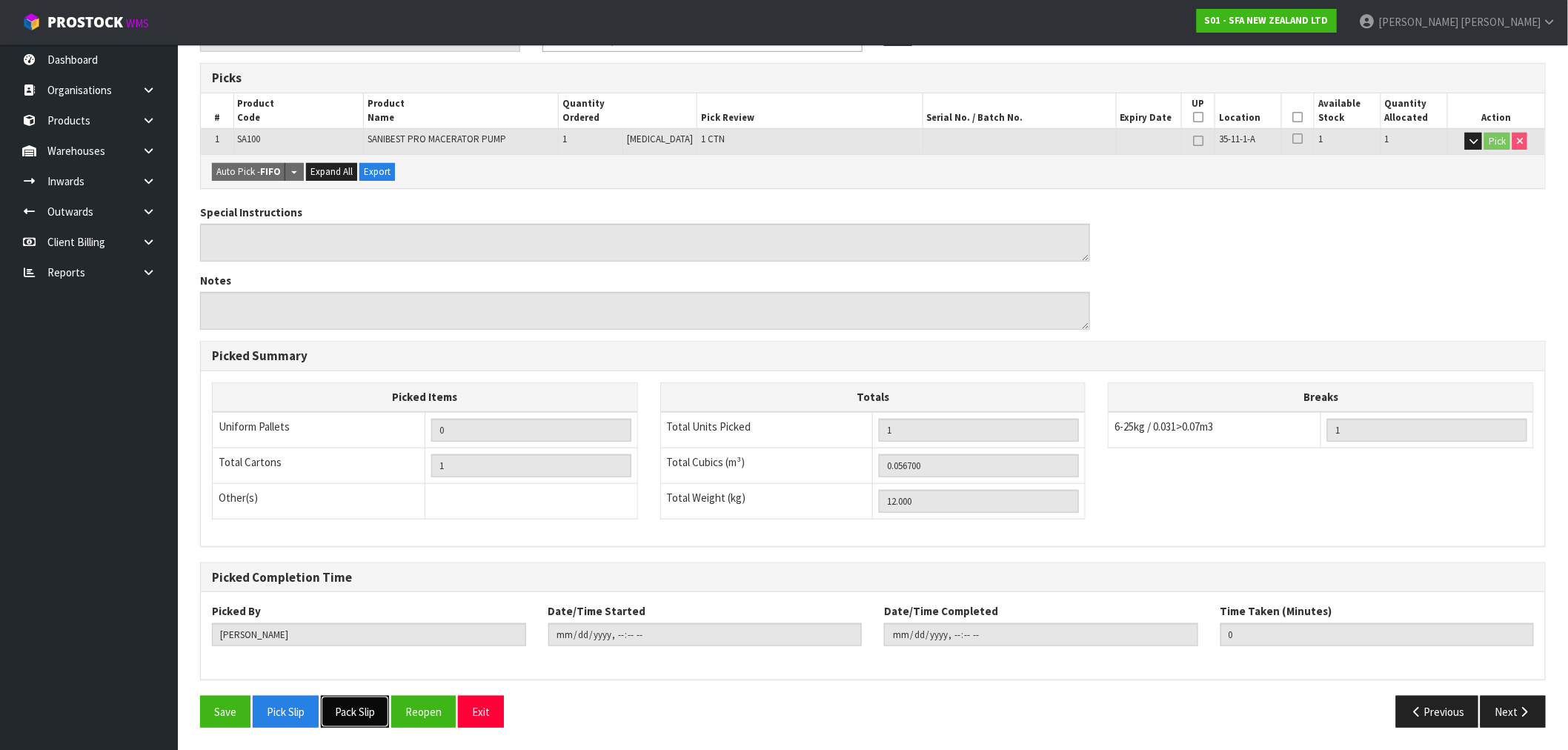
drag, startPoint x: 347, startPoint y: 709, endPoint x: 368, endPoint y: 664, distance: 49.7
click at [347, 710] on button "Pack Slip" at bounding box center [354, 711] width 68 height 32
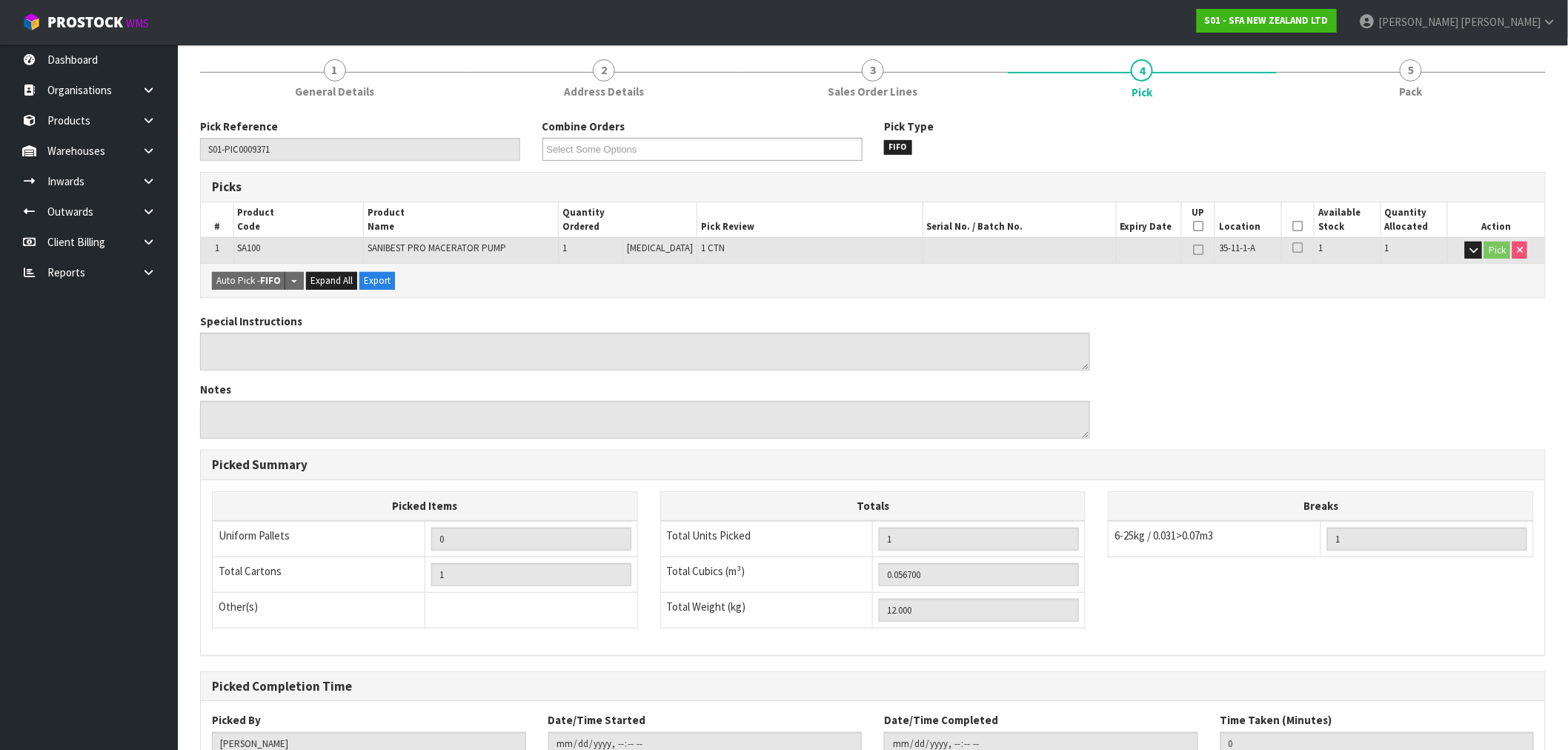
scroll to position [0, 0]
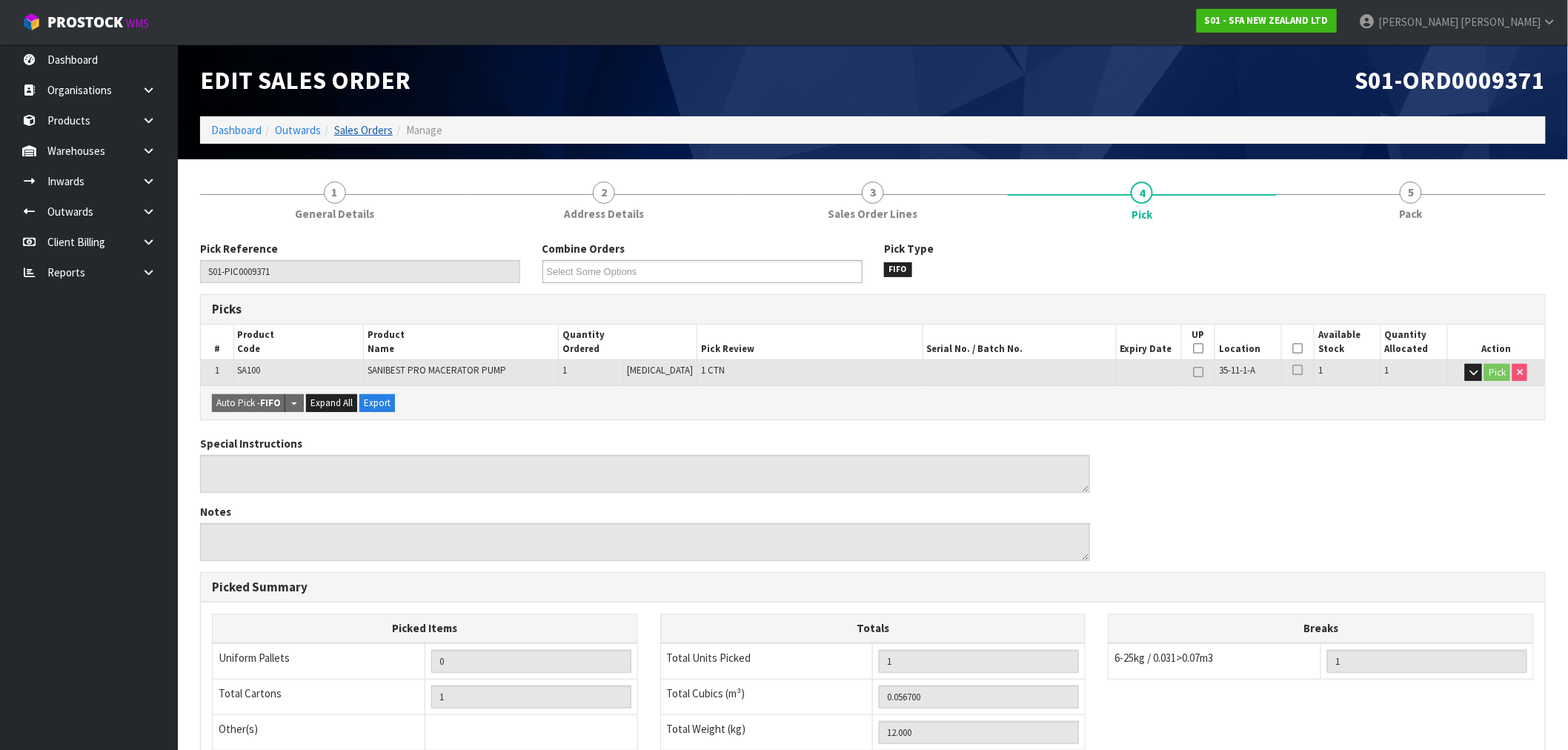
click at [360, 133] on link "Sales Orders" at bounding box center [363, 130] width 59 height 14
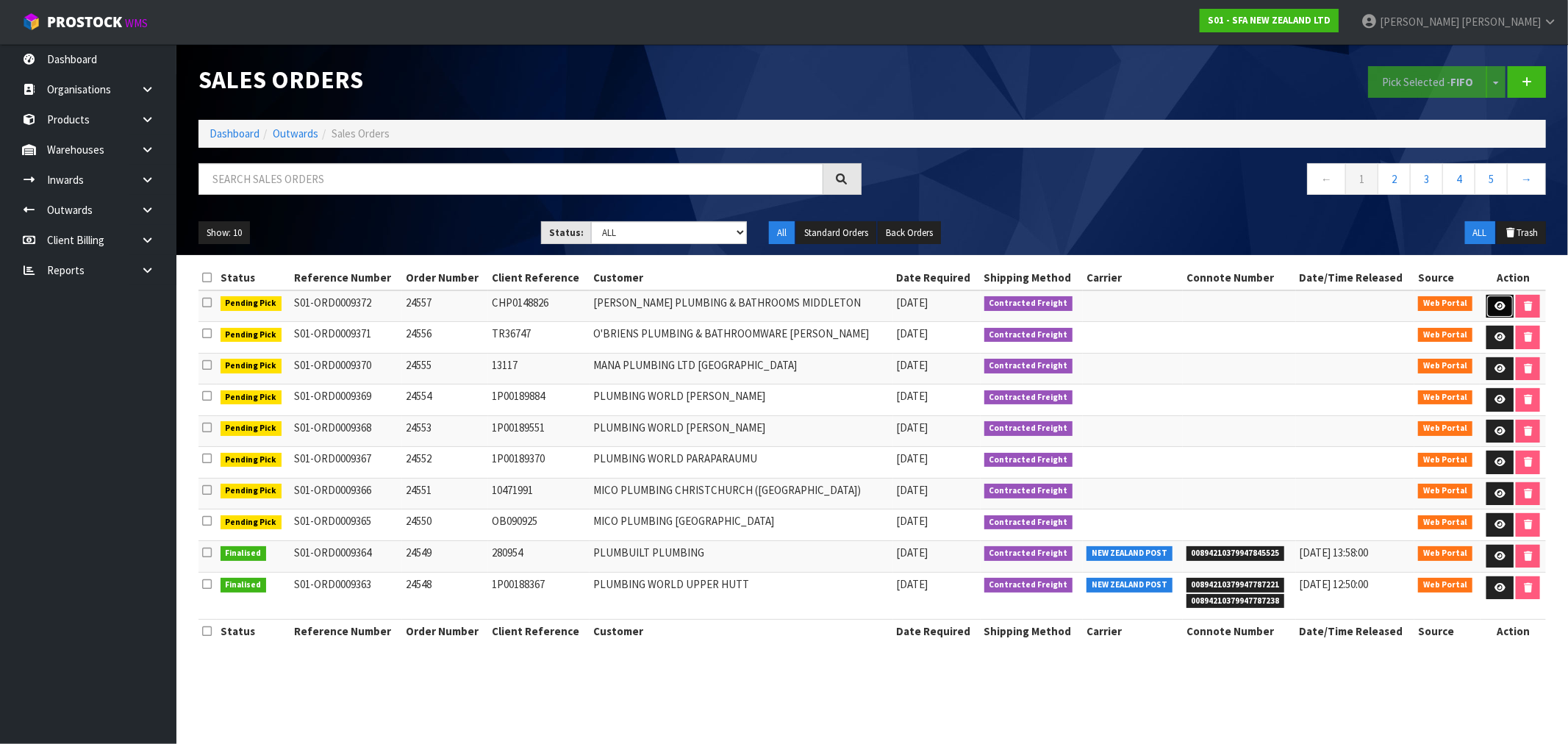
click at [1507, 304] on link at bounding box center [1500, 306] width 27 height 23
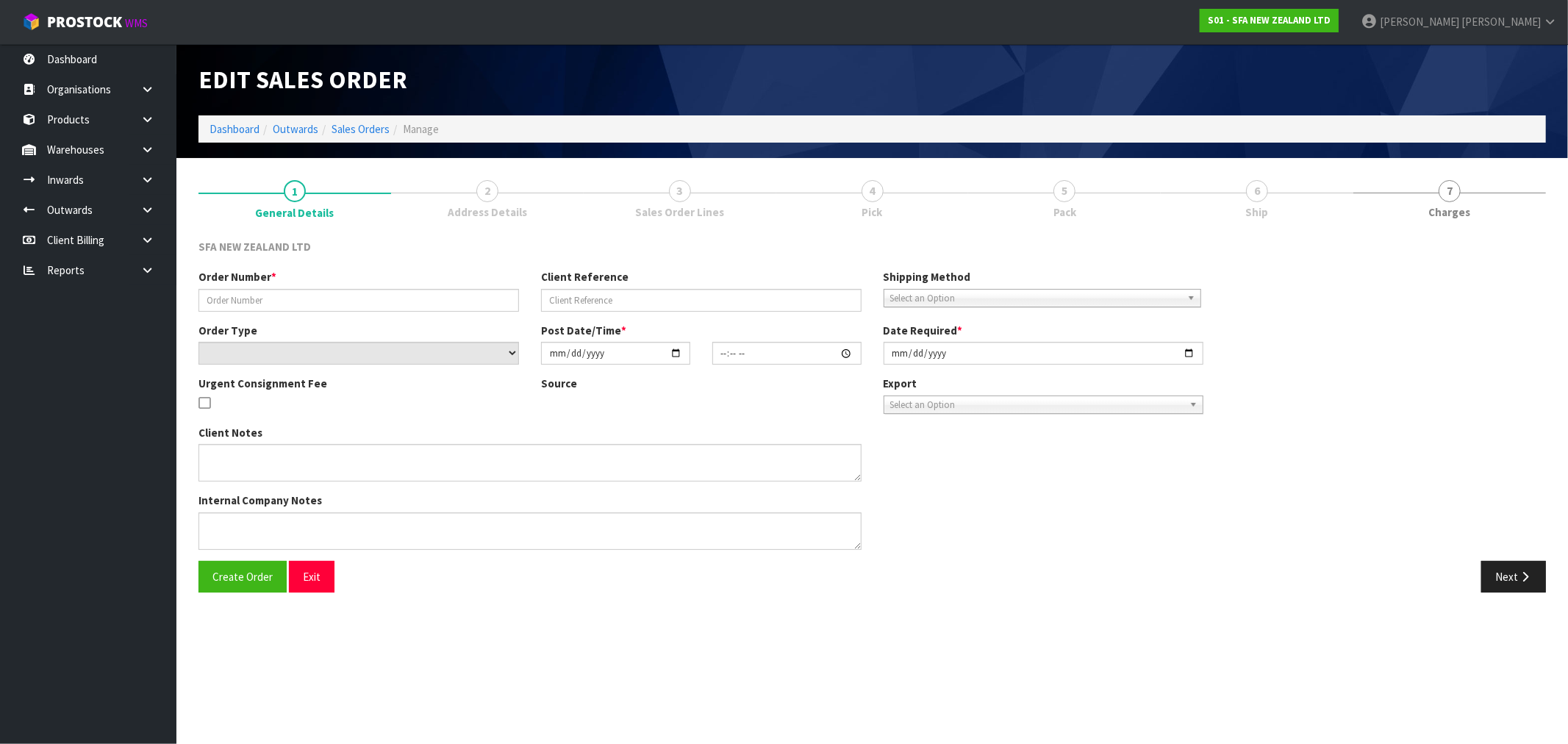
type input "24557"
type input "CHP0148826"
select select "number:0"
type input "[DATE]"
type input "10:14:00.000"
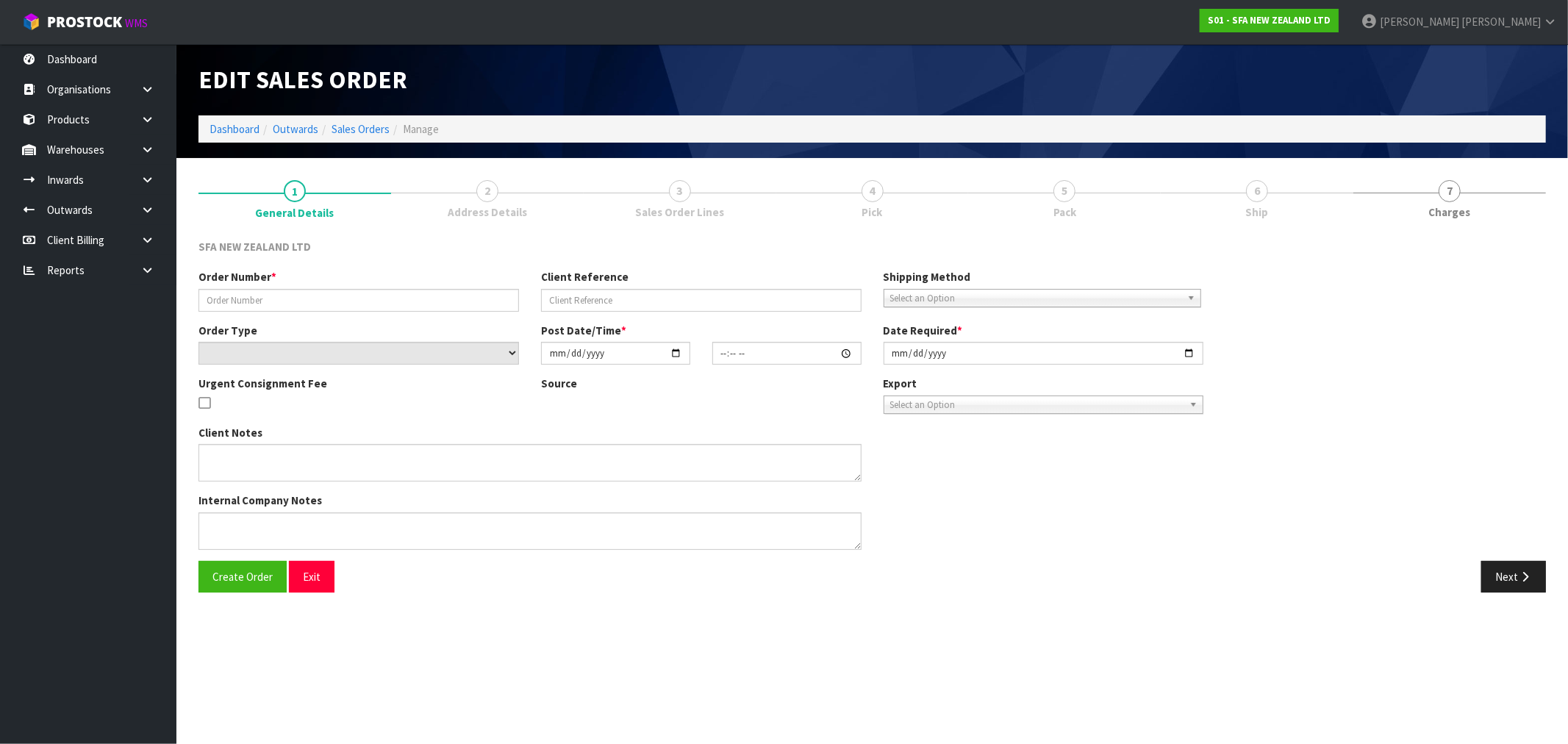
type input "[DATE]"
type textarea "PLEASE SEND OVERNIGHT"
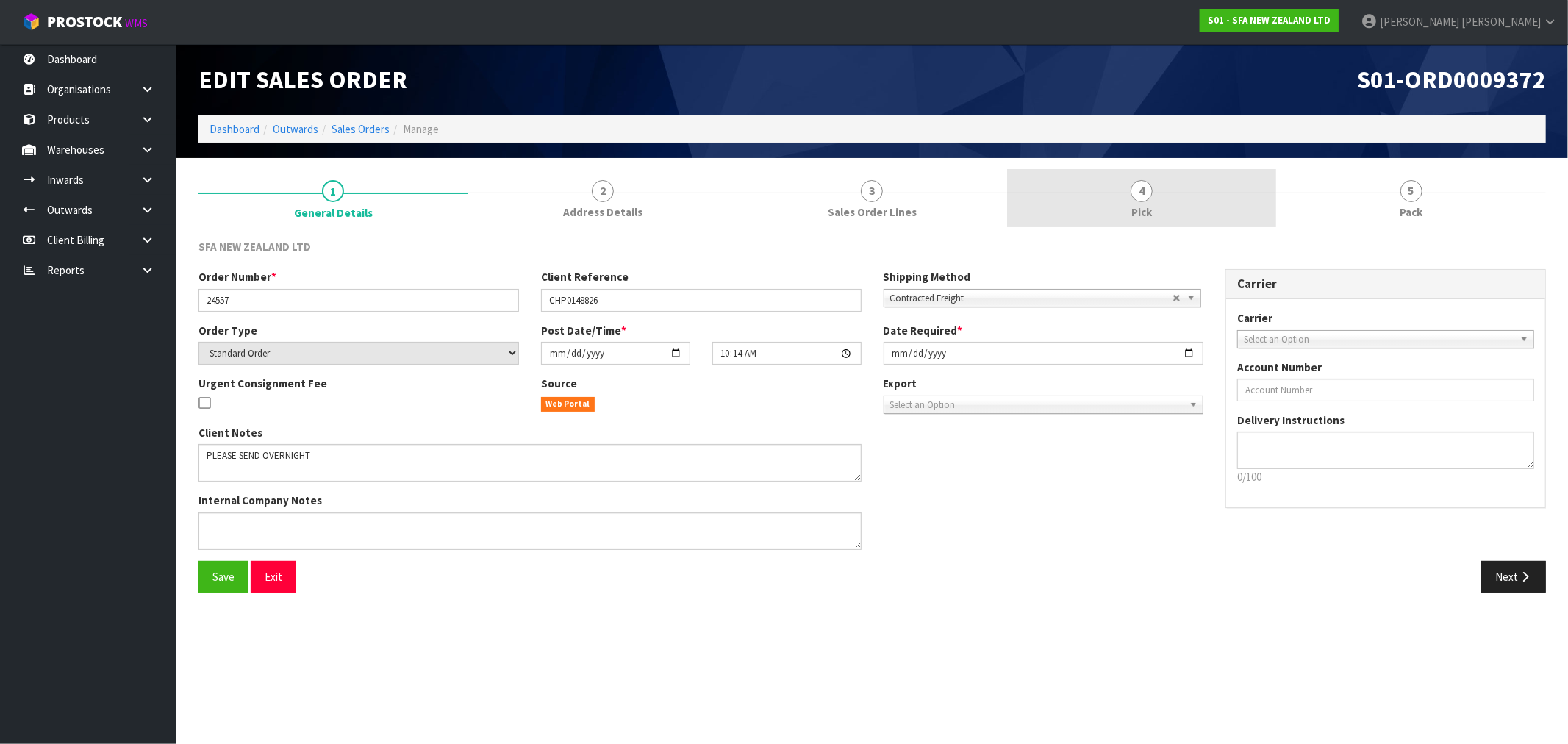
click at [1223, 202] on link "4 Pick" at bounding box center [1141, 198] width 270 height 58
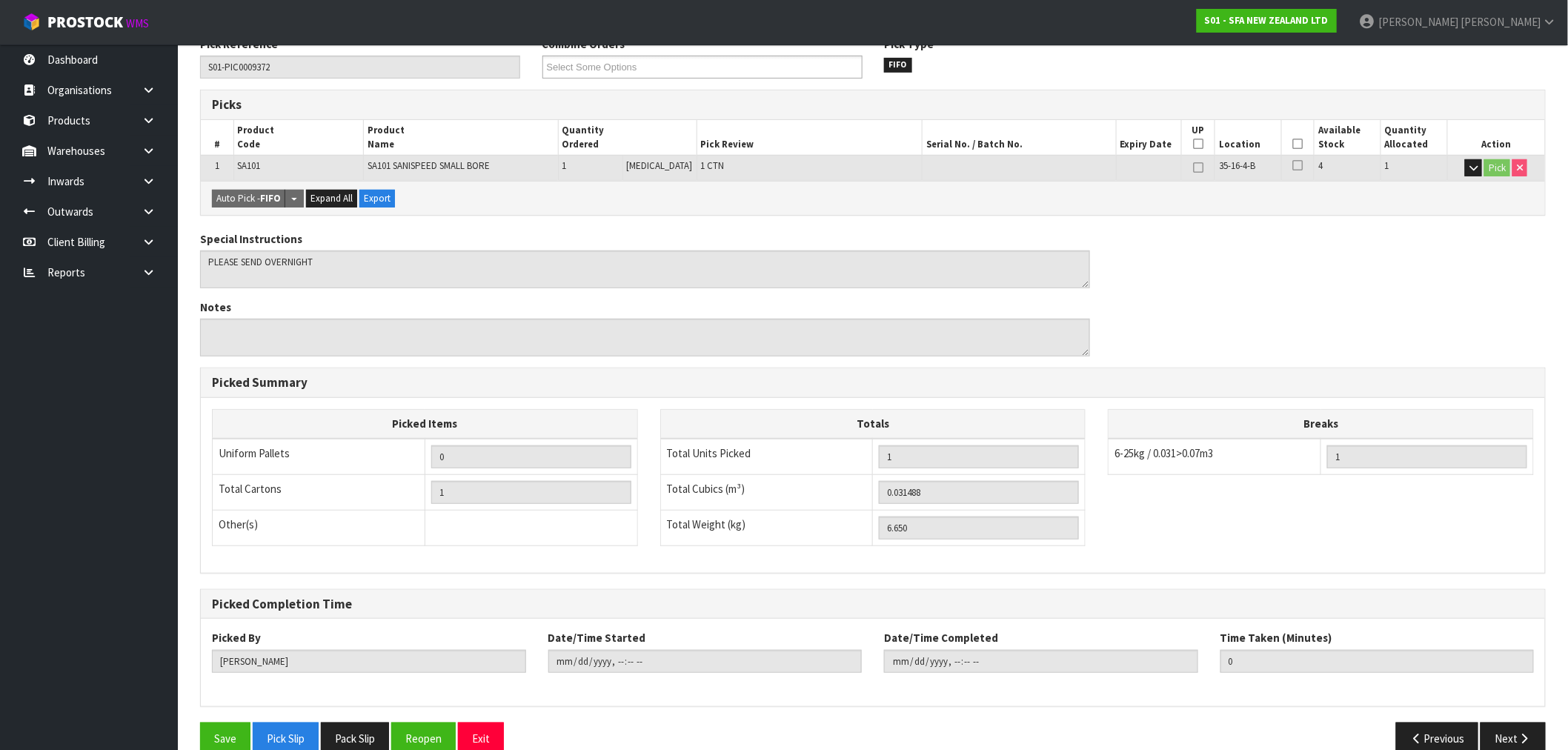
scroll to position [231, 0]
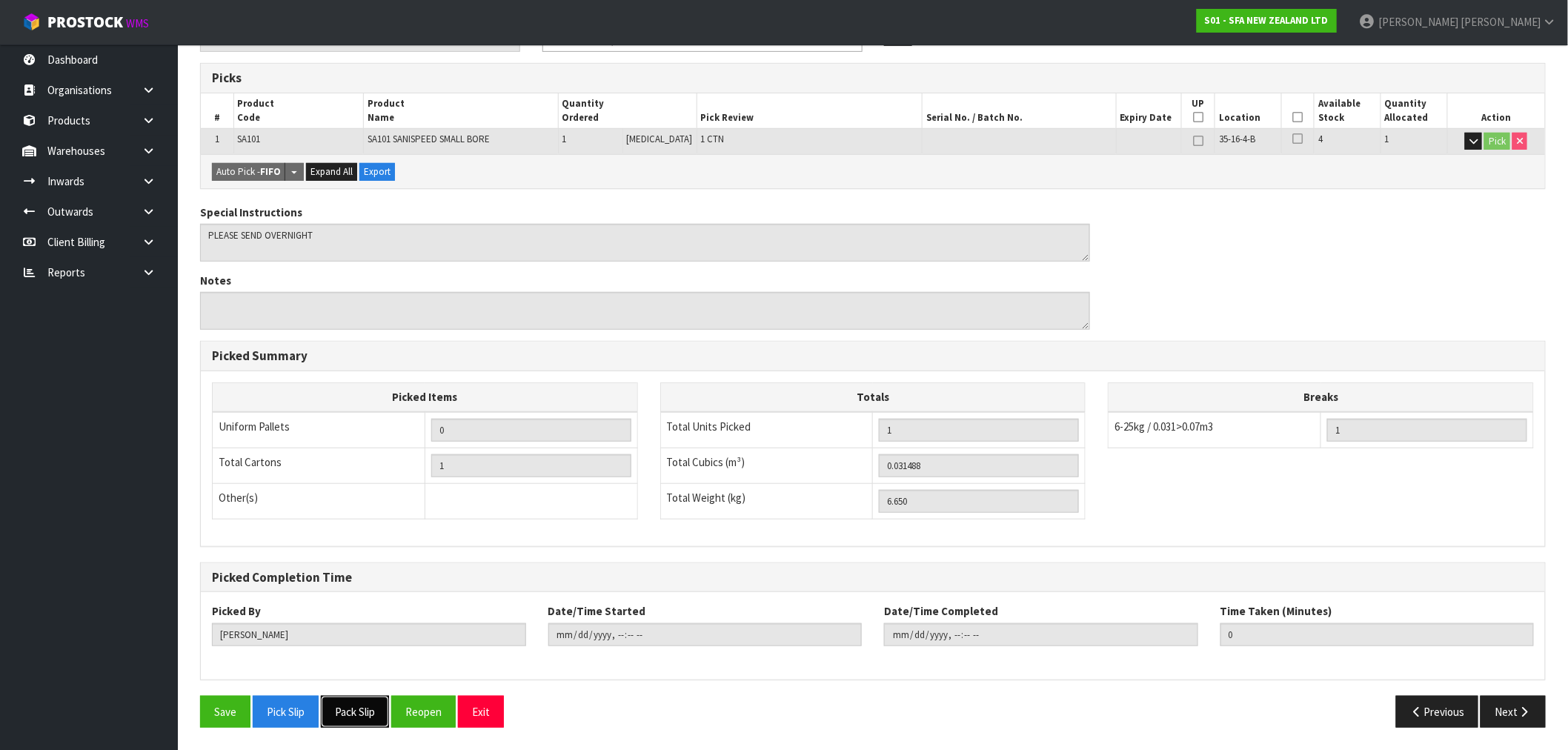
click at [371, 698] on button "Pack Slip" at bounding box center [354, 711] width 68 height 32
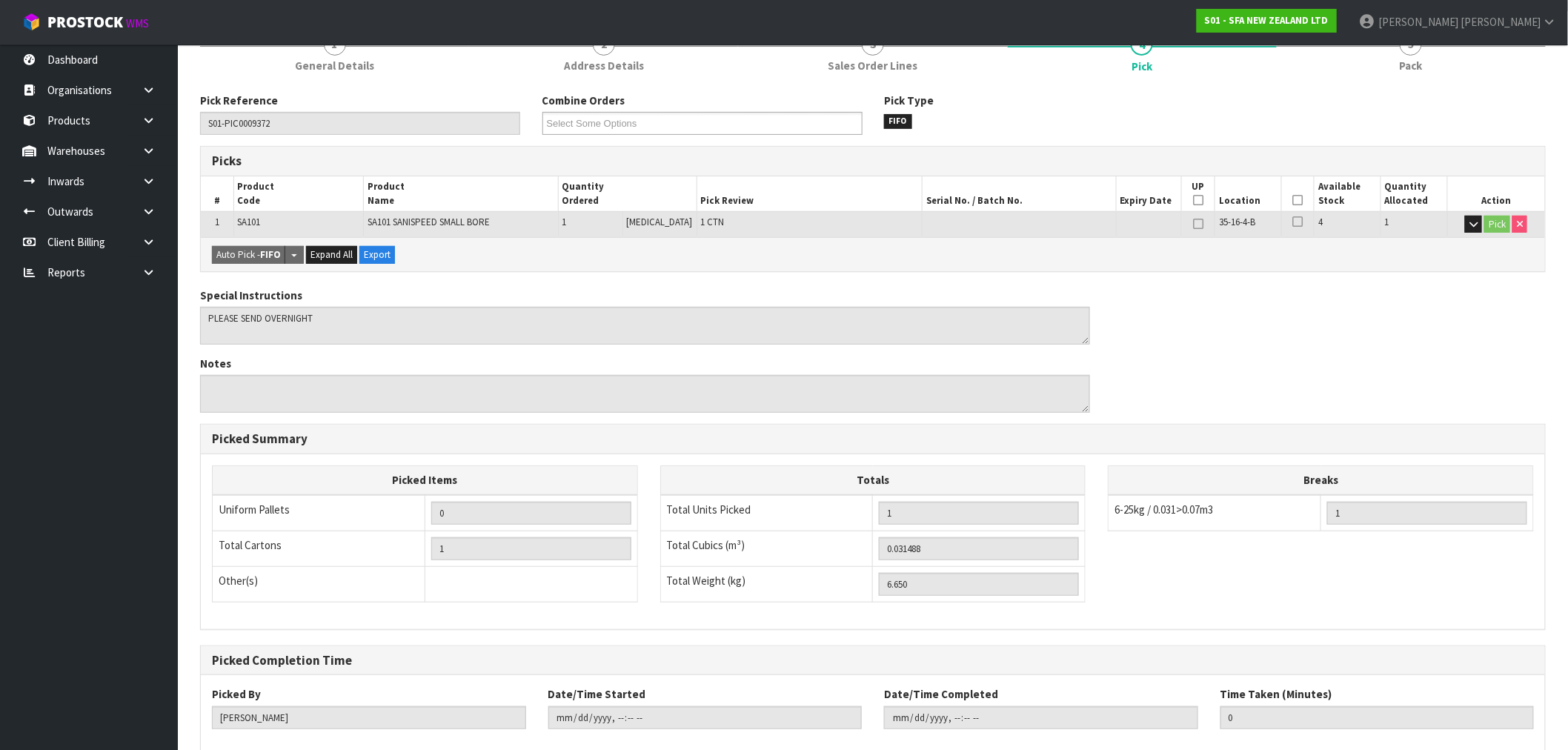
scroll to position [0, 0]
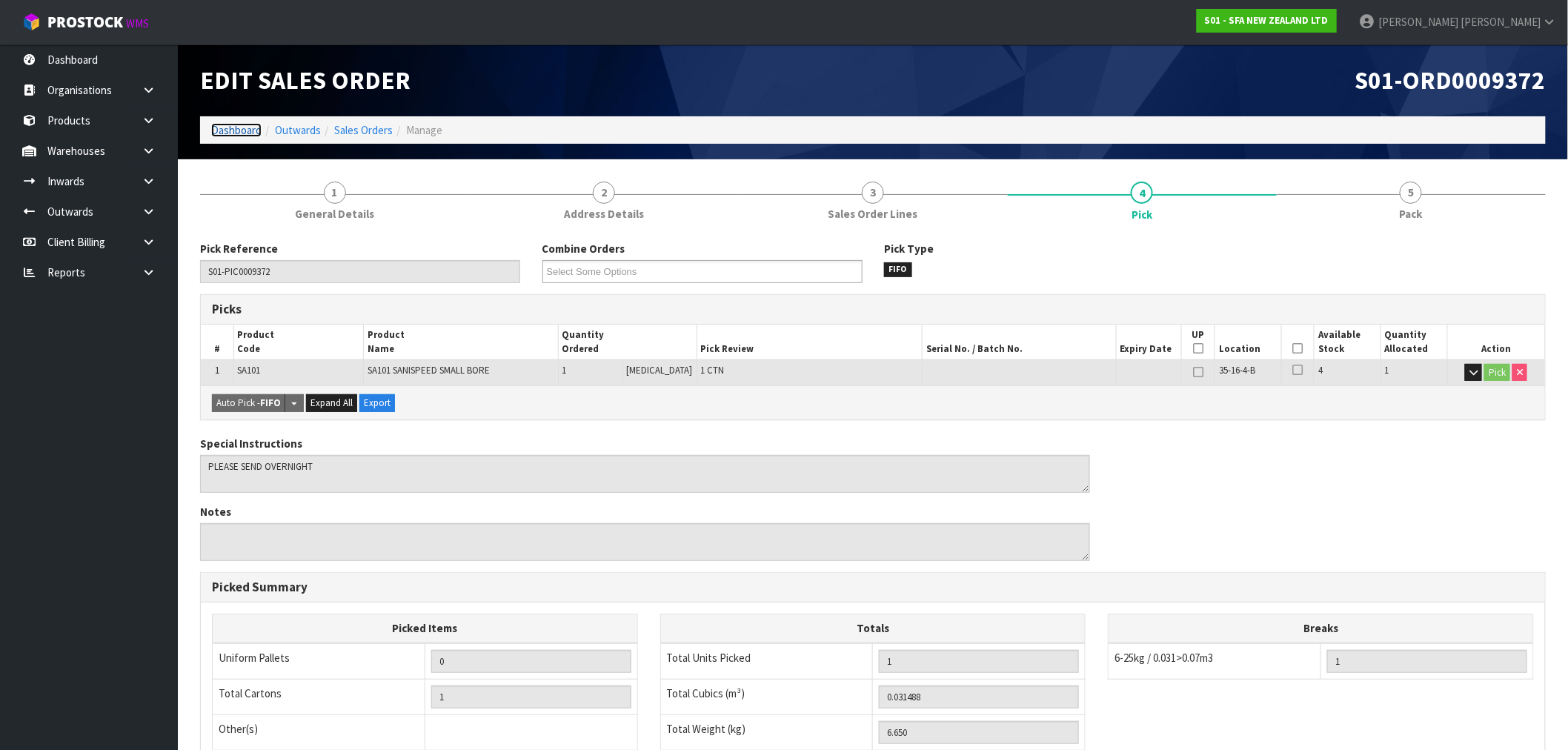
click at [237, 132] on link "Dashboard" at bounding box center [236, 130] width 50 height 14
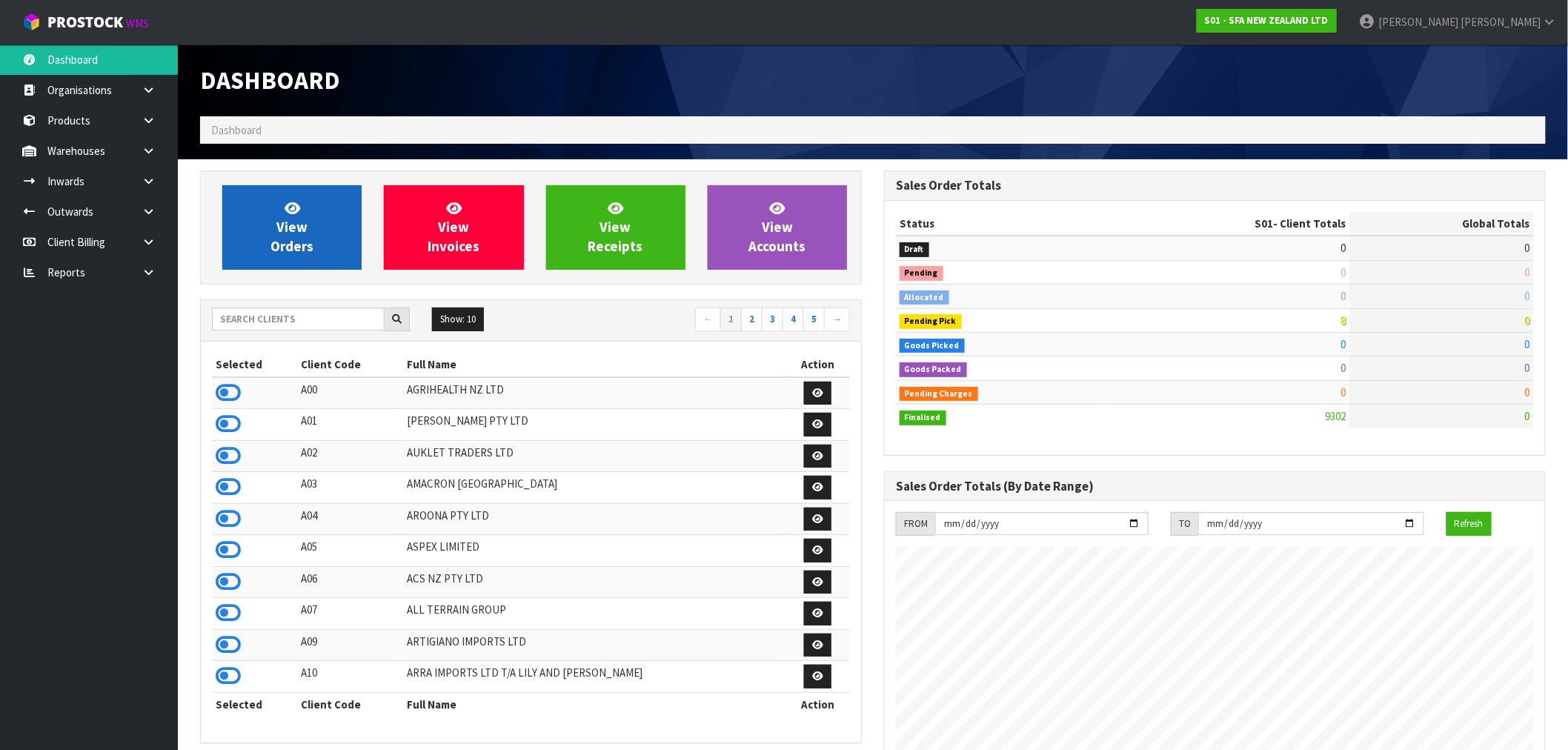
scroll to position [1122, 684]
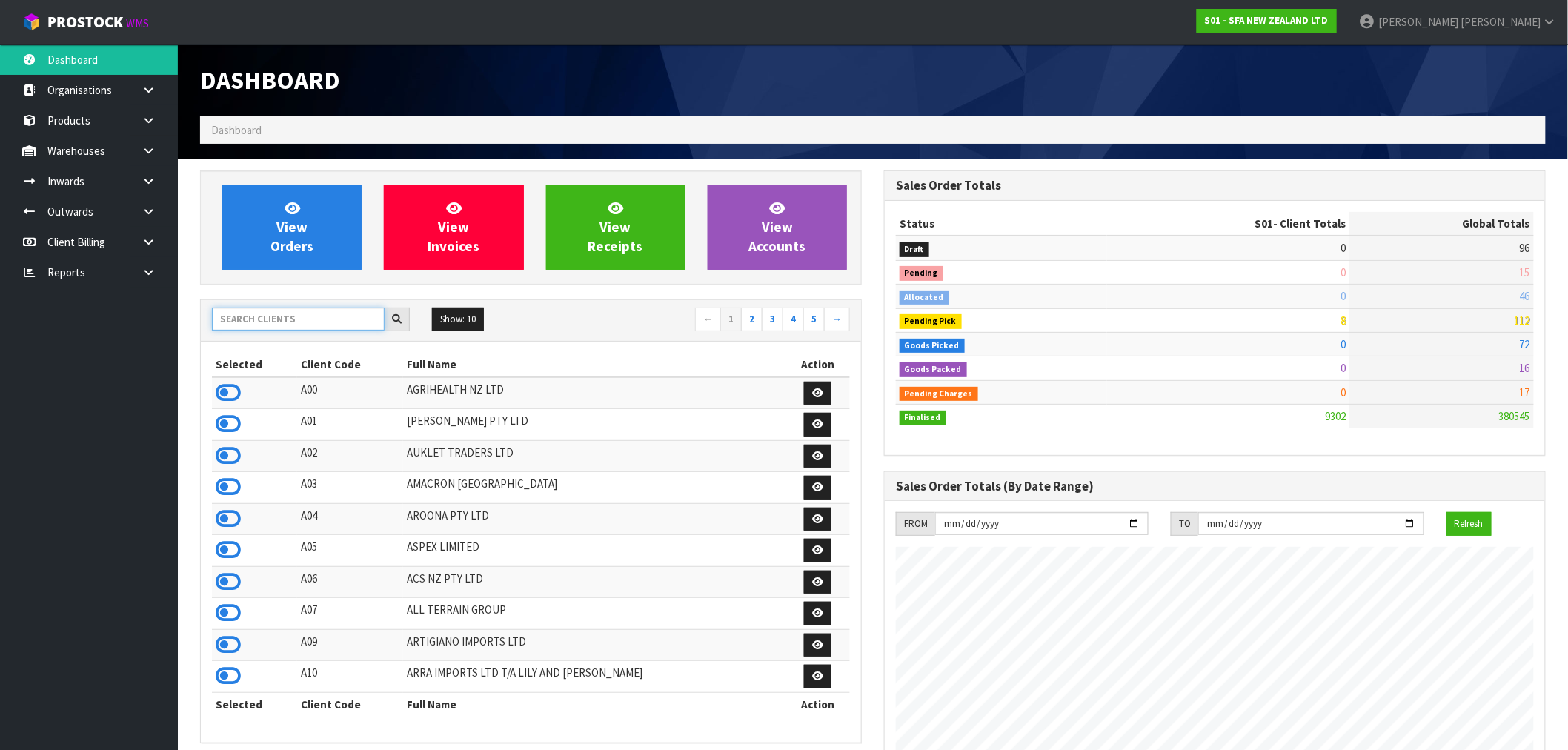
click at [271, 319] on input "text" at bounding box center [298, 318] width 172 height 23
type input "J02"
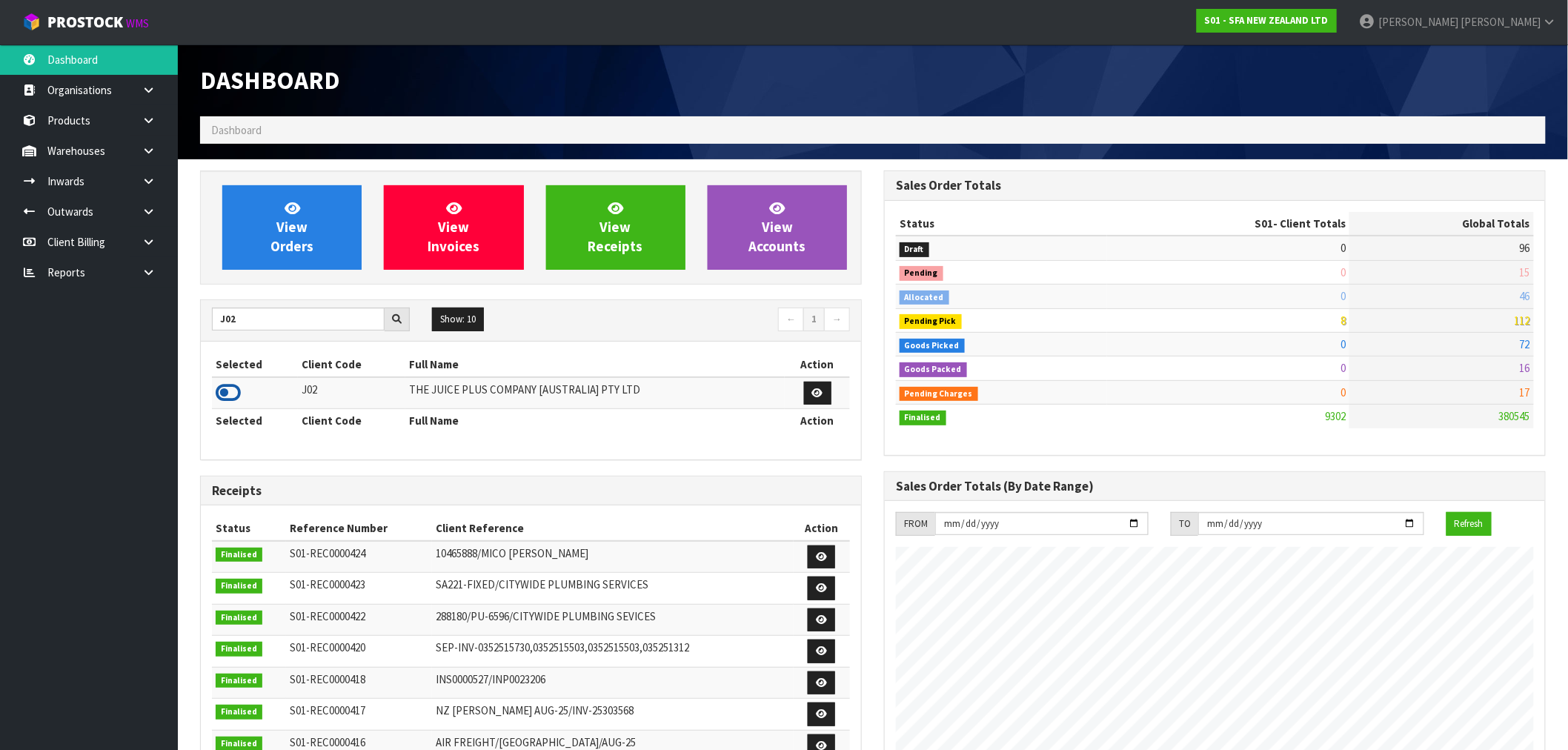
click at [237, 388] on icon at bounding box center [229, 393] width 25 height 23
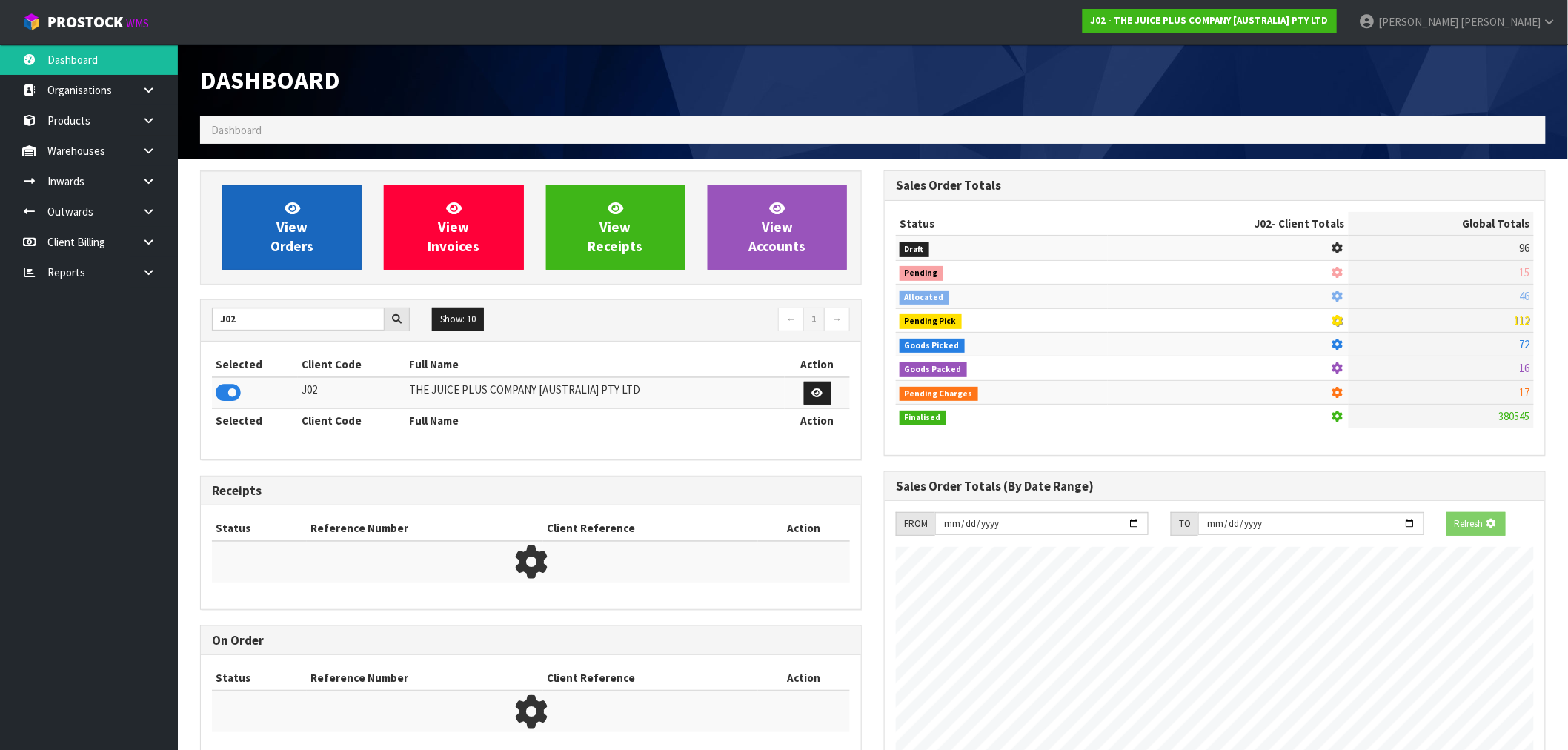
scroll to position [739892, 740225]
click at [294, 221] on span "View Orders" at bounding box center [291, 227] width 43 height 55
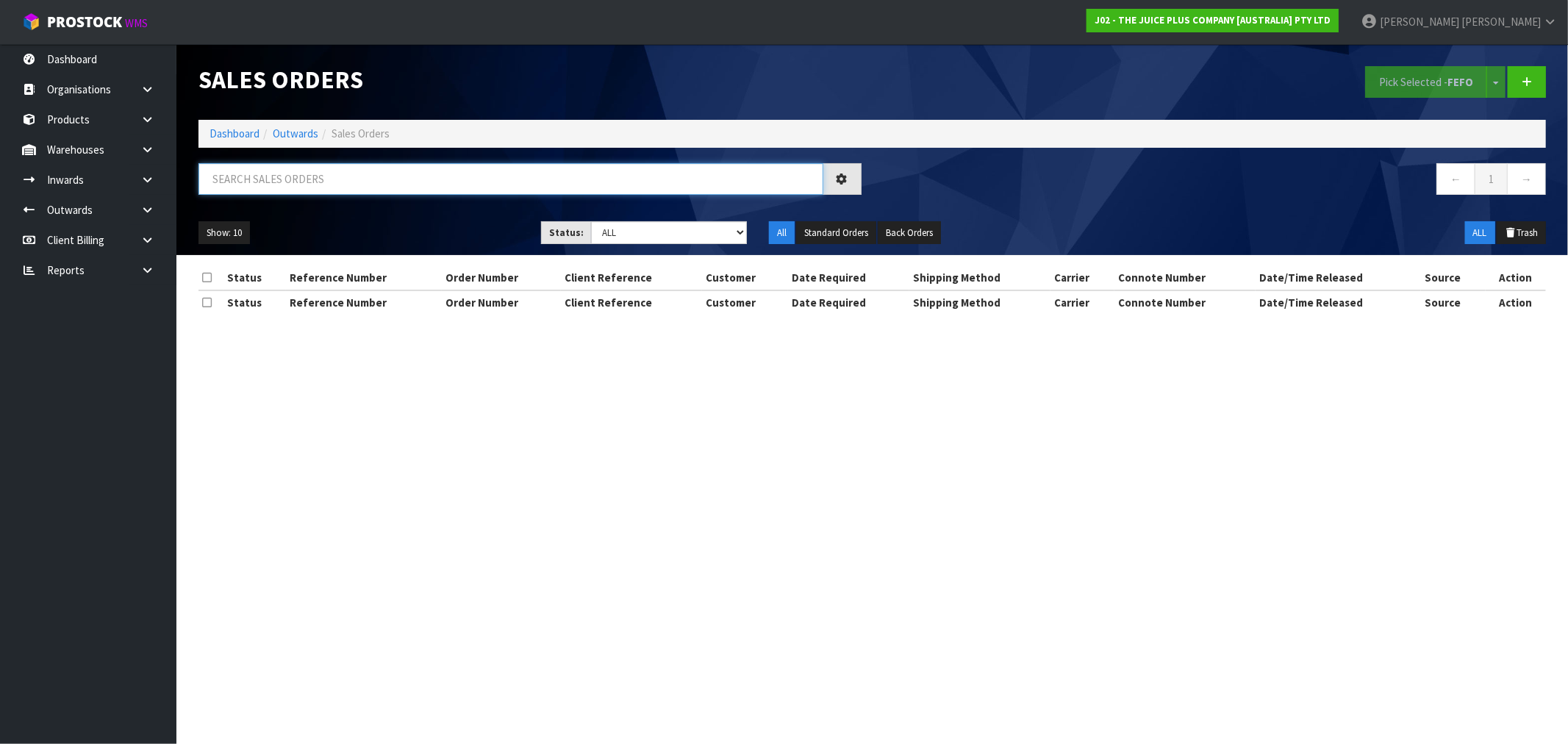
click at [450, 193] on input "text" at bounding box center [511, 179] width 625 height 32
click at [636, 235] on select "Draft Pending Allocated Pending Pick Goods Picked Goods Packed Pending Charges …" at bounding box center [669, 232] width 156 height 22
click at [591, 221] on select "Draft Pending Allocated Pending Pick Goods Picked Goods Packed Pending Charges …" at bounding box center [669, 232] width 156 height 22
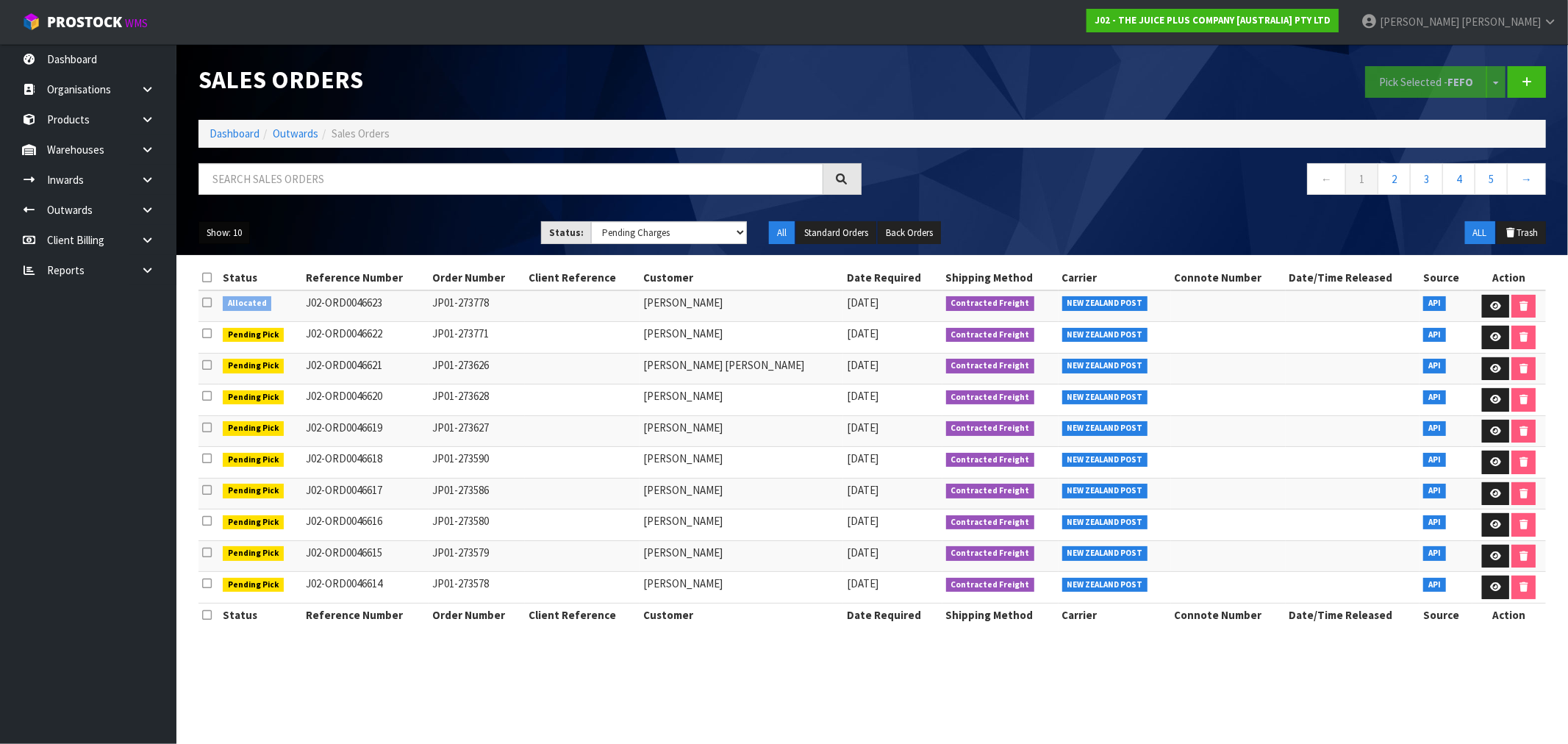
click at [214, 223] on button "Show: 10" at bounding box center [224, 232] width 51 height 23
click at [245, 316] on link "50" at bounding box center [257, 320] width 116 height 20
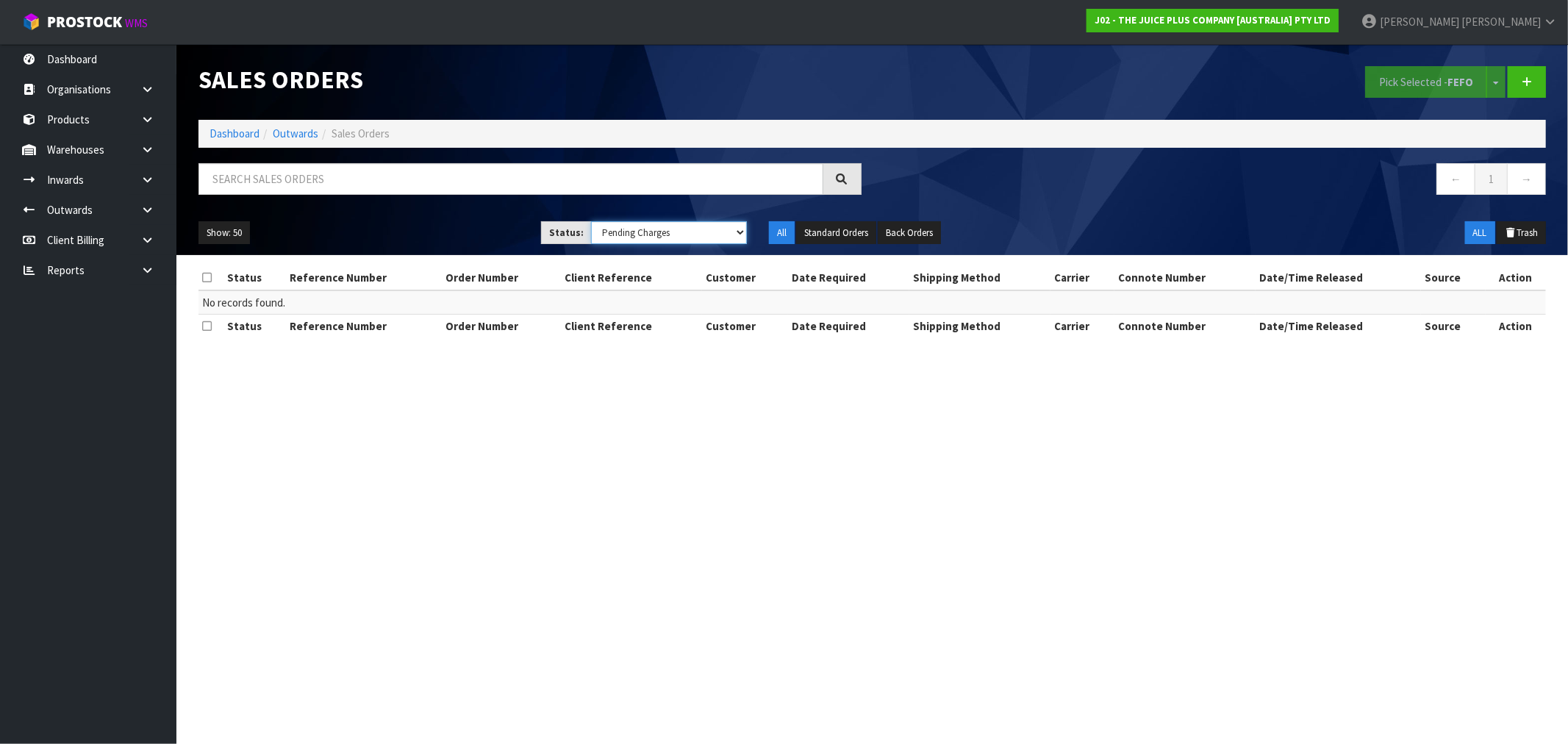
click at [619, 233] on select "Draft Pending Allocated Pending Pick Goods Picked Goods Packed Pending Charges …" at bounding box center [669, 232] width 156 height 22
select select "string:3"
click at [591, 221] on select "Draft Pending Allocated Pending Pick Goods Picked Goods Packed Pending Charges …" at bounding box center [669, 232] width 156 height 22
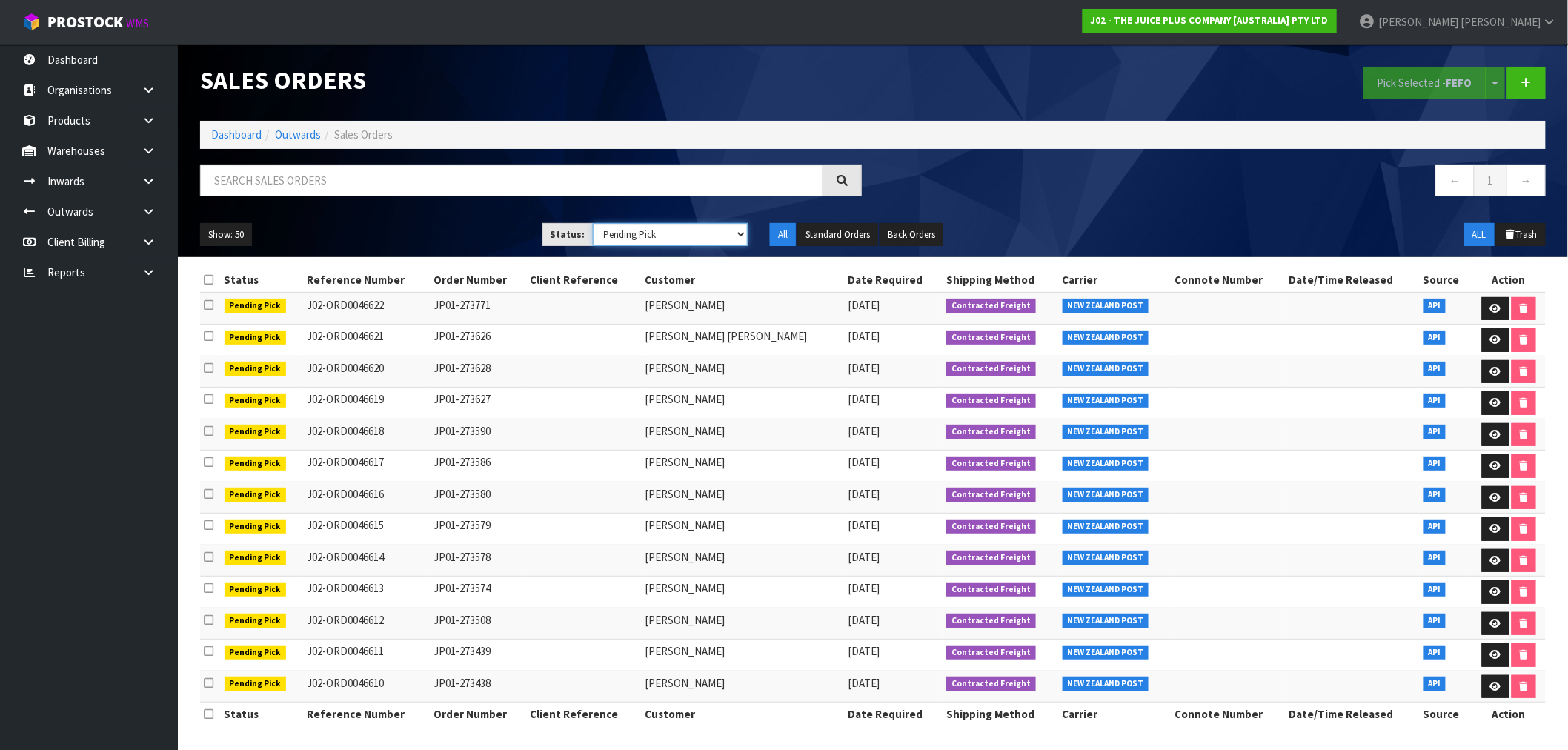
scroll to position [5, 0]
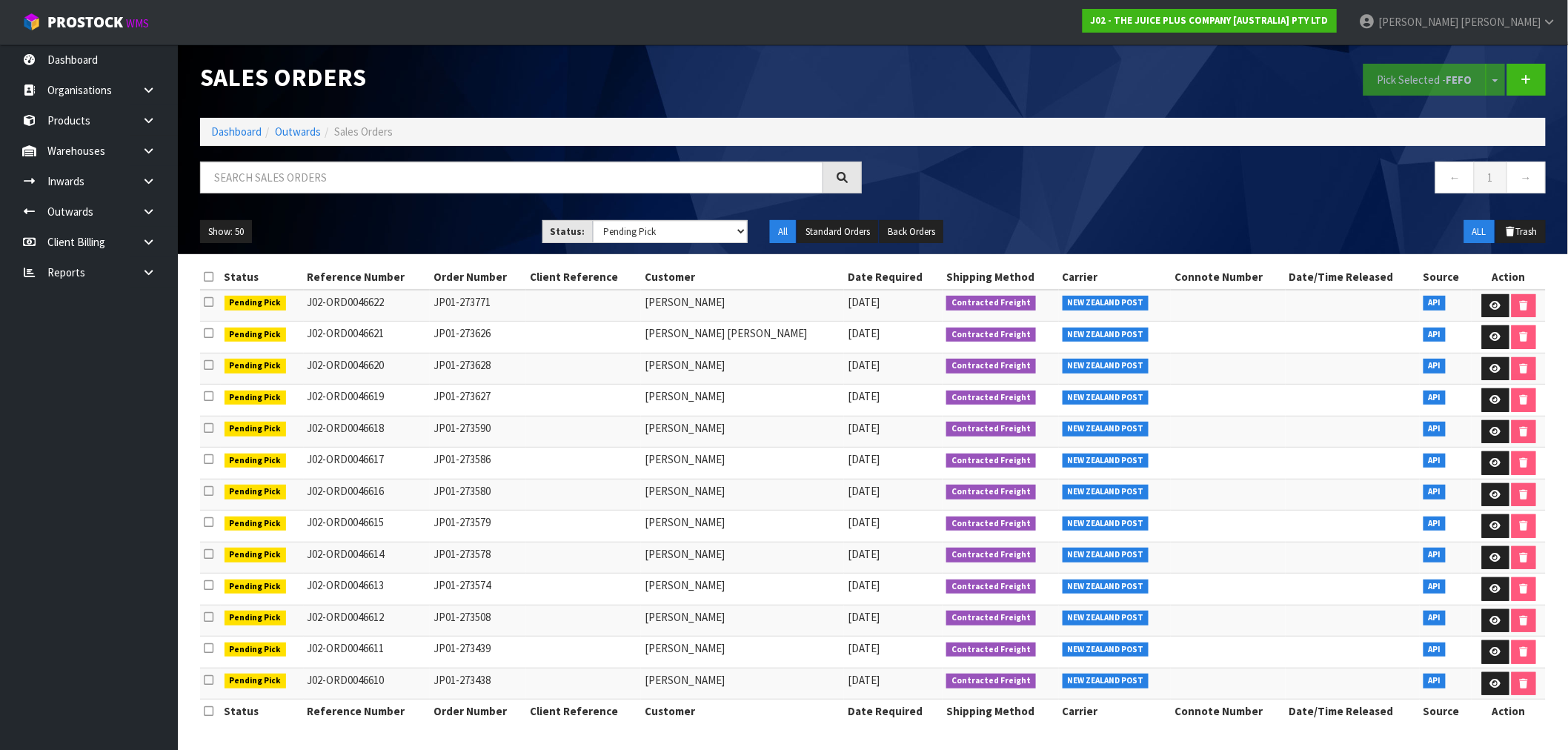
drag, startPoint x: 691, startPoint y: 559, endPoint x: 691, endPoint y: 547, distance: 12.0
click at [691, 547] on td "[PERSON_NAME]" at bounding box center [743, 557] width 203 height 32
